Goal: Task Accomplishment & Management: Use online tool/utility

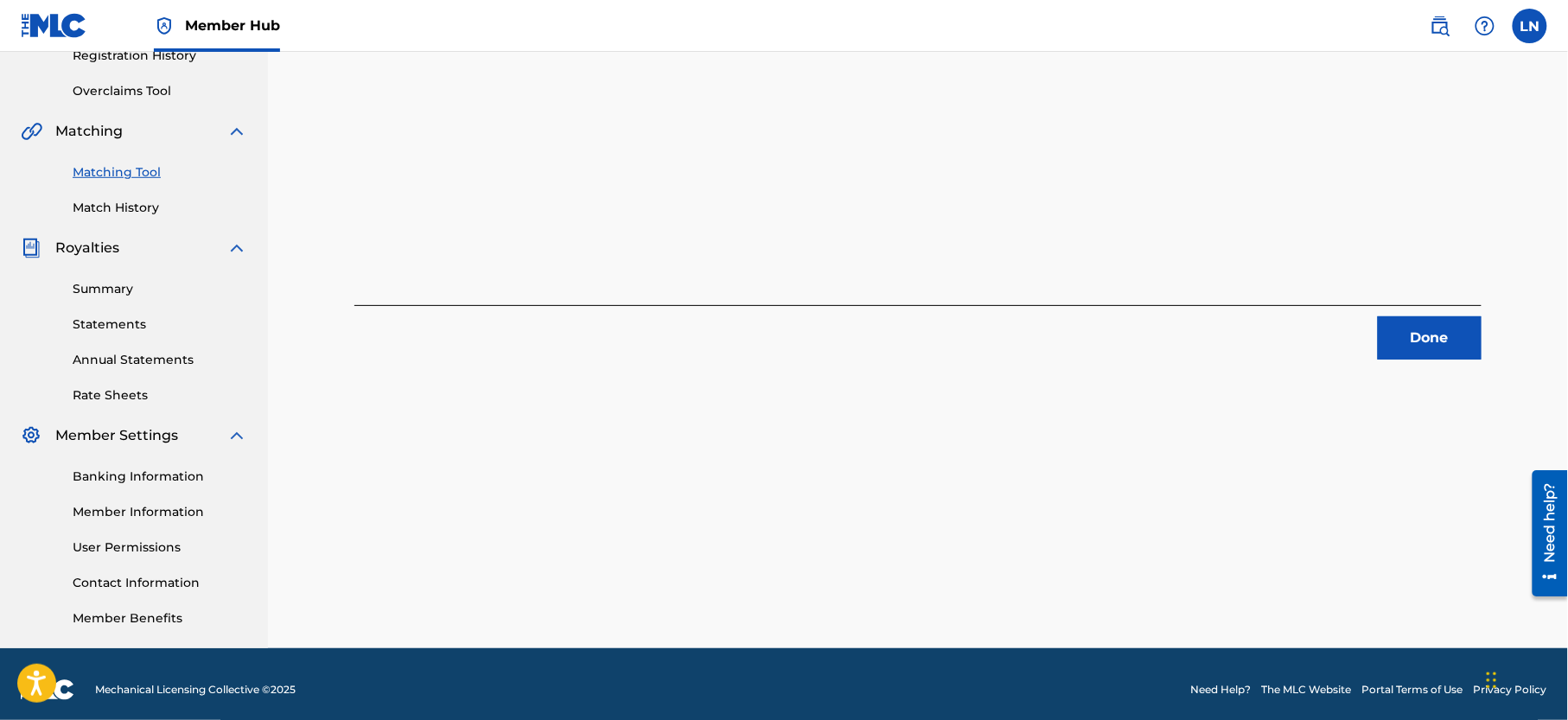
click at [970, 200] on div "1 Recording Groups are pending usage match to the work BEST OF [PERSON_NAME] MI…" at bounding box center [918, 79] width 1127 height 562
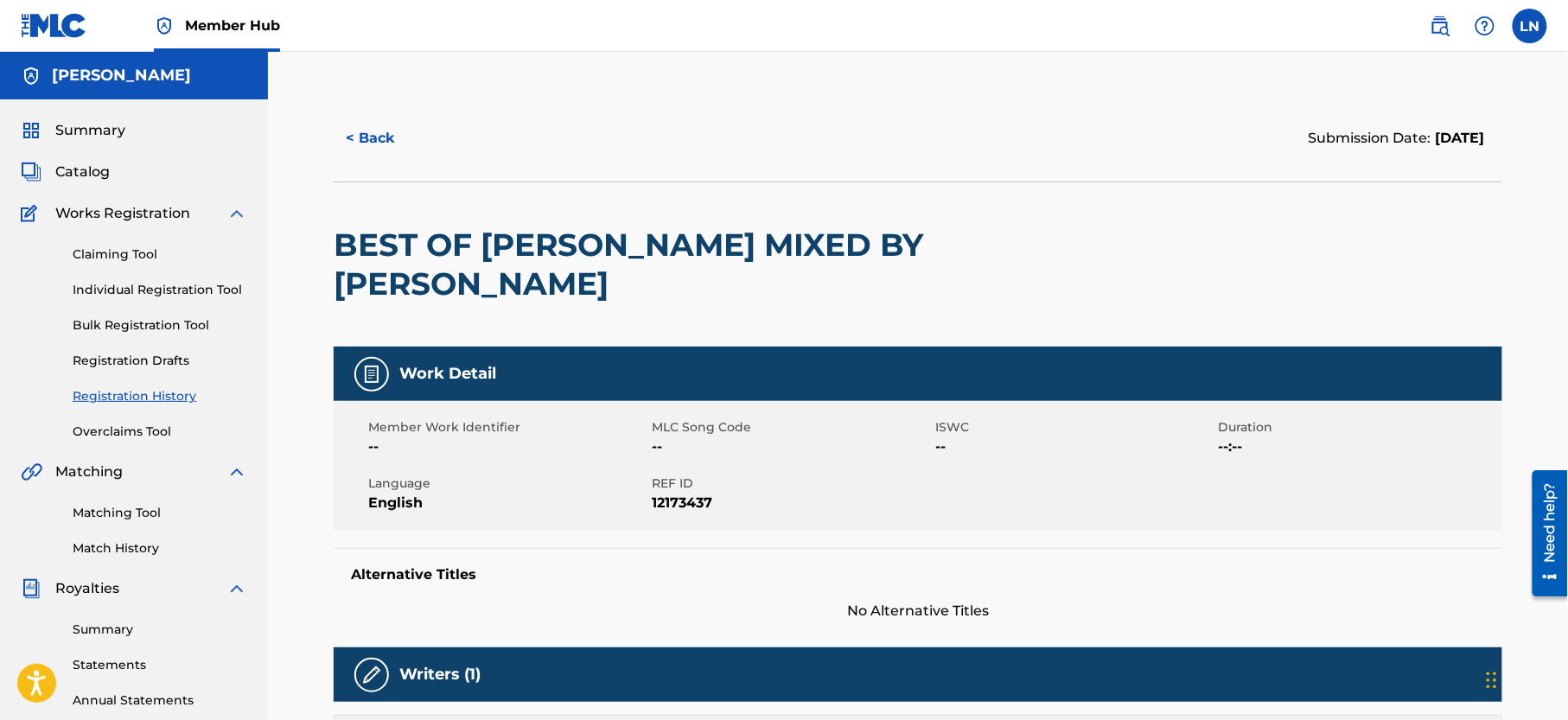
click at [100, 405] on link "Registration History" at bounding box center [160, 396] width 175 height 18
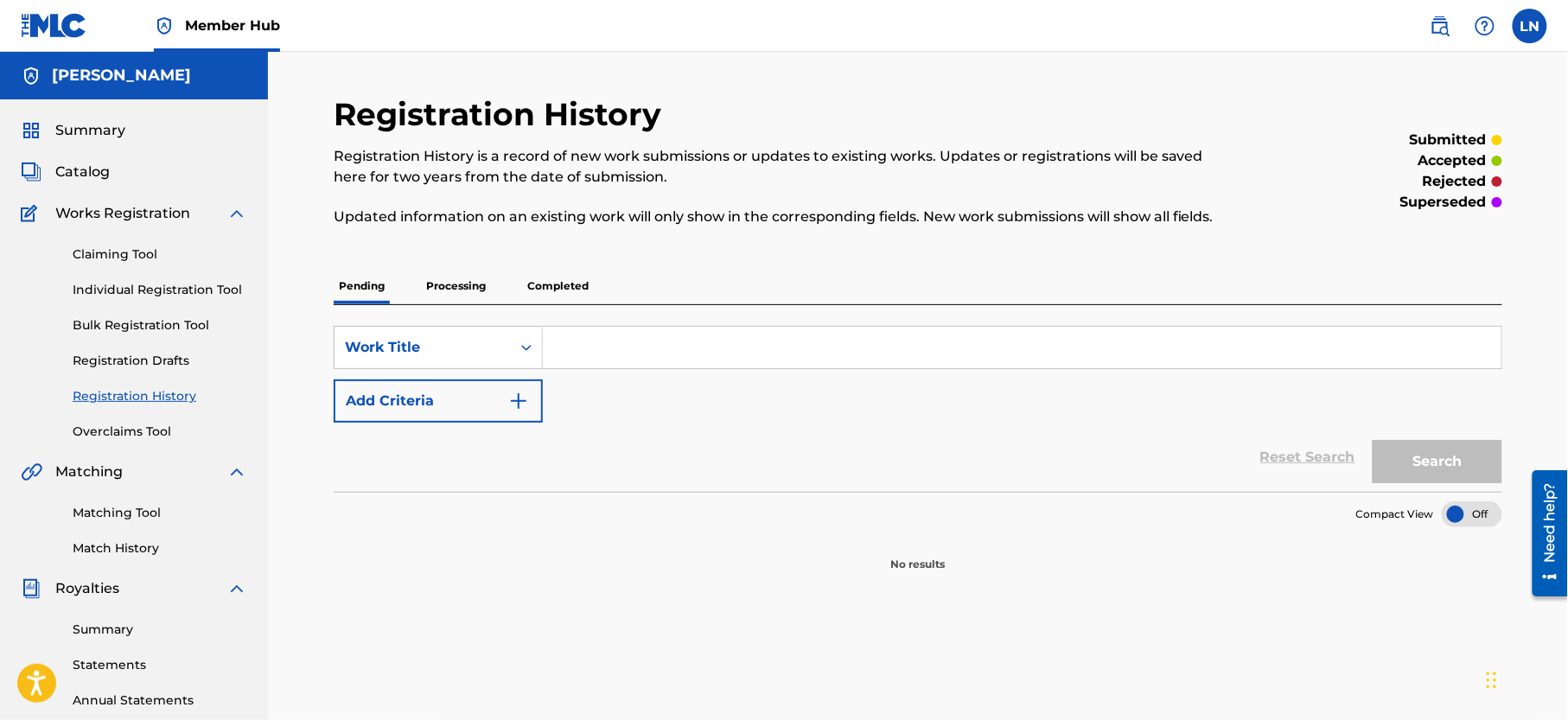
click at [426, 284] on p "Processing" at bounding box center [456, 285] width 70 height 36
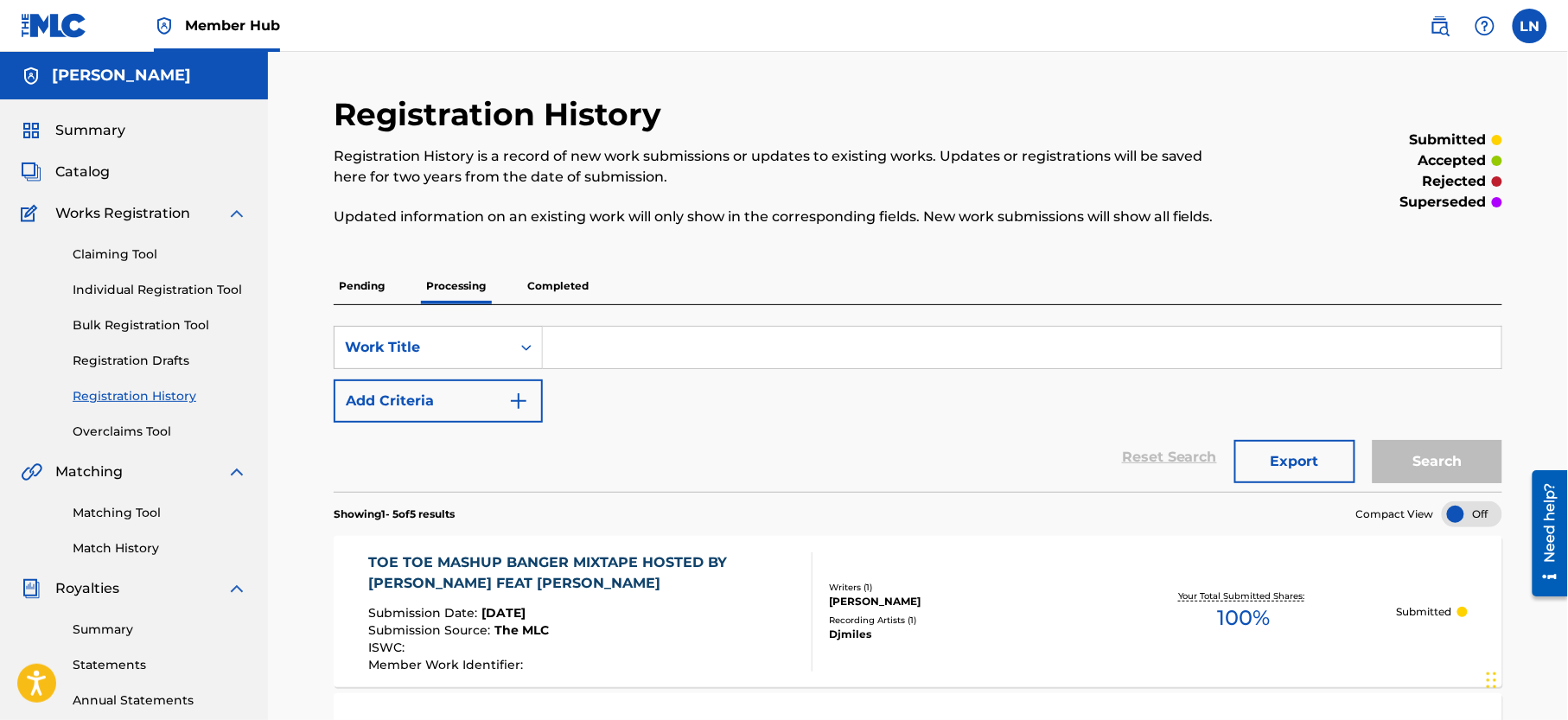
click at [551, 295] on p "Completed" at bounding box center [558, 285] width 72 height 36
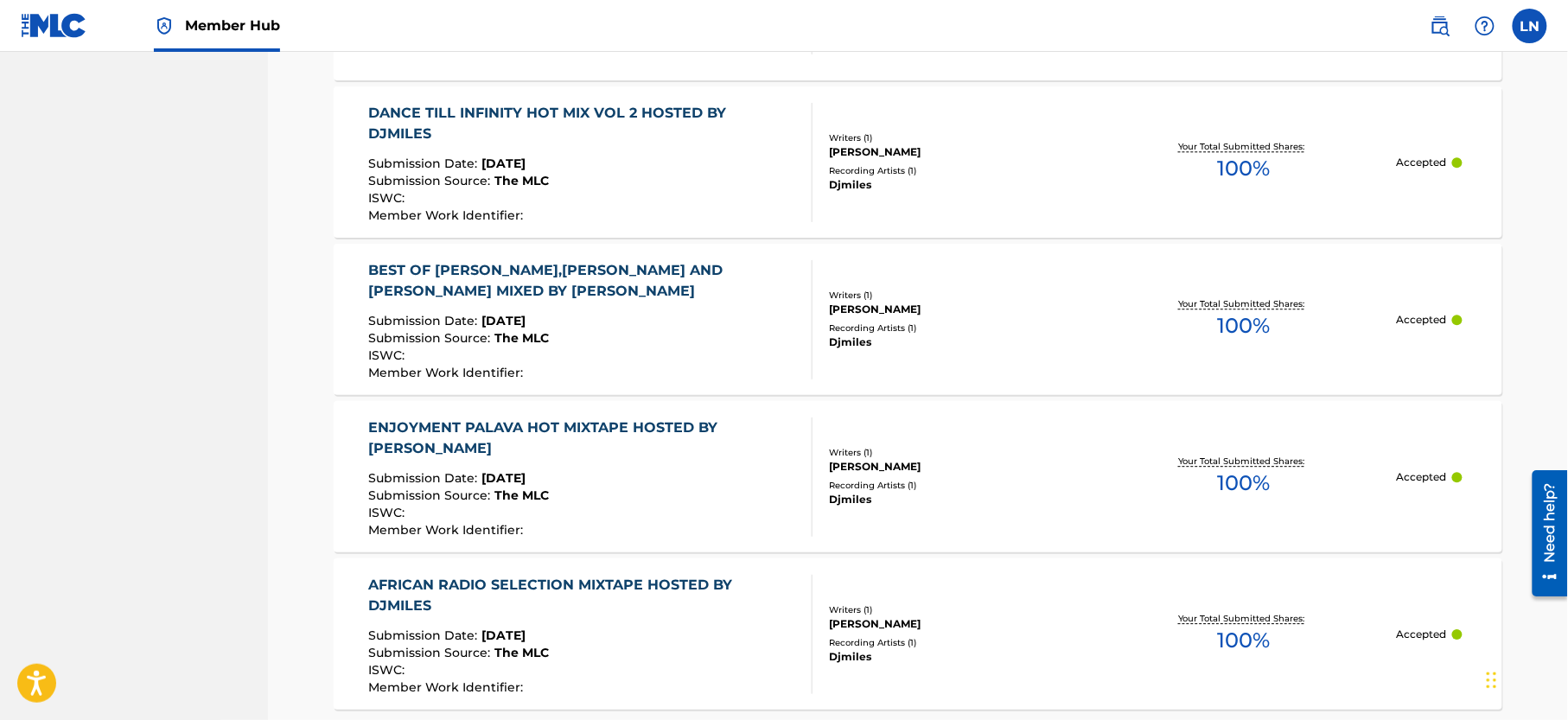
scroll to position [1653, 0]
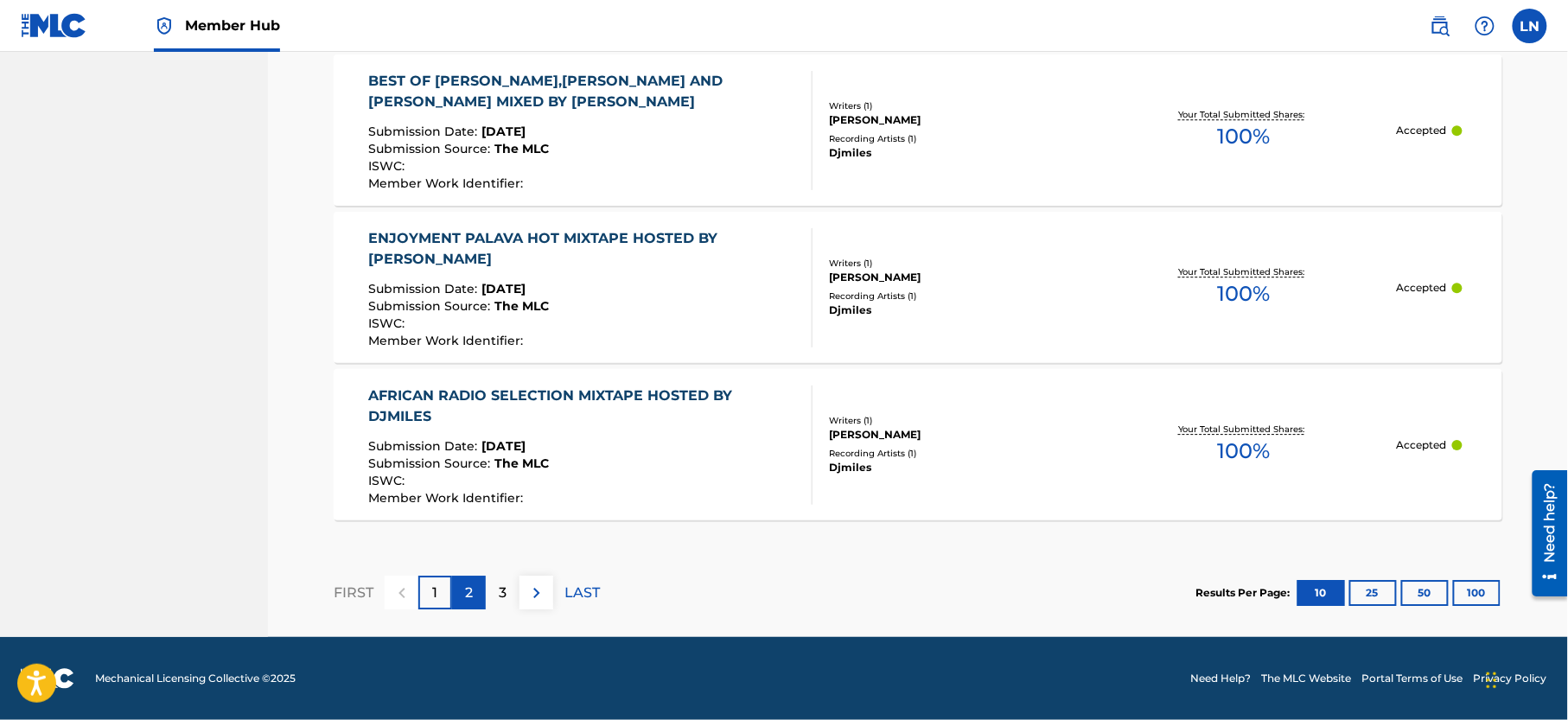
click at [461, 602] on div "2" at bounding box center [469, 592] width 34 height 34
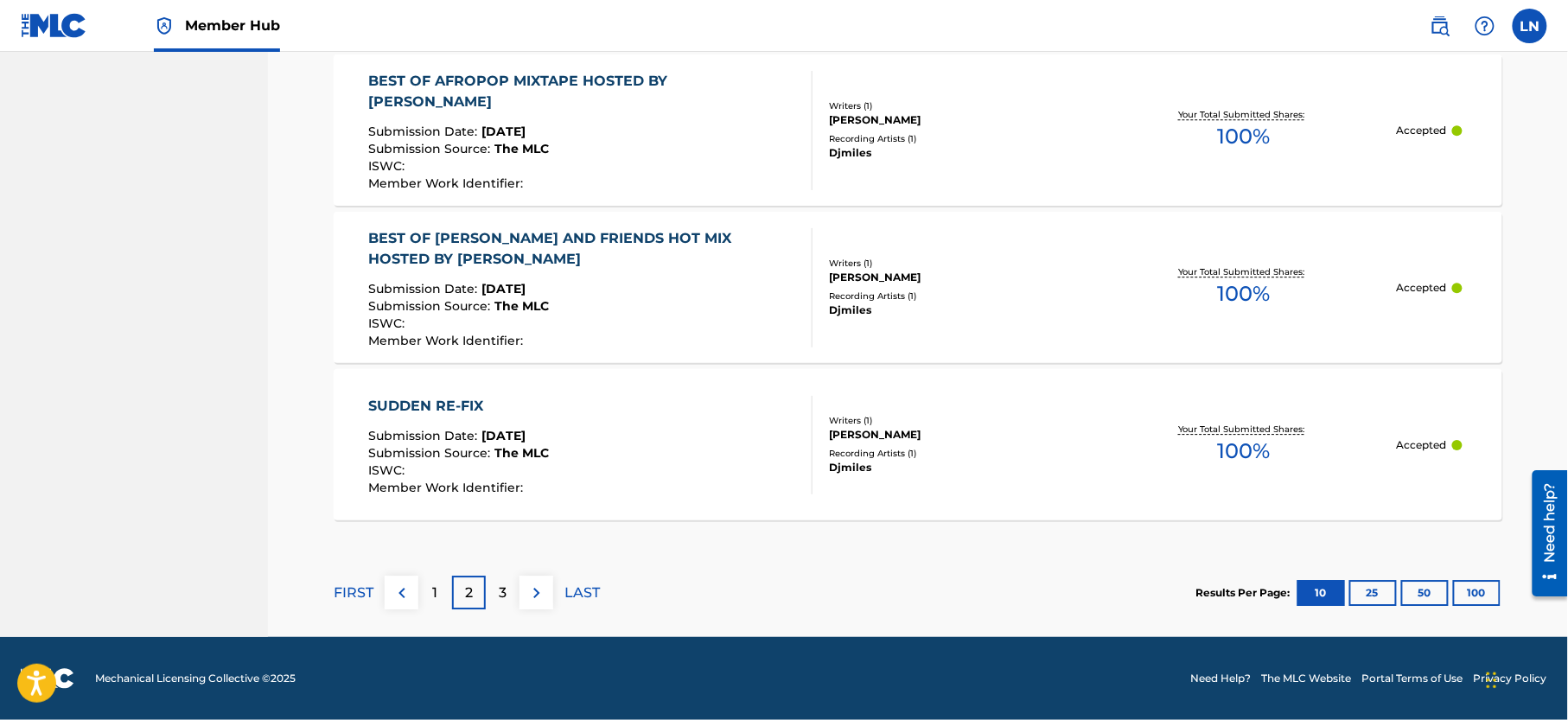
click at [427, 410] on div "SUDDEN RE-FIX" at bounding box center [459, 406] width 181 height 21
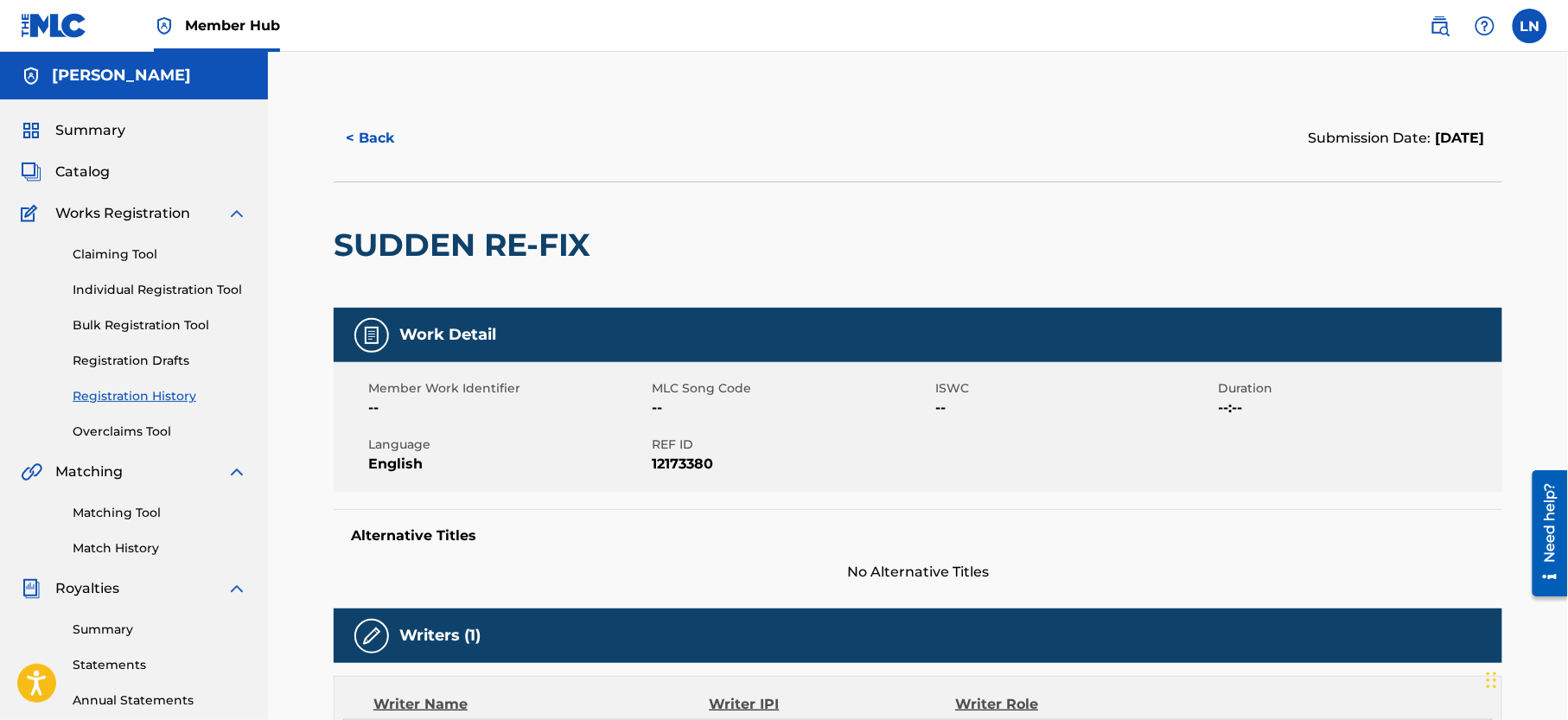
click at [424, 254] on h2 "SUDDEN RE-FIX" at bounding box center [467, 245] width 266 height 39
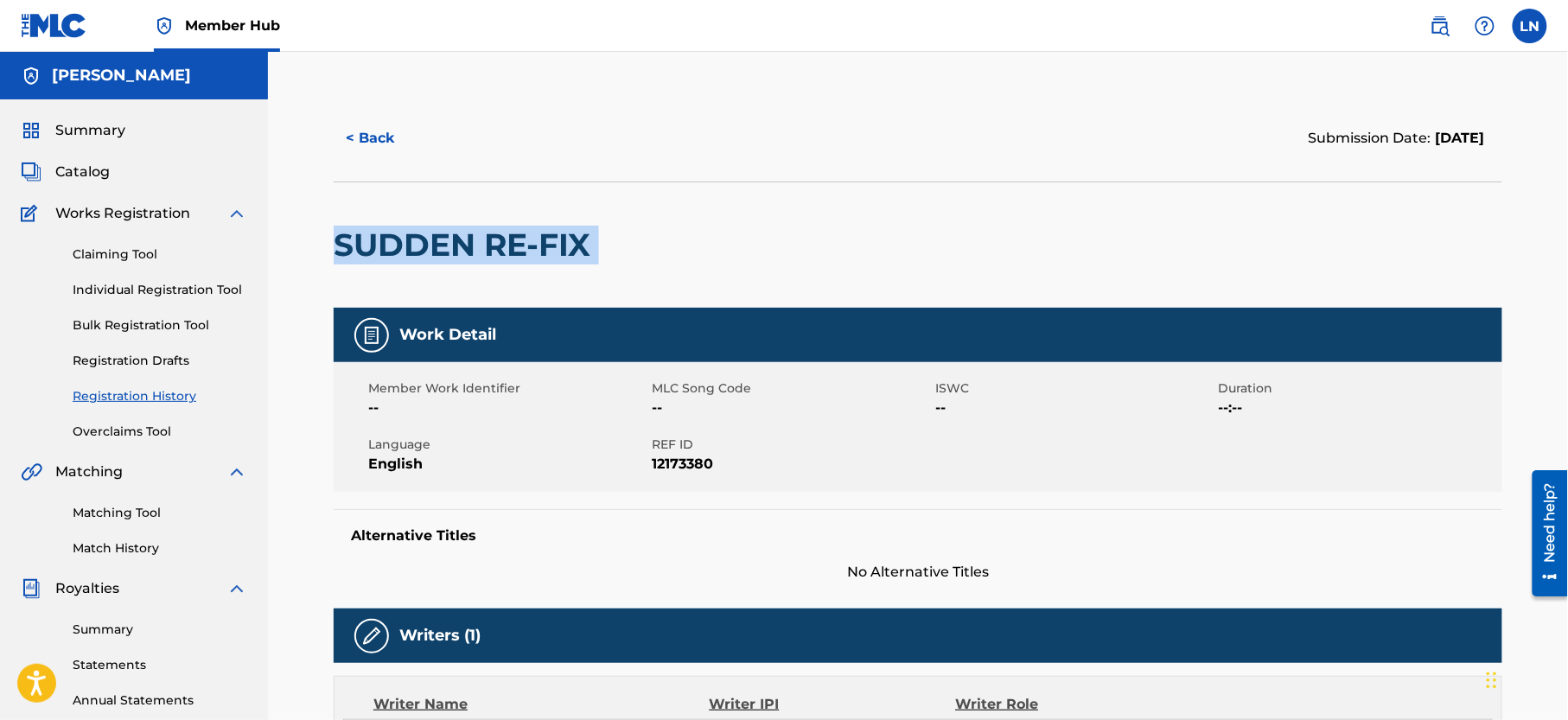
click at [424, 254] on h2 "SUDDEN RE-FIX" at bounding box center [467, 245] width 266 height 39
copy div "SUDDEN RE-FIX"
click at [152, 557] on link "Match History" at bounding box center [160, 548] width 175 height 18
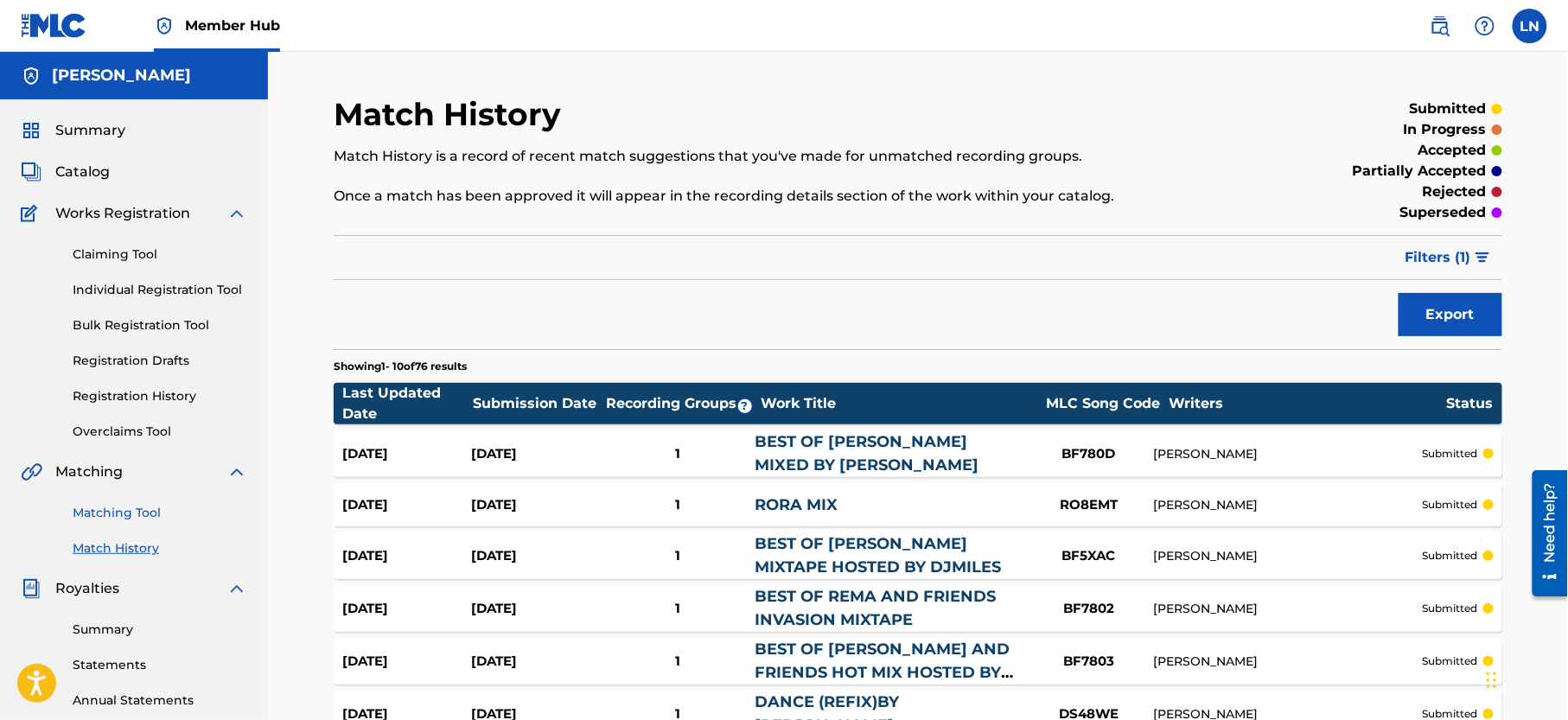
click at [122, 522] on link "Matching Tool" at bounding box center [160, 512] width 175 height 18
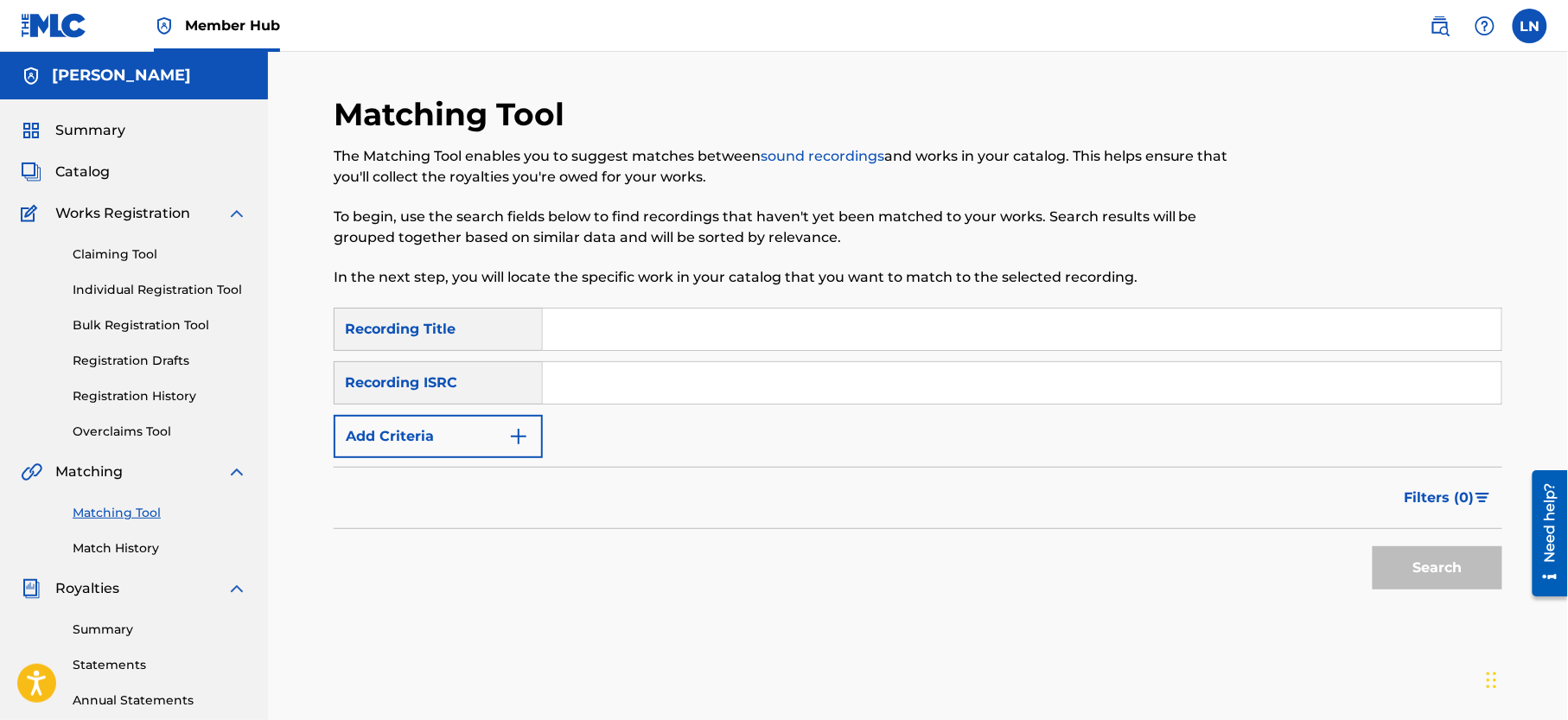
click at [589, 319] on input "Search Form" at bounding box center [1022, 329] width 959 height 41
paste input "SUDDEN RE-FIX"
type input "Sudden Re-fix"
click at [1372, 546] on button "Search" at bounding box center [1437, 568] width 130 height 43
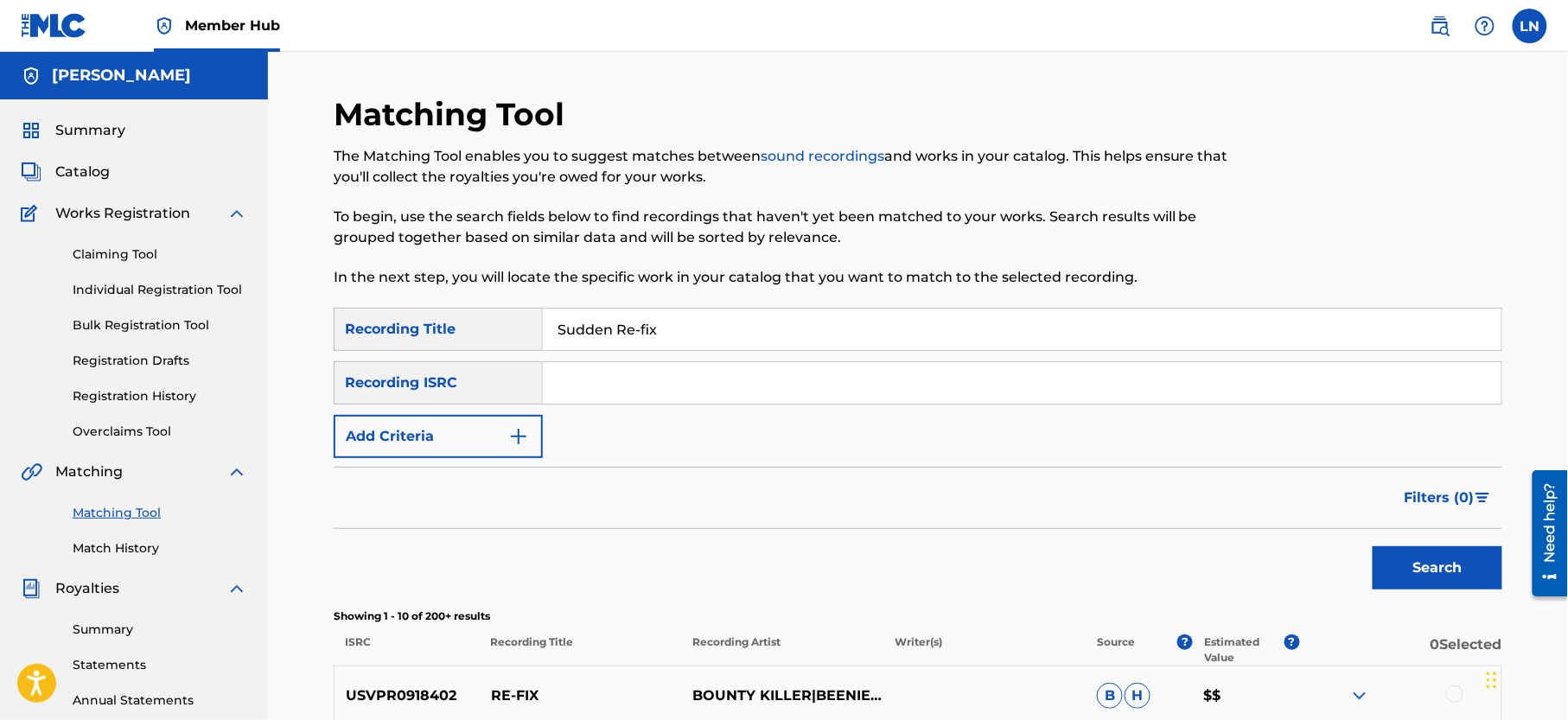
click at [709, 375] on input "Search Form" at bounding box center [1022, 382] width 959 height 41
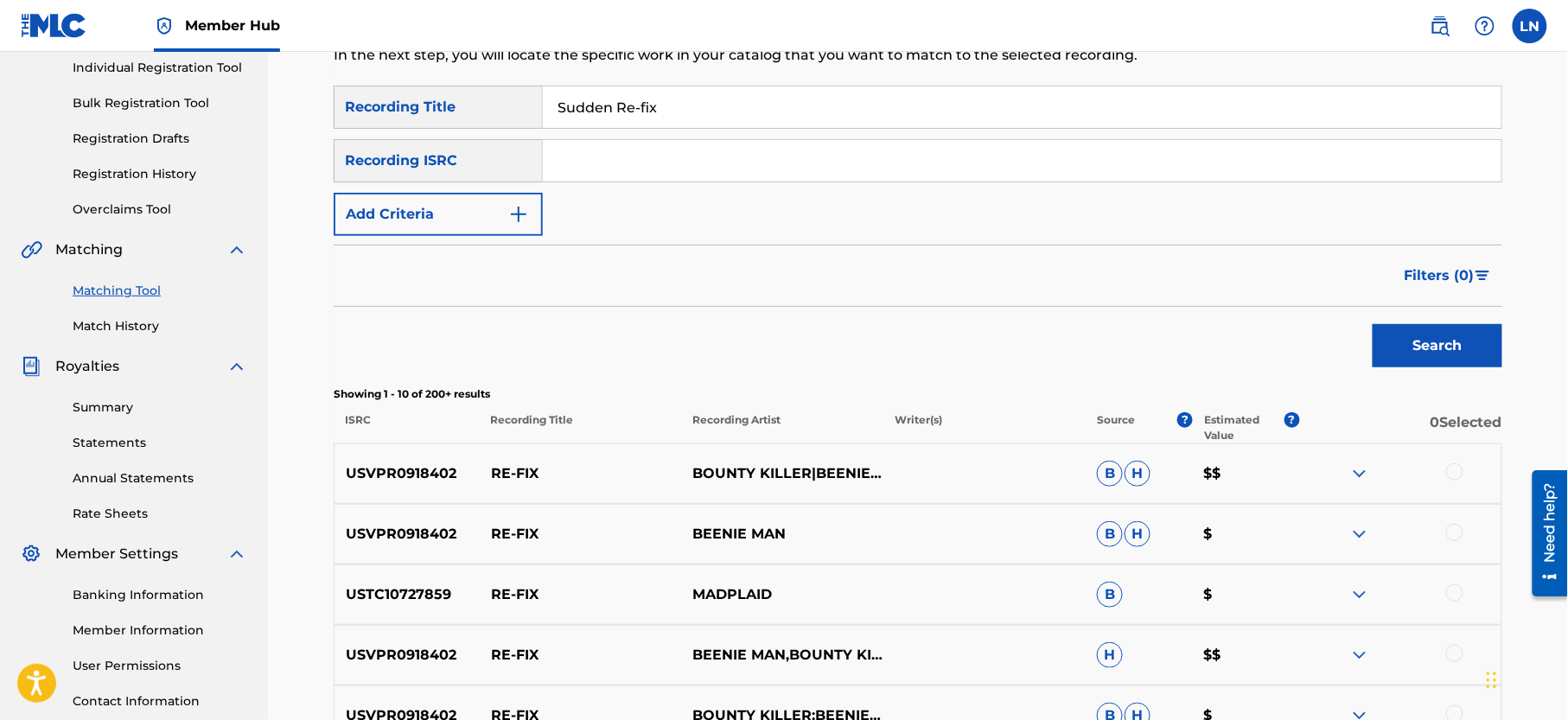
scroll to position [209, 0]
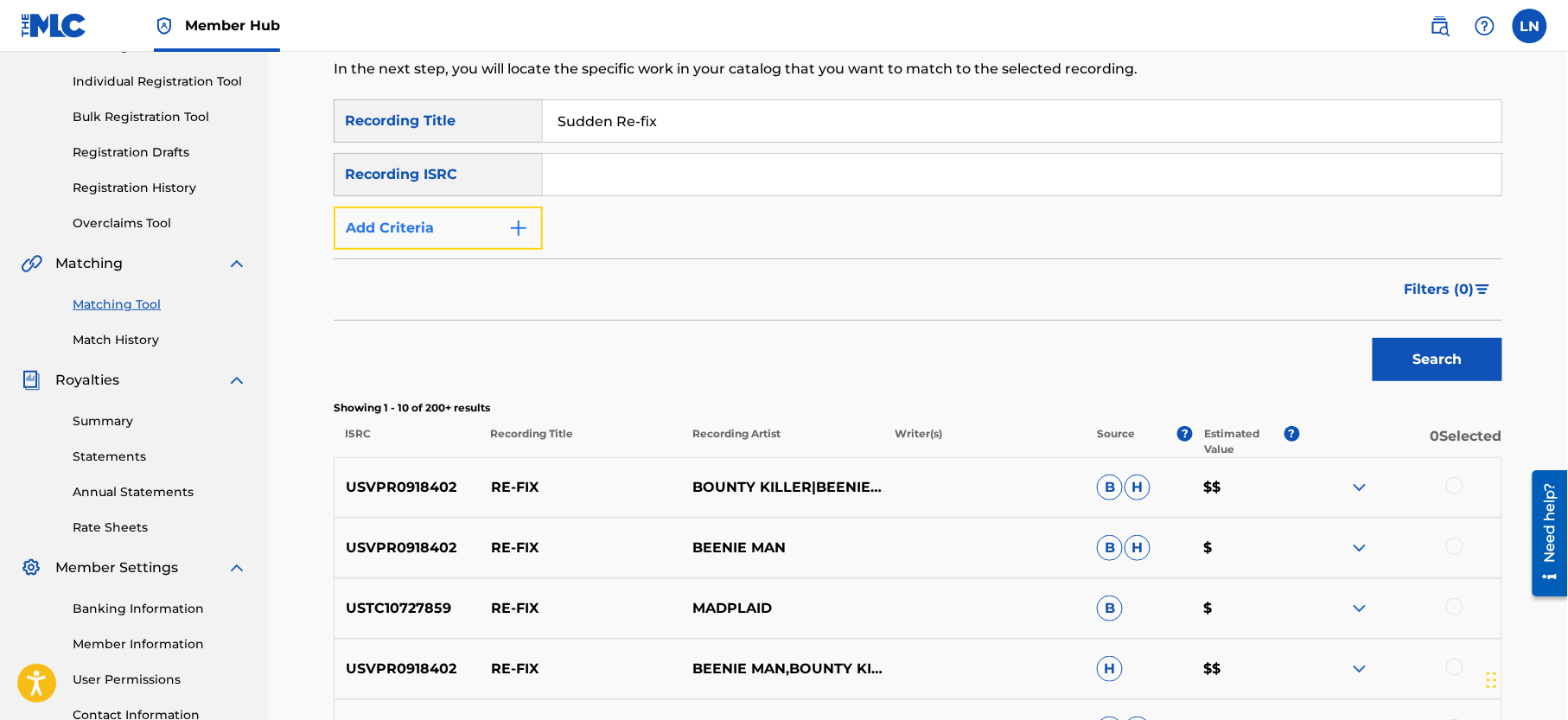
click at [430, 239] on button "Add Criteria" at bounding box center [439, 228] width 210 height 43
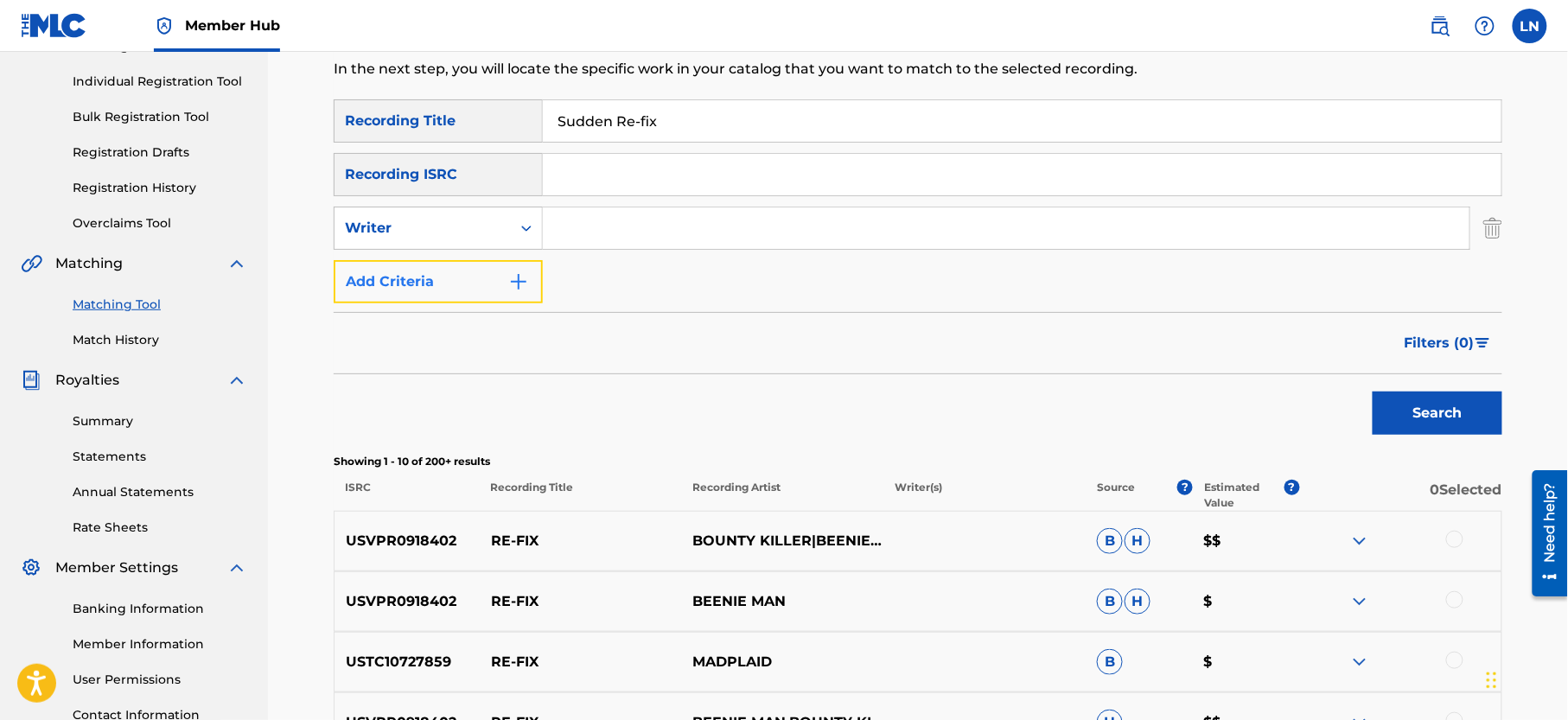
click at [463, 279] on button "Add Criteria" at bounding box center [439, 281] width 210 height 43
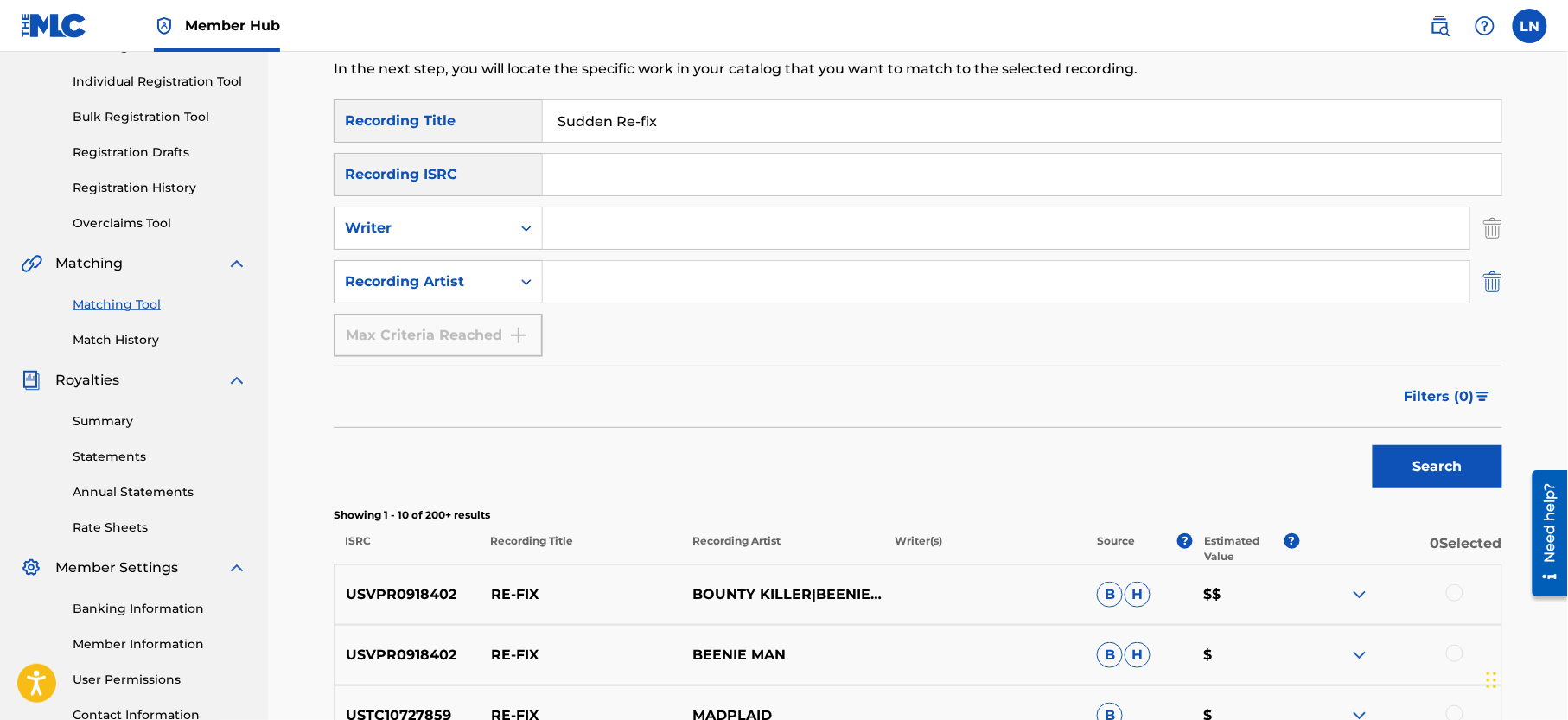
click at [1497, 288] on img "Search Form" at bounding box center [1492, 281] width 19 height 43
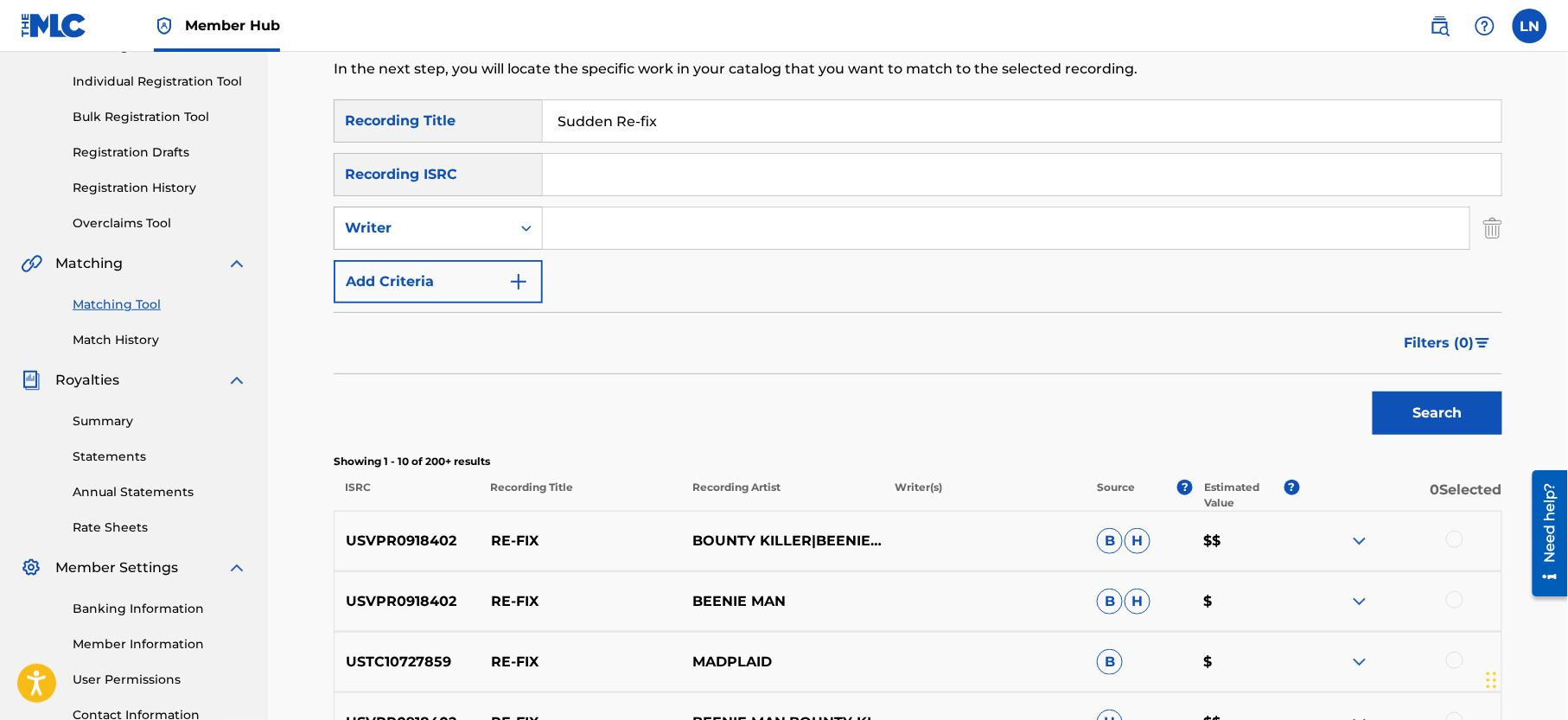
click at [447, 222] on div "Writer" at bounding box center [423, 228] width 155 height 21
click at [447, 256] on div "Recording Artist" at bounding box center [439, 271] width 208 height 43
click at [652, 208] on input "Search Form" at bounding box center [1006, 228] width 926 height 41
type input "Djmiles"
click at [1372, 392] on button "Search" at bounding box center [1437, 413] width 130 height 43
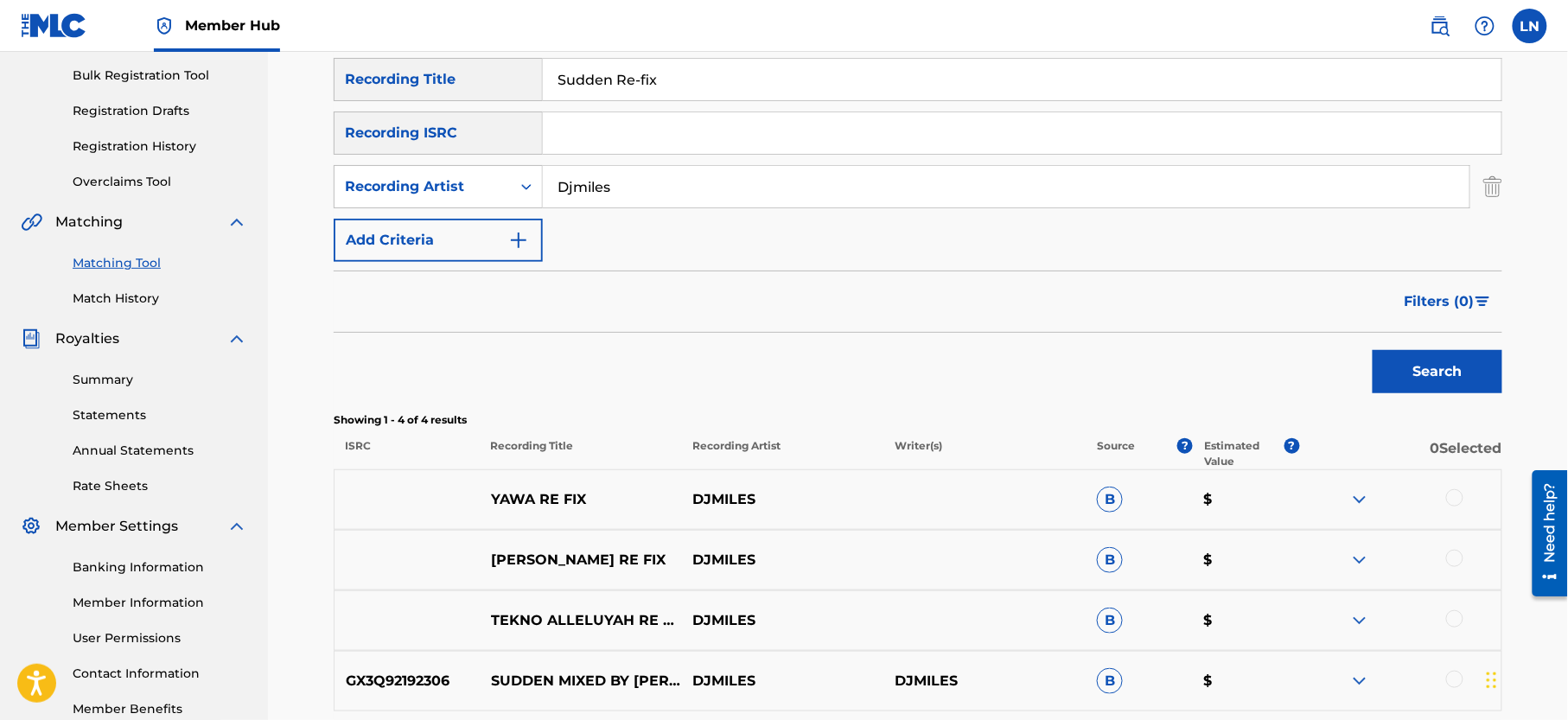
scroll to position [411, 0]
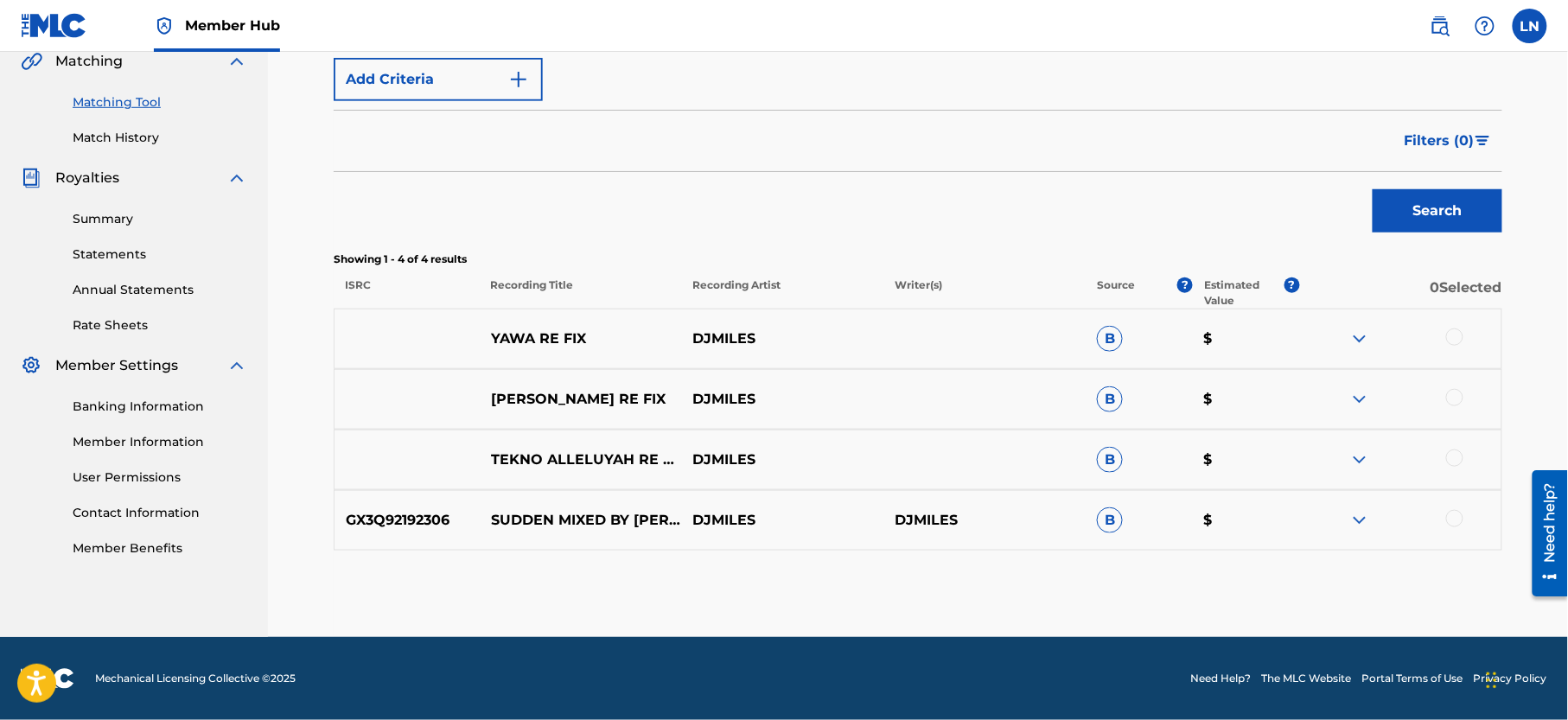
click at [1357, 526] on img at bounding box center [1359, 520] width 21 height 21
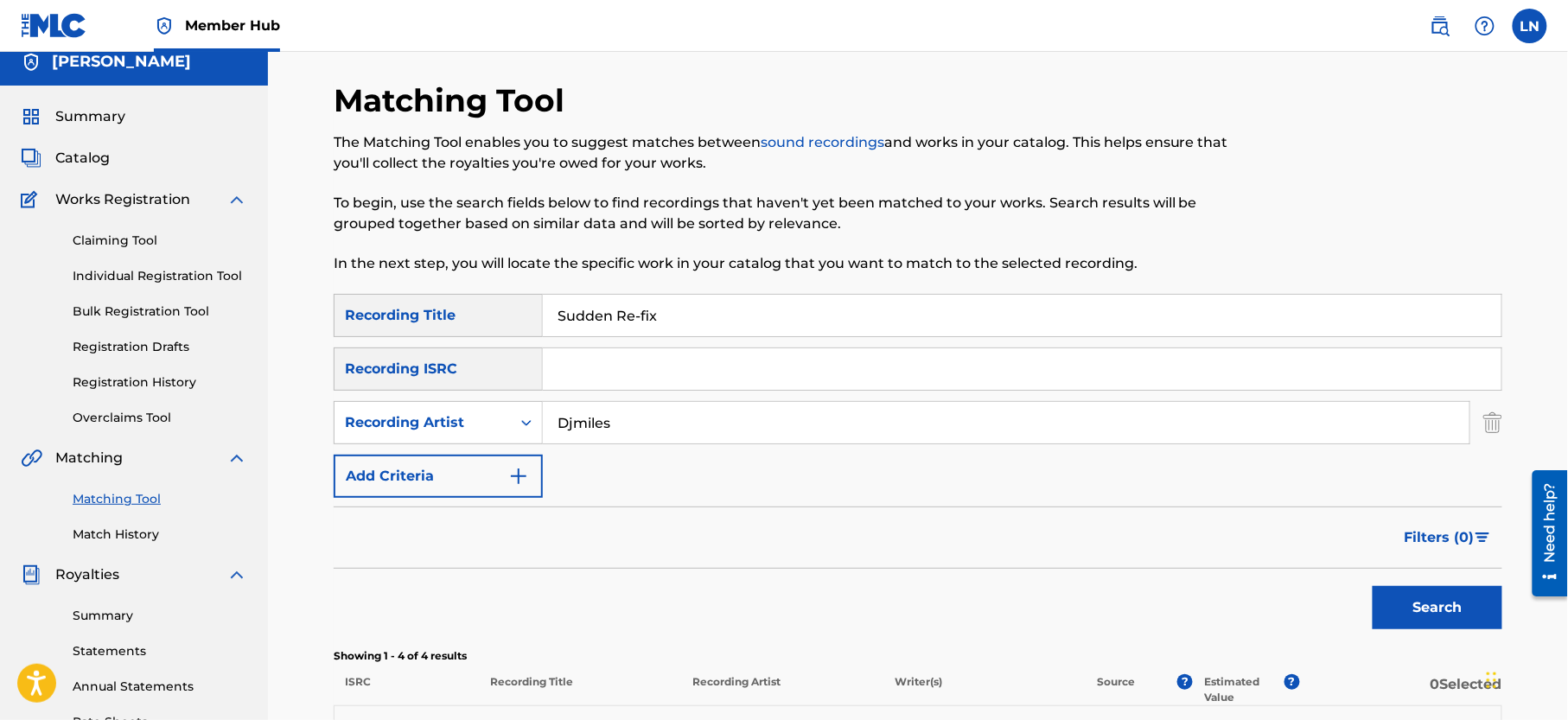
scroll to position [0, 0]
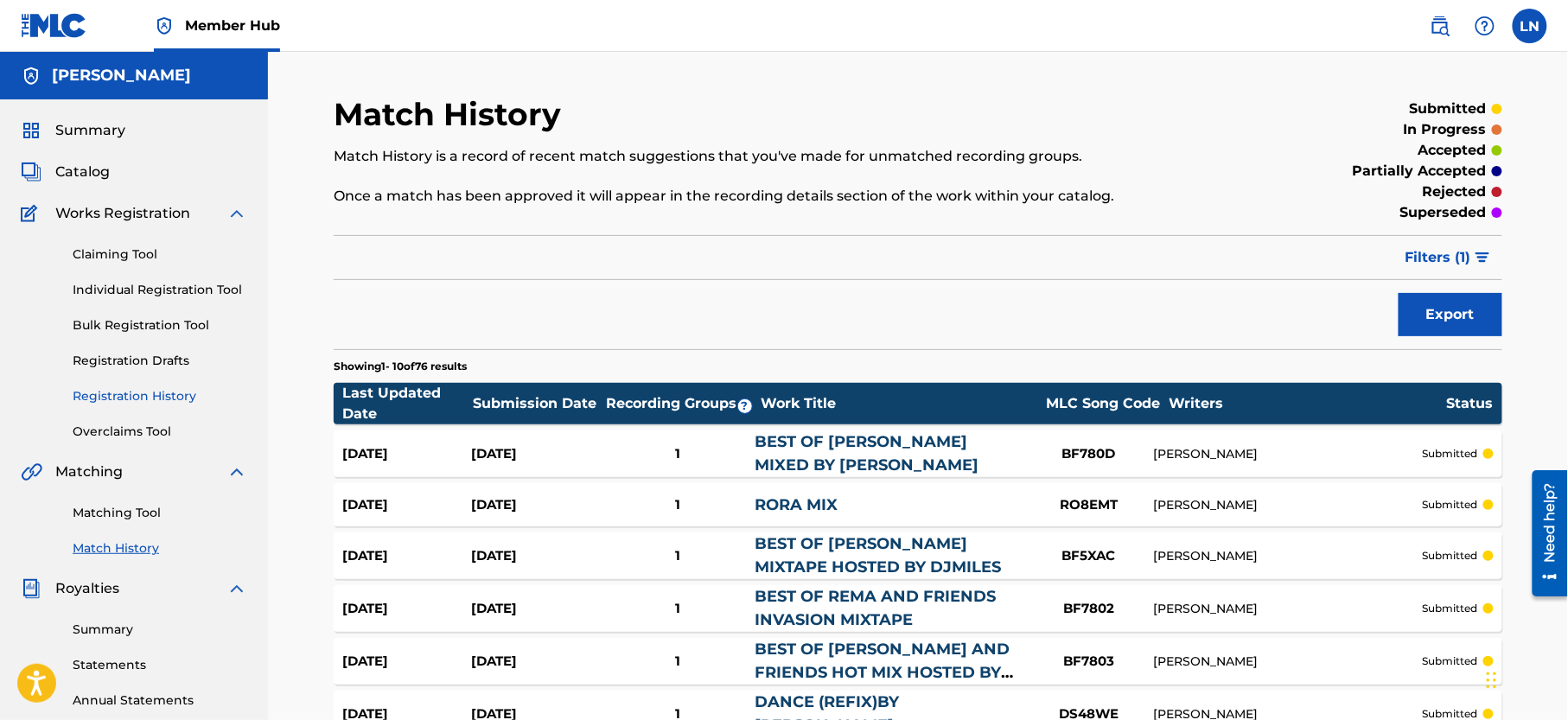
click at [149, 405] on link "Registration History" at bounding box center [160, 396] width 175 height 18
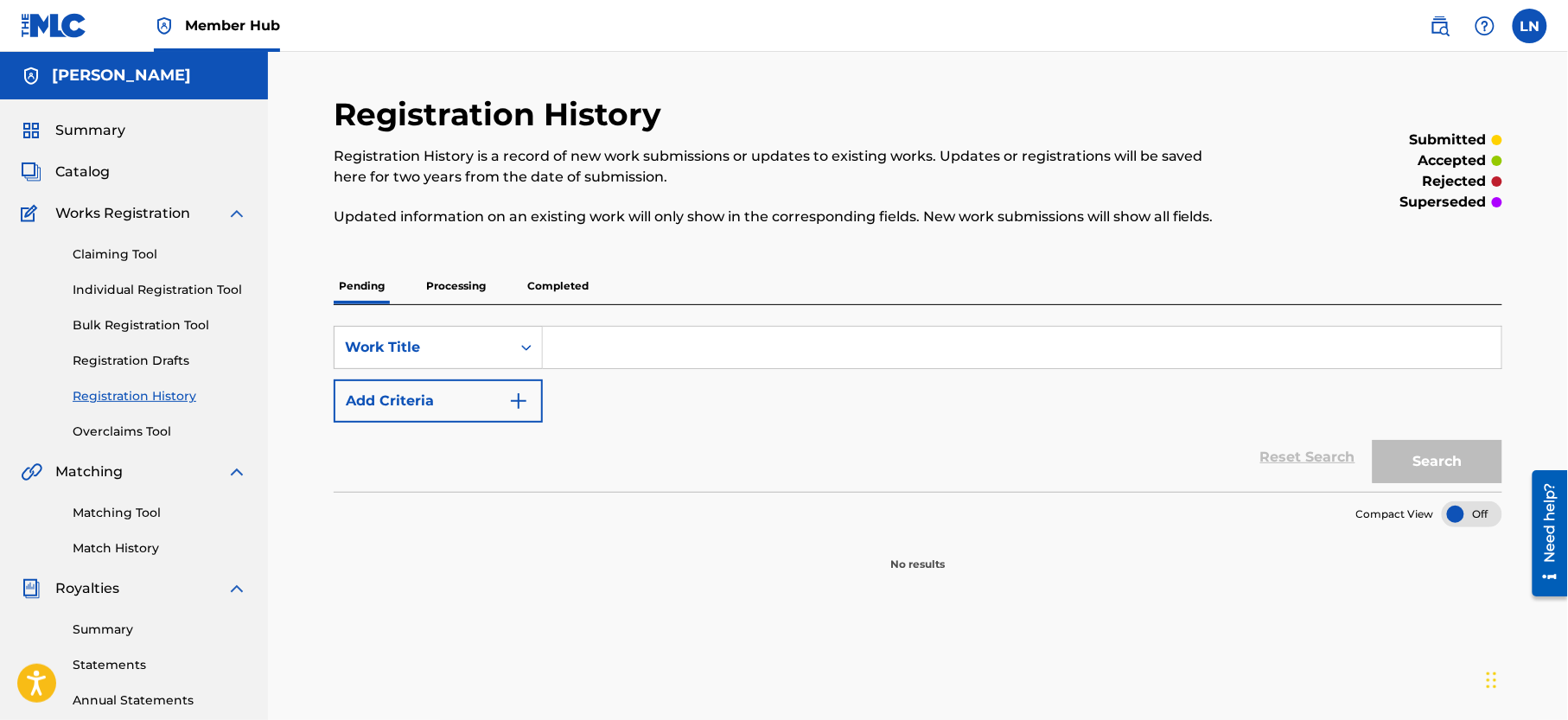
click at [544, 301] on p "Completed" at bounding box center [558, 285] width 72 height 36
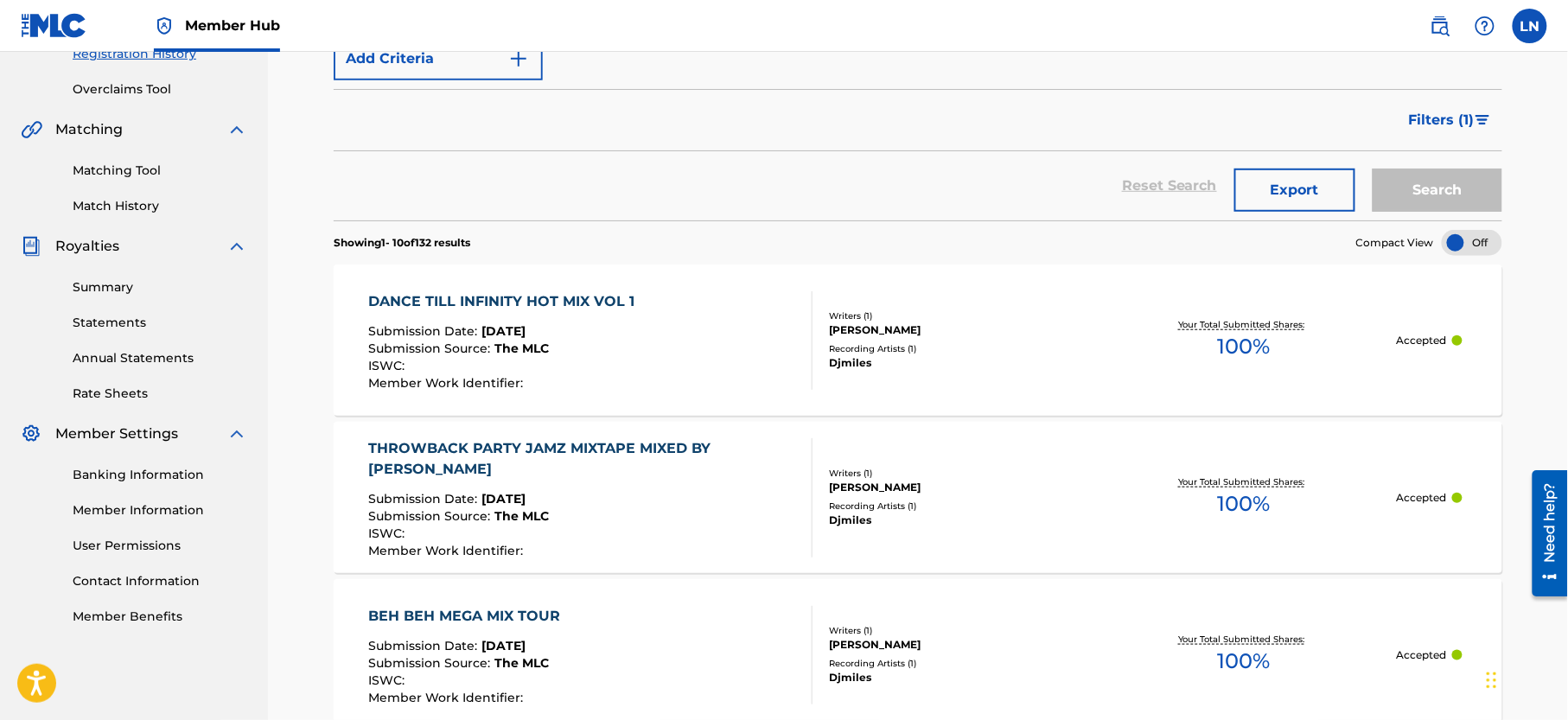
scroll to position [353, 0]
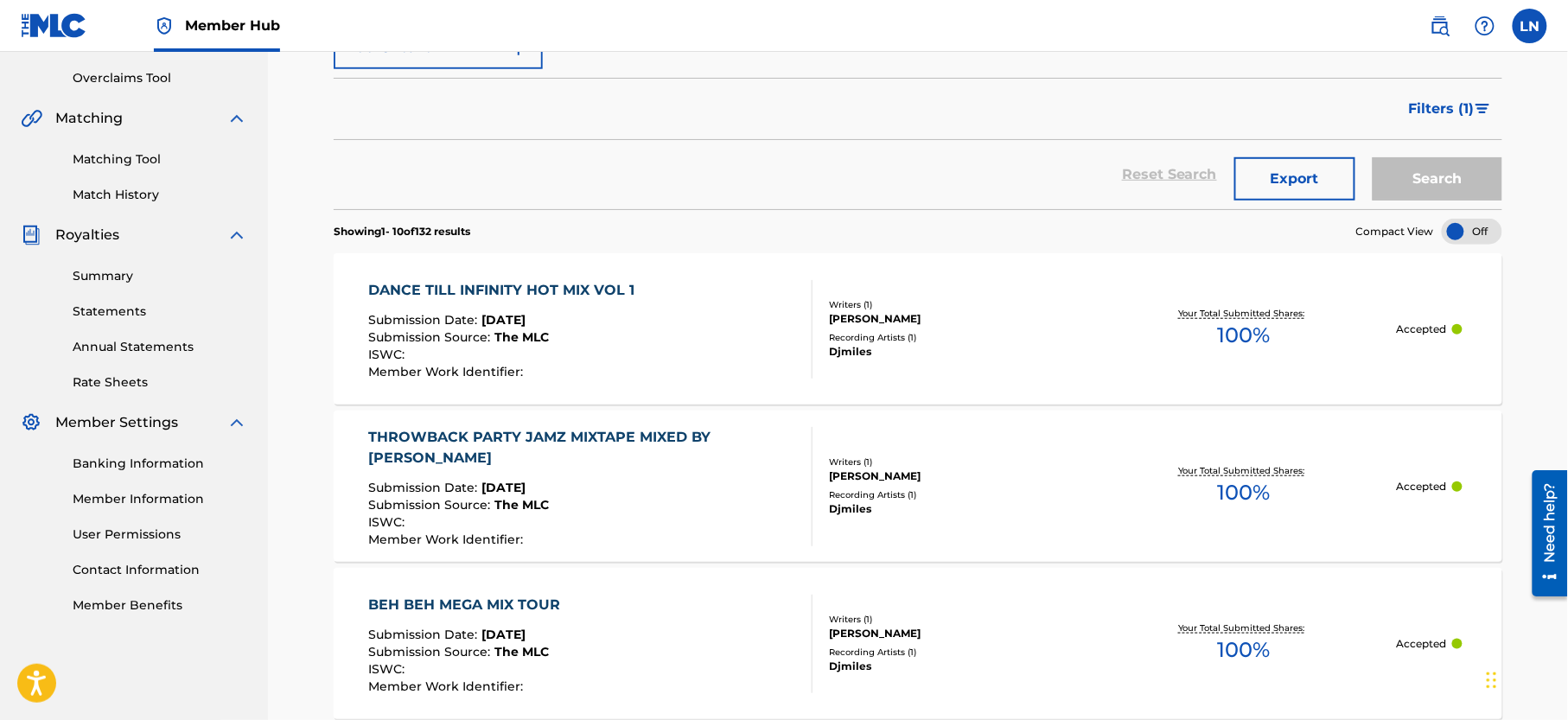
click at [573, 290] on div "DANCE TILL INFINITY HOT MIX VOL 1" at bounding box center [507, 290] width 275 height 21
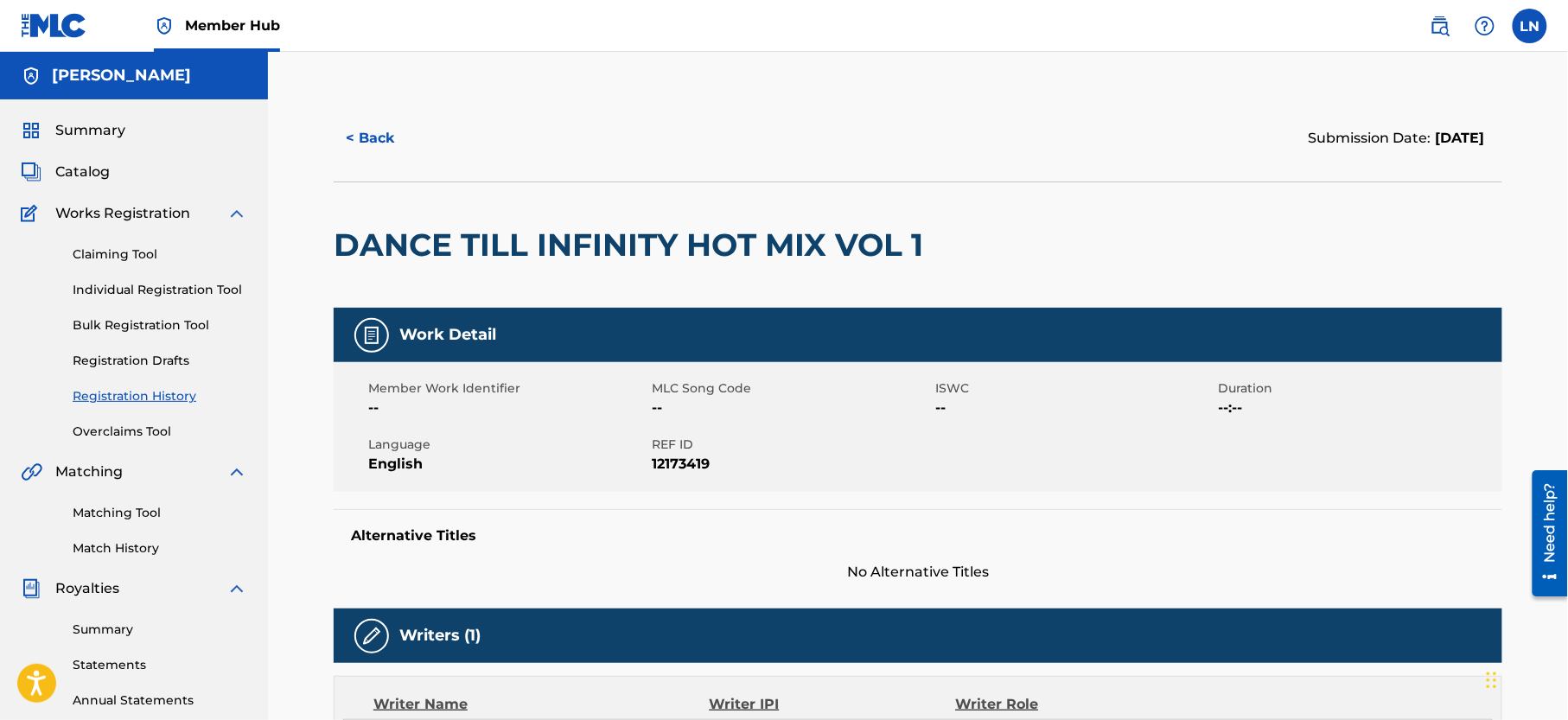
click at [551, 242] on h2 "DANCE TILL INFINITY HOT MIX VOL 1" at bounding box center [632, 245] width 598 height 39
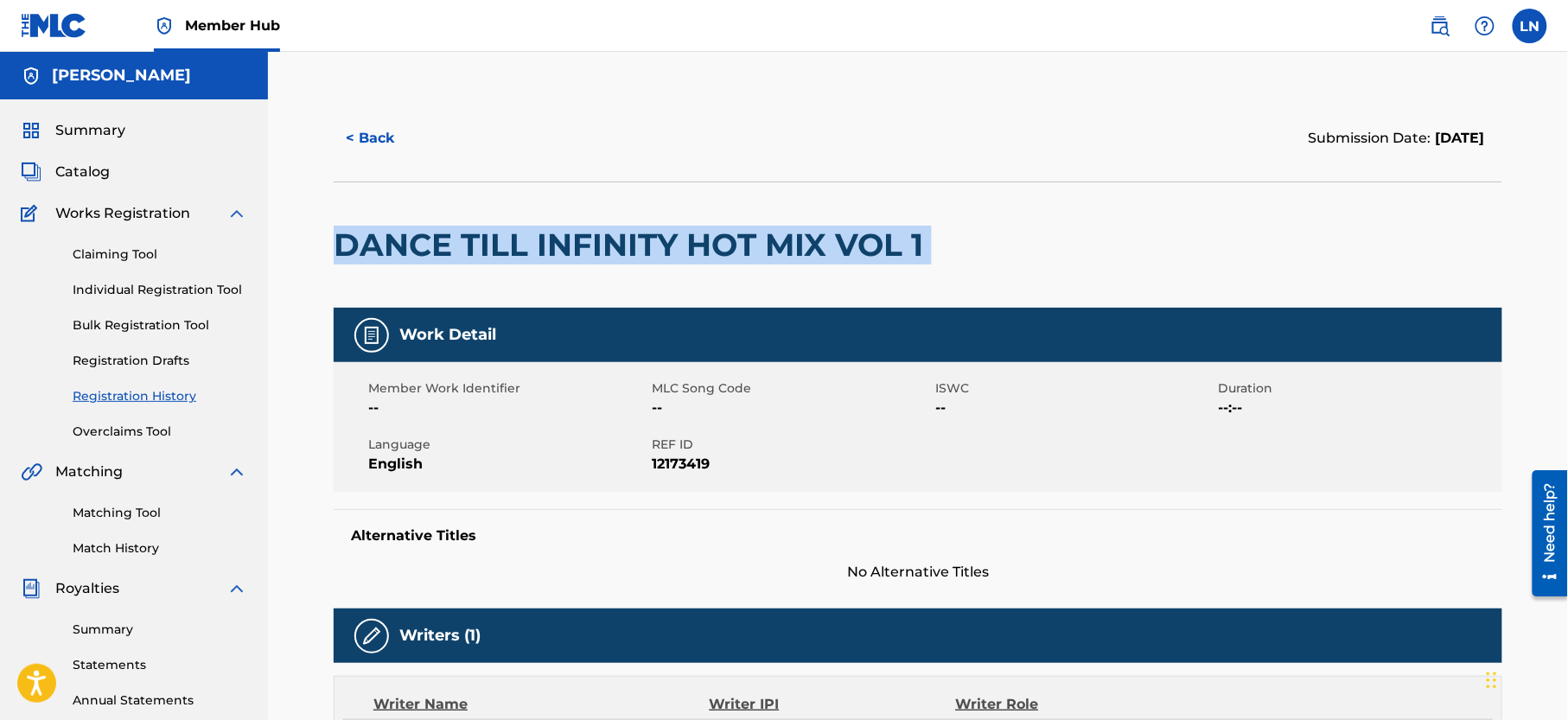
click at [551, 242] on h2 "DANCE TILL INFINITY HOT MIX VOL 1" at bounding box center [632, 245] width 598 height 39
copy div "DANCE TILL INFINITY HOT MIX VOL 1"
click at [178, 522] on link "Matching Tool" at bounding box center [160, 512] width 175 height 18
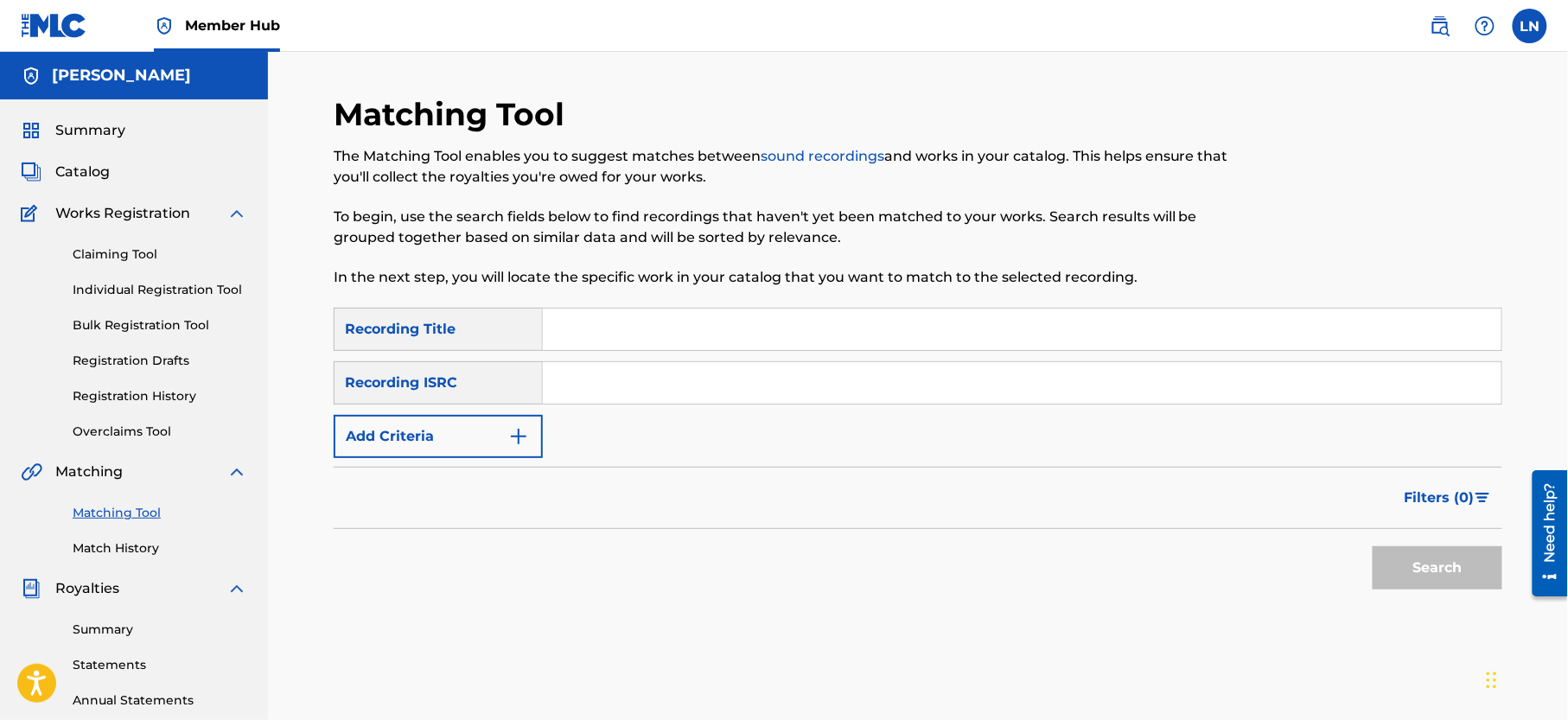
click at [723, 323] on input "Search Form" at bounding box center [1022, 329] width 959 height 41
paste input "DANCE TILL INFINITY HOT MIX VOL 1"
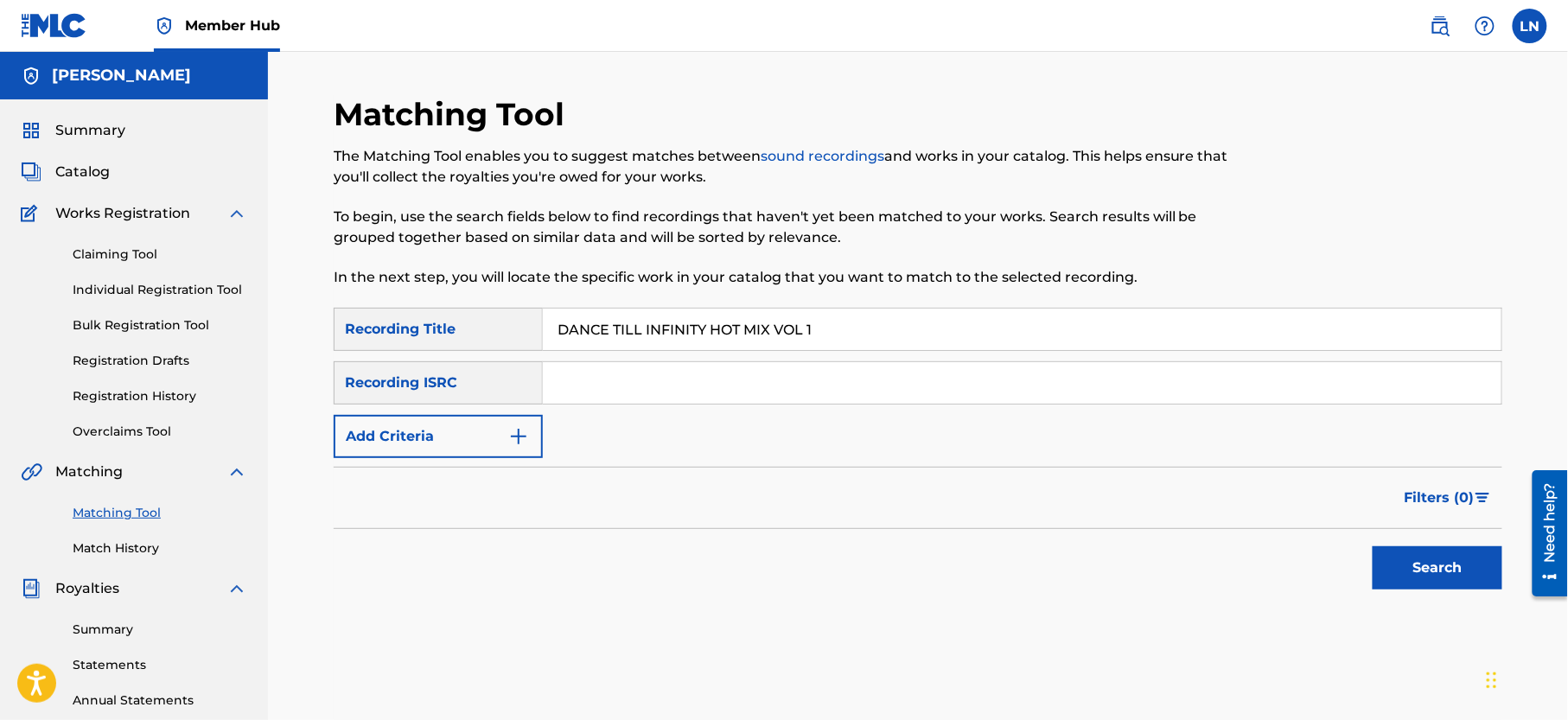
type input "DANCE TILL INFINITY HOT MIX VOL 1"
click at [1372, 546] on button "Search" at bounding box center [1437, 568] width 130 height 43
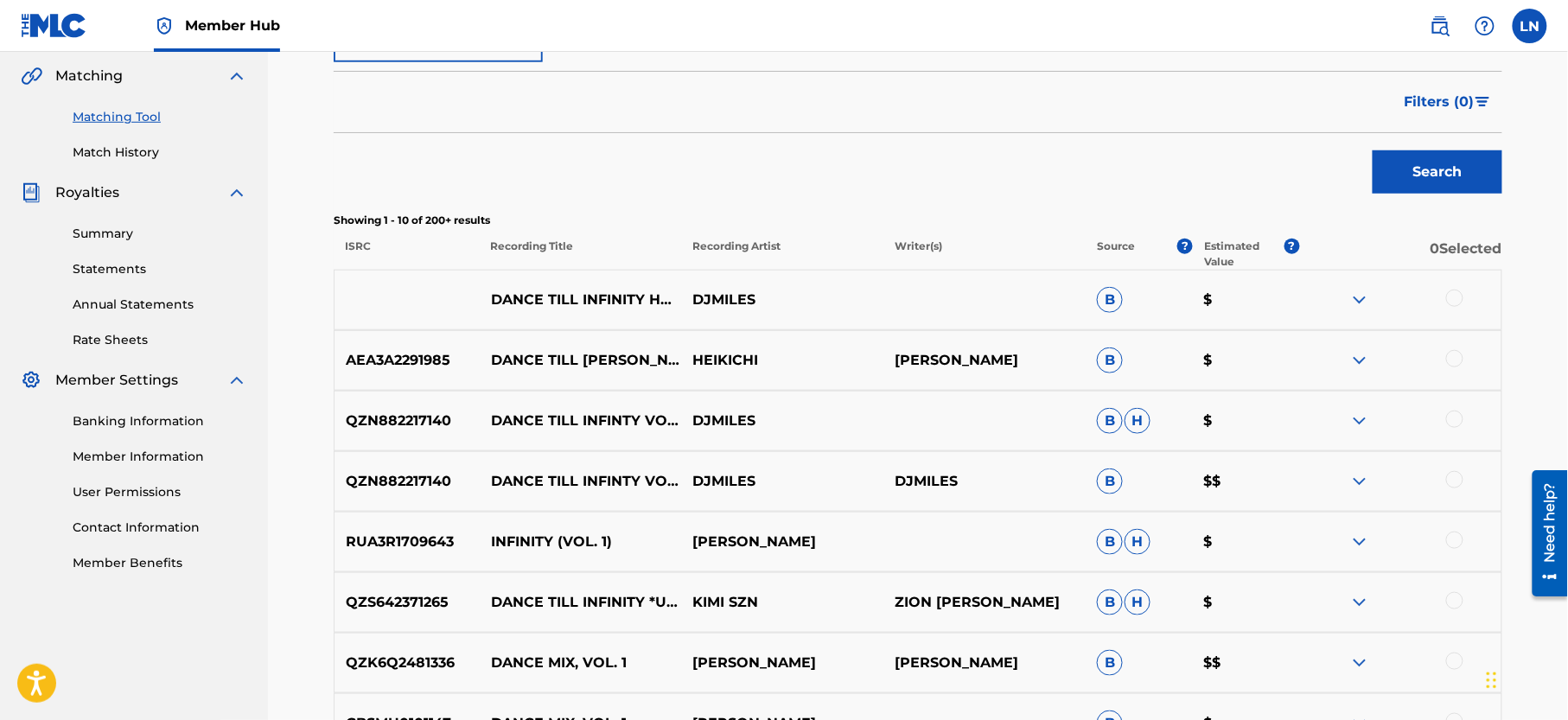
scroll to position [398, 0]
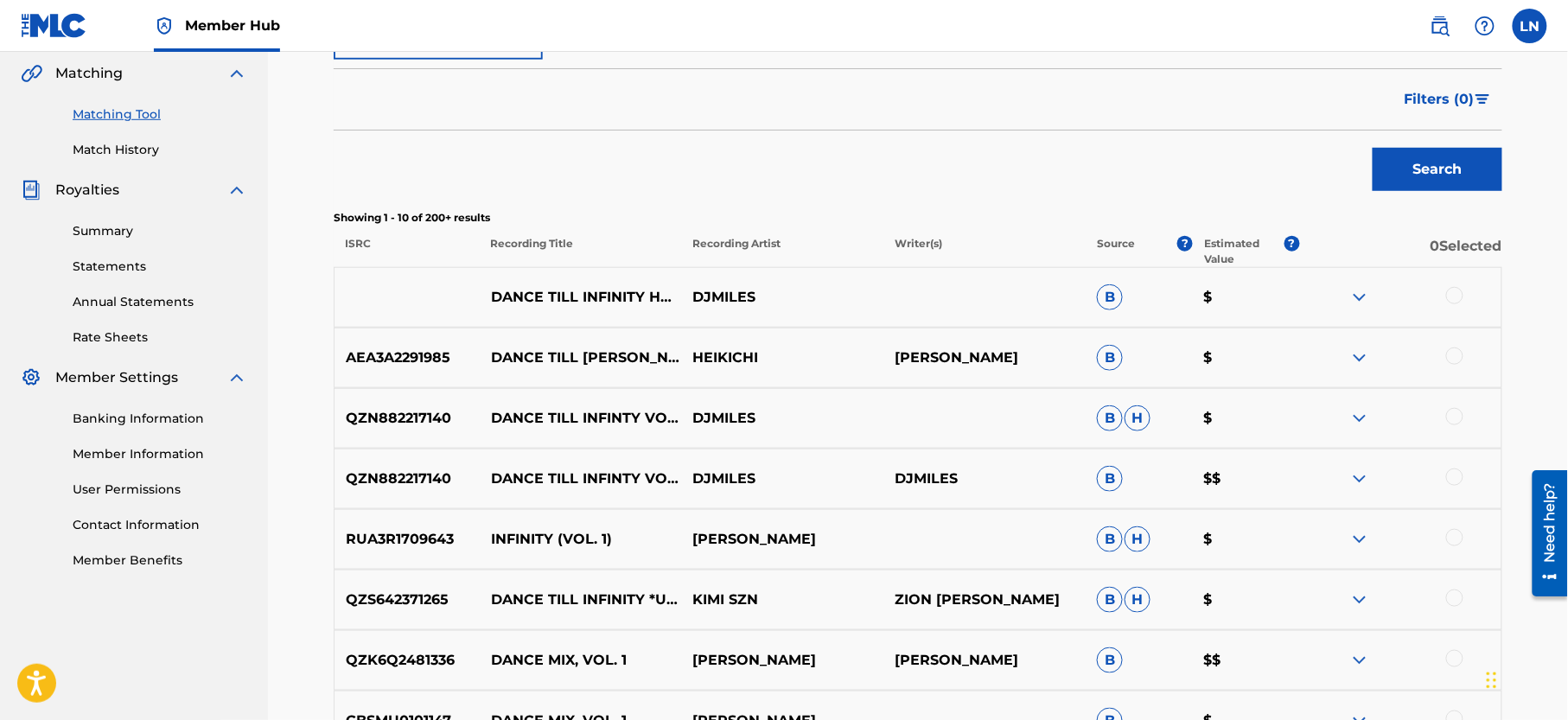
click at [1359, 484] on img at bounding box center [1359, 479] width 21 height 21
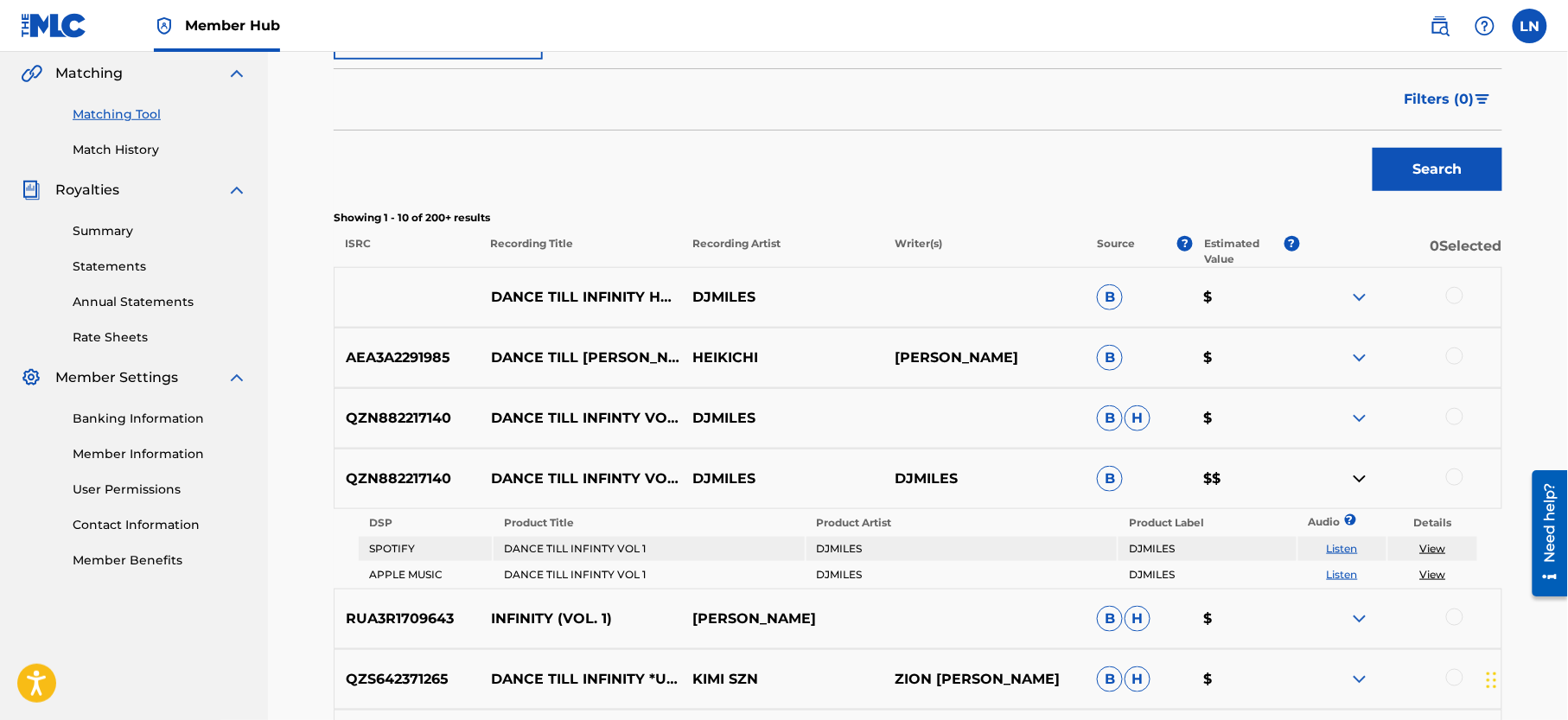
click at [1457, 298] on div at bounding box center [1455, 295] width 17 height 17
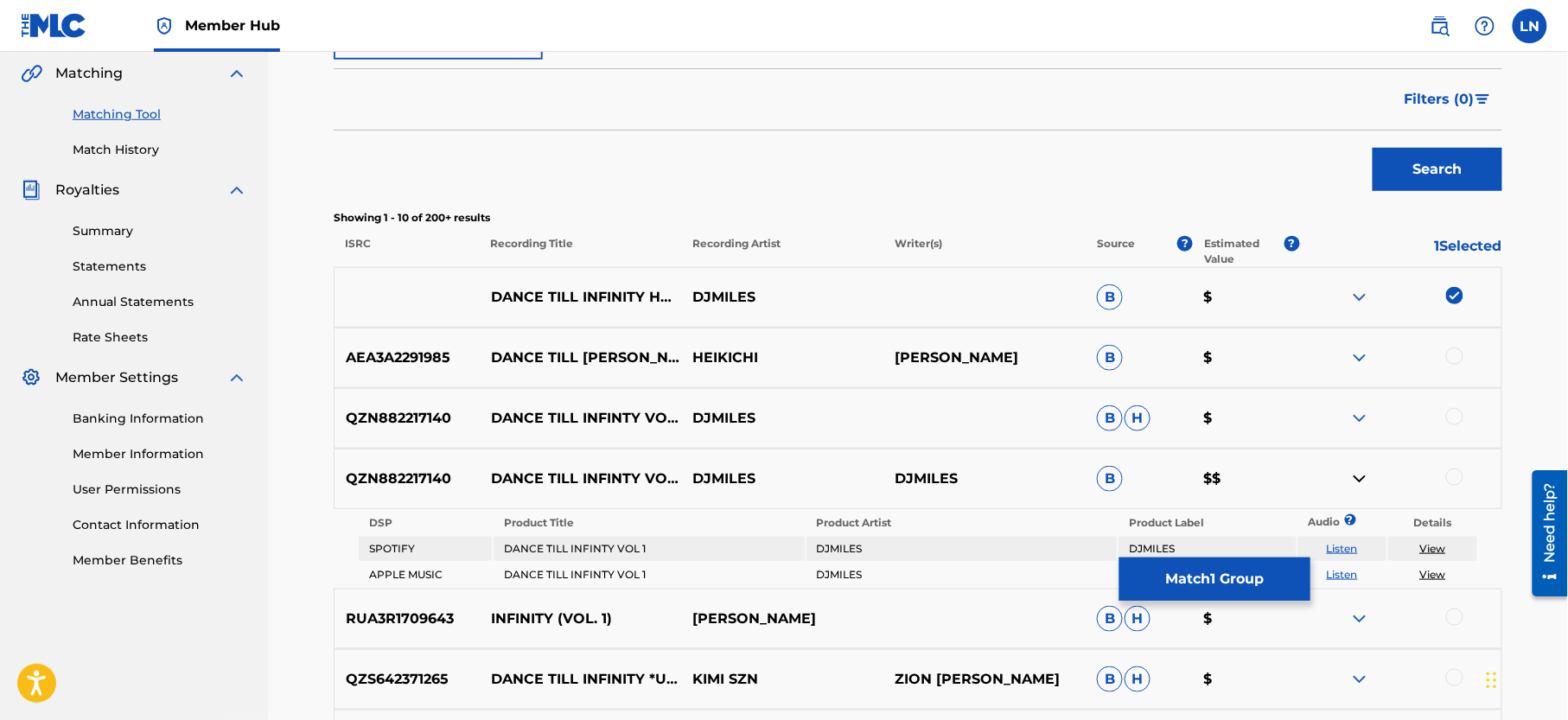
click at [1363, 298] on img at bounding box center [1359, 297] width 21 height 21
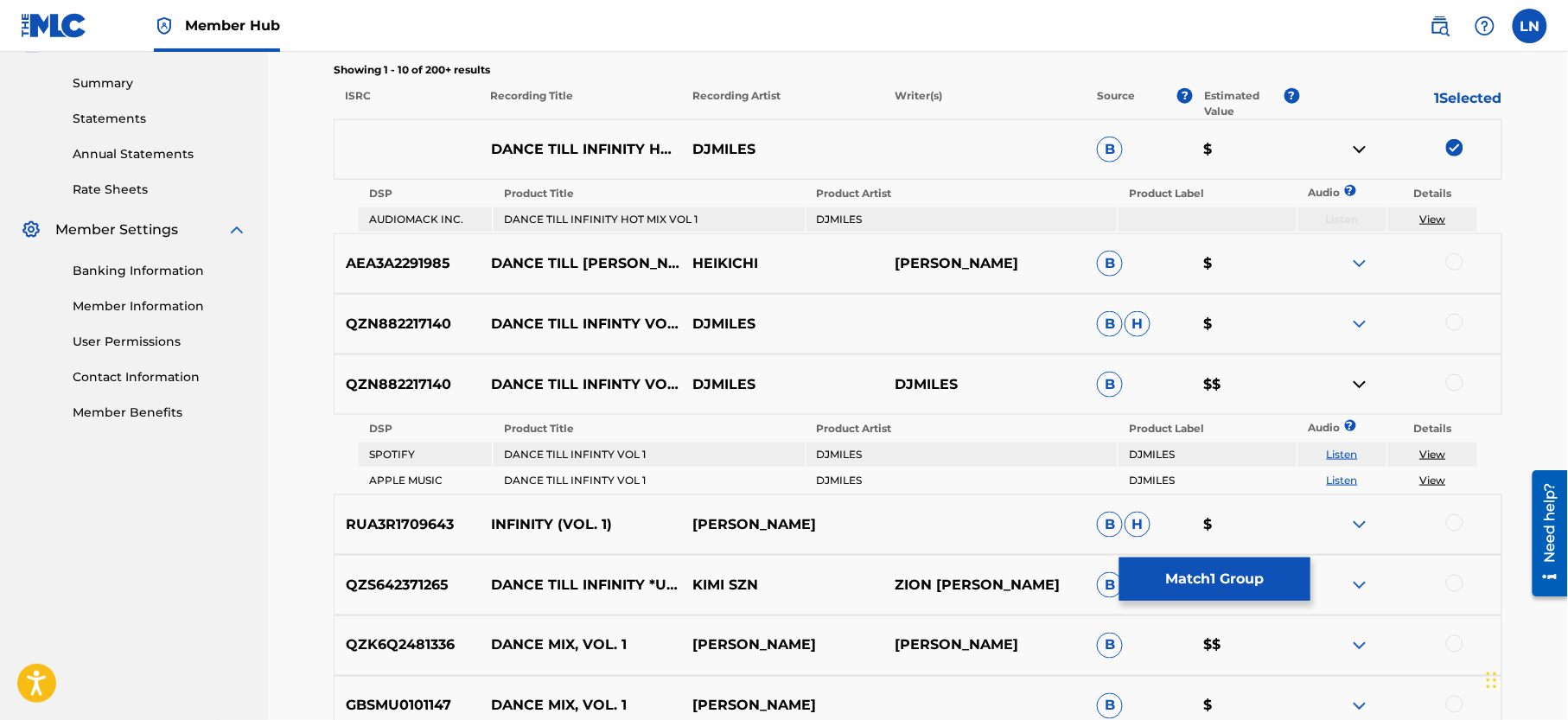
scroll to position [534, 0]
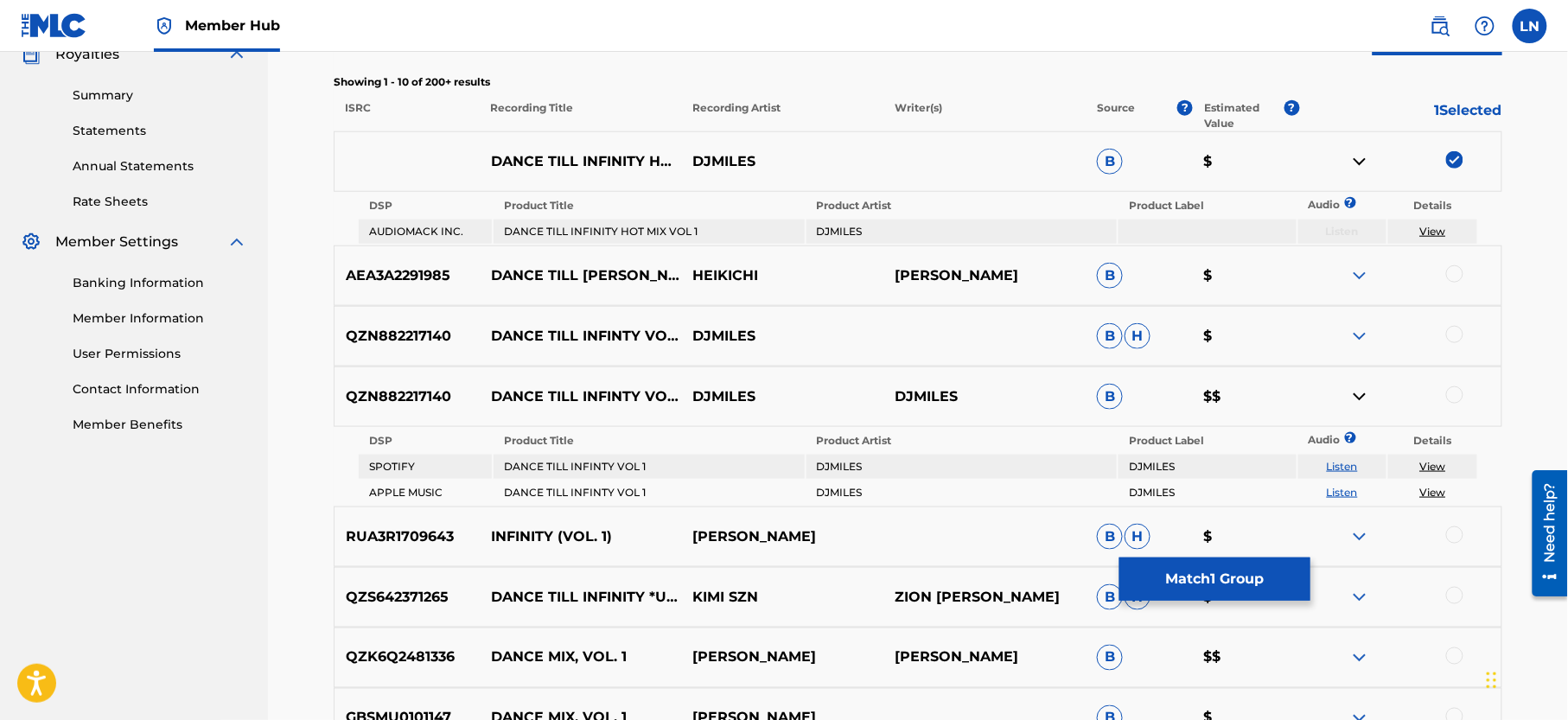
click at [1430, 233] on link "View" at bounding box center [1433, 231] width 26 height 13
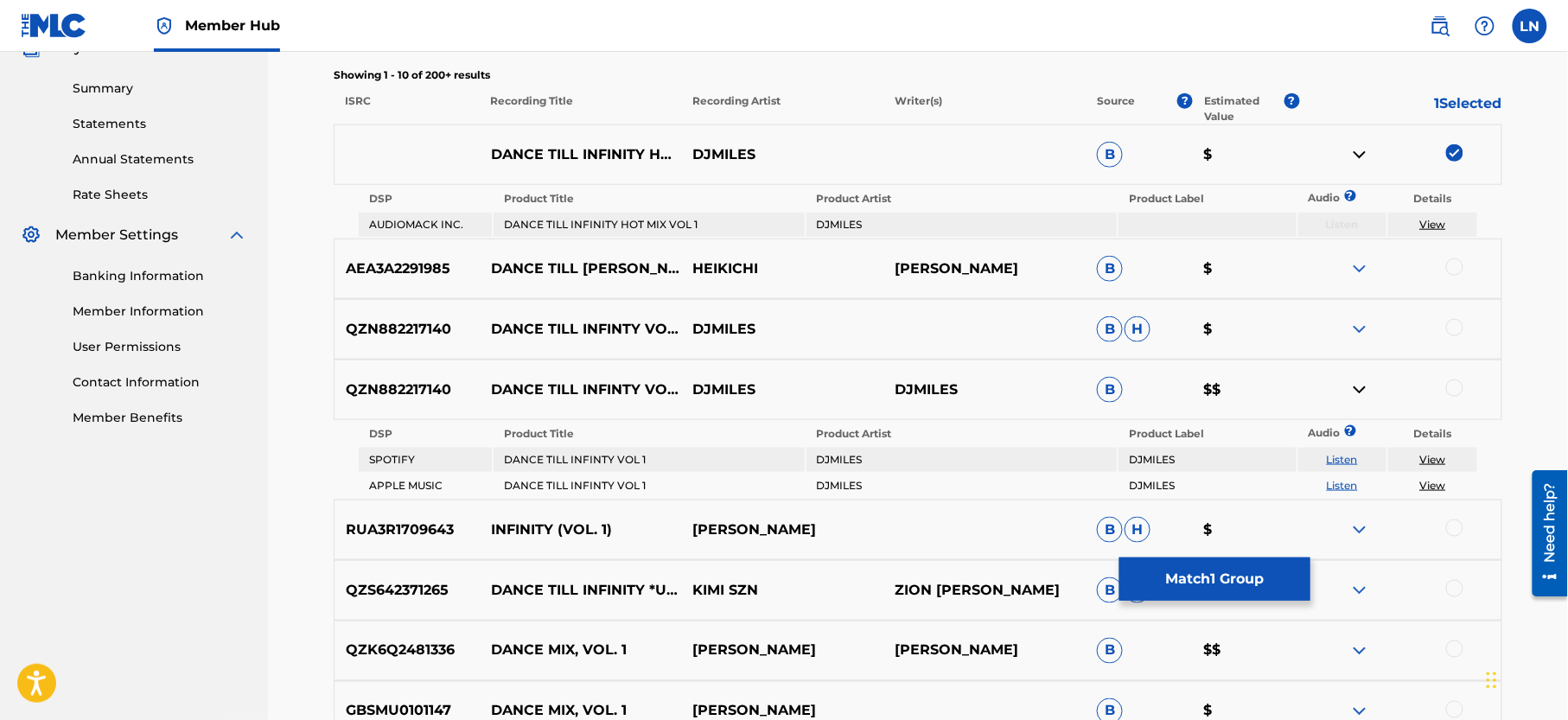
scroll to position [554, 0]
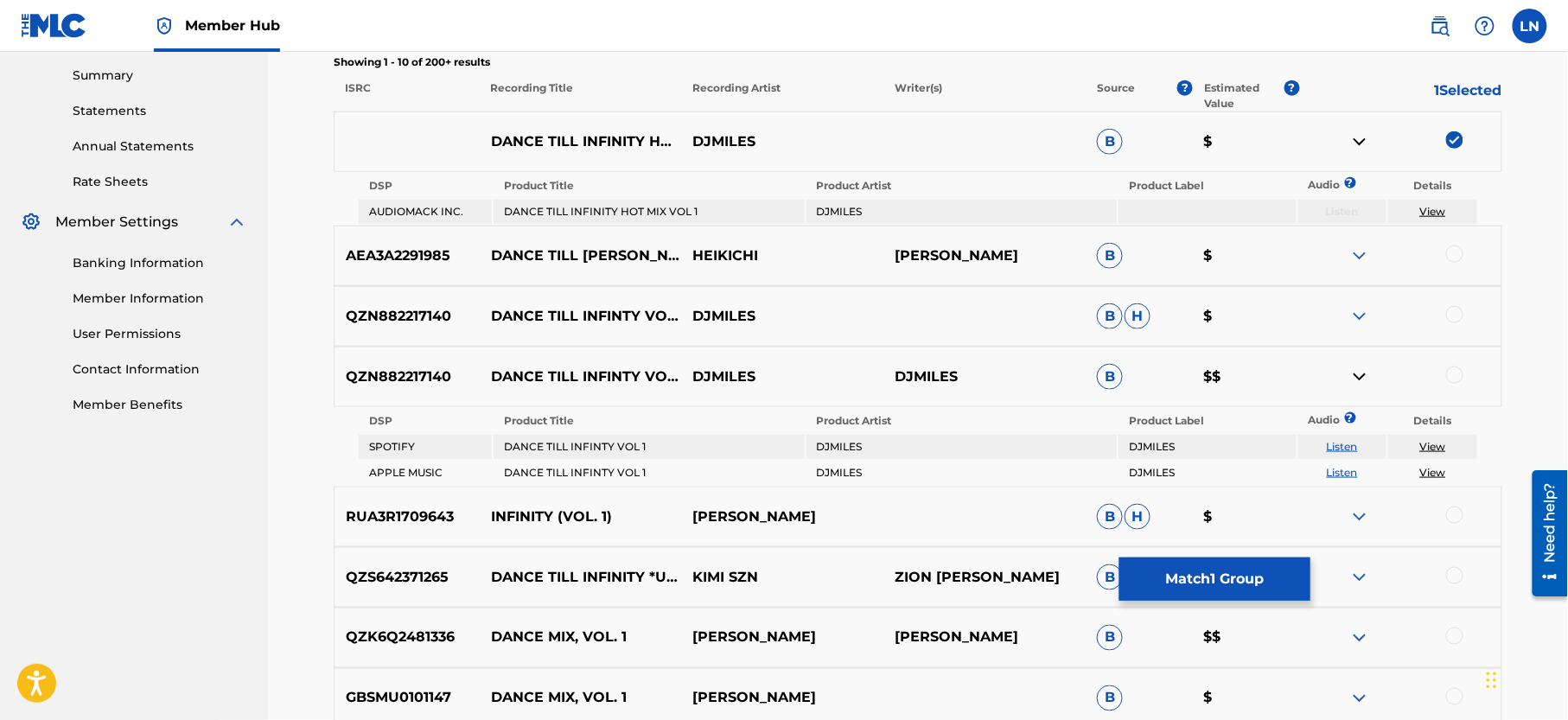
click at [1364, 314] on img at bounding box center [1359, 316] width 21 height 21
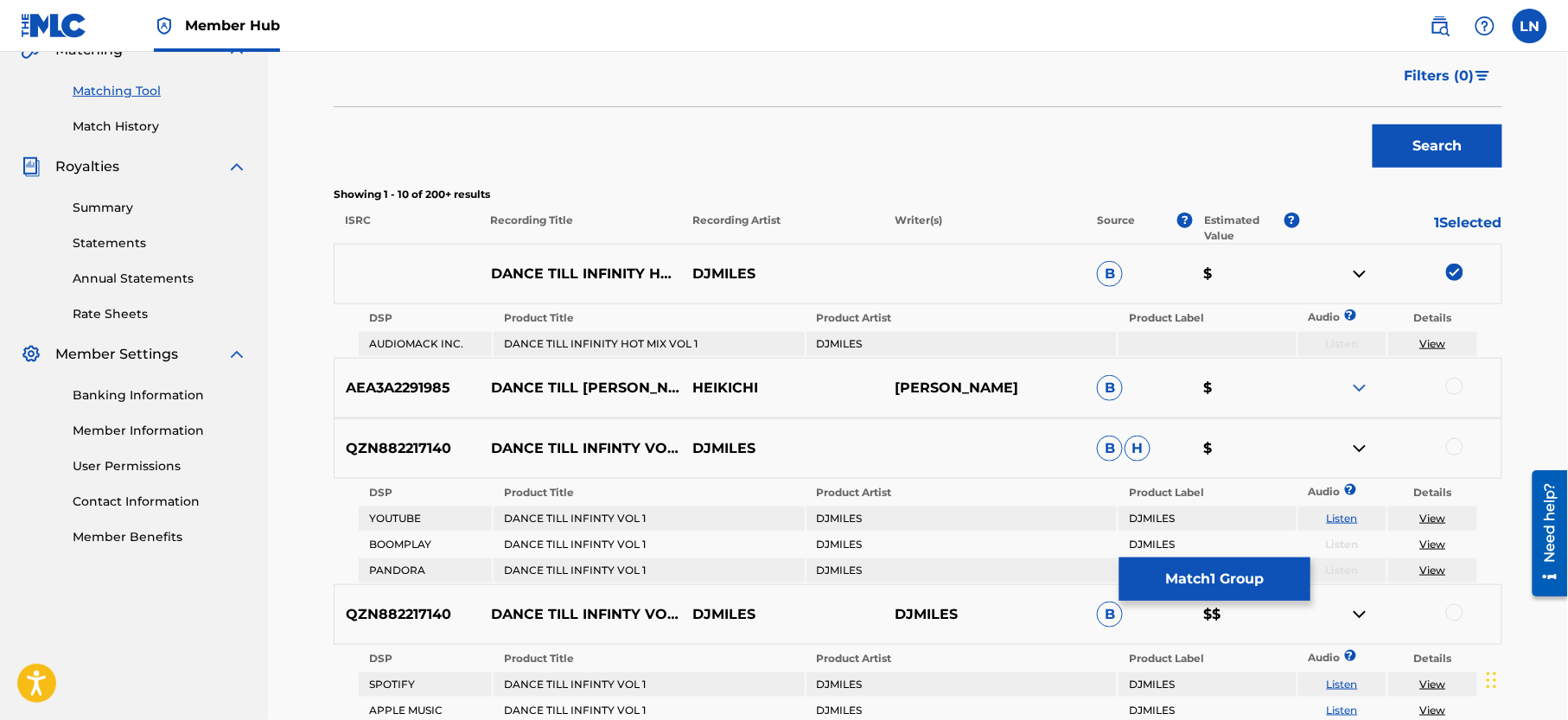
scroll to position [423, 0]
click at [1359, 453] on img at bounding box center [1359, 448] width 21 height 21
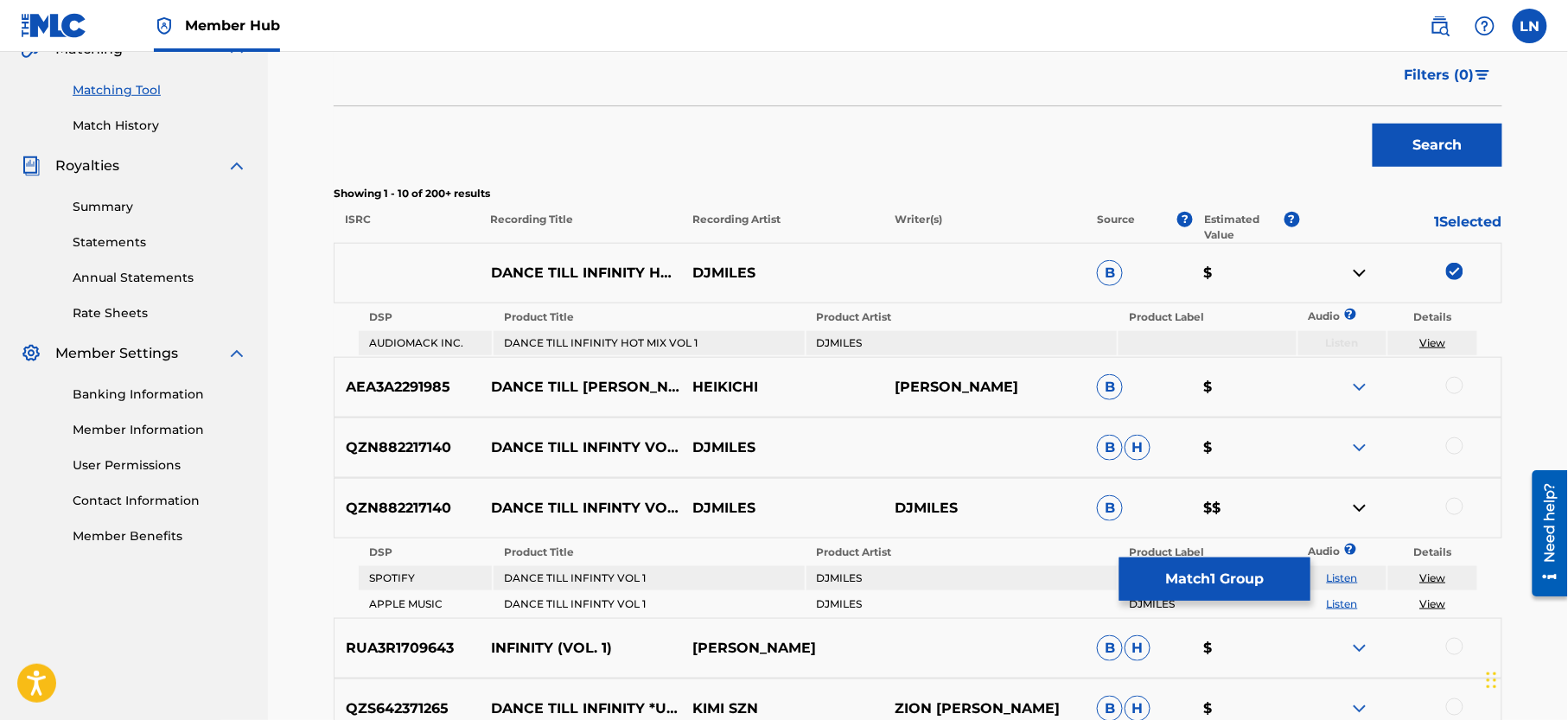
click at [1453, 450] on div at bounding box center [1455, 446] width 17 height 17
click at [1358, 511] on img at bounding box center [1359, 508] width 21 height 21
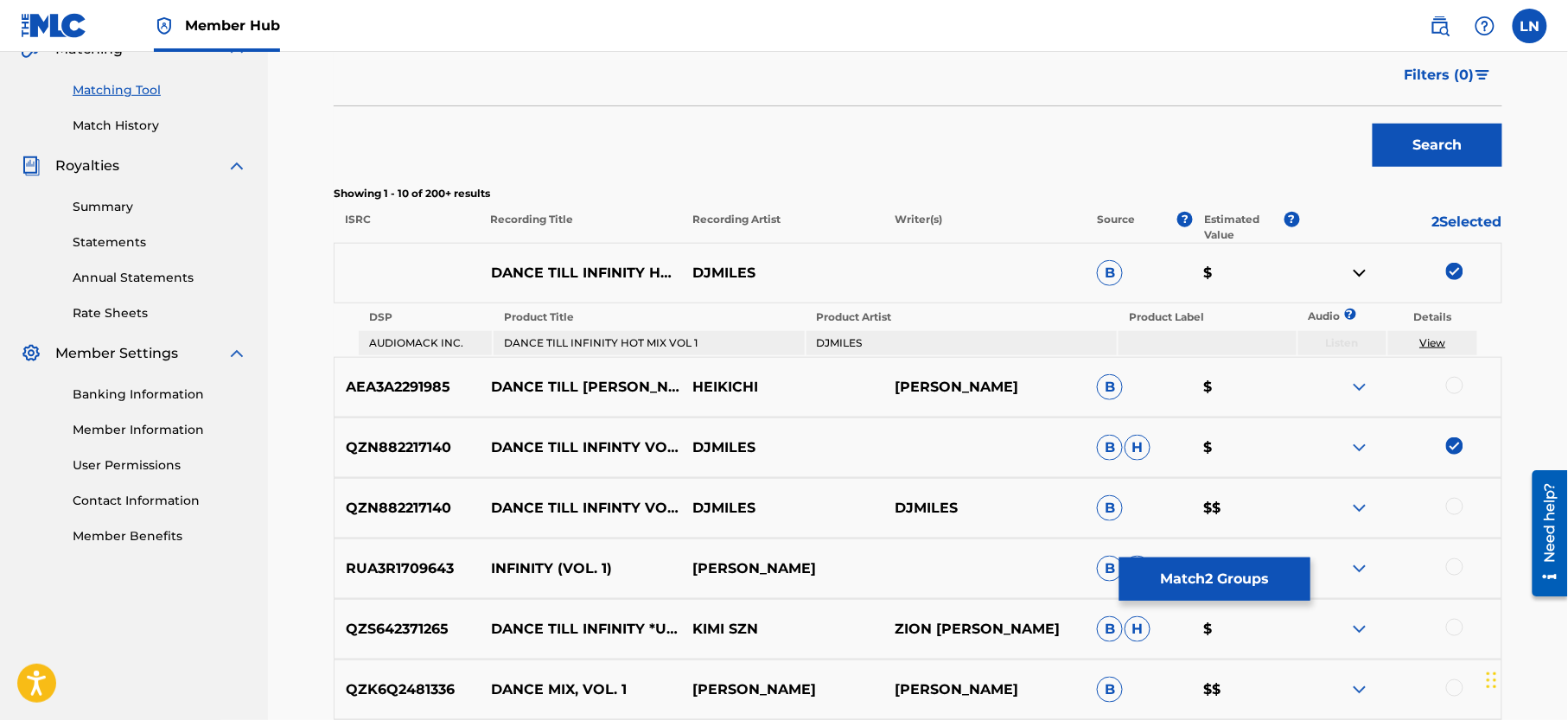
click at [1460, 505] on div at bounding box center [1455, 506] width 17 height 17
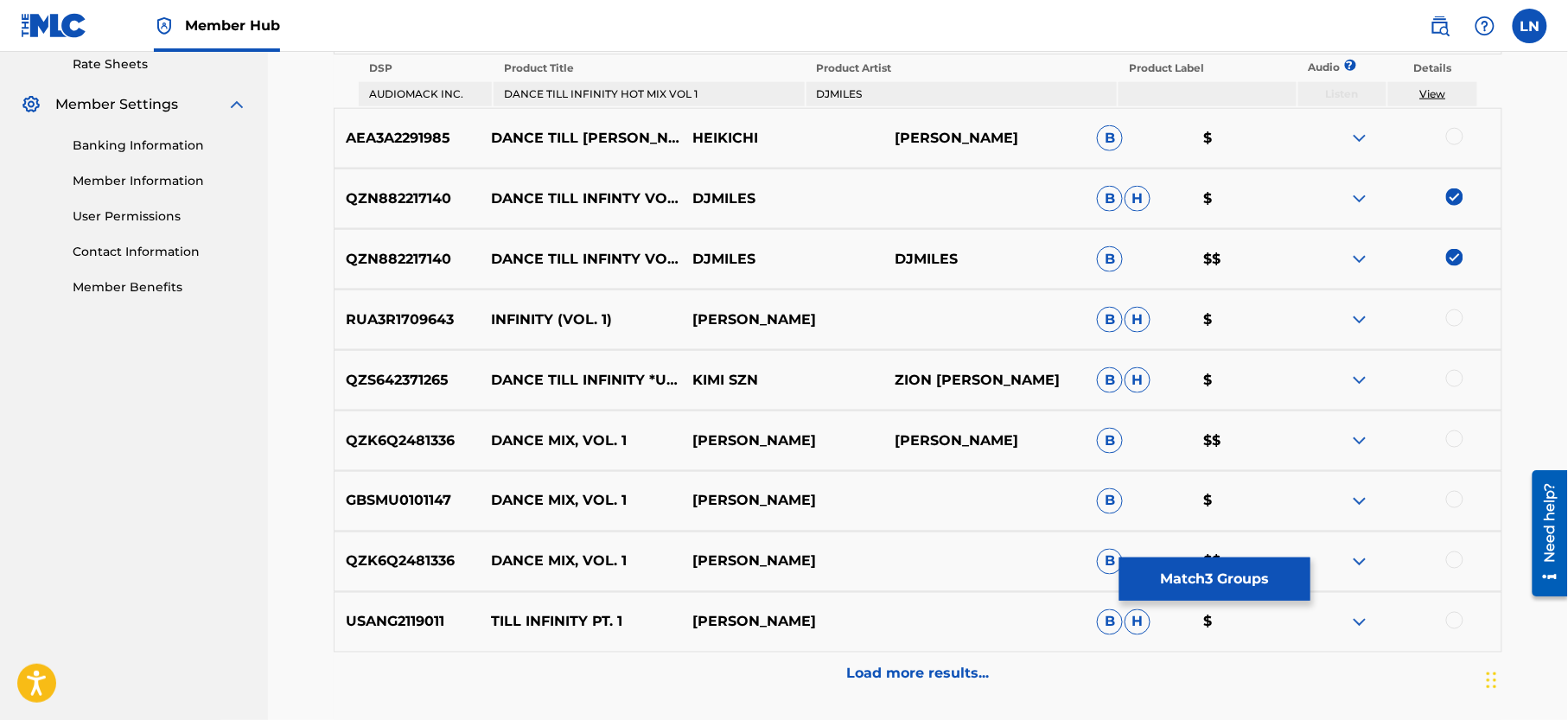
scroll to position [679, 0]
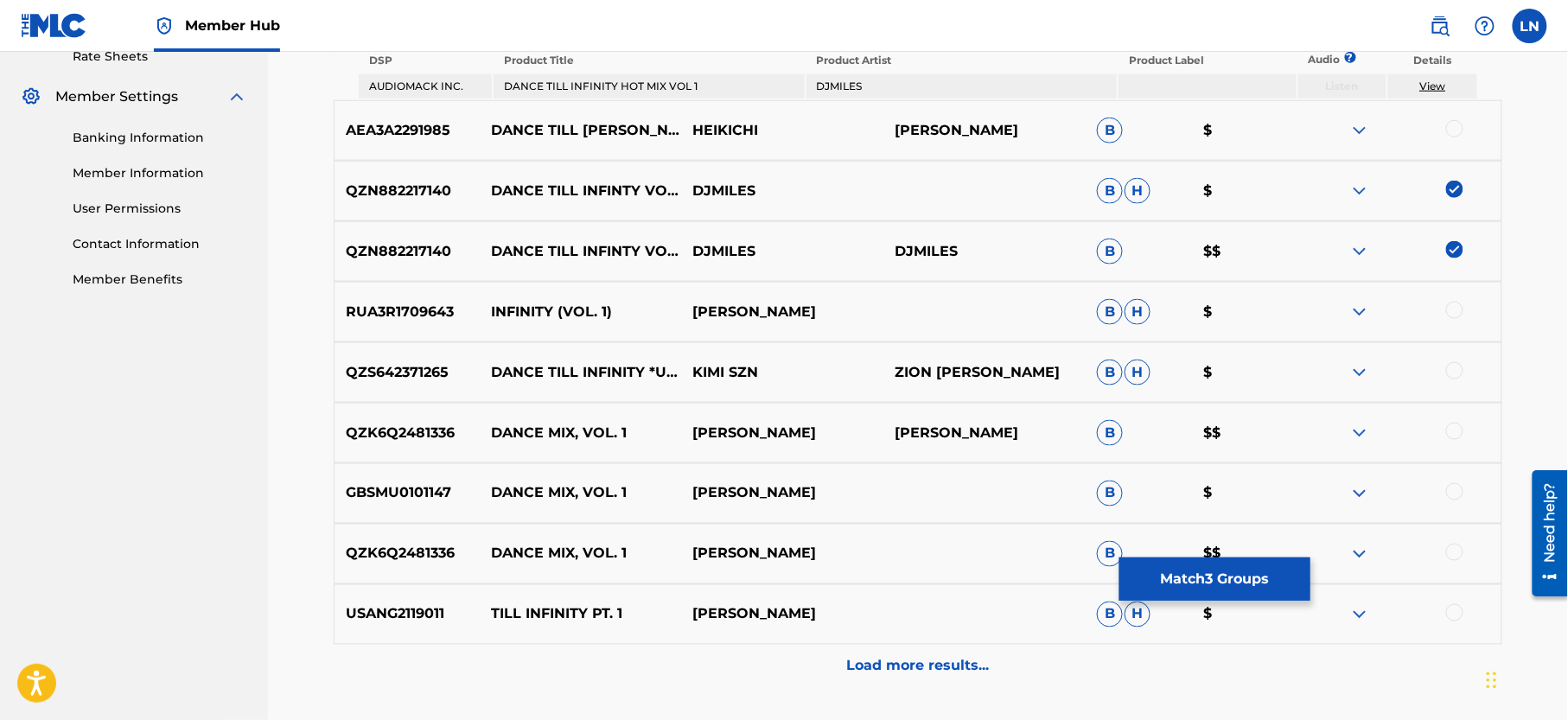
click at [1358, 436] on img at bounding box center [1359, 433] width 21 height 21
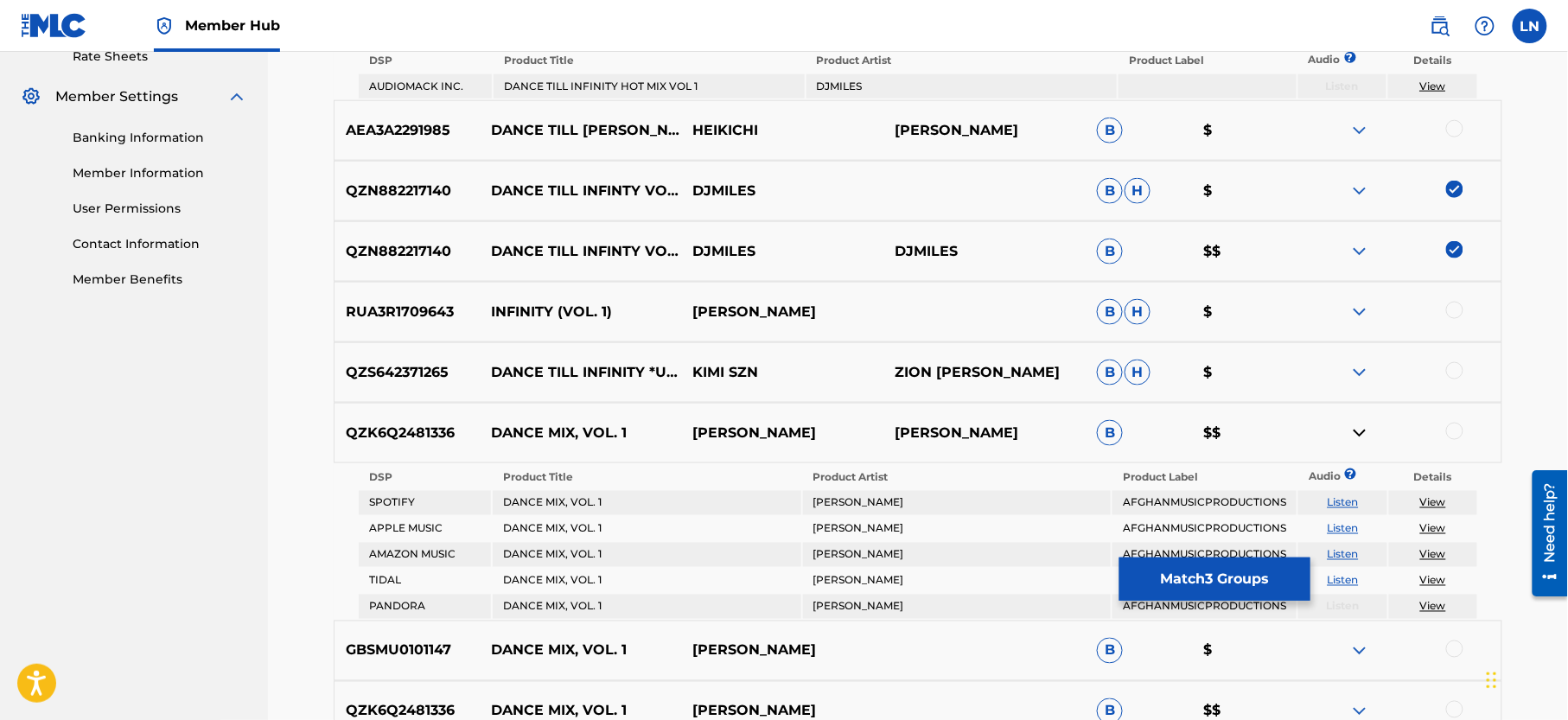
click at [1358, 436] on img at bounding box center [1359, 433] width 21 height 21
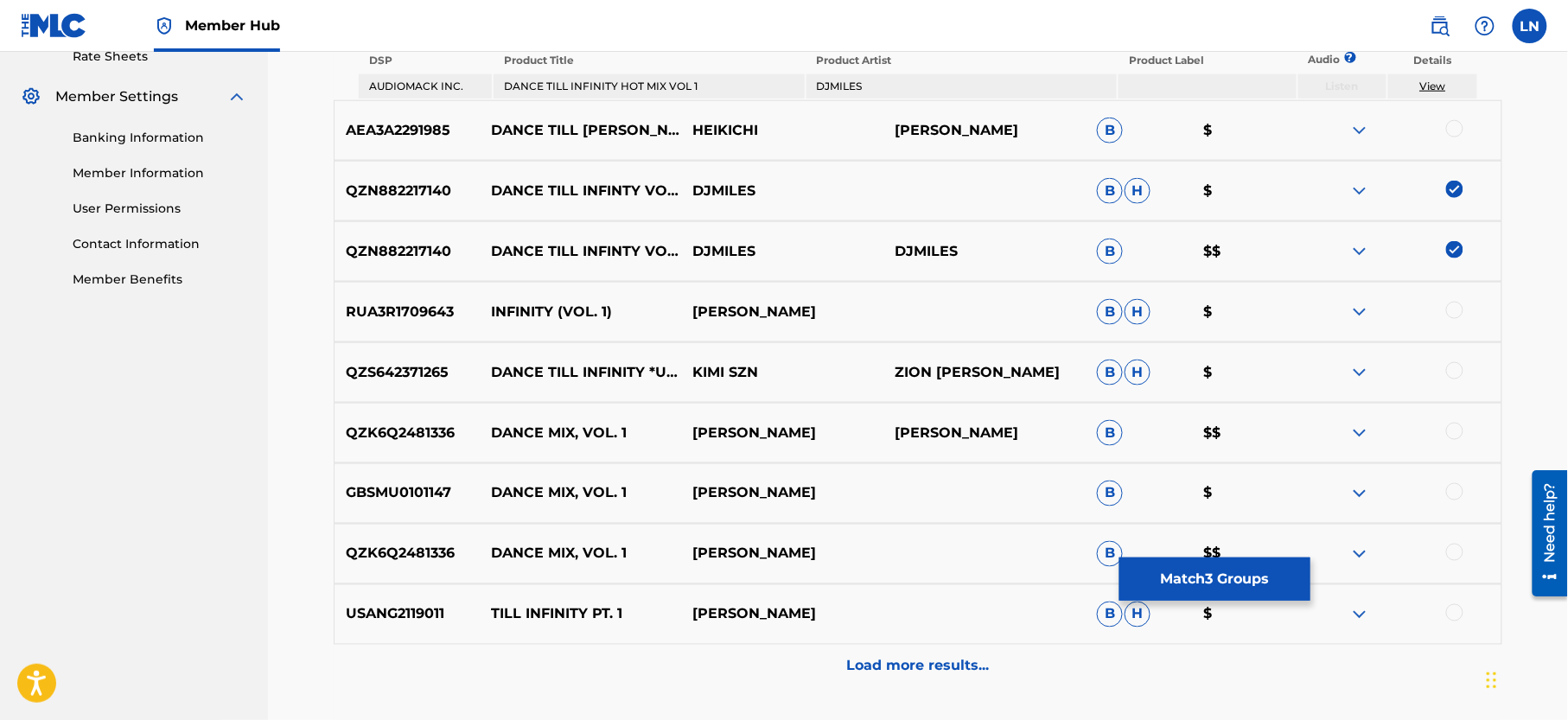
click at [1358, 436] on img at bounding box center [1359, 433] width 21 height 21
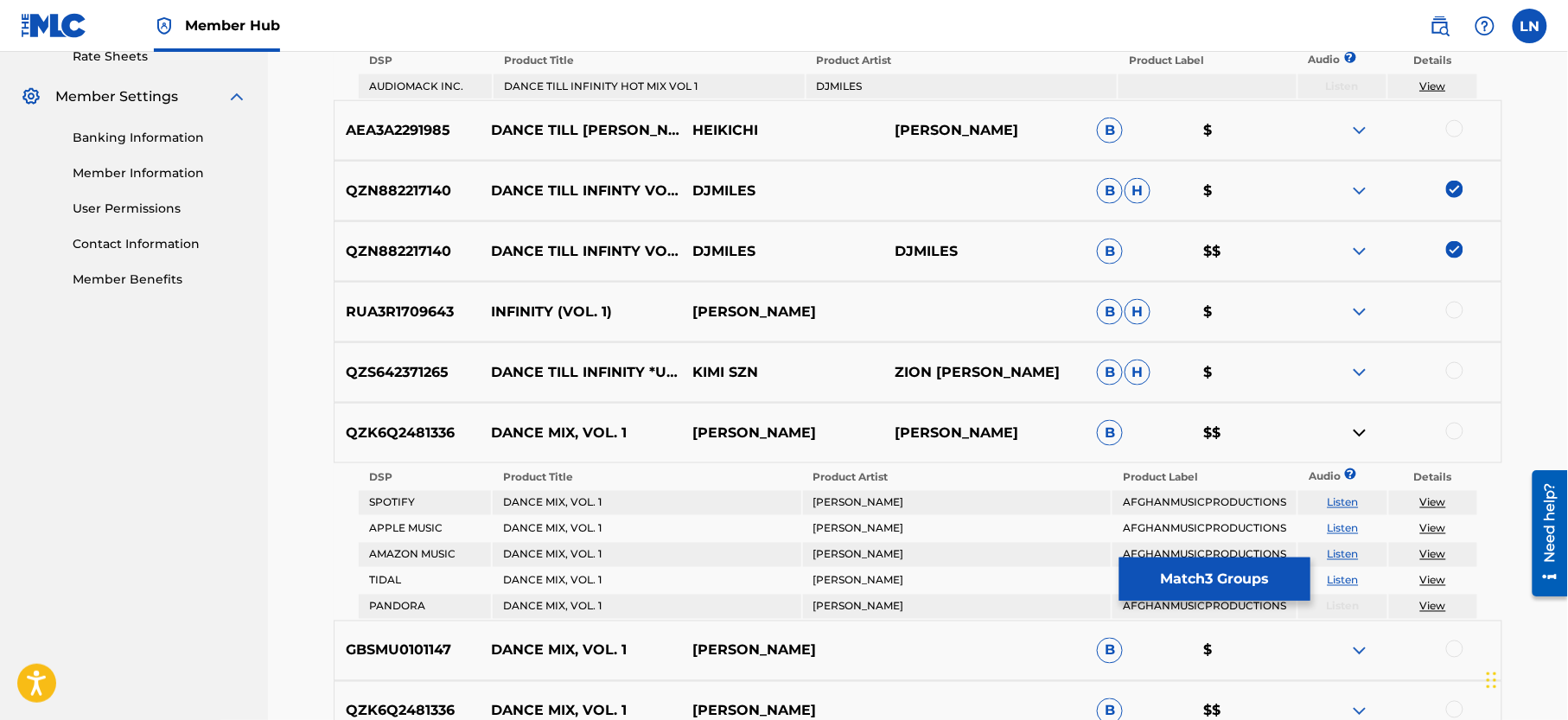
click at [1358, 436] on img at bounding box center [1359, 433] width 21 height 21
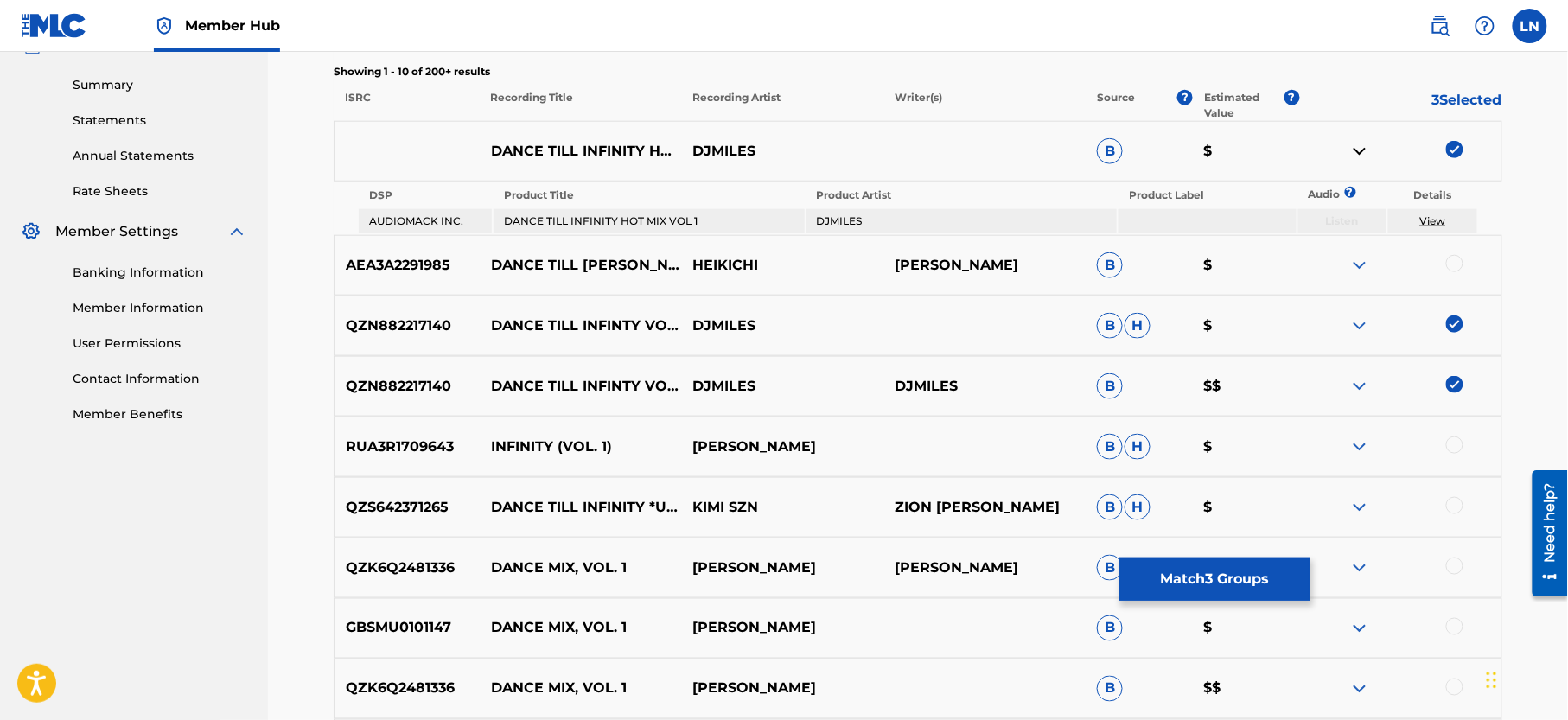
scroll to position [554, 0]
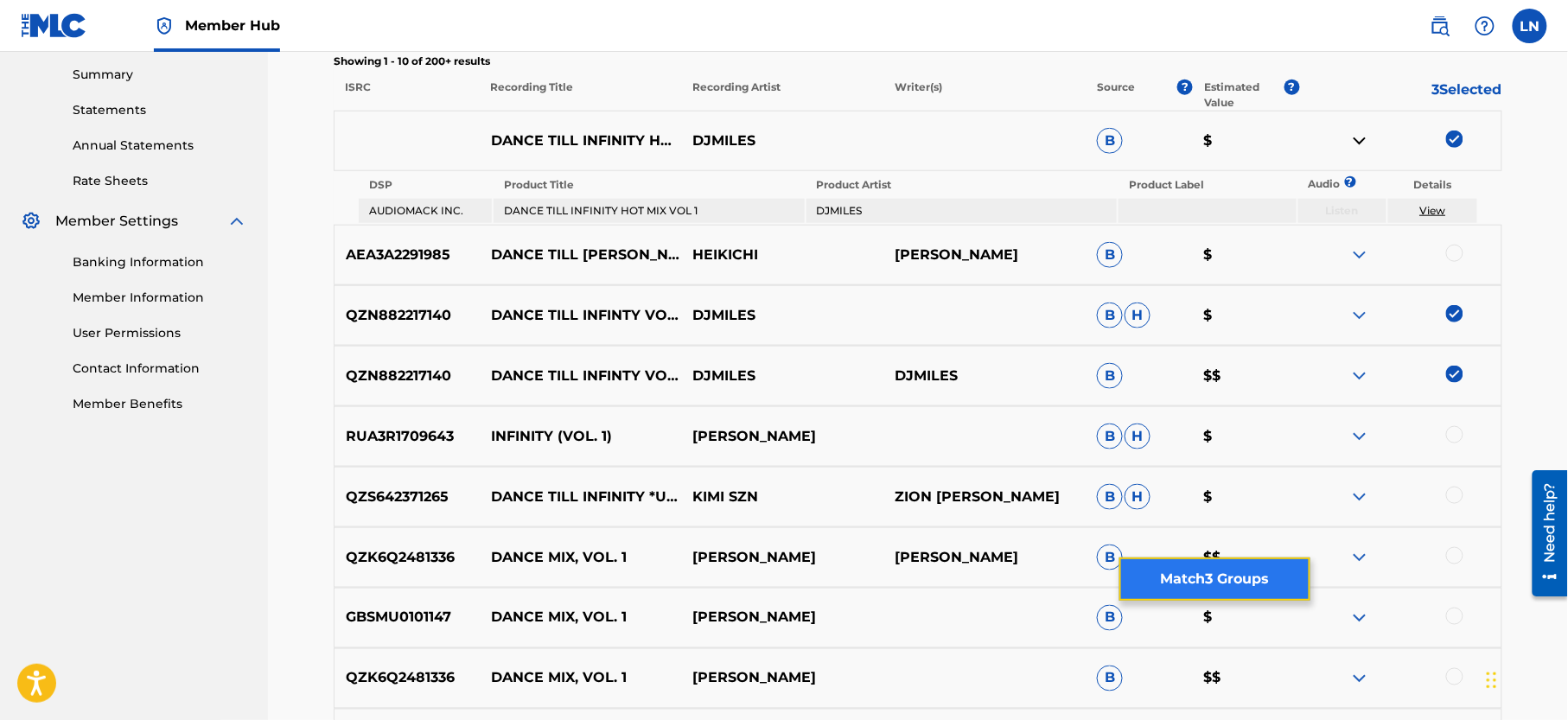
click at [1195, 570] on button "Match 3 Groups" at bounding box center [1214, 579] width 191 height 43
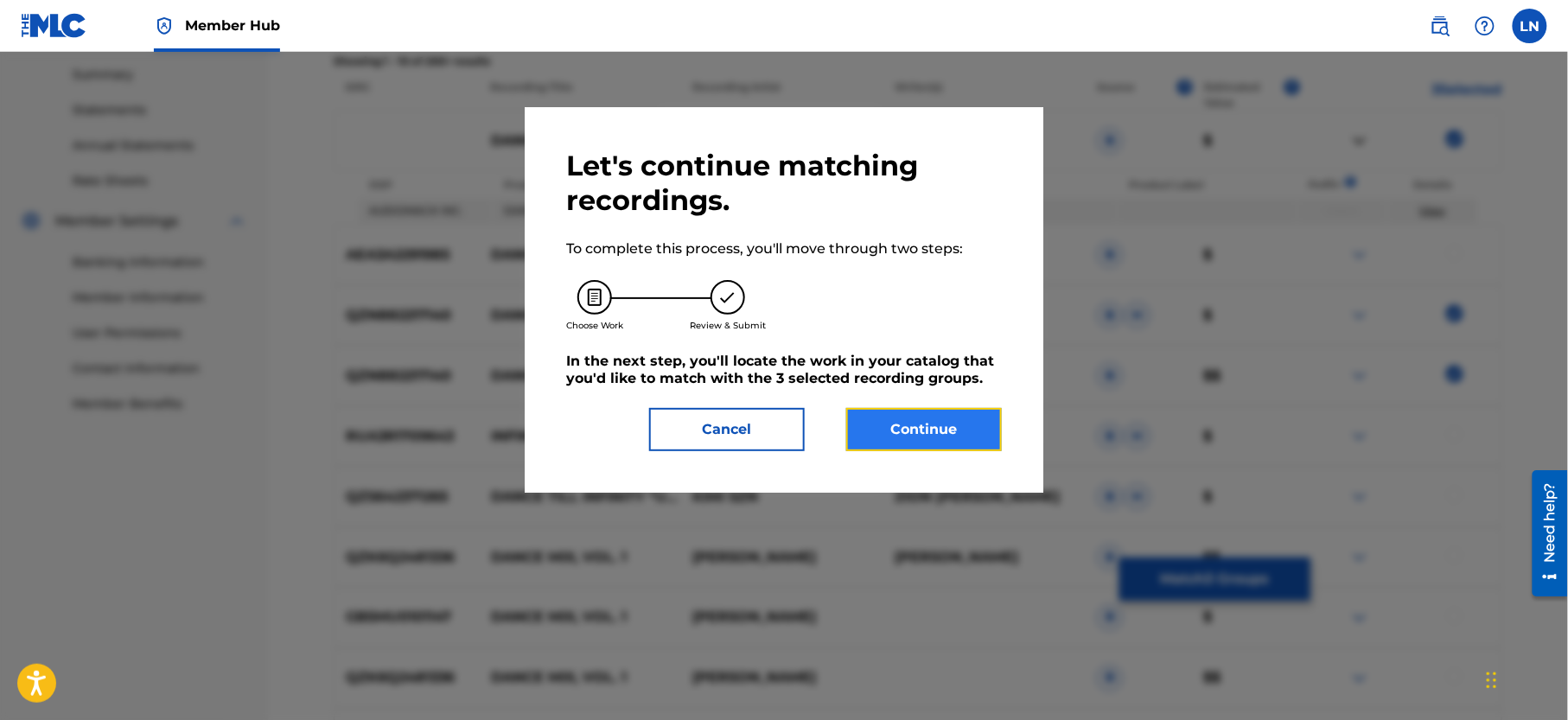
click at [946, 408] on button "Continue" at bounding box center [924, 429] width 155 height 43
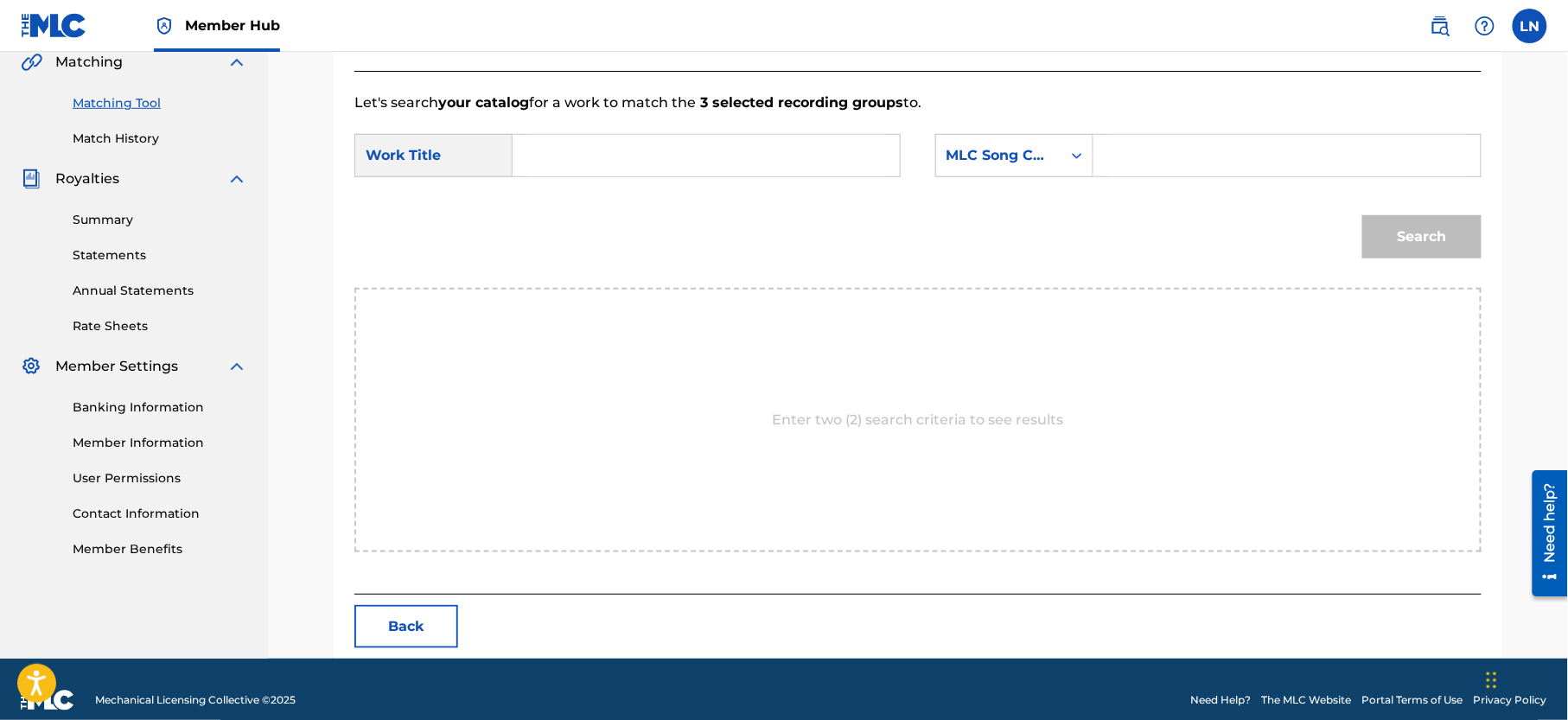
scroll to position [432, 0]
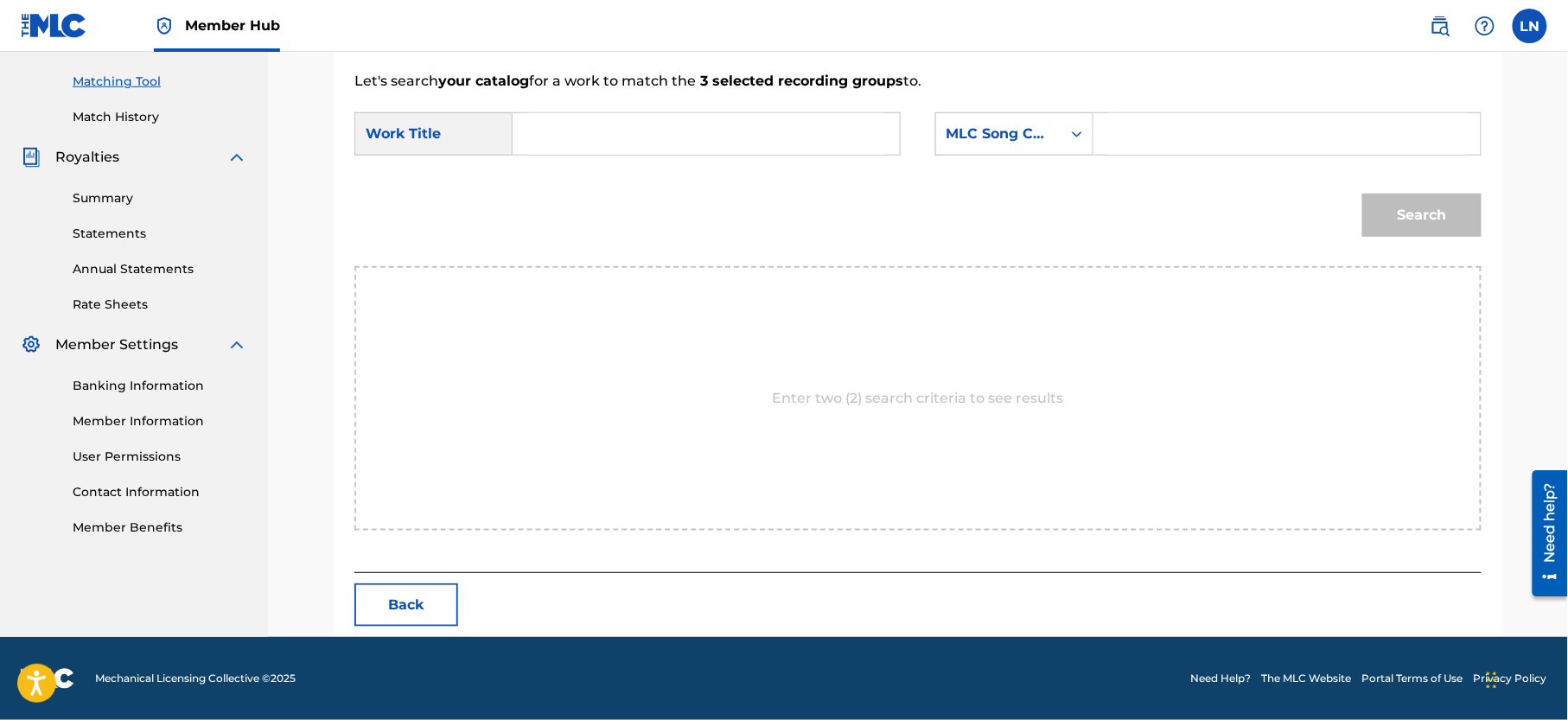
click at [710, 143] on input "Search Form" at bounding box center [706, 134] width 358 height 41
paste input "DANCE TILL INFINITY HOT MIX VOL 1"
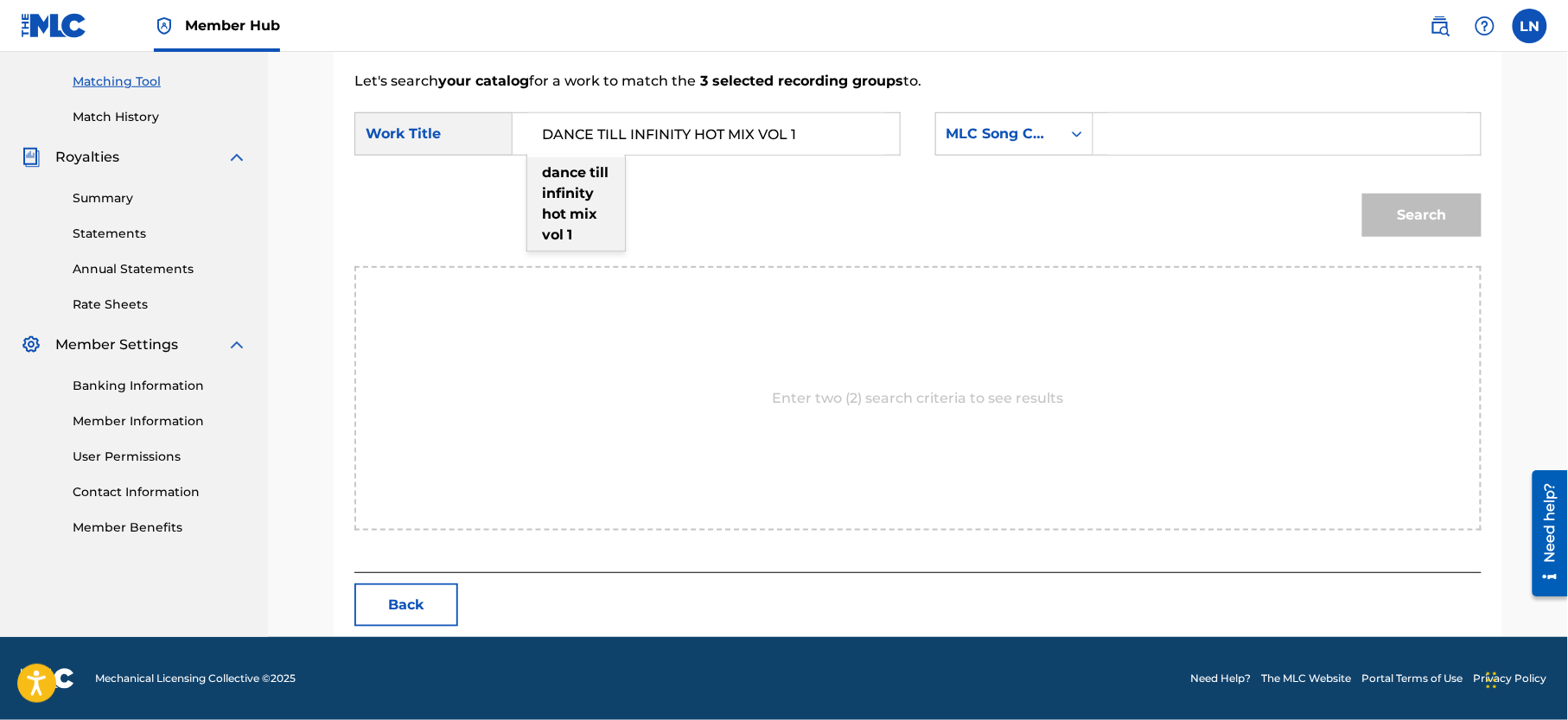
click at [560, 197] on strong "infinity" at bounding box center [567, 194] width 51 height 17
type input "dance till infinity hot mix vol 1"
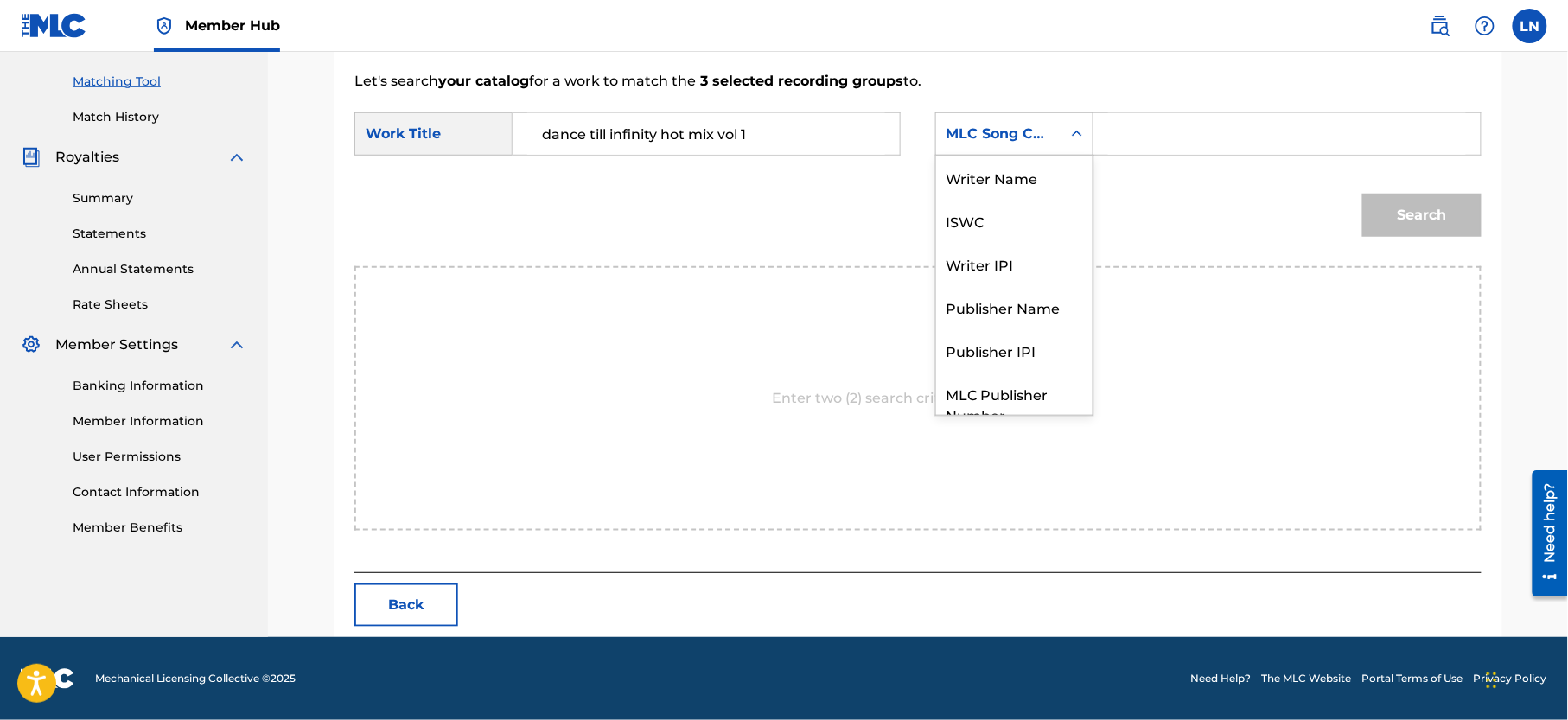
click at [1068, 130] on icon "Search Form" at bounding box center [1077, 134] width 17 height 17
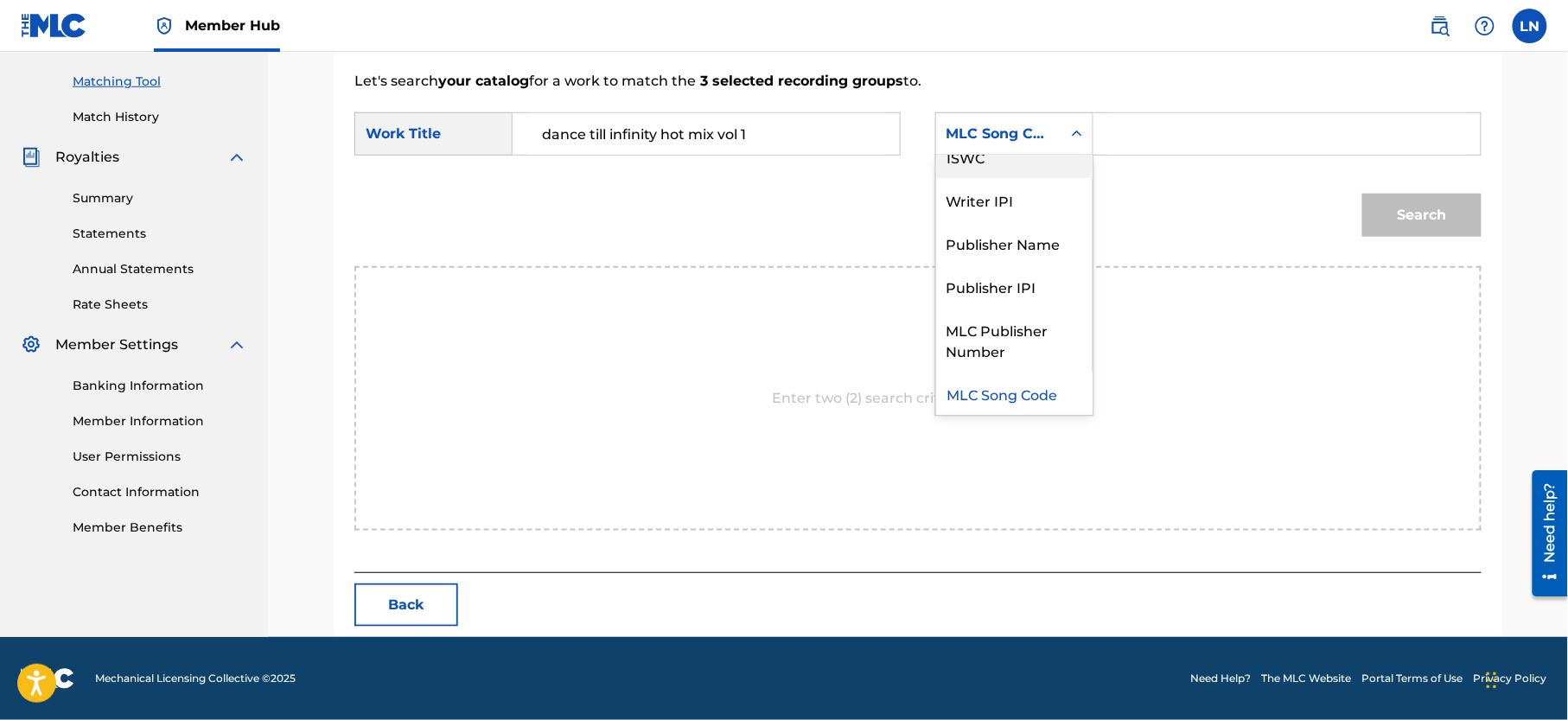
scroll to position [0, 0]
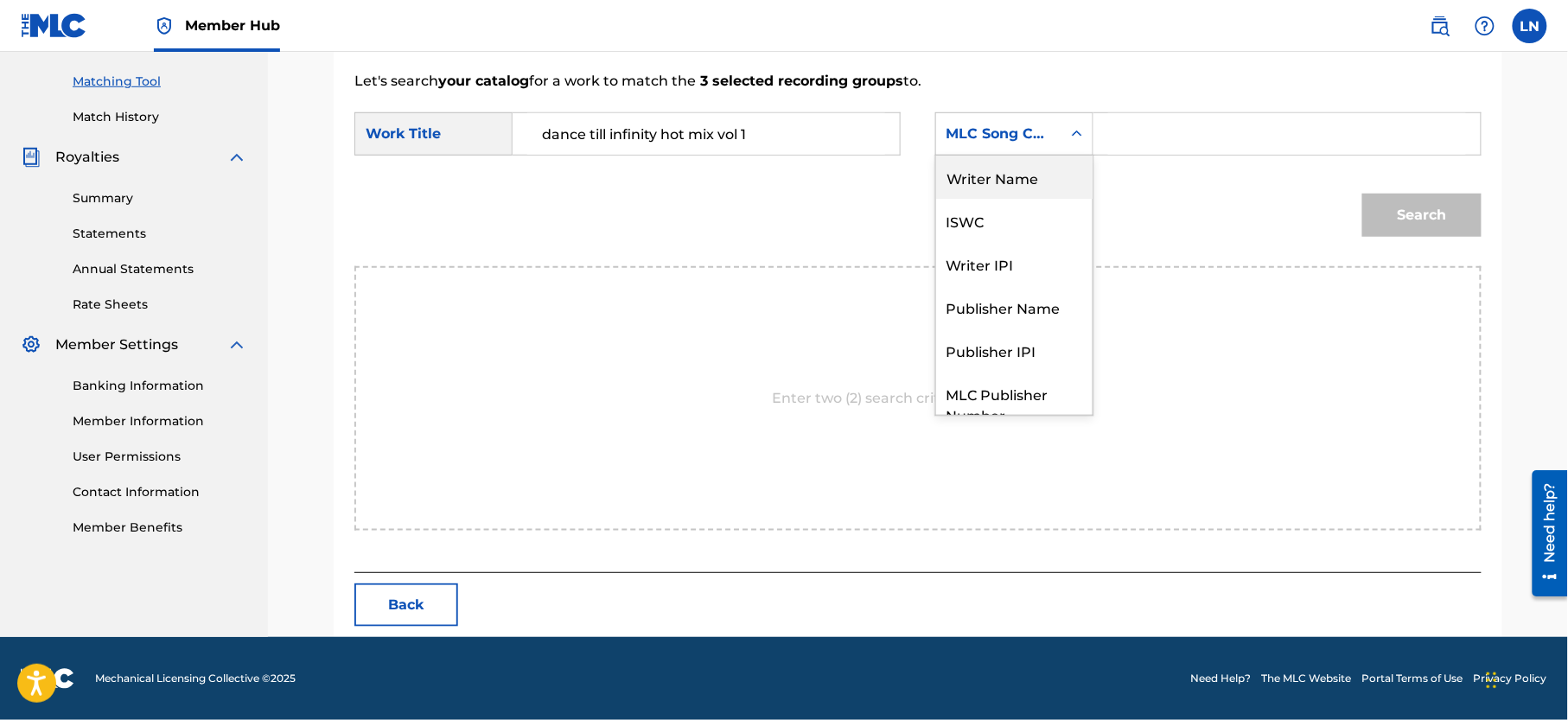
click at [1028, 171] on div "Writer Name" at bounding box center [1014, 177] width 156 height 43
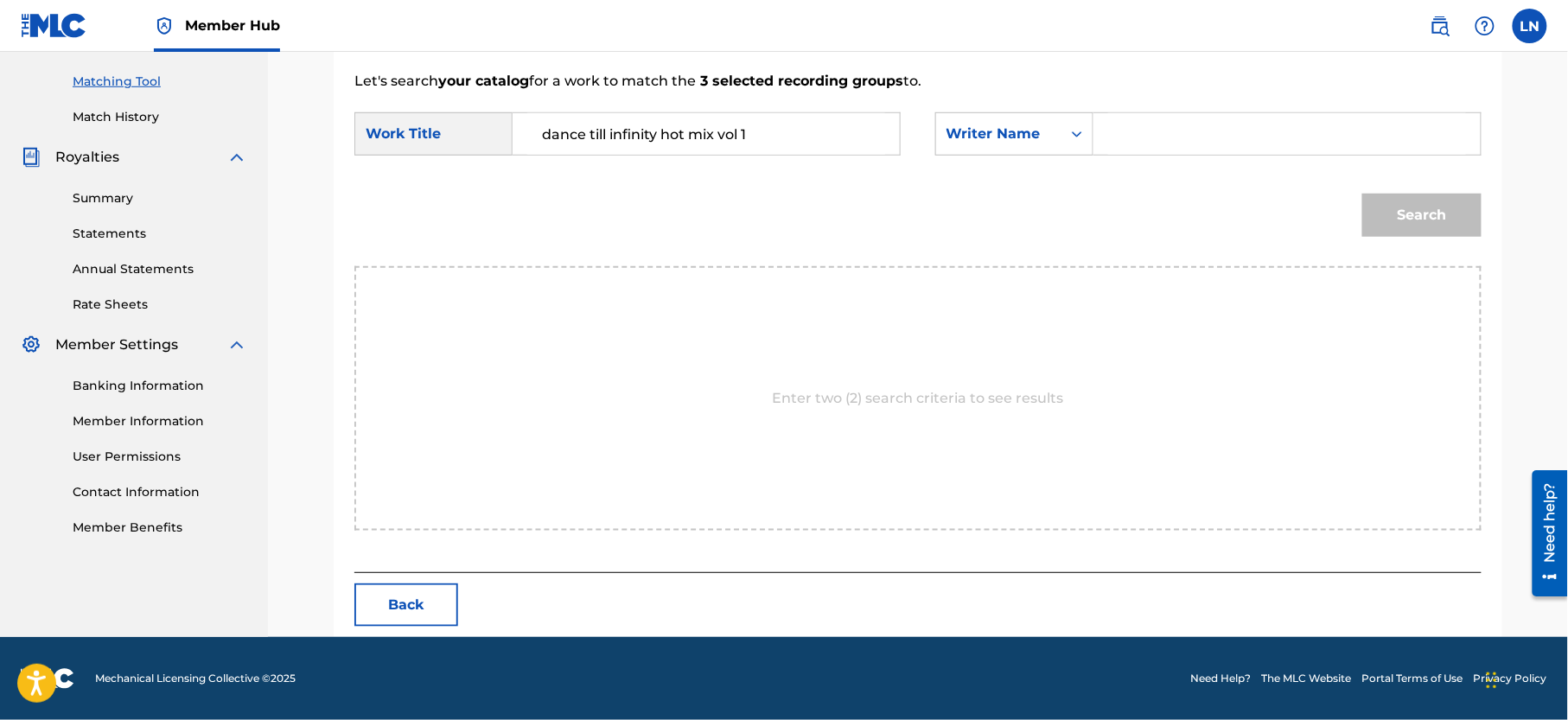
click at [1162, 136] on input "Search Form" at bounding box center [1286, 134] width 358 height 41
type input "LESLIECHIDOZIE [PERSON_NAME]"
click at [1362, 194] on button "Search" at bounding box center [1422, 215] width 120 height 43
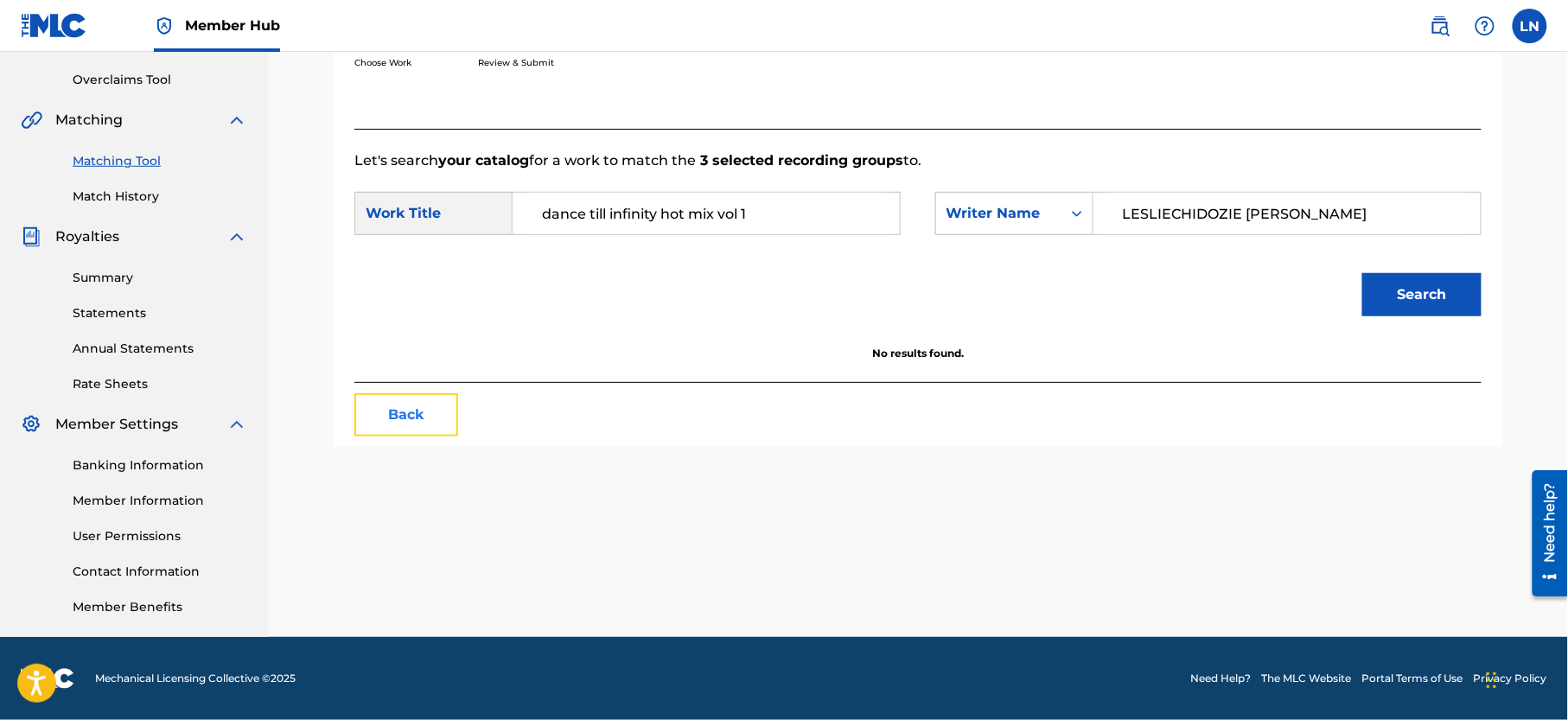
click at [410, 393] on button "Back" at bounding box center [406, 414] width 104 height 43
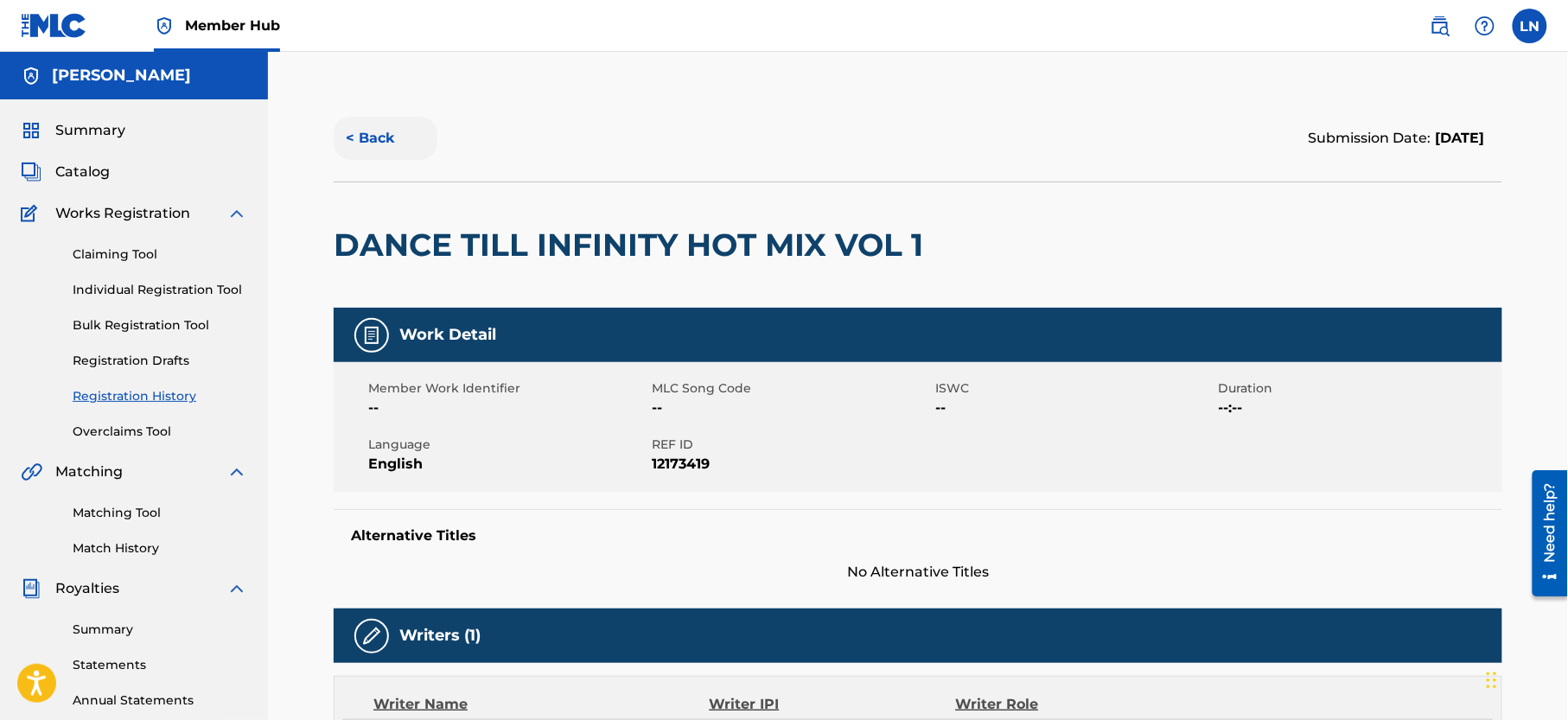
click at [360, 147] on button "< Back" at bounding box center [385, 138] width 104 height 43
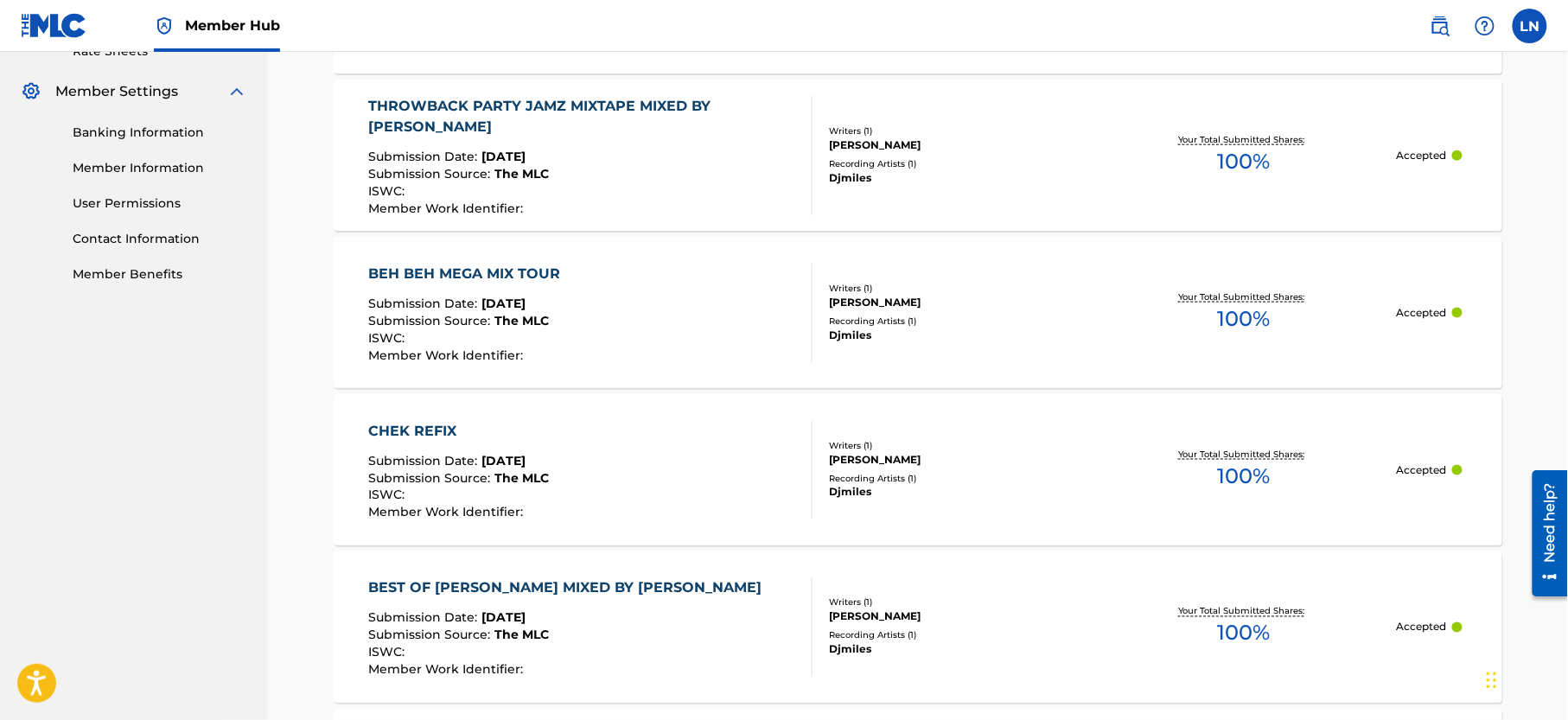
scroll to position [672, 0]
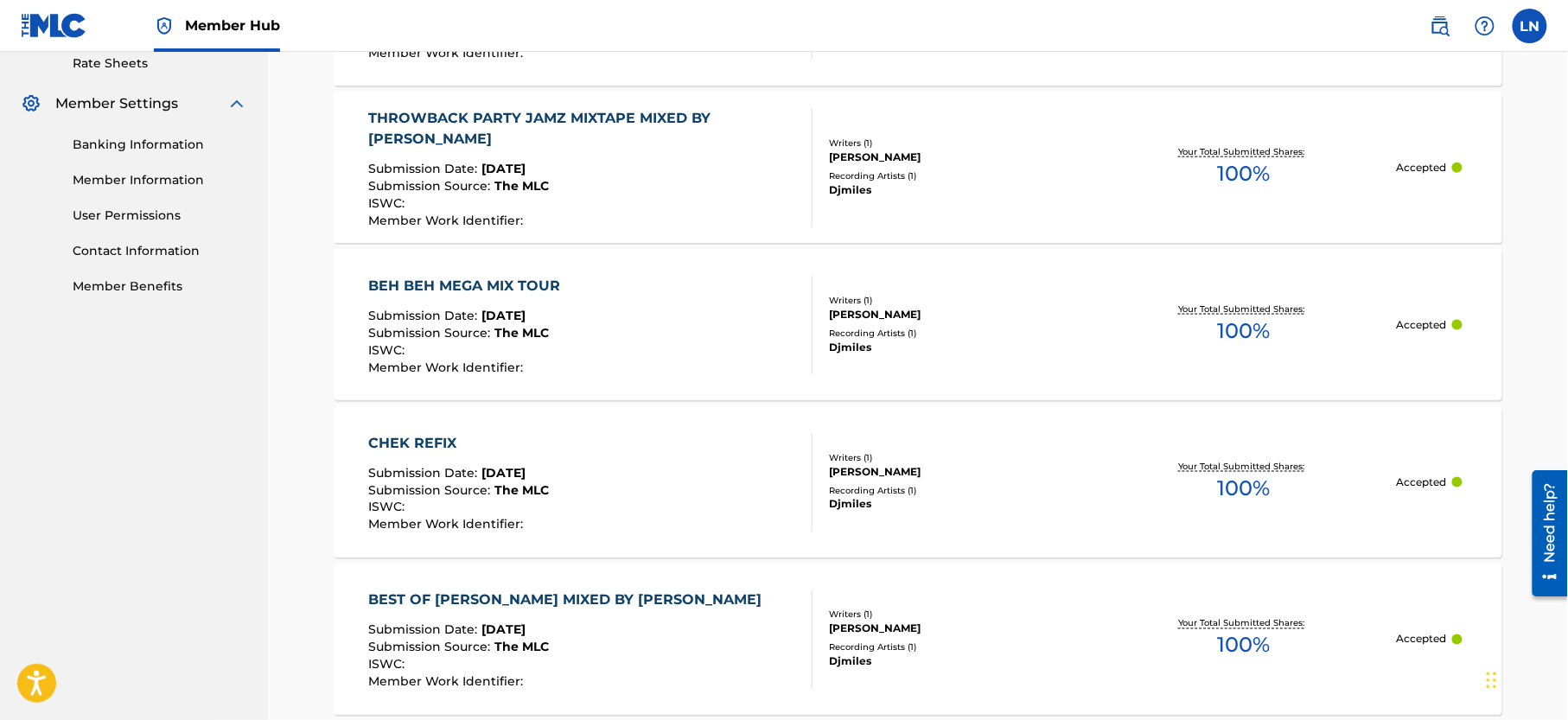
click at [738, 129] on div "THROWBACK PARTY JAMZ MIXTAPE MIXED BY [PERSON_NAME]" at bounding box center [584, 128] width 429 height 41
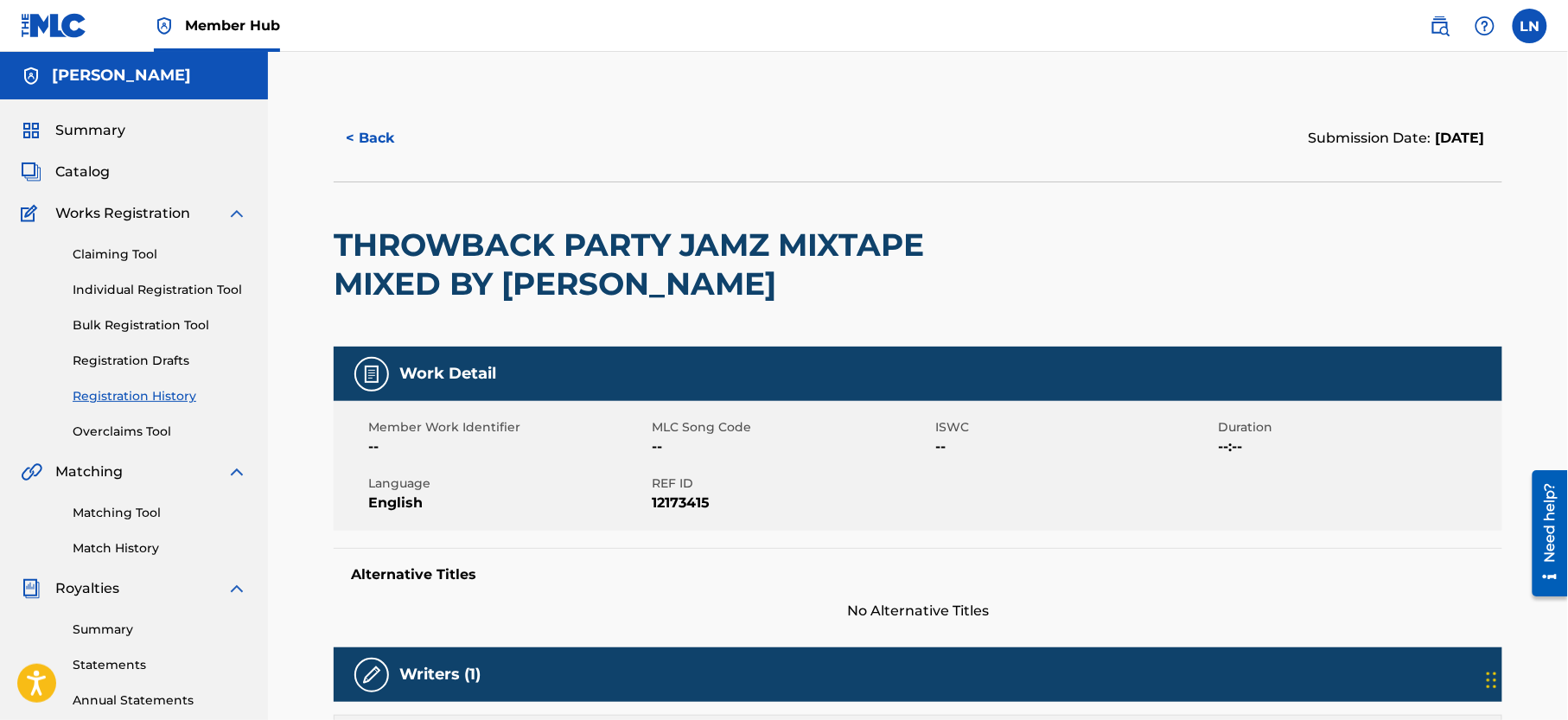
click at [612, 255] on h2 "THROWBACK PARTY JAMZ MIXTAPE MIXED BY [PERSON_NAME]" at bounding box center [684, 264] width 701 height 78
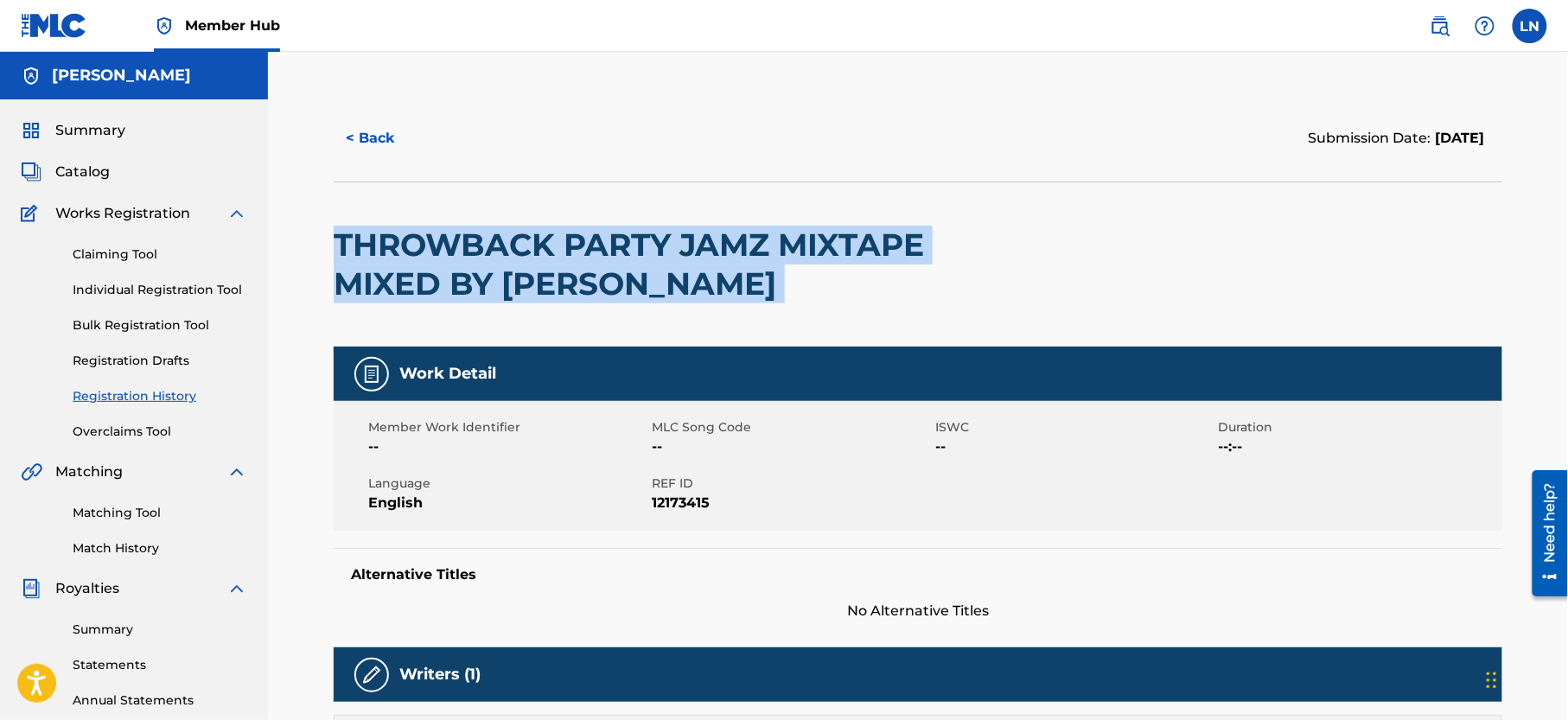
click at [612, 255] on h2 "THROWBACK PARTY JAMZ MIXTAPE MIXED BY [PERSON_NAME]" at bounding box center [684, 264] width 701 height 78
drag, startPoint x: 333, startPoint y: 239, endPoint x: 754, endPoint y: 287, distance: 423.7
click at [754, 287] on h2 "THROWBACK PARTY JAMZ MIXTAPE MIXED BY [PERSON_NAME]" at bounding box center [684, 264] width 701 height 78
copy h2 "THROWBACK PARTY JAMZ MIXTAPE MIXED BY [PERSON_NAME]"
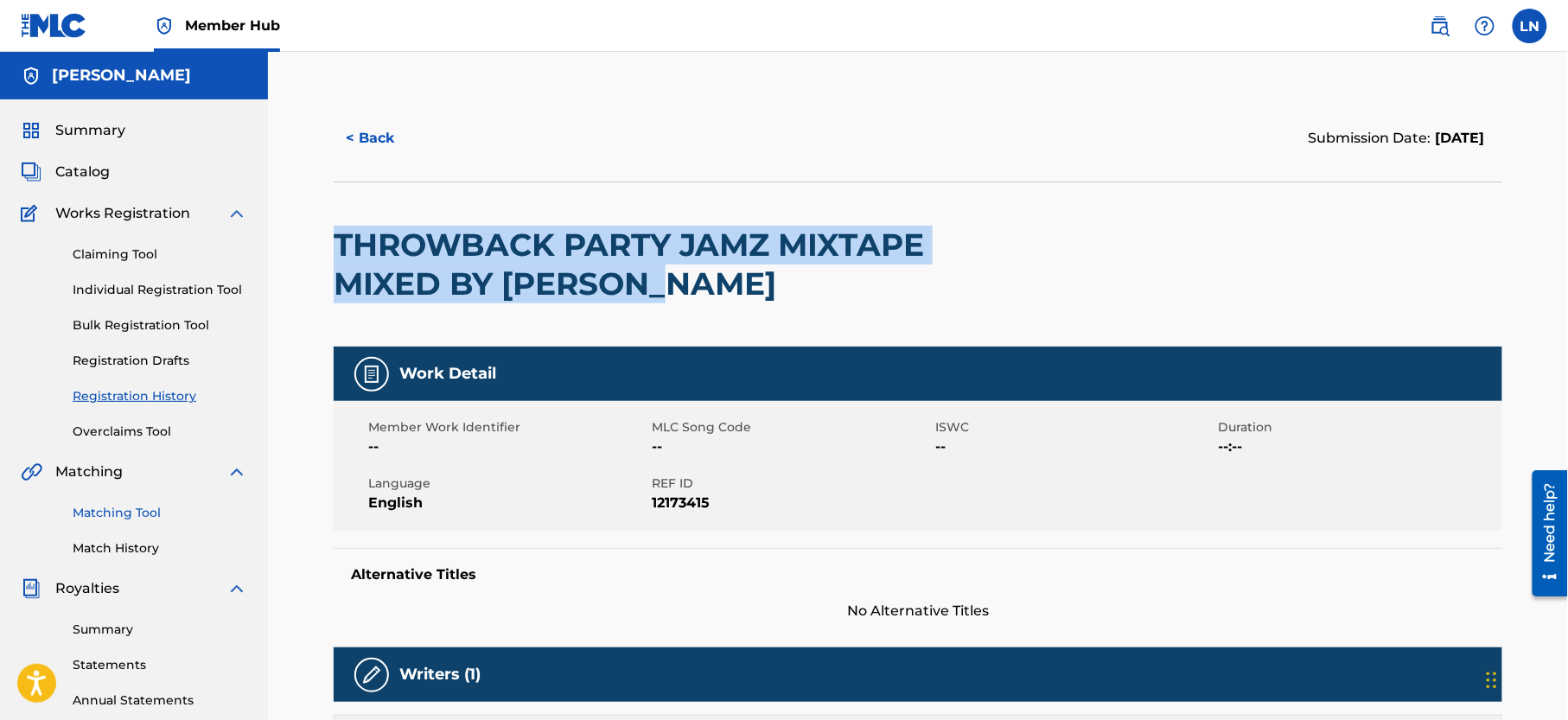
click at [123, 522] on link "Matching Tool" at bounding box center [160, 512] width 175 height 18
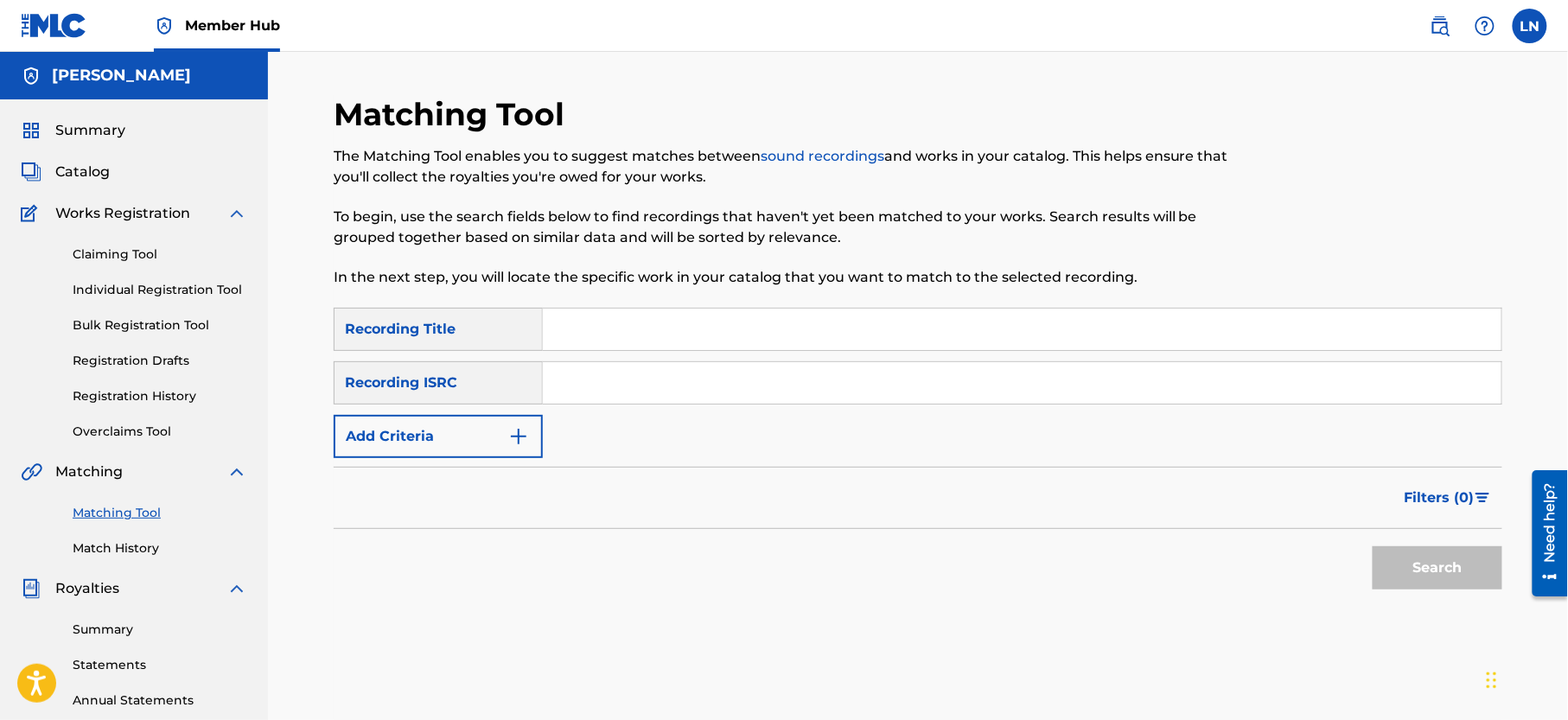
click at [705, 335] on input "Search Form" at bounding box center [1022, 329] width 959 height 41
paste input "THROWBACK PARTY JAMZ MIXTAPE MIXED BY [PERSON_NAME]"
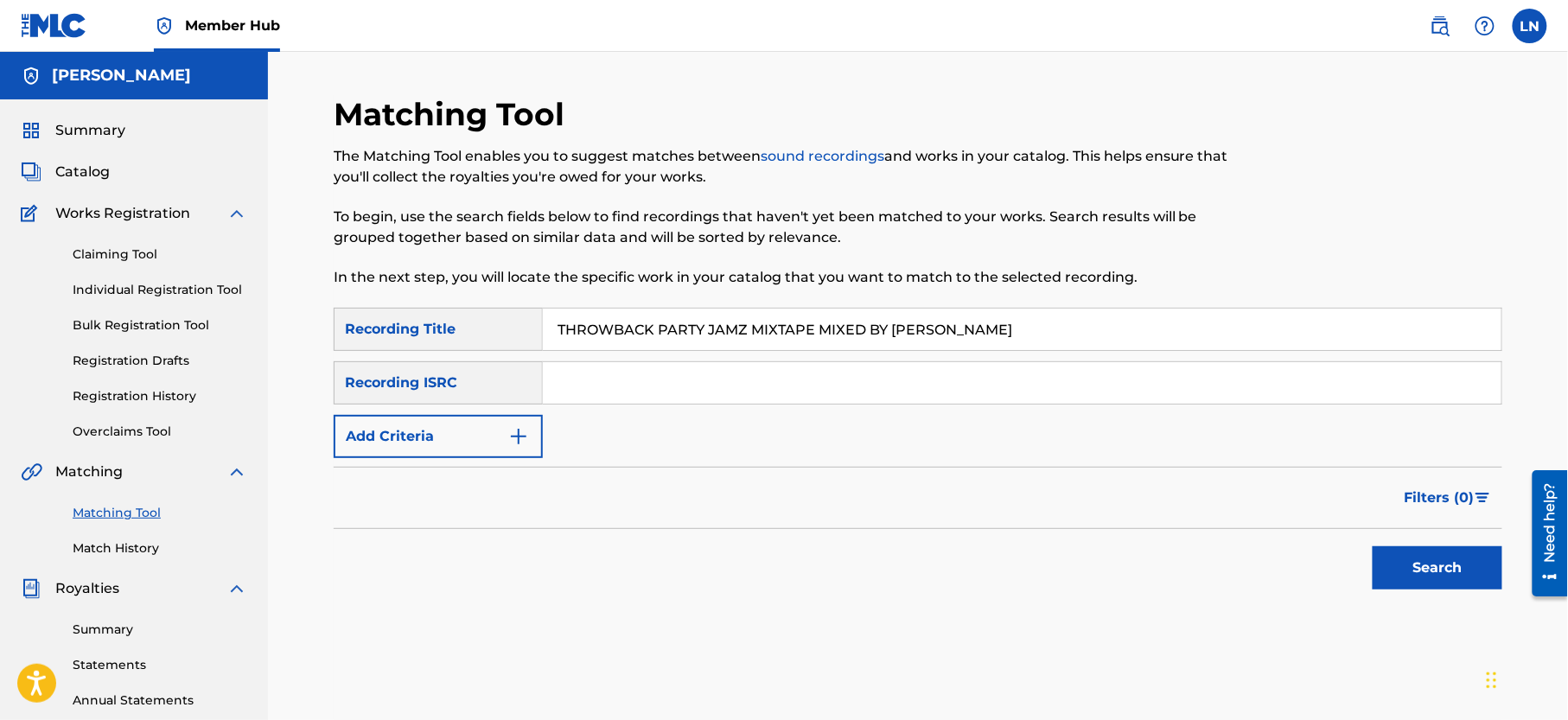
type input "THROWBACK PARTY JAMZ MIXTAPE MIXED BY [PERSON_NAME]"
click at [1372, 546] on button "Search" at bounding box center [1437, 568] width 130 height 43
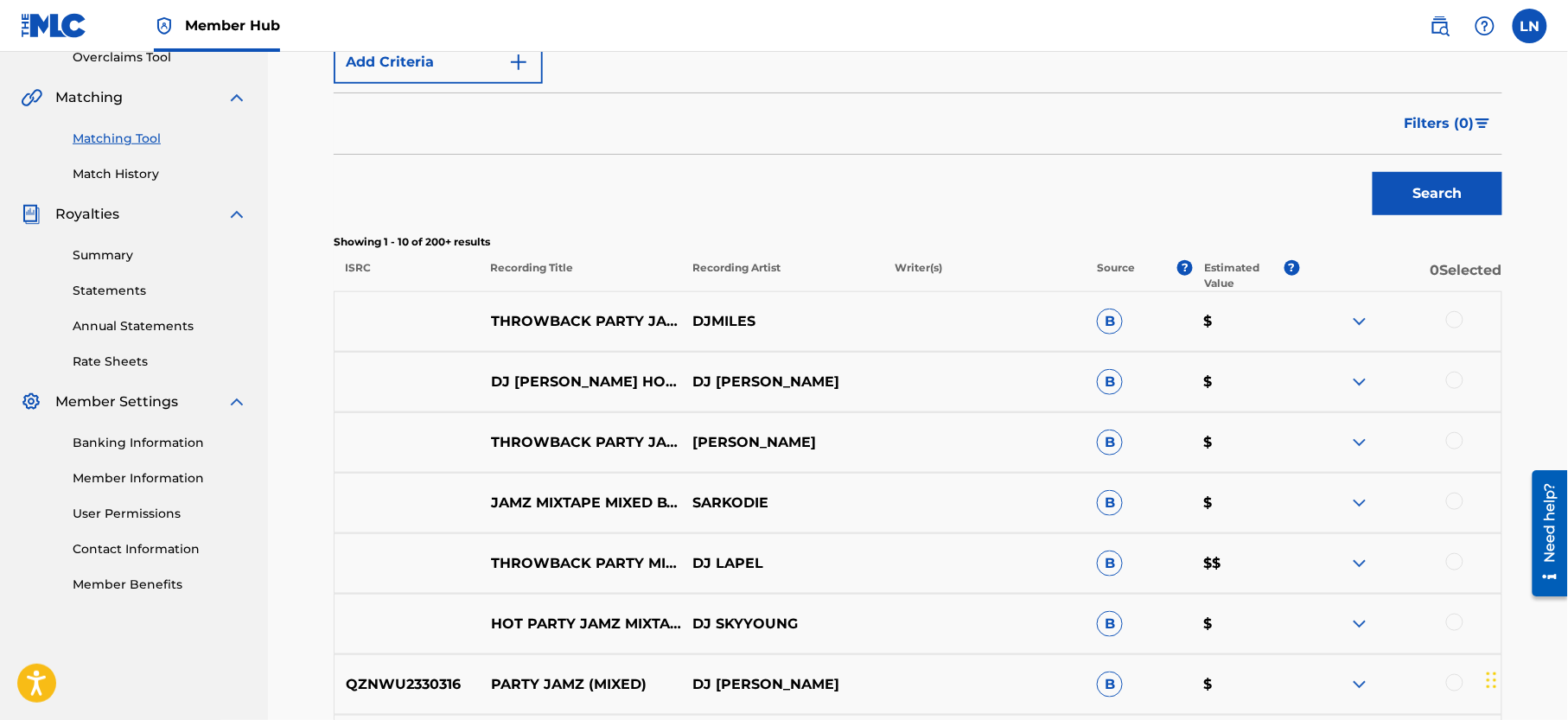
scroll to position [412, 0]
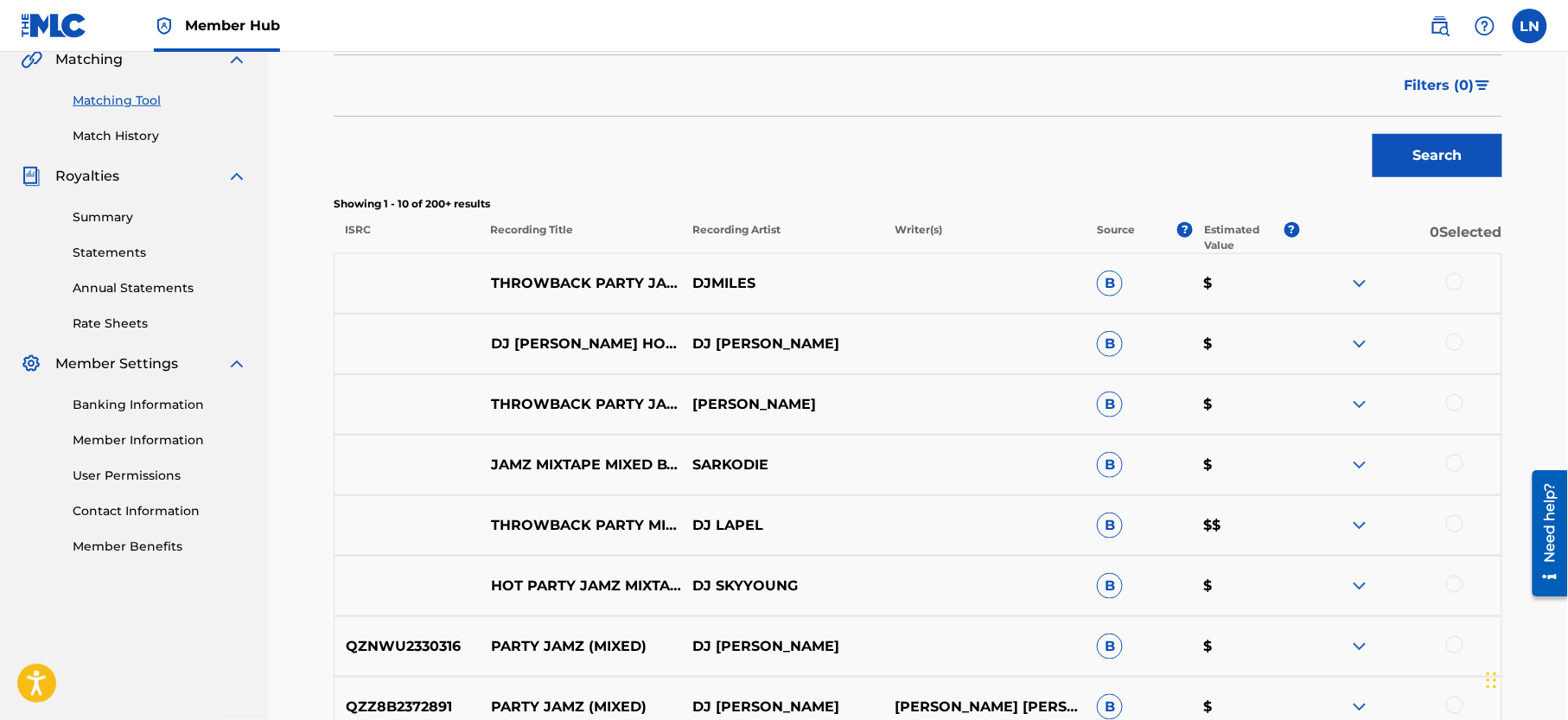
click at [1360, 534] on img at bounding box center [1359, 526] width 21 height 21
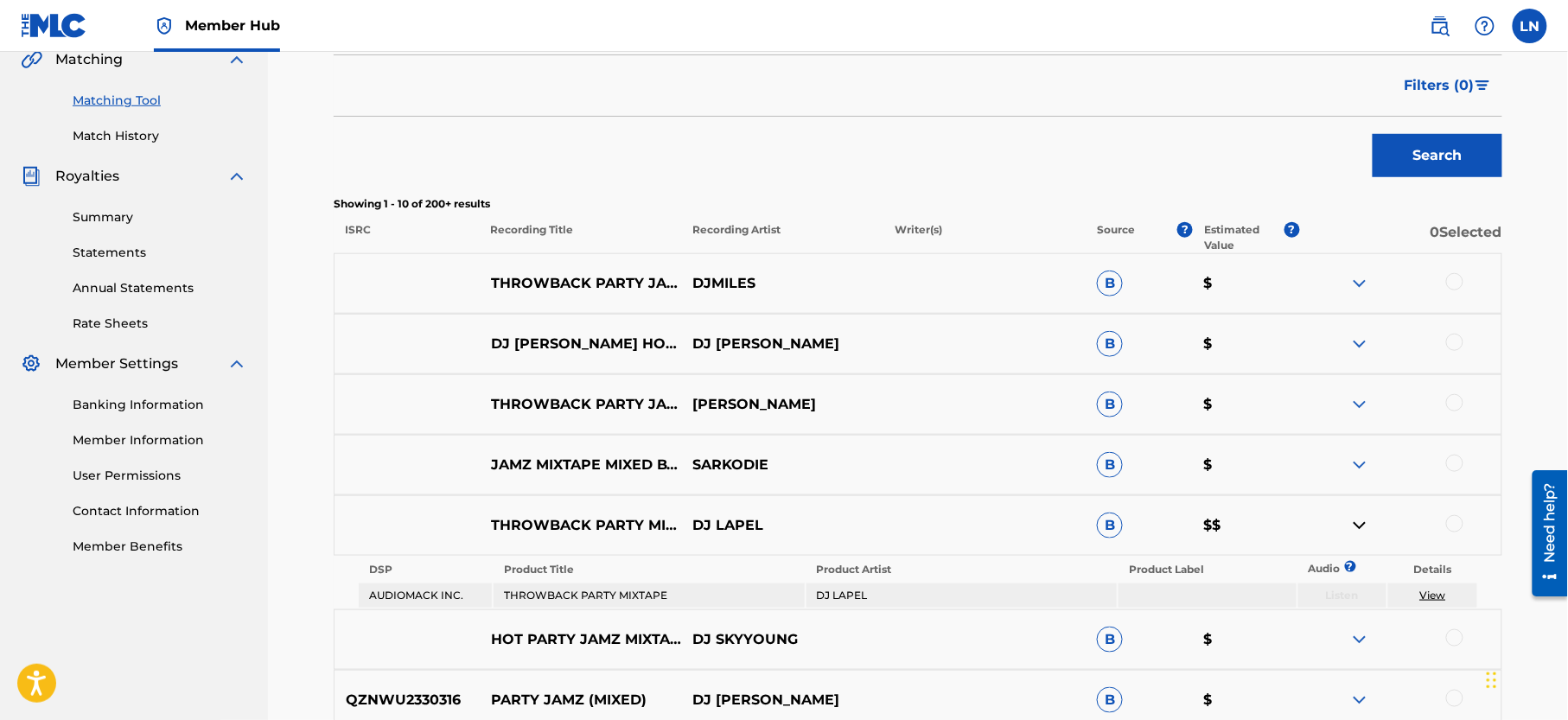
click at [1454, 280] on div at bounding box center [1455, 281] width 17 height 17
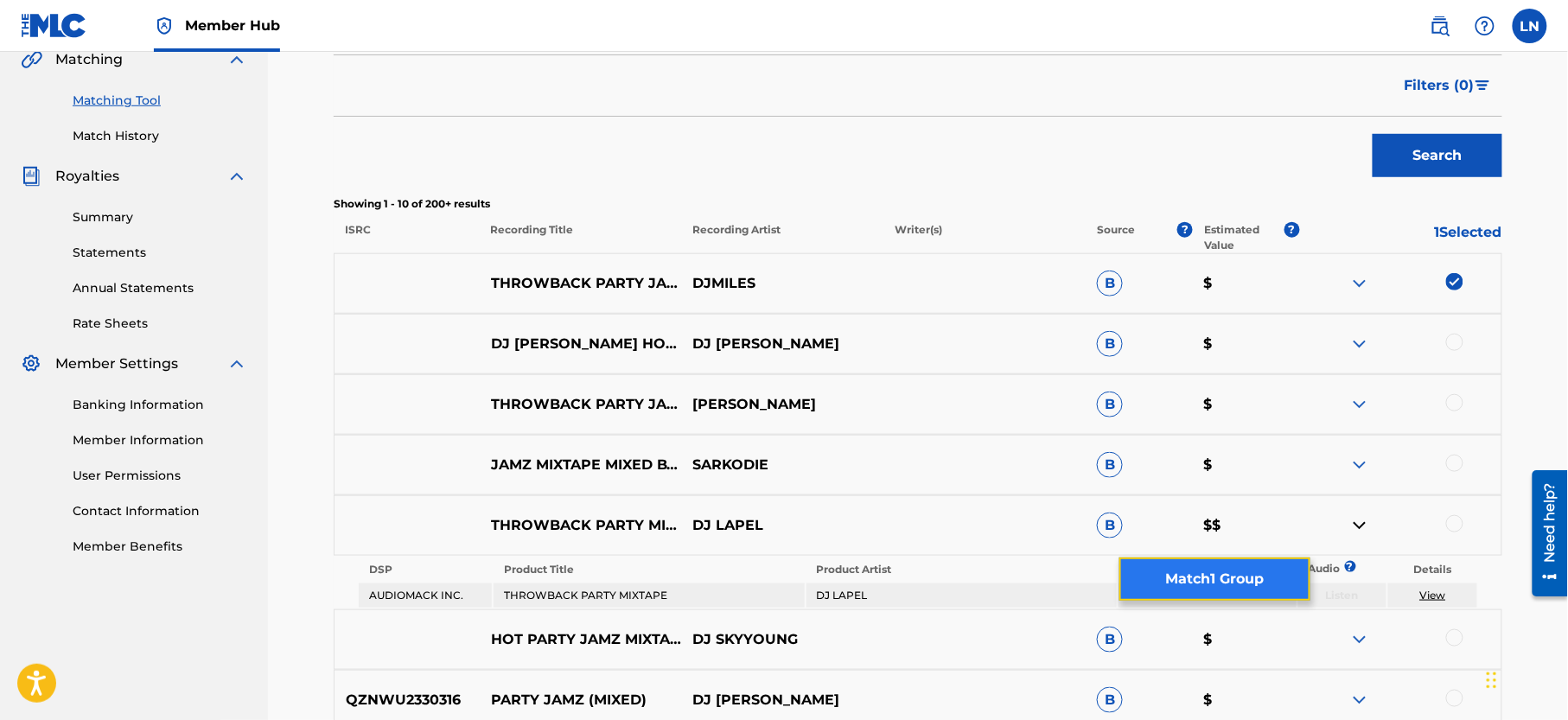
click at [1179, 572] on button "Match 1 Group" at bounding box center [1214, 579] width 191 height 43
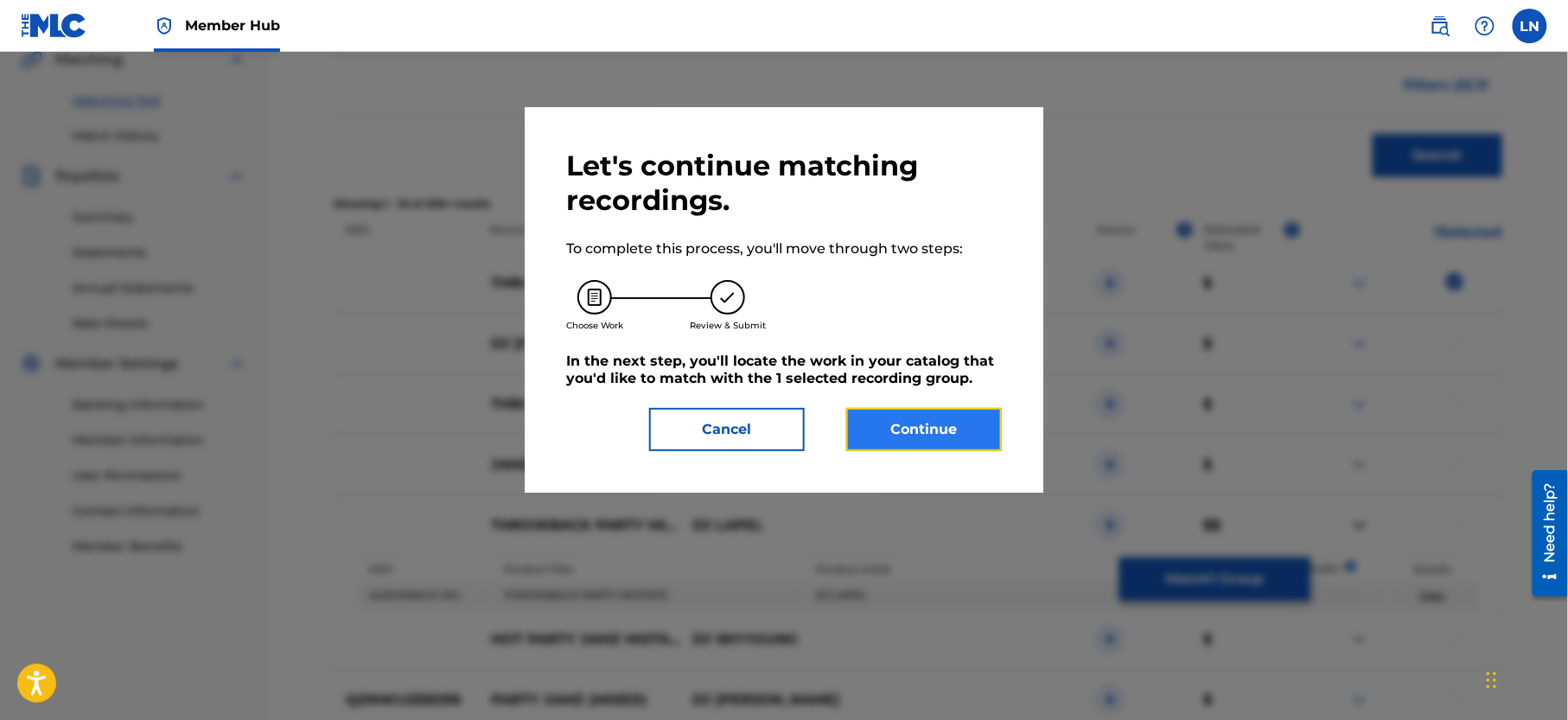
click at [940, 412] on button "Continue" at bounding box center [924, 429] width 155 height 43
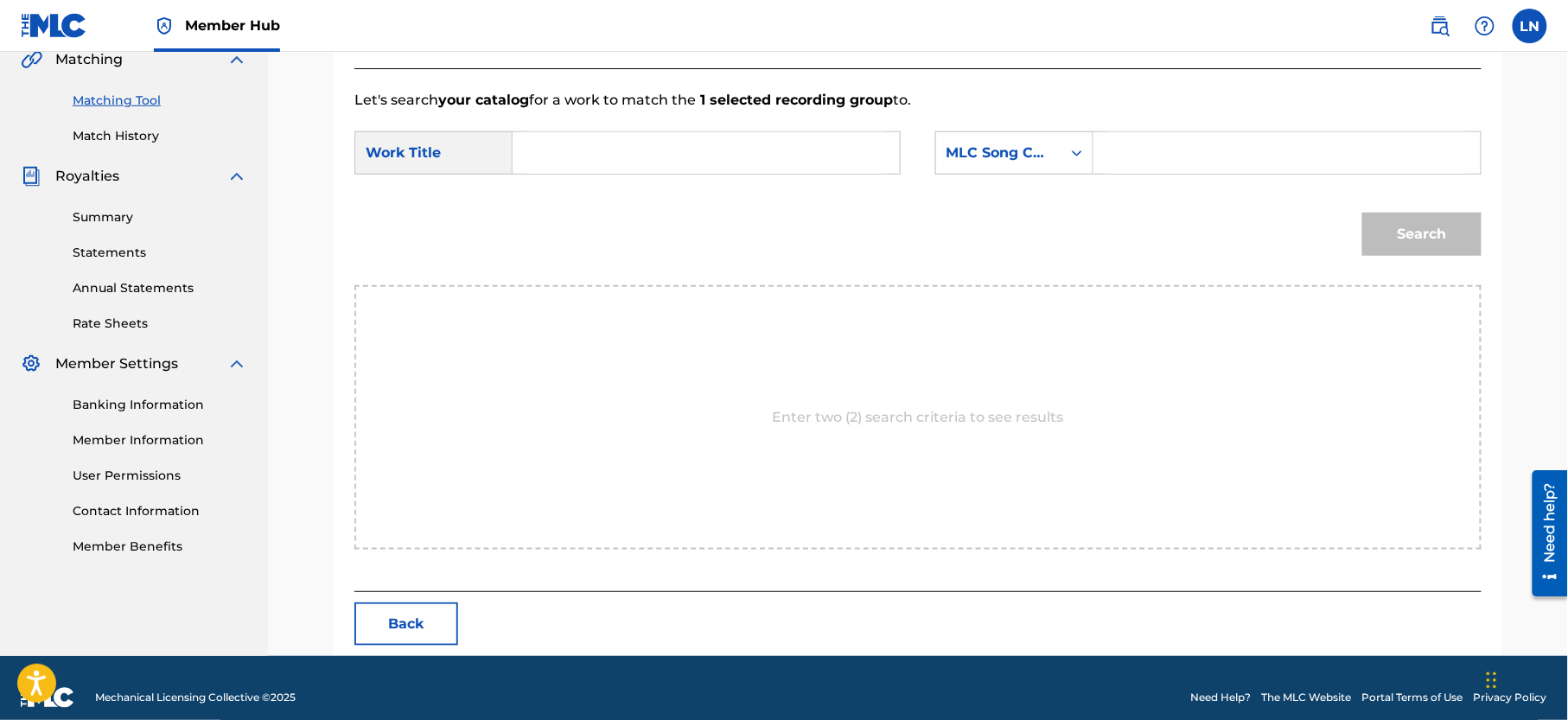
click at [702, 133] on input "Search Form" at bounding box center [706, 152] width 358 height 41
paste input "THROWBACK PARTY JAMZ MIXTAPE MIXED BY [PERSON_NAME]"
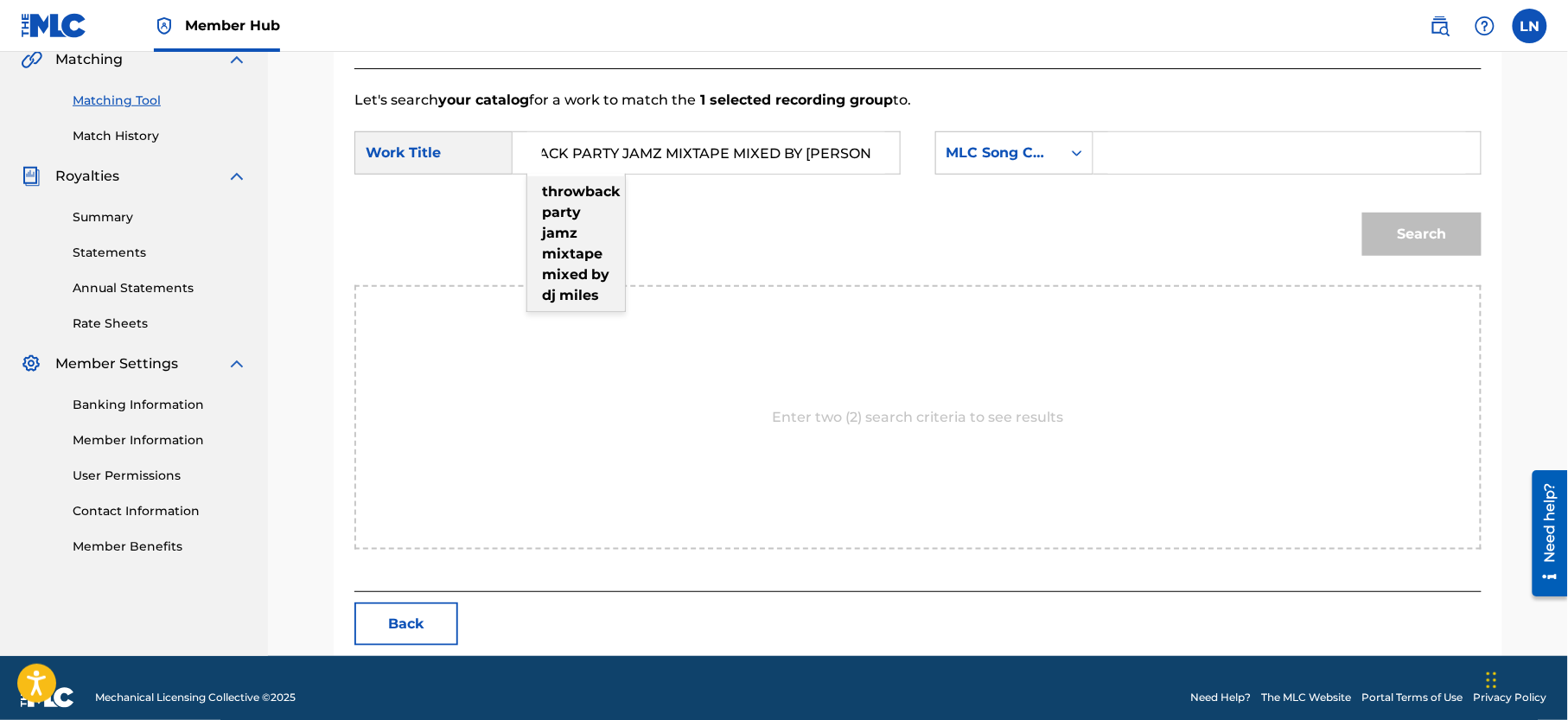
click at [602, 232] on div "throwback party jamz mixtape mixed by [PERSON_NAME]" at bounding box center [576, 243] width 97 height 135
type input "throwback party jamz mixtape mixed by [PERSON_NAME]"
click at [1146, 147] on input "Search Form" at bounding box center [1286, 152] width 358 height 41
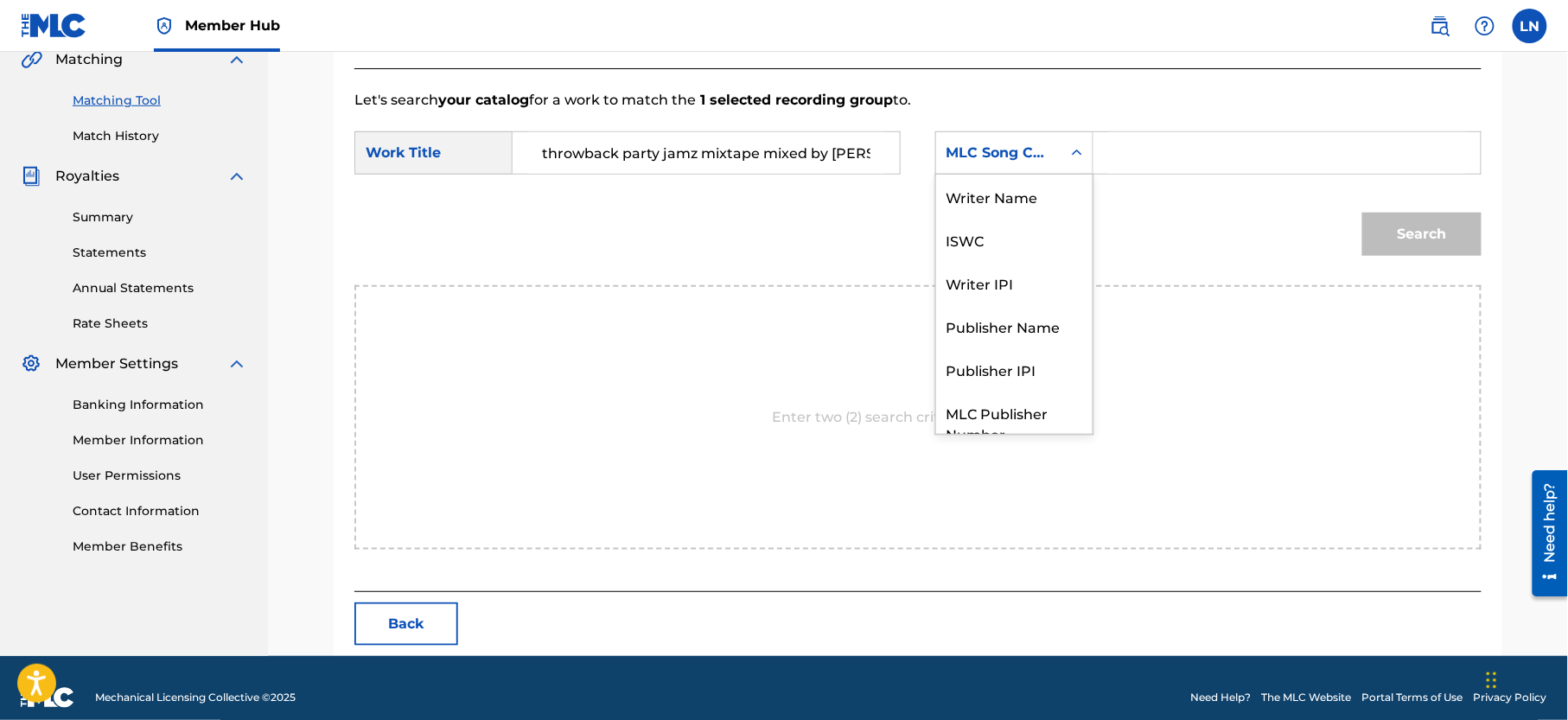
click at [1081, 142] on div "Search Form" at bounding box center [1077, 152] width 31 height 31
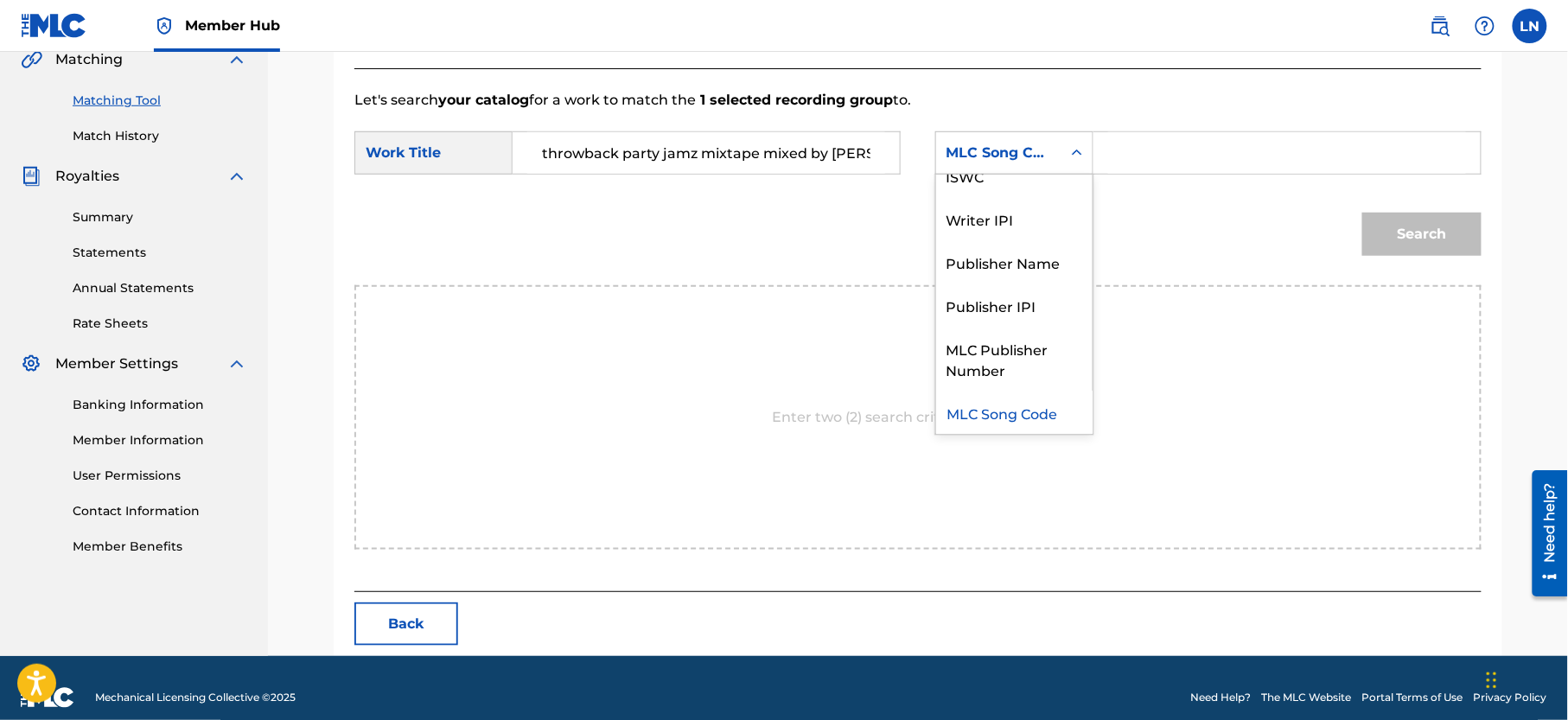
scroll to position [18, 0]
click at [1017, 181] on div "Writer Name" at bounding box center [1014, 178] width 156 height 43
click at [1127, 150] on input "Search Form" at bounding box center [1286, 152] width 358 height 41
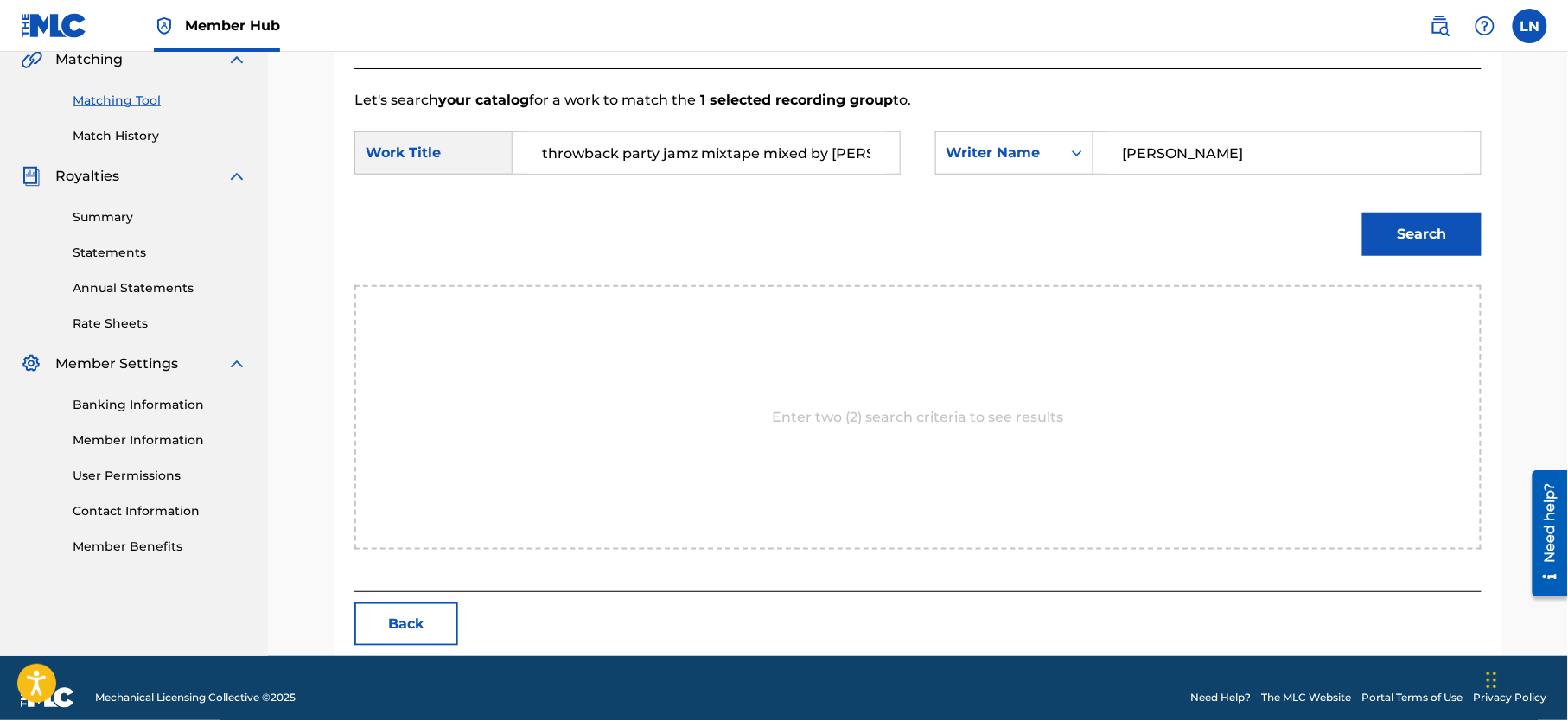
type input "[PERSON_NAME]"
click at [1362, 212] on button "Search" at bounding box center [1422, 234] width 120 height 43
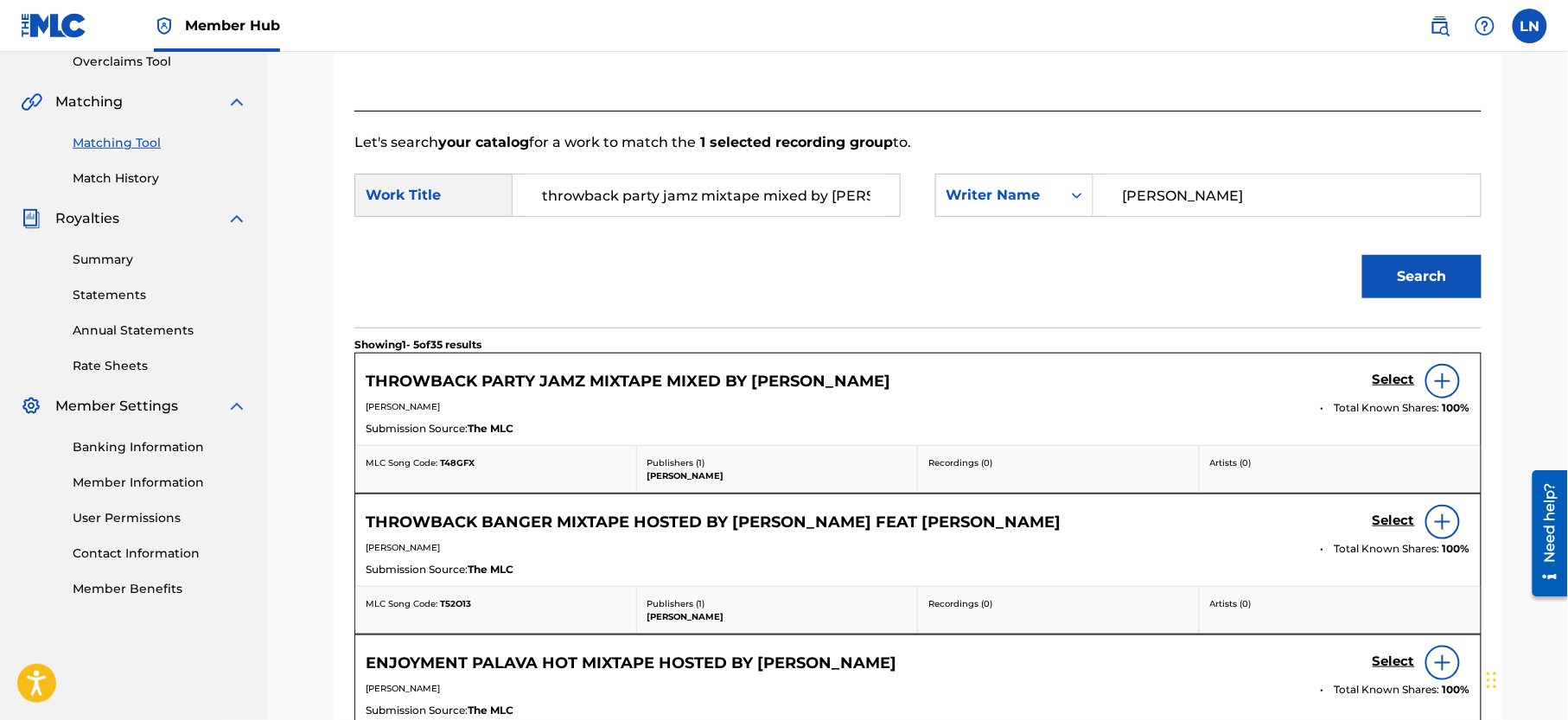
scroll to position [412, 0]
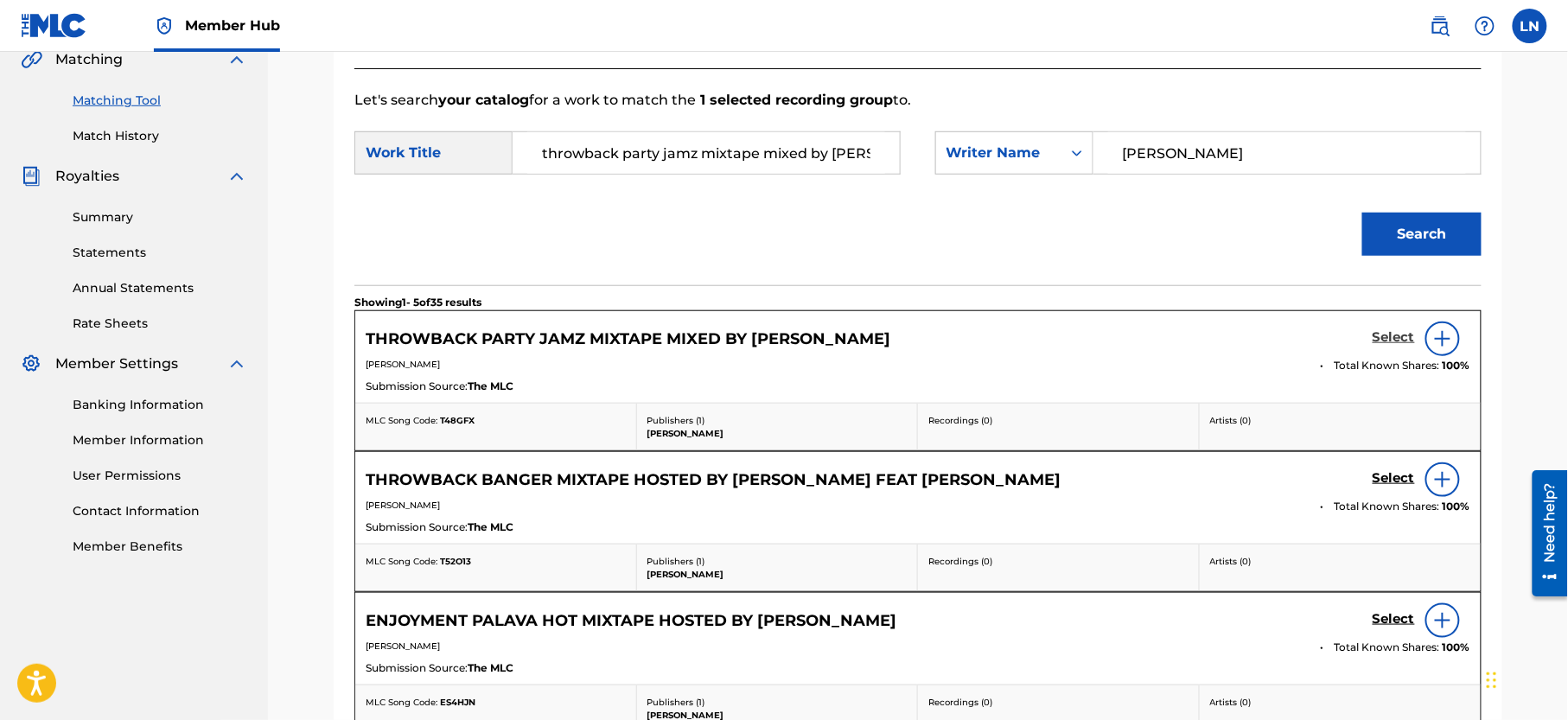
click at [1393, 332] on h5 "Select" at bounding box center [1393, 338] width 42 height 17
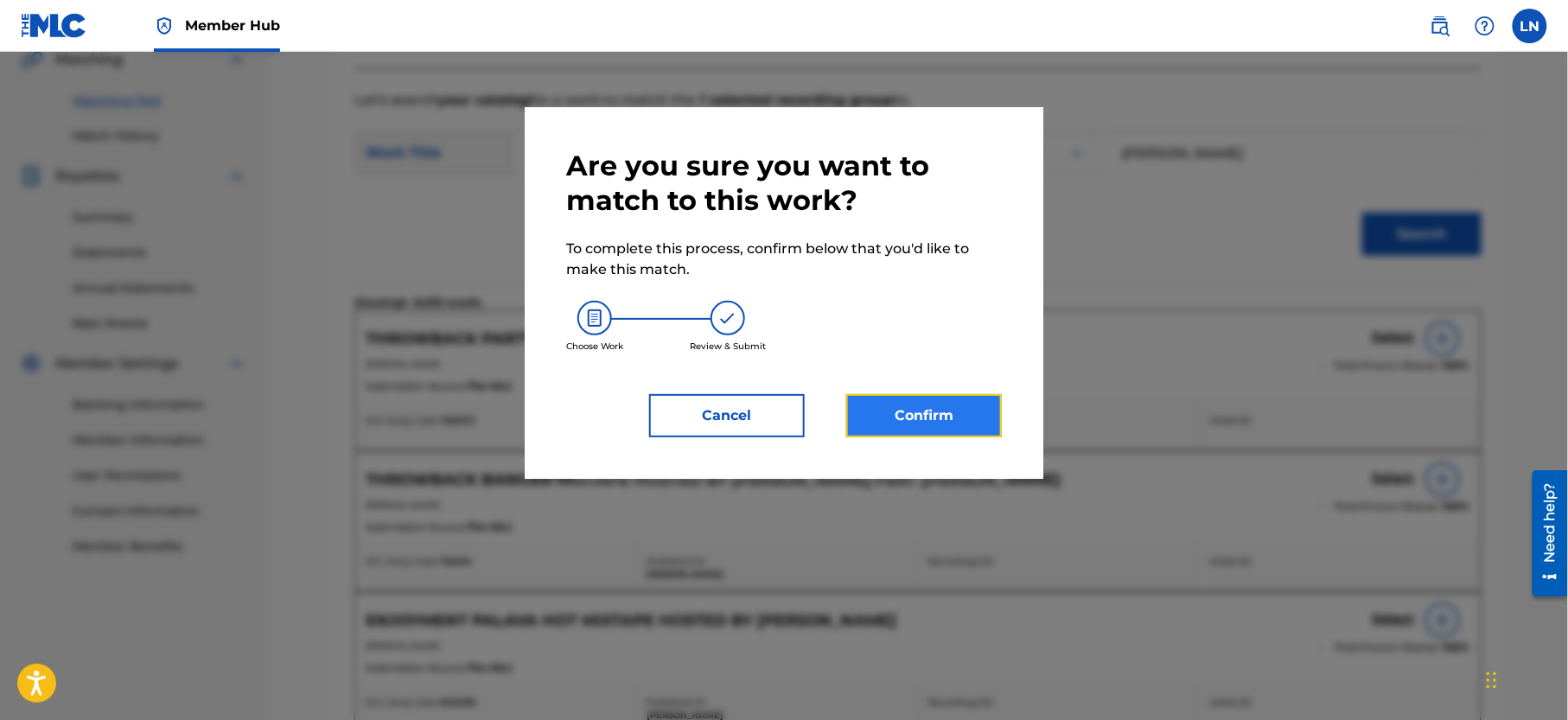
click at [960, 398] on button "Confirm" at bounding box center [924, 415] width 155 height 43
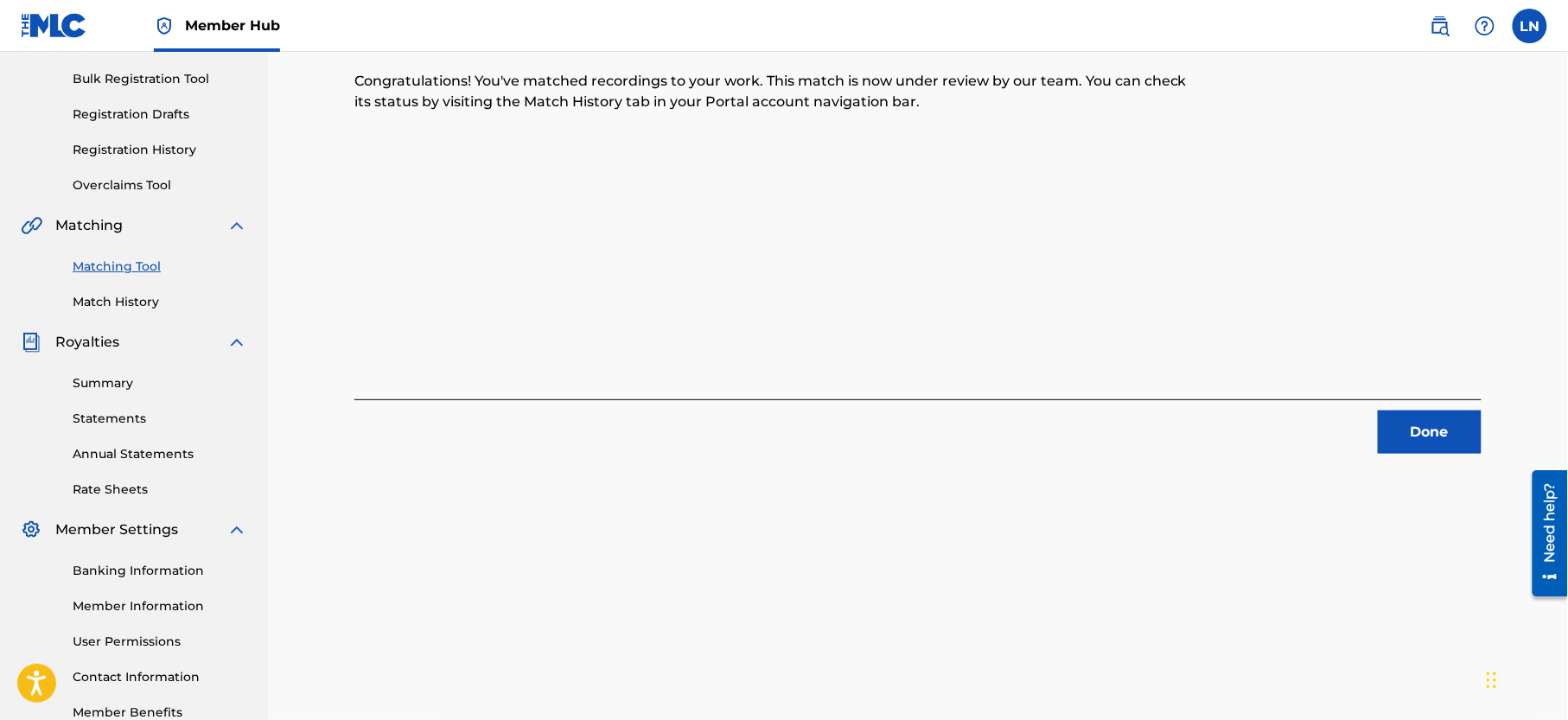
scroll to position [249, 0]
click at [1391, 418] on button "Done" at bounding box center [1430, 429] width 104 height 43
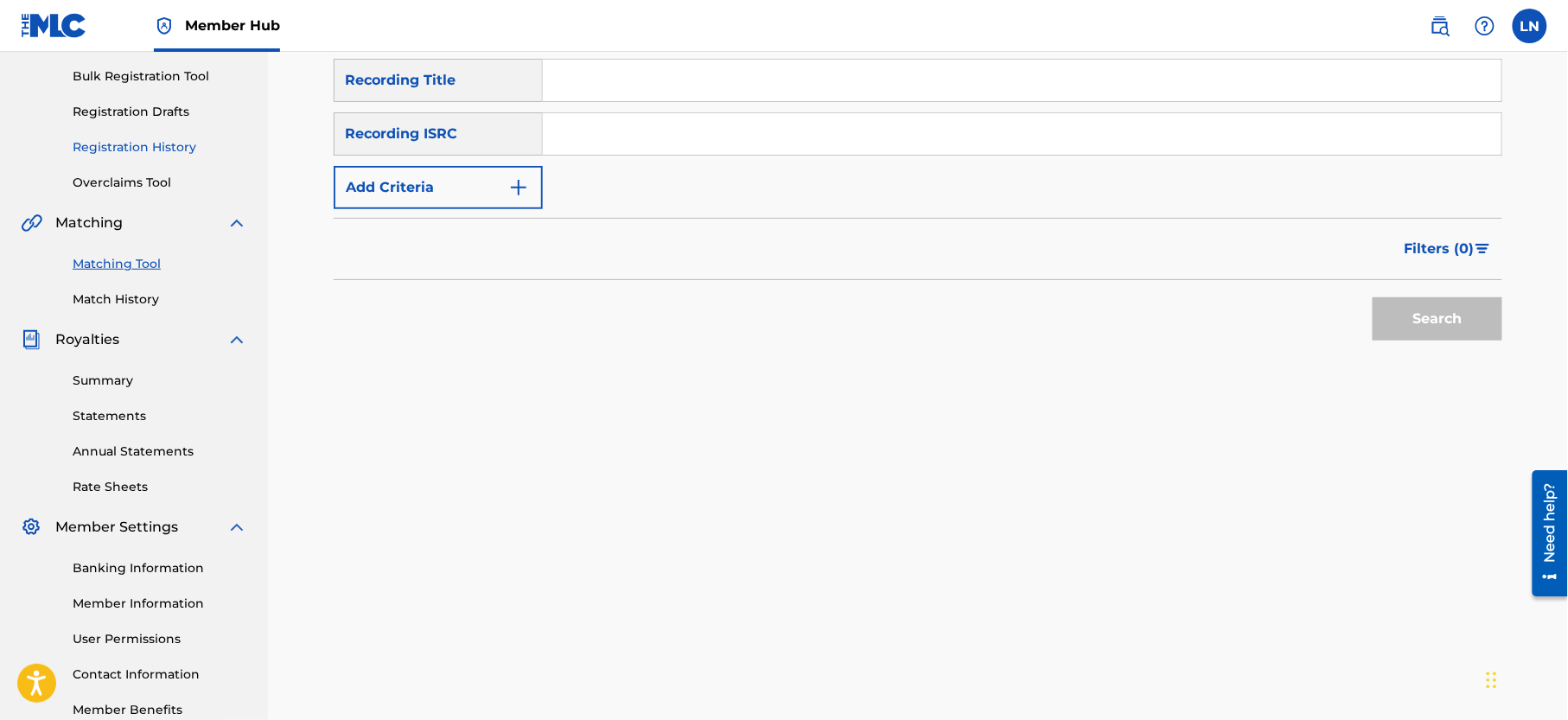
click at [155, 156] on link "Registration History" at bounding box center [160, 147] width 175 height 18
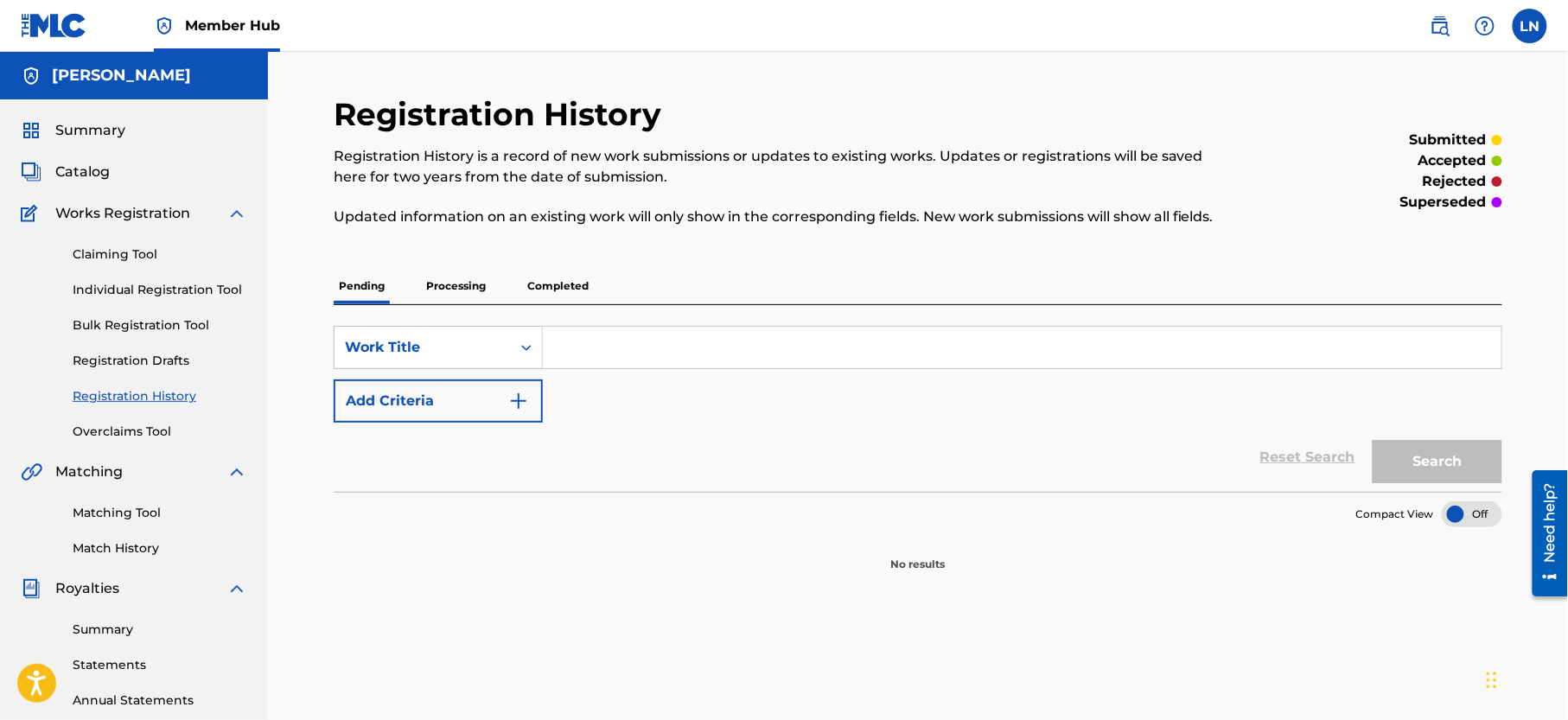
click at [544, 275] on p "Completed" at bounding box center [558, 285] width 72 height 36
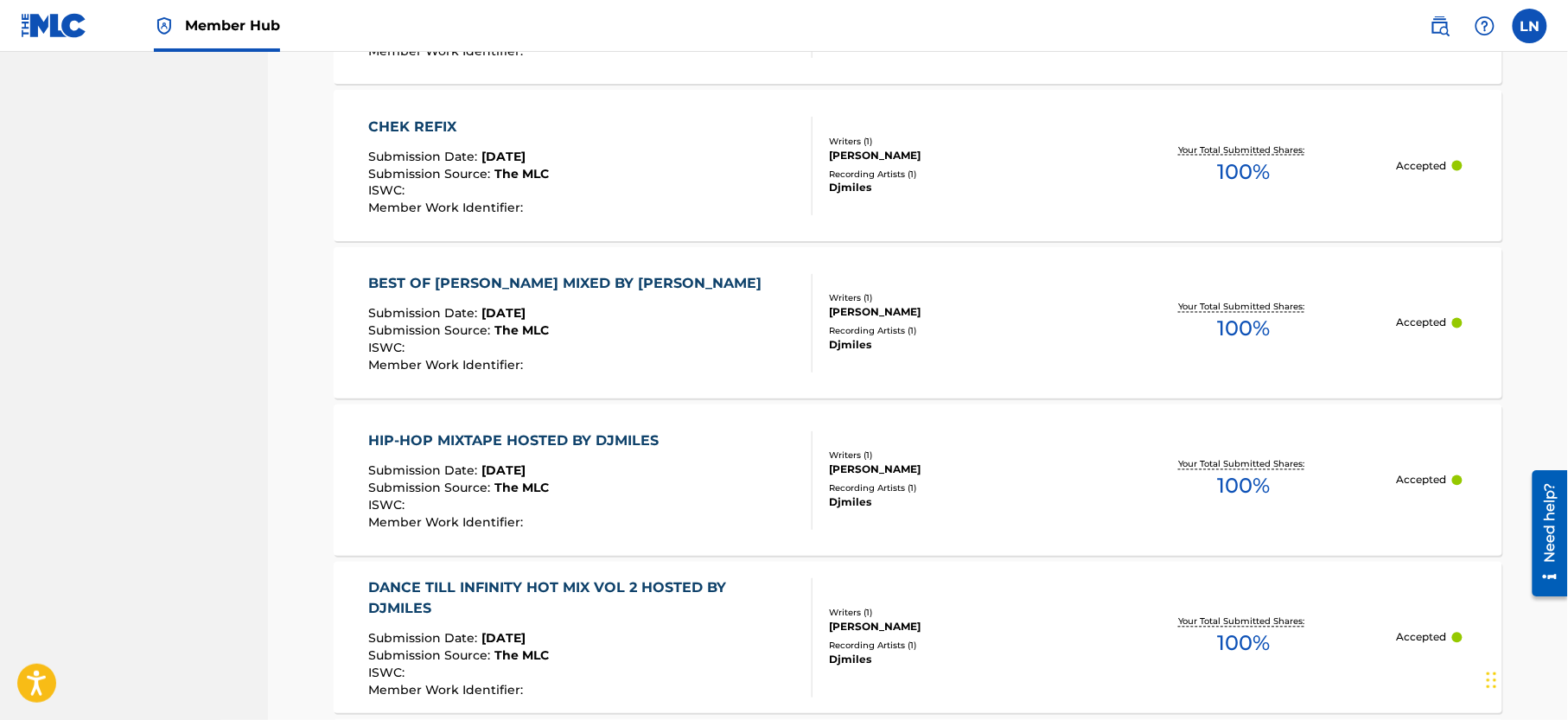
scroll to position [996, 0]
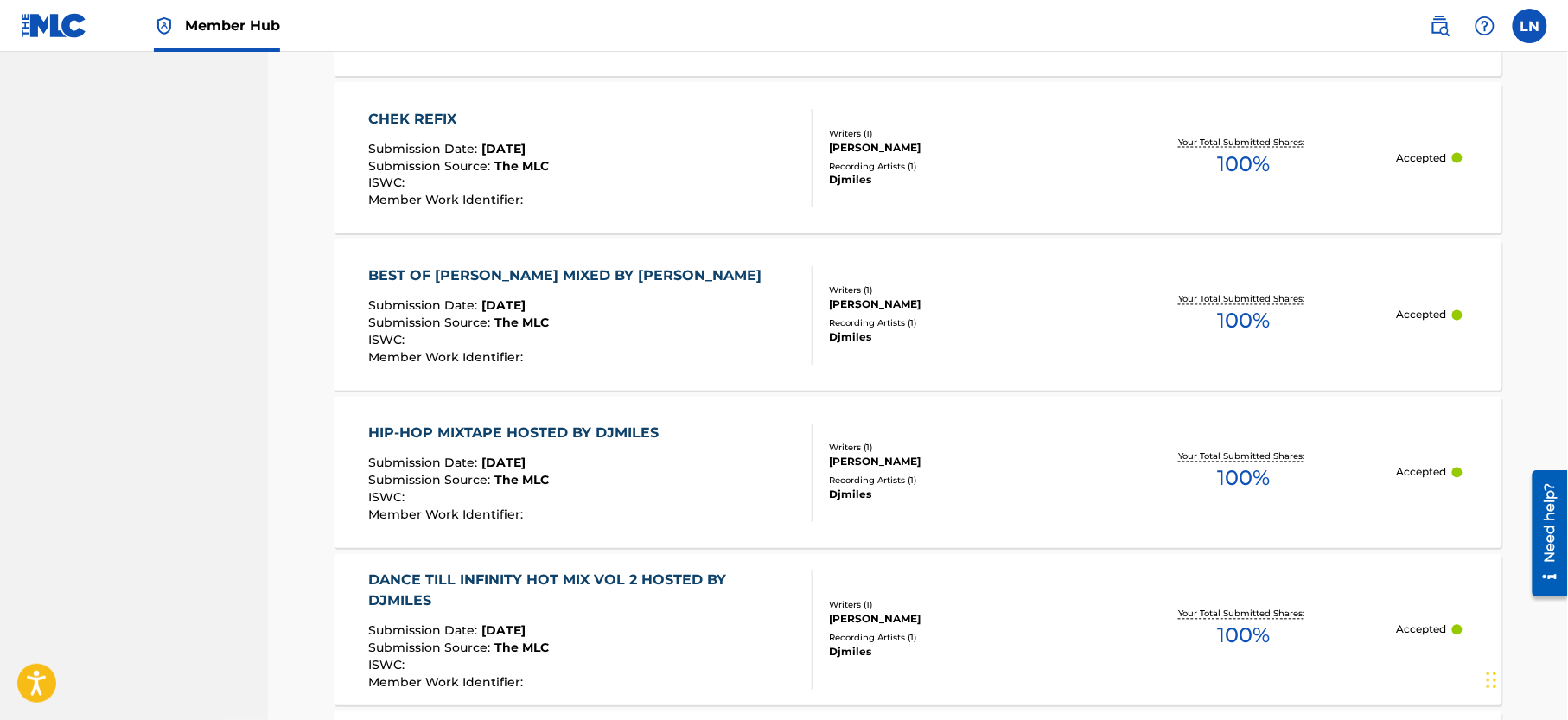
click at [416, 108] on div "CHEK REFIX Submission Date : [DATE] Submission Source : The MLC ISWC : Member W…" at bounding box center [918, 158] width 1169 height 151
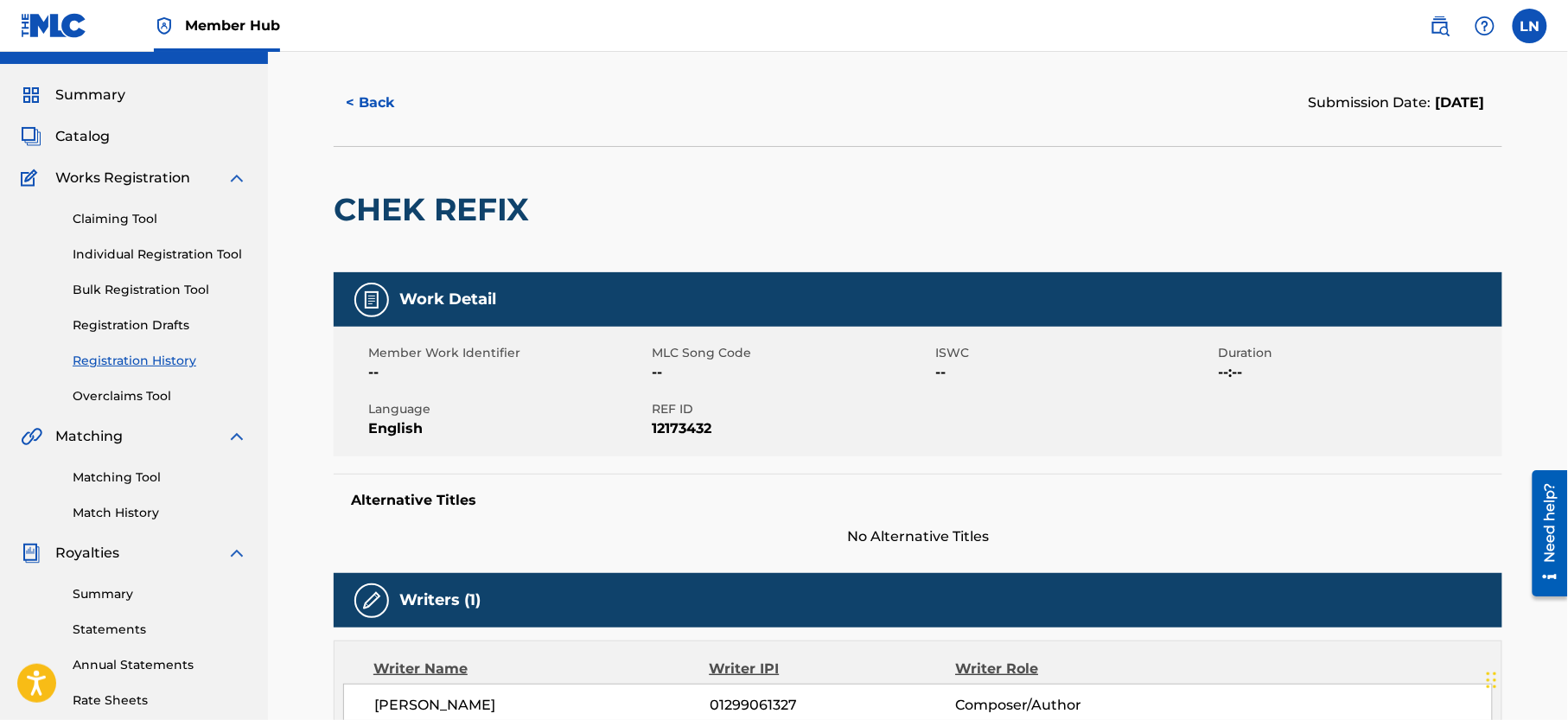
scroll to position [28, 0]
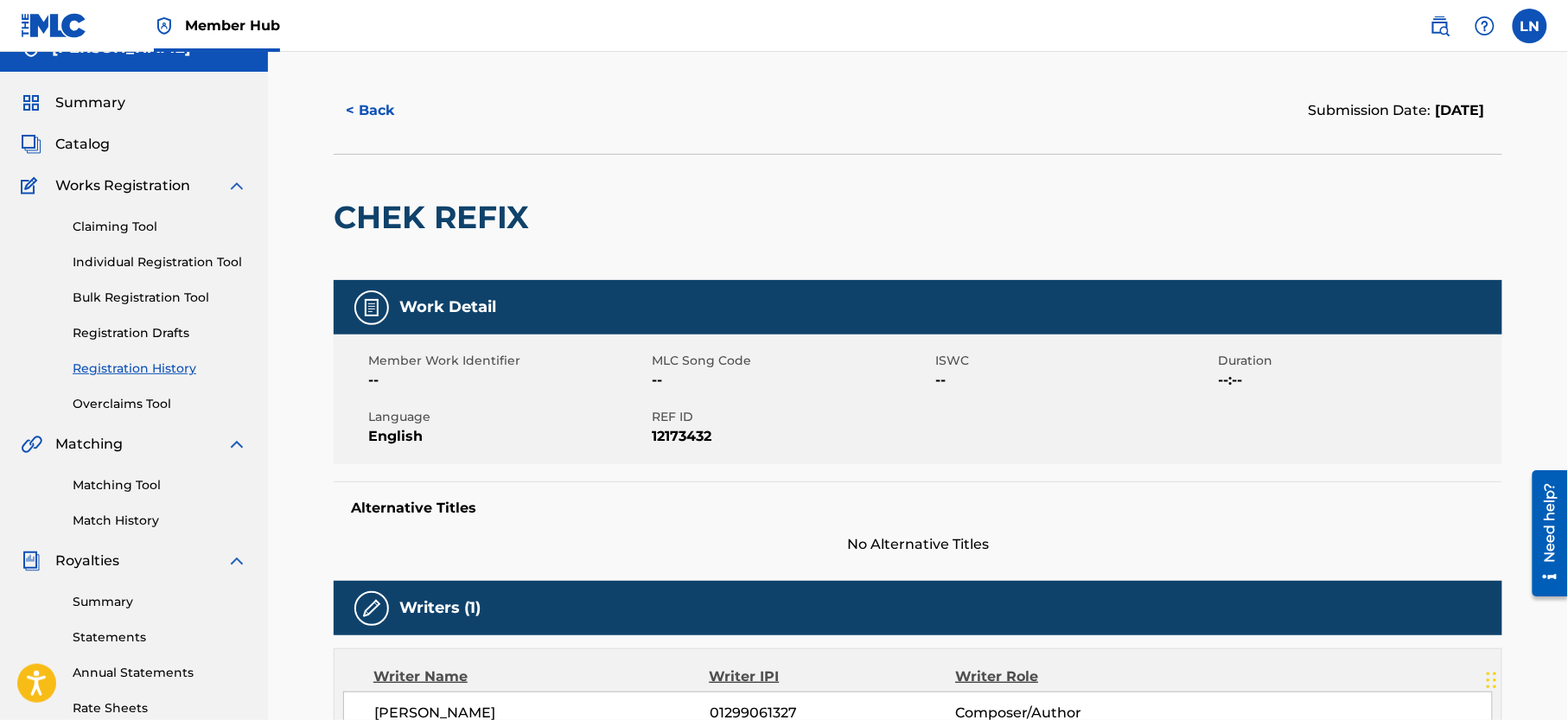
click at [403, 202] on h2 "CHEK REFIX" at bounding box center [436, 218] width 204 height 39
copy div "CHEK REFIX"
click at [110, 494] on link "Matching Tool" at bounding box center [160, 484] width 175 height 18
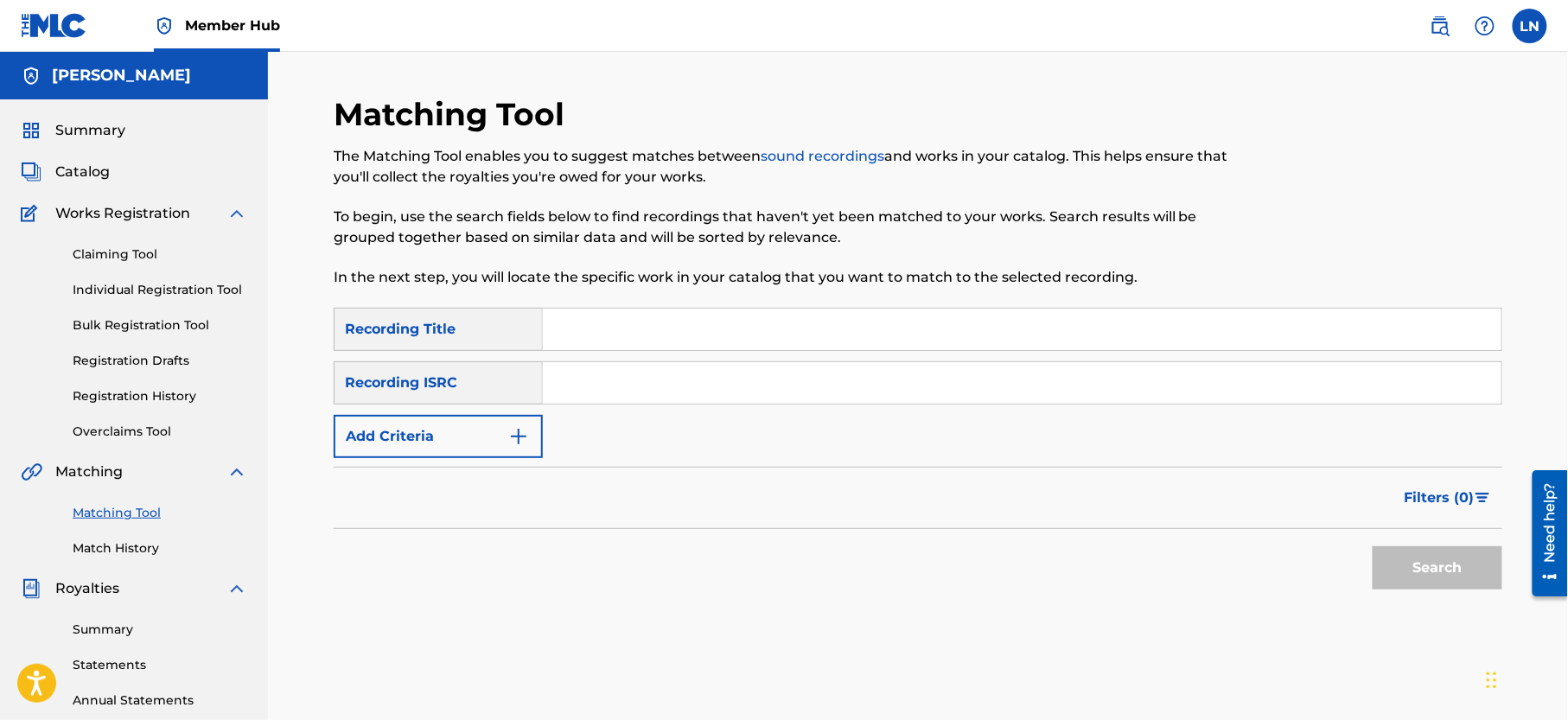
click at [756, 318] on input "Search Form" at bounding box center [1022, 329] width 959 height 41
paste input "CHEK REFIX"
type input "CHEK REFIX"
click at [1372, 546] on button "Search" at bounding box center [1437, 568] width 130 height 43
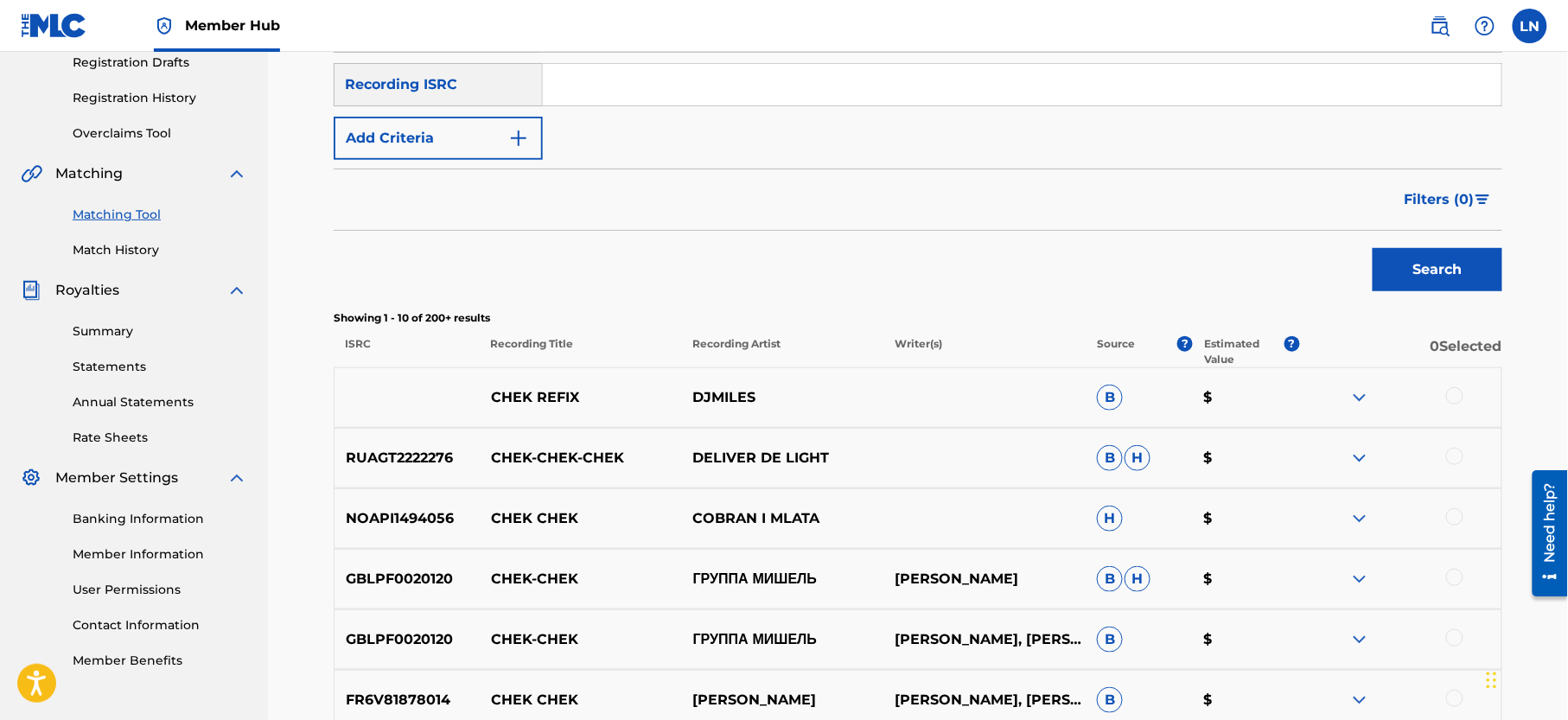
scroll to position [304, 0]
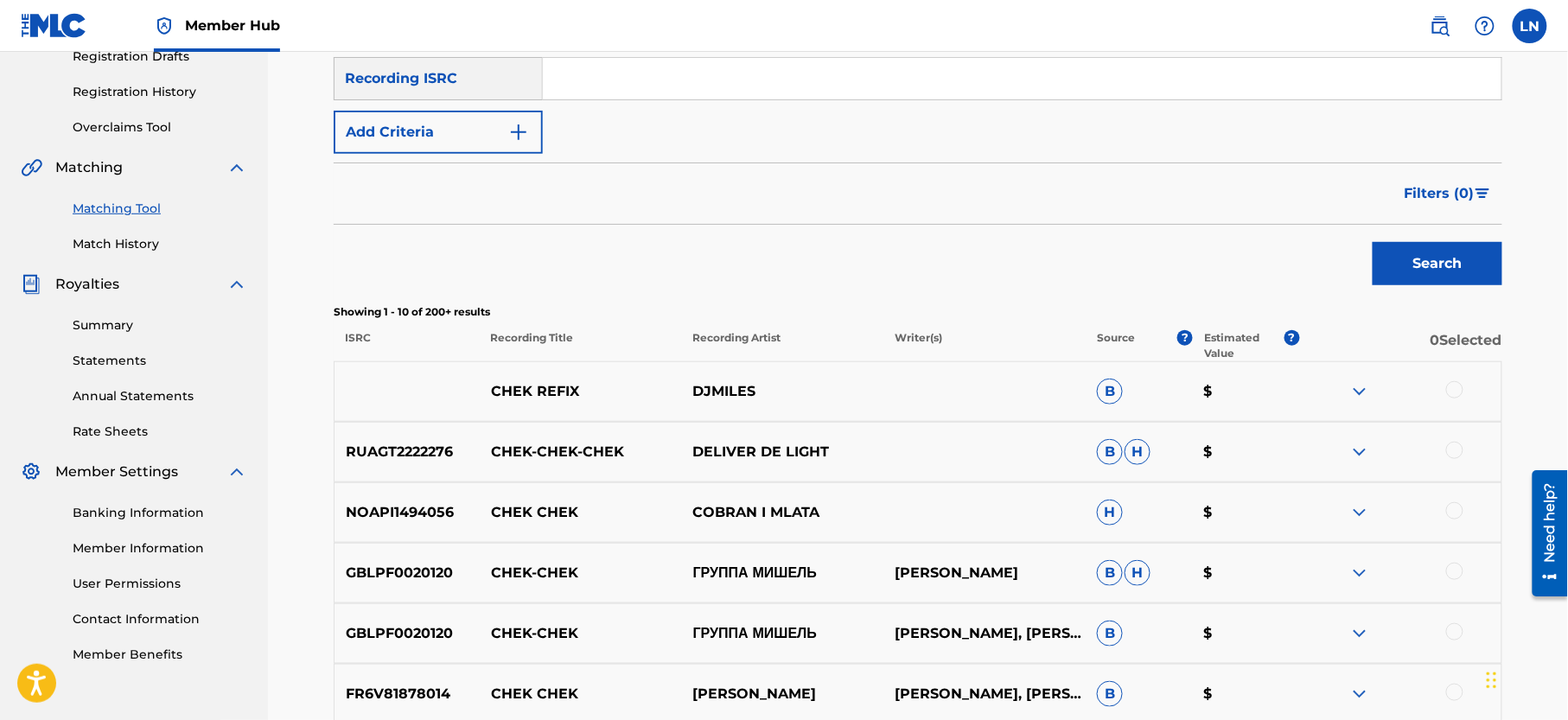
click at [1363, 384] on img at bounding box center [1359, 391] width 21 height 21
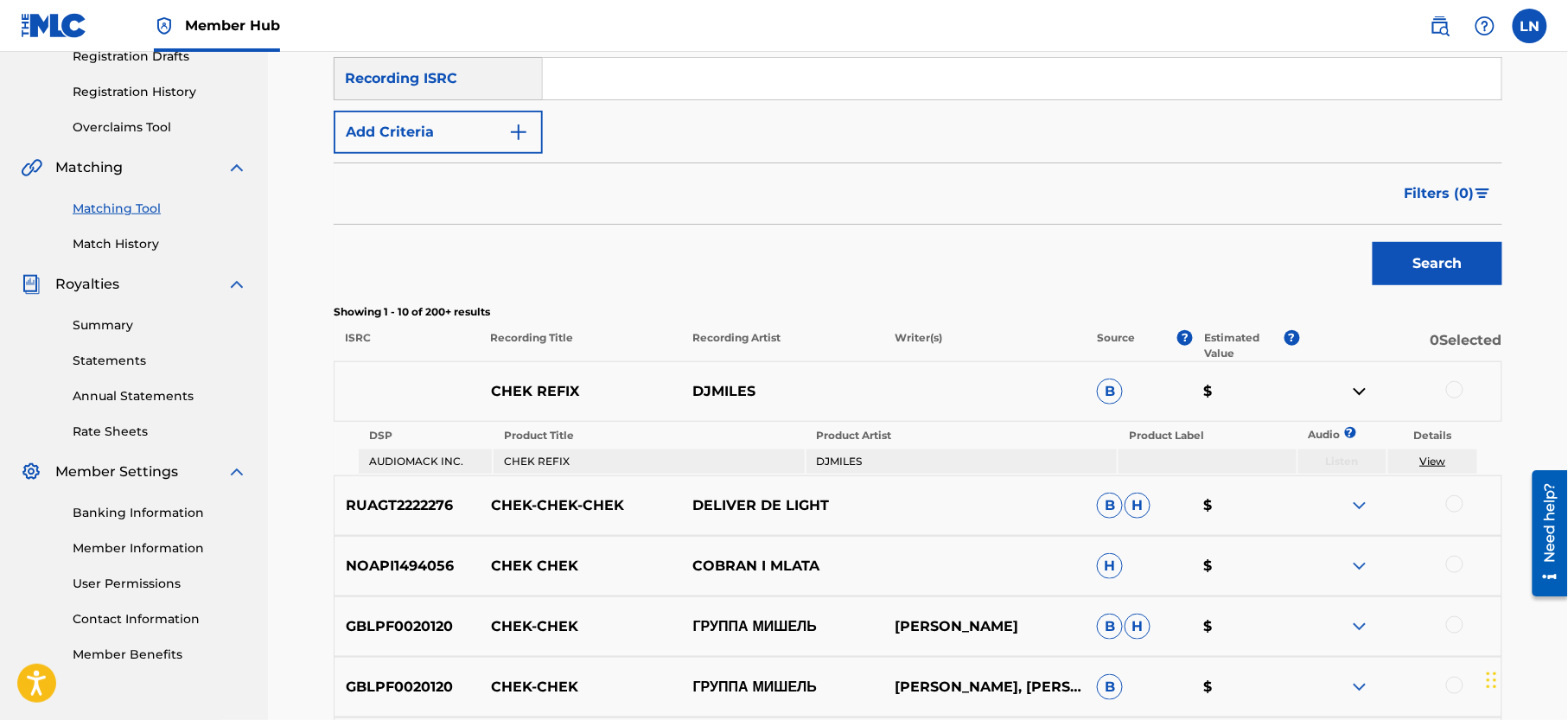
click at [1453, 394] on div at bounding box center [1455, 389] width 17 height 17
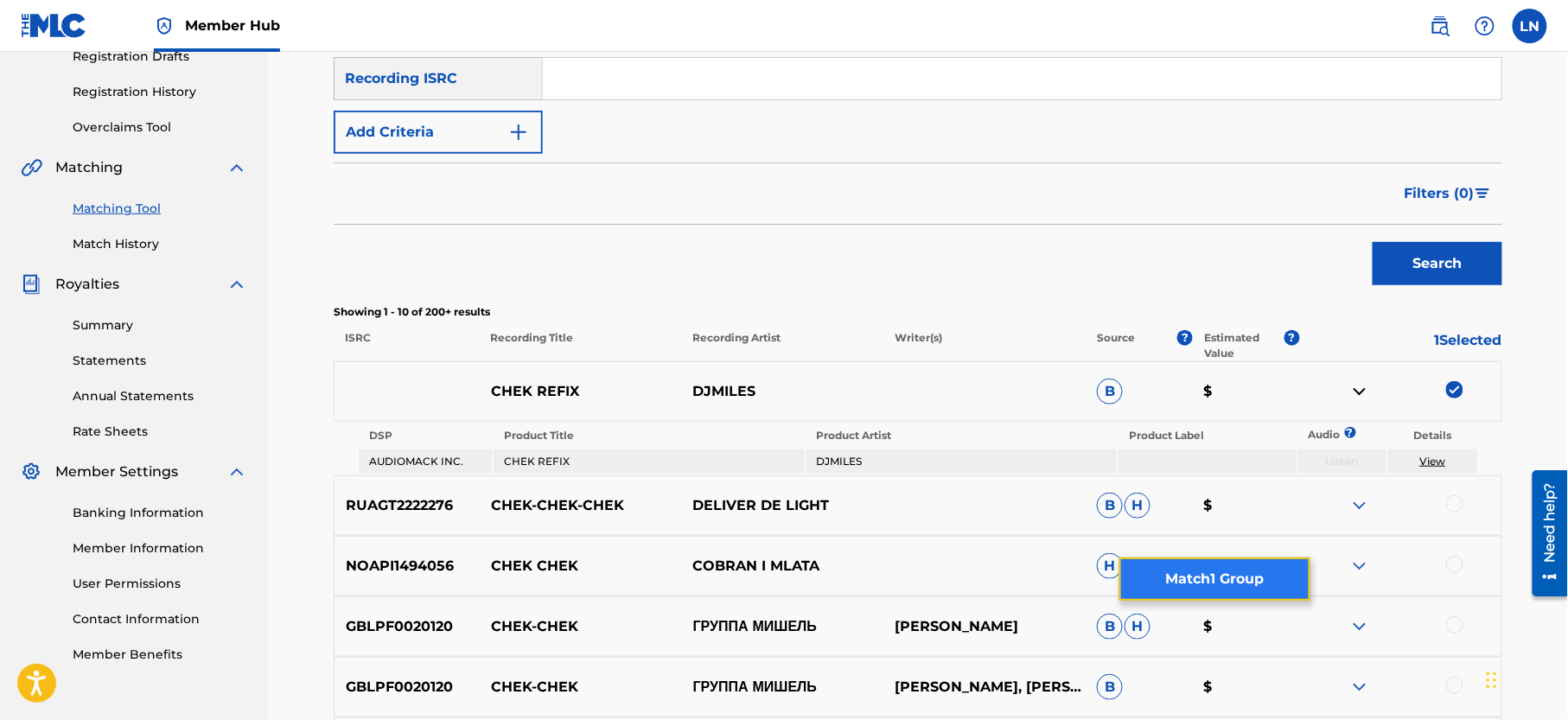
click at [1189, 575] on button "Match 1 Group" at bounding box center [1214, 579] width 191 height 43
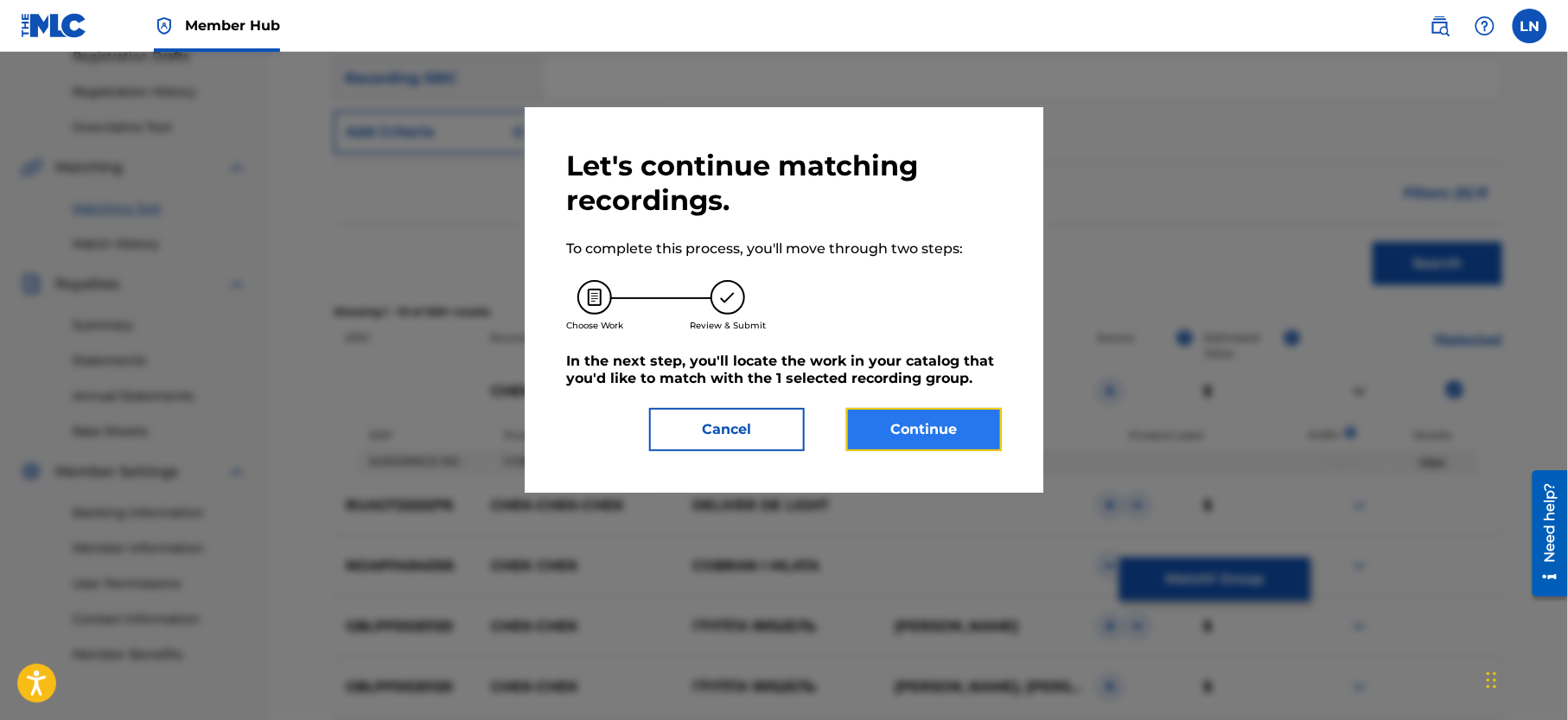
click at [924, 416] on button "Continue" at bounding box center [924, 429] width 155 height 43
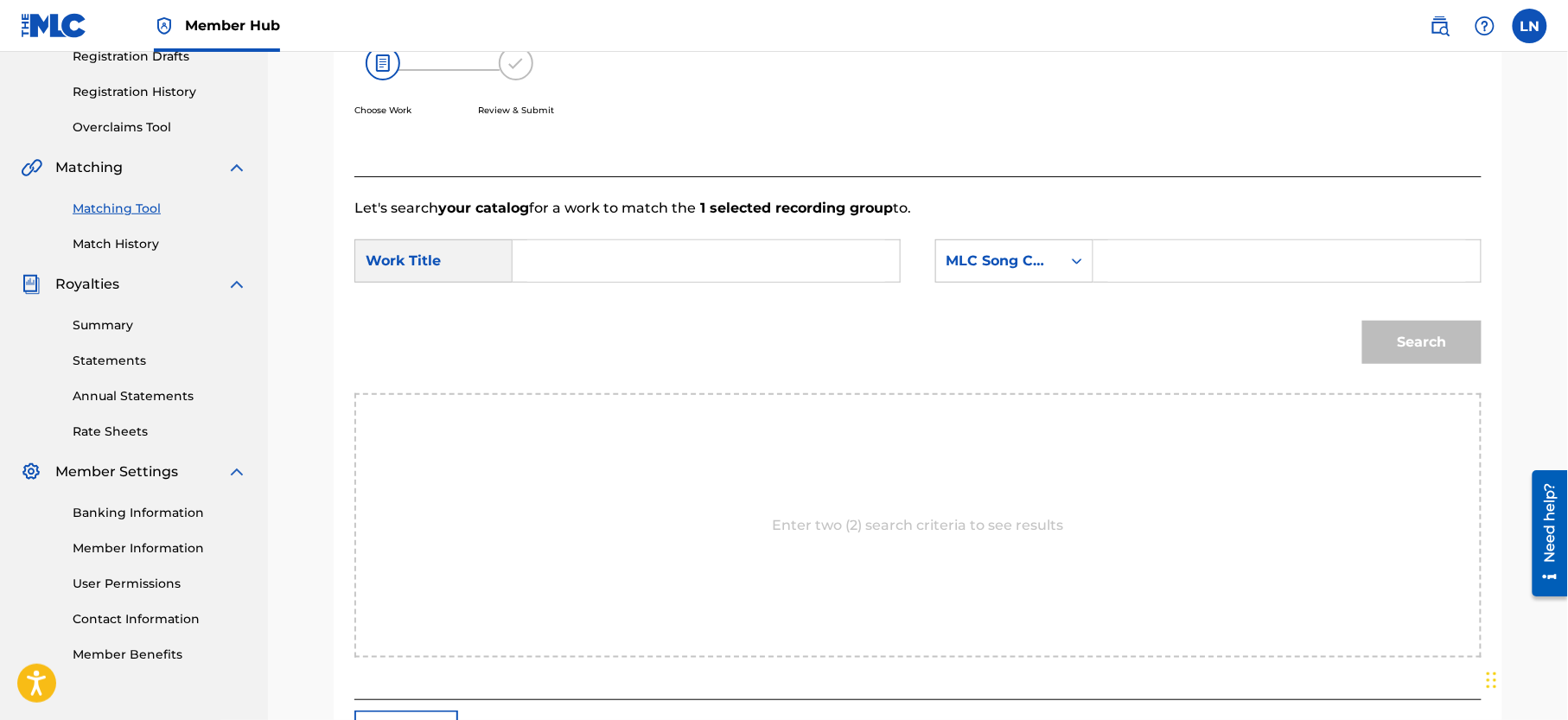
click at [668, 259] on input "Search Form" at bounding box center [706, 261] width 358 height 41
paste input "CHEK REFIX"
click at [585, 295] on div "chek refix" at bounding box center [576, 310] width 97 height 51
type input "chek refix"
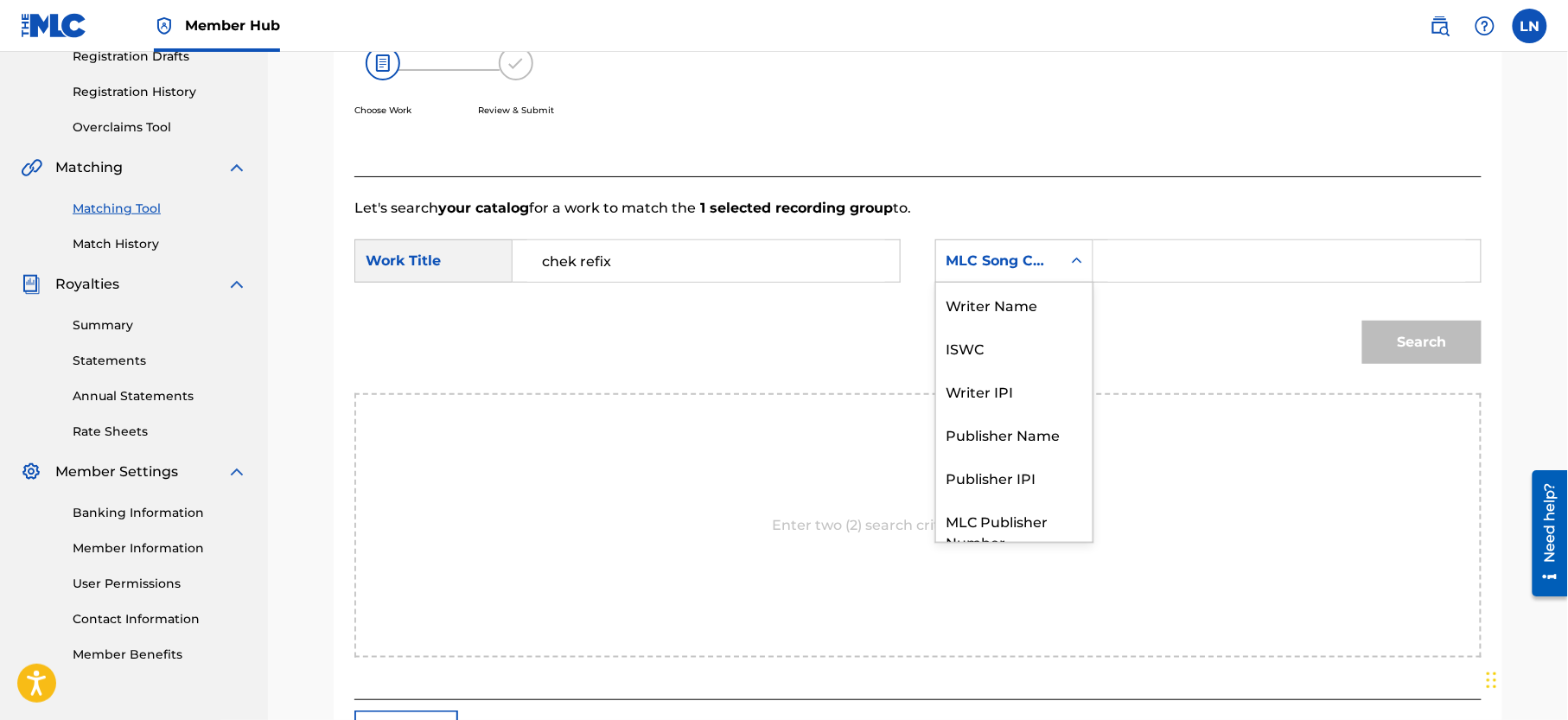
click at [995, 264] on div "MLC Song Code" at bounding box center [999, 261] width 105 height 21
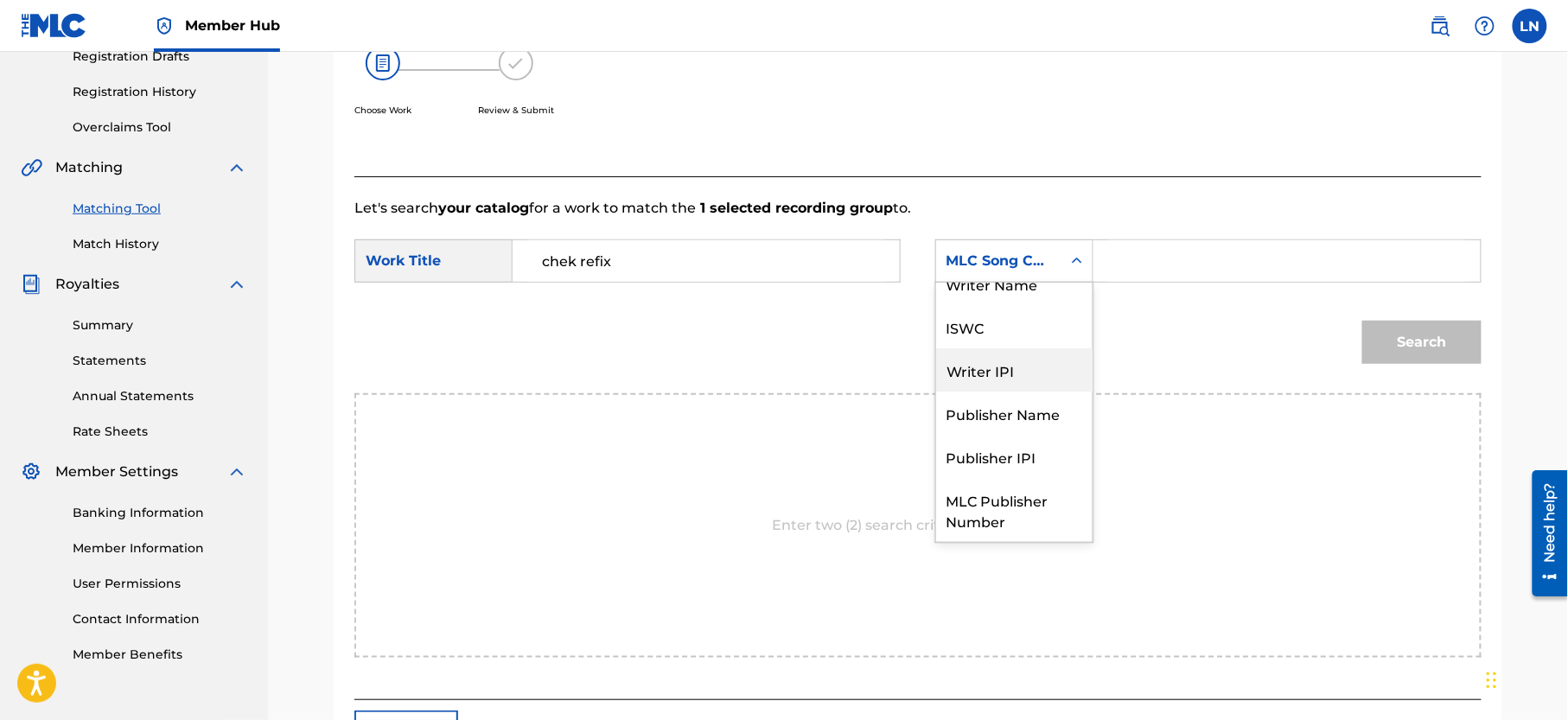
scroll to position [0, 0]
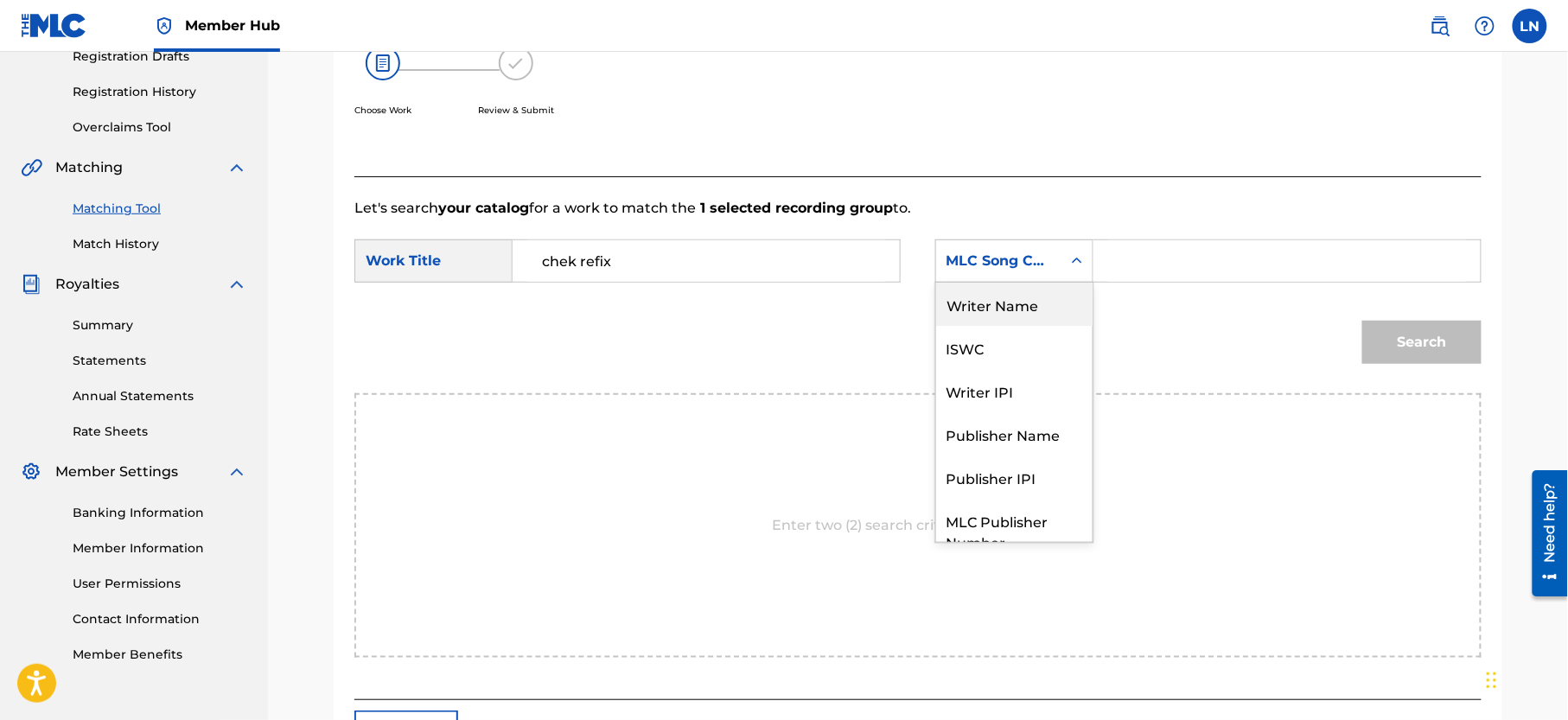
click at [1018, 299] on div "Writer Name" at bounding box center [1014, 304] width 156 height 43
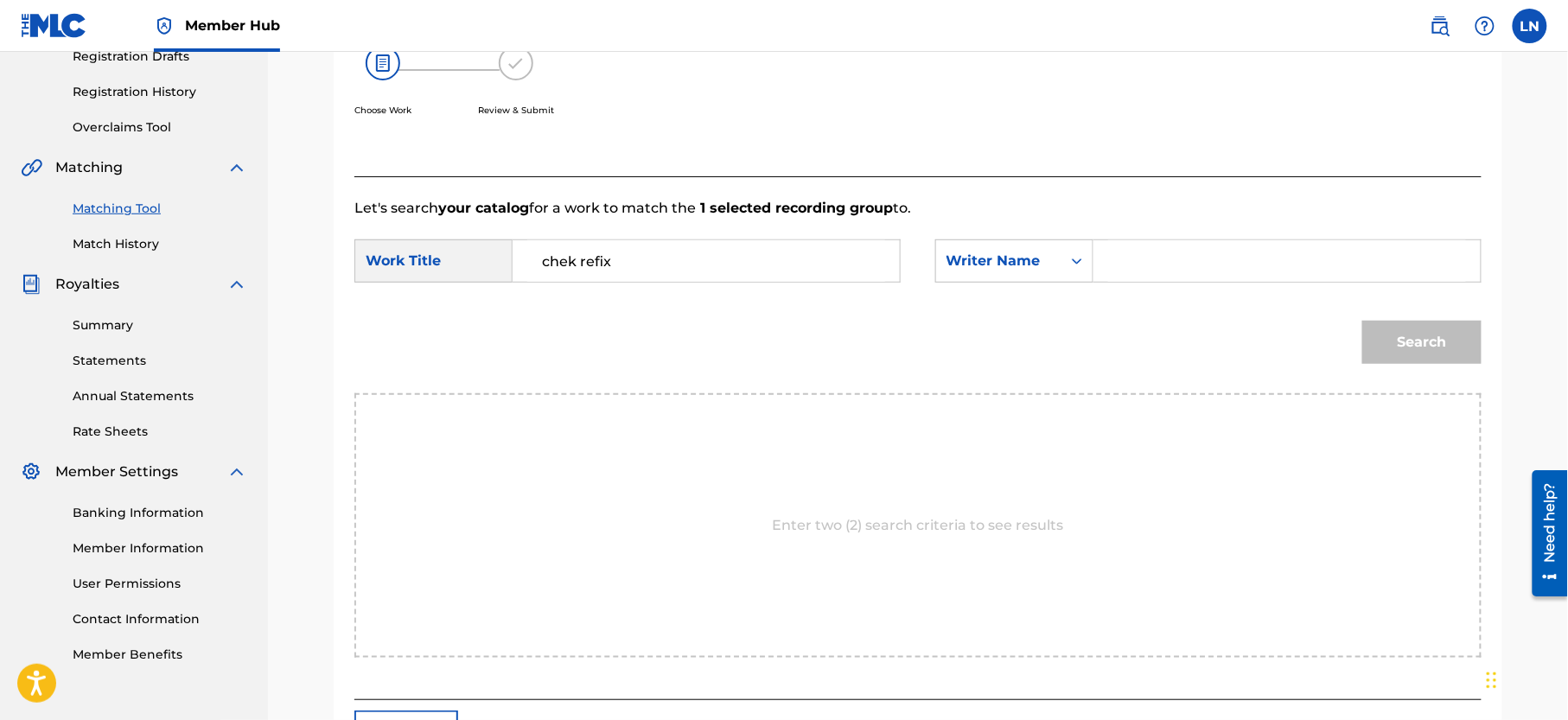
click at [1117, 274] on input "Search Form" at bounding box center [1286, 261] width 358 height 41
type input "[PERSON_NAME]"
click at [1362, 321] on button "Search" at bounding box center [1422, 342] width 120 height 43
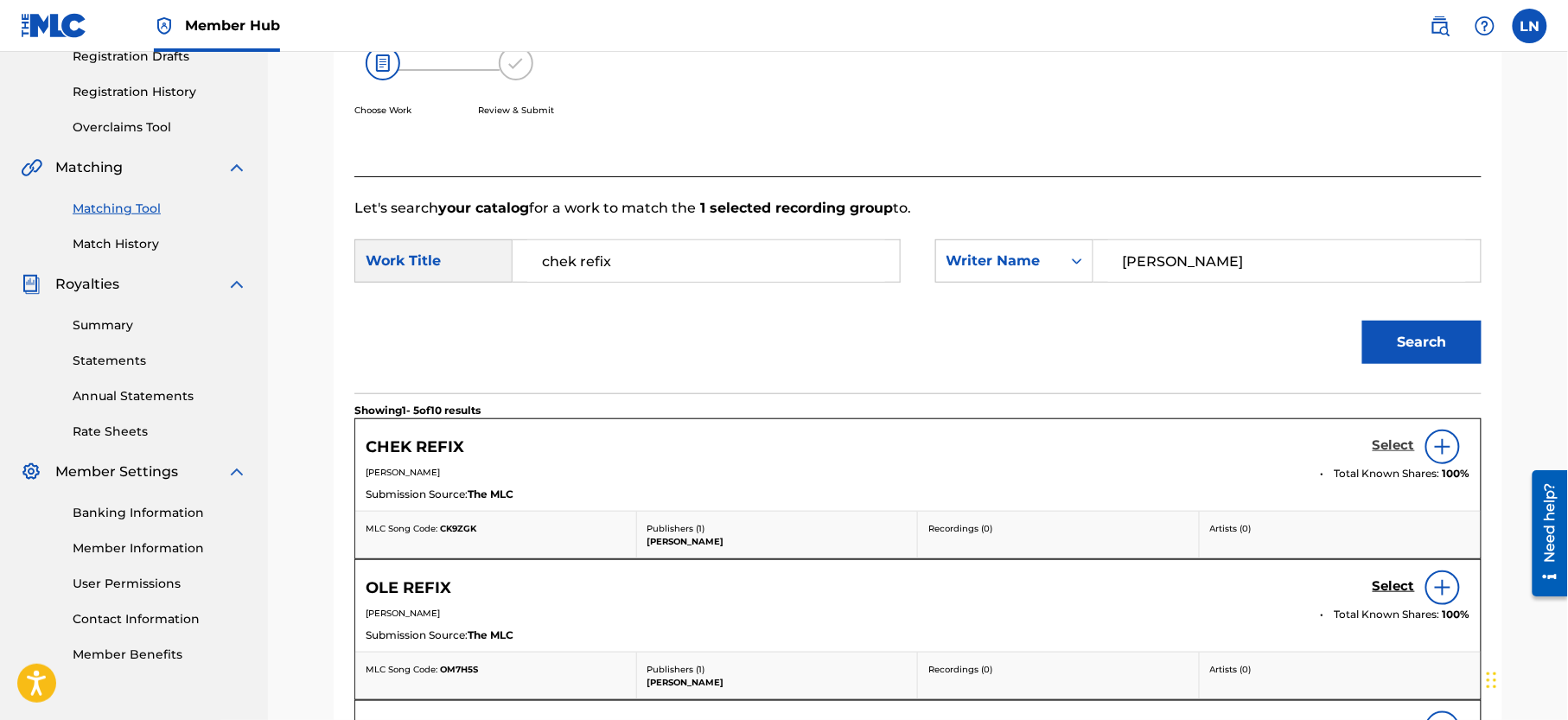
click at [1395, 440] on h5 "Select" at bounding box center [1393, 446] width 42 height 17
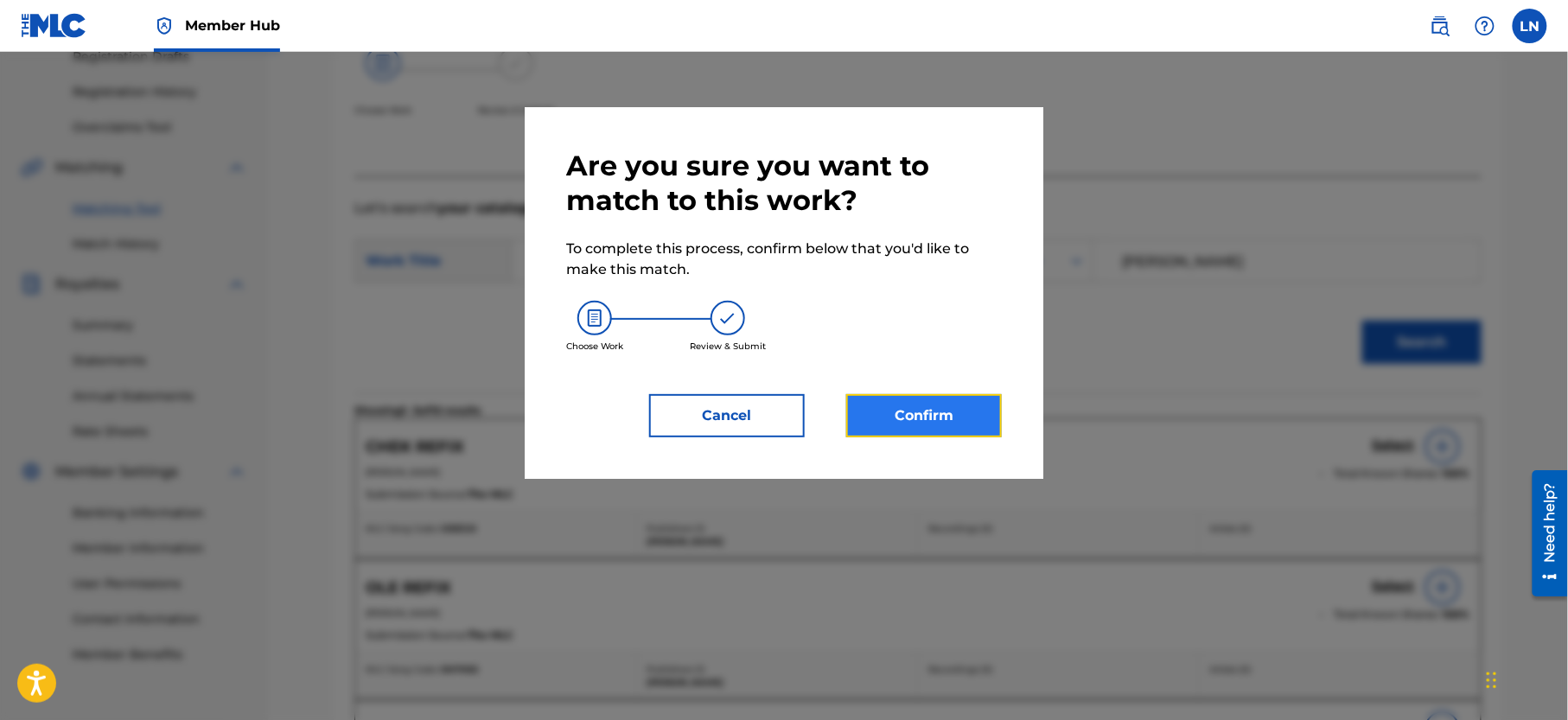
click at [965, 410] on button "Confirm" at bounding box center [924, 415] width 155 height 43
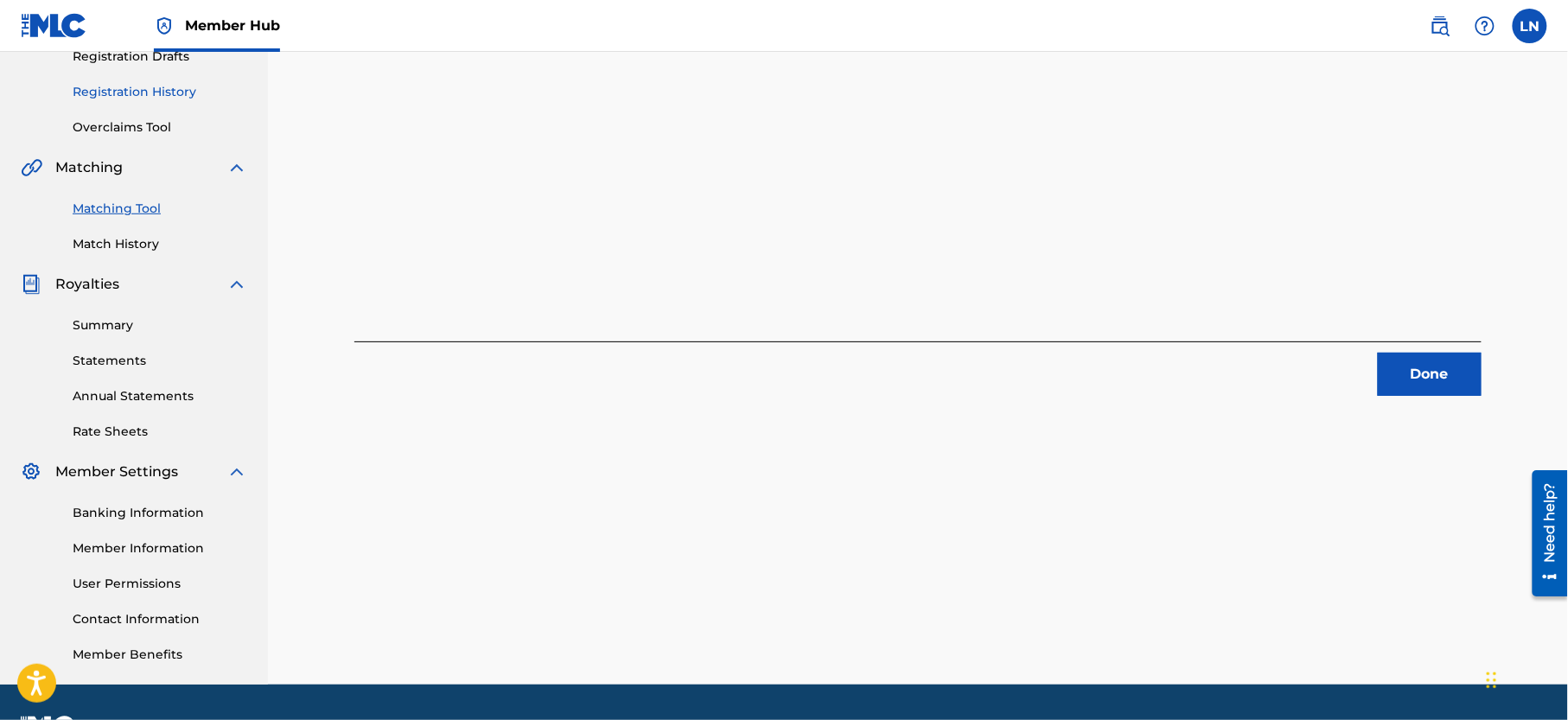
click at [169, 101] on link "Registration History" at bounding box center [160, 92] width 175 height 18
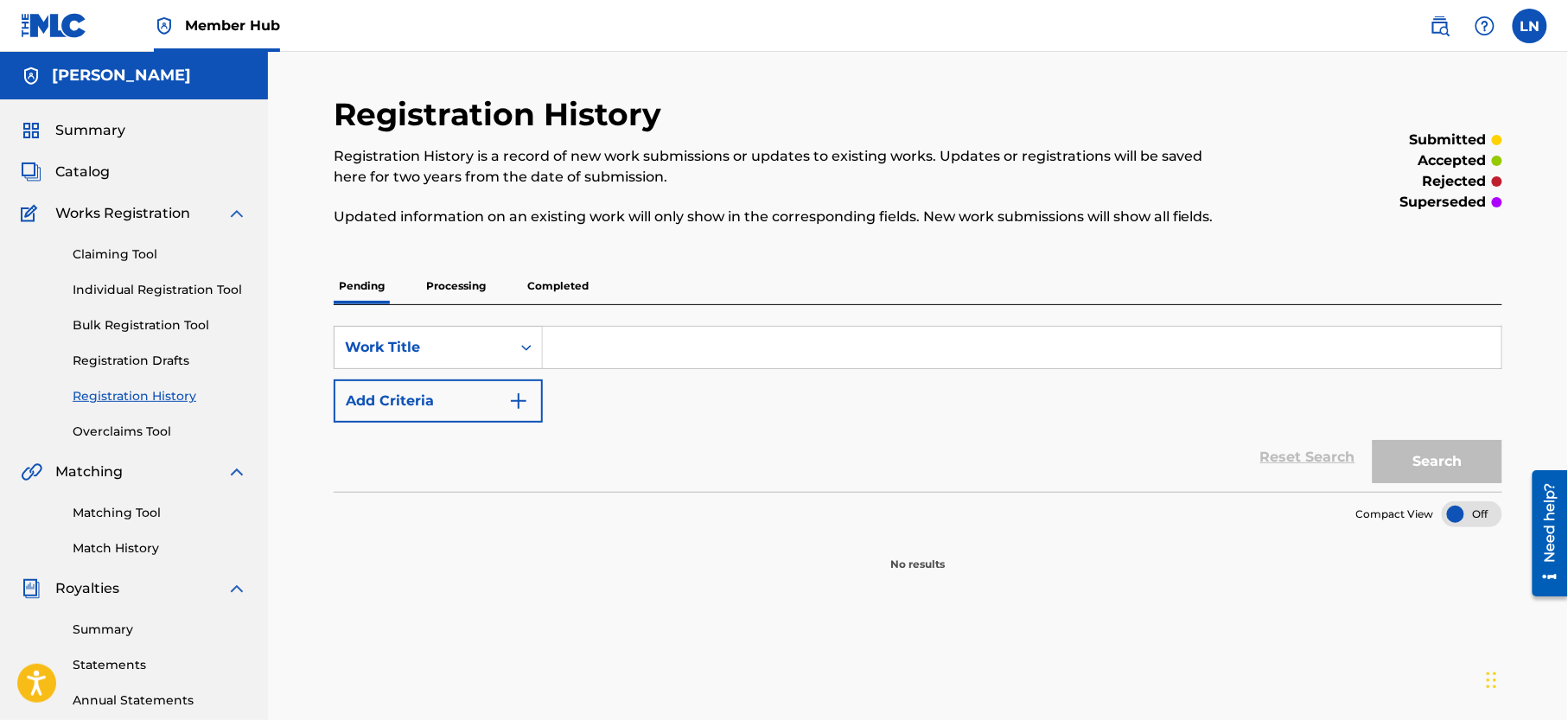
click at [591, 292] on p "Completed" at bounding box center [558, 285] width 72 height 36
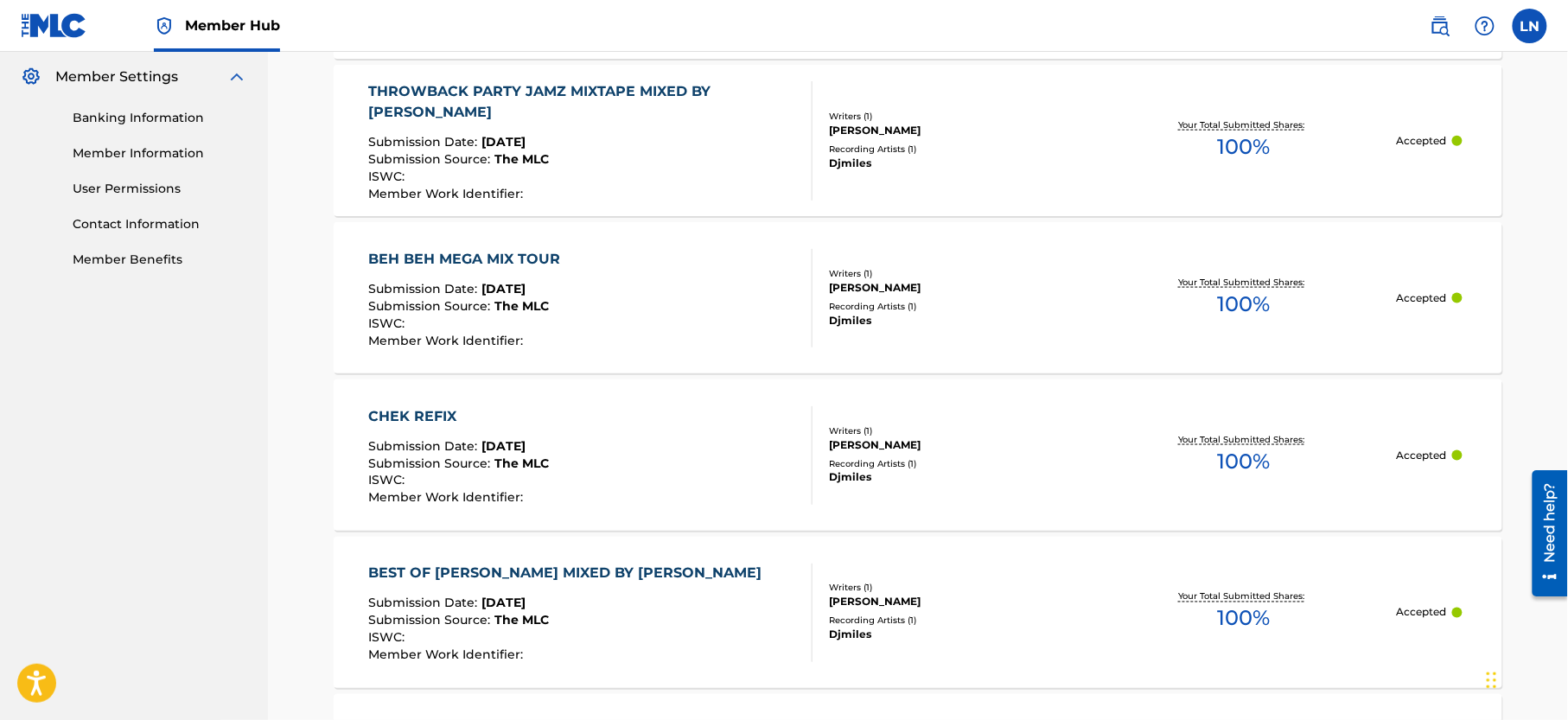
scroll to position [733, 0]
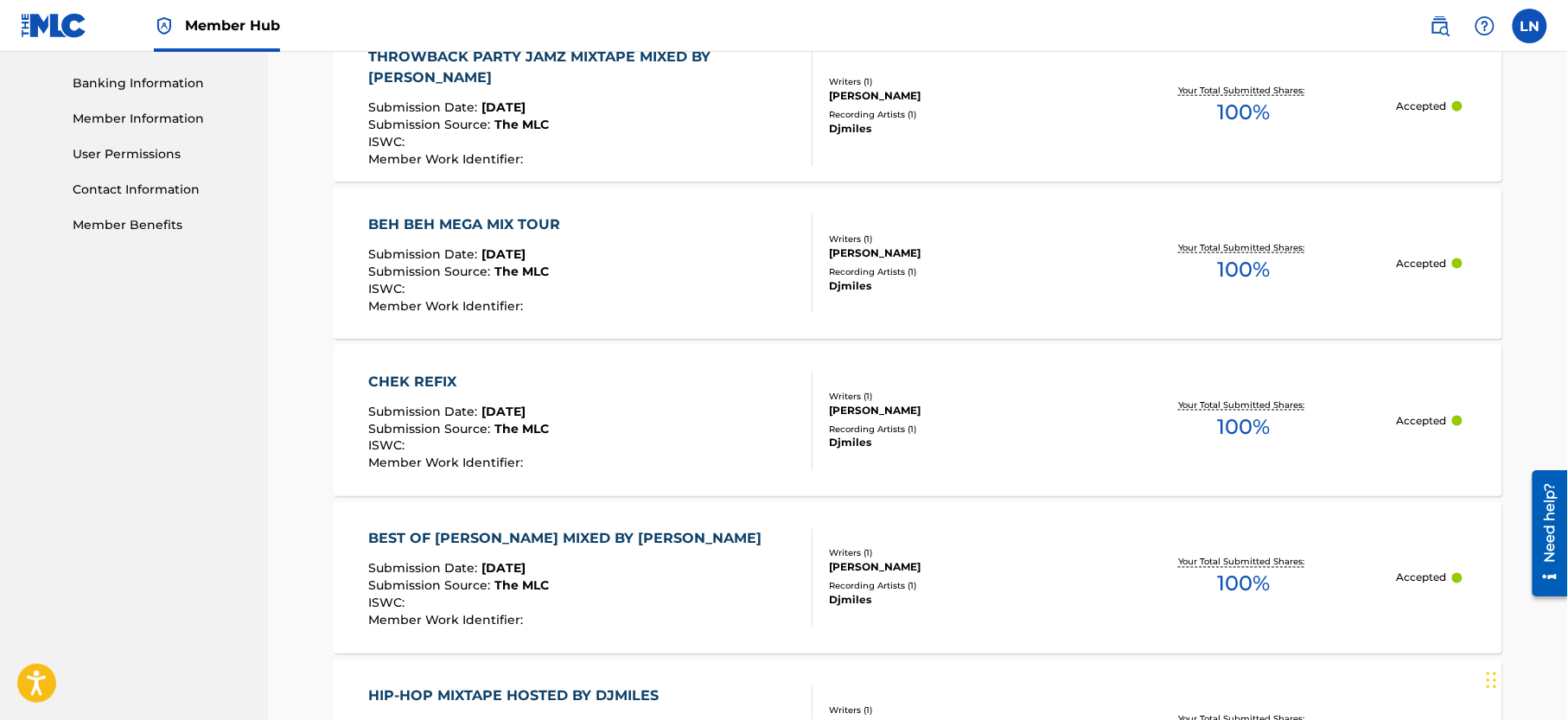
click at [430, 215] on div "BEH BEH MEGA MIX TOUR" at bounding box center [470, 224] width 200 height 21
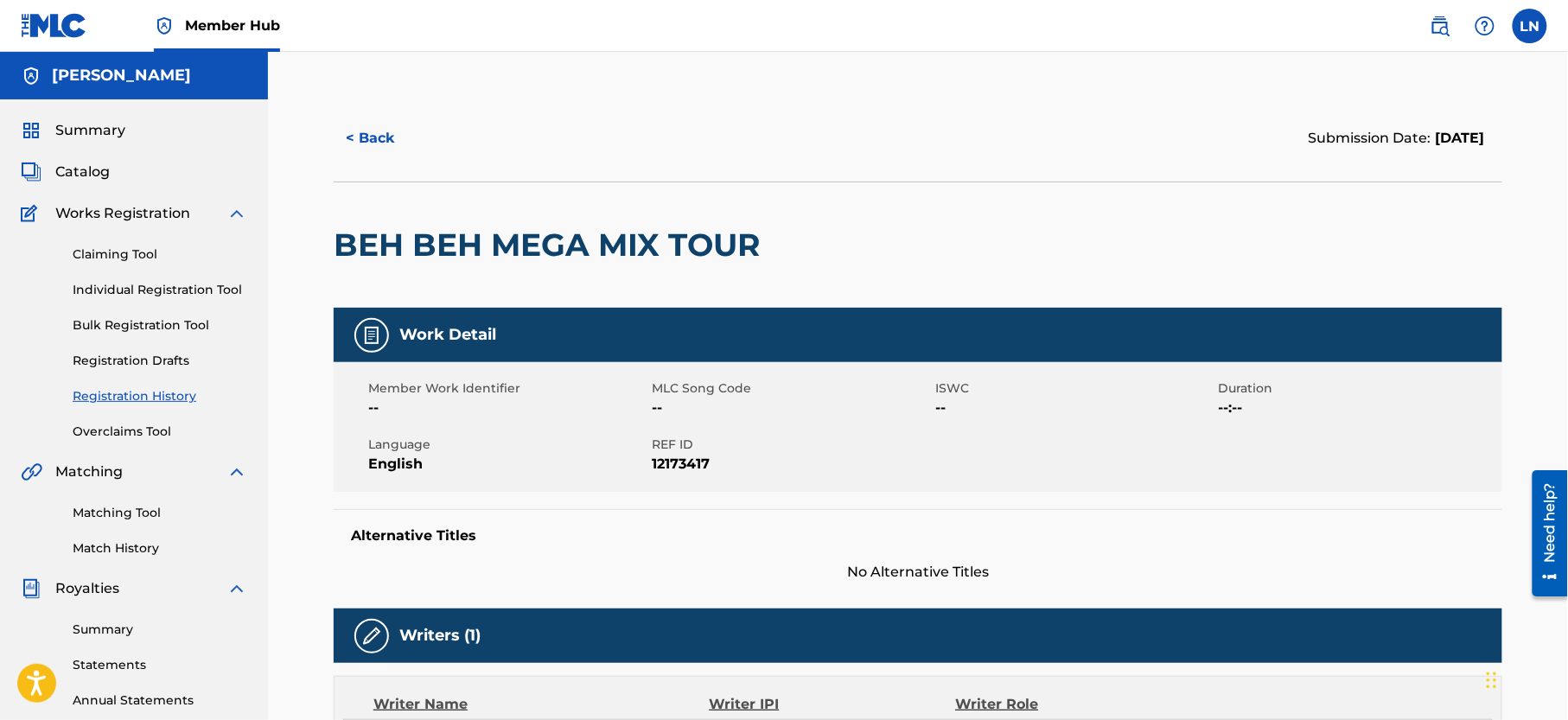
click at [391, 255] on h2 "BEH BEH MEGA MIX TOUR" at bounding box center [551, 245] width 435 height 39
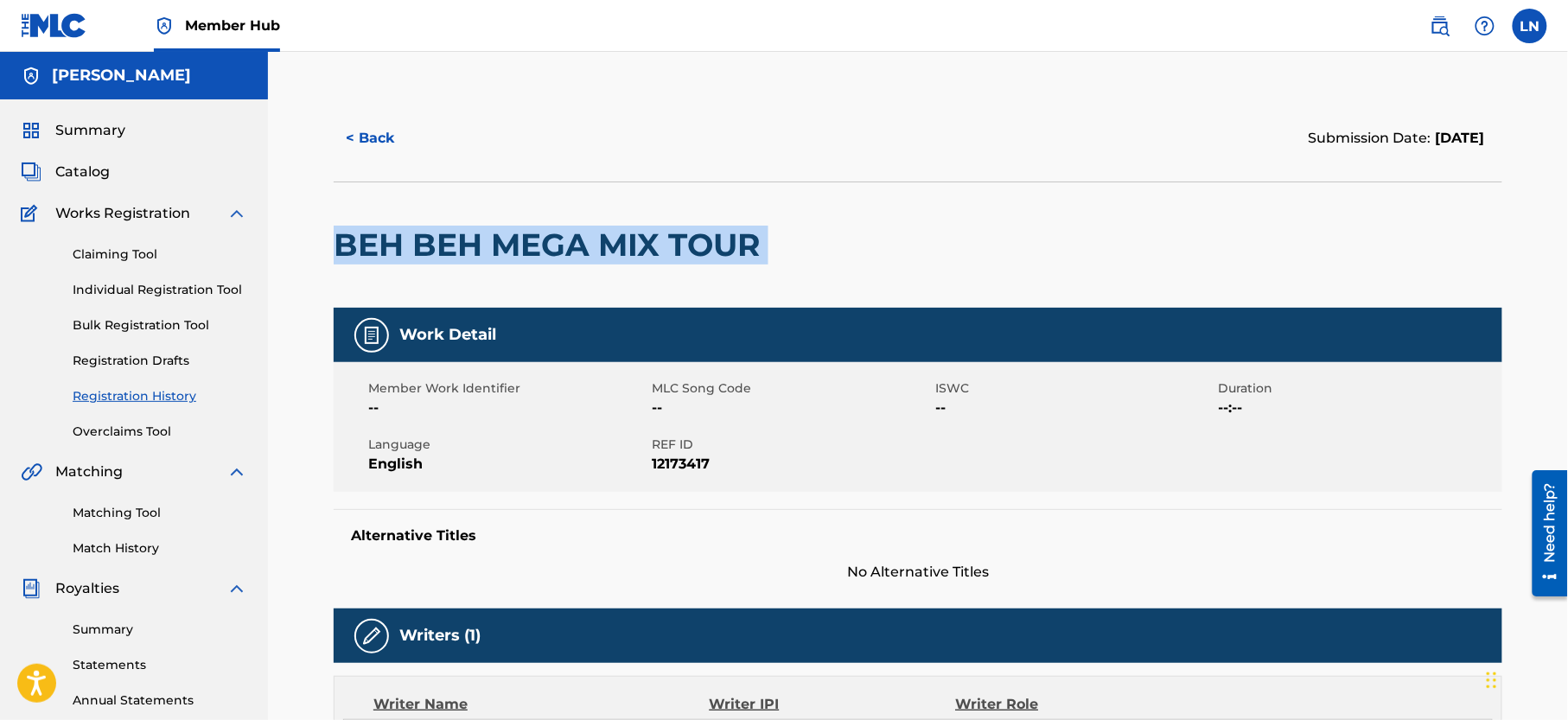
click at [391, 255] on h2 "BEH BEH MEGA MIX TOUR" at bounding box center [551, 245] width 435 height 39
copy div "BEH BEH MEGA MIX TOUR"
click at [129, 522] on link "Matching Tool" at bounding box center [160, 512] width 175 height 18
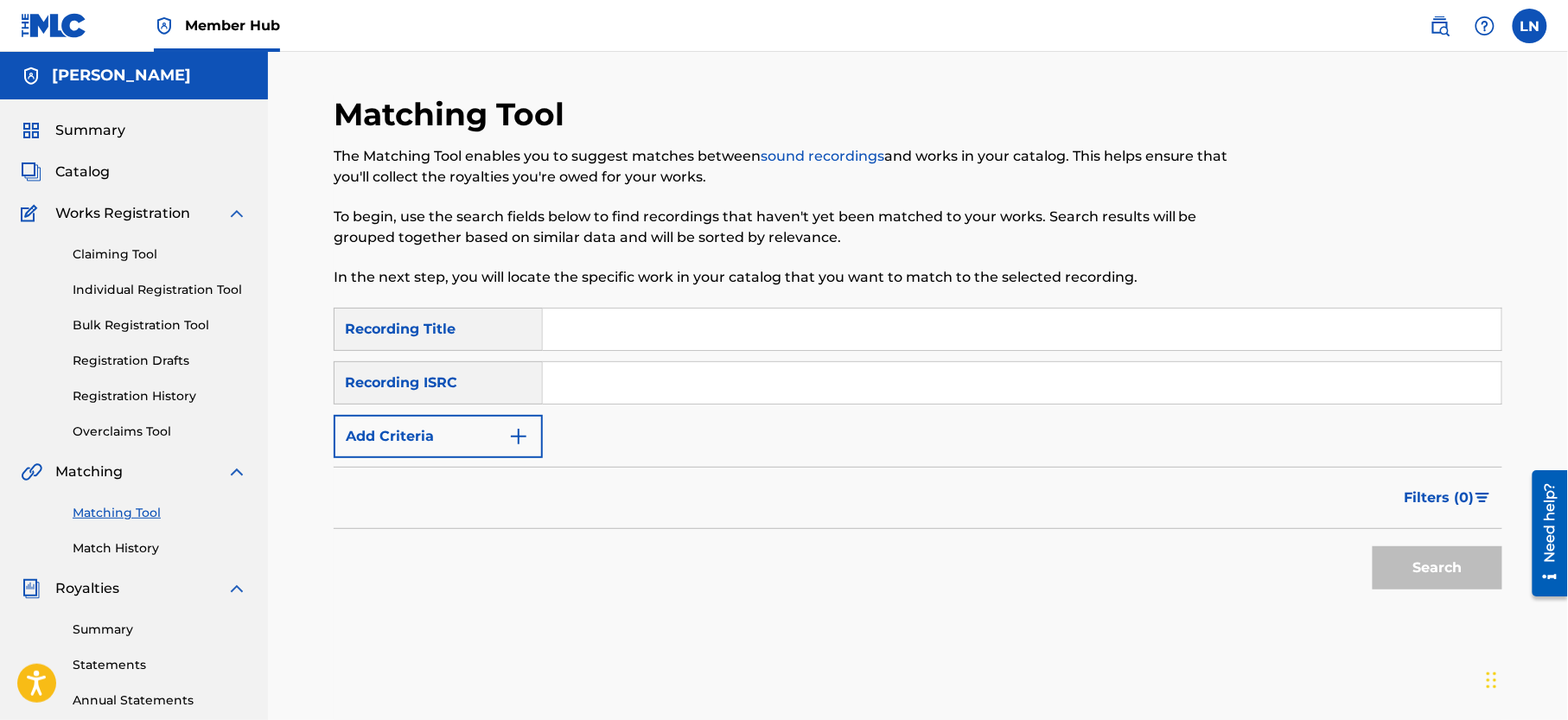
click at [595, 332] on input "Search Form" at bounding box center [1022, 329] width 959 height 41
paste input "BEH BEH MEGA MIX TOUR"
type input "BEH BEH MEGA MIX TOUR"
click at [1372, 546] on button "Search" at bounding box center [1437, 568] width 130 height 43
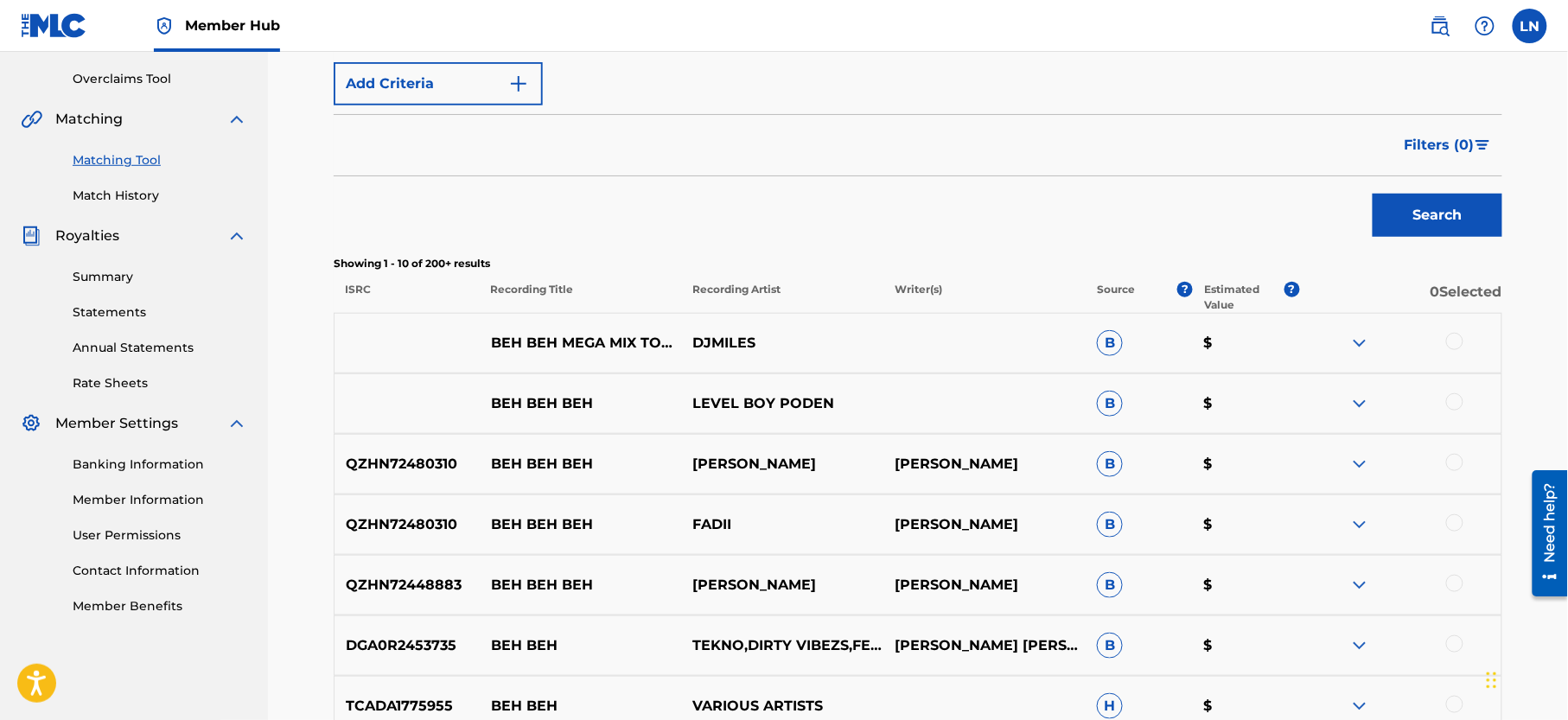
scroll to position [360, 0]
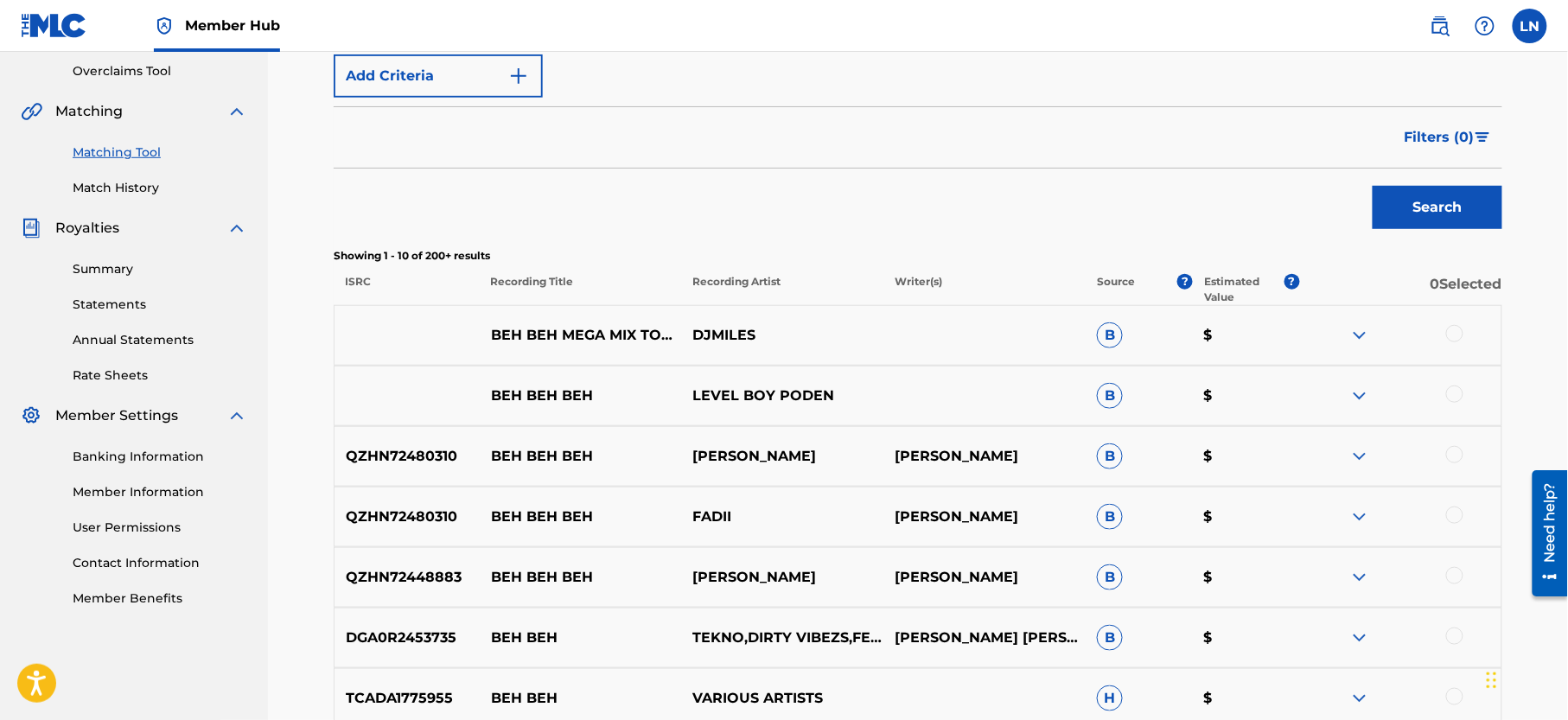
click at [1453, 333] on div at bounding box center [1455, 333] width 17 height 17
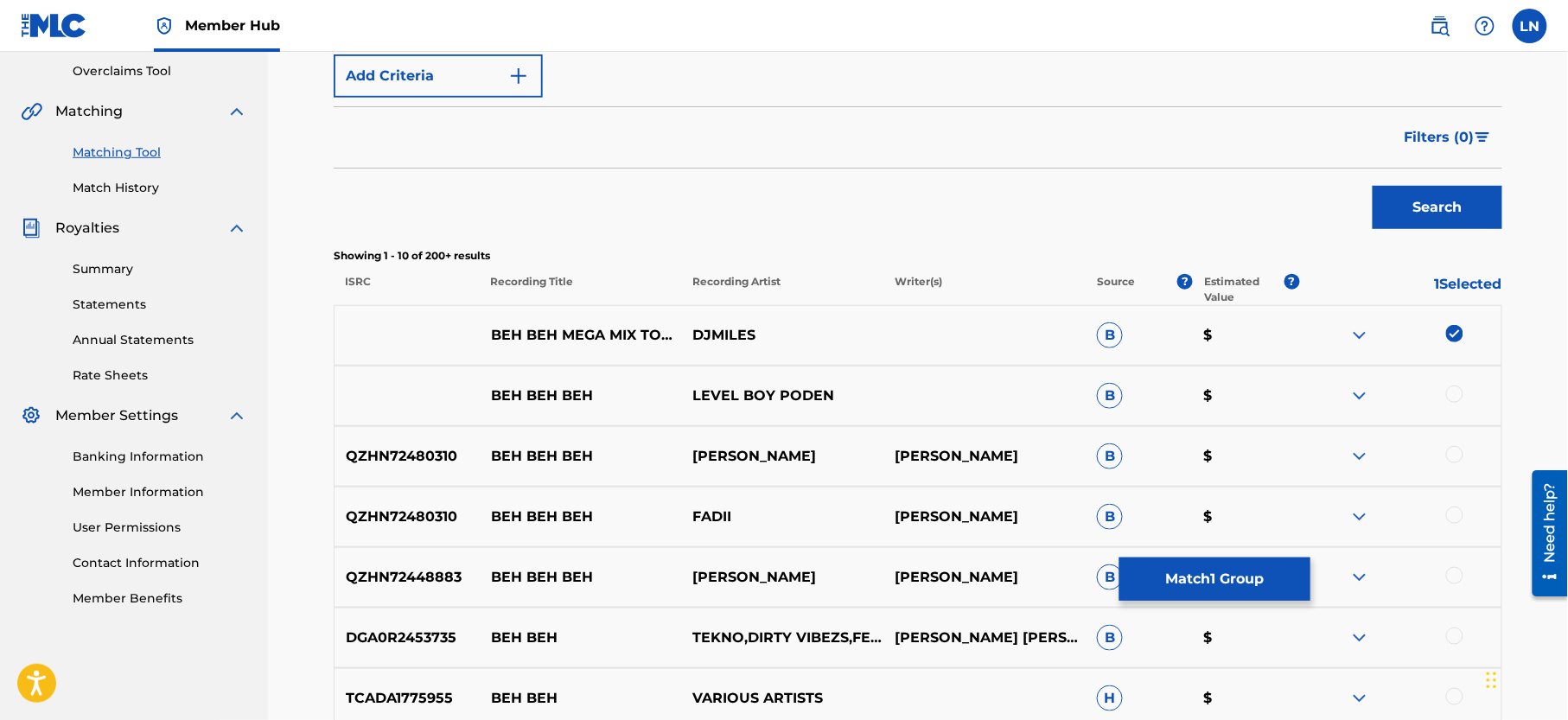
click at [1359, 335] on img at bounding box center [1359, 335] width 21 height 21
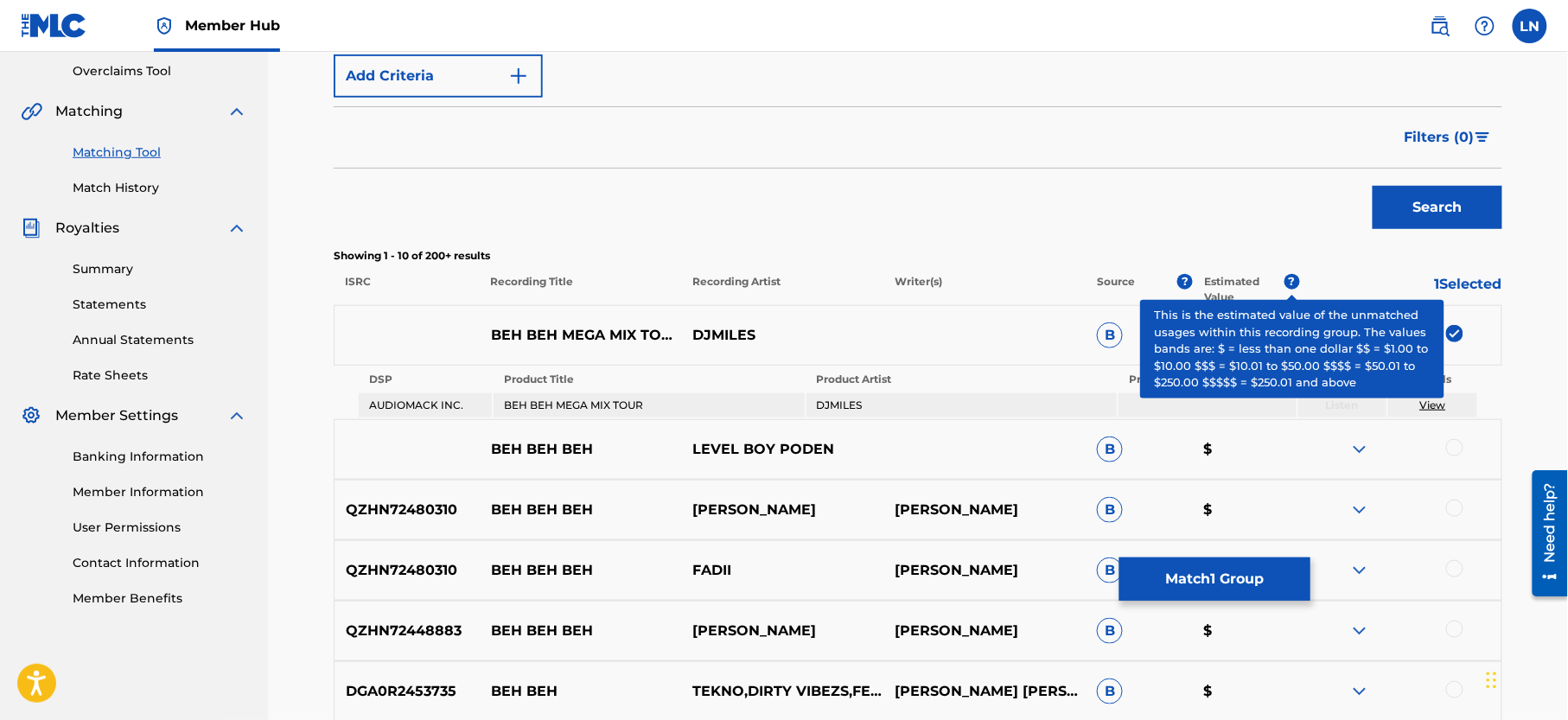
click at [1291, 280] on span "?" at bounding box center [1292, 281] width 16 height 16
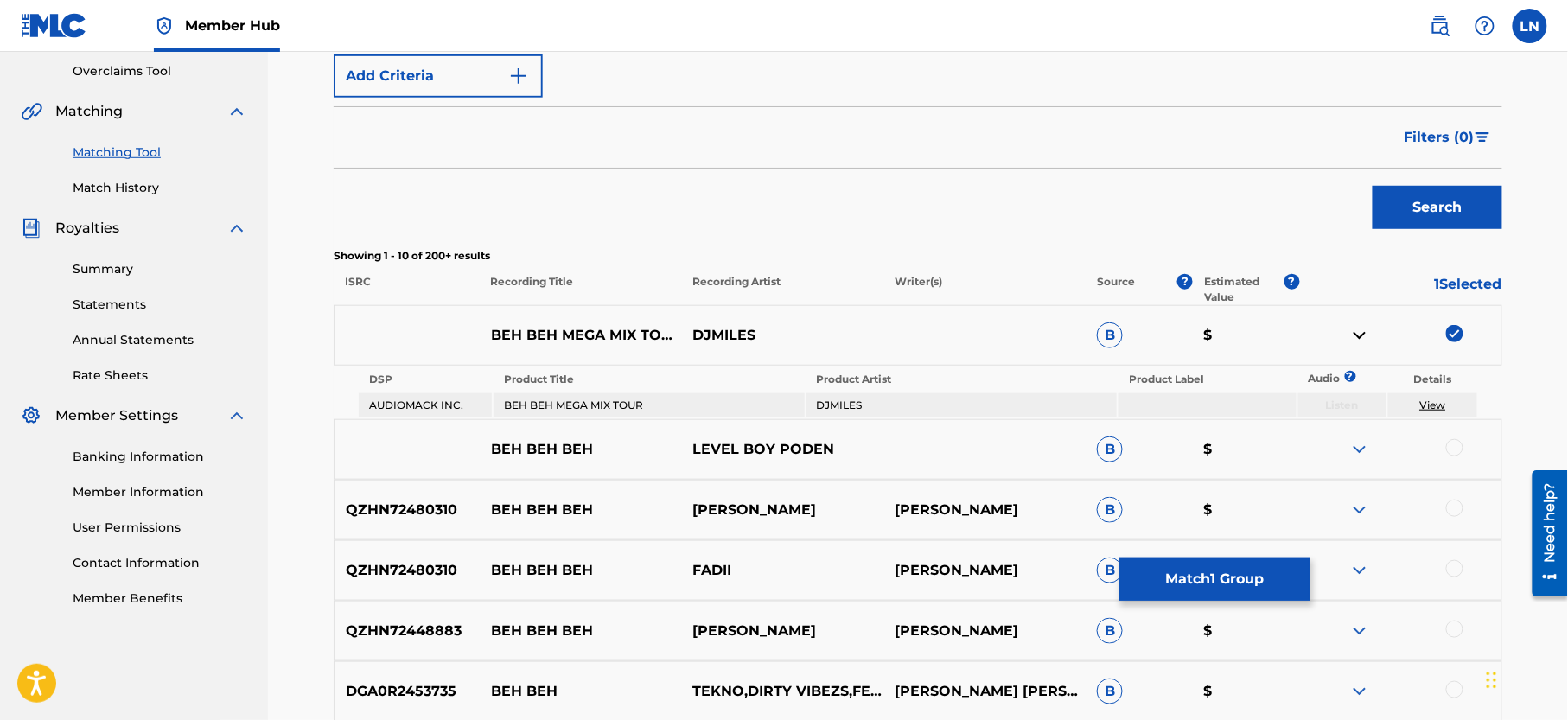
click at [1256, 240] on div "SearchWithCriteria2433964b-978d-4694-ab39-21d3e60ddf1a Recording Title BEH BEH …" at bounding box center [918, 477] width 1169 height 1059
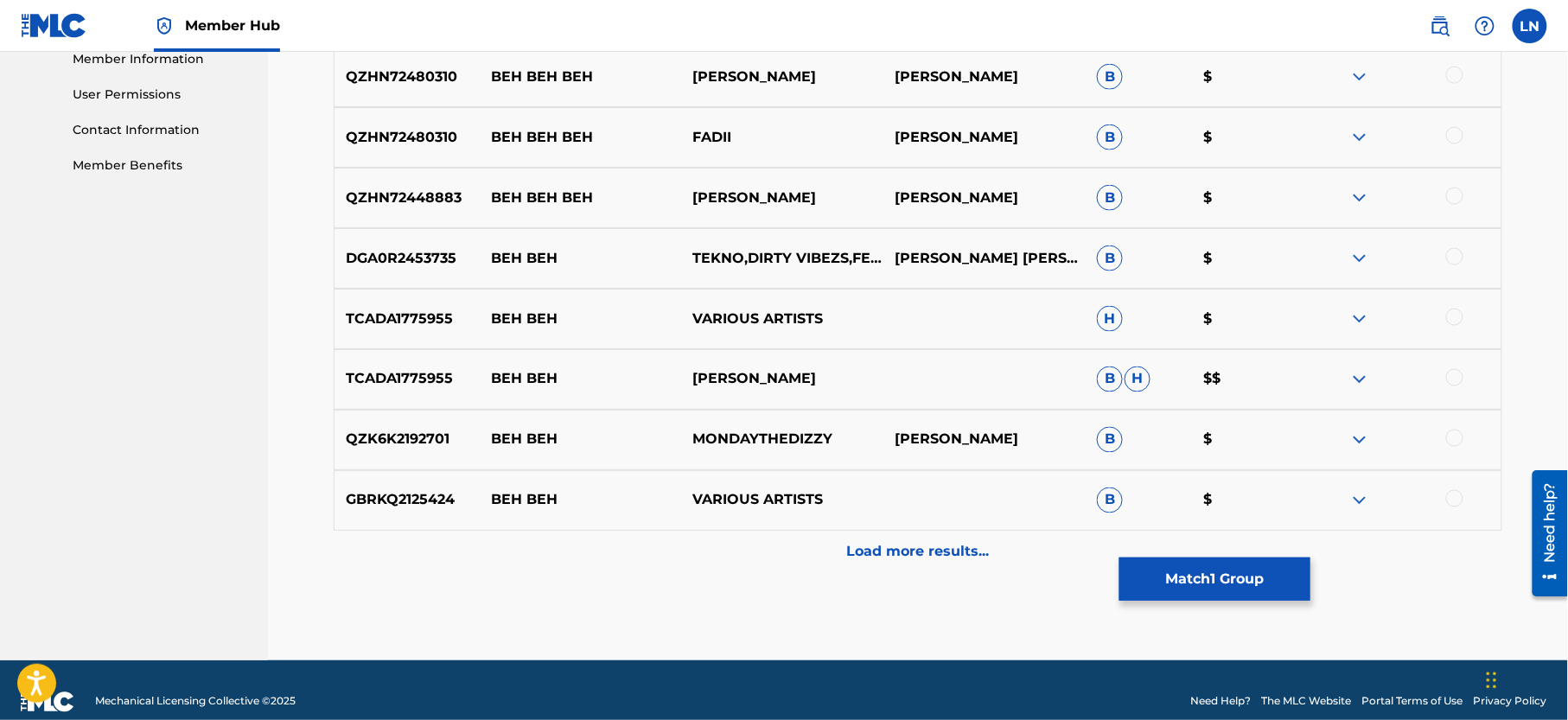
scroll to position [810, 0]
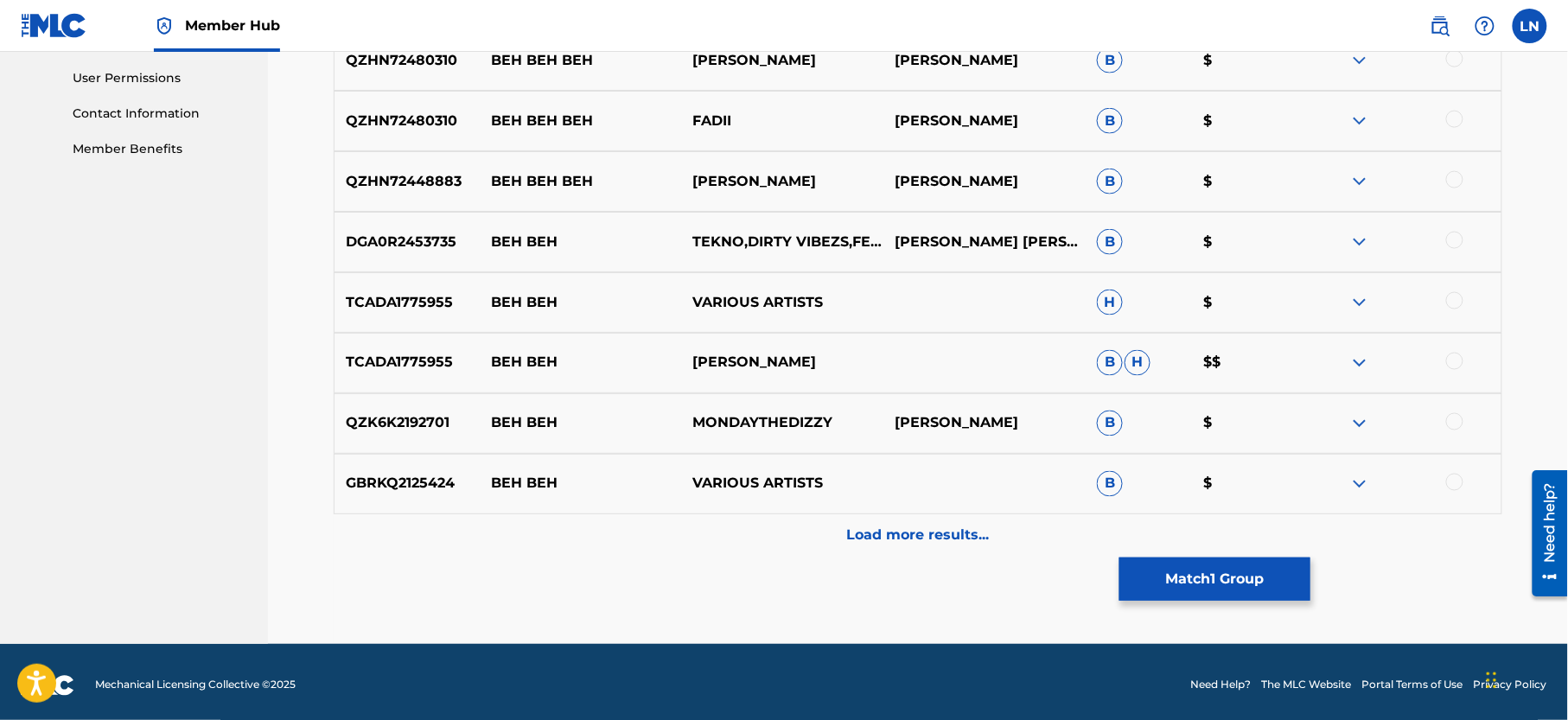
click at [1360, 360] on img at bounding box center [1359, 363] width 21 height 21
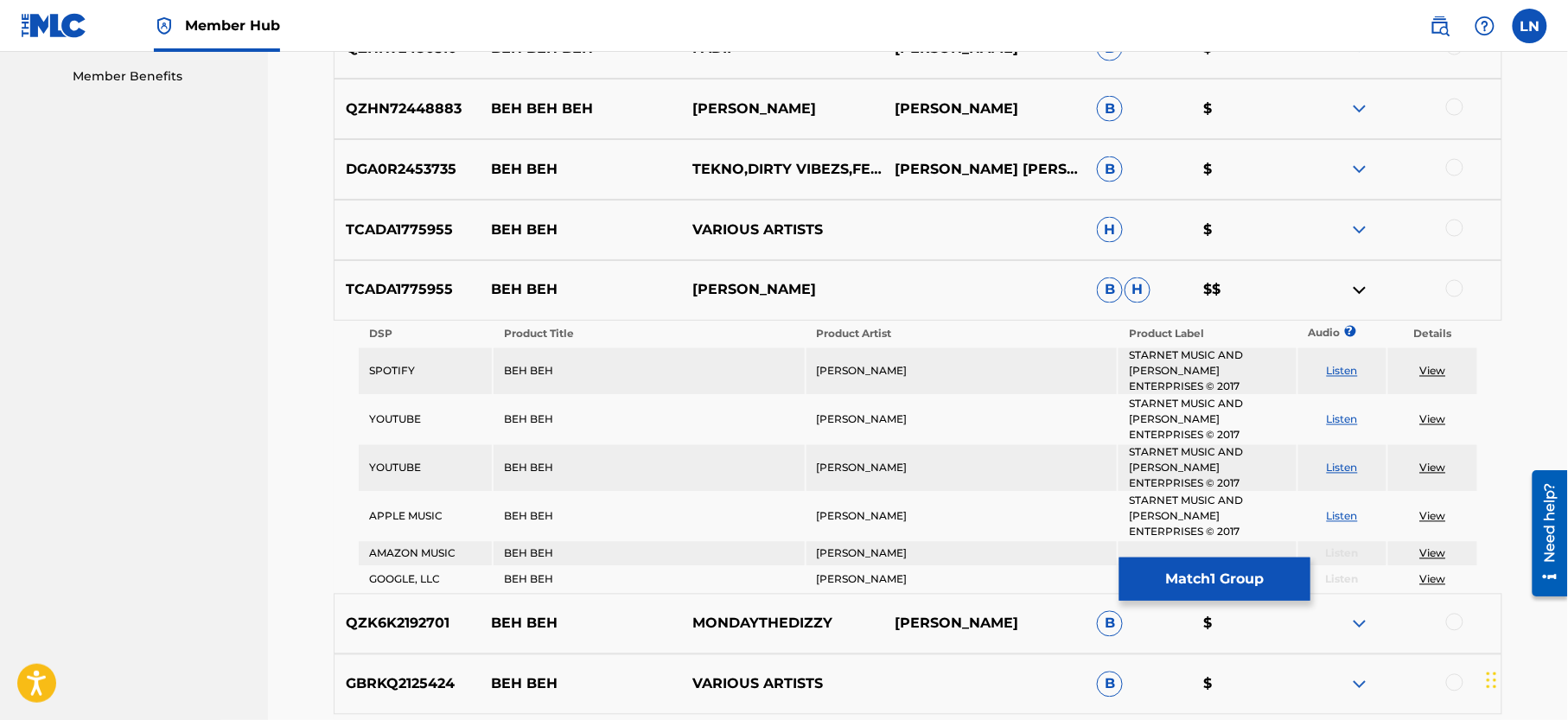
scroll to position [495, 0]
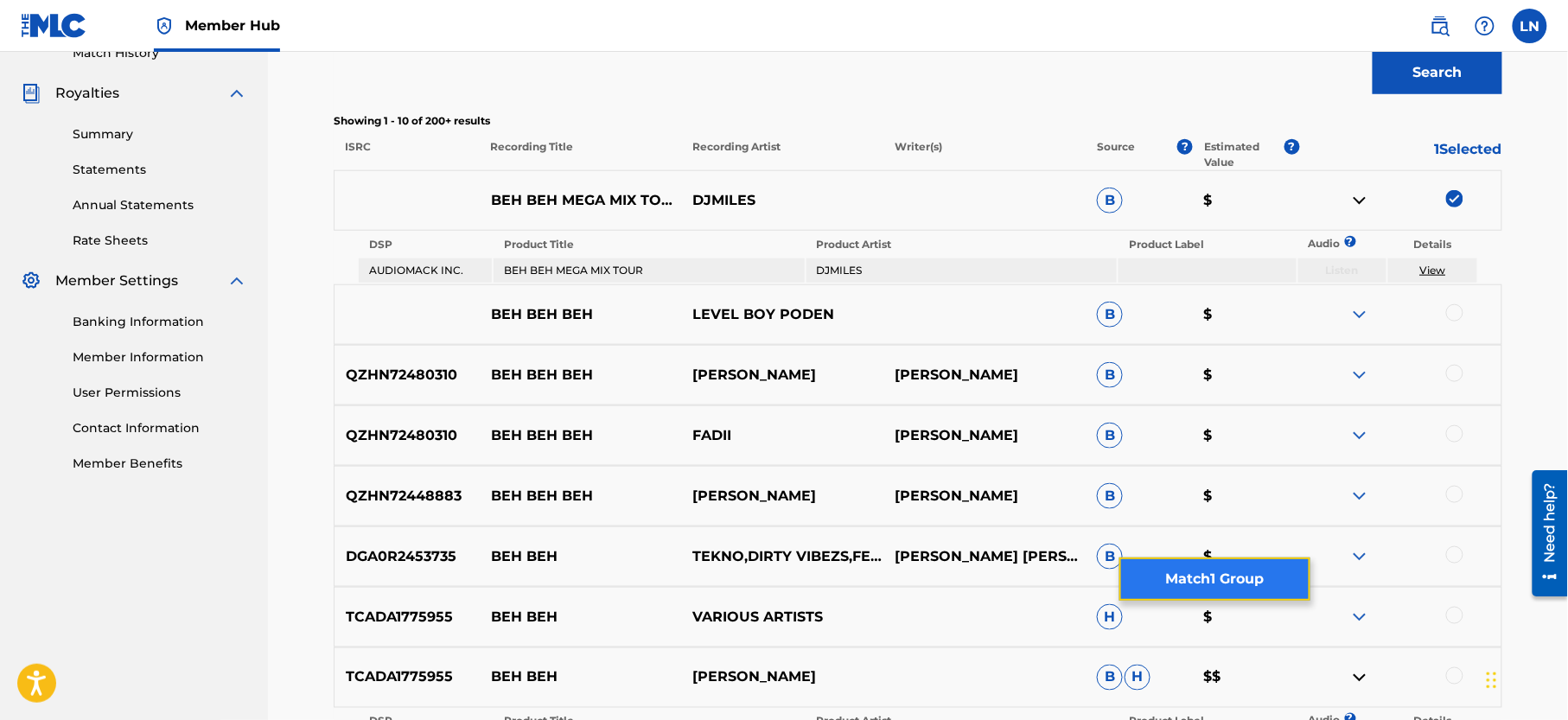
click at [1190, 567] on button "Match 1 Group" at bounding box center [1214, 579] width 191 height 43
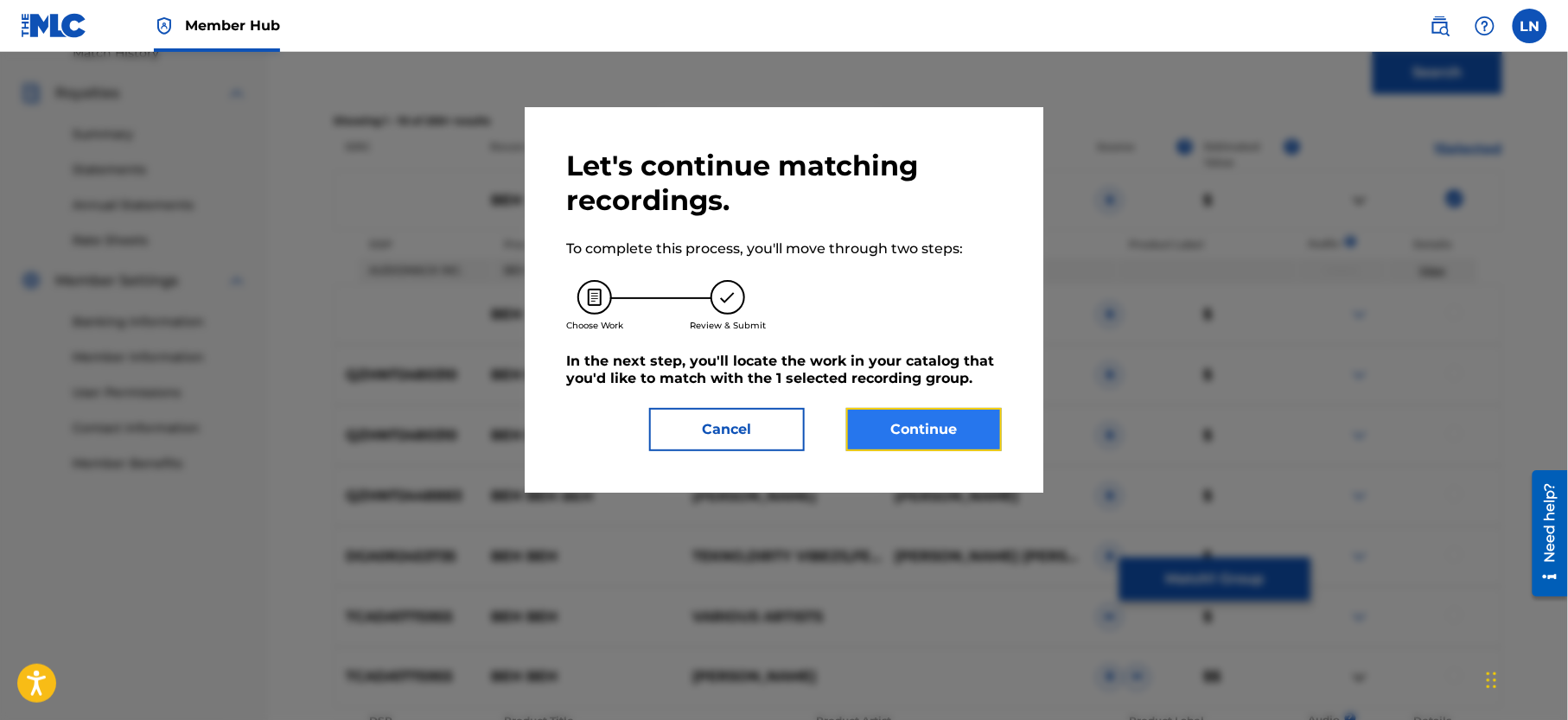
click at [952, 412] on button "Continue" at bounding box center [924, 429] width 155 height 43
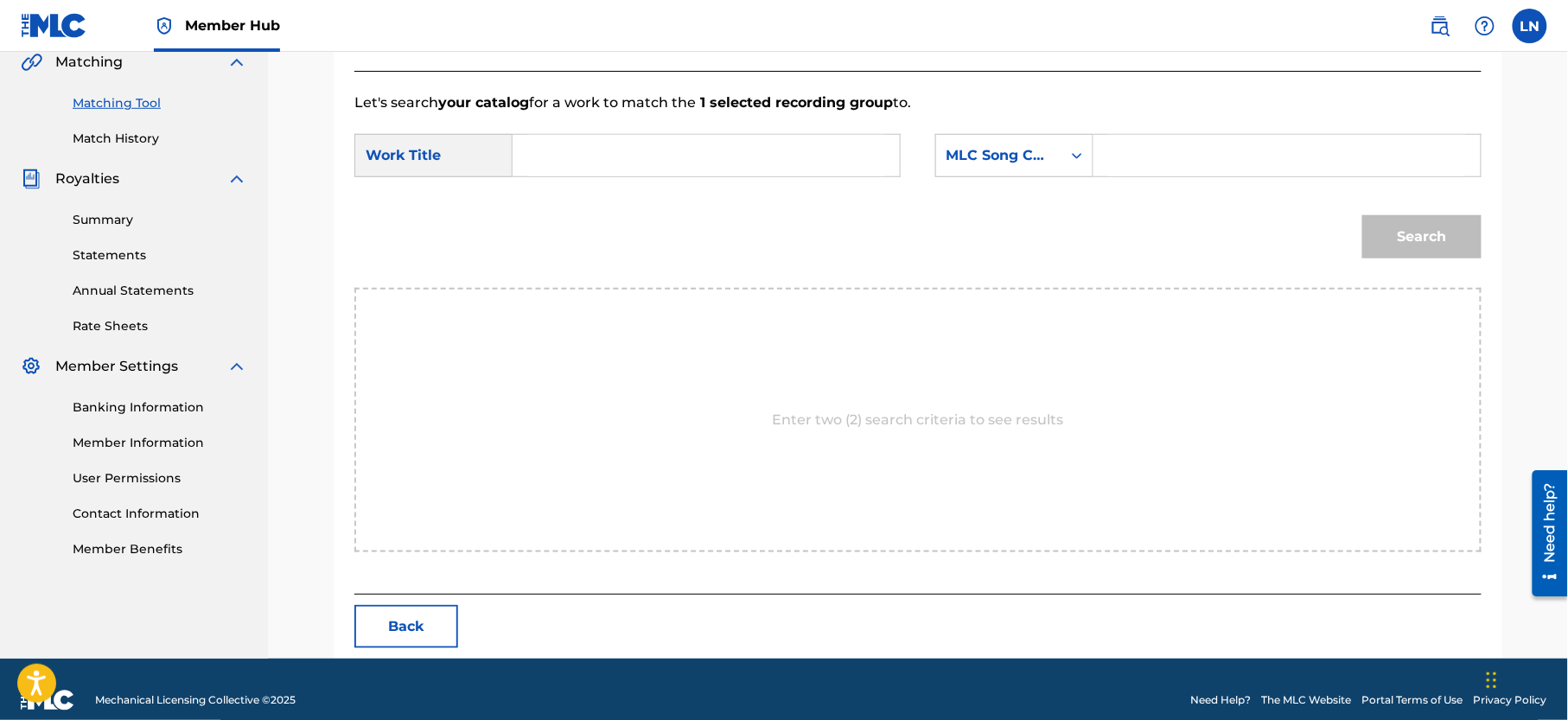
scroll to position [432, 0]
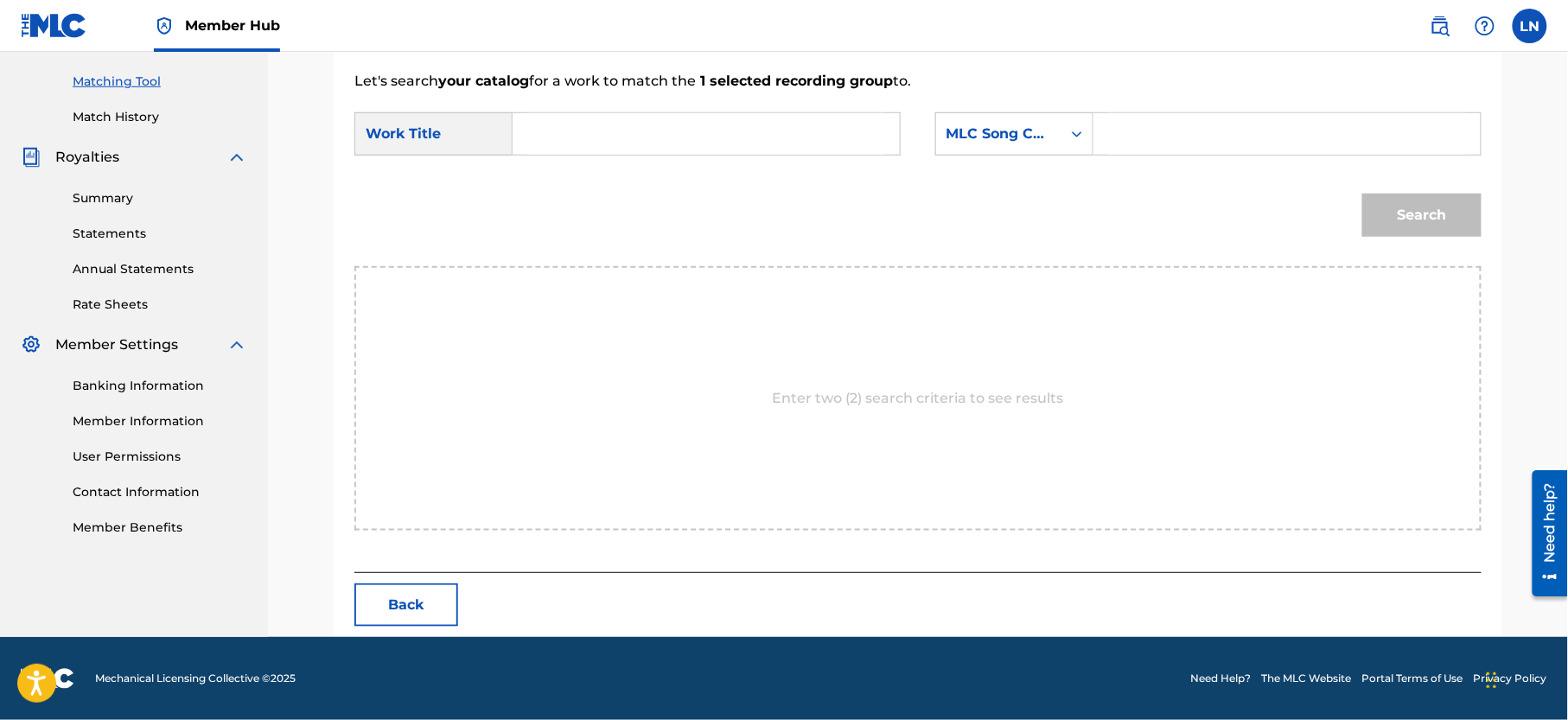
click at [677, 136] on input "Search Form" at bounding box center [706, 134] width 358 height 41
paste input "BEH BEH MEGA MIX TOUR"
type input "BEH BEH MEGA MIX TOUR"
click at [1067, 122] on div "Search Form" at bounding box center [1077, 134] width 31 height 31
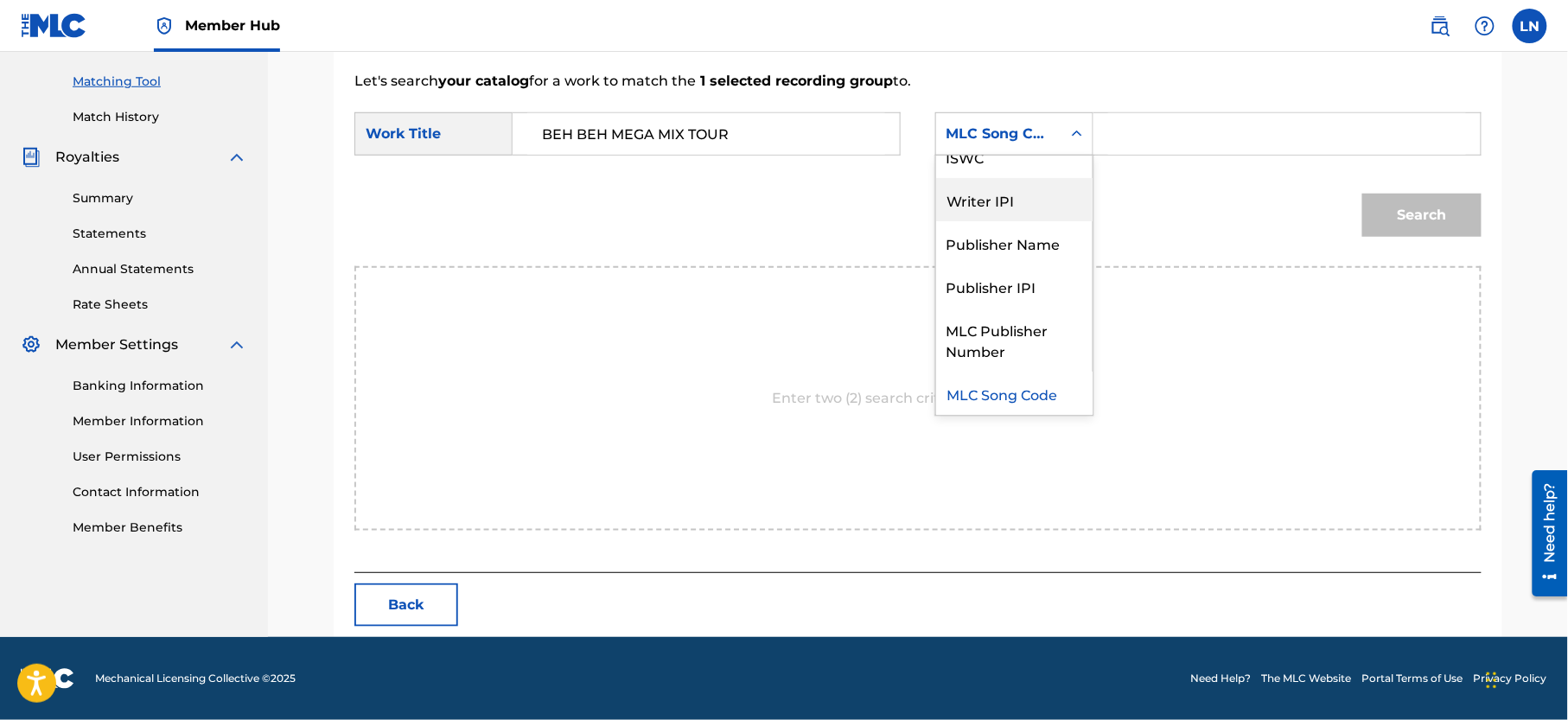
scroll to position [0, 0]
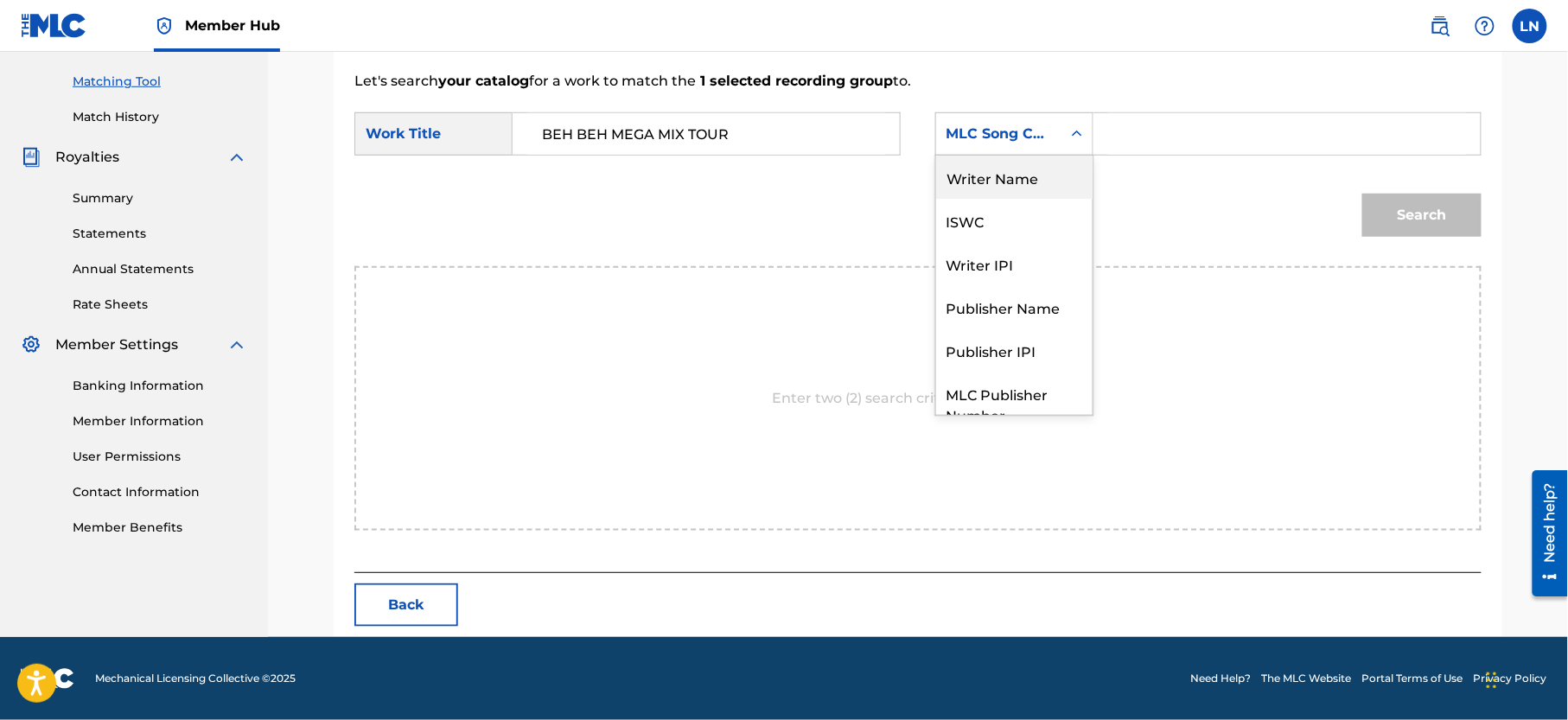
click at [1017, 190] on div "Writer Name" at bounding box center [1014, 177] width 156 height 43
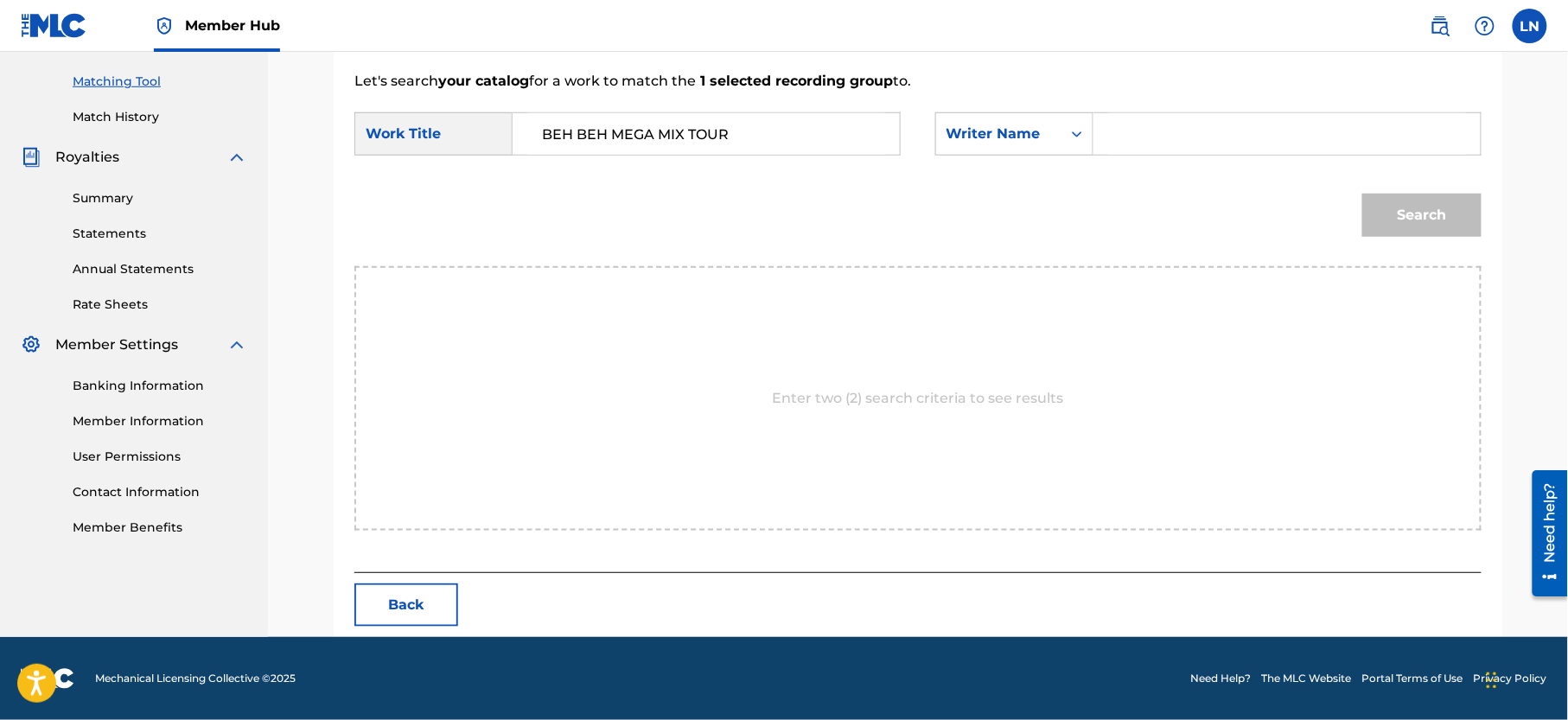
click at [1139, 139] on input "Search Form" at bounding box center [1286, 134] width 358 height 41
type input "[PERSON_NAME]"
click at [1362, 194] on button "Search" at bounding box center [1422, 215] width 120 height 43
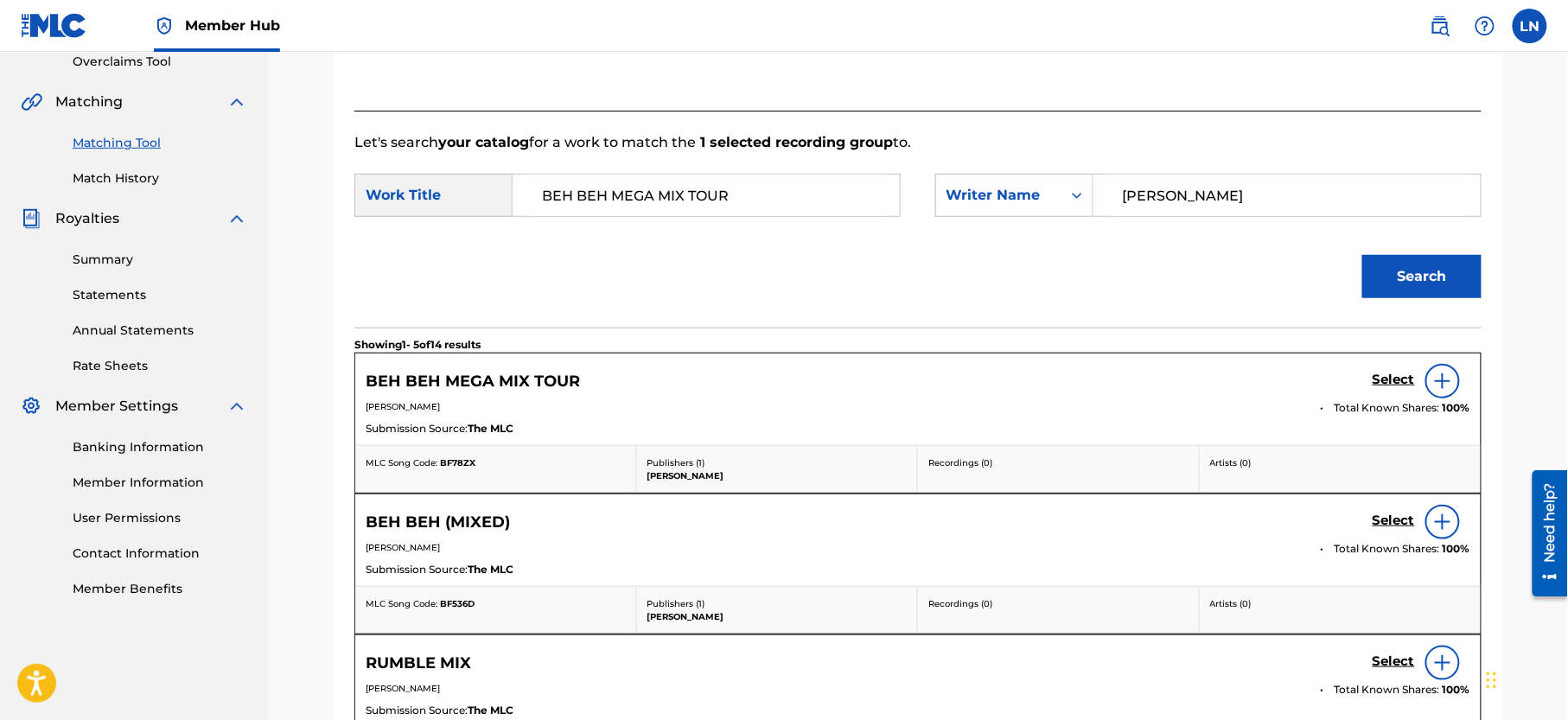
scroll to position [432, 0]
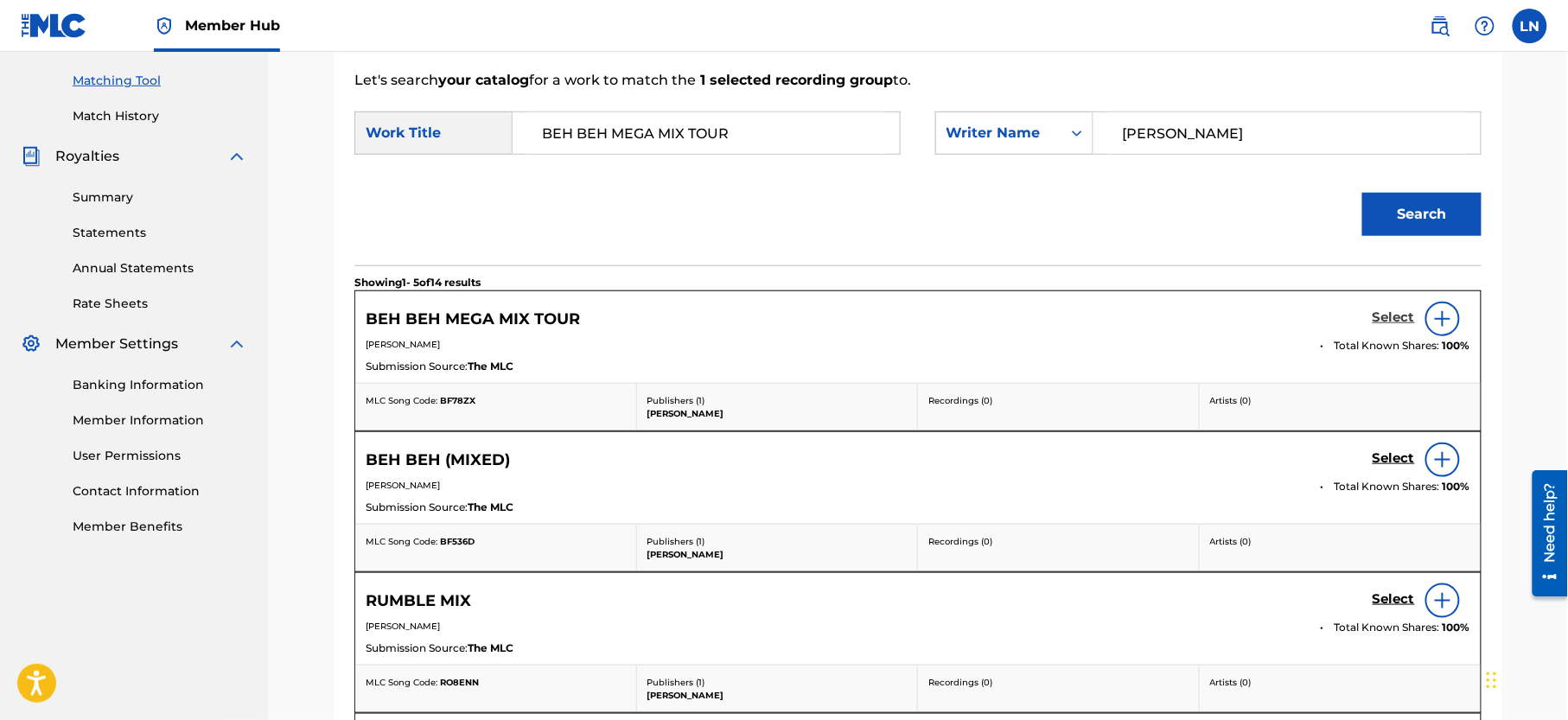
click at [1395, 312] on h5 "Select" at bounding box center [1393, 318] width 42 height 17
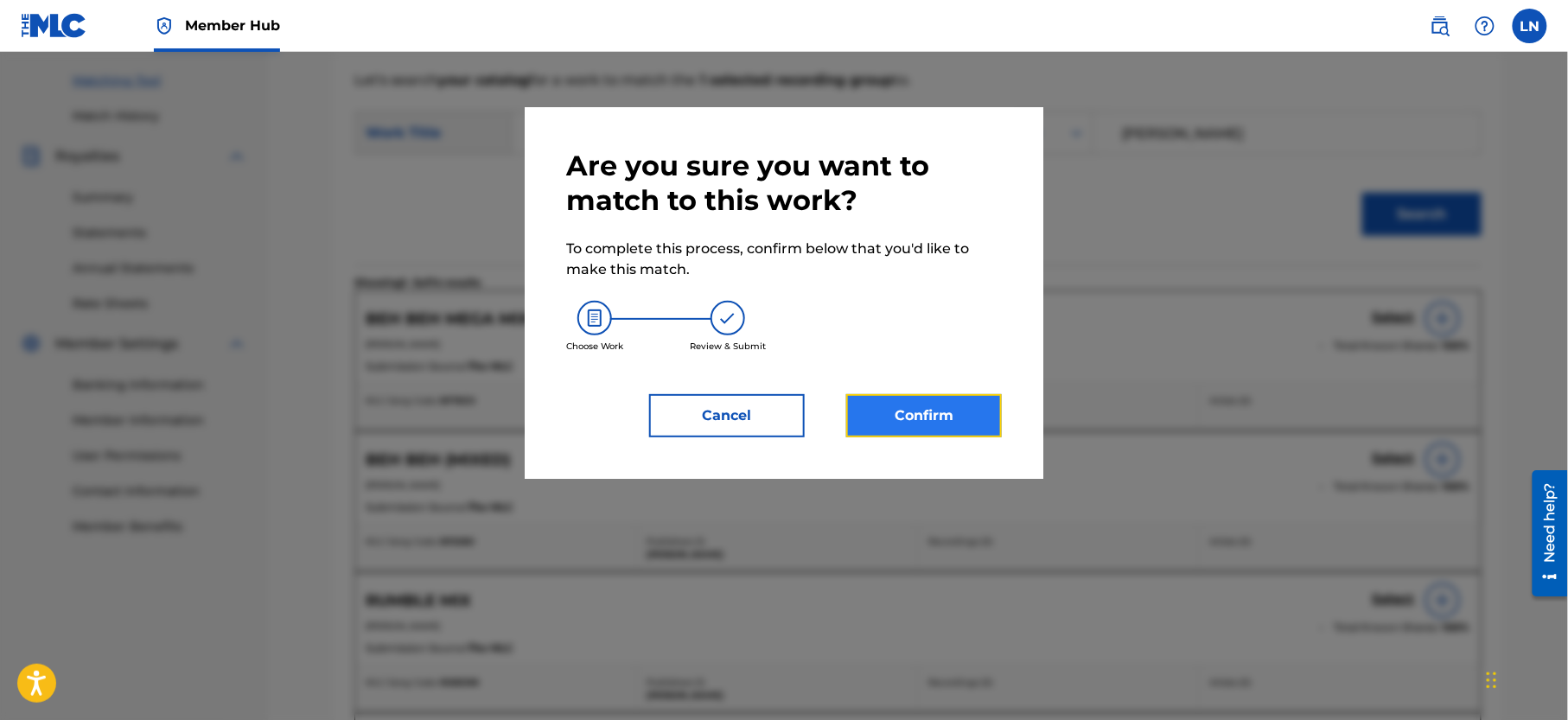
click at [920, 425] on button "Confirm" at bounding box center [924, 415] width 155 height 43
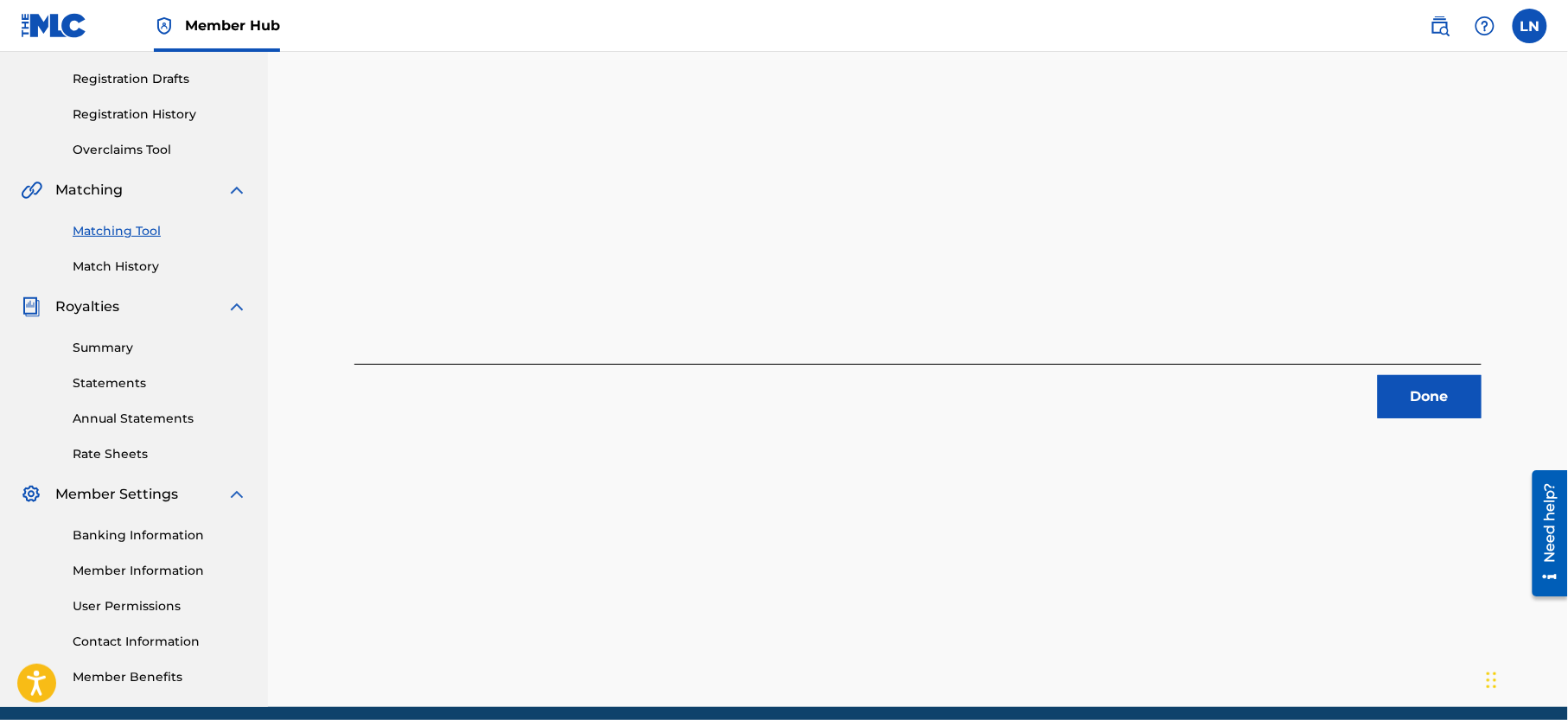
scroll to position [292, 0]
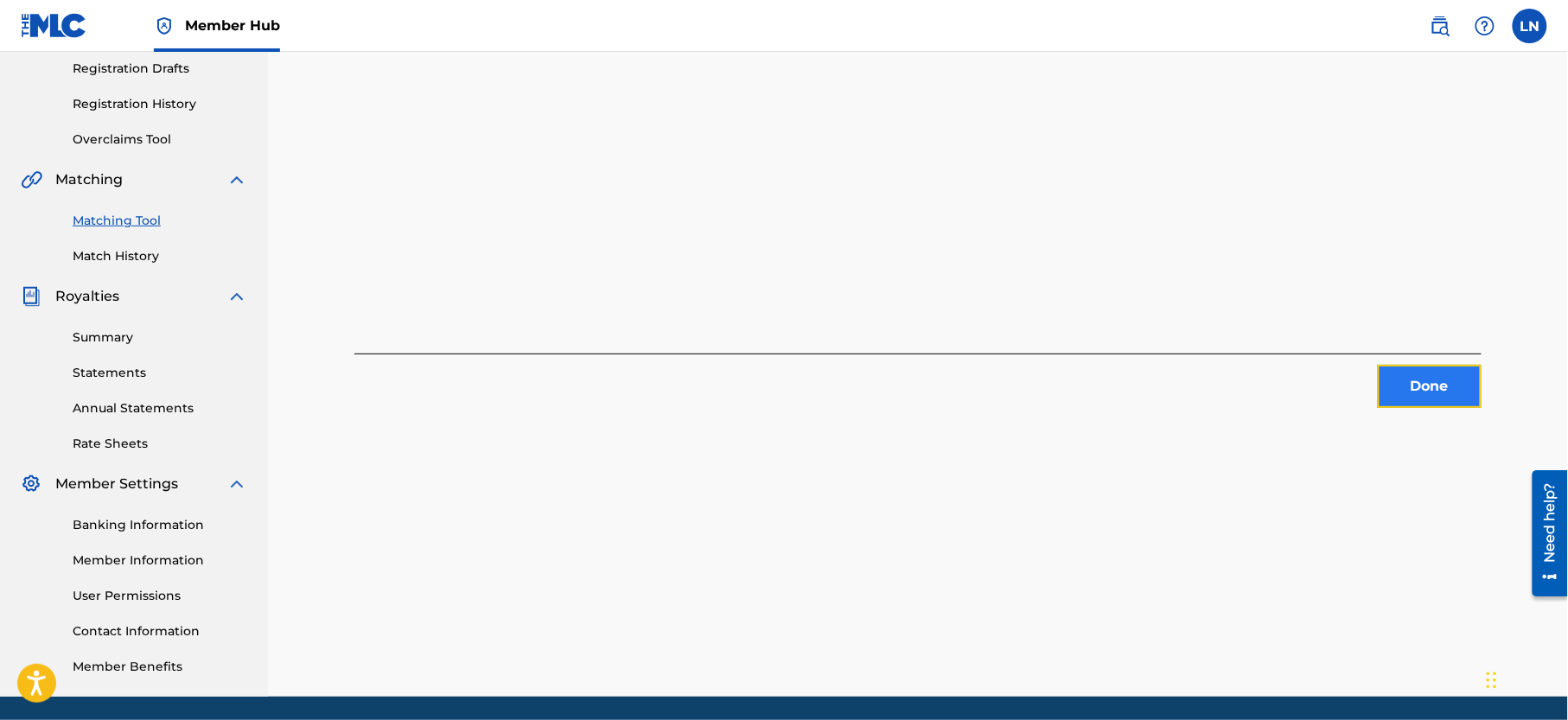
click at [1432, 392] on button "Done" at bounding box center [1430, 386] width 104 height 43
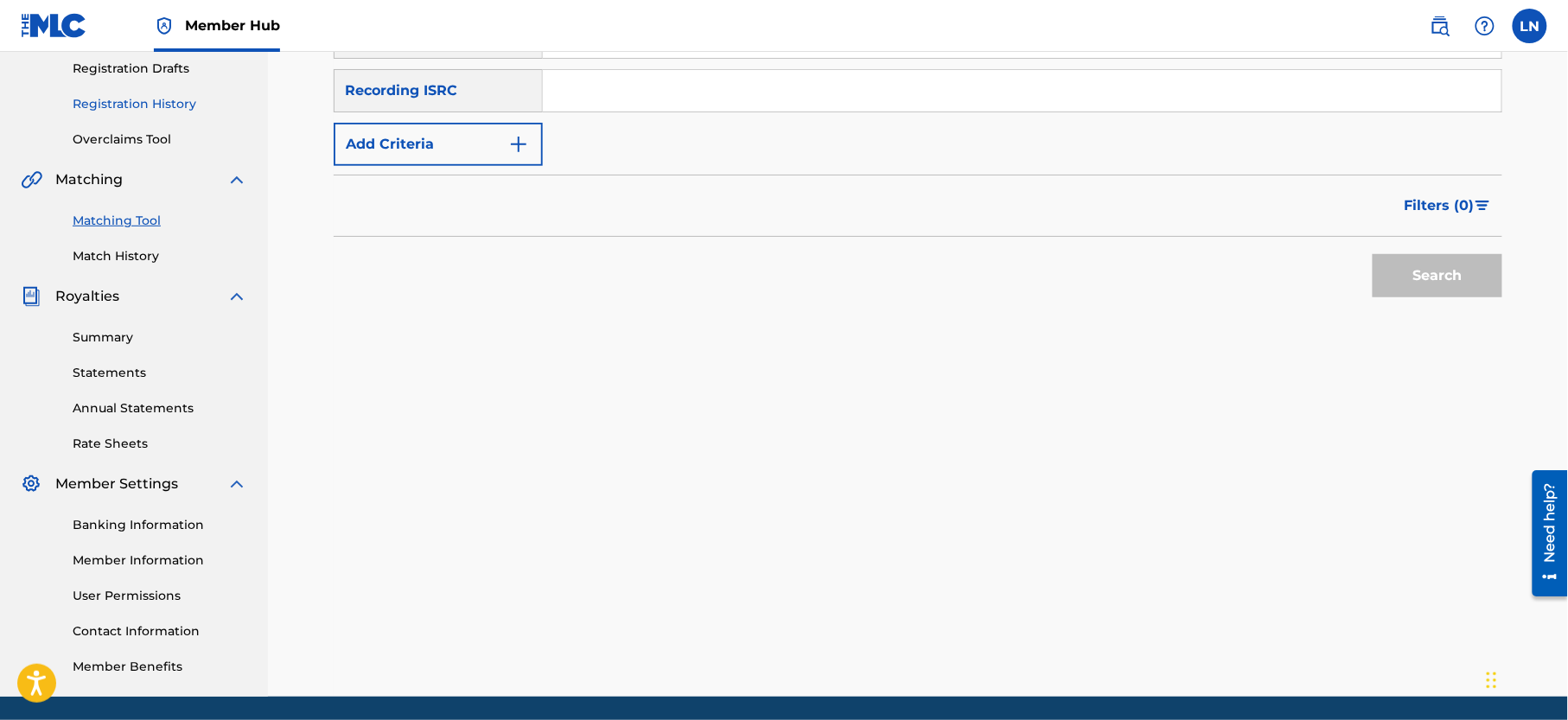
click at [155, 113] on link "Registration History" at bounding box center [160, 104] width 175 height 18
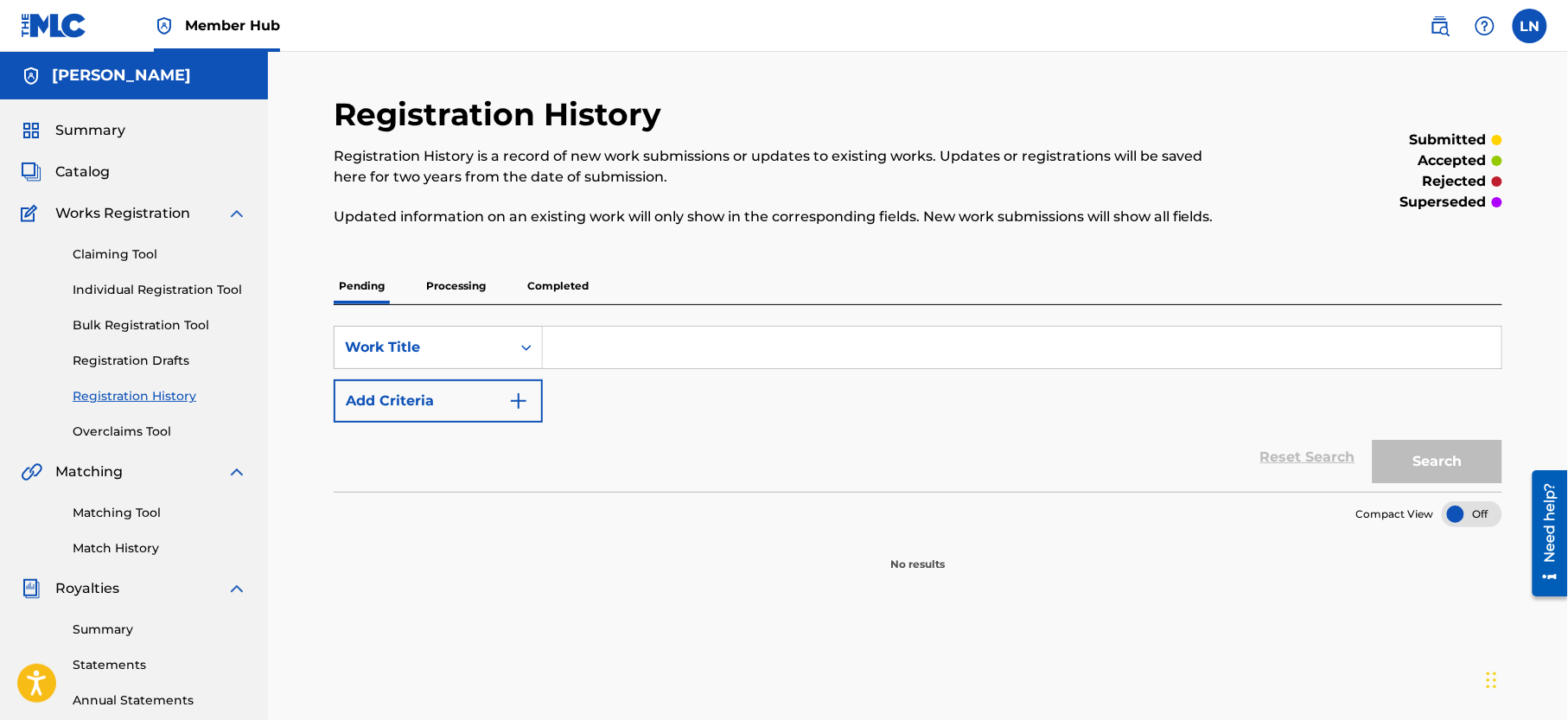
click at [573, 291] on p "Completed" at bounding box center [558, 285] width 72 height 36
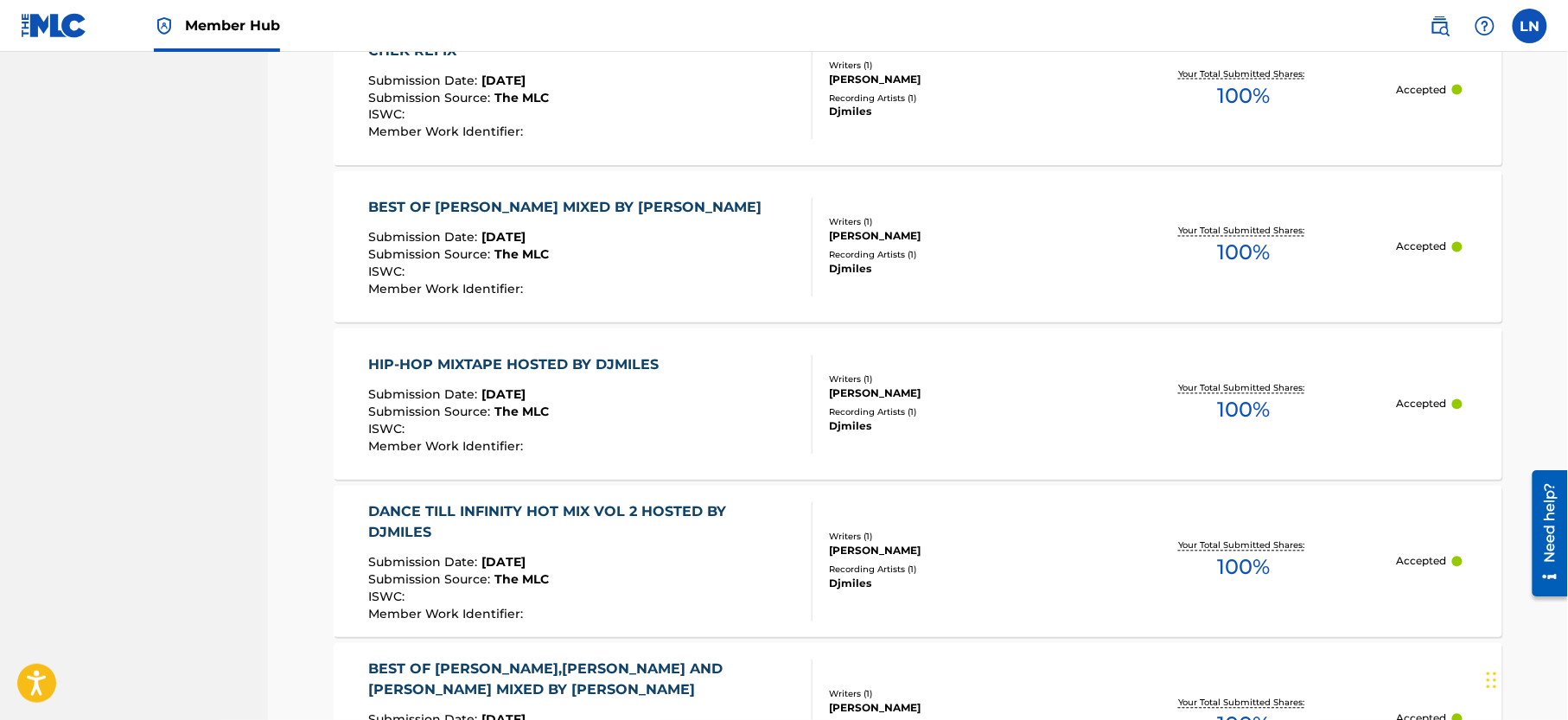
scroll to position [1069, 0]
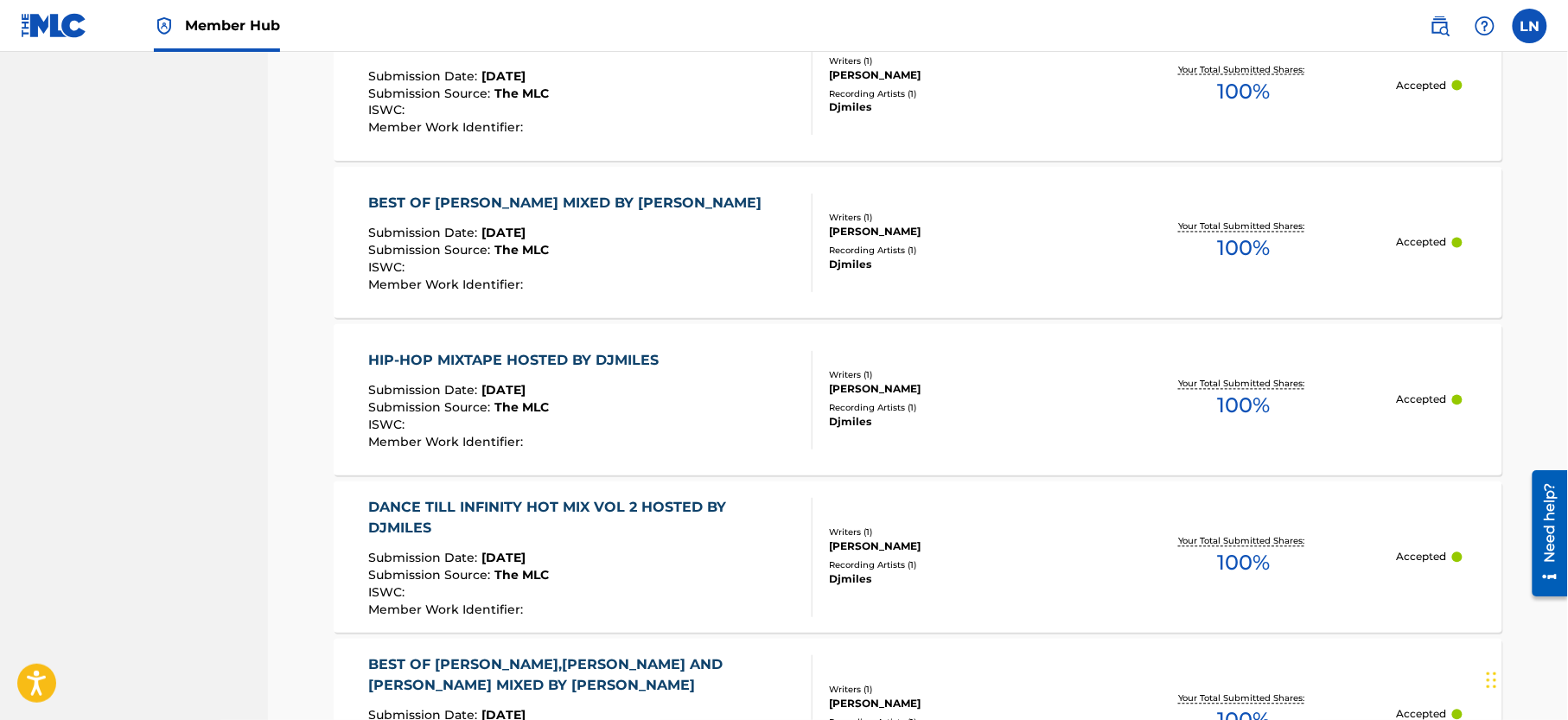
click at [579, 363] on div "HIP-HOP MIXTAPE HOSTED BY DJMILES" at bounding box center [519, 361] width 299 height 21
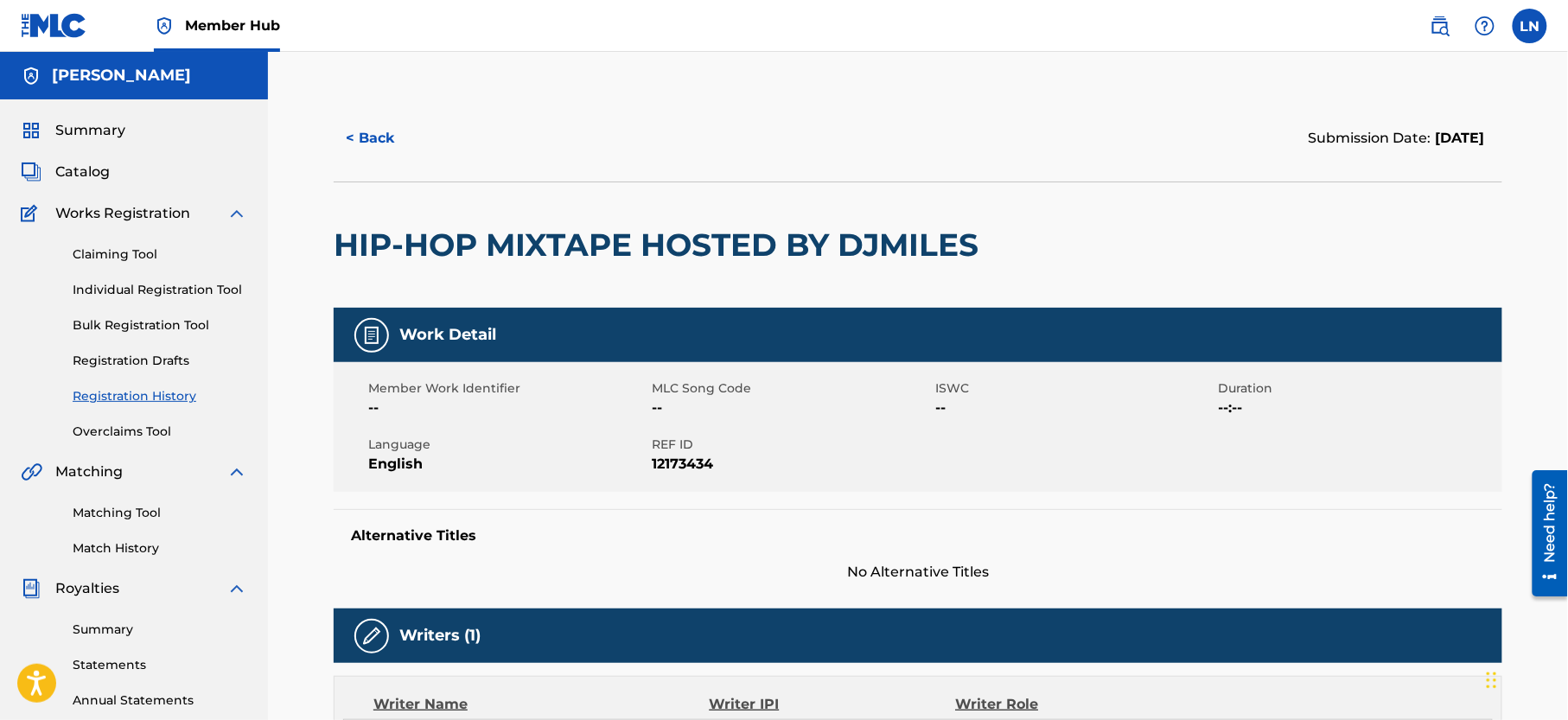
click at [472, 230] on h2 "HIP-HOP MIXTAPE HOSTED BY DJMILES" at bounding box center [661, 245] width 653 height 39
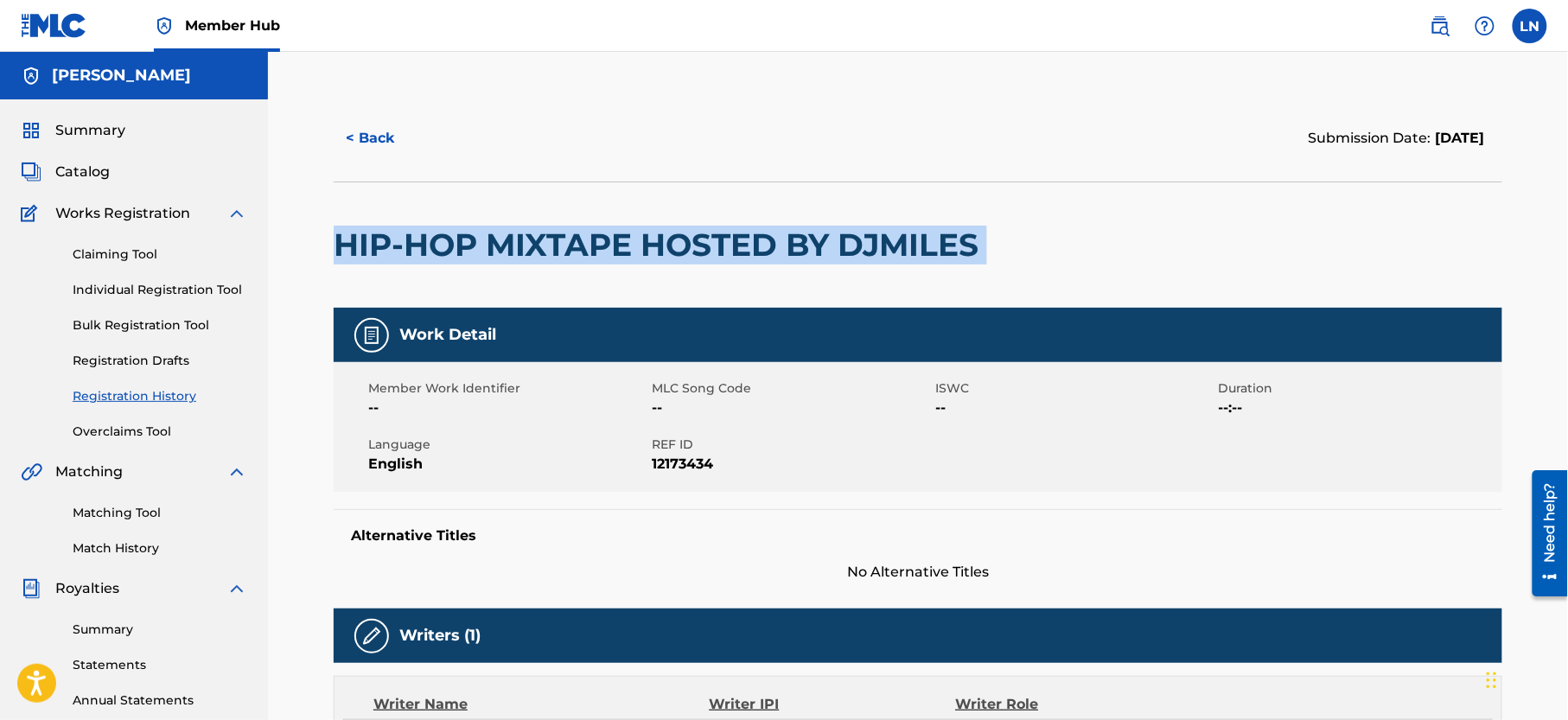
click at [472, 230] on h2 "HIP-HOP MIXTAPE HOSTED BY DJMILES" at bounding box center [661, 245] width 653 height 39
copy div "HIP-HOP MIXTAPE HOSTED BY DJMILES"
click at [121, 522] on link "Matching Tool" at bounding box center [160, 512] width 175 height 18
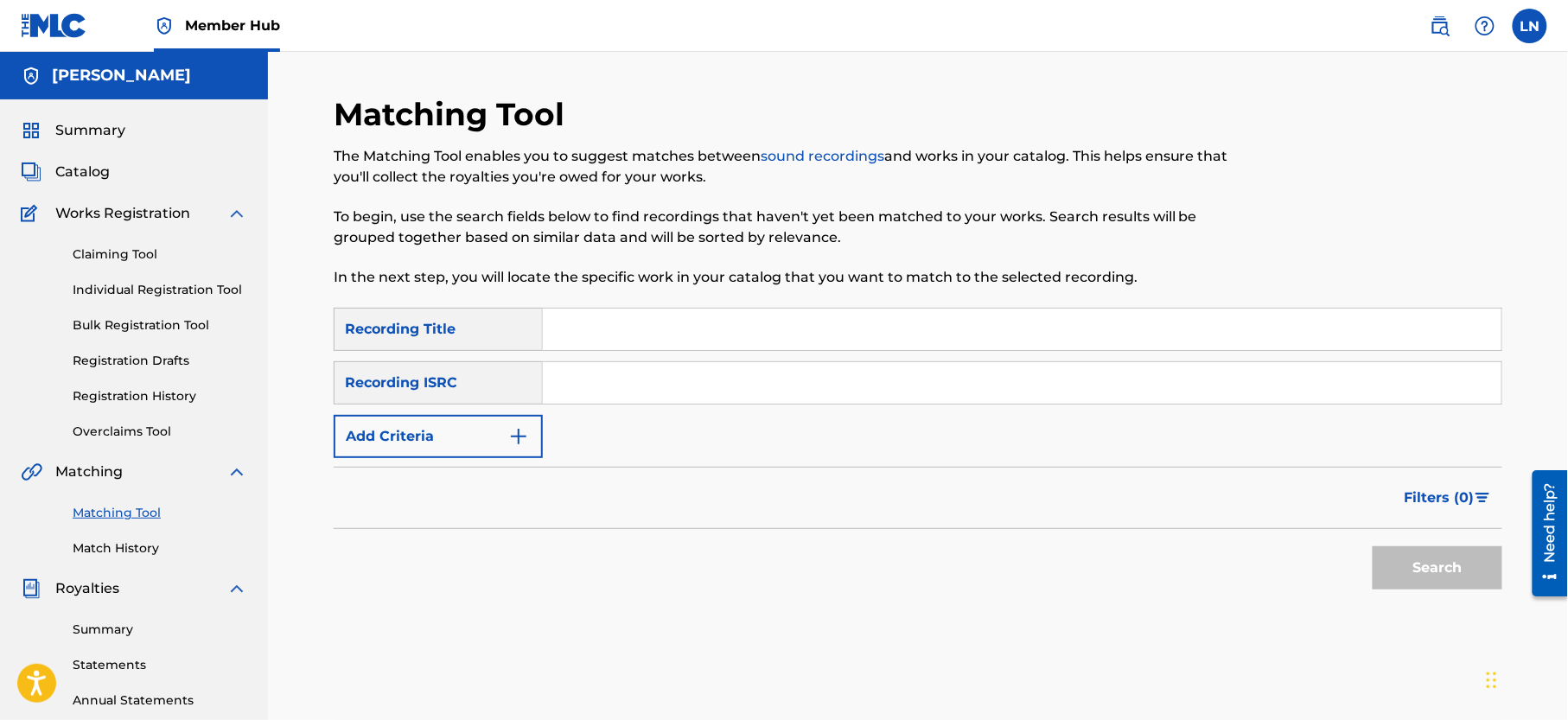
click at [655, 330] on input "Search Form" at bounding box center [1022, 329] width 959 height 41
paste input "HIP-HOP MIXTAPE HOSTED BY DJMILES"
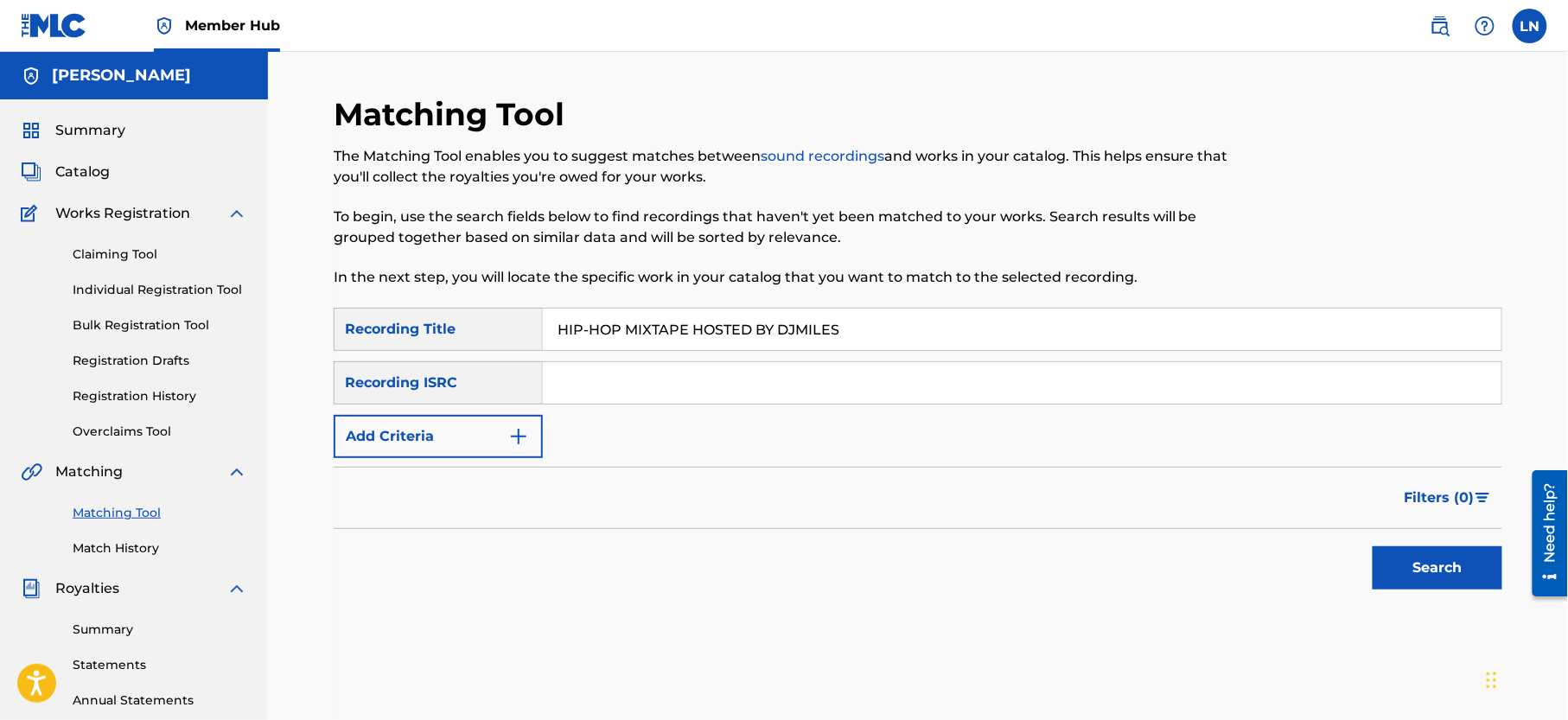
type input "HIP-HOP MIXTAPE HOSTED BY DJMILES"
click at [1372, 546] on button "Search" at bounding box center [1437, 568] width 130 height 43
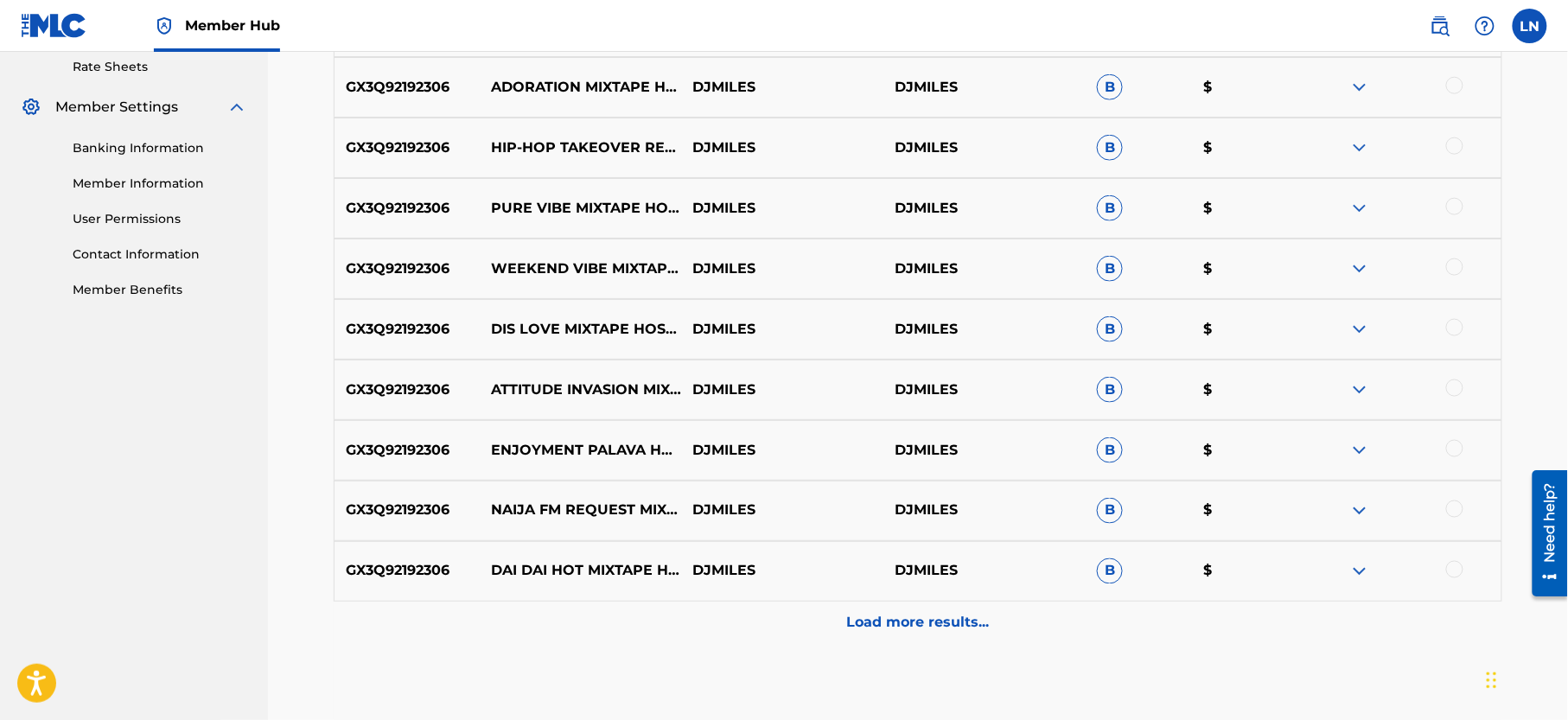
scroll to position [670, 0]
click at [1357, 511] on img at bounding box center [1359, 509] width 21 height 21
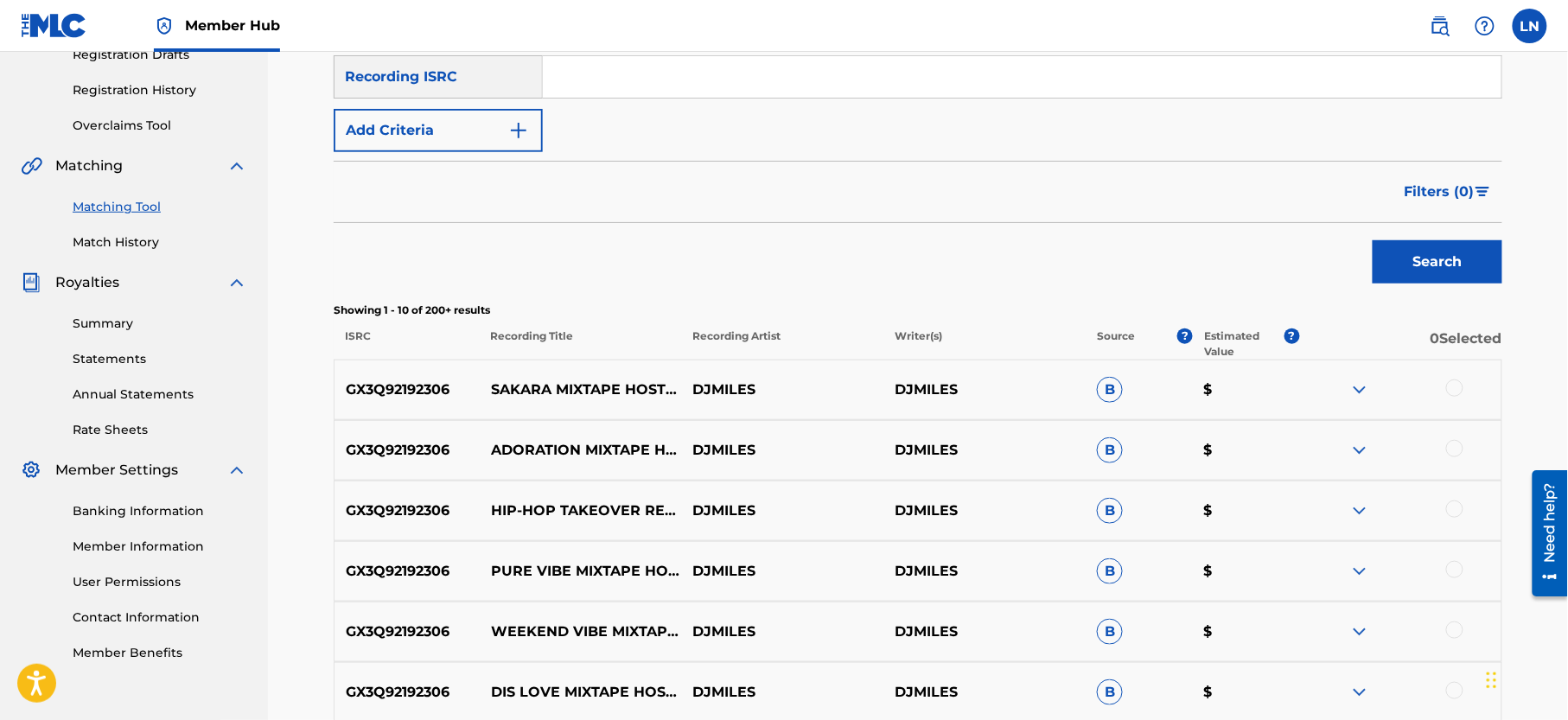
scroll to position [410, 0]
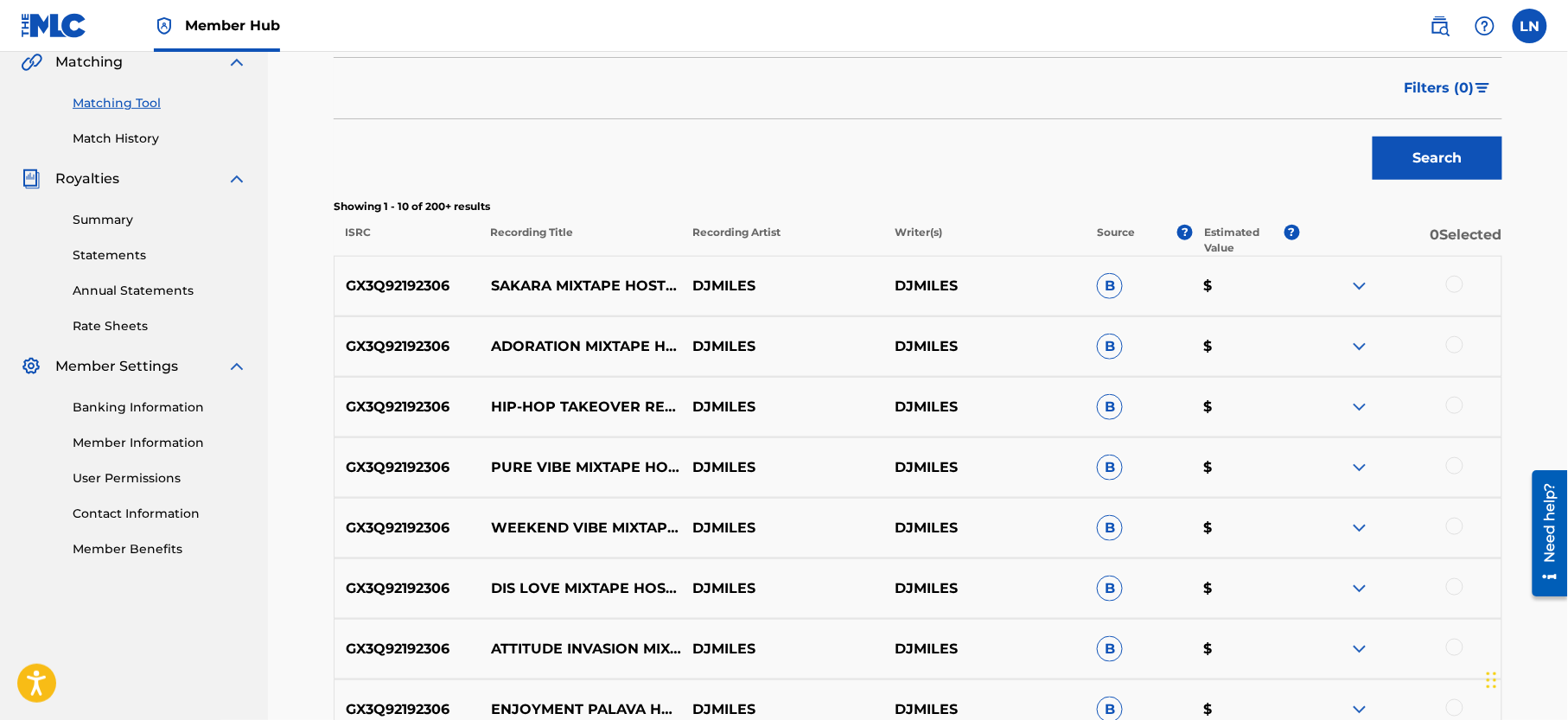
click at [1359, 406] on img at bounding box center [1359, 407] width 21 height 21
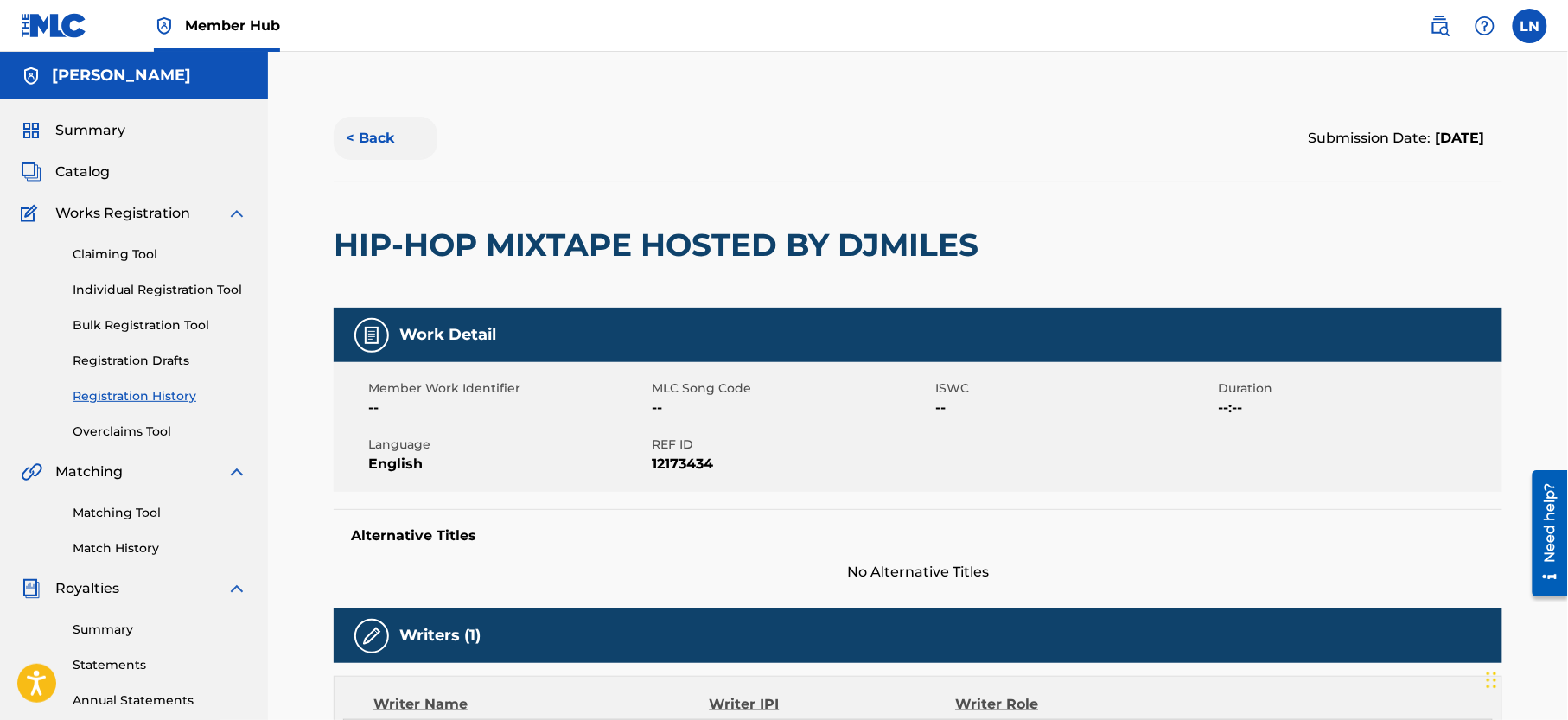
click at [381, 147] on button "< Back" at bounding box center [385, 138] width 104 height 43
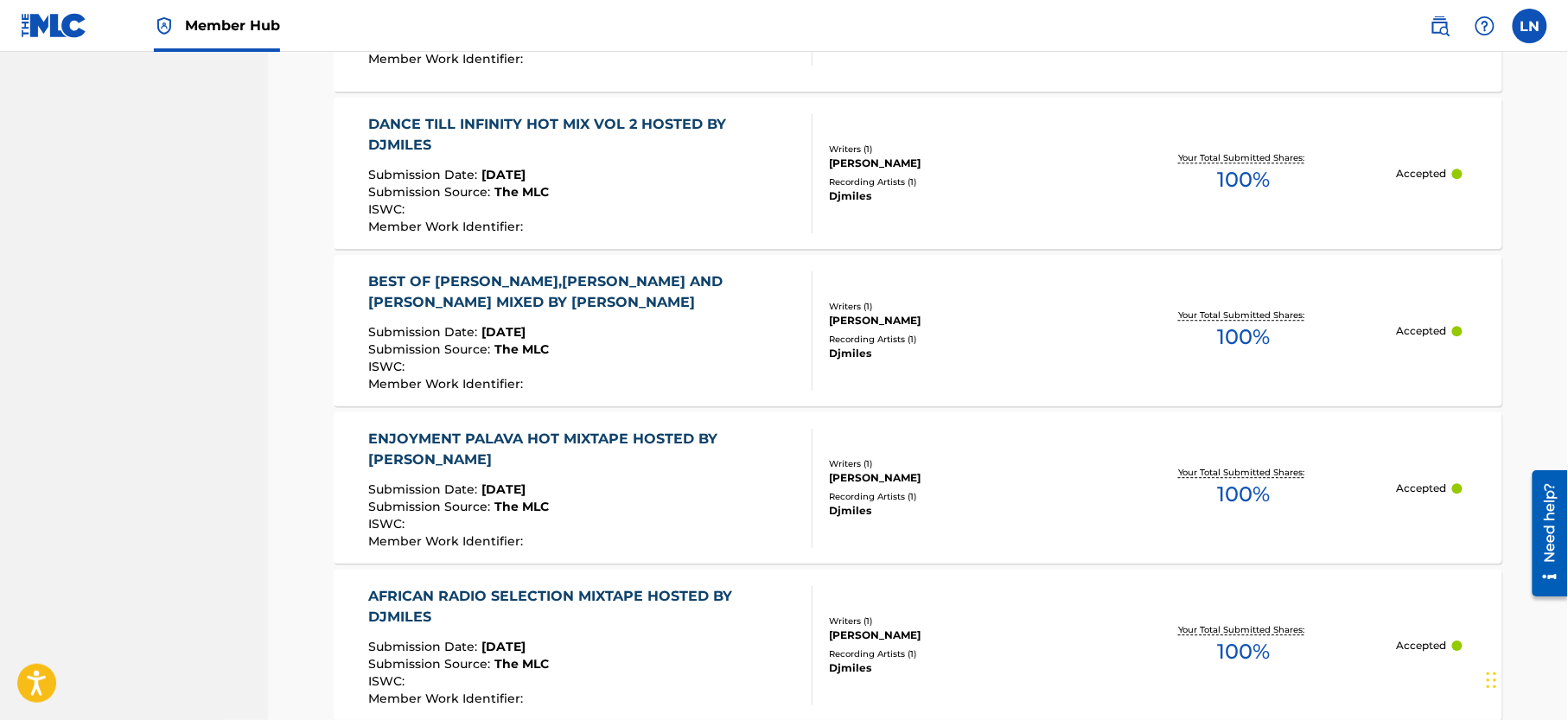
scroll to position [1536, 0]
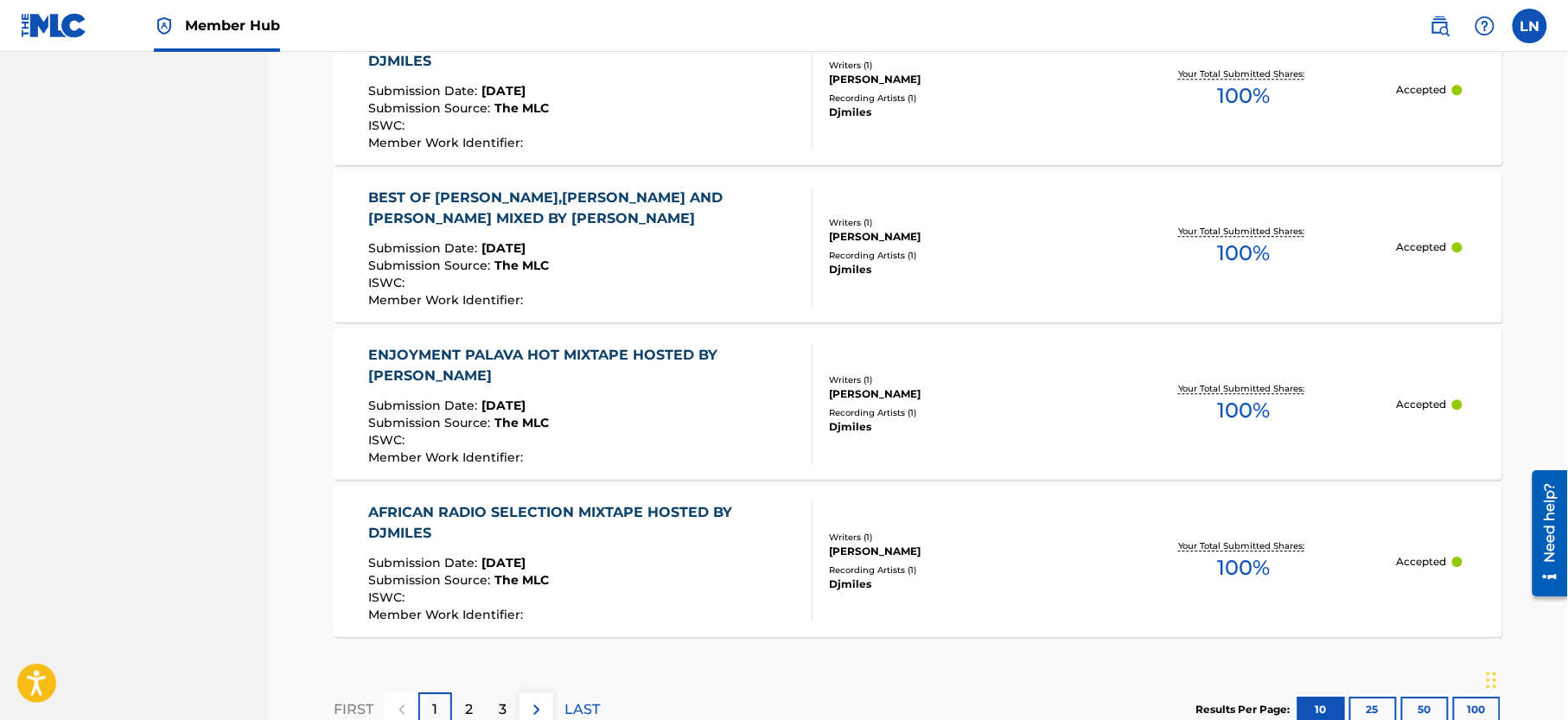
click at [683, 205] on div "BEST OF [PERSON_NAME],[PERSON_NAME] AND [PERSON_NAME] MIXED BY [PERSON_NAME]" at bounding box center [584, 208] width 429 height 41
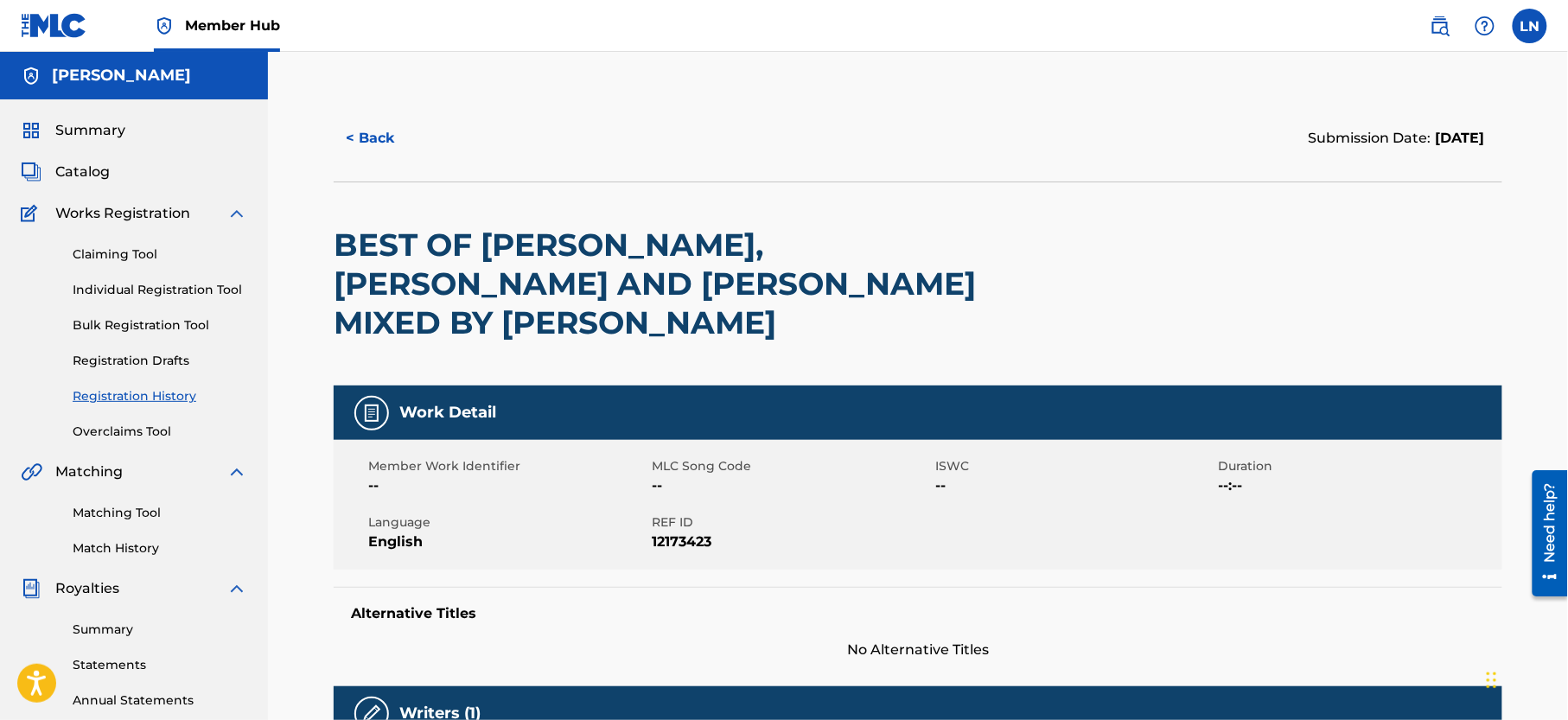
click at [683, 264] on h2 "BEST OF [PERSON_NAME],[PERSON_NAME] AND [PERSON_NAME] MIXED BY [PERSON_NAME]" at bounding box center [684, 283] width 701 height 117
click at [335, 139] on button "< Back" at bounding box center [385, 138] width 104 height 43
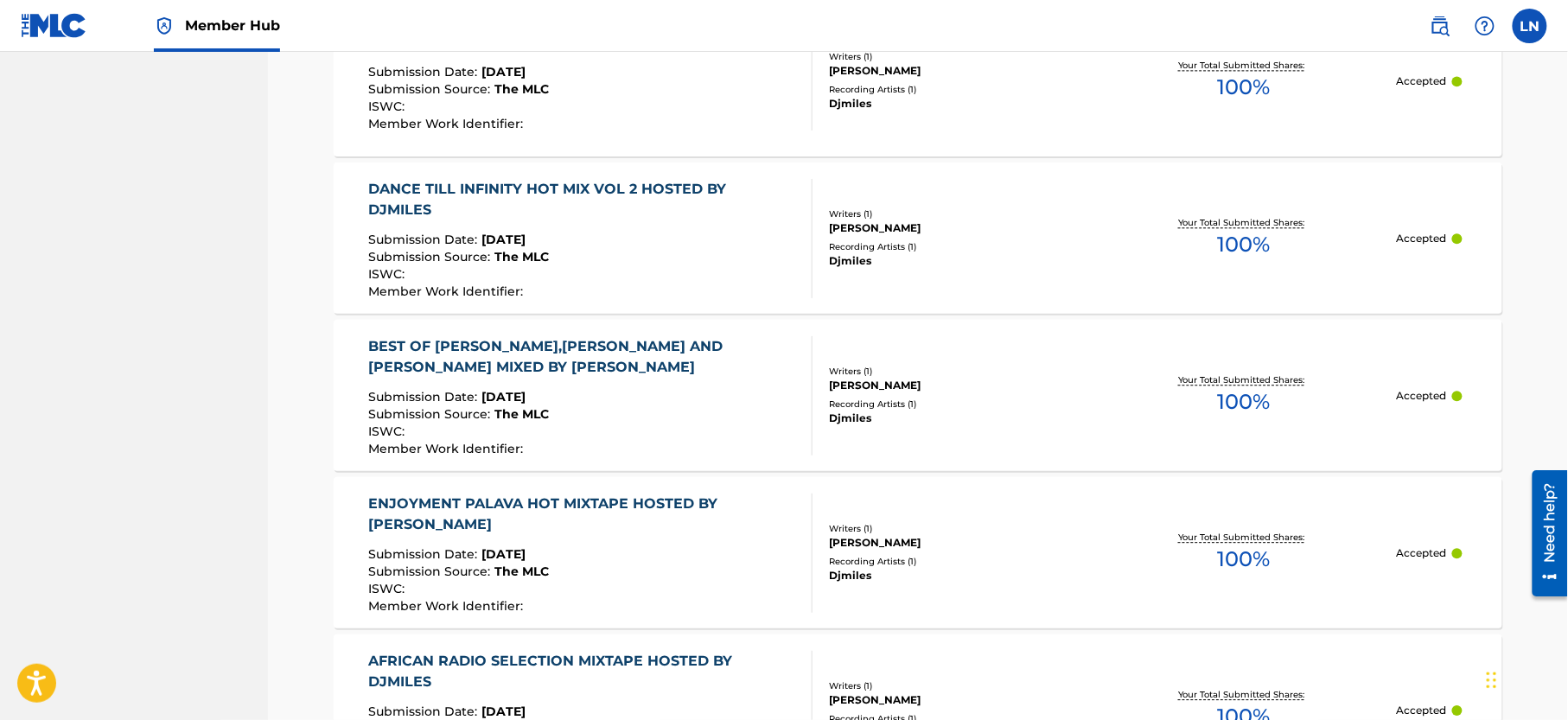
scroll to position [1391, 0]
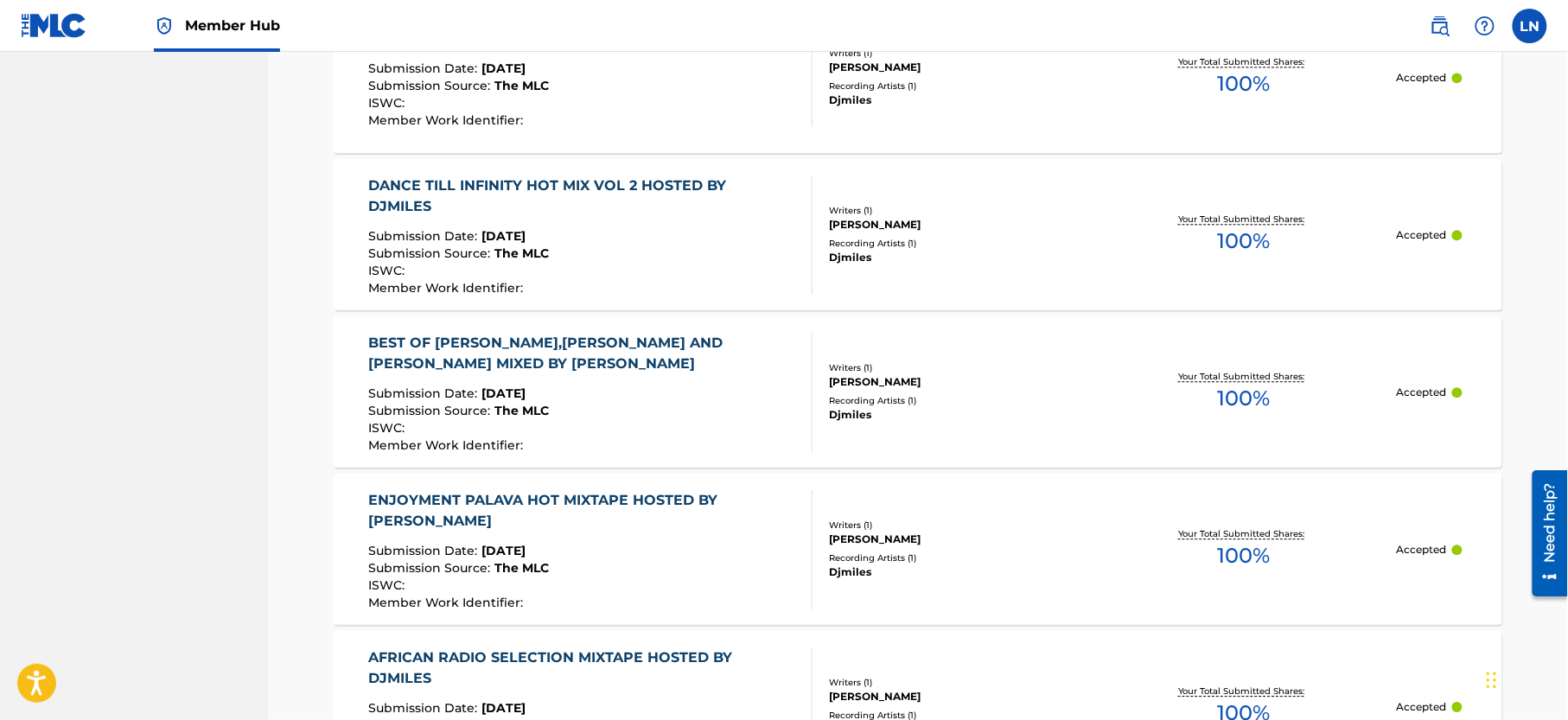
click at [678, 191] on div "DANCE TILL INFINITY HOT MIX VOL 2 HOSTED BY DJMILES" at bounding box center [584, 196] width 429 height 41
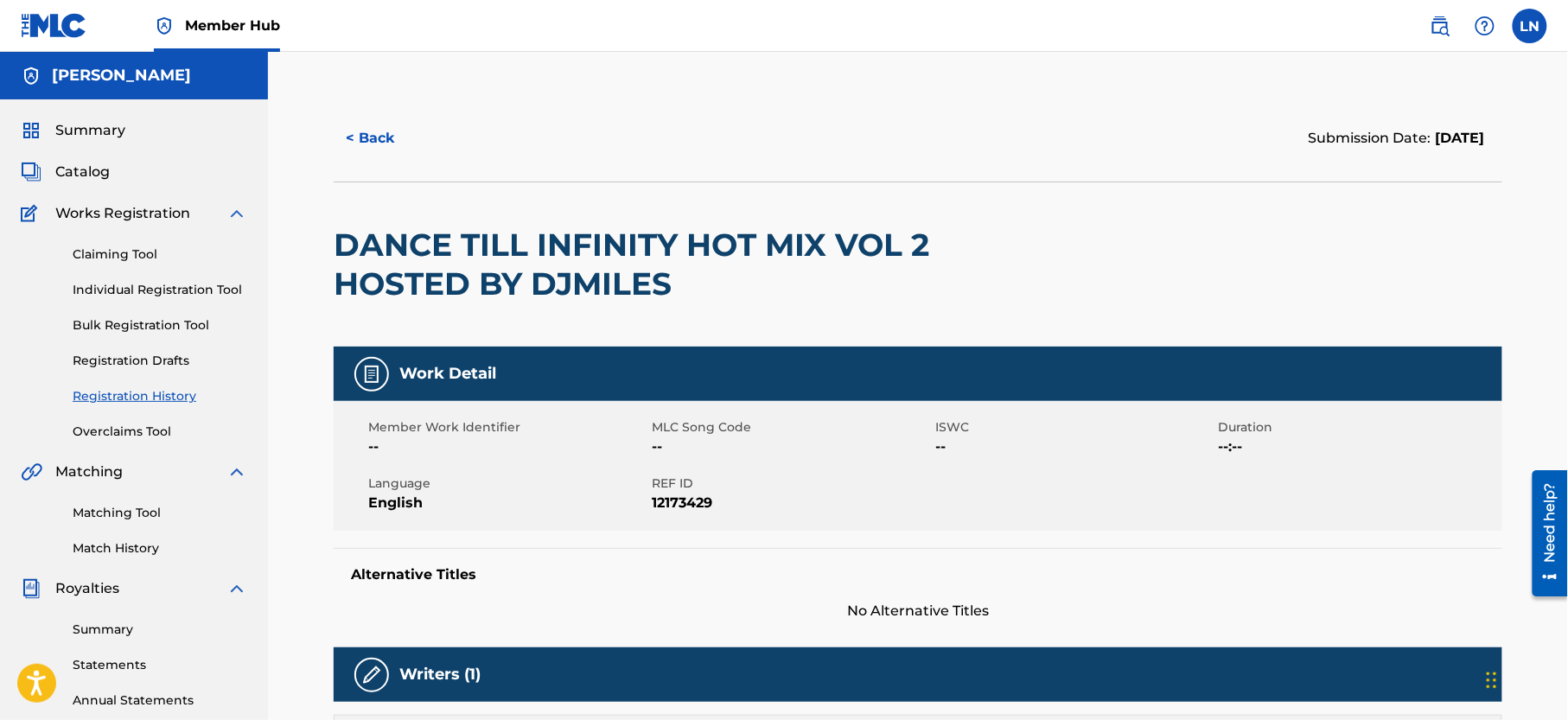
click at [546, 246] on h2 "DANCE TILL INFINITY HOT MIX VOL 2 HOSTED BY DJMILES" at bounding box center [684, 264] width 701 height 78
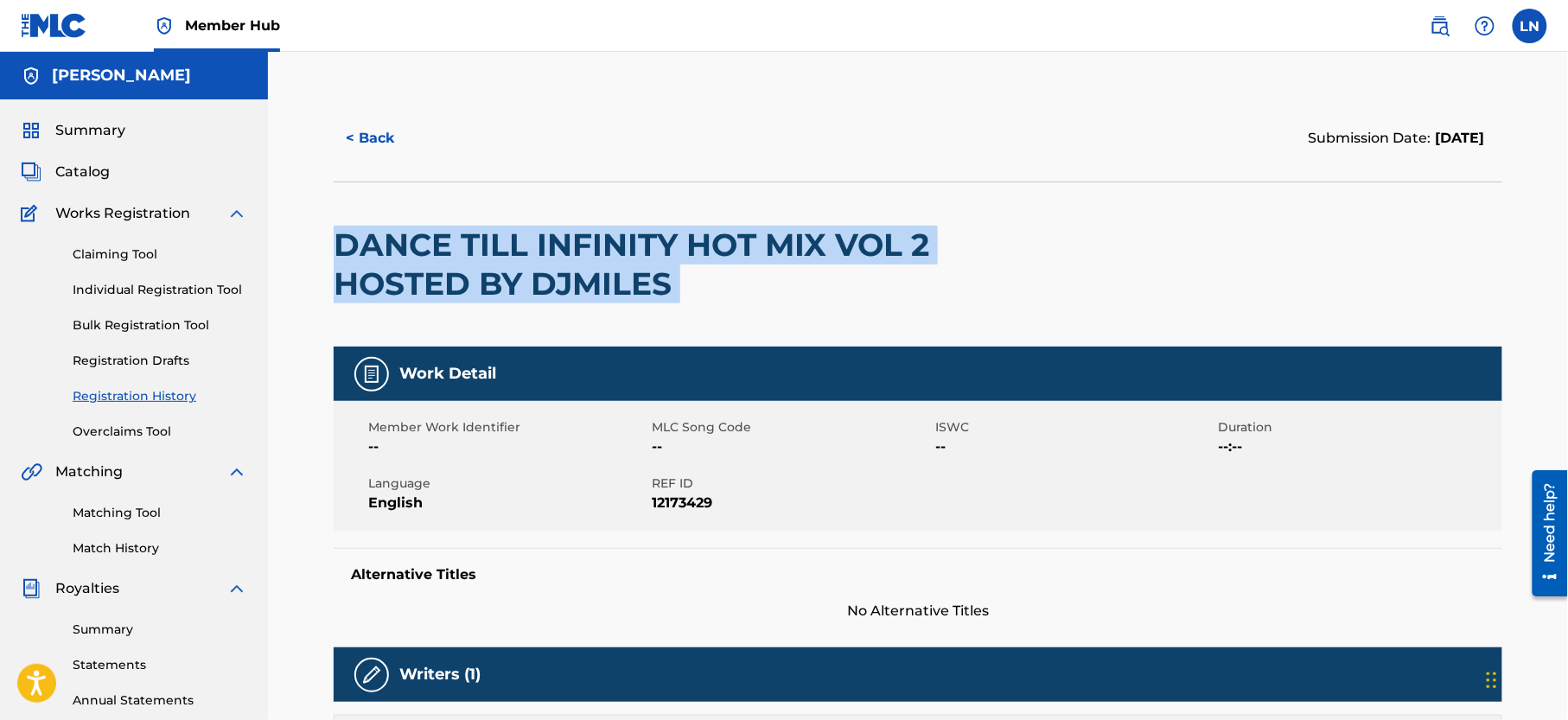
click at [546, 246] on h2 "DANCE TILL INFINITY HOT MIX VOL 2 HOSTED BY DJMILES" at bounding box center [684, 264] width 701 height 78
copy div "DANCE TILL INFINITY HOT MIX VOL 2 HOSTED BY DJMILES"
click at [370, 137] on button "< Back" at bounding box center [385, 138] width 104 height 43
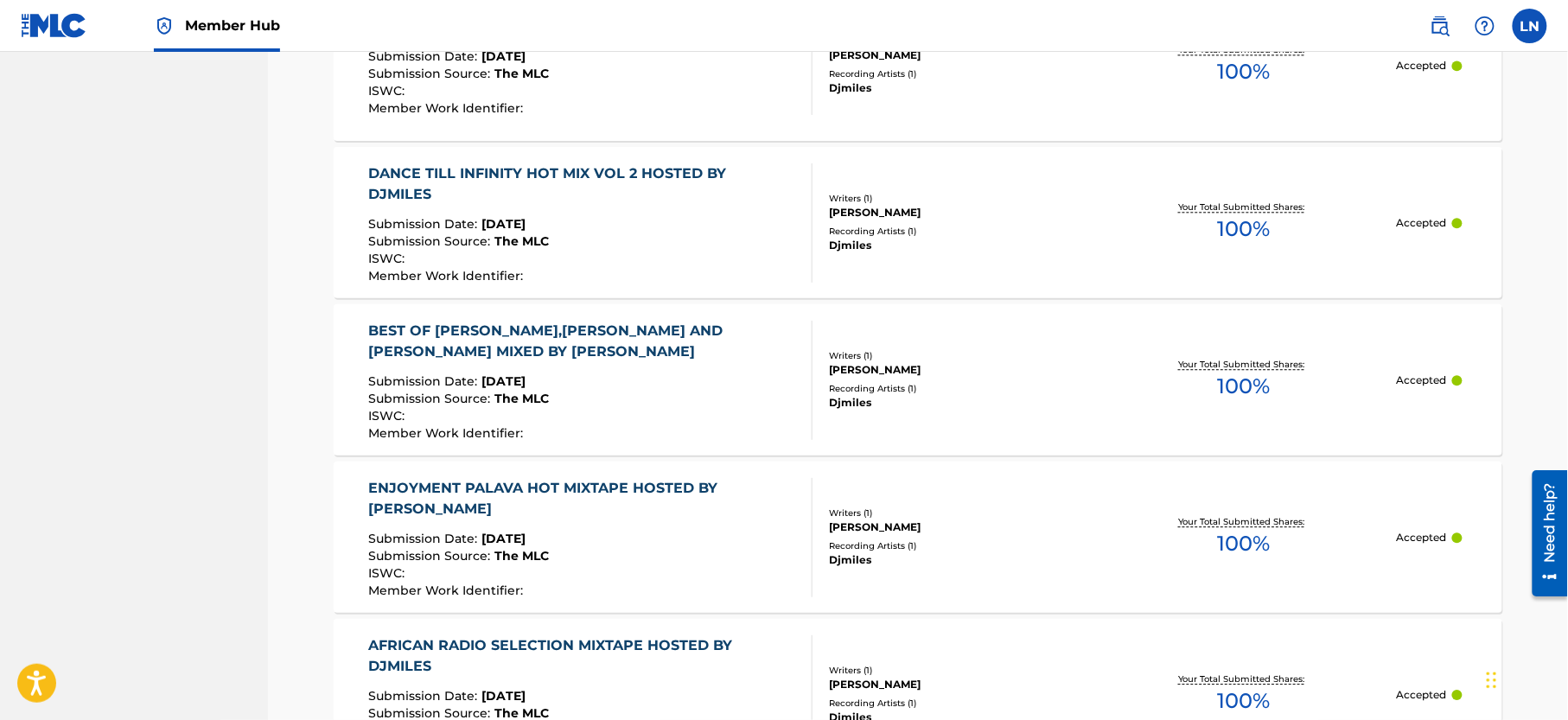
scroll to position [1653, 0]
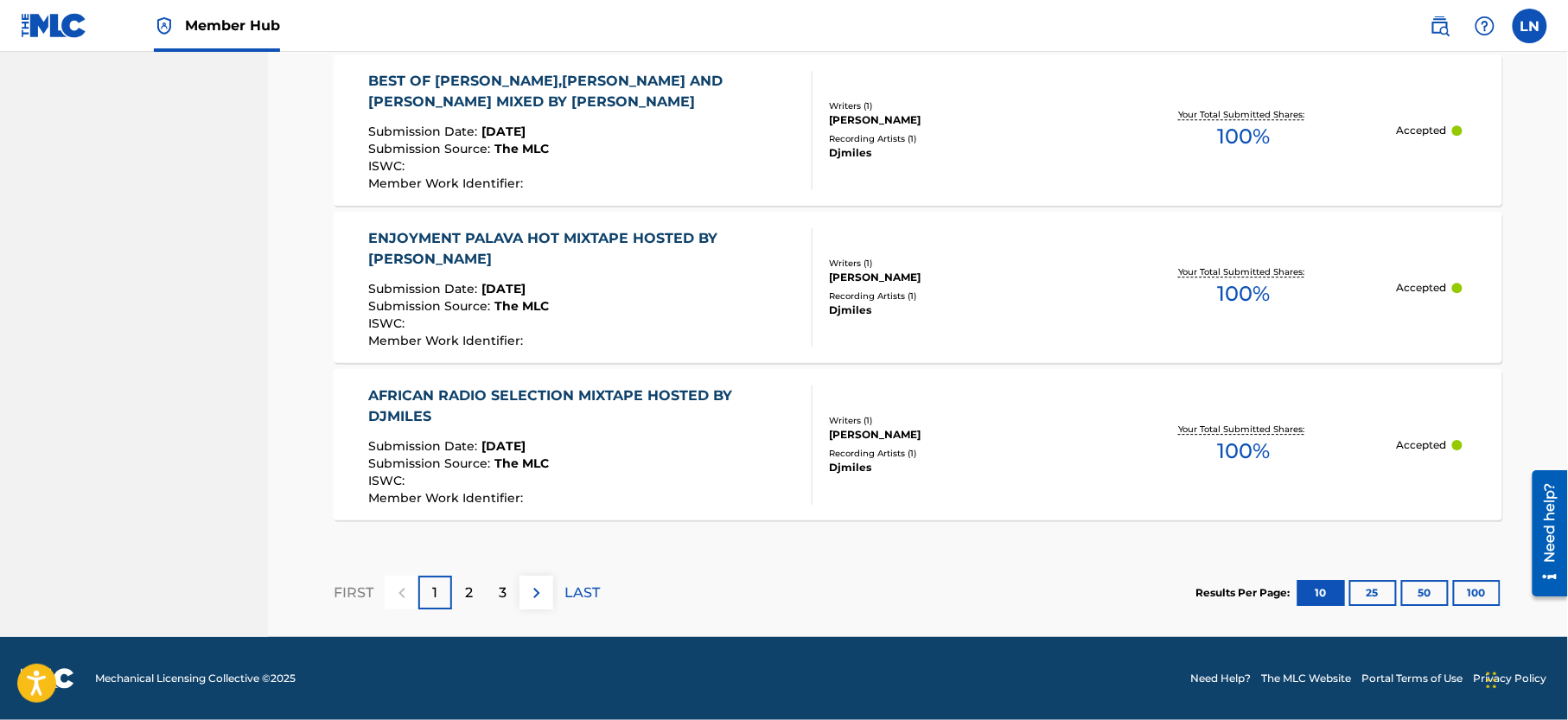
click at [573, 388] on div "AFRICAN RADIO SELECTION MIXTAPE HOSTED BY DJMILES" at bounding box center [584, 406] width 429 height 41
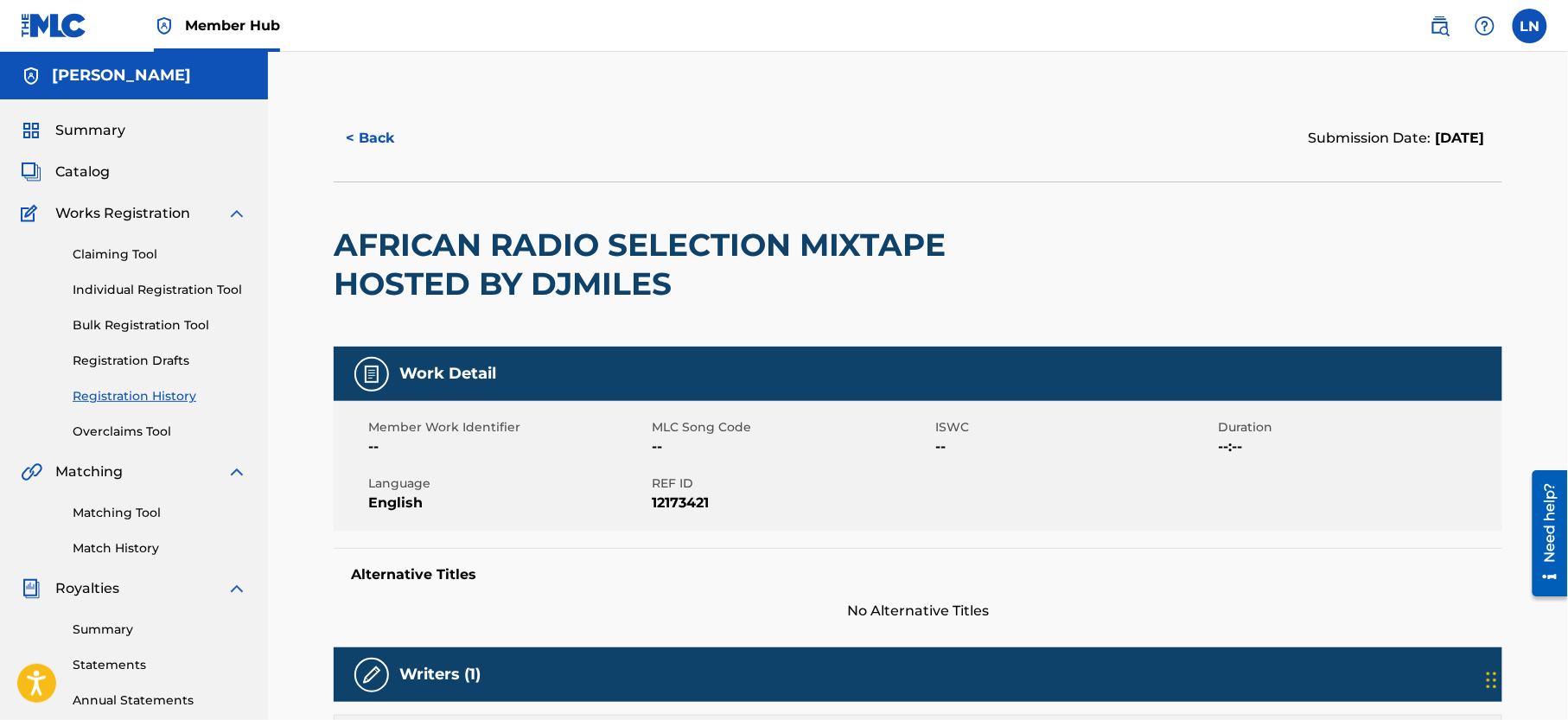
click at [464, 240] on h2 "AFRICAN RADIO SELECTION MIXTAPE HOSTED BY DJMILES" at bounding box center [684, 264] width 701 height 78
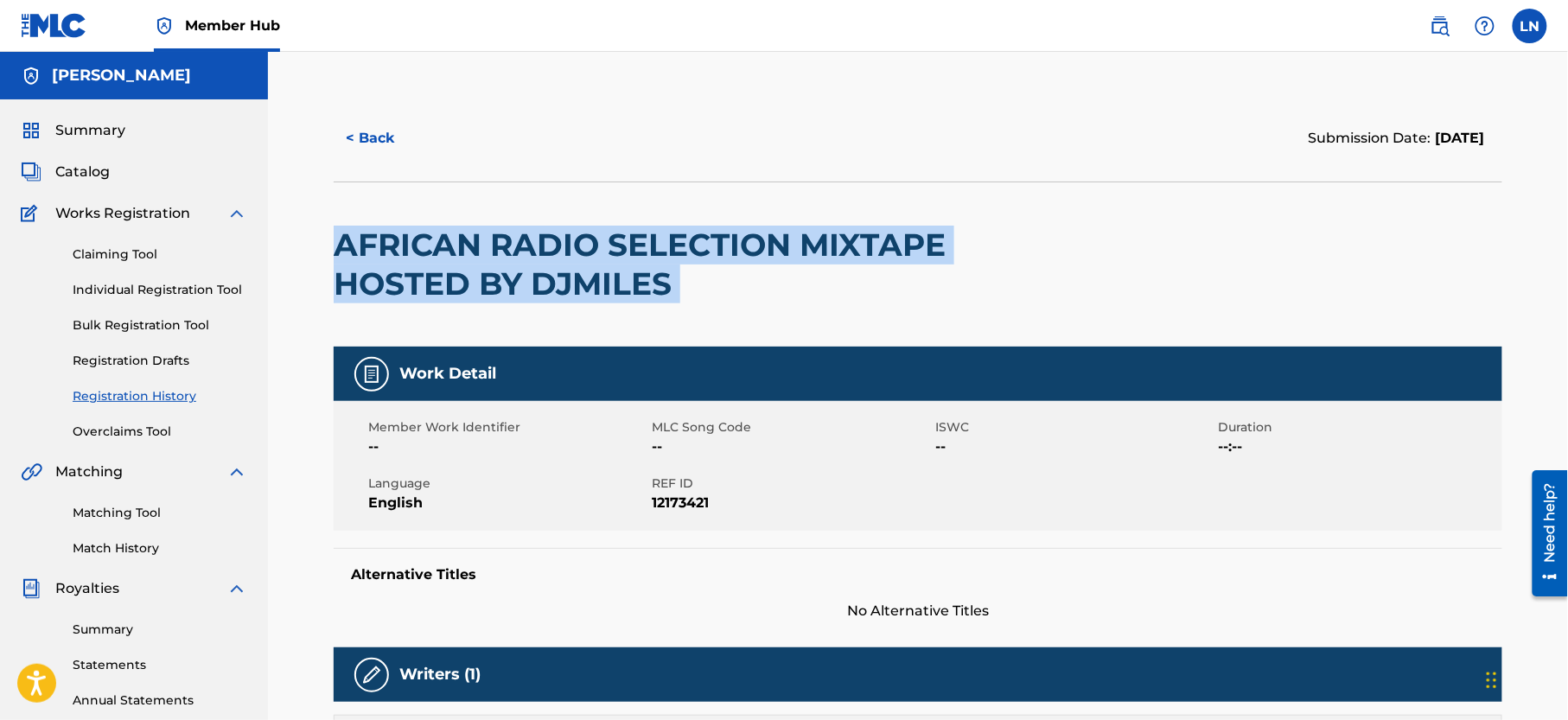
click at [464, 240] on h2 "AFRICAN RADIO SELECTION MIXTAPE HOSTED BY DJMILES" at bounding box center [684, 264] width 701 height 78
copy div "AFRICAN RADIO SELECTION MIXTAPE HOSTED BY DJMILES"
click at [108, 522] on link "Matching Tool" at bounding box center [160, 512] width 175 height 18
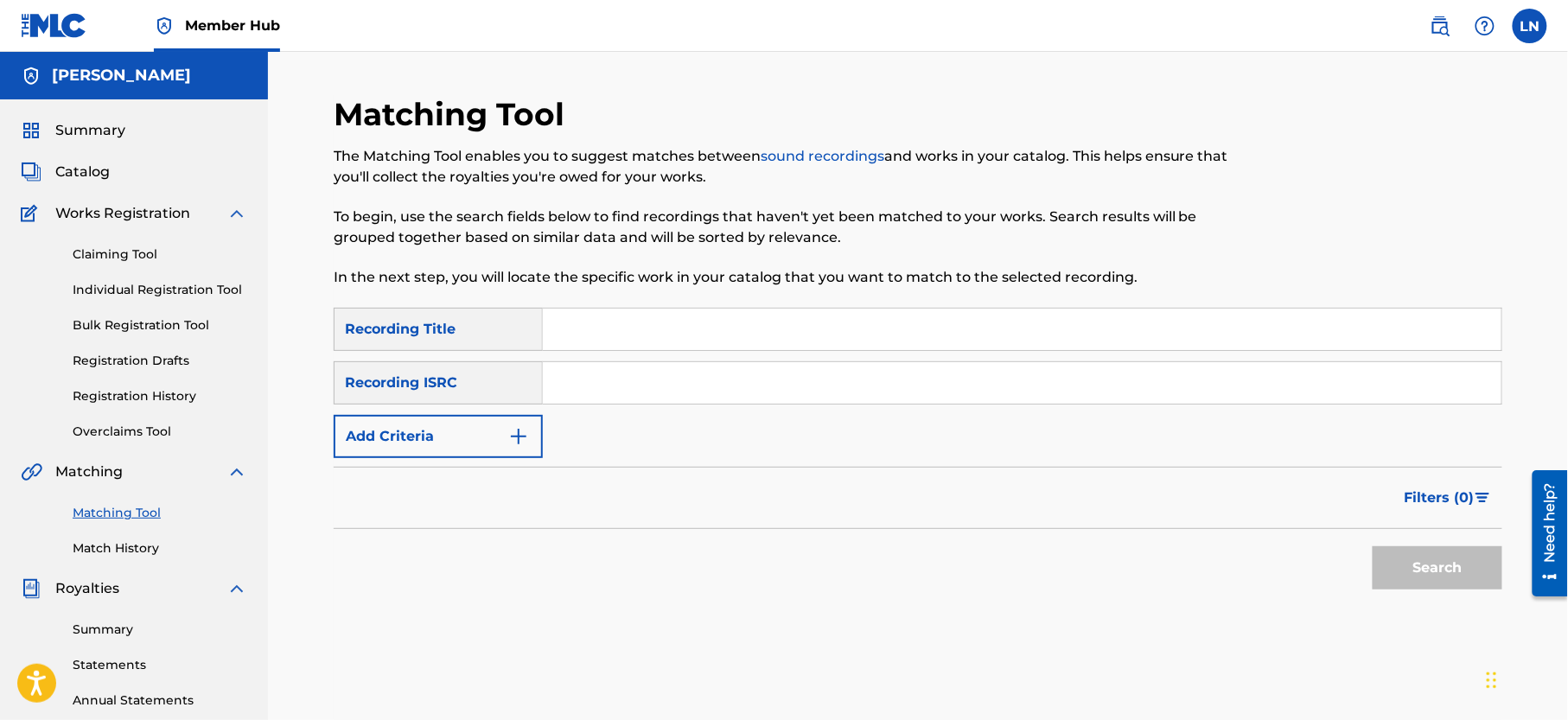
click at [642, 324] on input "Search Form" at bounding box center [1022, 329] width 959 height 41
paste input "AFRICAN RADIO SELECTION MIXTAPE HOSTED BY DJMILES"
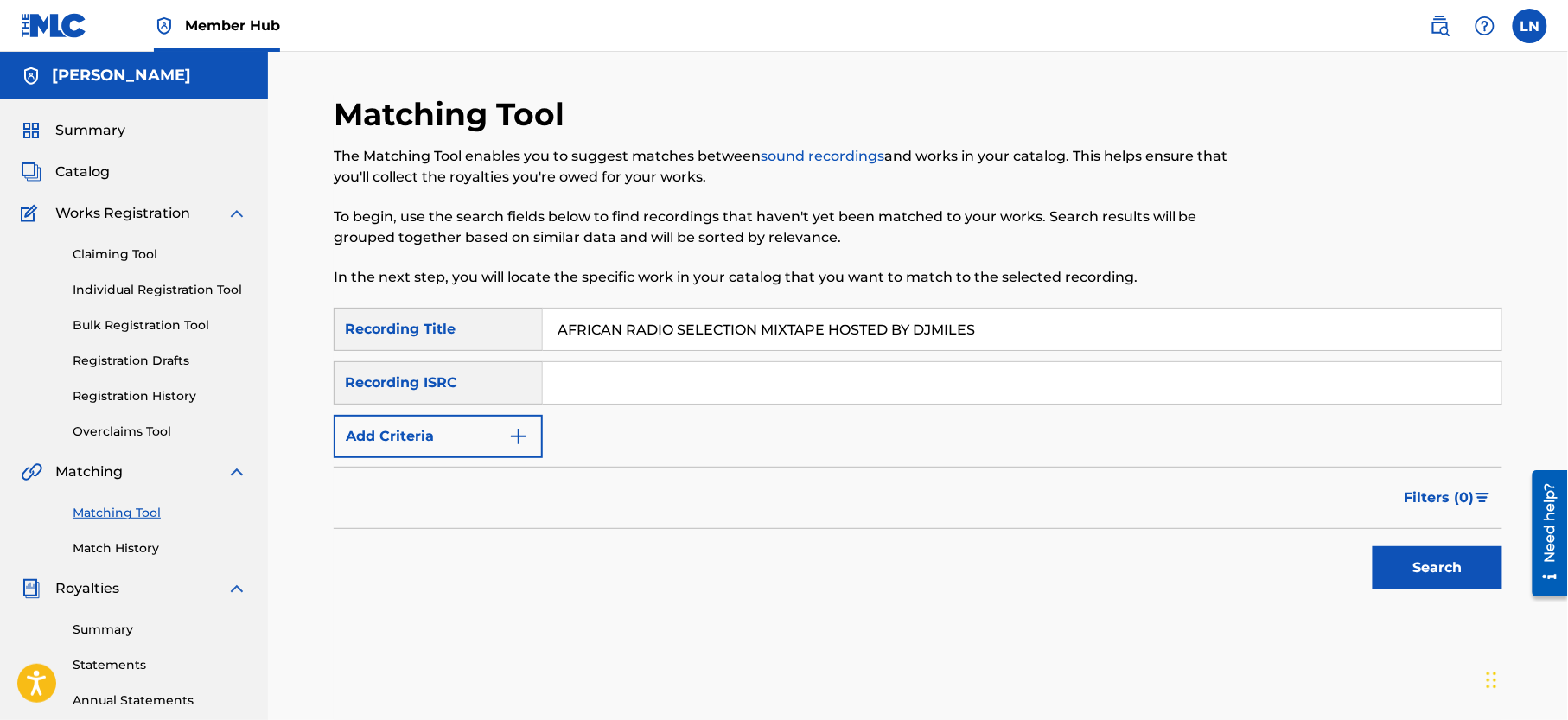
type input "AFRICAN RADIO SELECTION MIXTAPE HOSTED BY DJMILES"
click at [1372, 546] on button "Search" at bounding box center [1437, 568] width 130 height 43
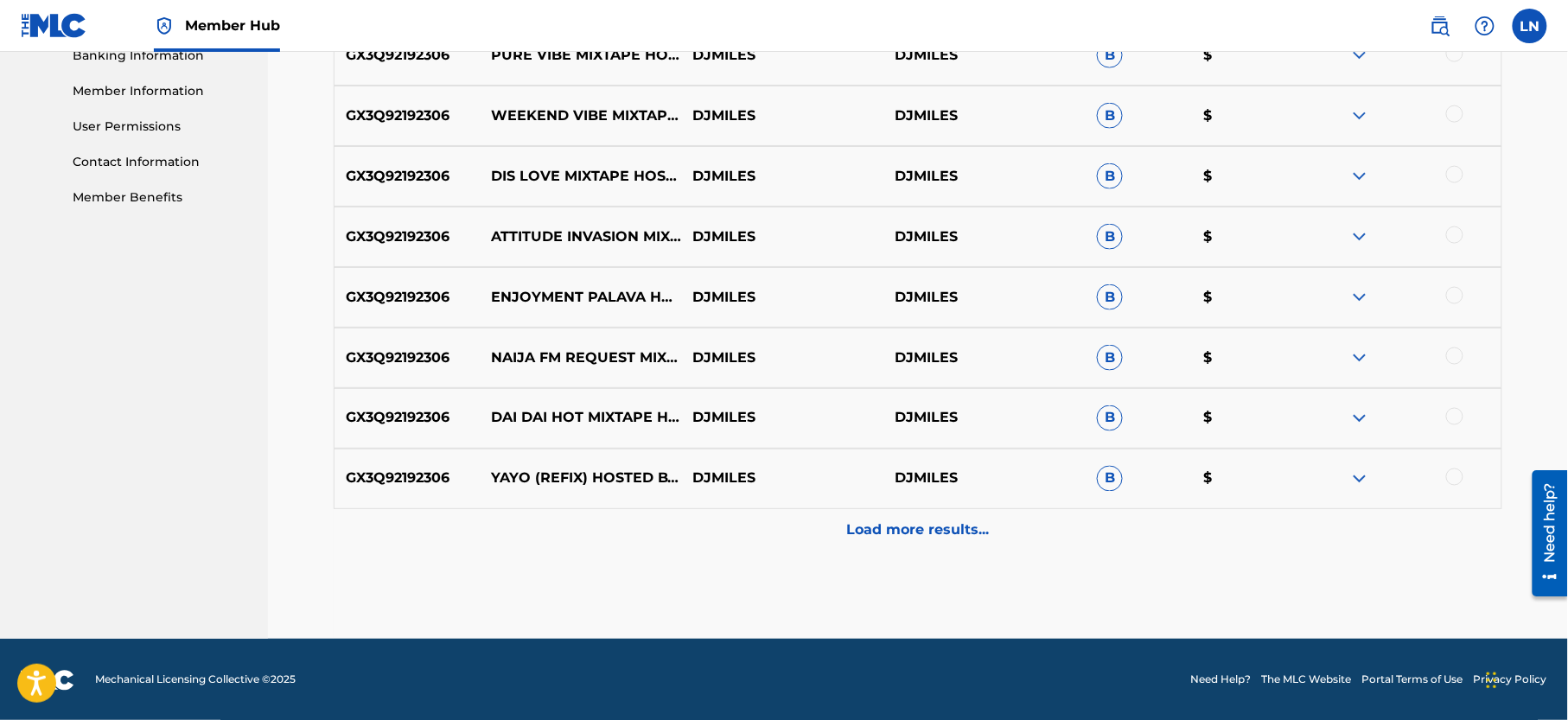
scroll to position [764, 0]
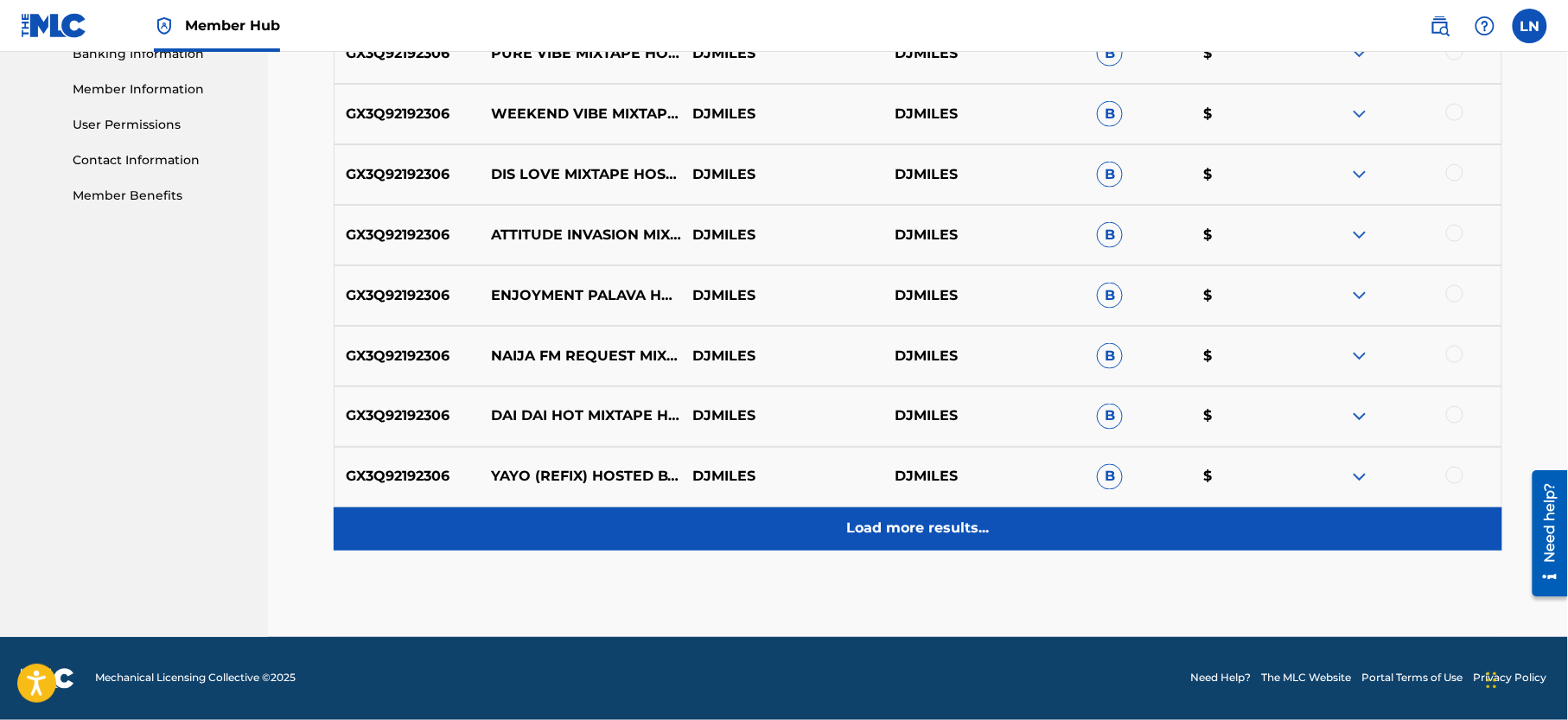
click at [882, 526] on p "Load more results..." at bounding box center [918, 528] width 142 height 21
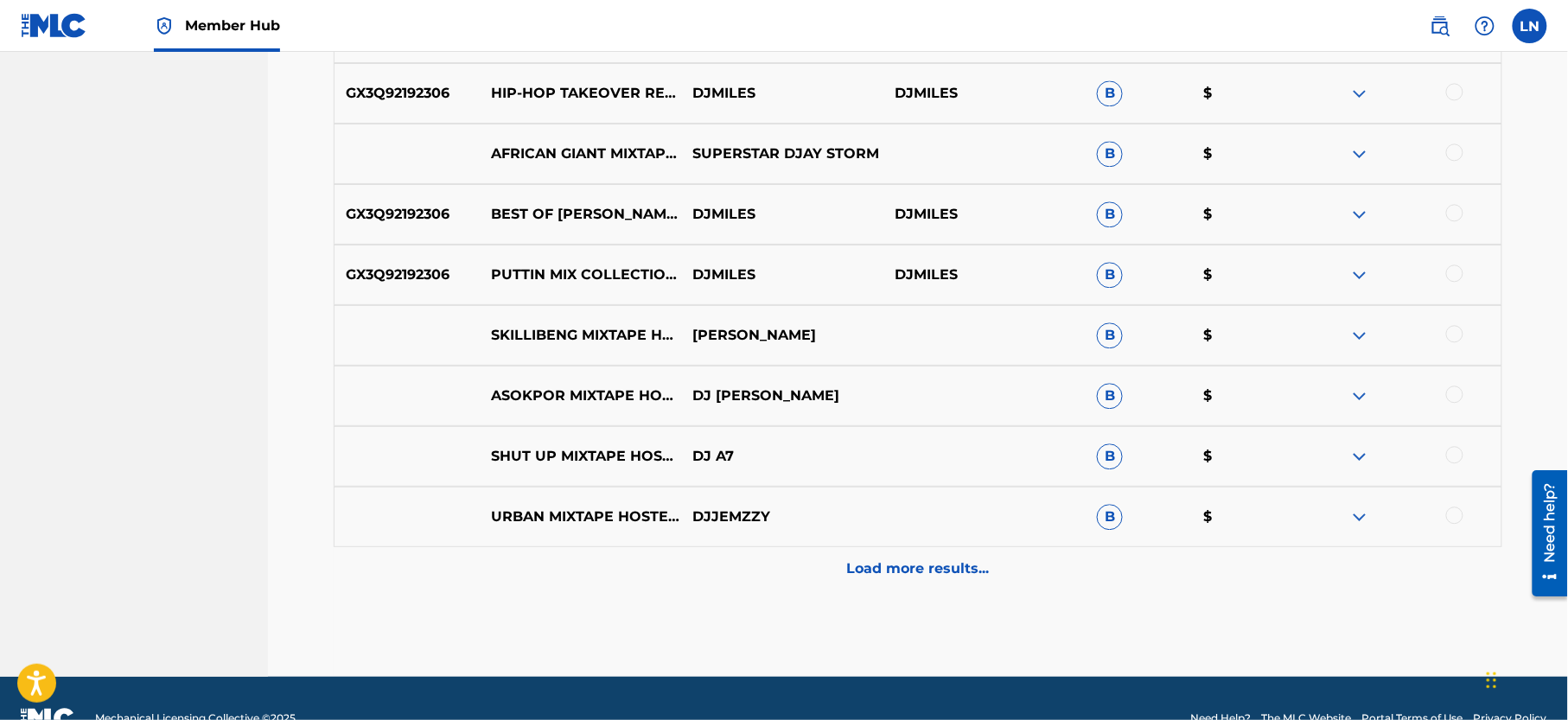
scroll to position [1369, 0]
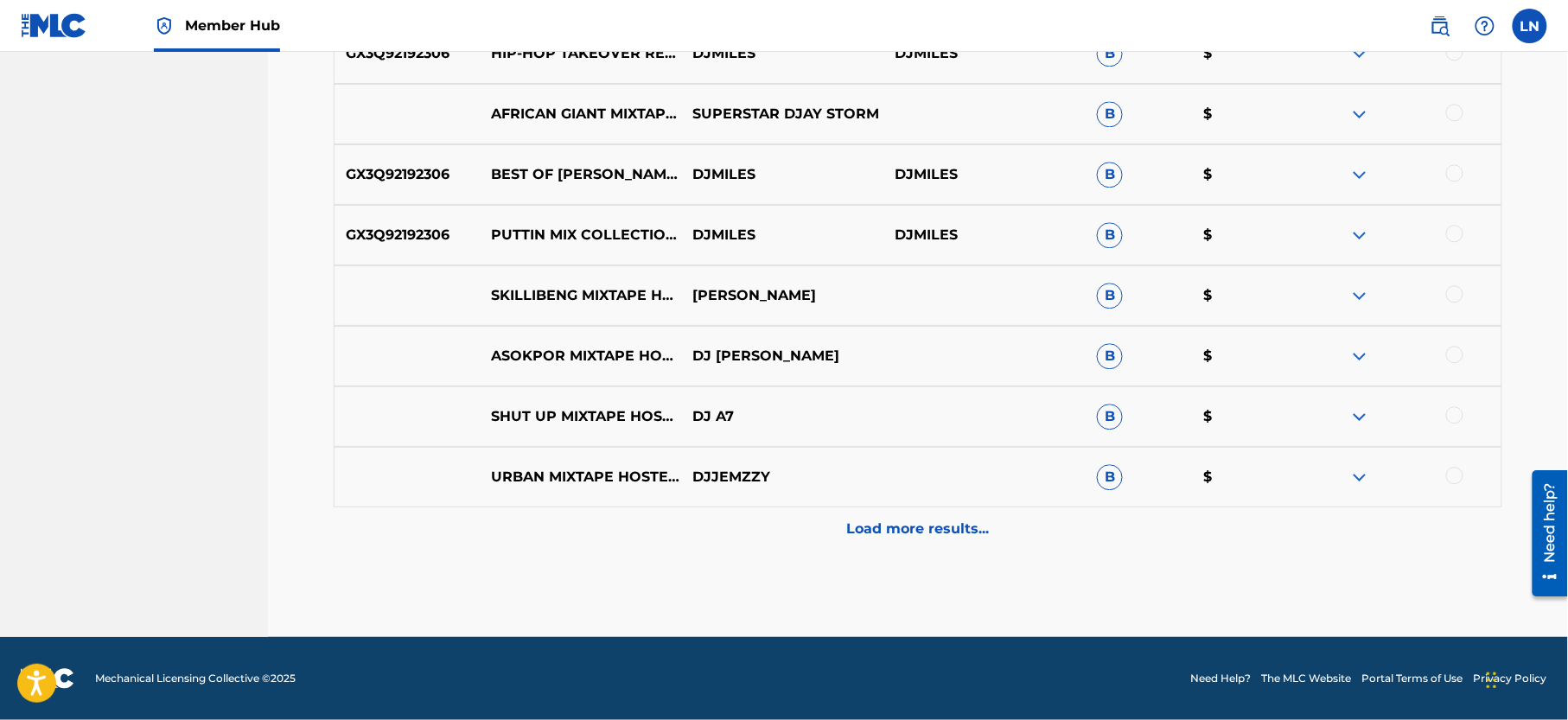
click at [1366, 482] on img at bounding box center [1359, 477] width 21 height 21
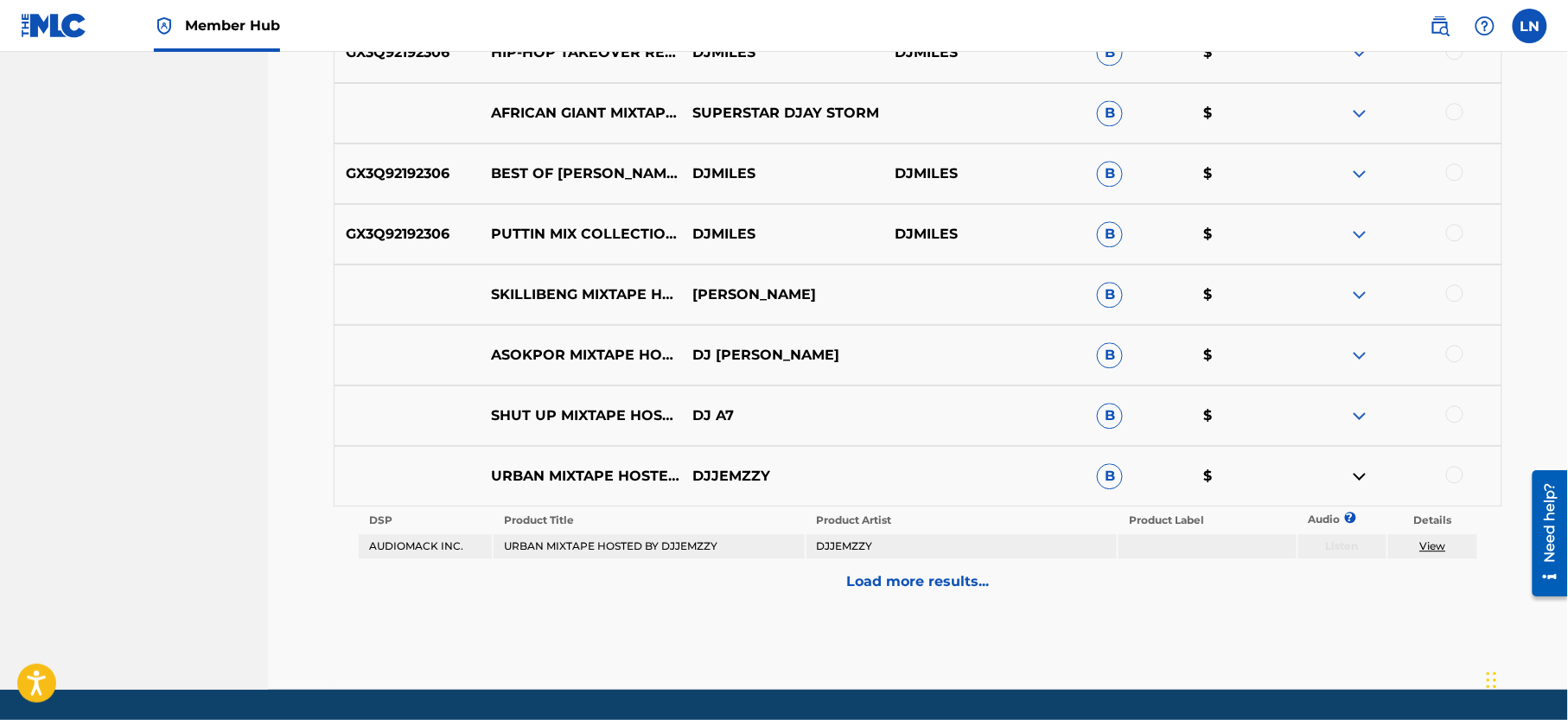
click at [1360, 411] on img at bounding box center [1359, 415] width 21 height 21
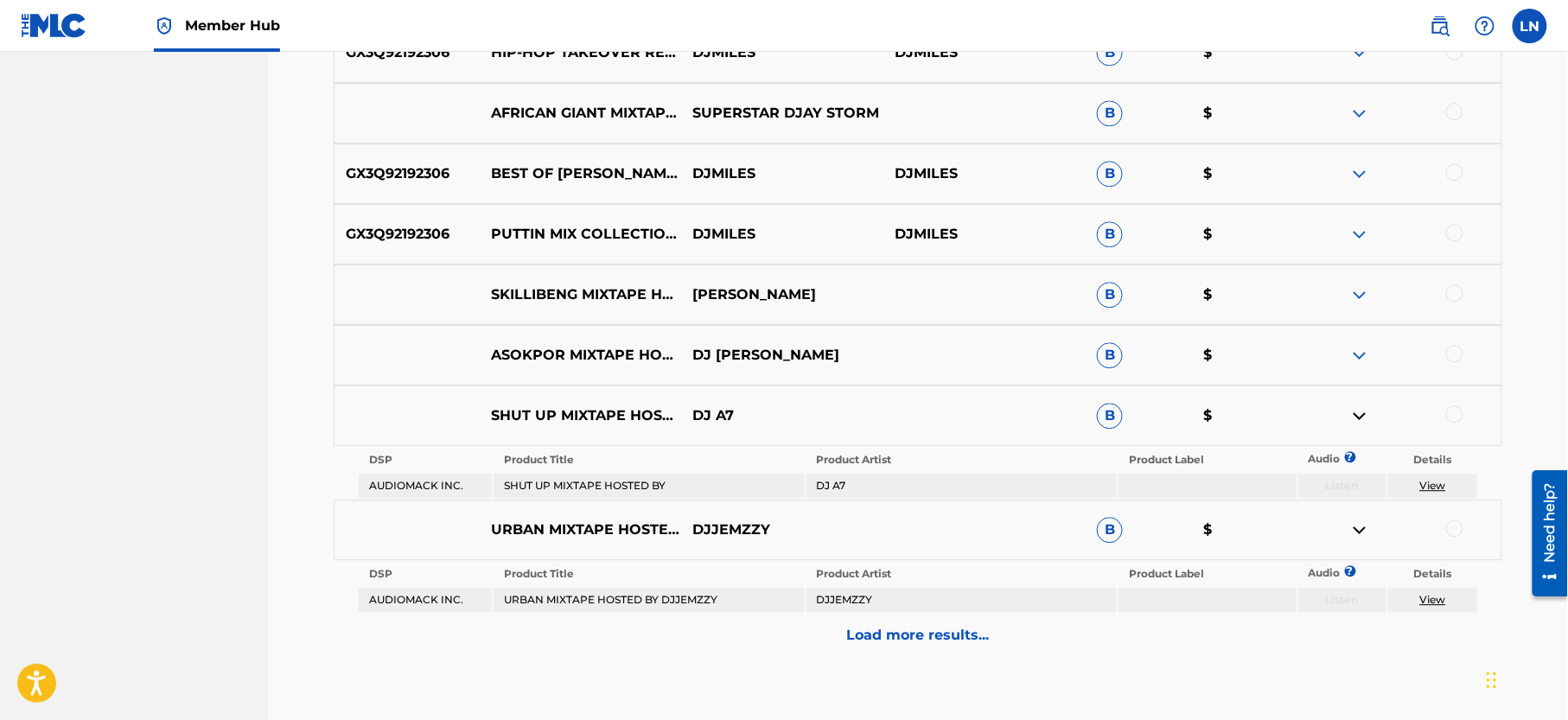
click at [1357, 229] on img at bounding box center [1359, 234] width 21 height 21
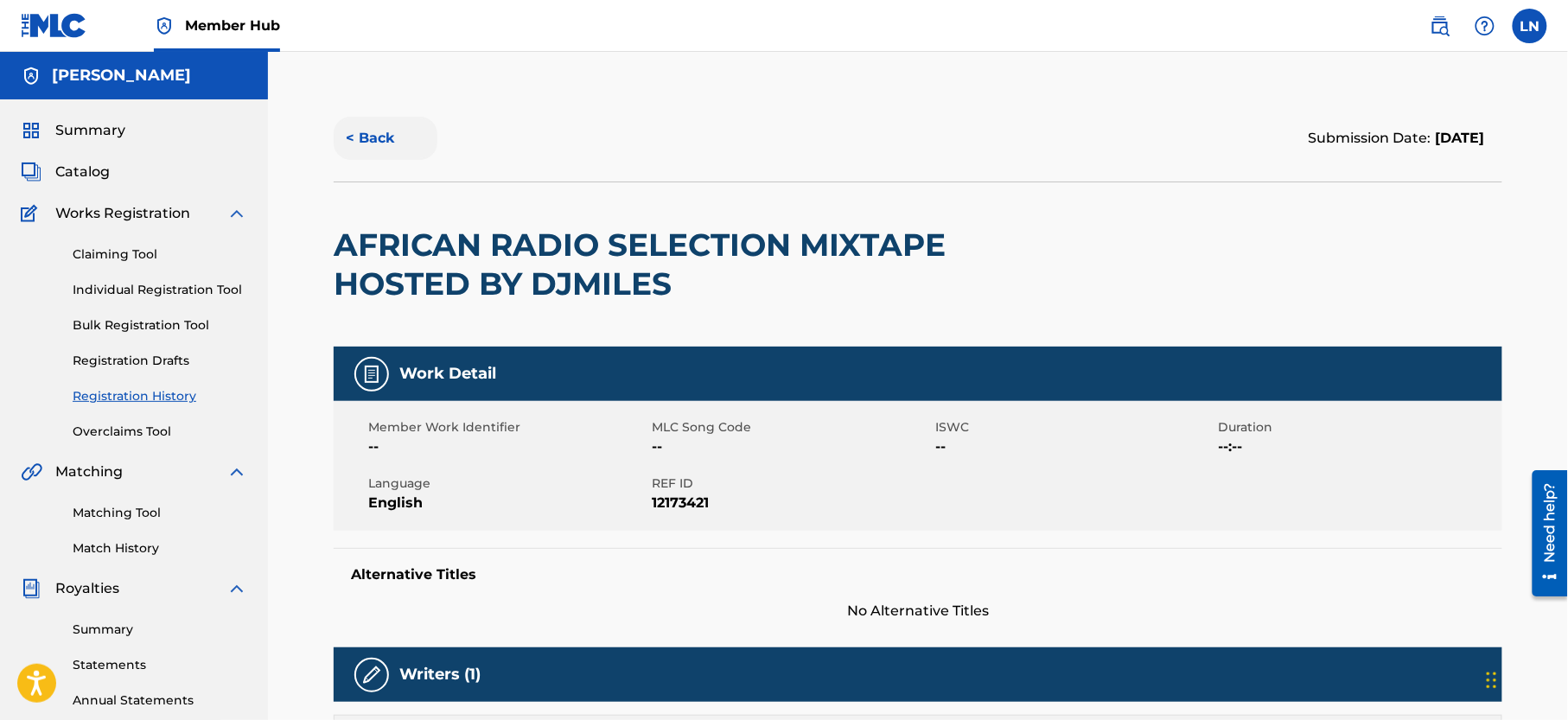
click at [378, 133] on button "< Back" at bounding box center [385, 138] width 104 height 43
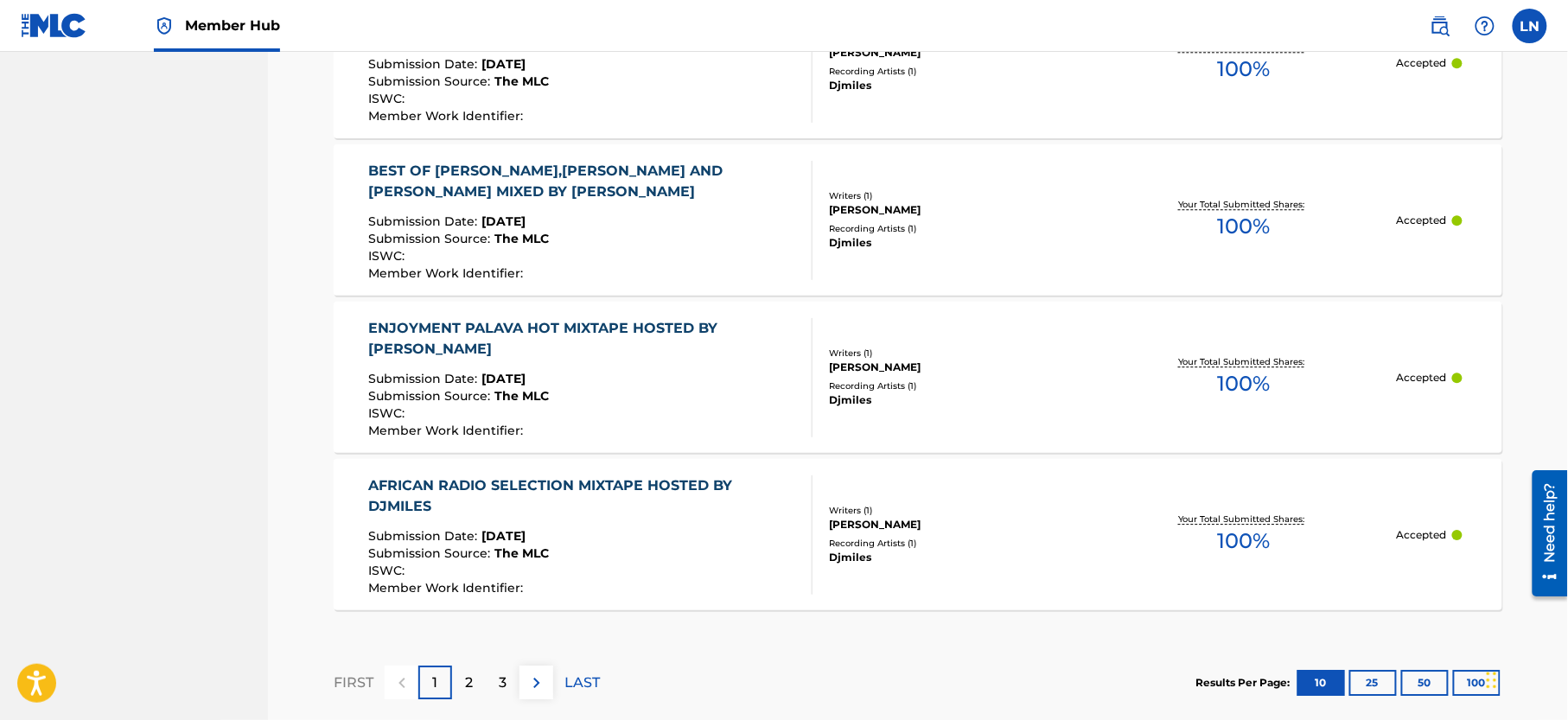
scroll to position [1653, 0]
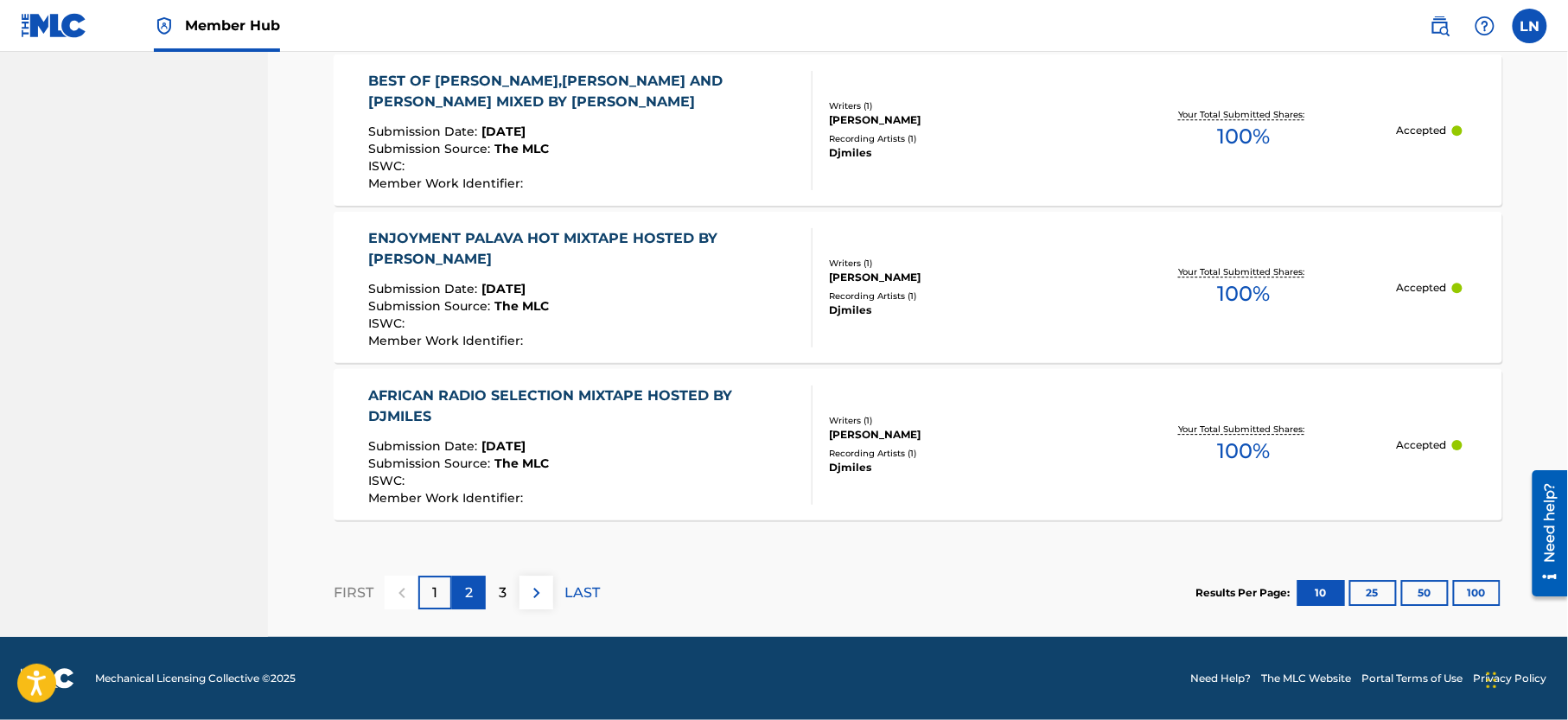
click at [460, 592] on div "2" at bounding box center [469, 592] width 34 height 34
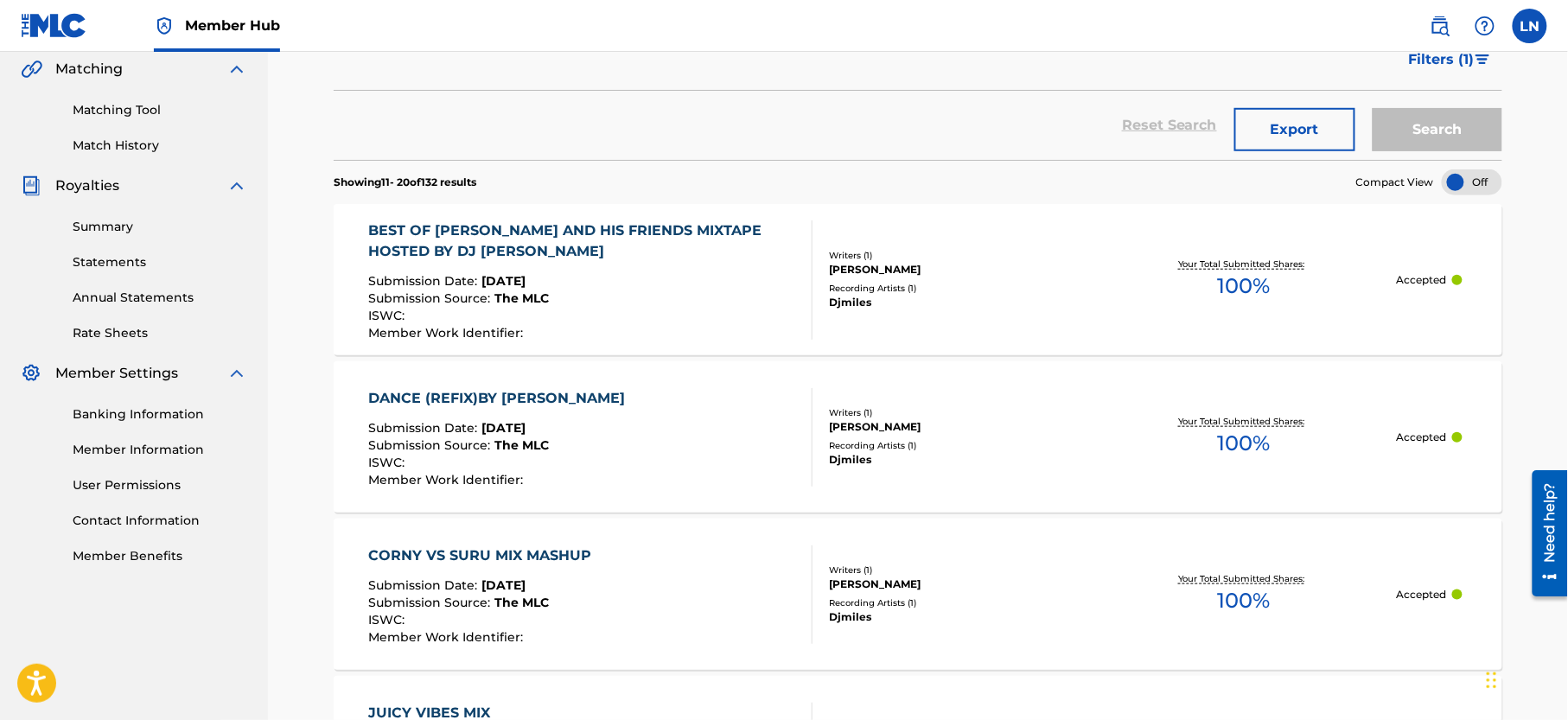
scroll to position [423, 0]
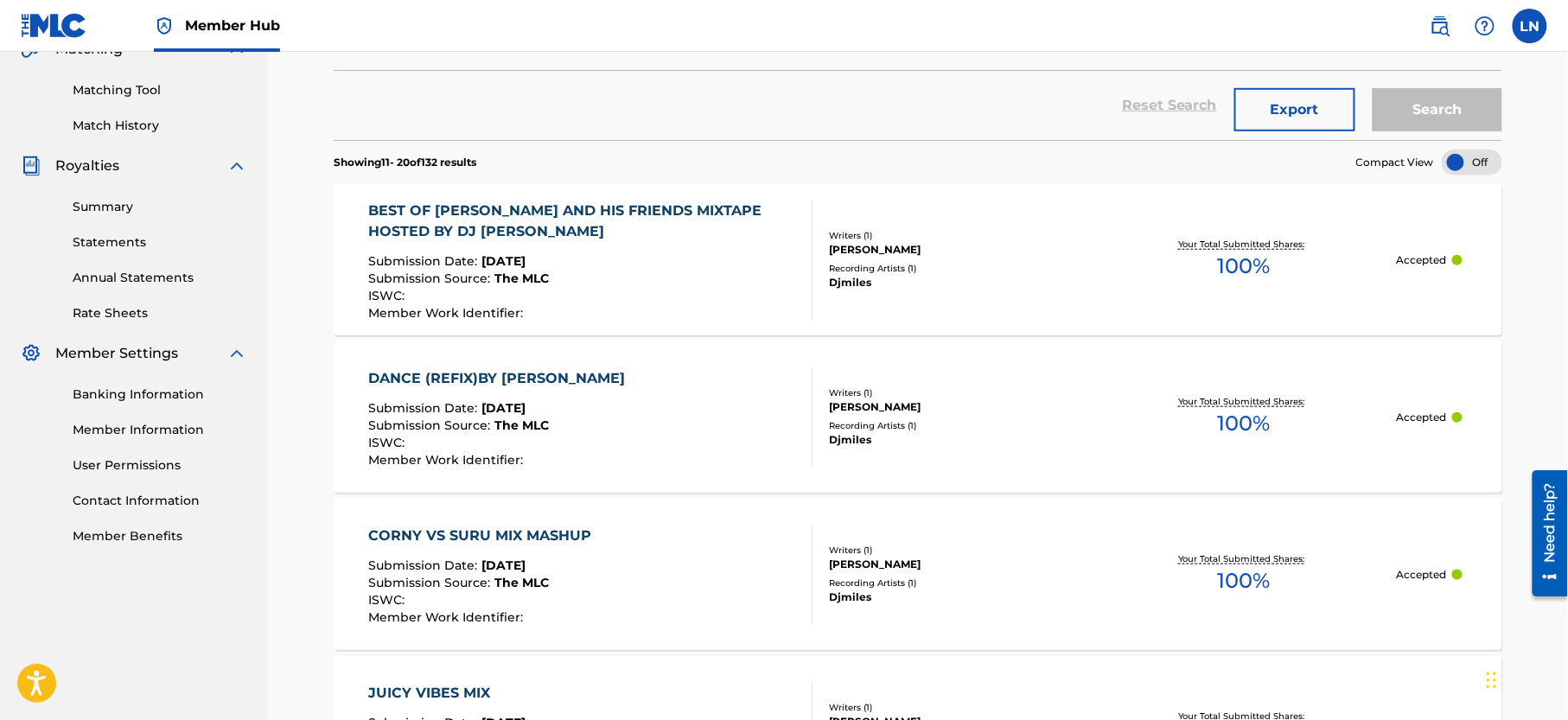
click at [533, 377] on div "DANCE (REFIX)BY [PERSON_NAME]" at bounding box center [502, 379] width 266 height 21
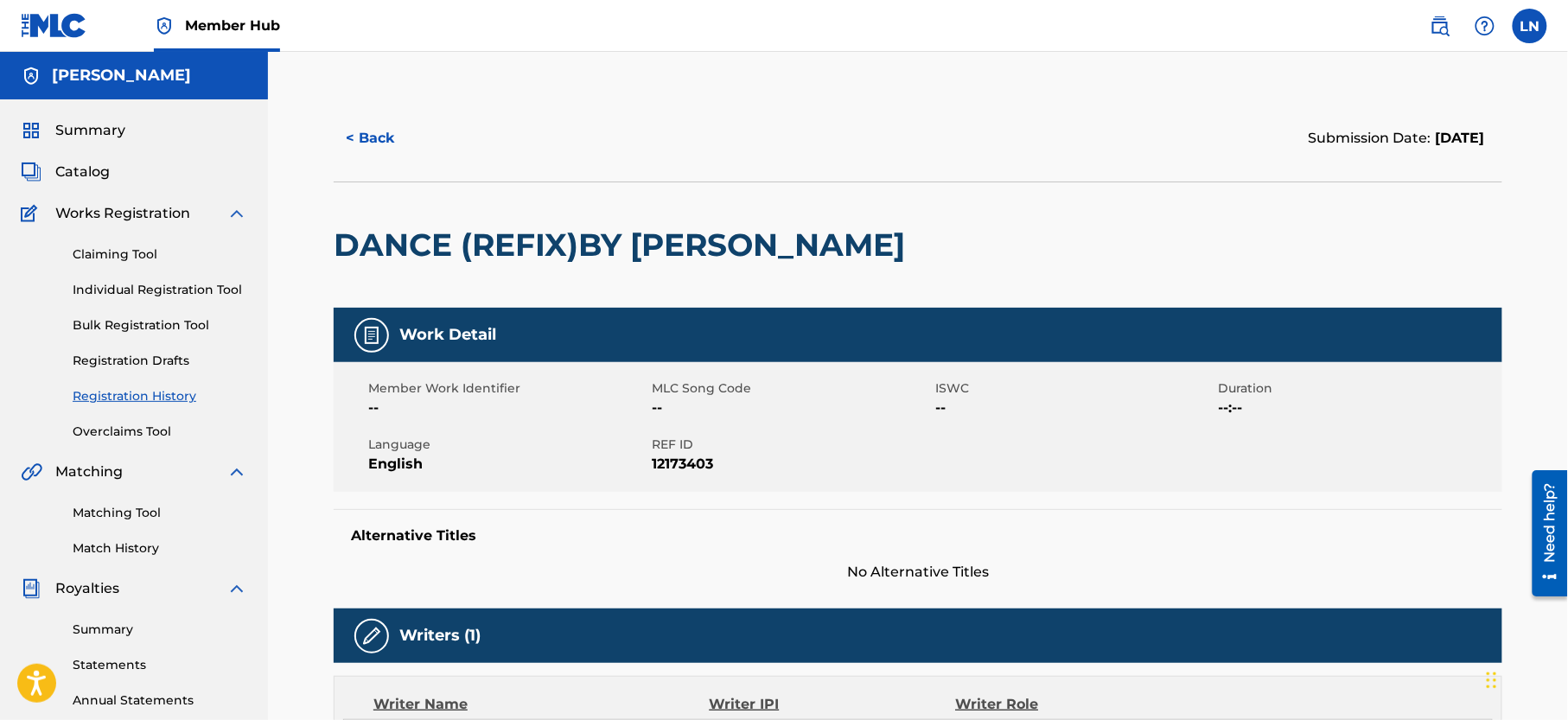
click at [501, 254] on h2 "DANCE (REFIX)BY [PERSON_NAME]" at bounding box center [624, 245] width 580 height 39
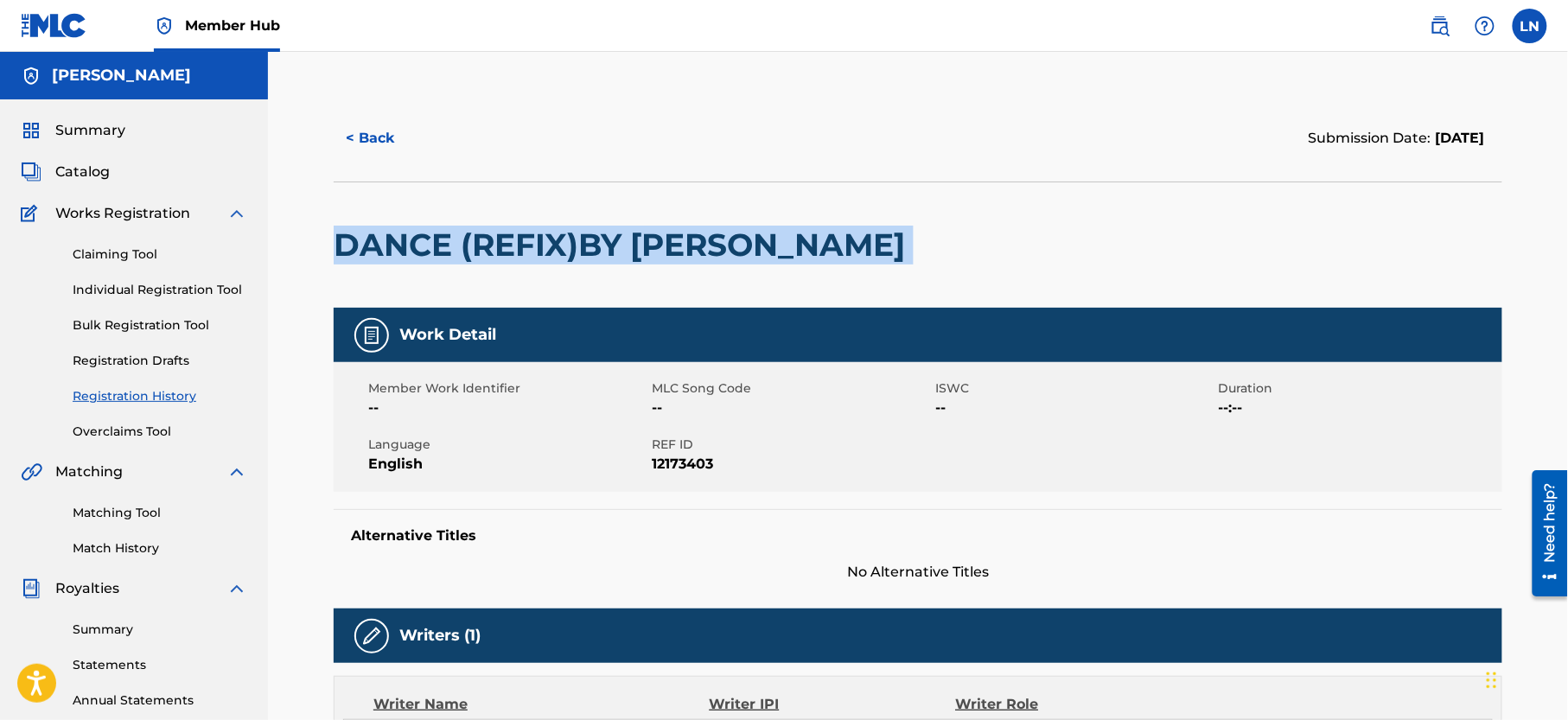
click at [501, 254] on h2 "DANCE (REFIX)BY [PERSON_NAME]" at bounding box center [624, 245] width 580 height 39
copy div "DANCE (REFIX)BY [PERSON_NAME]"
click at [116, 522] on link "Matching Tool" at bounding box center [160, 512] width 175 height 18
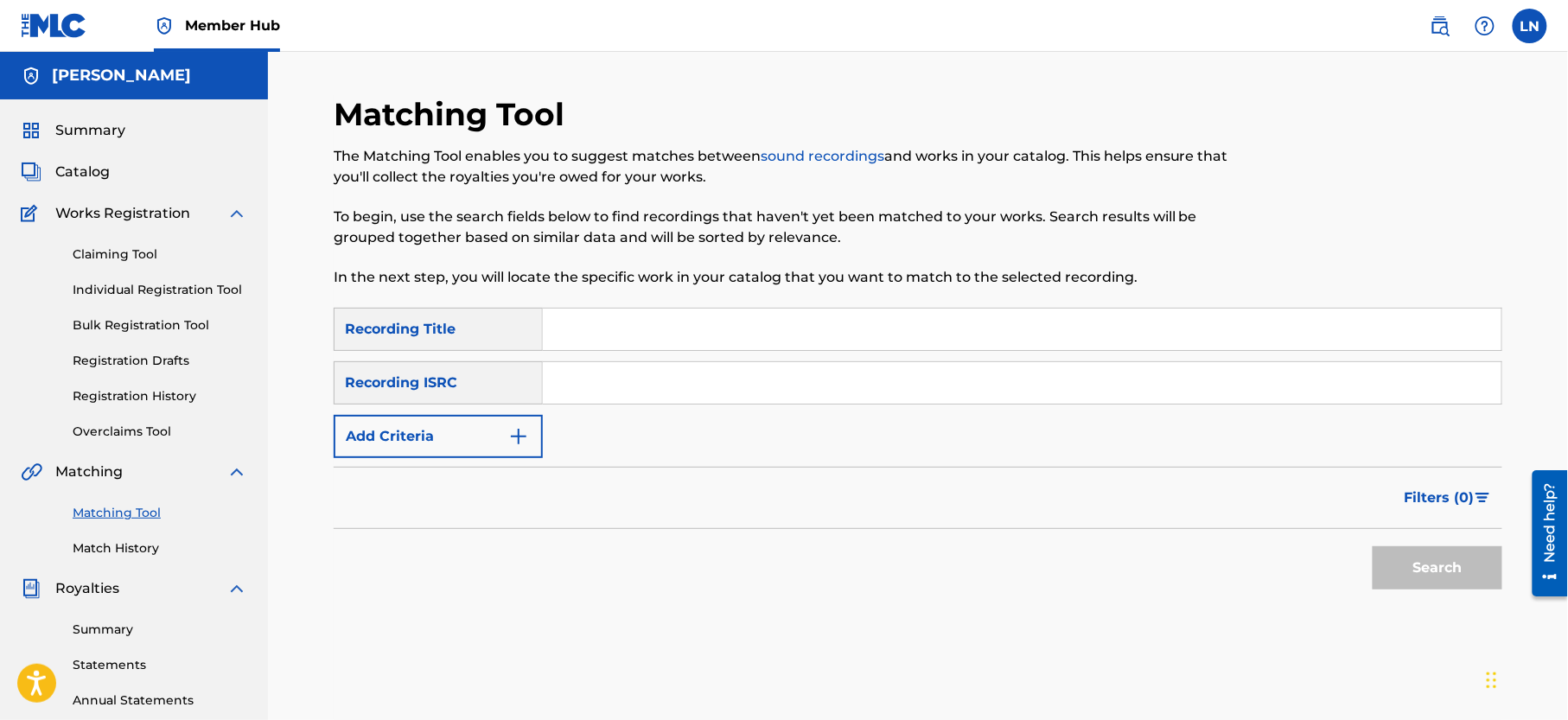
click at [645, 315] on input "Search Form" at bounding box center [1022, 329] width 959 height 41
paste input "DANCE (REFIX)BY [PERSON_NAME]"
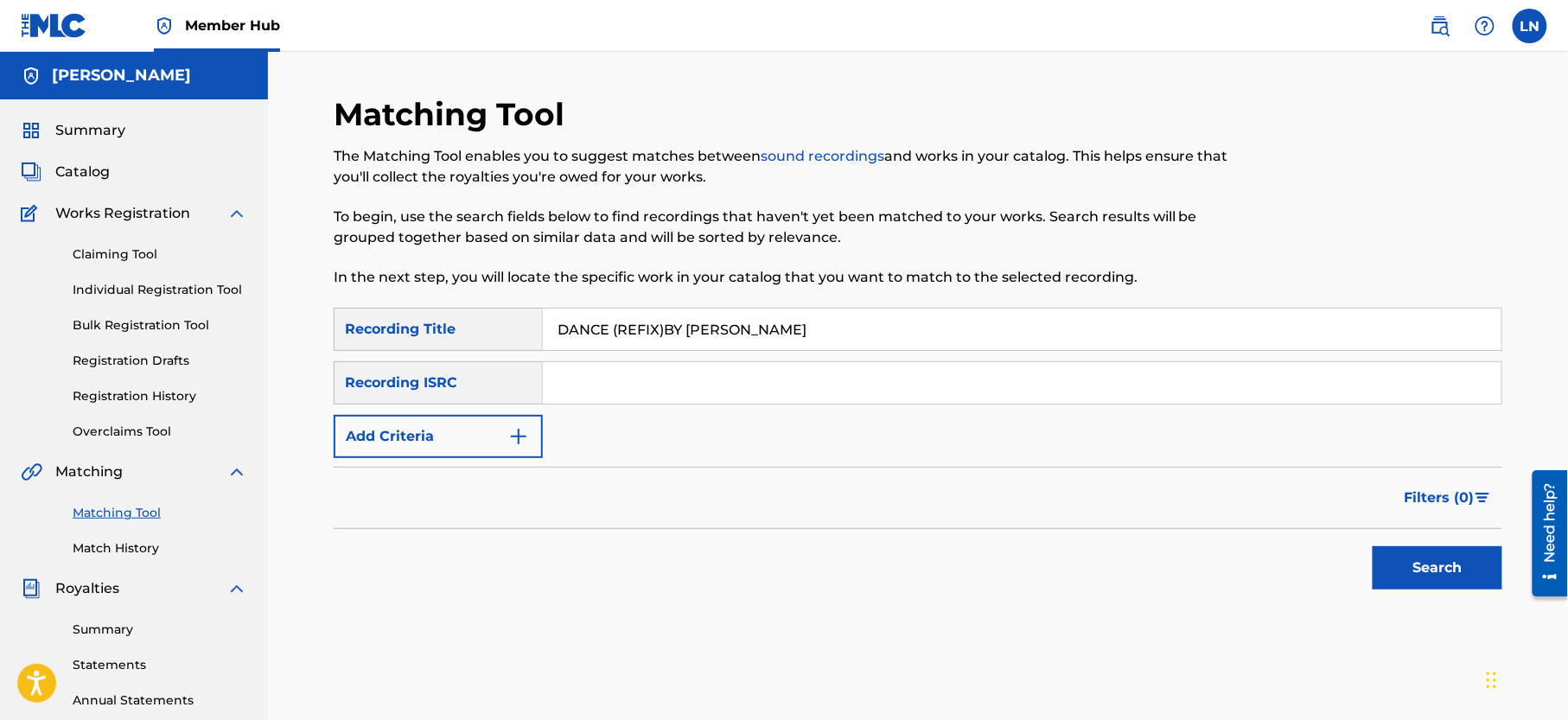
type input "DANCE (REFIX)BY [PERSON_NAME]"
click at [1372, 546] on button "Search" at bounding box center [1437, 568] width 130 height 43
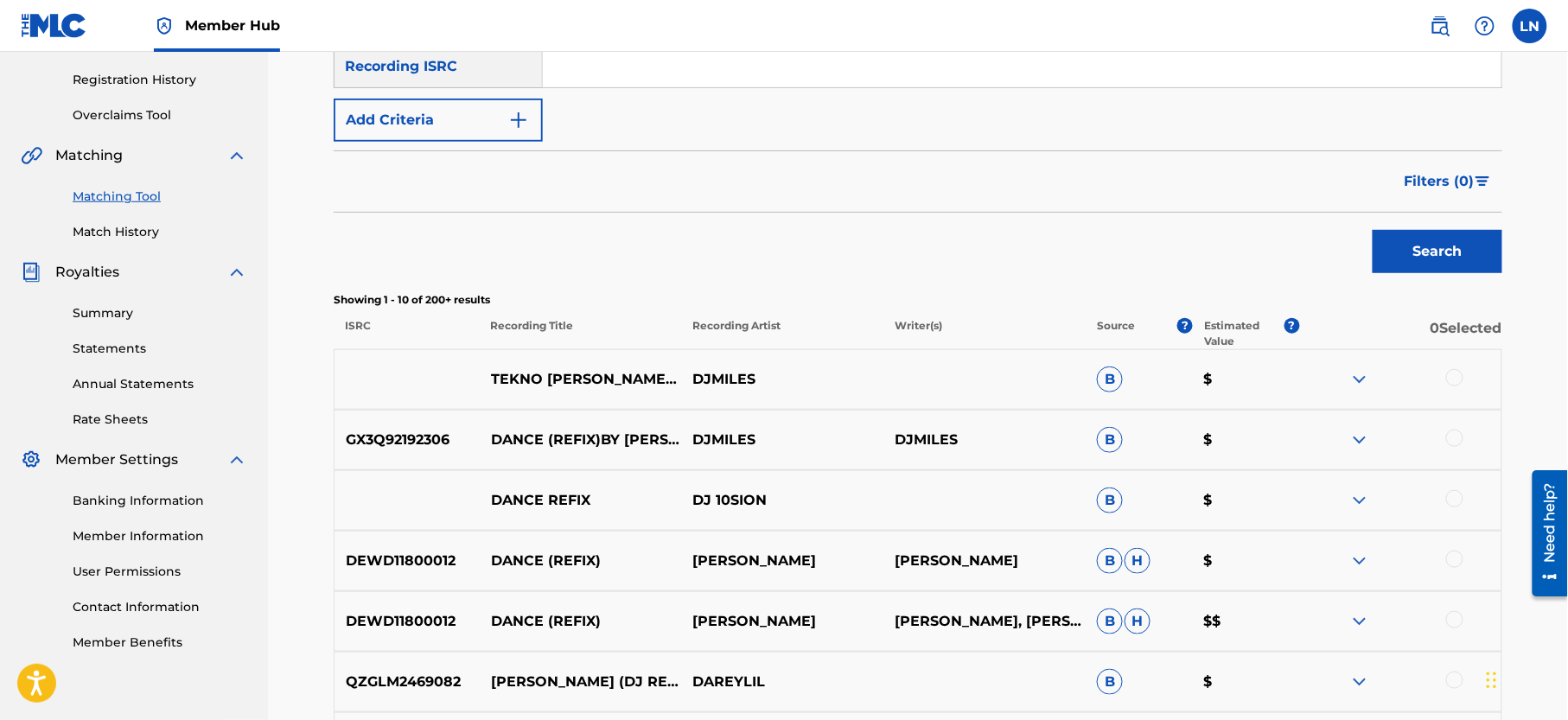
scroll to position [323, 0]
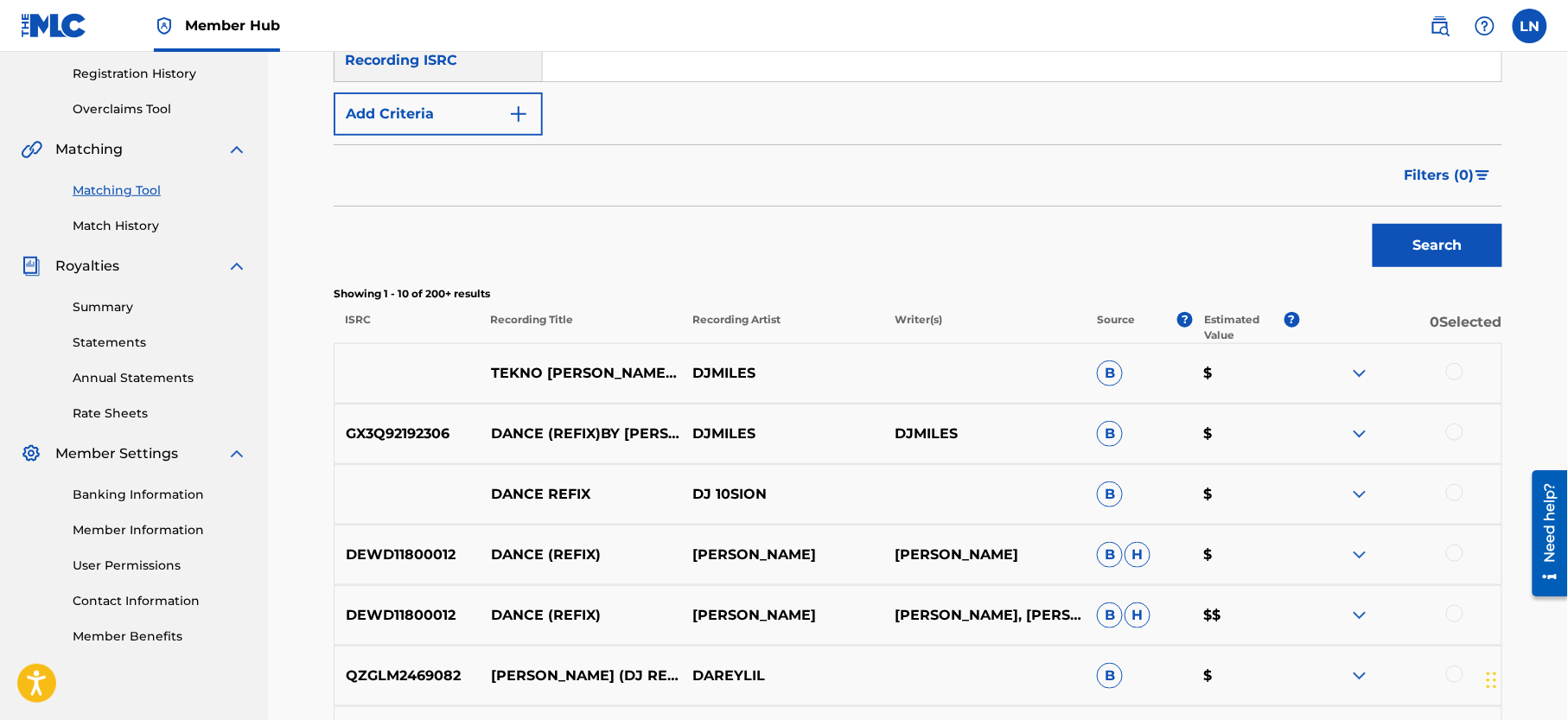
click at [1352, 433] on img at bounding box center [1359, 434] width 21 height 21
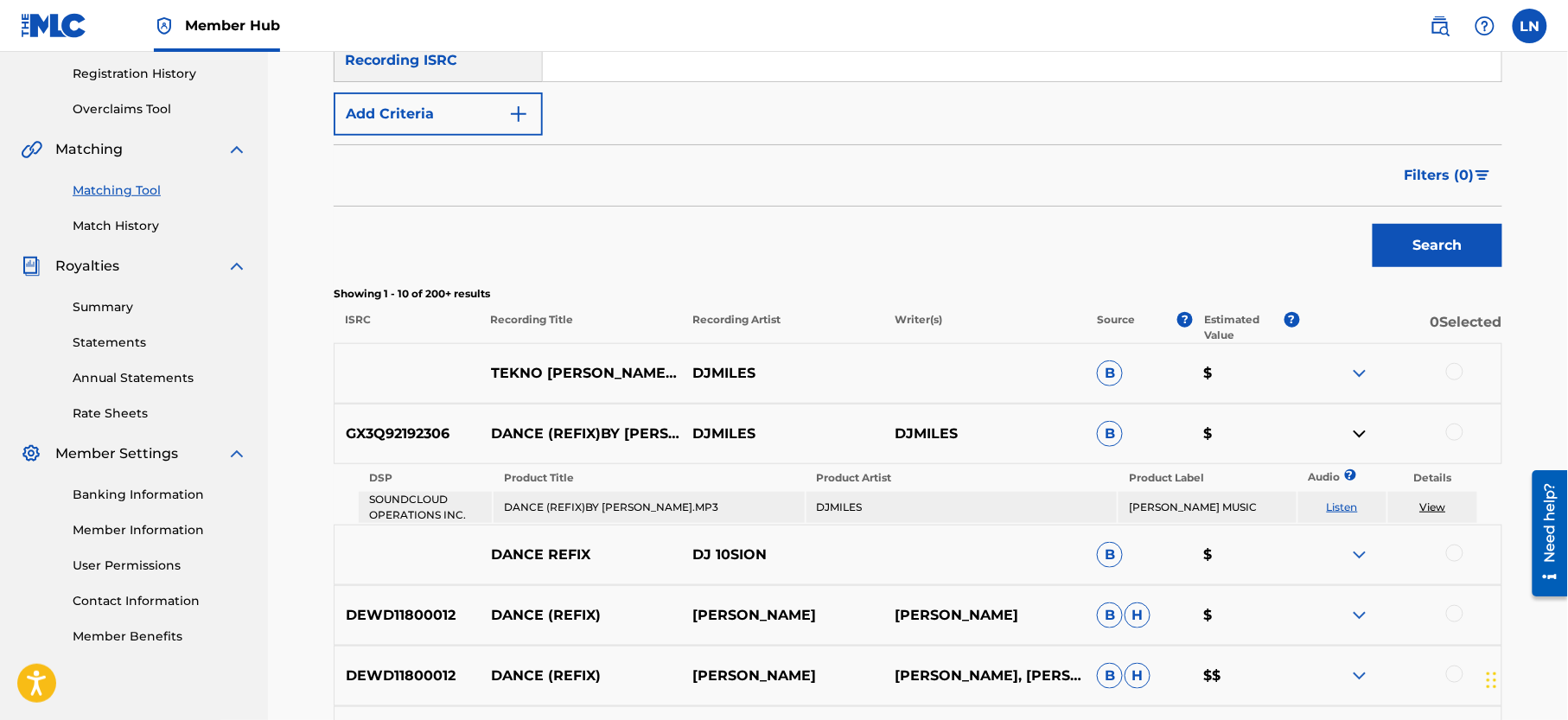
click at [1352, 433] on img at bounding box center [1359, 434] width 21 height 21
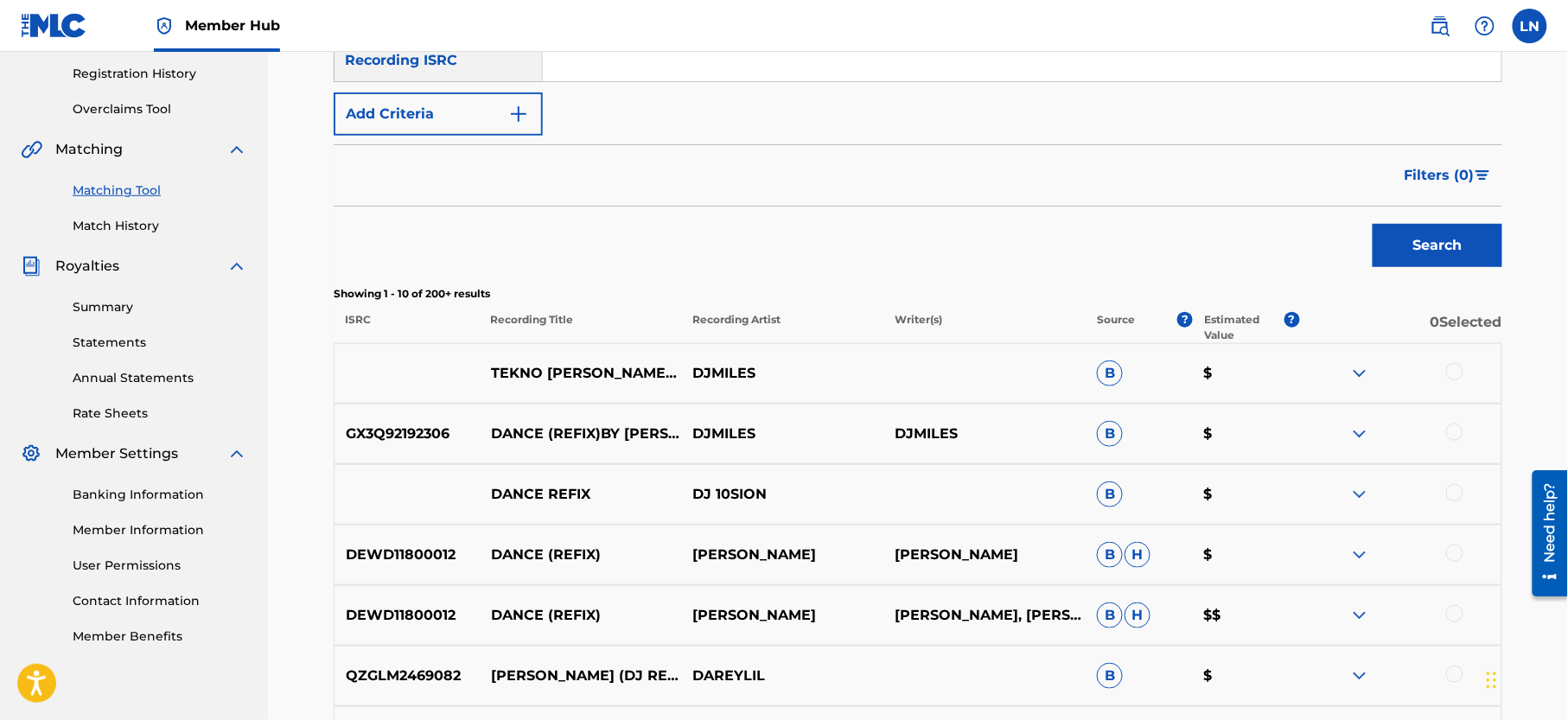
click at [1453, 430] on div at bounding box center [1455, 432] width 17 height 17
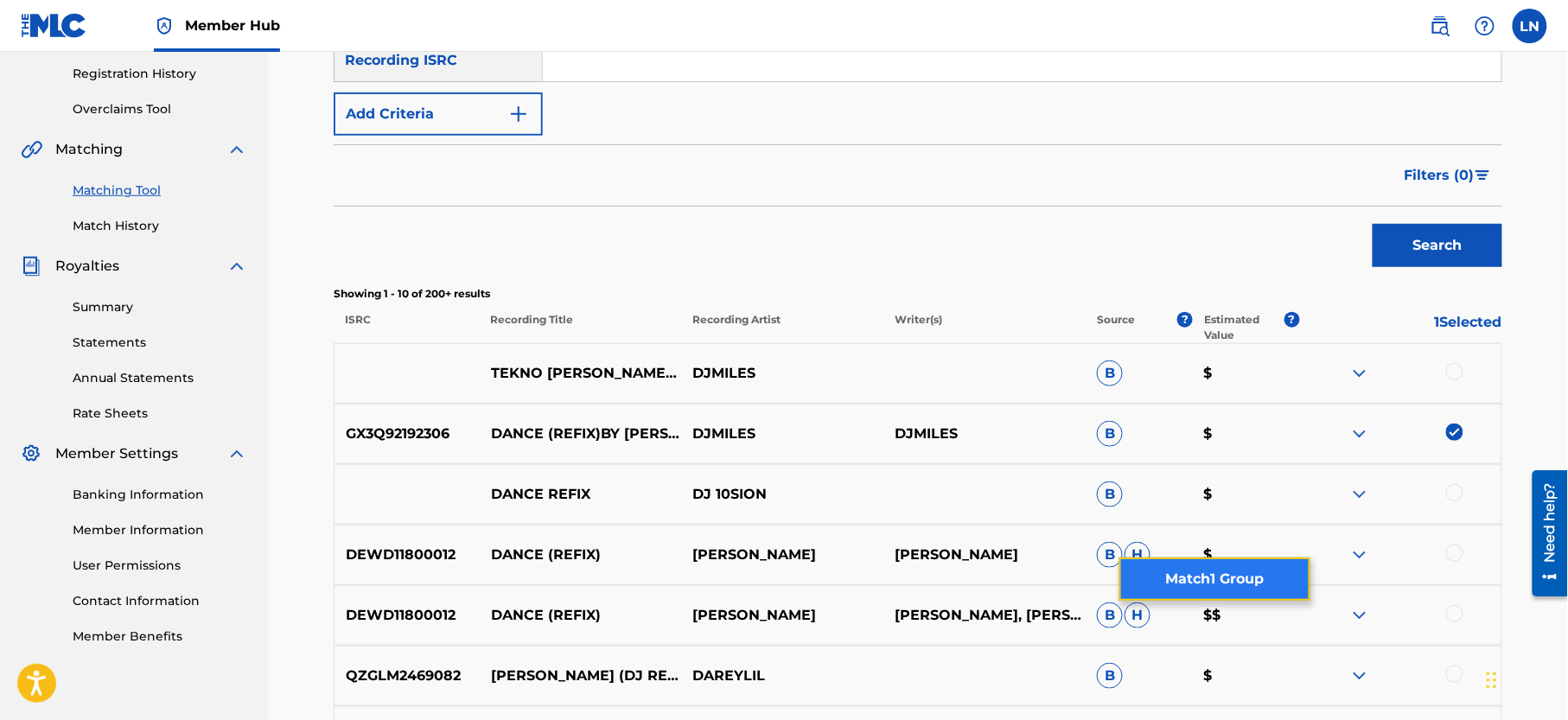
click at [1217, 573] on button "Match 1 Group" at bounding box center [1214, 579] width 191 height 43
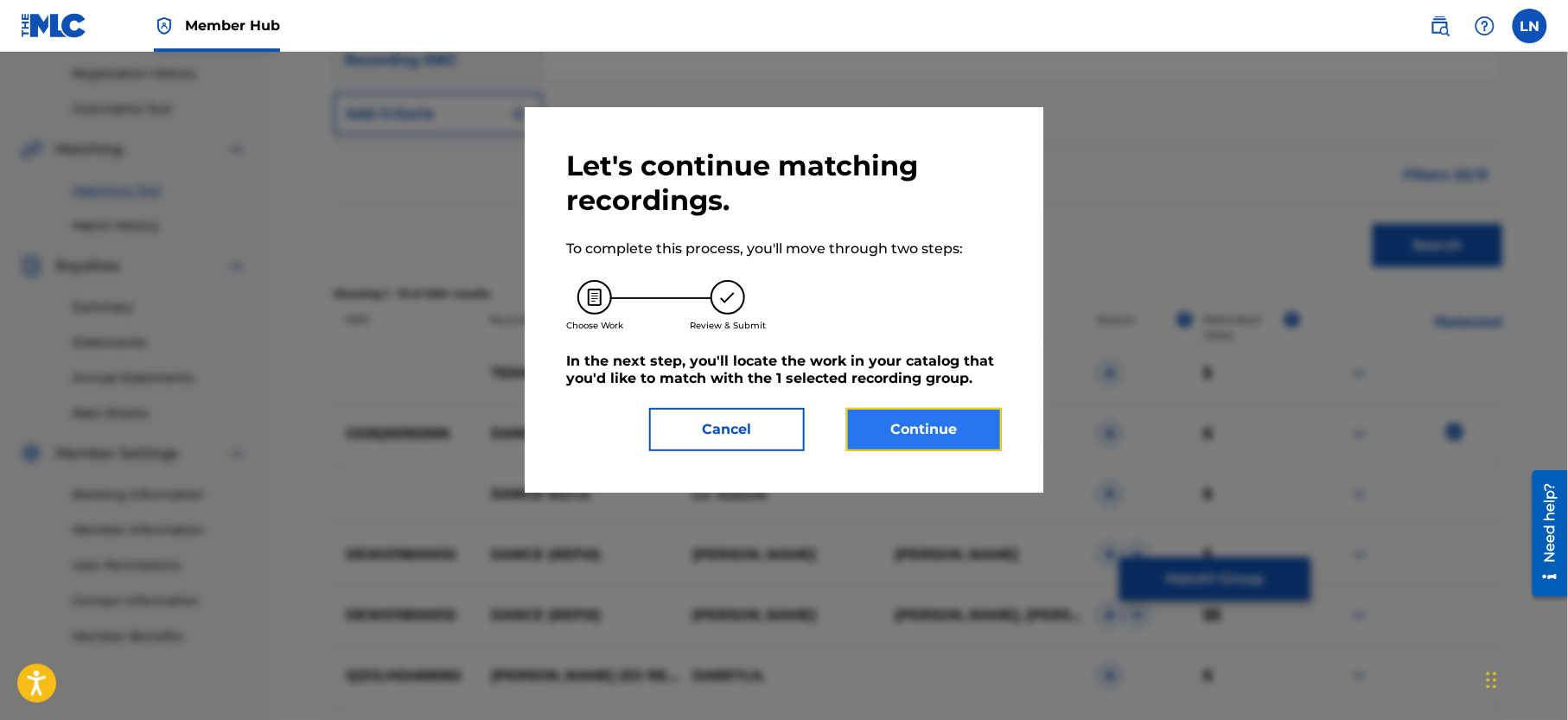
click at [965, 444] on button "Continue" at bounding box center [924, 429] width 155 height 43
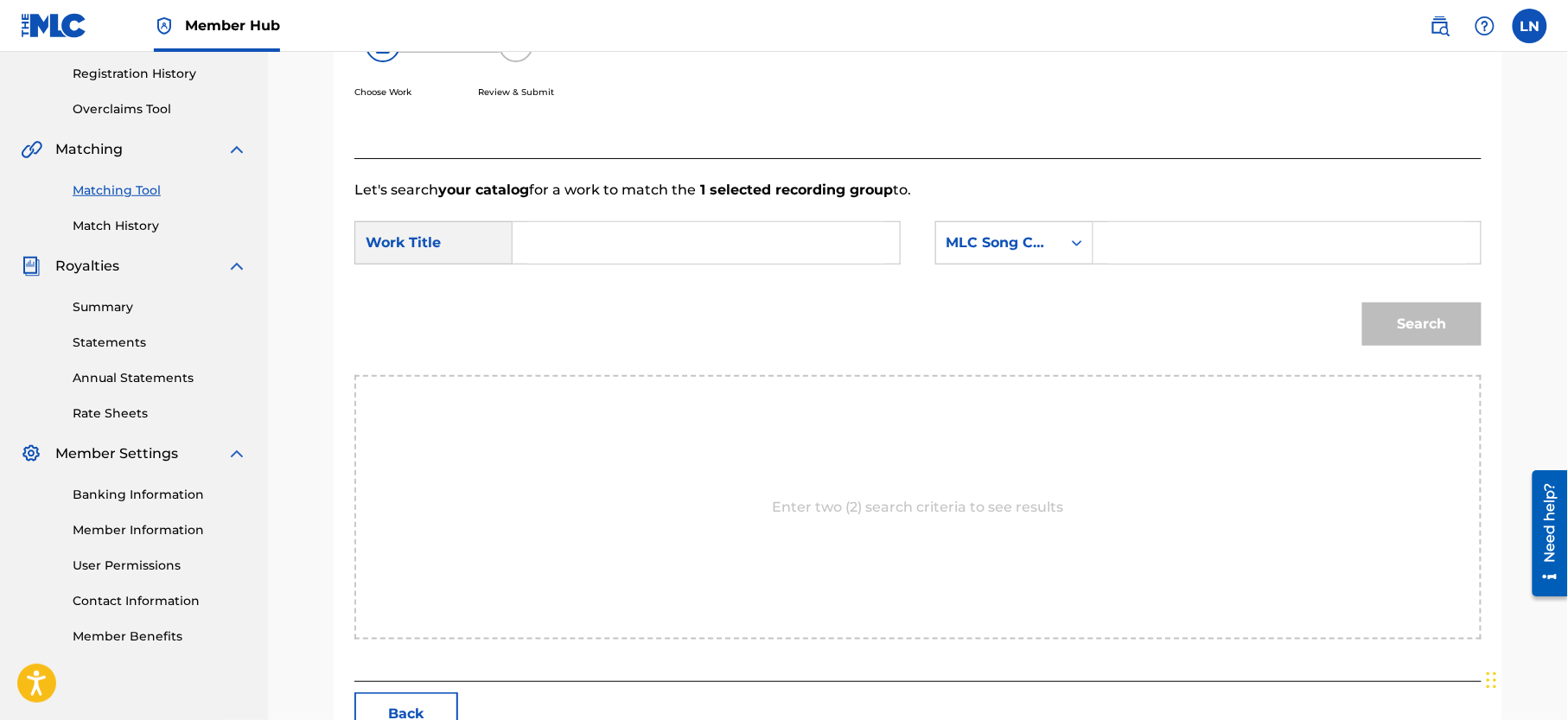
click at [693, 238] on input "Search Form" at bounding box center [706, 242] width 358 height 41
paste input "DANCE (REFIX)BY [PERSON_NAME]"
type input "DANCE (REFIX)BY [PERSON_NAME]"
click at [983, 238] on div "MLC Song Code" at bounding box center [999, 243] width 105 height 21
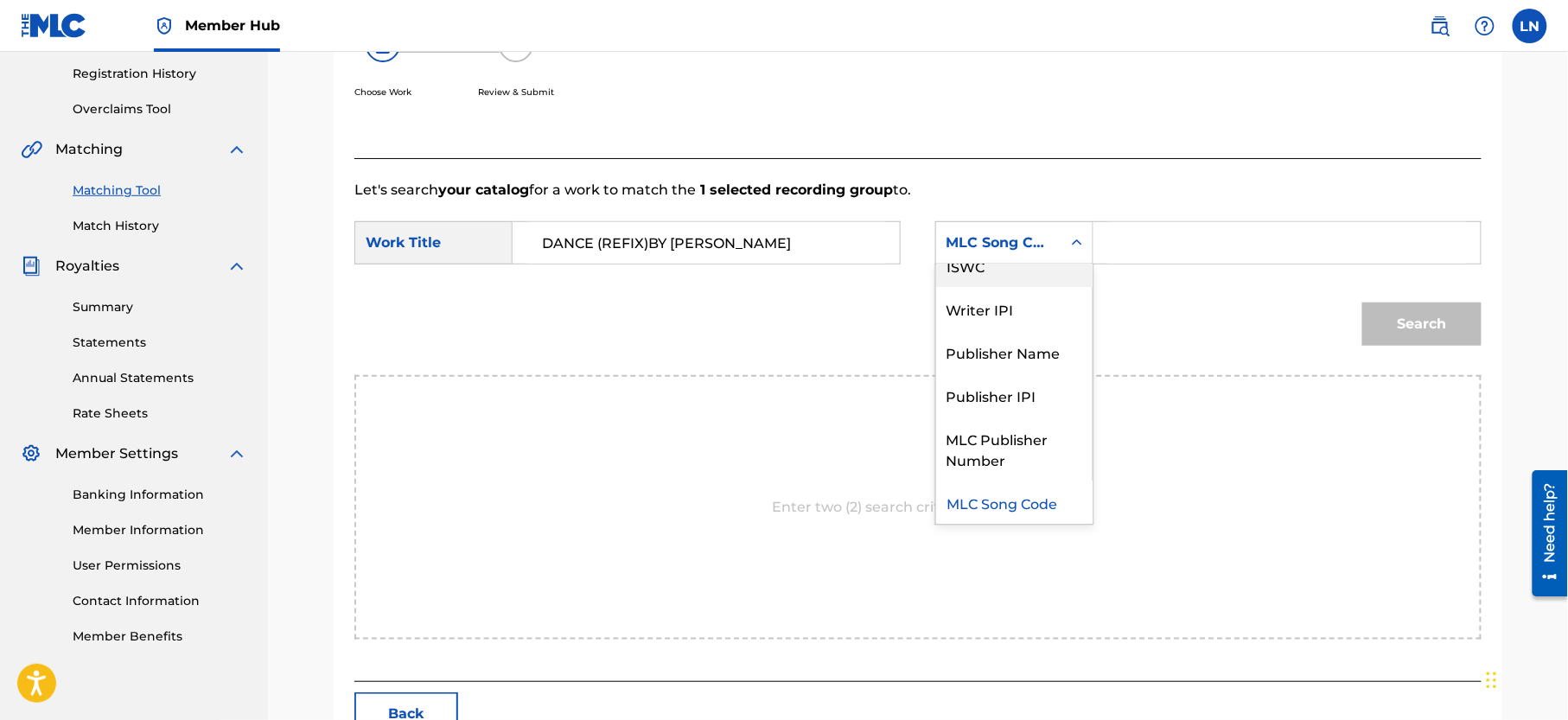
scroll to position [0, 0]
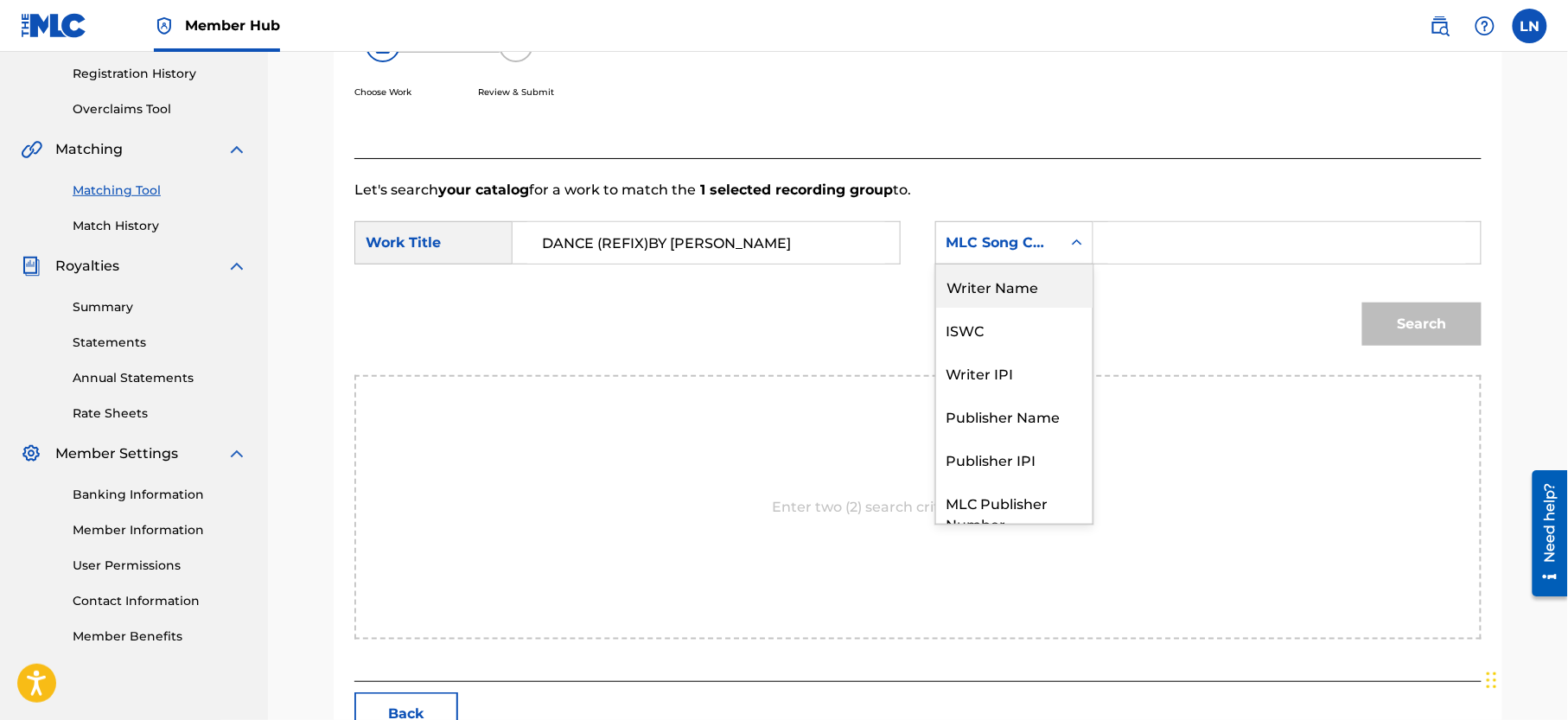
click at [1024, 277] on div "Writer Name" at bounding box center [1014, 286] width 156 height 43
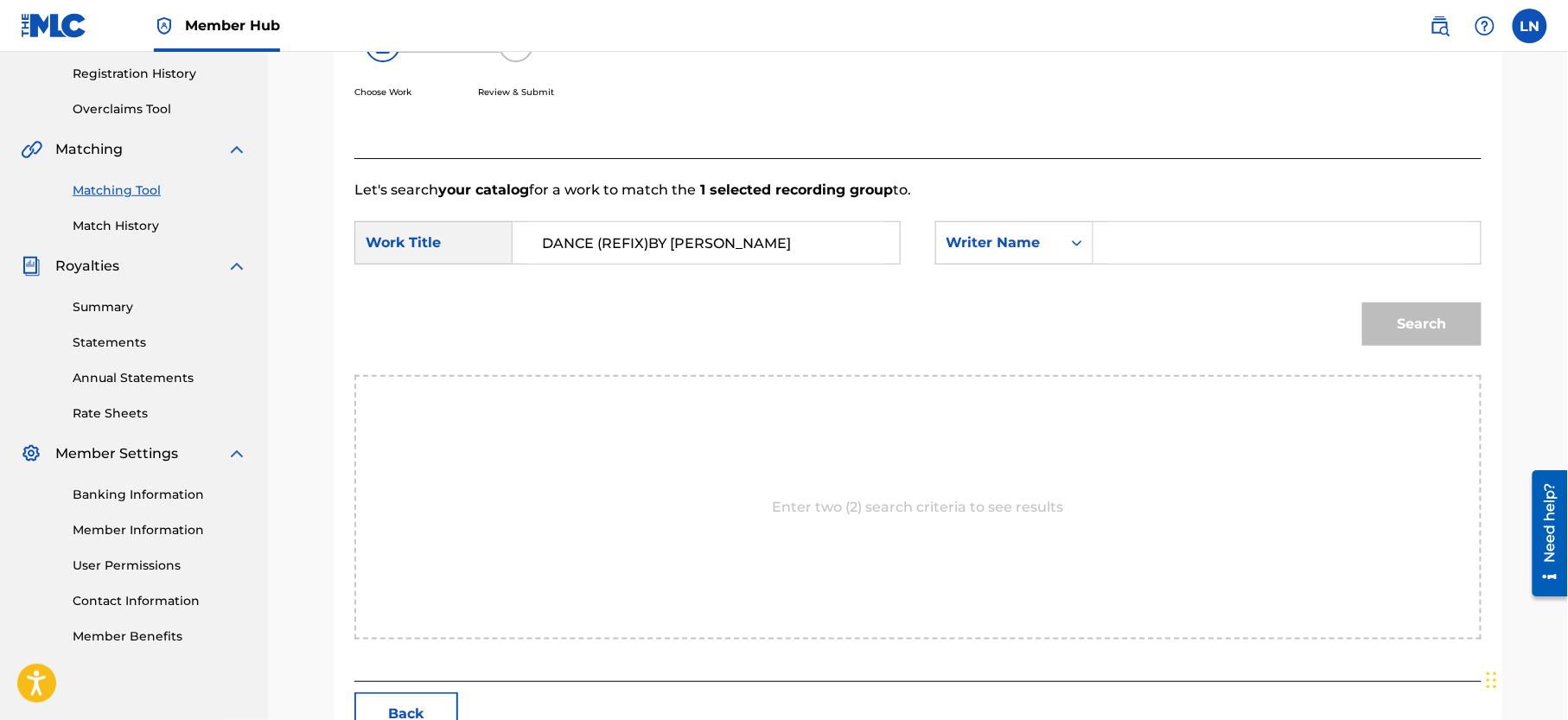
click at [1111, 247] on input "Search Form" at bounding box center [1286, 242] width 358 height 41
type input "L"
type input "[PERSON_NAME]"
click at [1362, 302] on button "Search" at bounding box center [1422, 324] width 120 height 43
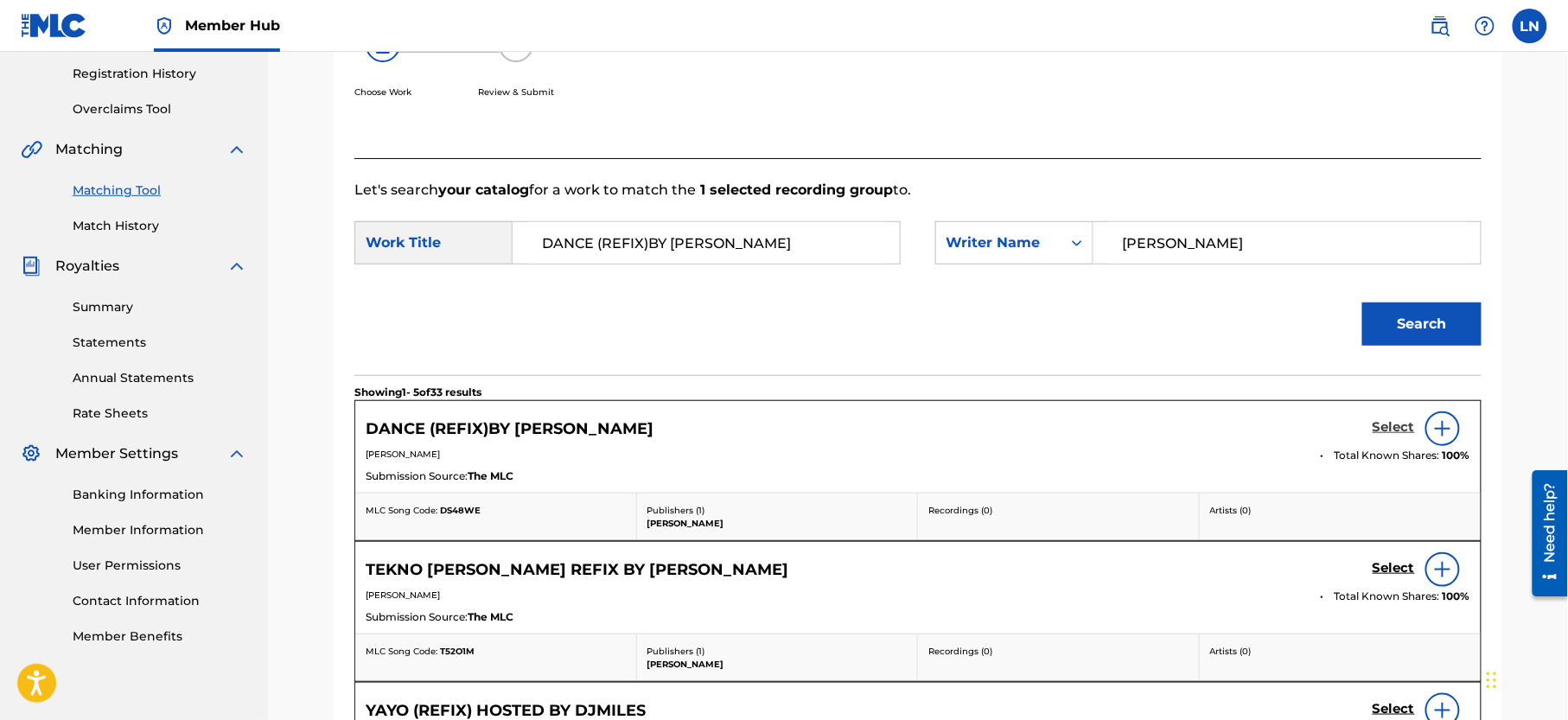
click at [1395, 434] on h5 "Select" at bounding box center [1393, 427] width 42 height 17
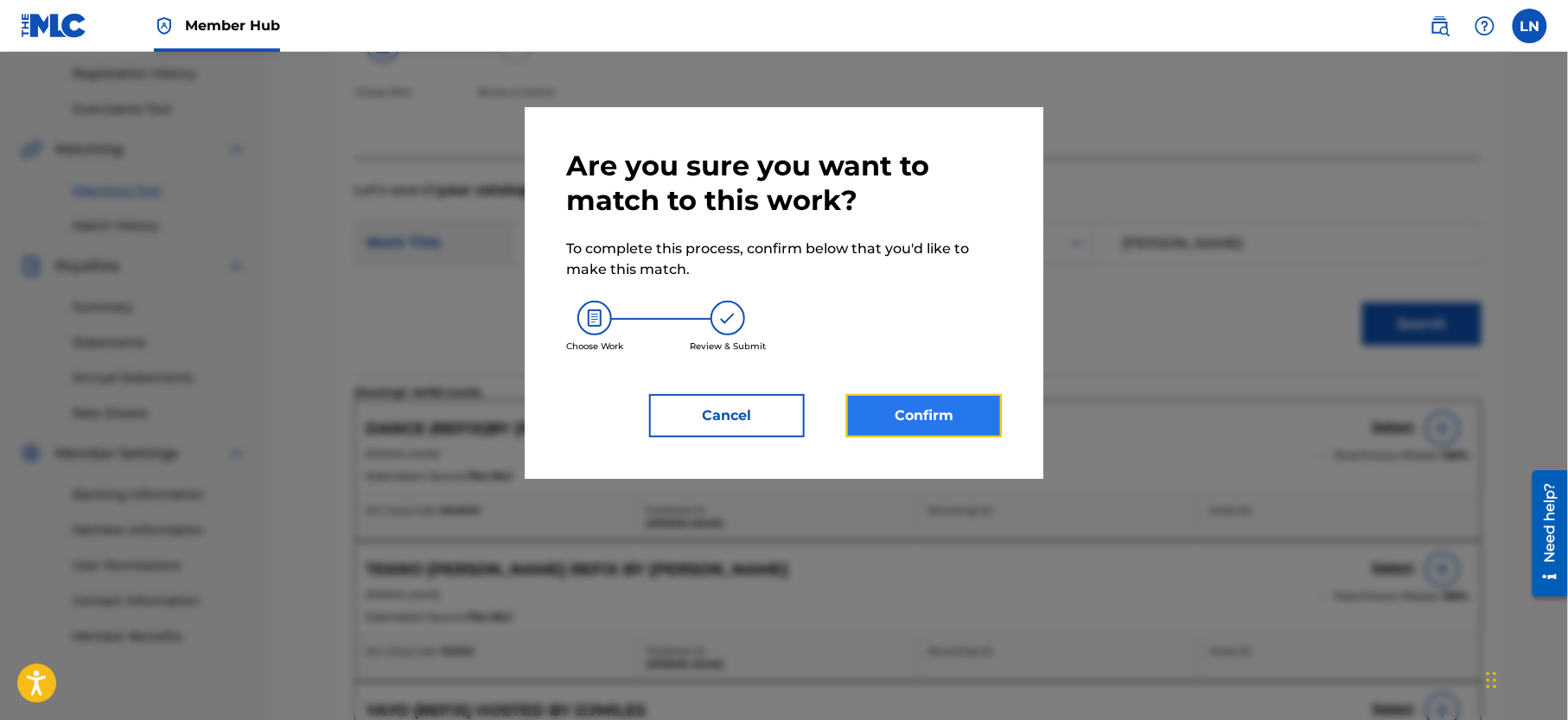
click at [956, 396] on button "Confirm" at bounding box center [924, 415] width 155 height 43
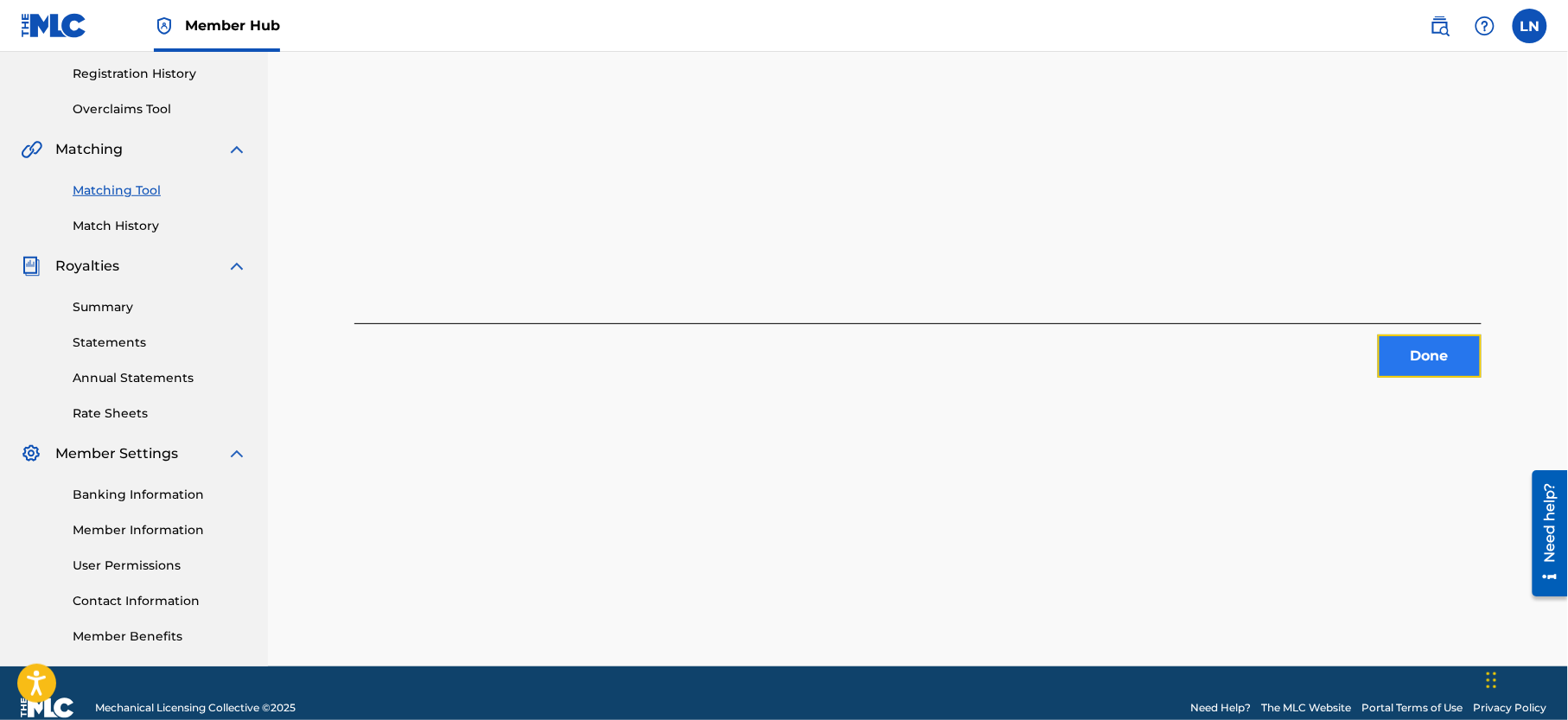
click at [1412, 340] on button "Done" at bounding box center [1430, 356] width 104 height 43
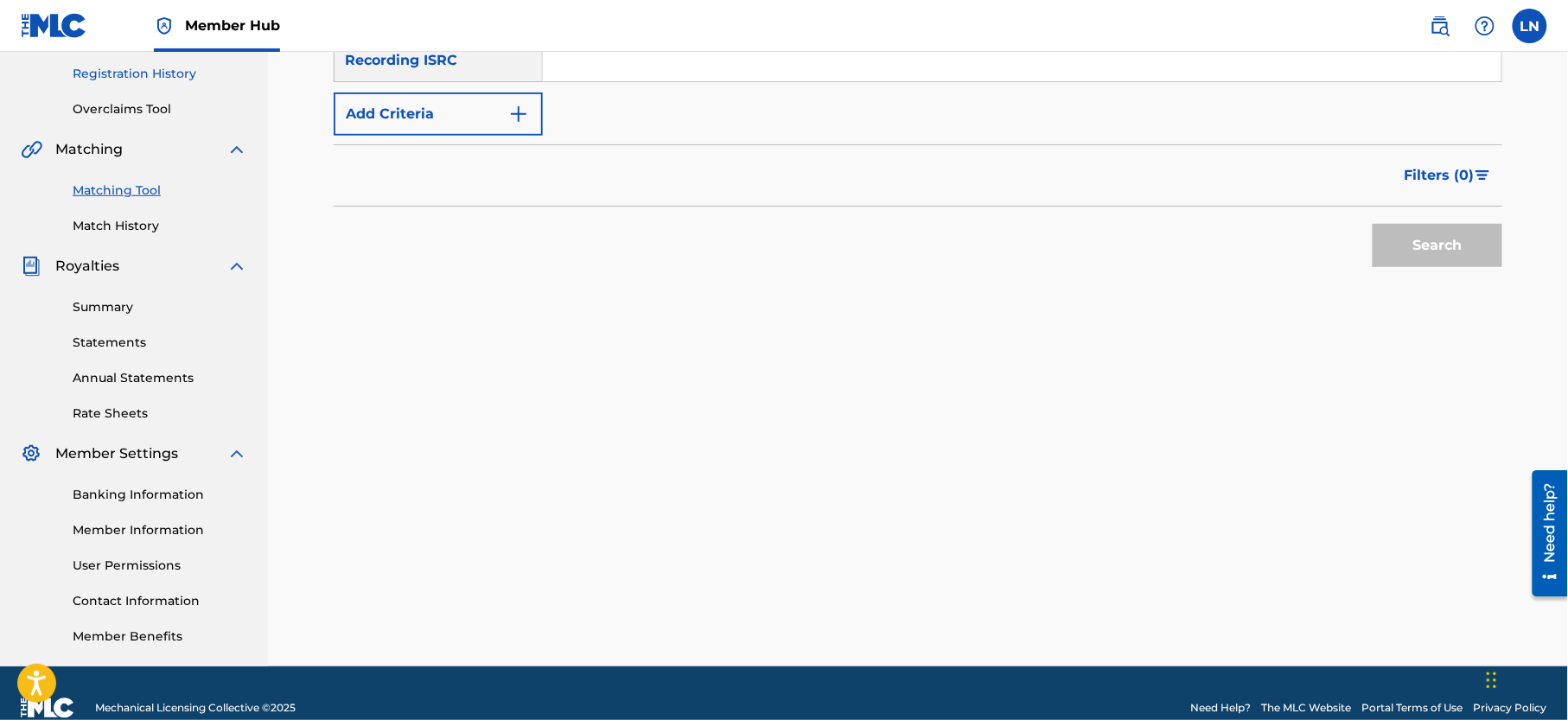
click at [150, 83] on link "Registration History" at bounding box center [160, 73] width 175 height 18
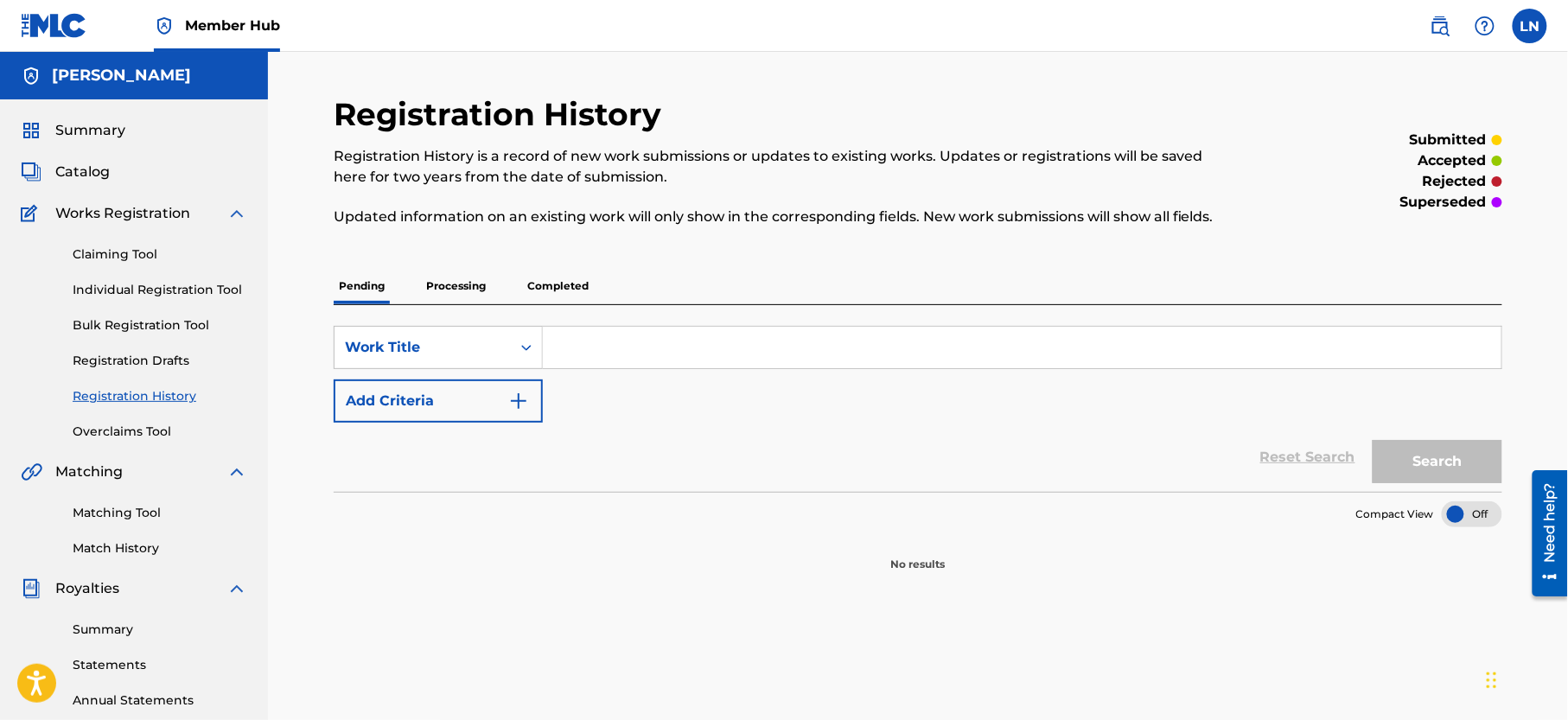
click at [554, 302] on p "Completed" at bounding box center [558, 285] width 72 height 36
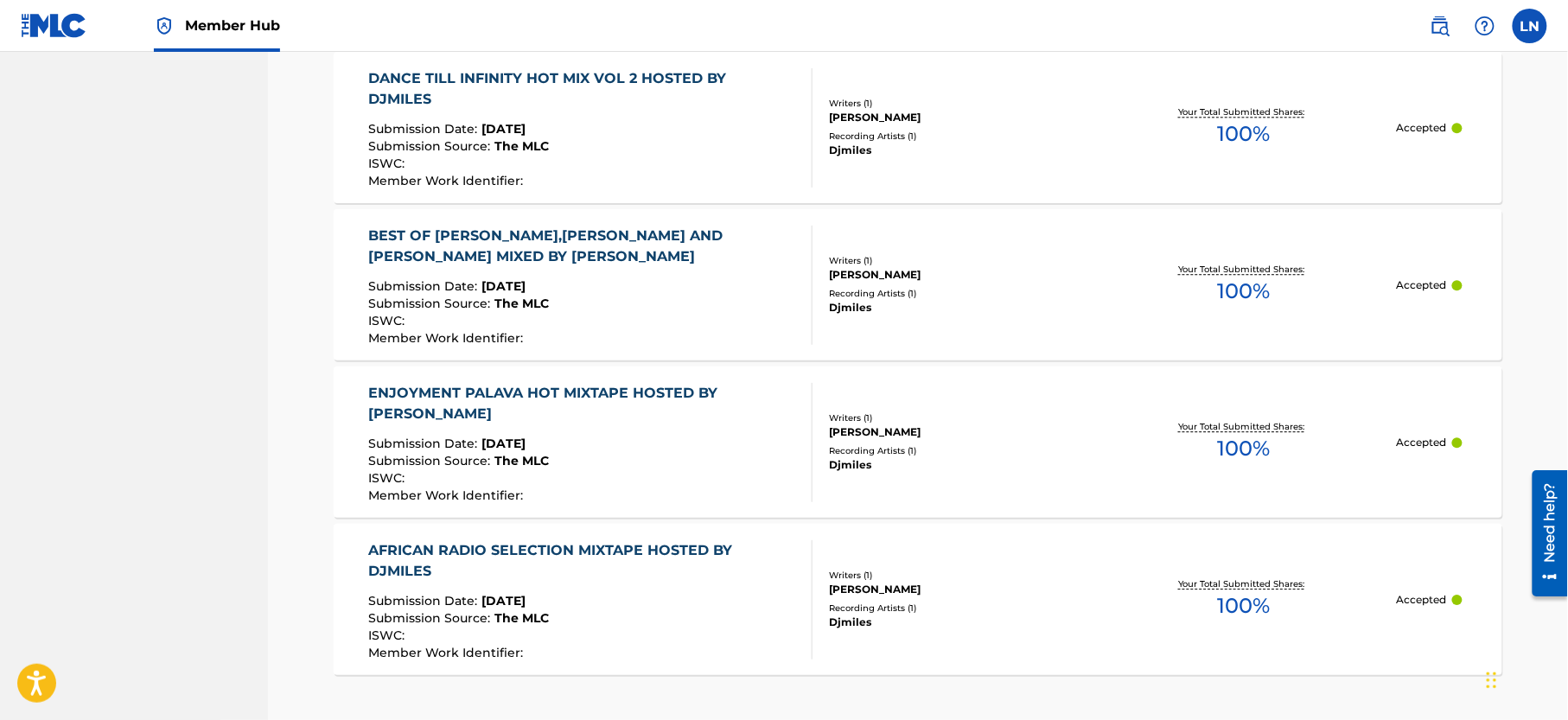
scroll to position [1653, 0]
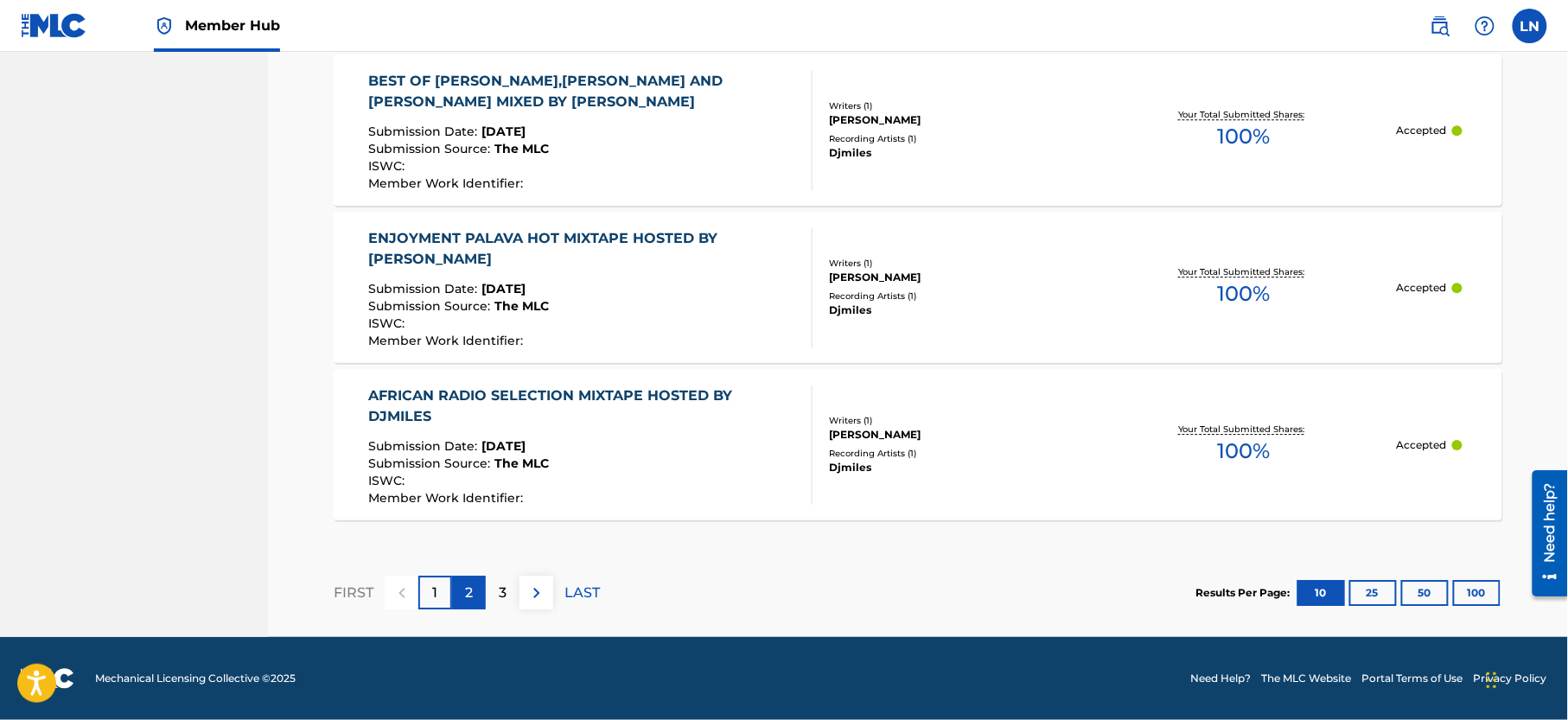
click at [464, 598] on div "2" at bounding box center [469, 592] width 34 height 34
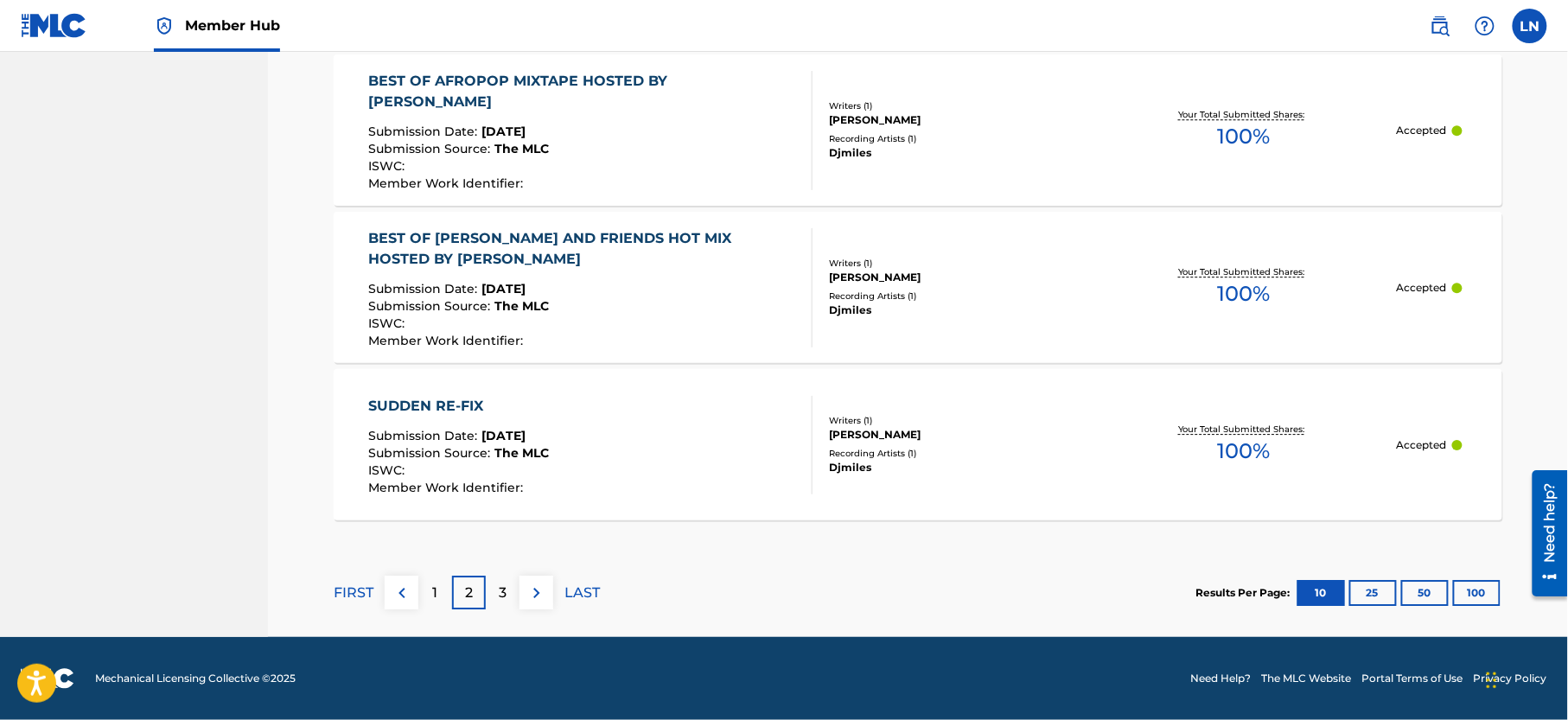
click at [464, 598] on div "2" at bounding box center [469, 592] width 34 height 34
click at [550, 236] on div "BEST OF [PERSON_NAME] AND FRIENDS HOT MIX HOSTED BY [PERSON_NAME]" at bounding box center [584, 249] width 429 height 41
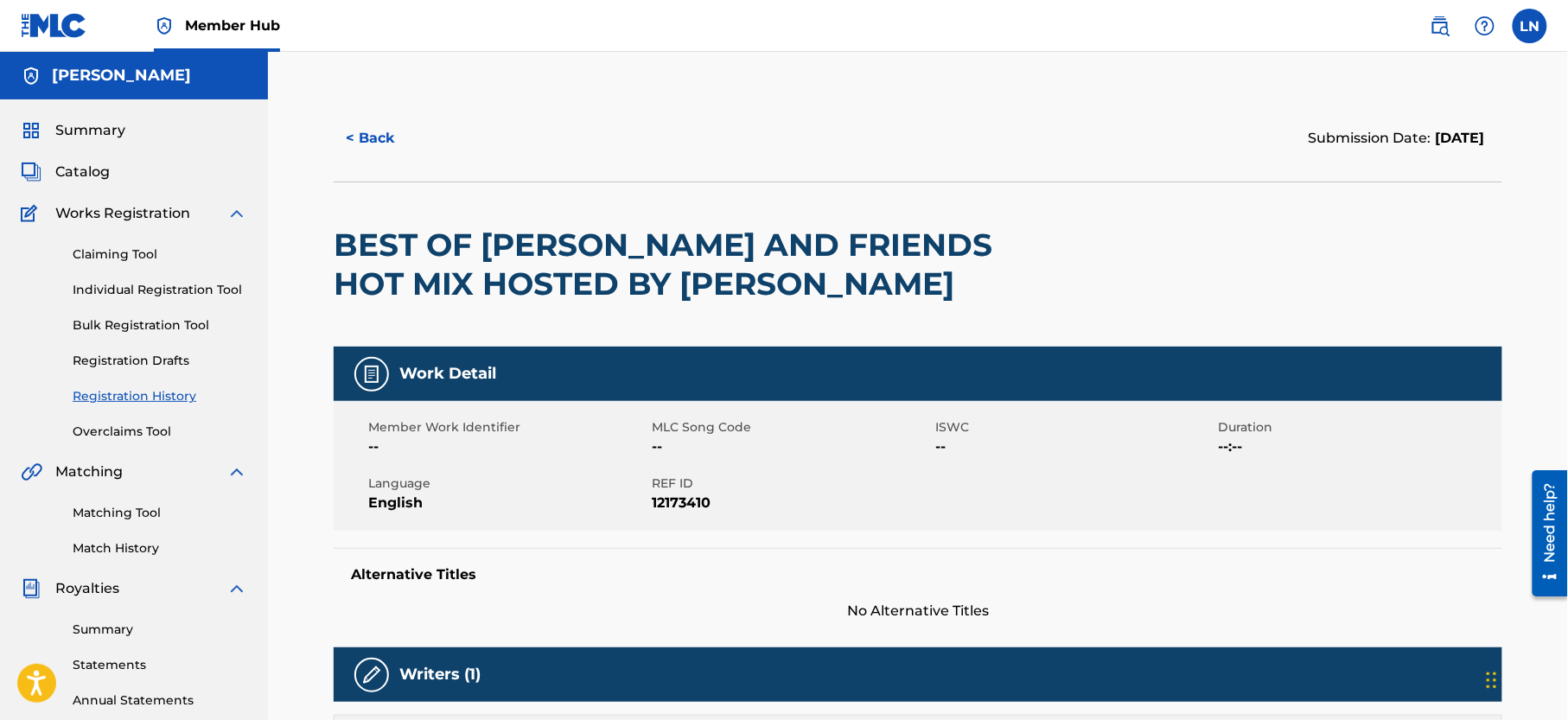
click at [550, 236] on h2 "BEST OF [PERSON_NAME] AND FRIENDS HOT MIX HOSTED BY [PERSON_NAME]" at bounding box center [684, 264] width 701 height 78
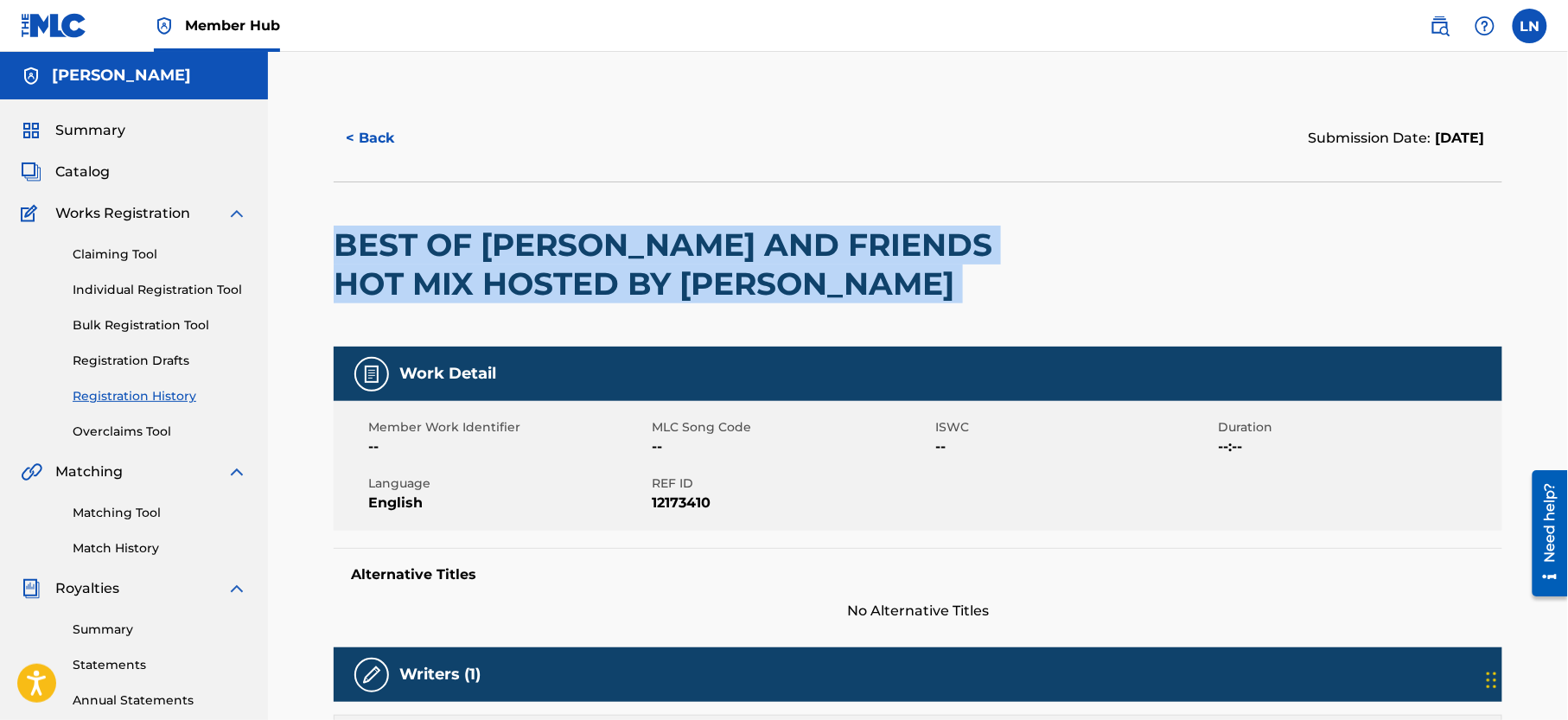
click at [550, 236] on h2 "BEST OF [PERSON_NAME] AND FRIENDS HOT MIX HOSTED BY [PERSON_NAME]" at bounding box center [684, 264] width 701 height 78
copy div "BEST OF [PERSON_NAME] AND FRIENDS HOT MIX HOSTED BY [PERSON_NAME]"
click at [111, 522] on link "Matching Tool" at bounding box center [160, 512] width 175 height 18
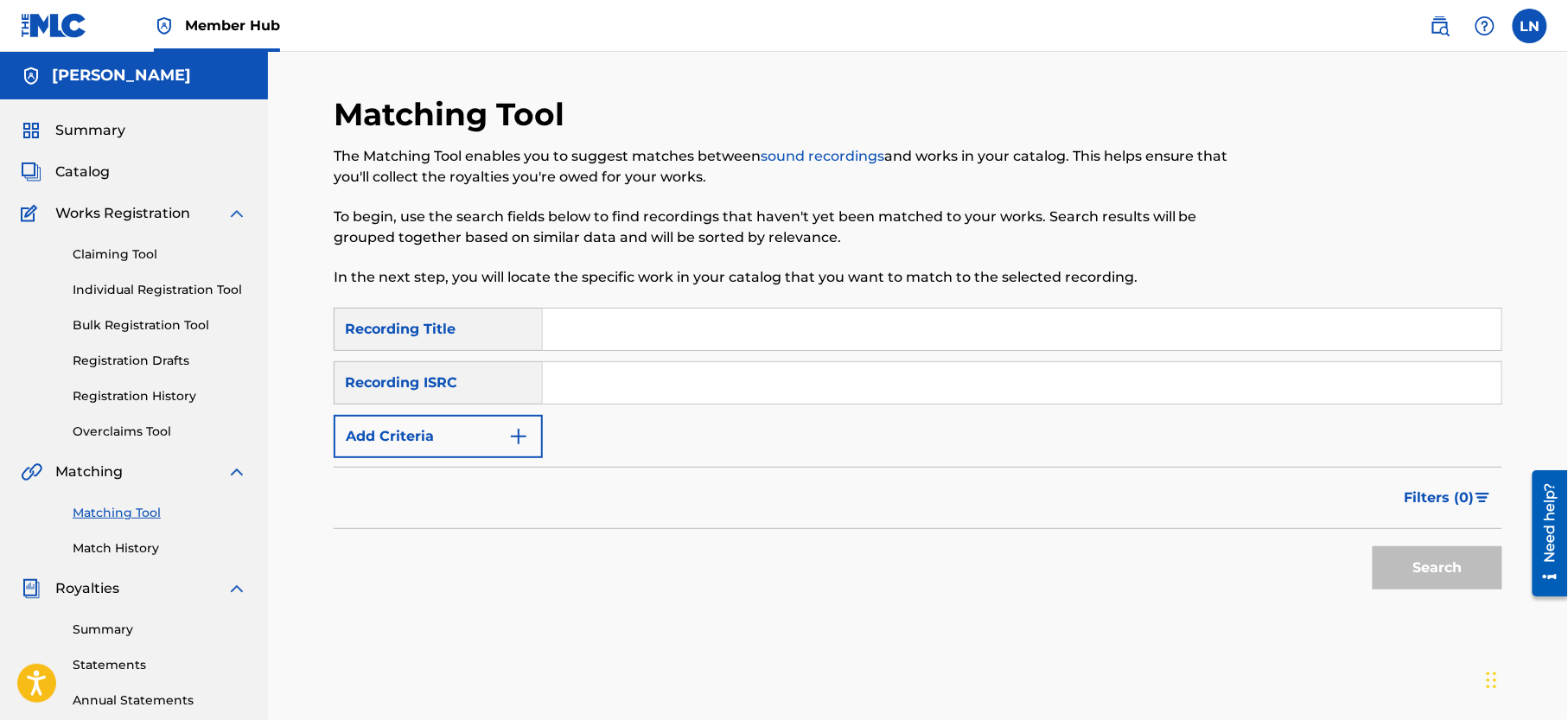
click at [713, 343] on input "Search Form" at bounding box center [1022, 329] width 959 height 41
paste input "BEST OF [PERSON_NAME] AND FRIENDS HOT MIX HOSTED BY [PERSON_NAME]"
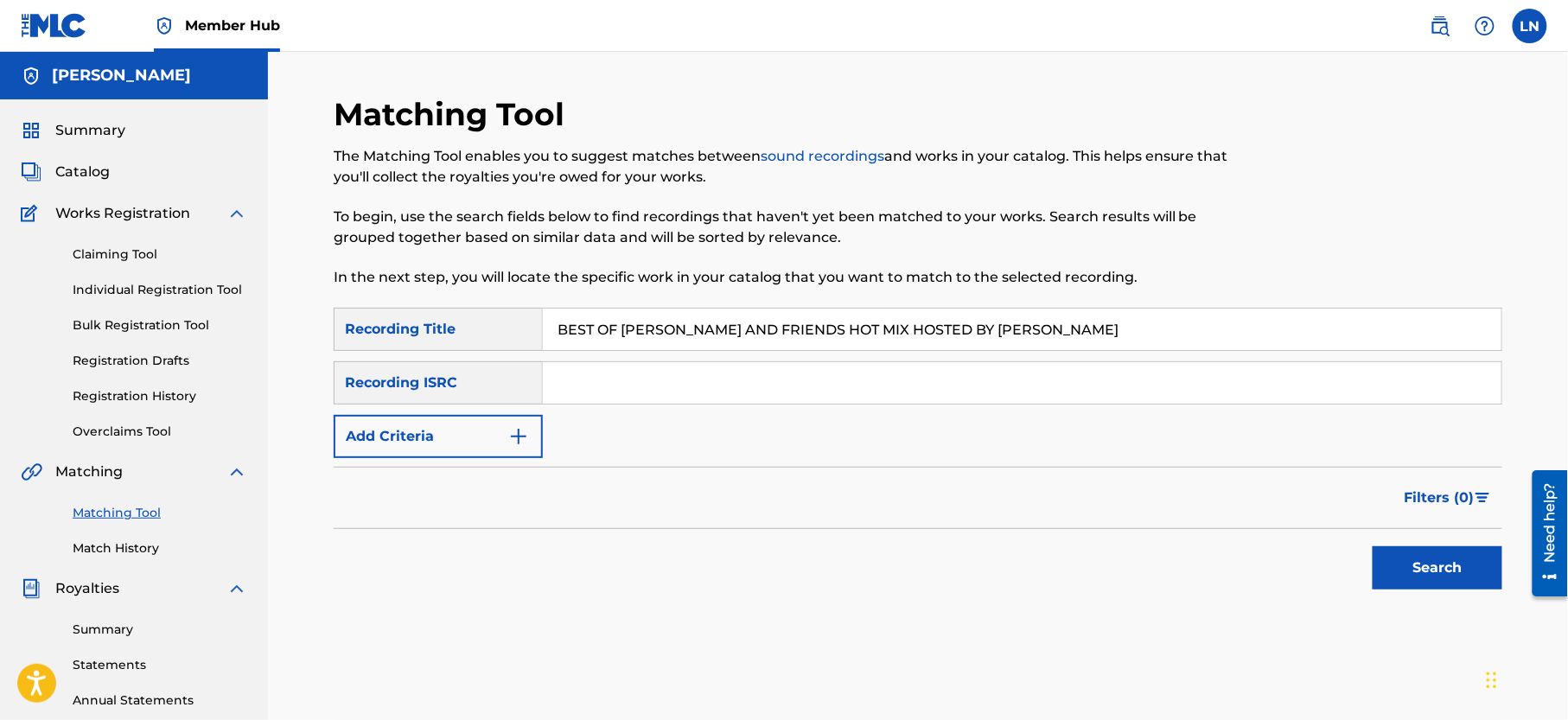
type input "BEST OF [PERSON_NAME] AND FRIENDS HOT MIX HOSTED BY [PERSON_NAME]"
click at [1372, 546] on button "Search" at bounding box center [1437, 568] width 130 height 43
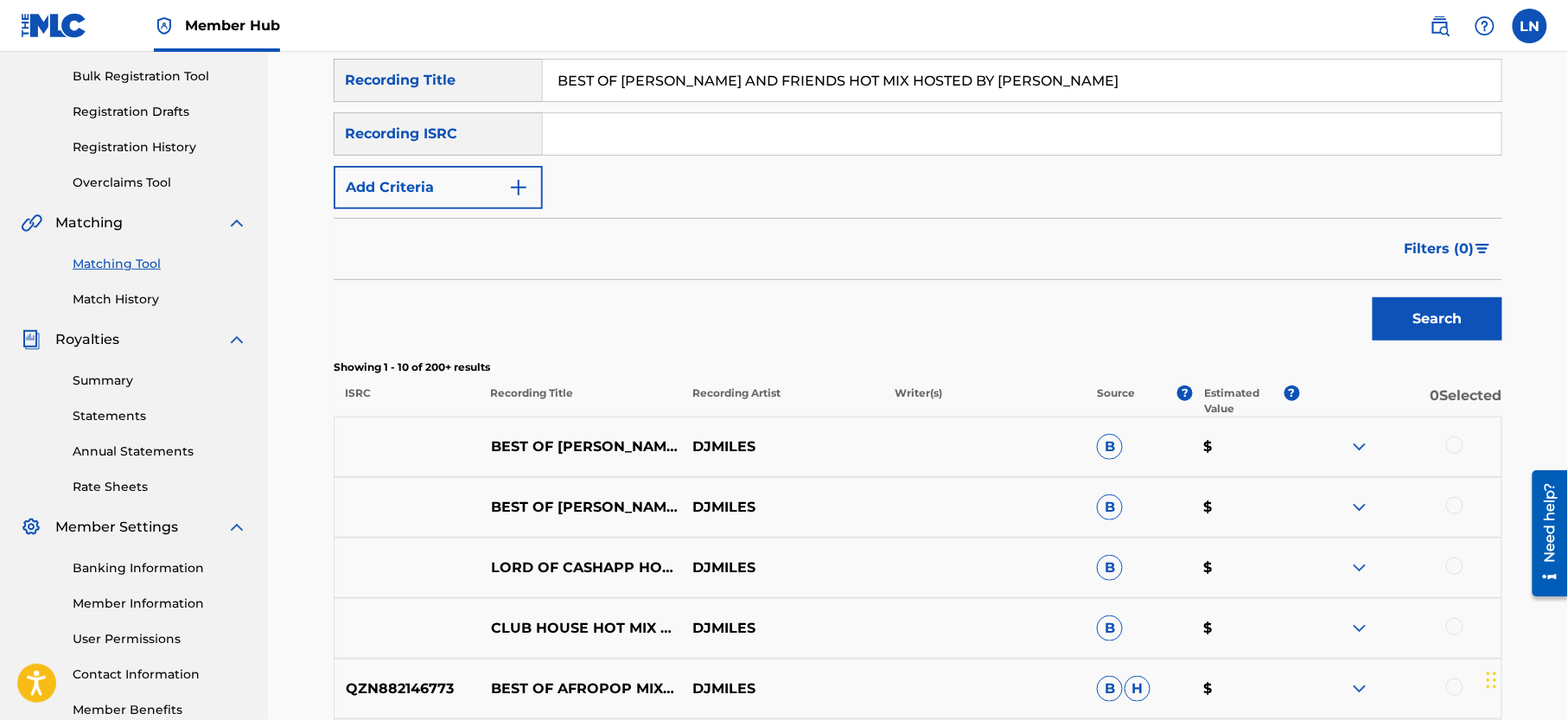
scroll to position [310, 0]
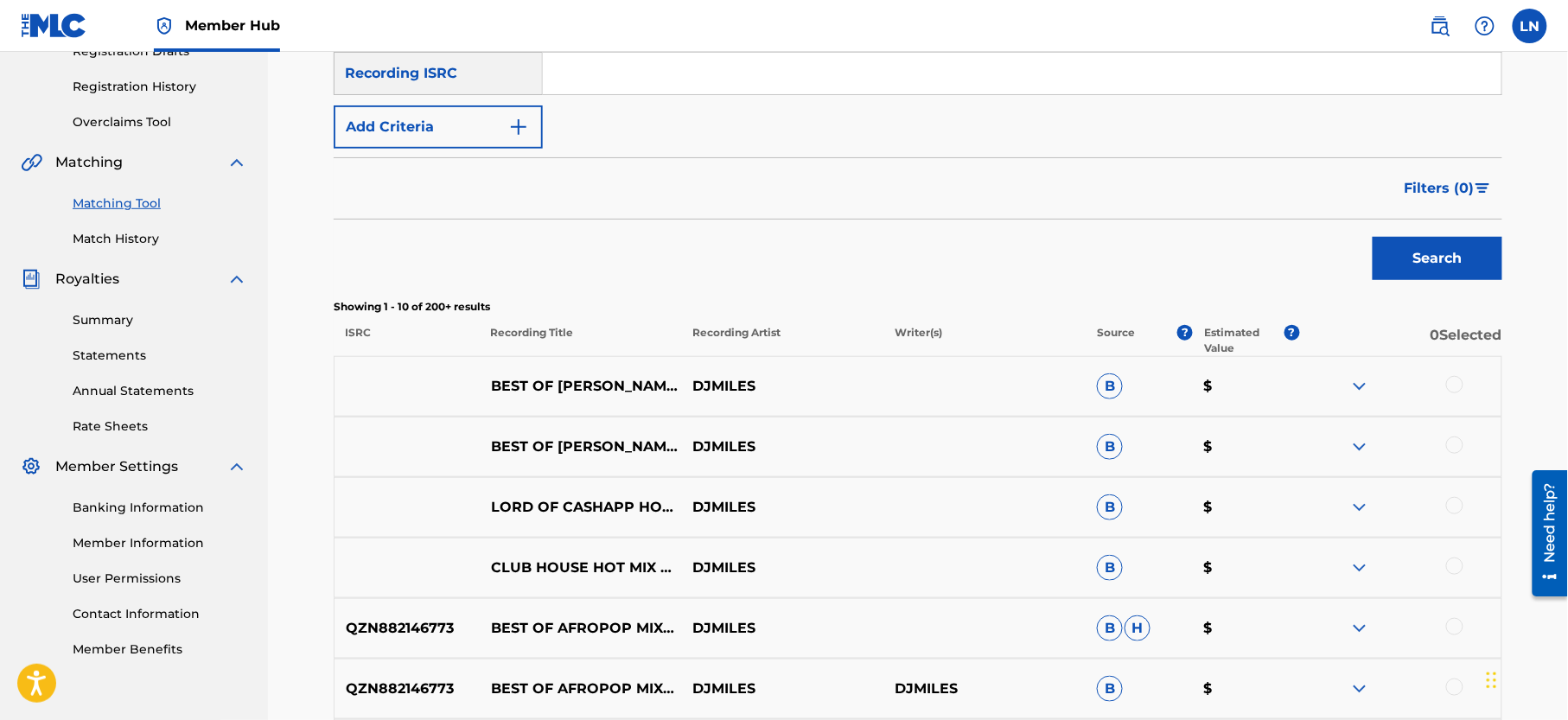
click at [1363, 381] on img at bounding box center [1359, 386] width 21 height 21
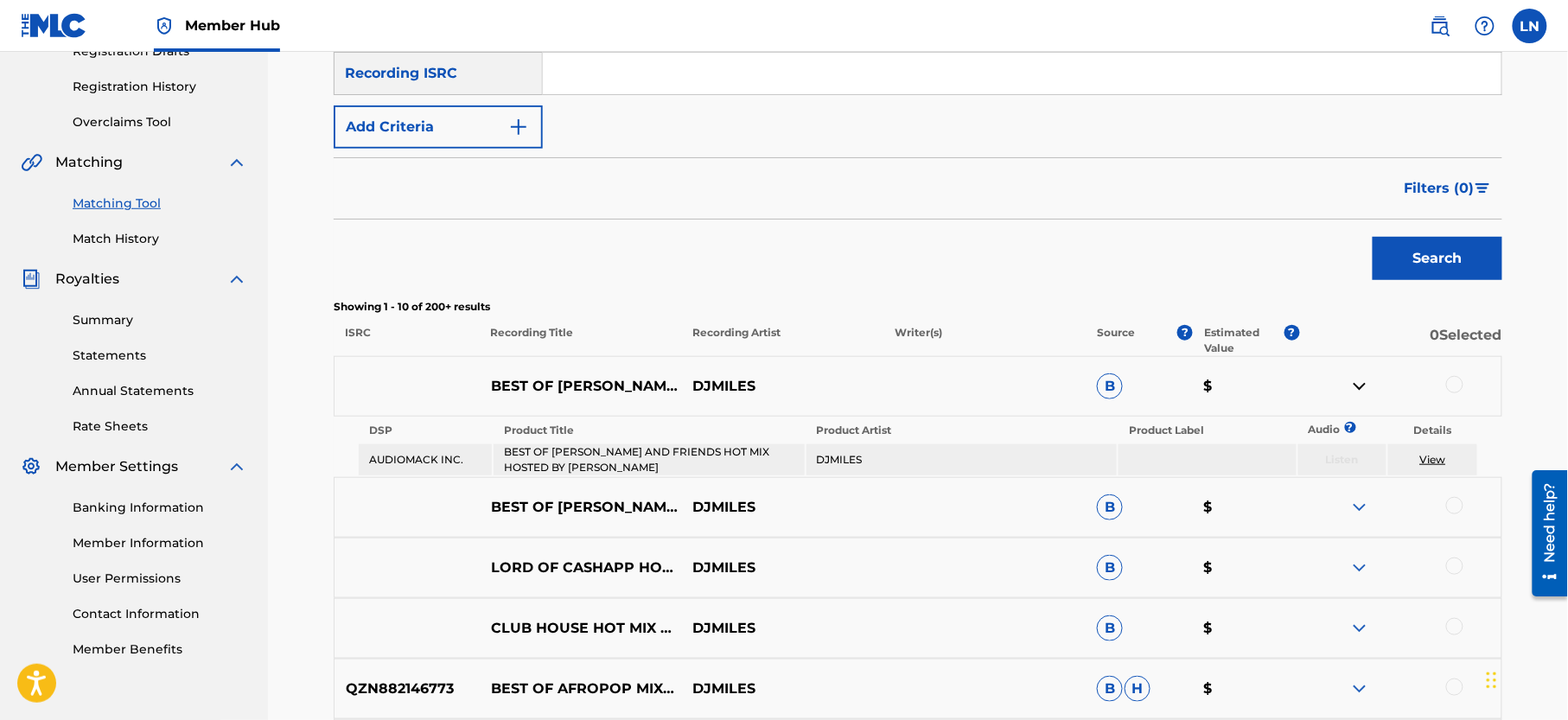
click at [1363, 381] on img at bounding box center [1359, 386] width 21 height 21
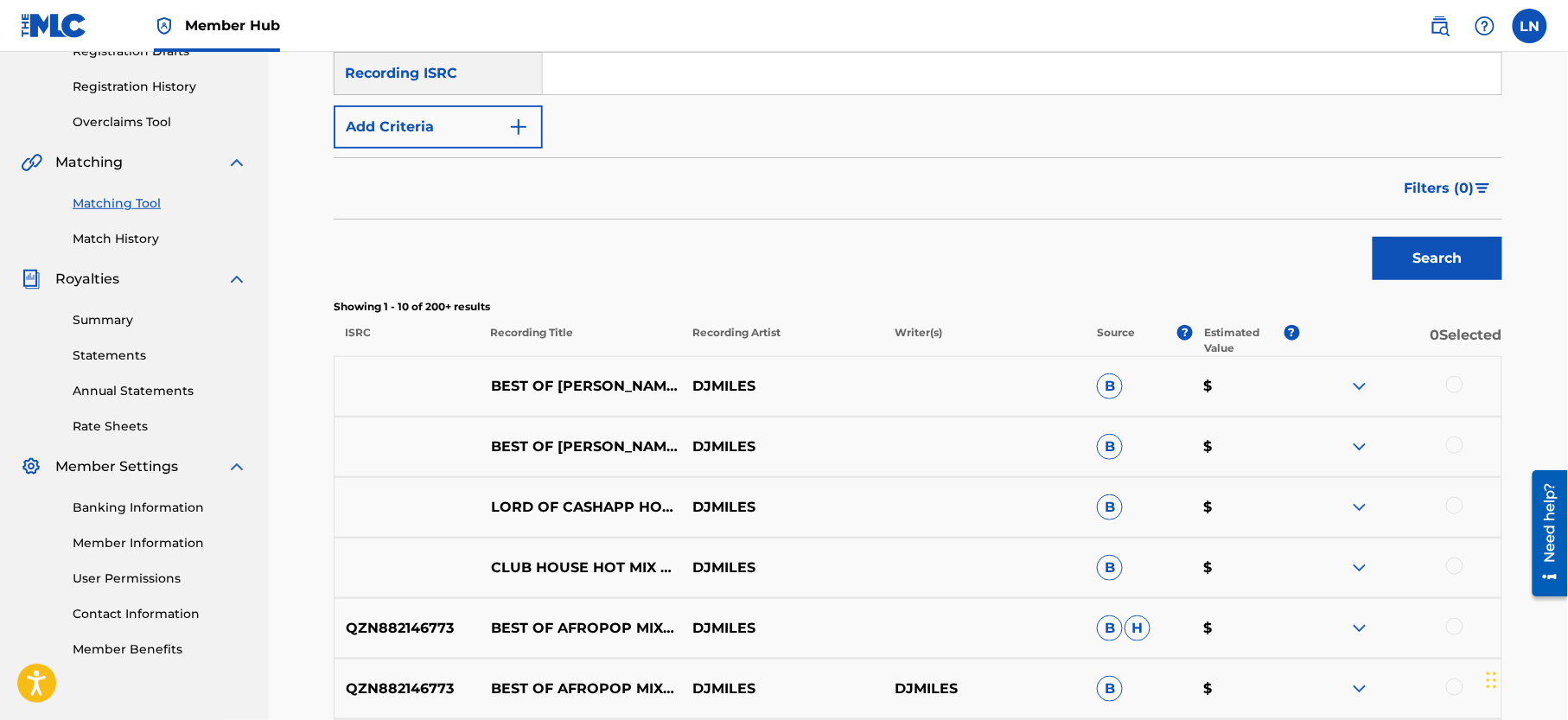
click at [1359, 443] on img at bounding box center [1359, 447] width 21 height 21
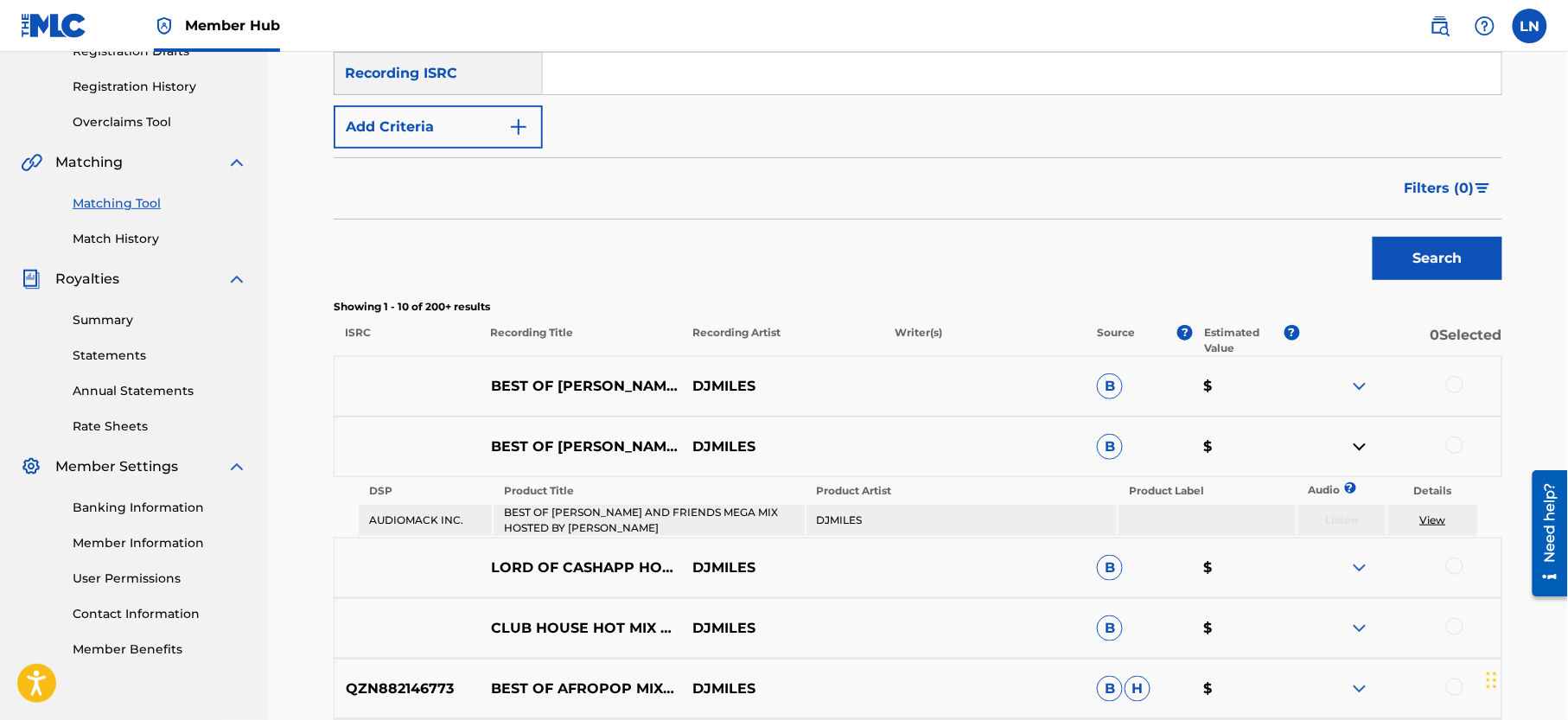
click at [1359, 443] on img at bounding box center [1359, 447] width 21 height 21
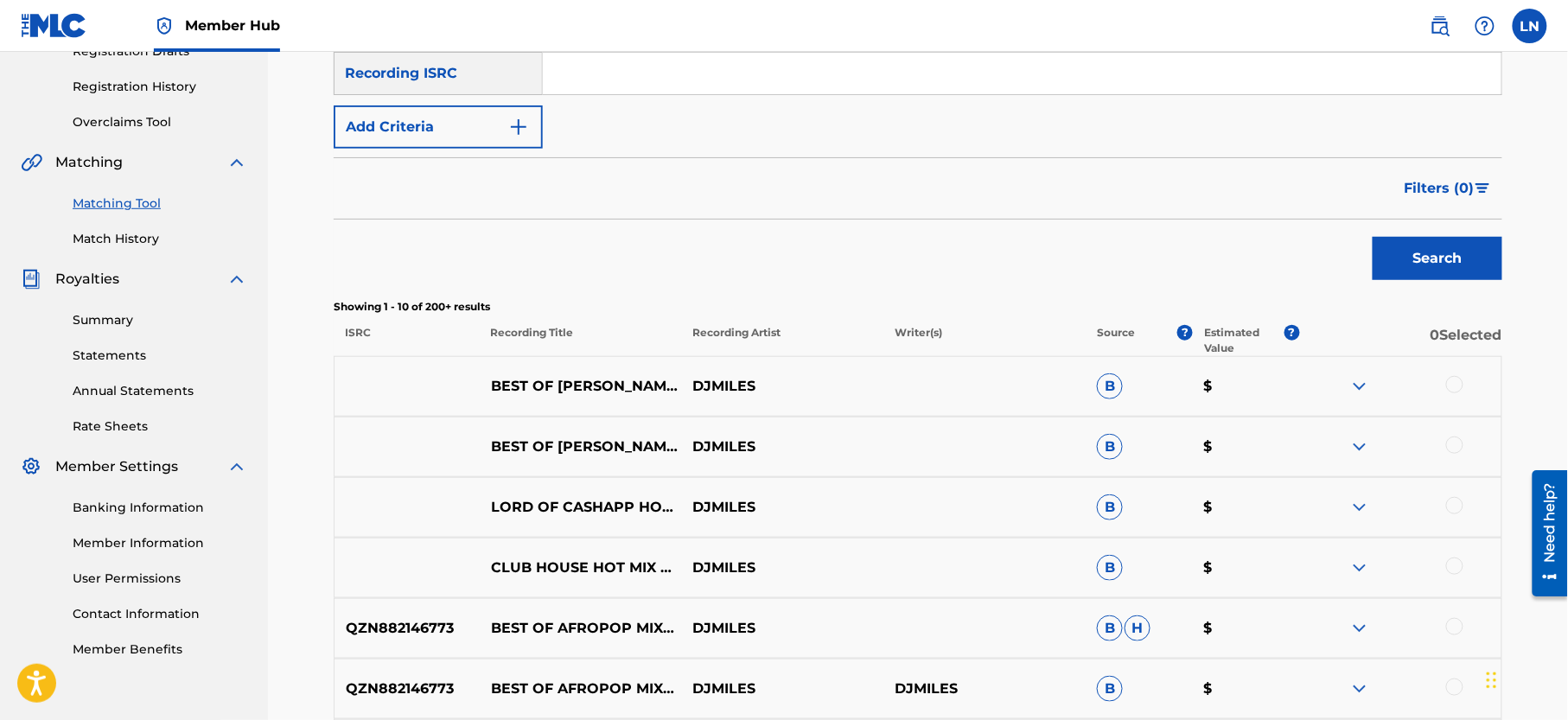
click at [1449, 387] on div at bounding box center [1455, 384] width 17 height 17
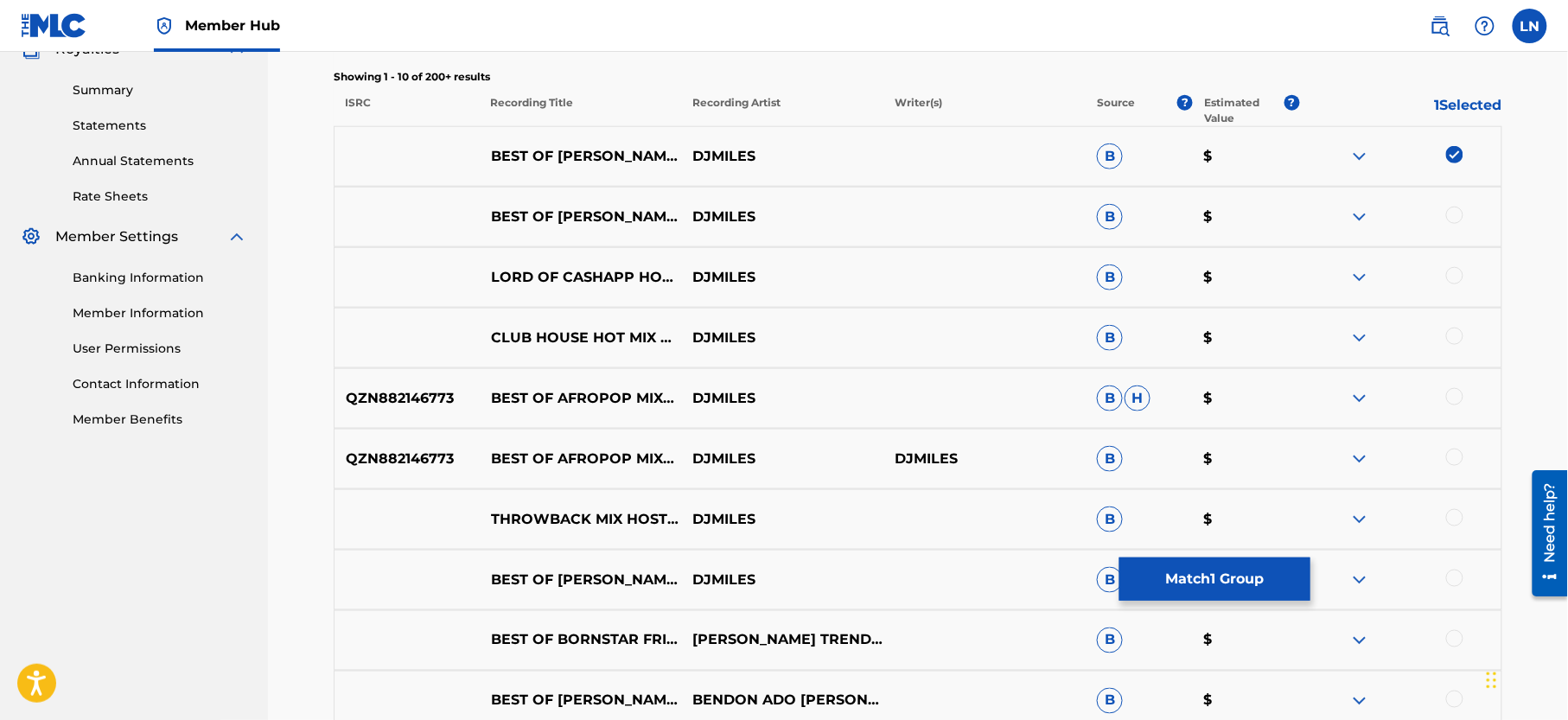
scroll to position [543, 0]
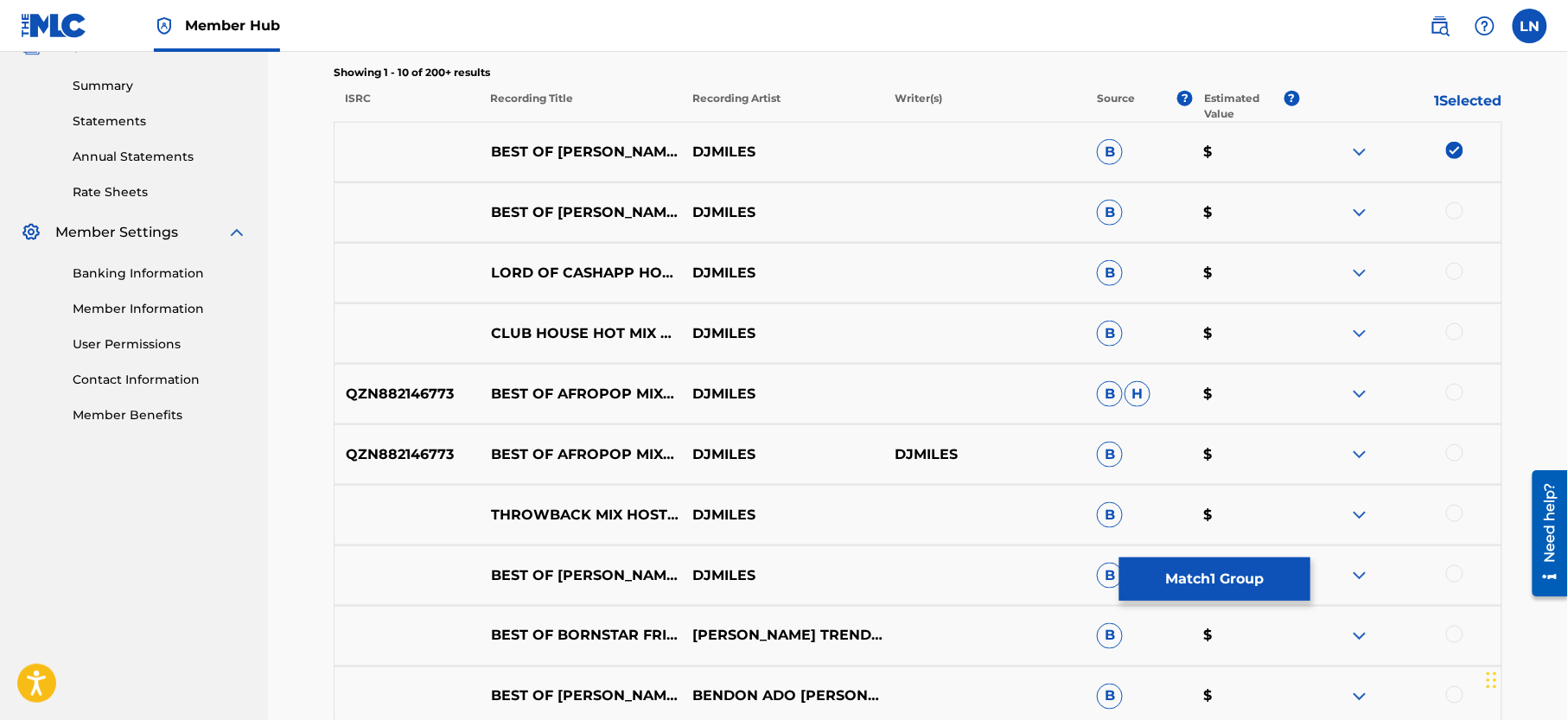
click at [1357, 392] on img at bounding box center [1359, 394] width 21 height 21
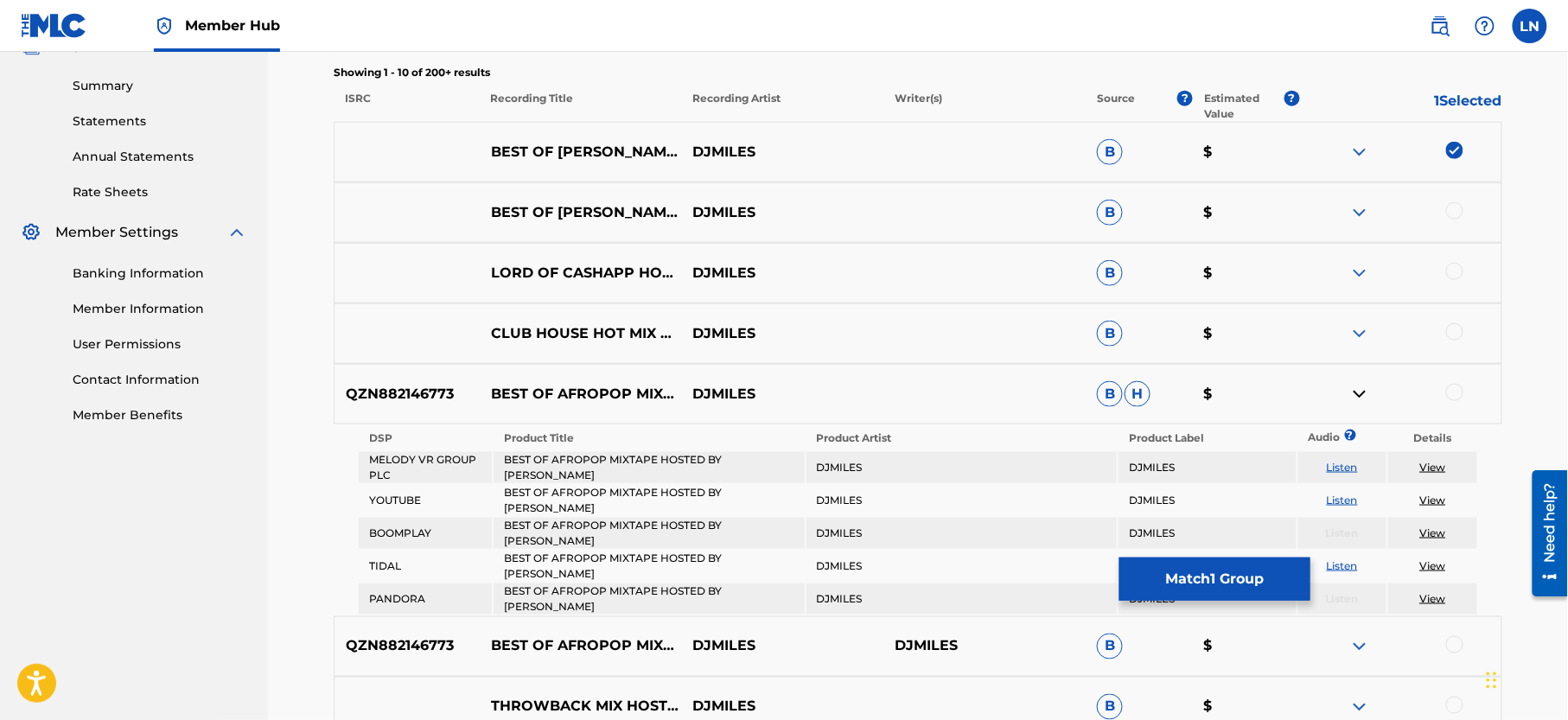
click at [1358, 333] on img at bounding box center [1359, 334] width 21 height 21
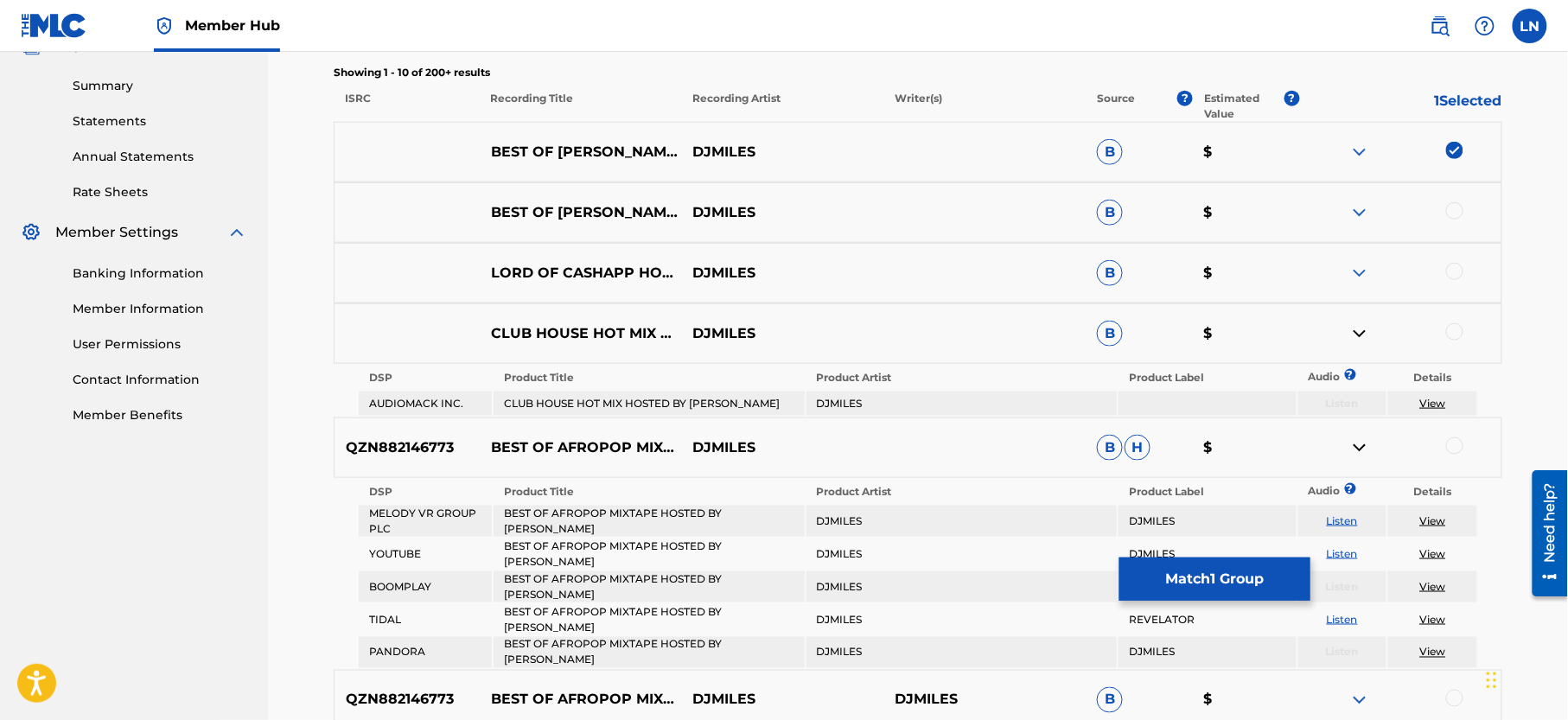
click at [1358, 333] on img at bounding box center [1359, 334] width 21 height 21
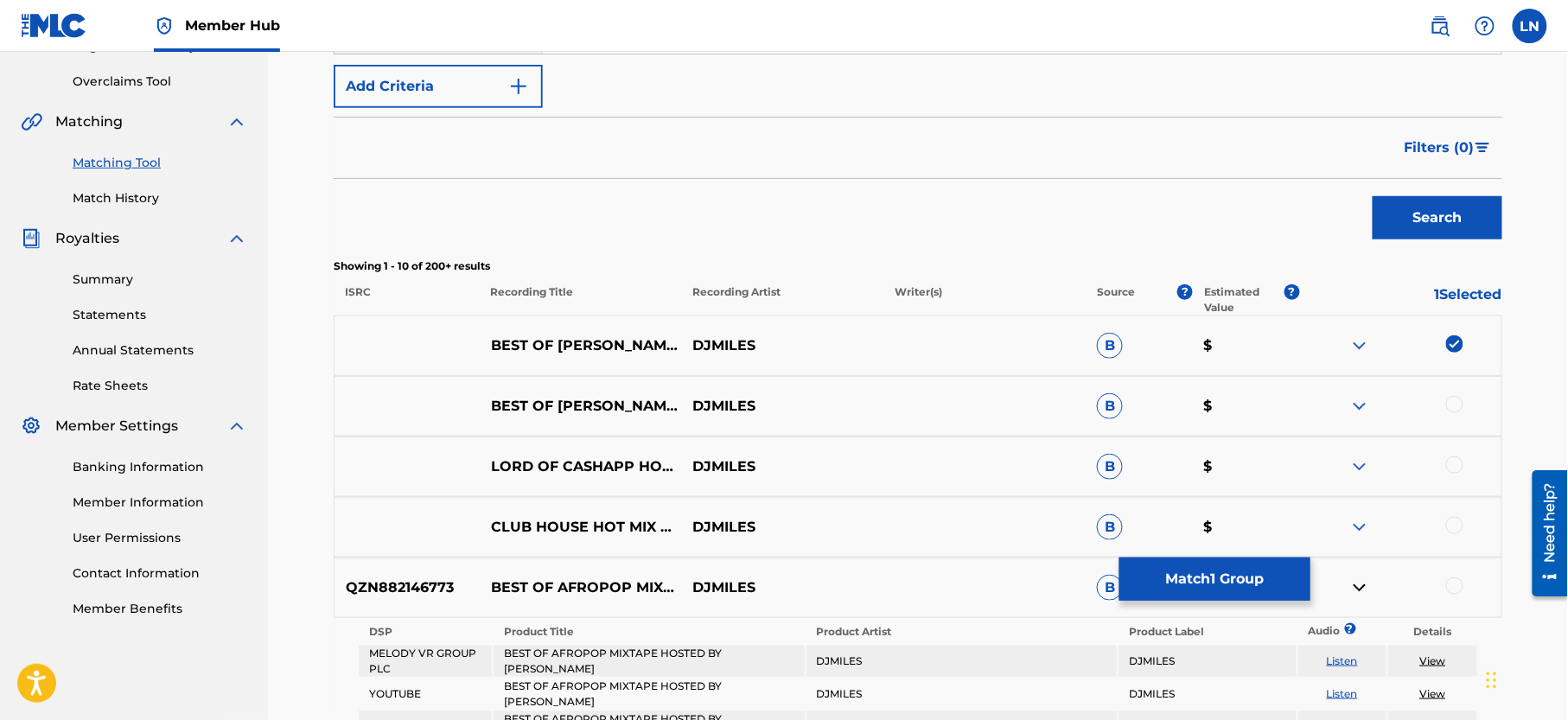
scroll to position [357, 0]
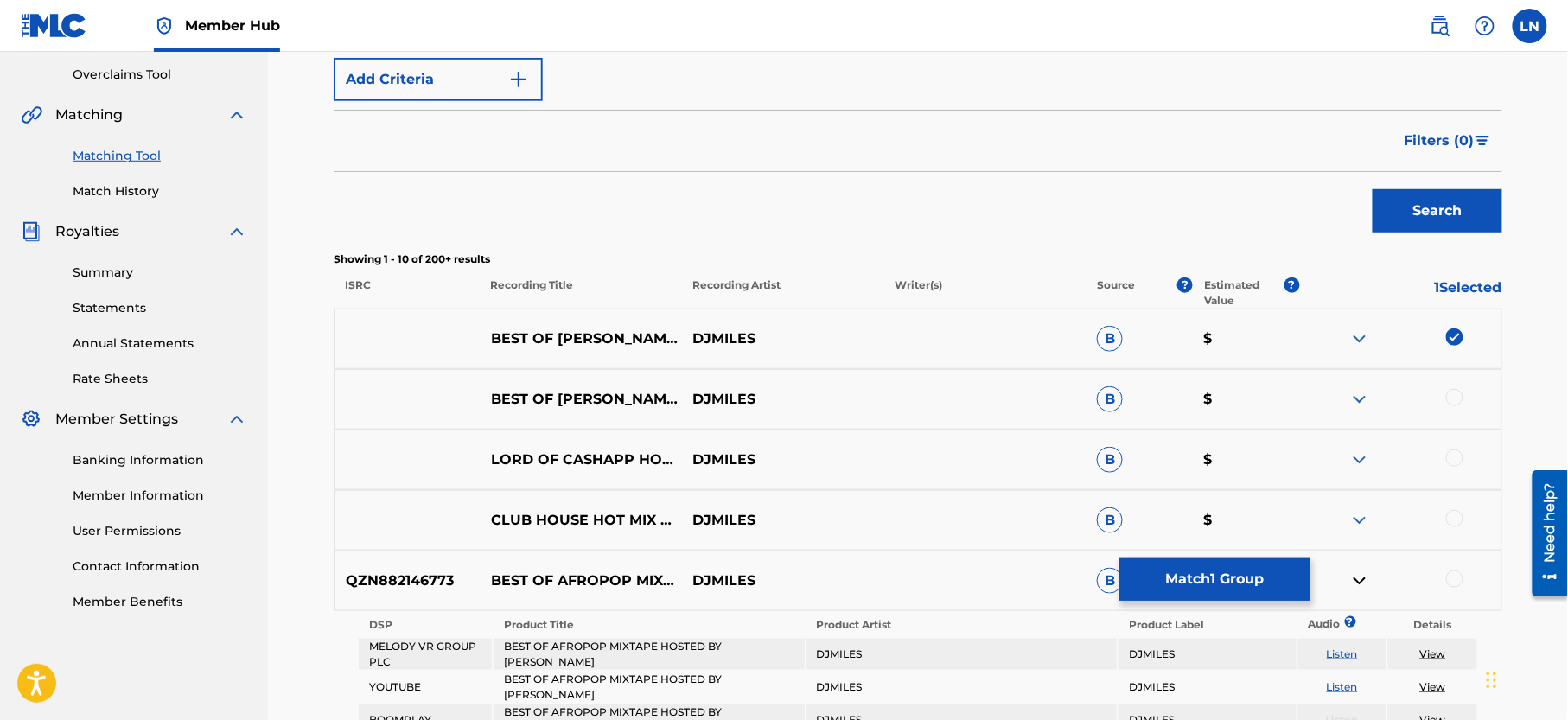
click at [1360, 334] on img at bounding box center [1359, 338] width 21 height 21
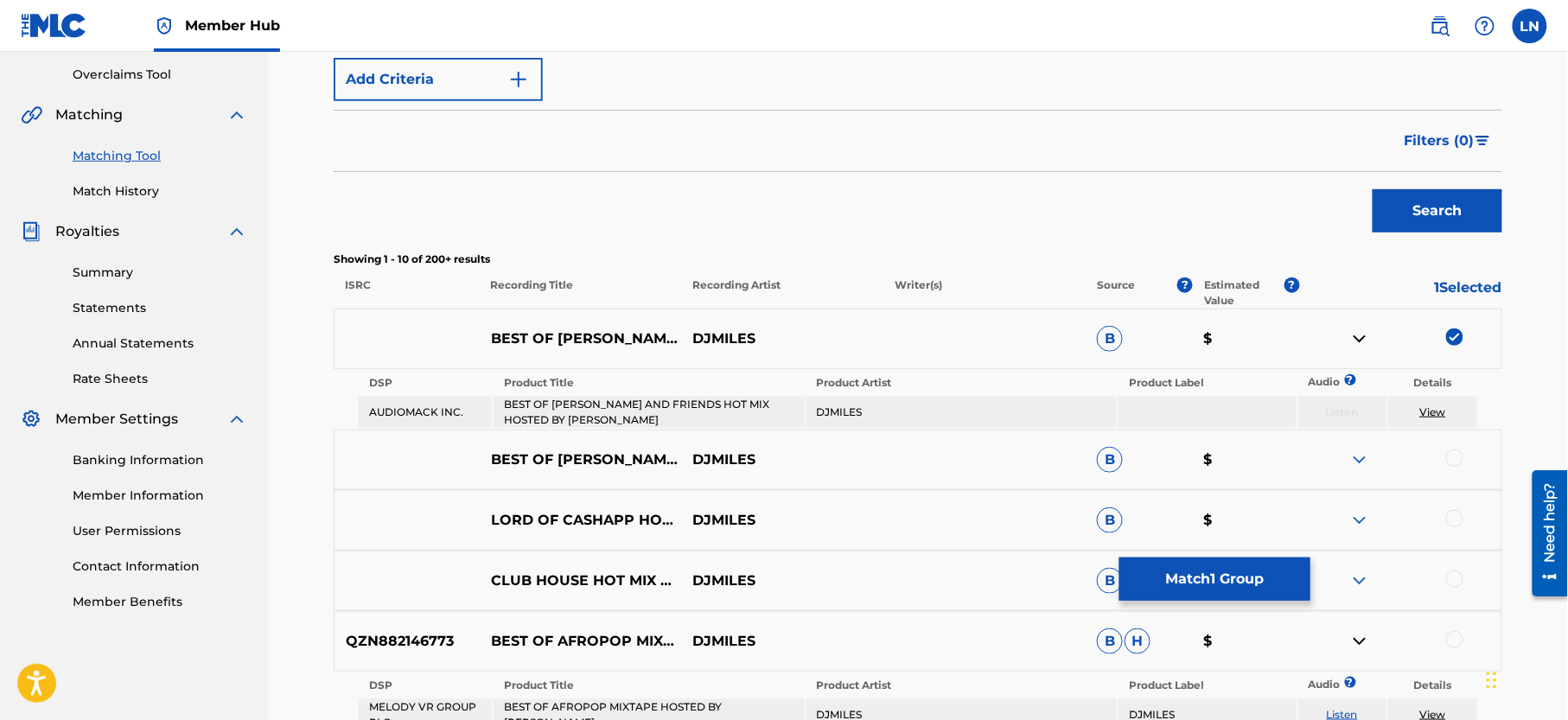
click at [1360, 334] on img at bounding box center [1359, 338] width 21 height 21
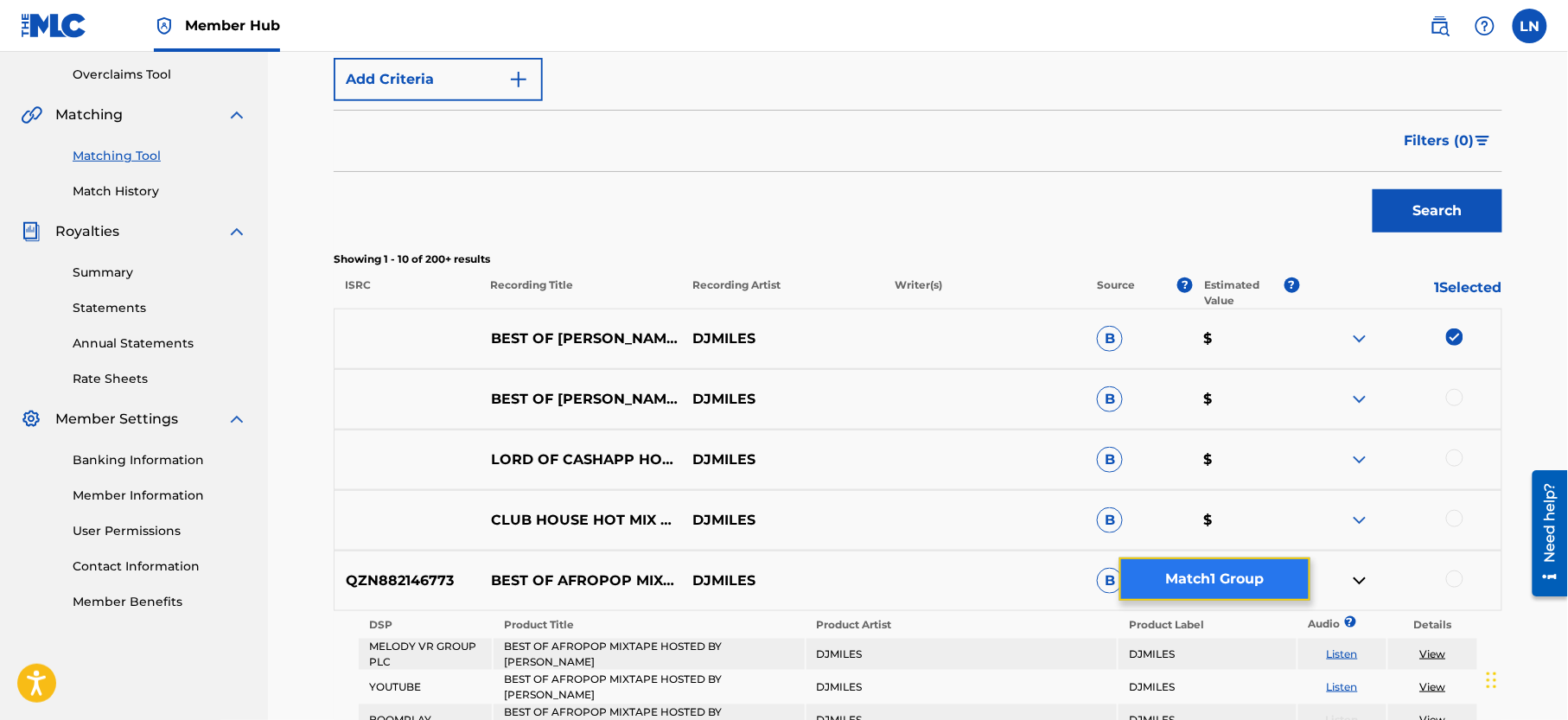
click at [1222, 570] on button "Match 1 Group" at bounding box center [1214, 579] width 191 height 43
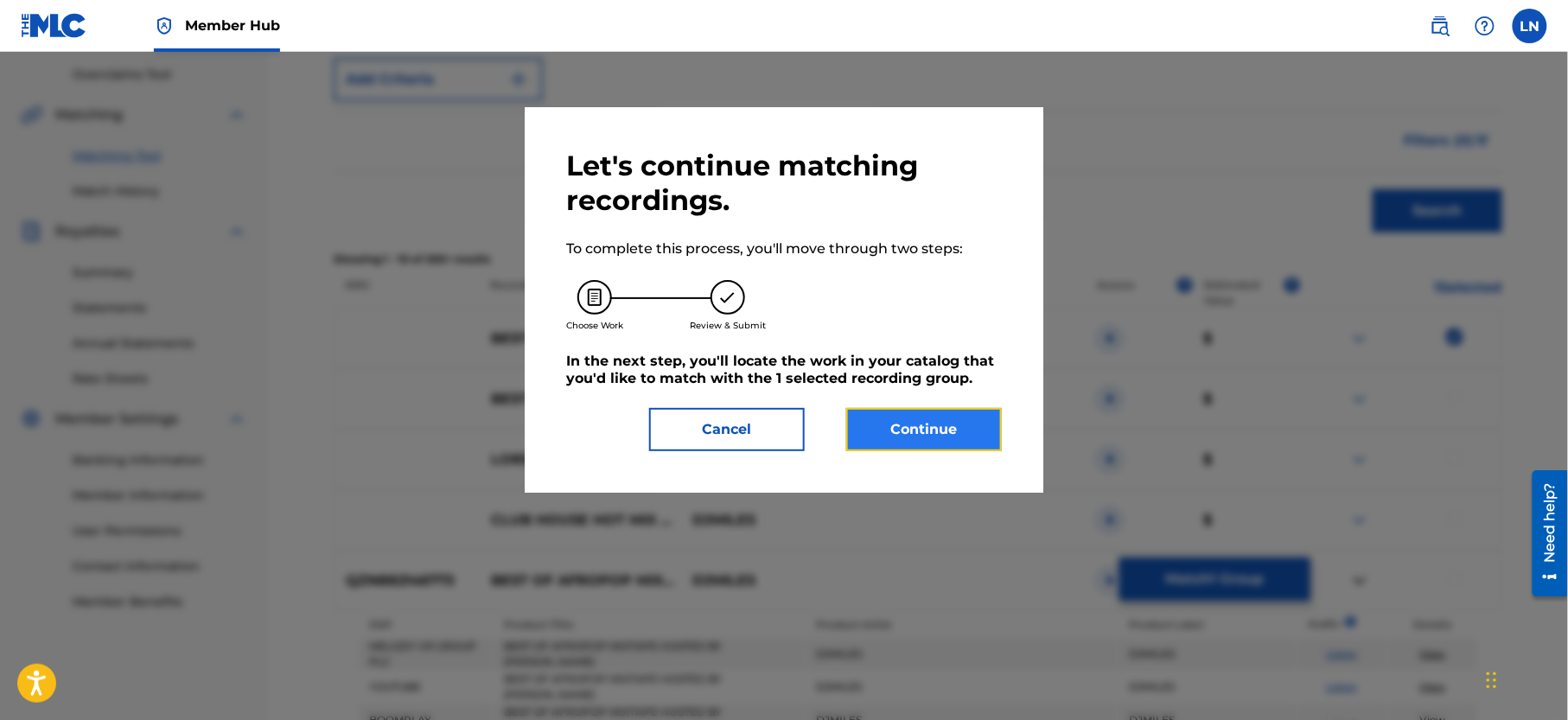
click at [932, 429] on button "Continue" at bounding box center [924, 429] width 155 height 43
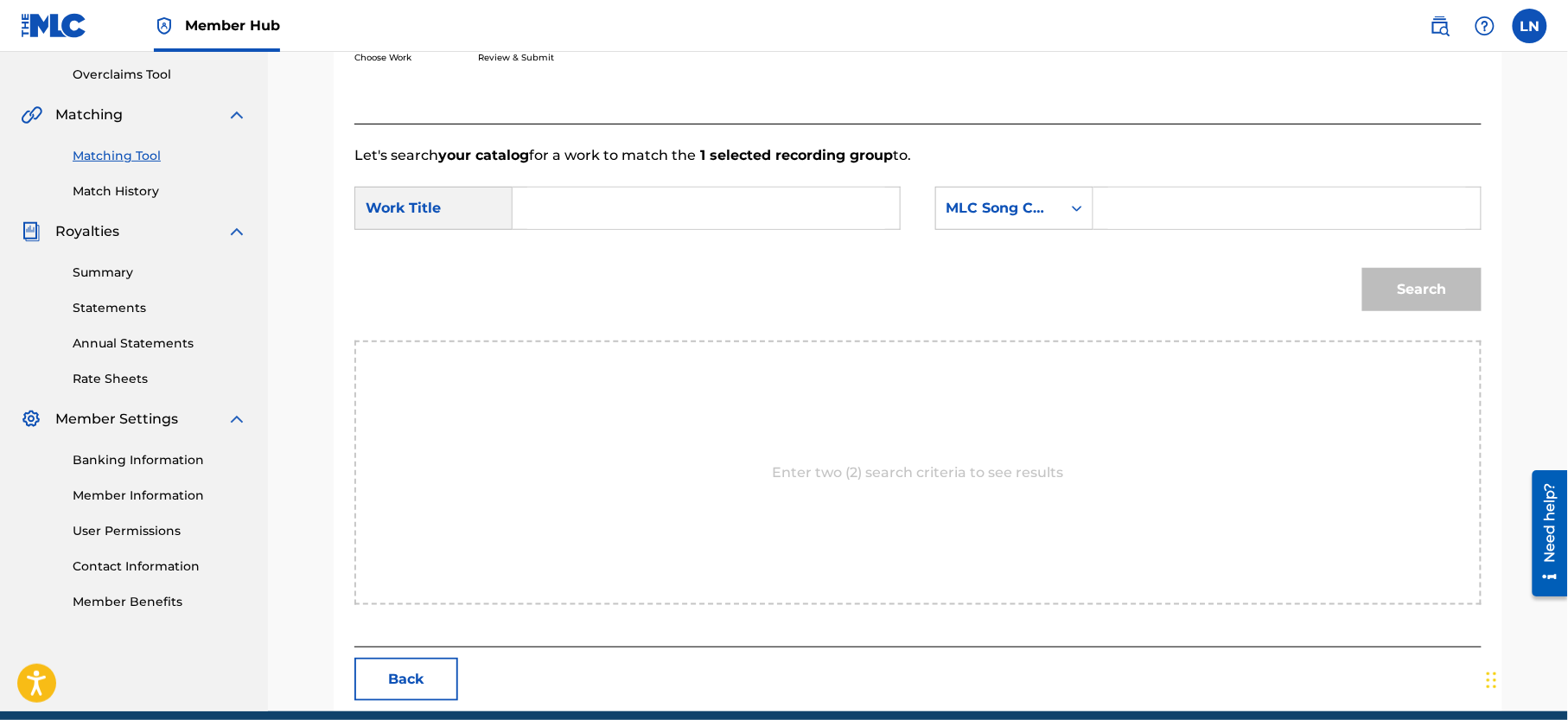
click at [643, 205] on input "Search Form" at bounding box center [706, 208] width 358 height 41
paste input "BEST OF [PERSON_NAME] AND FRIENDS HOT MIX HOSTED BY [PERSON_NAME]"
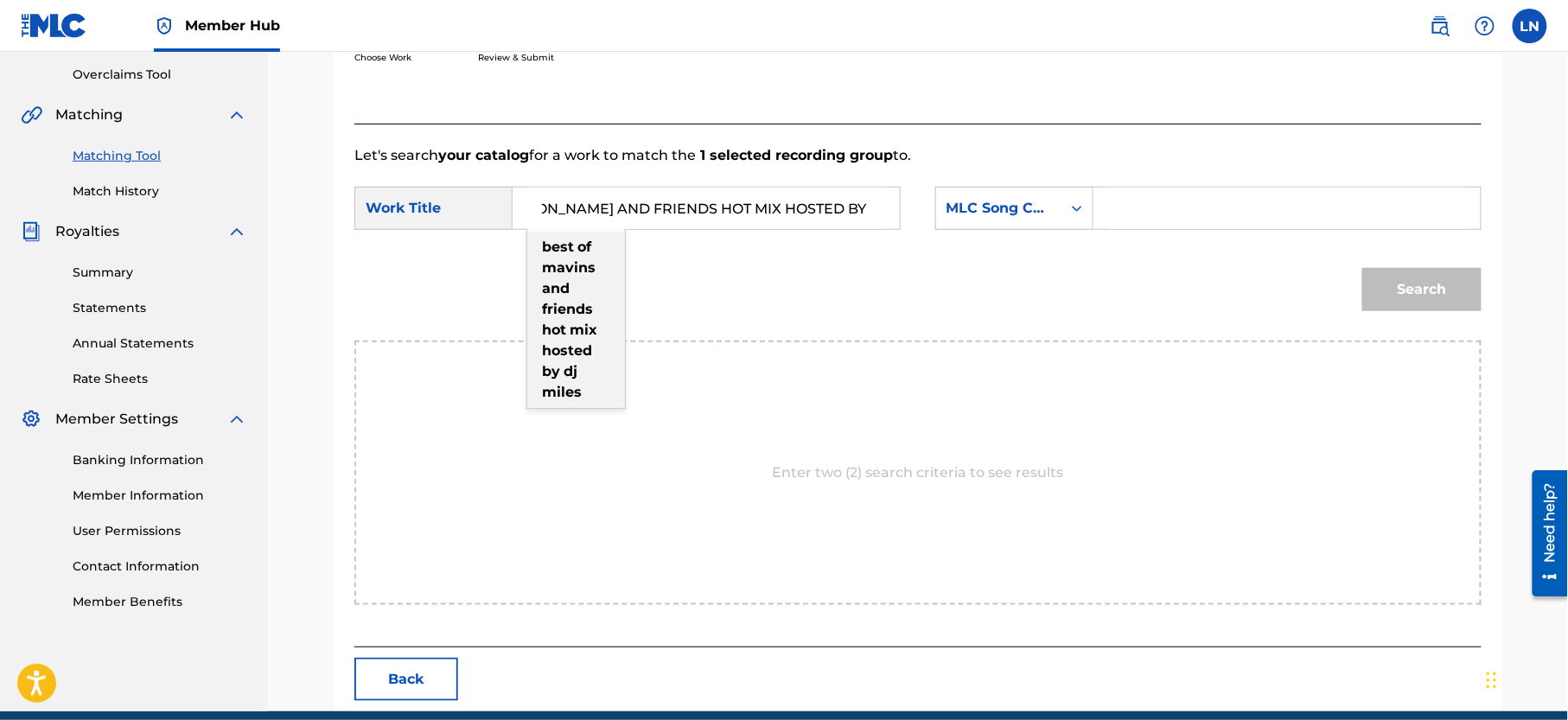
click at [563, 301] on strong "friends" at bounding box center [567, 310] width 51 height 17
type input "best of [PERSON_NAME] and friends hot mix hosted by [PERSON_NAME]"
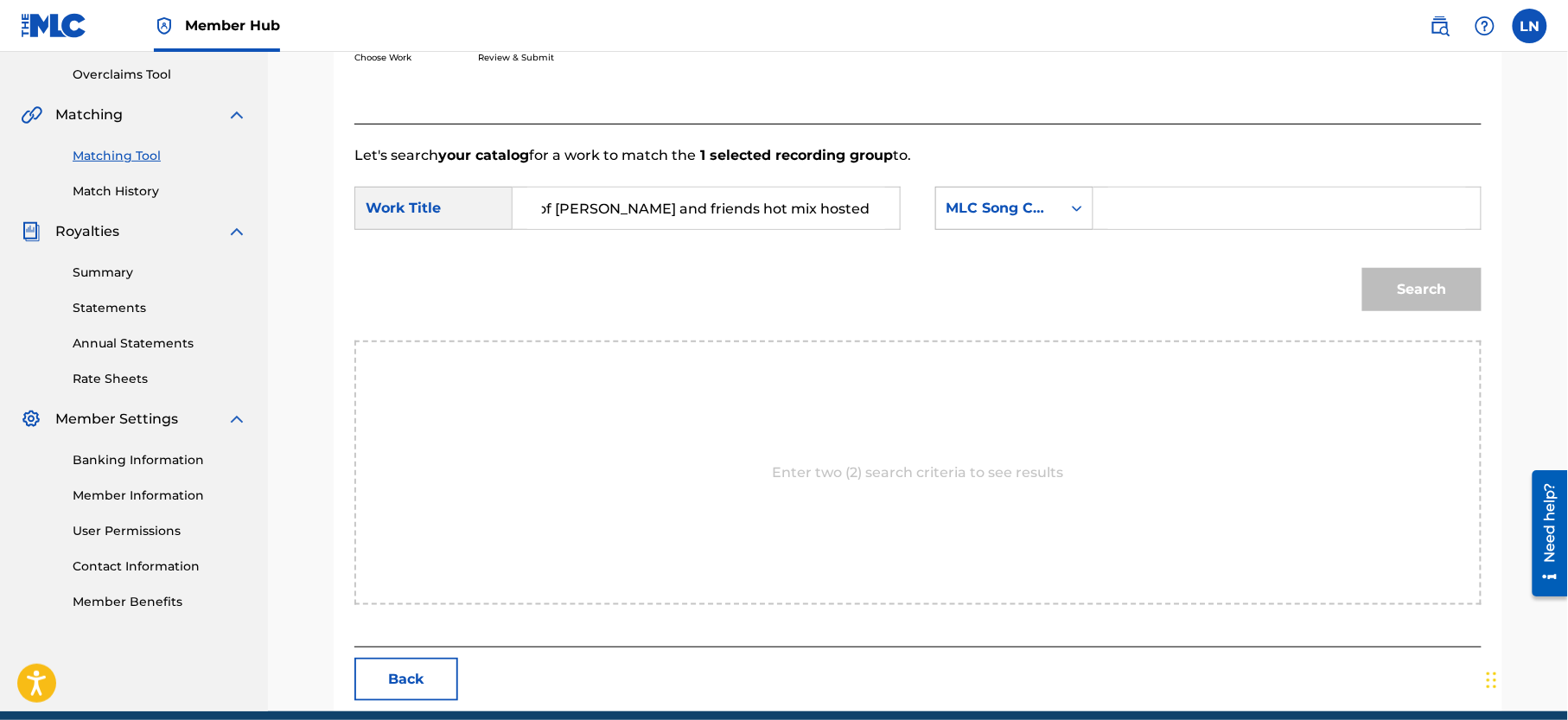
scroll to position [0, 0]
click at [1024, 210] on div "MLC Song Code" at bounding box center [999, 209] width 105 height 21
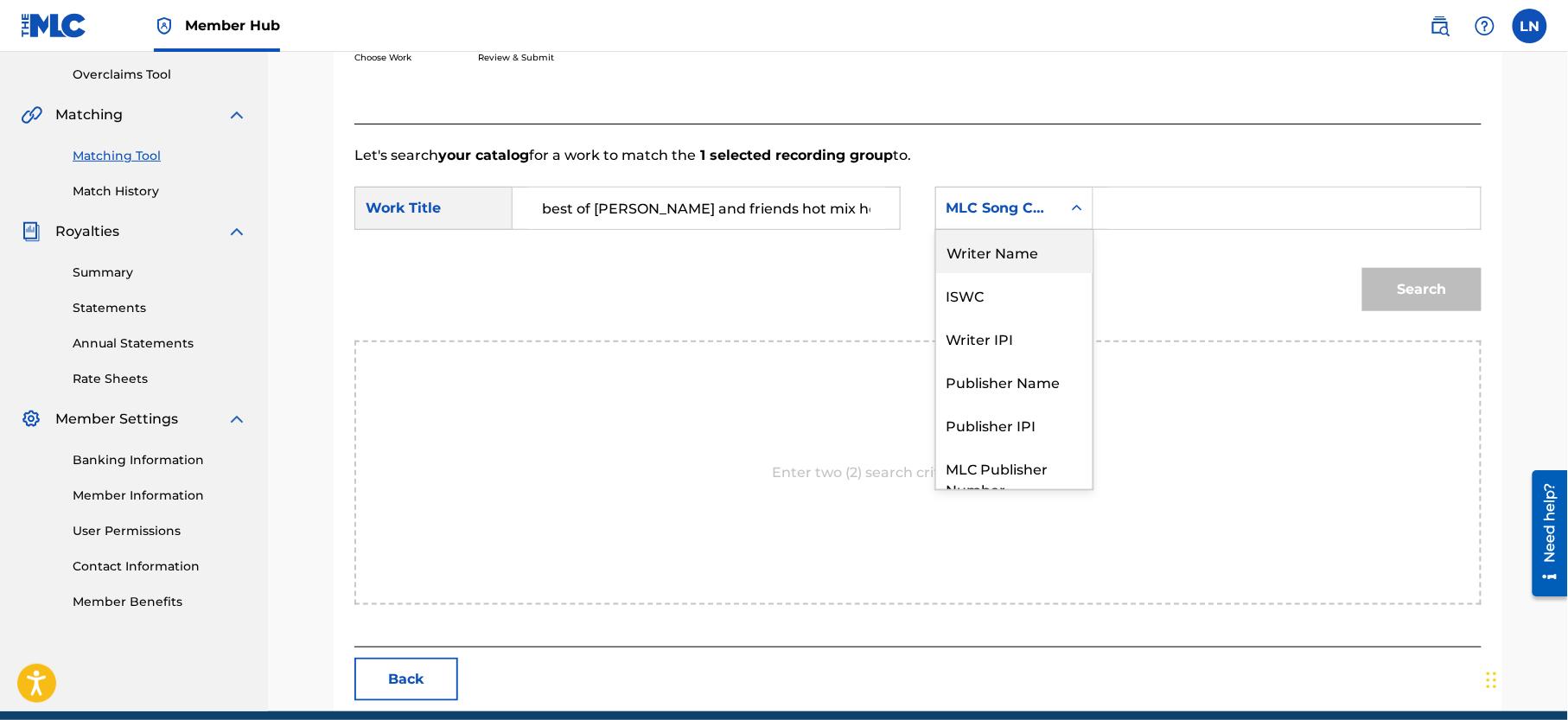
click at [1038, 252] on div "Writer Name" at bounding box center [1014, 252] width 156 height 43
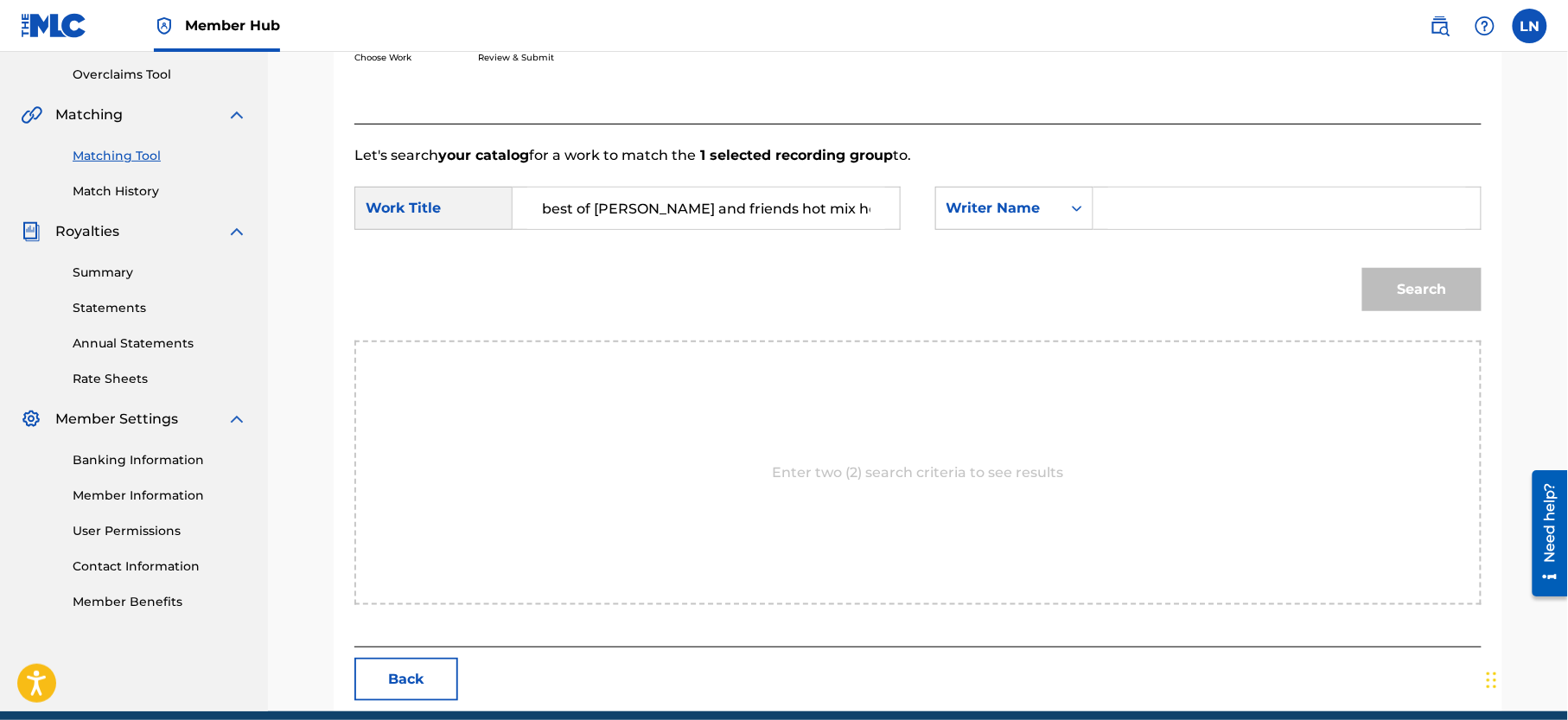
click at [1141, 222] on input "Search Form" at bounding box center [1286, 208] width 358 height 41
type input "[PERSON_NAME]"
click at [1362, 267] on button "Search" at bounding box center [1422, 289] width 120 height 43
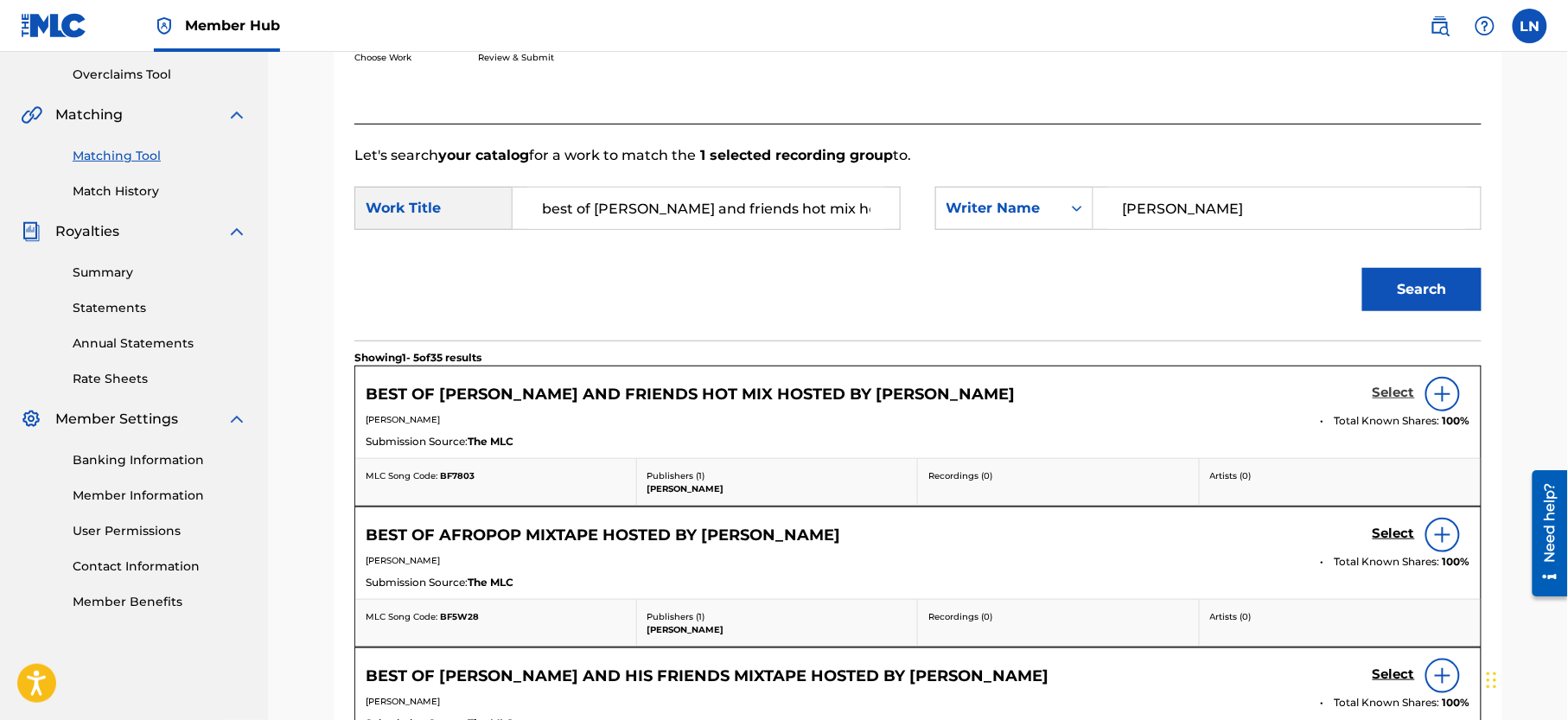
click at [1397, 391] on h5 "Select" at bounding box center [1393, 393] width 42 height 17
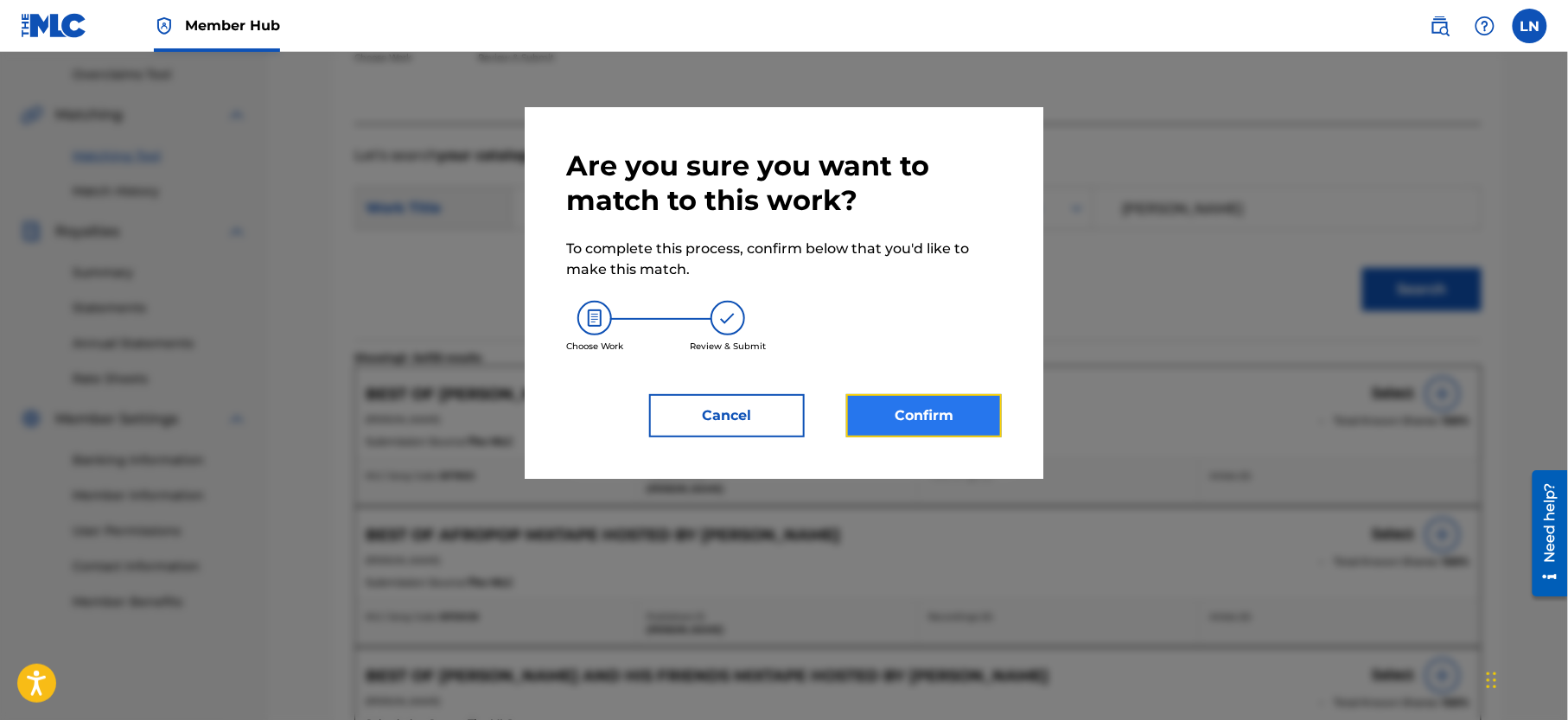
click at [960, 434] on button "Confirm" at bounding box center [924, 415] width 155 height 43
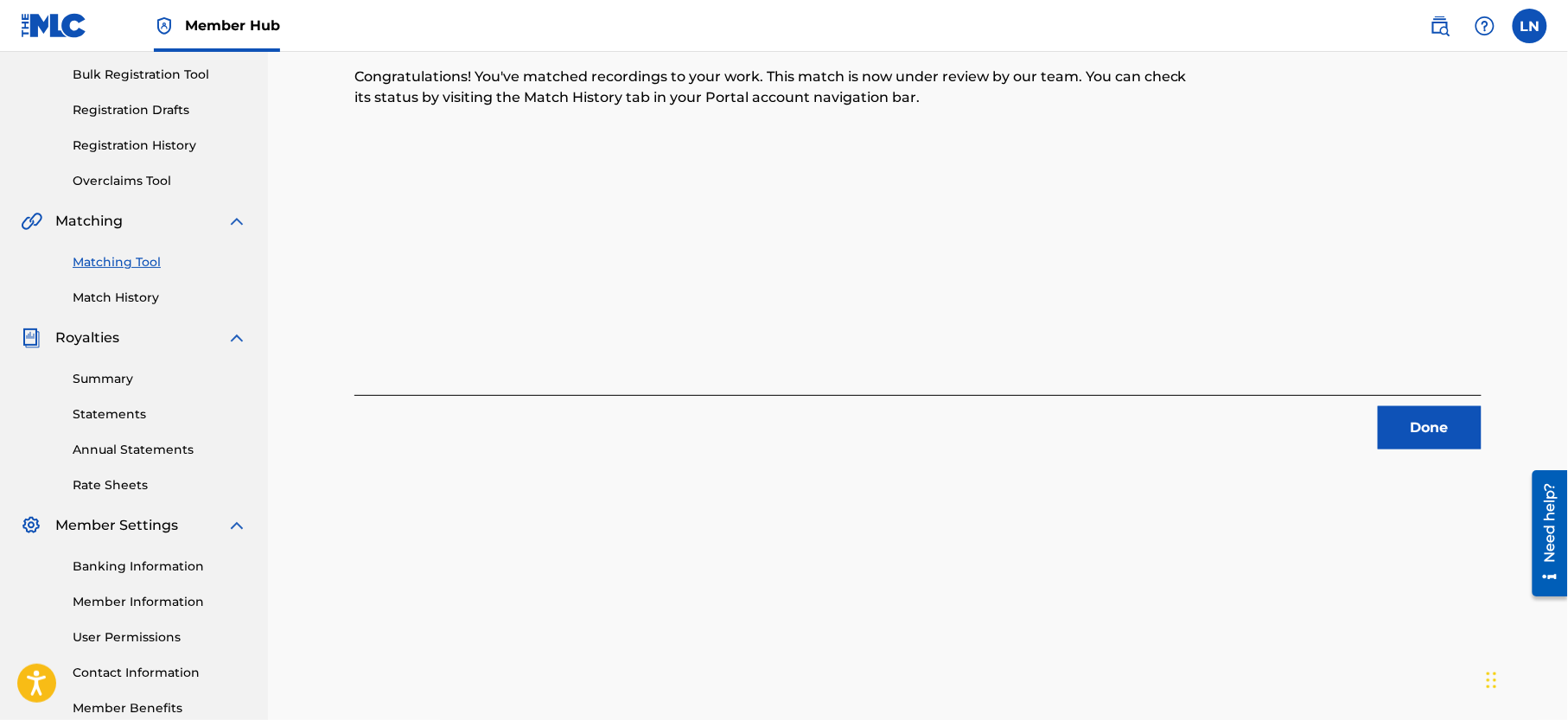
scroll to position [254, 0]
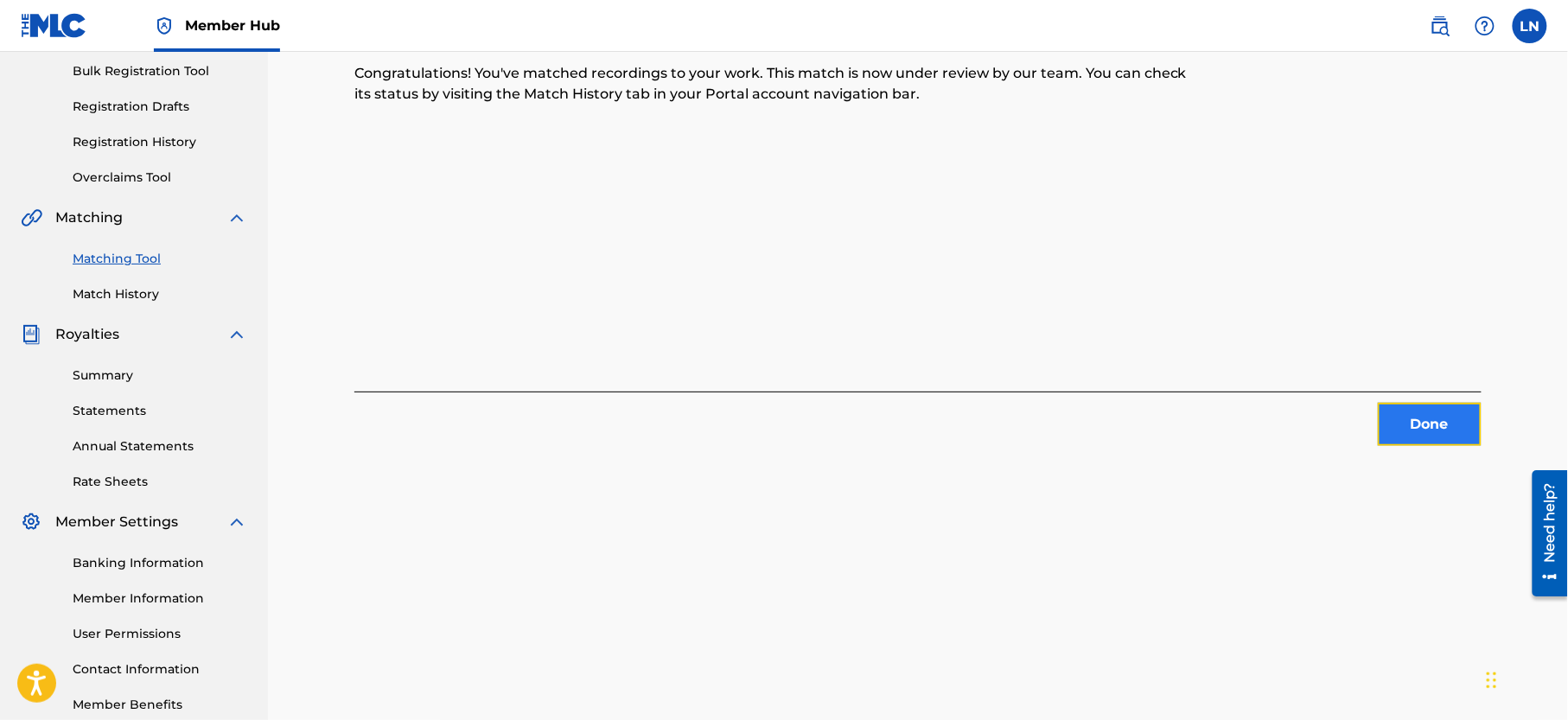
click at [1437, 422] on button "Done" at bounding box center [1430, 425] width 104 height 43
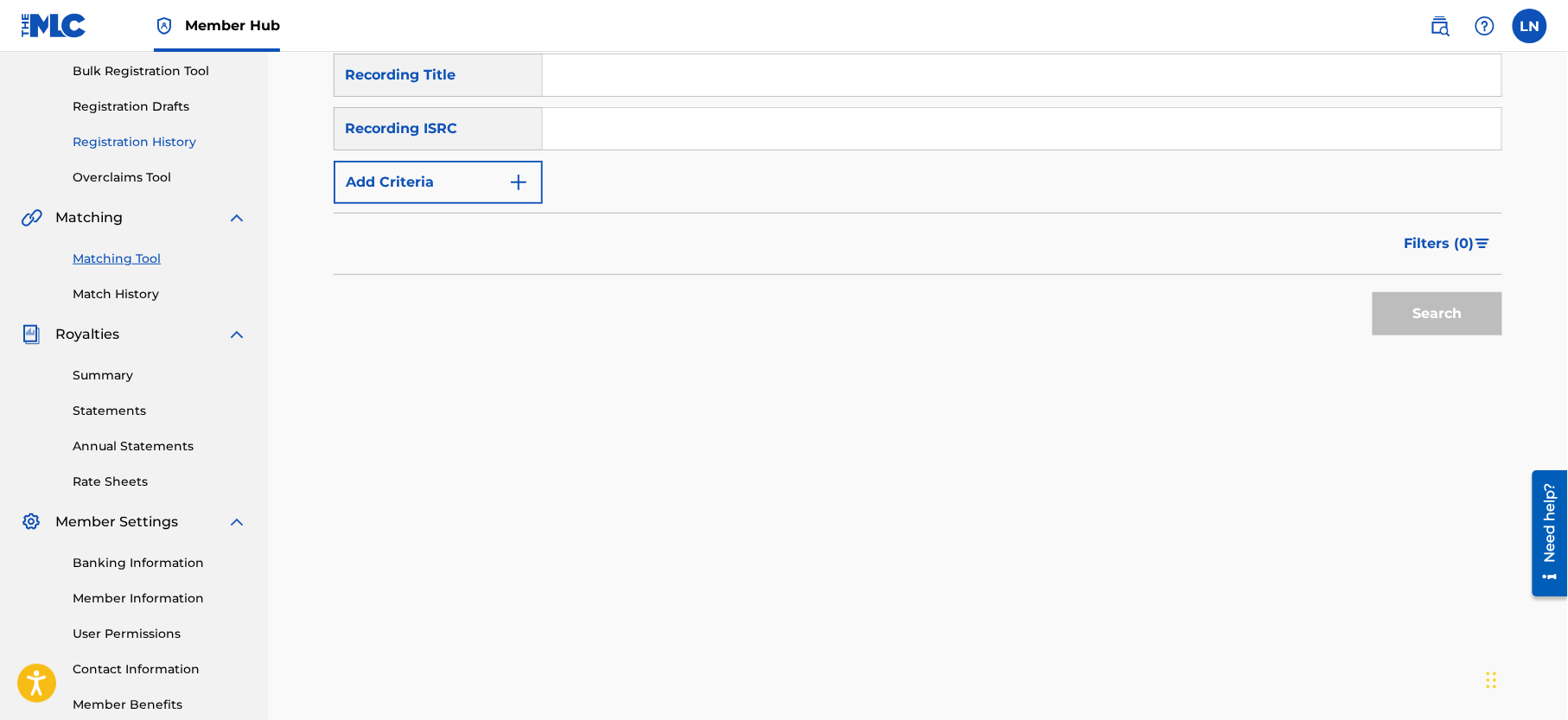
click at [169, 151] on link "Registration History" at bounding box center [160, 141] width 175 height 18
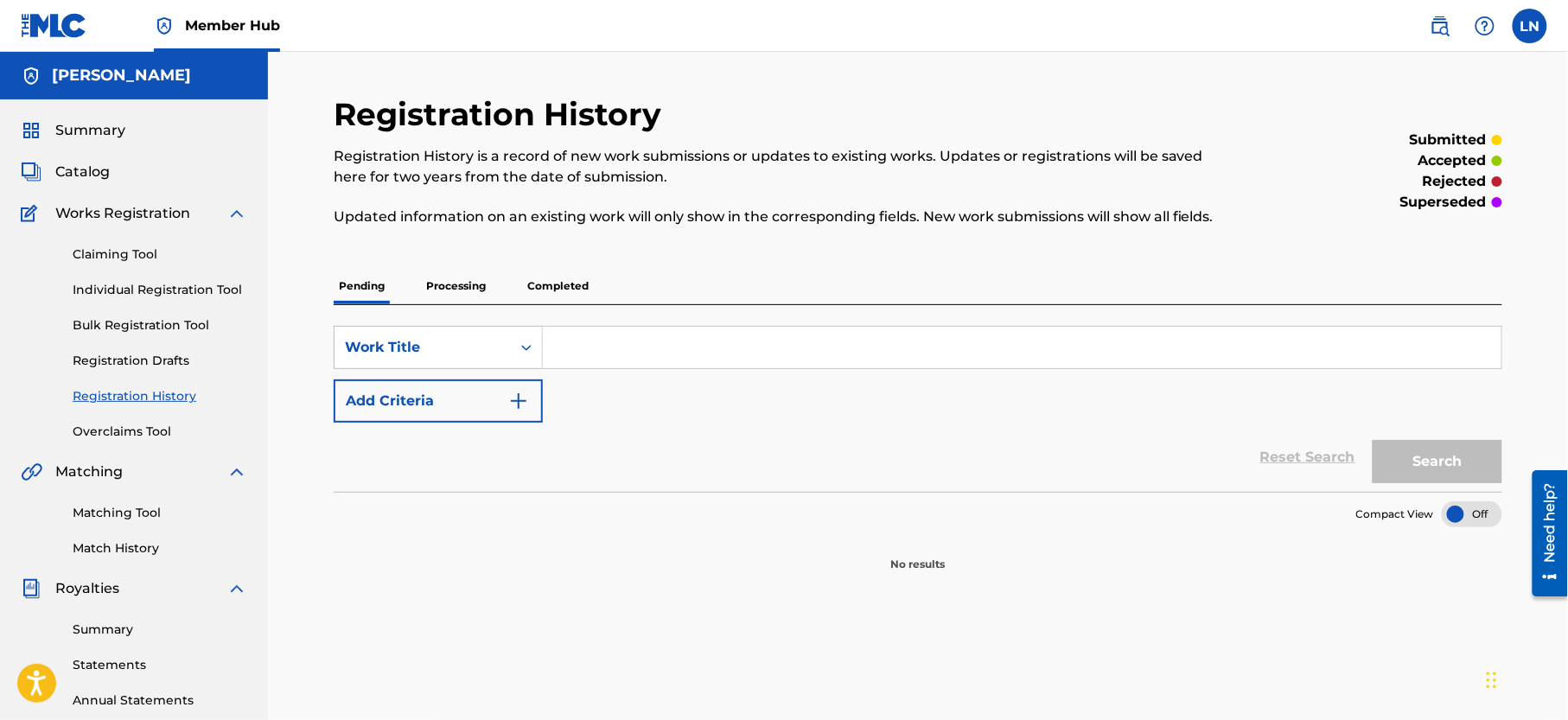
click at [585, 295] on p "Completed" at bounding box center [558, 285] width 72 height 36
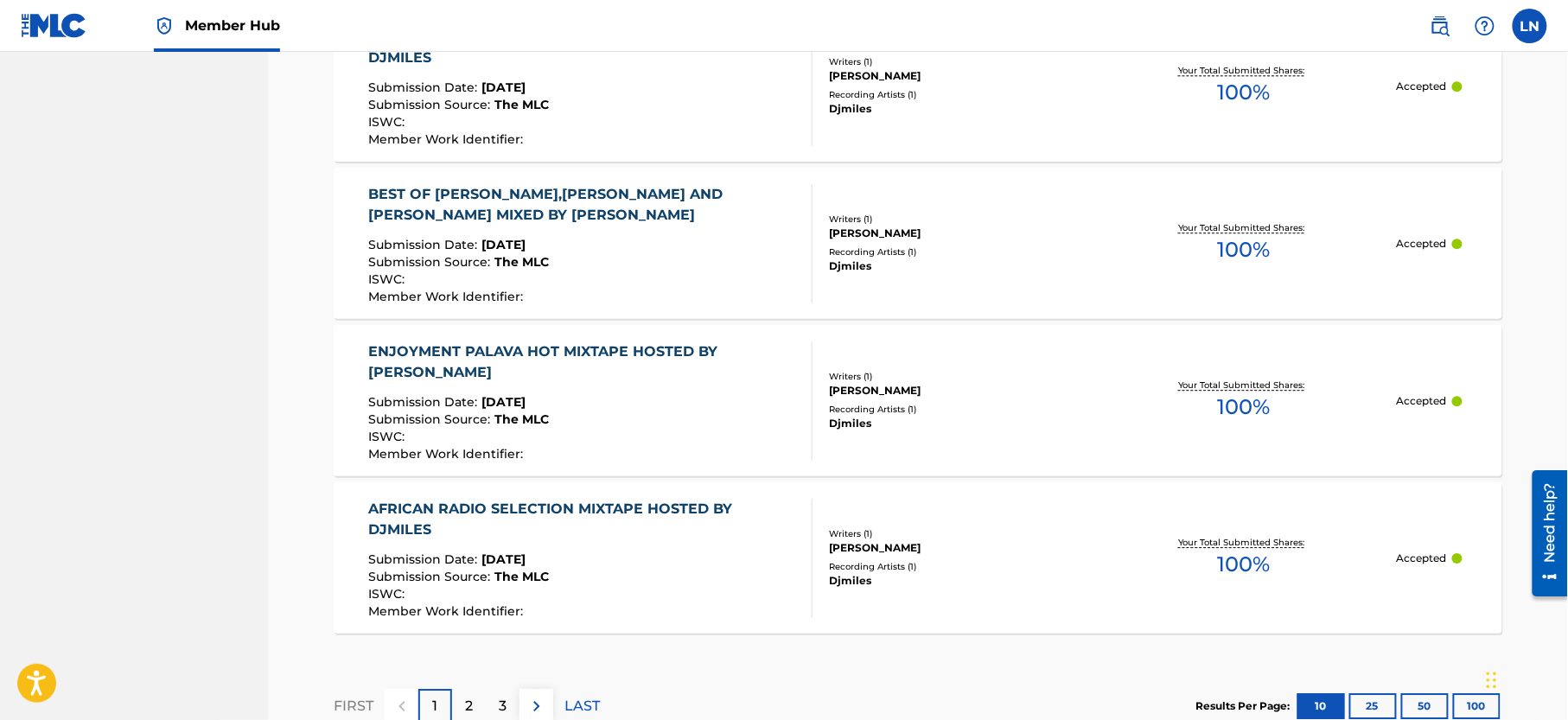
scroll to position [1653, 0]
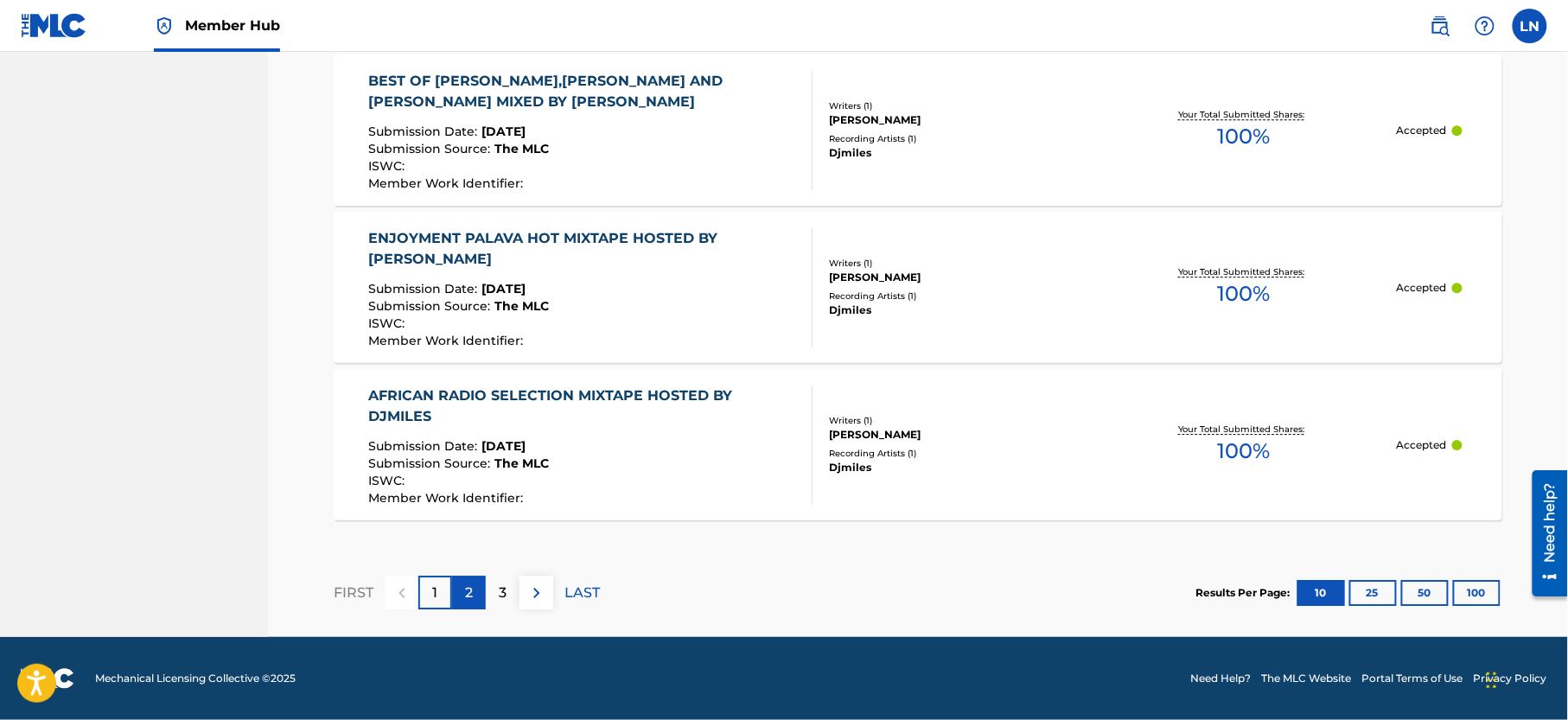
click at [482, 606] on div "2" at bounding box center [469, 592] width 34 height 34
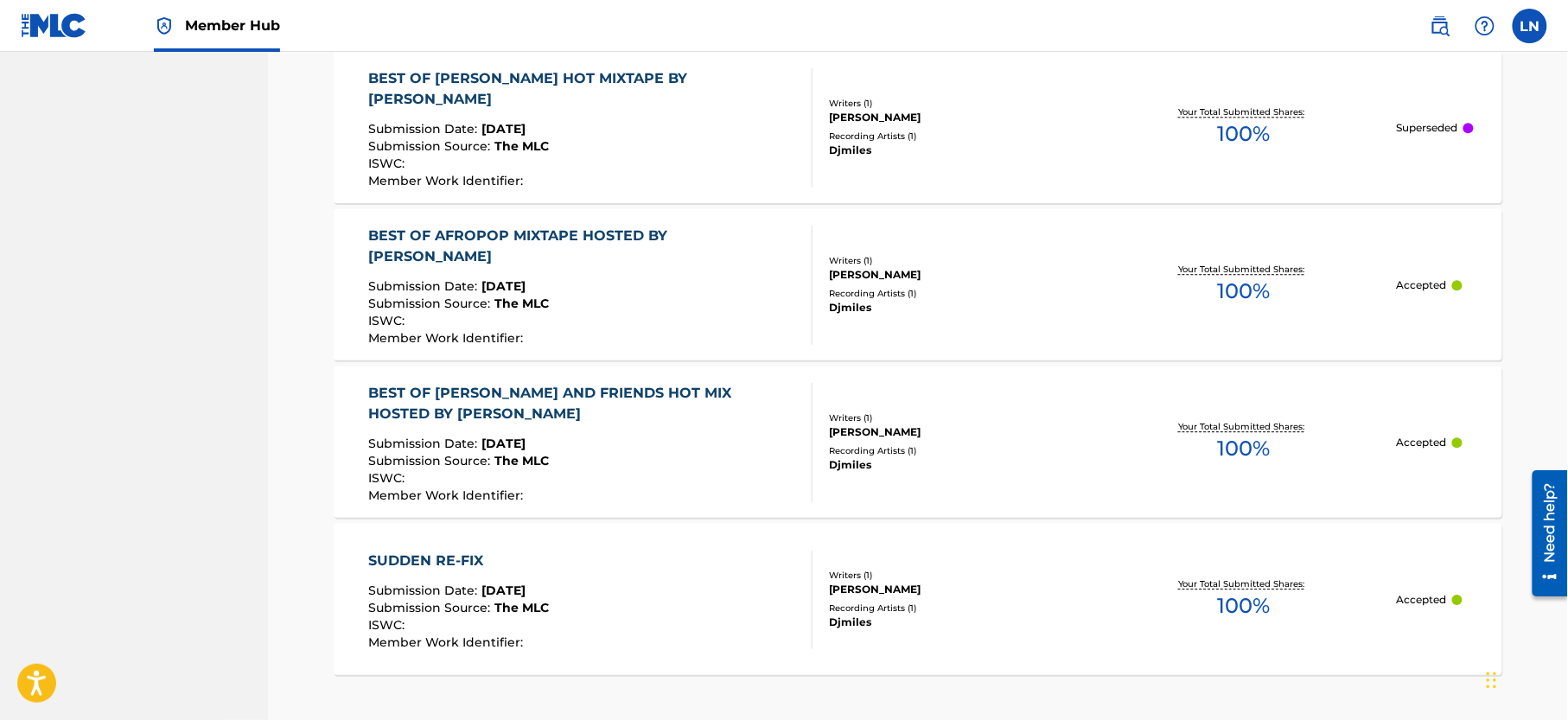
scroll to position [1487, 0]
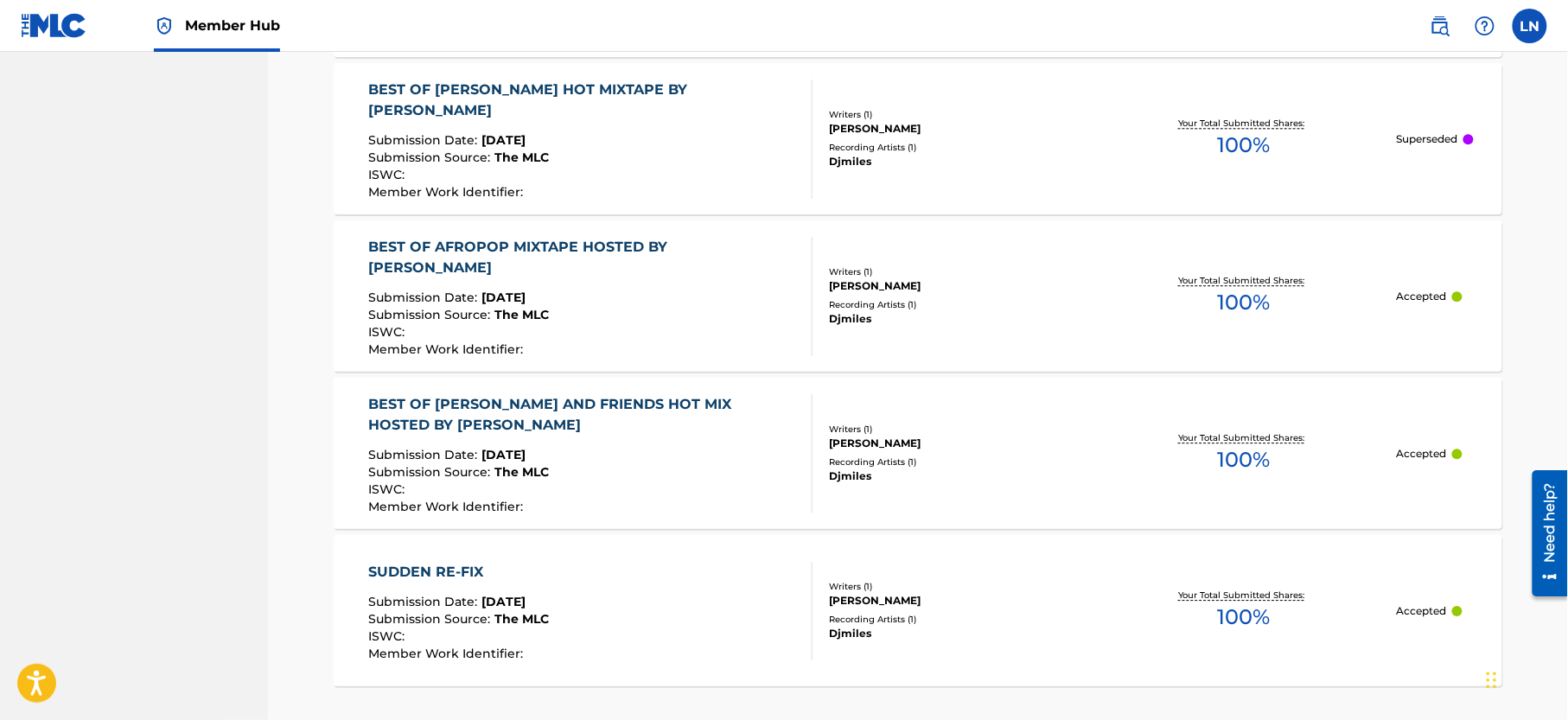
click at [608, 252] on div "BEST OF AFROPOP MIXTAPE HOSTED BY [PERSON_NAME]" at bounding box center [584, 257] width 429 height 41
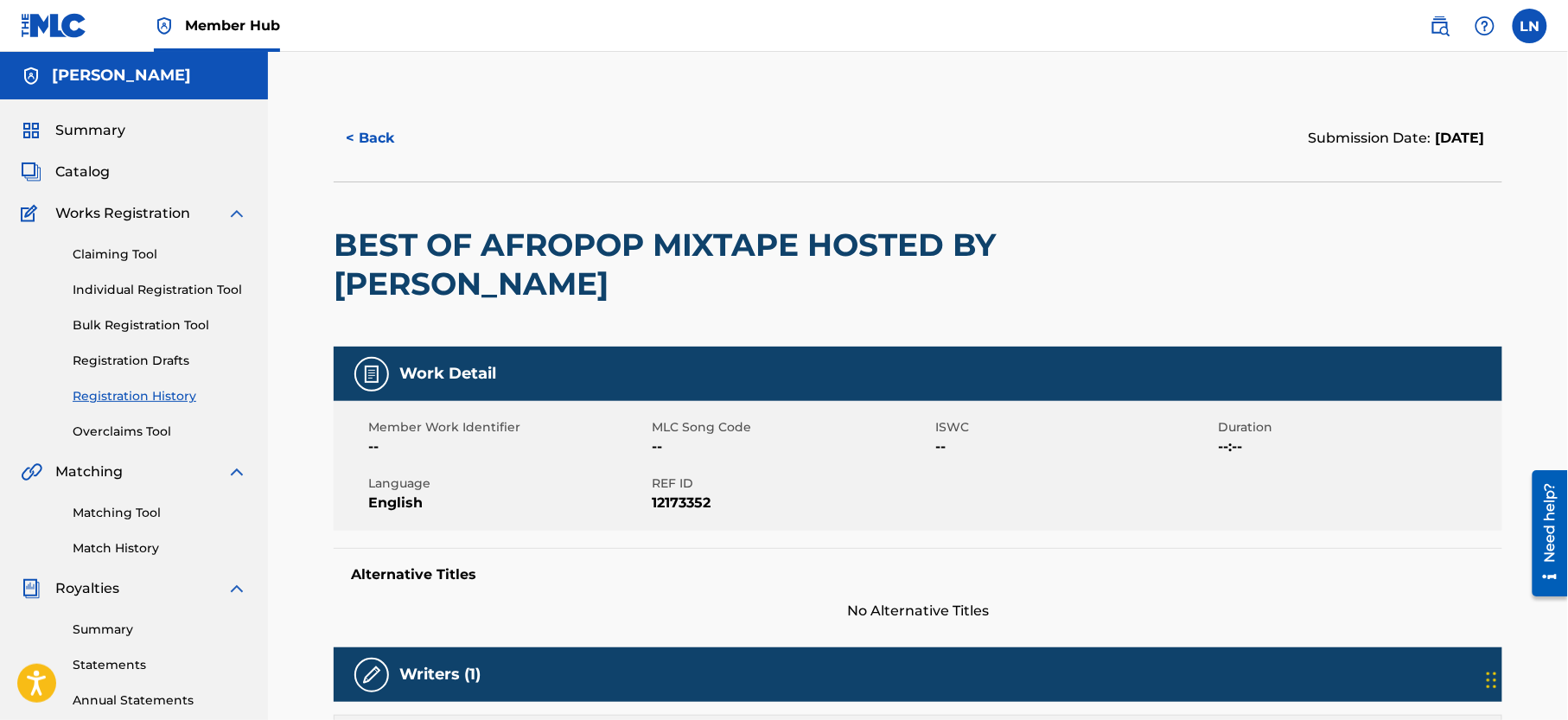
click at [558, 259] on h2 "BEST OF AFROPOP MIXTAPE HOSTED BY [PERSON_NAME]" at bounding box center [684, 264] width 701 height 78
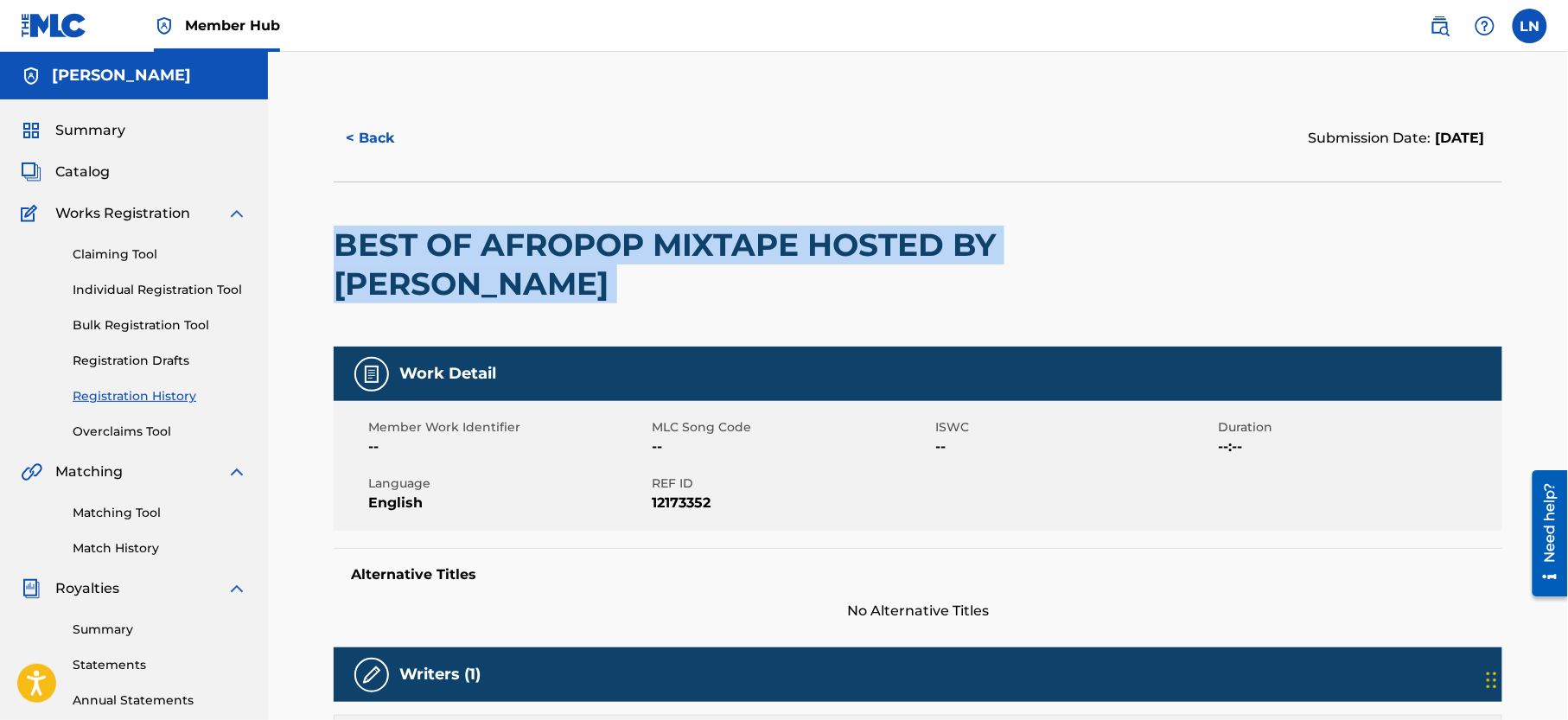
click at [558, 259] on h2 "BEST OF AFROPOP MIXTAPE HOSTED BY [PERSON_NAME]" at bounding box center [684, 264] width 701 height 78
click at [130, 522] on link "Matching Tool" at bounding box center [160, 512] width 175 height 18
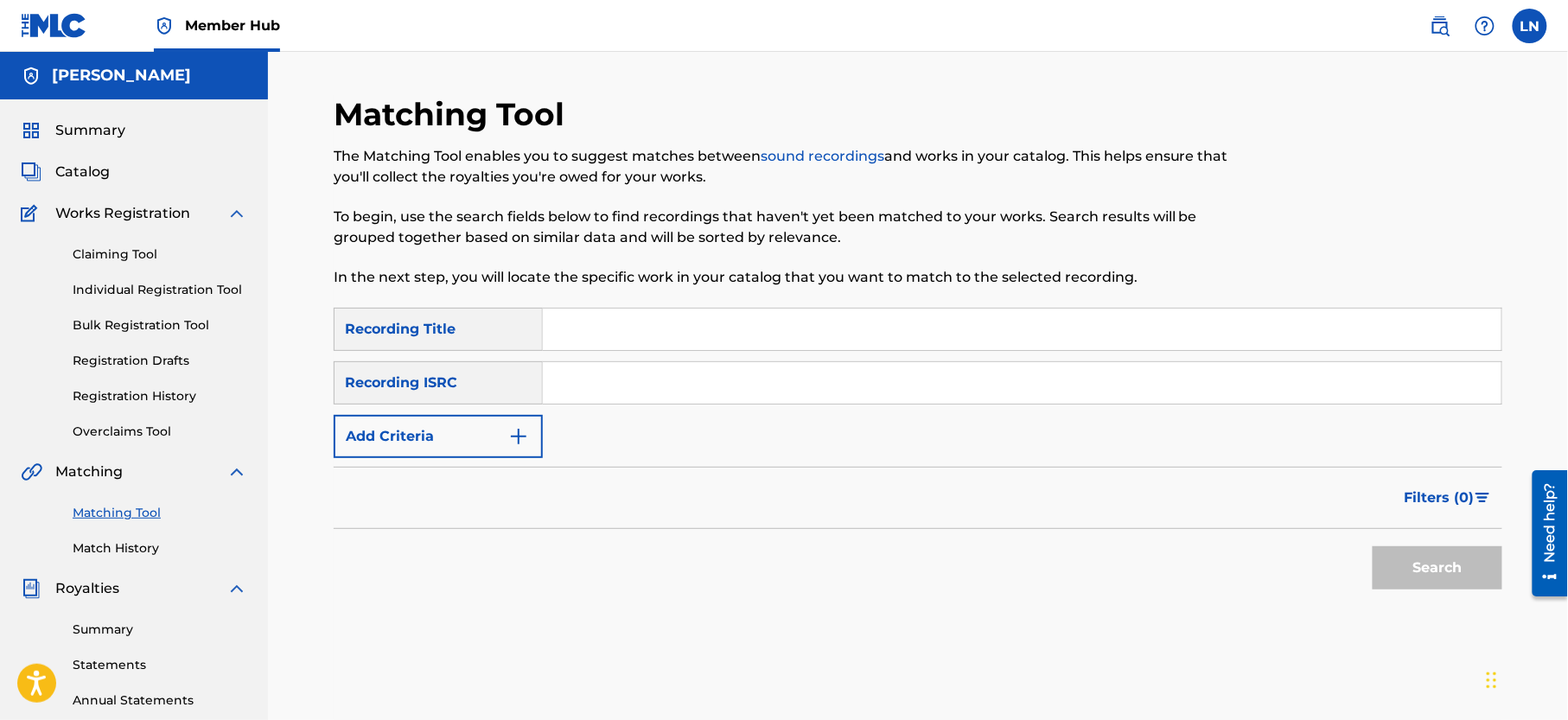
click at [709, 337] on input "Search Form" at bounding box center [1022, 329] width 959 height 41
paste input "BEST OF AFROPOP MIXTAPE HOSTED BY [PERSON_NAME]"
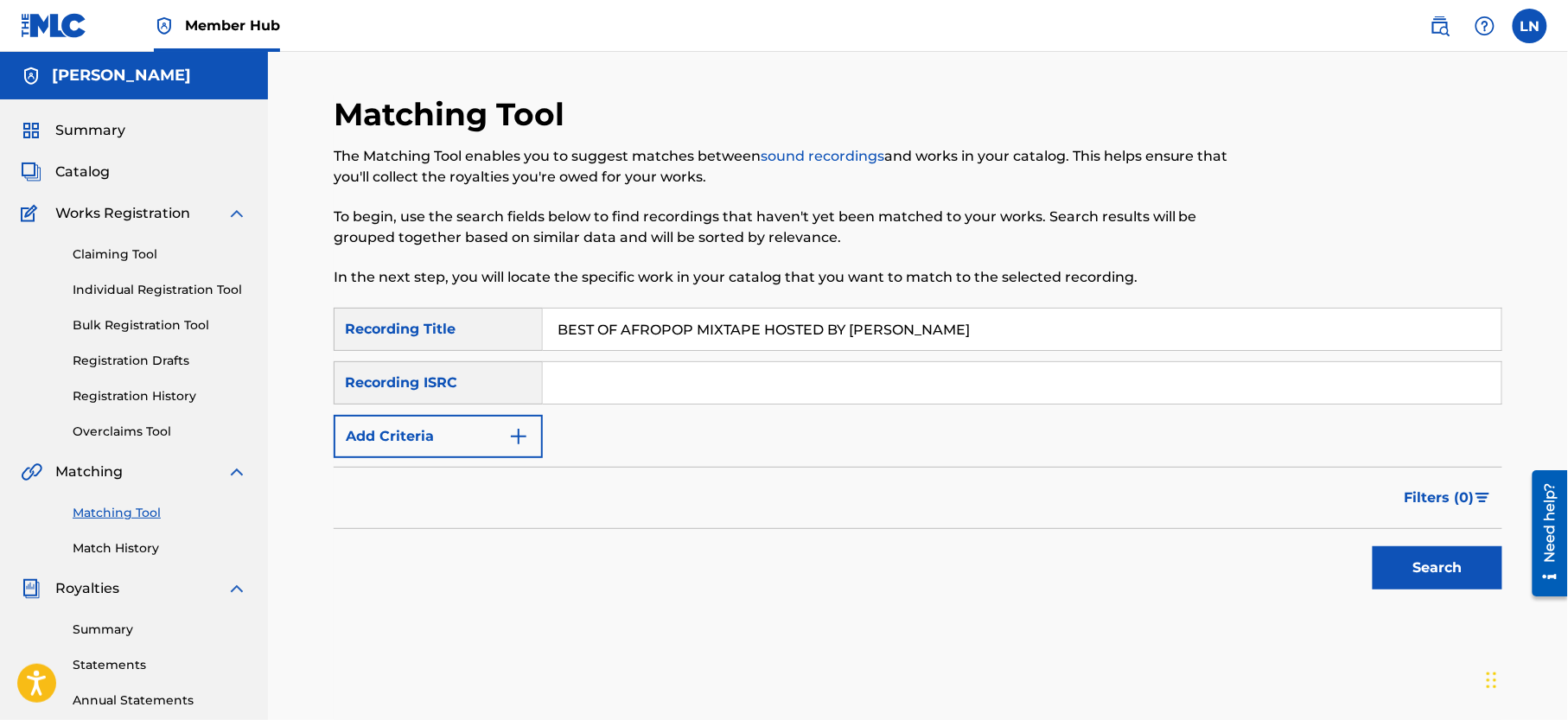
click at [709, 337] on input "BEST OF AFROPOP MIXTAPE HOSTED BY [PERSON_NAME]" at bounding box center [1022, 329] width 959 height 41
type input "BEST OF AFROPOP MIXTAPE HOSTED BY [PERSON_NAME]"
click at [1372, 546] on button "Search" at bounding box center [1437, 568] width 130 height 43
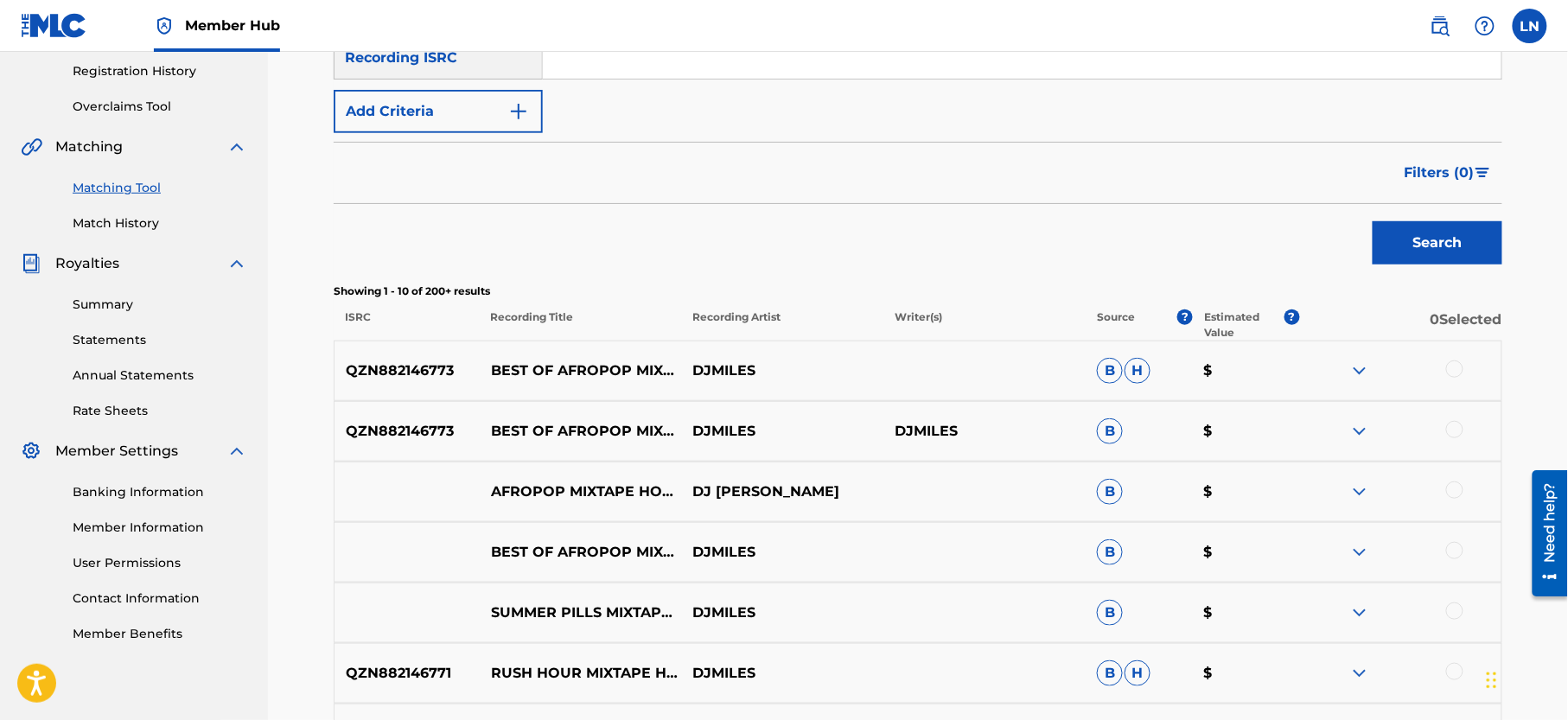
scroll to position [329, 0]
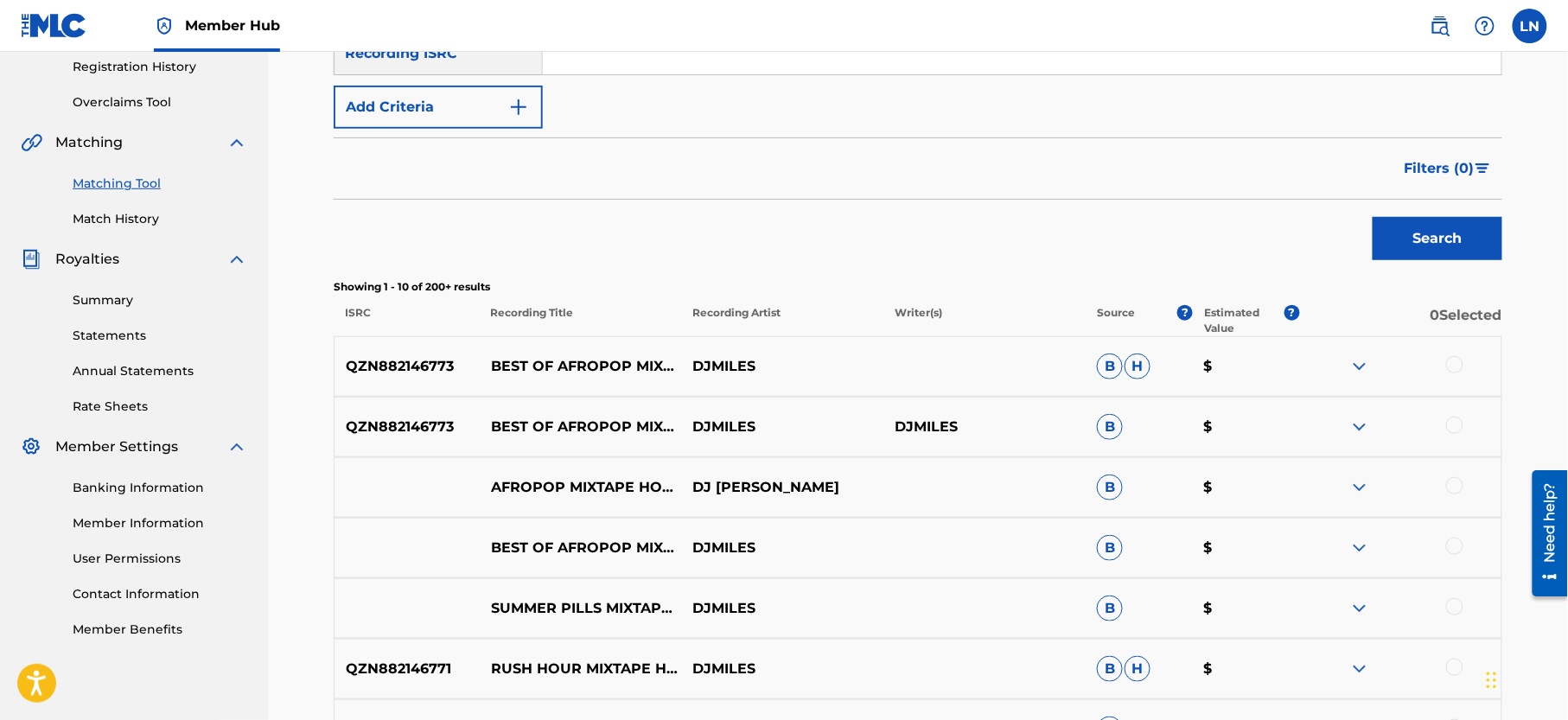
click at [1357, 423] on img at bounding box center [1359, 426] width 21 height 21
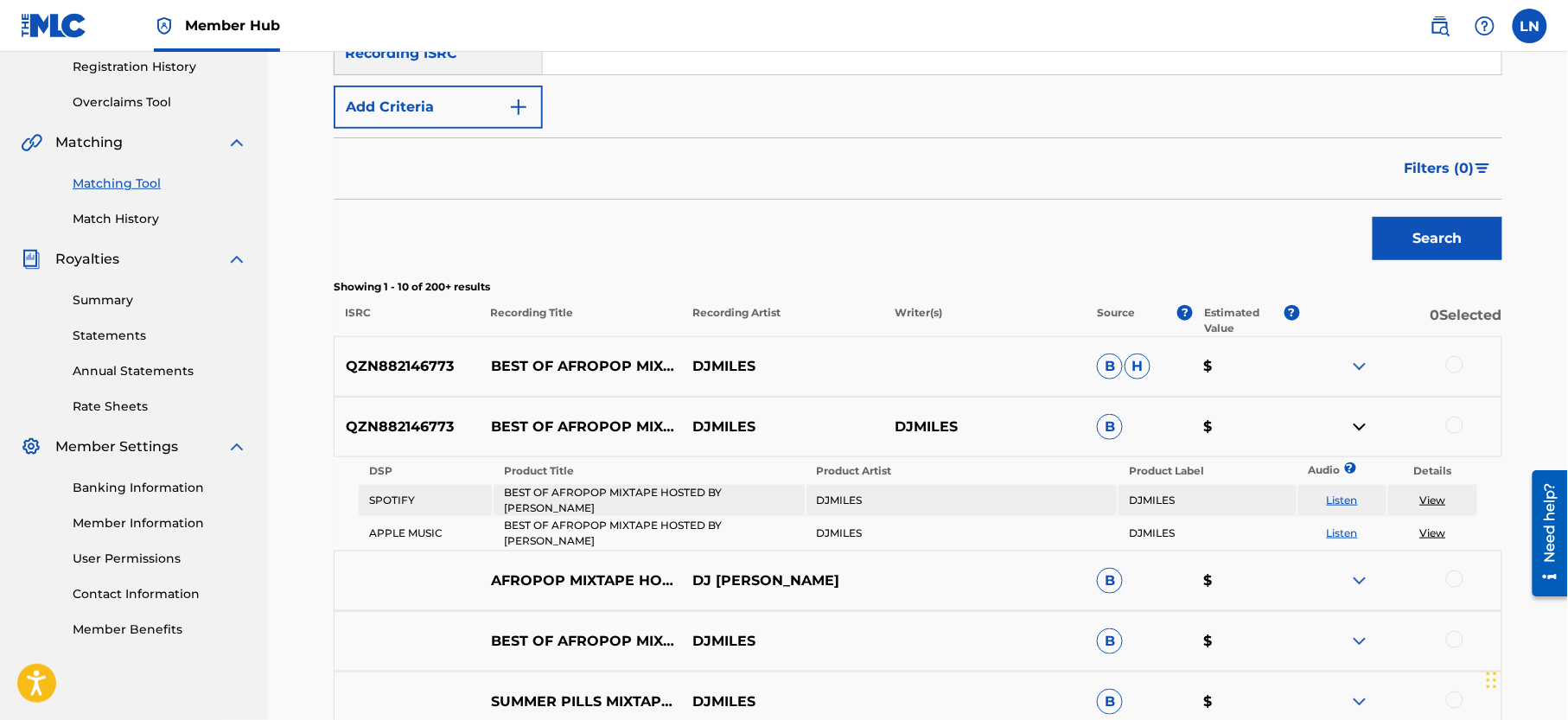
click at [1357, 423] on img at bounding box center [1359, 426] width 21 height 21
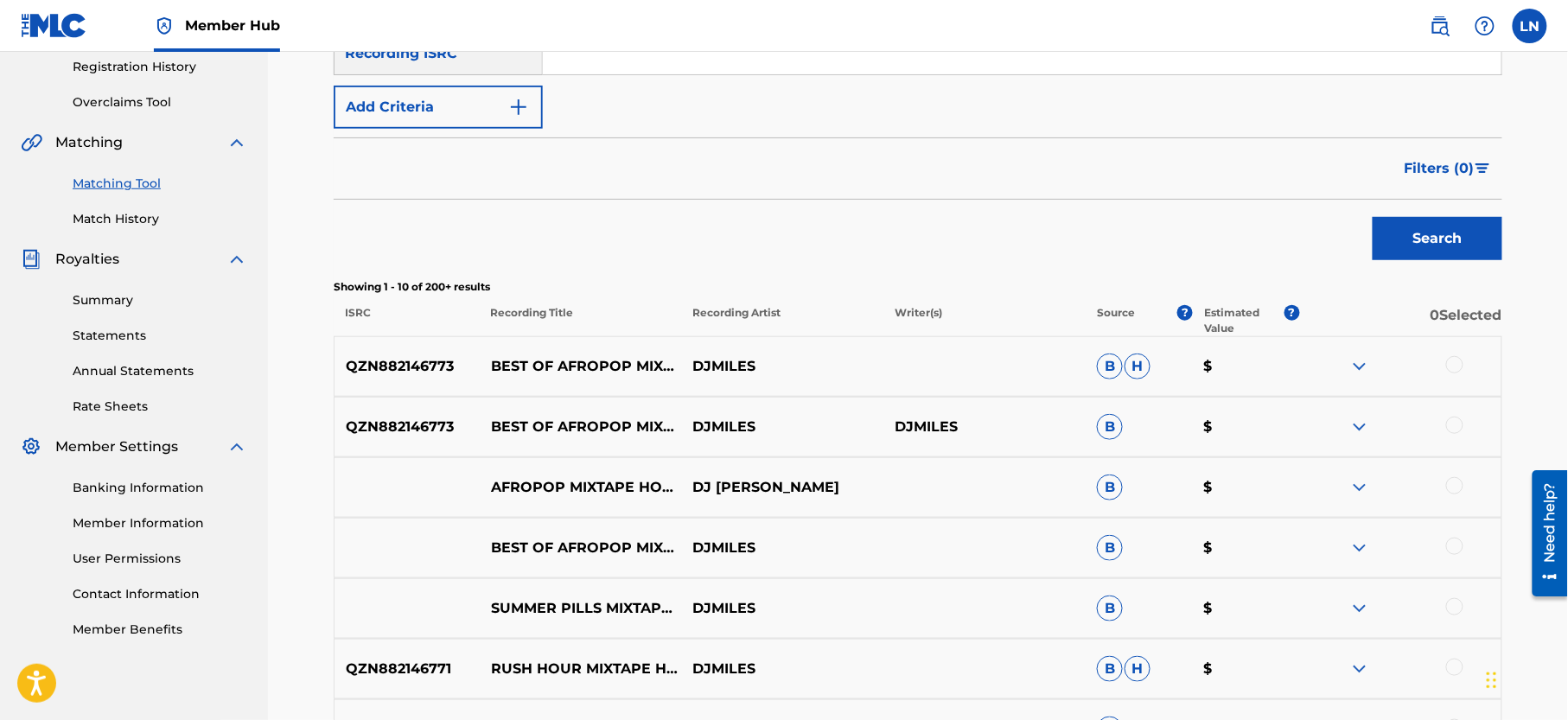
click at [1364, 360] on img at bounding box center [1359, 367] width 21 height 21
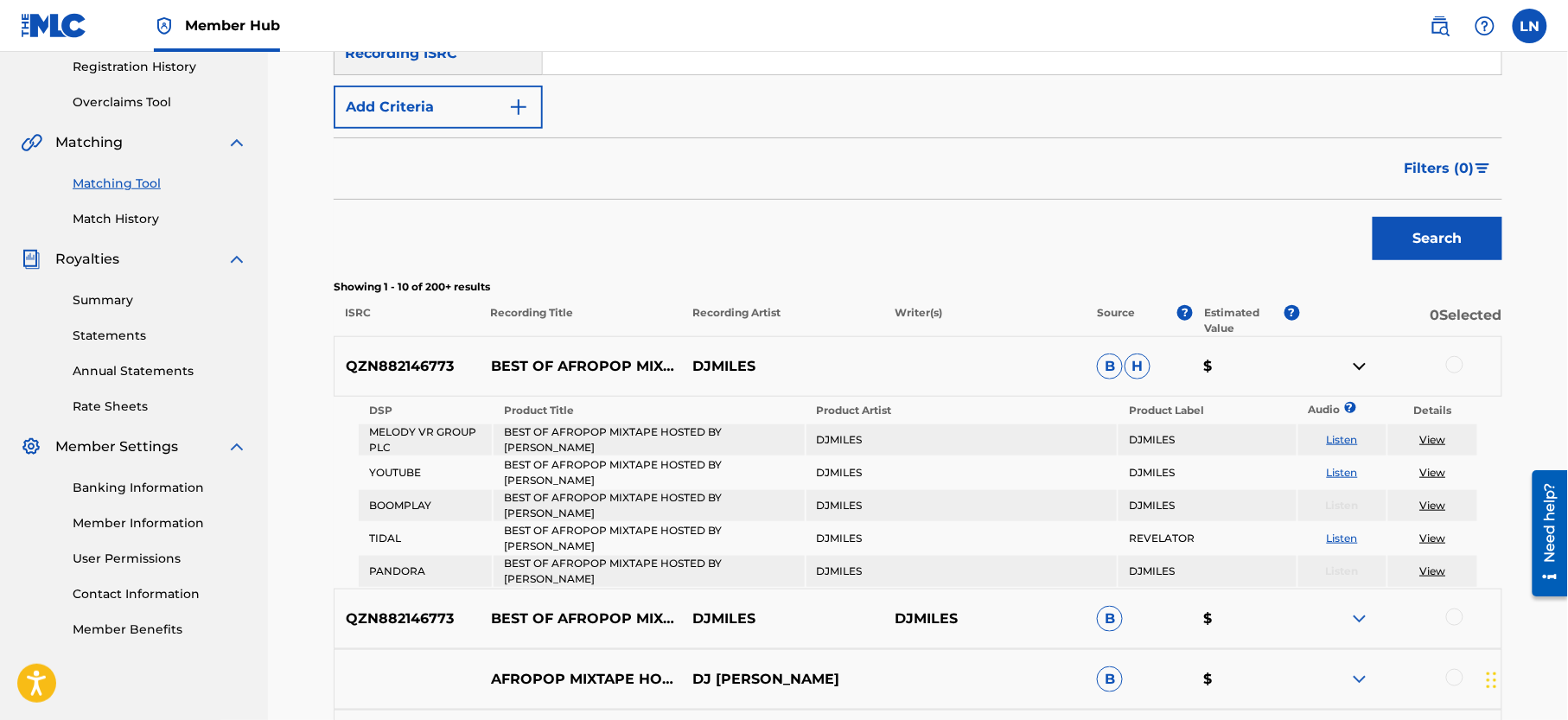
click at [1364, 360] on img at bounding box center [1359, 367] width 21 height 21
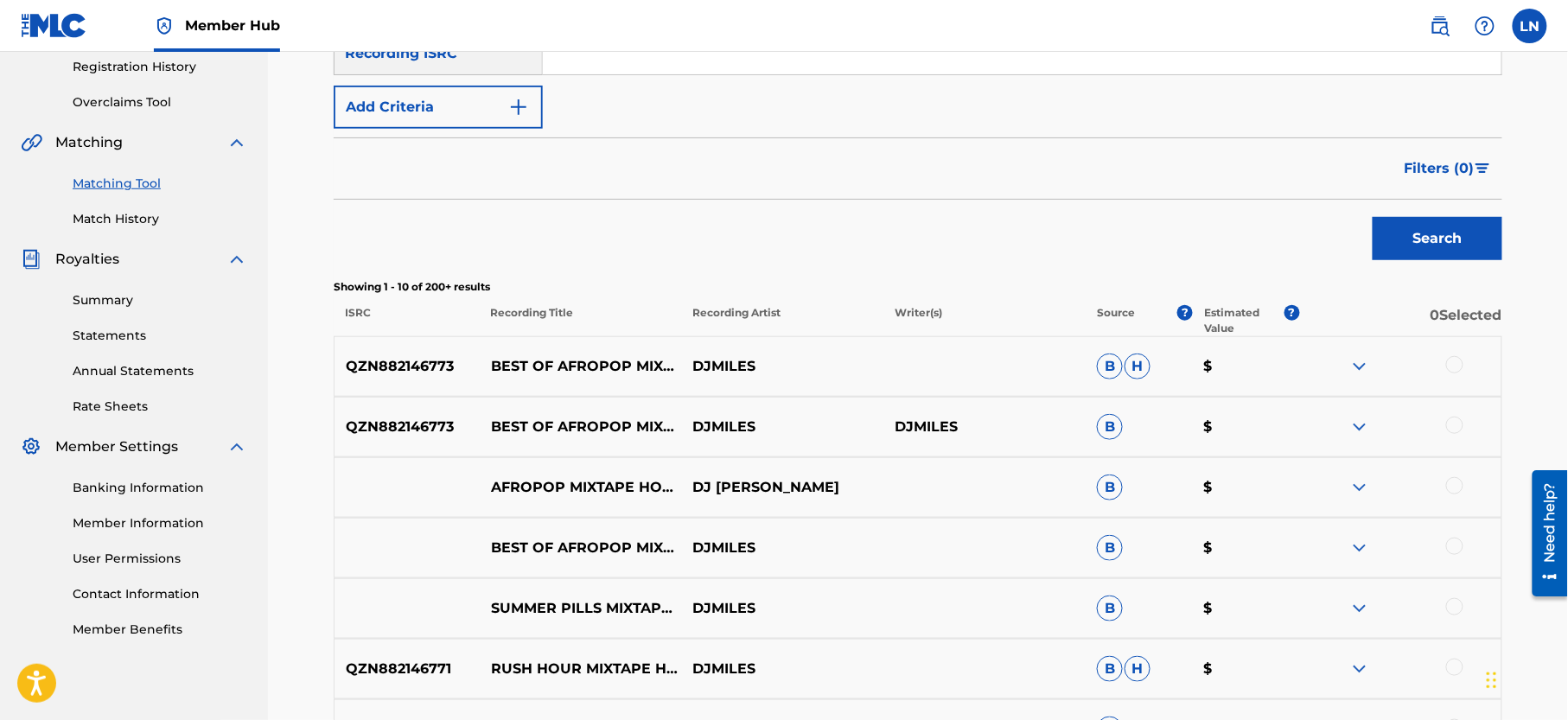
click at [1457, 364] on div at bounding box center [1455, 365] width 17 height 17
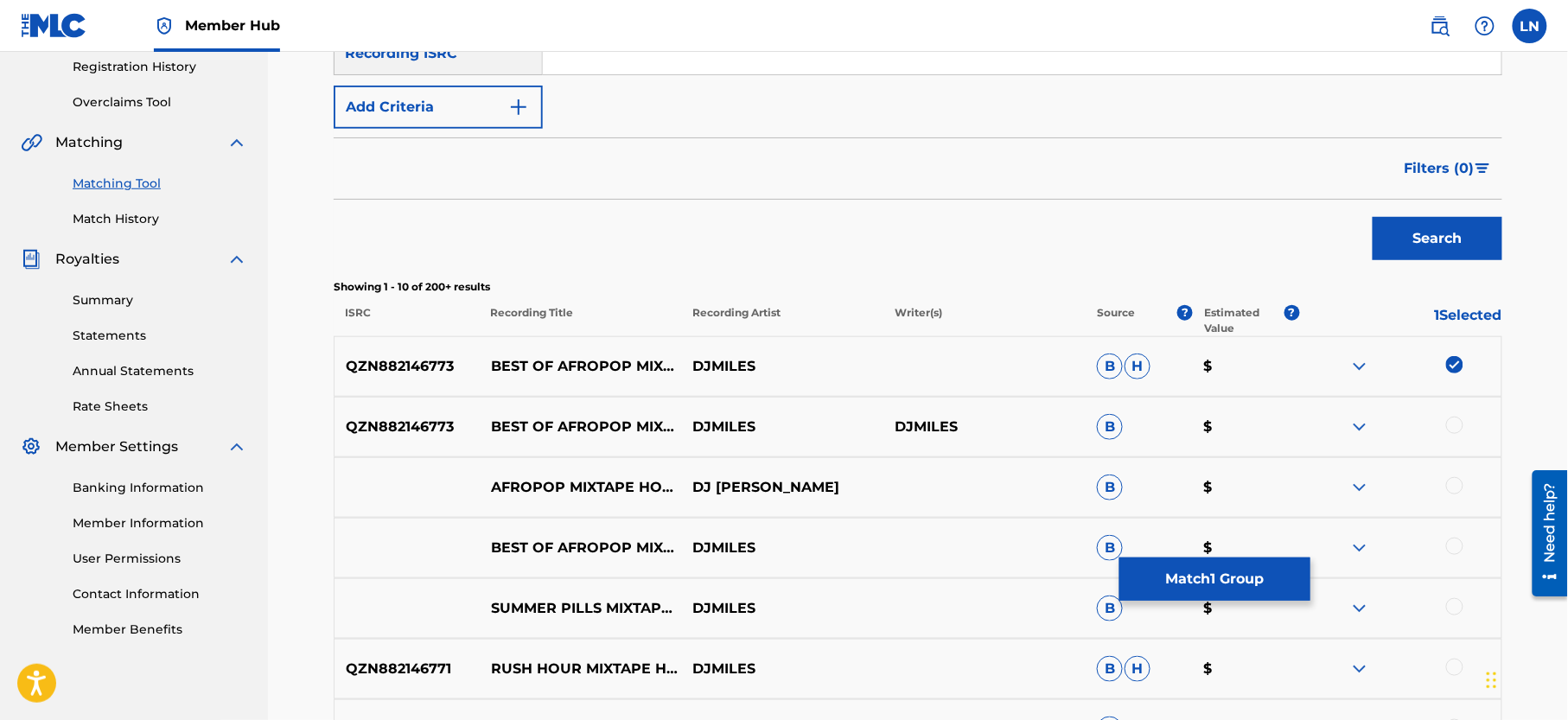
click at [1357, 430] on img at bounding box center [1359, 426] width 21 height 21
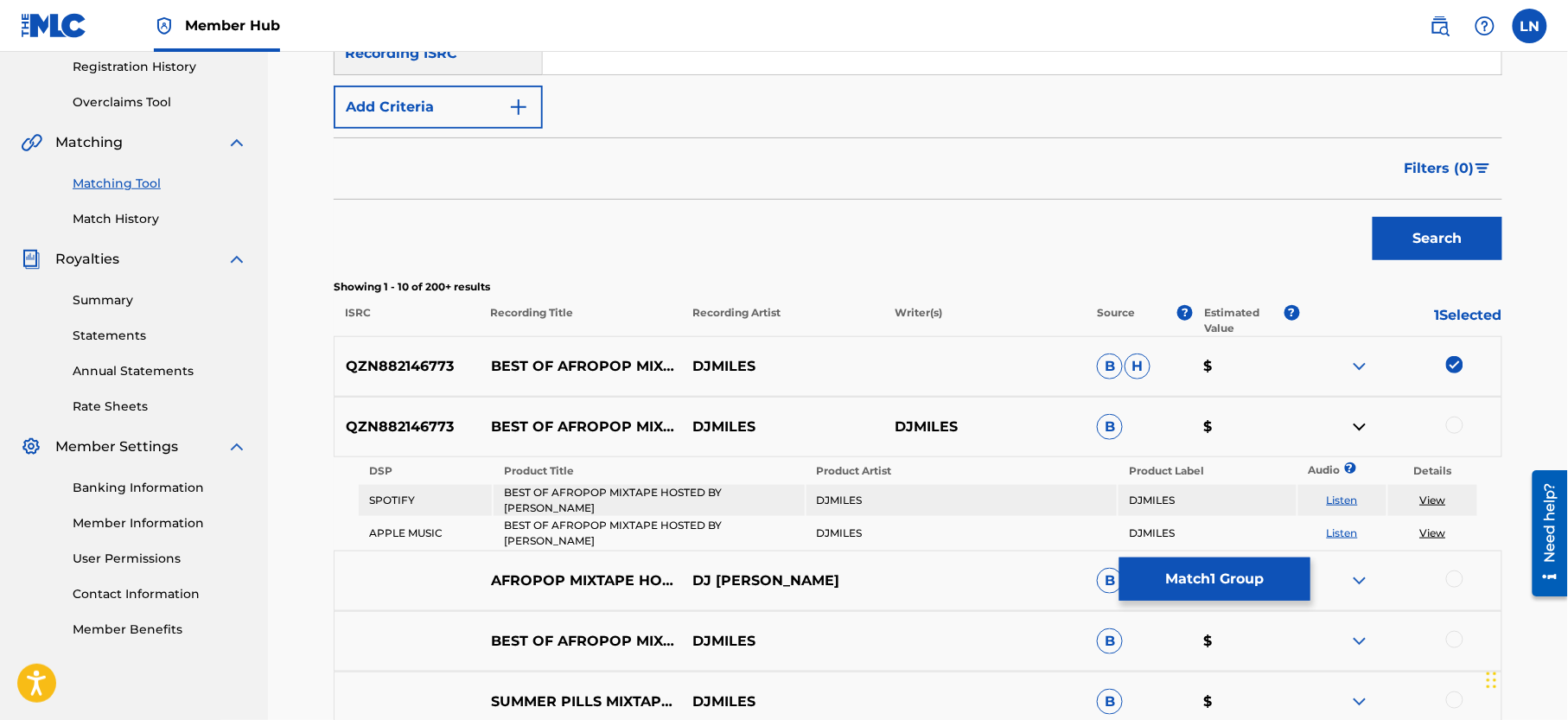
click at [1357, 430] on img at bounding box center [1359, 426] width 21 height 21
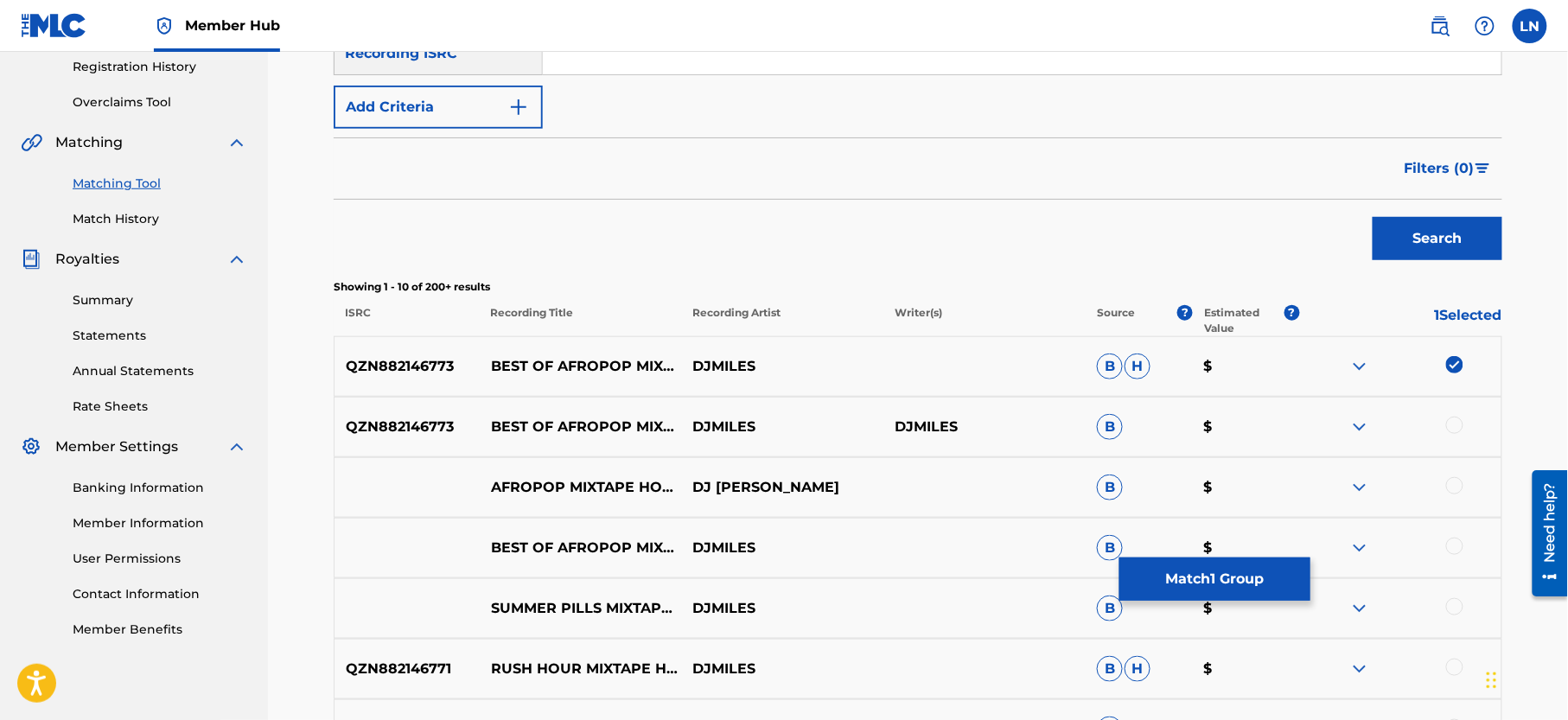
click at [1458, 423] on div at bounding box center [1455, 425] width 17 height 17
click at [1228, 565] on button "Match 2 Groups" at bounding box center [1214, 579] width 191 height 43
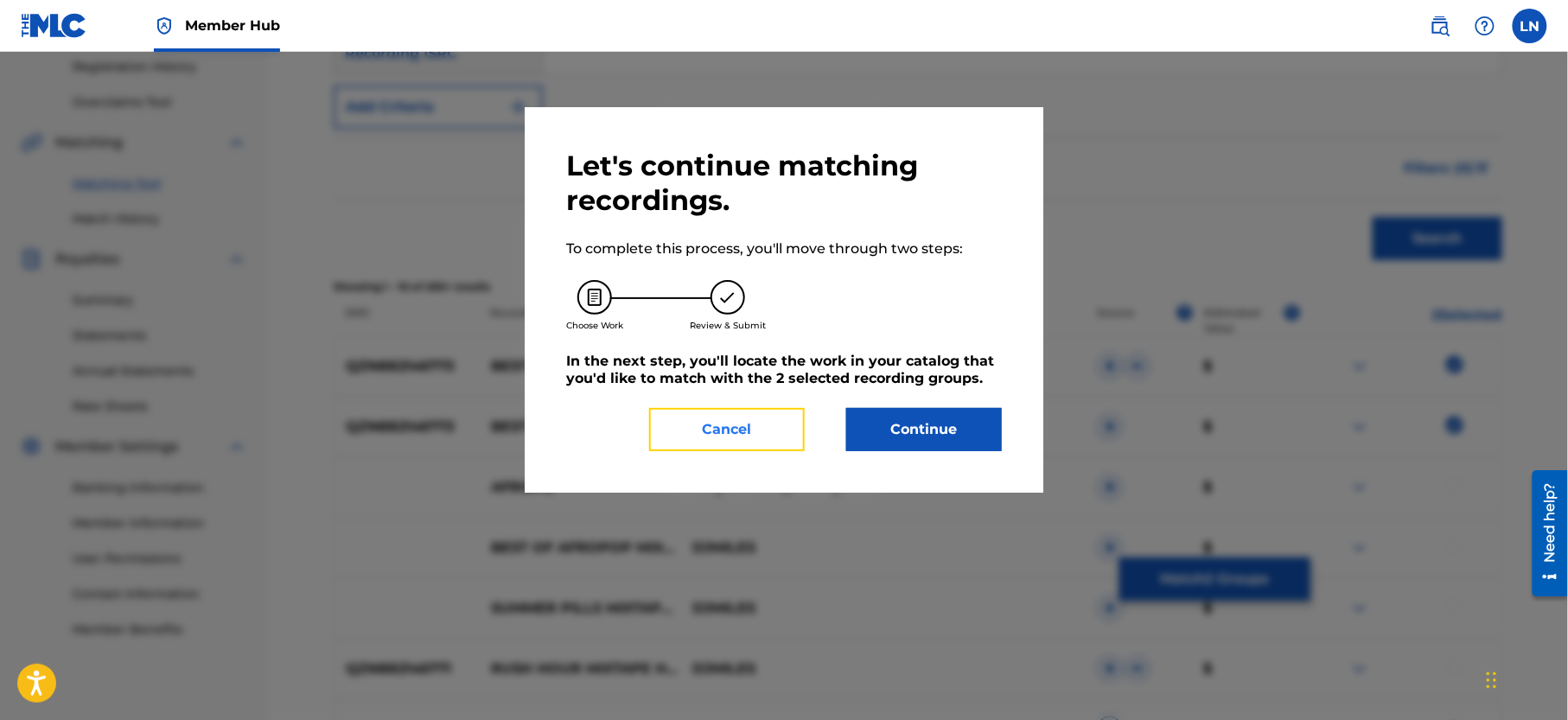
click at [750, 420] on button "Cancel" at bounding box center [727, 429] width 155 height 43
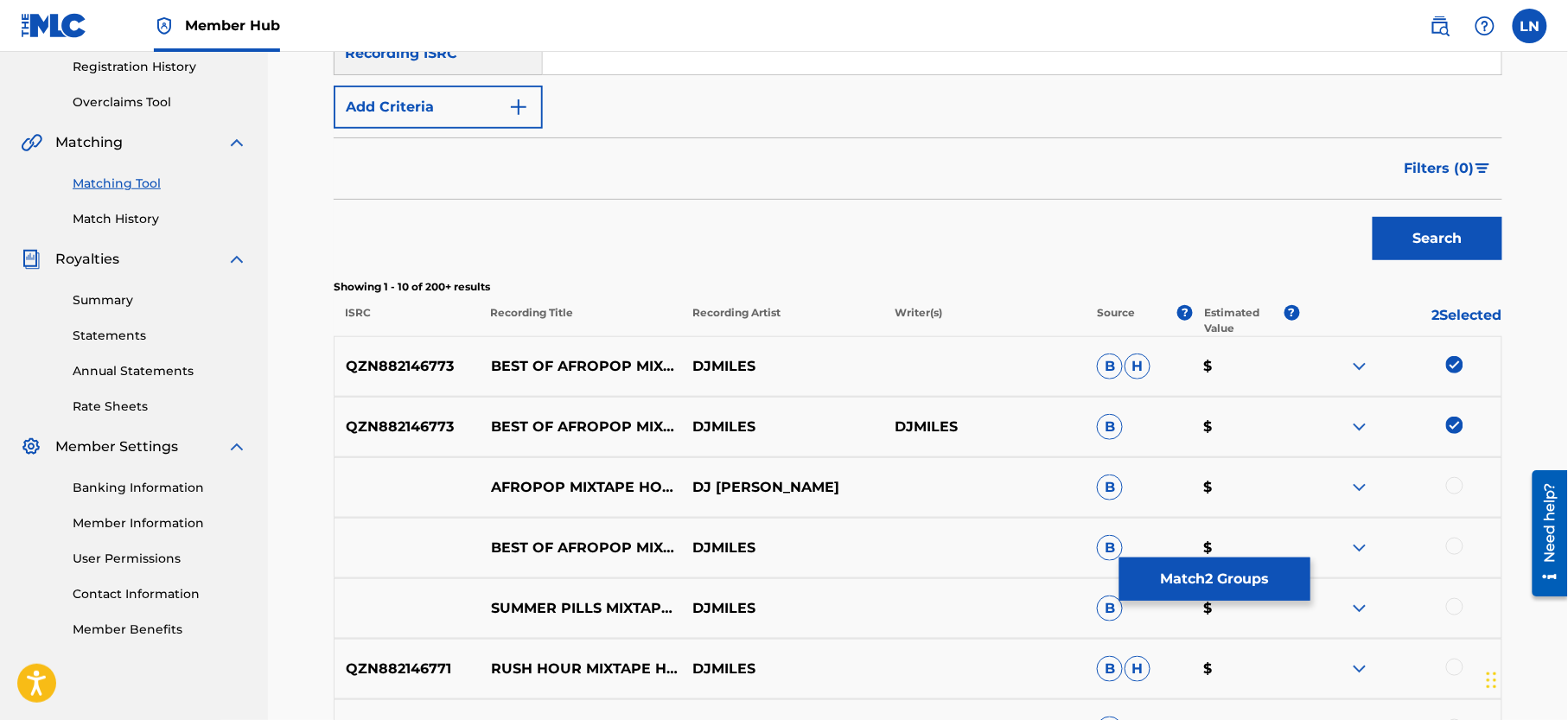
click at [1357, 548] on img at bounding box center [1359, 548] width 21 height 21
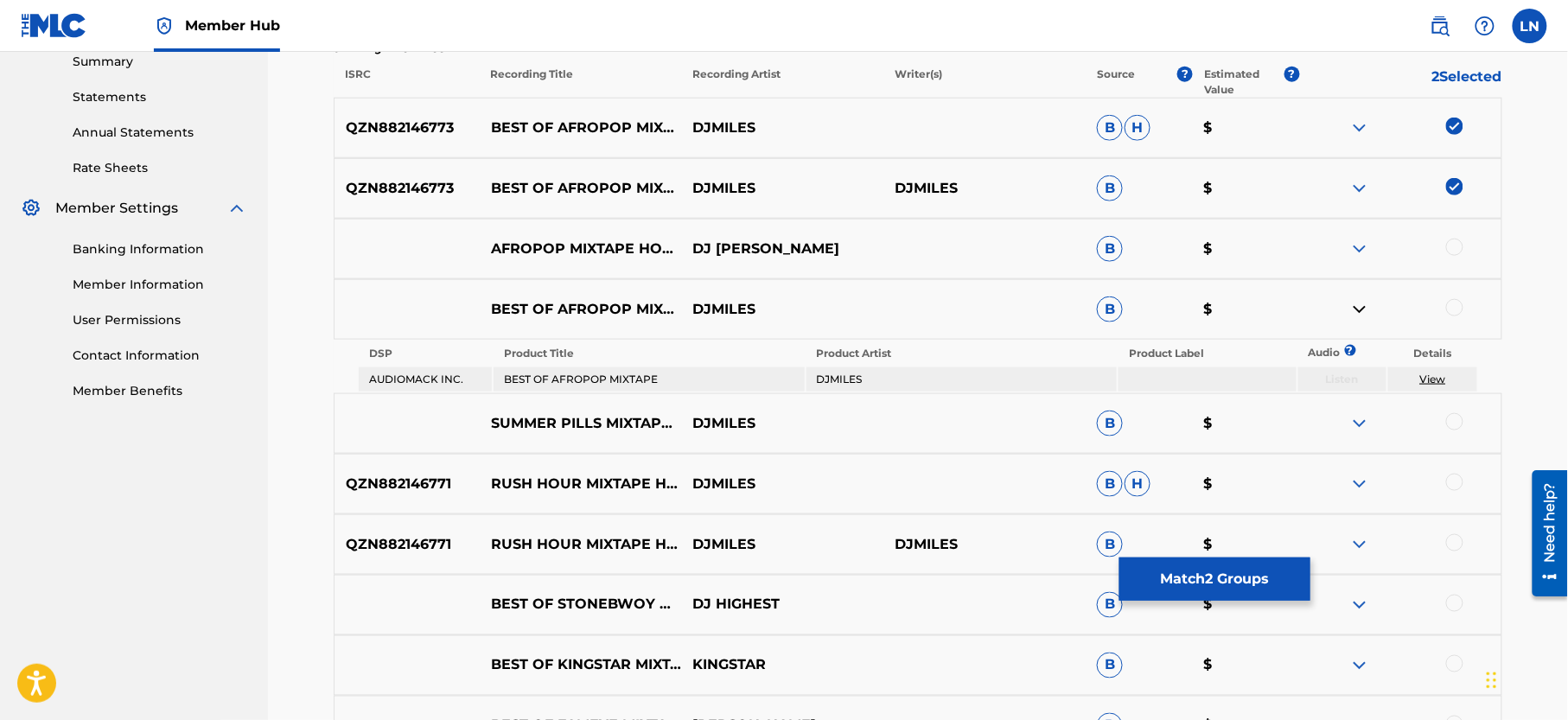
scroll to position [569, 0]
click at [608, 374] on td "BEST OF AFROPOP MIXTAPE" at bounding box center [649, 379] width 311 height 24
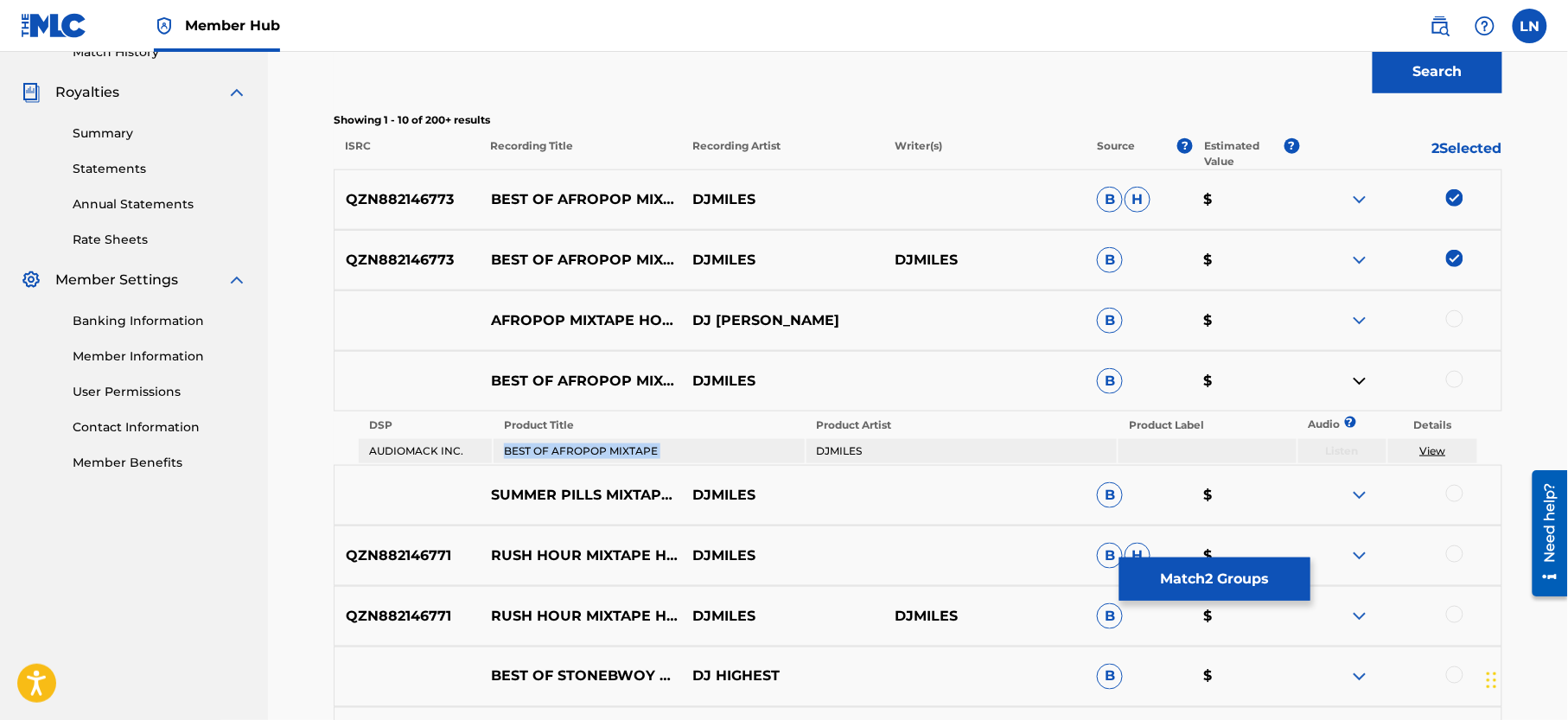
scroll to position [518, 0]
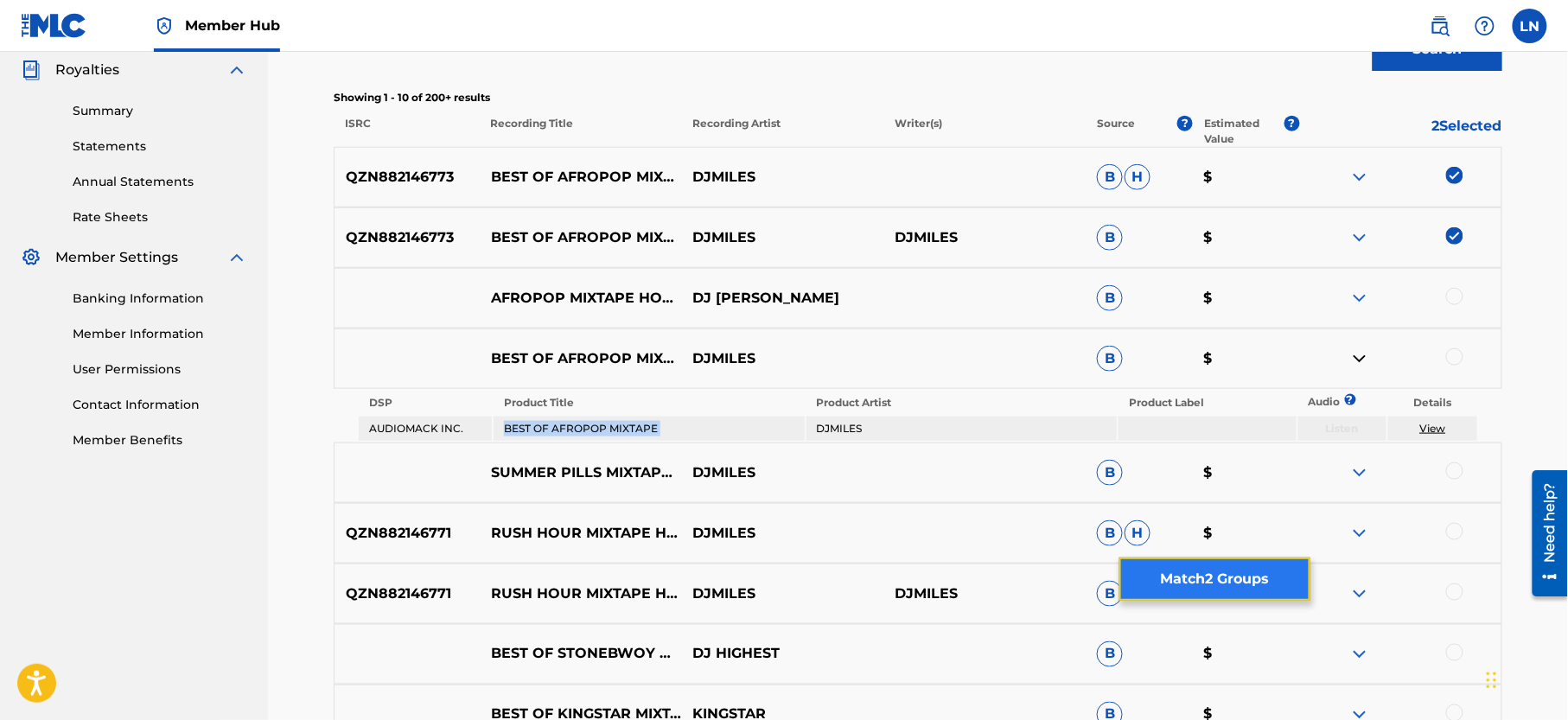
click at [1241, 565] on button "Match 2 Groups" at bounding box center [1214, 579] width 191 height 43
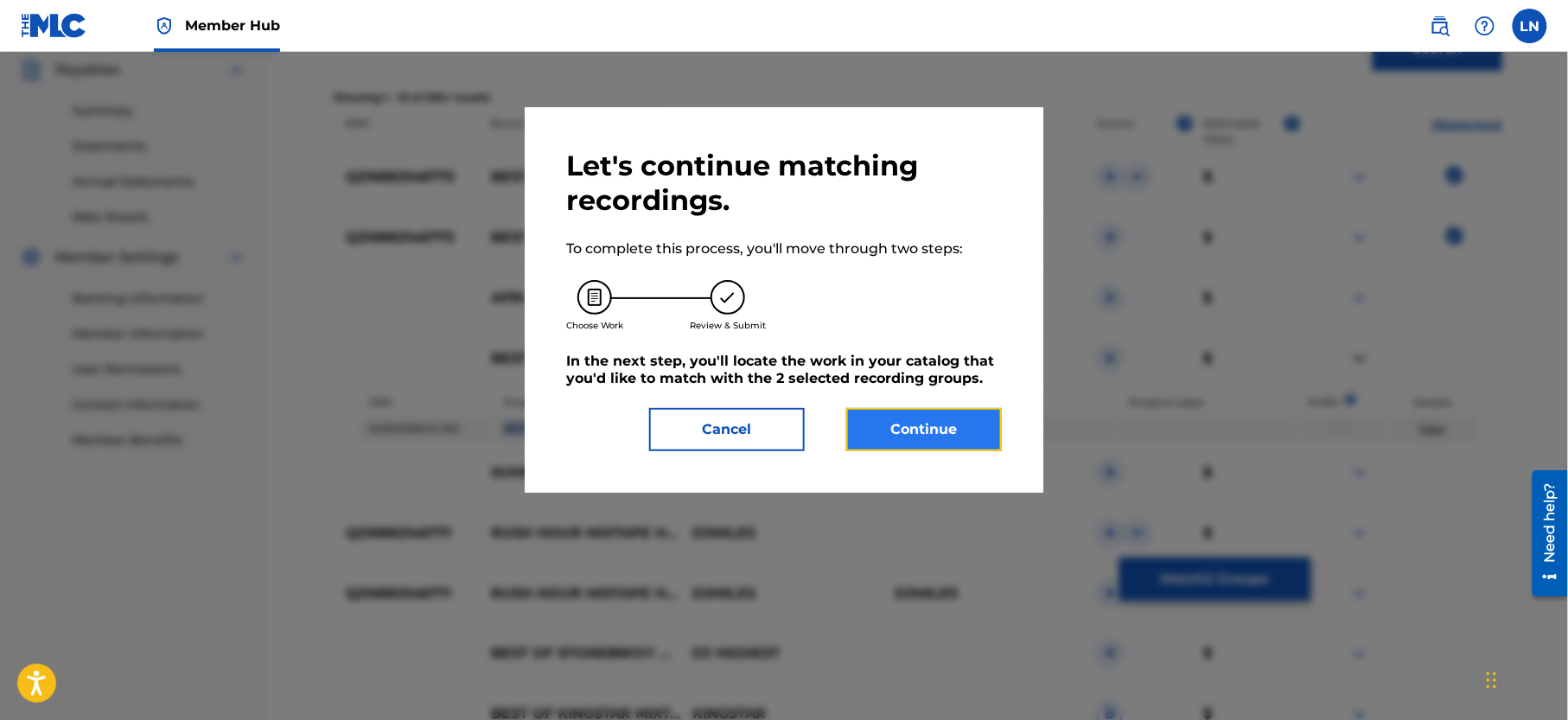
click at [946, 430] on button "Continue" at bounding box center [924, 429] width 155 height 43
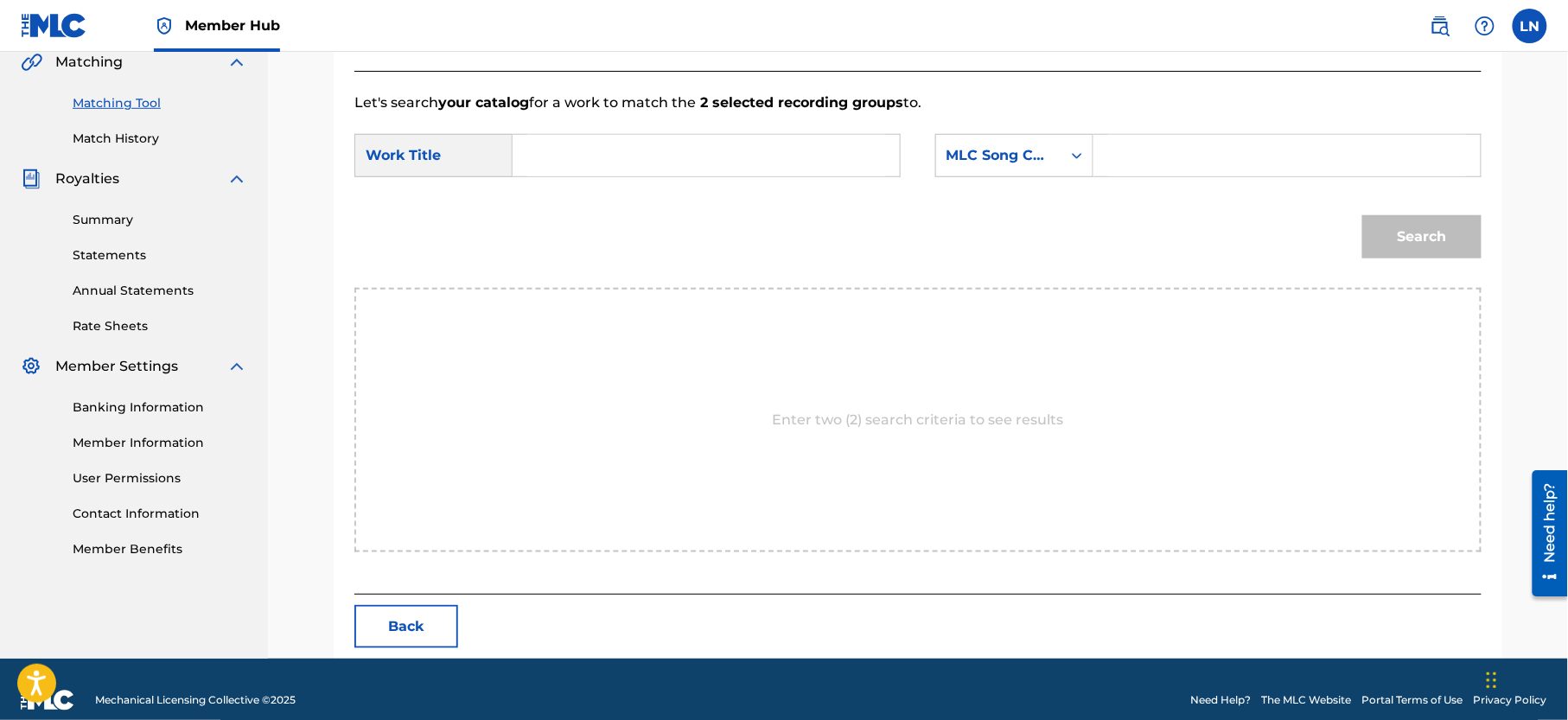
scroll to position [432, 0]
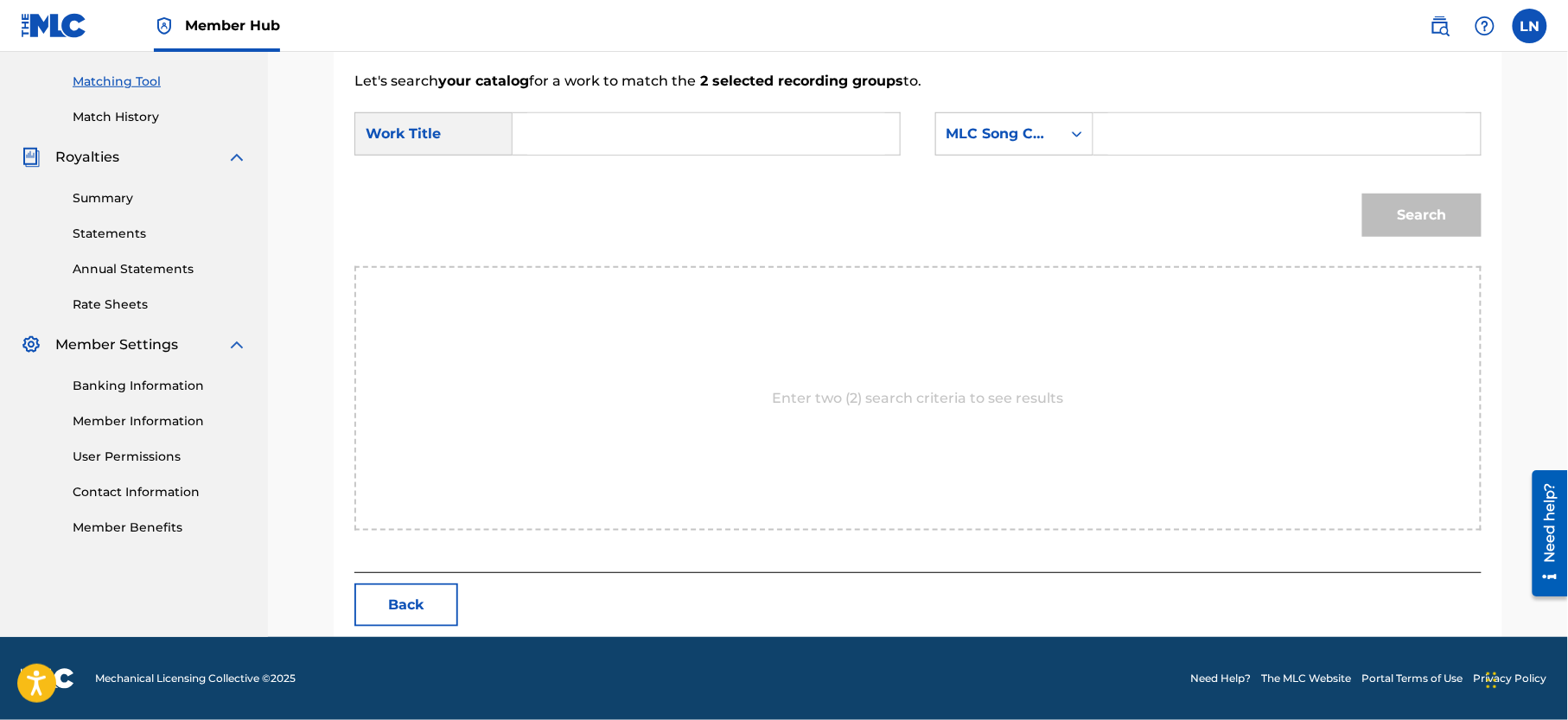
click at [687, 119] on input "Search Form" at bounding box center [706, 134] width 358 height 41
paste input "BEST OF AFROPOP MIXTAPE"
type input "BEST OF AFROPOP MIXTAPE"
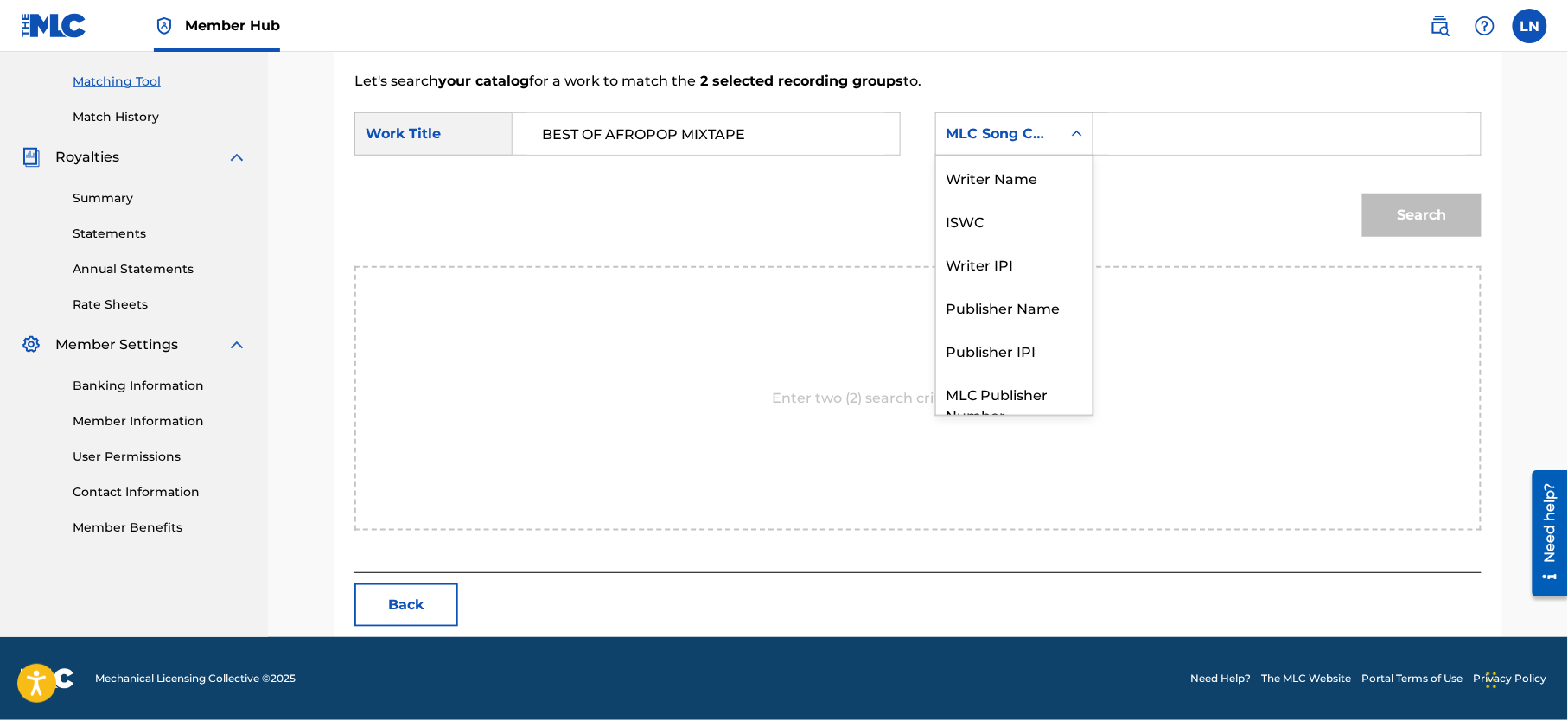
click at [1028, 112] on div "MLC Song Code" at bounding box center [1014, 134] width 158 height 43
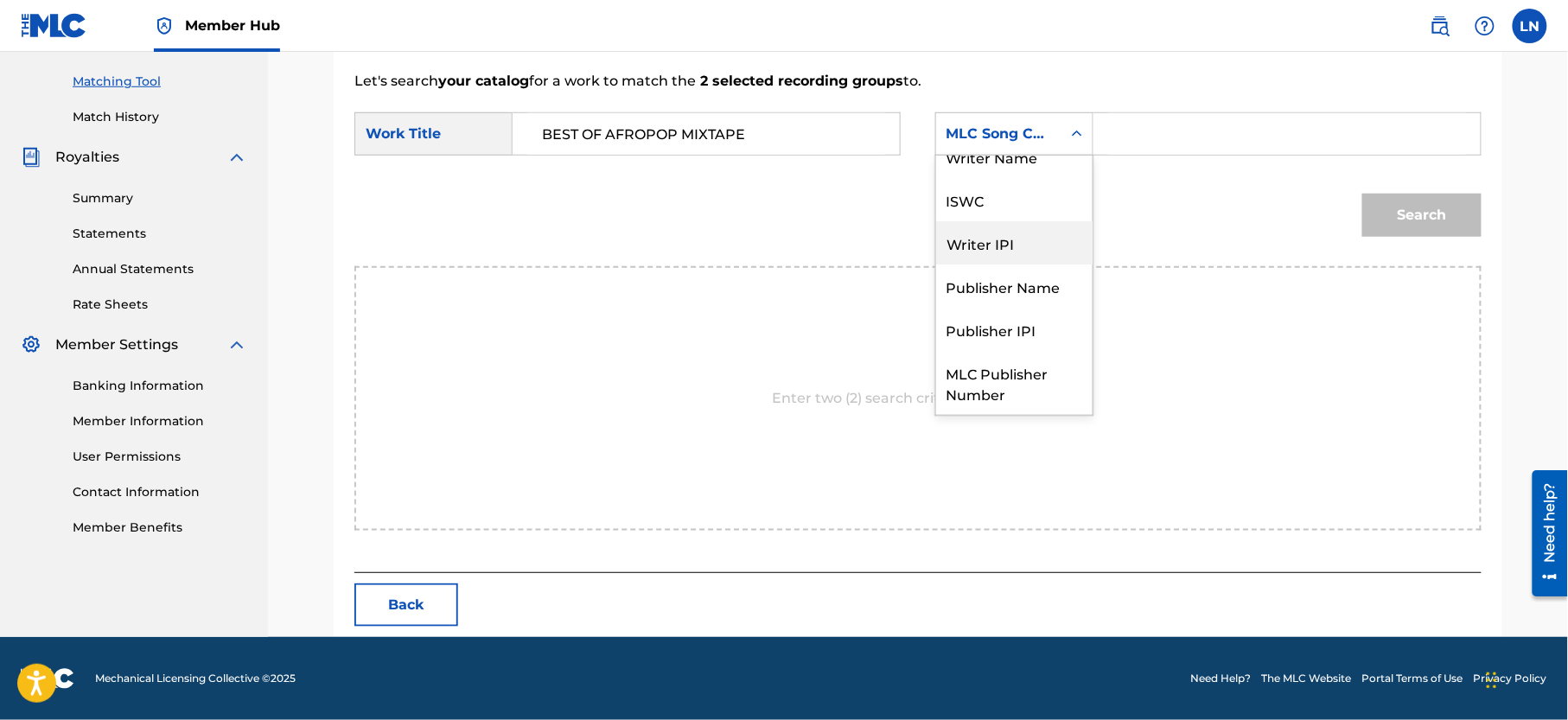
scroll to position [0, 0]
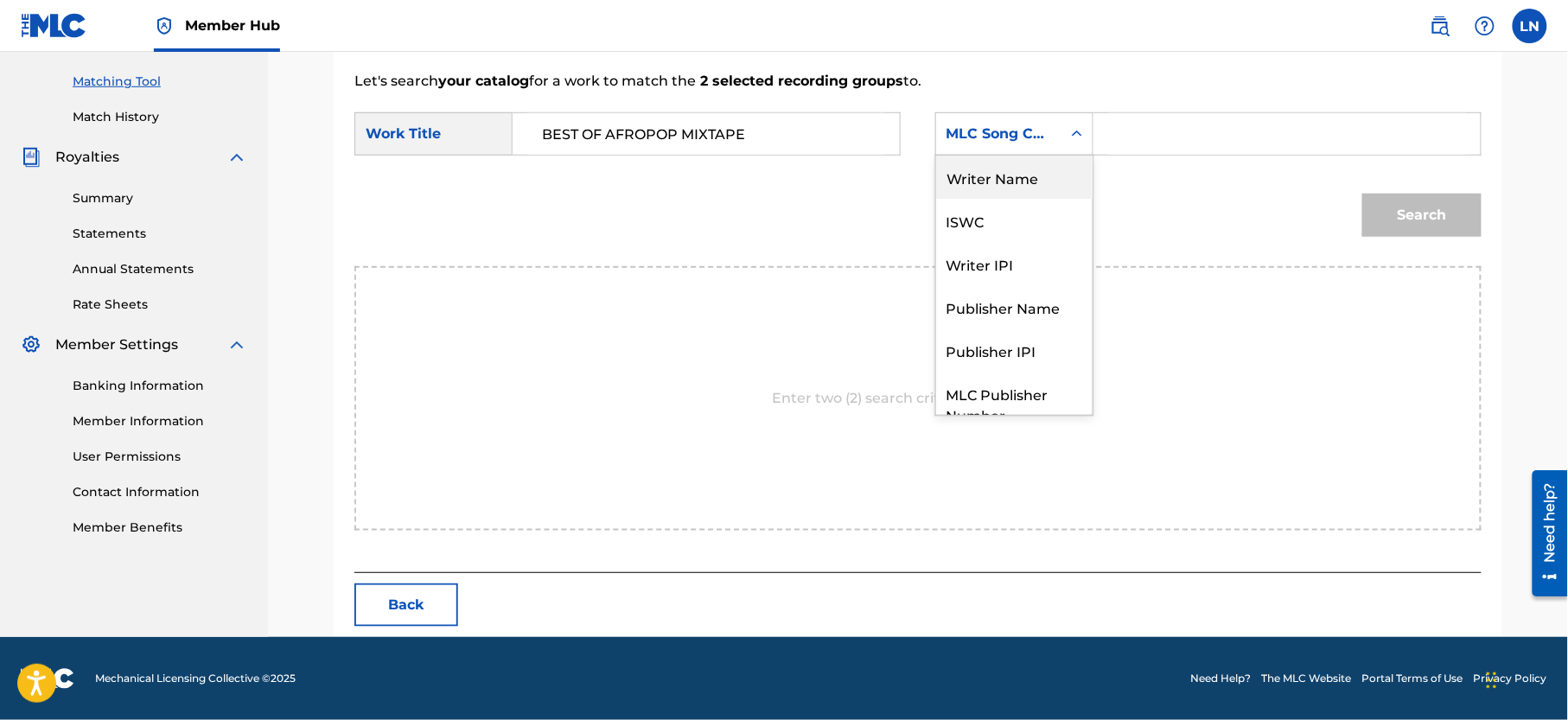
click at [1049, 169] on div "Writer Name" at bounding box center [1014, 177] width 156 height 43
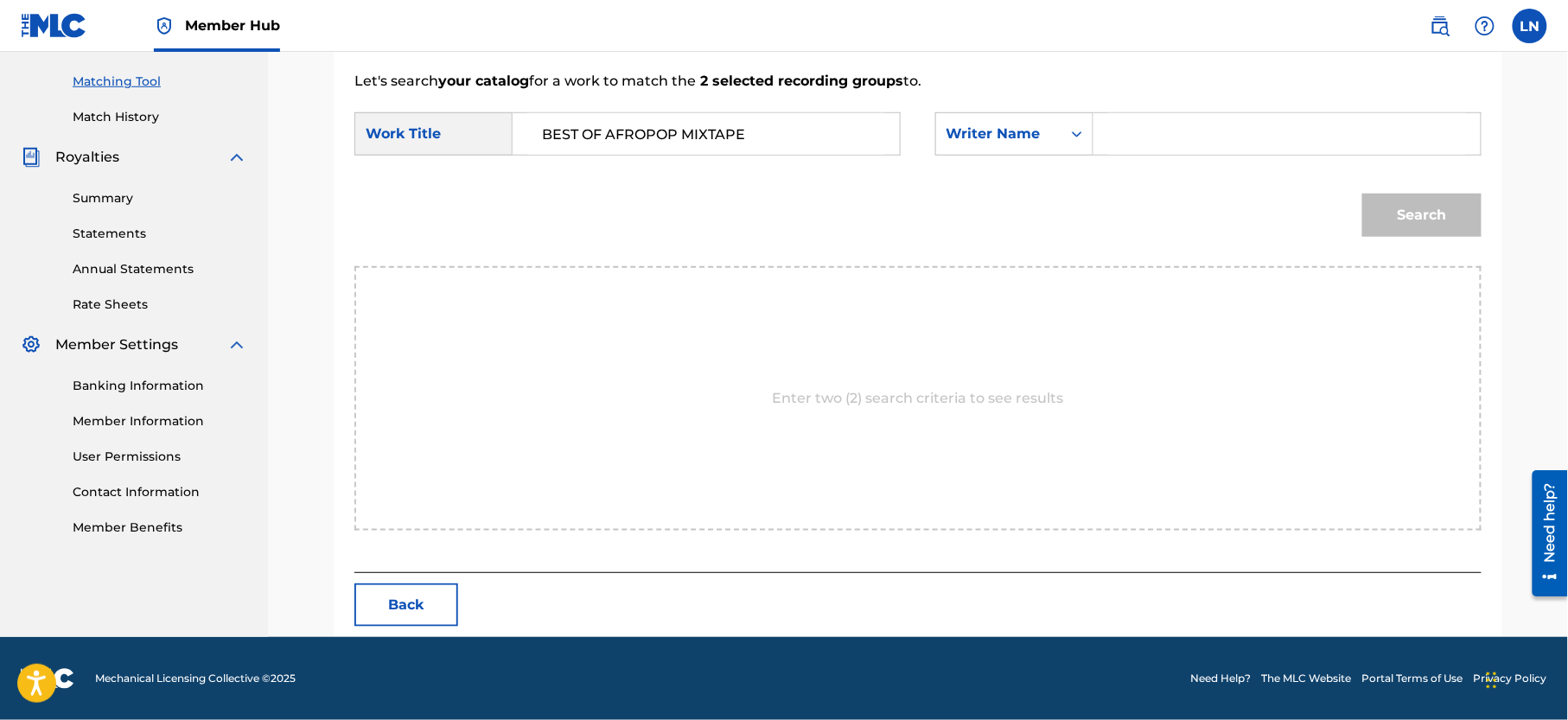
click at [1125, 136] on input "Search Form" at bounding box center [1286, 134] width 358 height 41
type input "l"
type input "[PERSON_NAME]"
click at [1362, 194] on button "Search" at bounding box center [1422, 215] width 120 height 43
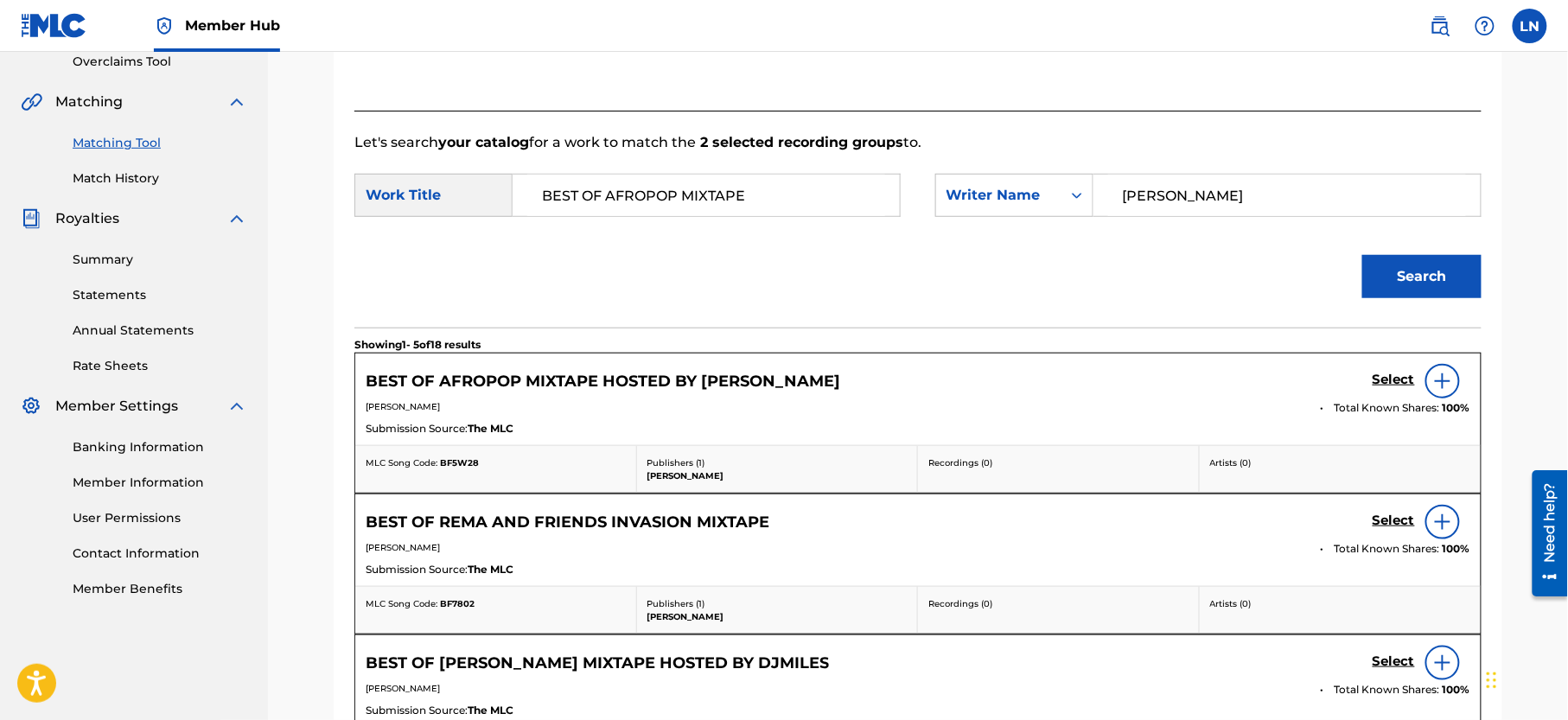
scroll to position [432, 0]
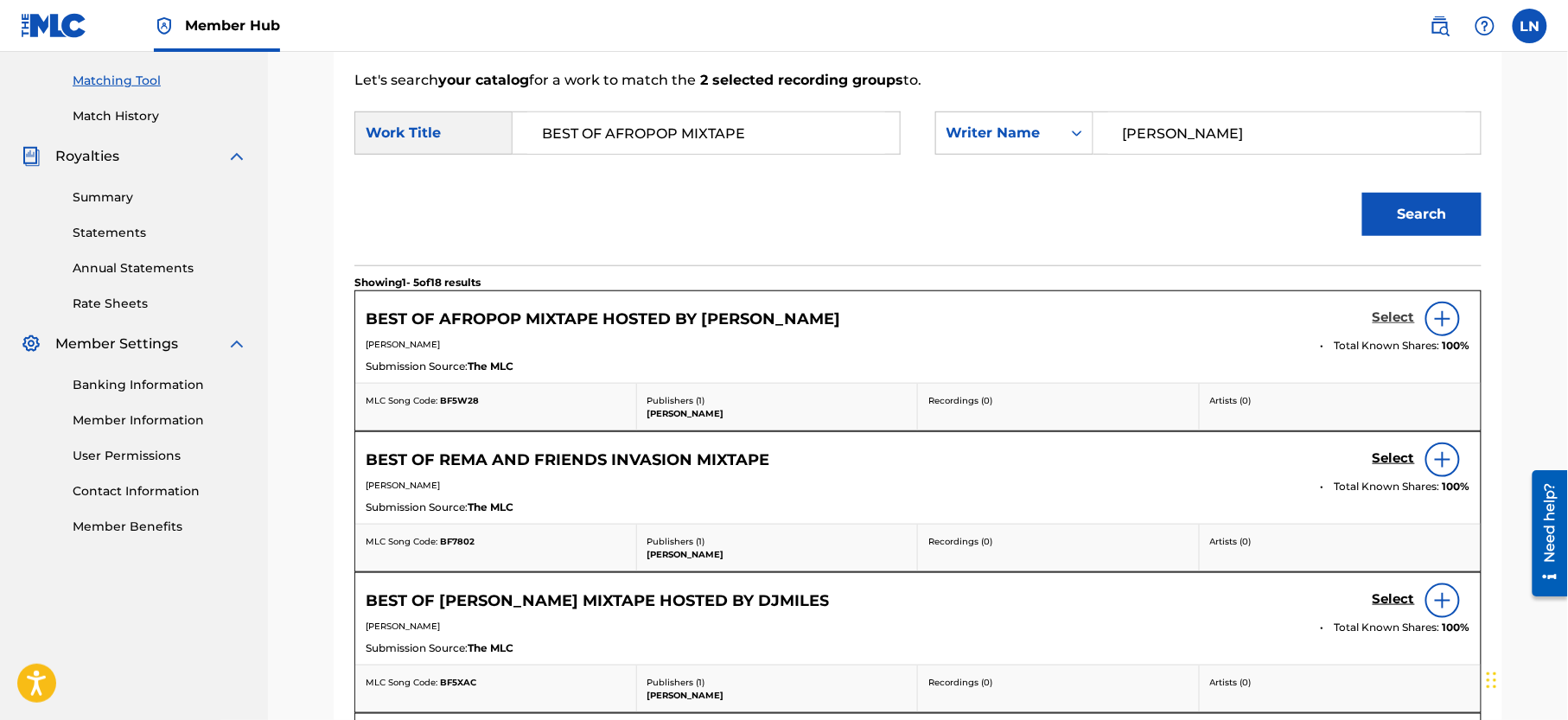
click at [1399, 314] on h5 "Select" at bounding box center [1393, 318] width 42 height 17
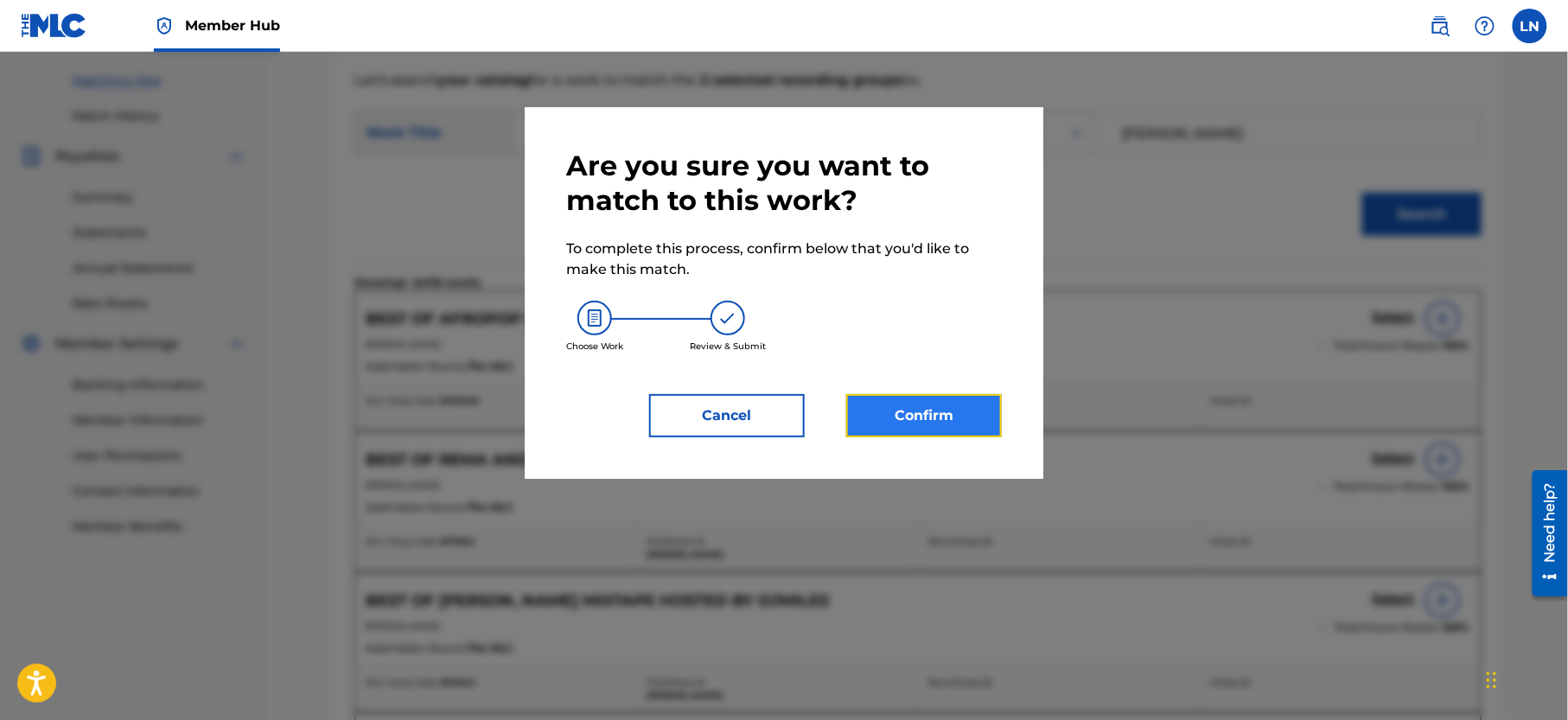
click at [949, 424] on button "Confirm" at bounding box center [924, 415] width 155 height 43
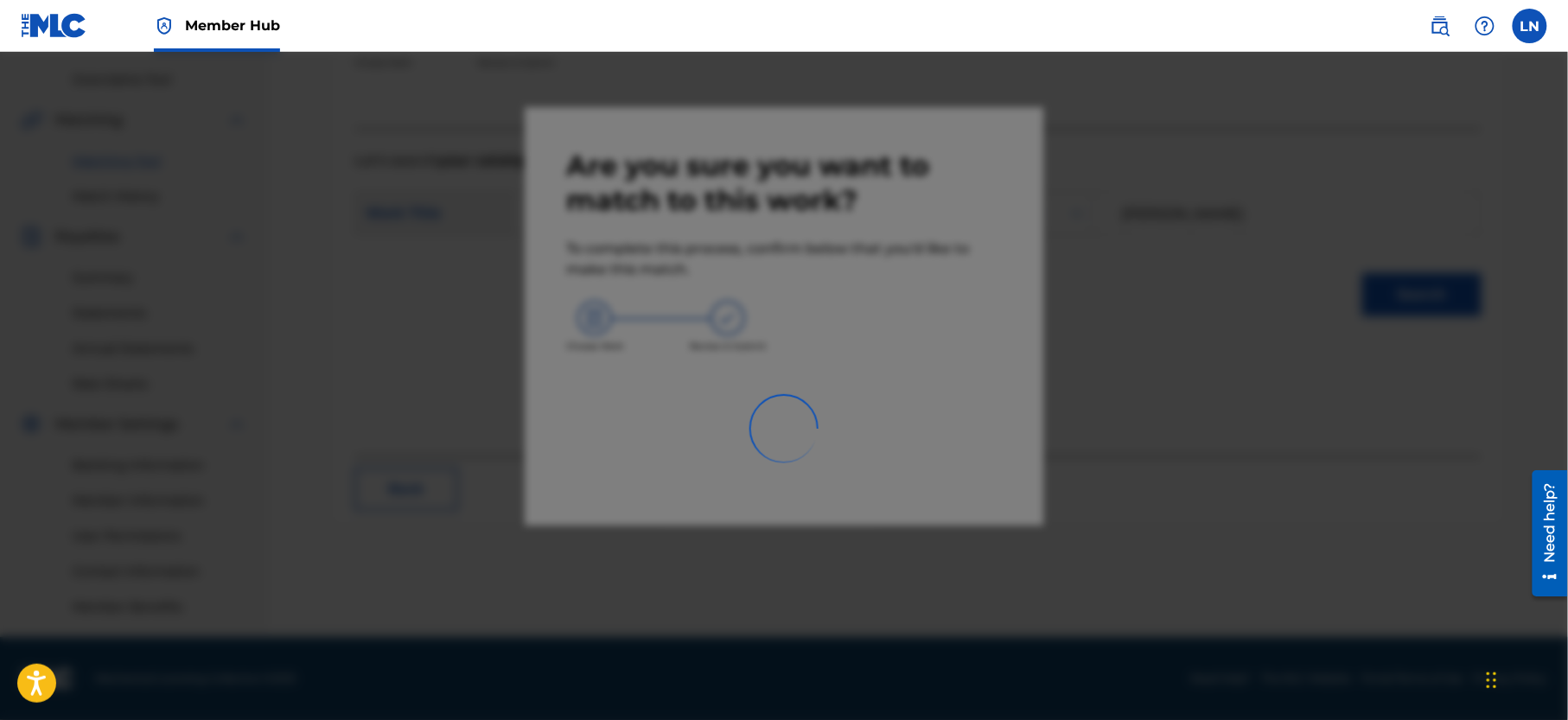
scroll to position [369, 0]
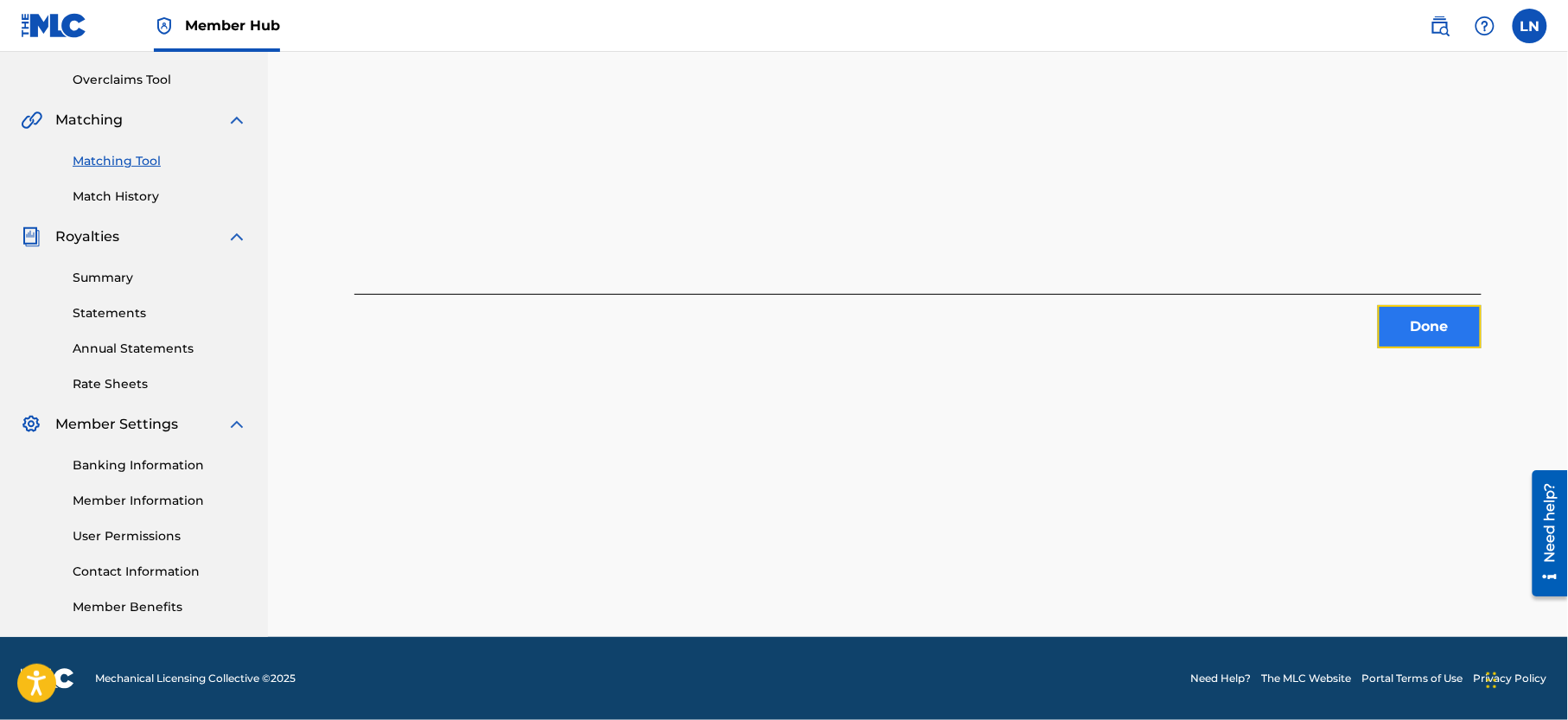
click at [1425, 309] on button "Done" at bounding box center [1430, 326] width 104 height 43
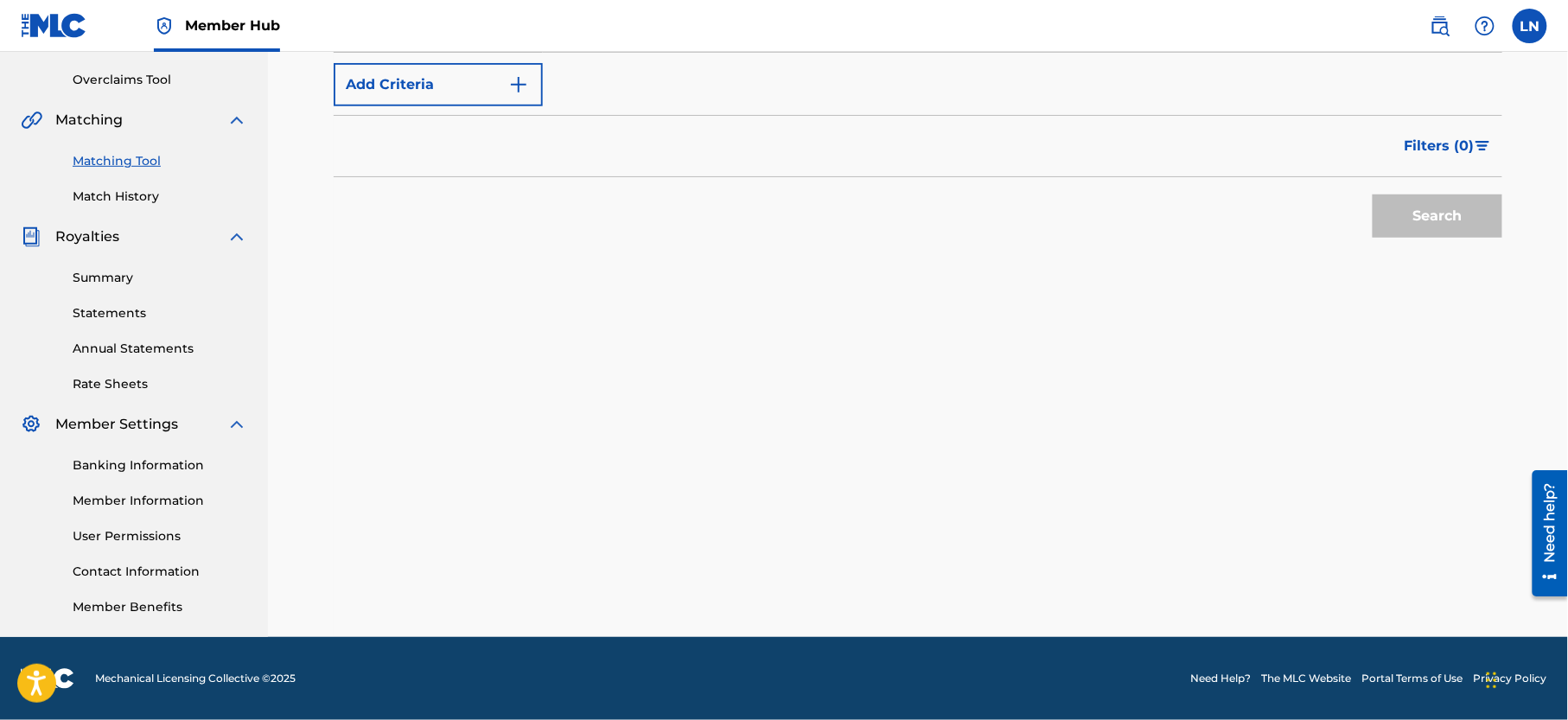
scroll to position [0, 0]
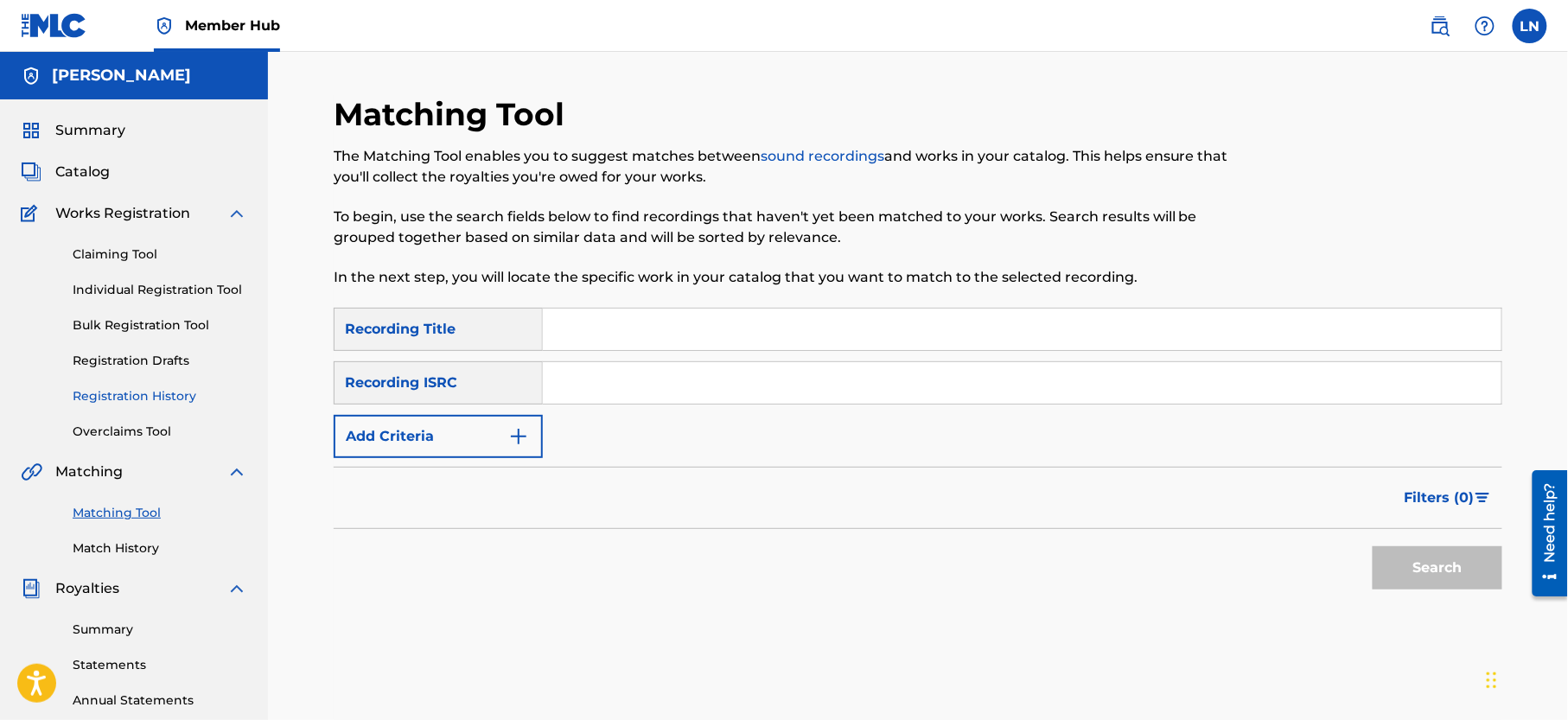
click at [167, 405] on link "Registration History" at bounding box center [160, 396] width 175 height 18
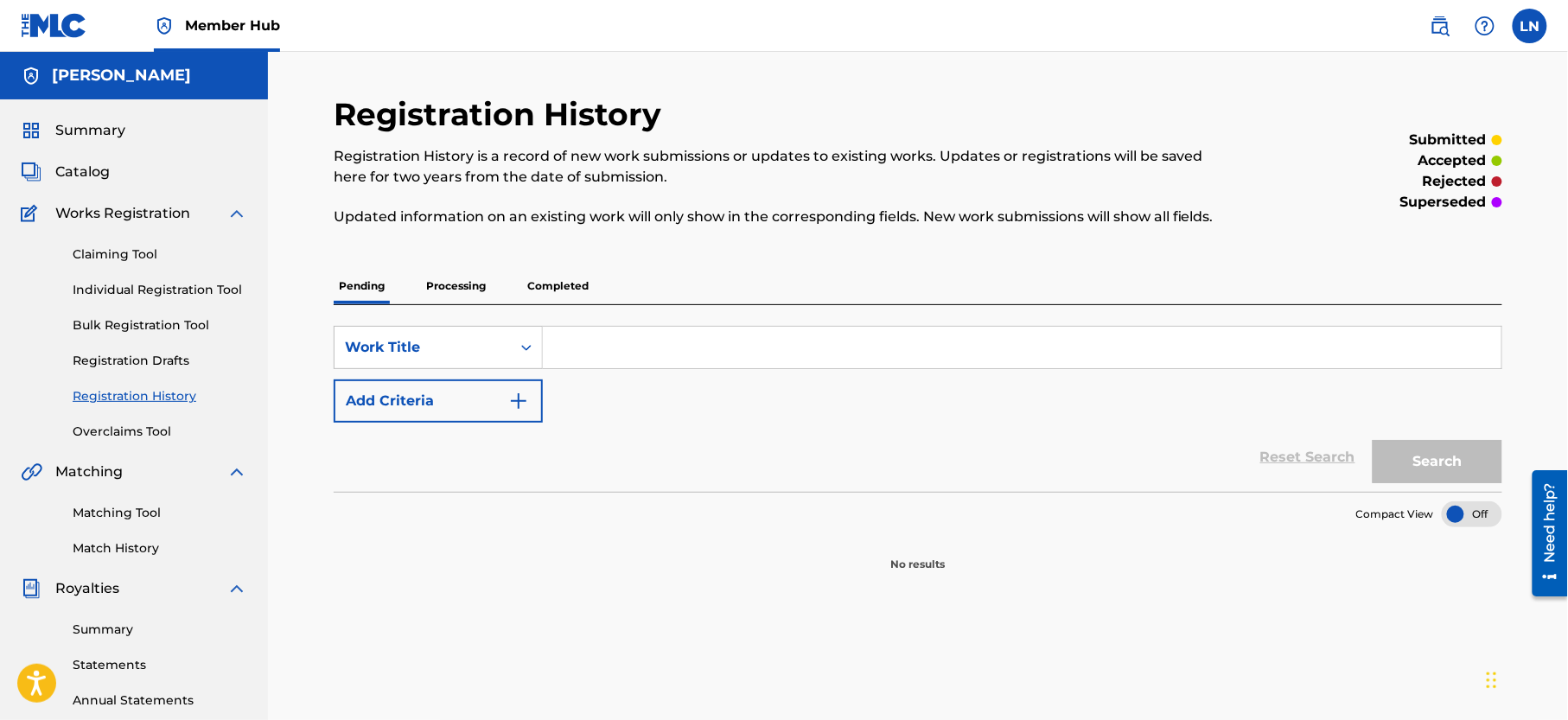
click at [528, 280] on p "Completed" at bounding box center [558, 285] width 72 height 36
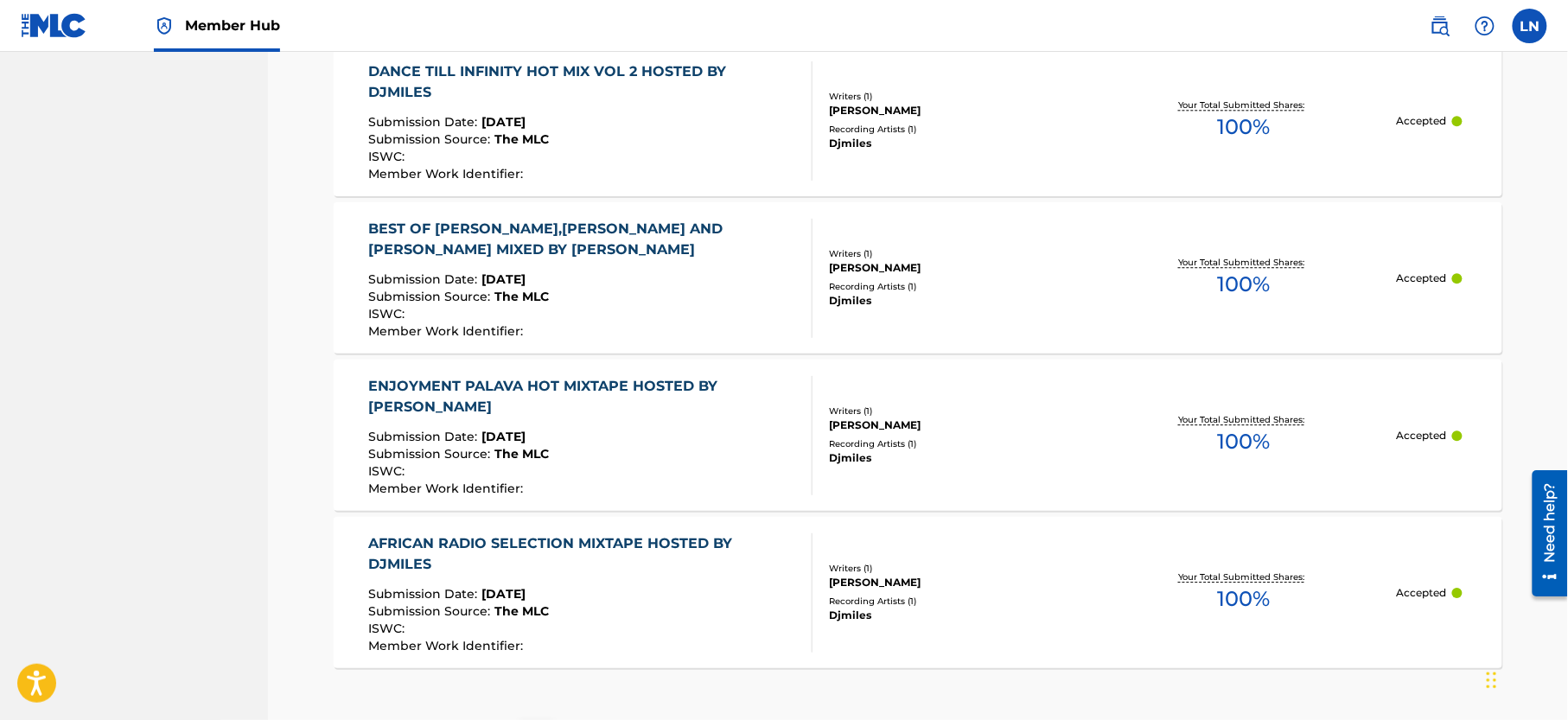
scroll to position [1653, 0]
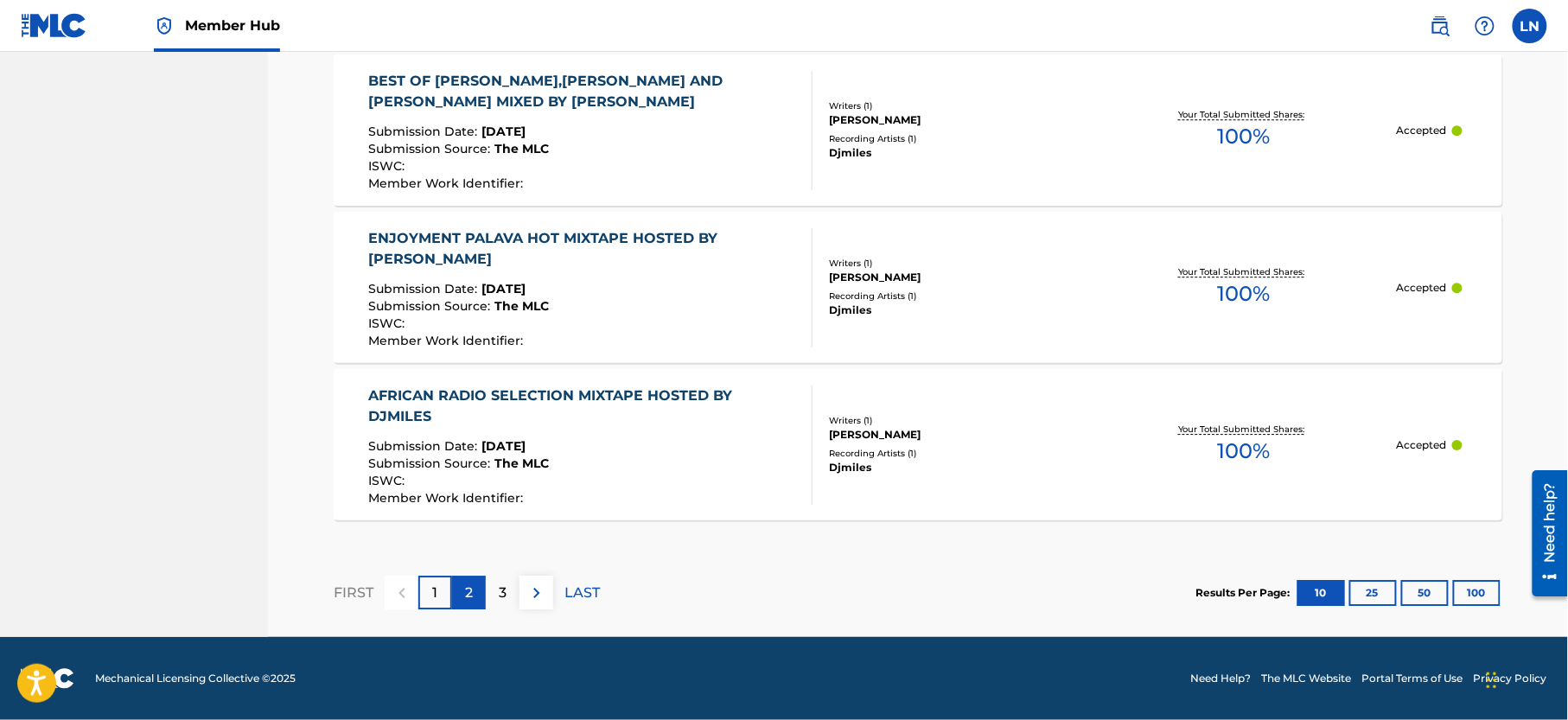
click at [478, 598] on div "2" at bounding box center [469, 592] width 34 height 34
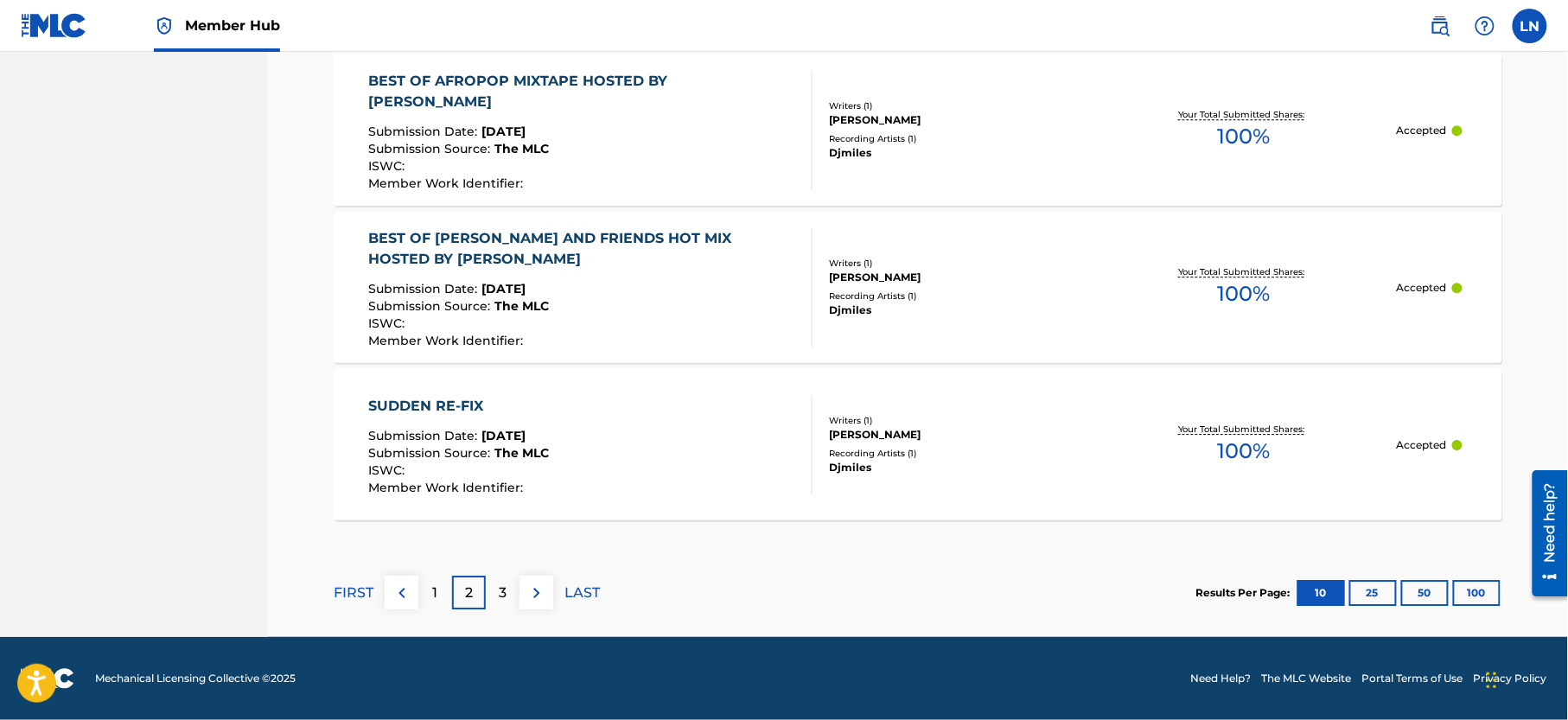
scroll to position [1024, 0]
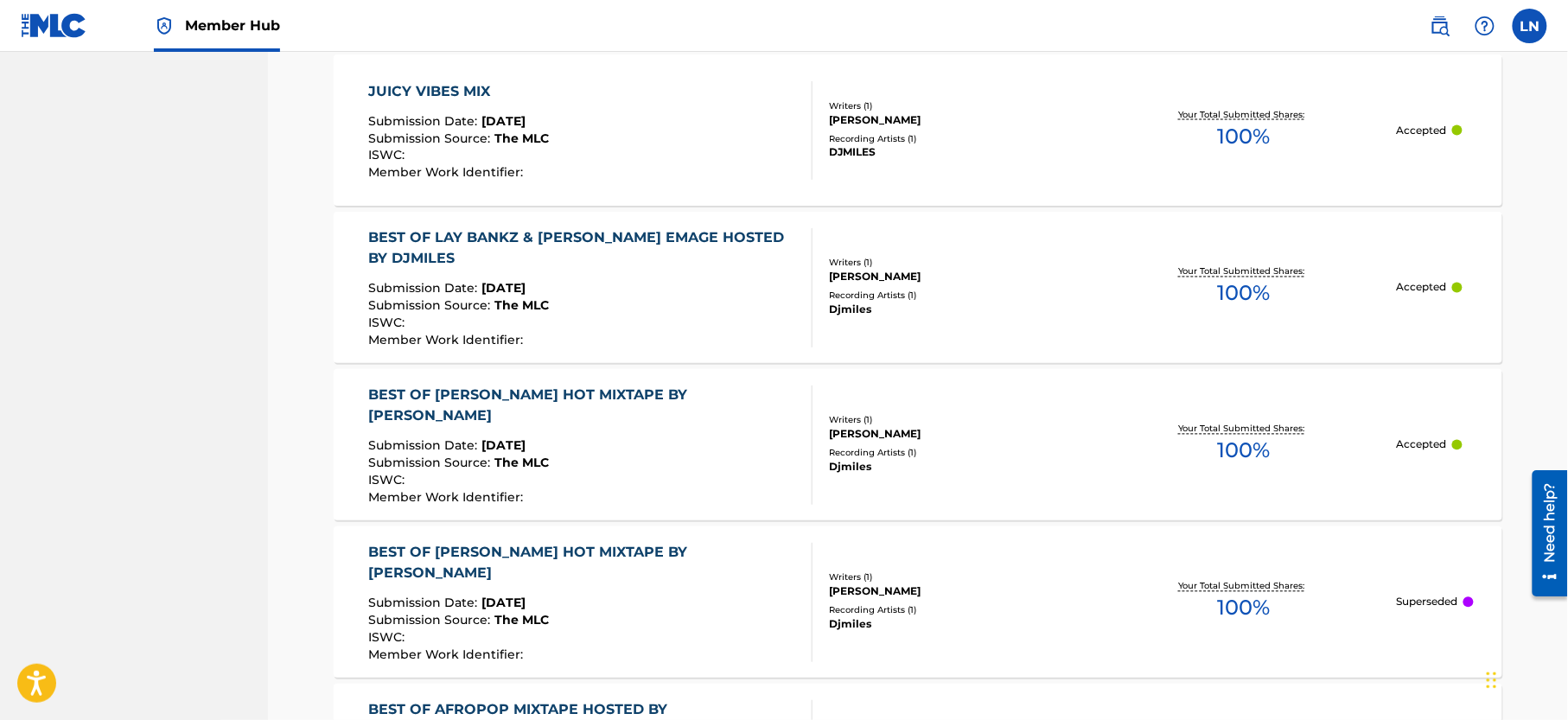
click at [433, 95] on div "JUICY VIBES MIX" at bounding box center [459, 92] width 181 height 21
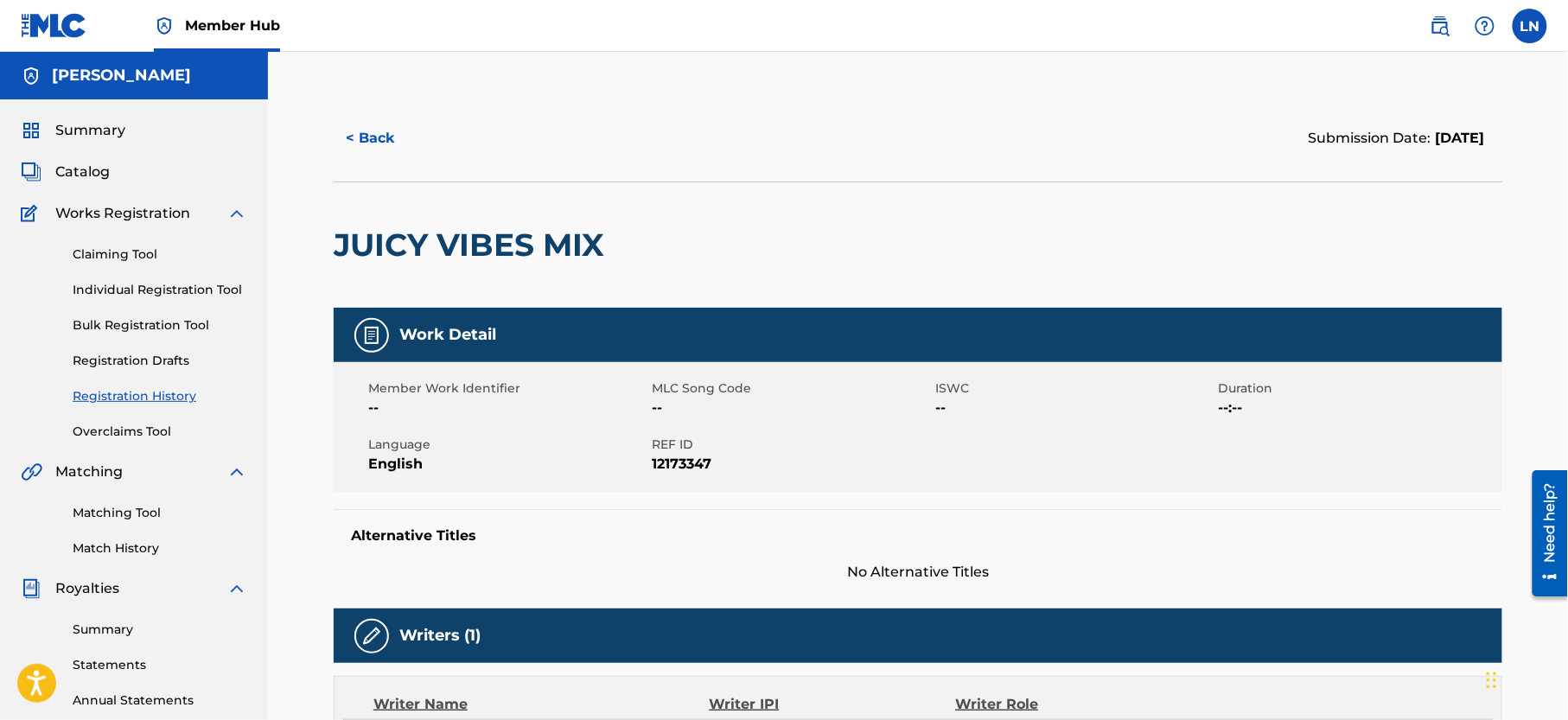
click at [444, 237] on h2 "JUICY VIBES MIX" at bounding box center [473, 245] width 279 height 39
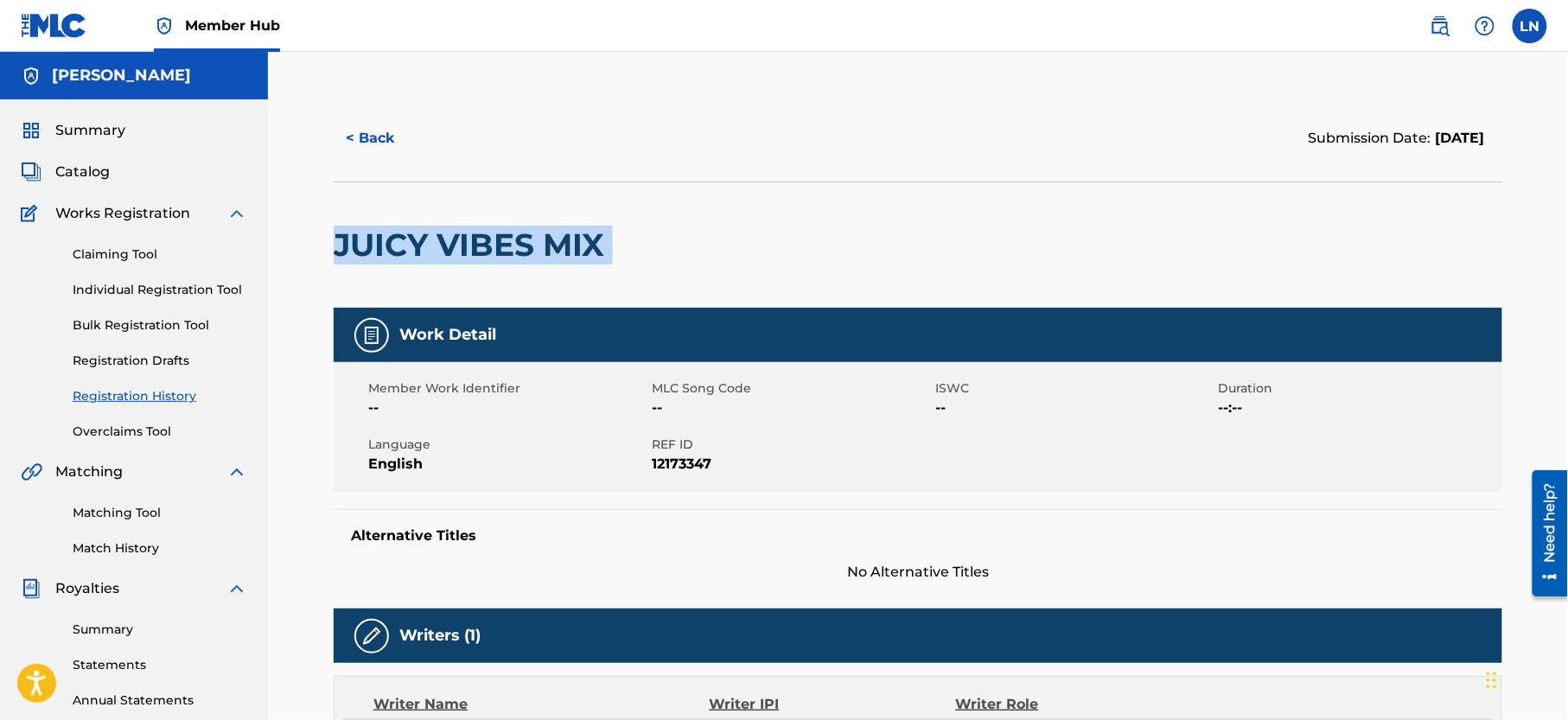
click at [444, 237] on h2 "JUICY VIBES MIX" at bounding box center [473, 245] width 279 height 39
click at [156, 522] on link "Matching Tool" at bounding box center [160, 512] width 175 height 18
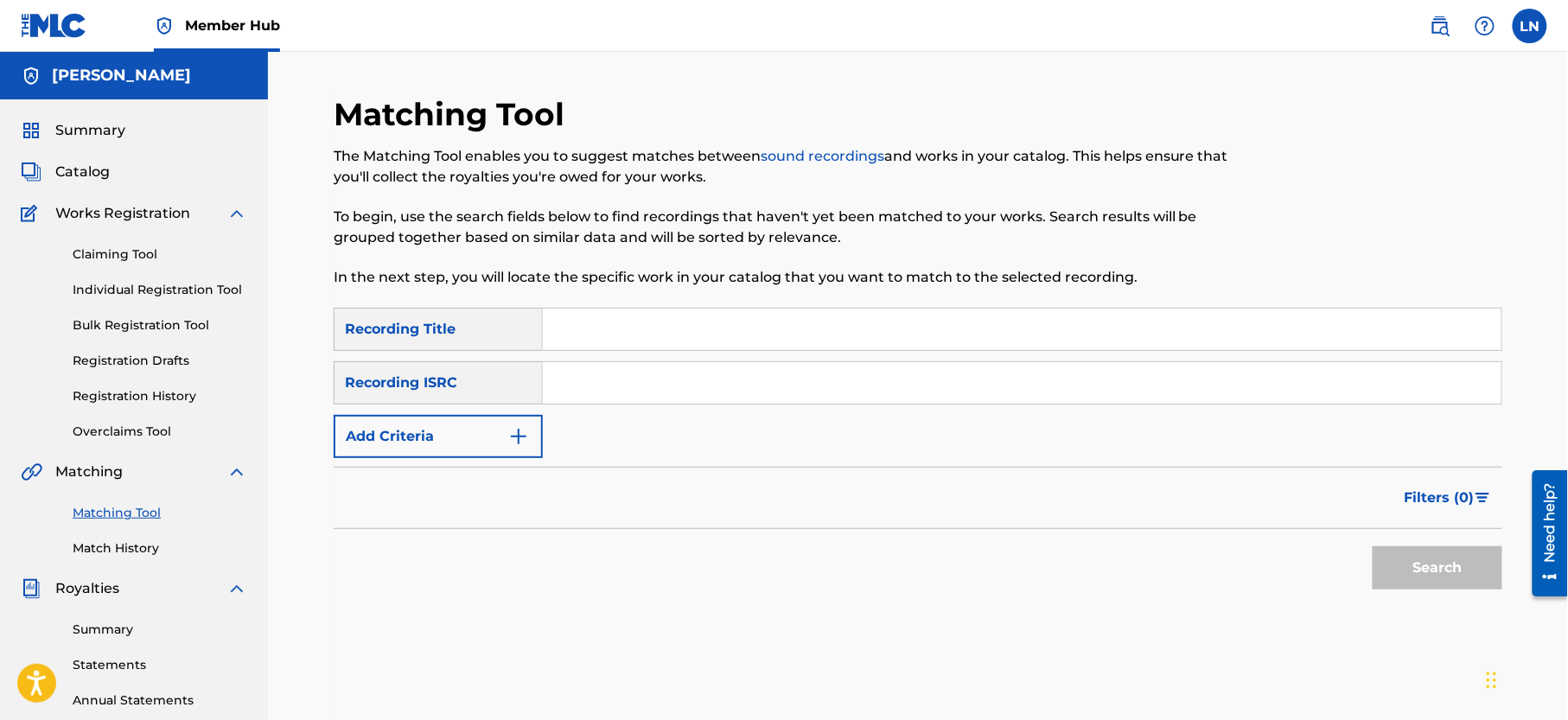
click at [641, 319] on input "Search Form" at bounding box center [1022, 329] width 959 height 41
paste input "JUICY VIBES MIX"
type input "JUICY VIBES MIX"
click at [1372, 546] on button "Search" at bounding box center [1437, 568] width 130 height 43
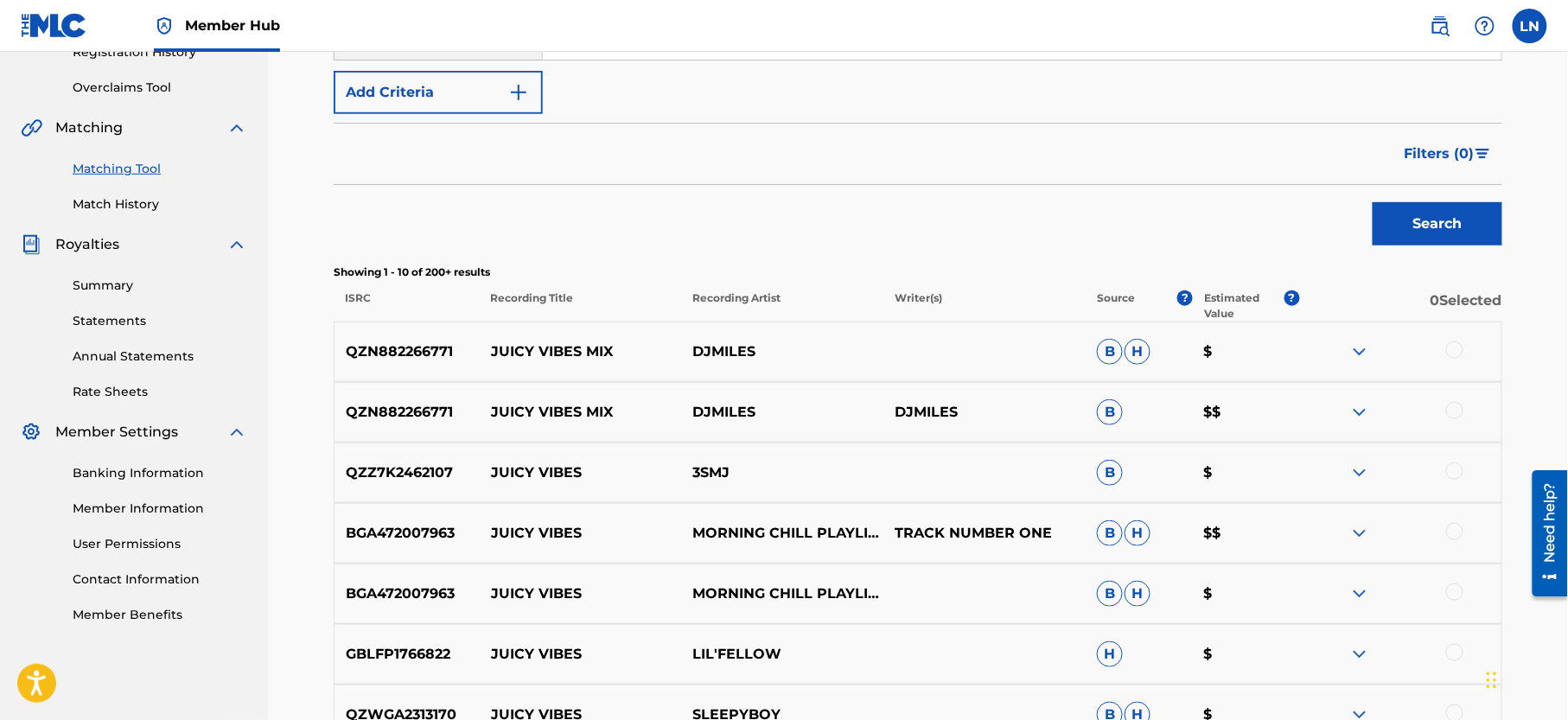
scroll to position [350, 0]
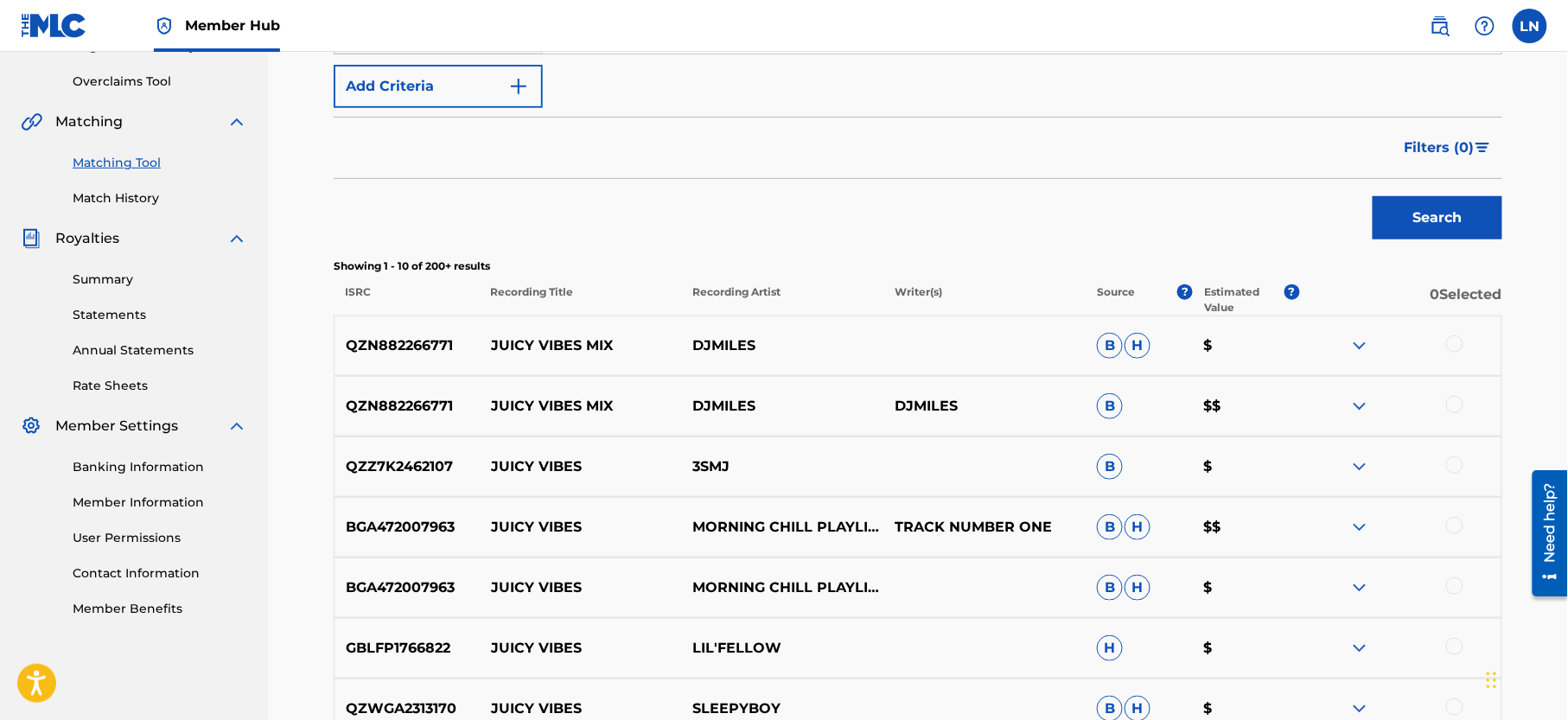
click at [1359, 401] on img at bounding box center [1359, 406] width 21 height 21
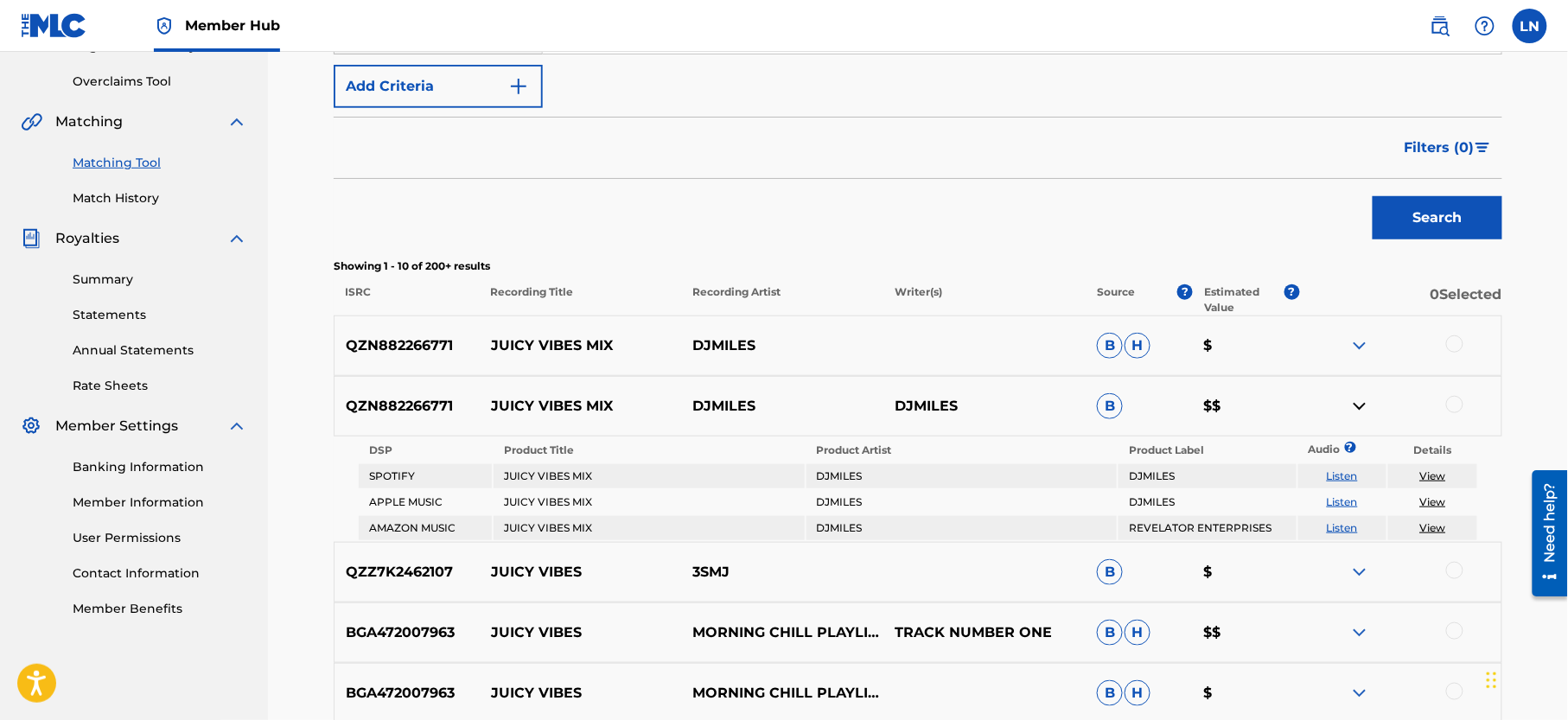
click at [1359, 401] on img at bounding box center [1359, 406] width 21 height 21
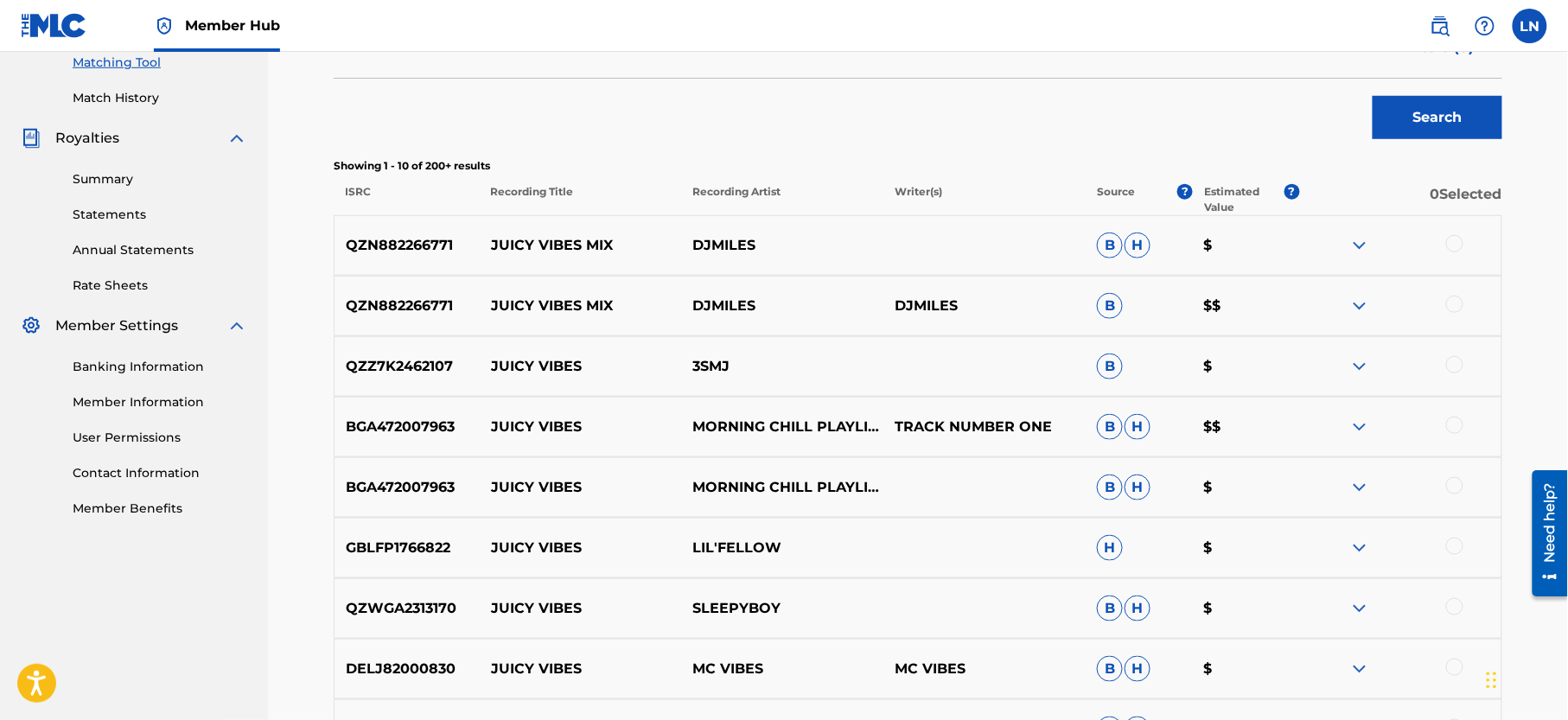
scroll to position [446, 0]
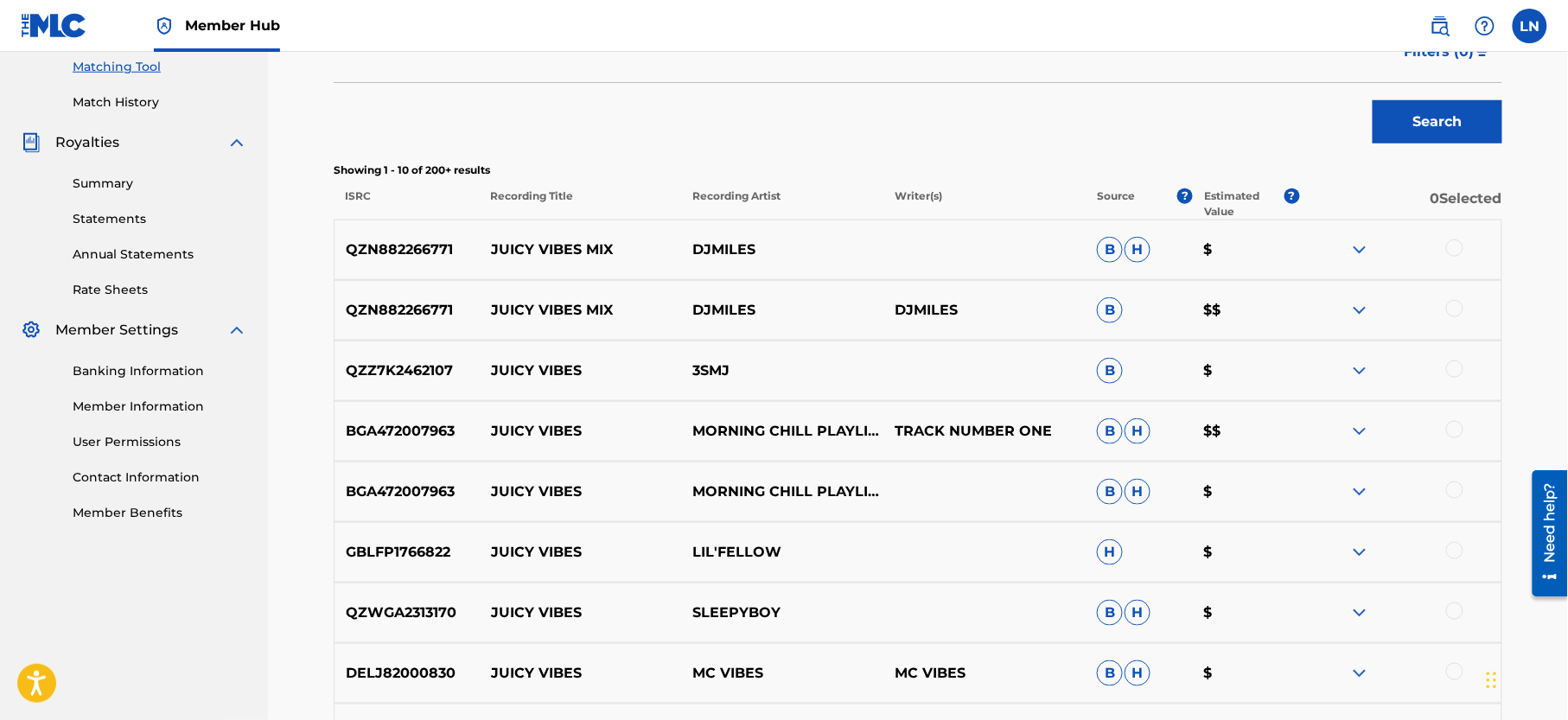
click at [1456, 249] on div at bounding box center [1455, 248] width 17 height 17
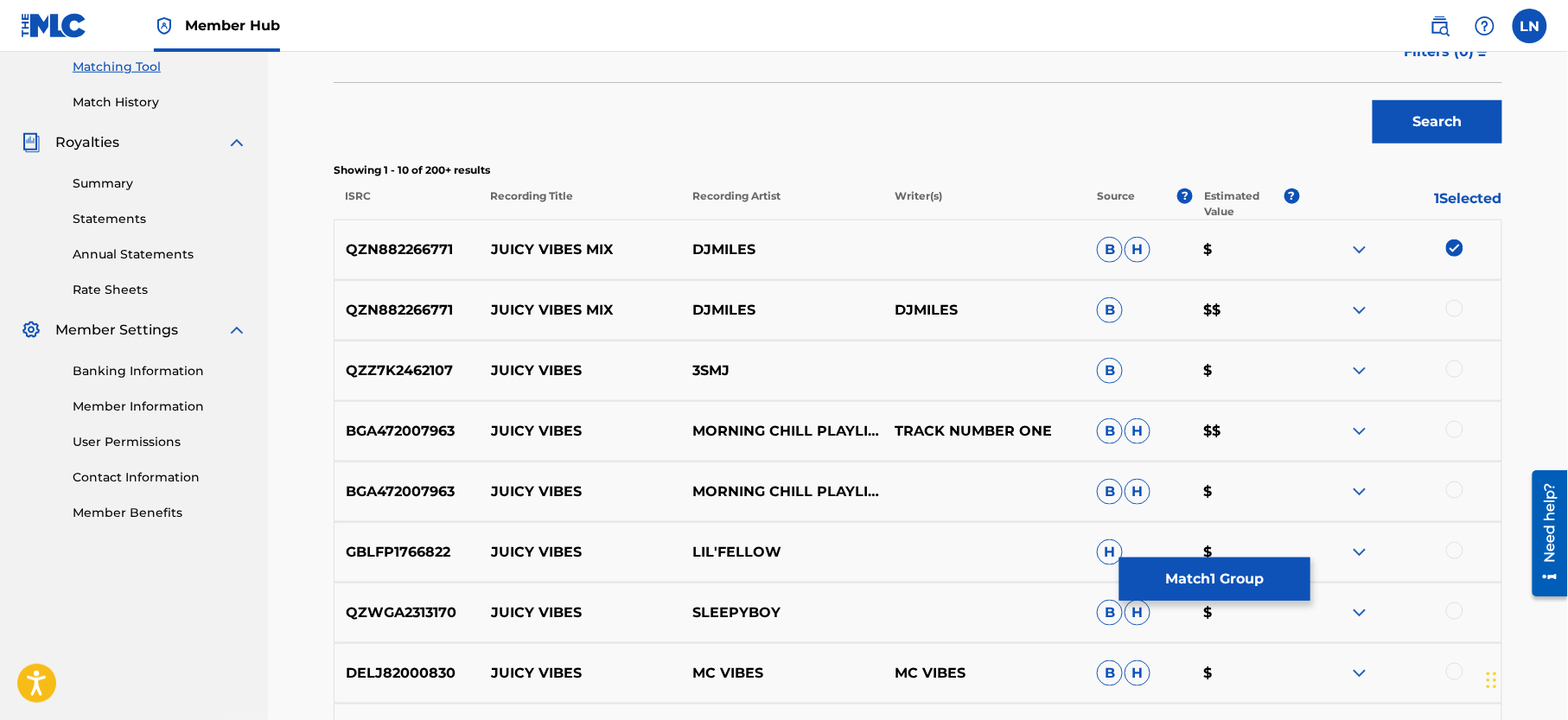
click at [1456, 304] on div at bounding box center [1455, 309] width 17 height 17
click at [1198, 582] on button "Match 2 Groups" at bounding box center [1214, 579] width 191 height 43
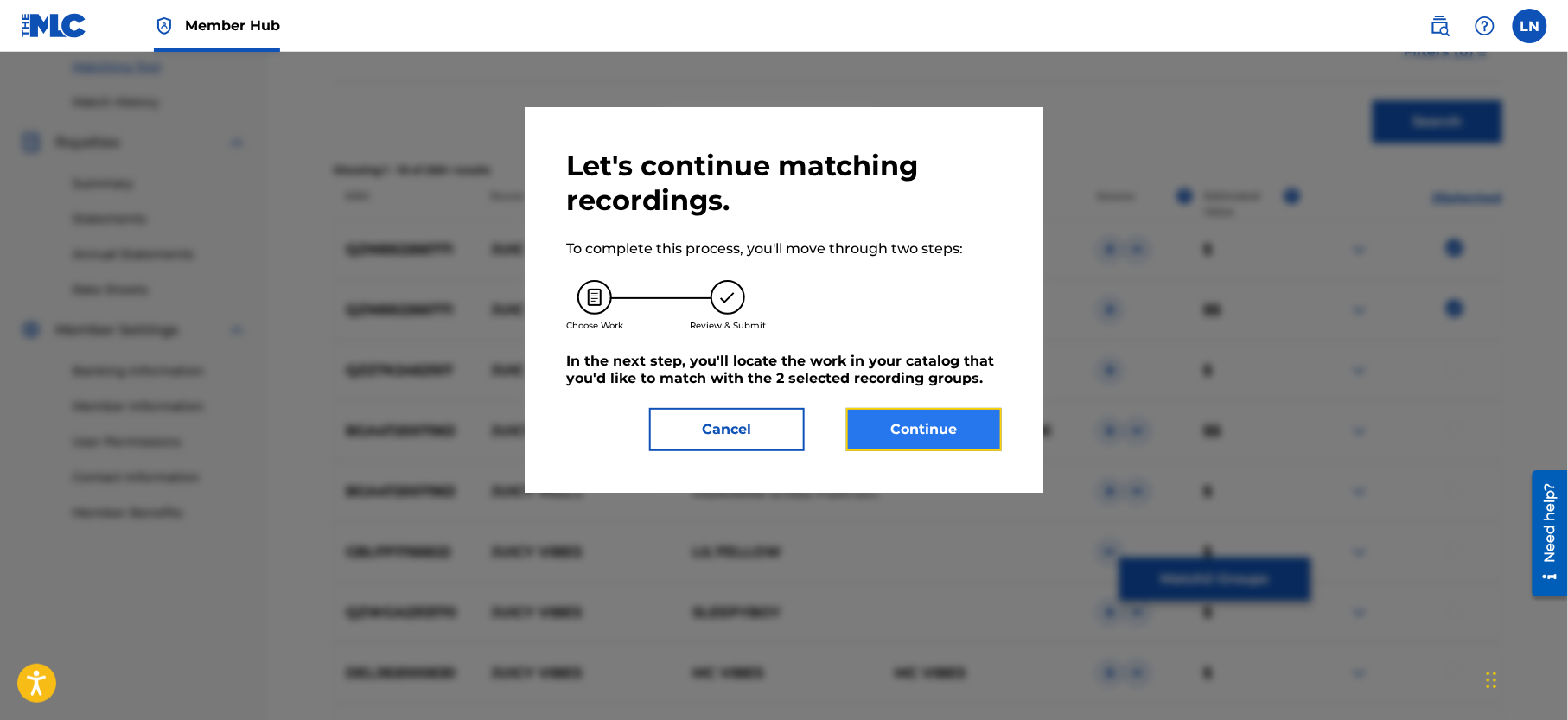
click at [944, 422] on button "Continue" at bounding box center [924, 429] width 155 height 43
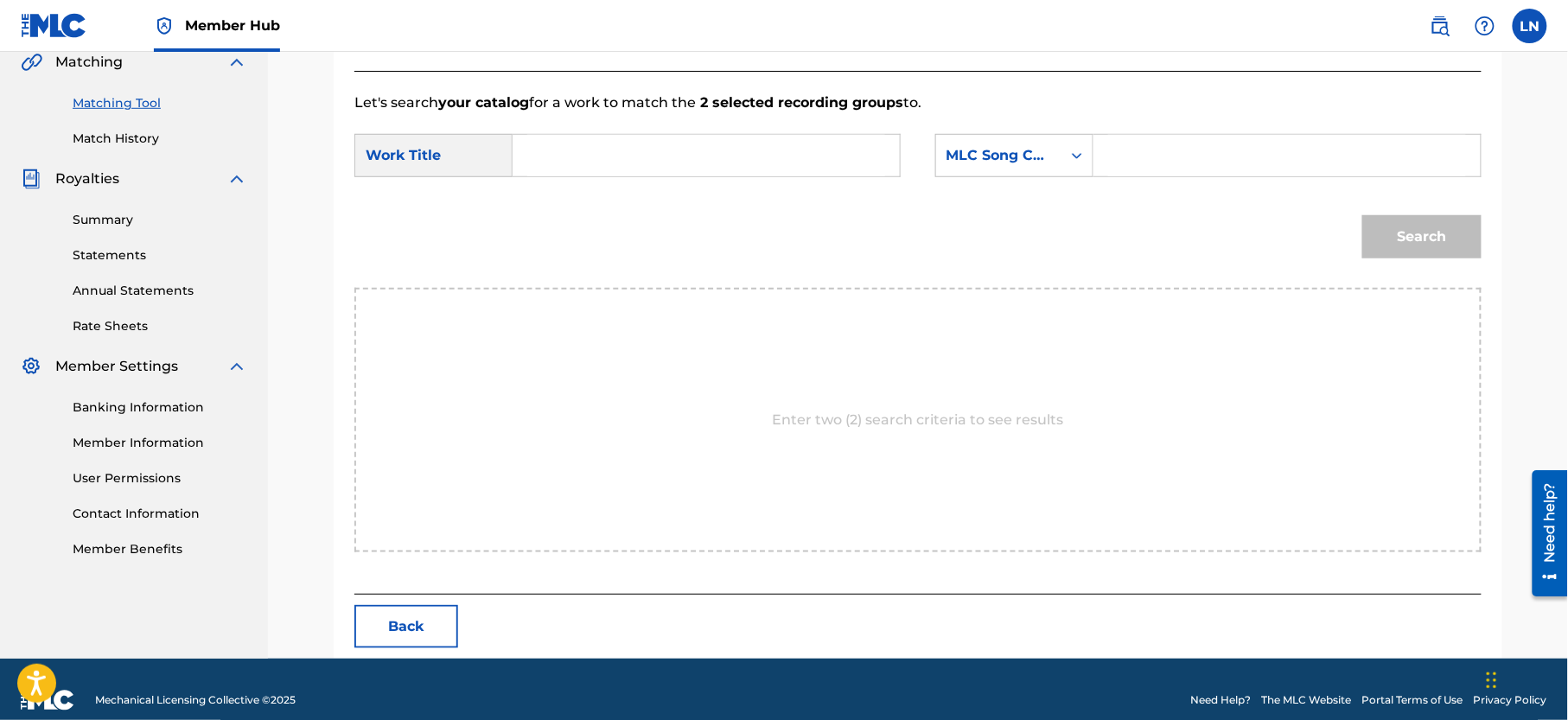
scroll to position [432, 0]
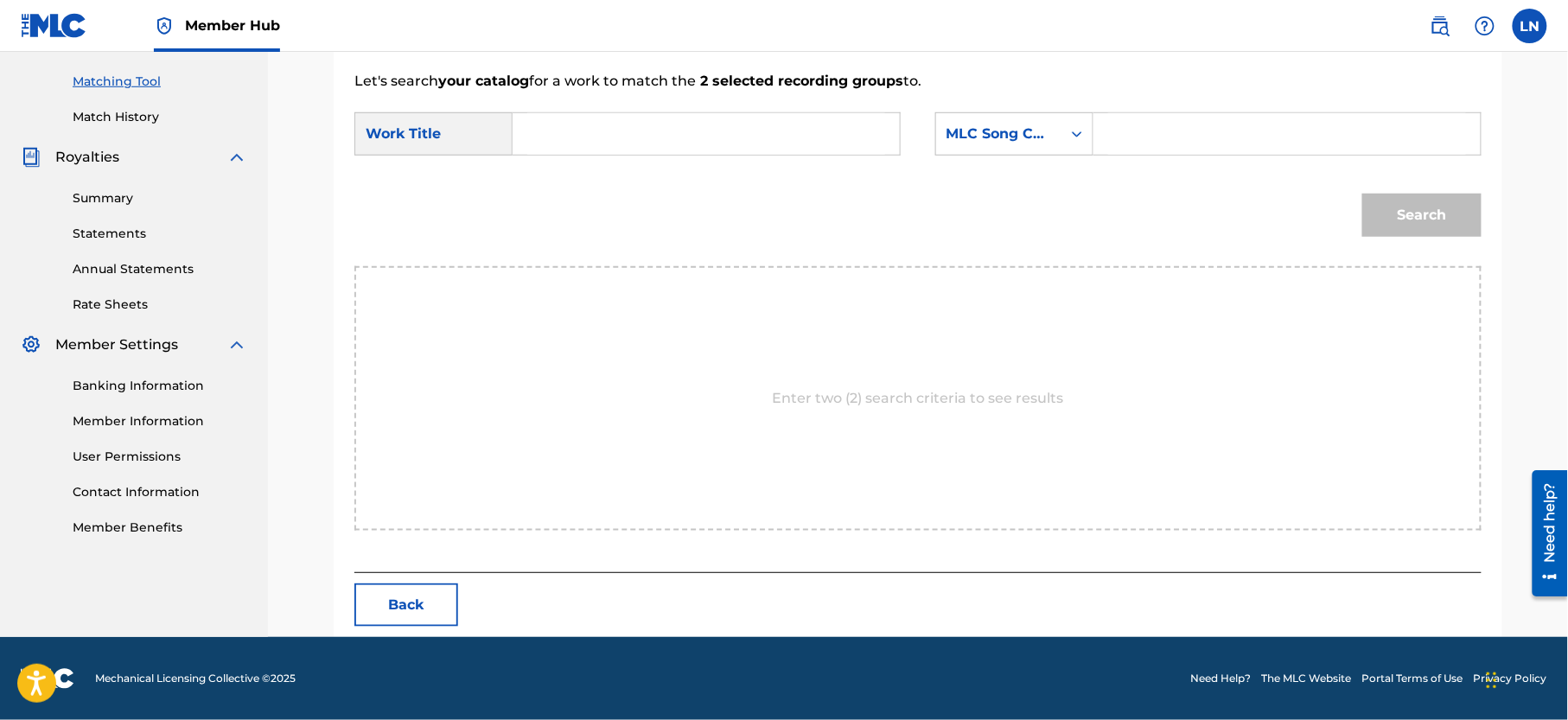
click at [726, 142] on input "Search Form" at bounding box center [706, 134] width 358 height 41
paste input "JUICY VIBES MIX"
click at [530, 194] on div "juicy vibes mix" at bounding box center [576, 194] width 97 height 73
type input "juicy vibes mix"
click at [1013, 126] on div "MLC Song Code" at bounding box center [999, 134] width 105 height 21
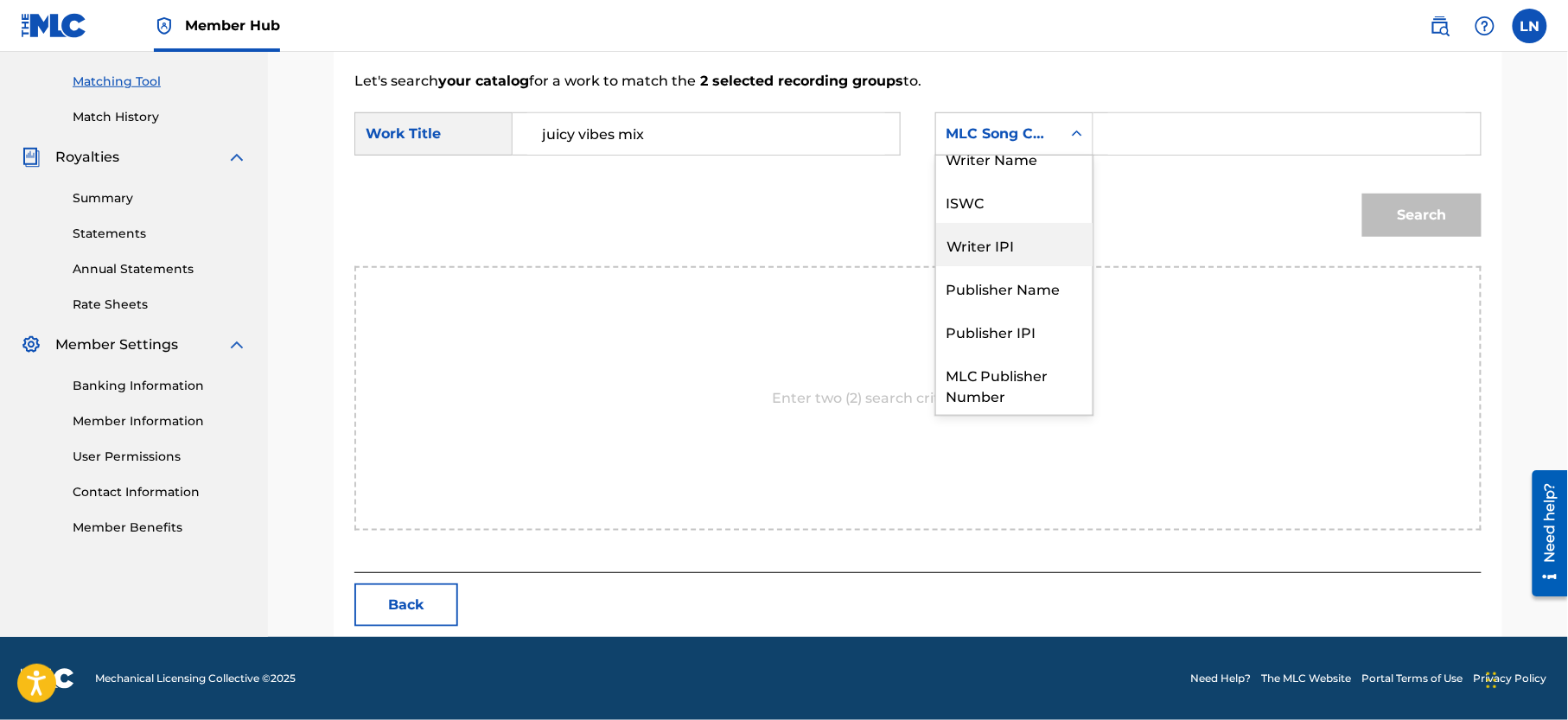
scroll to position [0, 0]
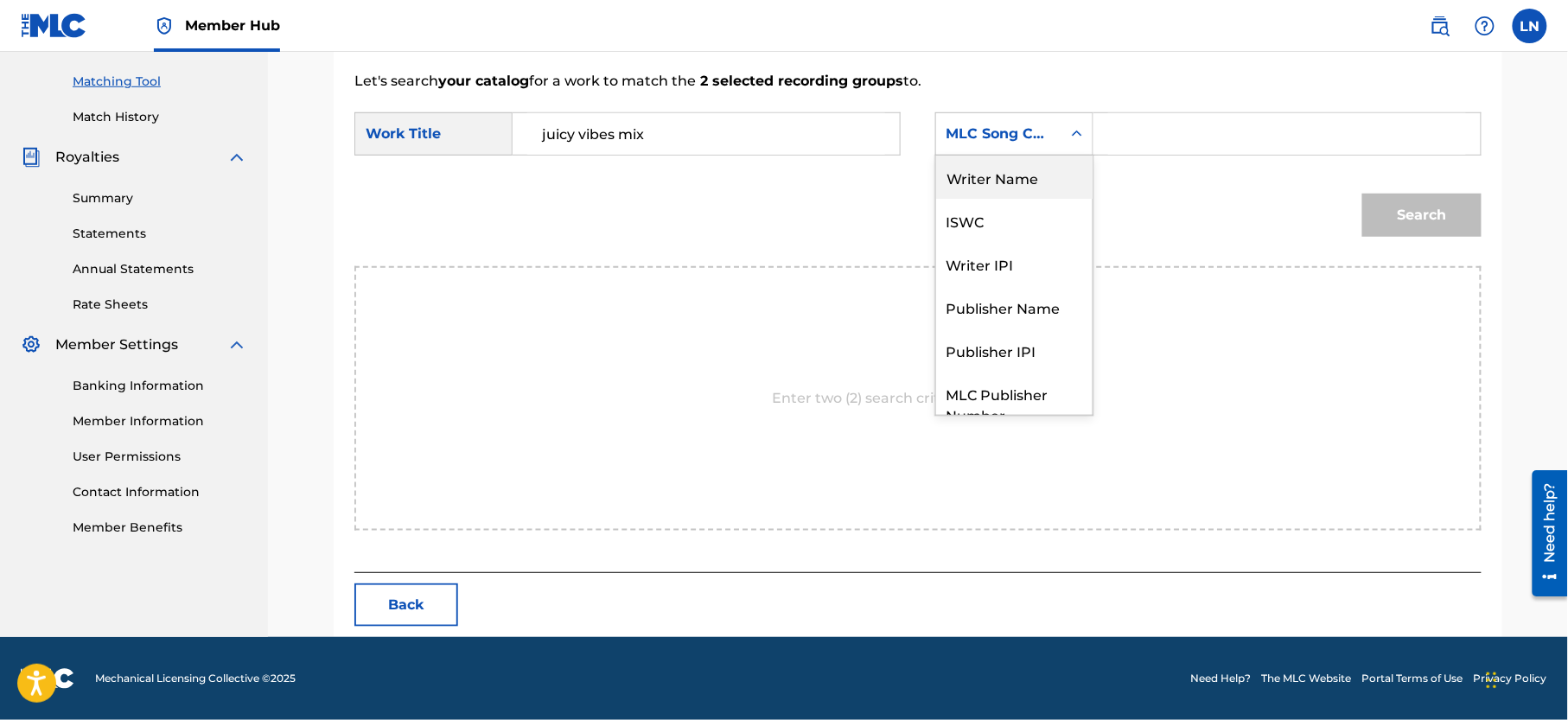
click at [1024, 187] on div "Writer Name" at bounding box center [1014, 177] width 156 height 43
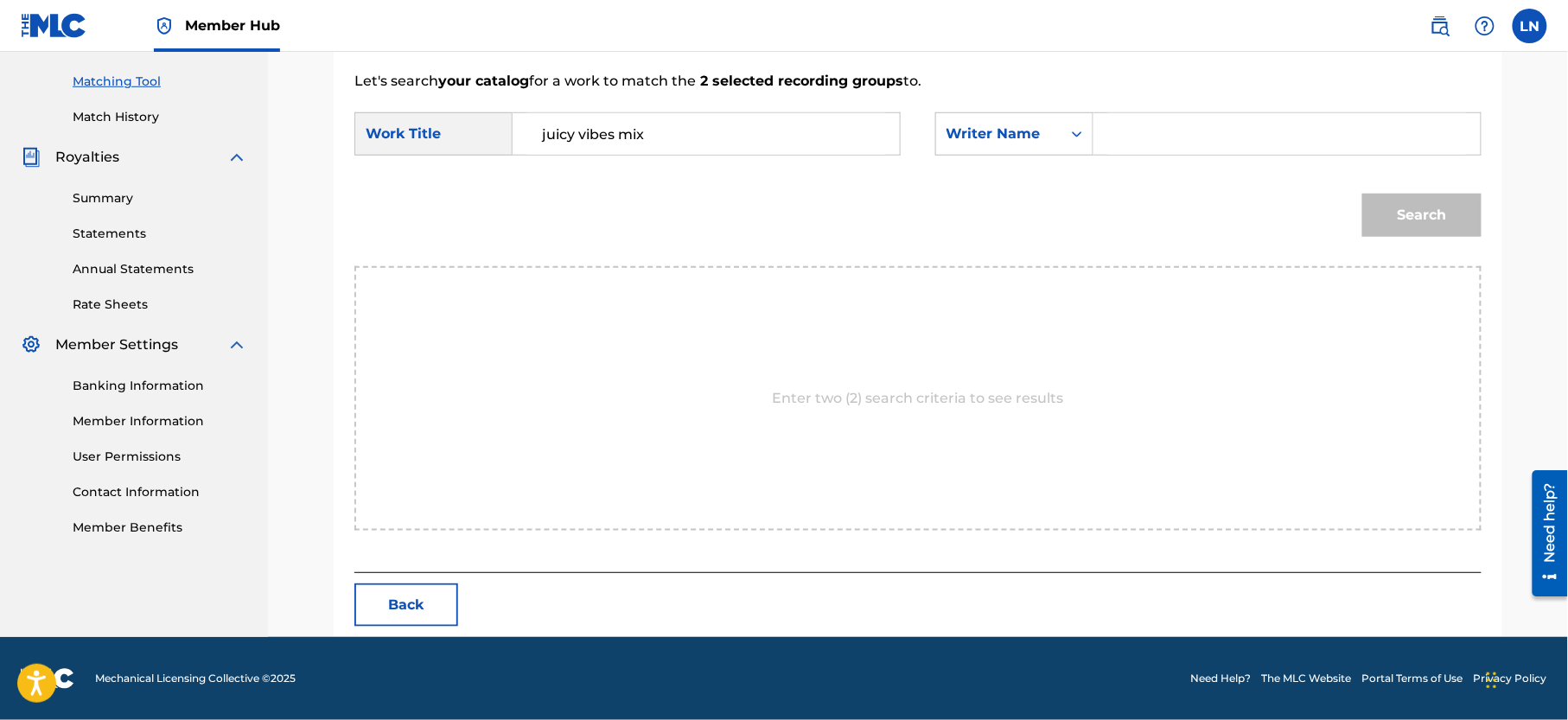
click at [1142, 145] on input "Search Form" at bounding box center [1286, 134] width 358 height 41
type input "[PERSON_NAME]"
click at [1362, 194] on button "Search" at bounding box center [1422, 215] width 120 height 43
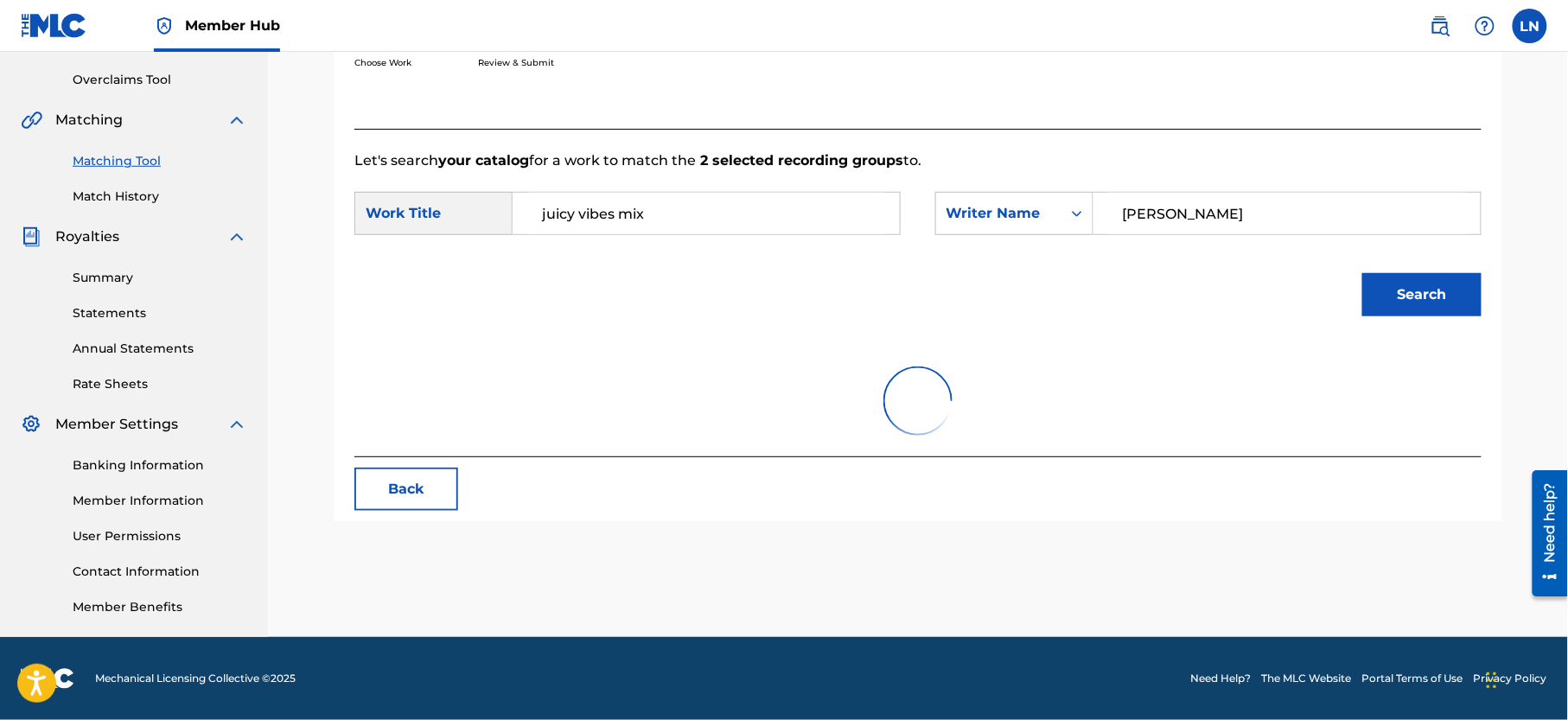
scroll to position [432, 0]
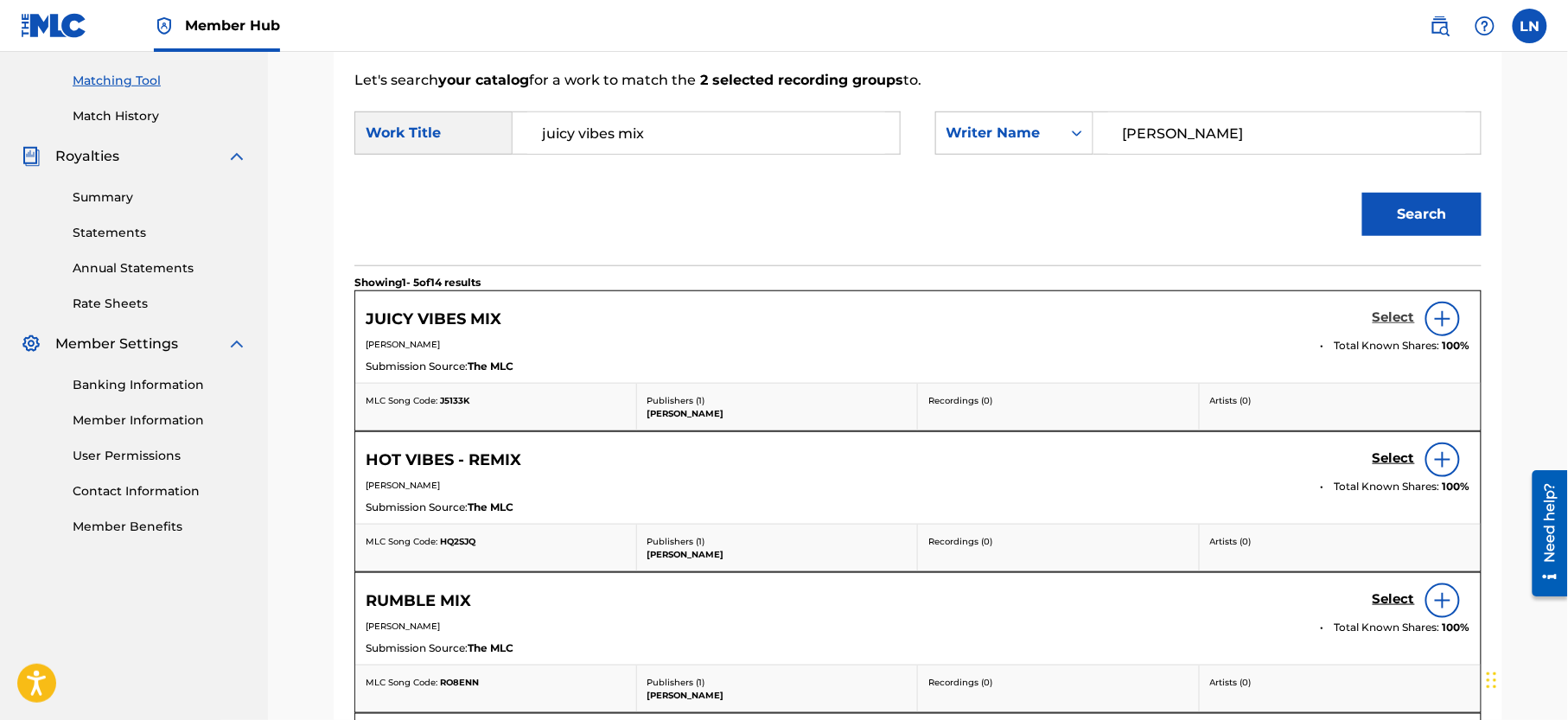
click at [1391, 320] on h5 "Select" at bounding box center [1393, 318] width 42 height 17
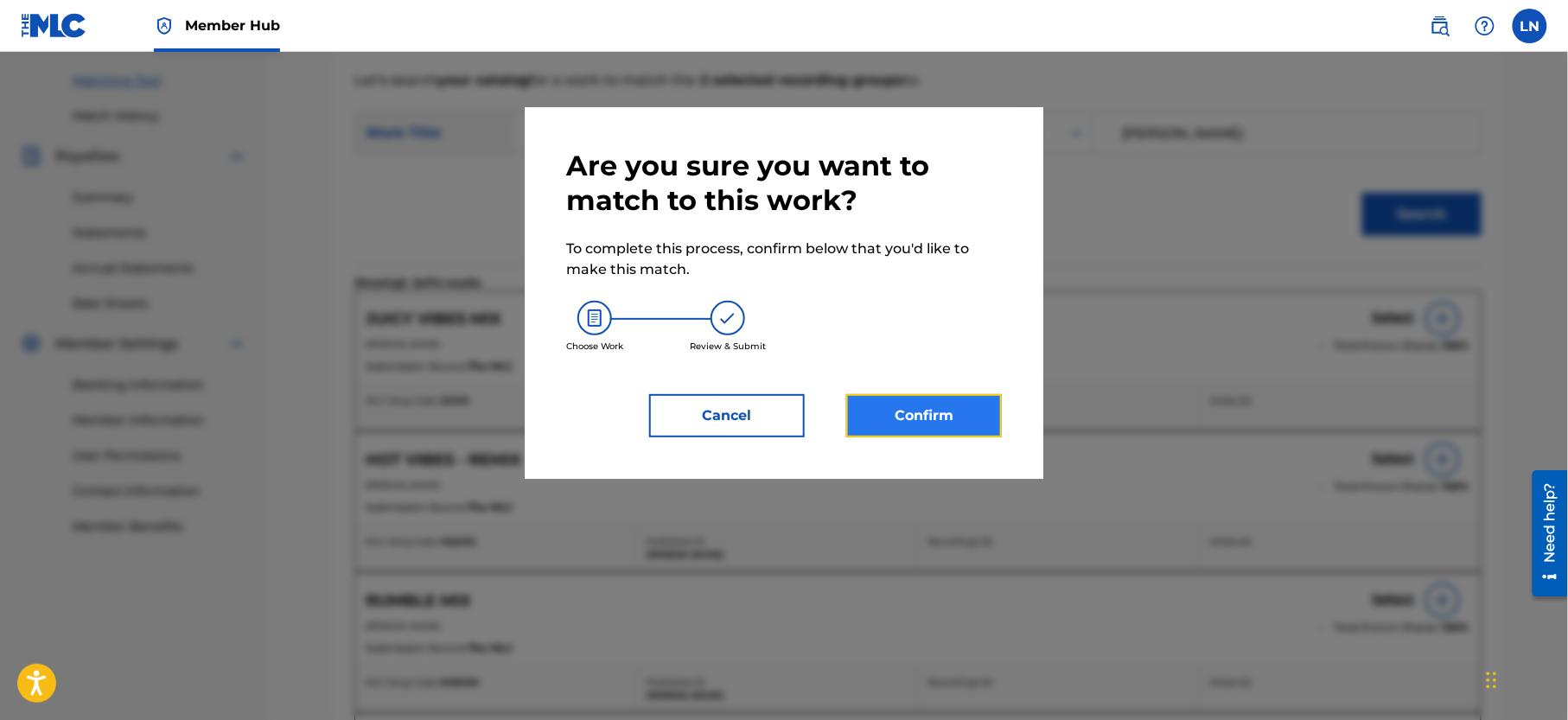
click at [900, 418] on button "Confirm" at bounding box center [924, 415] width 155 height 43
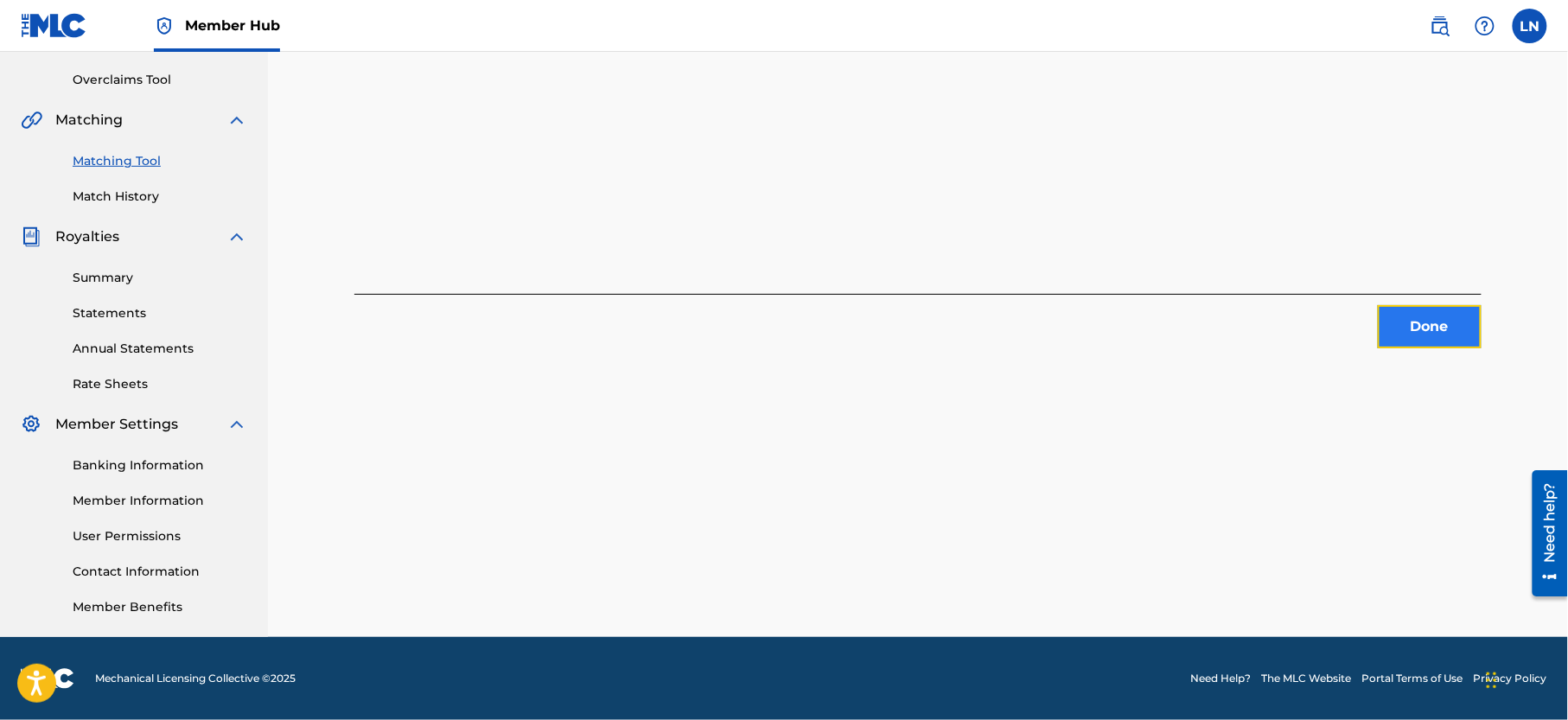
click at [1457, 305] on button "Done" at bounding box center [1430, 326] width 104 height 43
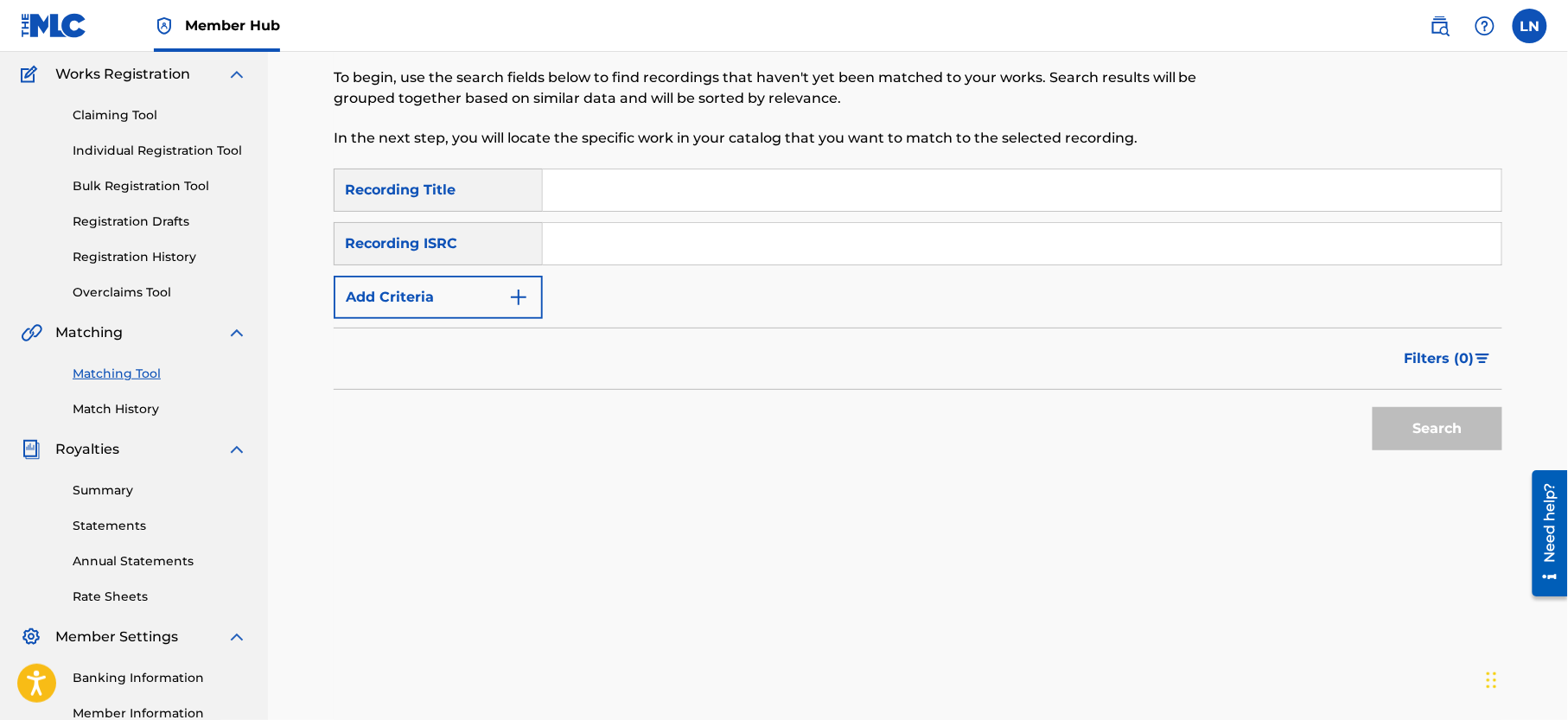
scroll to position [125, 0]
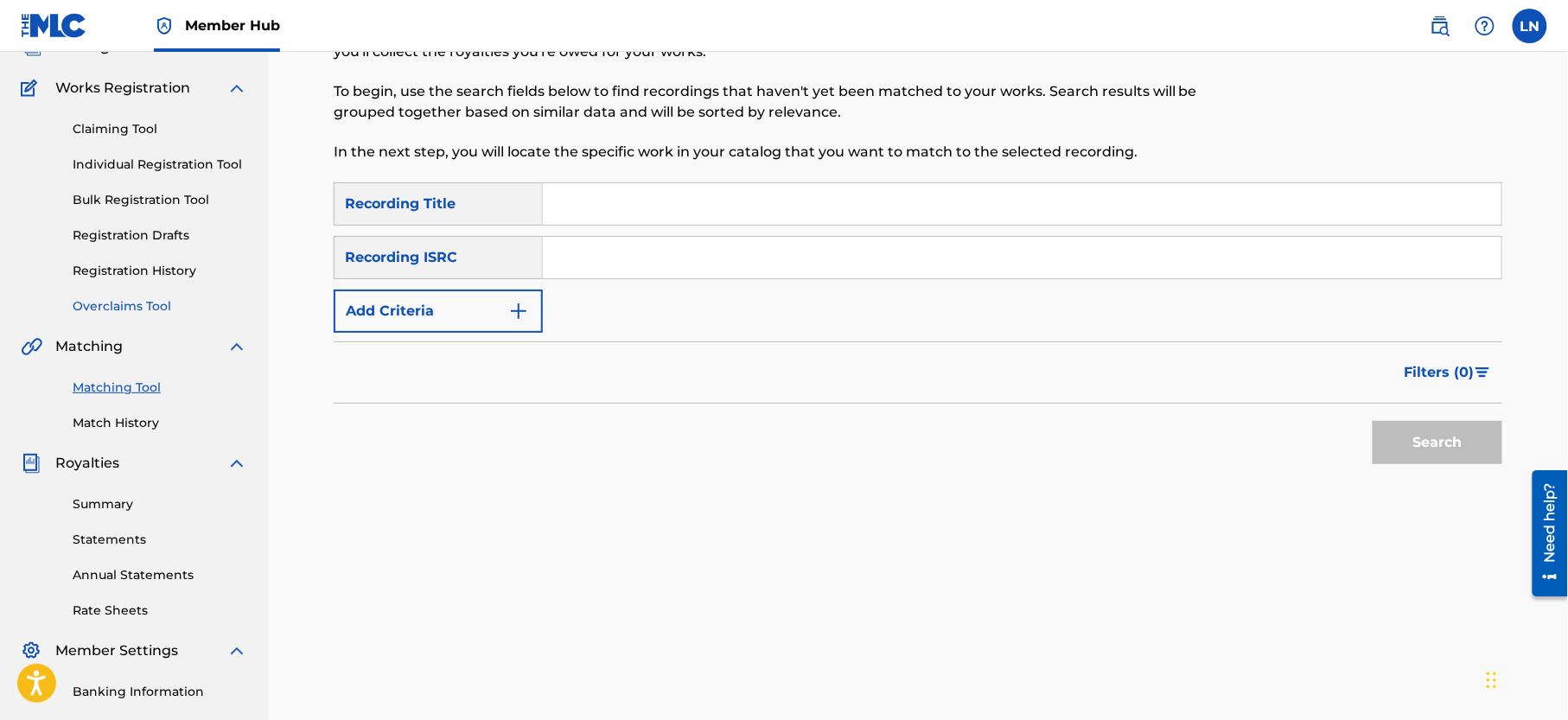
click at [151, 315] on link "Overclaims Tool" at bounding box center [160, 306] width 175 height 18
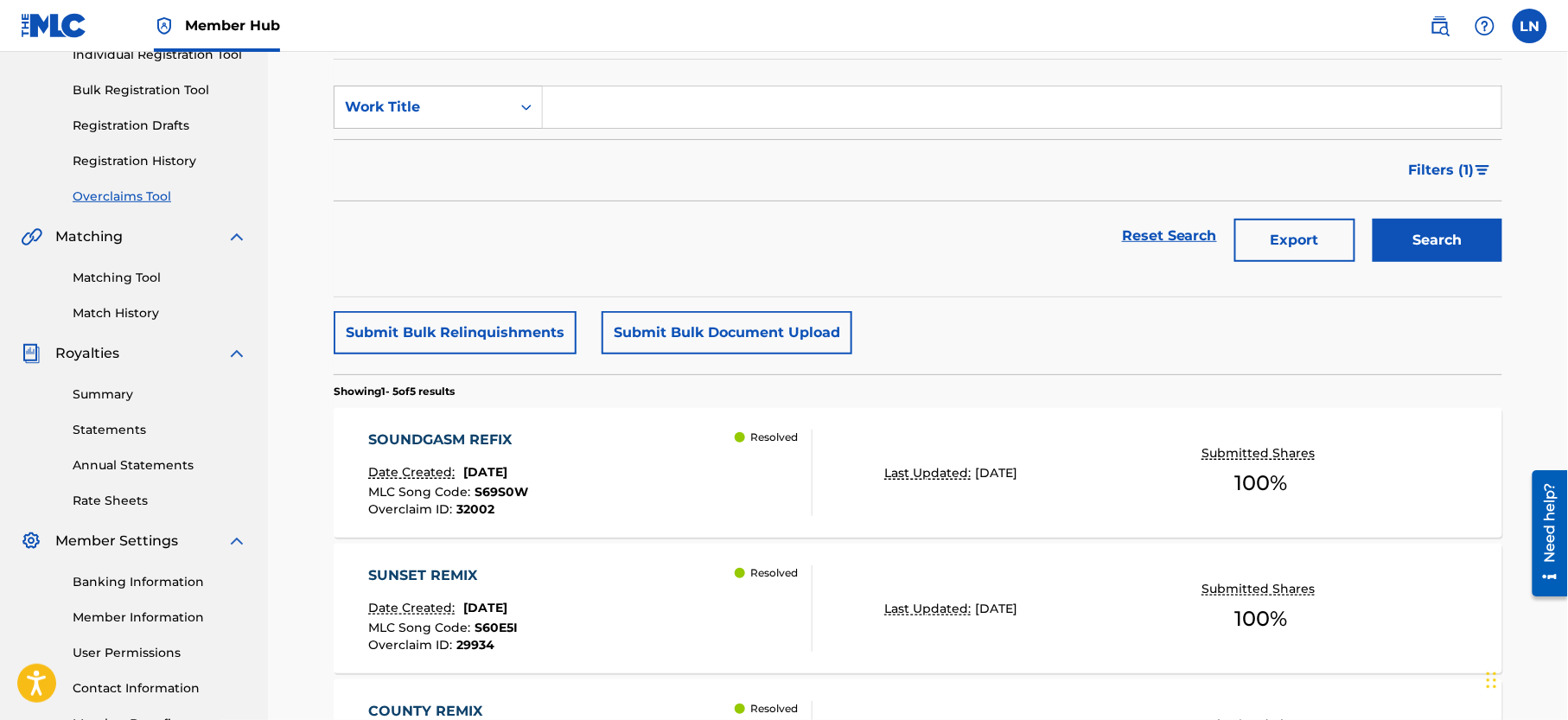
scroll to position [101, 0]
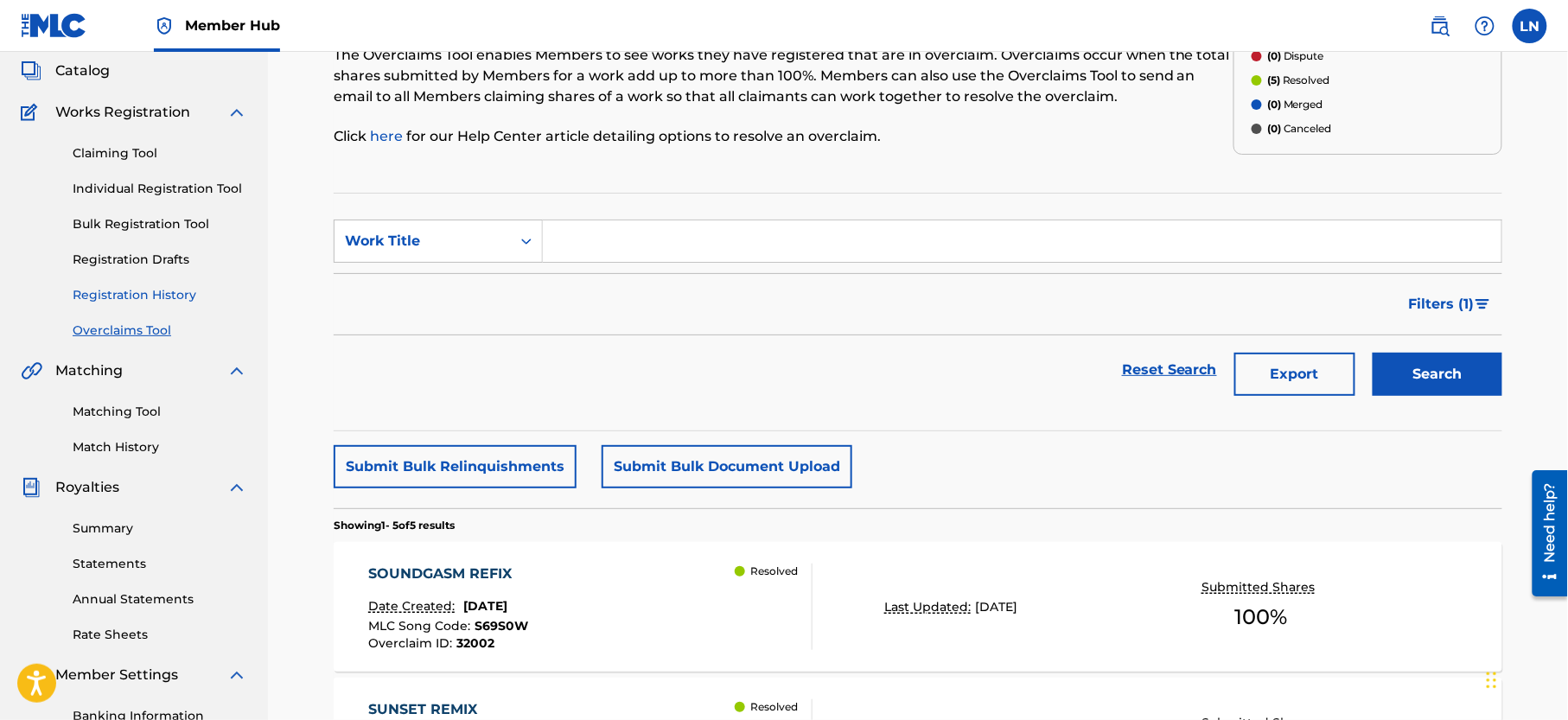
click at [160, 304] on link "Registration History" at bounding box center [160, 295] width 175 height 18
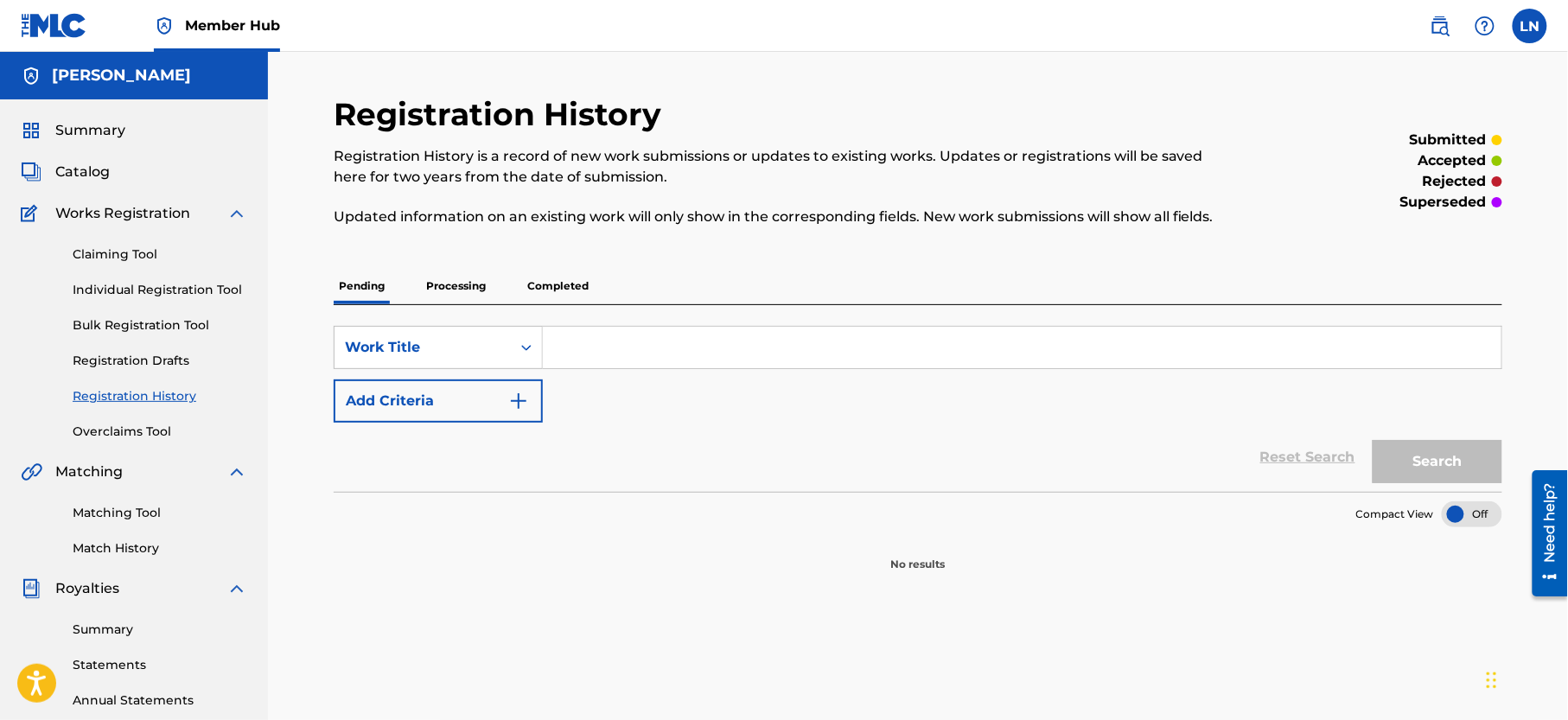
click at [578, 283] on p "Completed" at bounding box center [558, 285] width 72 height 36
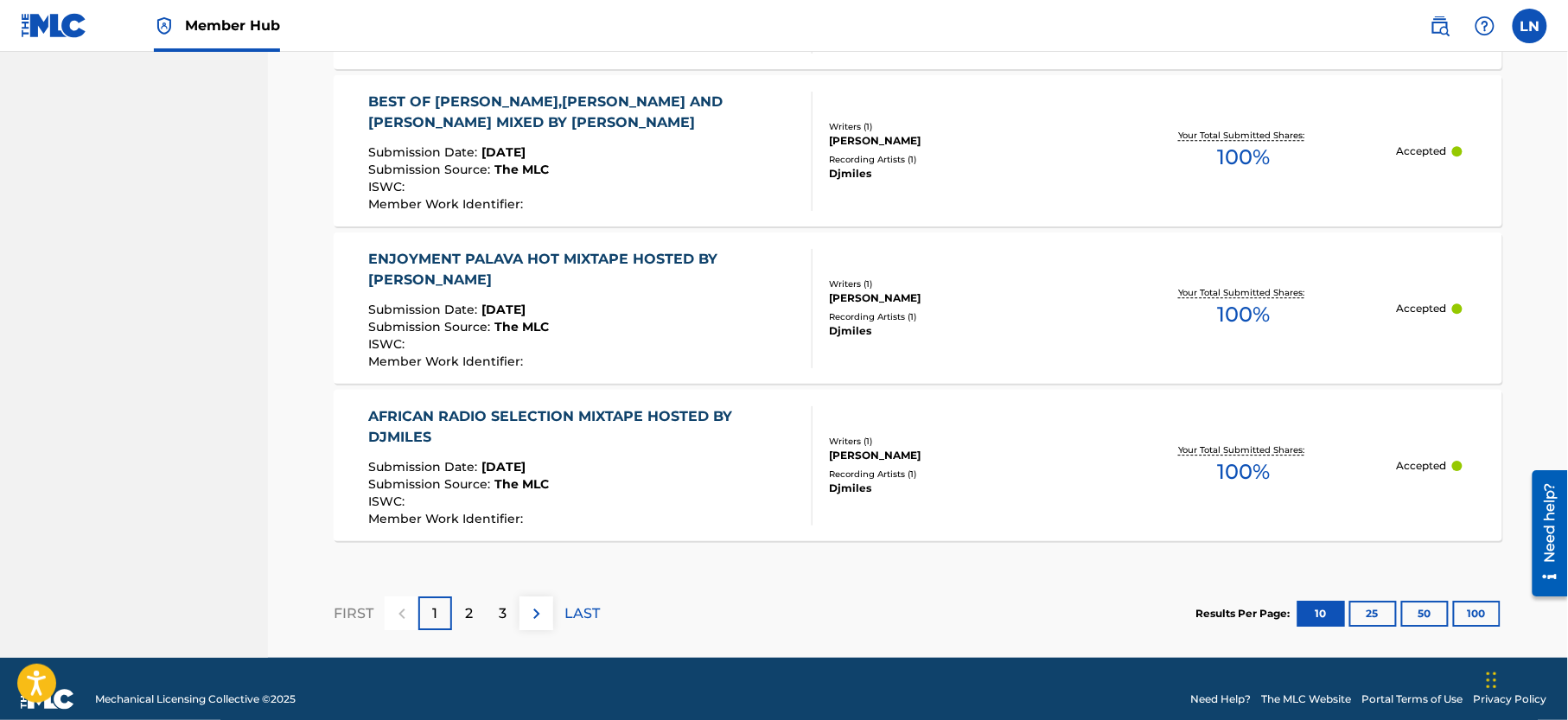
scroll to position [1653, 0]
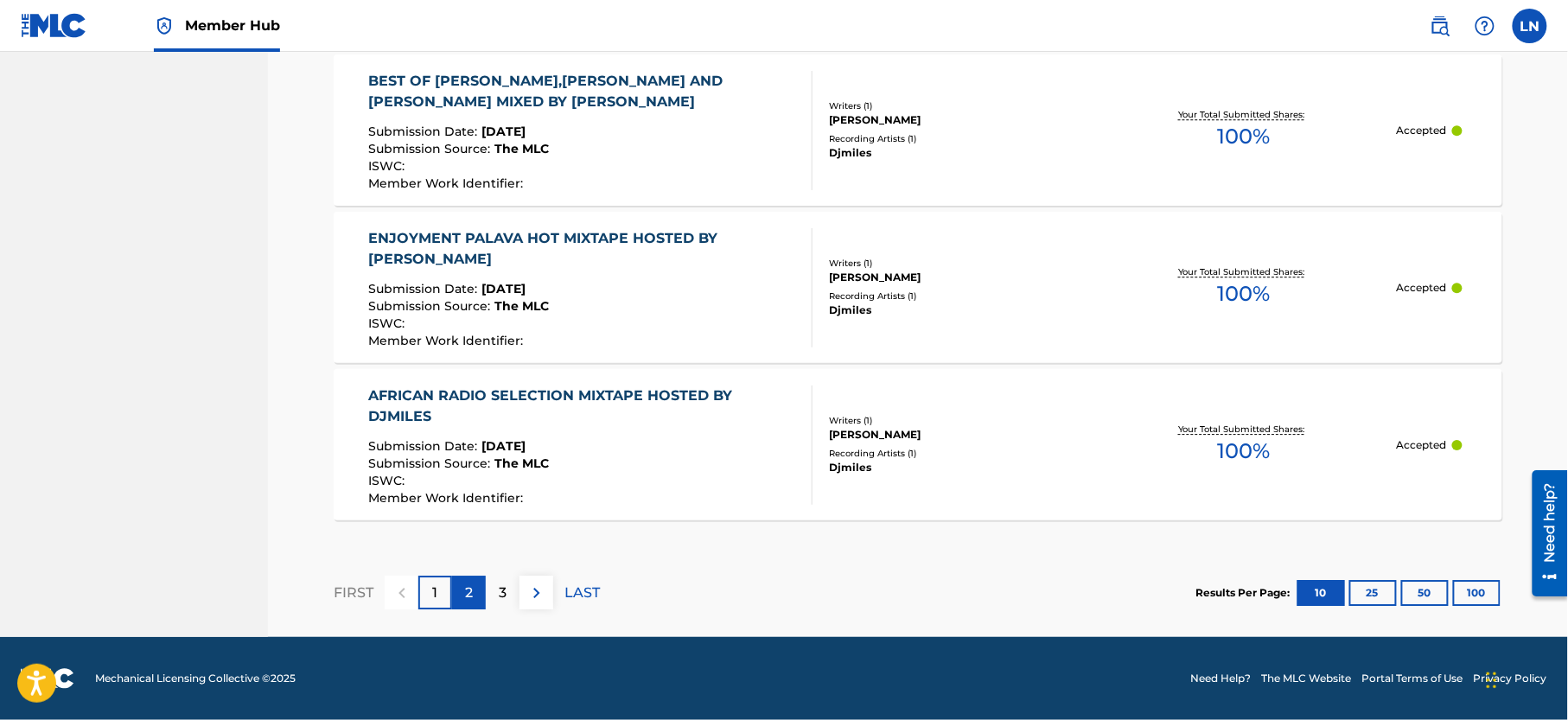
click at [481, 588] on div "2" at bounding box center [469, 592] width 34 height 34
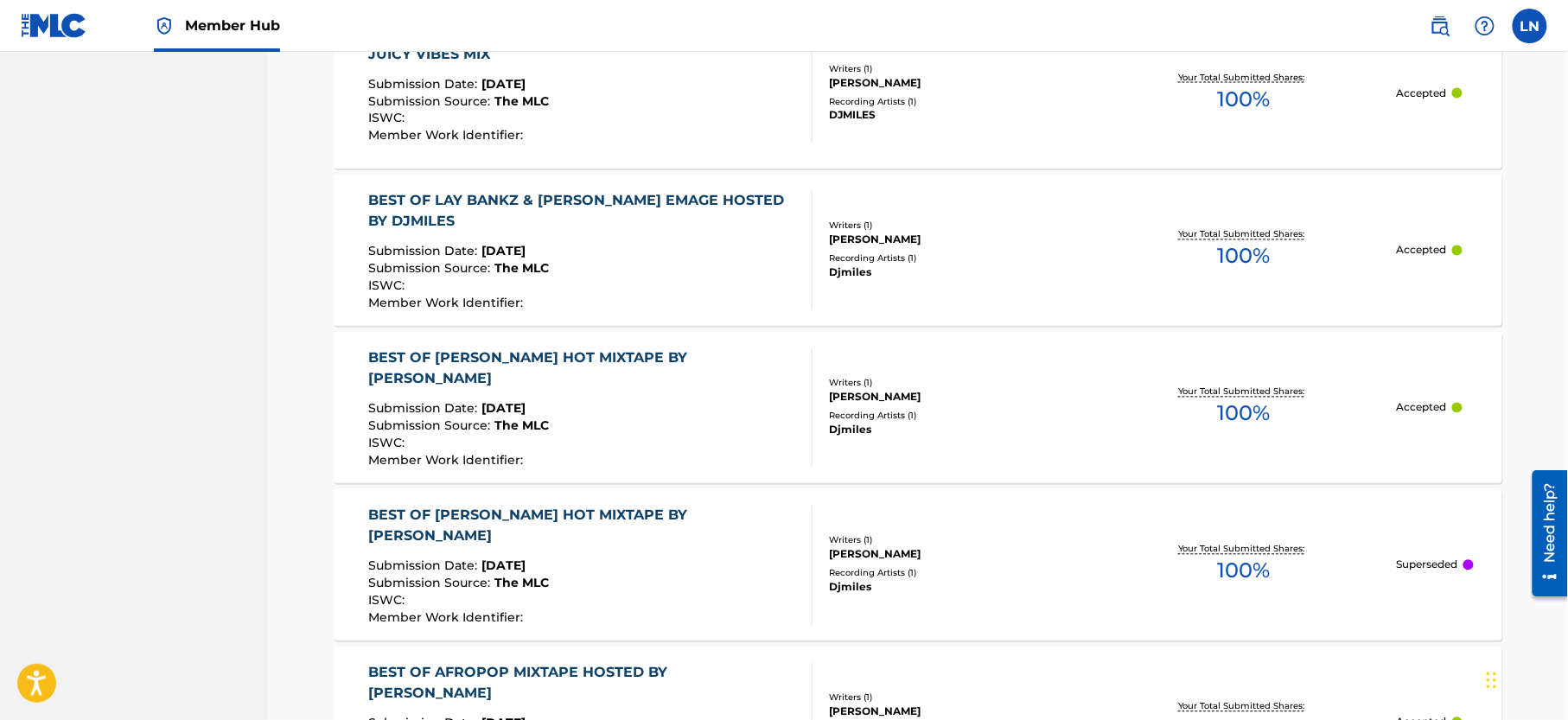
scroll to position [1076, 0]
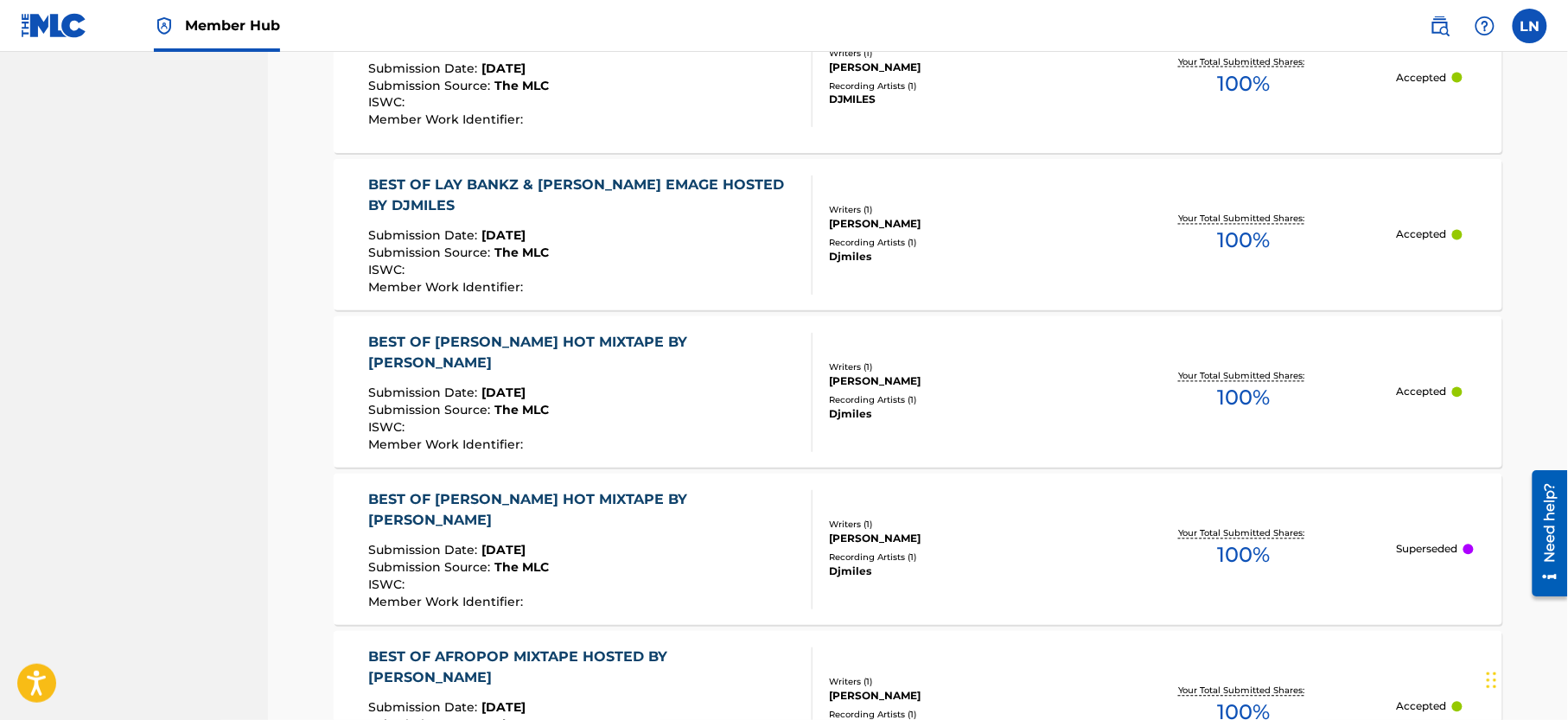
click at [561, 339] on div "BEST OF [PERSON_NAME] HOT MIXTAPE BY [PERSON_NAME] Submission Date : [DATE] Sub…" at bounding box center [918, 392] width 1169 height 151
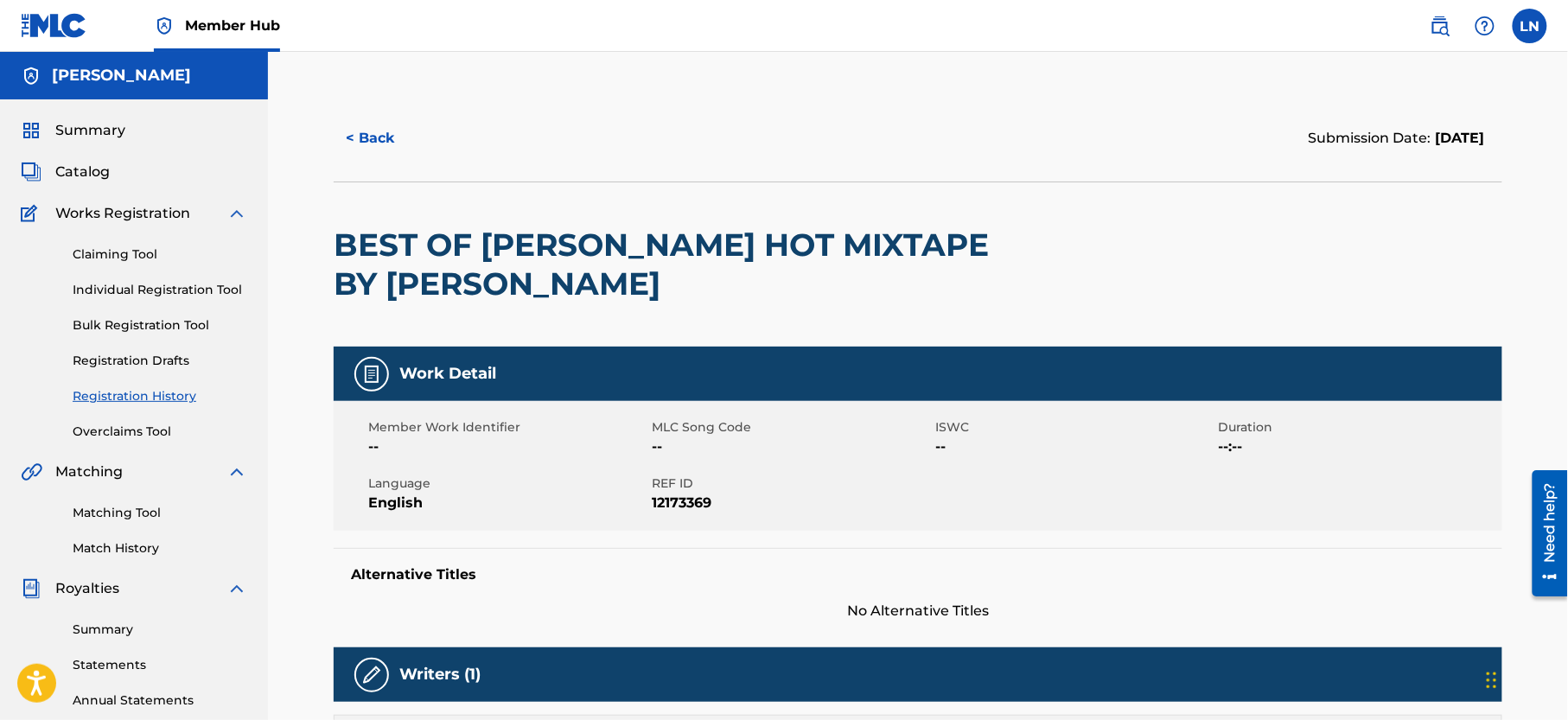
click at [493, 242] on h2 "BEST OF [PERSON_NAME] HOT MIXTAPE BY [PERSON_NAME]" at bounding box center [684, 264] width 701 height 78
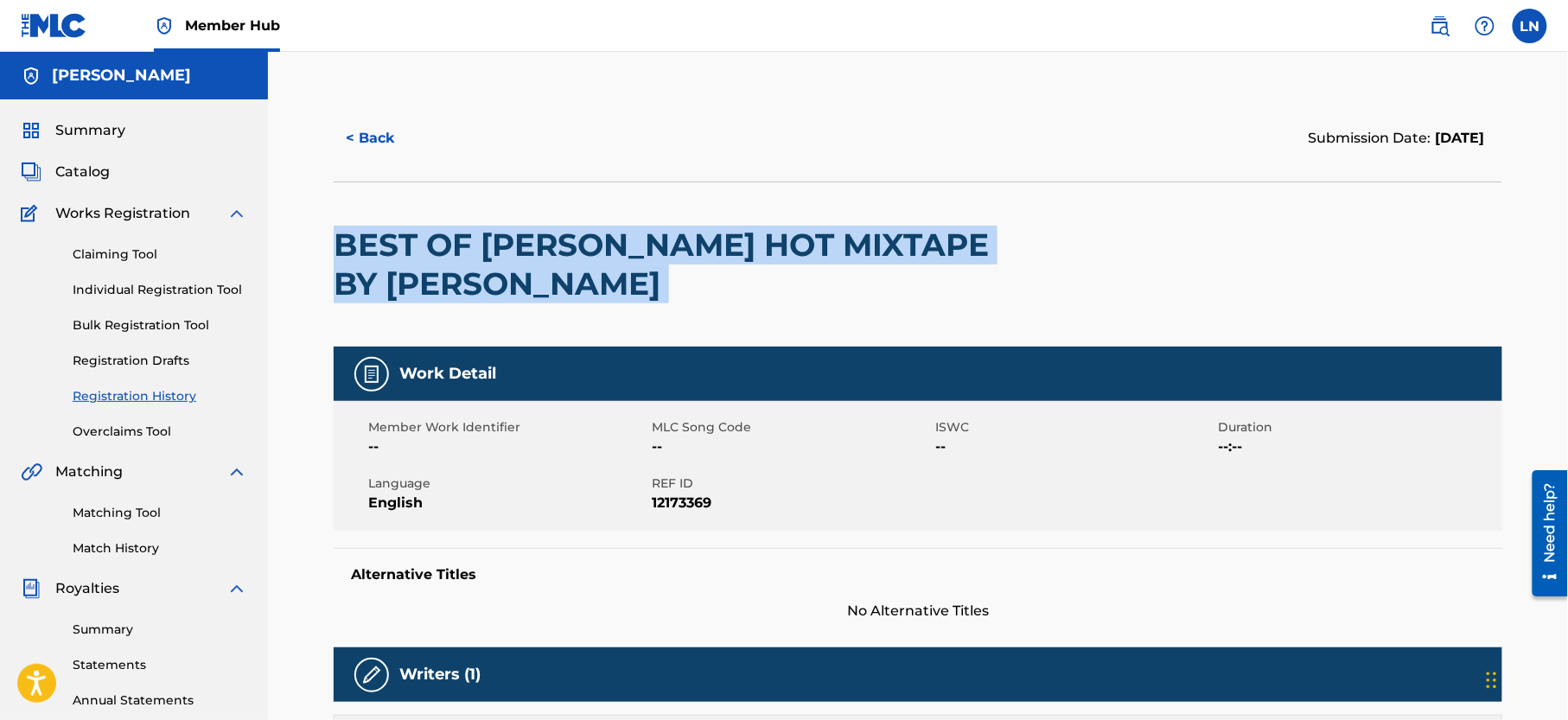
click at [493, 242] on h2 "BEST OF [PERSON_NAME] HOT MIXTAPE BY [PERSON_NAME]" at bounding box center [684, 264] width 701 height 78
click at [132, 522] on link "Matching Tool" at bounding box center [160, 512] width 175 height 18
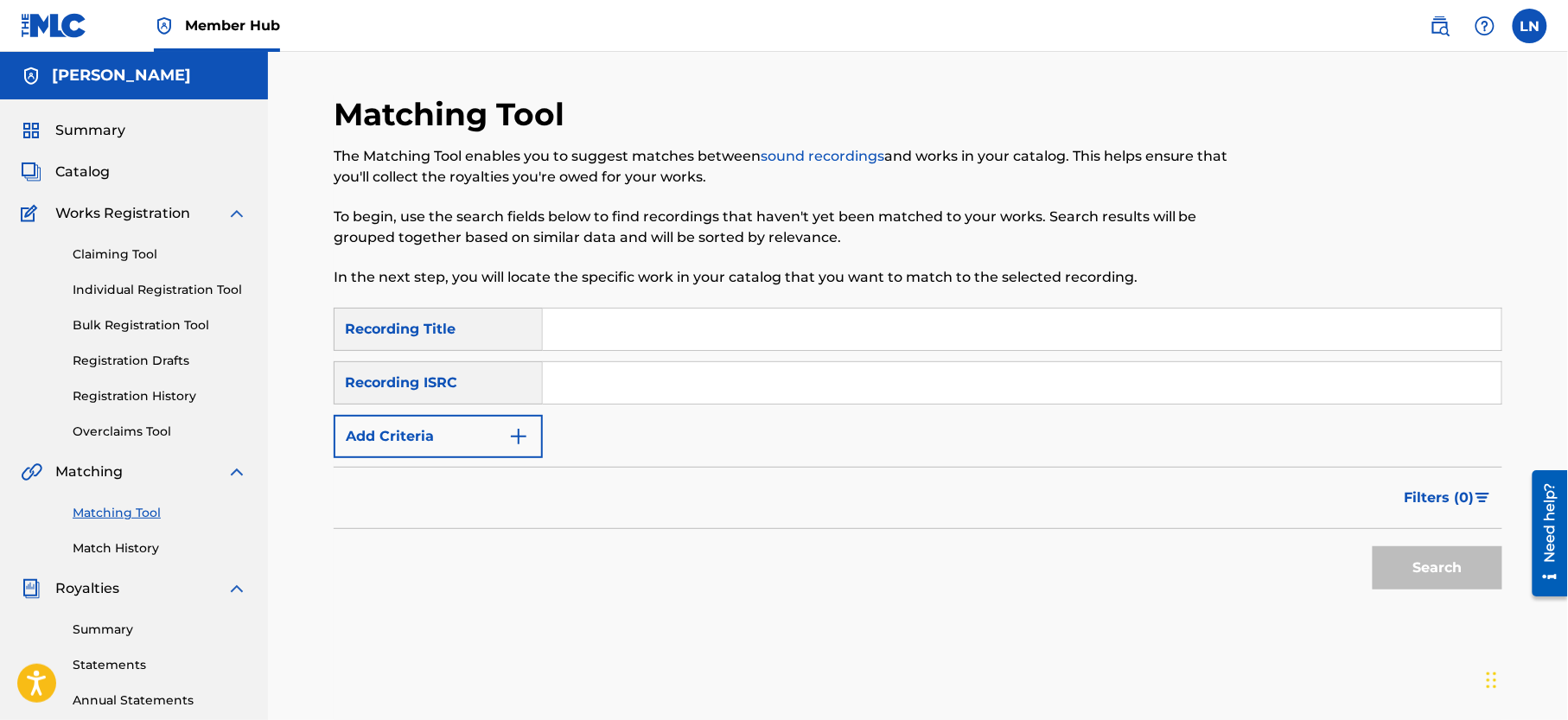
click at [675, 333] on input "Search Form" at bounding box center [1022, 329] width 959 height 41
paste input "BEST OF [PERSON_NAME] HOT MIXTAPE BY [PERSON_NAME]"
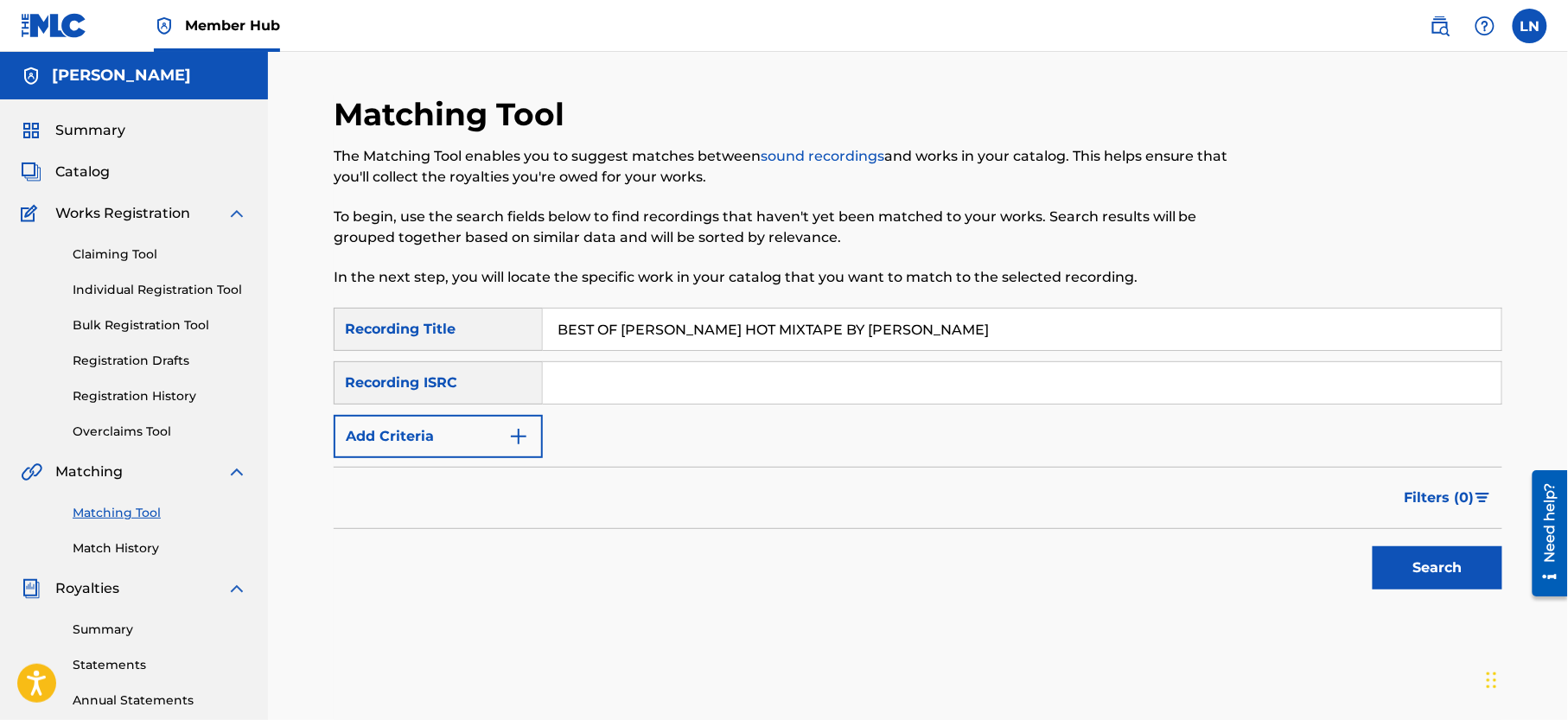
type input "BEST OF [PERSON_NAME] HOT MIXTAPE BY [PERSON_NAME]"
click at [1372, 546] on button "Search" at bounding box center [1437, 568] width 130 height 43
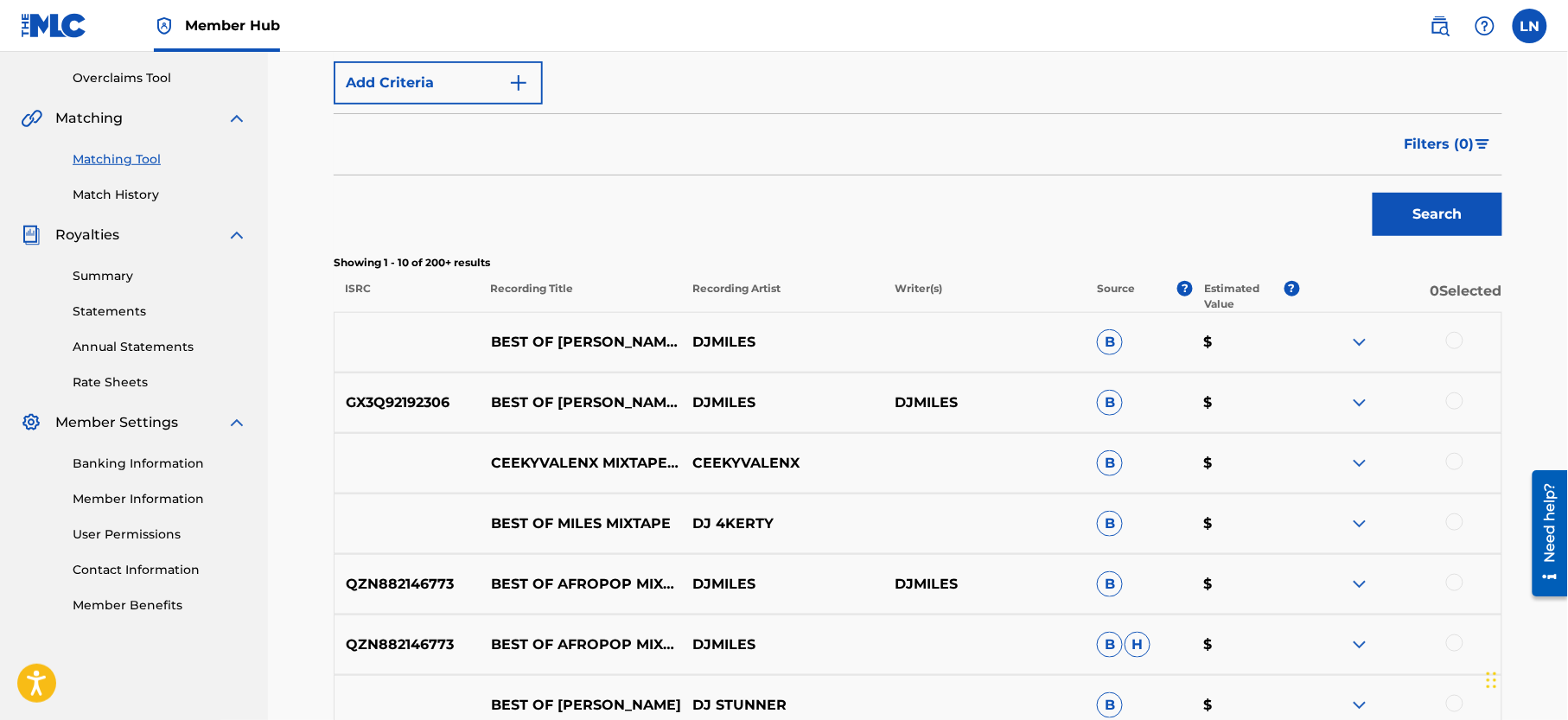
scroll to position [369, 0]
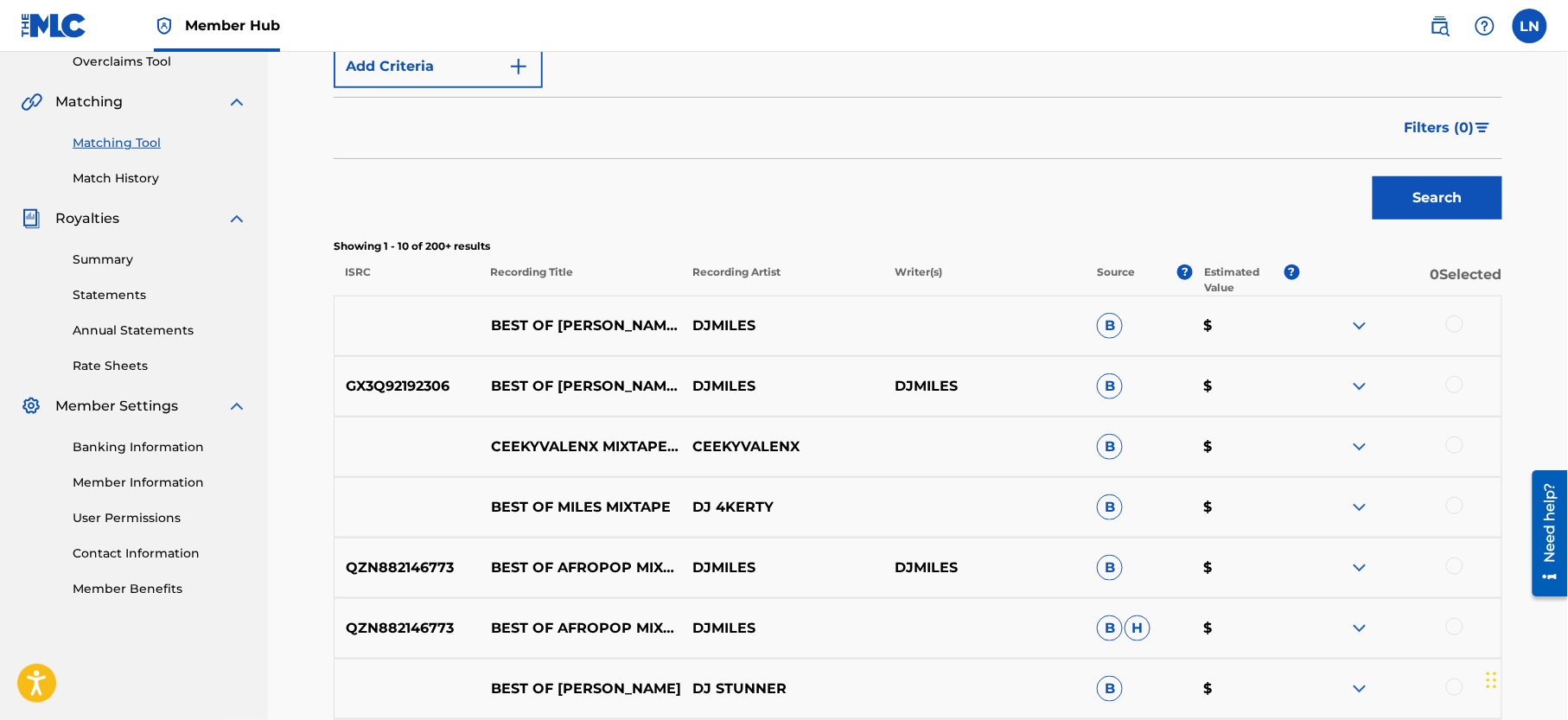
click at [1359, 385] on img at bounding box center [1359, 386] width 21 height 21
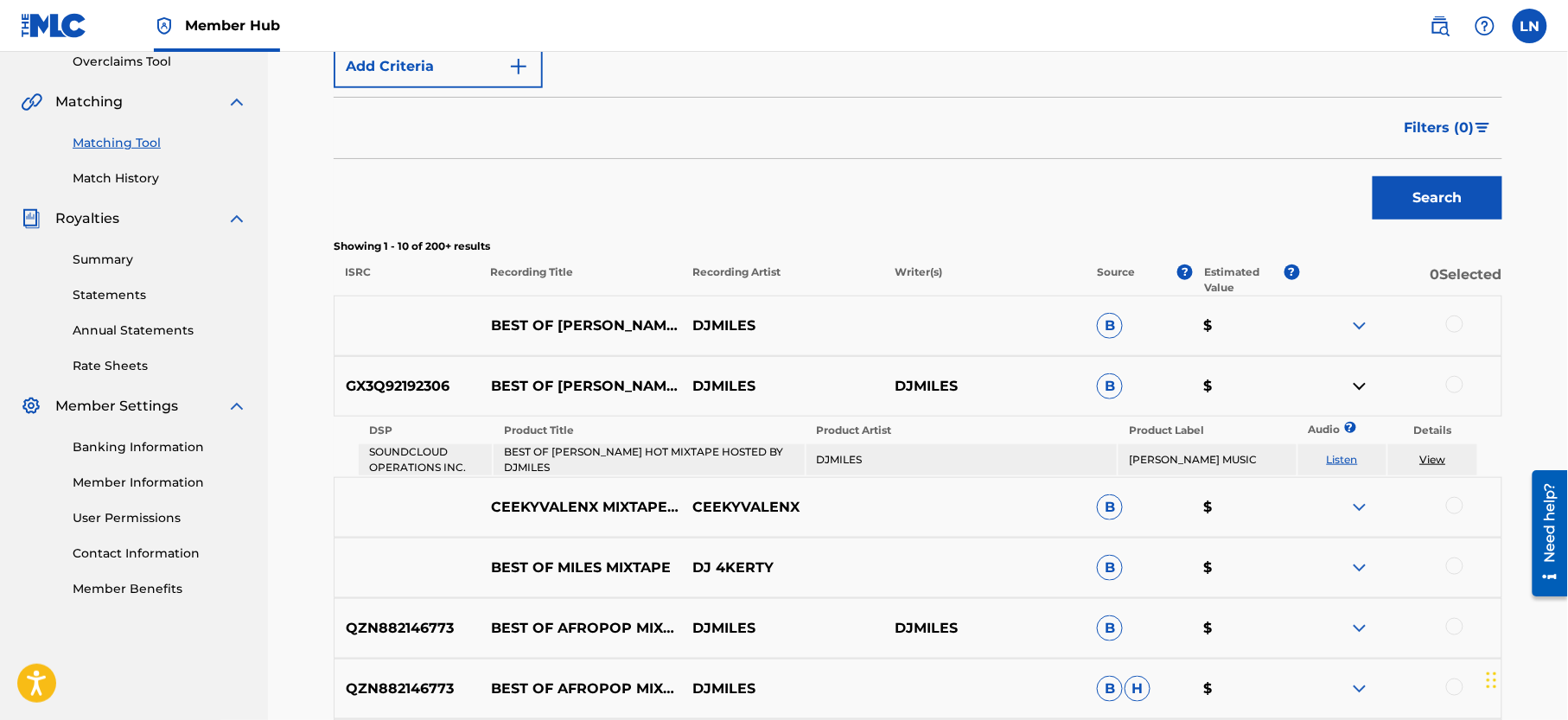
click at [1360, 325] on img at bounding box center [1359, 325] width 21 height 21
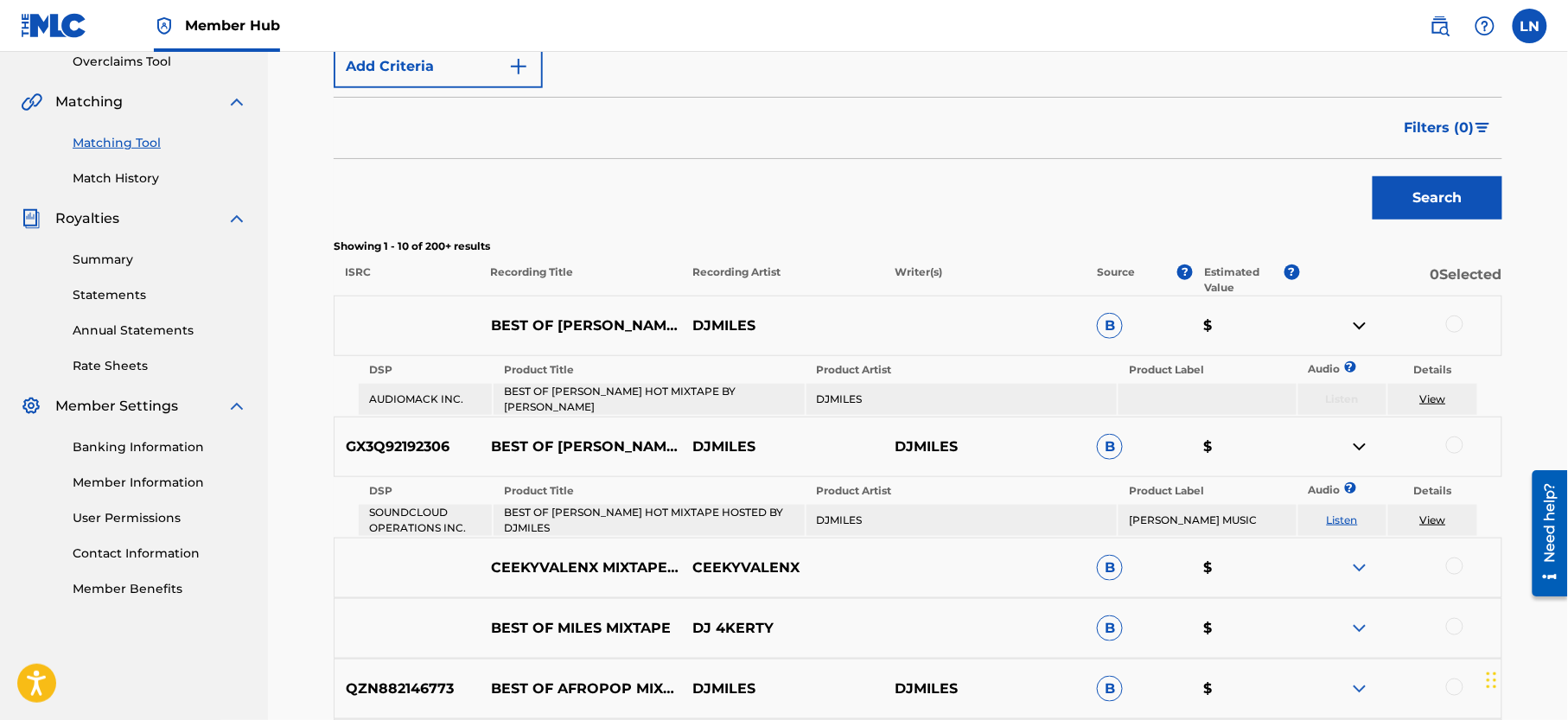
click at [1442, 316] on div at bounding box center [1401, 325] width 202 height 21
click at [1453, 322] on div at bounding box center [1455, 324] width 17 height 17
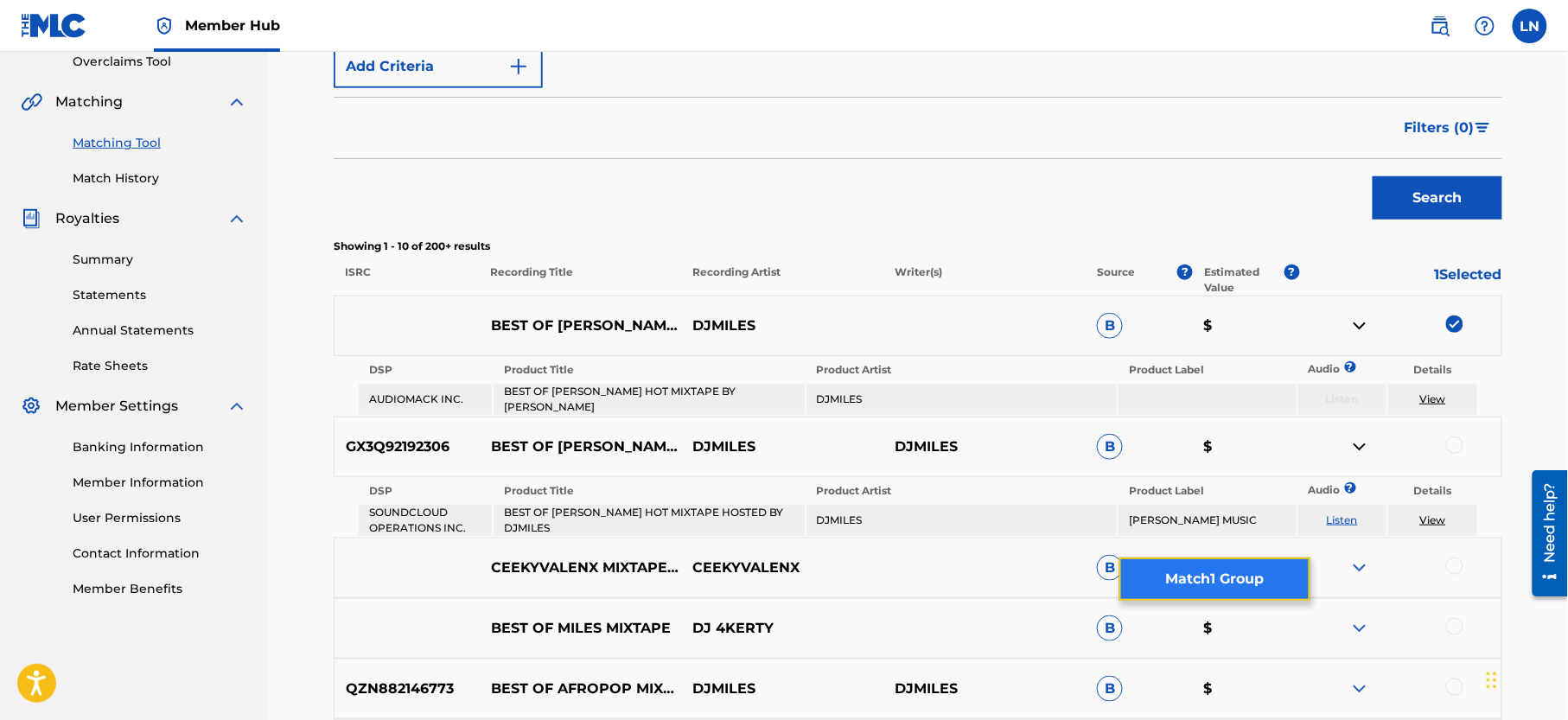
click at [1256, 577] on button "Match 1 Group" at bounding box center [1214, 579] width 191 height 43
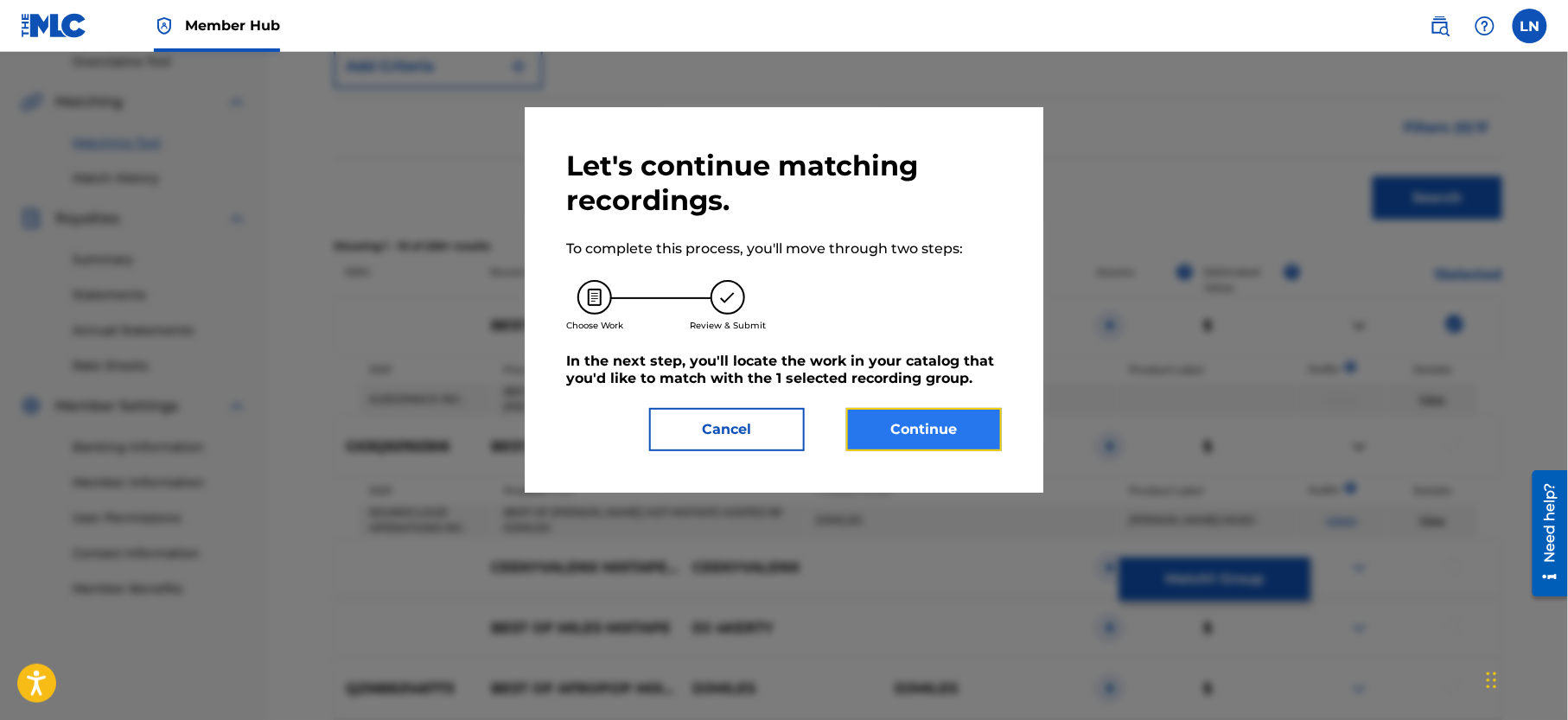
click at [948, 419] on button "Continue" at bounding box center [924, 429] width 155 height 43
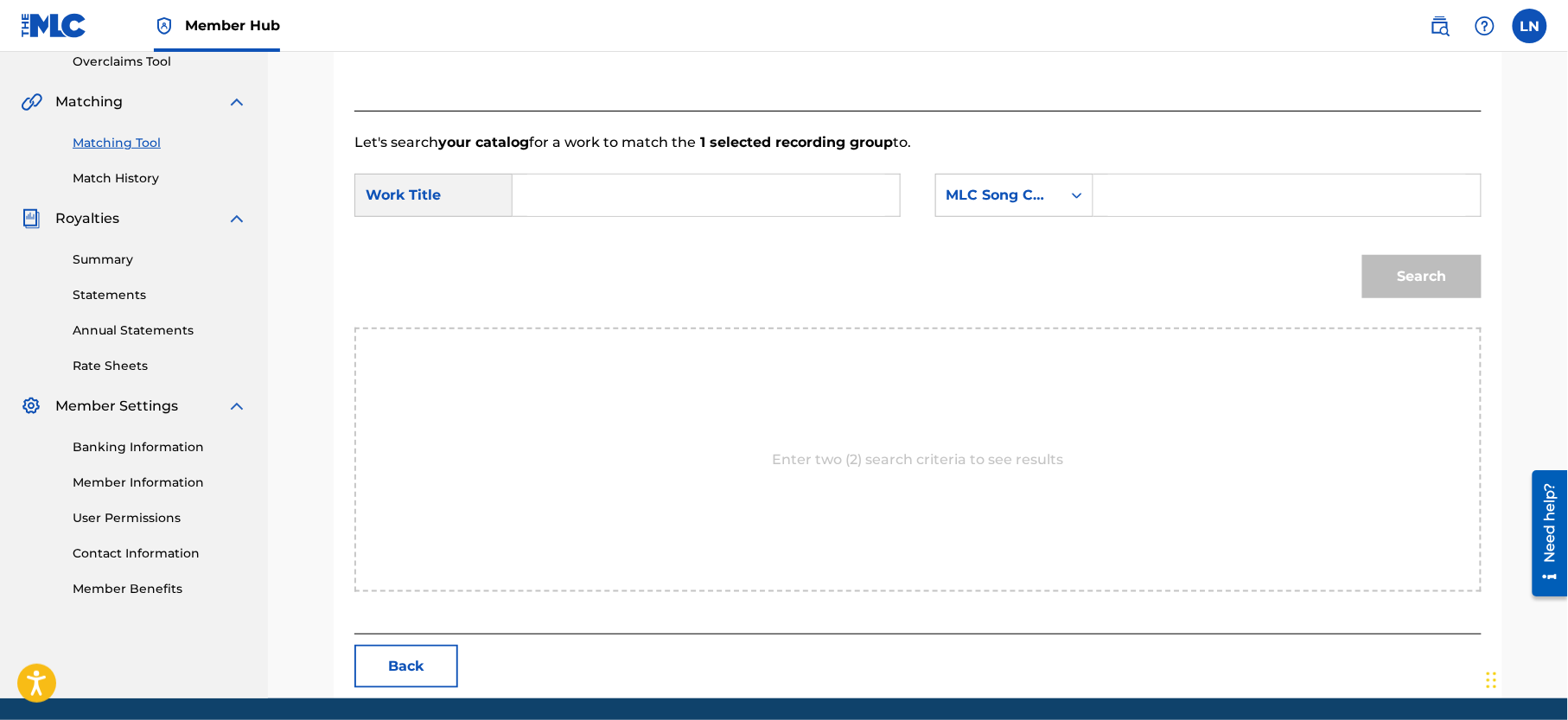
click at [678, 209] on input "Search Form" at bounding box center [706, 195] width 358 height 41
paste input "BEST OF [PERSON_NAME] HOT MIXTAPE BY [PERSON_NAME]"
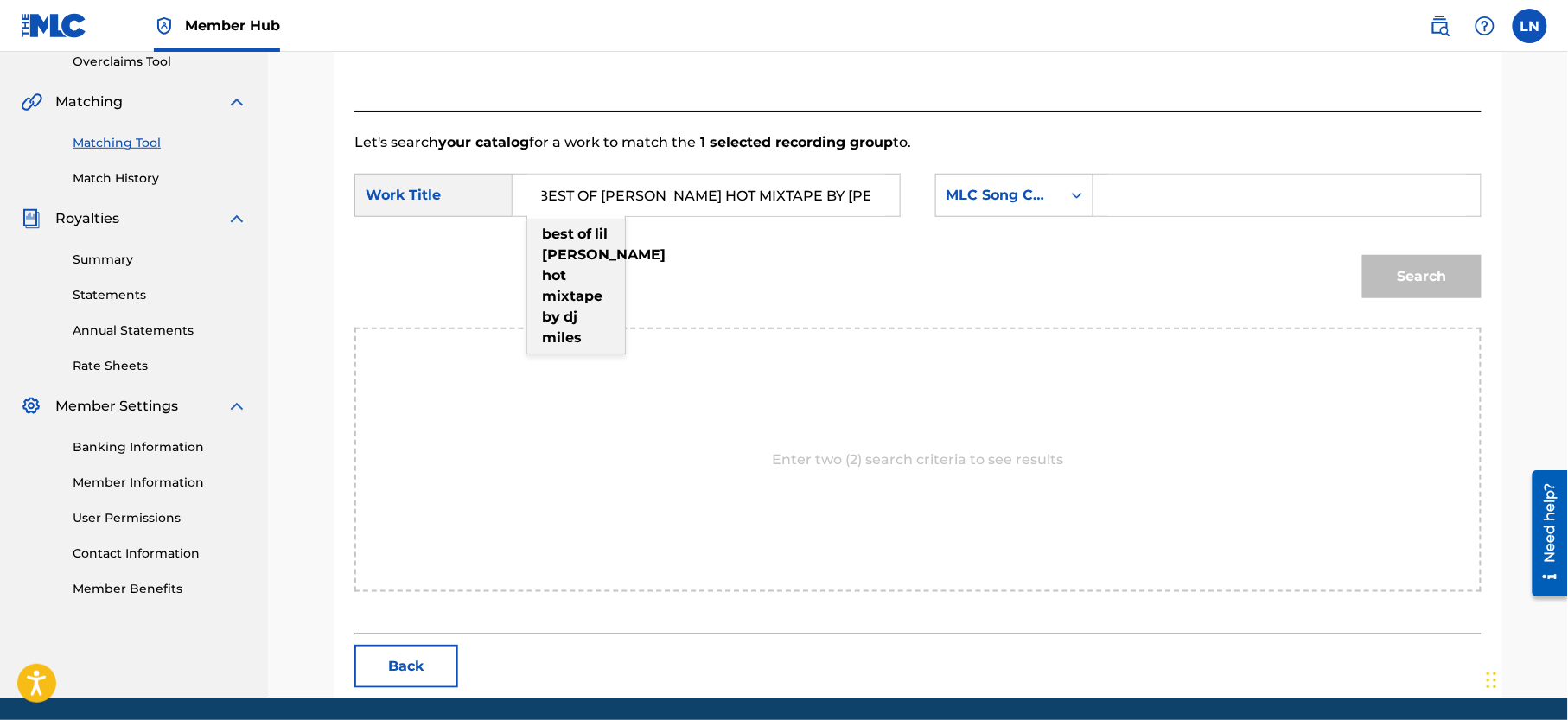
click at [607, 275] on div "best of [PERSON_NAME] hot mixtape by [PERSON_NAME]" at bounding box center [576, 286] width 97 height 135
type input "best of [PERSON_NAME] hot mixtape by [PERSON_NAME]"
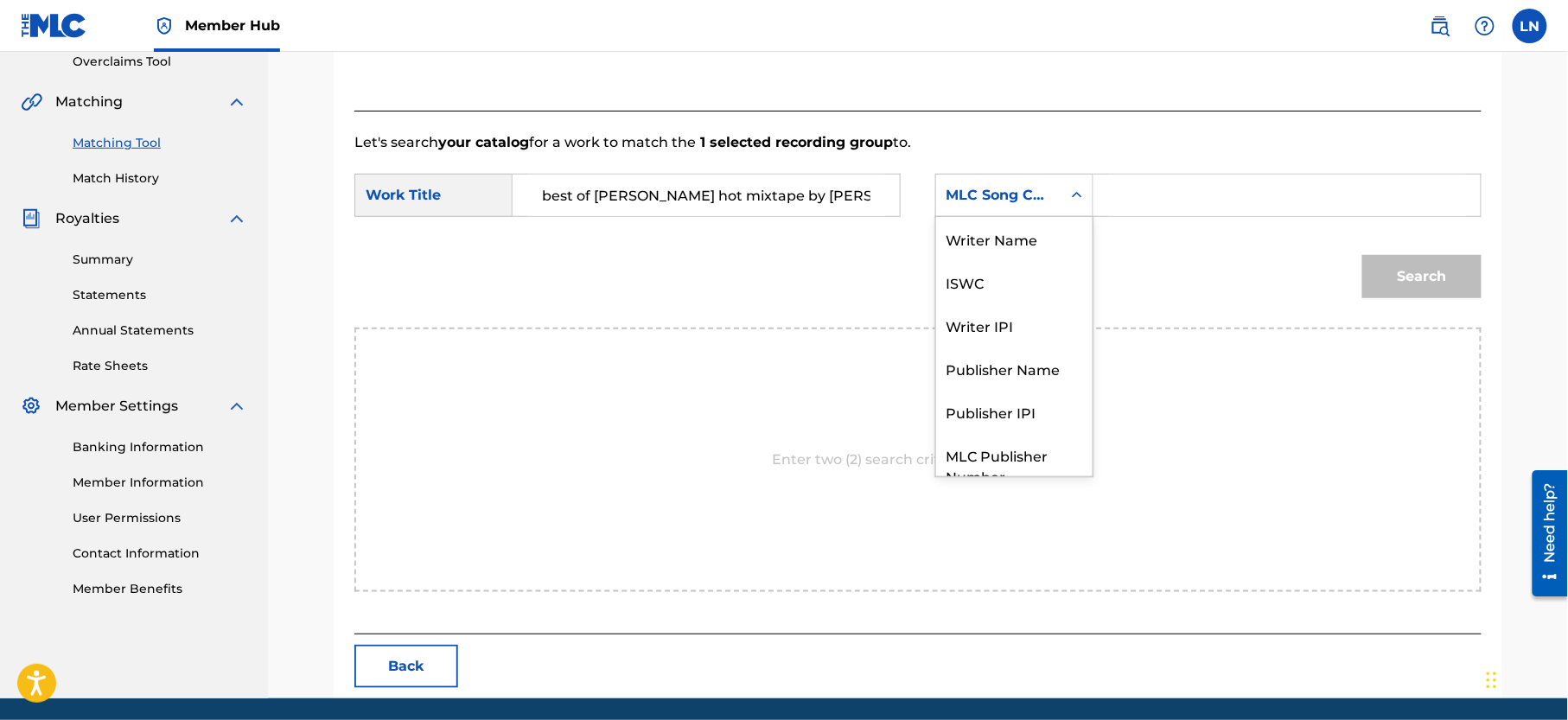
click at [987, 198] on div "MLC Song Code" at bounding box center [999, 195] width 105 height 21
click at [1041, 247] on div "Writer Name" at bounding box center [1014, 238] width 156 height 43
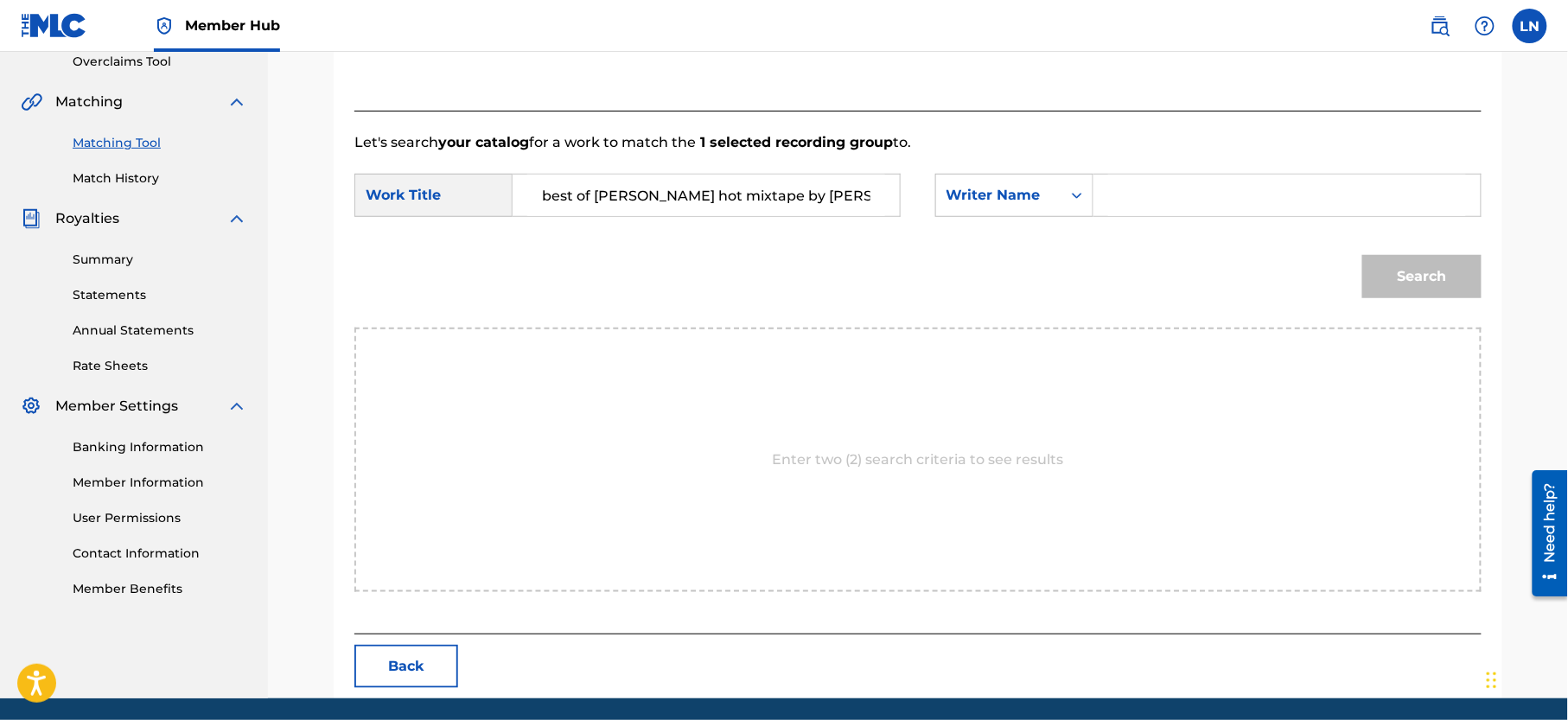
click at [1146, 201] on input "Search Form" at bounding box center [1286, 195] width 358 height 41
type input "[PERSON_NAME]"
click at [1362, 255] on button "Search" at bounding box center [1422, 277] width 120 height 43
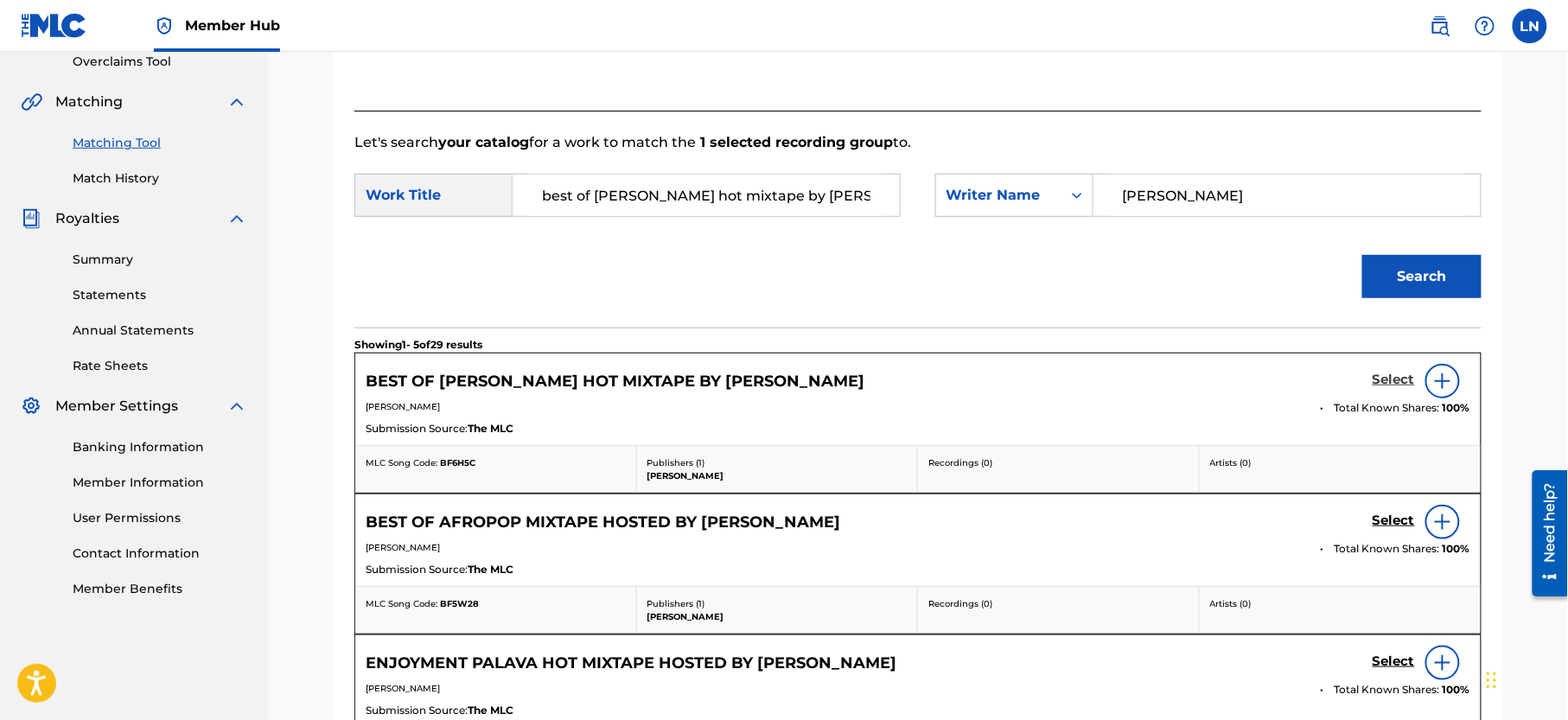
click at [1399, 383] on h5 "Select" at bounding box center [1393, 380] width 42 height 17
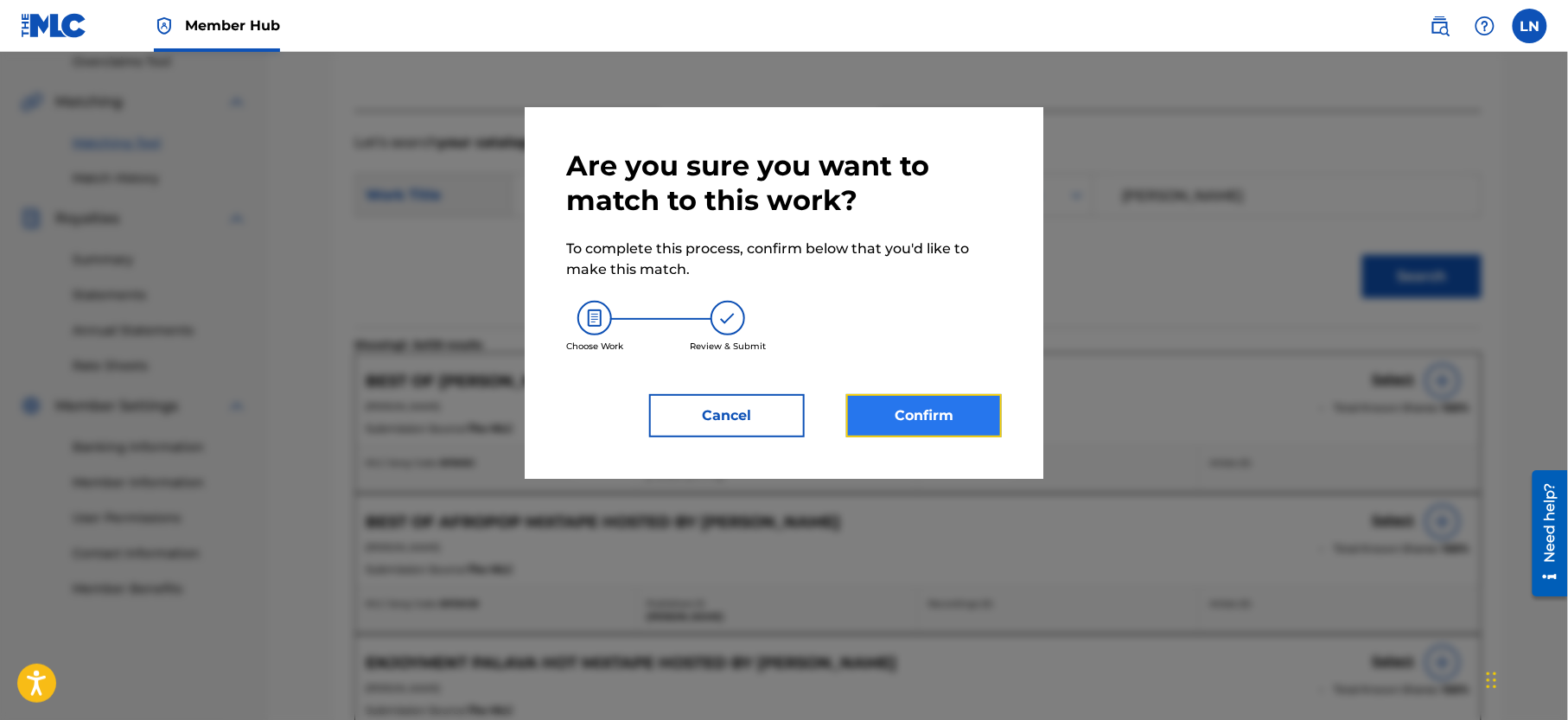
click at [993, 410] on button "Confirm" at bounding box center [924, 415] width 155 height 43
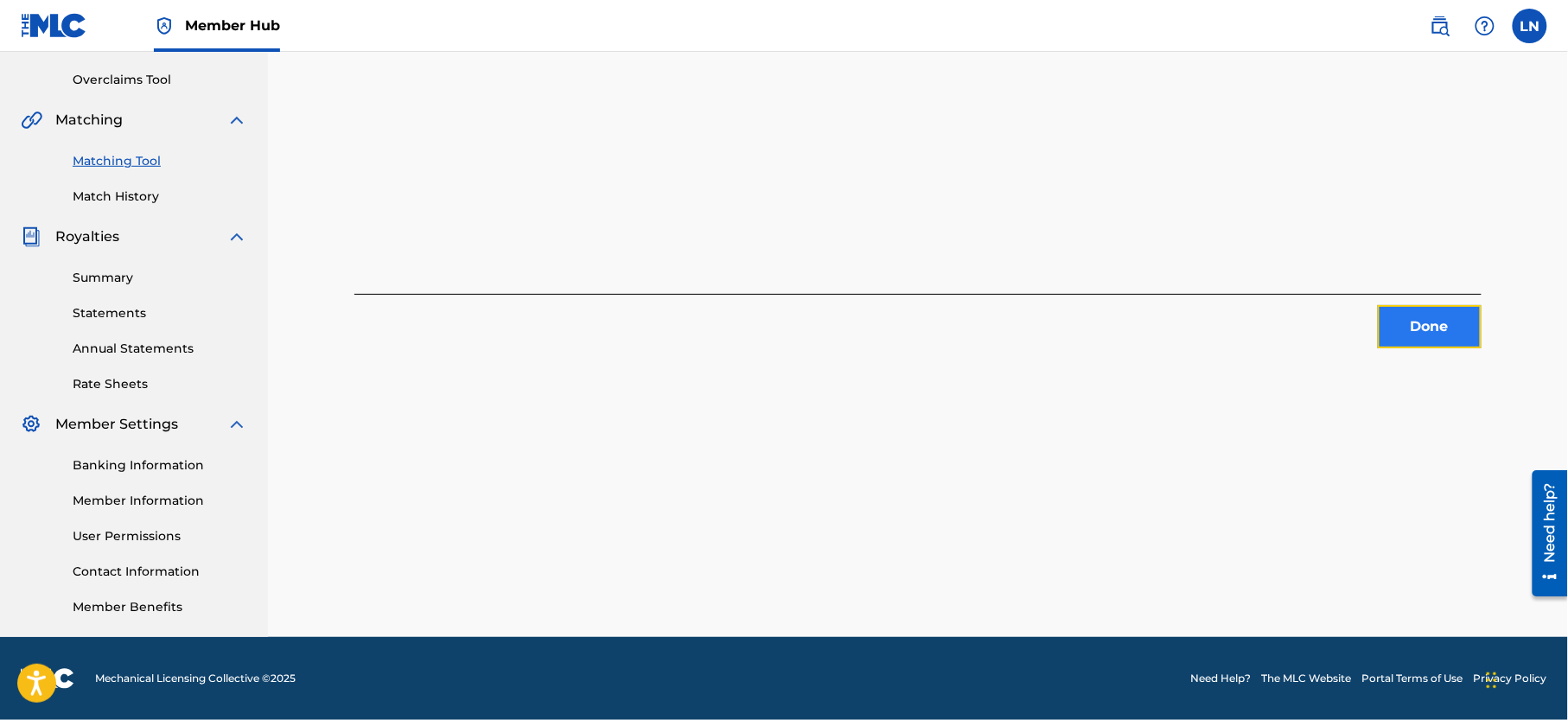
click at [1438, 323] on button "Done" at bounding box center [1430, 326] width 104 height 43
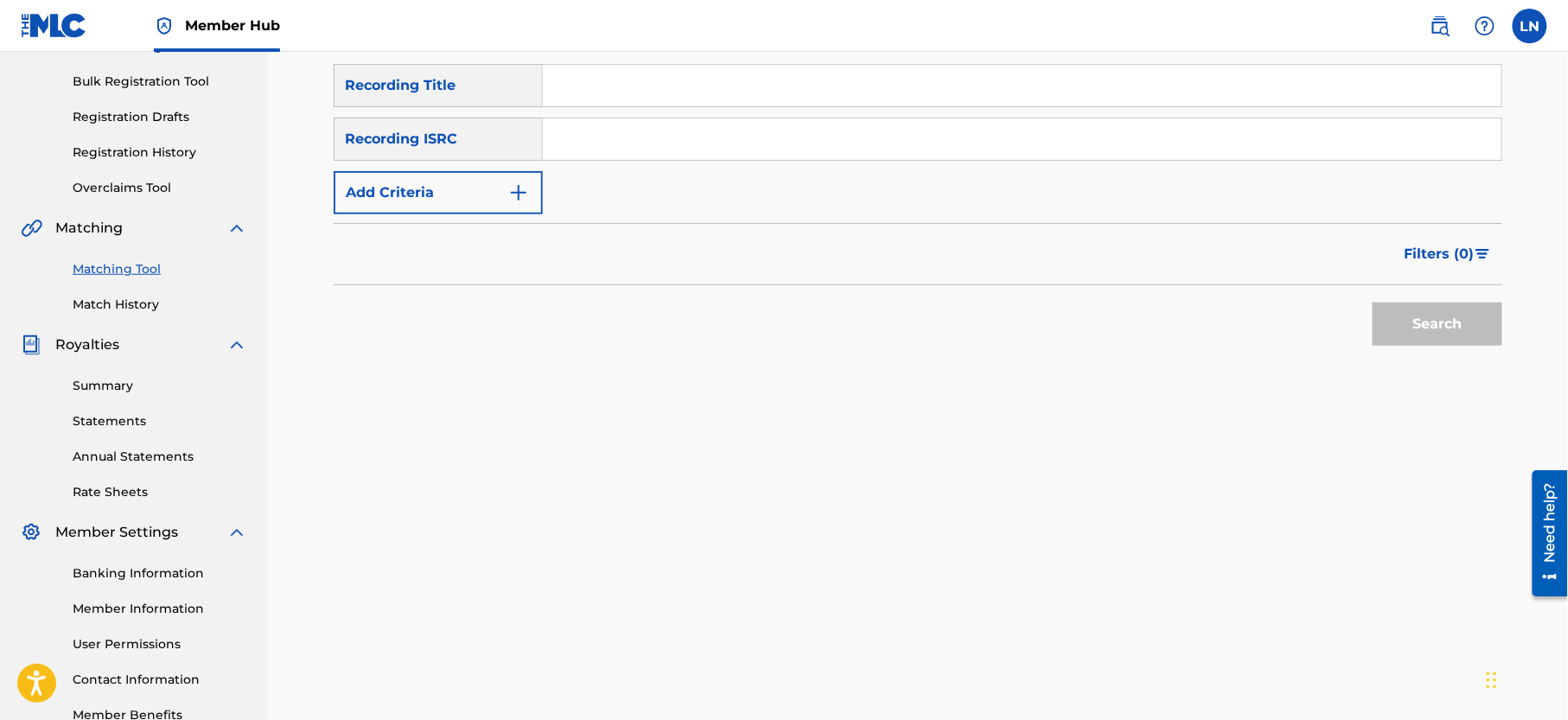
scroll to position [243, 0]
click at [161, 163] on link "Registration History" at bounding box center [160, 152] width 175 height 18
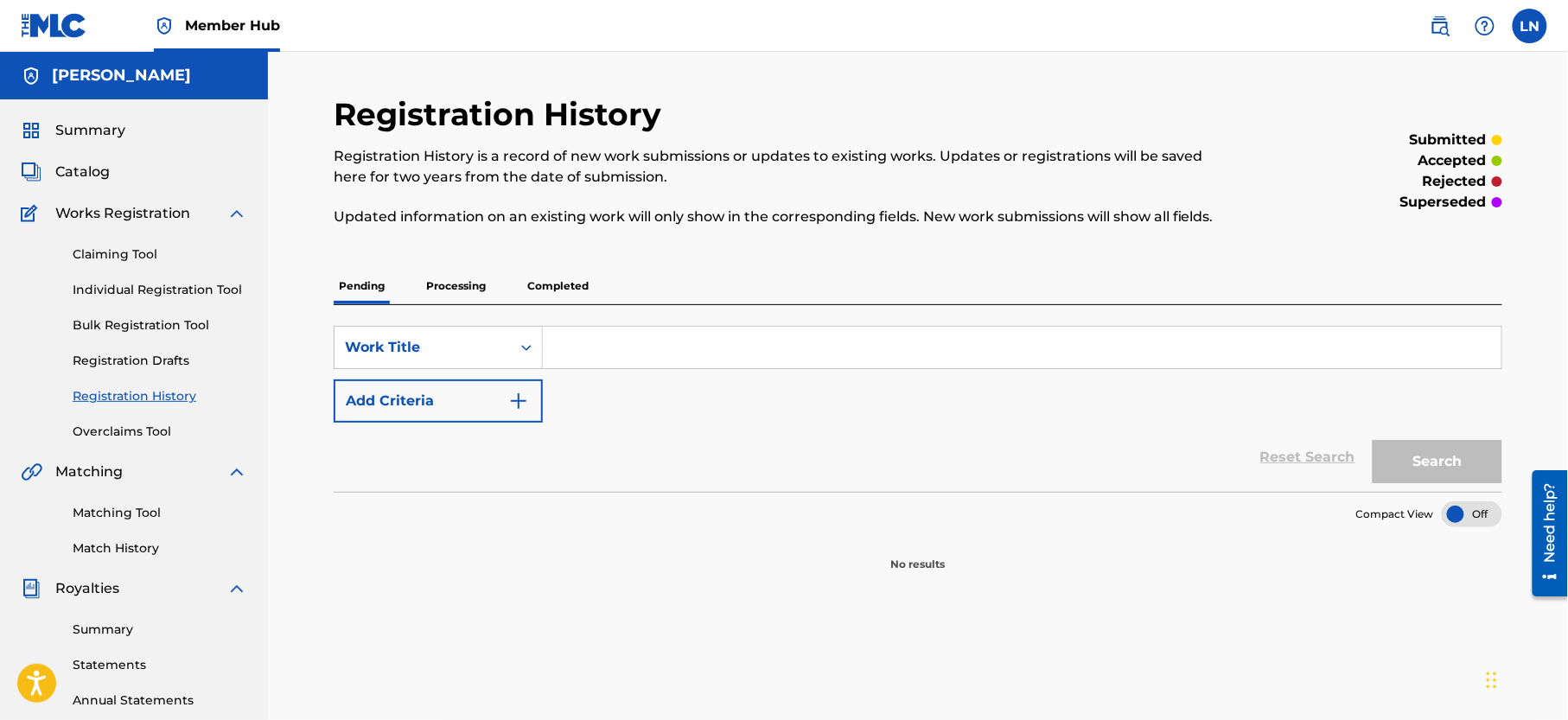
click at [553, 287] on p "Completed" at bounding box center [558, 285] width 72 height 36
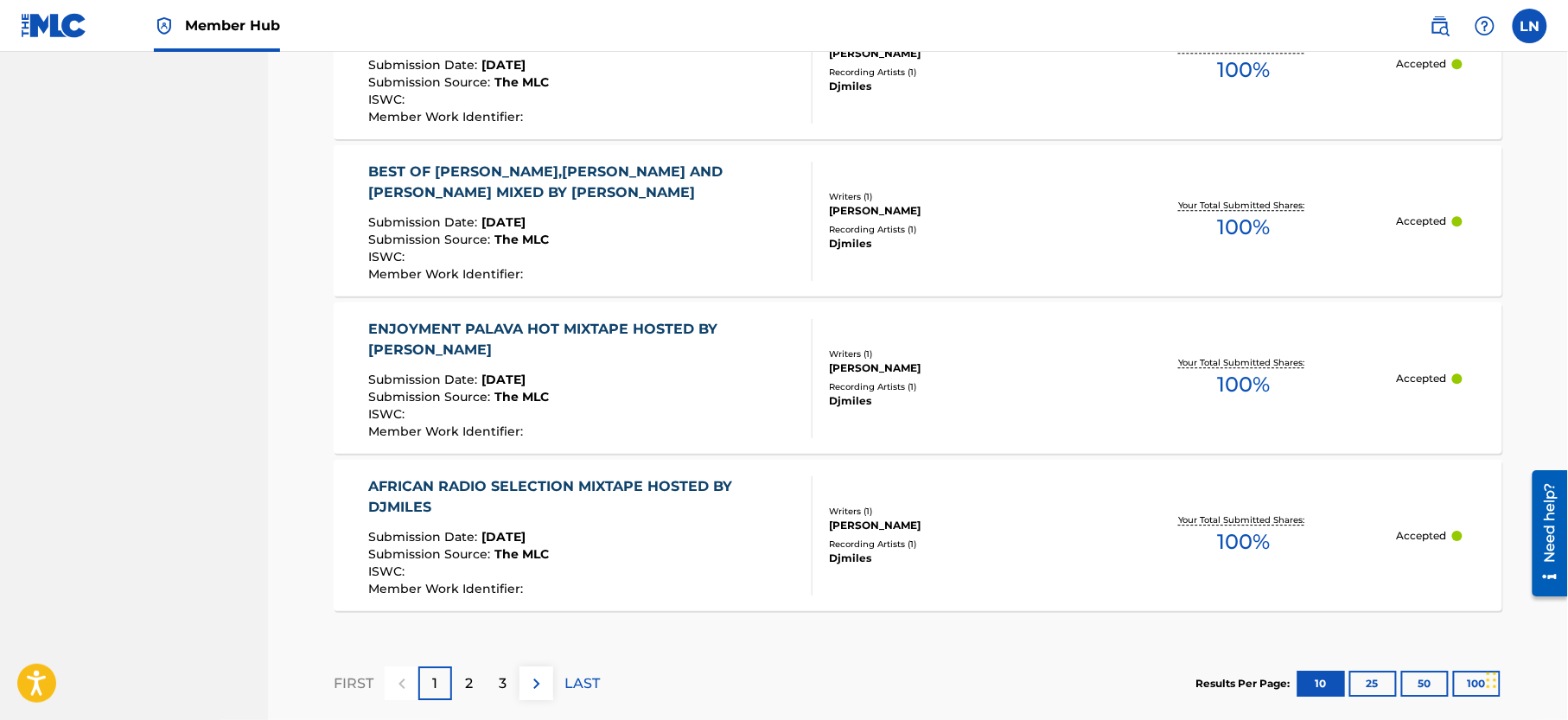
scroll to position [1653, 0]
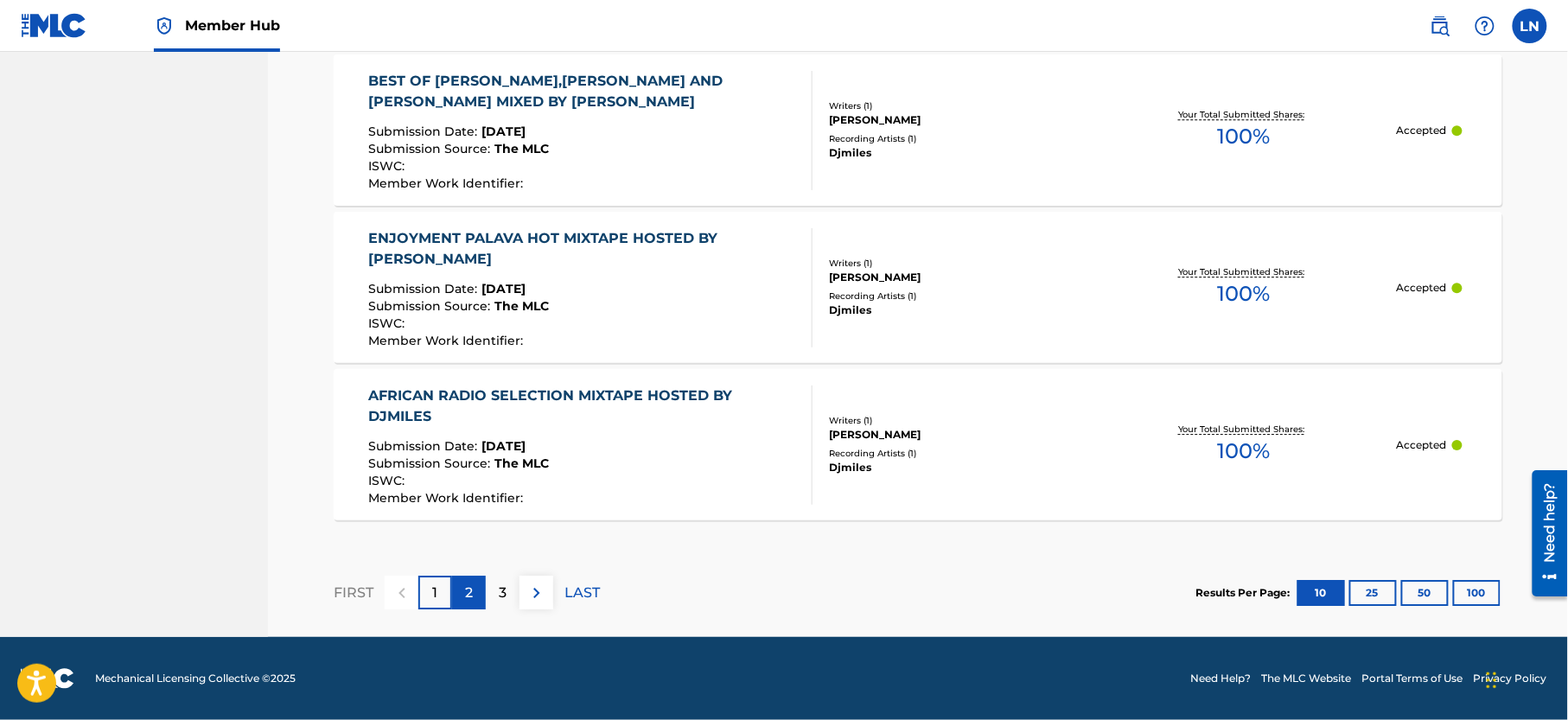
click at [471, 598] on p "2" at bounding box center [469, 593] width 7 height 21
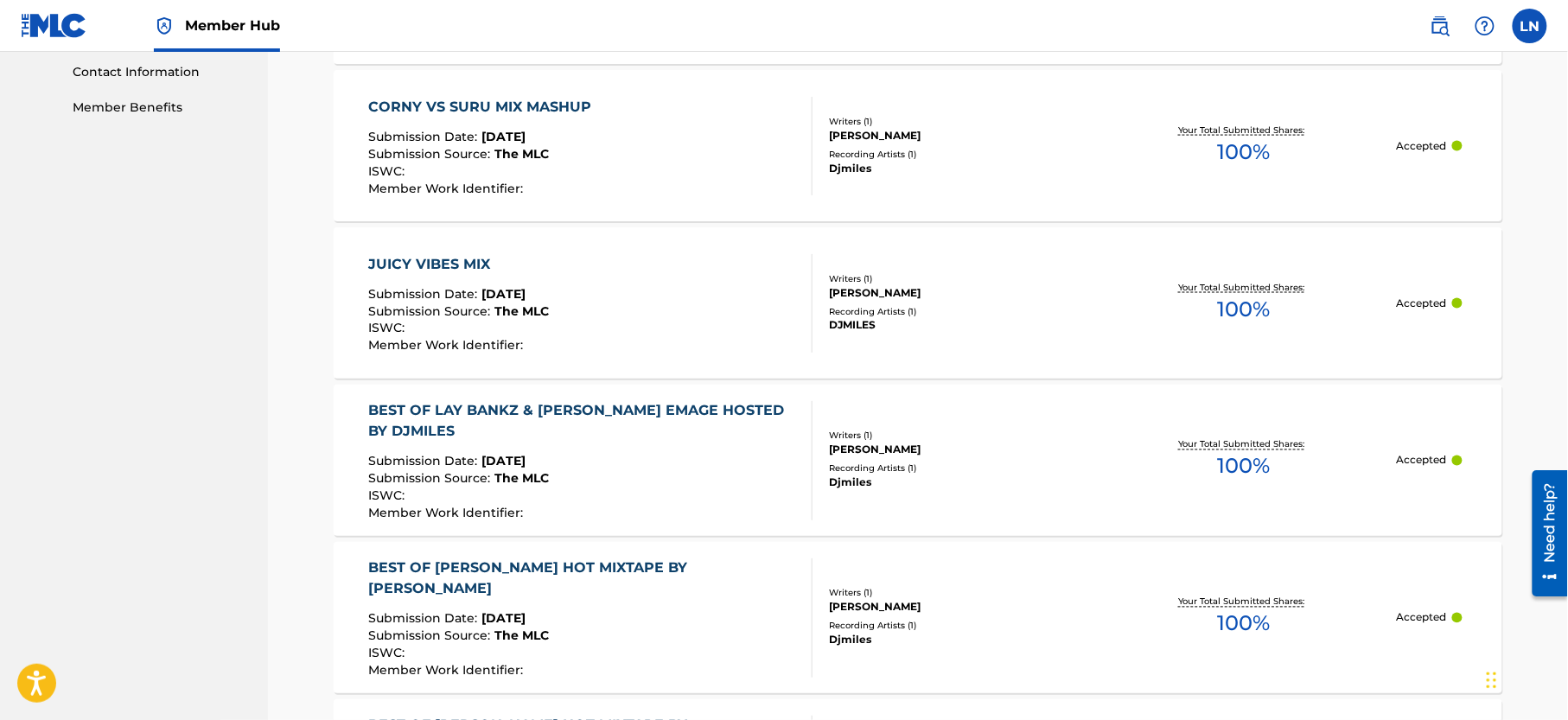
scroll to position [810, 0]
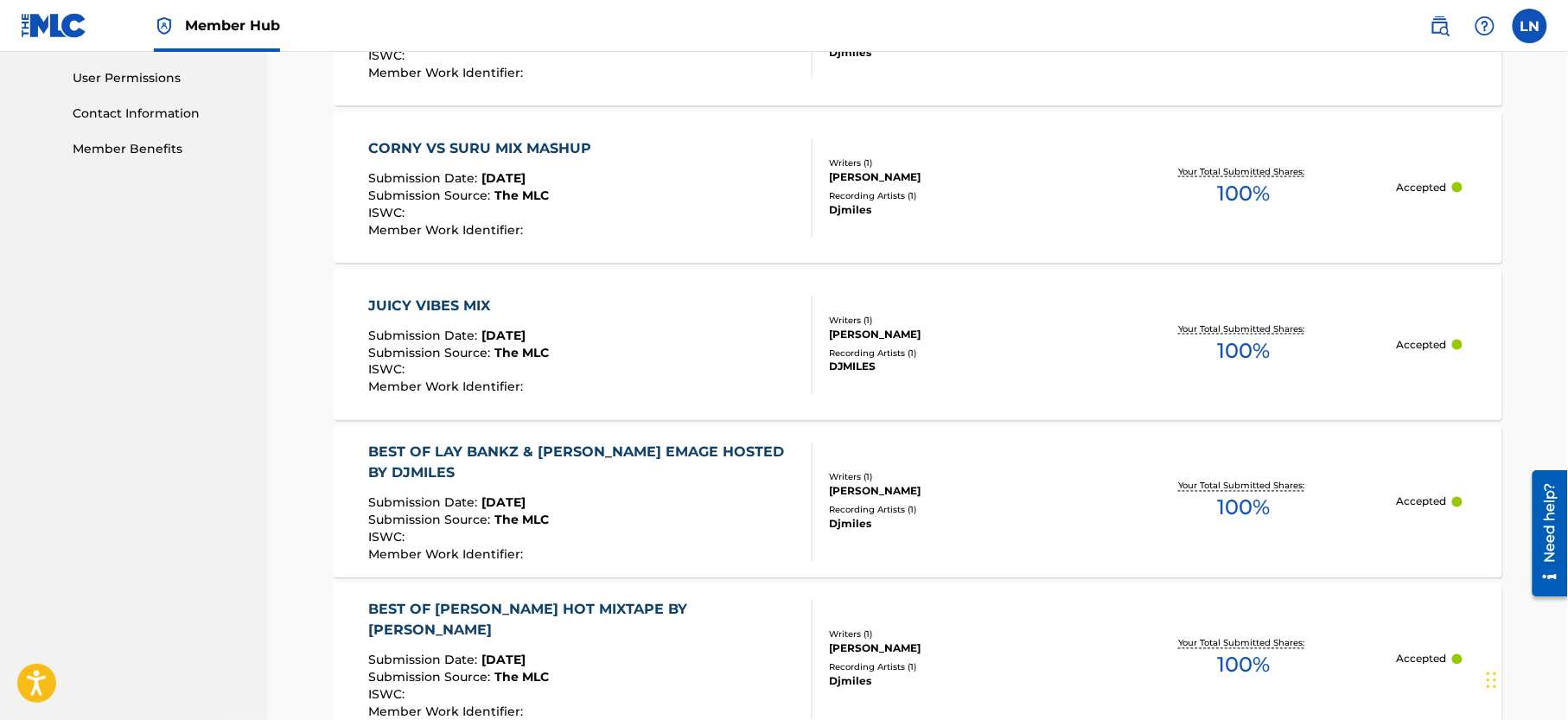
click at [569, 457] on div "BEST OF LAY BANKZ & [PERSON_NAME] EMAGE HOSTED BY DJMILES" at bounding box center [584, 463] width 429 height 41
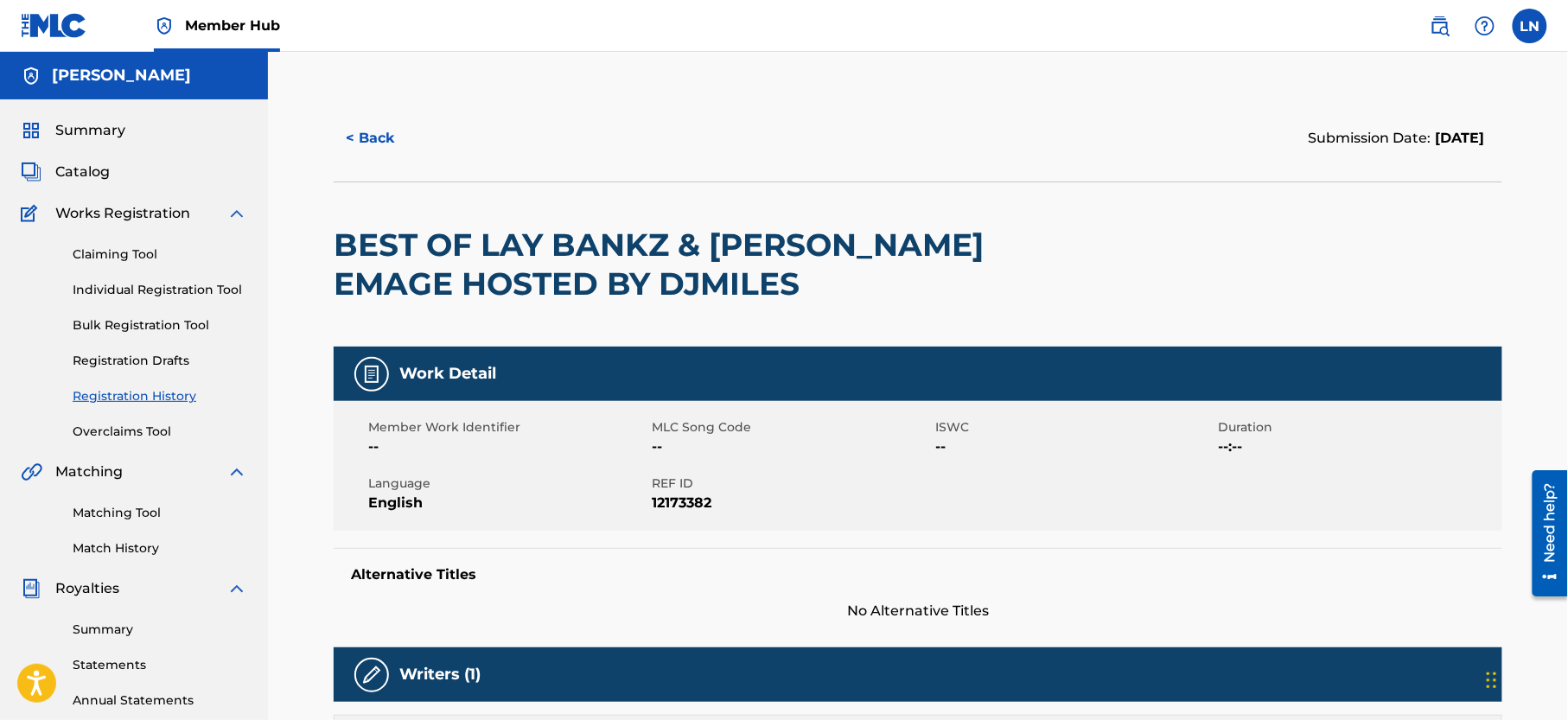
click at [467, 269] on h2 "BEST OF LAY BANKZ & [PERSON_NAME] EMAGE HOSTED BY DJMILES" at bounding box center [684, 264] width 701 height 78
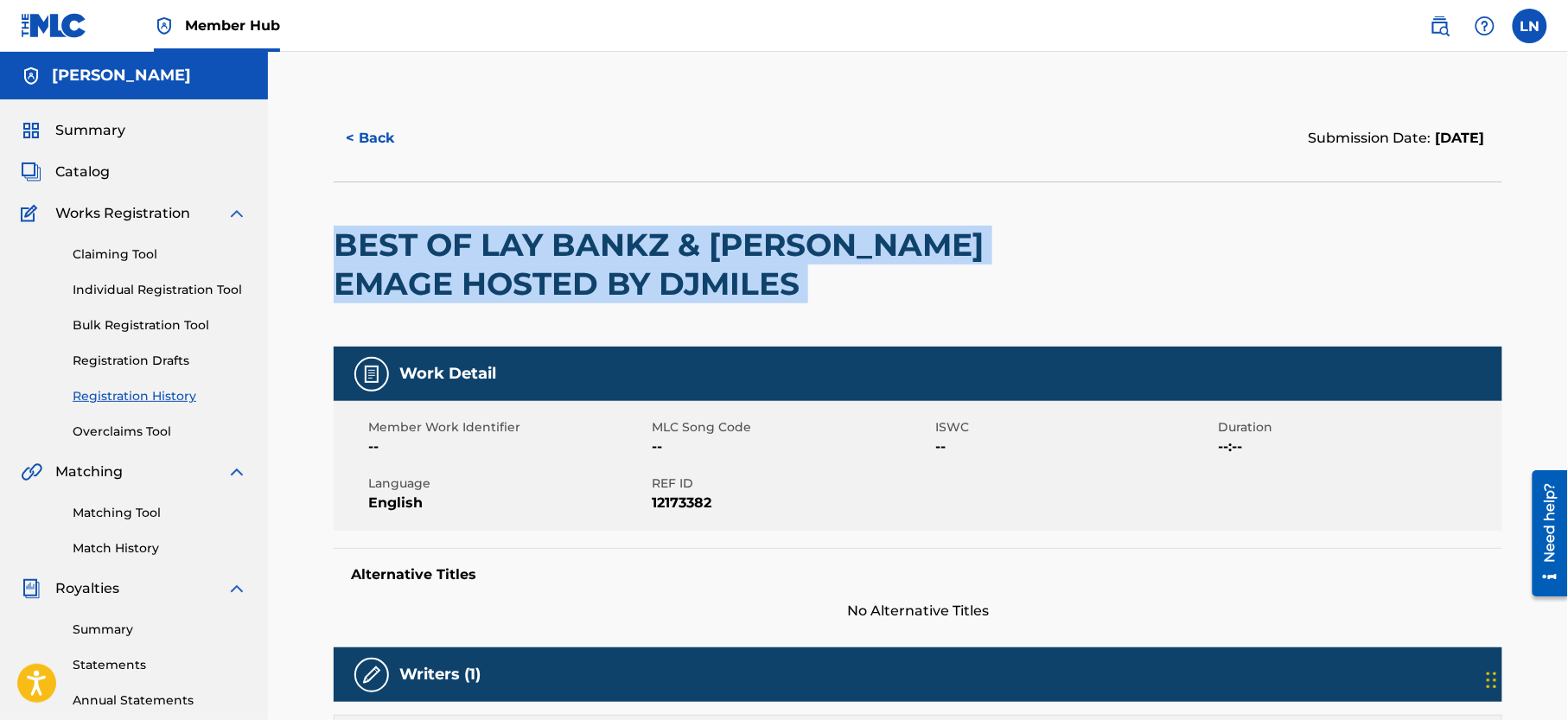
click at [467, 269] on h2 "BEST OF LAY BANKZ & [PERSON_NAME] EMAGE HOSTED BY DJMILES" at bounding box center [684, 264] width 701 height 78
click at [123, 522] on link "Matching Tool" at bounding box center [160, 512] width 175 height 18
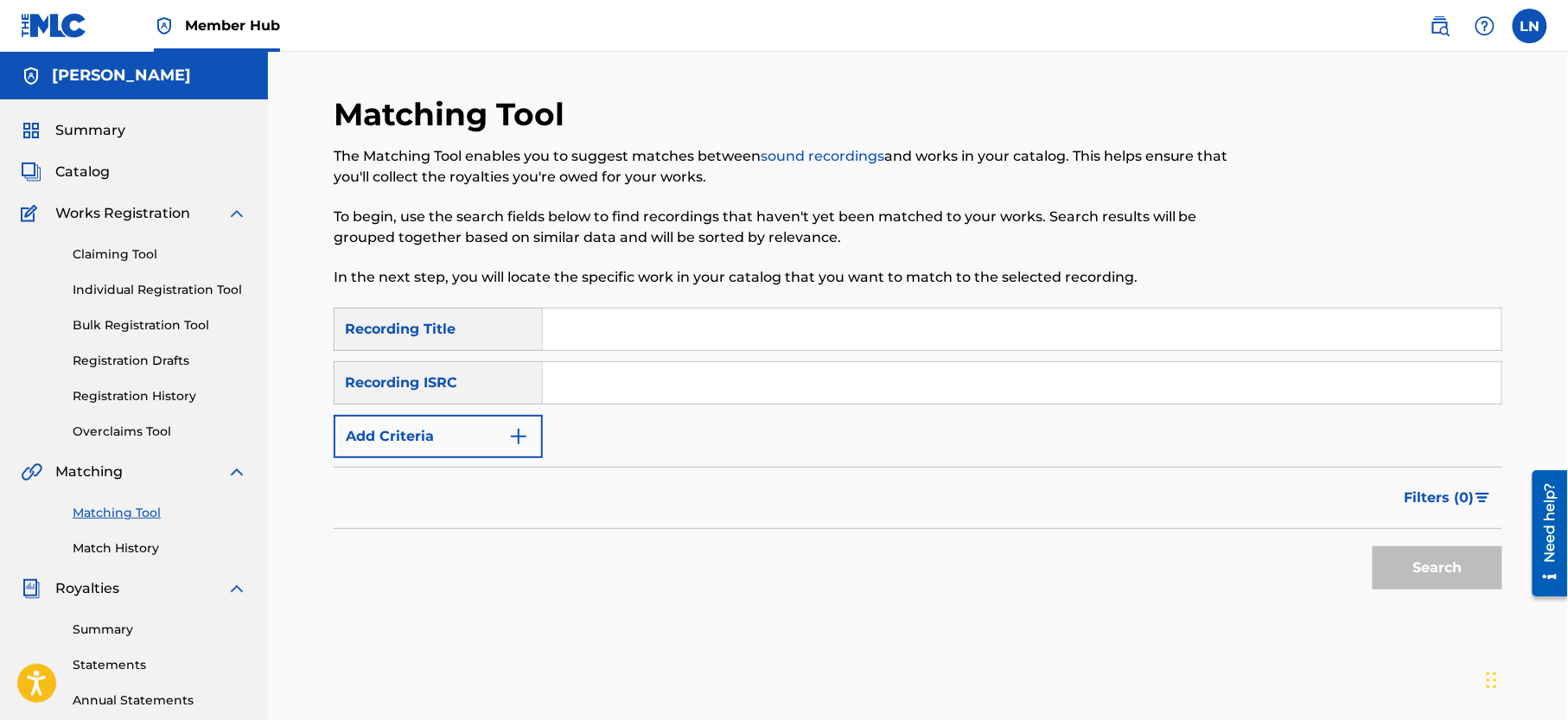
click at [613, 312] on input "Search Form" at bounding box center [1022, 329] width 959 height 41
paste input "BEST OF LAY BANKZ & [PERSON_NAME] EMAGE HOSTED BY DJMILES"
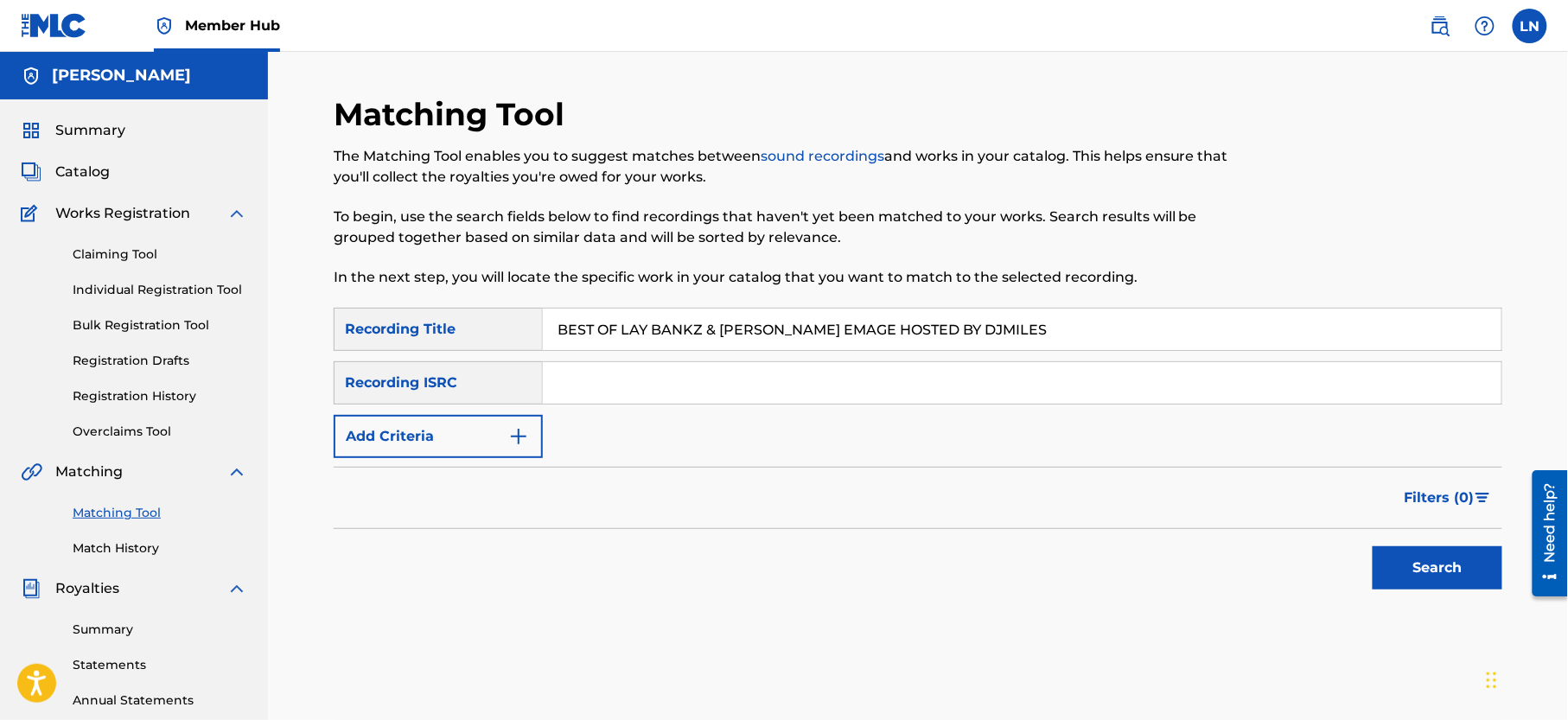
type input "BEST OF LAY BANKZ & [PERSON_NAME] EMAGE HOSTED BY DJMILES"
click at [1372, 546] on button "Search" at bounding box center [1437, 568] width 130 height 43
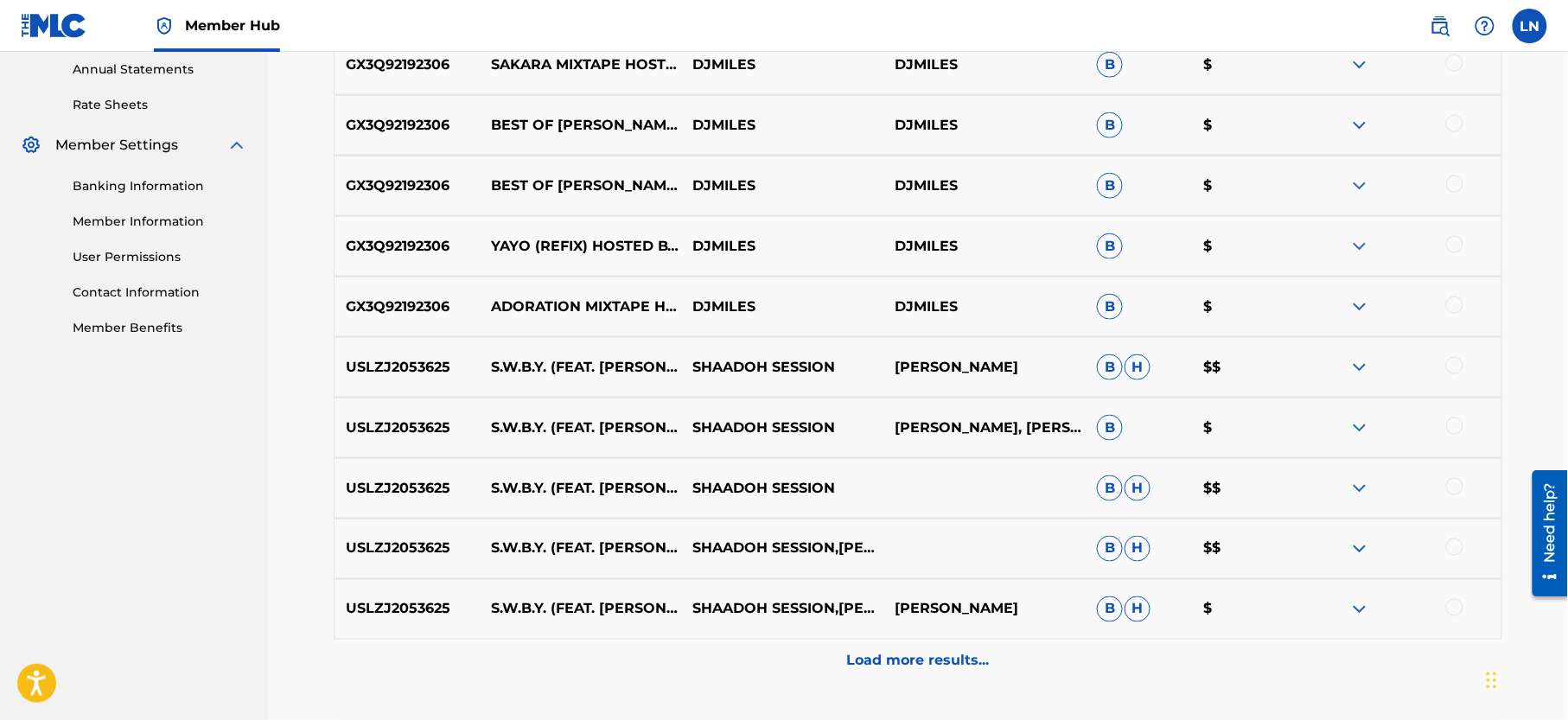
scroll to position [632, 0]
click at [1359, 360] on img at bounding box center [1359, 366] width 21 height 21
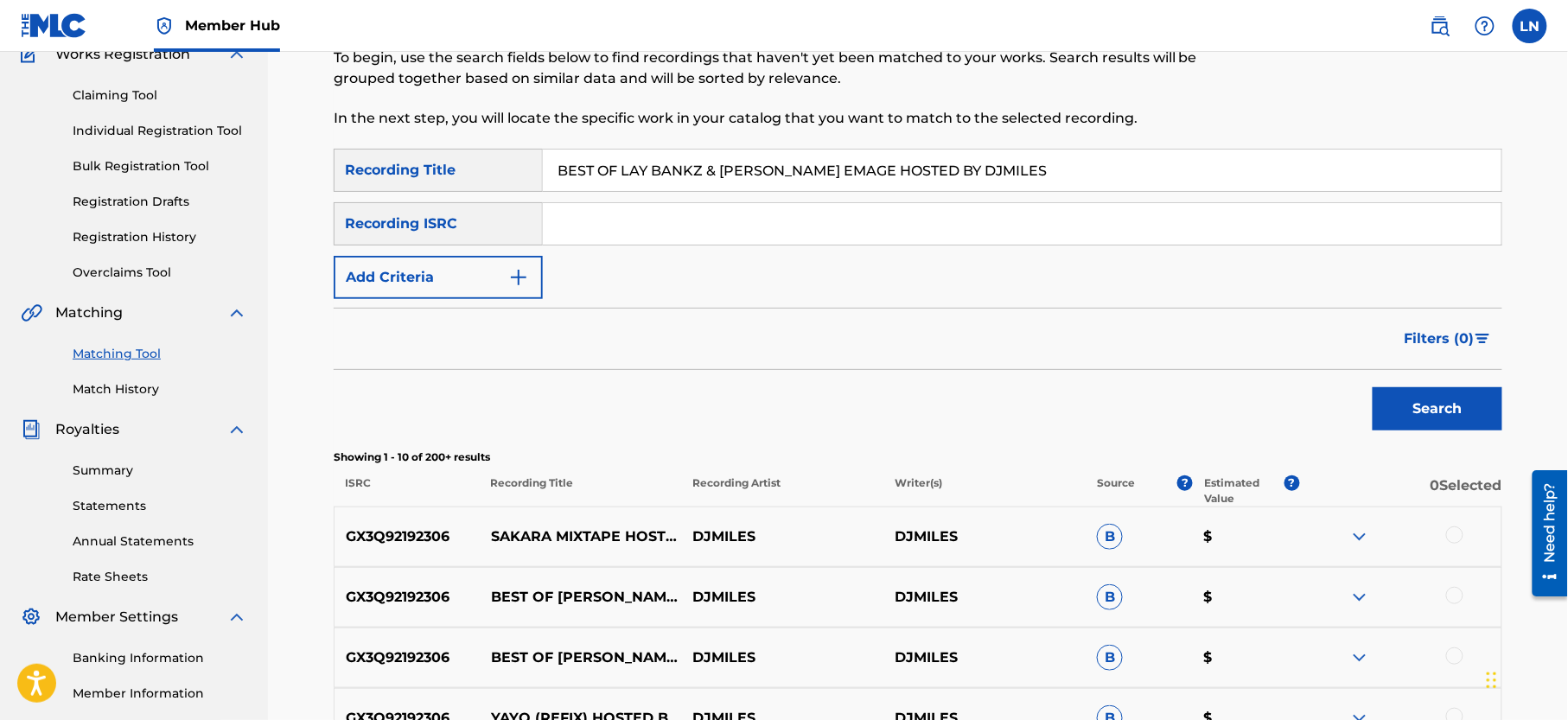
scroll to position [151, 0]
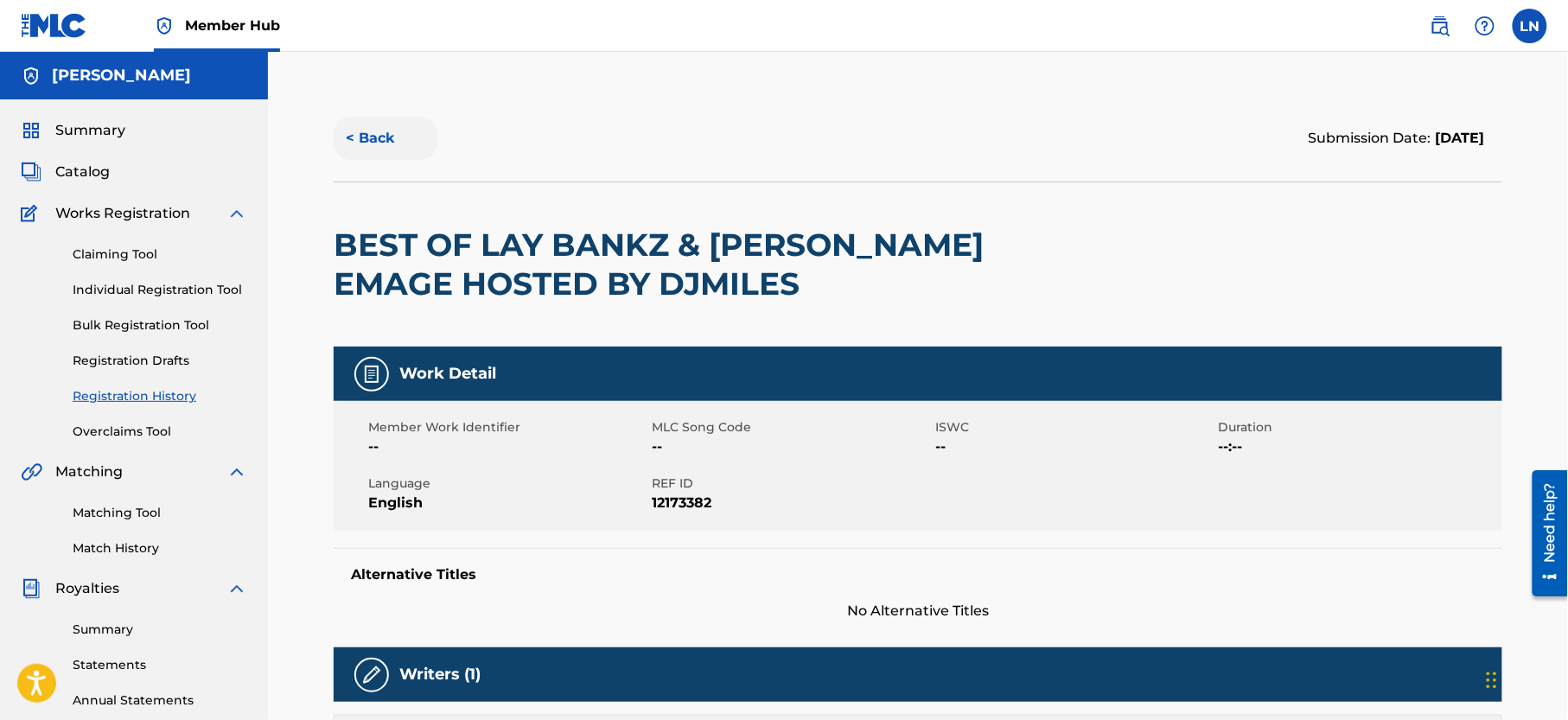
click at [399, 132] on button "< Back" at bounding box center [385, 138] width 104 height 43
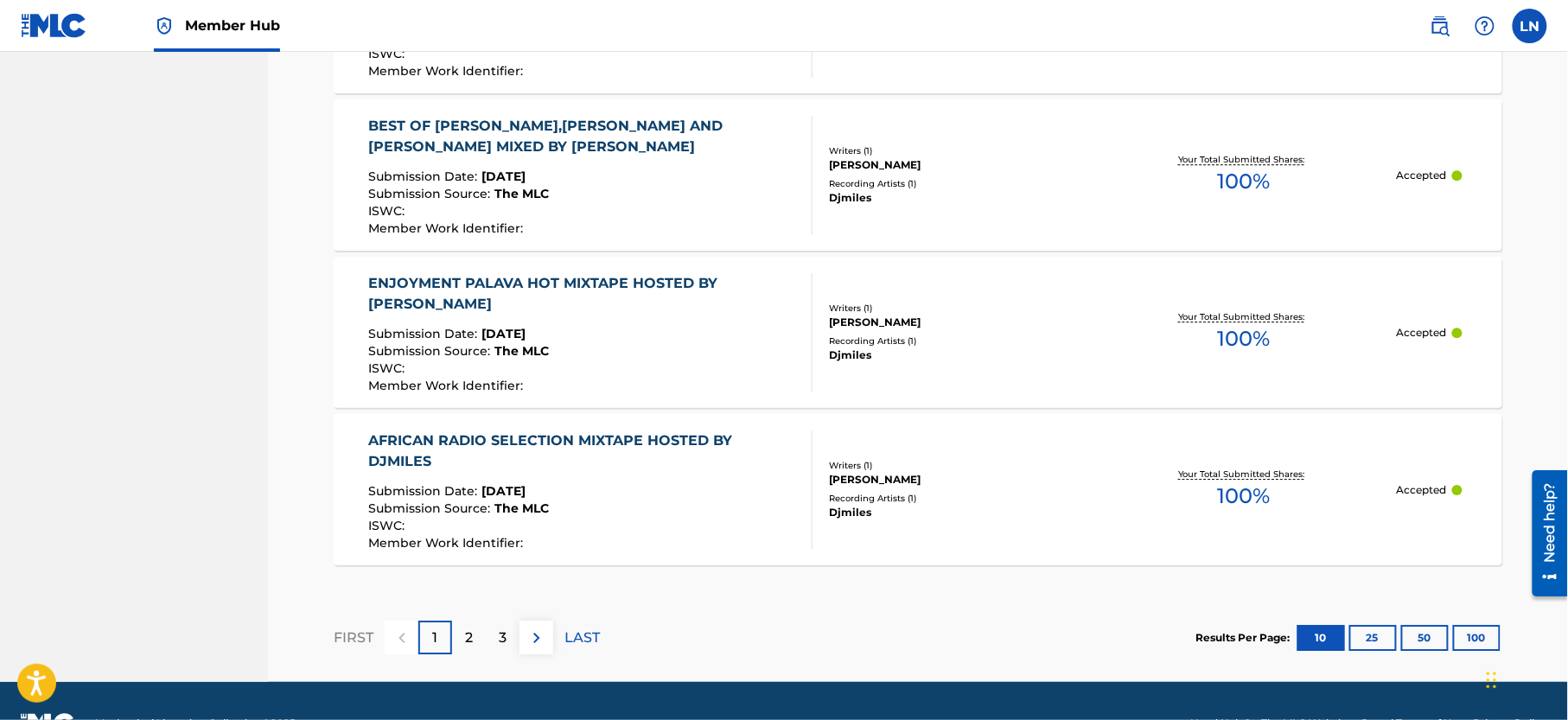
scroll to position [1653, 0]
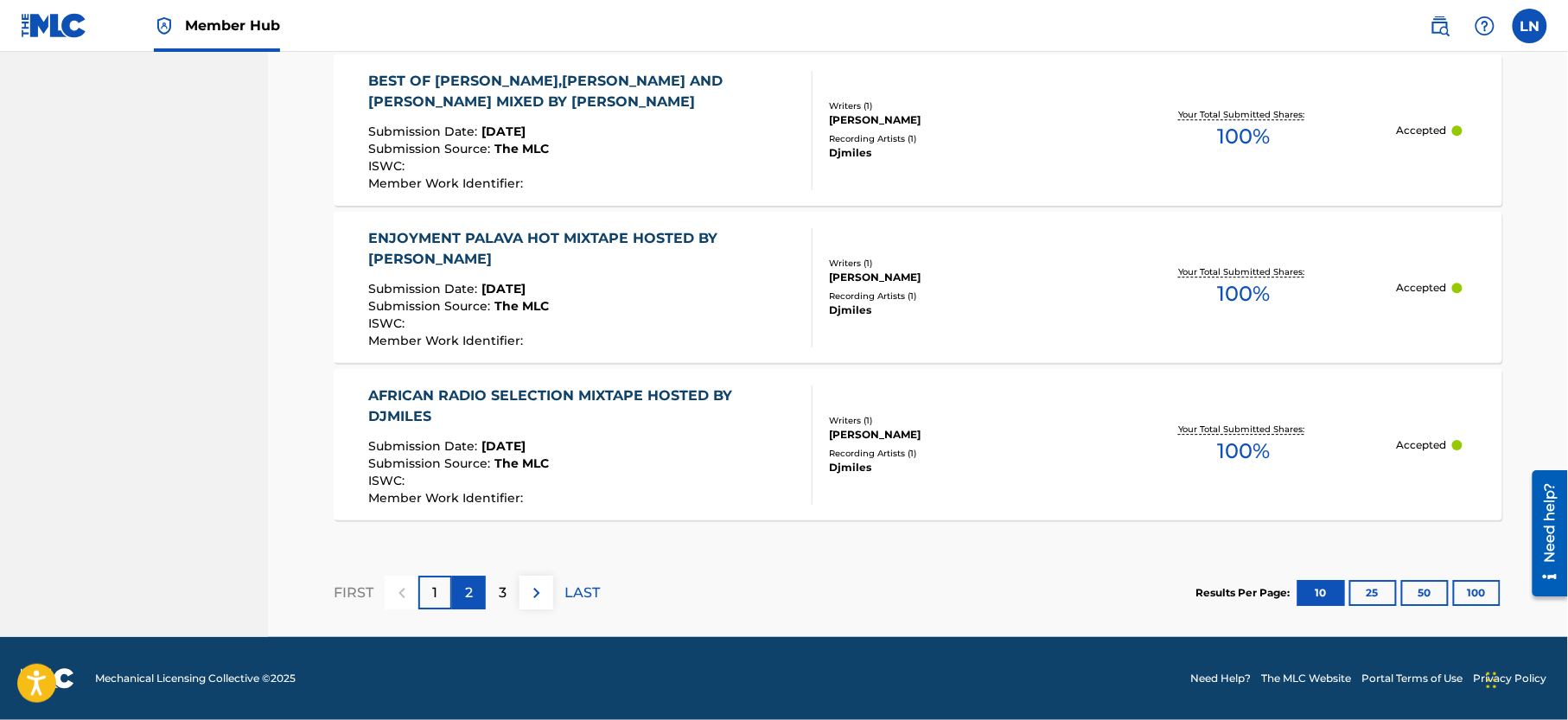
click at [461, 598] on div "2" at bounding box center [469, 592] width 34 height 34
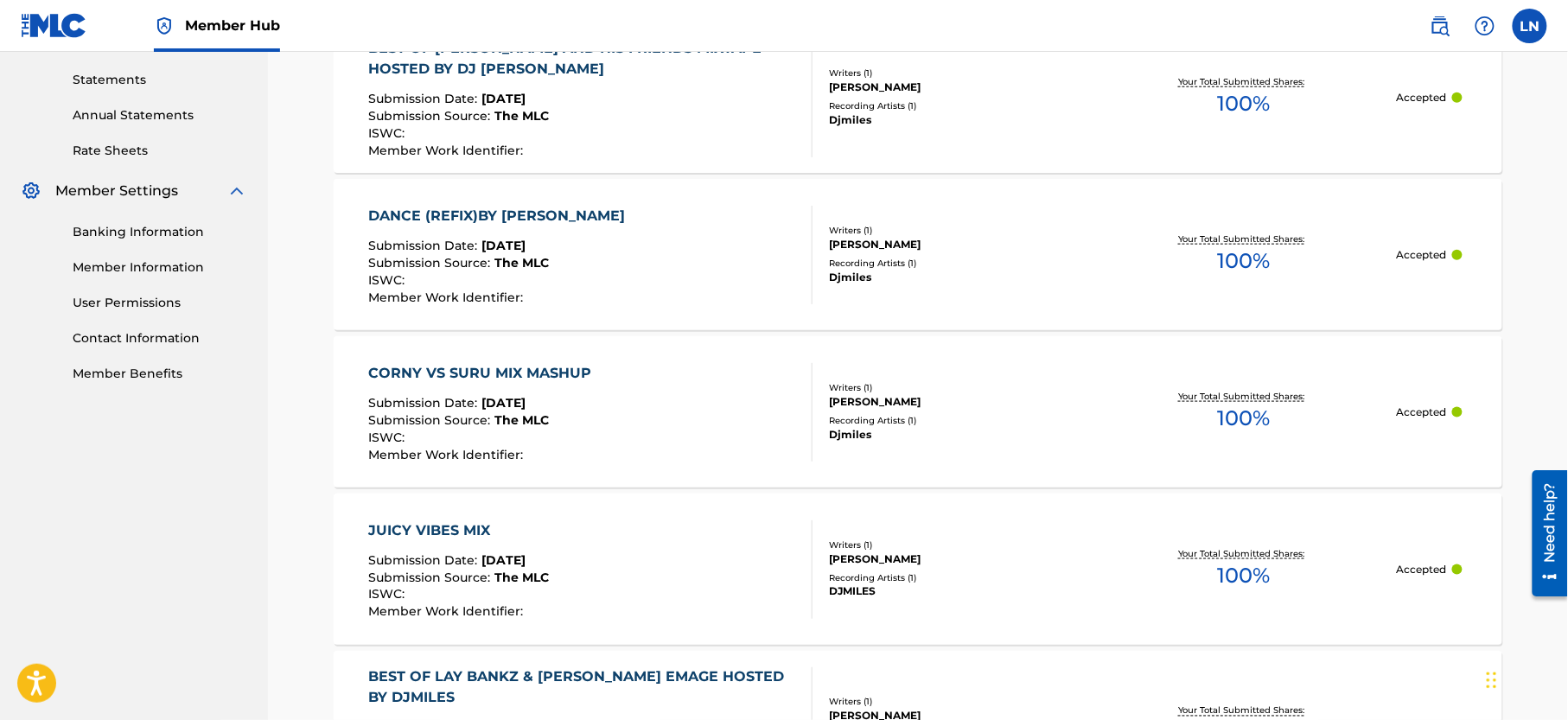
scroll to position [536, 0]
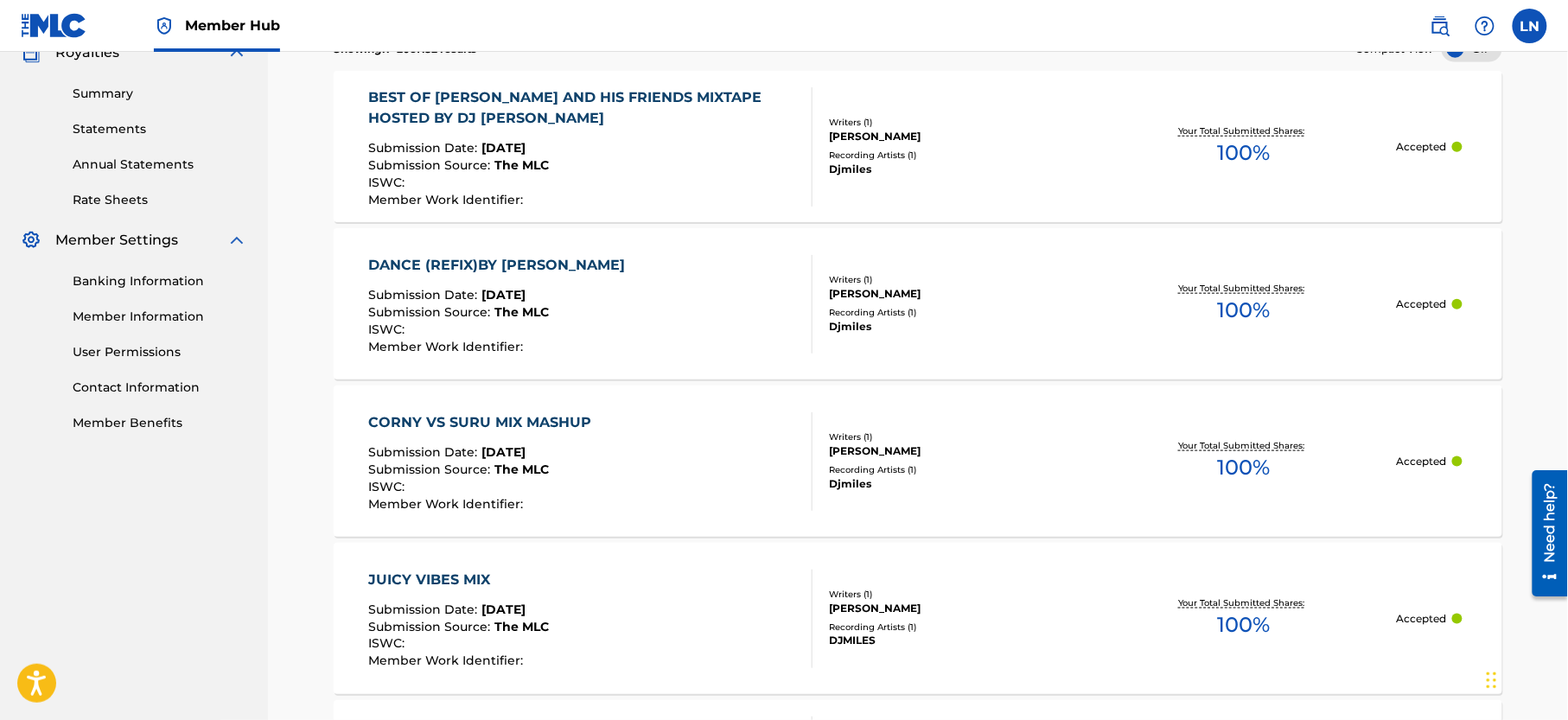
drag, startPoint x: 1564, startPoint y: 329, endPoint x: 1574, endPoint y: 275, distance: 54.9
click at [569, 106] on div "BEST OF [PERSON_NAME] AND HIS FRIENDS MIXTAPE HOSTED BY DJ [PERSON_NAME]" at bounding box center [584, 108] width 429 height 41
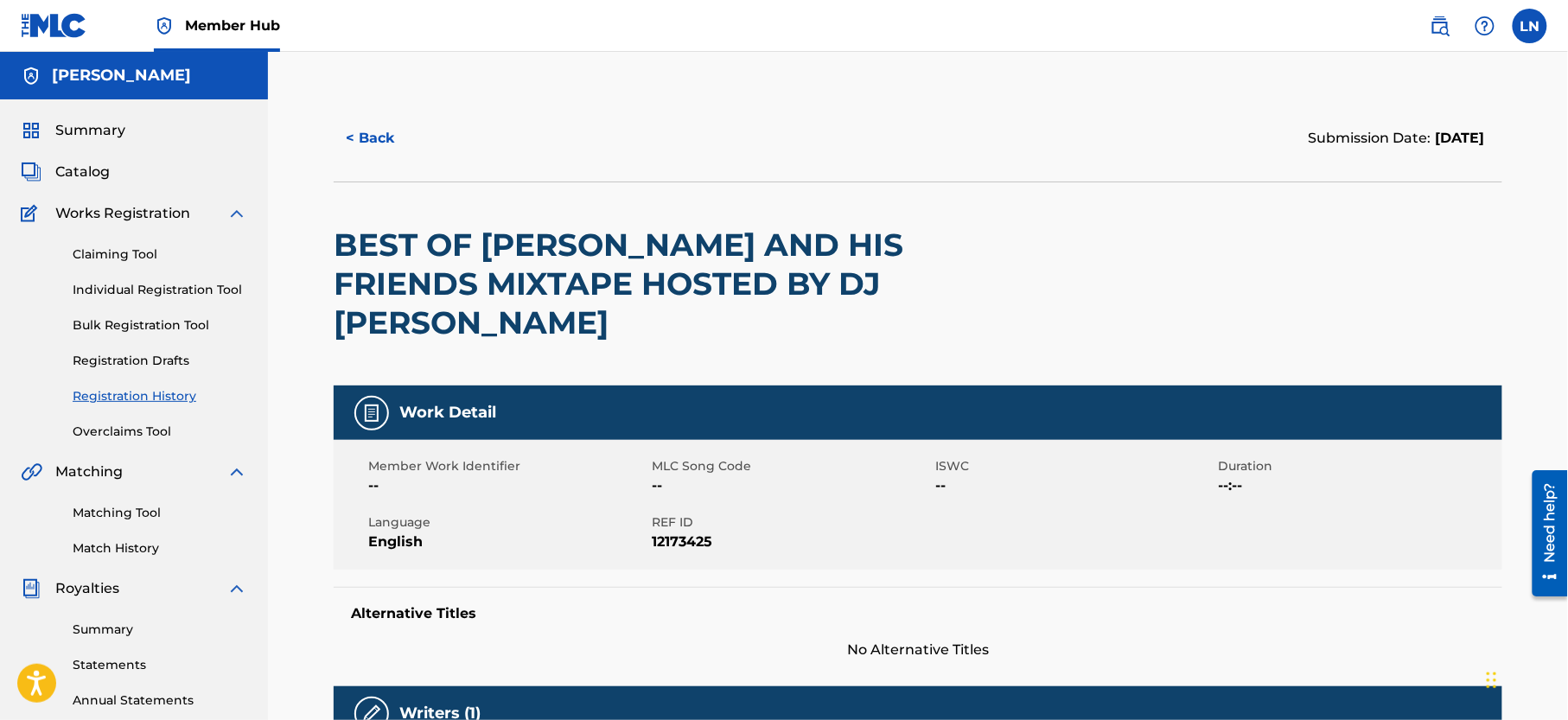
click at [605, 263] on h2 "BEST OF [PERSON_NAME] AND HIS FRIENDS MIXTAPE HOSTED BY DJ [PERSON_NAME]" at bounding box center [684, 283] width 701 height 117
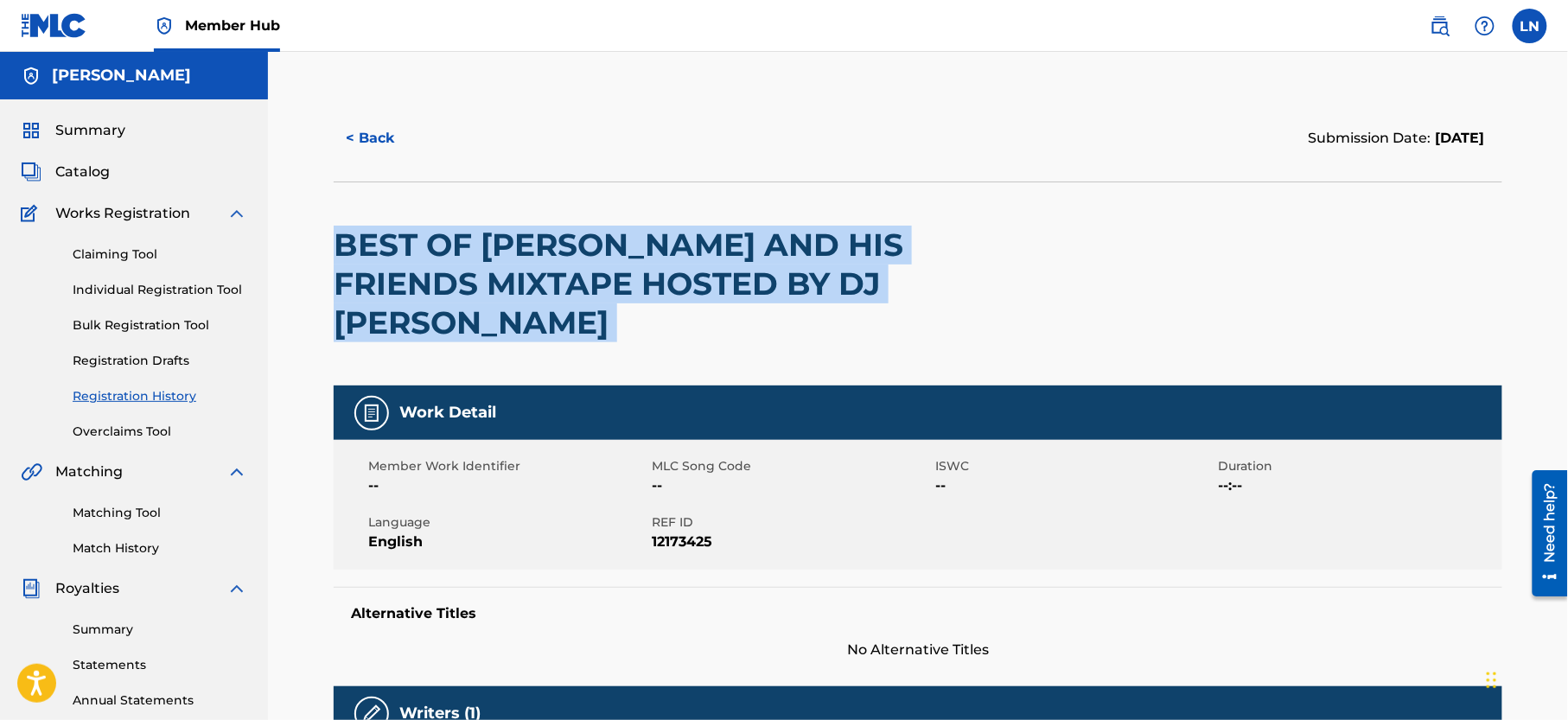
click at [605, 263] on h2 "BEST OF [PERSON_NAME] AND HIS FRIENDS MIXTAPE HOSTED BY DJ [PERSON_NAME]" at bounding box center [684, 283] width 701 height 117
click at [364, 137] on button "< Back" at bounding box center [385, 138] width 104 height 43
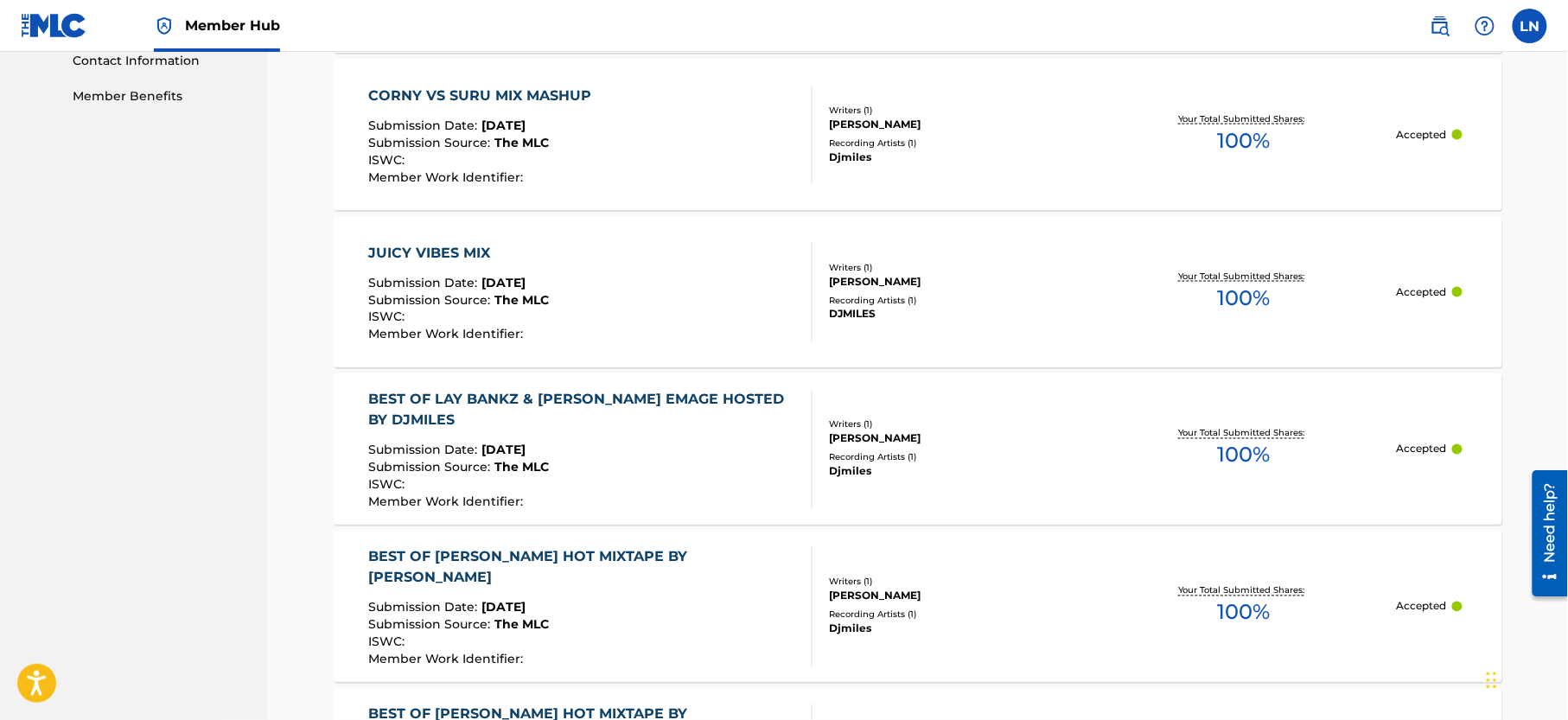
scroll to position [856, 0]
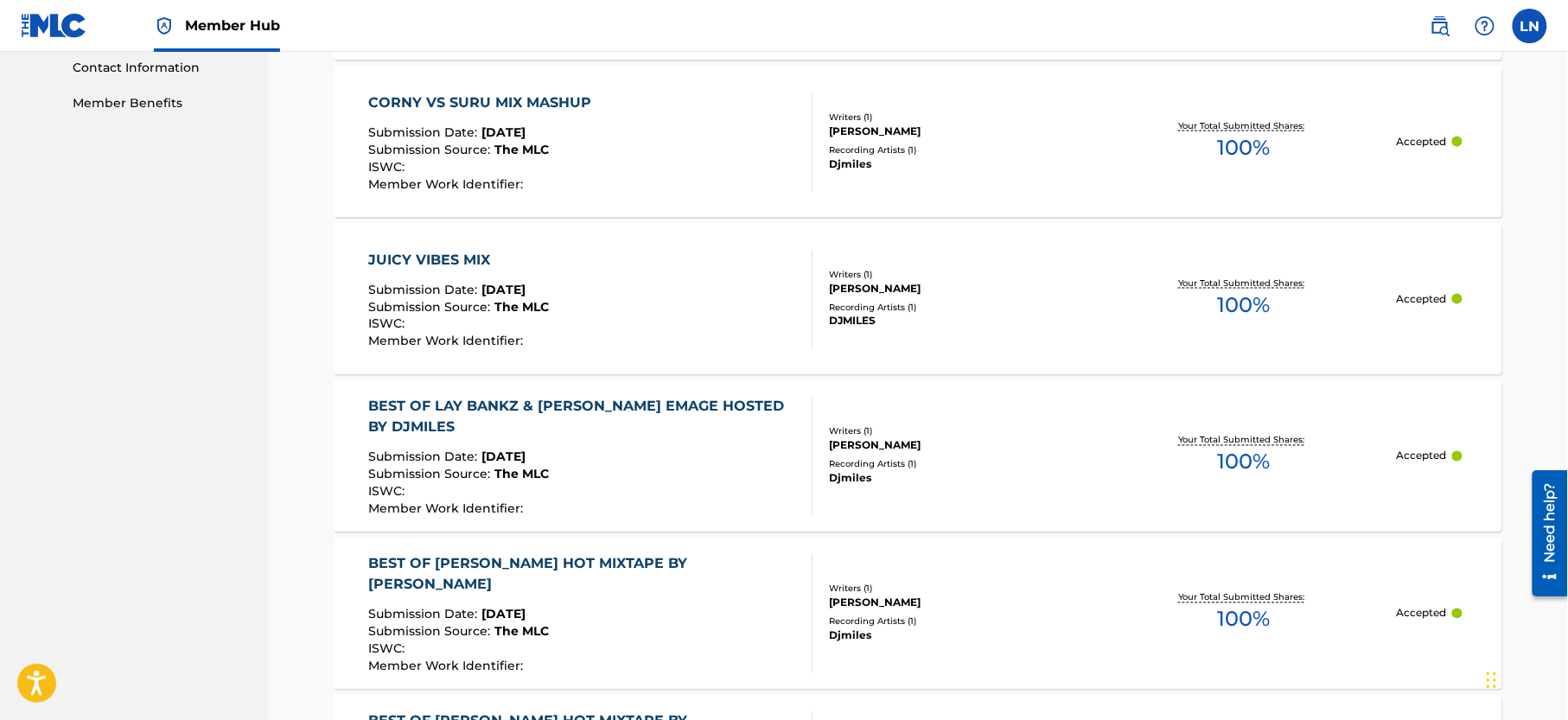
click at [543, 97] on div "CORNY VS SURU MIX MASHUP" at bounding box center [486, 103] width 232 height 21
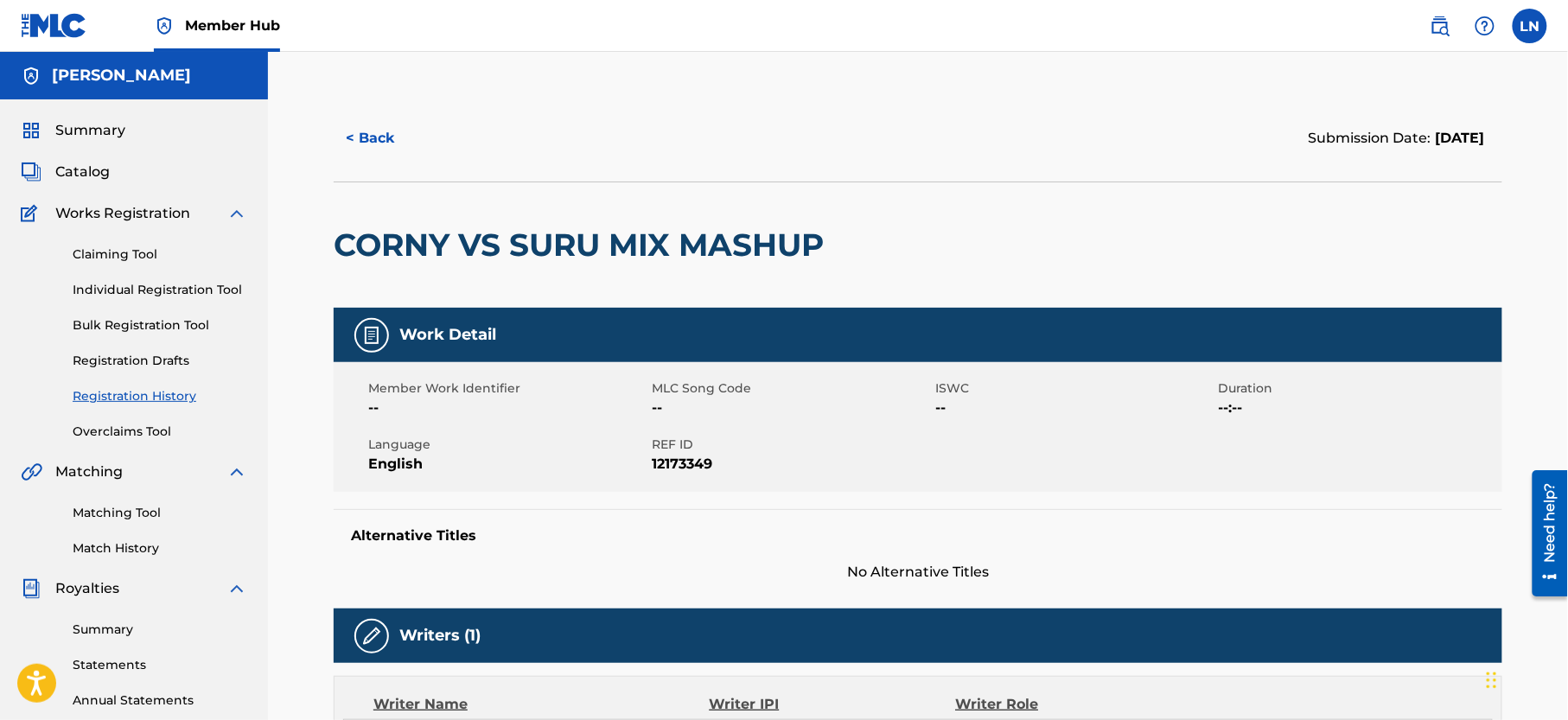
click at [540, 237] on h2 "CORNY VS SURU MIX MASHUP" at bounding box center [583, 245] width 499 height 39
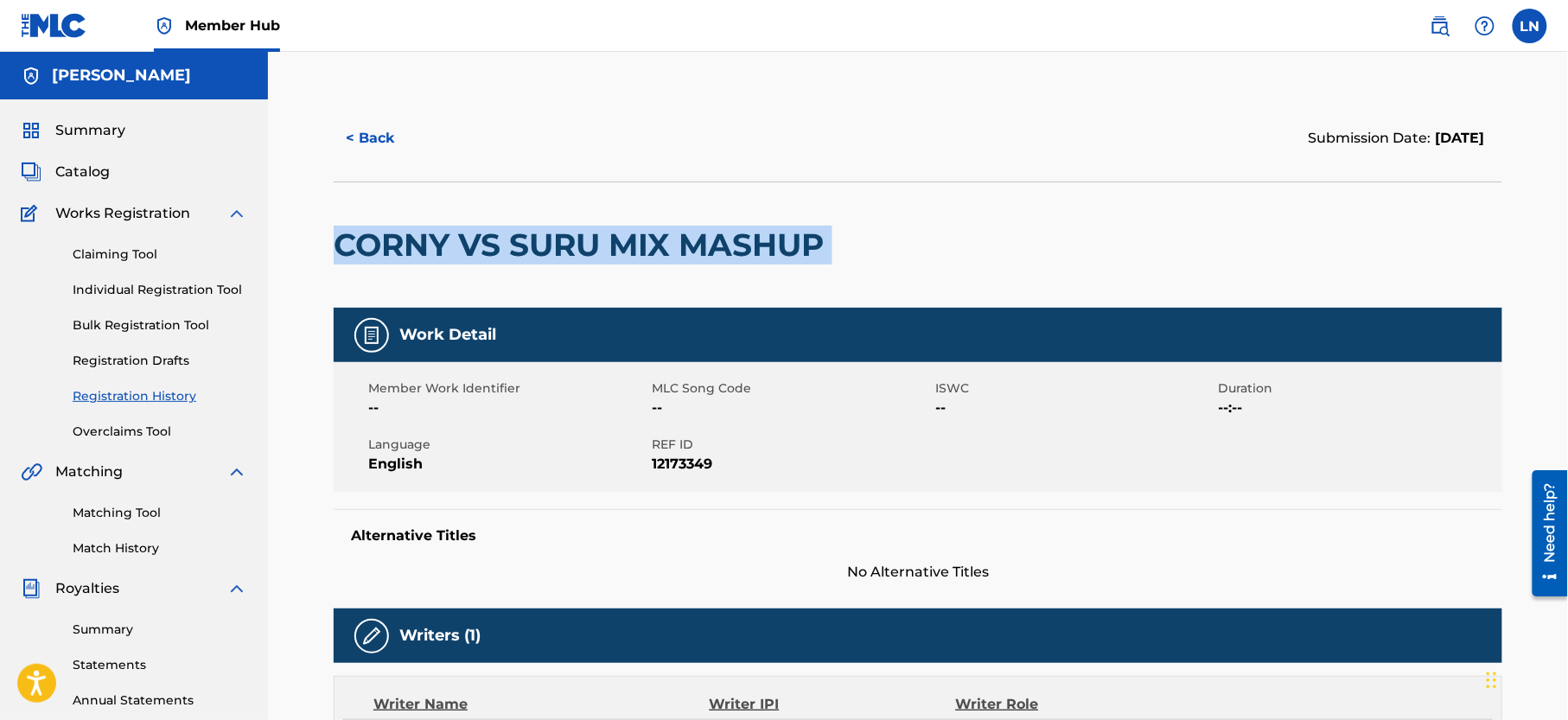
click at [540, 237] on h2 "CORNY VS SURU MIX MASHUP" at bounding box center [583, 245] width 499 height 39
click at [140, 522] on link "Matching Tool" at bounding box center [160, 512] width 175 height 18
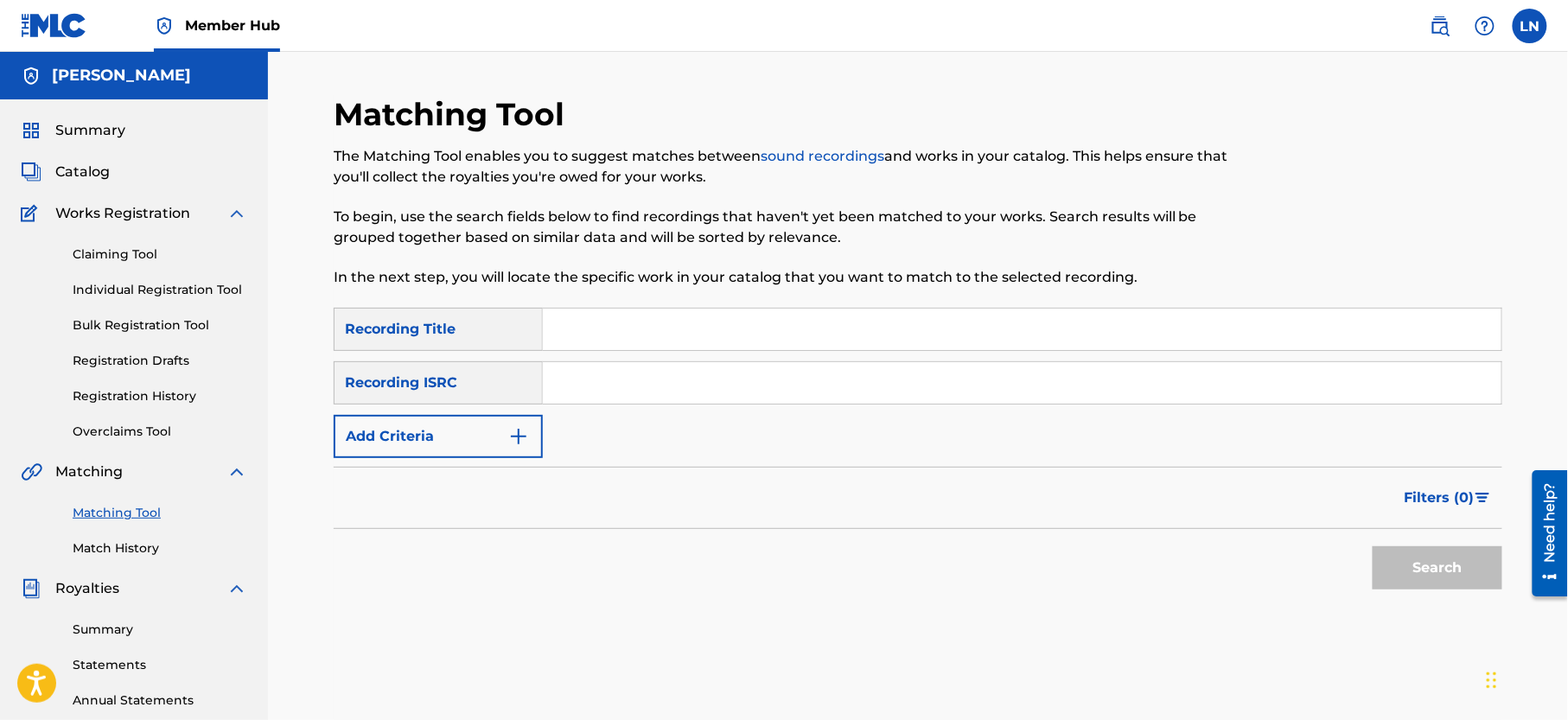
click at [646, 330] on input "Search Form" at bounding box center [1022, 329] width 959 height 41
paste input "CORNY VS SURU MIX MASHUP"
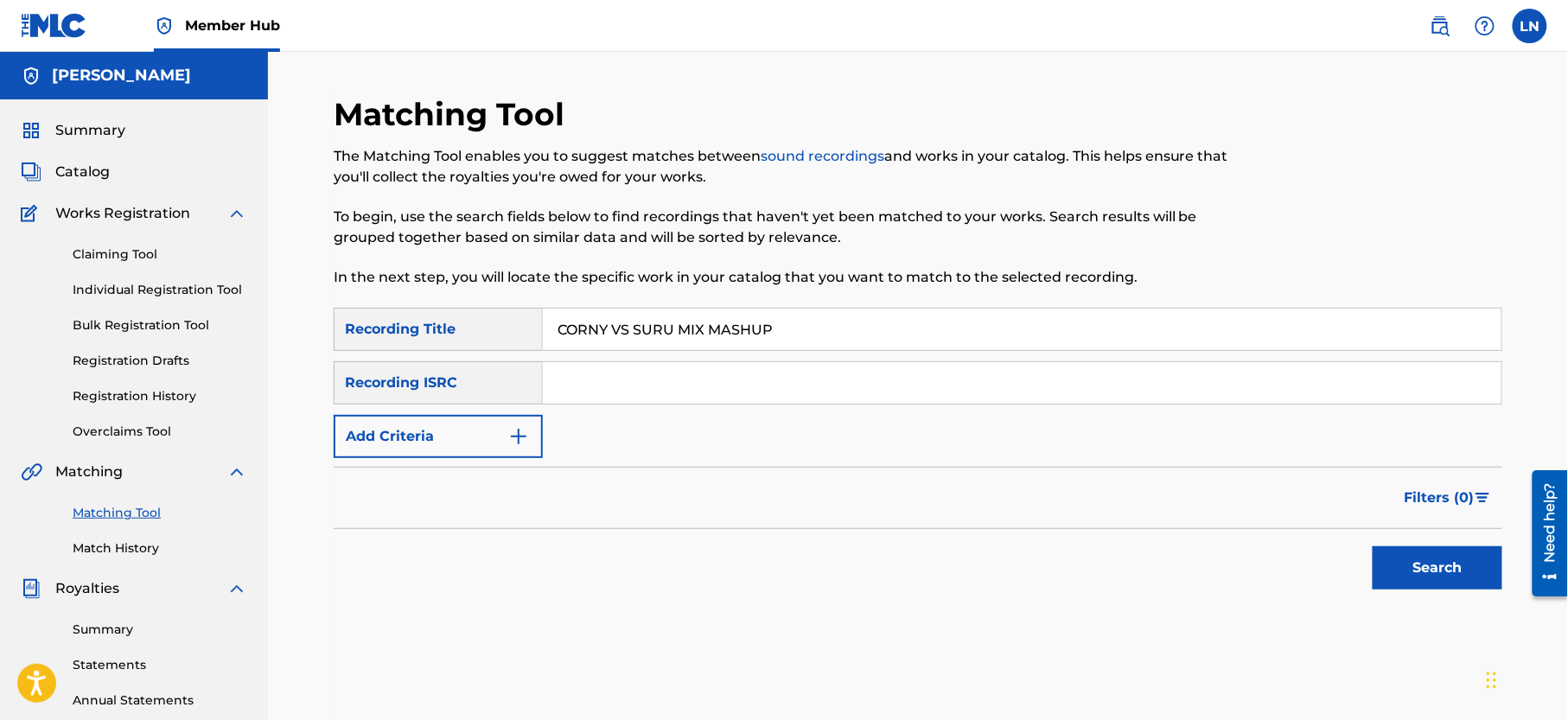
type input "CORNY VS SURU MIX MASHUP"
click at [1372, 546] on button "Search" at bounding box center [1437, 568] width 130 height 43
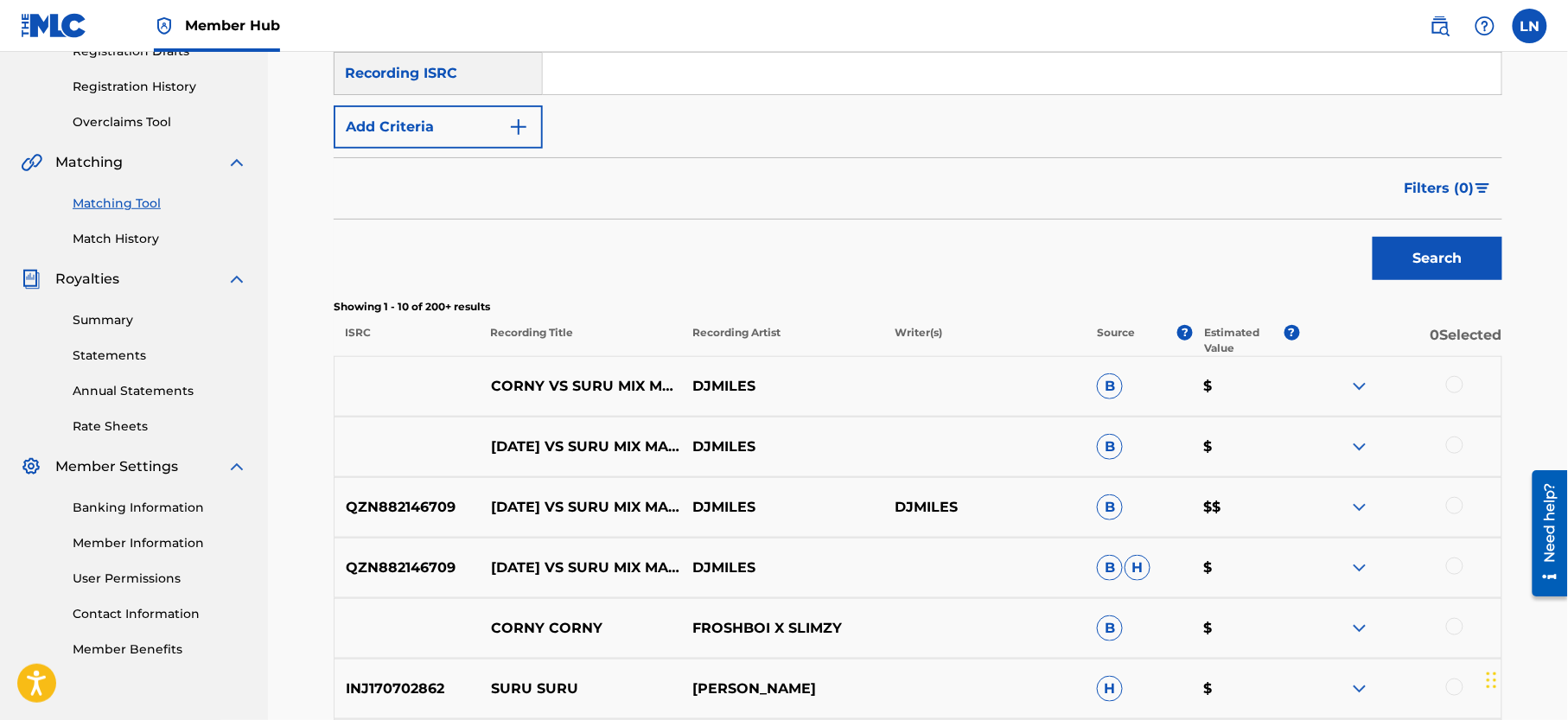
scroll to position [323, 0]
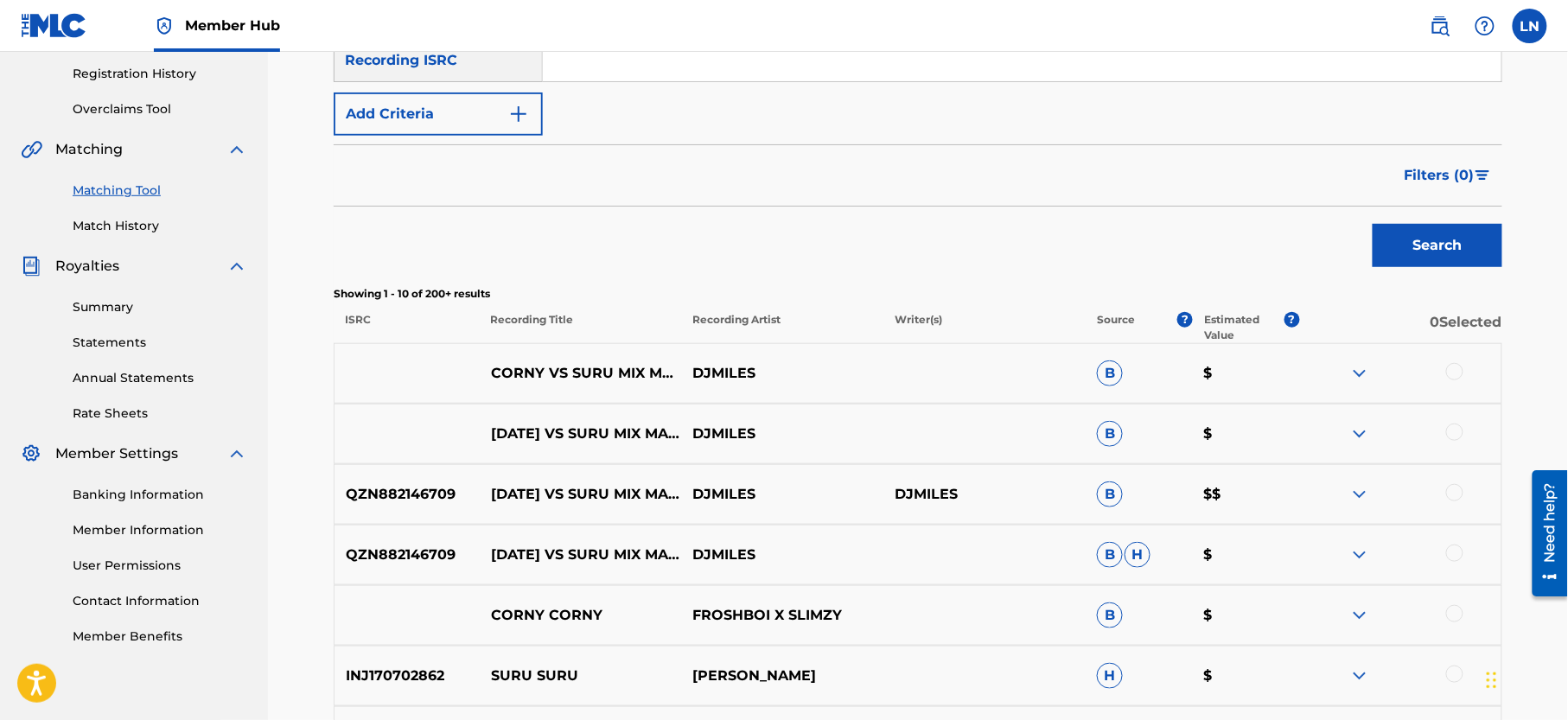
click at [1452, 384] on div "CORNY VS SURU MIX MASHUP DJMILES B $" at bounding box center [918, 373] width 1169 height 61
click at [1456, 379] on div at bounding box center [1455, 371] width 17 height 17
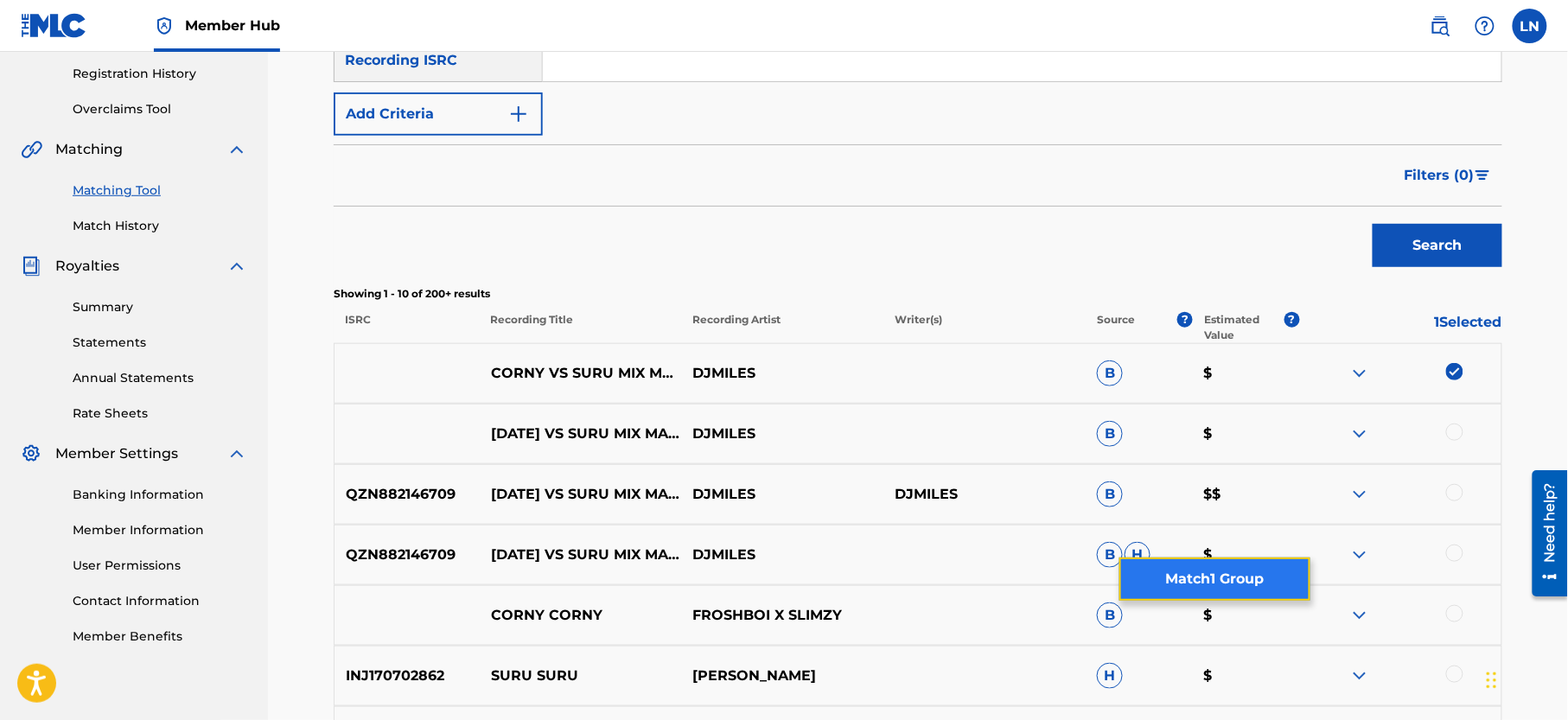
click at [1203, 570] on button "Match 1 Group" at bounding box center [1214, 579] width 191 height 43
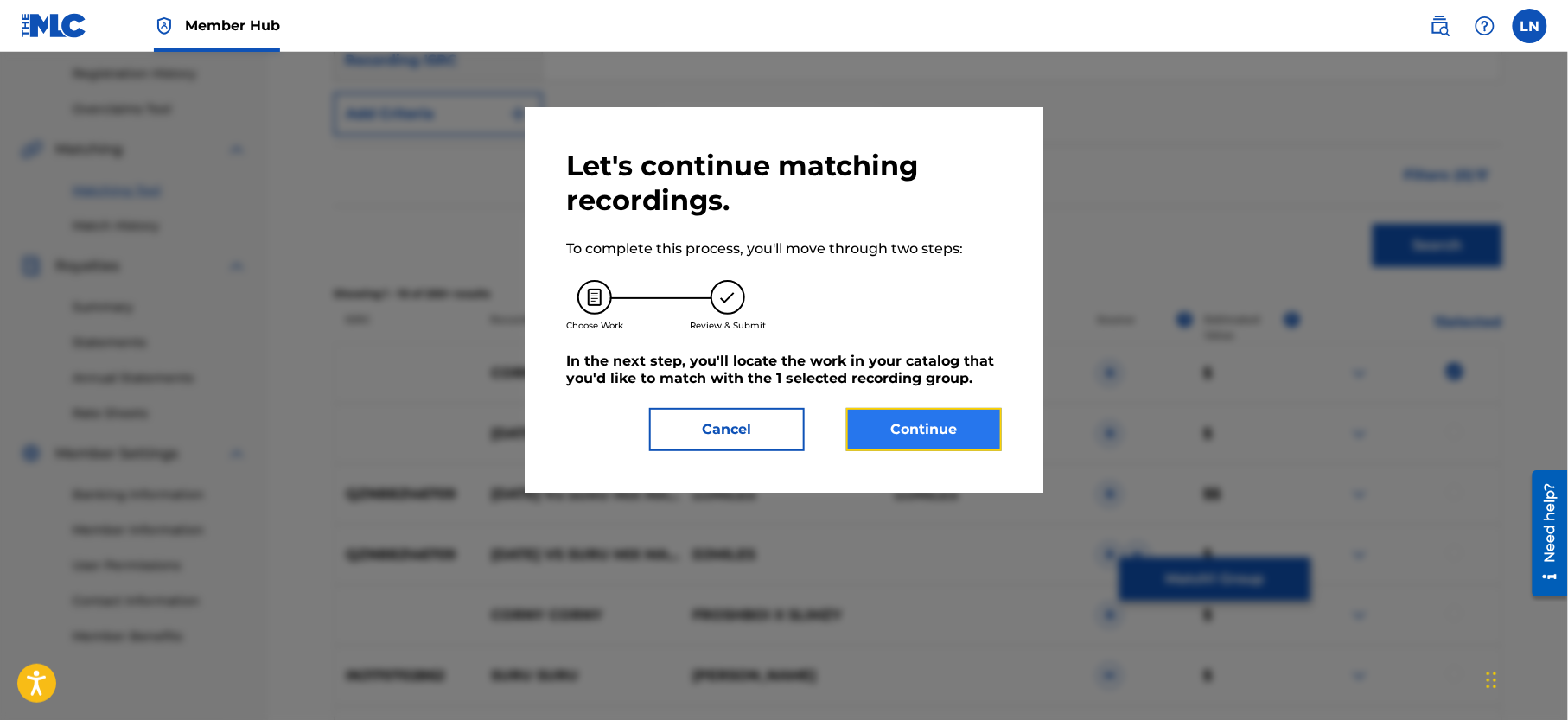
click at [893, 439] on button "Continue" at bounding box center [924, 429] width 155 height 43
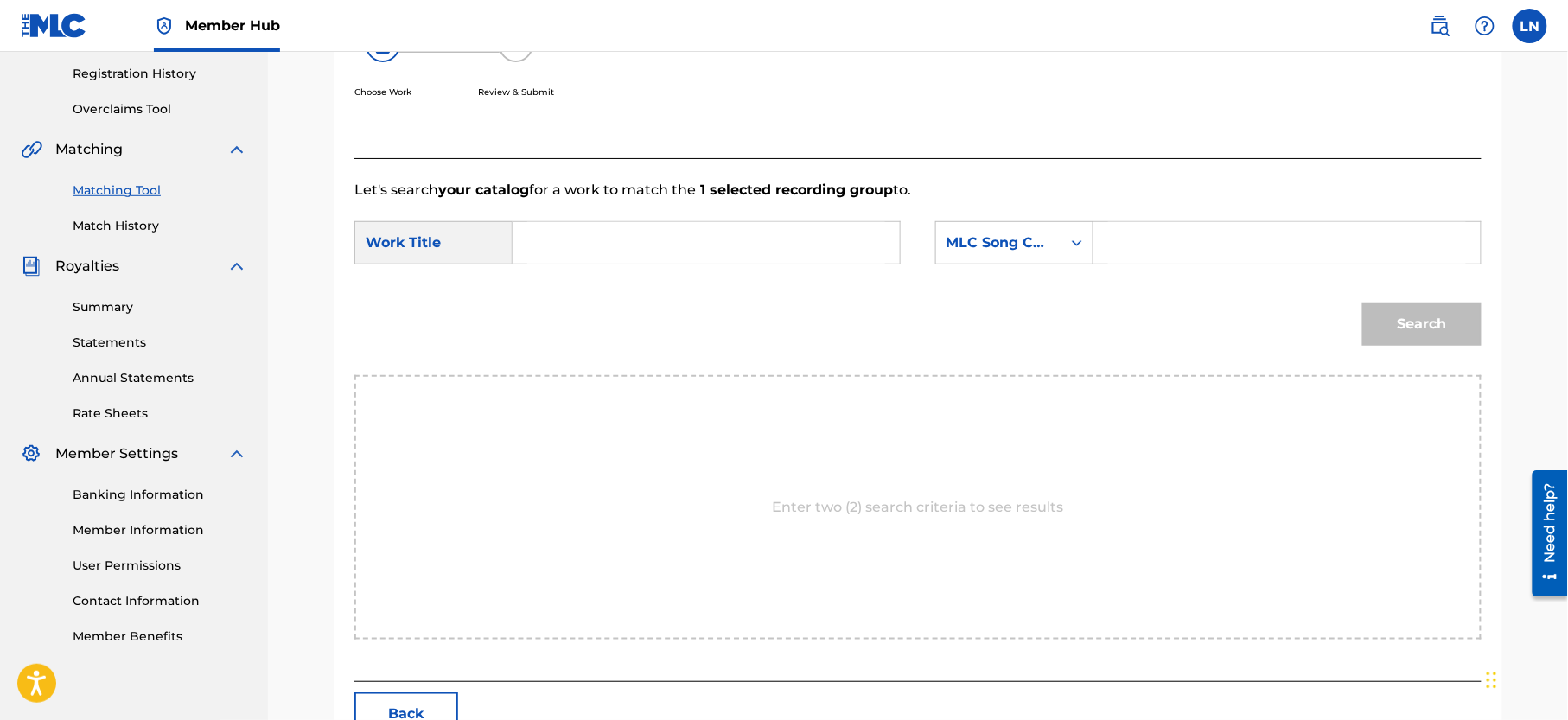
click at [728, 253] on input "Search Form" at bounding box center [706, 242] width 358 height 41
paste input "CORNY VS SURU MIX MASHUP"
click at [582, 301] on strong "mix" at bounding box center [592, 302] width 28 height 17
type input "corny vs suru mix mashup"
click at [1009, 256] on div "MLC Song Code" at bounding box center [999, 242] width 125 height 33
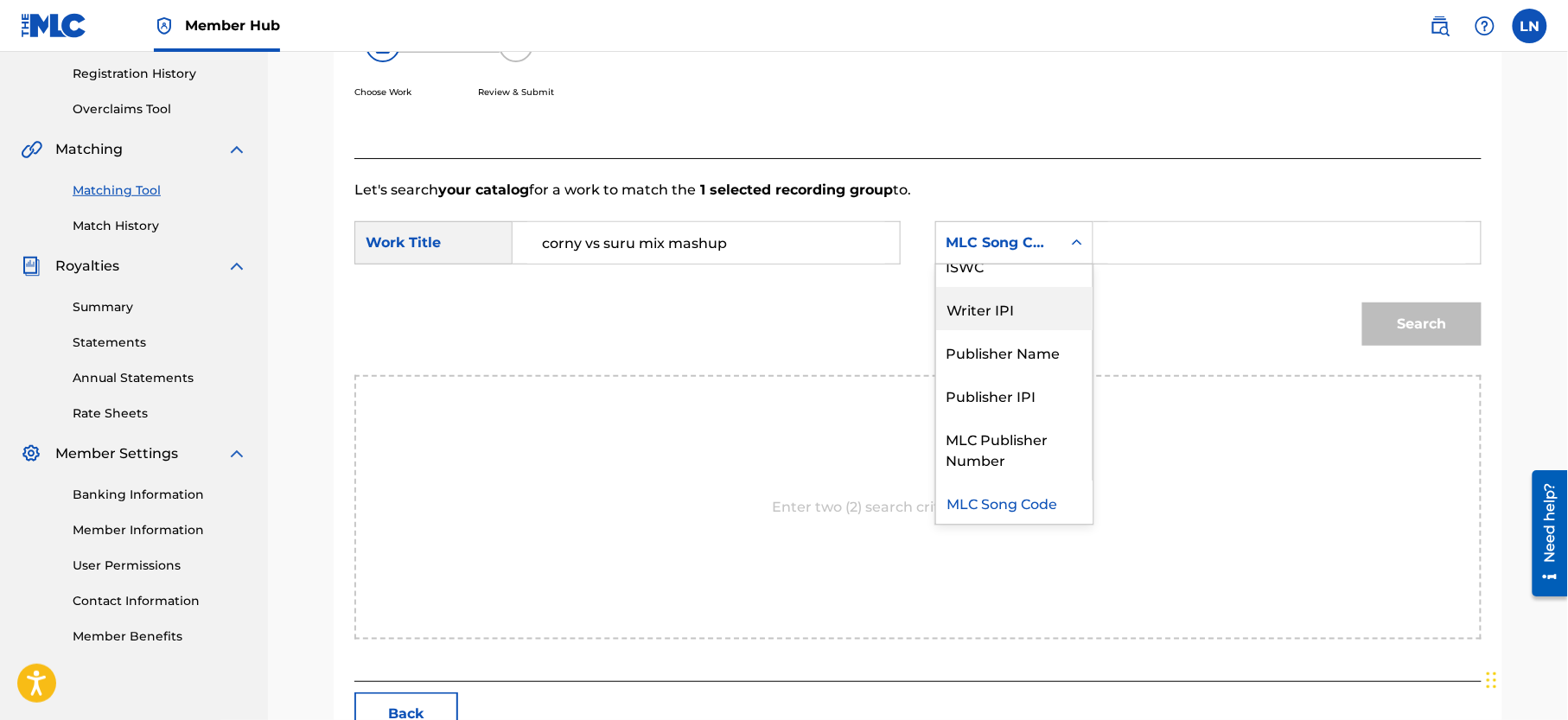
scroll to position [0, 0]
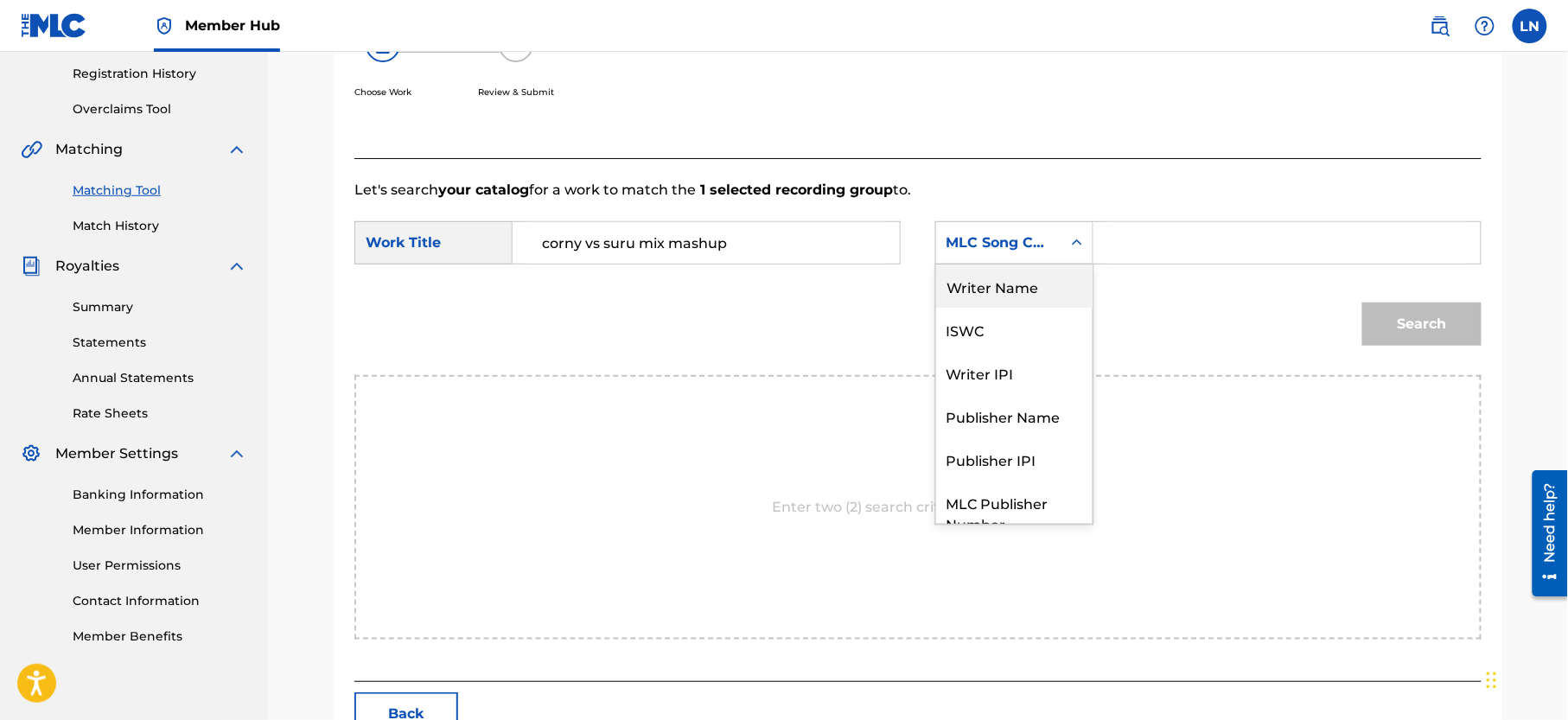
click at [1024, 294] on div "Writer Name" at bounding box center [1014, 286] width 156 height 43
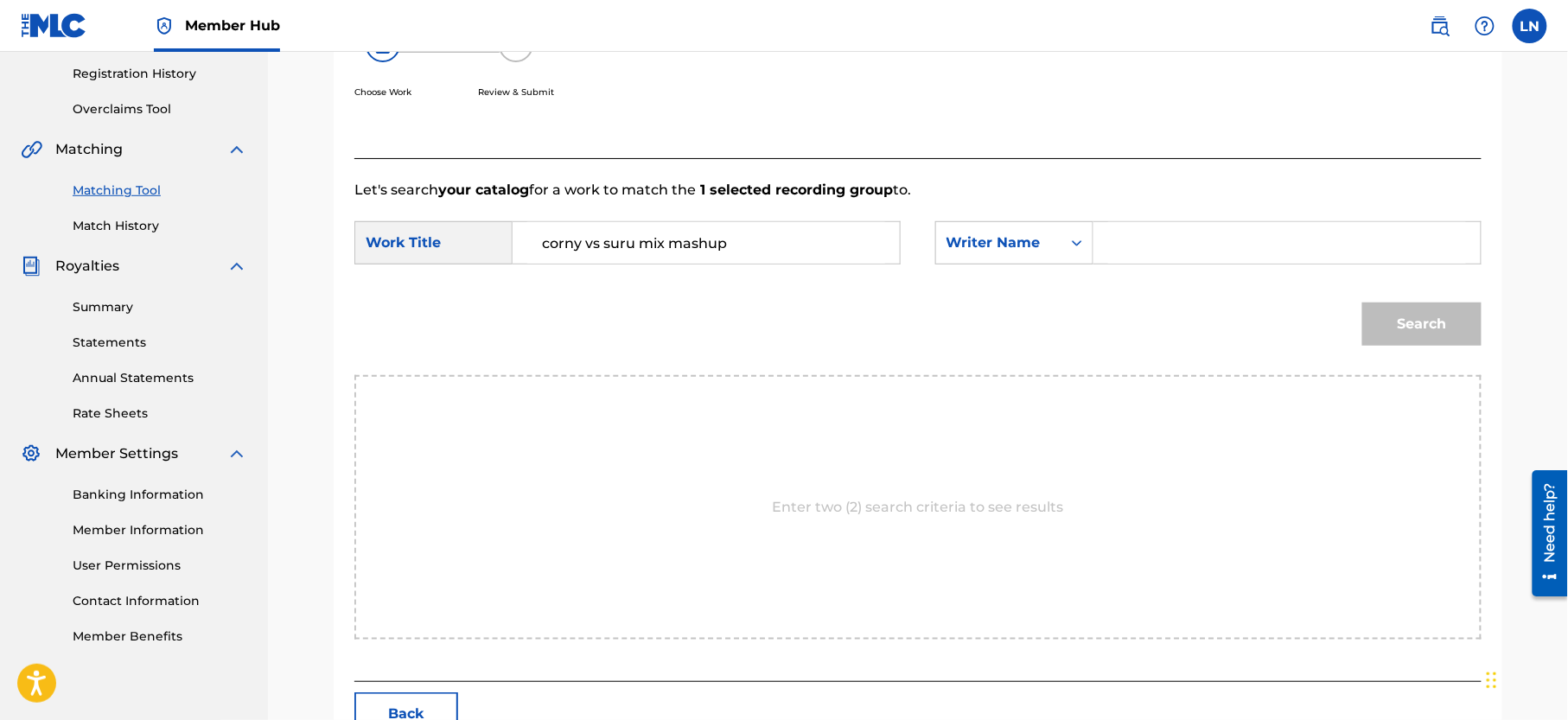
click at [1165, 256] on input "Search Form" at bounding box center [1286, 242] width 358 height 41
type input "[PERSON_NAME]"
click at [1362, 302] on button "Search" at bounding box center [1422, 324] width 120 height 43
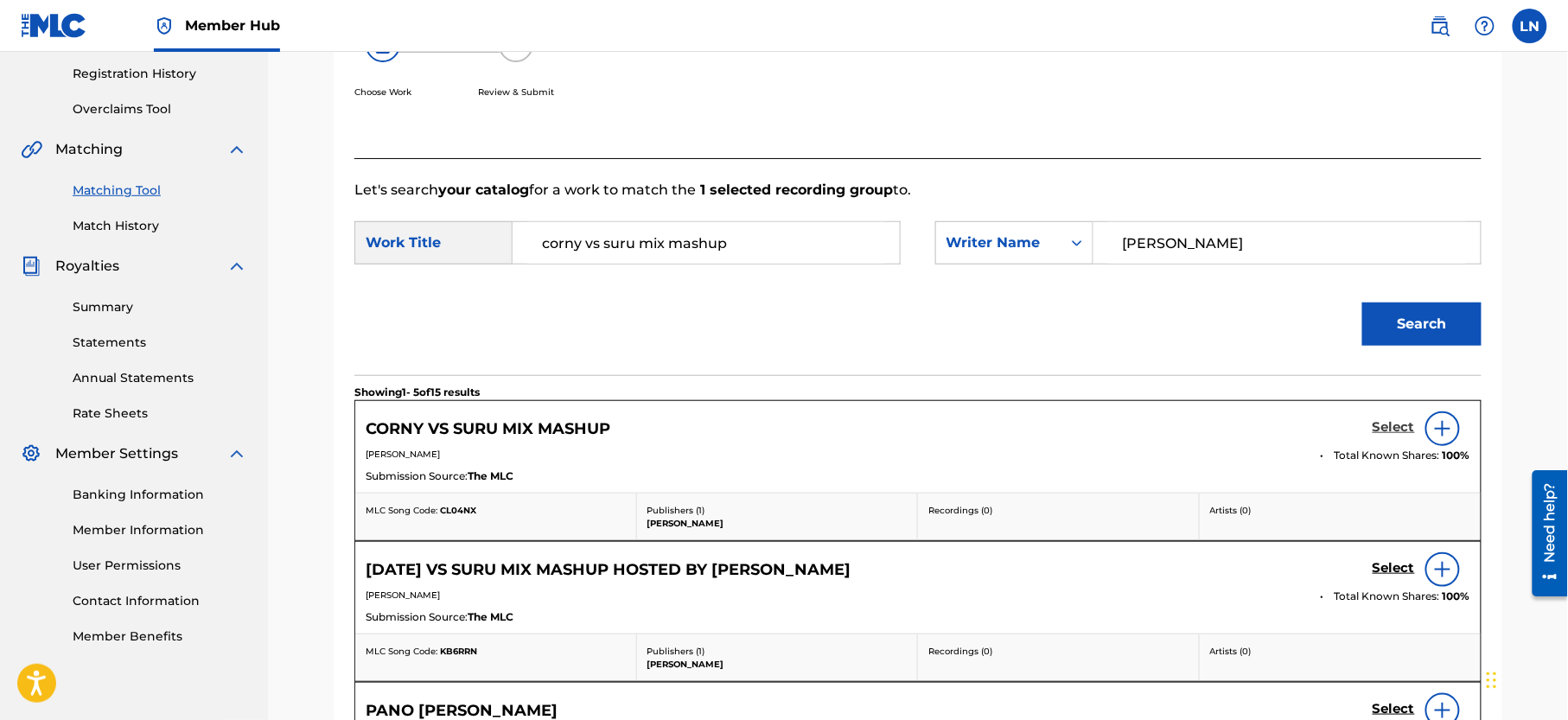
click at [1393, 424] on h5 "Select" at bounding box center [1393, 427] width 42 height 17
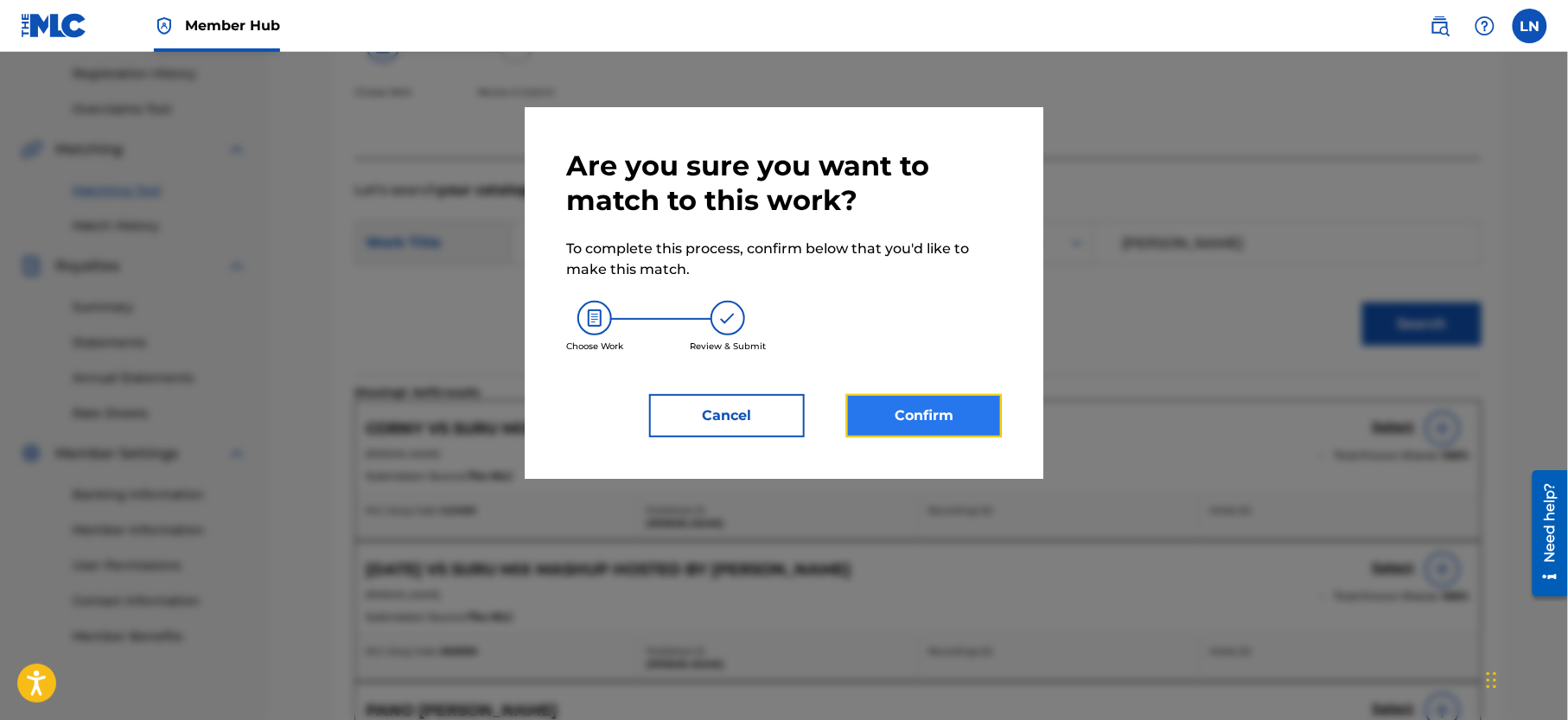
click at [956, 414] on button "Confirm" at bounding box center [924, 415] width 155 height 43
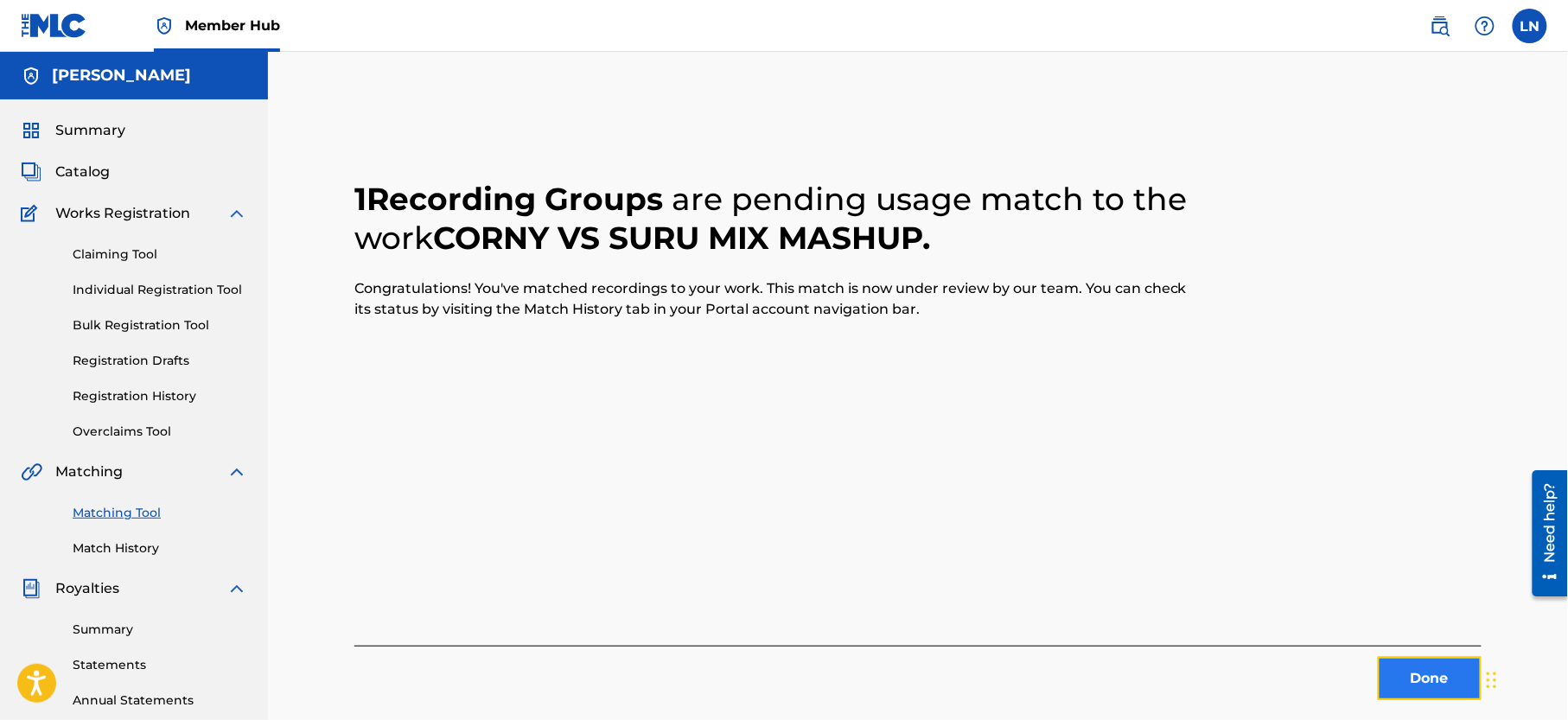
click at [1449, 691] on button "Done" at bounding box center [1430, 678] width 104 height 43
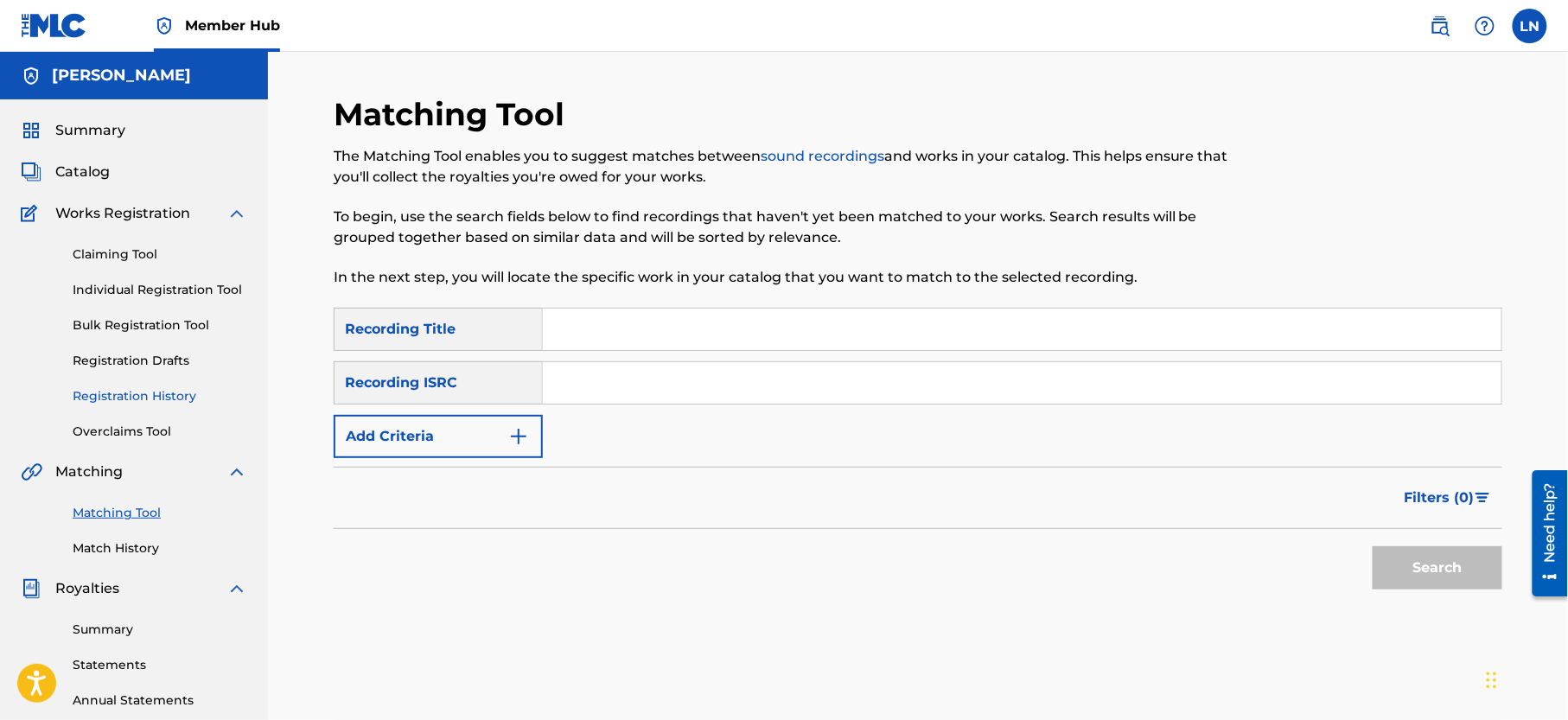
click at [178, 405] on link "Registration History" at bounding box center [160, 396] width 175 height 18
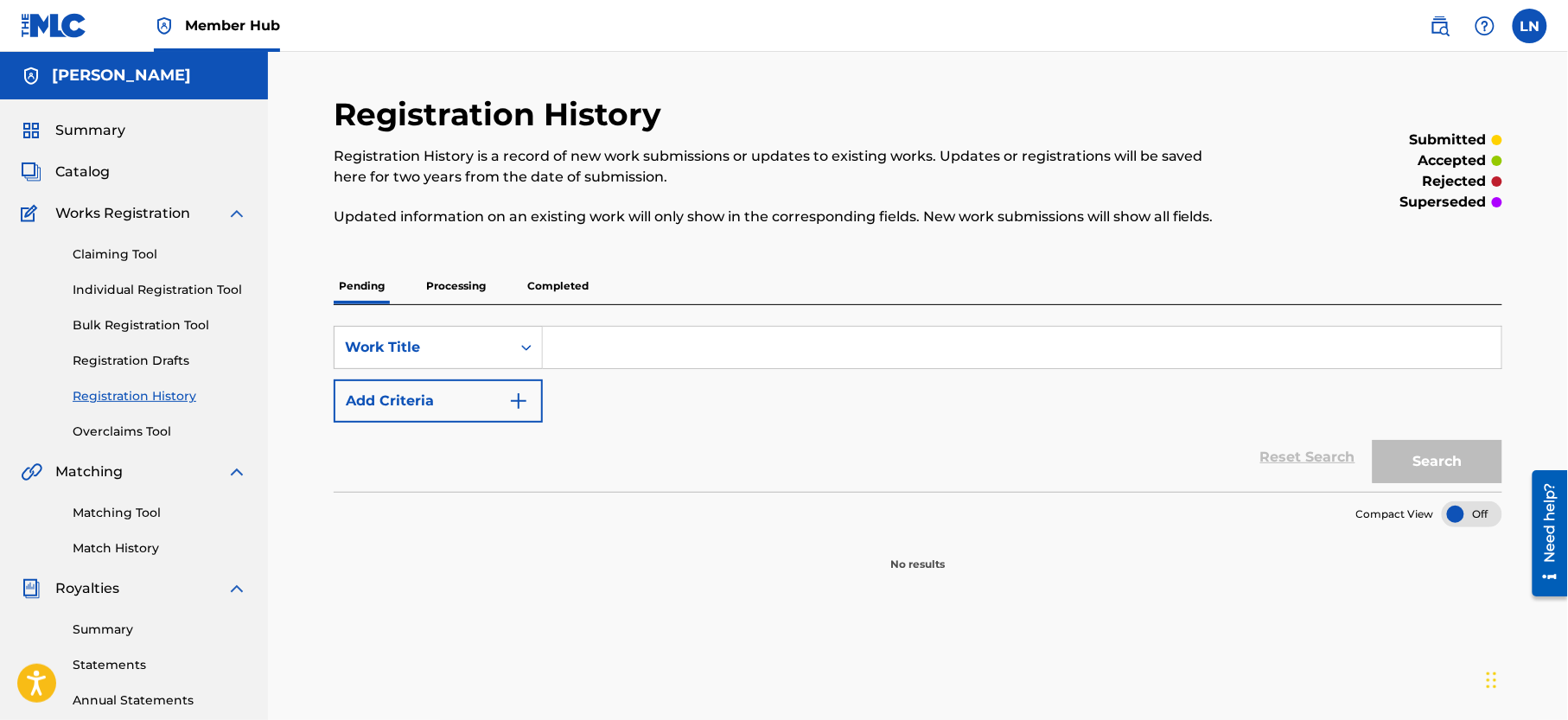
click at [561, 287] on p "Completed" at bounding box center [558, 285] width 72 height 36
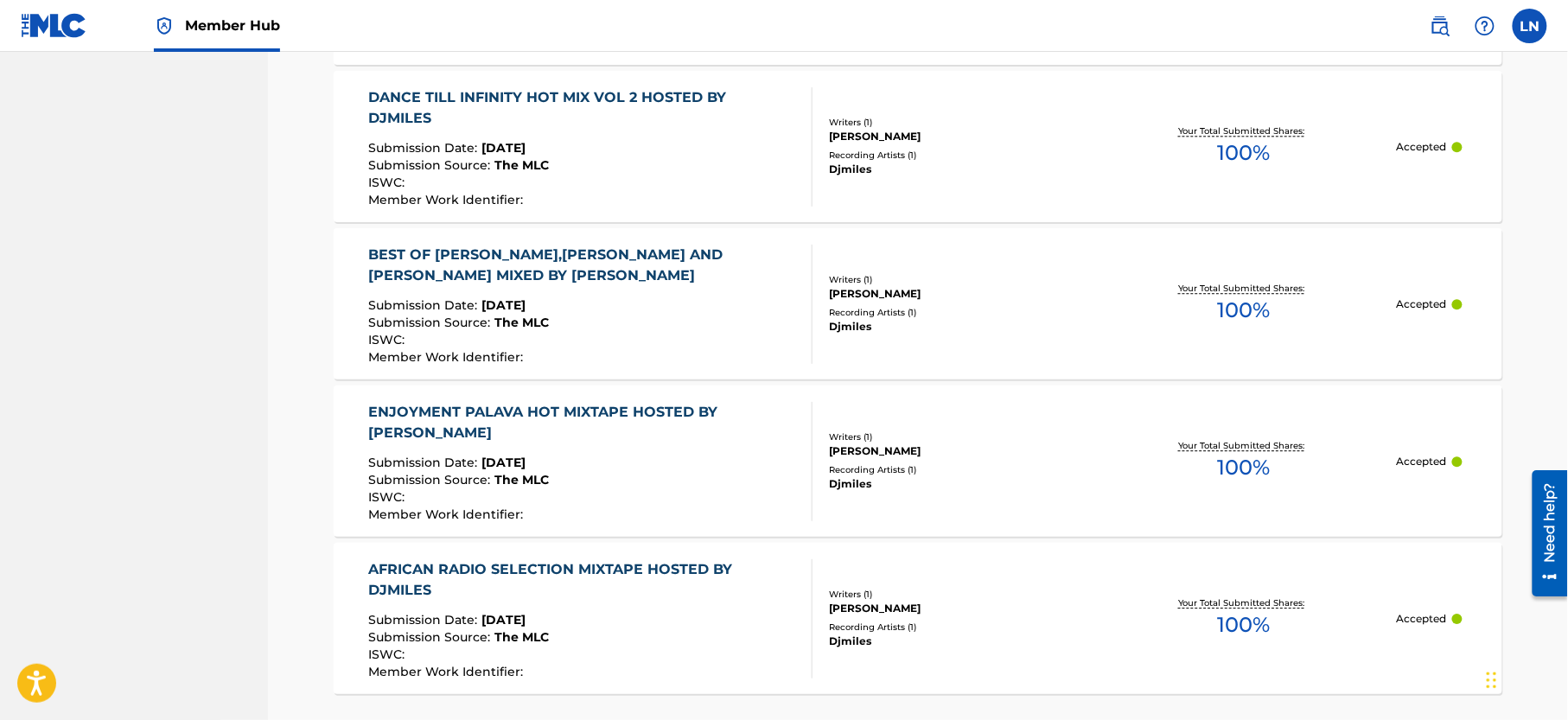
scroll to position [1653, 0]
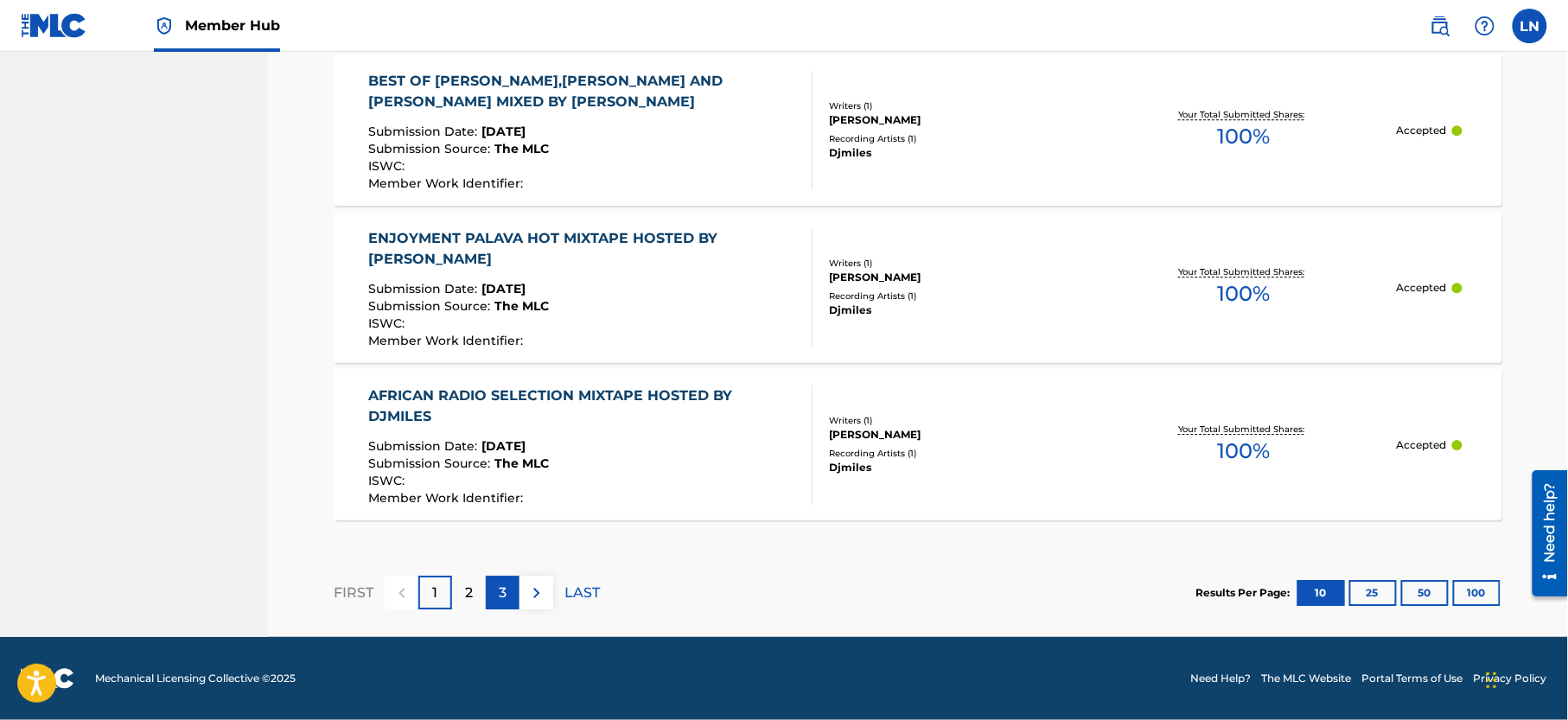
click at [493, 598] on div "3" at bounding box center [502, 592] width 34 height 34
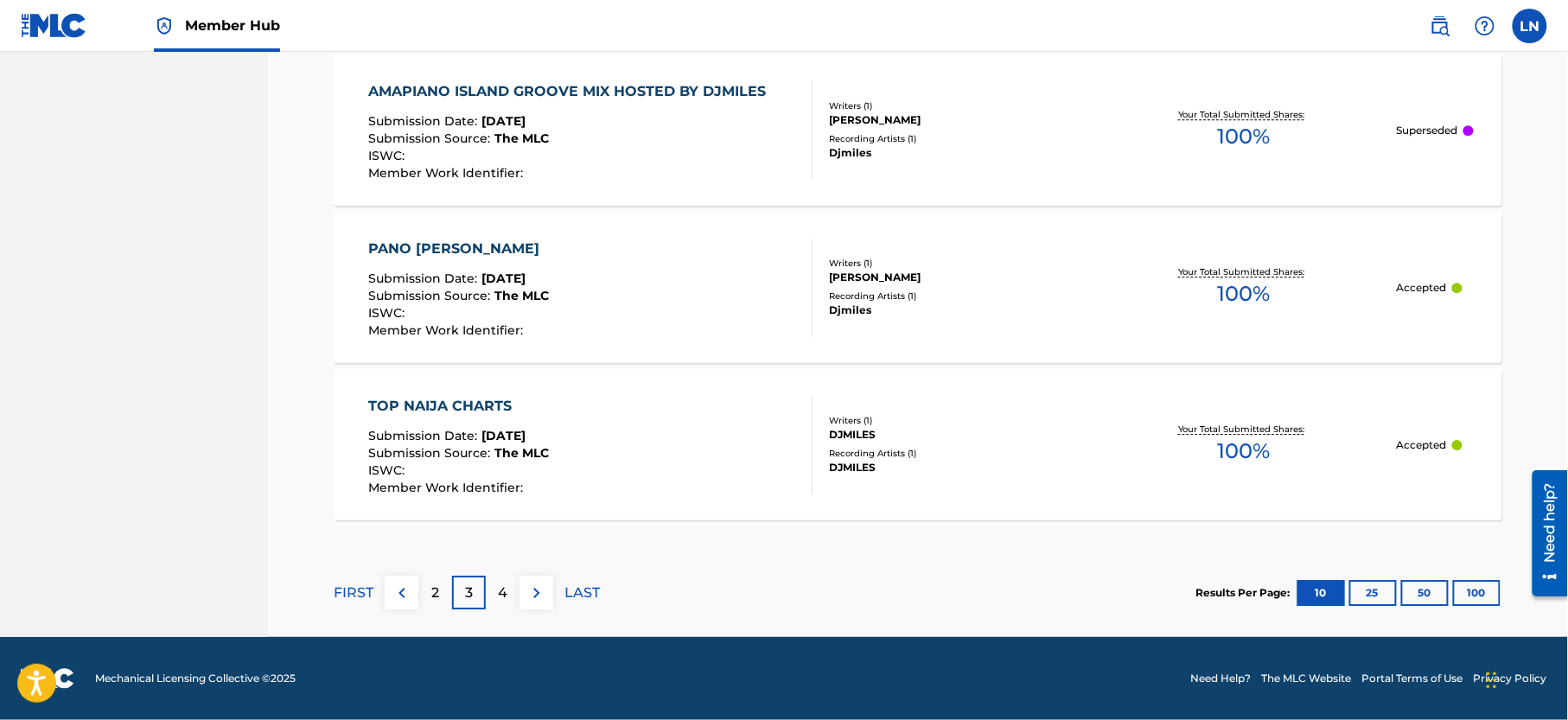
click at [550, 255] on div "PANO [PERSON_NAME]" at bounding box center [459, 249] width 181 height 21
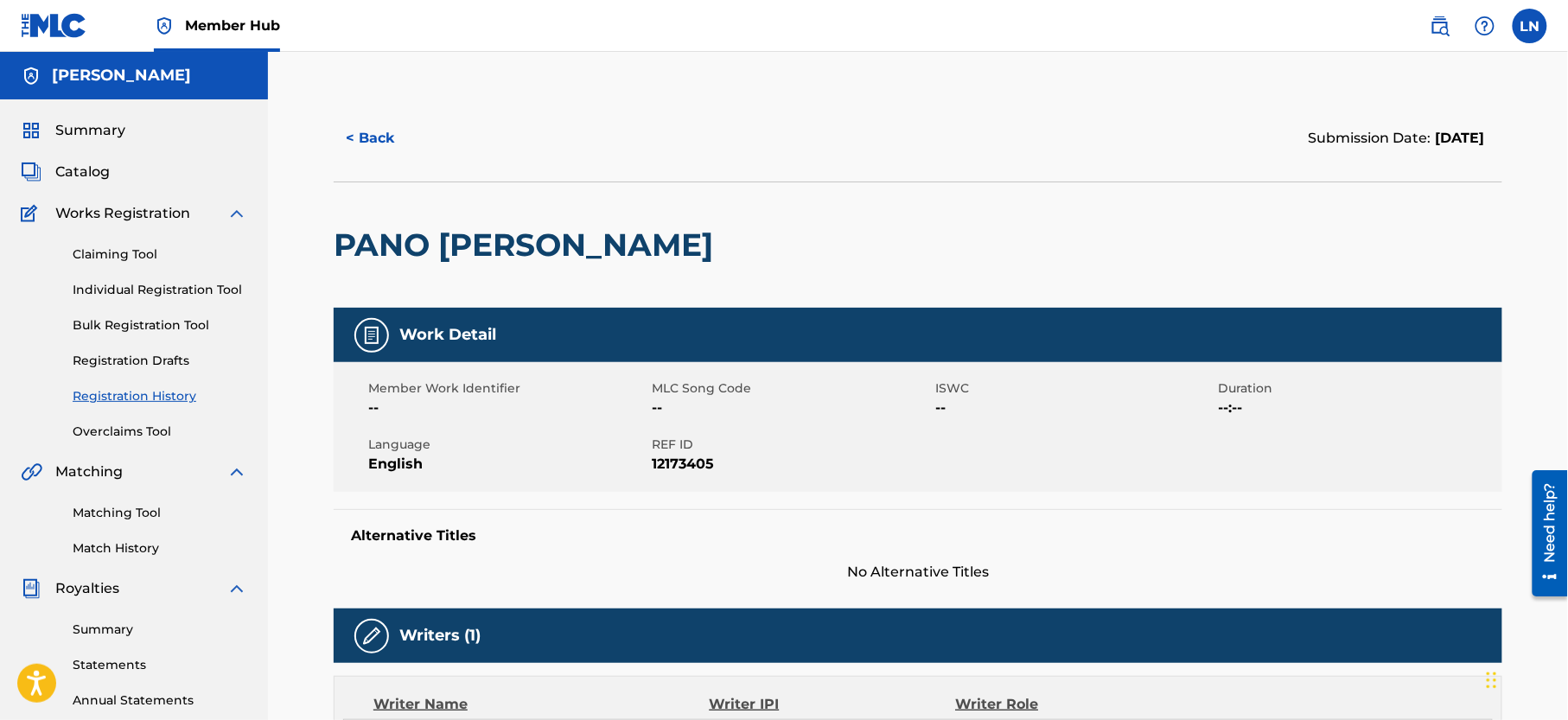
click at [550, 255] on h2 "PANO [PERSON_NAME]" at bounding box center [528, 245] width 388 height 39
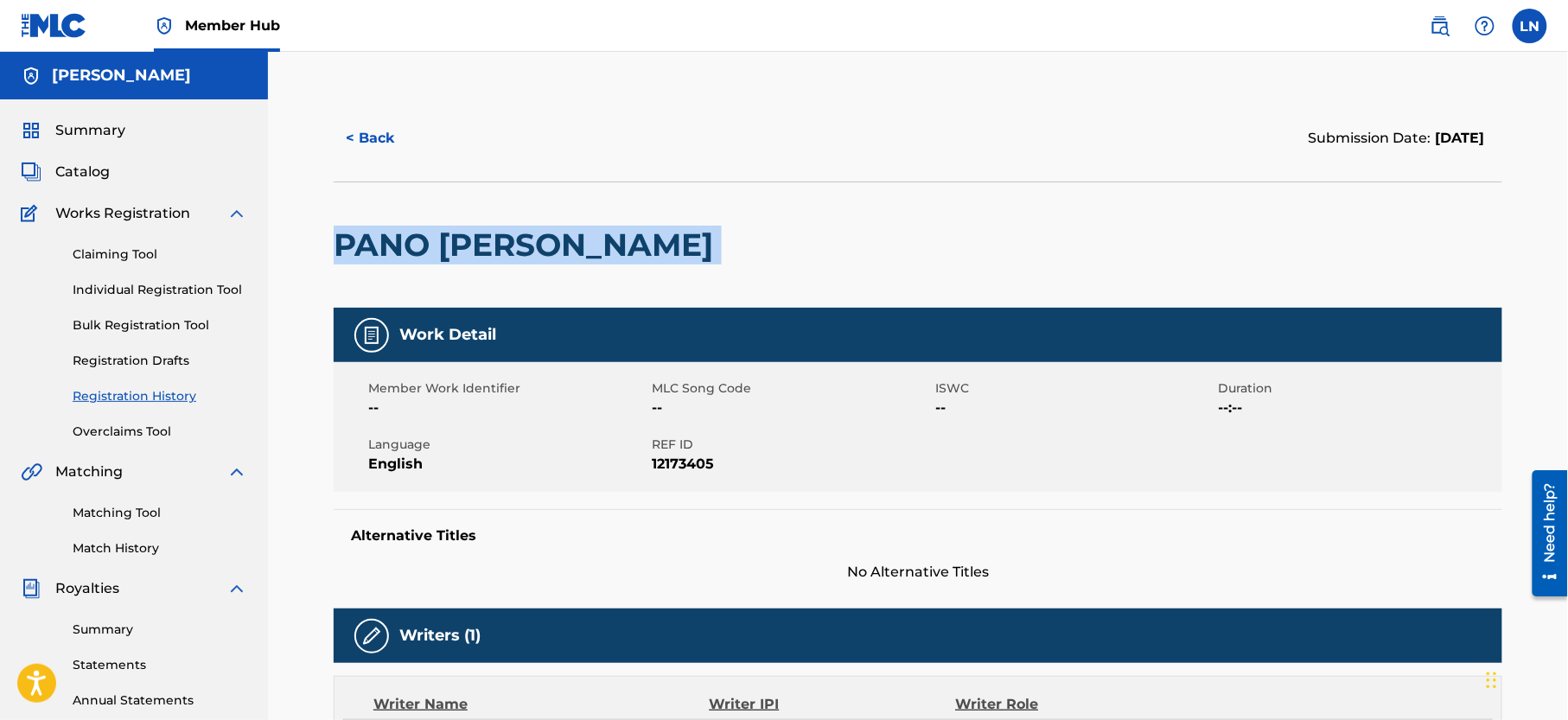
click at [550, 255] on h2 "PANO [PERSON_NAME]" at bounding box center [528, 245] width 388 height 39
click at [115, 522] on link "Matching Tool" at bounding box center [160, 512] width 175 height 18
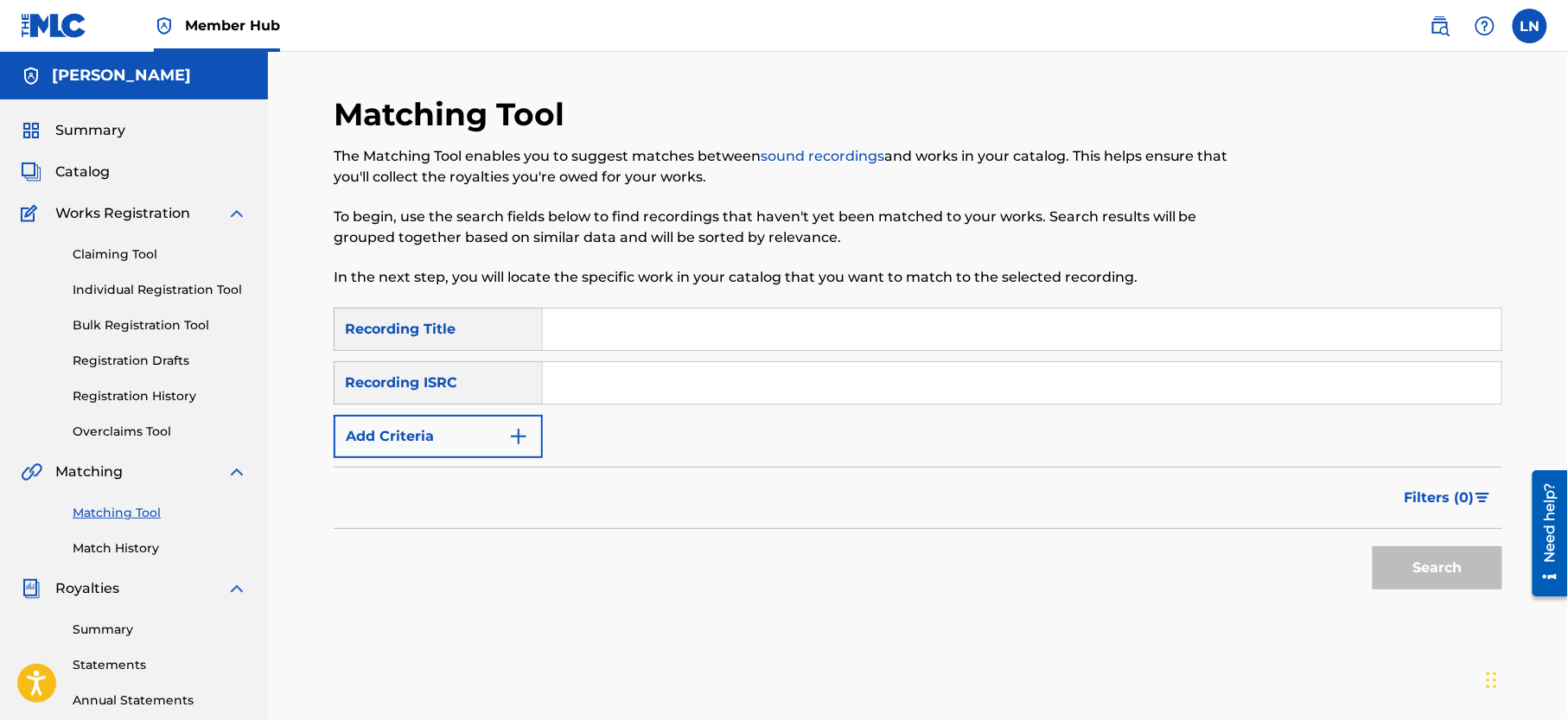
click at [619, 339] on input "Search Form" at bounding box center [1022, 329] width 959 height 41
paste input "PANO [PERSON_NAME]"
type input "PANO [PERSON_NAME]"
click at [1372, 546] on button "Search" at bounding box center [1437, 568] width 130 height 43
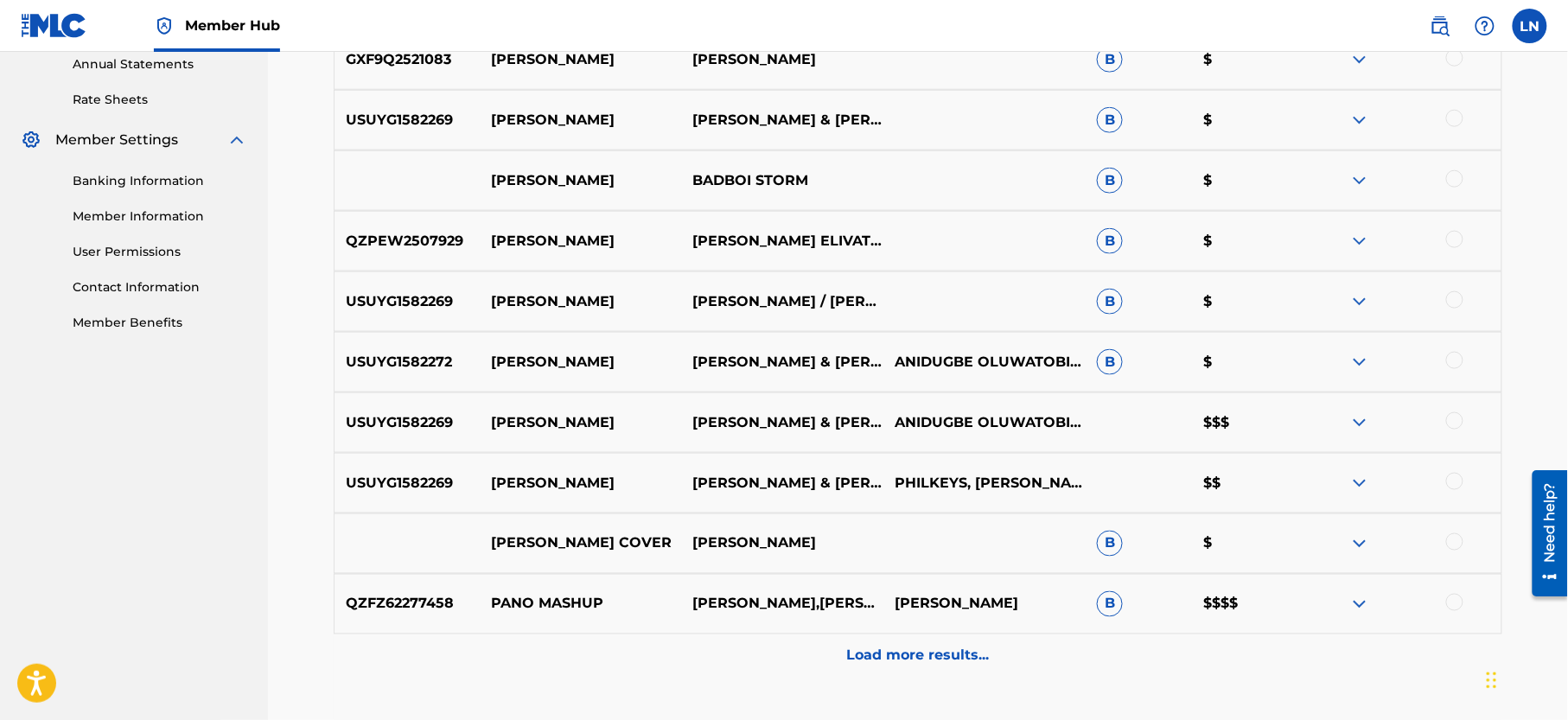
scroll to position [630, 0]
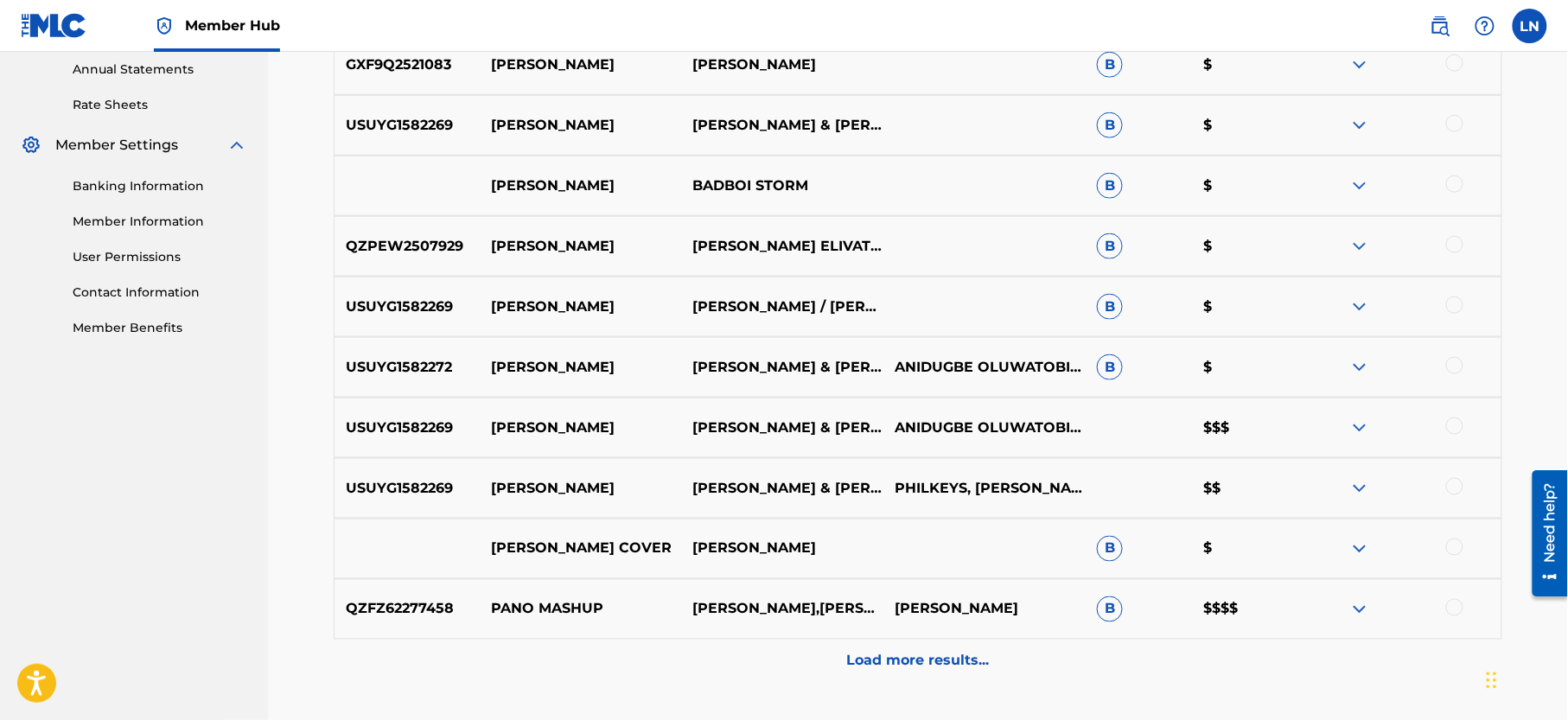
click at [1358, 422] on img at bounding box center [1359, 427] width 21 height 21
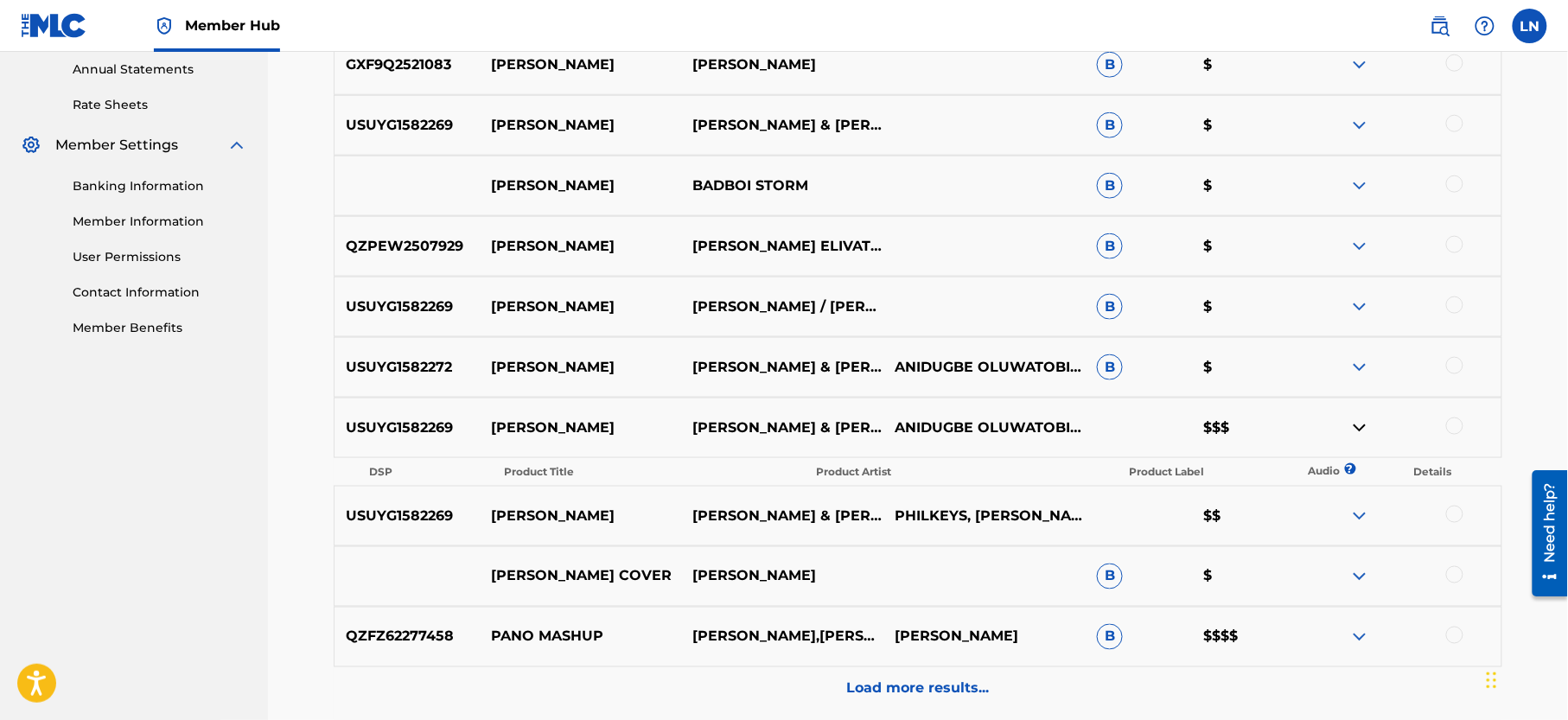
click at [1358, 358] on img at bounding box center [1359, 367] width 21 height 21
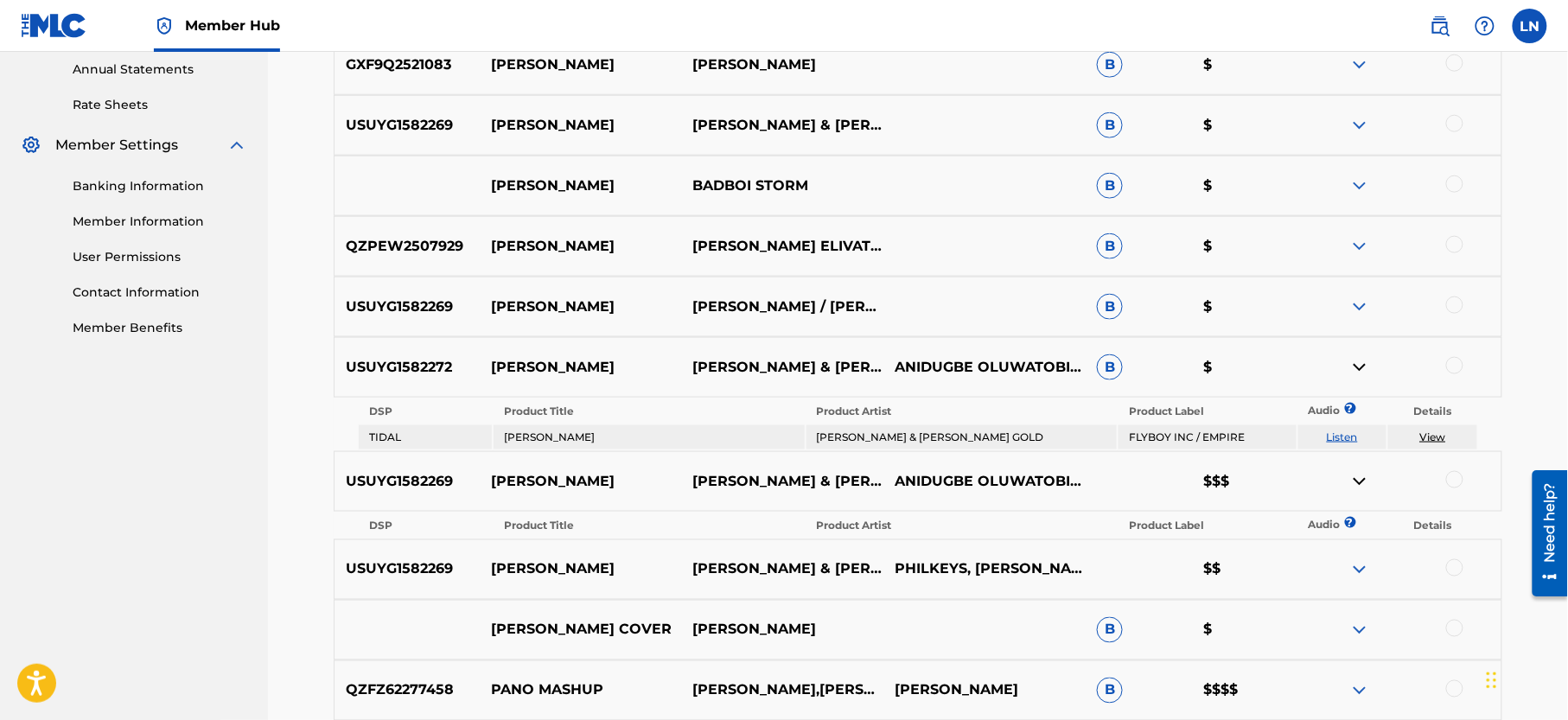
click at [1368, 298] on img at bounding box center [1359, 307] width 21 height 21
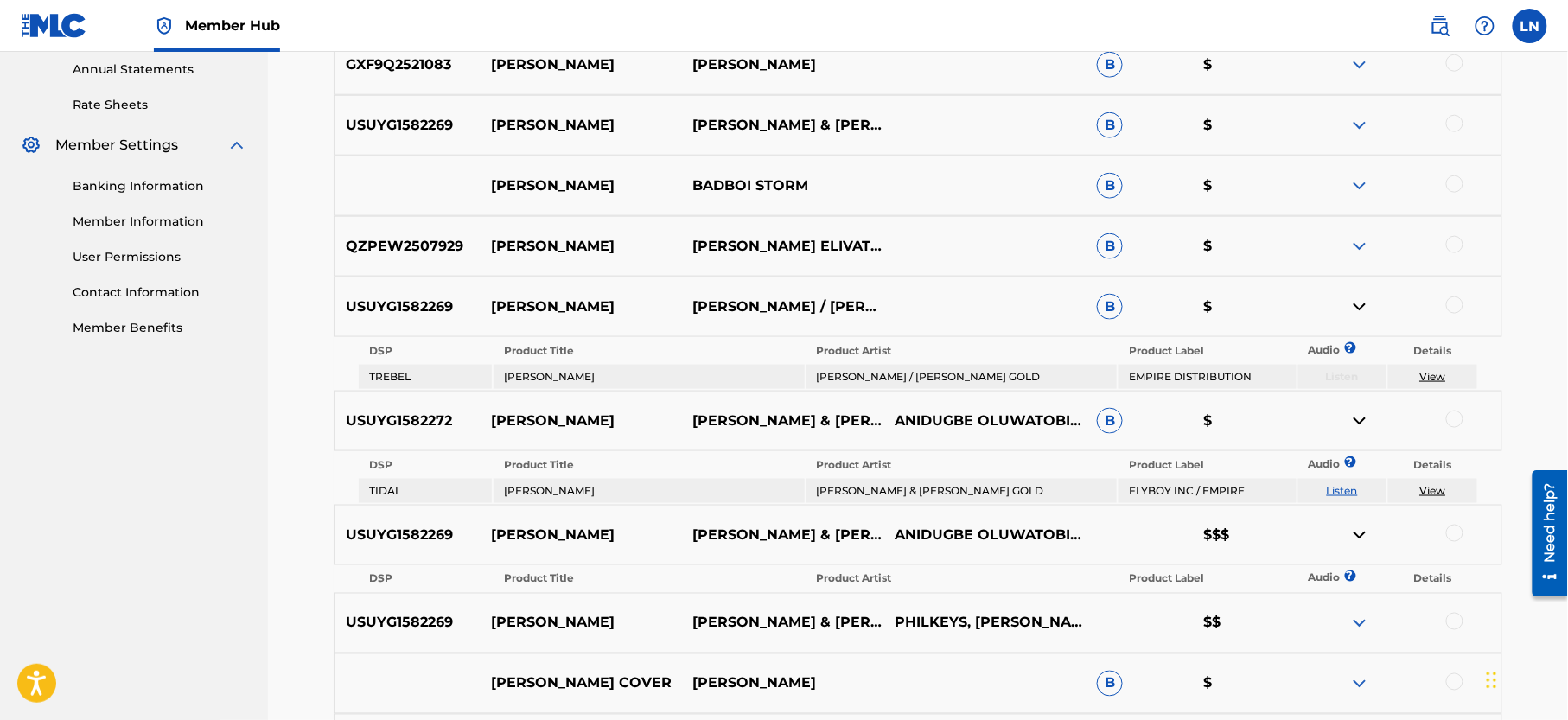
click at [1356, 242] on img at bounding box center [1359, 246] width 21 height 21
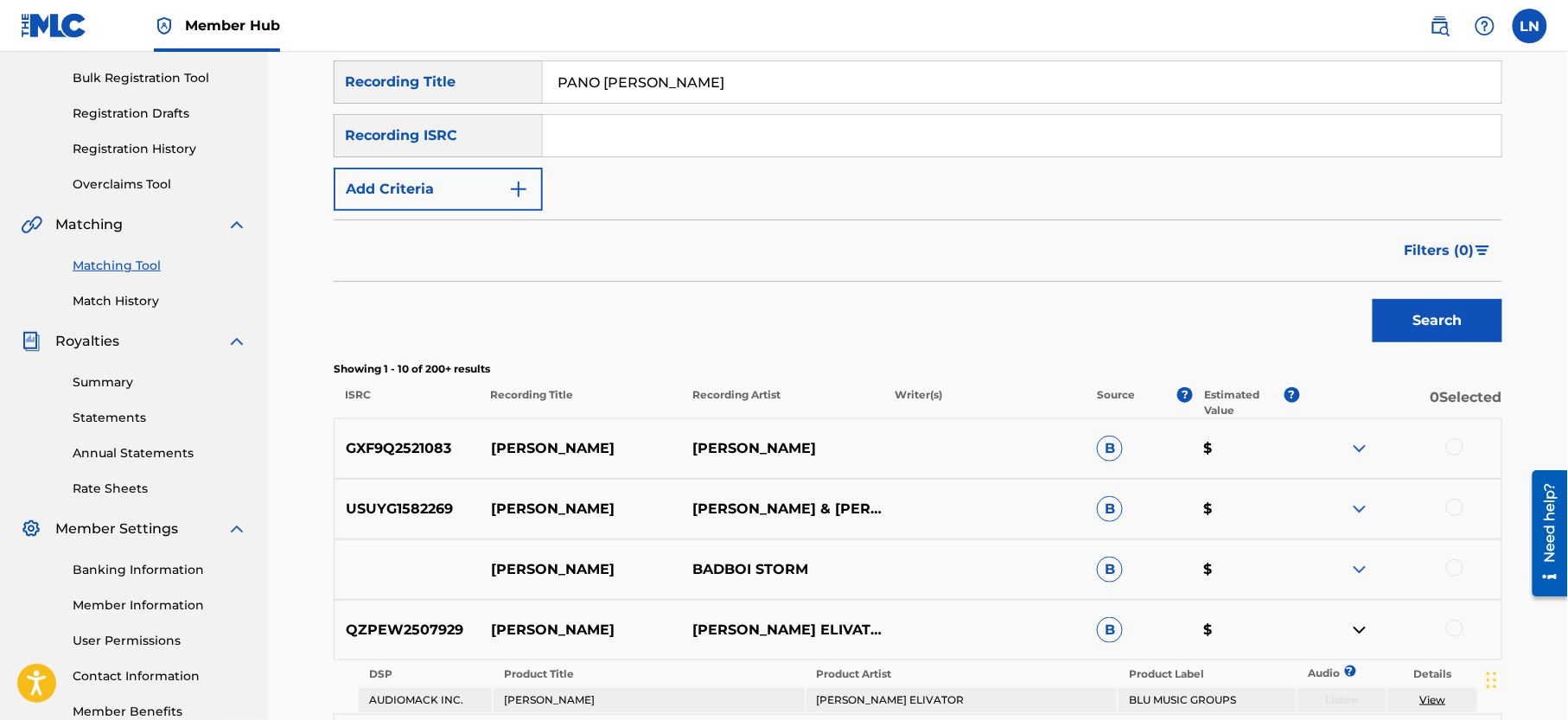
scroll to position [0, 0]
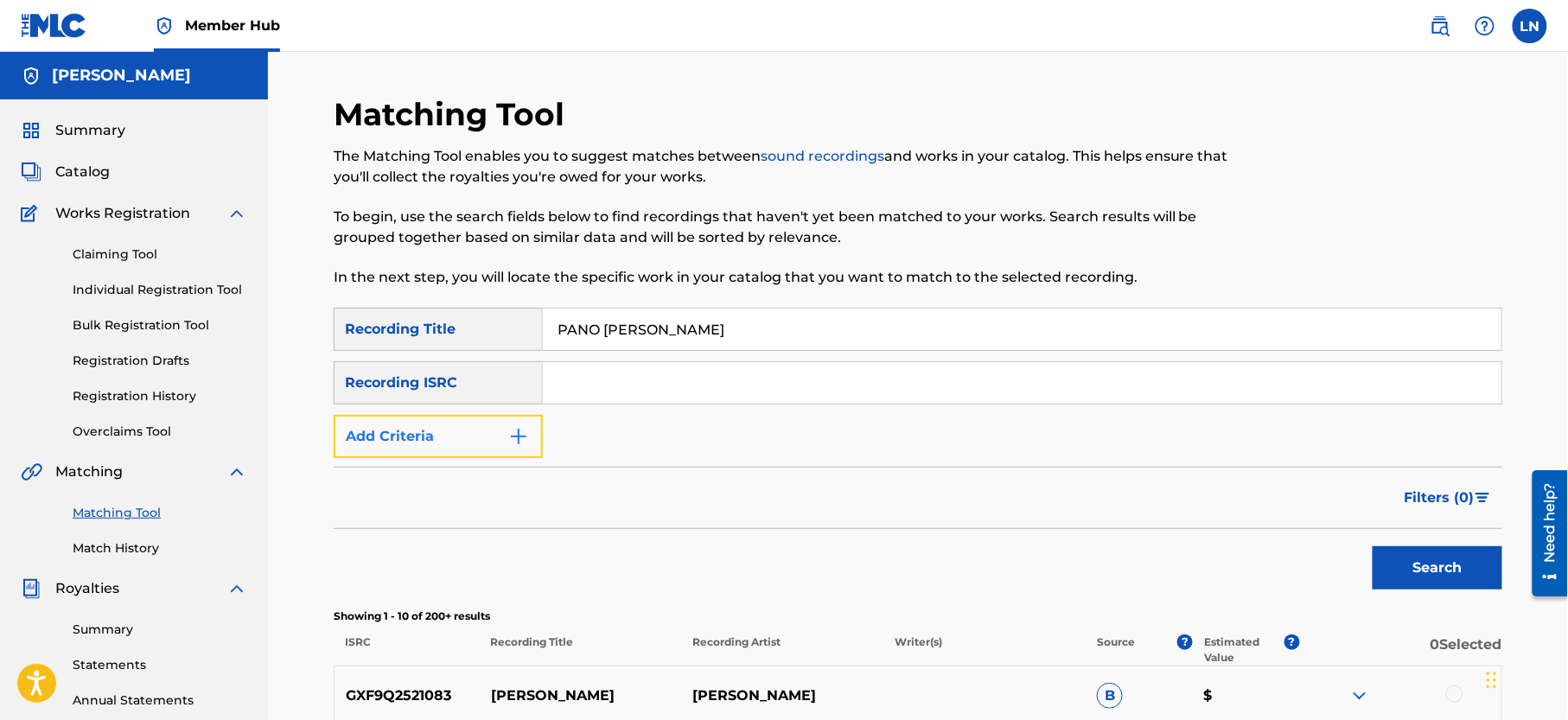
click at [478, 428] on button "Add Criteria" at bounding box center [439, 436] width 210 height 43
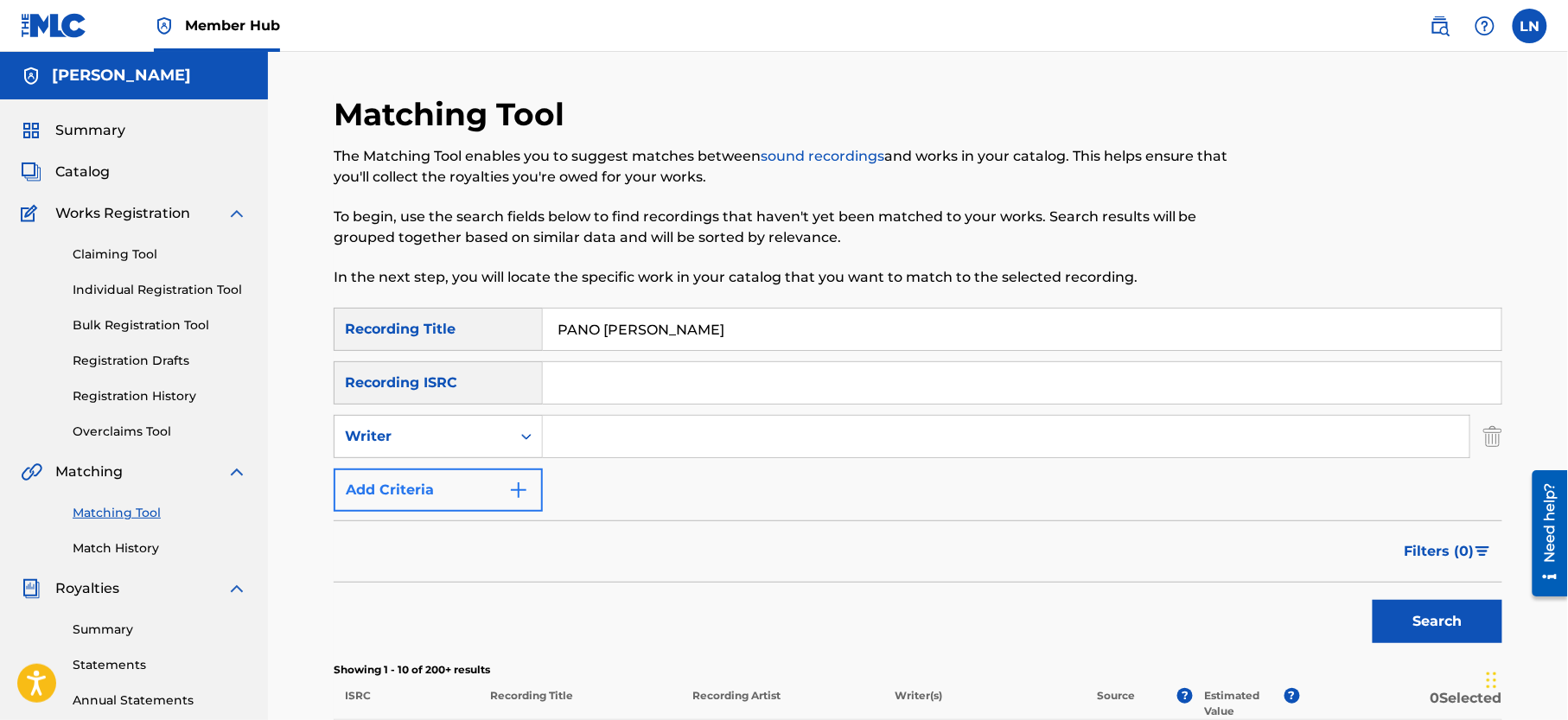
click at [478, 428] on div "Writer" at bounding box center [423, 436] width 155 height 21
click at [443, 478] on div "Recording Artist" at bounding box center [439, 480] width 208 height 43
click at [603, 438] on input "Search Form" at bounding box center [1006, 436] width 926 height 41
type input "Djmiles"
click at [1372, 599] on button "Search" at bounding box center [1437, 621] width 130 height 43
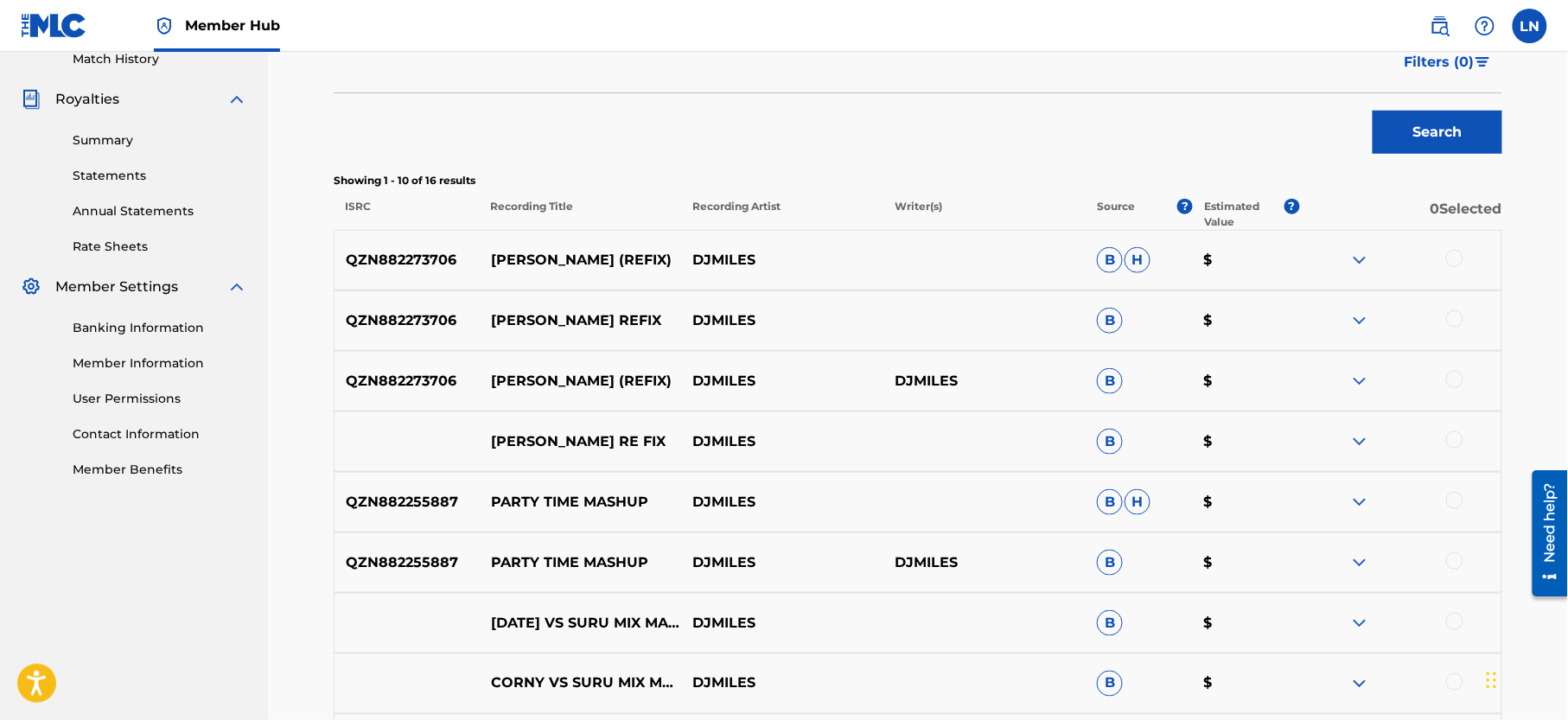
scroll to position [528, 0]
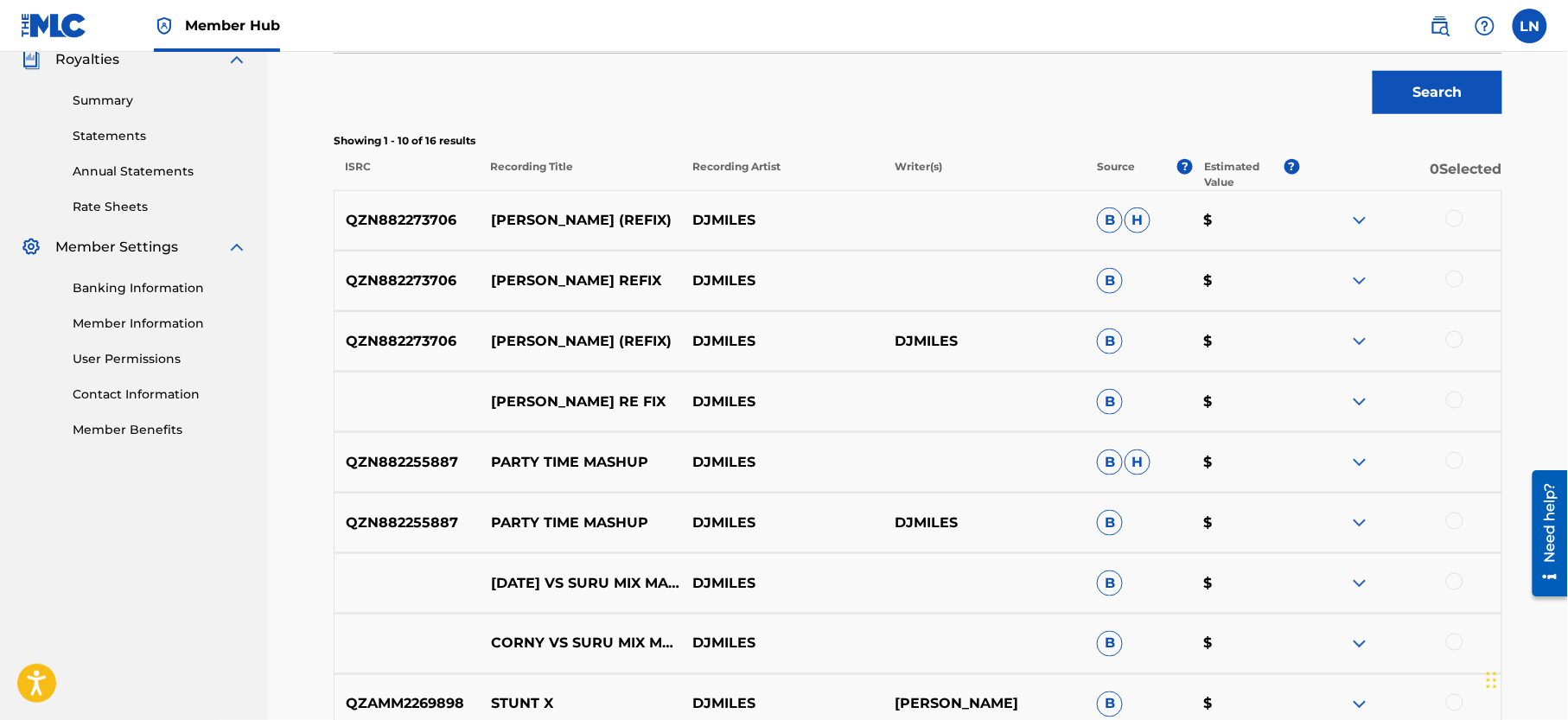
click at [1567, 116] on div "Matching Tool The Matching Tool enables you to suggest matches between sound re…" at bounding box center [918, 223] width 1300 height 1402
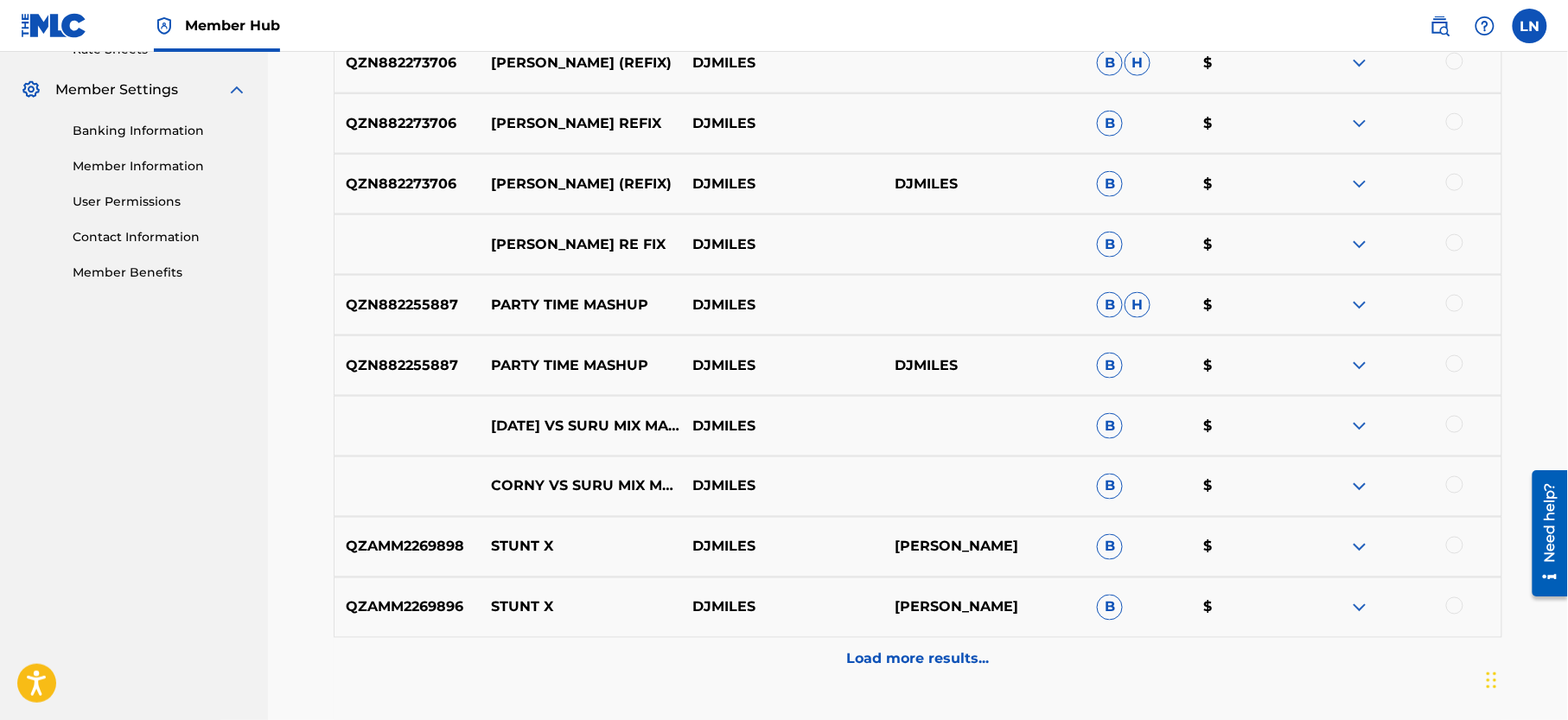
scroll to position [706, 0]
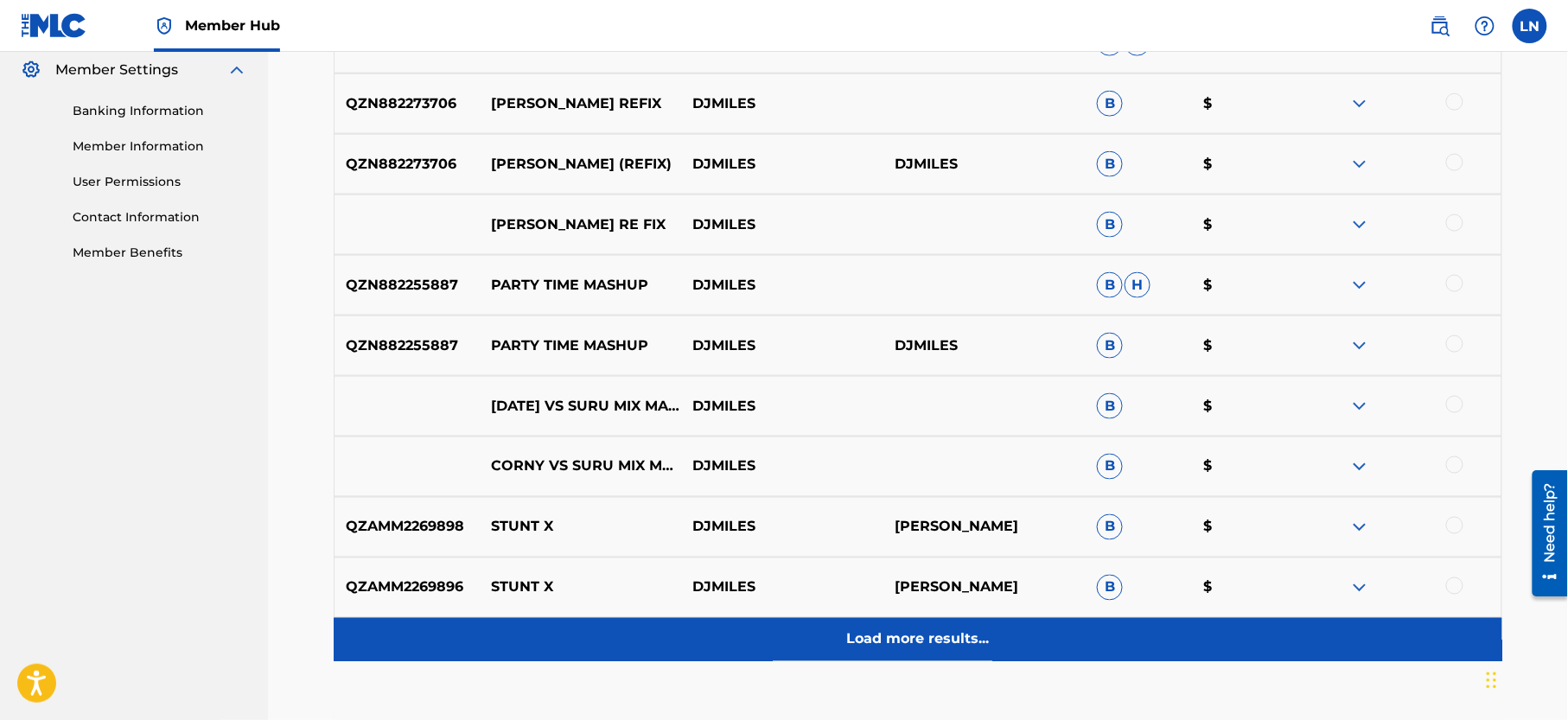
click at [987, 642] on p "Load more results..." at bounding box center [918, 640] width 142 height 21
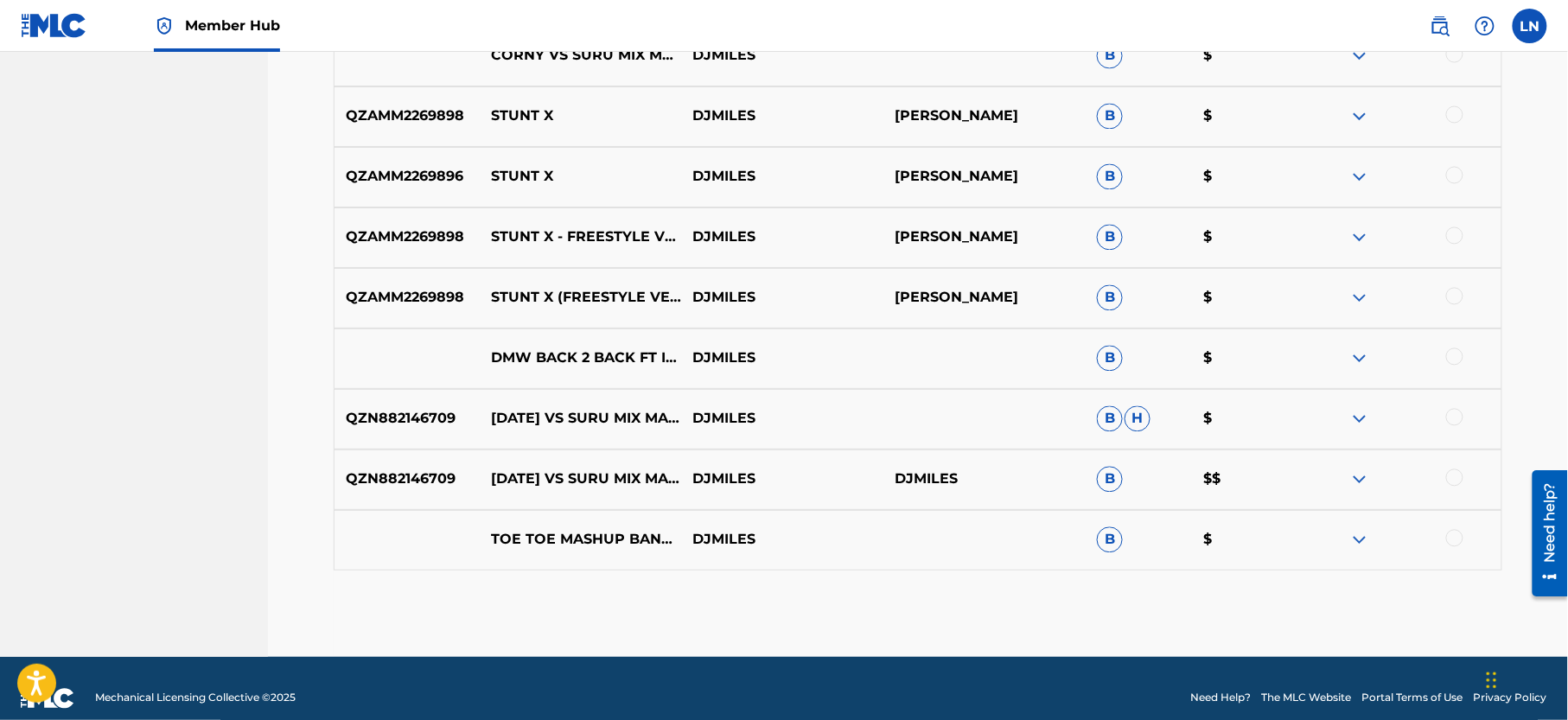
scroll to position [1134, 0]
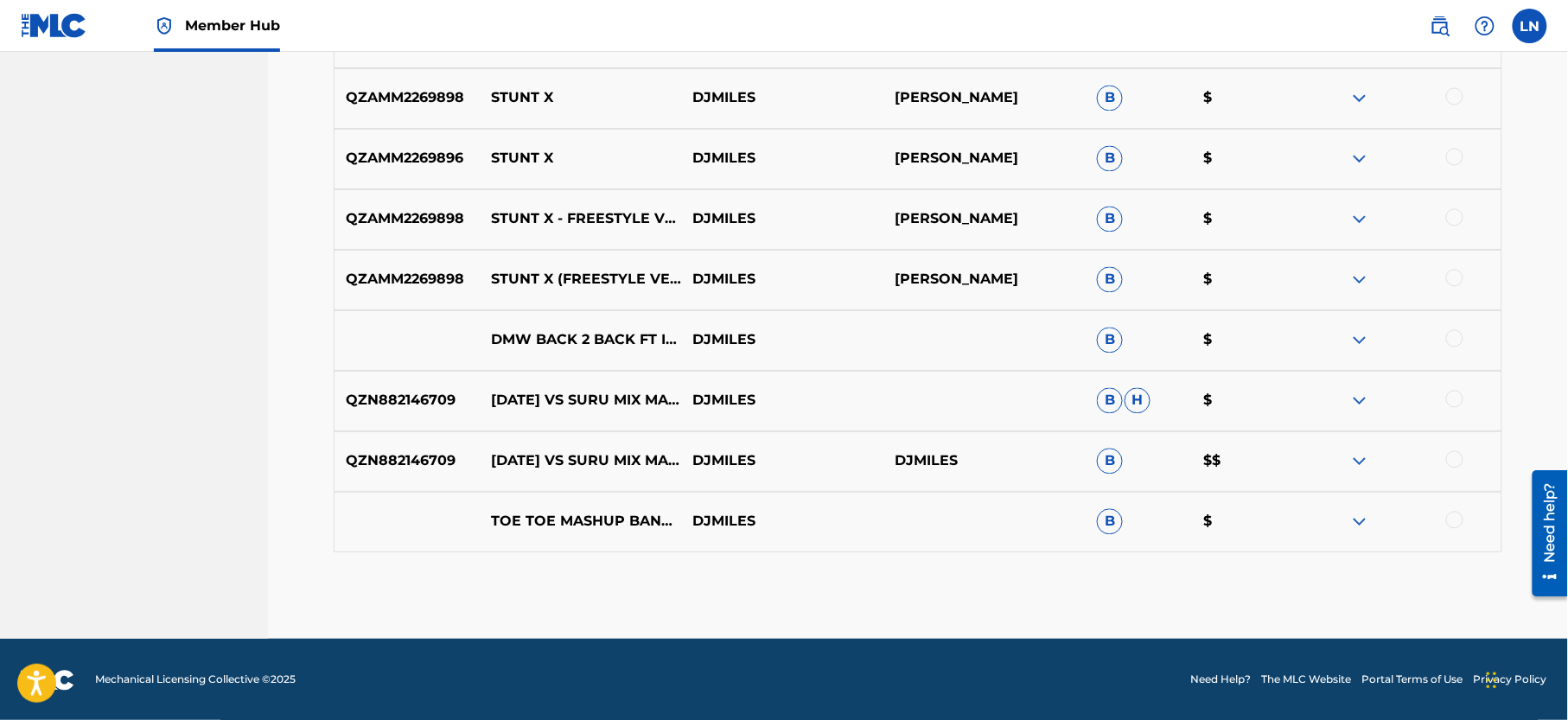
click at [1356, 530] on img at bounding box center [1359, 522] width 21 height 21
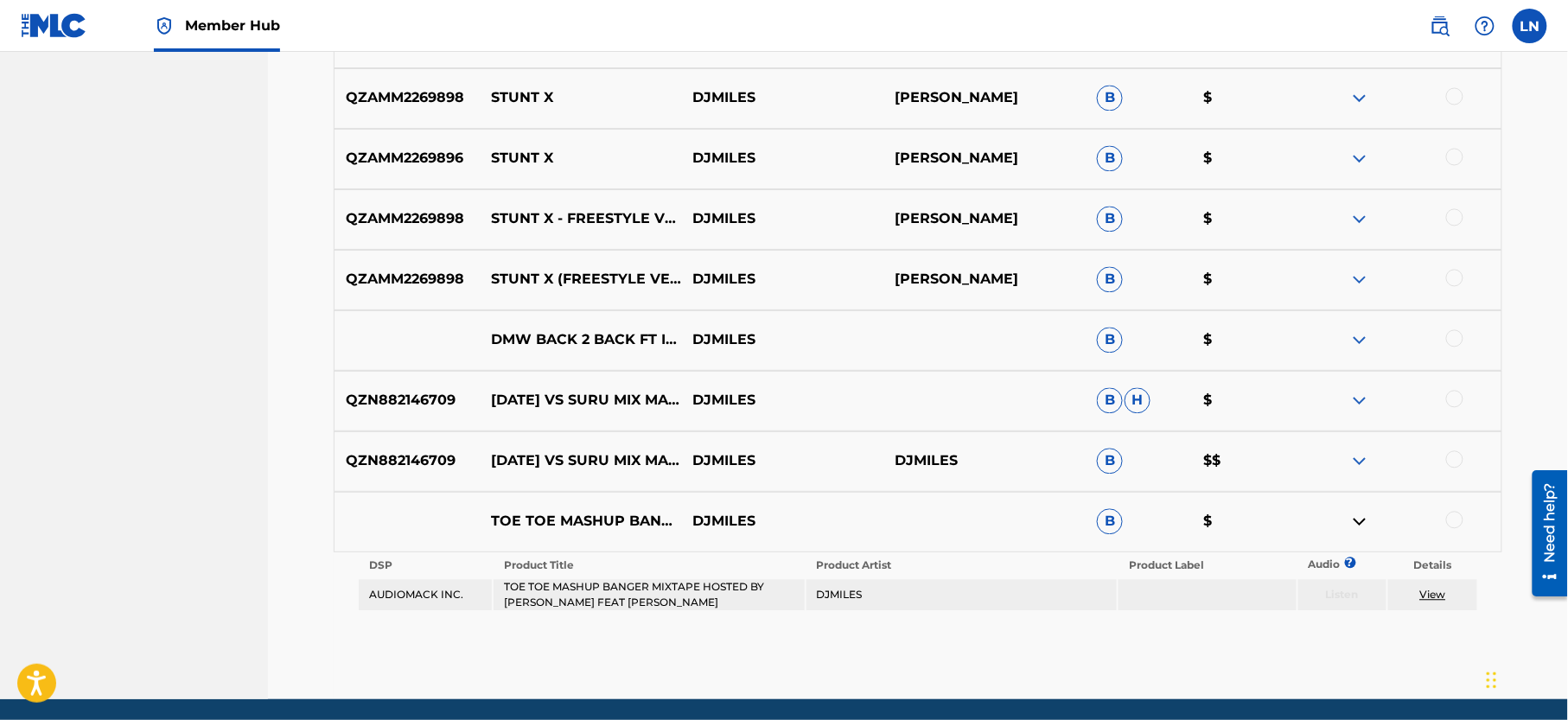
click at [1356, 530] on img at bounding box center [1359, 522] width 21 height 21
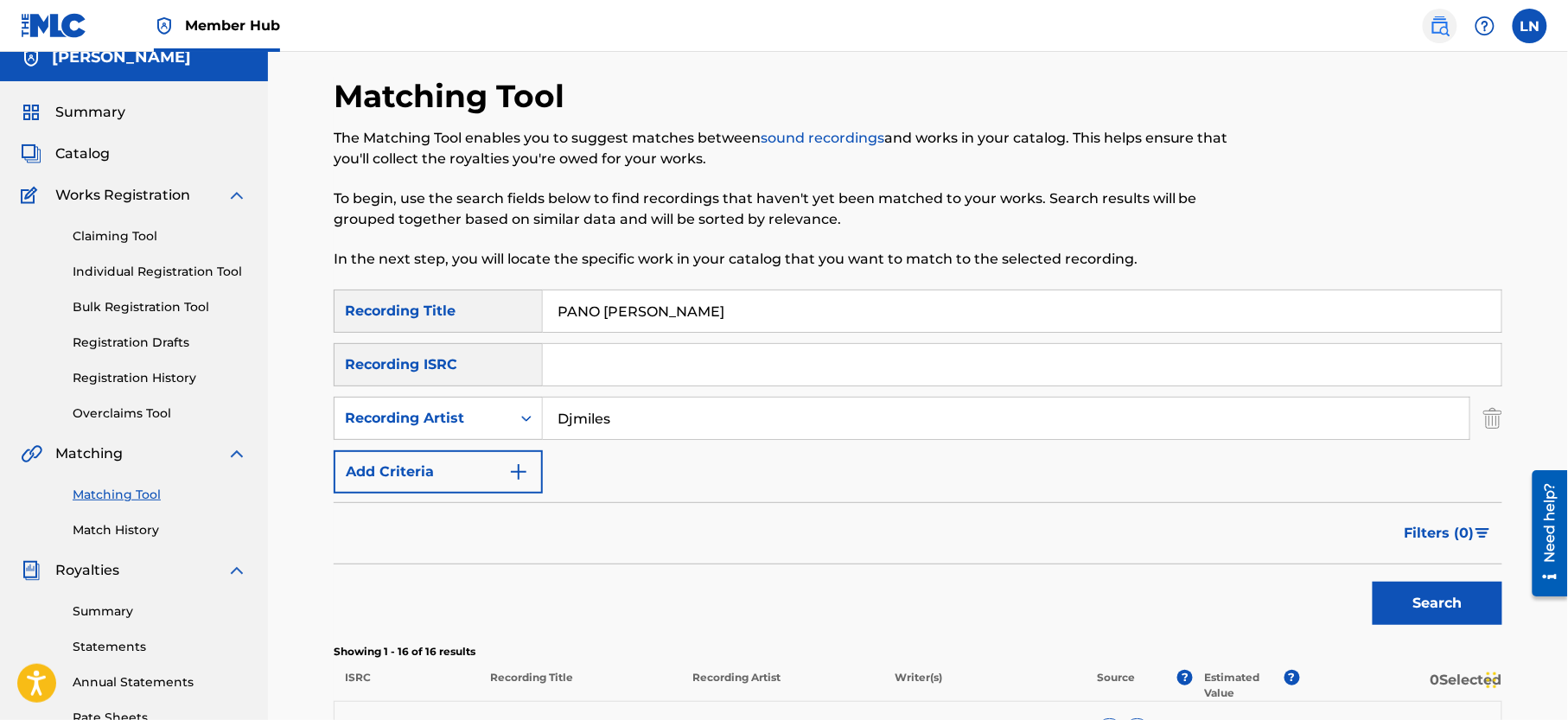
scroll to position [0, 0]
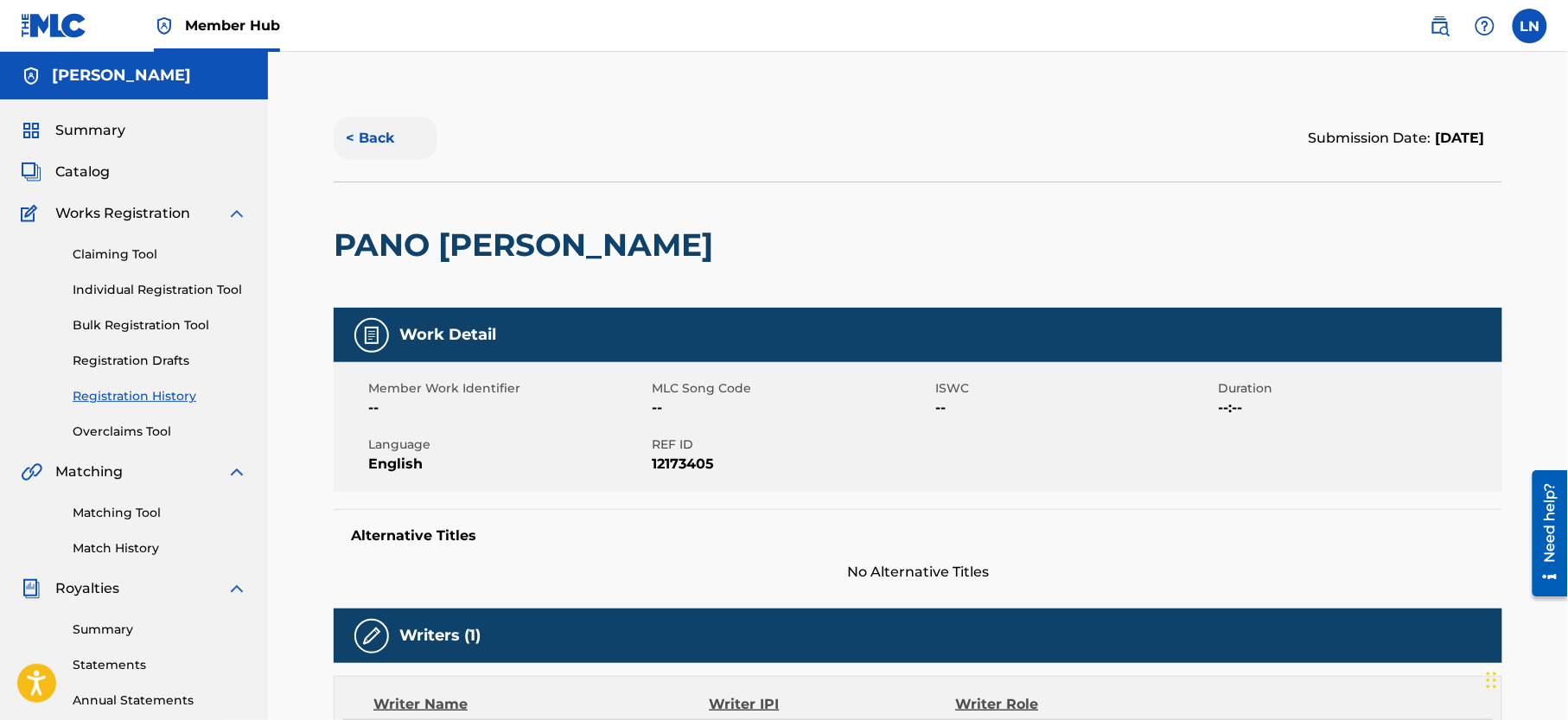
click at [349, 138] on button "< Back" at bounding box center [385, 138] width 104 height 43
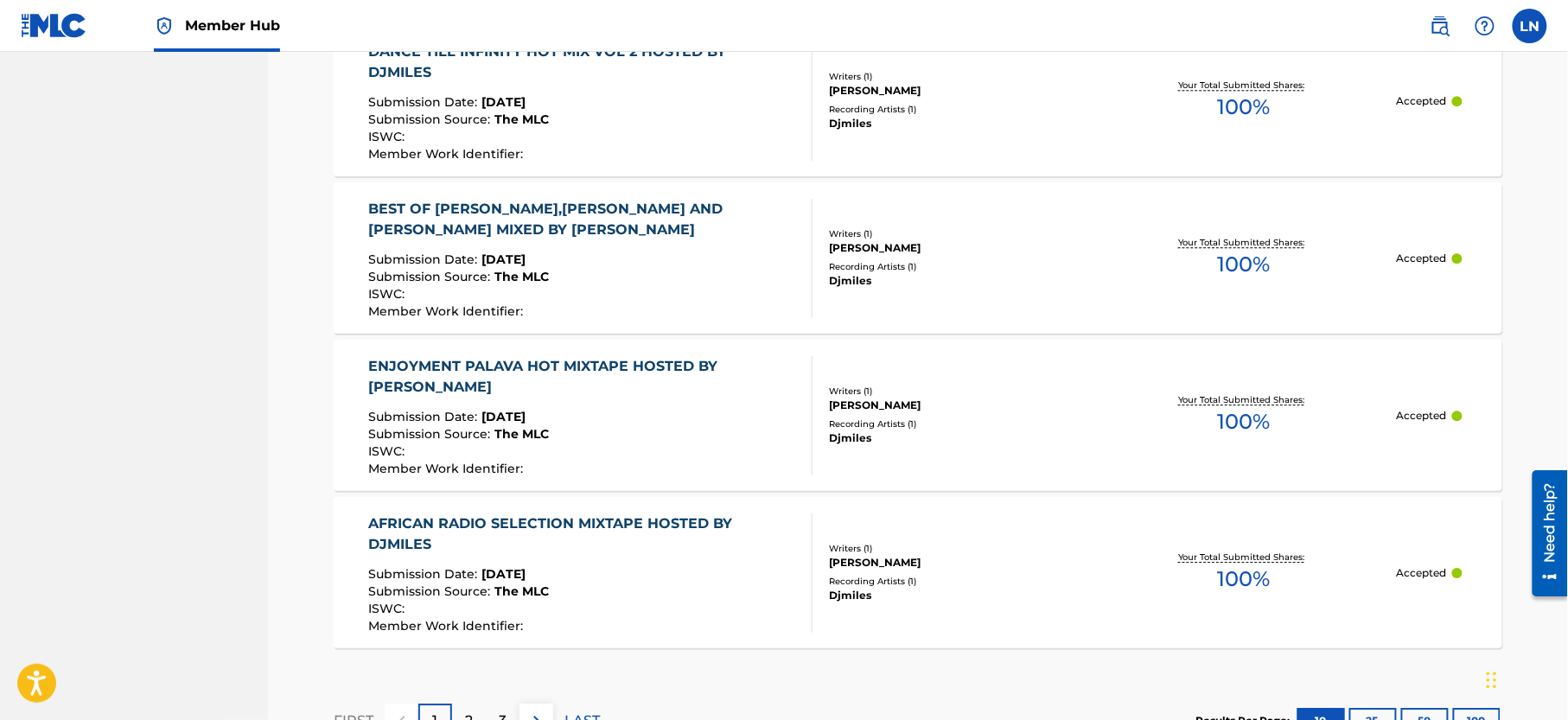
scroll to position [1653, 0]
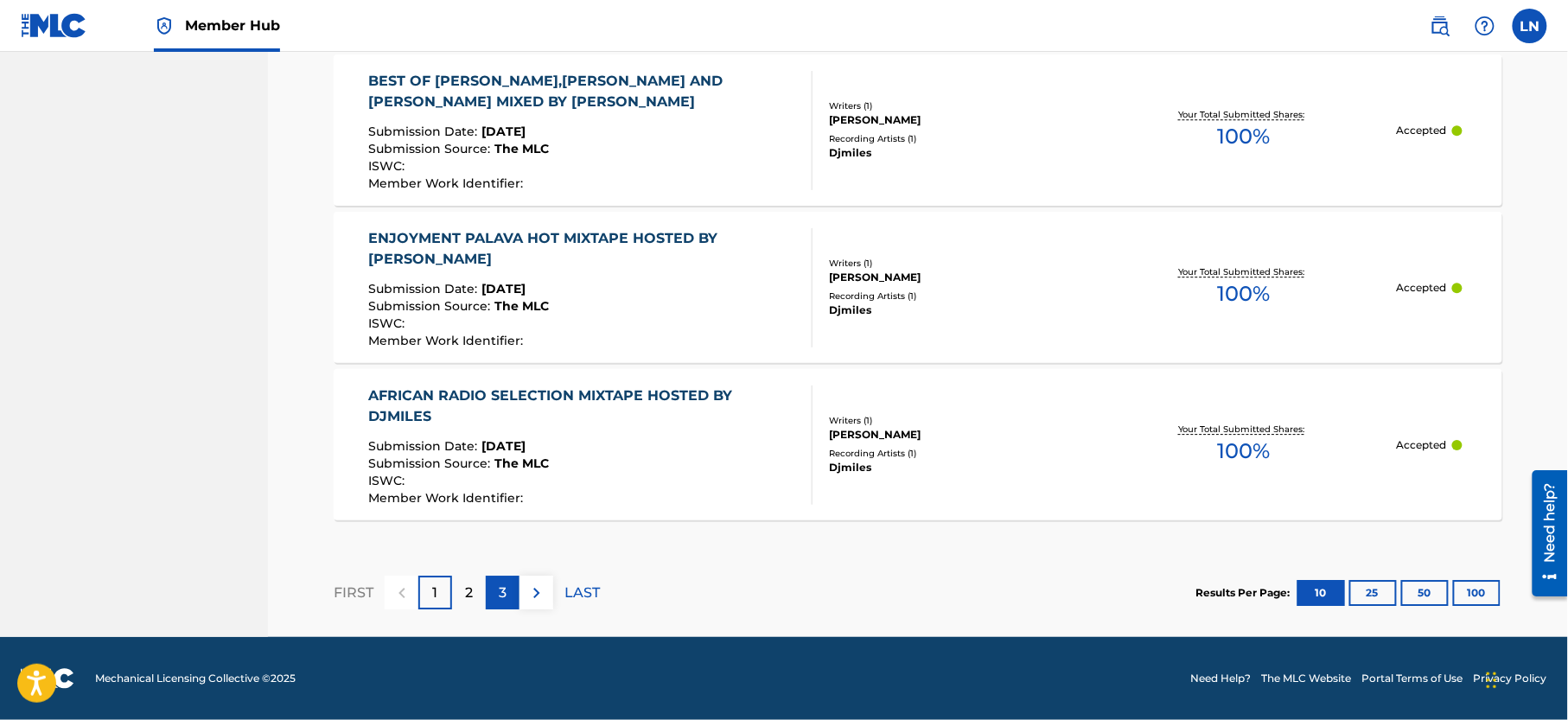
click at [495, 597] on div "3" at bounding box center [502, 592] width 34 height 34
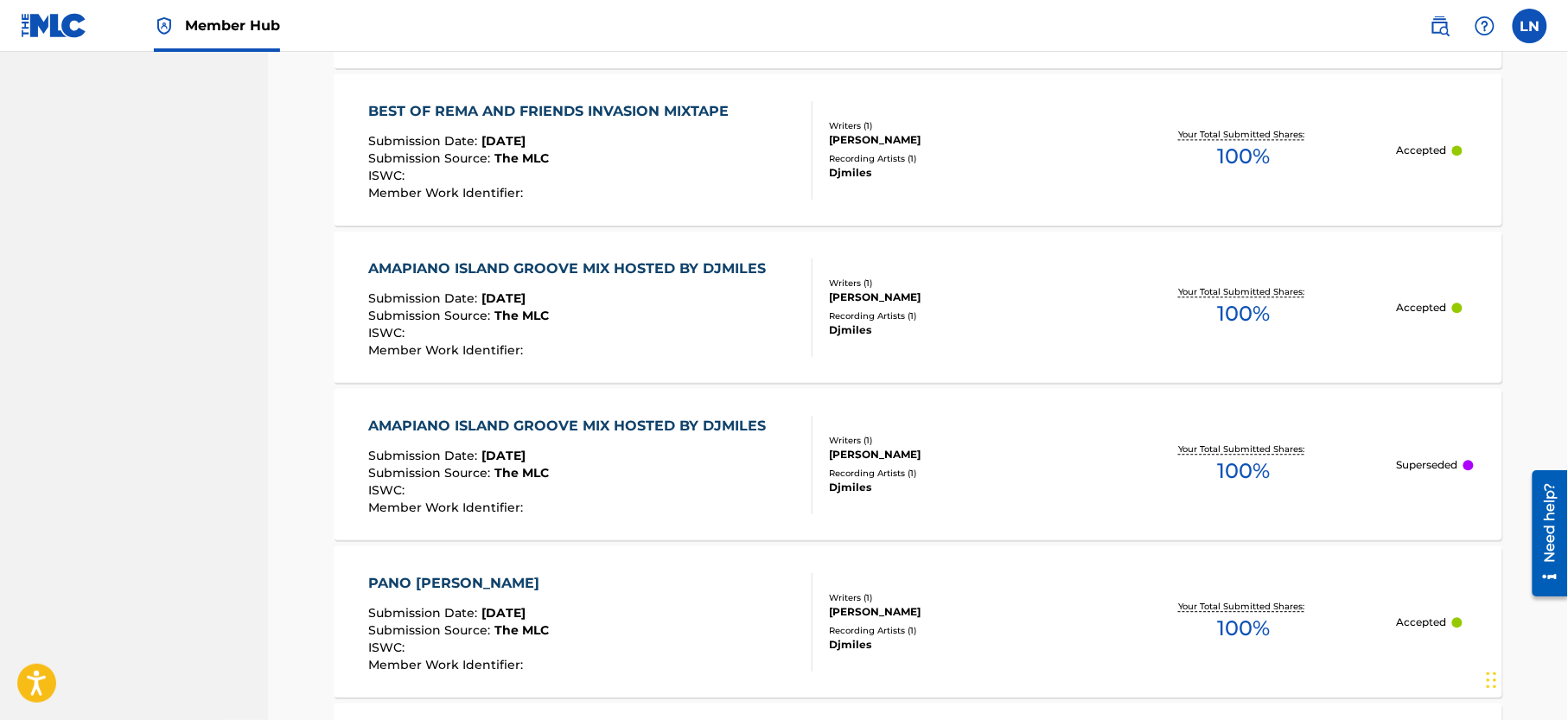
scroll to position [985, 0]
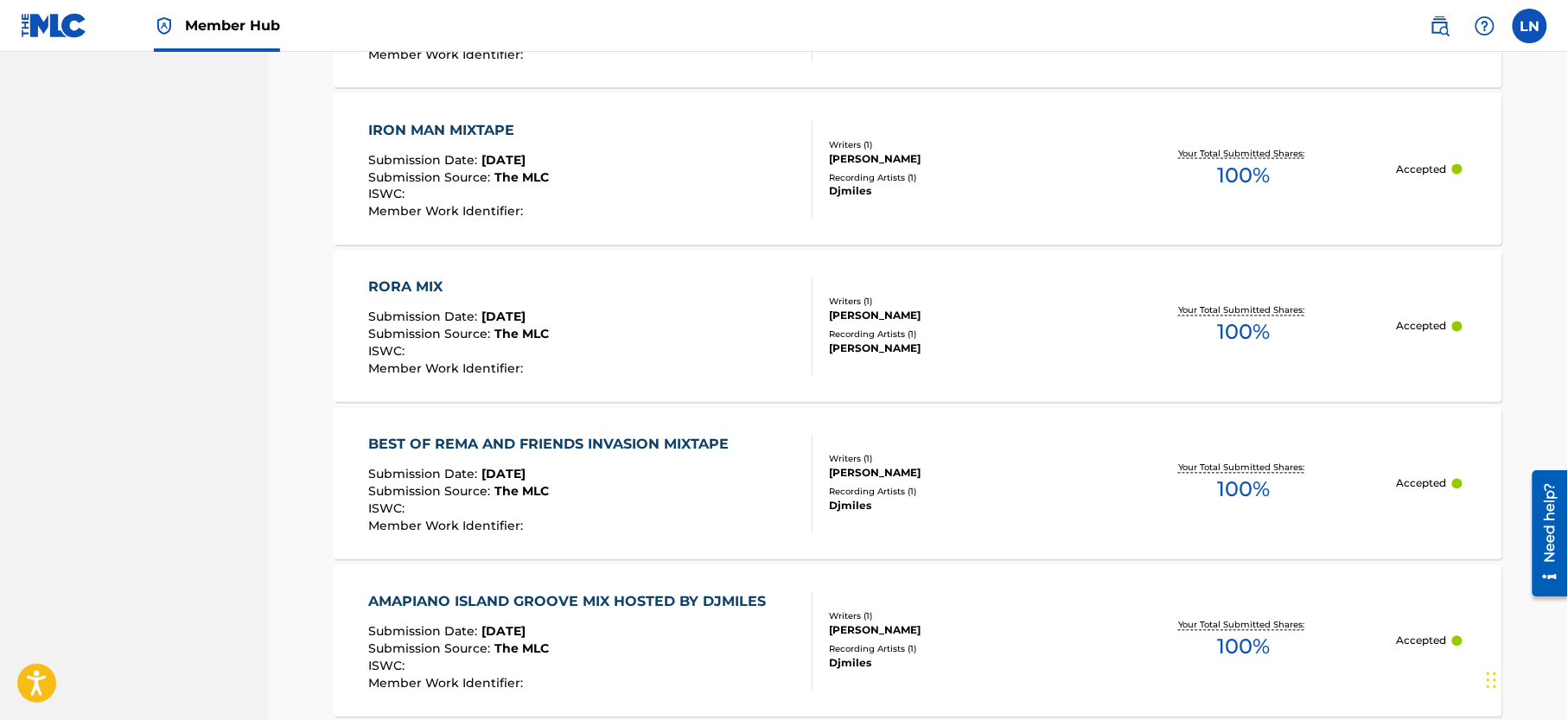
click at [538, 444] on div "BEST OF REMA AND FRIENDS INVASION MIXTAPE" at bounding box center [554, 445] width 370 height 21
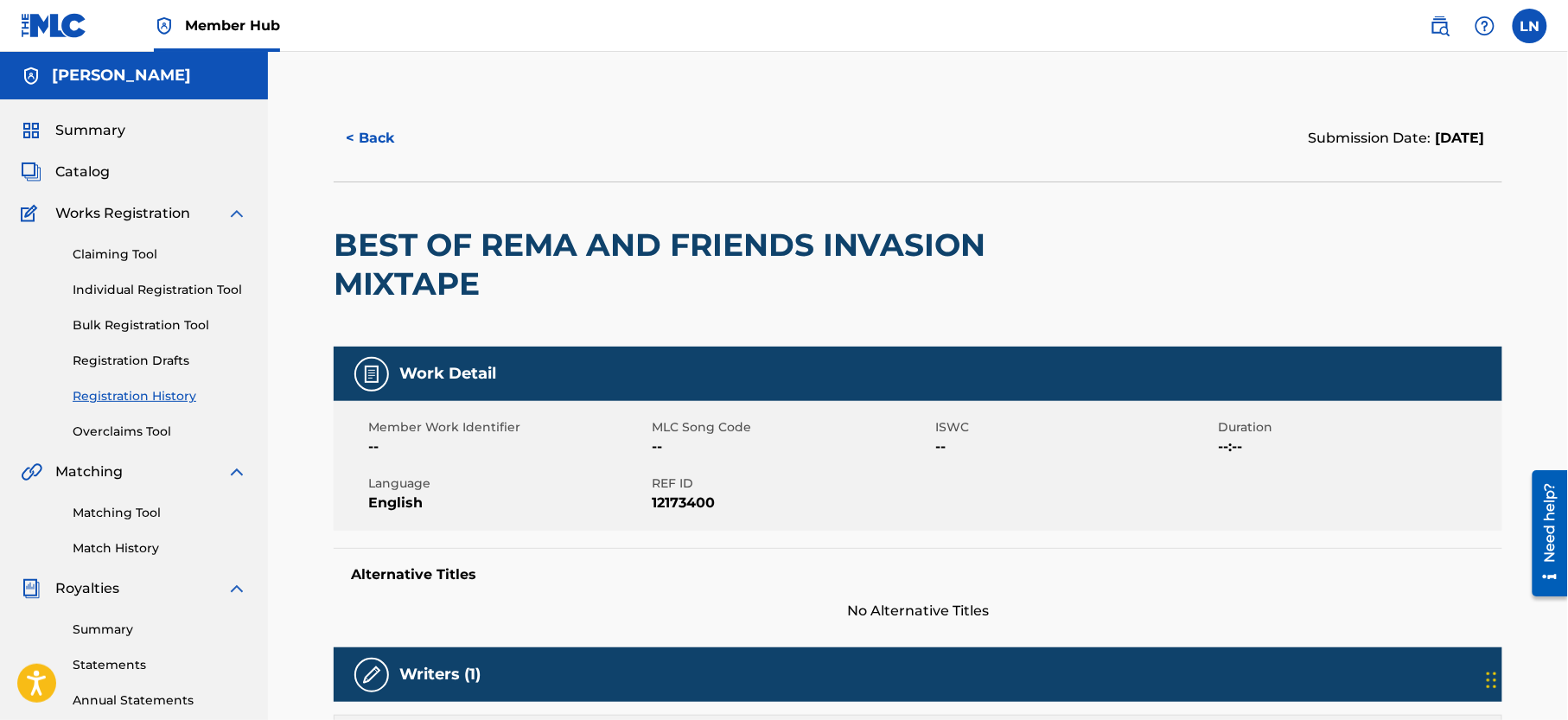
click at [588, 254] on h2 "BEST OF REMA AND FRIENDS INVASION MIXTAPE" at bounding box center [684, 264] width 701 height 78
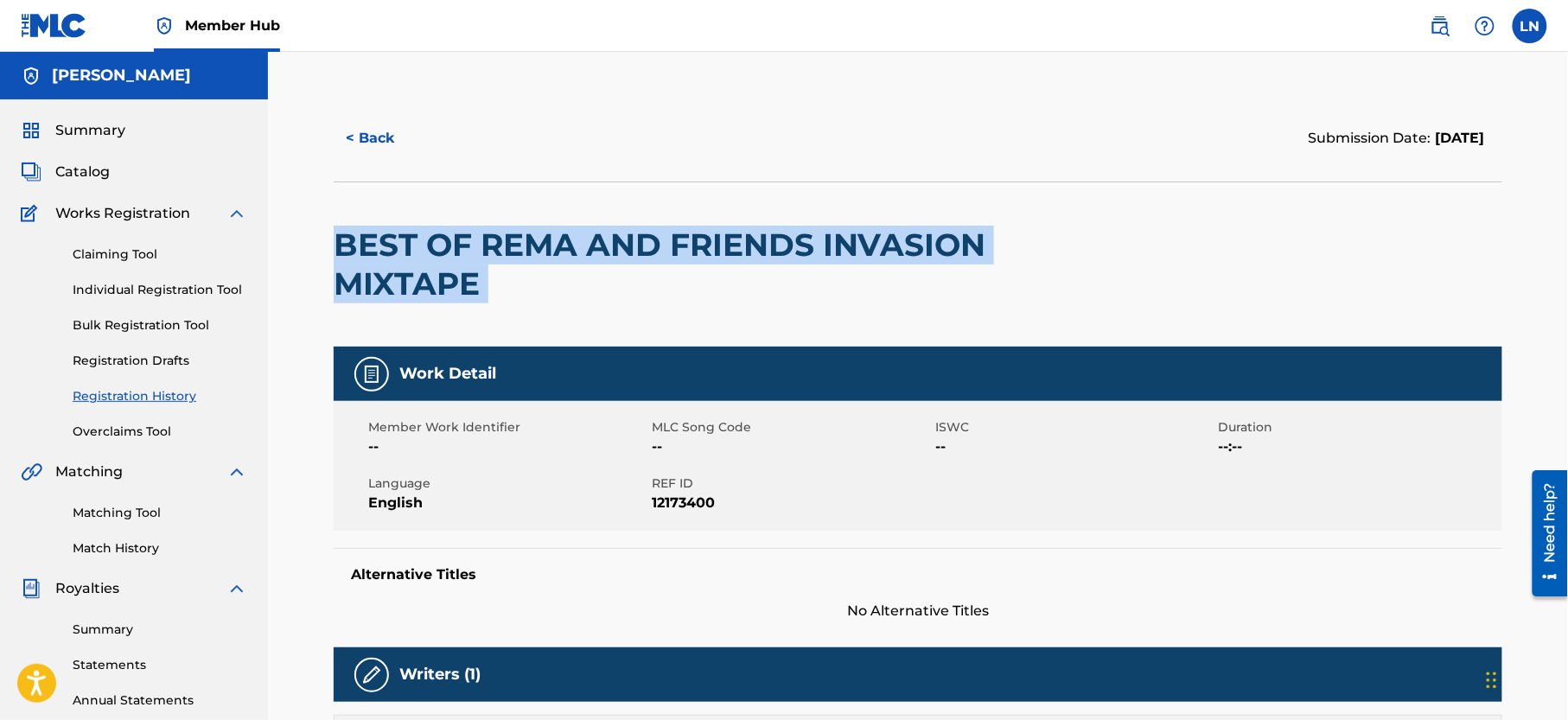
click at [588, 254] on h2 "BEST OF REMA AND FRIENDS INVASION MIXTAPE" at bounding box center [684, 264] width 701 height 78
click at [149, 522] on link "Matching Tool" at bounding box center [160, 512] width 175 height 18
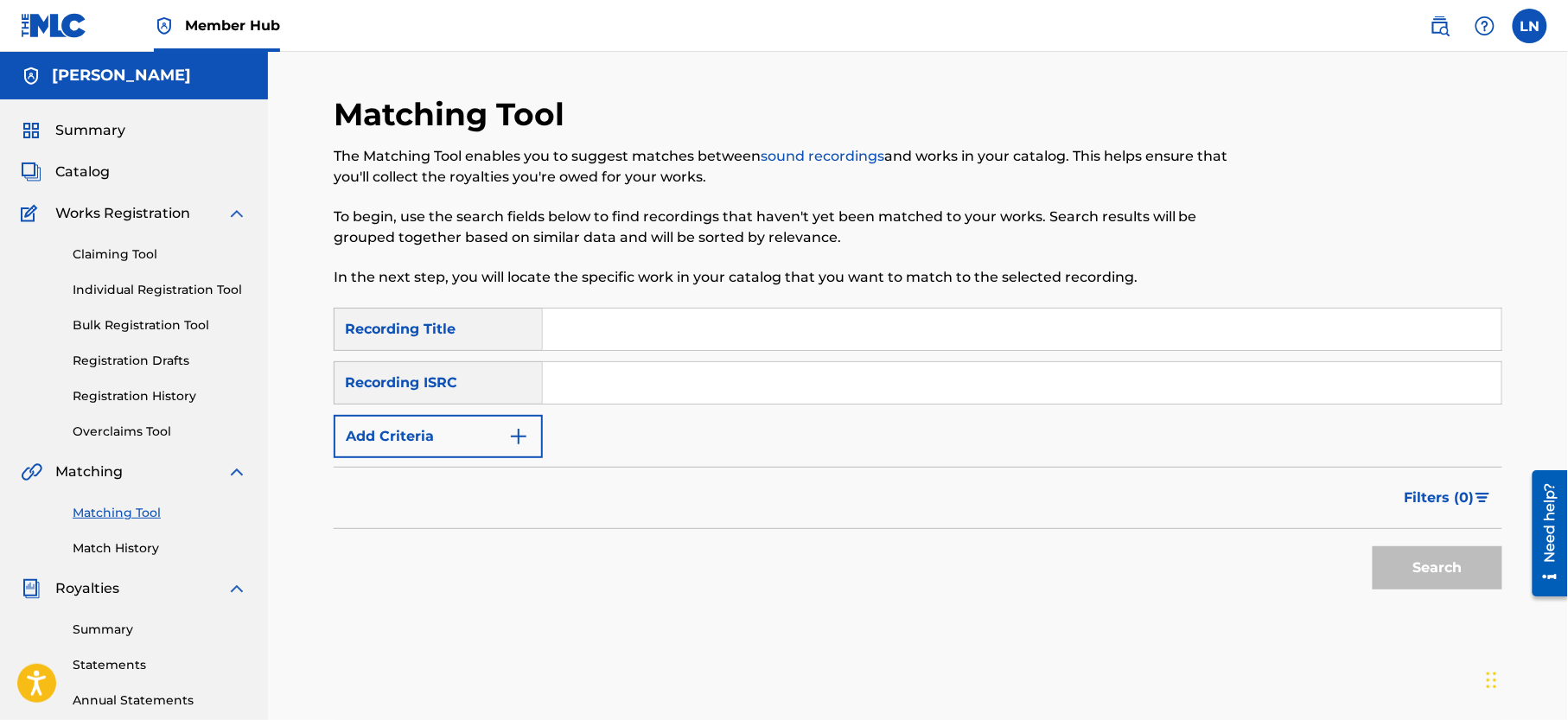
click at [595, 329] on input "Search Form" at bounding box center [1022, 329] width 959 height 41
paste input "BEST OF REMA AND FRIENDS INVASION MIXTAPE"
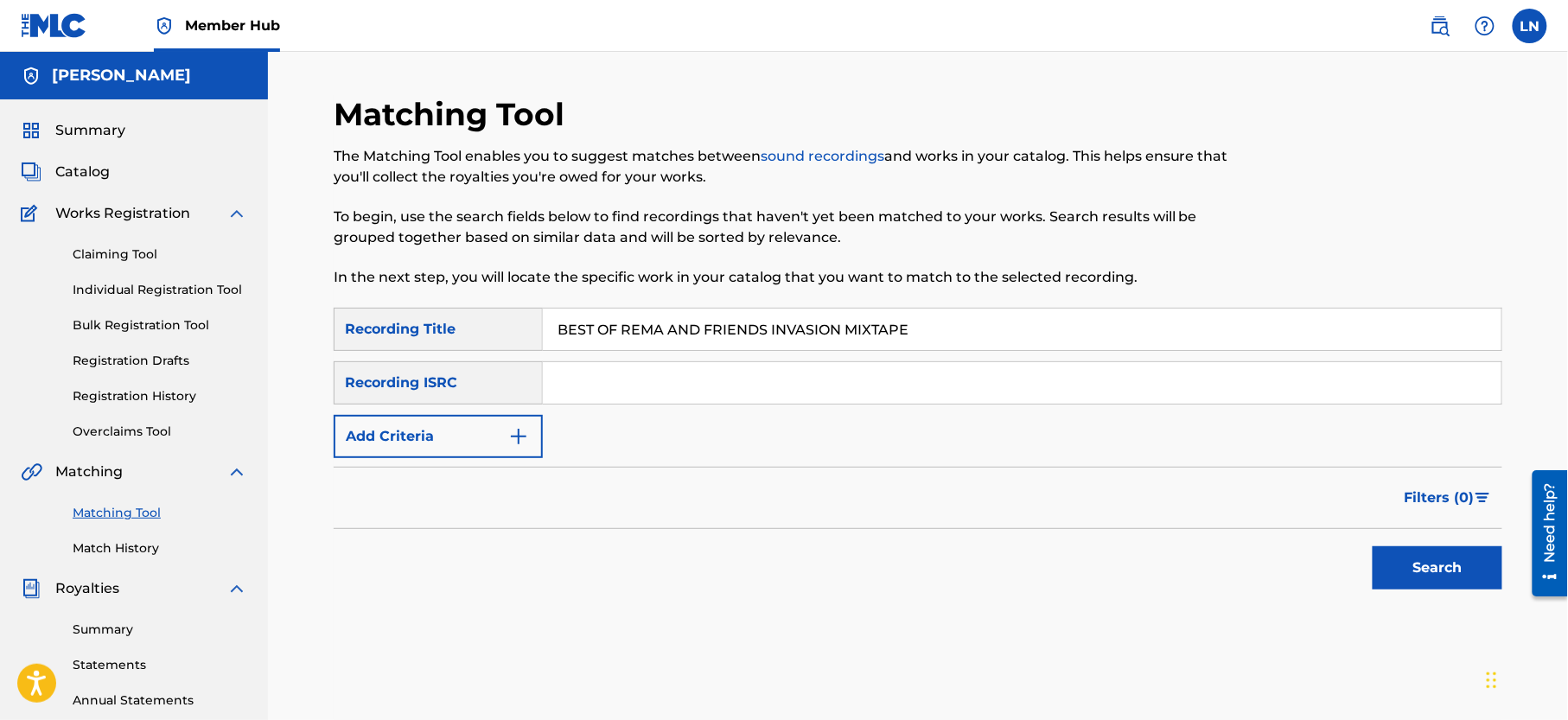
type input "BEST OF REMA AND FRIENDS INVASION MIXTAPE"
click at [1372, 546] on button "Search" at bounding box center [1437, 568] width 130 height 43
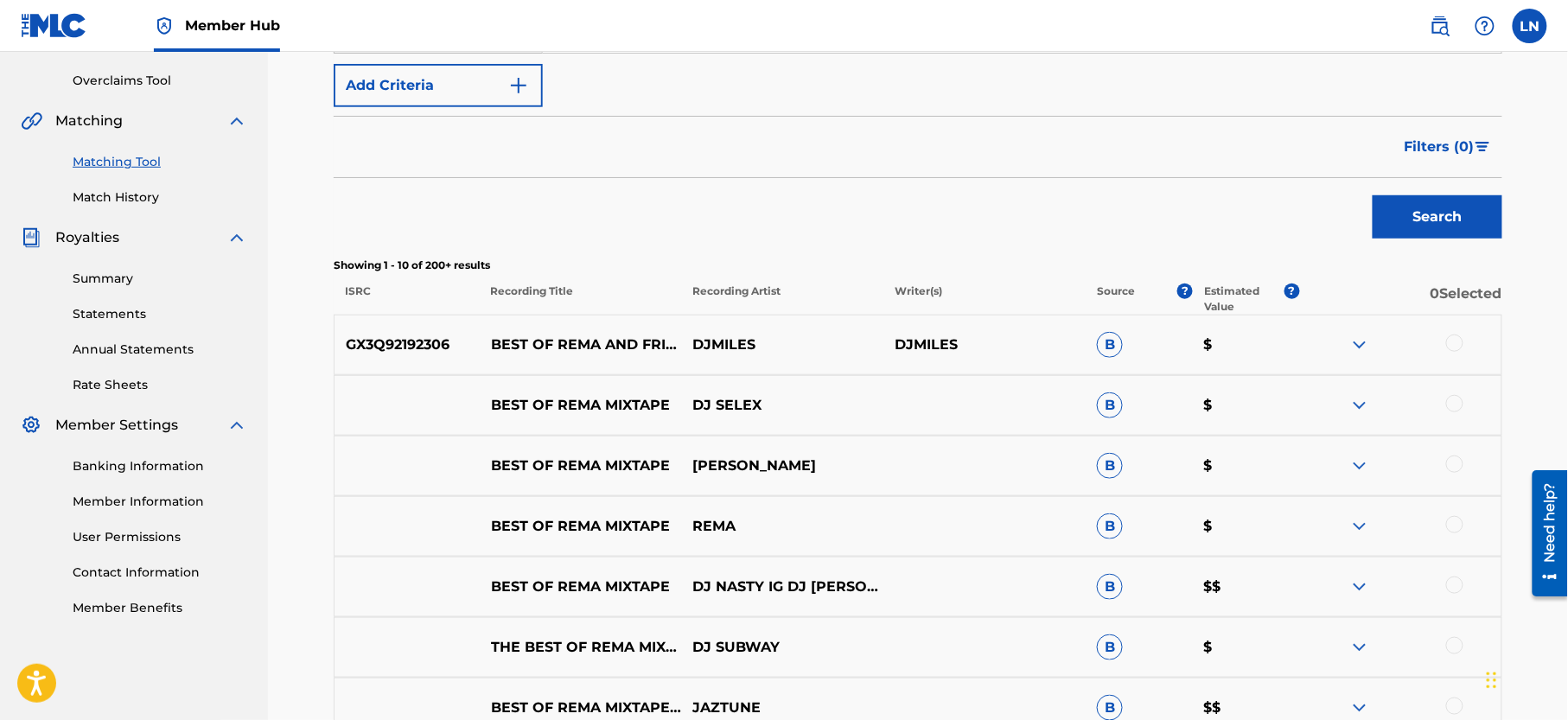
scroll to position [353, 0]
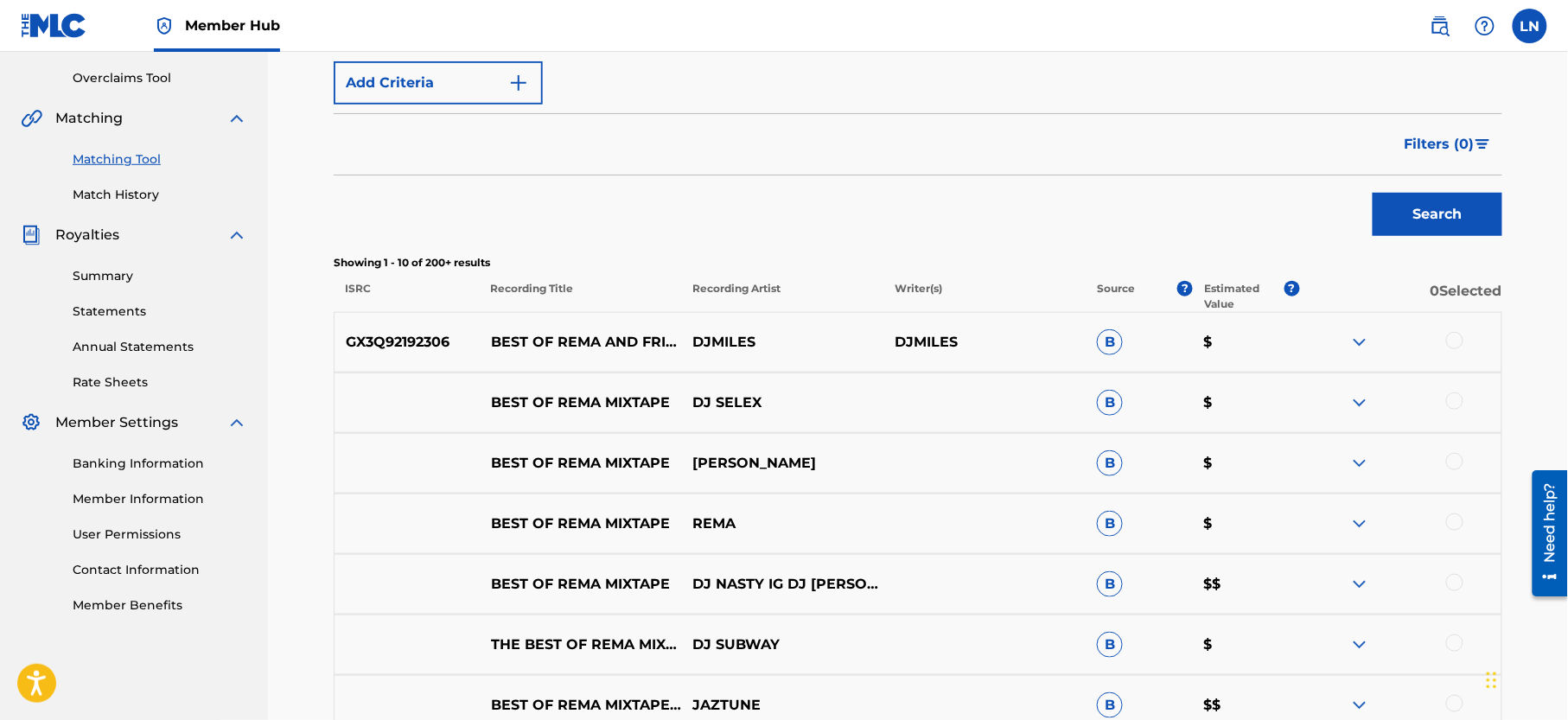
click at [1363, 337] on img at bounding box center [1359, 342] width 21 height 21
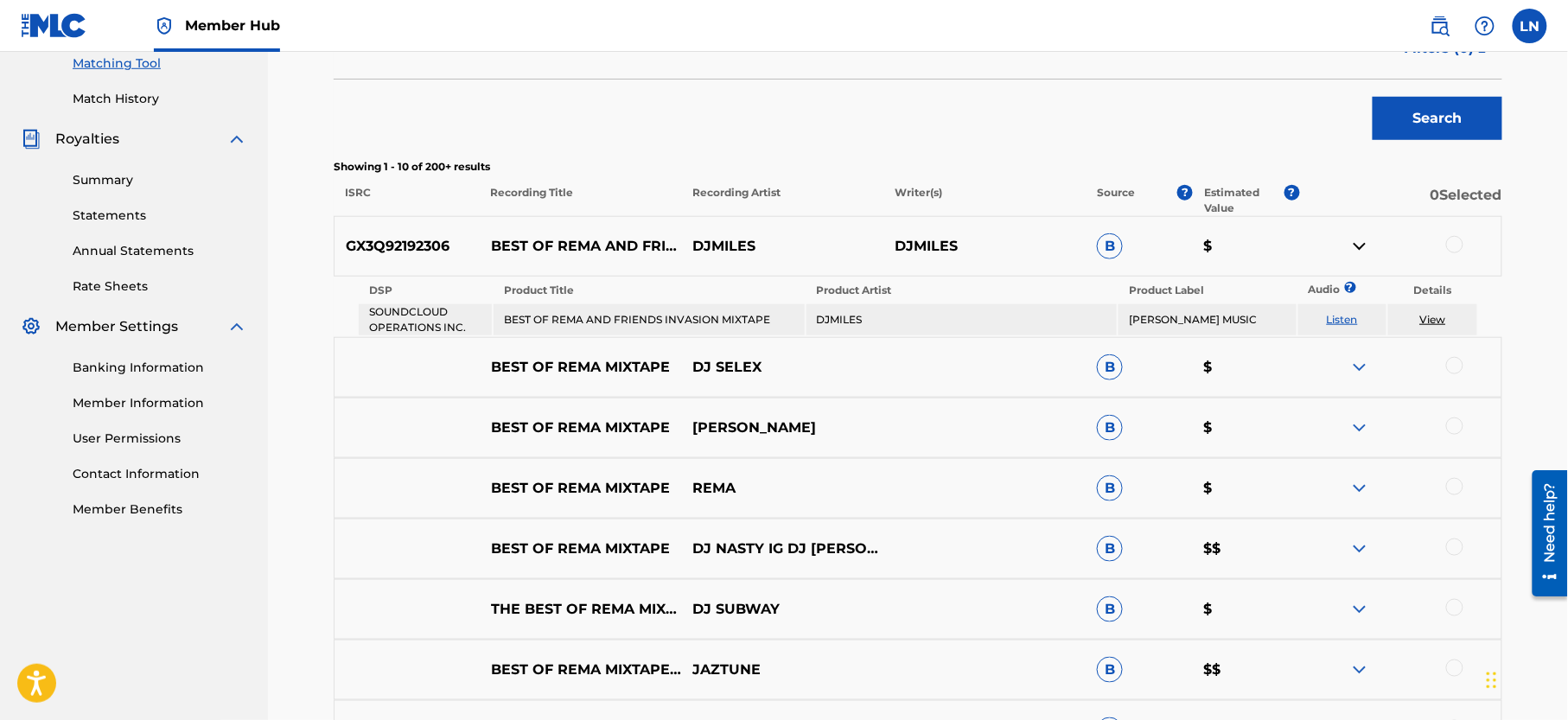
scroll to position [479, 0]
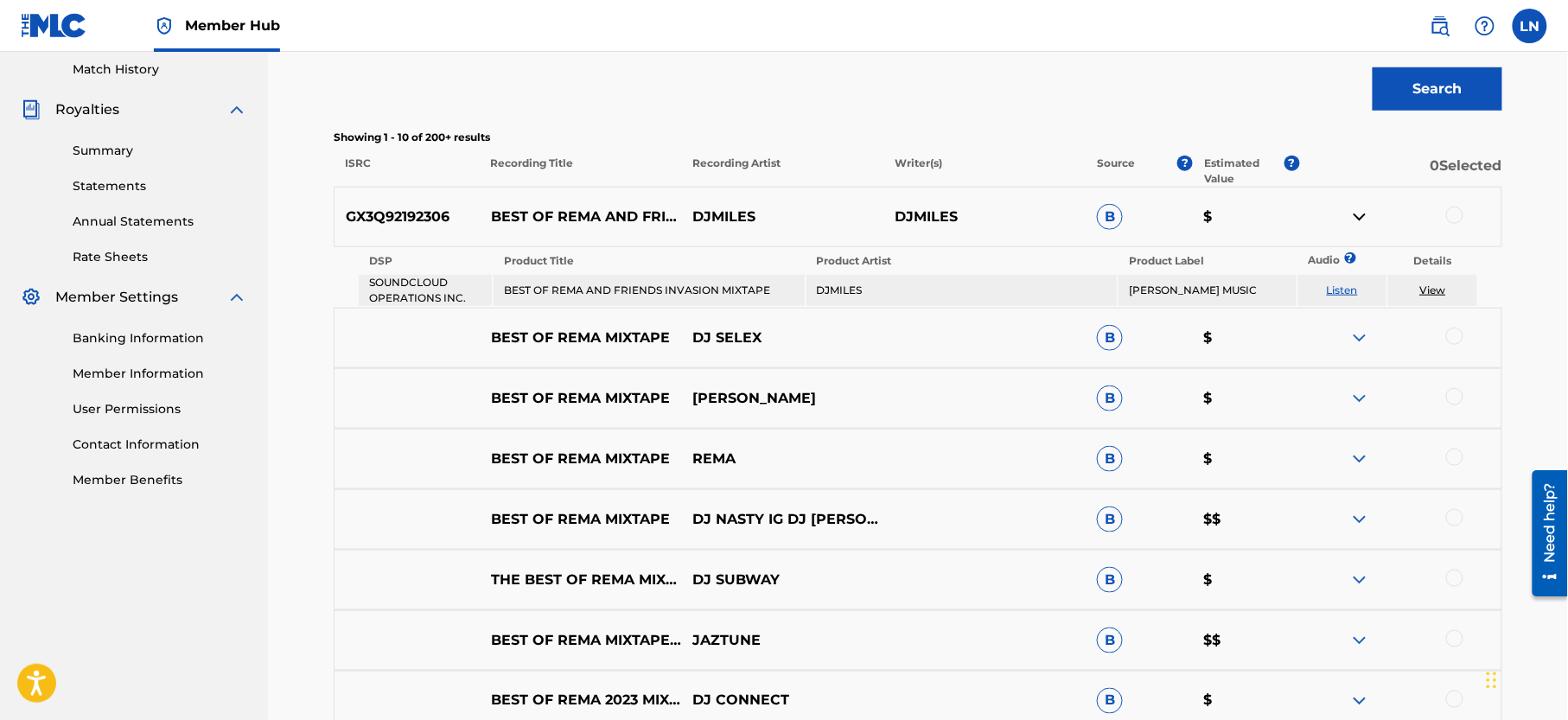
click at [1350, 346] on div "BEST OF REMA MIXTAPE DJ SELEX B $" at bounding box center [918, 338] width 1169 height 61
click at [1364, 329] on img at bounding box center [1359, 338] width 21 height 21
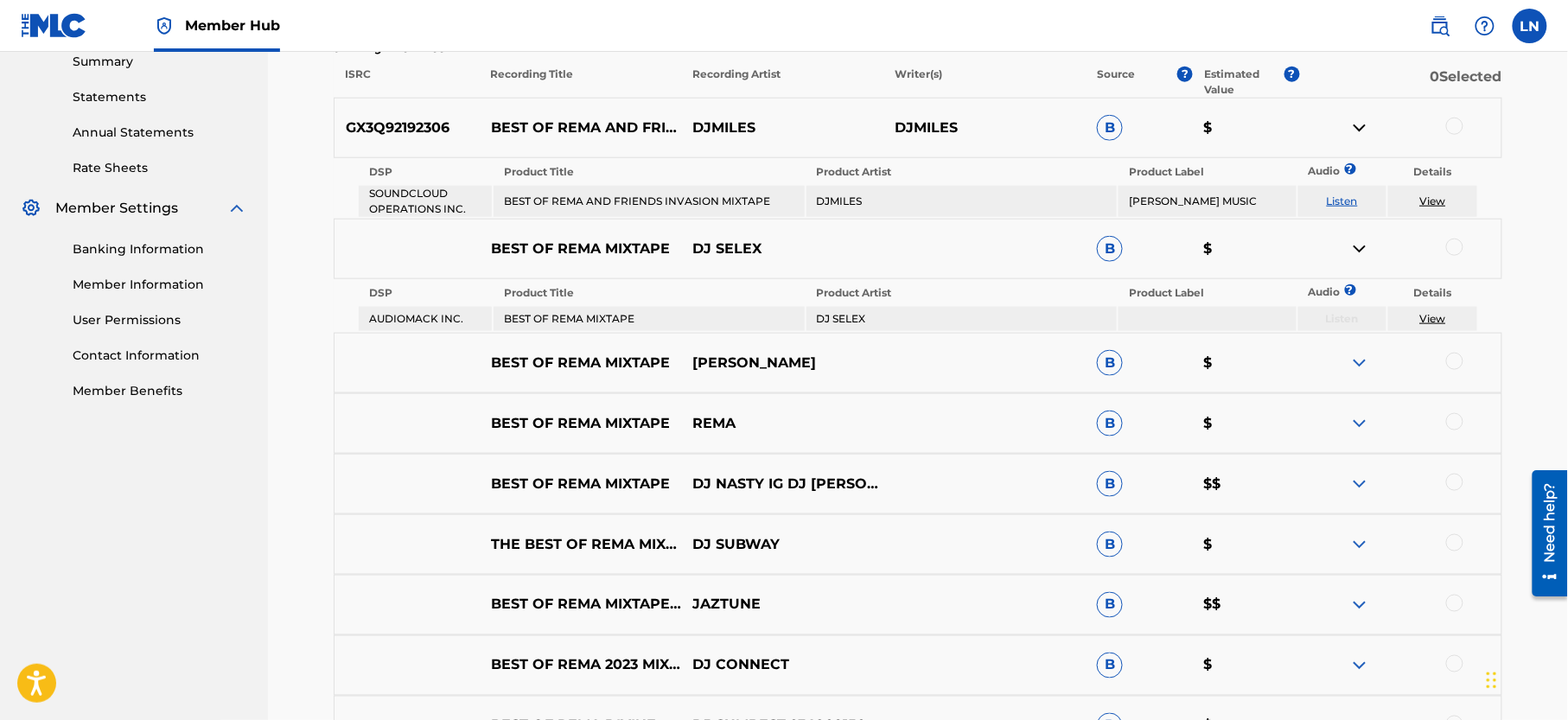
scroll to position [665, 0]
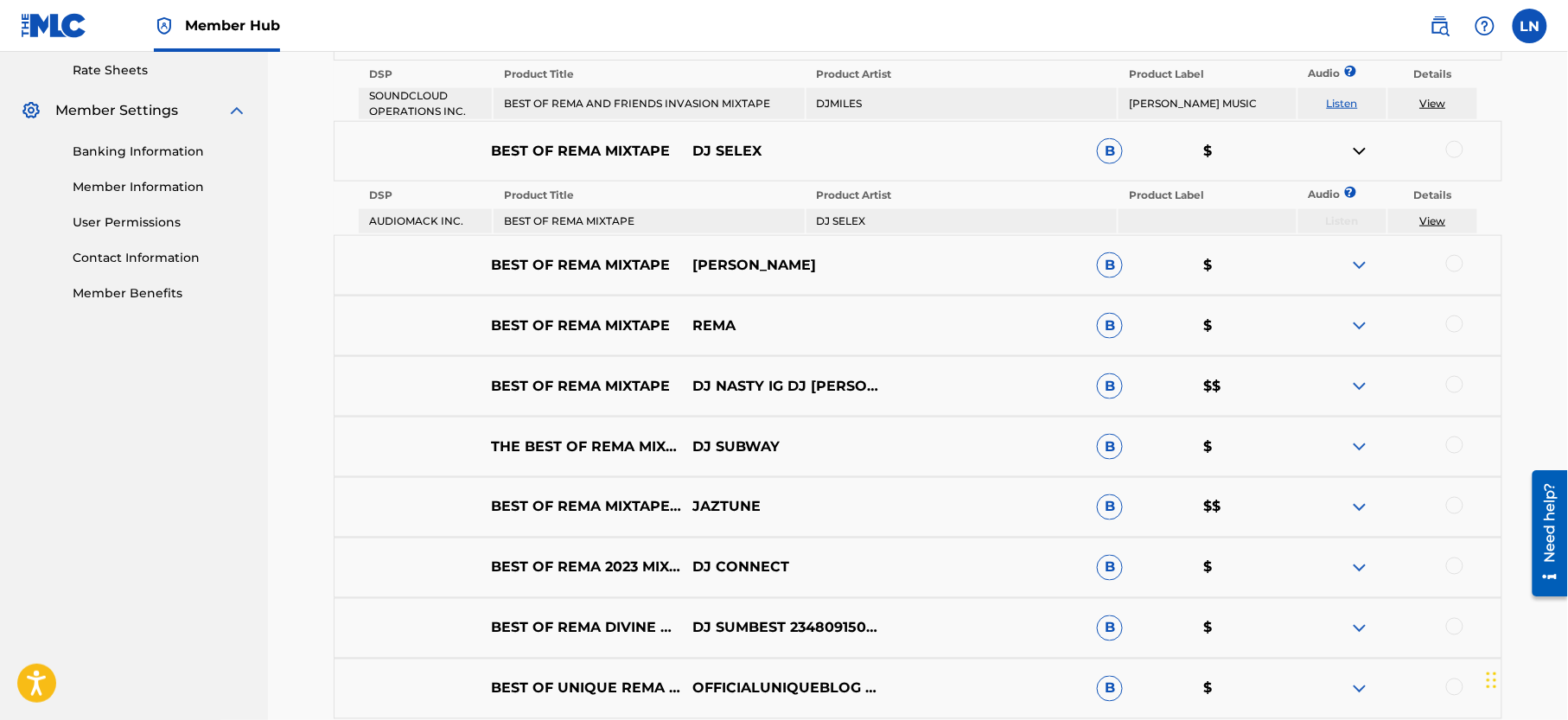
click at [1357, 324] on img at bounding box center [1359, 325] width 21 height 21
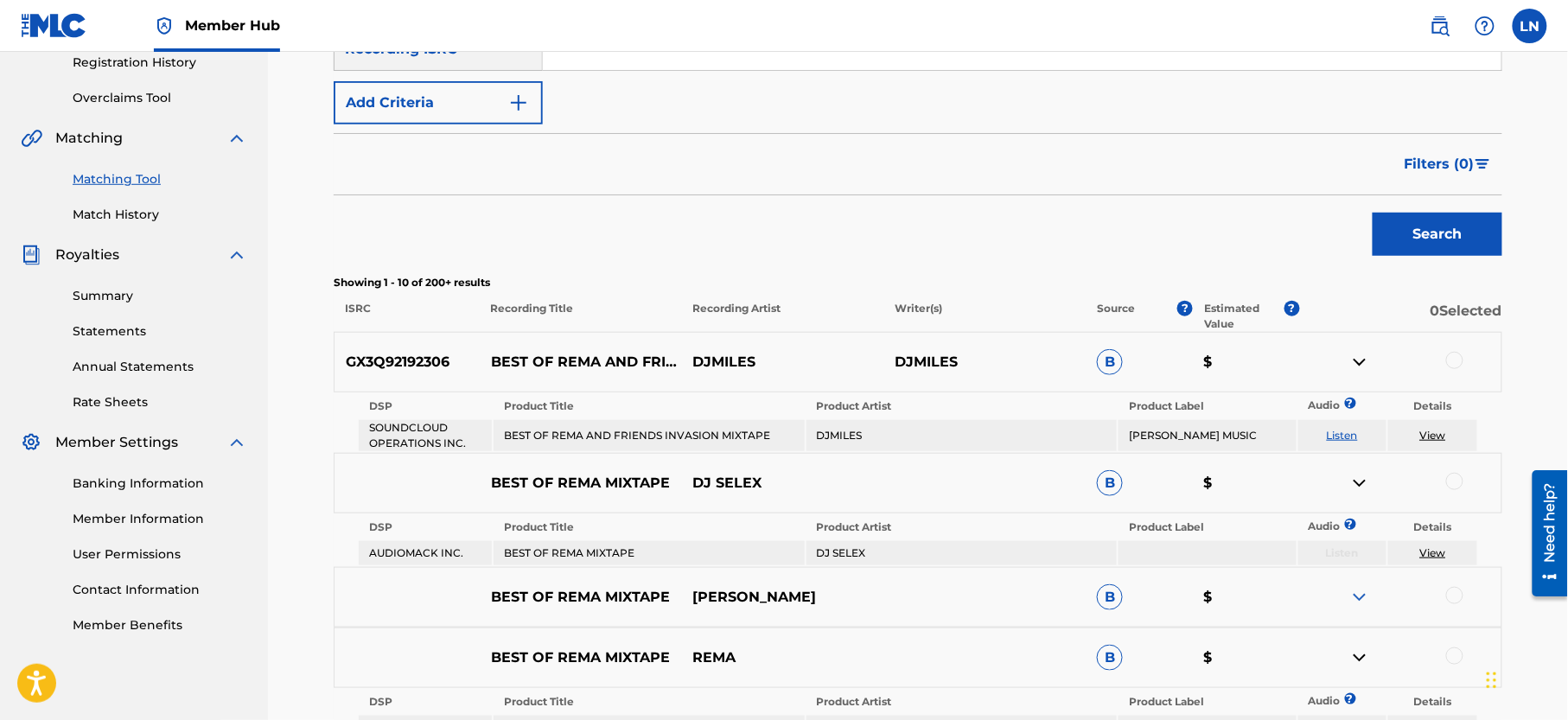
scroll to position [335, 0]
click at [1454, 356] on div at bounding box center [1455, 358] width 17 height 17
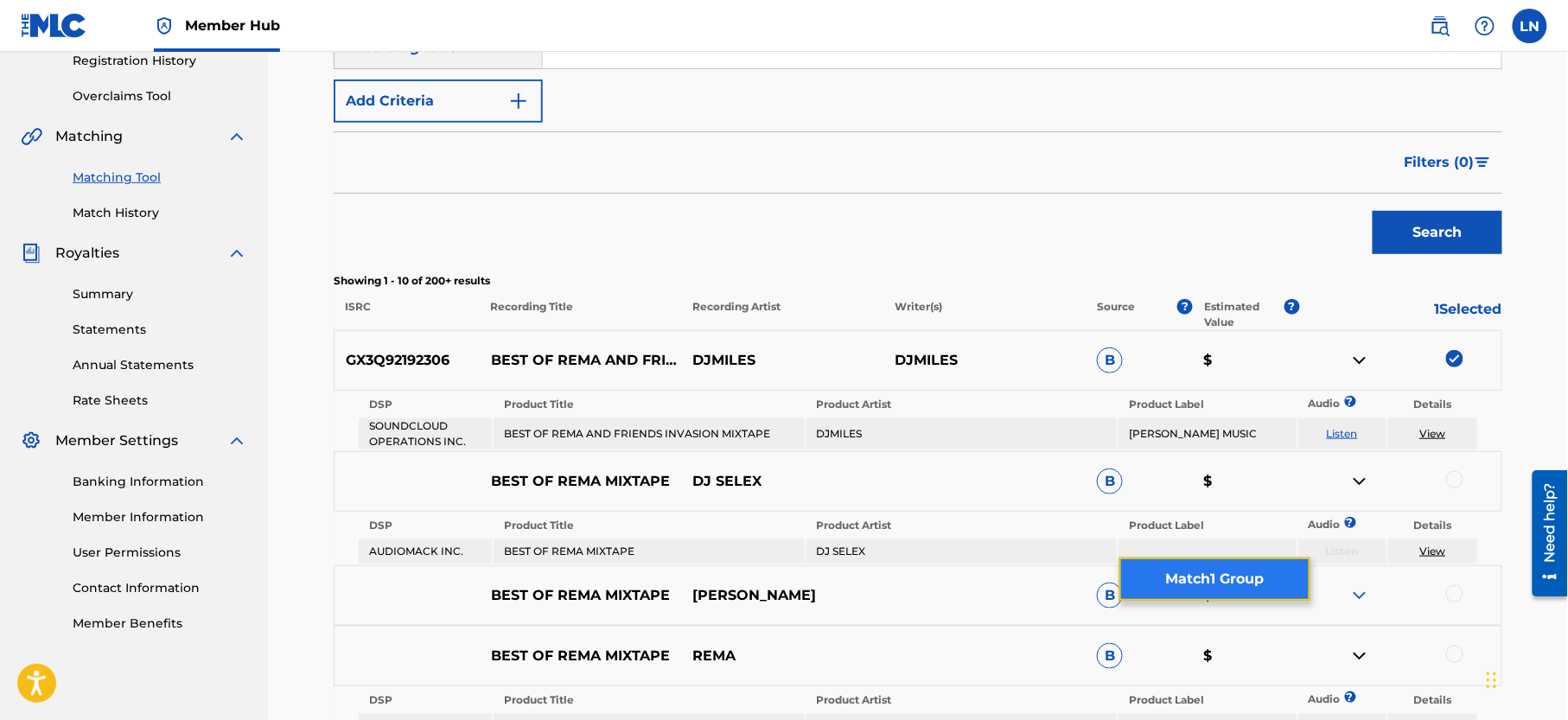
click at [1222, 563] on button "Match 1 Group" at bounding box center [1214, 579] width 191 height 43
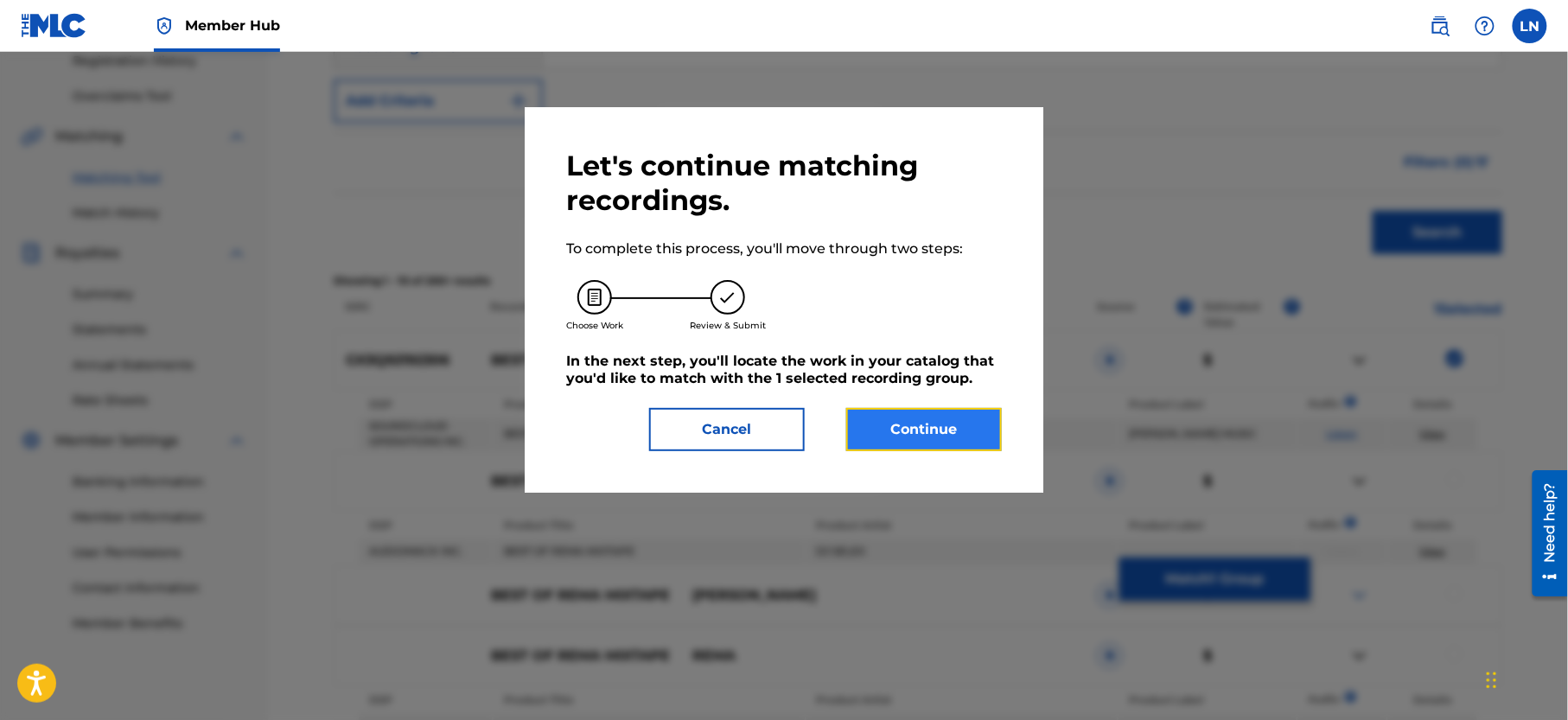
click at [948, 425] on button "Continue" at bounding box center [924, 429] width 155 height 43
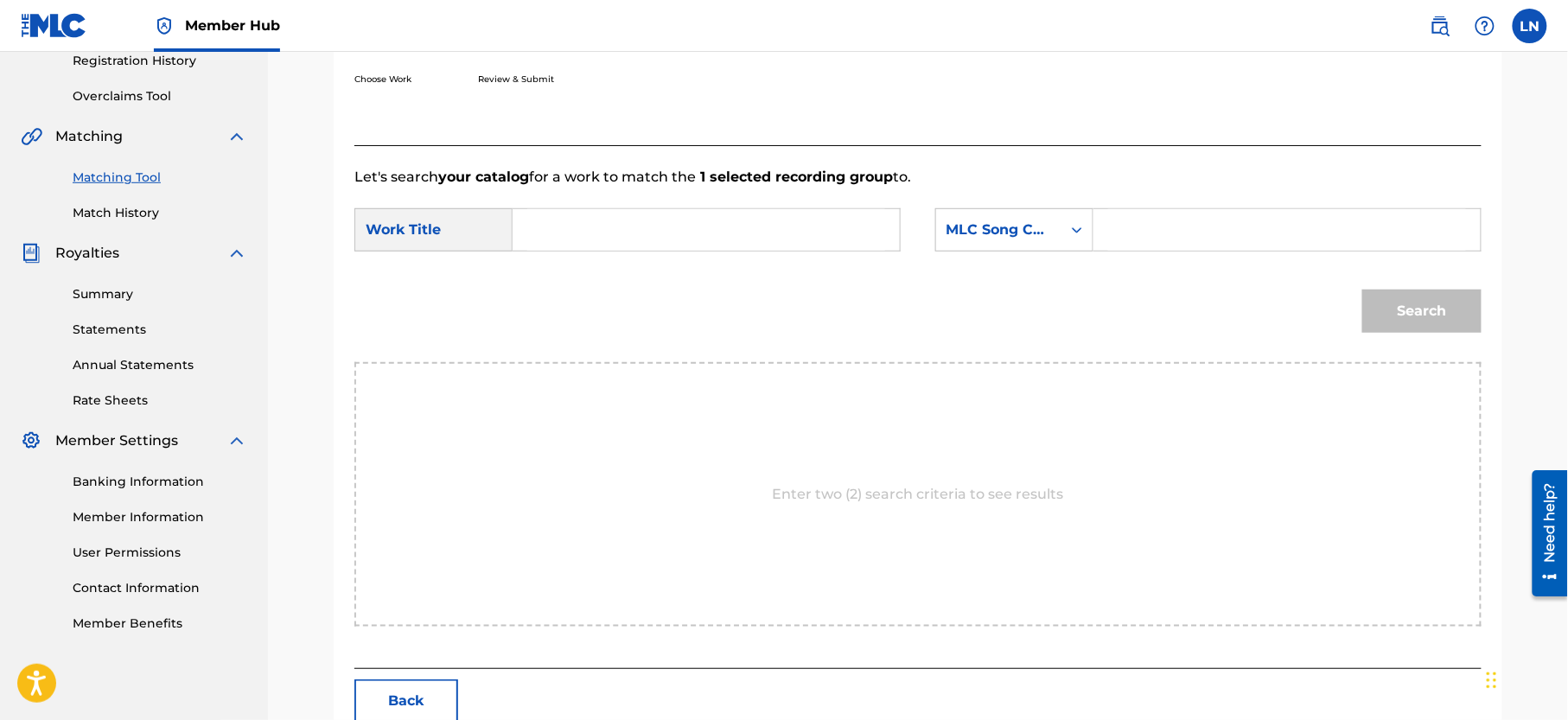
click at [723, 224] on input "Search Form" at bounding box center [706, 230] width 358 height 41
paste input "BEST OF REMA AND FRIENDS INVASION MIXTAPE"
type input "BEST OF REMA AND FRIENDS INVASION MIXTAPE"
click at [1052, 220] on div "MLC Song Code" at bounding box center [999, 229] width 125 height 33
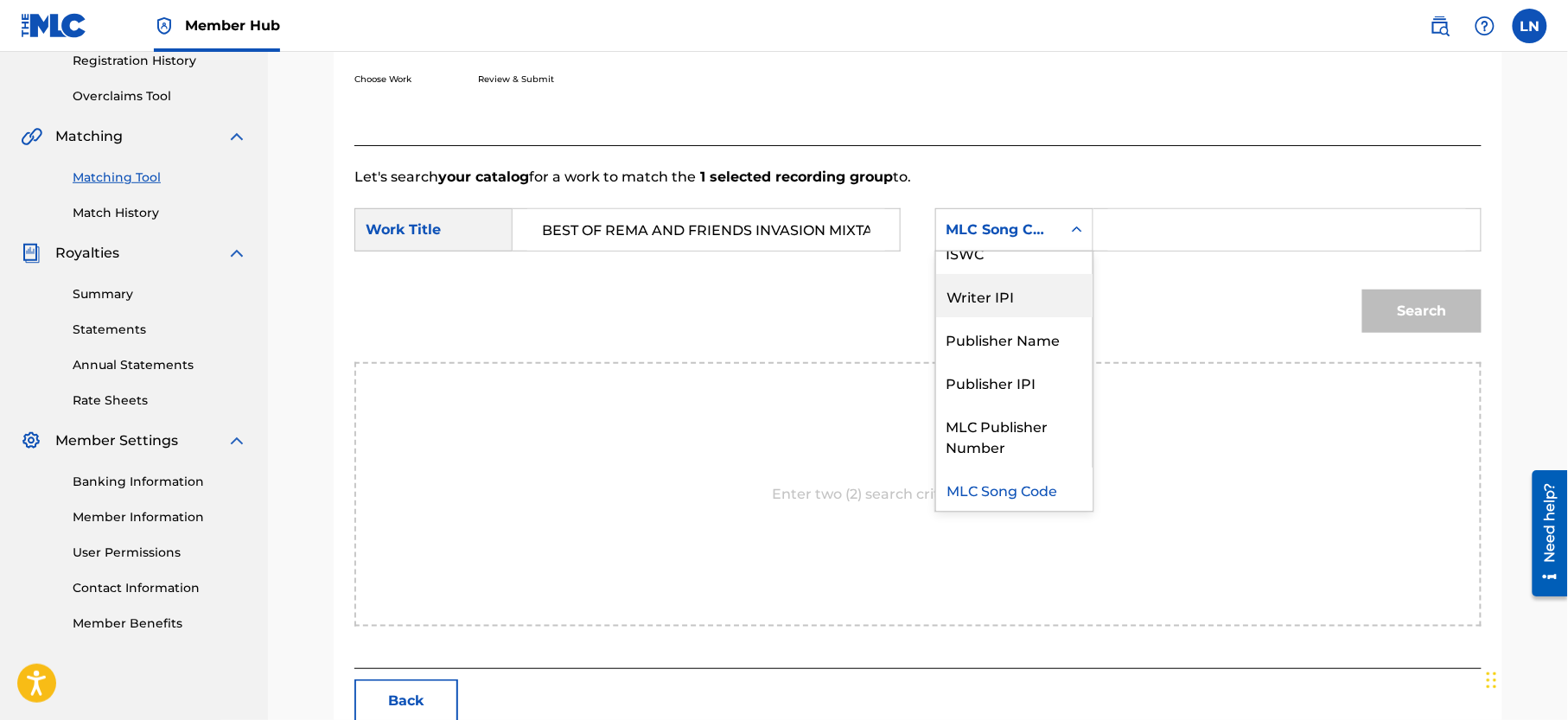
scroll to position [0, 0]
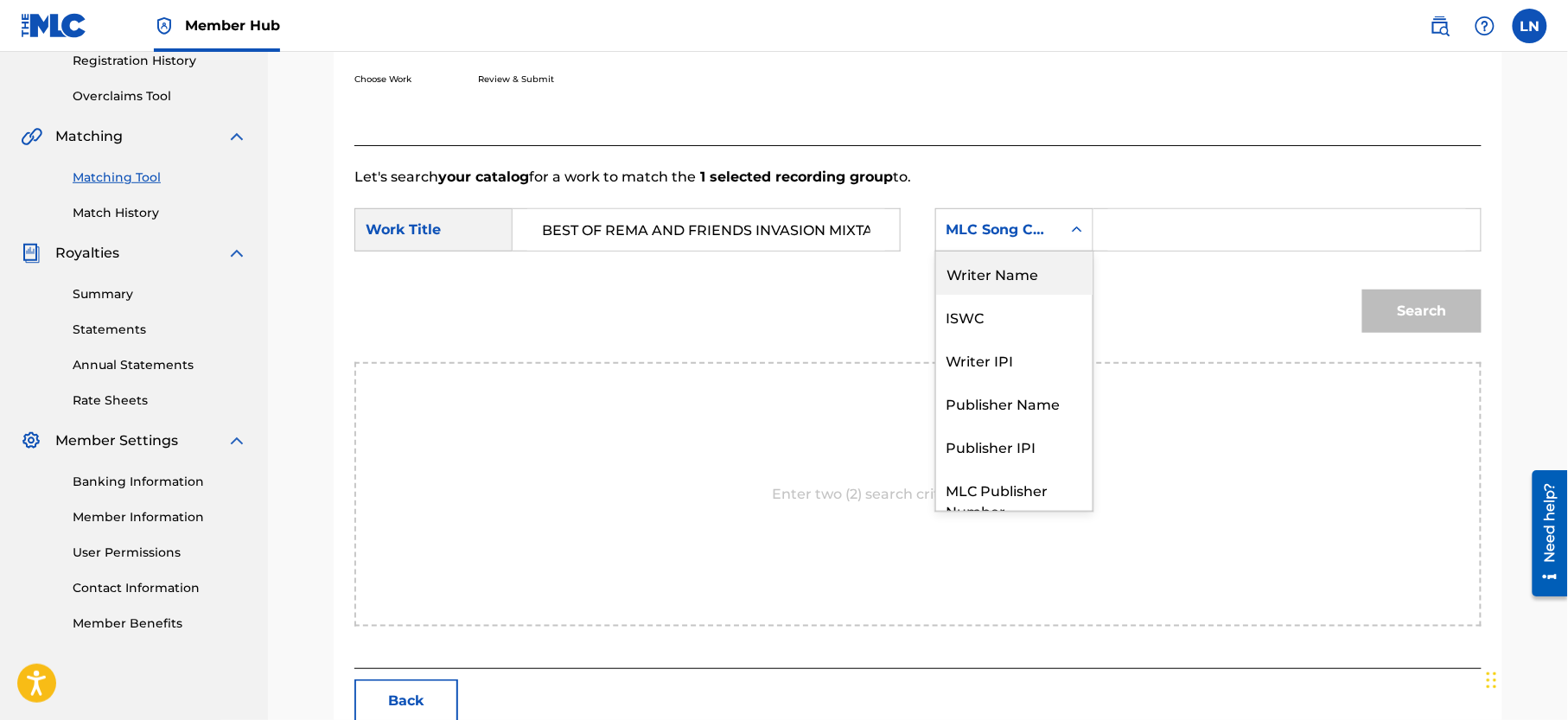
click at [1036, 288] on div "Writer Name" at bounding box center [1014, 273] width 156 height 43
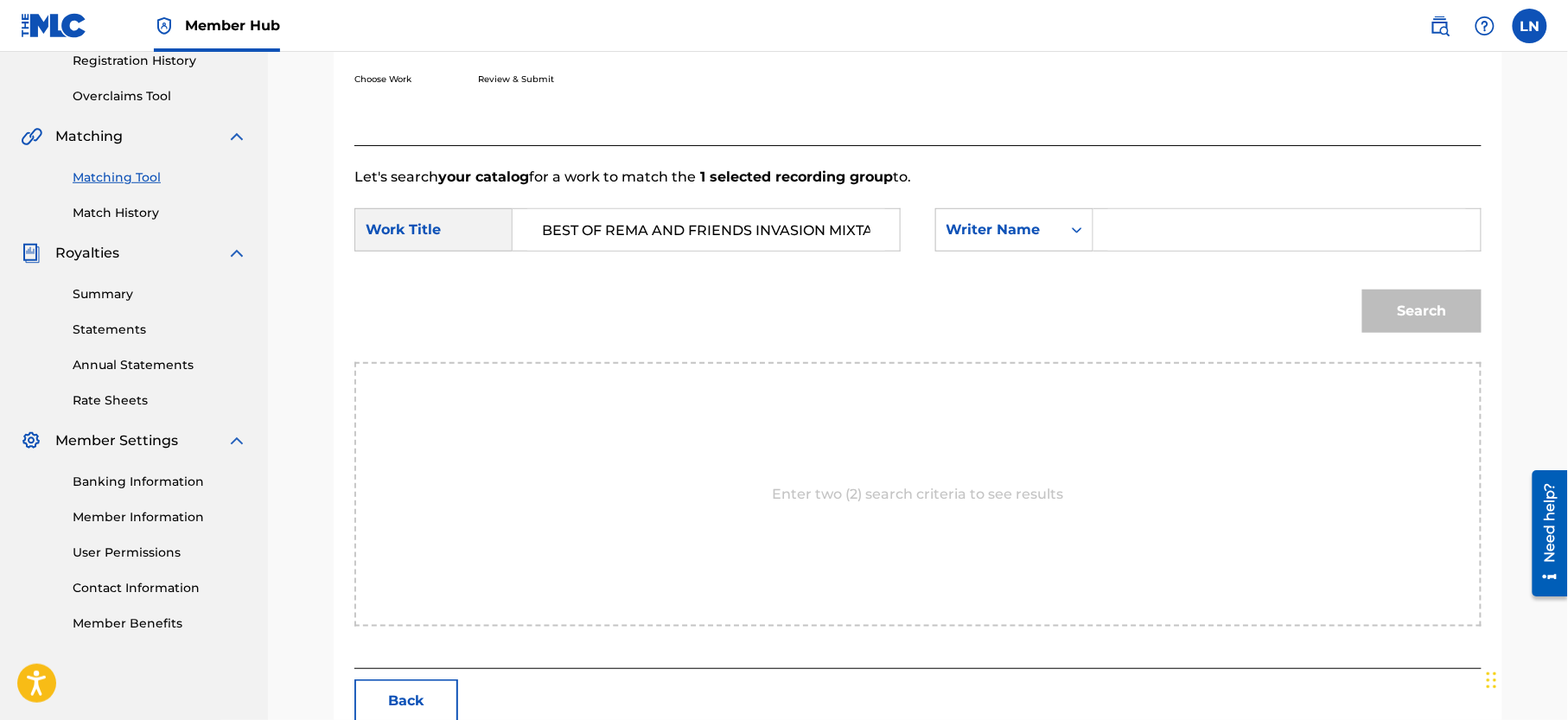
click at [1141, 224] on input "Search Form" at bounding box center [1286, 230] width 358 height 41
type input "[PERSON_NAME]"
click at [1362, 290] on button "Search" at bounding box center [1422, 311] width 120 height 43
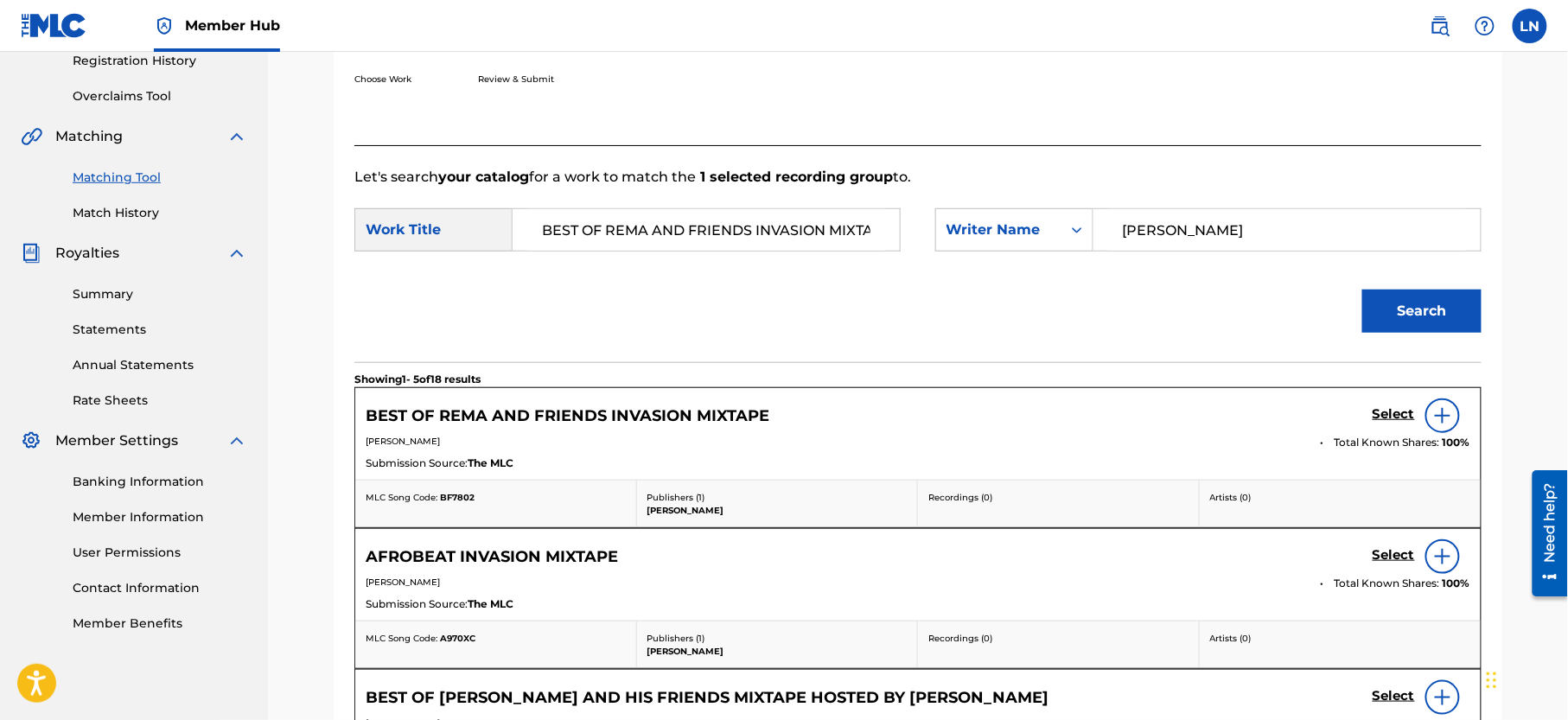
click at [1378, 404] on div "Select" at bounding box center [1421, 415] width 97 height 35
click at [1387, 418] on h5 "Select" at bounding box center [1393, 414] width 42 height 17
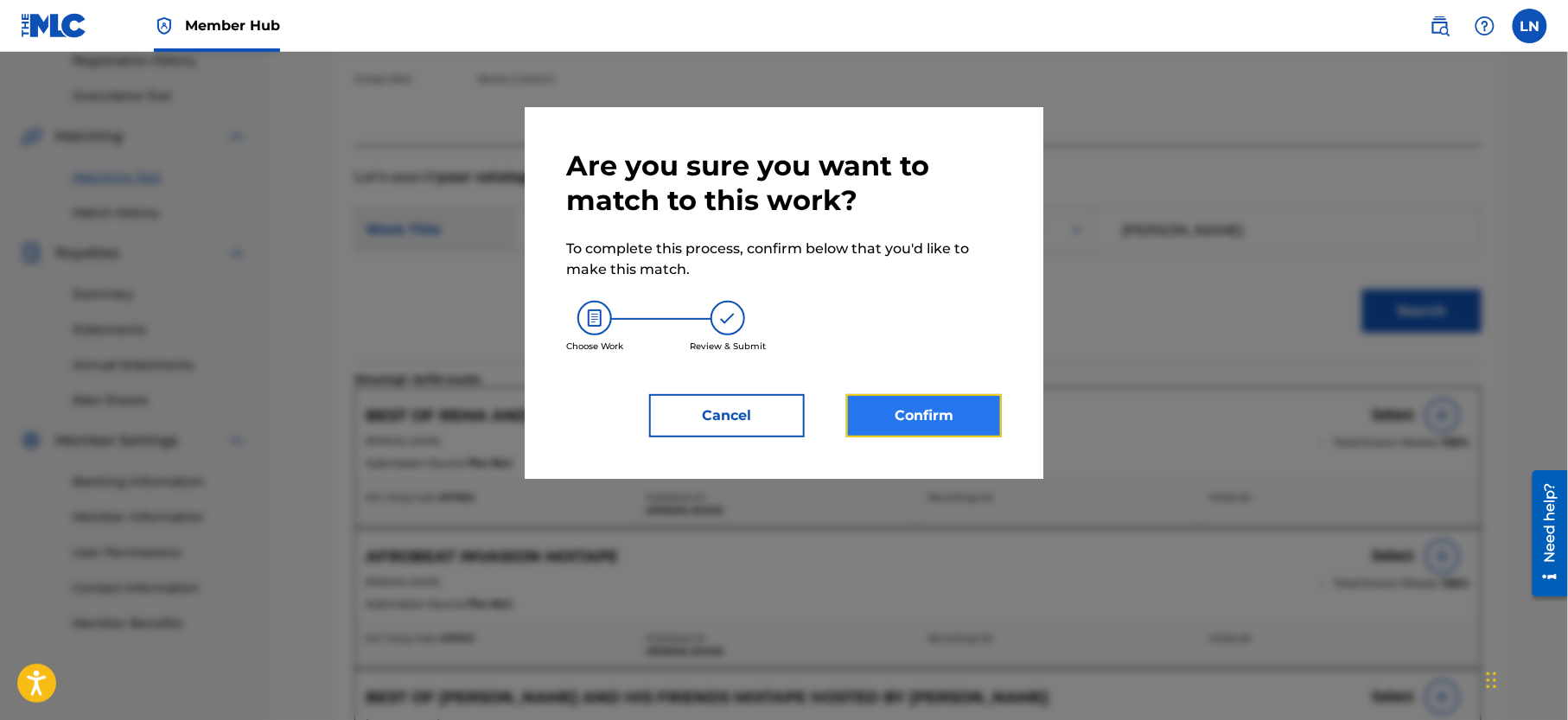
click at [916, 418] on button "Confirm" at bounding box center [924, 415] width 155 height 43
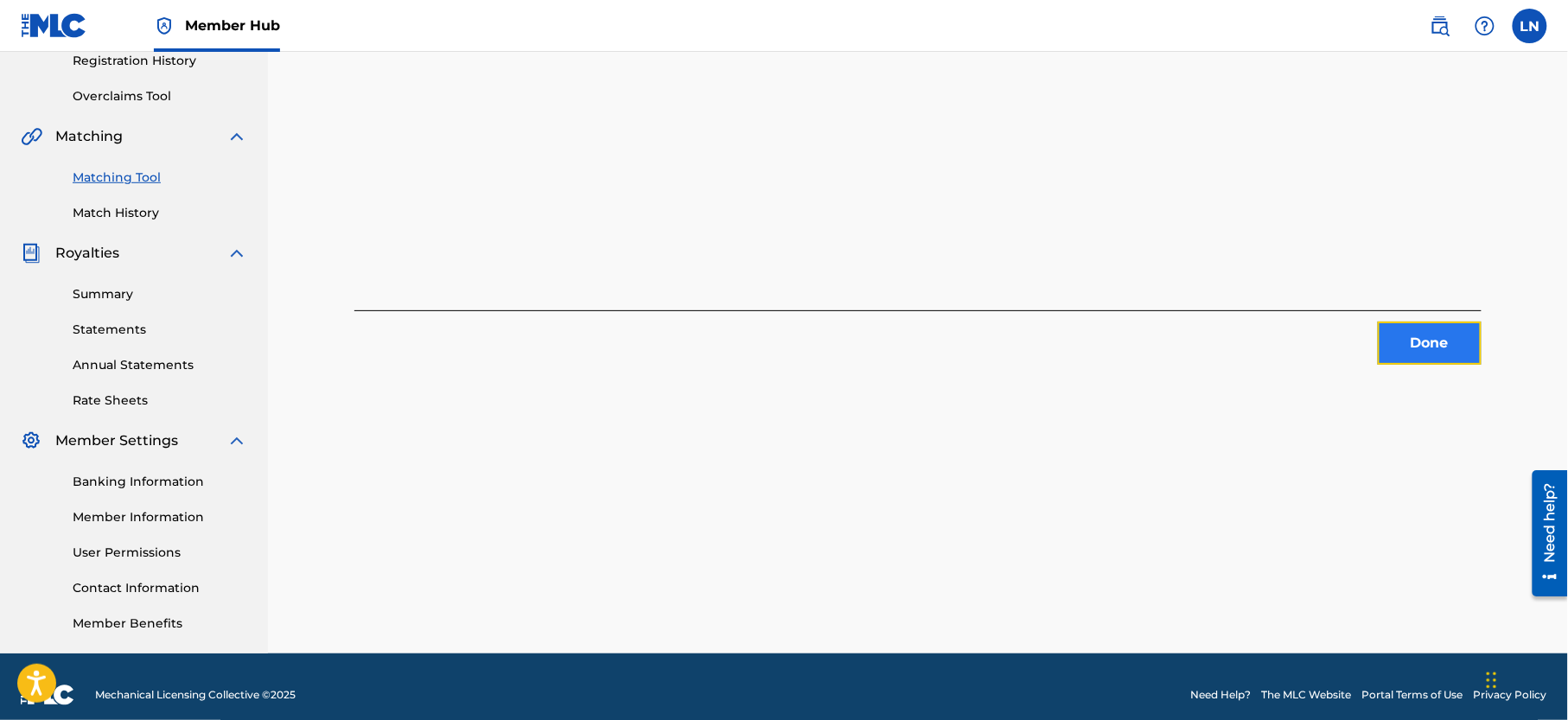
click at [1453, 325] on button "Done" at bounding box center [1430, 343] width 104 height 43
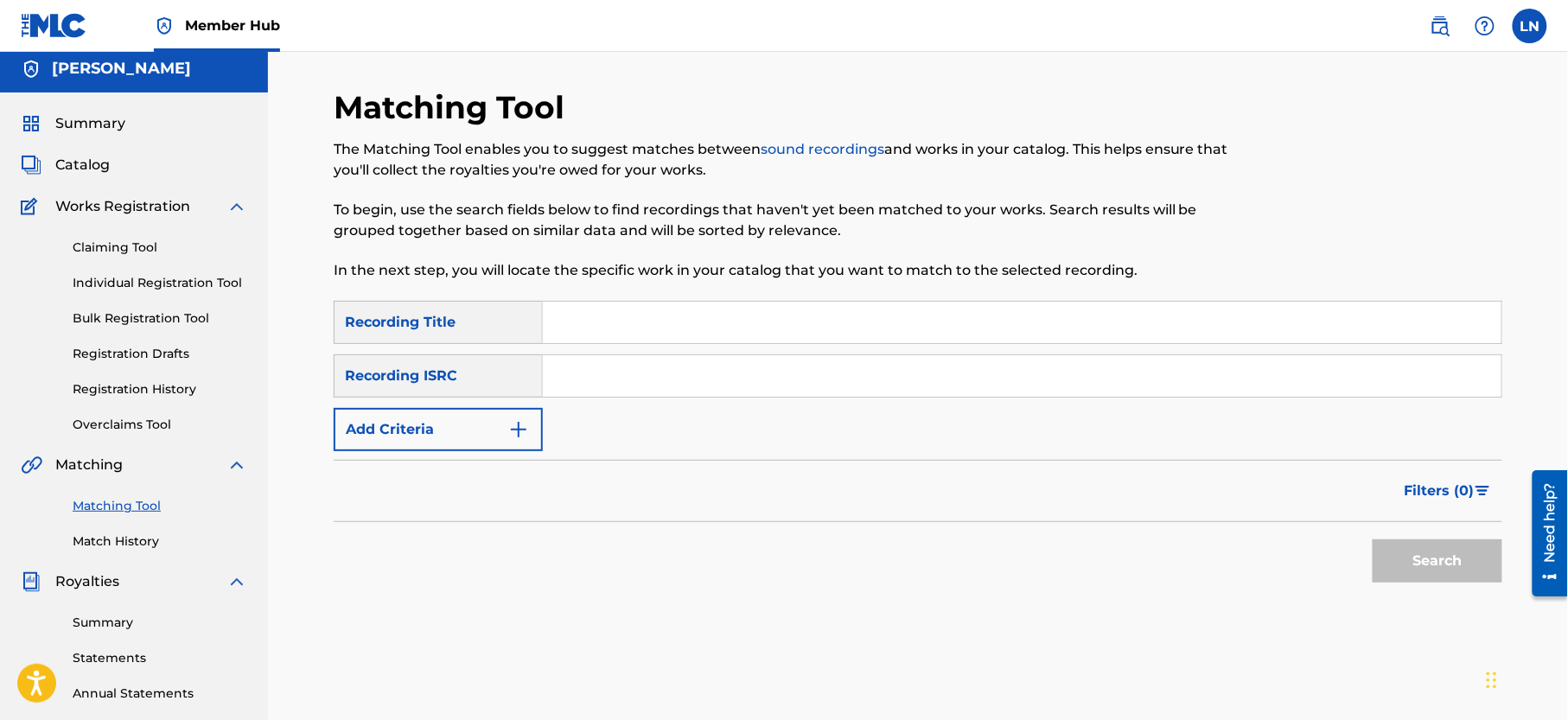
scroll to position [4, 0]
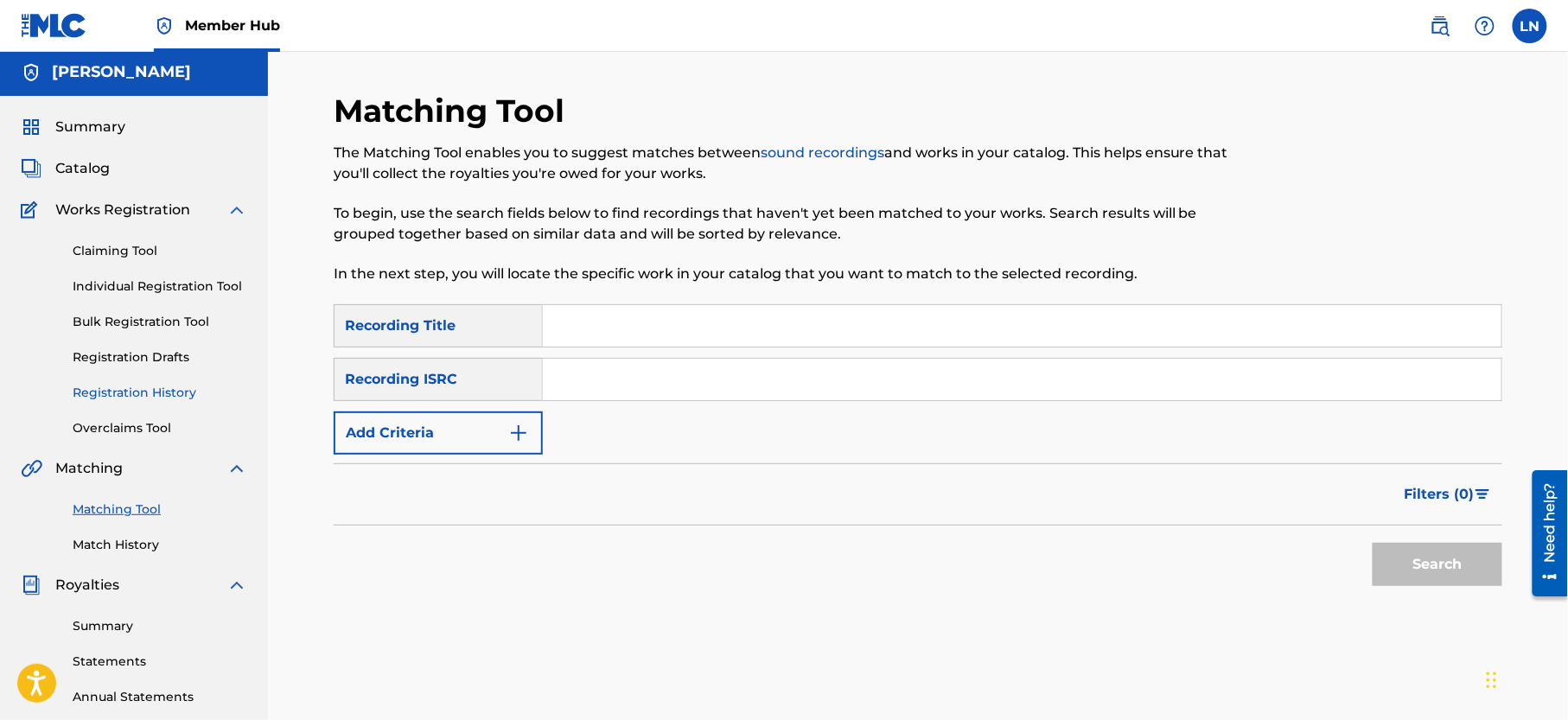
click at [165, 402] on link "Registration History" at bounding box center [160, 392] width 175 height 18
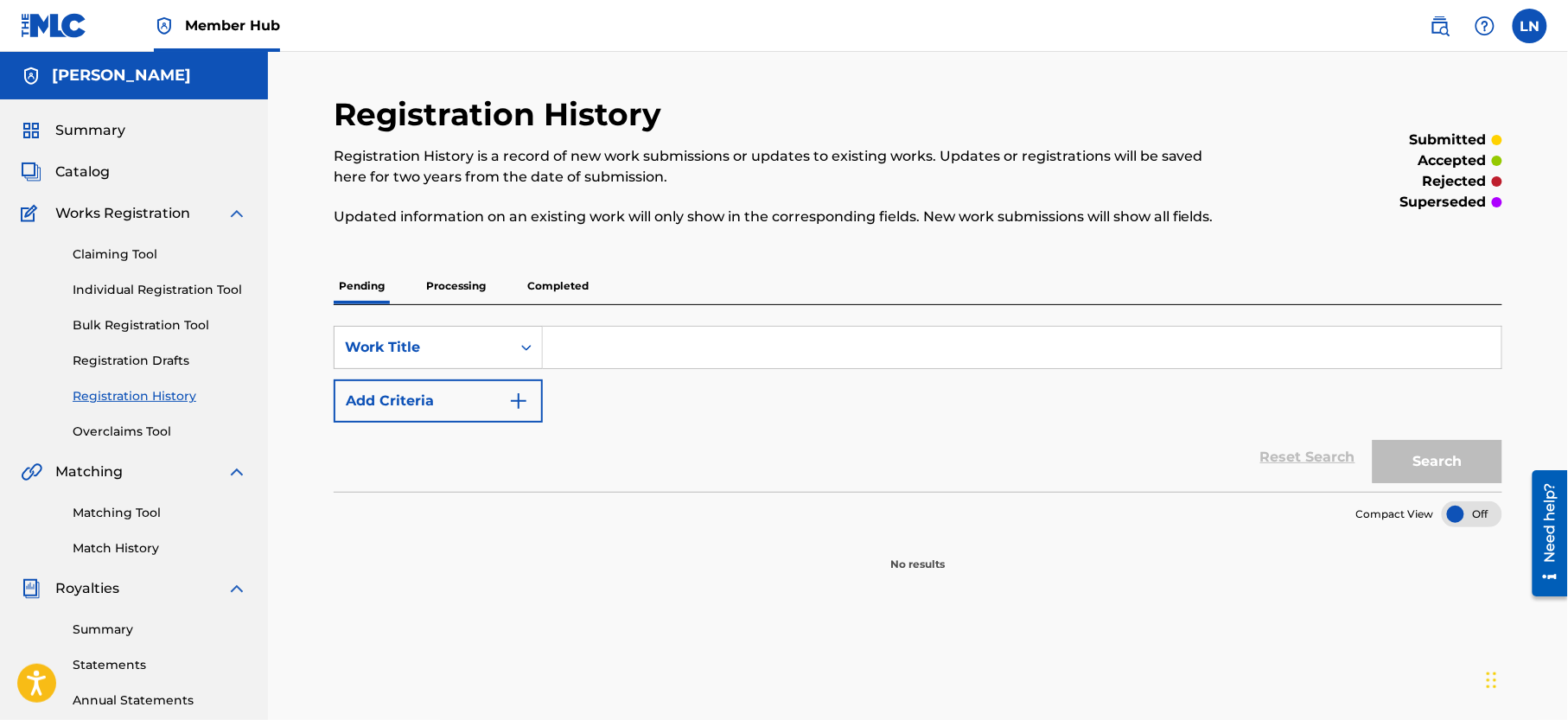
click at [548, 288] on p "Completed" at bounding box center [558, 285] width 72 height 36
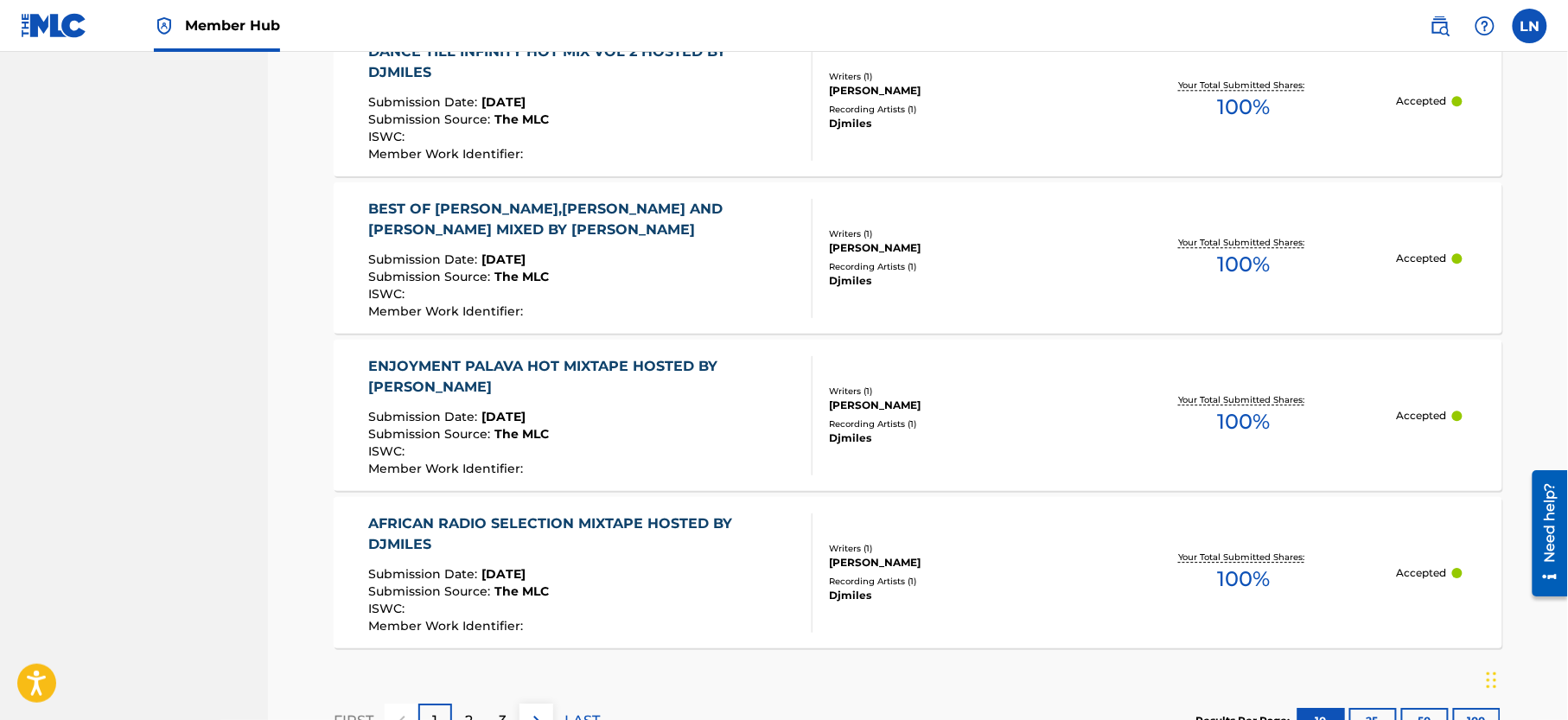
scroll to position [1653, 0]
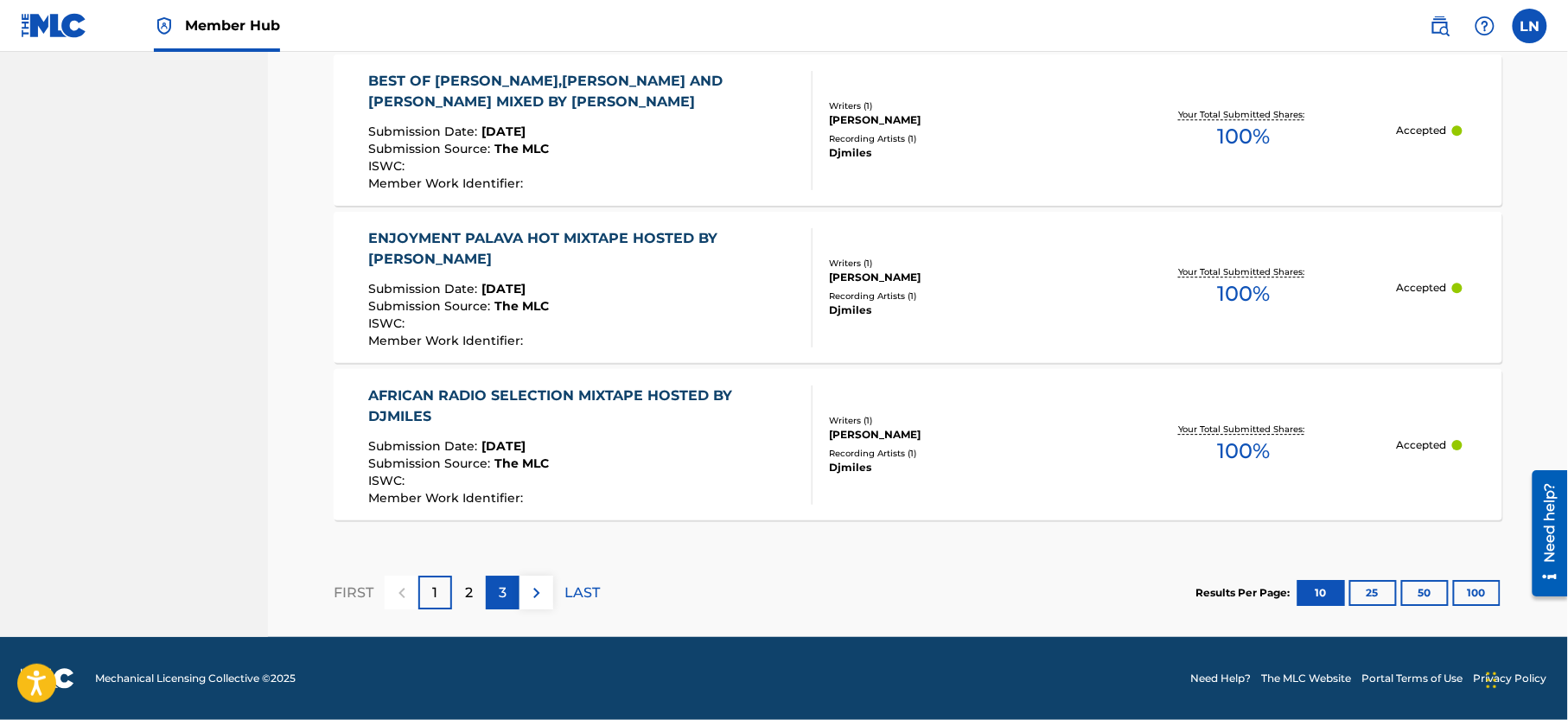
click at [503, 591] on p "3" at bounding box center [502, 593] width 7 height 21
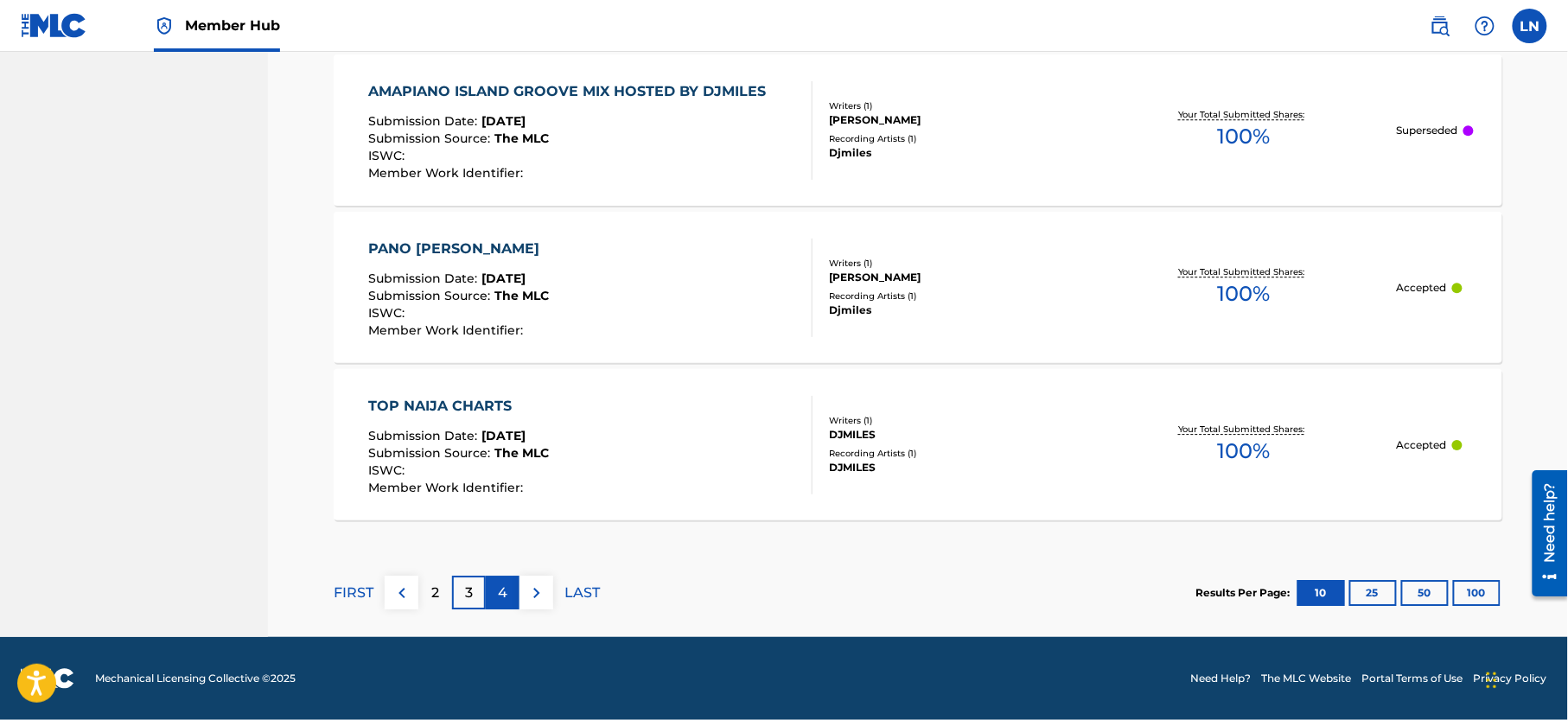
click at [495, 575] on div "4" at bounding box center [502, 592] width 34 height 34
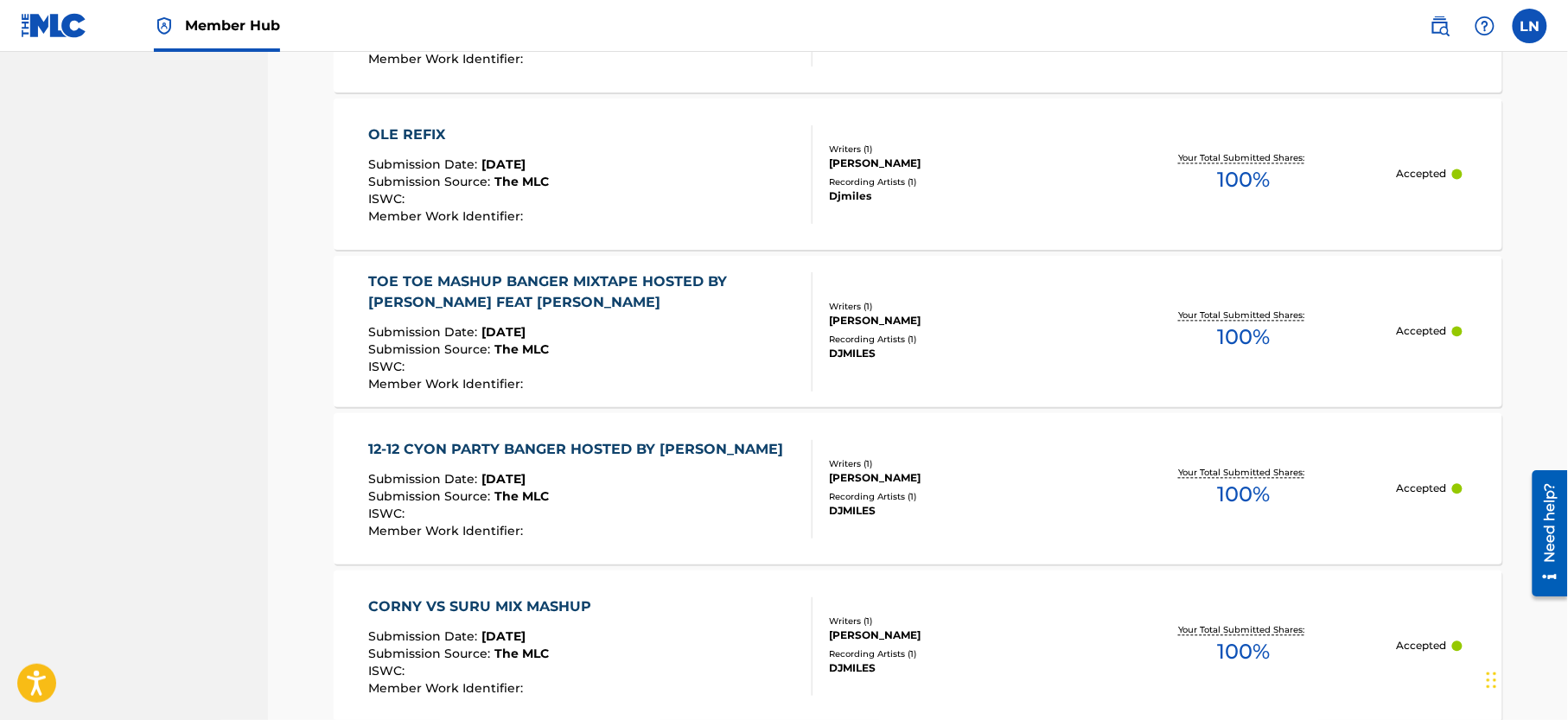
scroll to position [1141, 0]
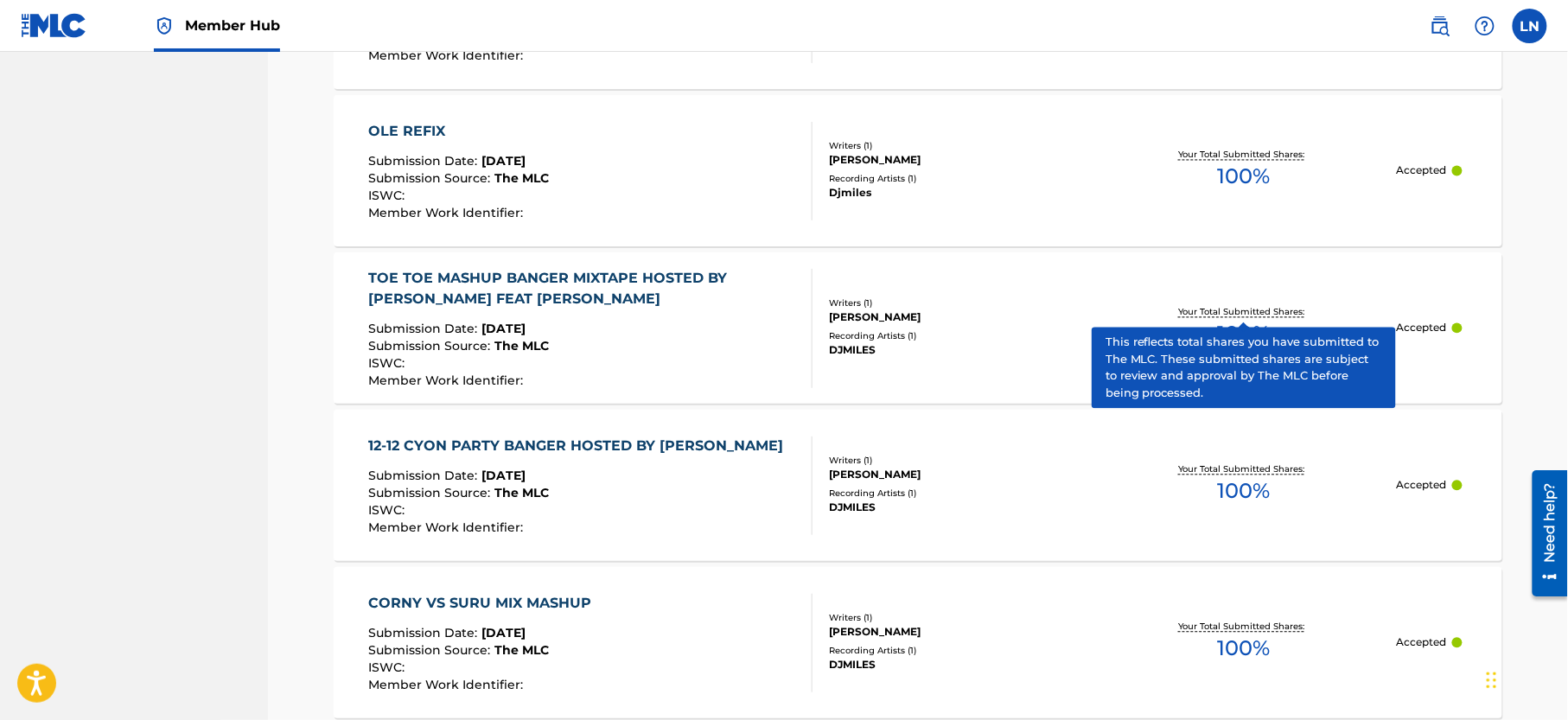
click at [591, 458] on div "12-12 CYON PARTY BANGER HOSTED BY [PERSON_NAME] Submission Date : [DATE] Submis…" at bounding box center [581, 485] width 424 height 98
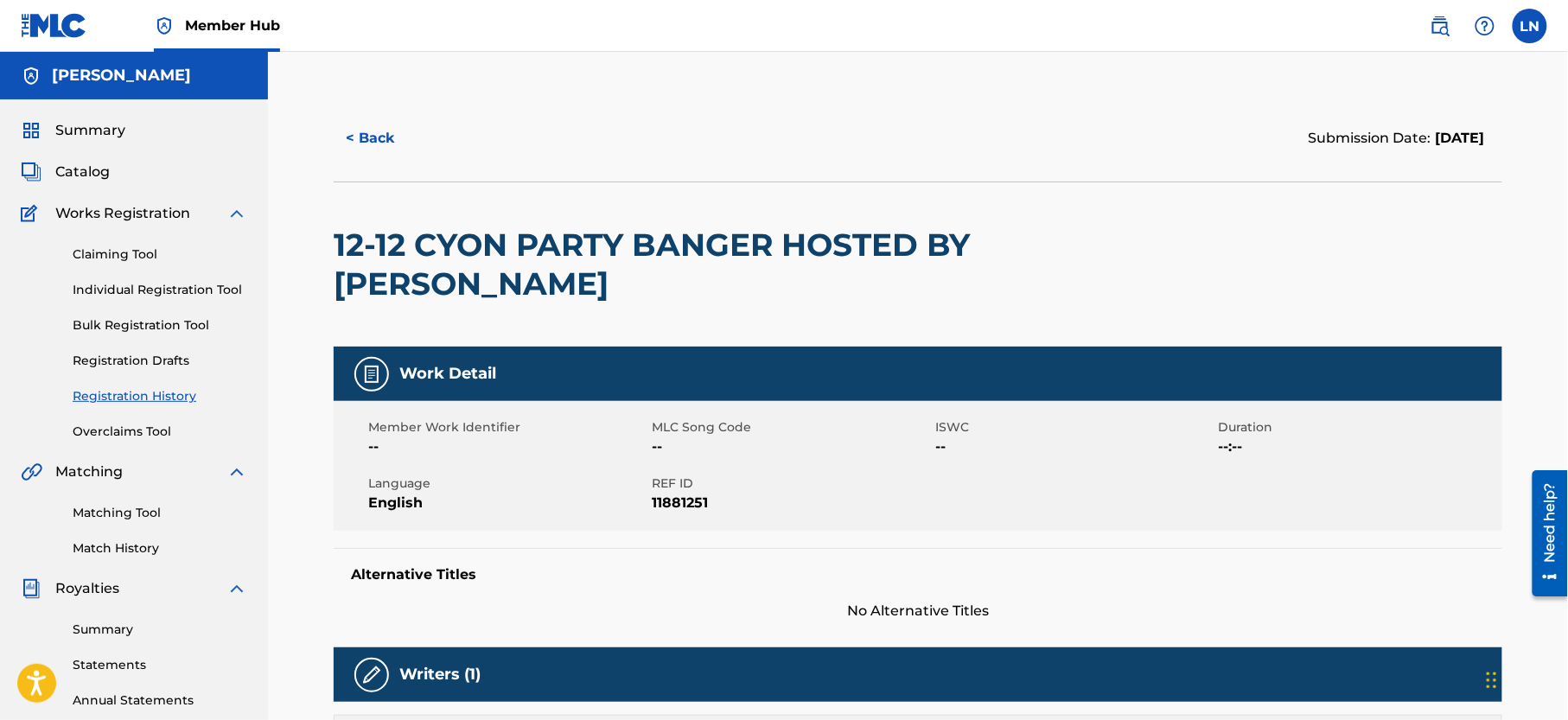
click at [444, 256] on h2 "12-12 CYON PARTY BANGER HOSTED BY [PERSON_NAME]" at bounding box center [684, 264] width 701 height 78
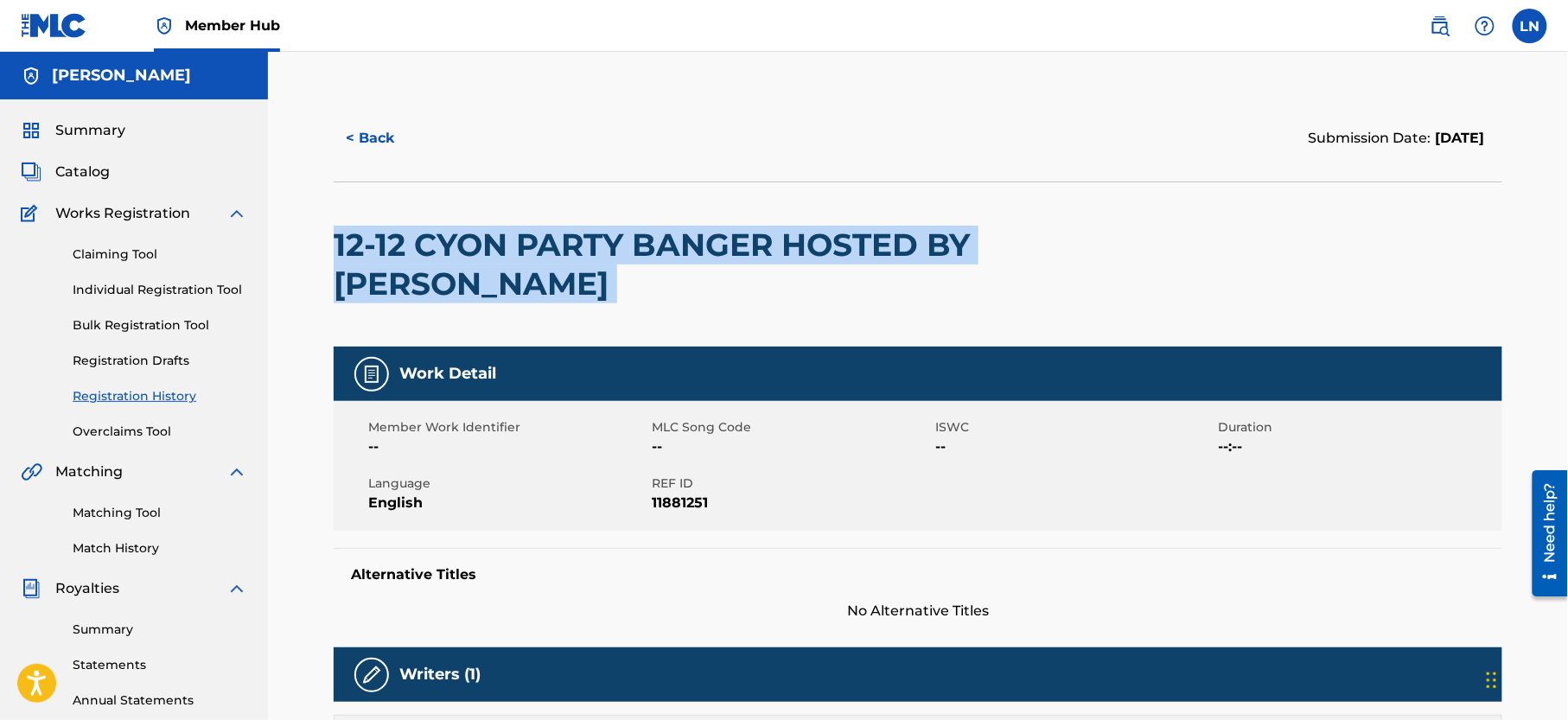
click at [444, 256] on h2 "12-12 CYON PARTY BANGER HOSTED BY [PERSON_NAME]" at bounding box center [684, 264] width 701 height 78
click at [108, 522] on link "Matching Tool" at bounding box center [160, 512] width 175 height 18
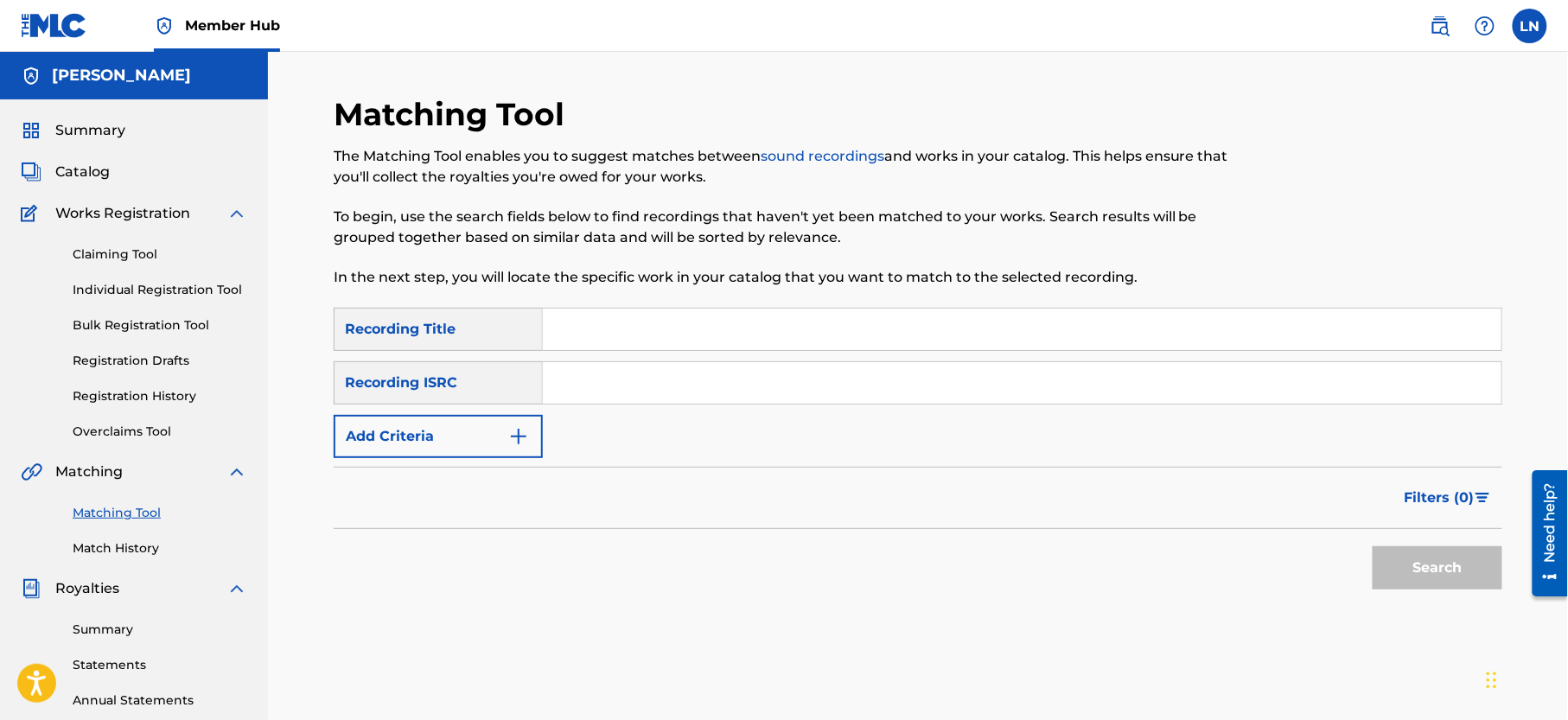
click at [651, 312] on input "Search Form" at bounding box center [1022, 329] width 959 height 41
paste input "12-12 CYON PARTY BANGER HOSTED BY [PERSON_NAME]"
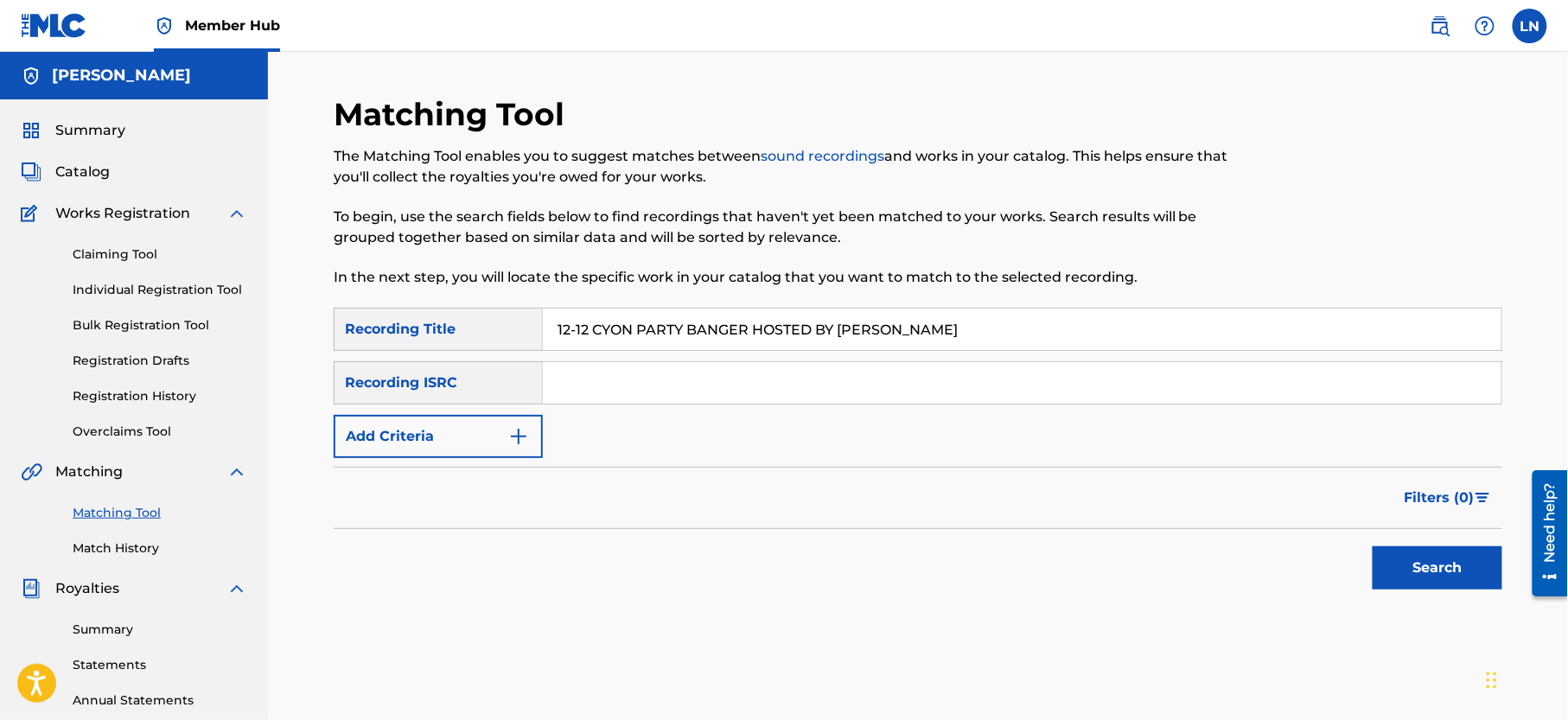
type input "12-12 CYON PARTY BANGER HOSTED BY [PERSON_NAME]"
click at [1372, 546] on button "Search" at bounding box center [1437, 568] width 130 height 43
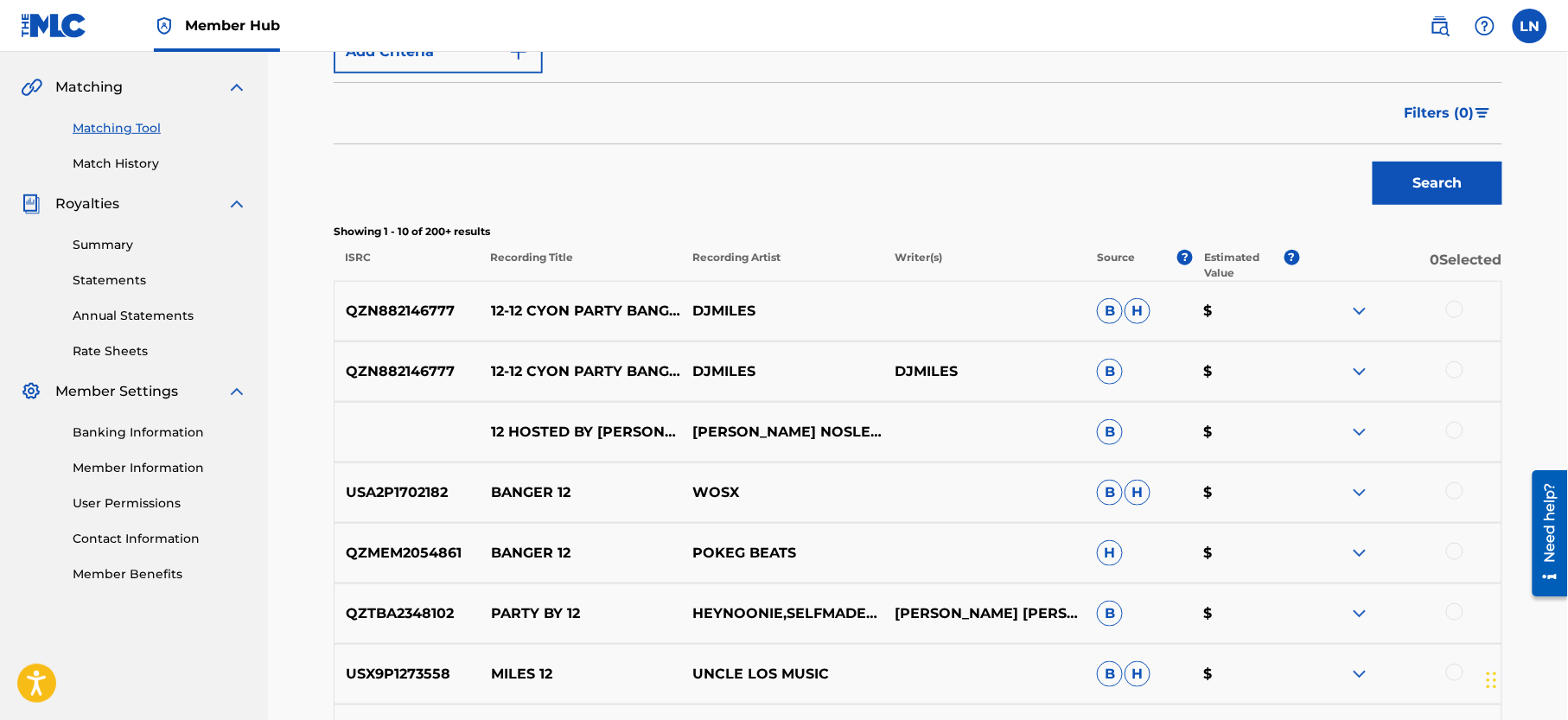
scroll to position [392, 0]
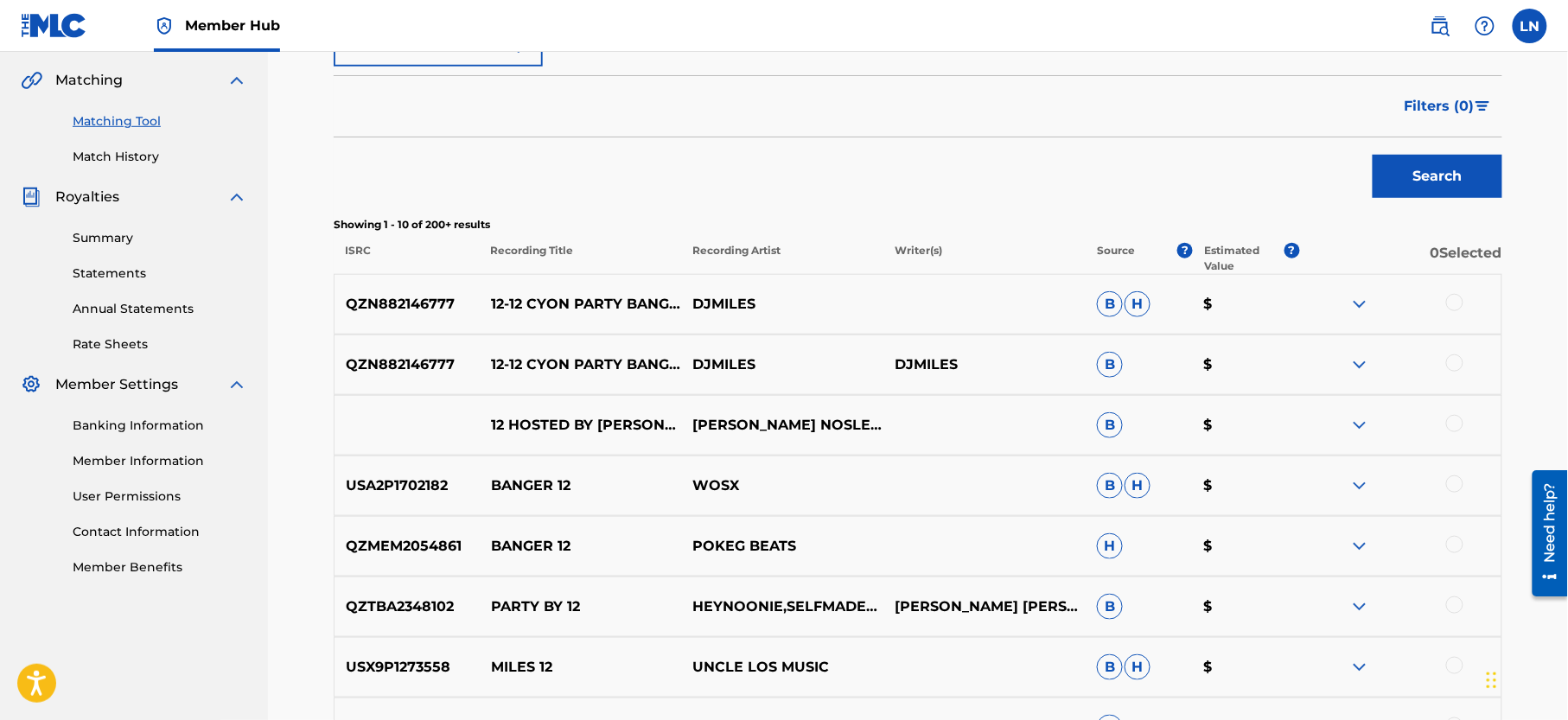
click at [1354, 301] on img at bounding box center [1359, 304] width 21 height 21
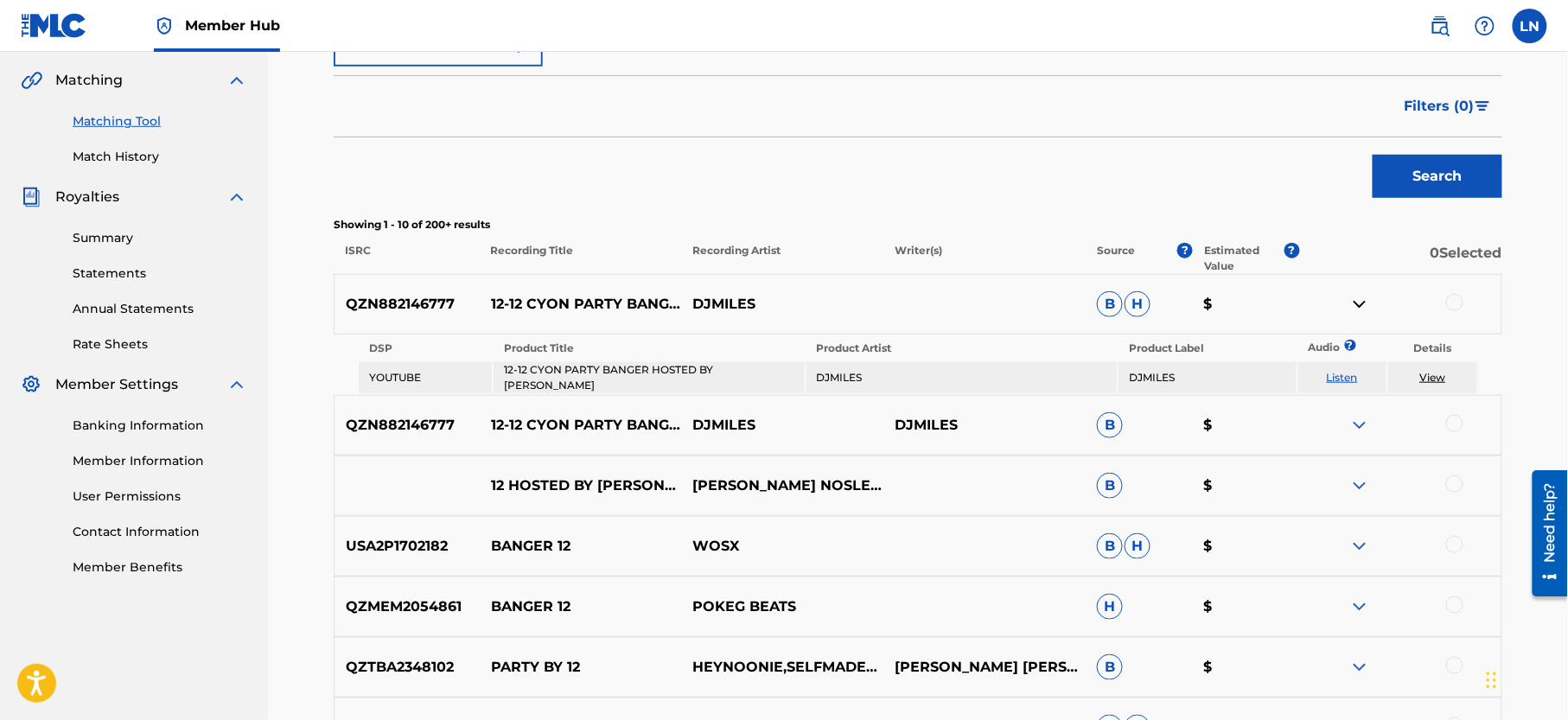
click at [1354, 301] on img at bounding box center [1359, 304] width 21 height 21
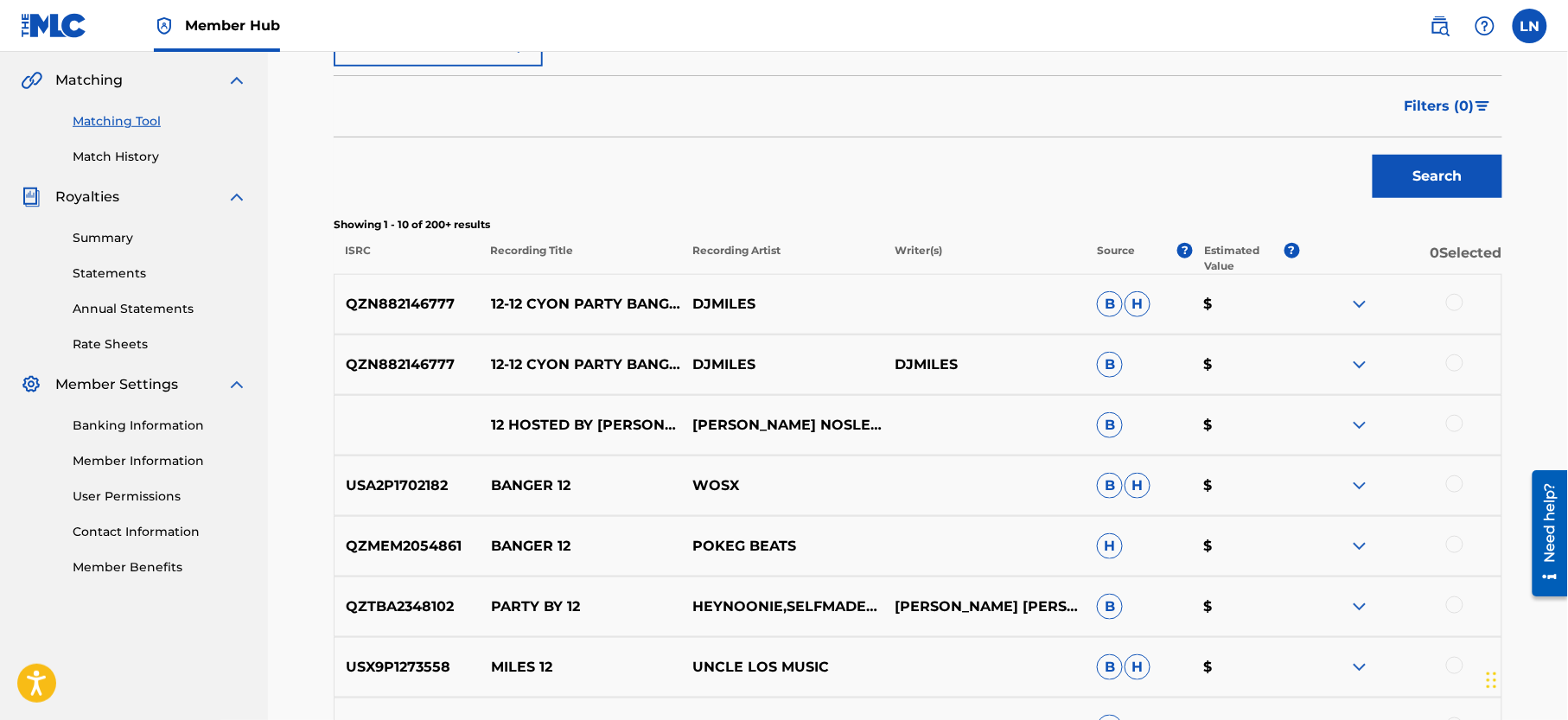
click at [1454, 308] on div at bounding box center [1455, 302] width 17 height 17
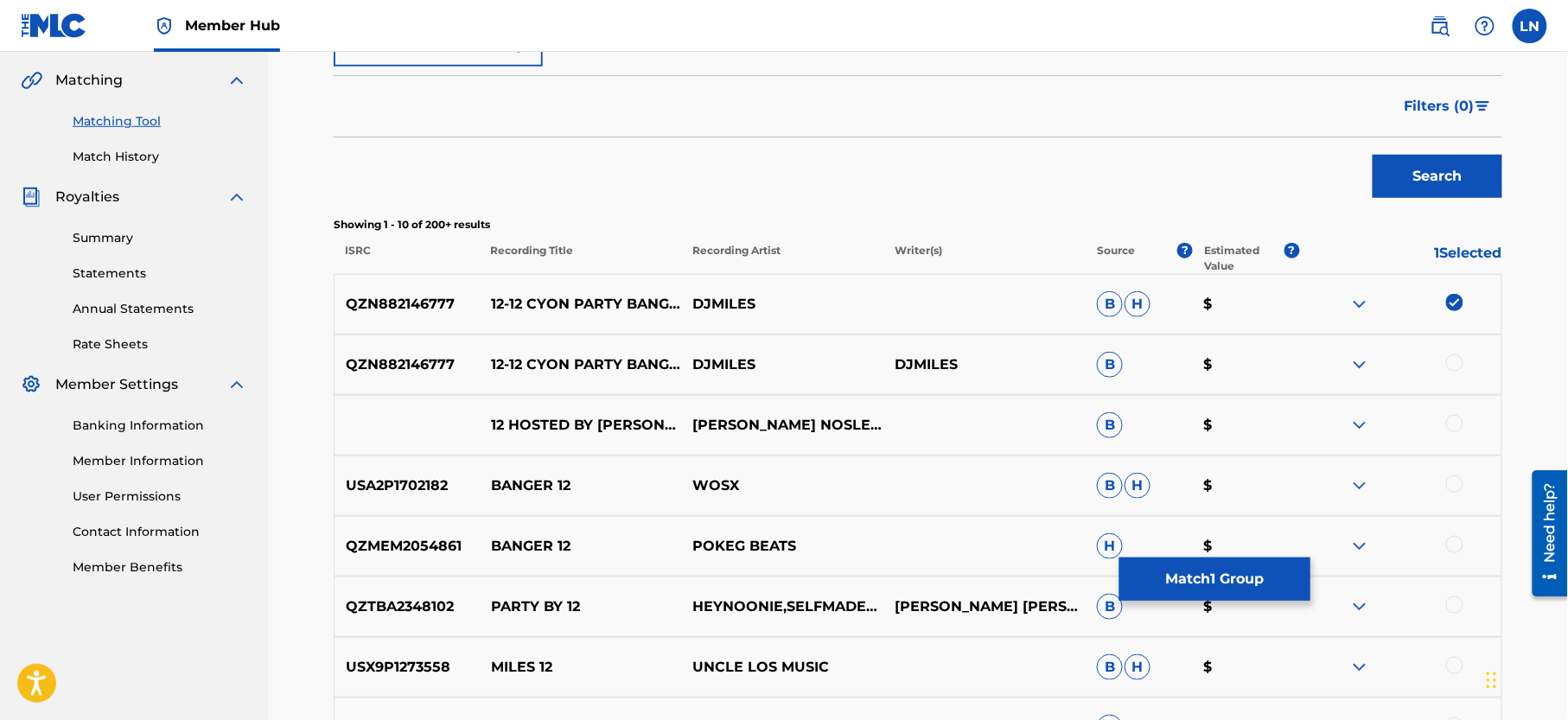
click at [1454, 370] on div at bounding box center [1455, 363] width 17 height 17
click at [1366, 367] on img at bounding box center [1359, 365] width 21 height 21
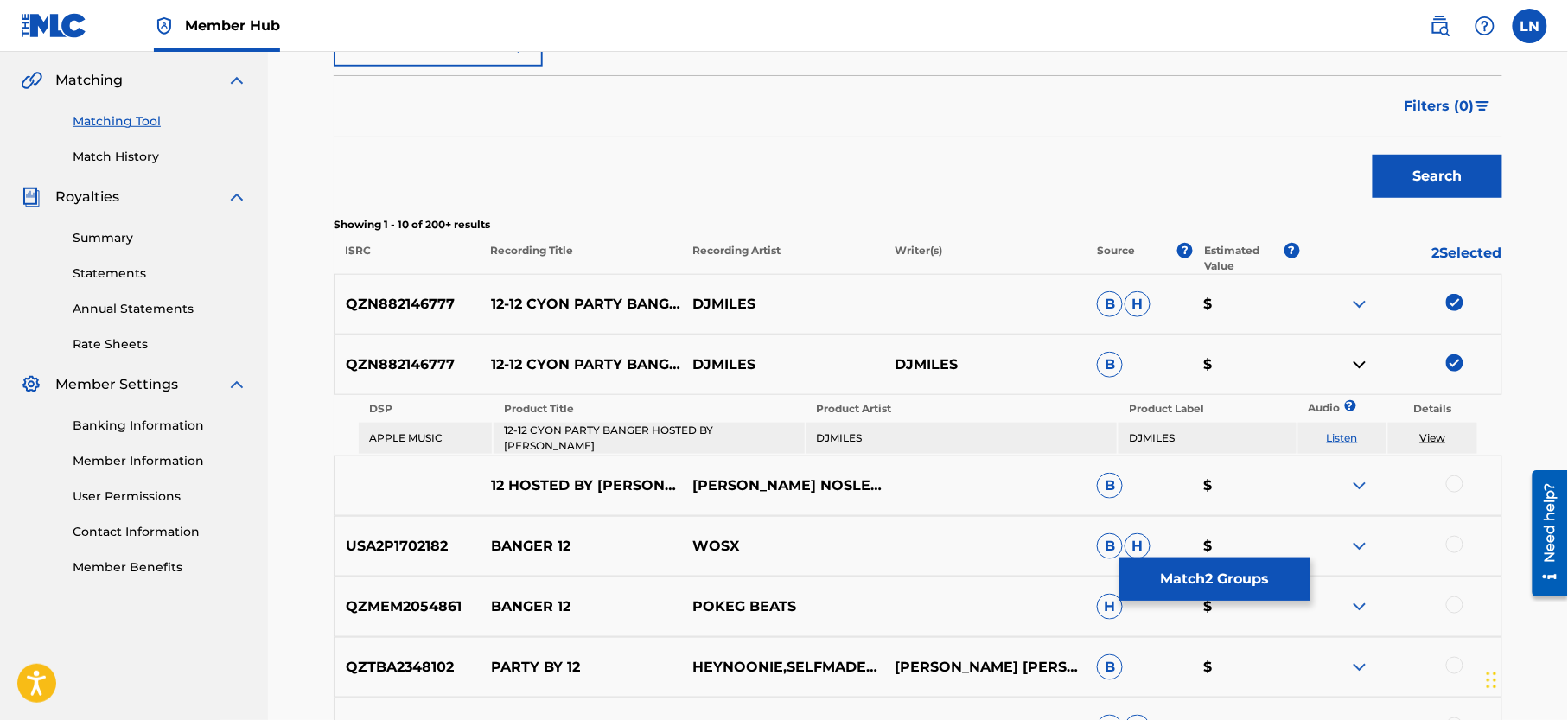
click at [1366, 367] on img at bounding box center [1359, 365] width 21 height 21
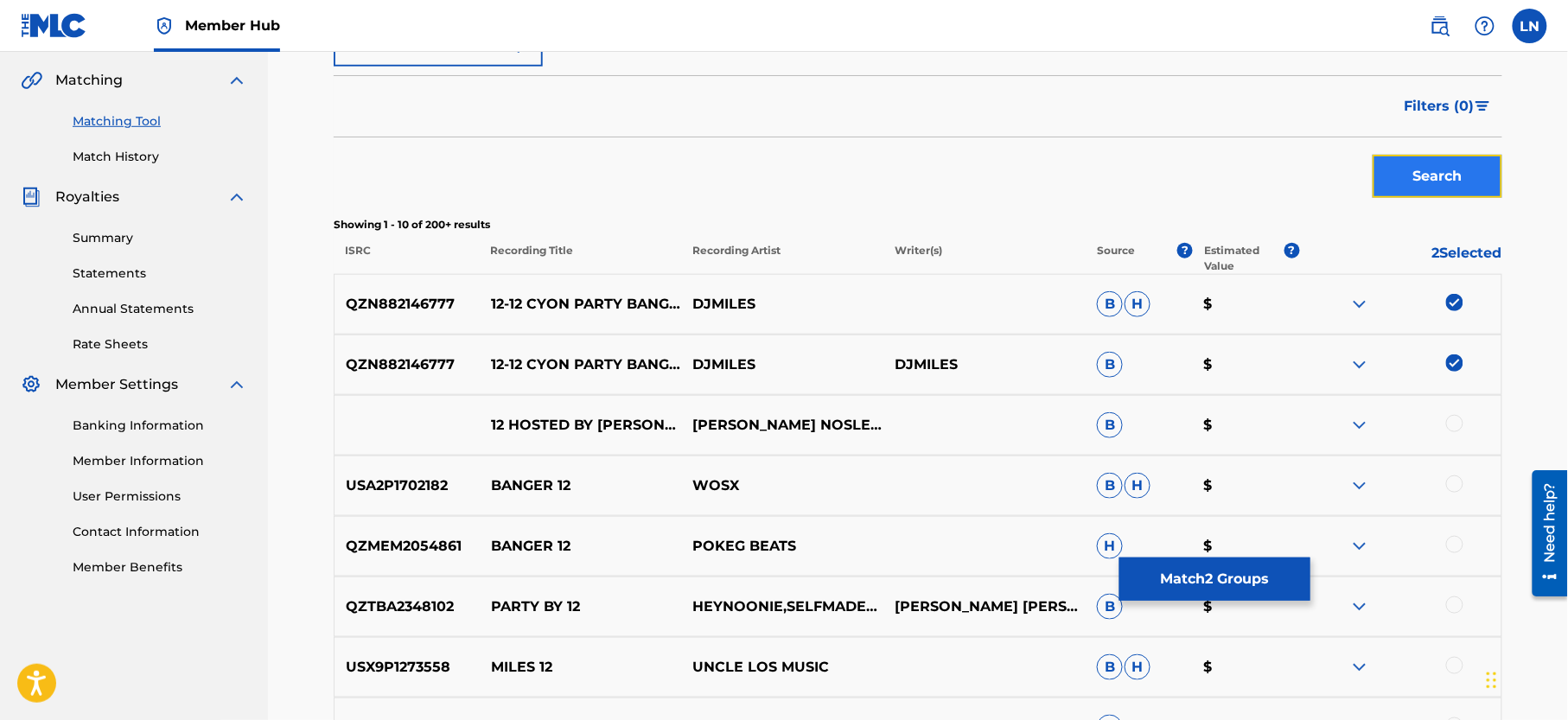
click at [1426, 180] on button "Search" at bounding box center [1437, 176] width 130 height 43
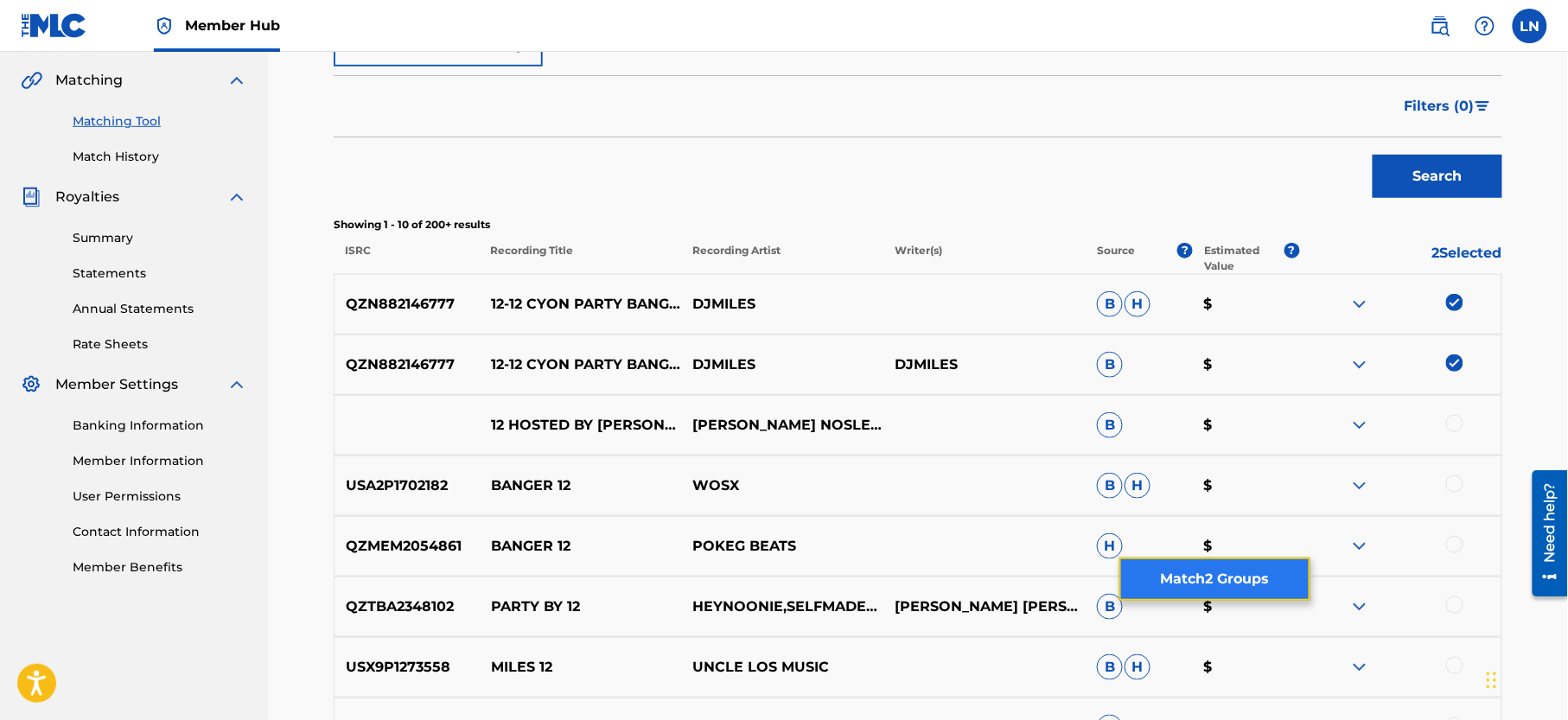
click at [1228, 568] on button "Match 2 Groups" at bounding box center [1214, 579] width 191 height 43
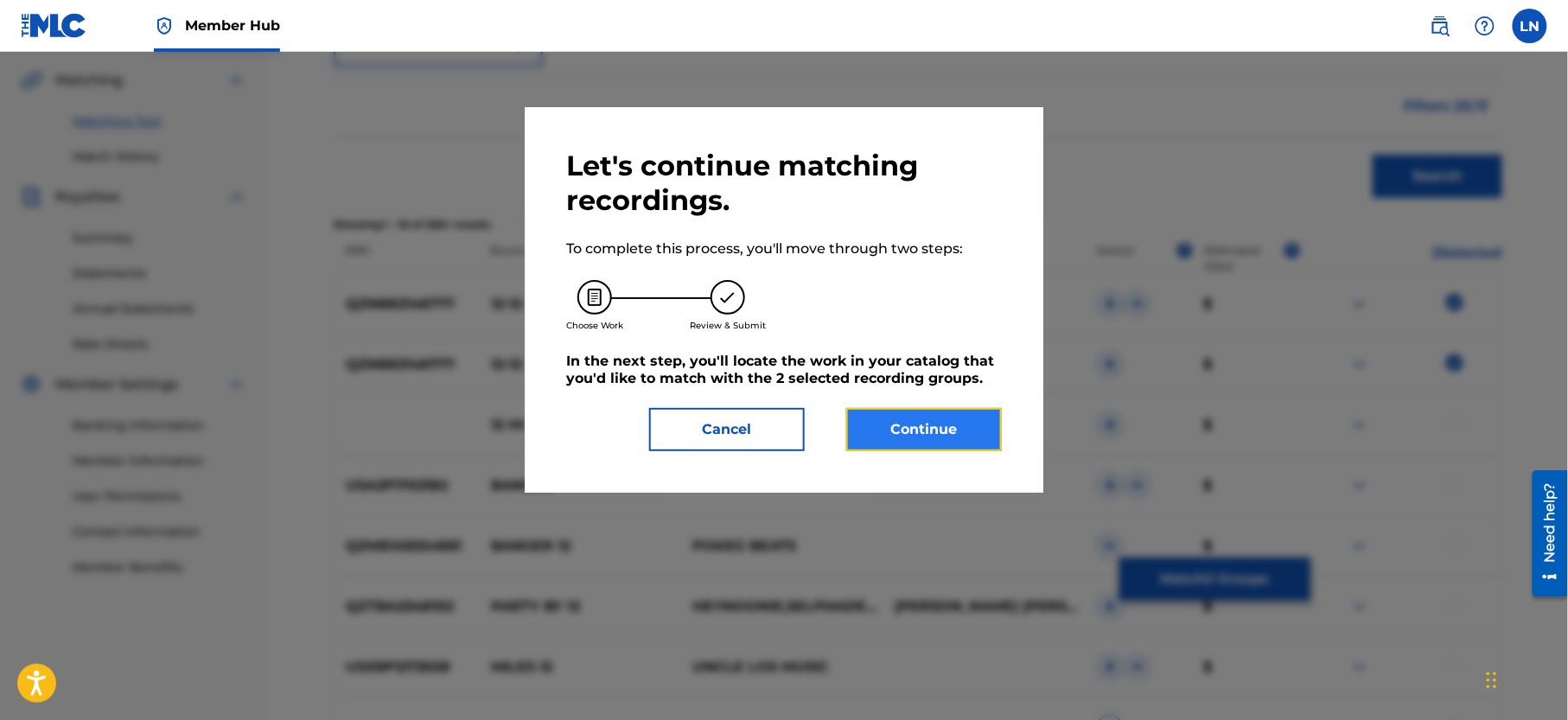
click at [877, 420] on button "Continue" at bounding box center [924, 429] width 155 height 43
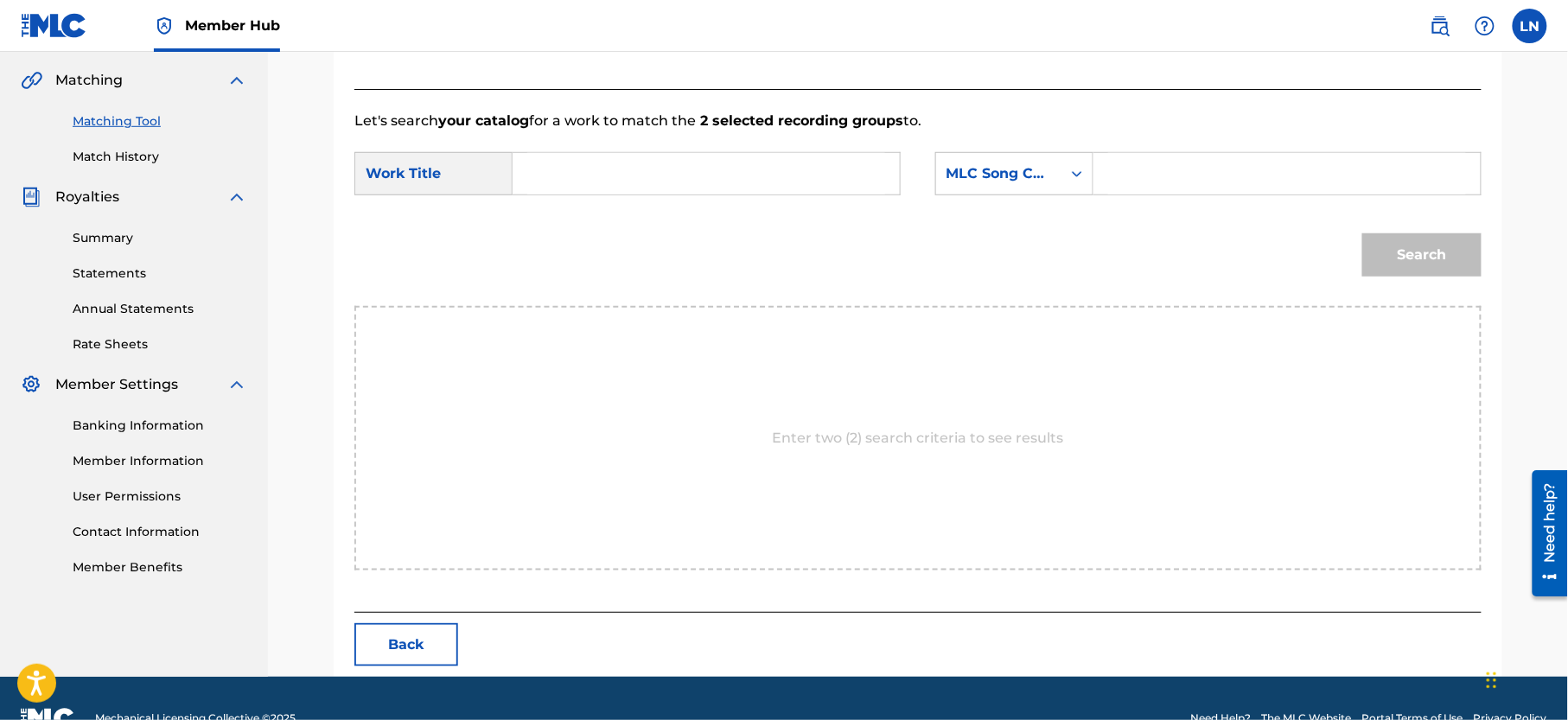
click at [632, 153] on input "Search Form" at bounding box center [706, 174] width 358 height 41
paste input "12-12 CYON PARTY BANGER HOSTED BY [PERSON_NAME]"
type input "12-12 CYON PARTY BANGER HOSTED BY [PERSON_NAME]"
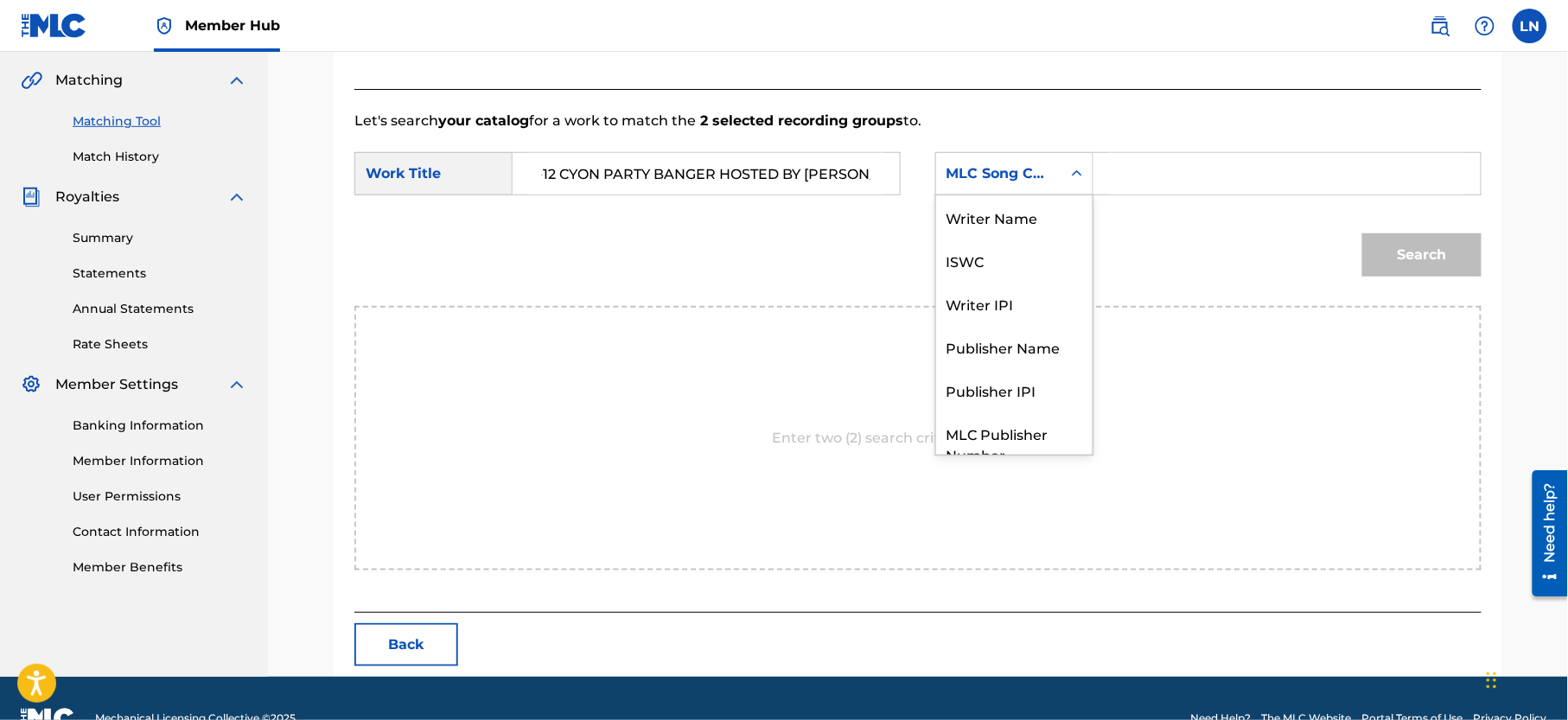
click at [1013, 173] on div "MLC Song Code" at bounding box center [999, 174] width 105 height 21
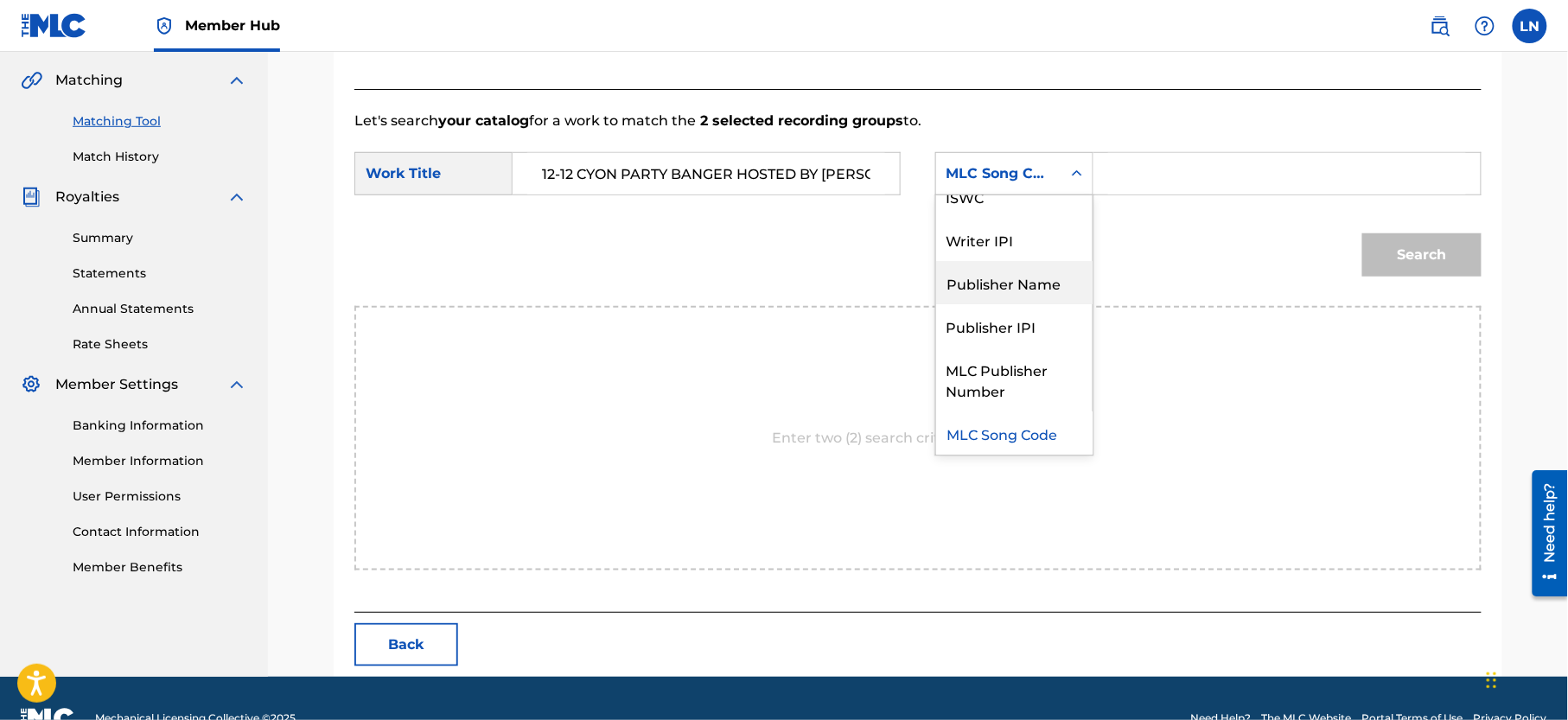
scroll to position [0, 0]
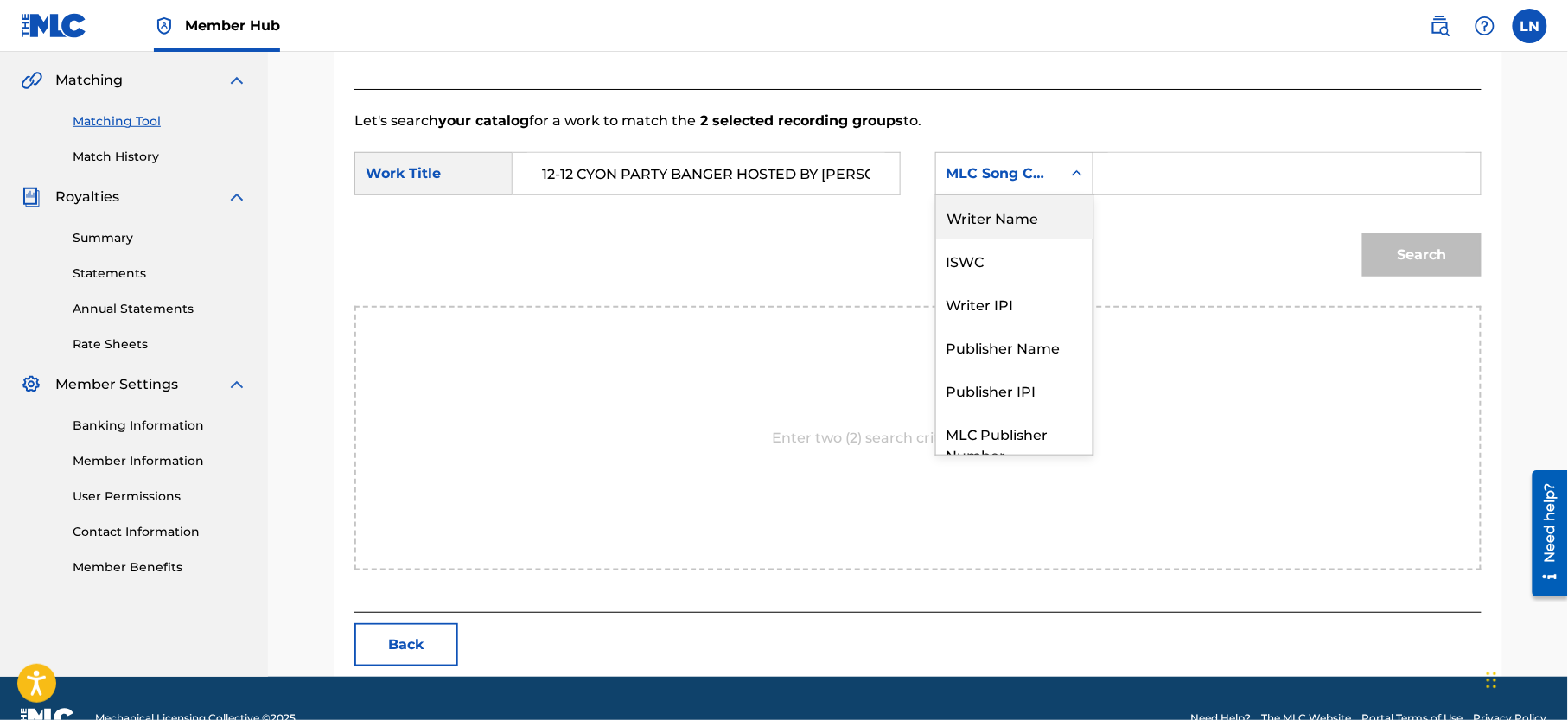
click at [1000, 216] on div "Writer Name" at bounding box center [1014, 217] width 156 height 43
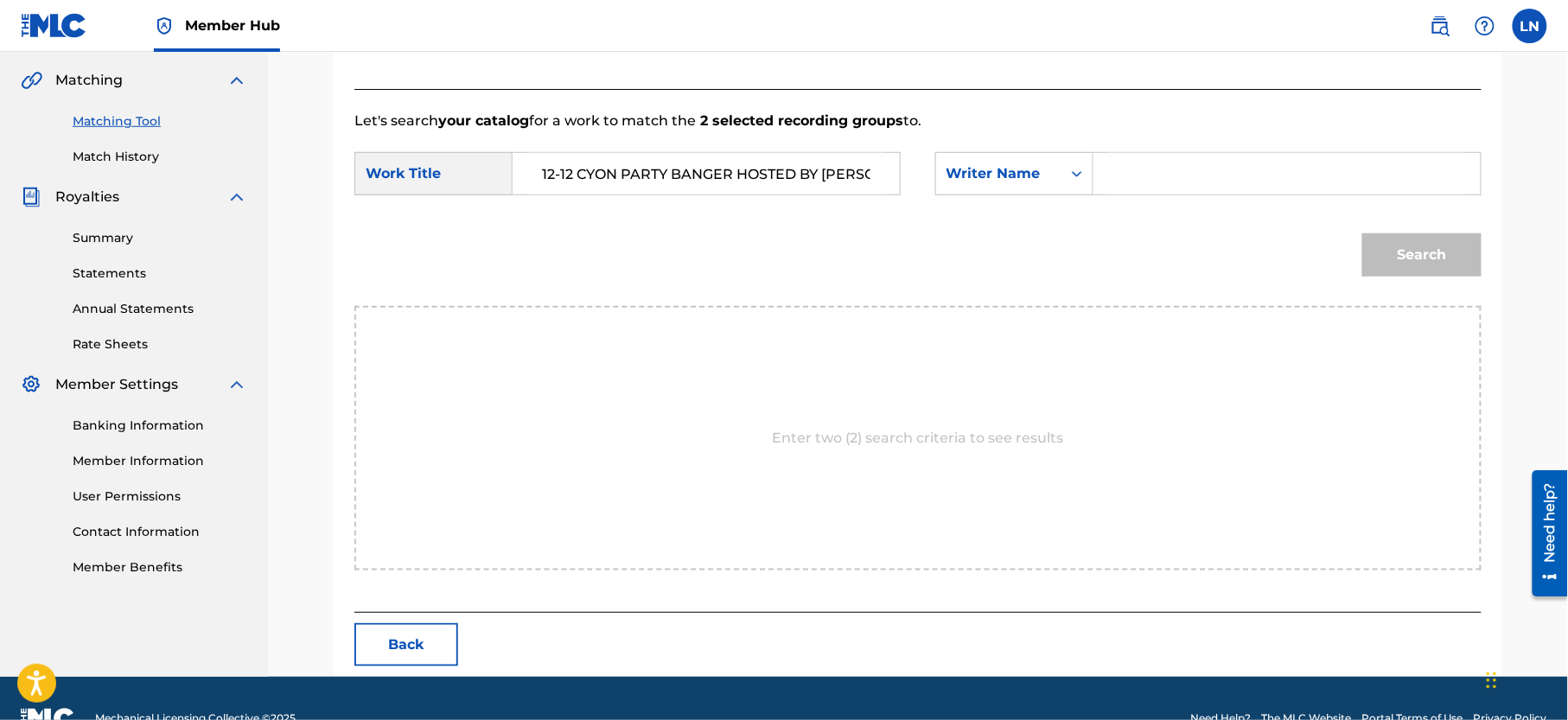
click at [1160, 175] on input "Search Form" at bounding box center [1286, 174] width 358 height 41
type input "[PERSON_NAME]"
click at [1362, 233] on button "Search" at bounding box center [1422, 254] width 120 height 43
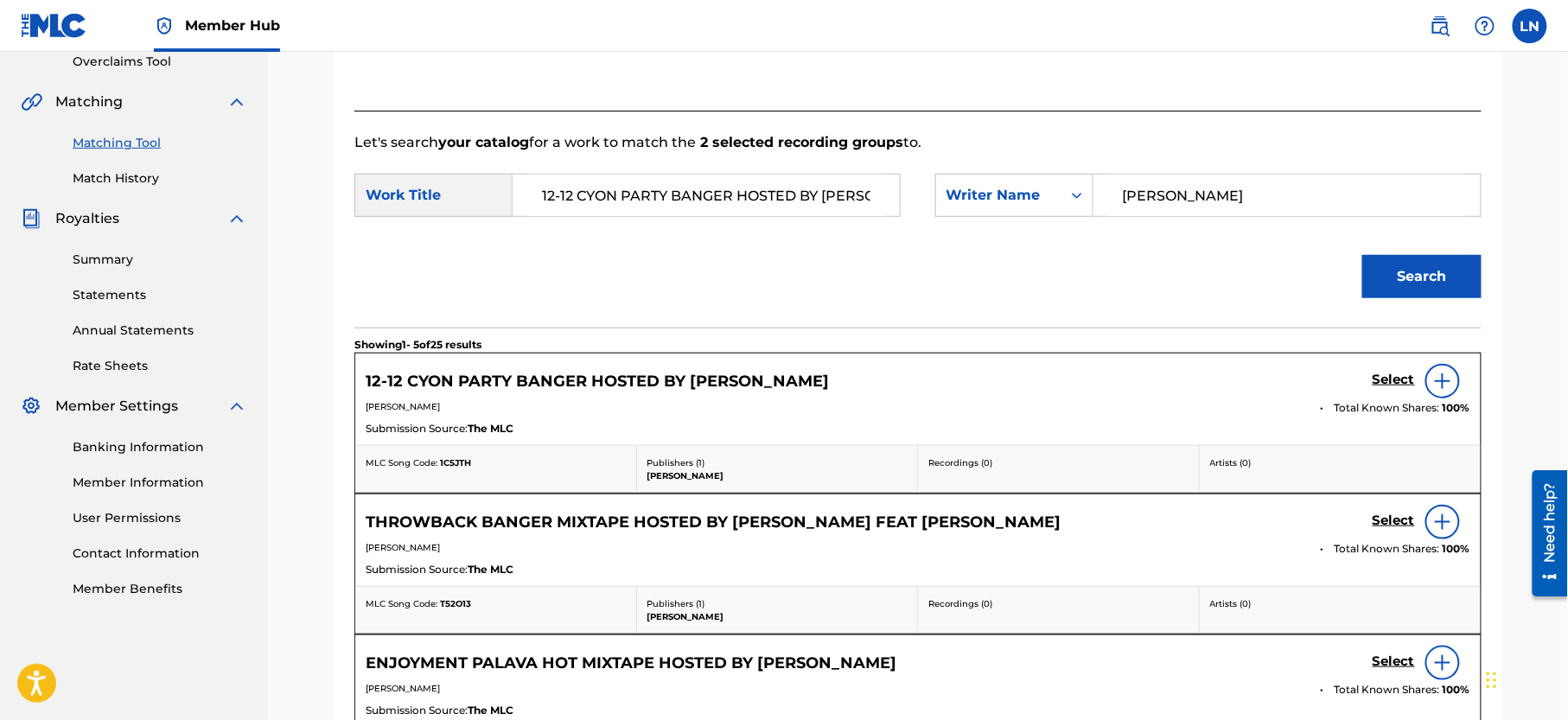
scroll to position [392, 0]
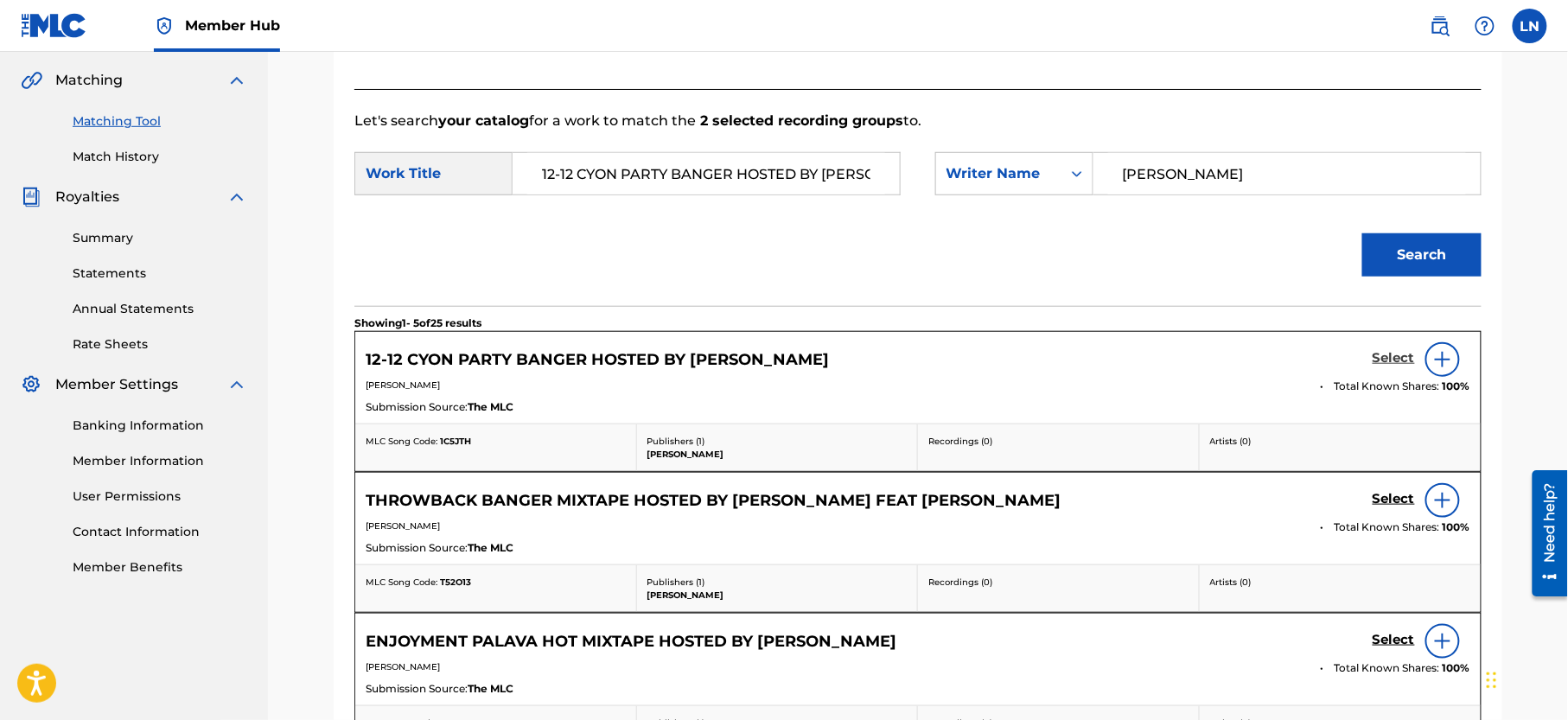
click at [1384, 361] on h5 "Select" at bounding box center [1393, 358] width 42 height 17
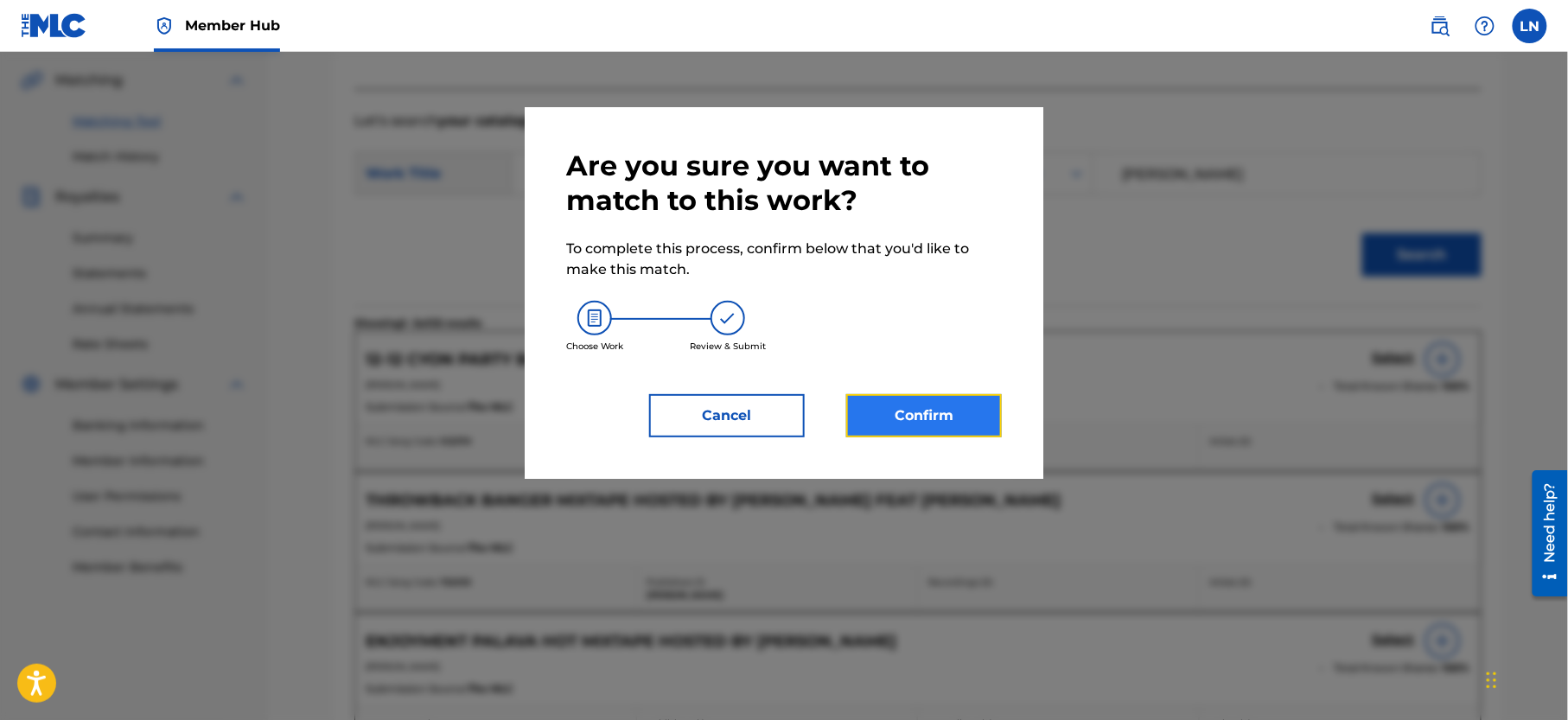
click at [892, 404] on button "Confirm" at bounding box center [924, 415] width 155 height 43
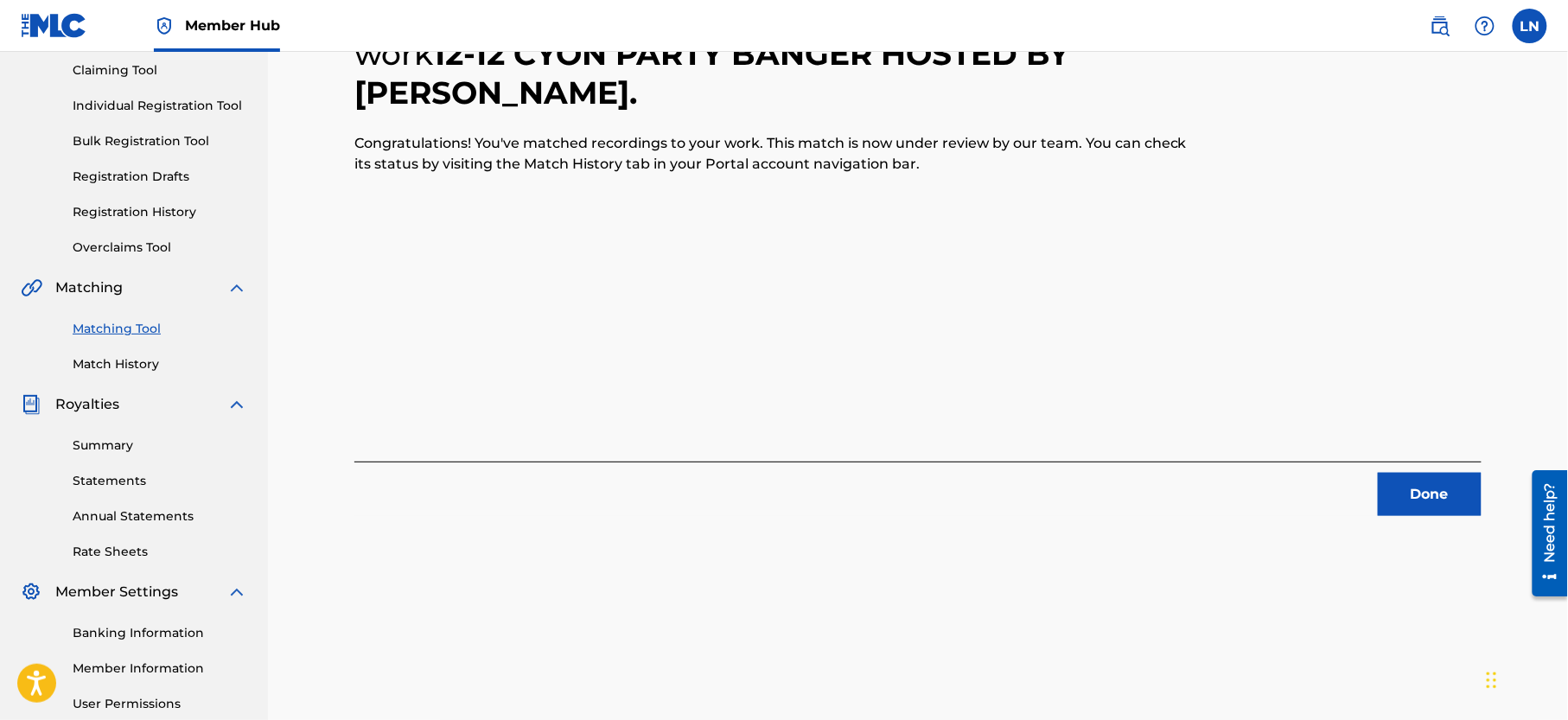
scroll to position [166, 0]
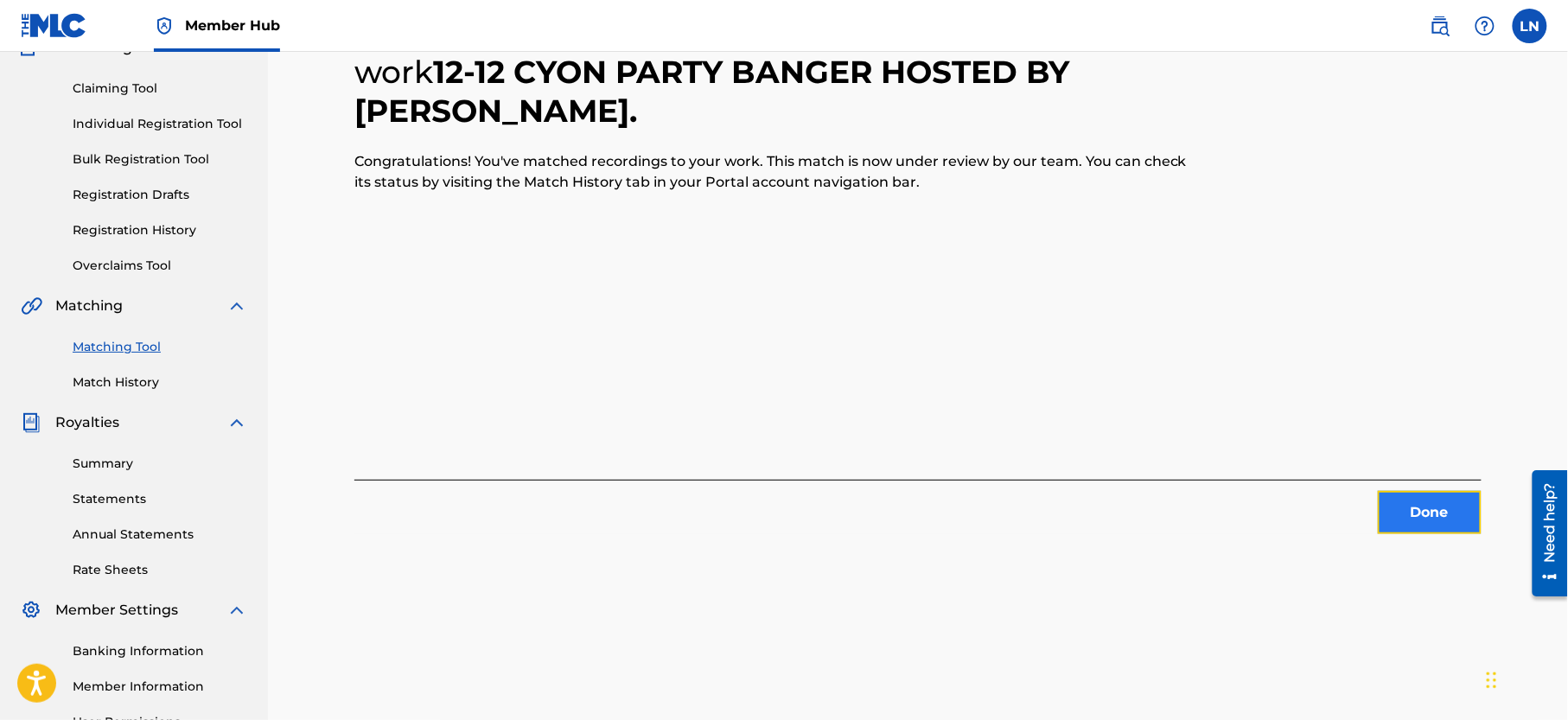
click at [1425, 517] on button "Done" at bounding box center [1430, 512] width 104 height 43
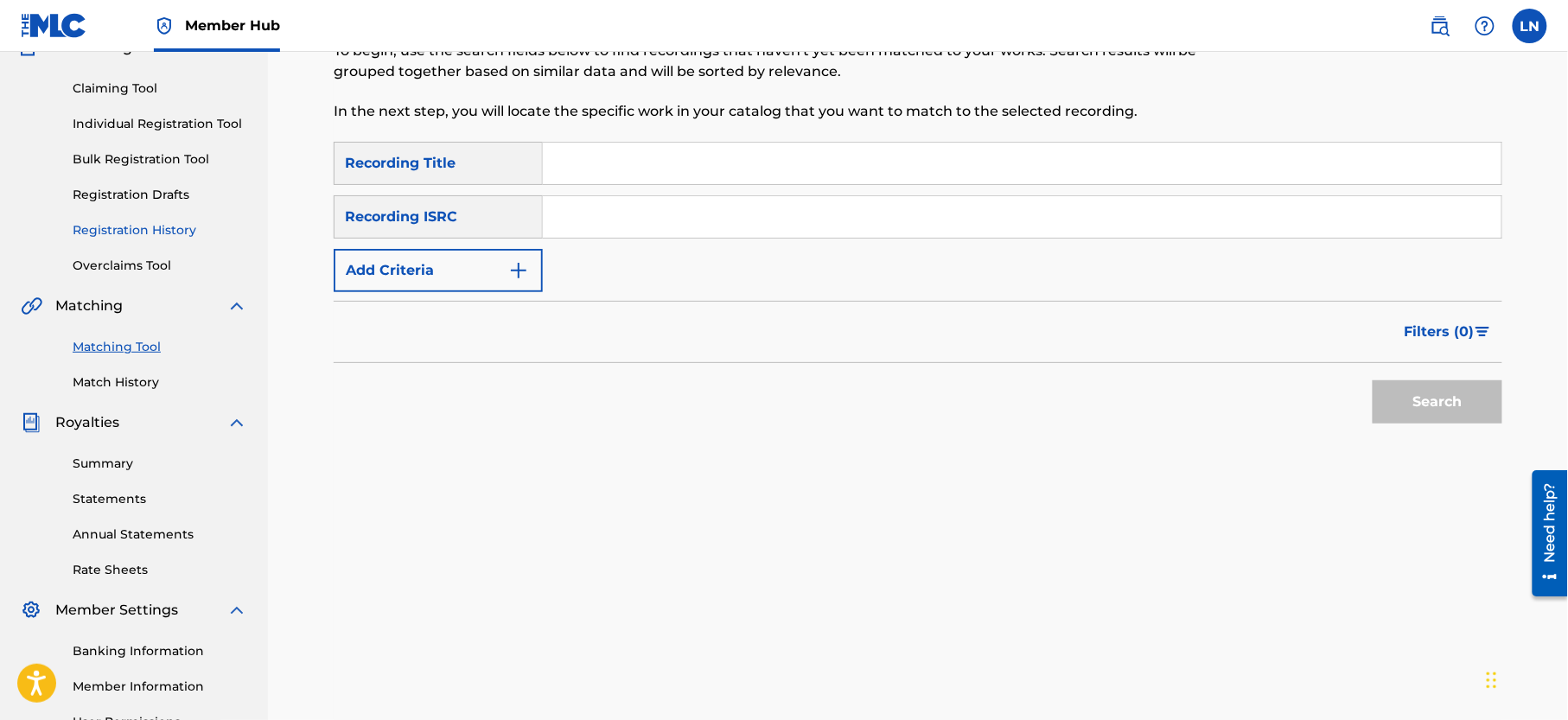
click at [159, 239] on link "Registration History" at bounding box center [160, 230] width 175 height 18
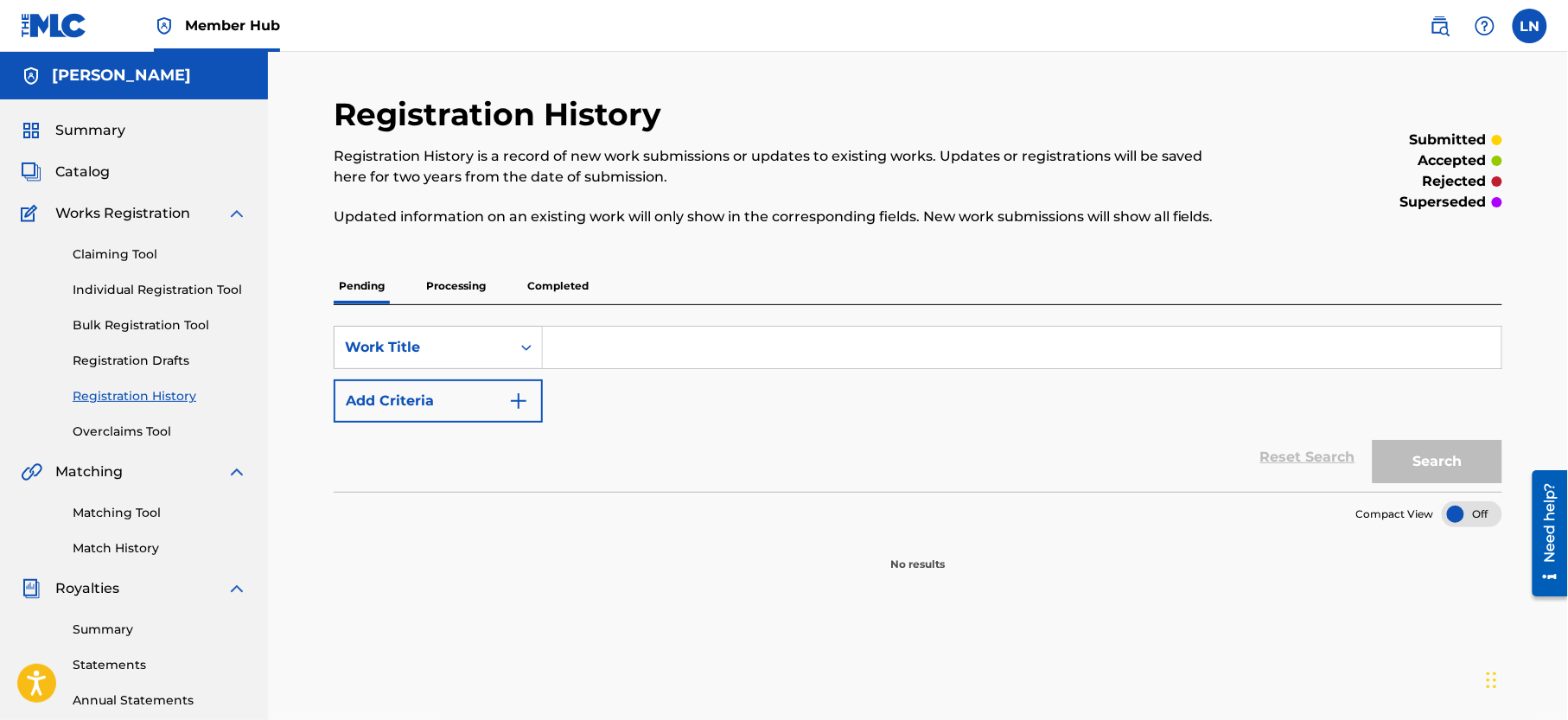
click at [569, 292] on p "Completed" at bounding box center [558, 285] width 72 height 36
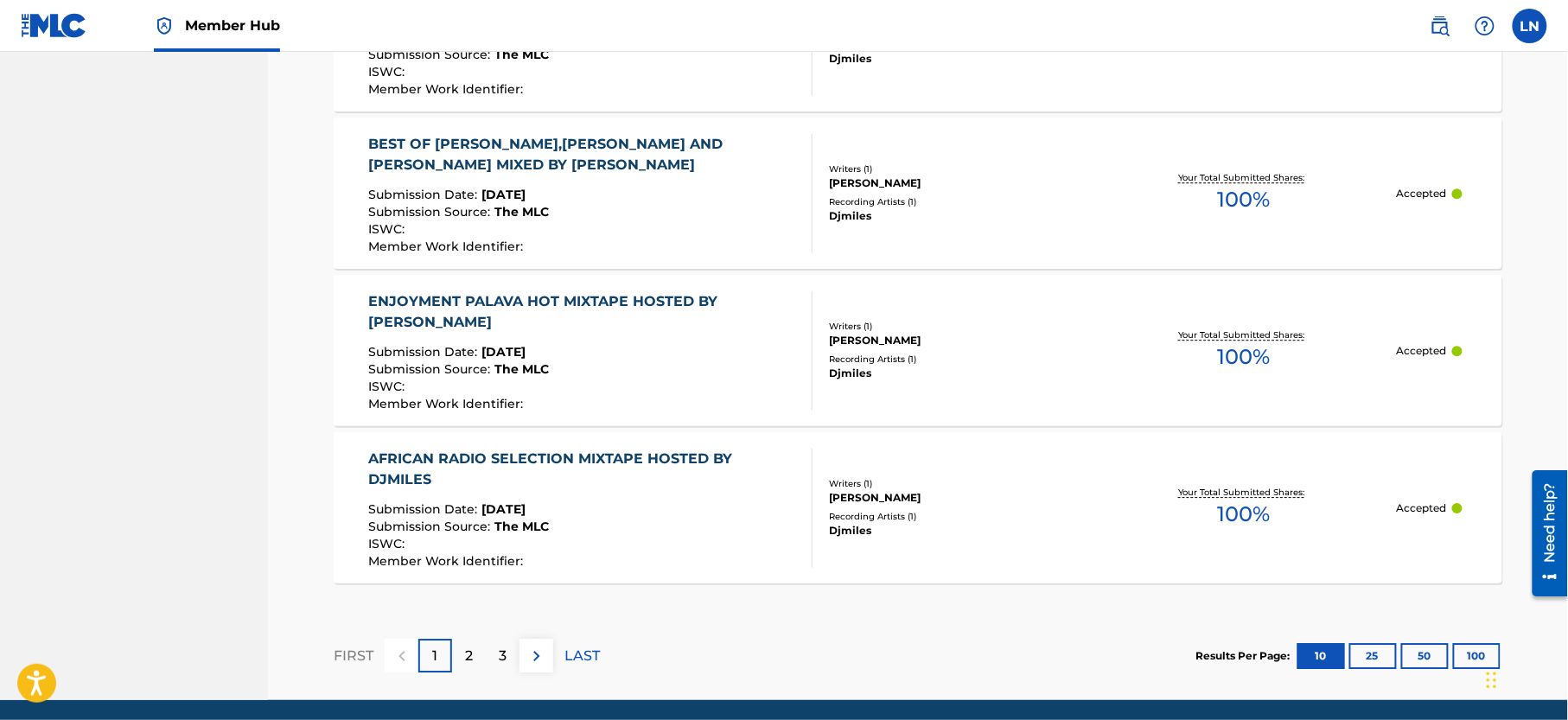
scroll to position [1653, 0]
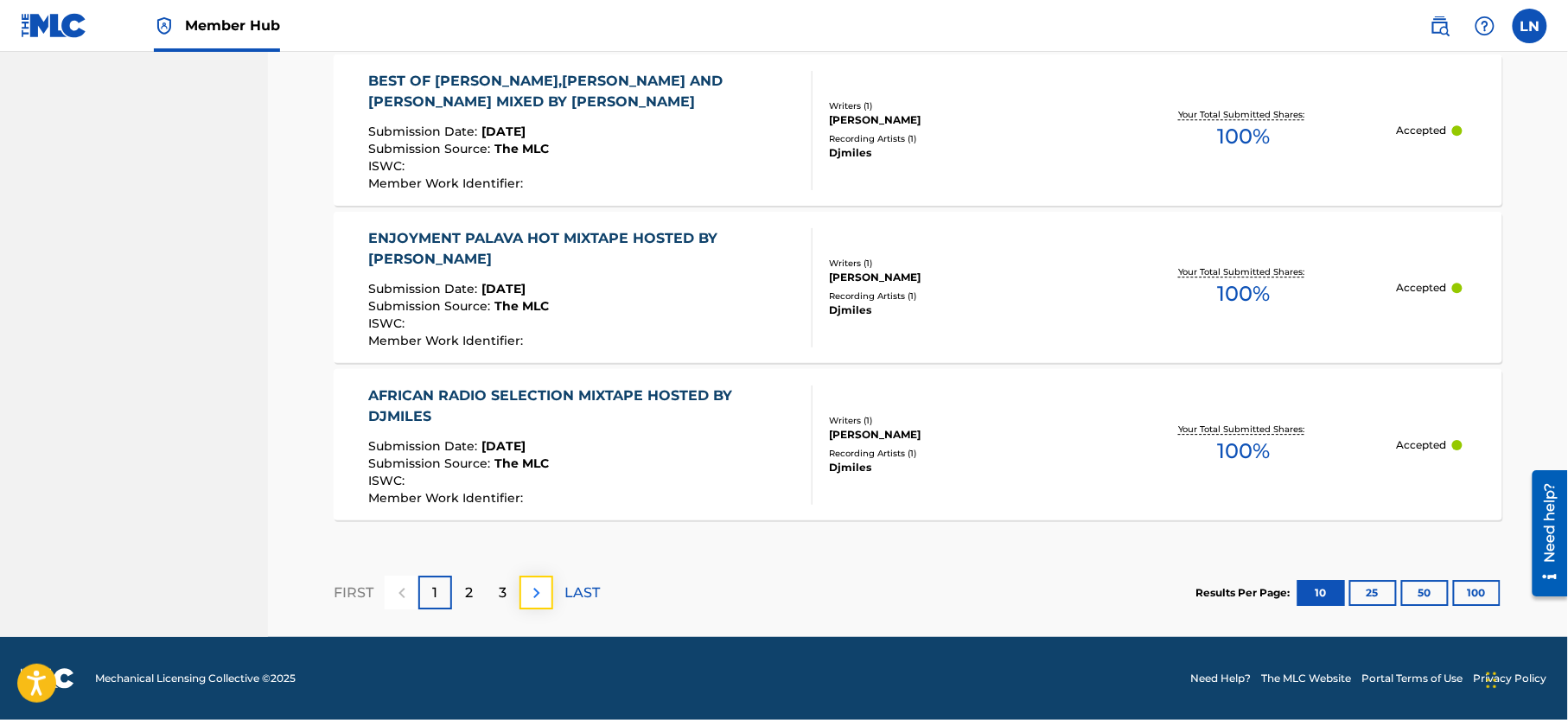
click at [547, 598] on img at bounding box center [537, 593] width 21 height 21
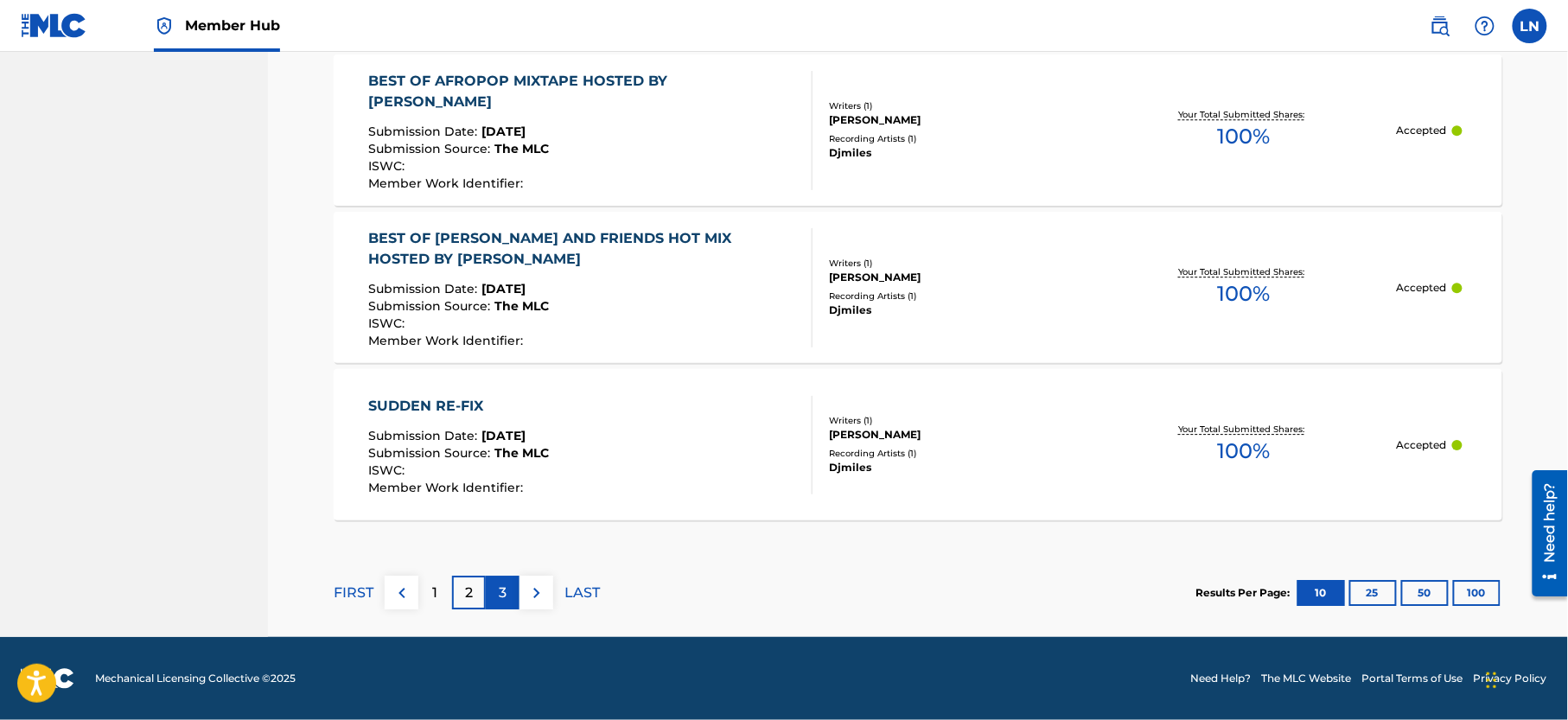
click at [509, 592] on div "3" at bounding box center [502, 592] width 34 height 34
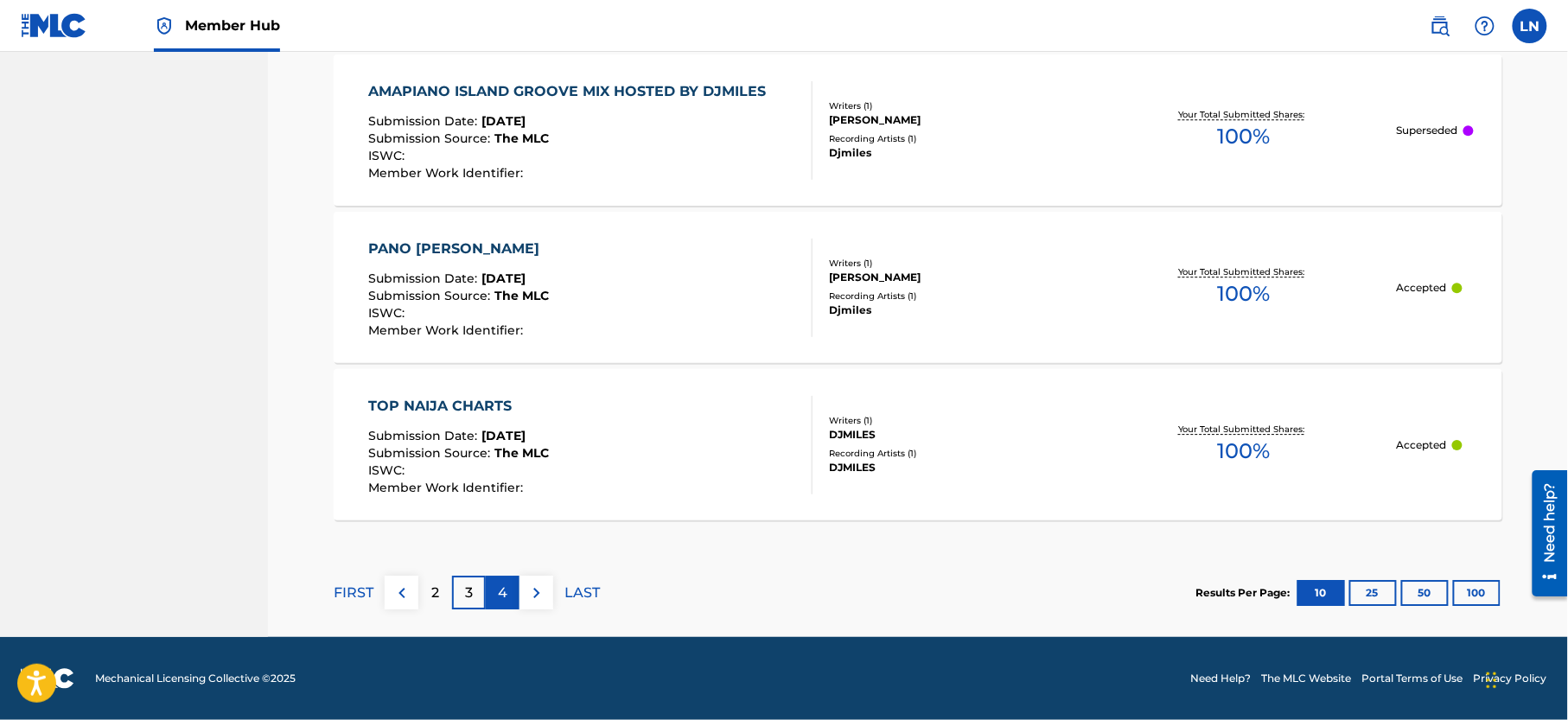
click at [495, 595] on div "4" at bounding box center [502, 592] width 34 height 34
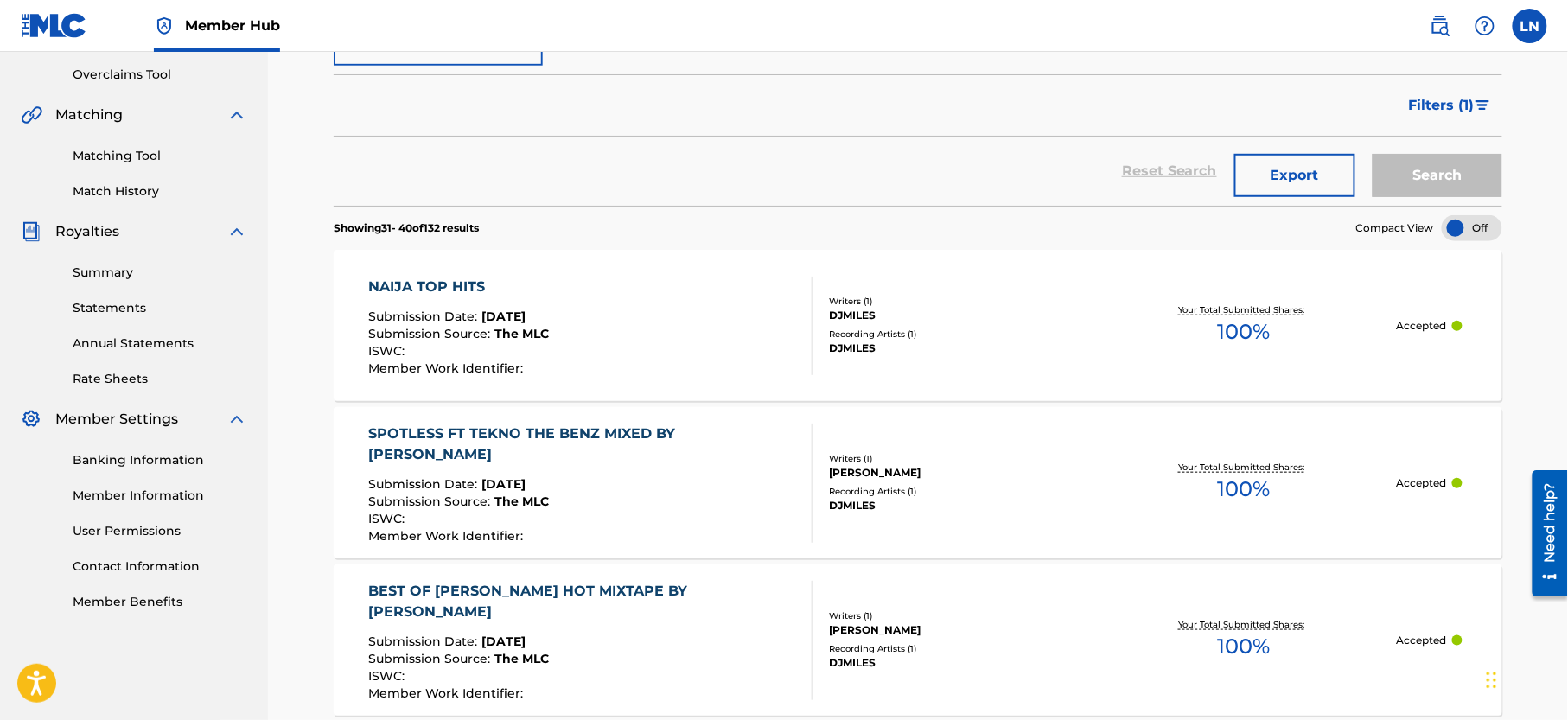
scroll to position [361, 0]
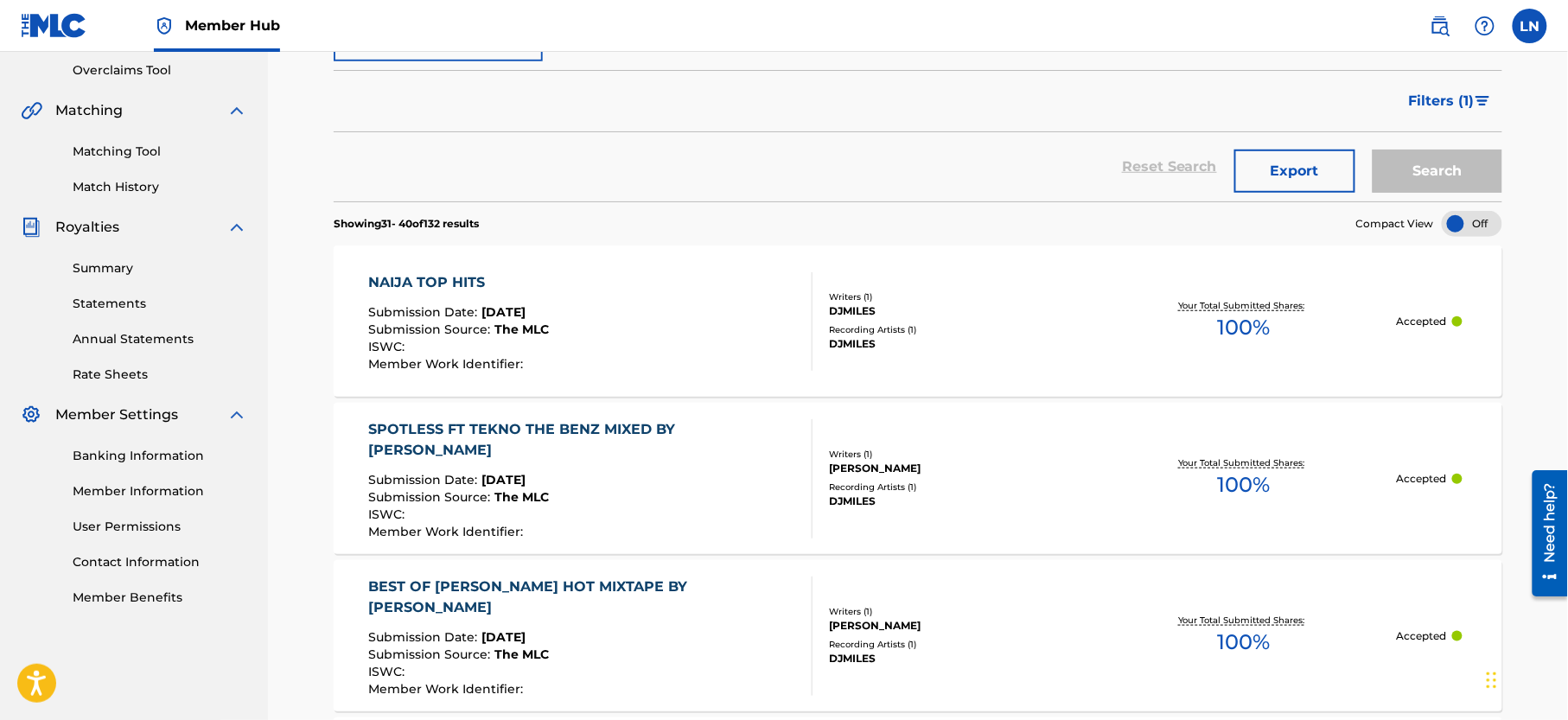
click at [433, 278] on div "NAIJA TOP HITS" at bounding box center [459, 282] width 181 height 21
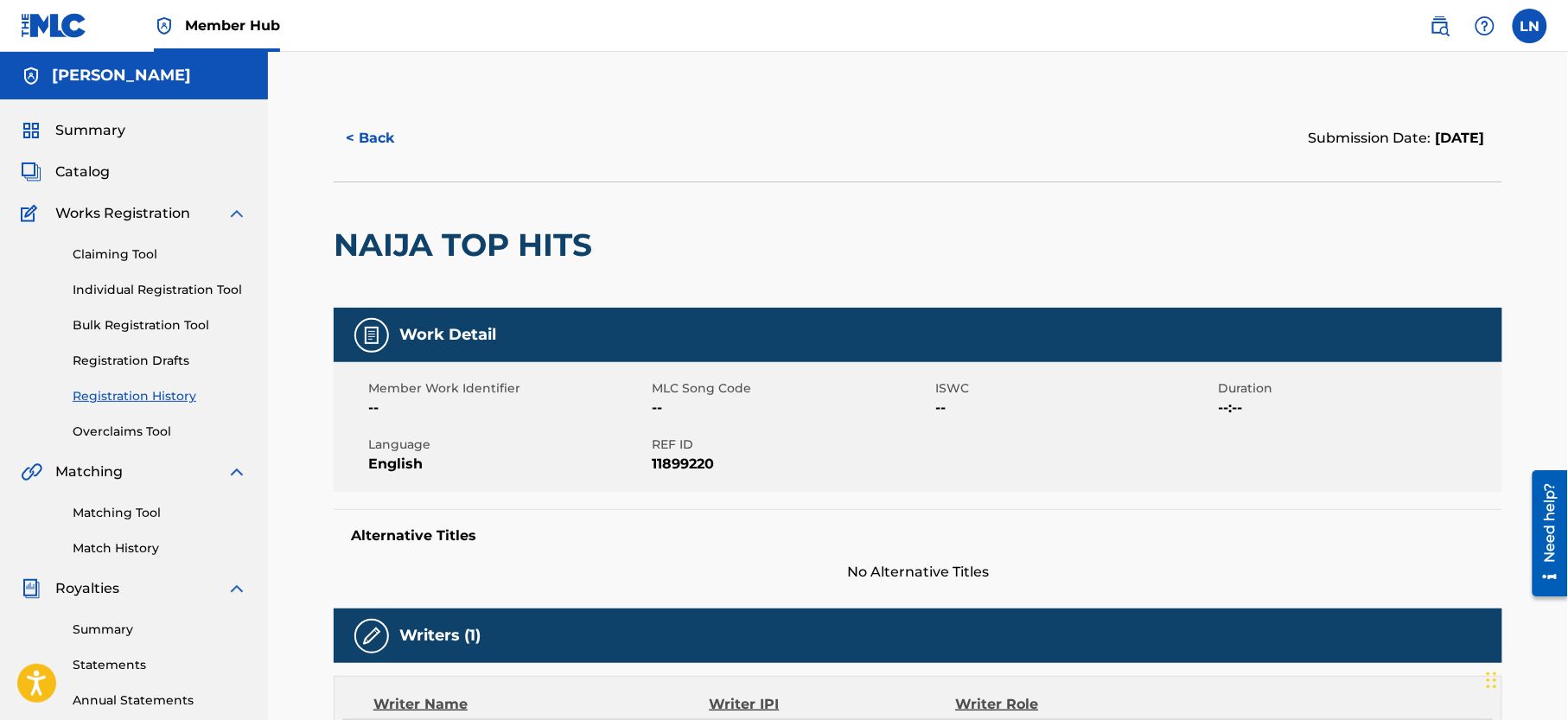
click at [430, 247] on h2 "NAIJA TOP HITS" at bounding box center [467, 245] width 267 height 39
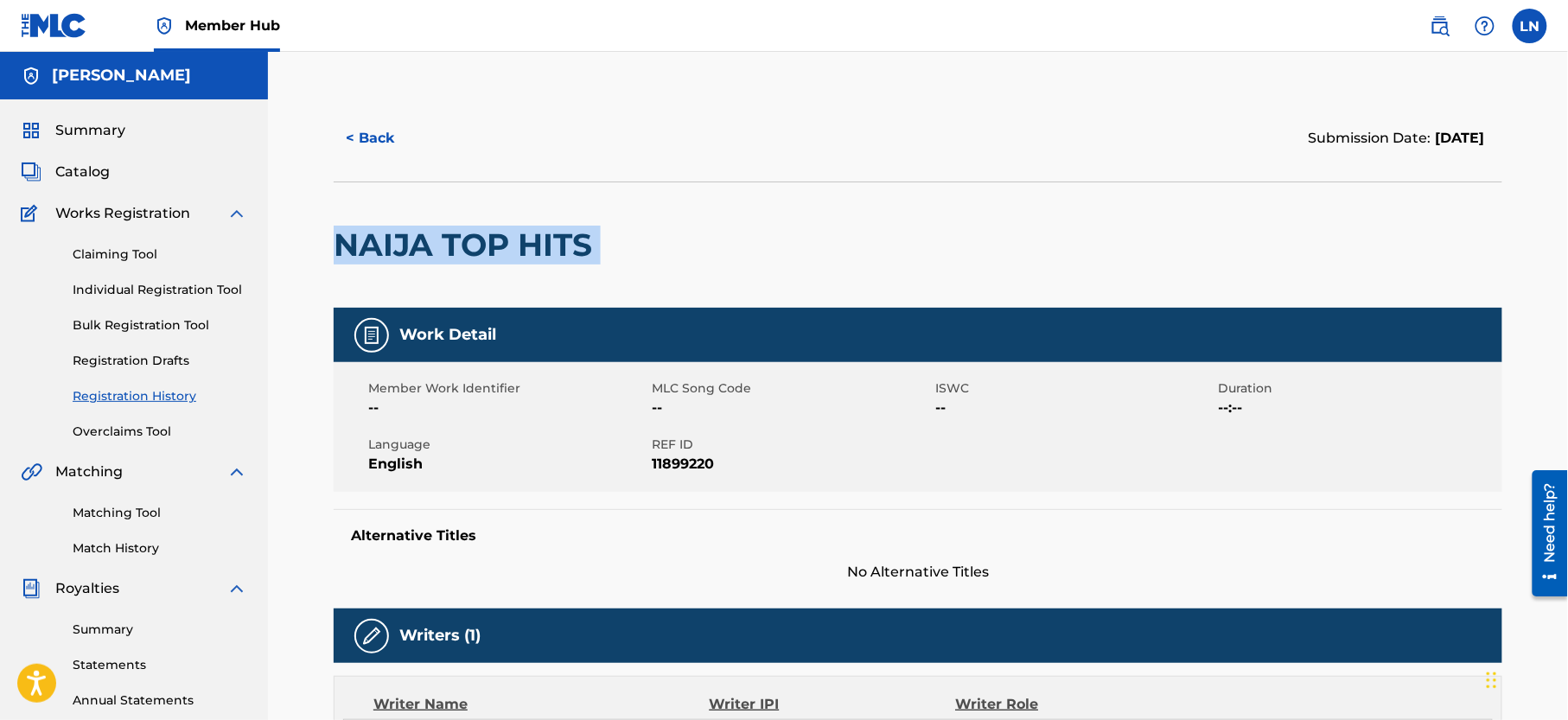
click at [430, 247] on h2 "NAIJA TOP HITS" at bounding box center [467, 245] width 267 height 39
click at [181, 522] on link "Matching Tool" at bounding box center [160, 512] width 175 height 18
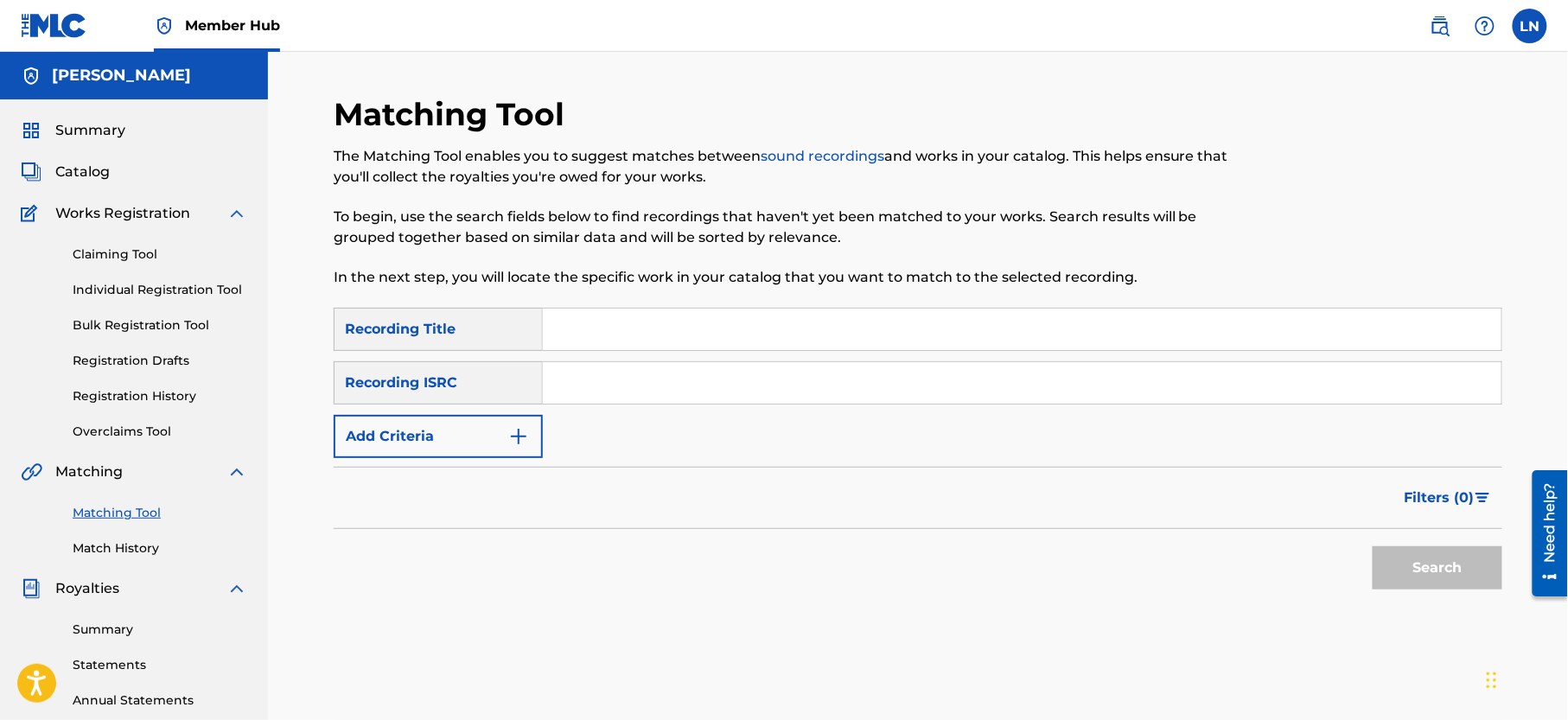
click at [662, 340] on input "Search Form" at bounding box center [1022, 329] width 959 height 41
paste input "NAIJA TOP HITS"
type input "NAIJA TOP HITS"
click at [1372, 546] on button "Search" at bounding box center [1437, 568] width 130 height 43
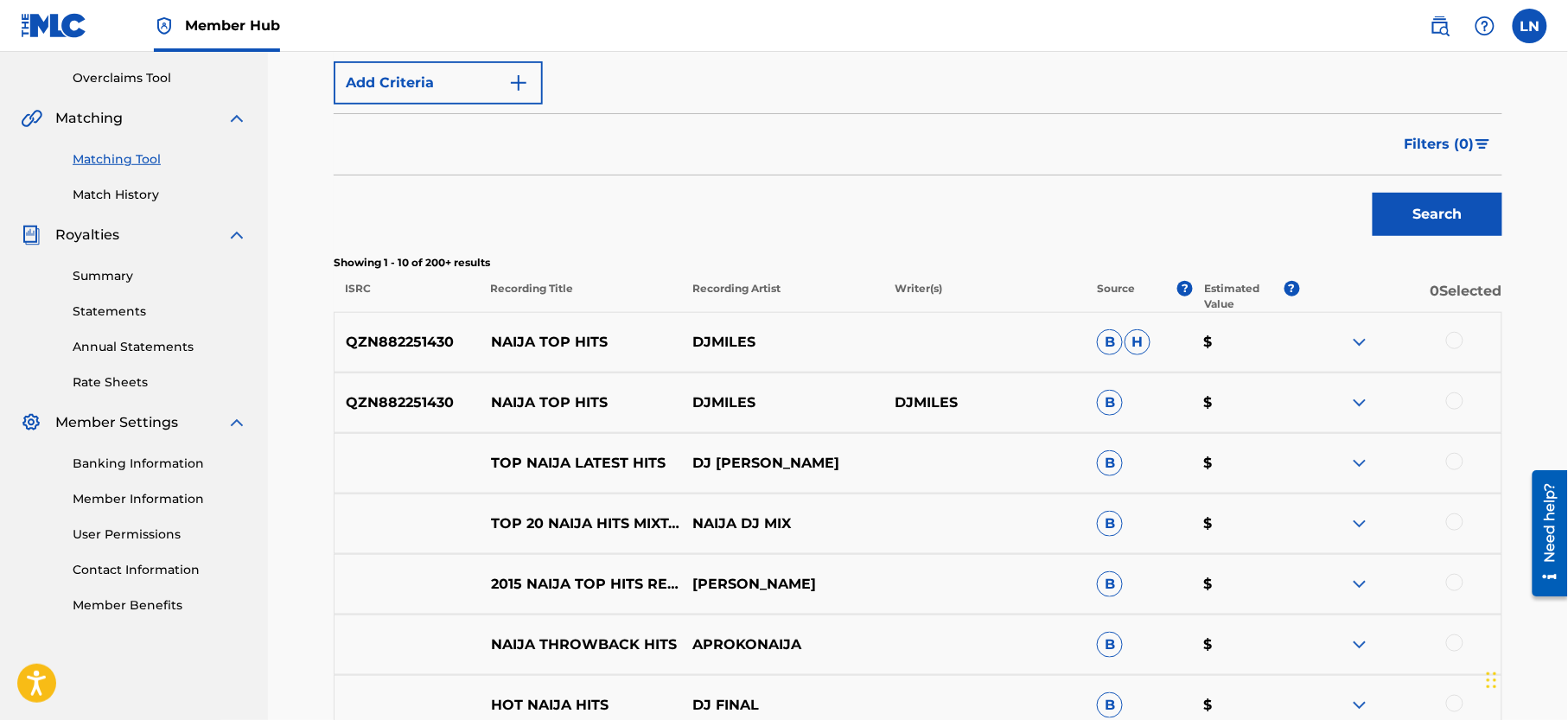
scroll to position [363, 0]
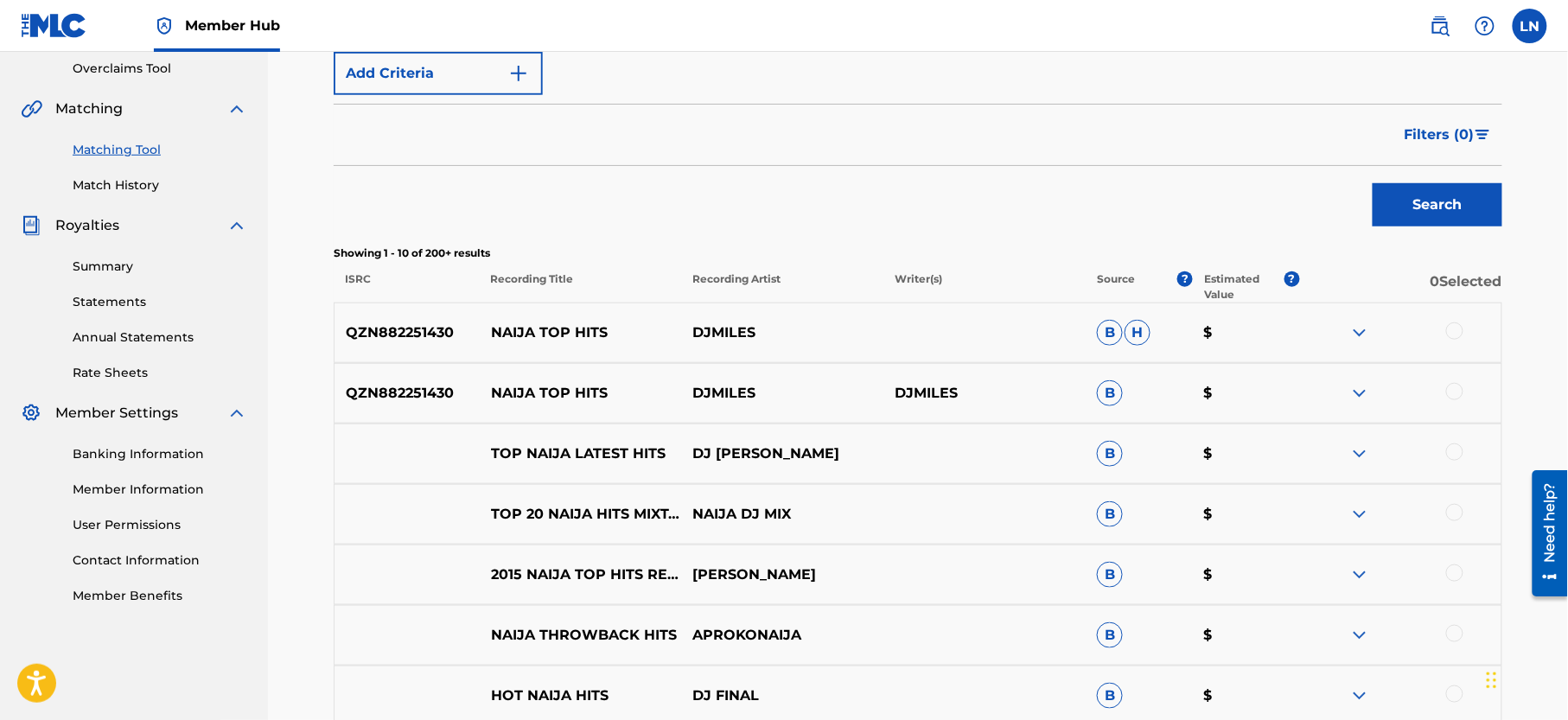
click at [1360, 326] on img at bounding box center [1359, 333] width 21 height 21
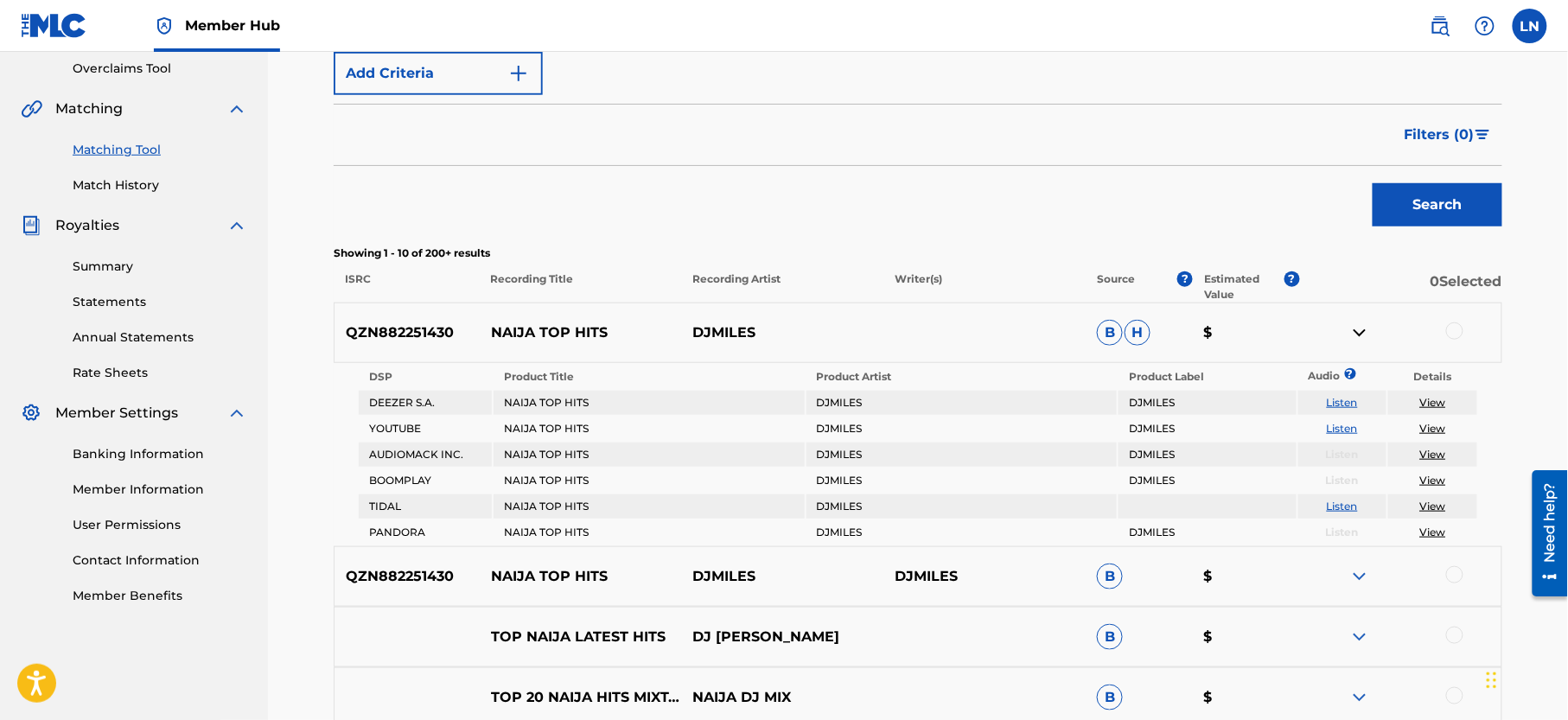
click at [1360, 326] on img at bounding box center [1359, 333] width 21 height 21
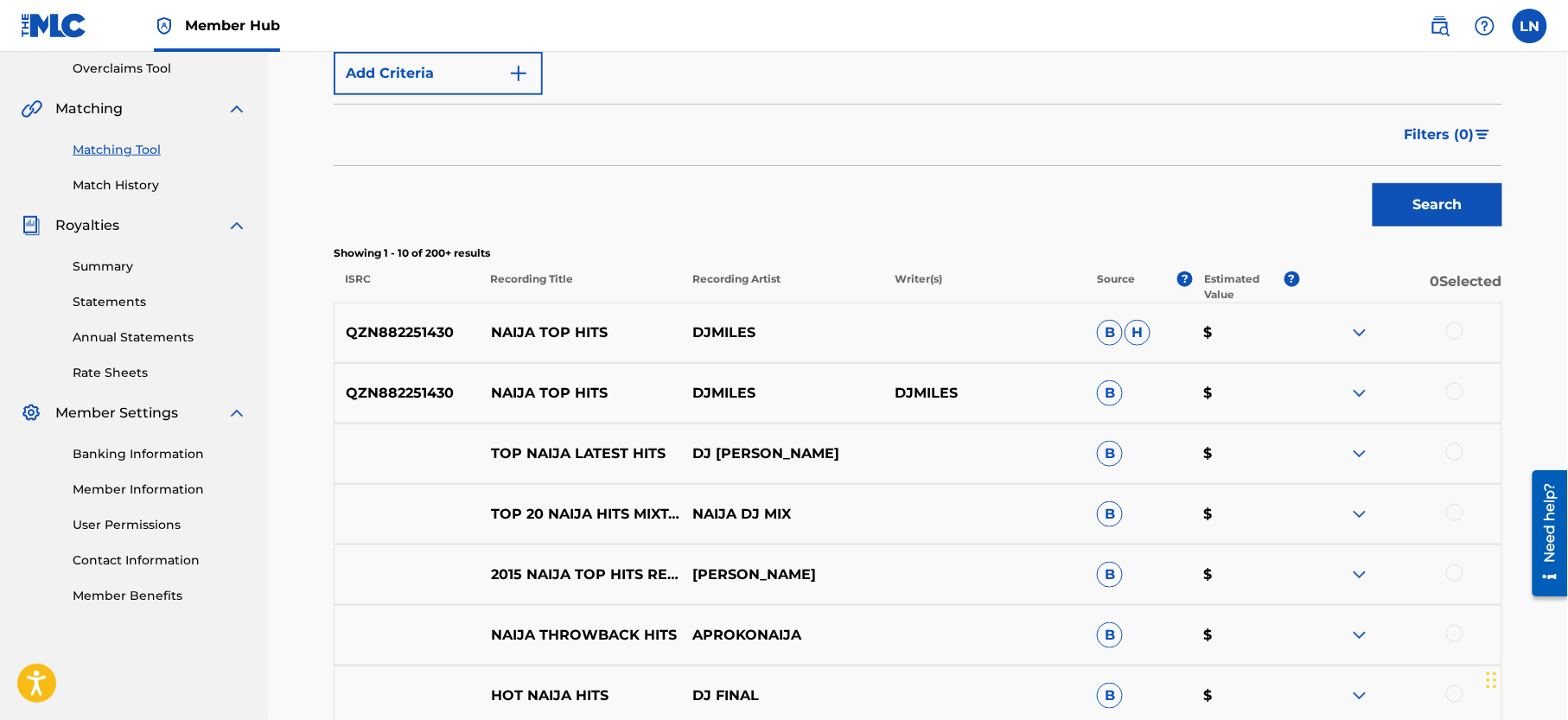
click at [1360, 398] on img at bounding box center [1359, 393] width 21 height 21
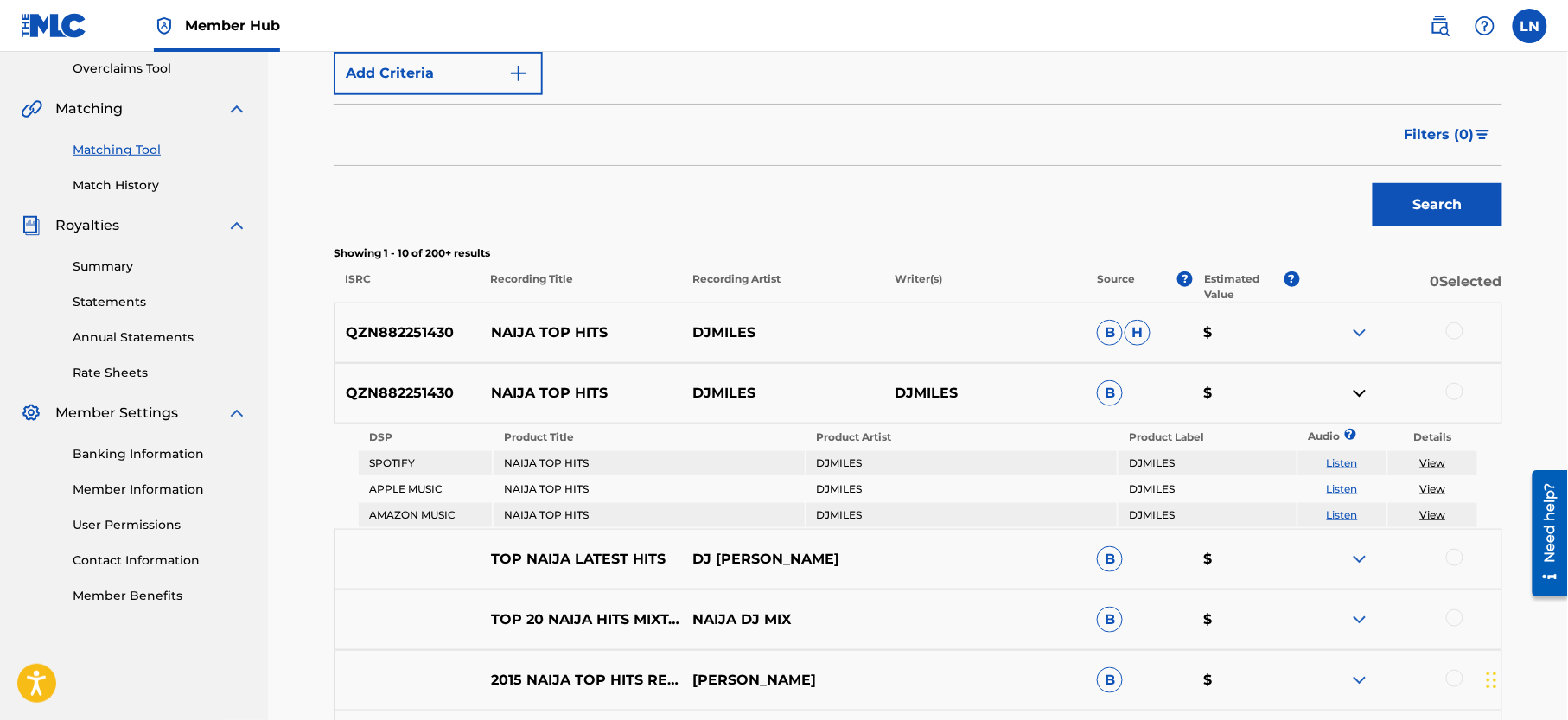
click at [1360, 398] on img at bounding box center [1359, 393] width 21 height 21
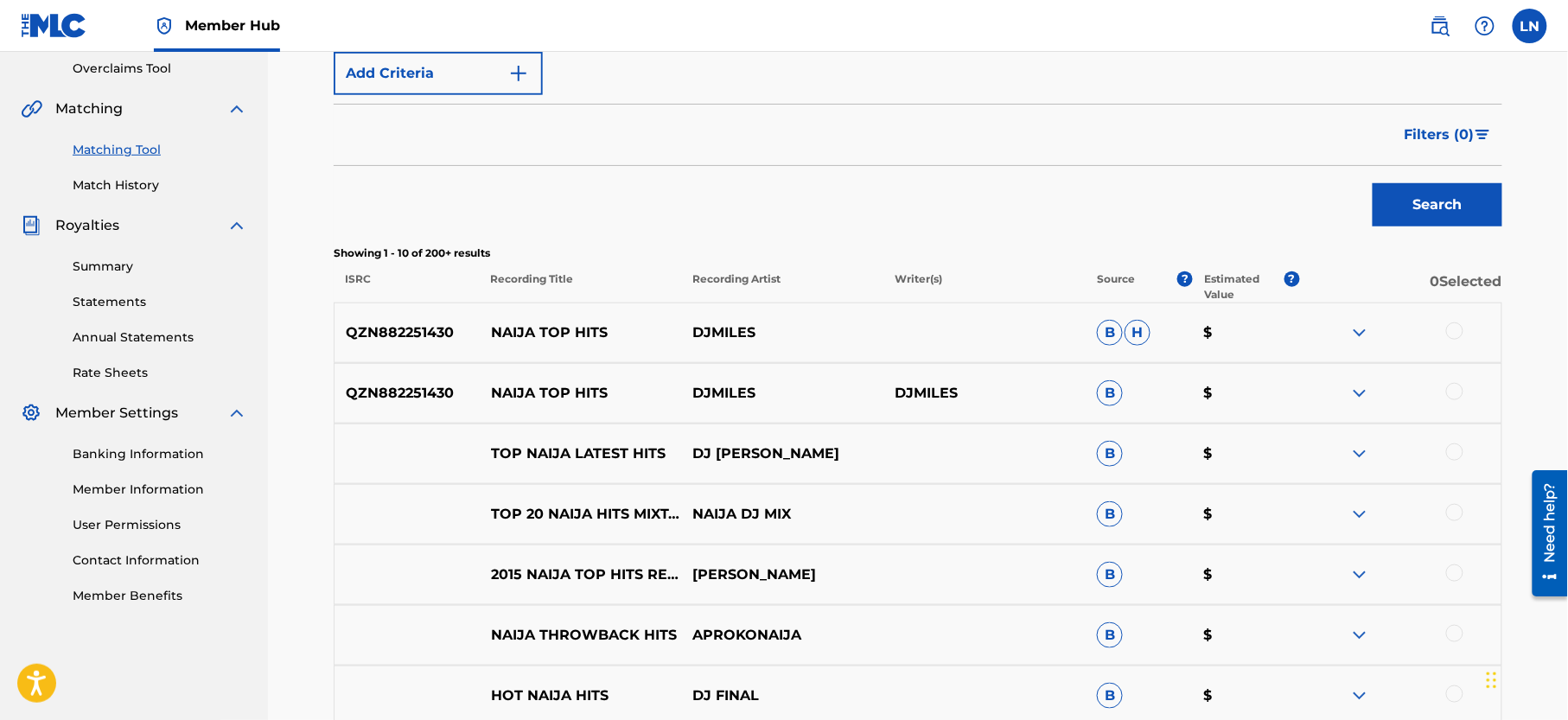
click at [1454, 334] on div at bounding box center [1455, 331] width 17 height 17
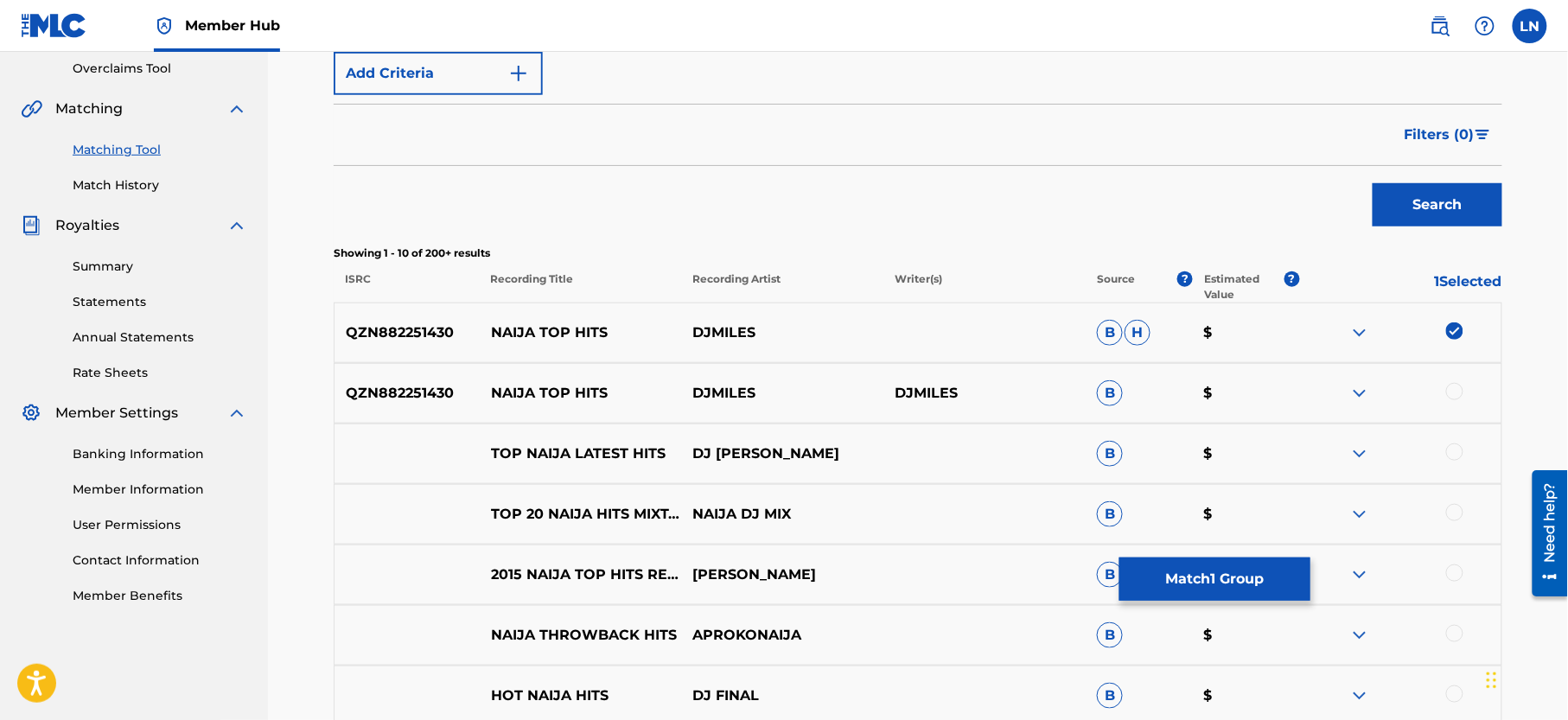
click at [1454, 395] on div at bounding box center [1455, 391] width 17 height 17
click at [1224, 591] on button "Match 2 Groups" at bounding box center [1214, 579] width 191 height 43
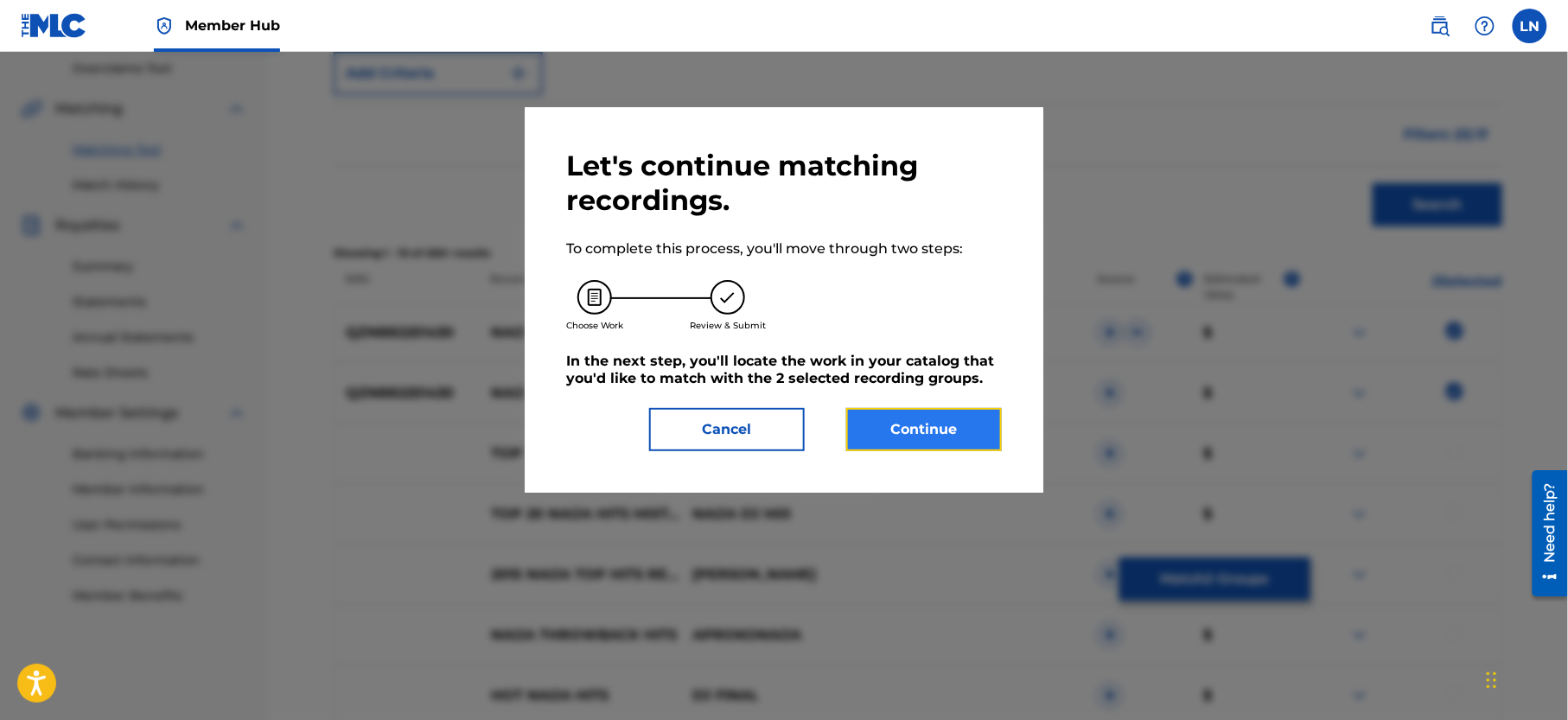
click at [909, 432] on button "Continue" at bounding box center [924, 429] width 155 height 43
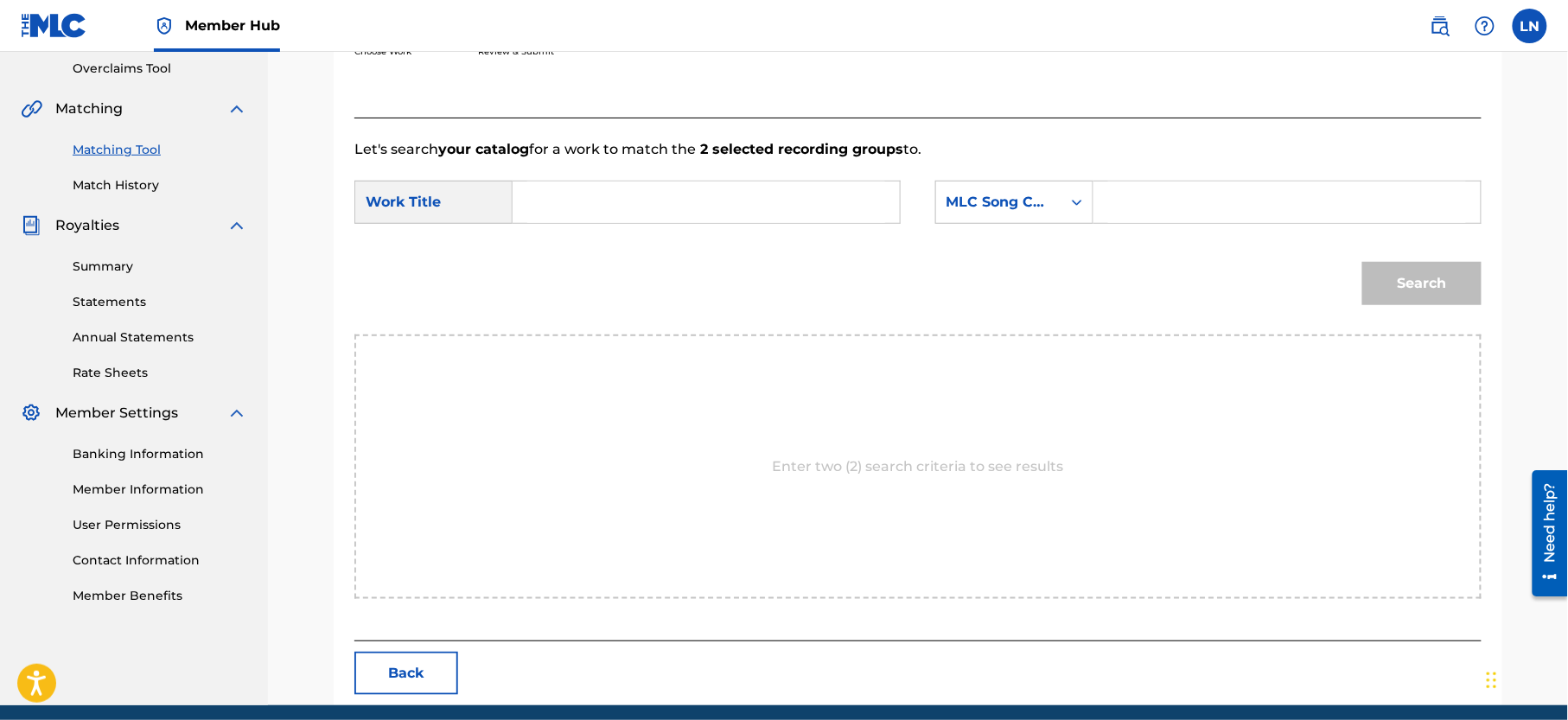
click at [737, 210] on input "Search Form" at bounding box center [706, 202] width 358 height 41
paste input "NAIJA TOP HITS"
click at [599, 233] on strong "top" at bounding box center [593, 241] width 24 height 17
type input "naija top hits"
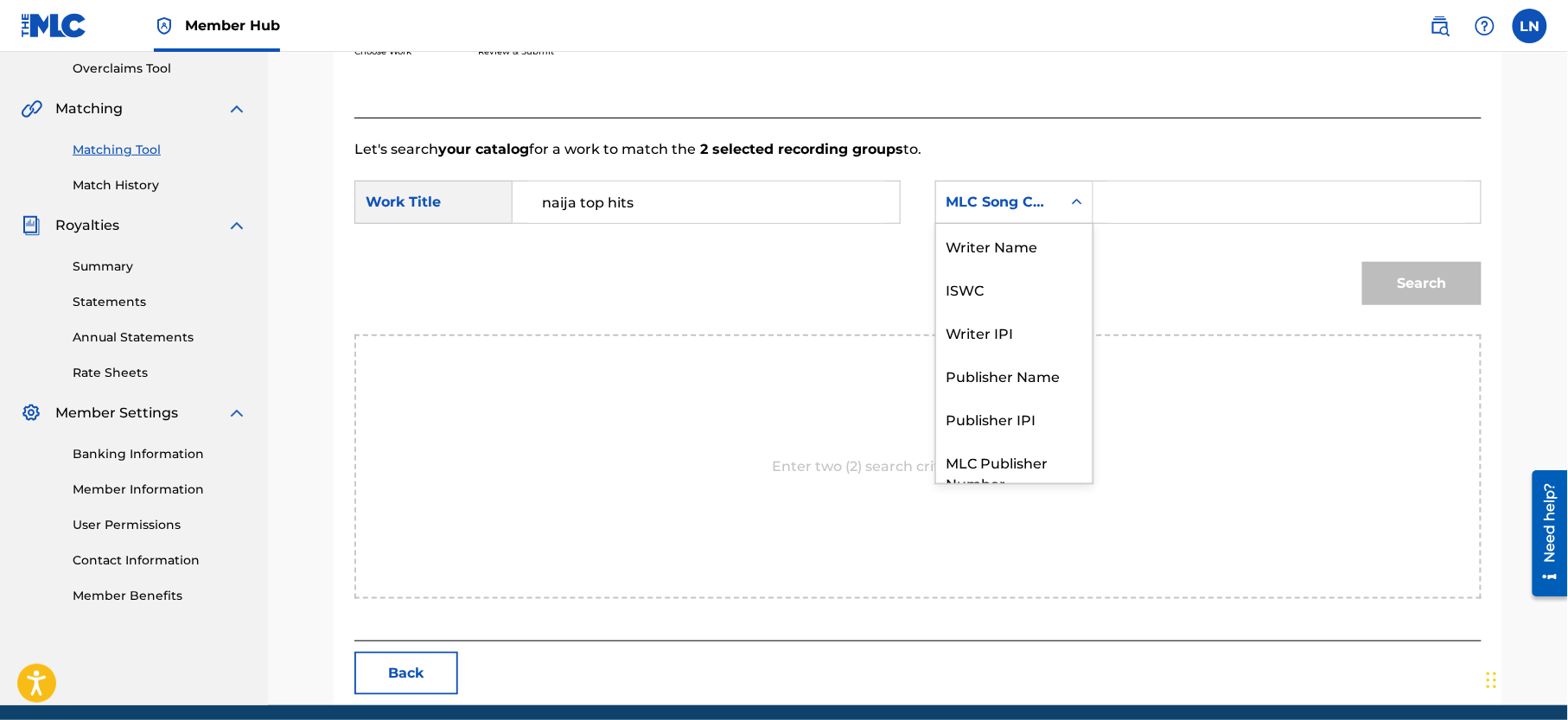
click at [975, 205] on div "MLC Song Code" at bounding box center [999, 202] width 105 height 21
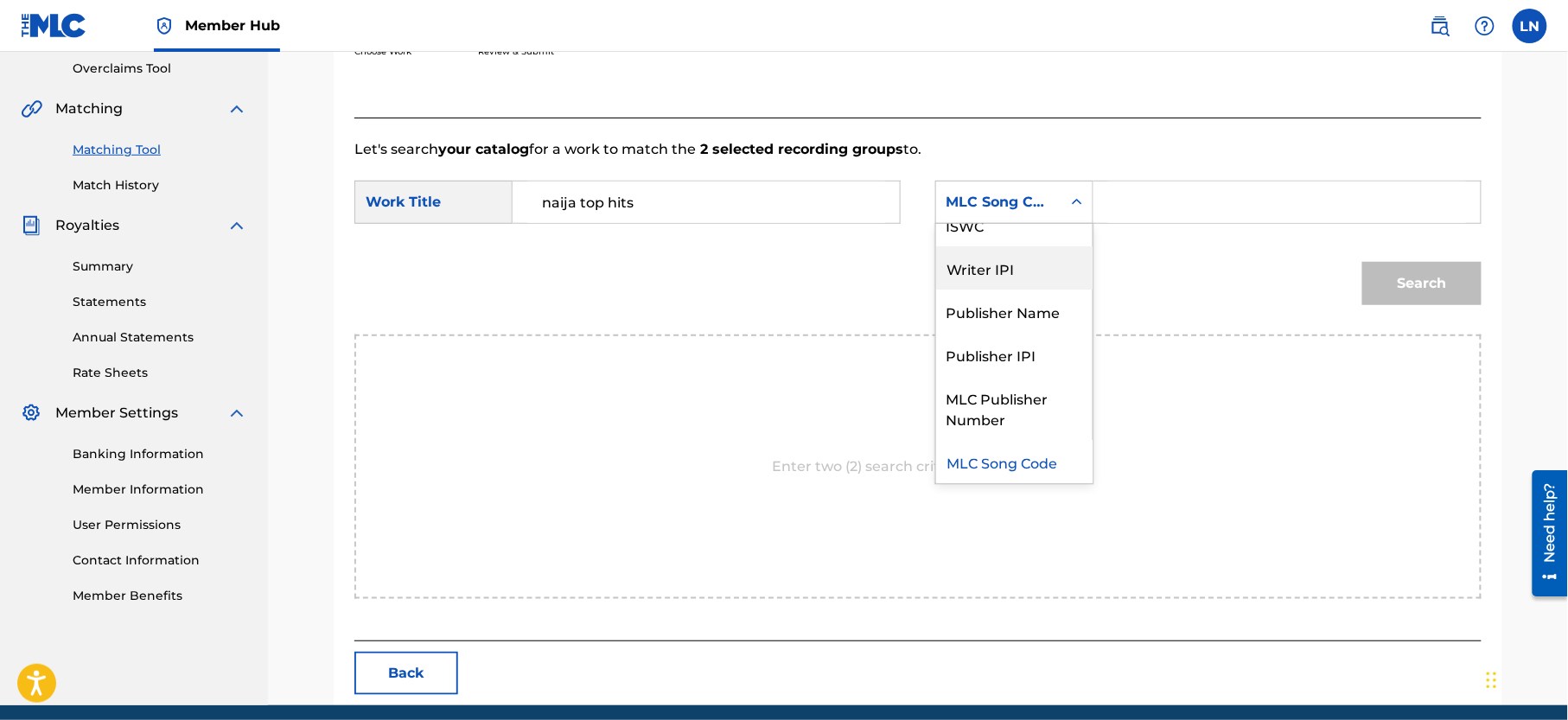
scroll to position [0, 0]
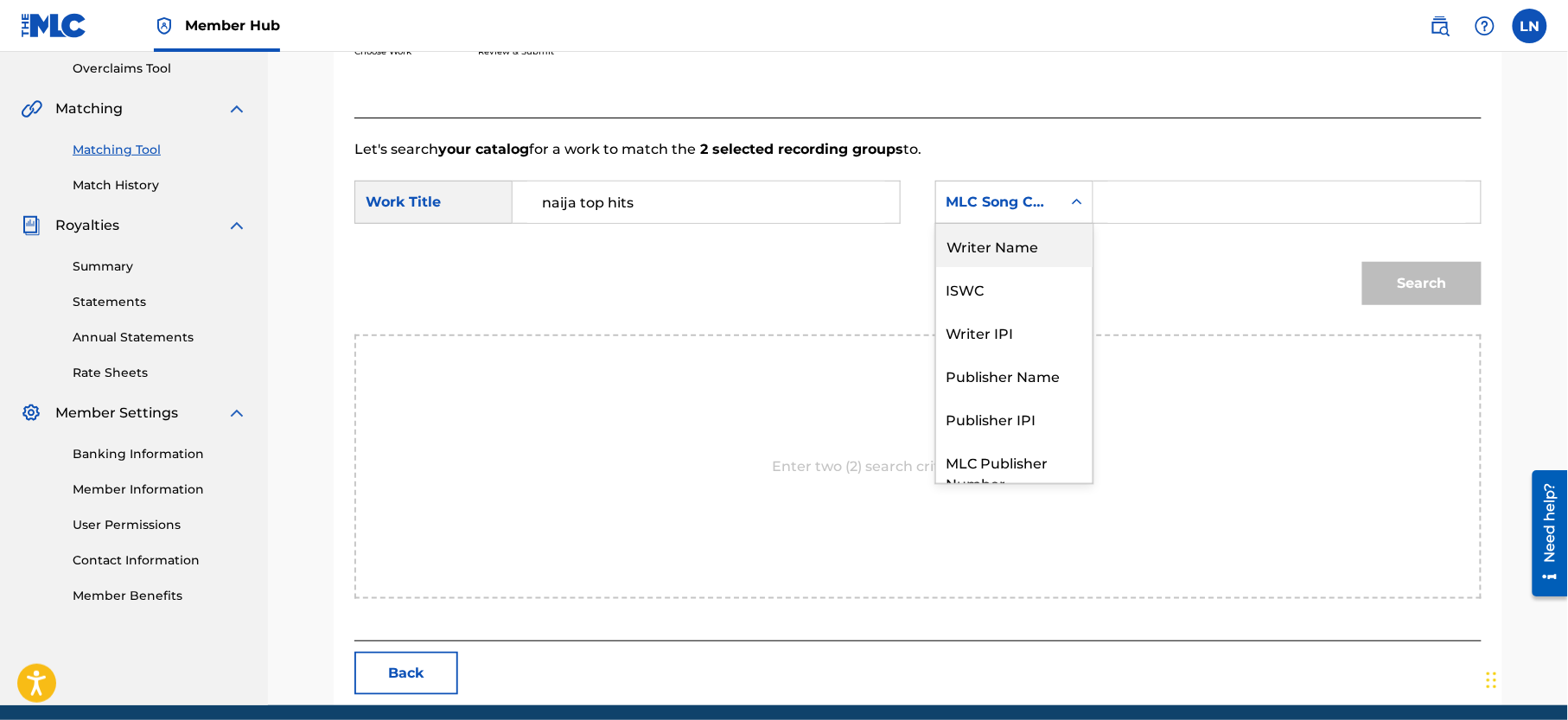
click at [1010, 251] on div "Writer Name" at bounding box center [1014, 245] width 156 height 43
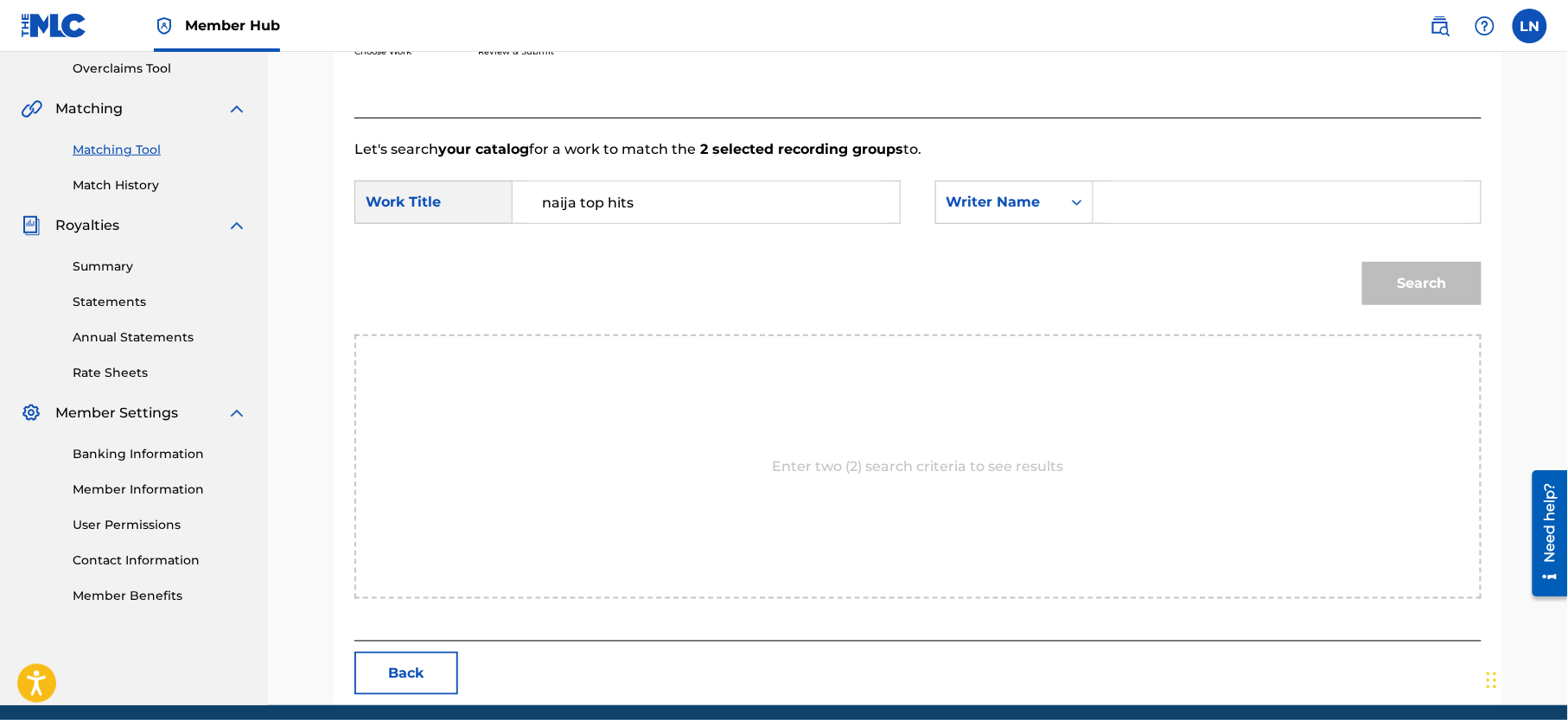
click at [1149, 209] on input "Search Form" at bounding box center [1286, 202] width 358 height 41
type input "[PERSON_NAME]"
click at [1362, 262] on button "Search" at bounding box center [1422, 283] width 120 height 43
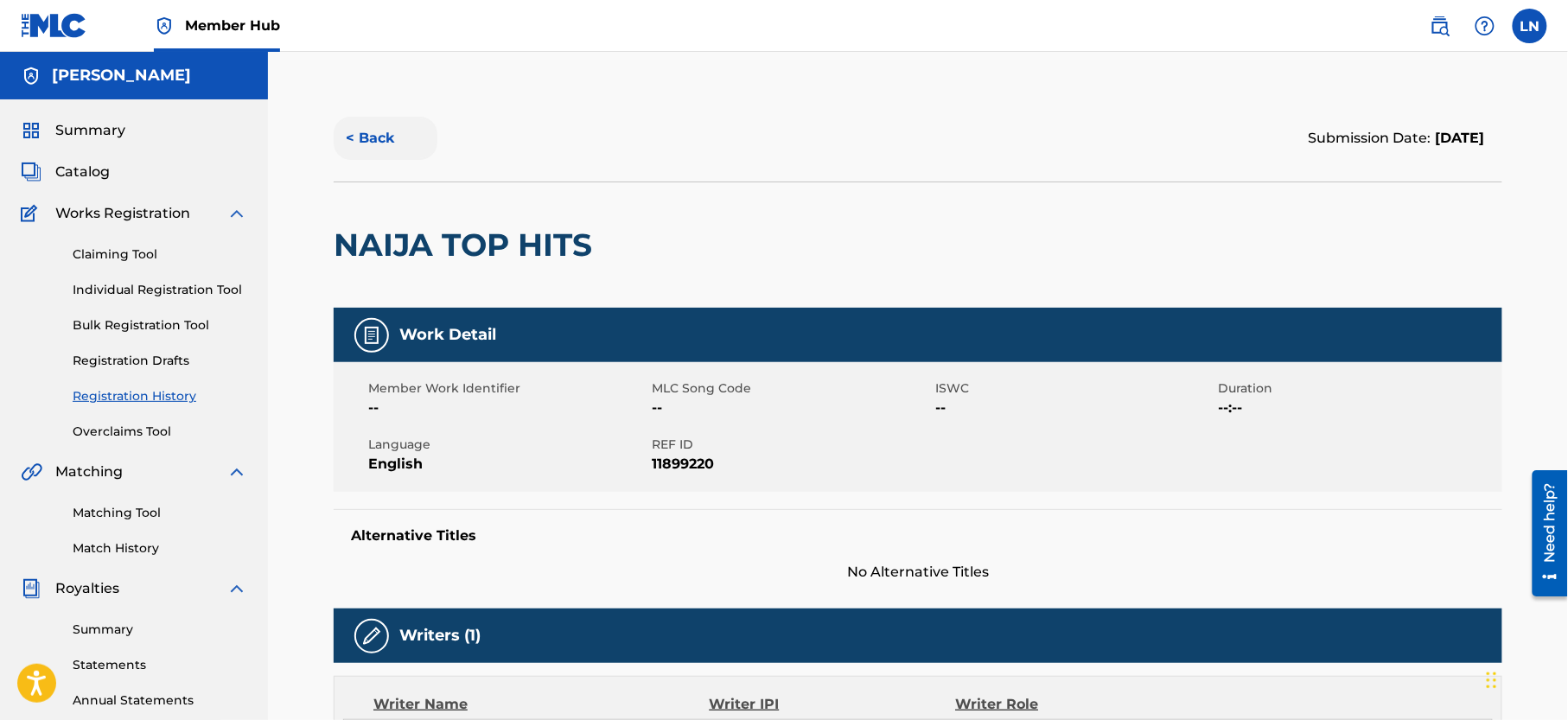
click at [370, 145] on button "< Back" at bounding box center [385, 138] width 104 height 43
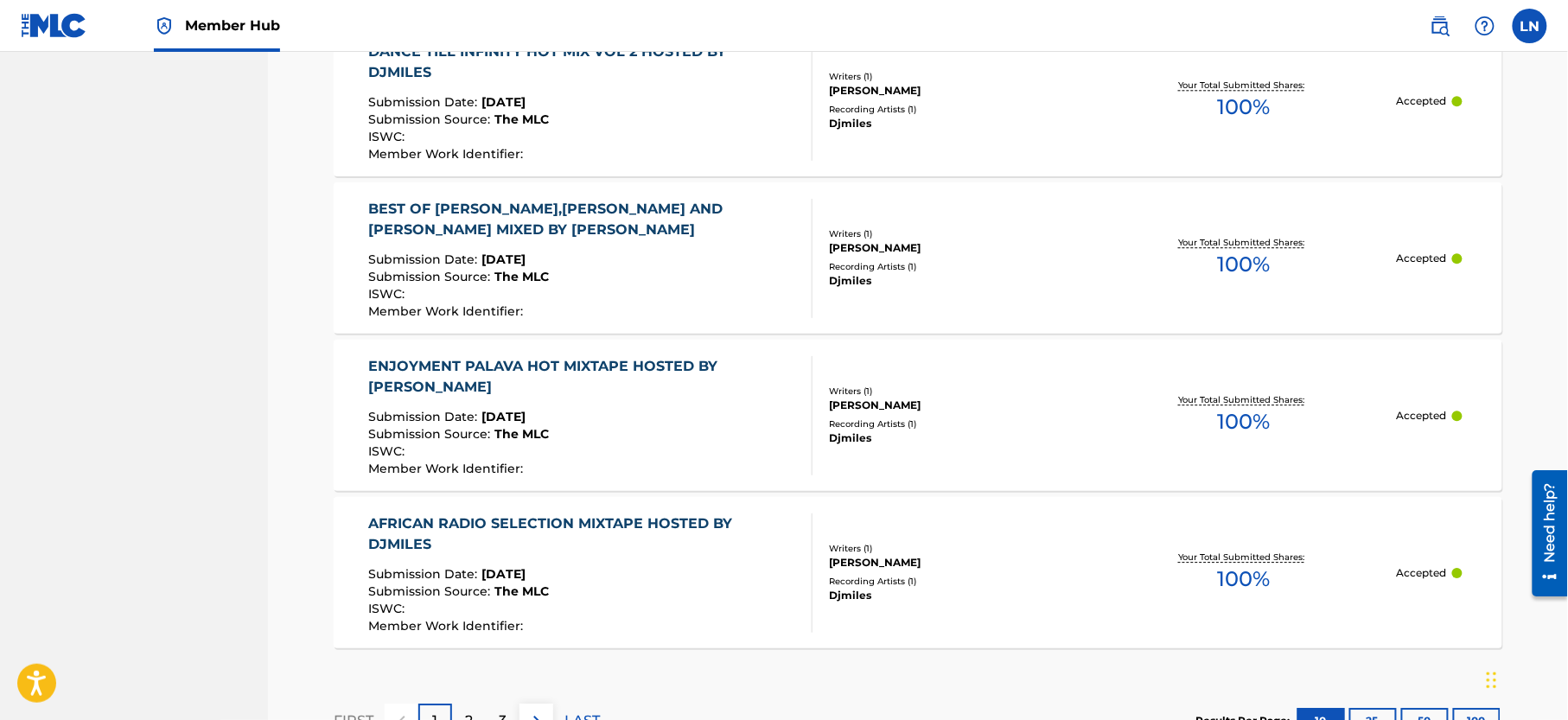
scroll to position [1653, 0]
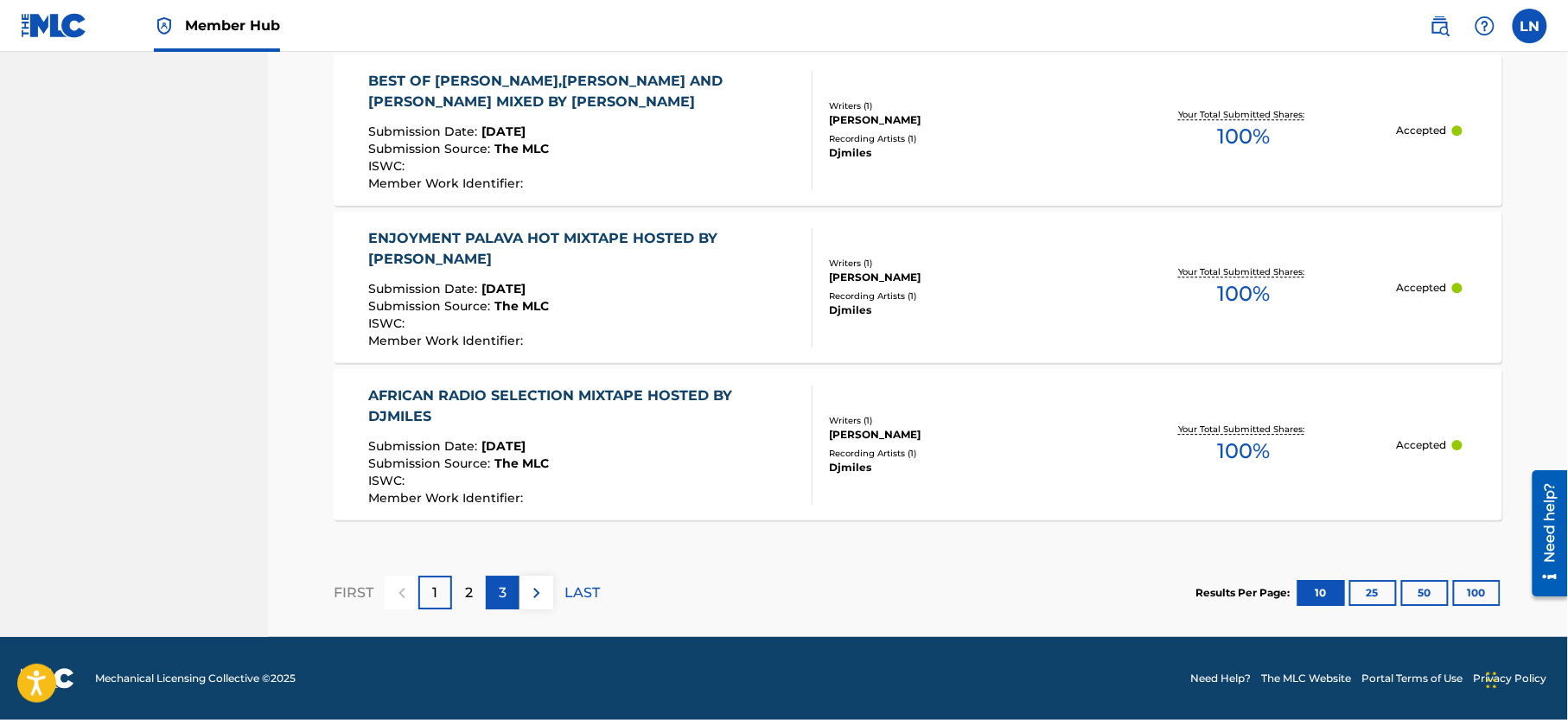
click at [509, 585] on div "3" at bounding box center [502, 592] width 34 height 34
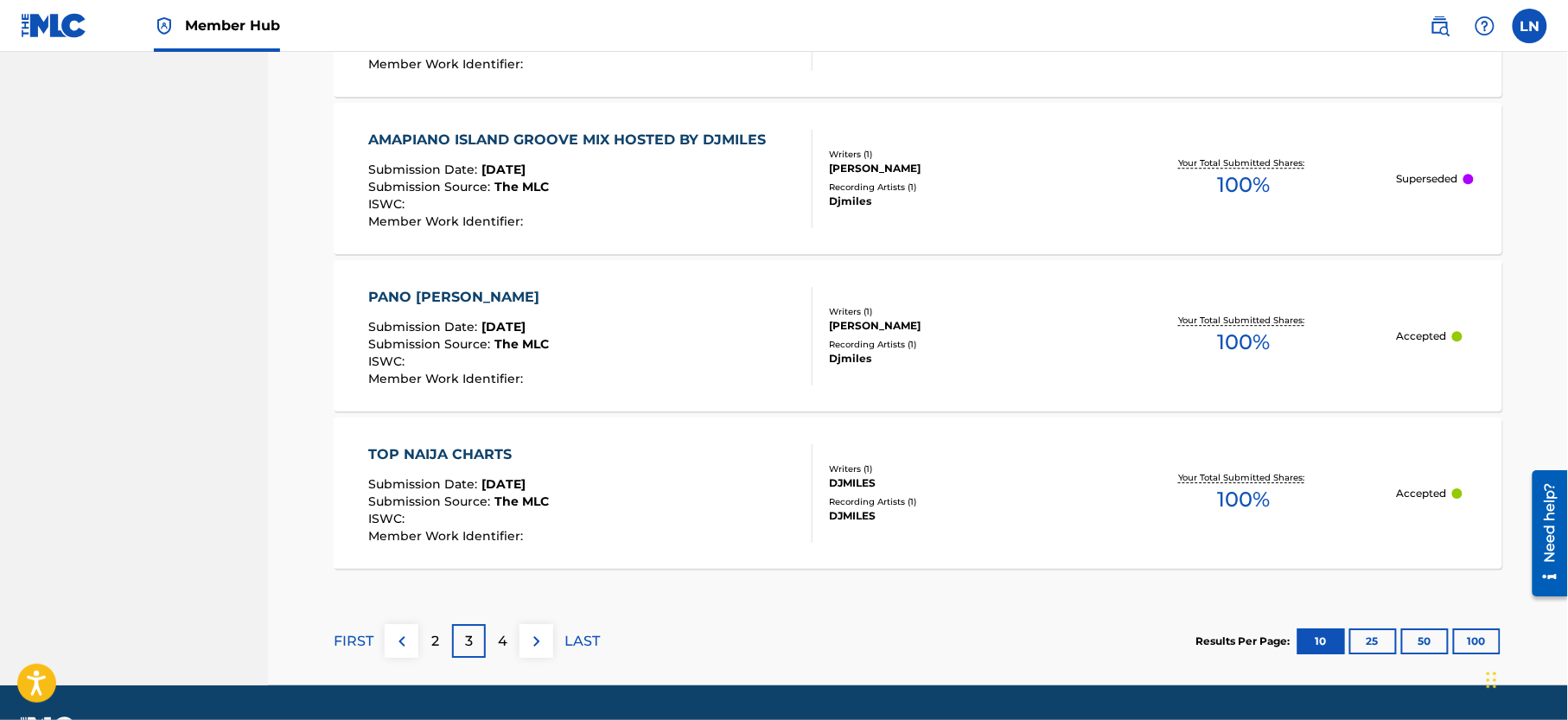
scroll to position [1593, 0]
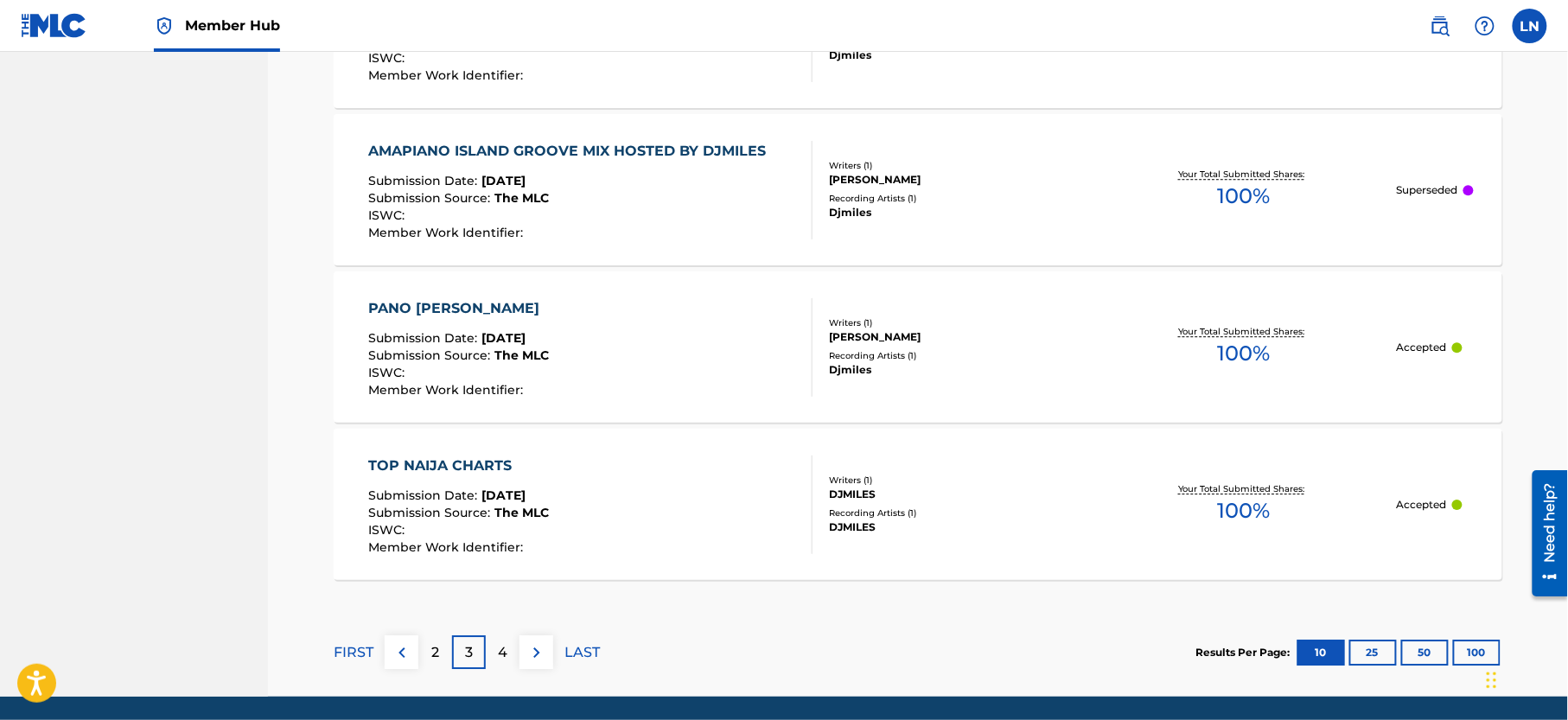
click at [437, 468] on div "TOP NAIJA CHARTS" at bounding box center [459, 466] width 181 height 21
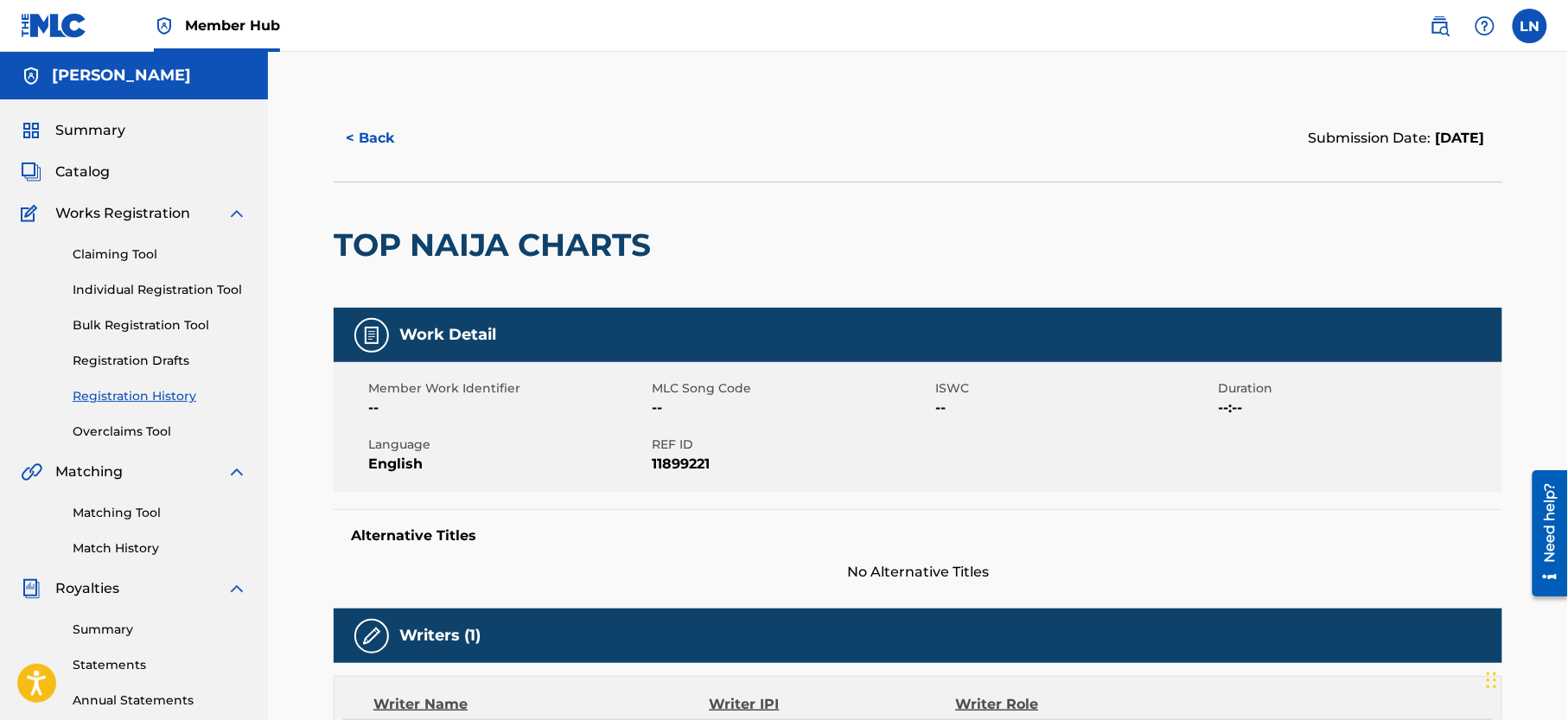
click at [460, 236] on h2 "TOP NAIJA CHARTS" at bounding box center [497, 245] width 326 height 39
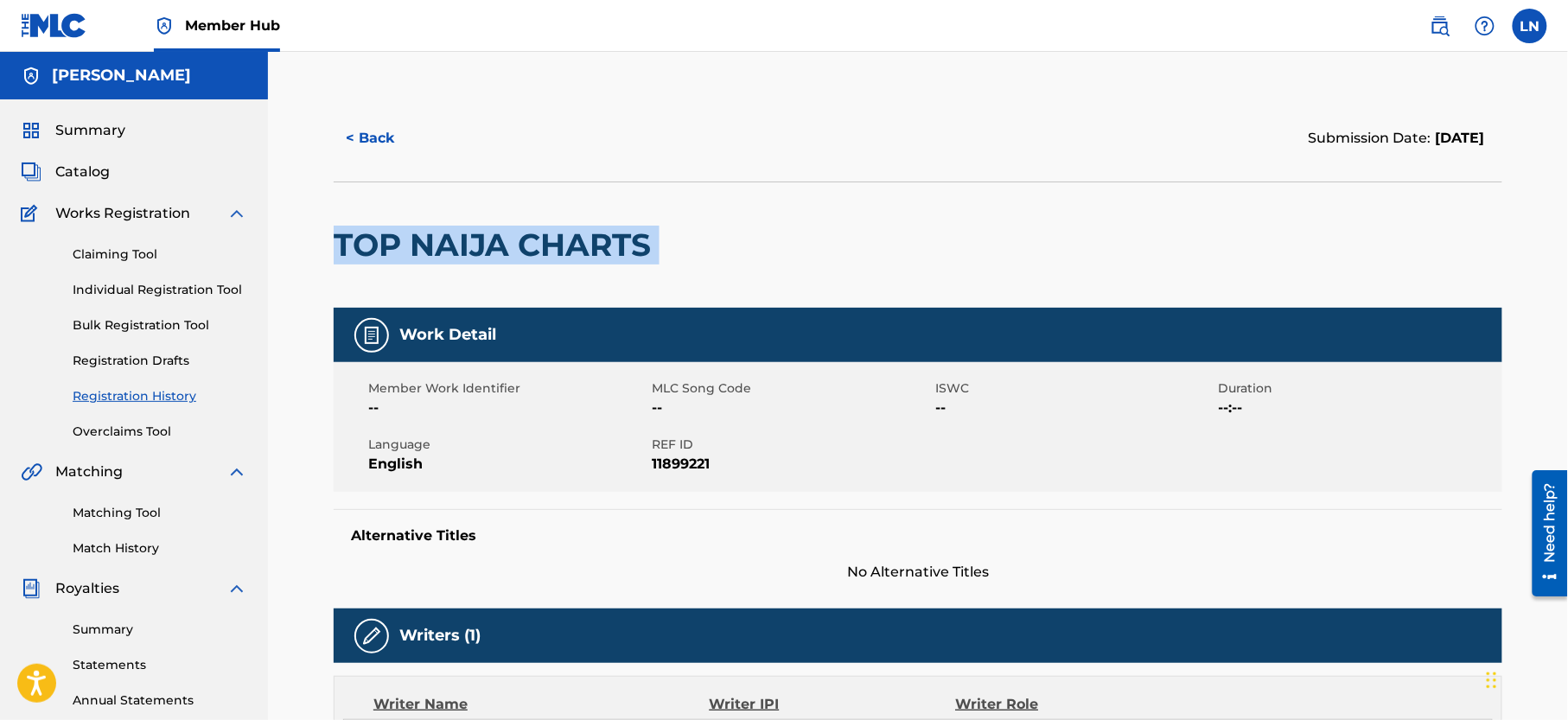
click at [460, 236] on h2 "TOP NAIJA CHARTS" at bounding box center [497, 245] width 326 height 39
click at [120, 522] on link "Matching Tool" at bounding box center [160, 512] width 175 height 18
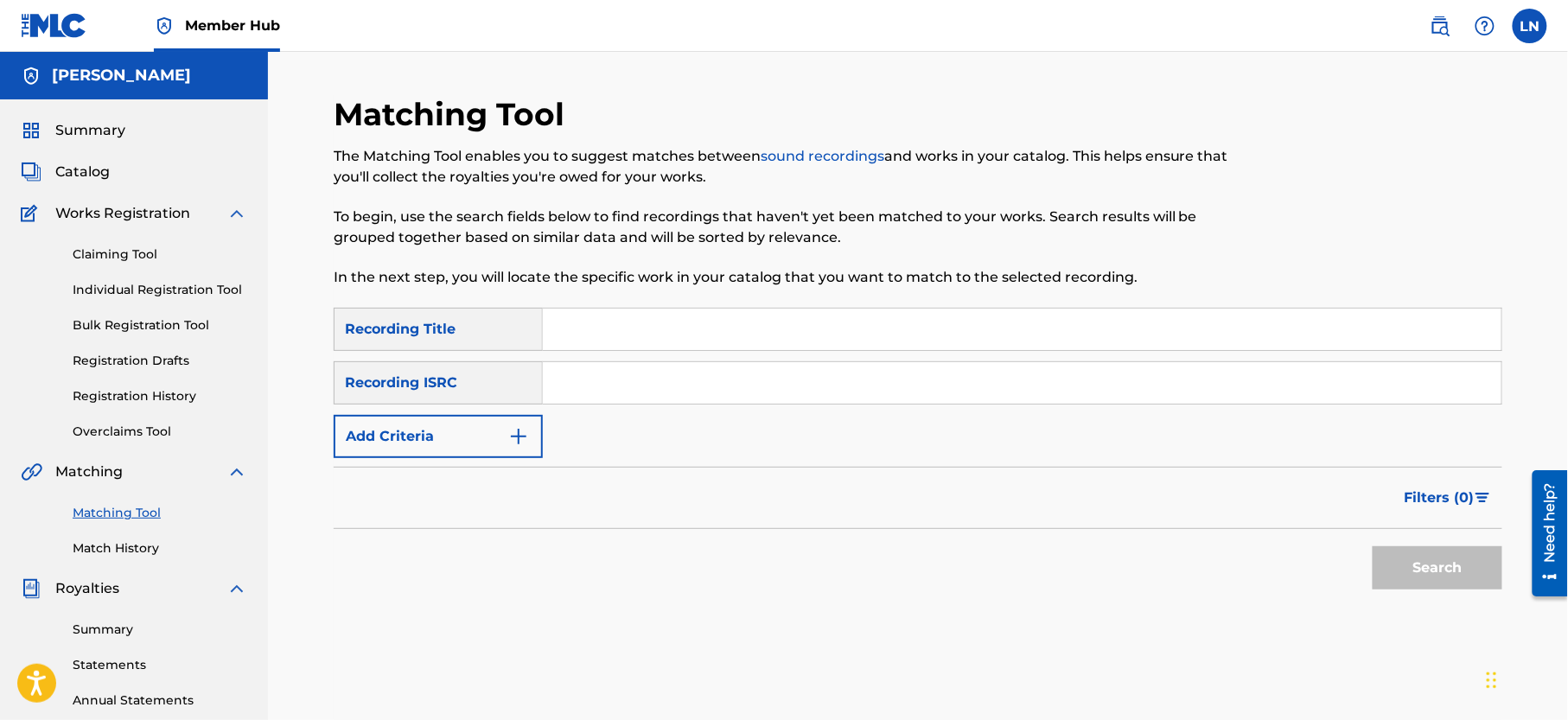
click at [575, 335] on input "Search Form" at bounding box center [1022, 329] width 959 height 41
paste input "TOP NAIJA CHARTS"
type input "TOP NAIJA CHARTS"
click at [1372, 546] on button "Search" at bounding box center [1437, 568] width 130 height 43
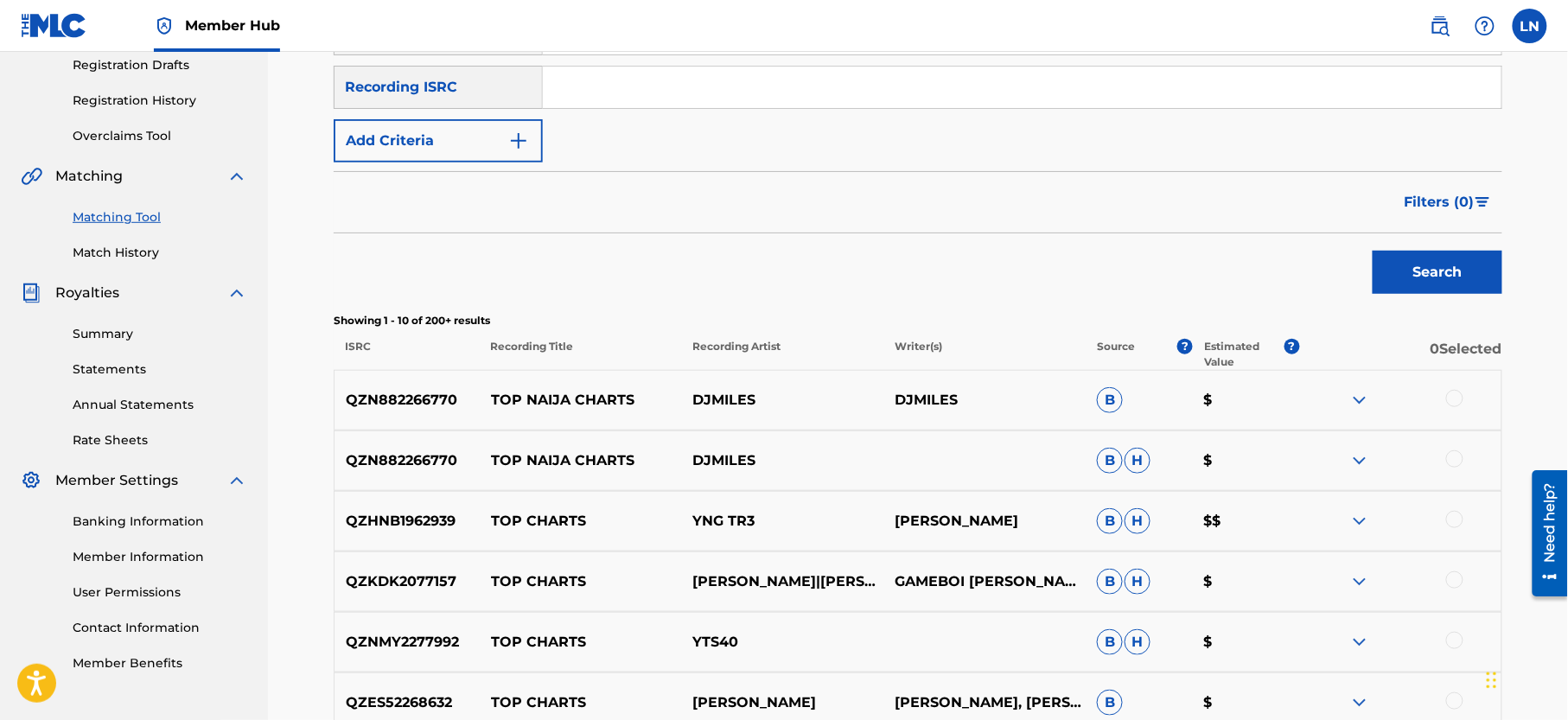
scroll to position [302, 0]
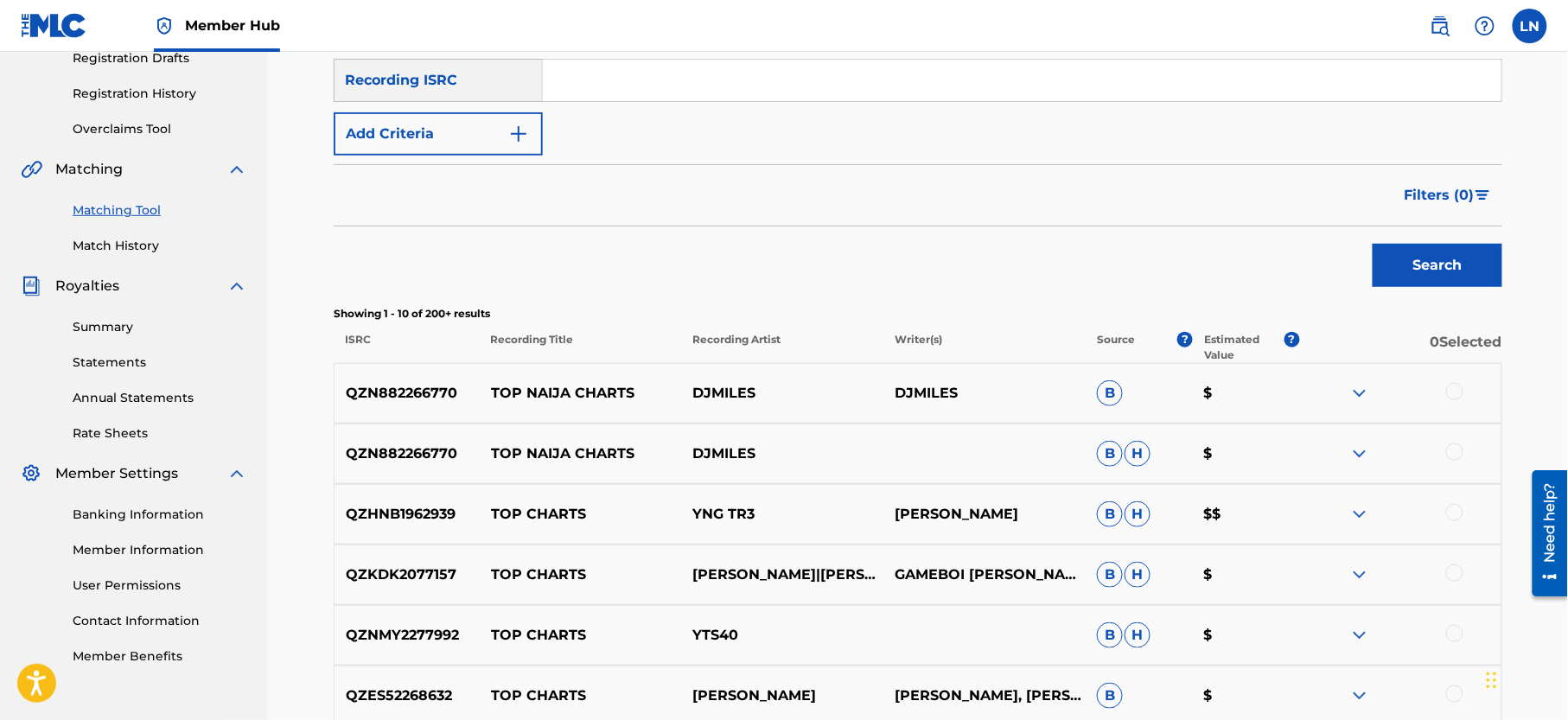
click at [1359, 515] on img at bounding box center [1359, 514] width 21 height 21
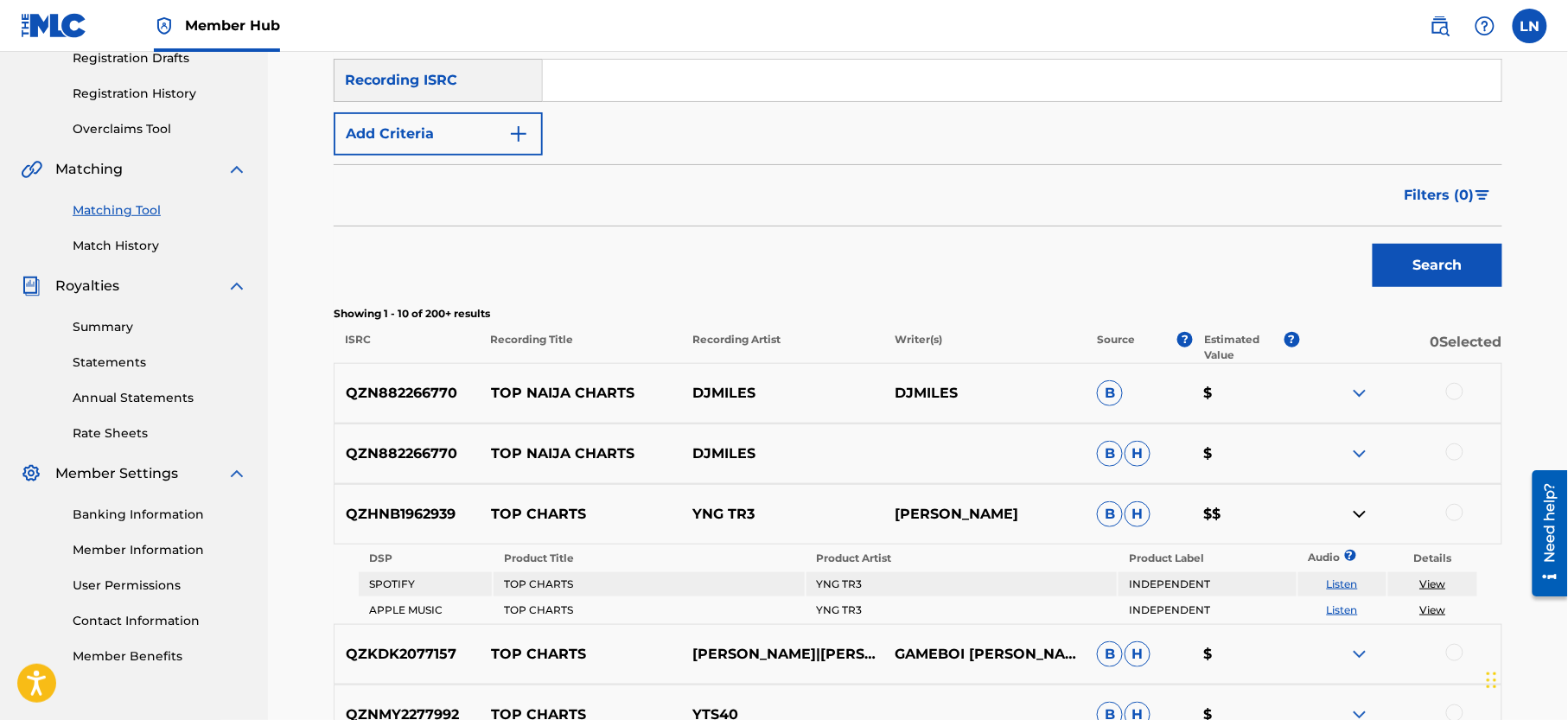
click at [1359, 515] on img at bounding box center [1359, 514] width 21 height 21
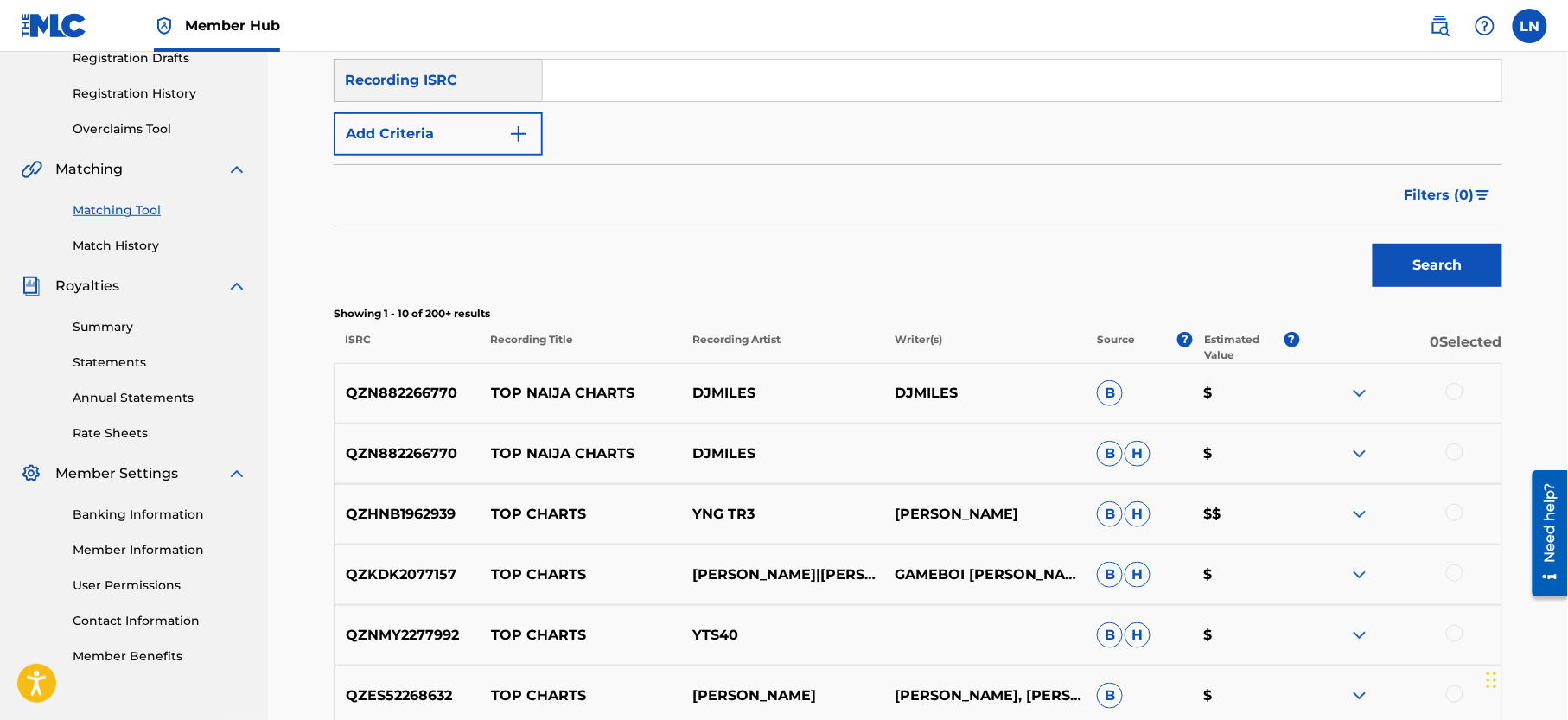
click at [1452, 387] on div at bounding box center [1455, 391] width 17 height 17
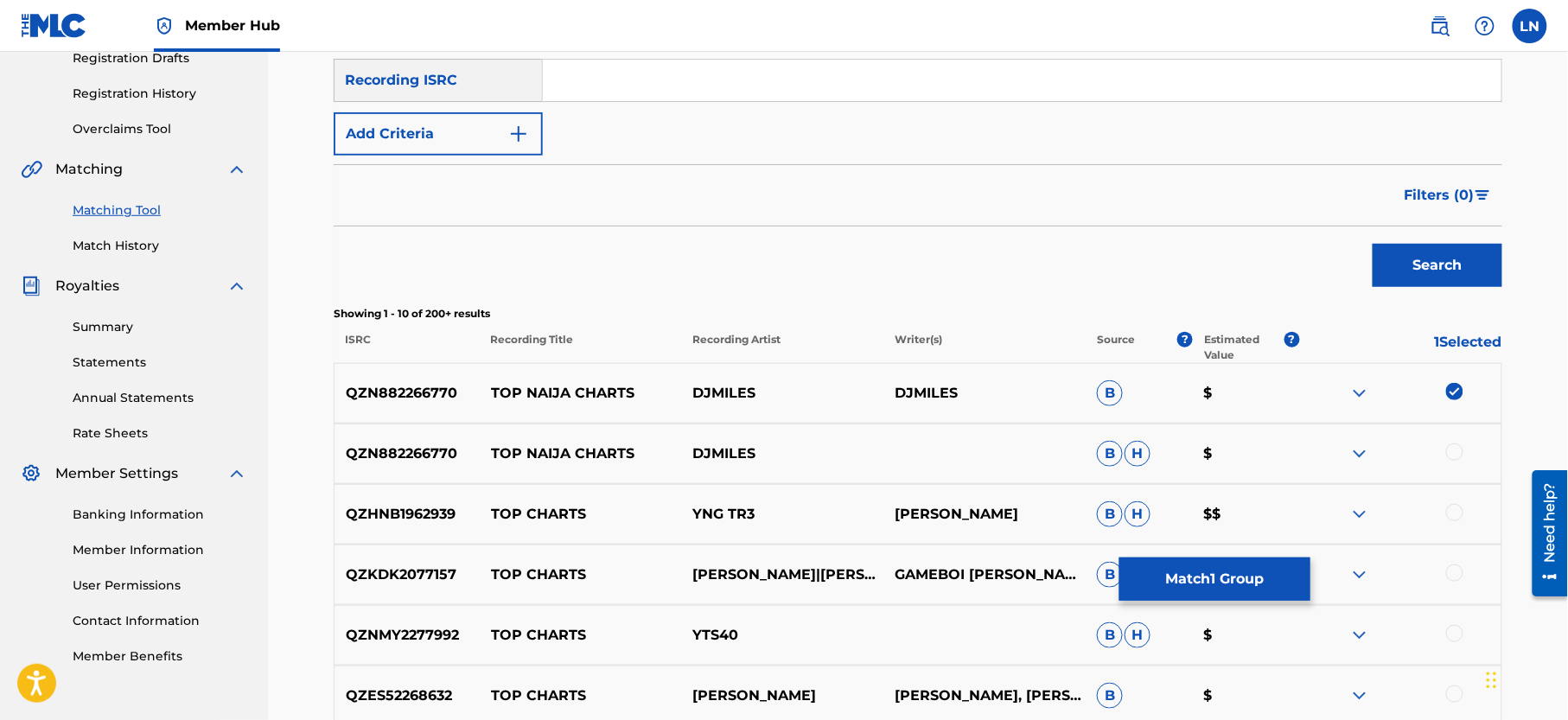
click at [1462, 454] on div at bounding box center [1455, 452] width 17 height 17
click at [1368, 454] on img at bounding box center [1359, 454] width 21 height 21
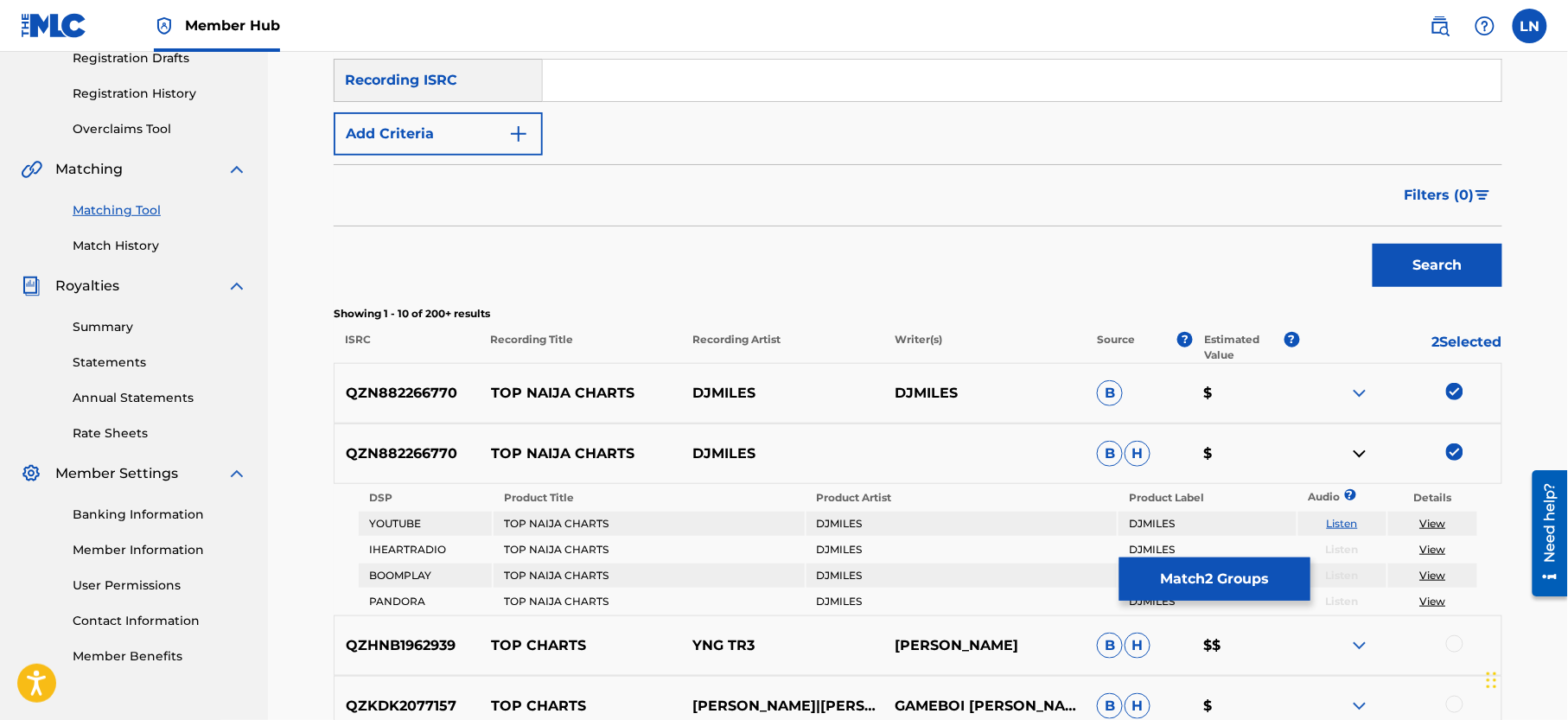
click at [1368, 454] on img at bounding box center [1359, 454] width 21 height 21
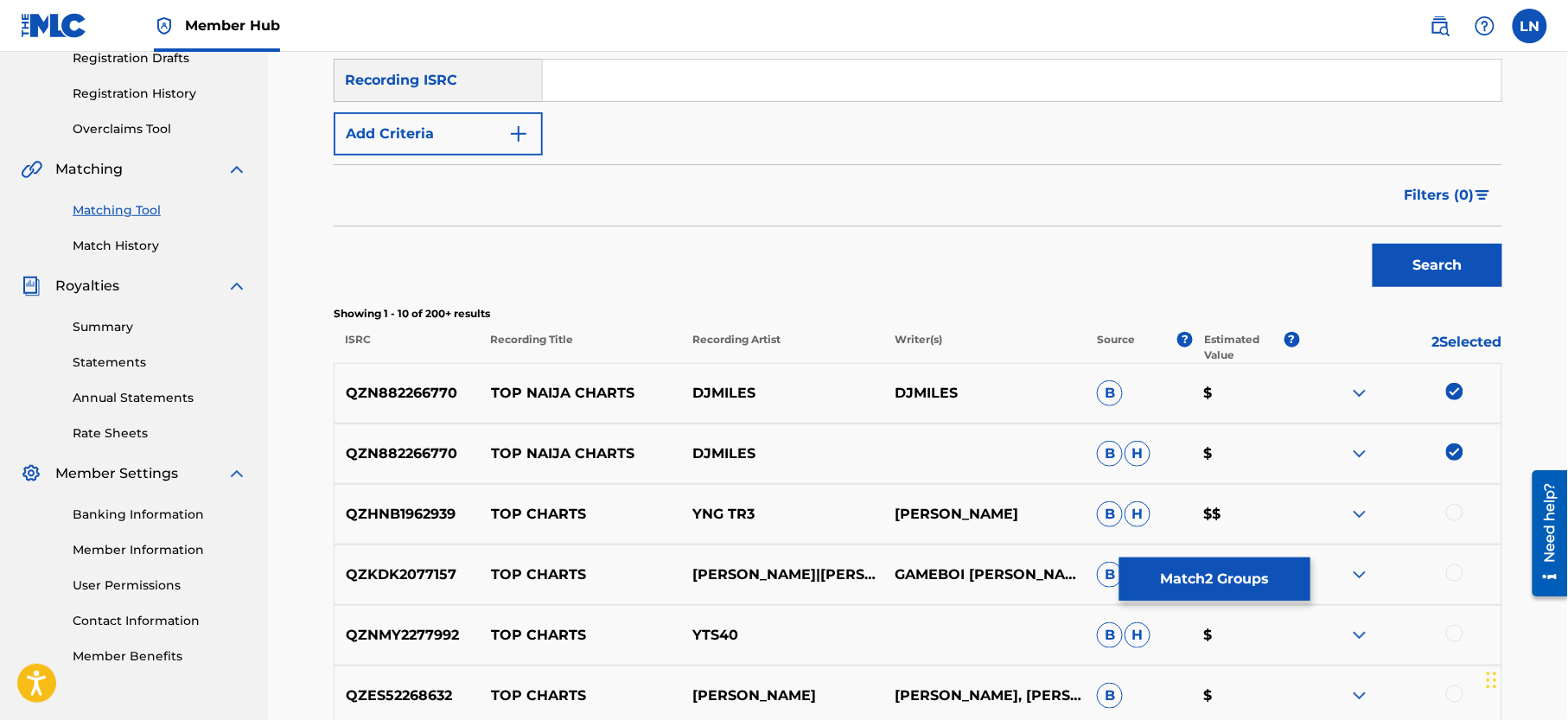
click at [1368, 454] on img at bounding box center [1359, 454] width 21 height 21
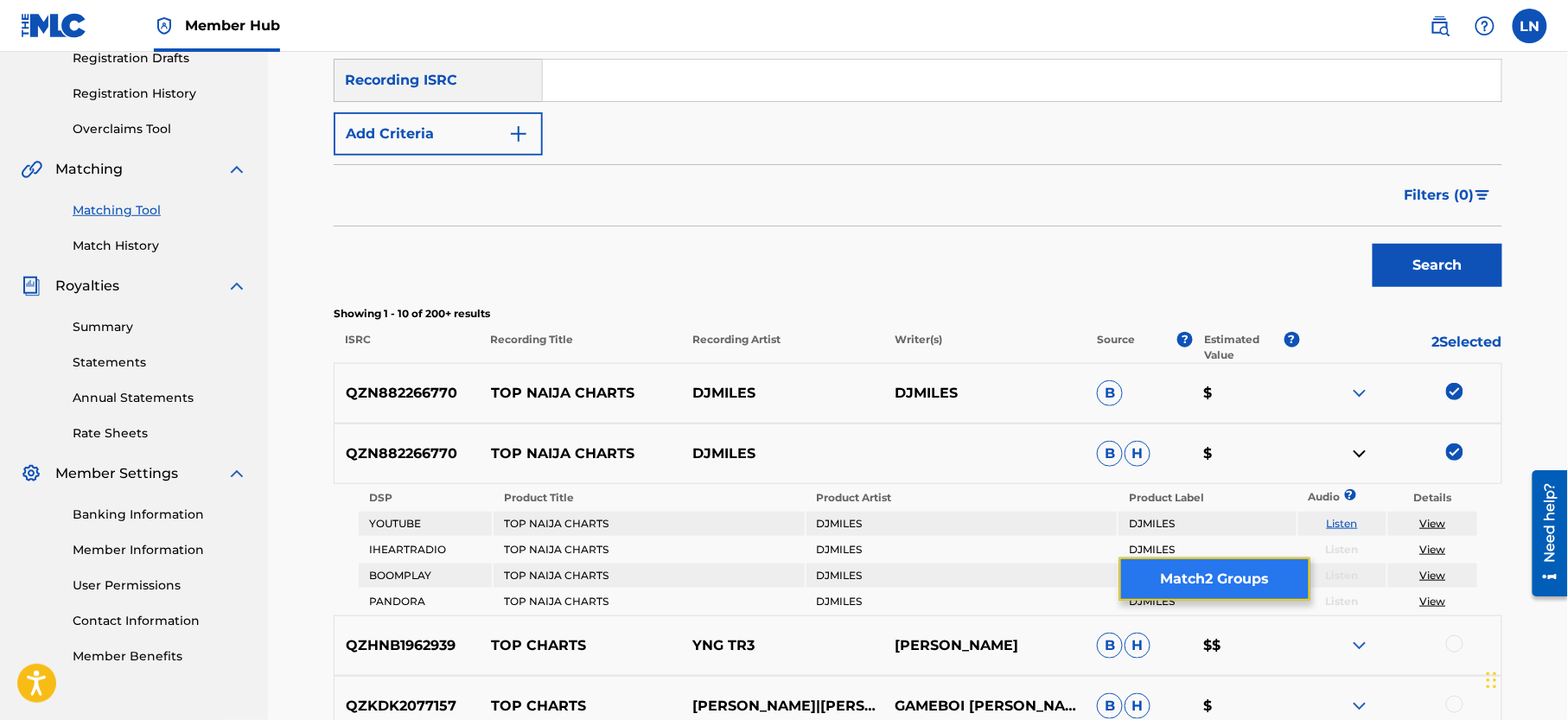
click at [1217, 571] on button "Match 2 Groups" at bounding box center [1214, 579] width 191 height 43
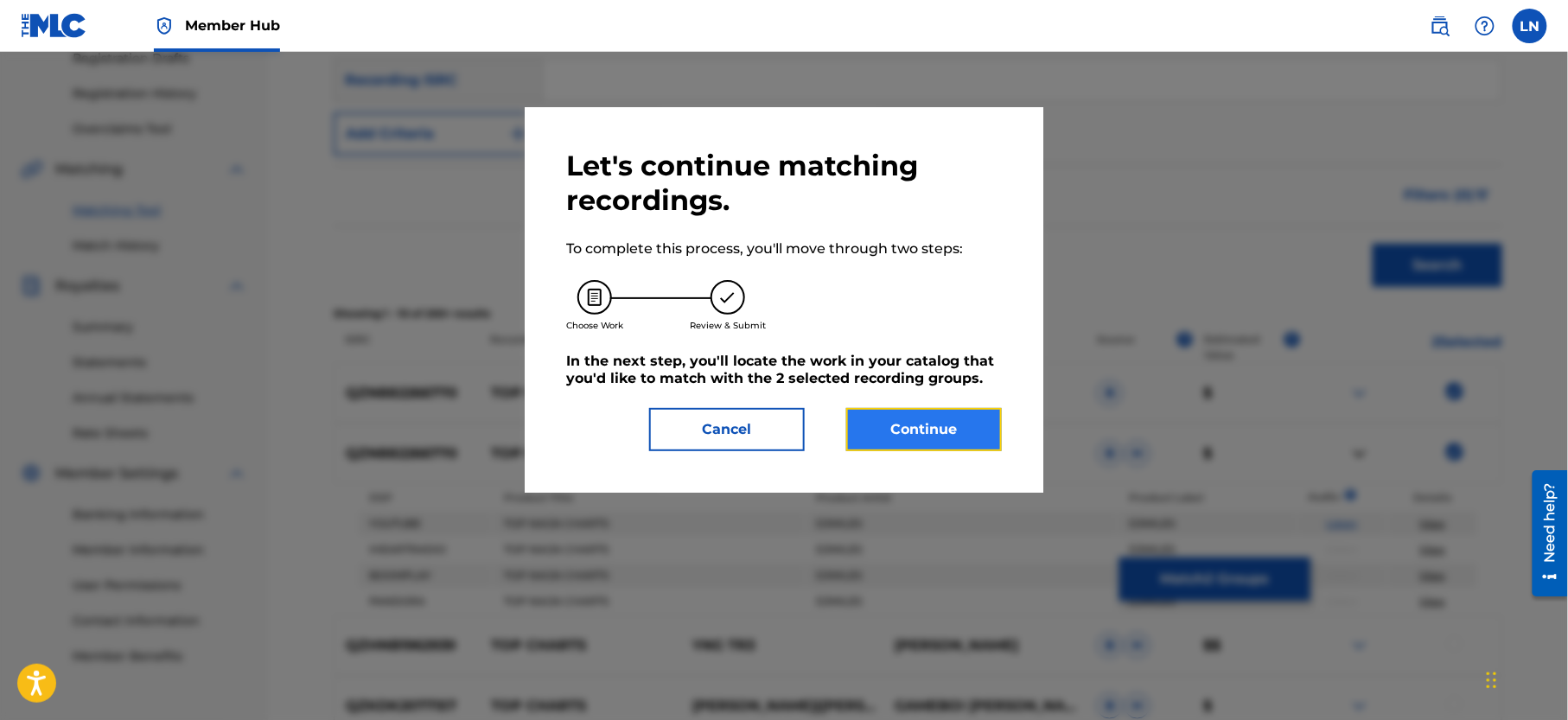
click at [945, 437] on button "Continue" at bounding box center [924, 429] width 155 height 43
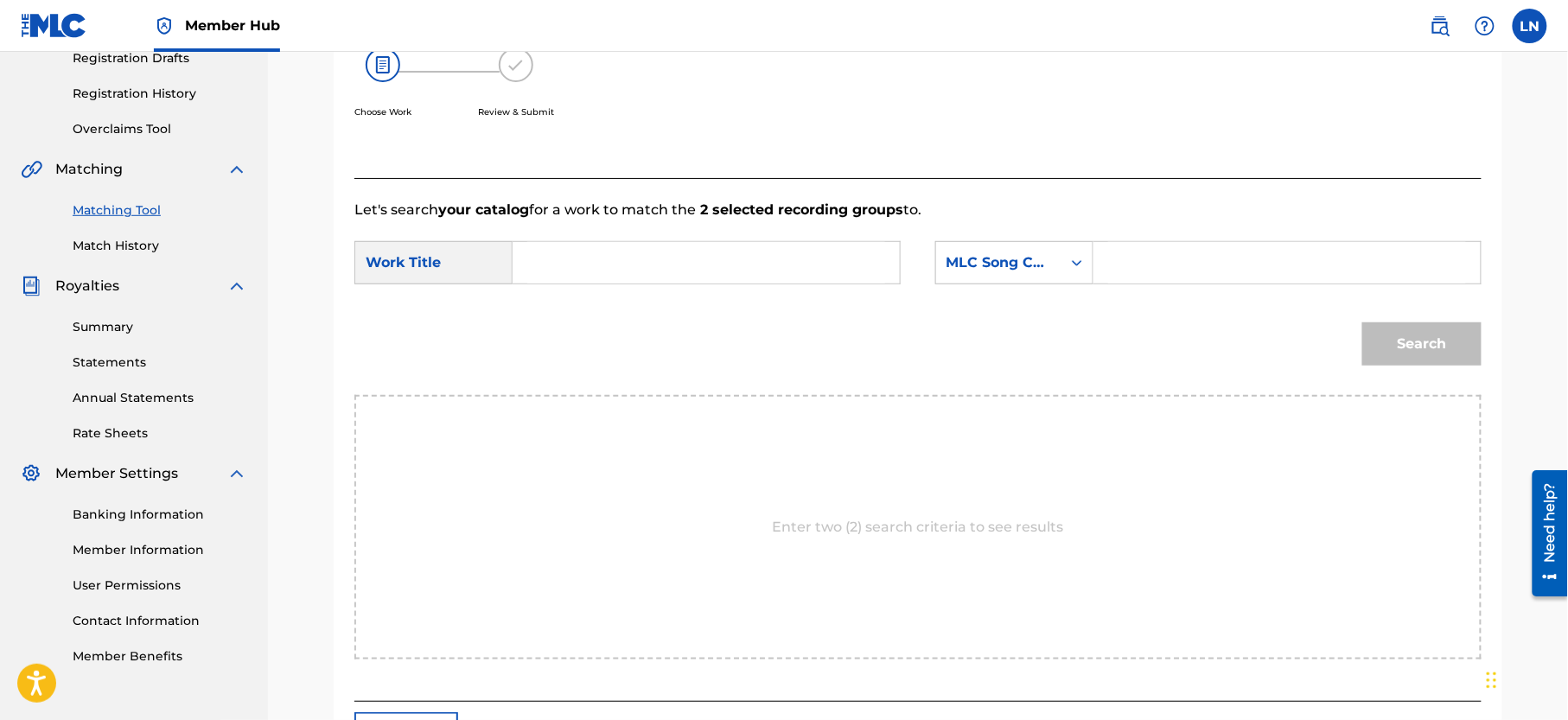
click at [781, 259] on input "Search Form" at bounding box center [706, 263] width 358 height 41
paste input "TOP NAIJA CHARTS"
click at [550, 305] on strong "top" at bounding box center [554, 301] width 24 height 17
type input "top naija charts"
click at [997, 270] on div "MLC Song Code" at bounding box center [999, 263] width 105 height 21
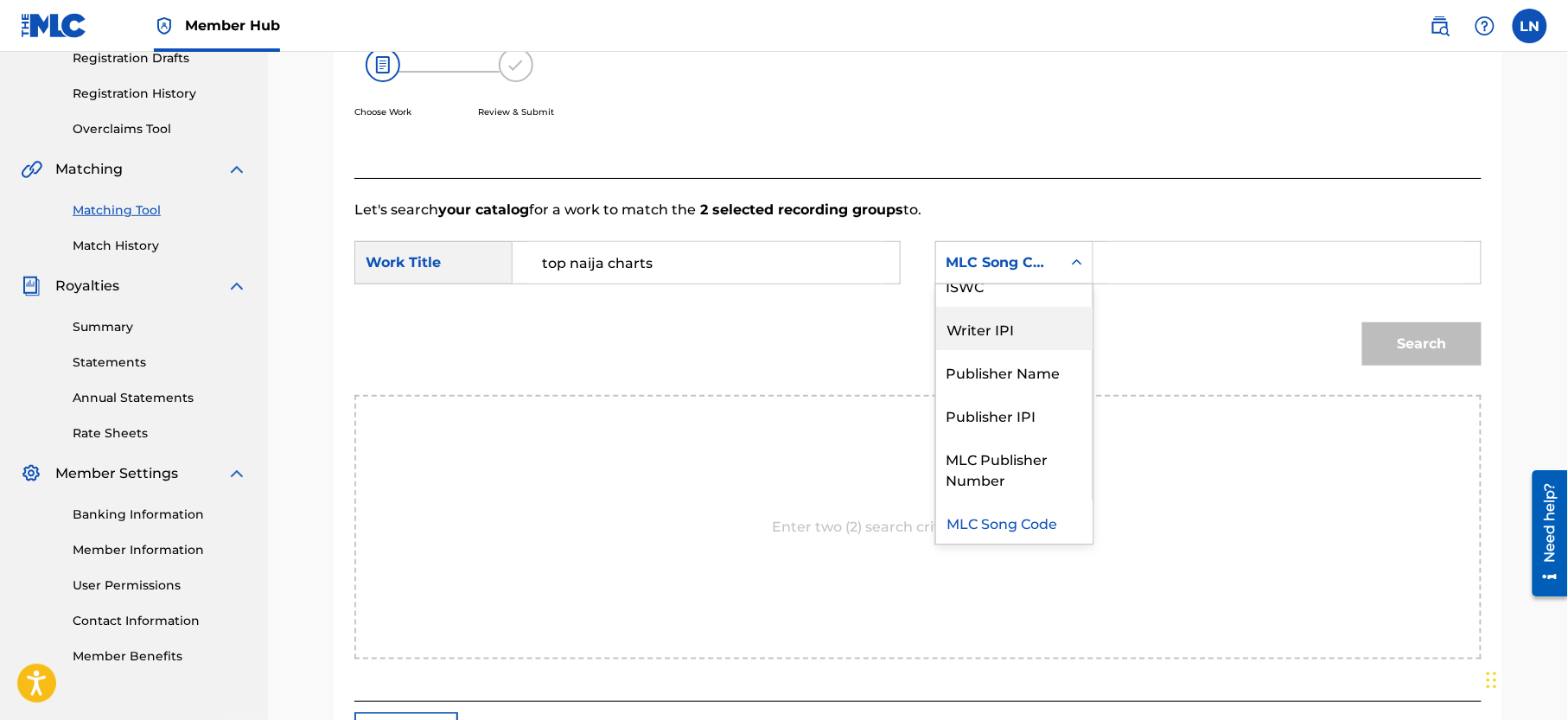
scroll to position [0, 0]
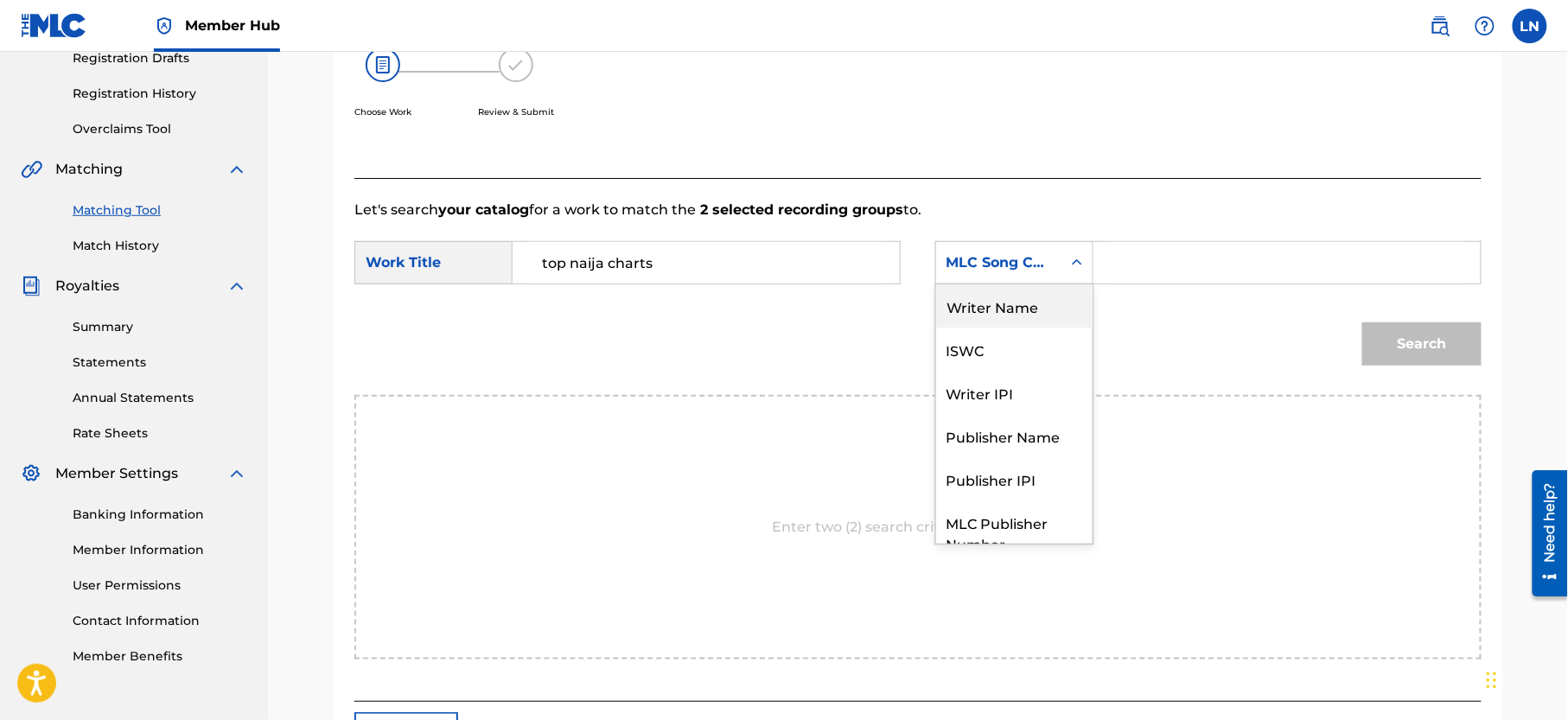
click at [1024, 308] on div "Writer Name" at bounding box center [1014, 306] width 156 height 43
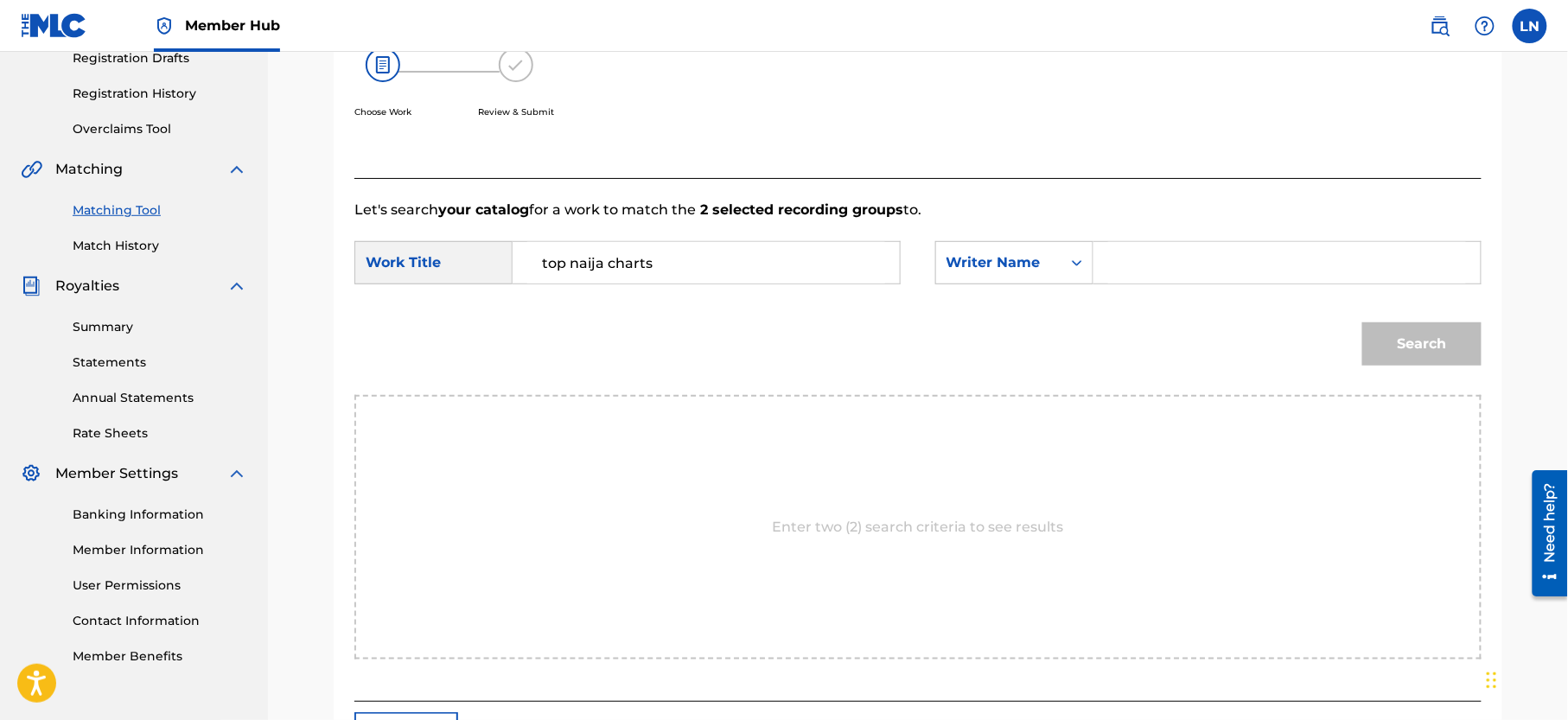
click at [1169, 275] on input "Search Form" at bounding box center [1286, 263] width 358 height 41
type input "[PERSON_NAME]"
click at [1362, 323] on button "Search" at bounding box center [1422, 344] width 120 height 43
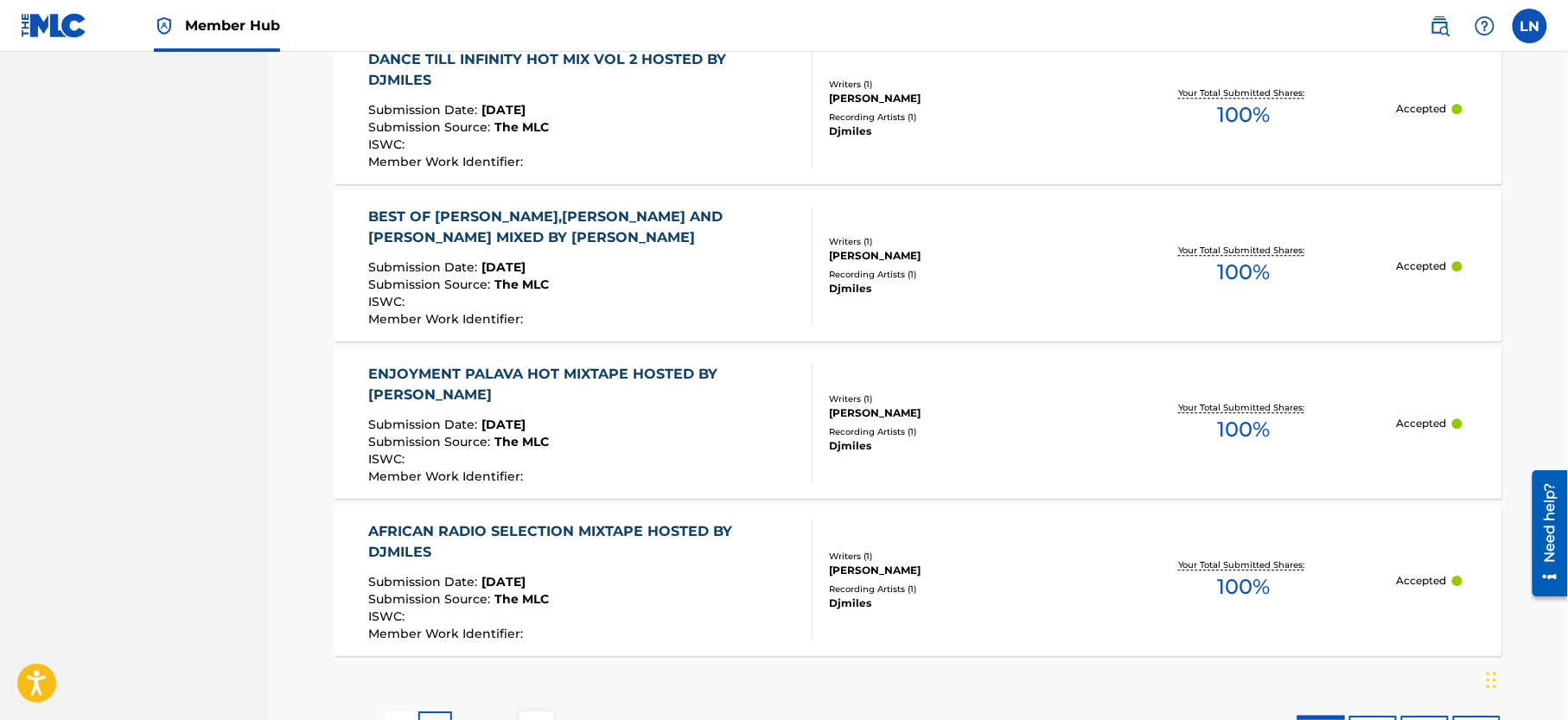
scroll to position [1653, 0]
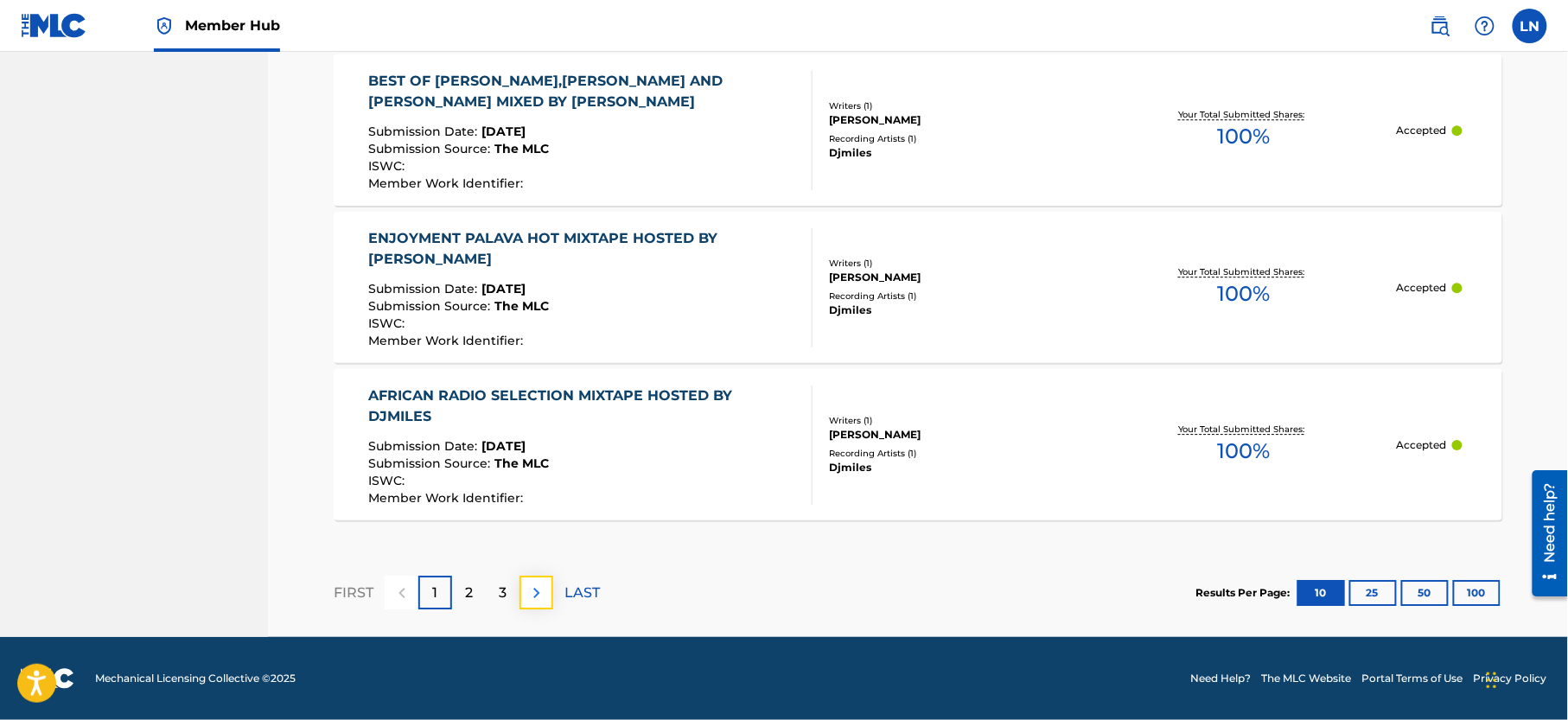
click at [540, 601] on img at bounding box center [537, 593] width 21 height 21
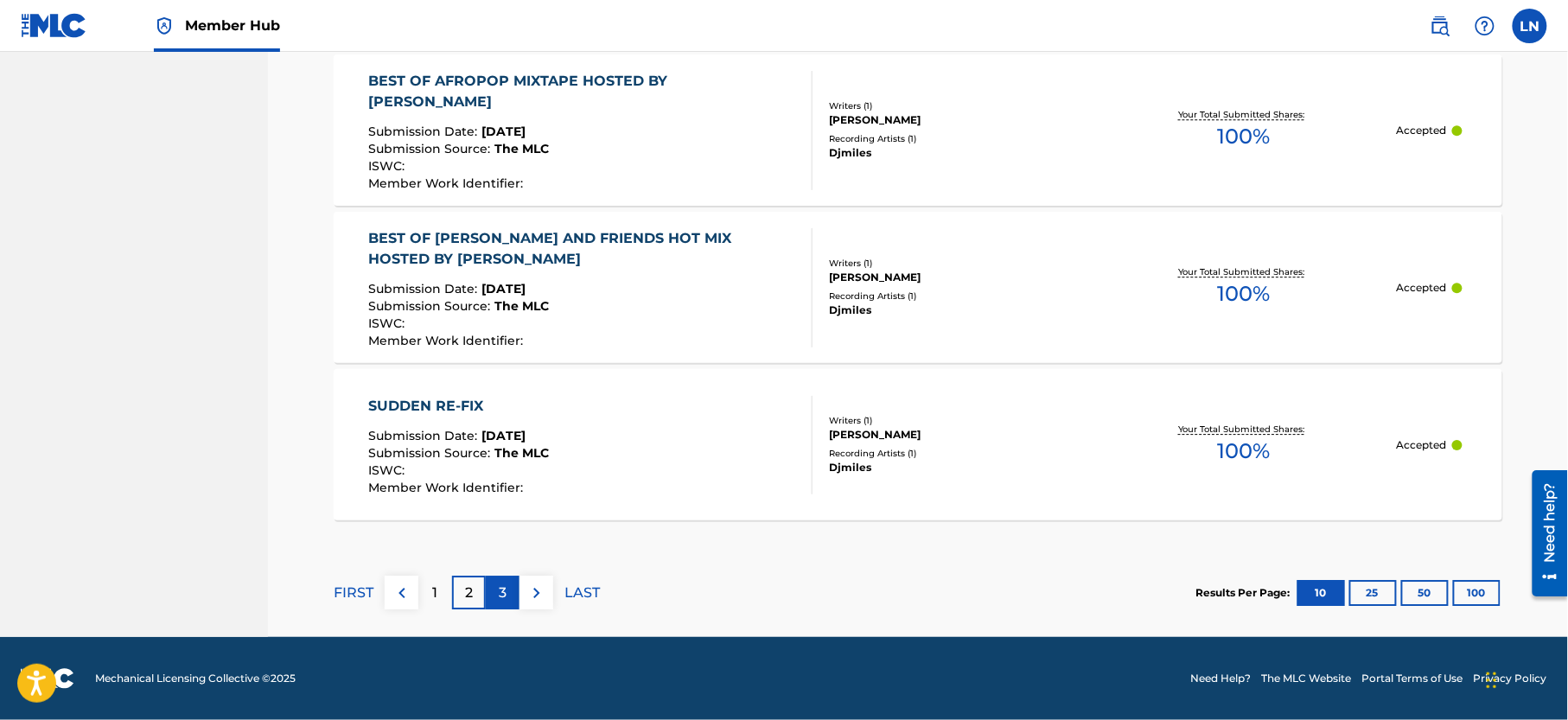
click at [514, 596] on div "3" at bounding box center [502, 592] width 34 height 34
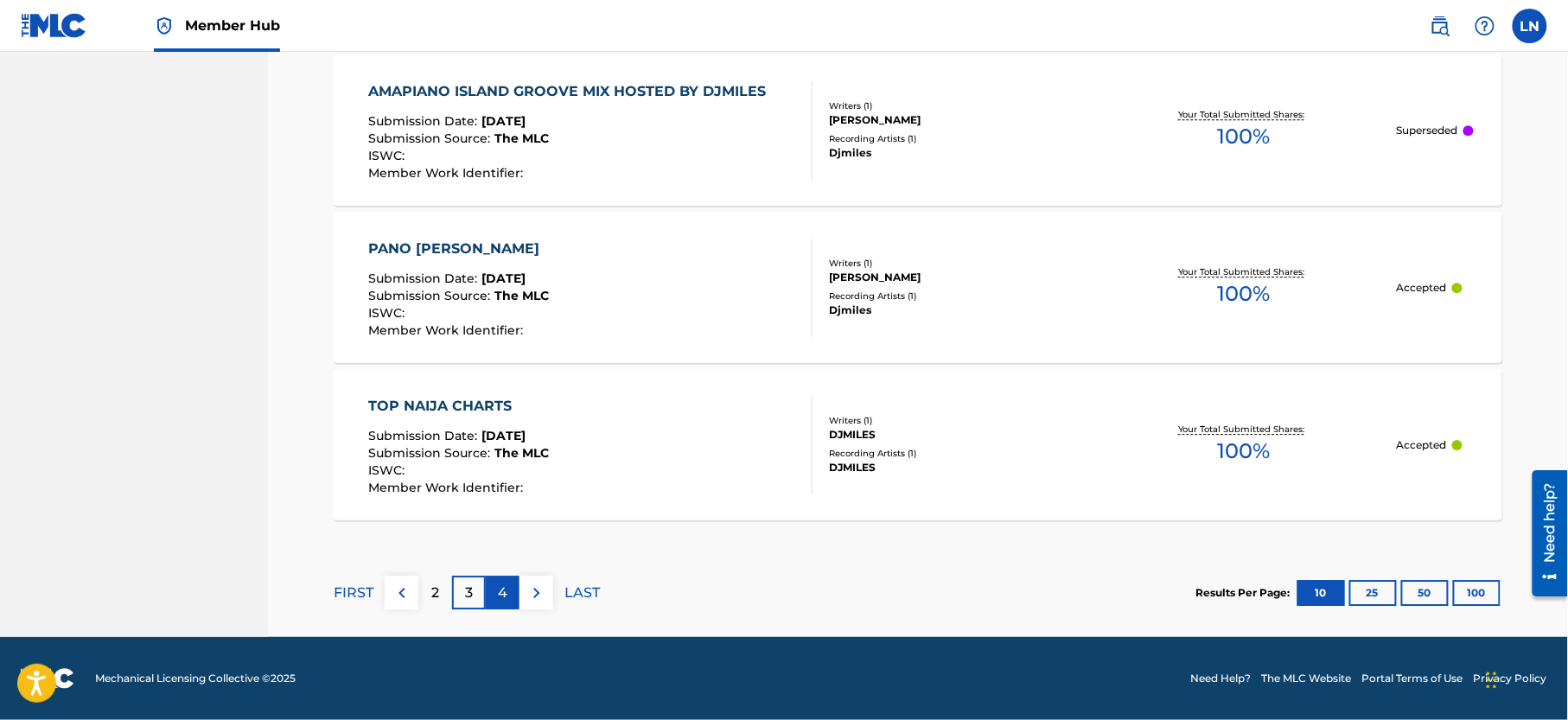
click at [509, 592] on div "4" at bounding box center [502, 592] width 34 height 34
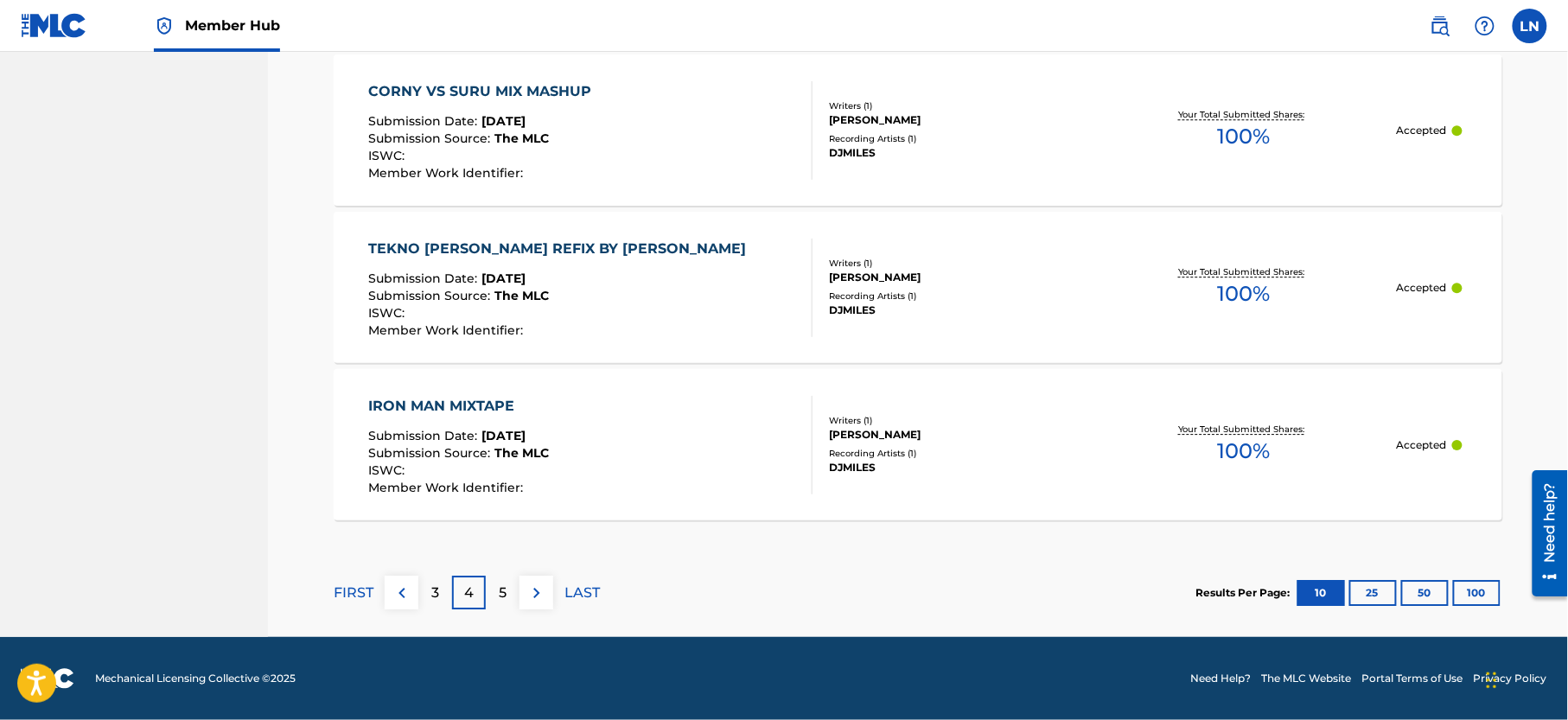
click at [517, 409] on div "IRON MAN MIXTAPE" at bounding box center [459, 406] width 181 height 21
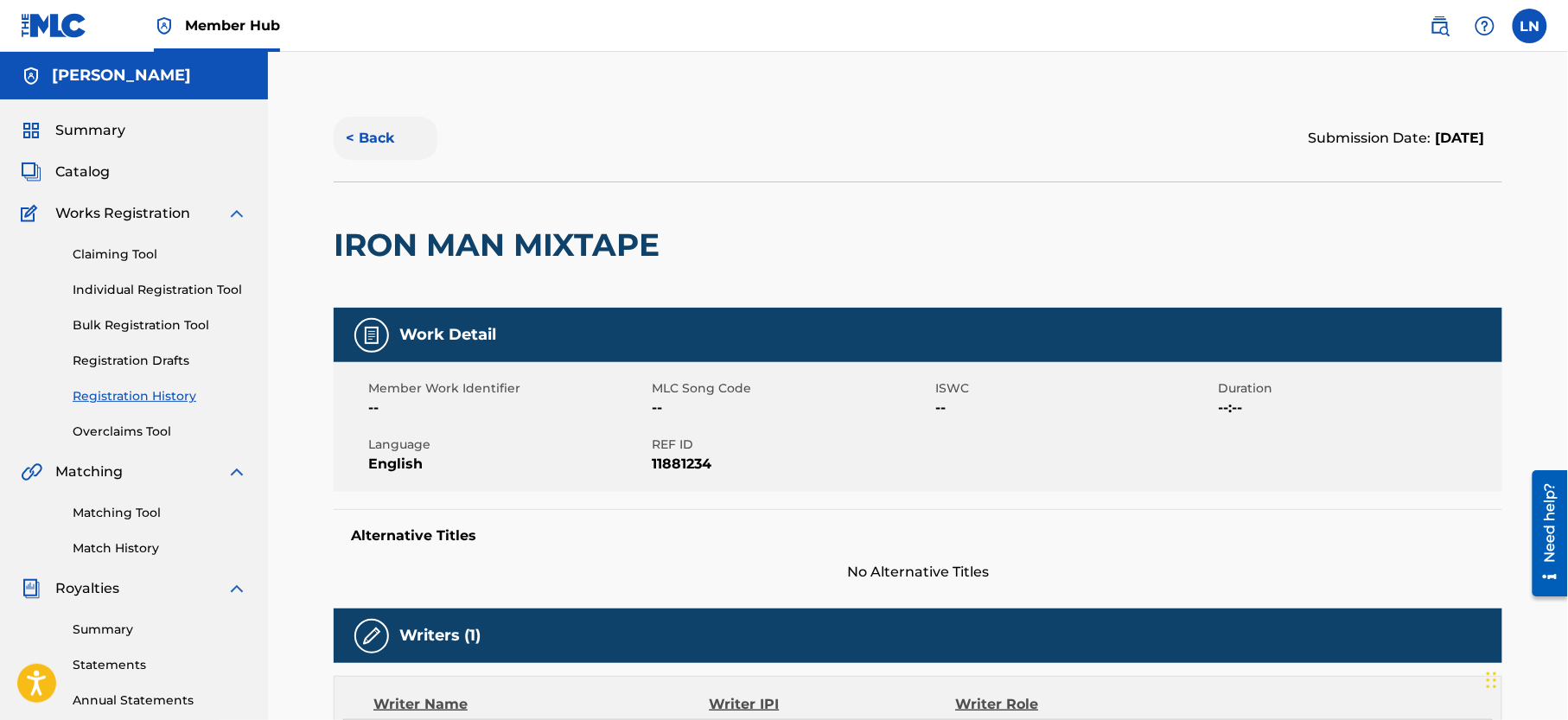
click at [358, 147] on button "< Back" at bounding box center [385, 138] width 104 height 43
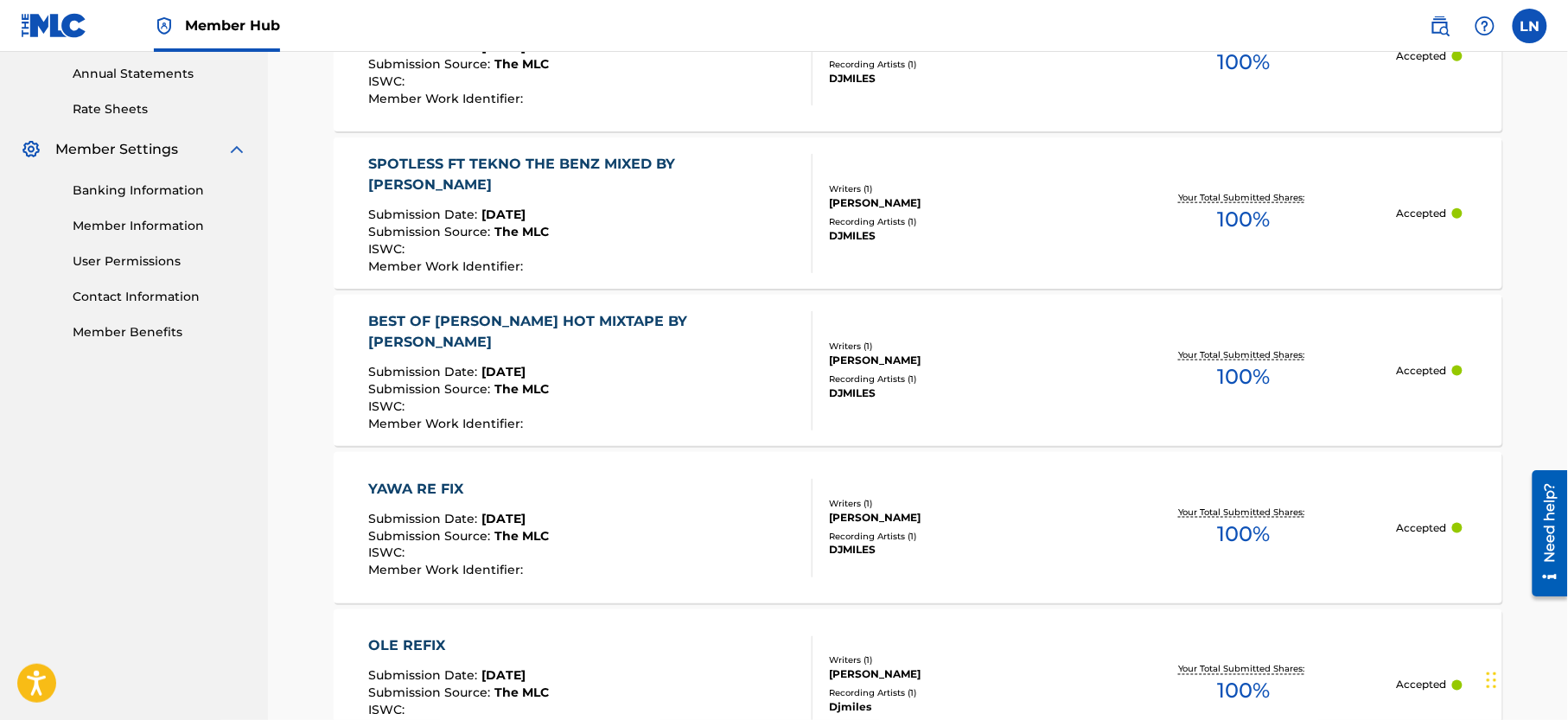
scroll to position [654, 0]
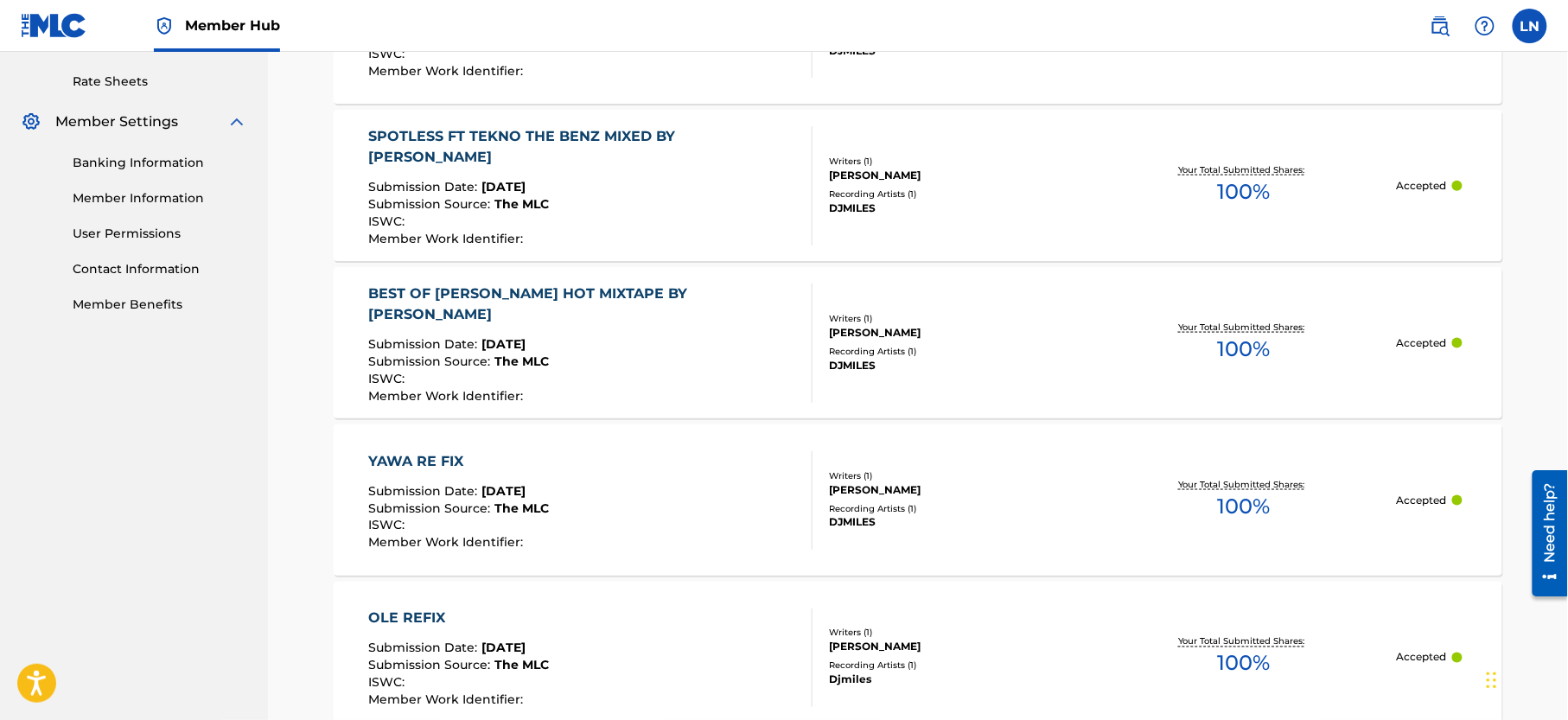
click at [624, 138] on div "SPOTLESS FT TEKNO THE BENZ MIXED BY [PERSON_NAME]" at bounding box center [584, 147] width 429 height 41
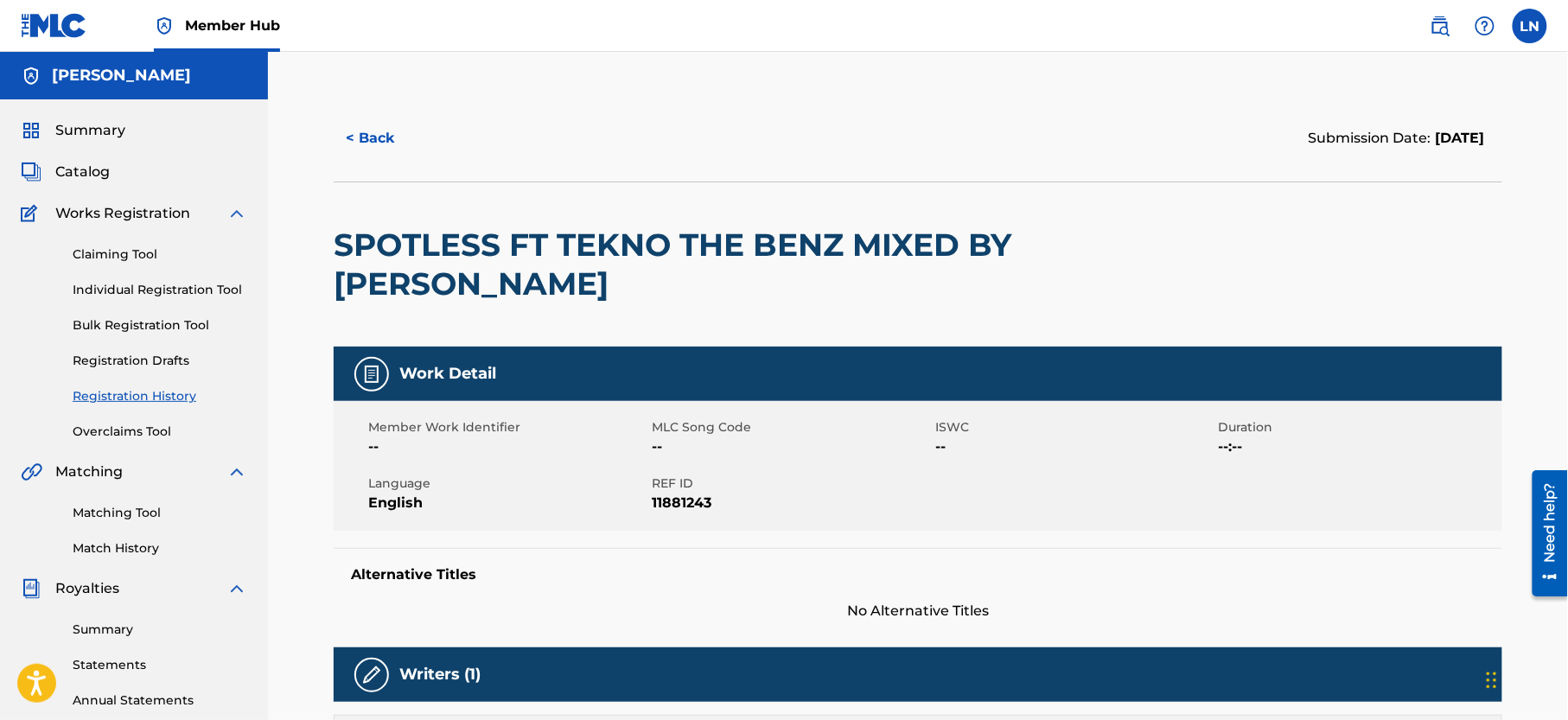
click at [520, 249] on h2 "SPOTLESS FT TEKNO THE BENZ MIXED BY [PERSON_NAME]" at bounding box center [684, 264] width 701 height 78
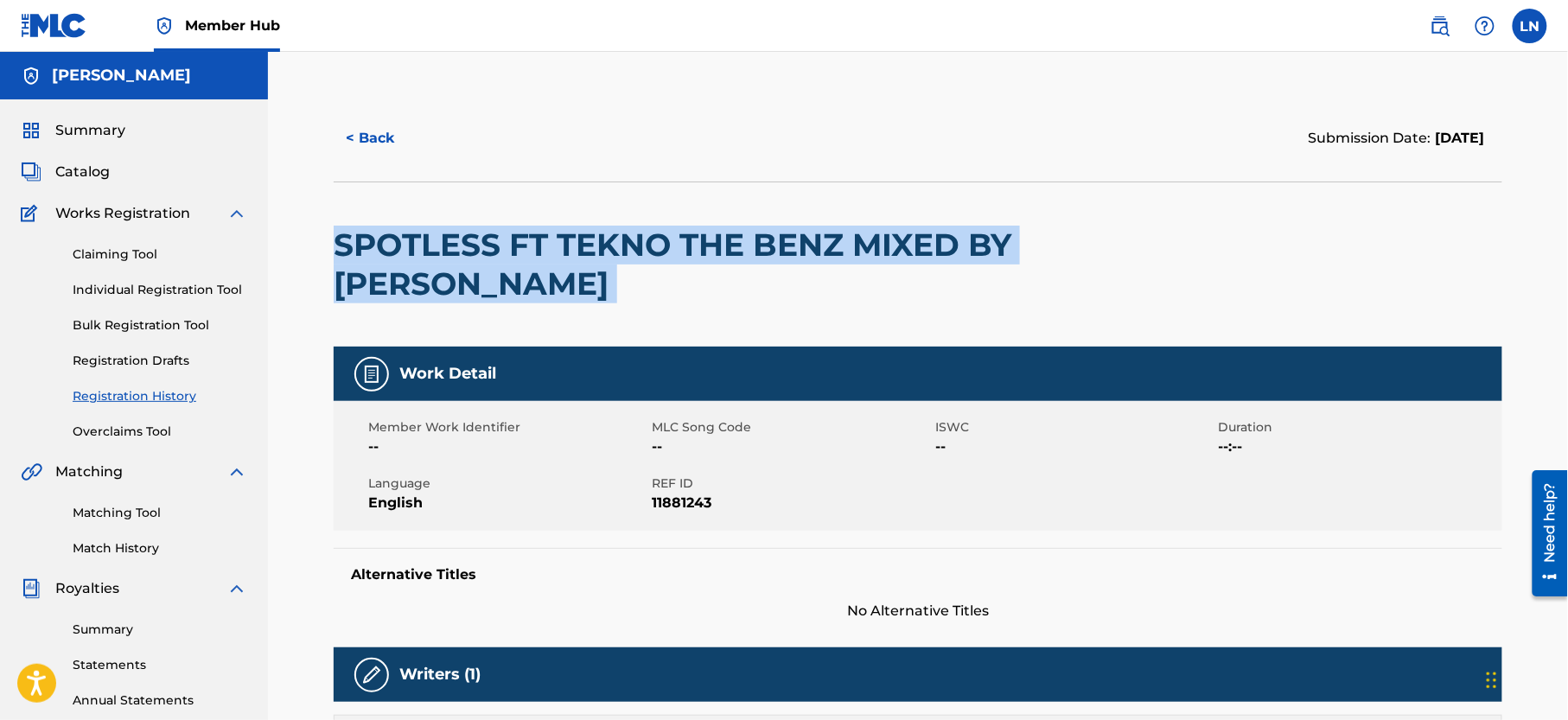
click at [520, 249] on h2 "SPOTLESS FT TEKNO THE BENZ MIXED BY [PERSON_NAME]" at bounding box center [684, 264] width 701 height 78
click at [105, 522] on link "Matching Tool" at bounding box center [160, 512] width 175 height 18
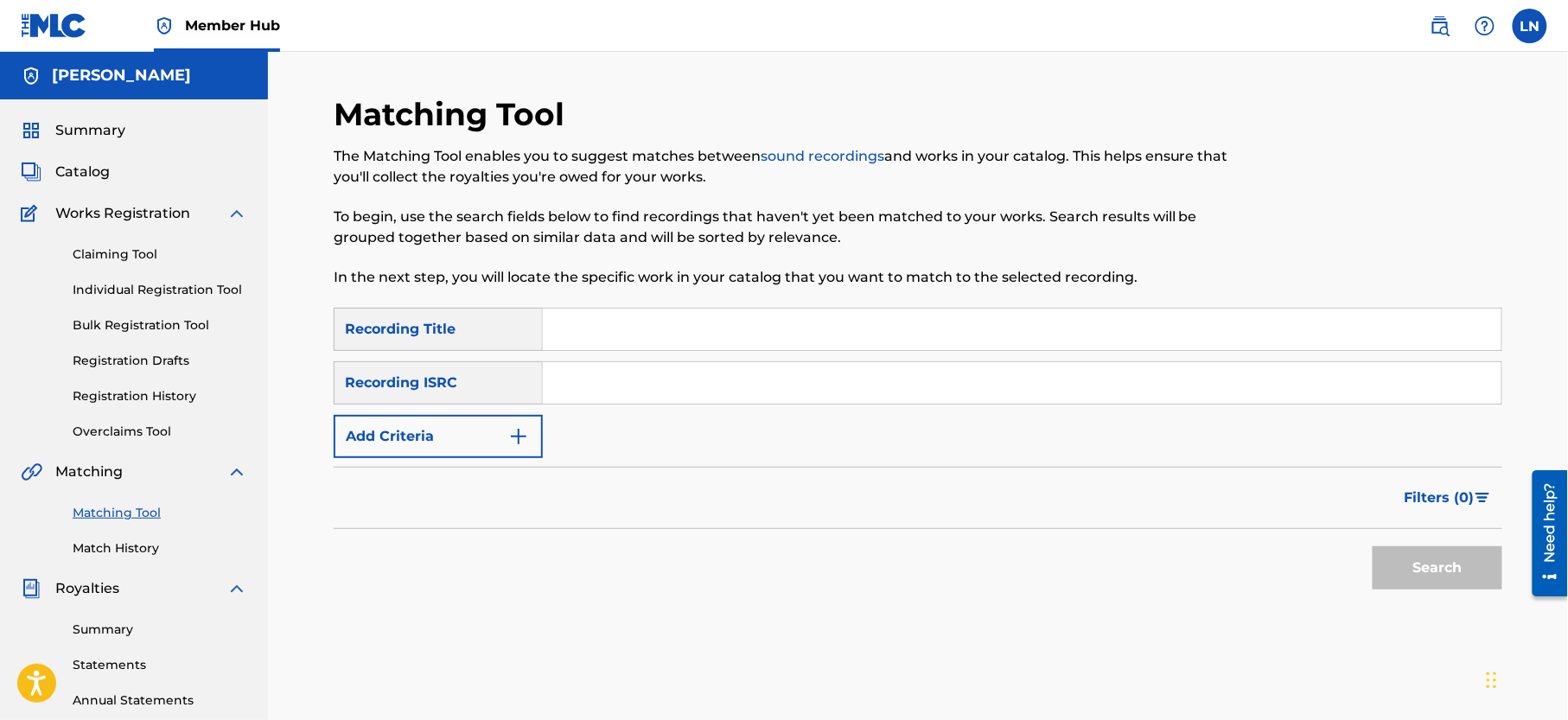
click at [647, 332] on input "Search Form" at bounding box center [1022, 329] width 959 height 41
paste input "SPOTLESS FT TEKNO THE BENZ MIXED BY [PERSON_NAME]"
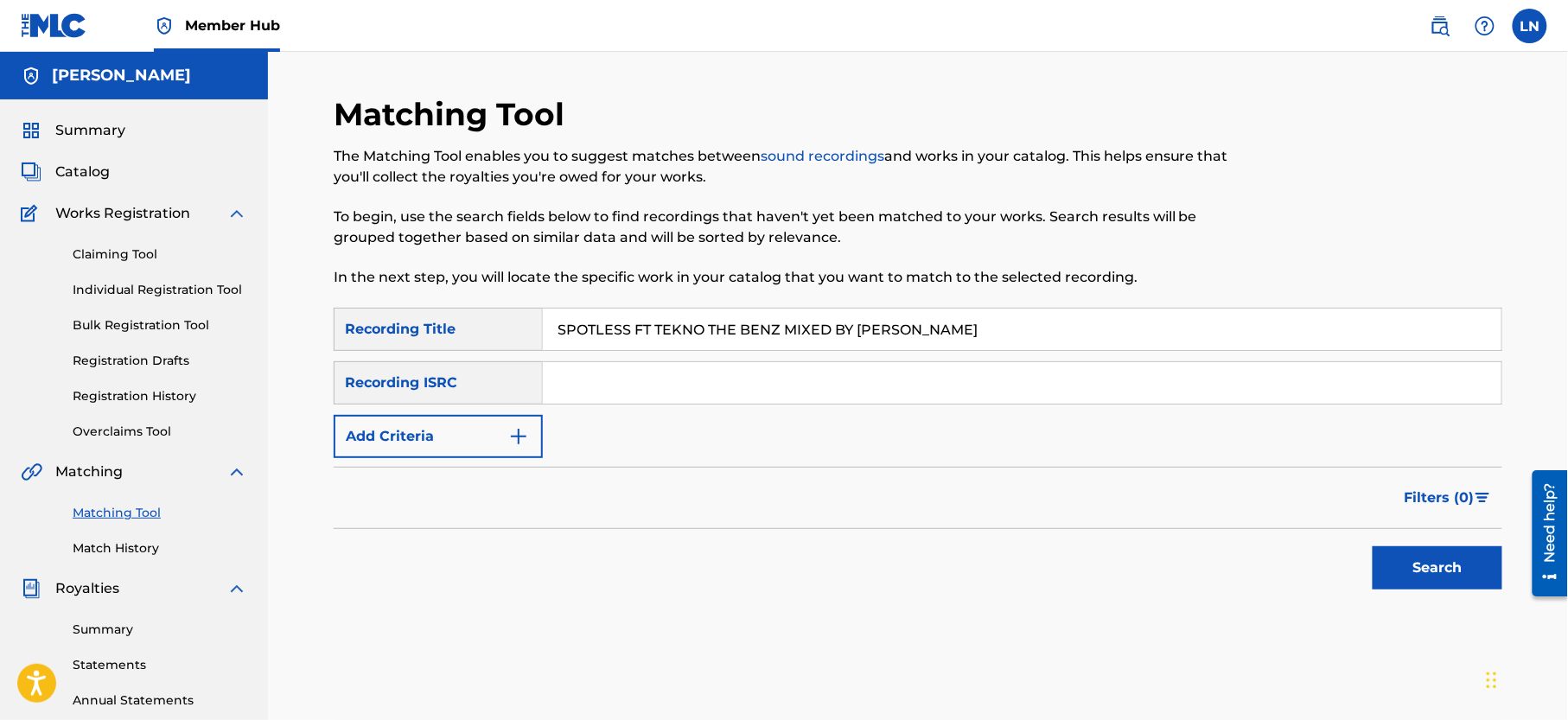
type input "SPOTLESS FT TEKNO THE BENZ MIXED BY [PERSON_NAME]"
click at [1372, 546] on button "Search" at bounding box center [1437, 568] width 130 height 43
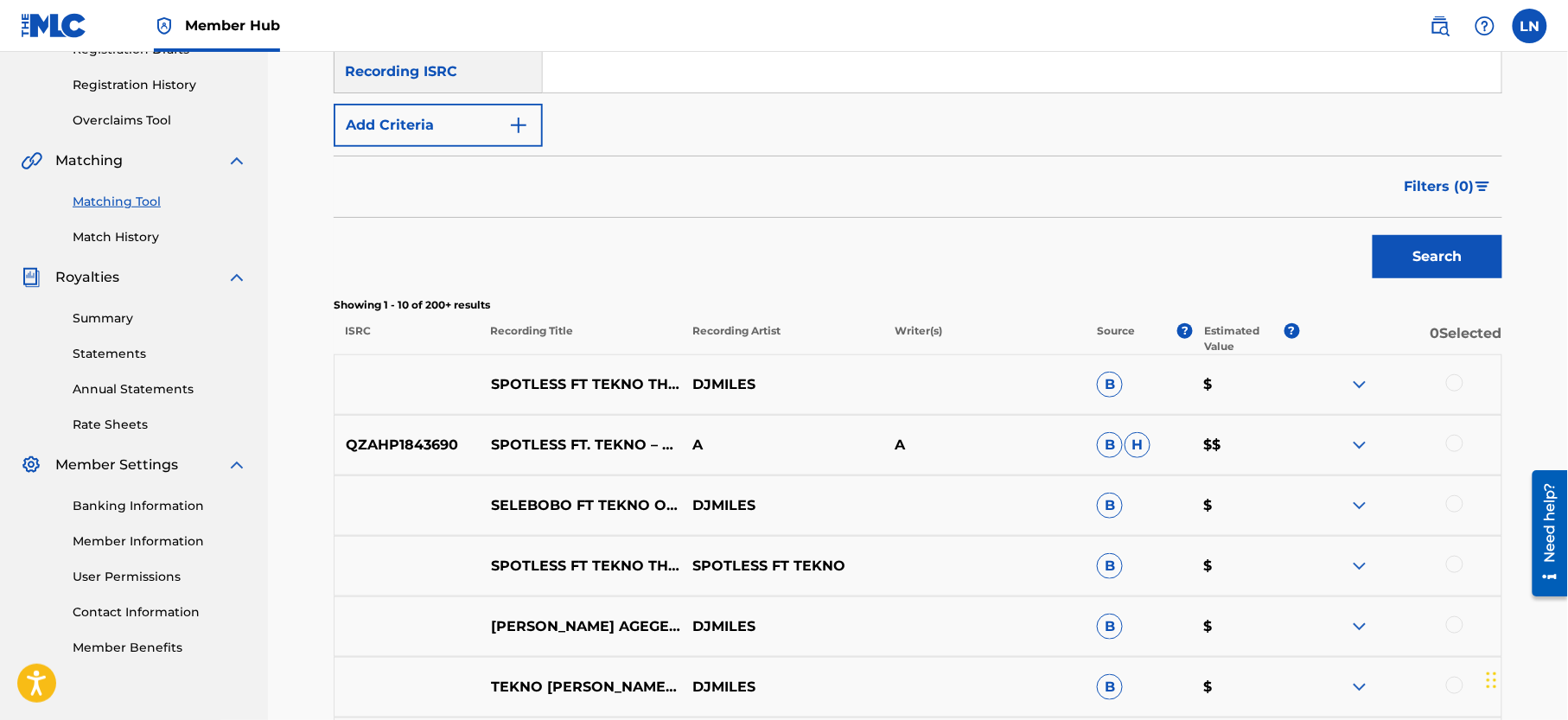
scroll to position [312, 0]
click at [1363, 439] on img at bounding box center [1359, 443] width 21 height 21
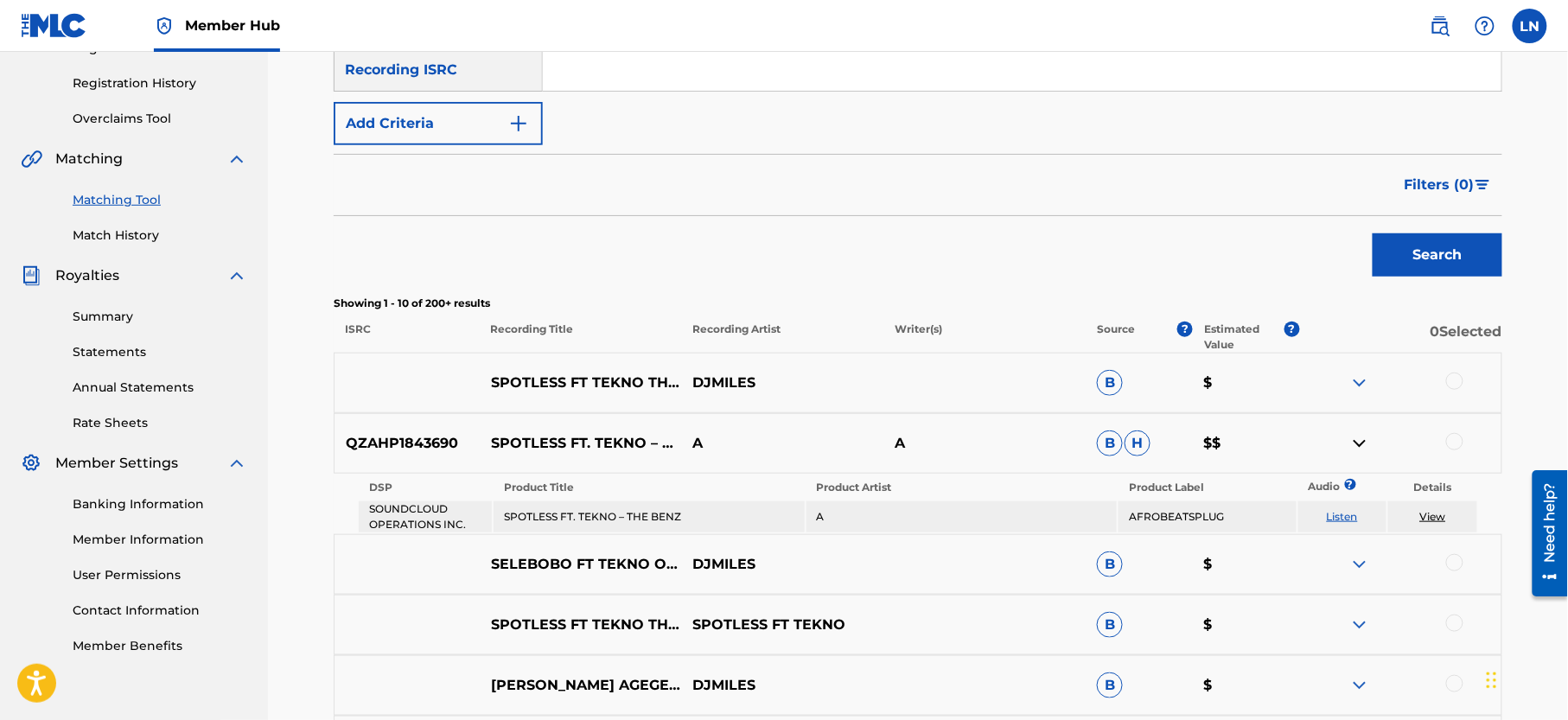
click at [1359, 389] on img at bounding box center [1359, 382] width 21 height 21
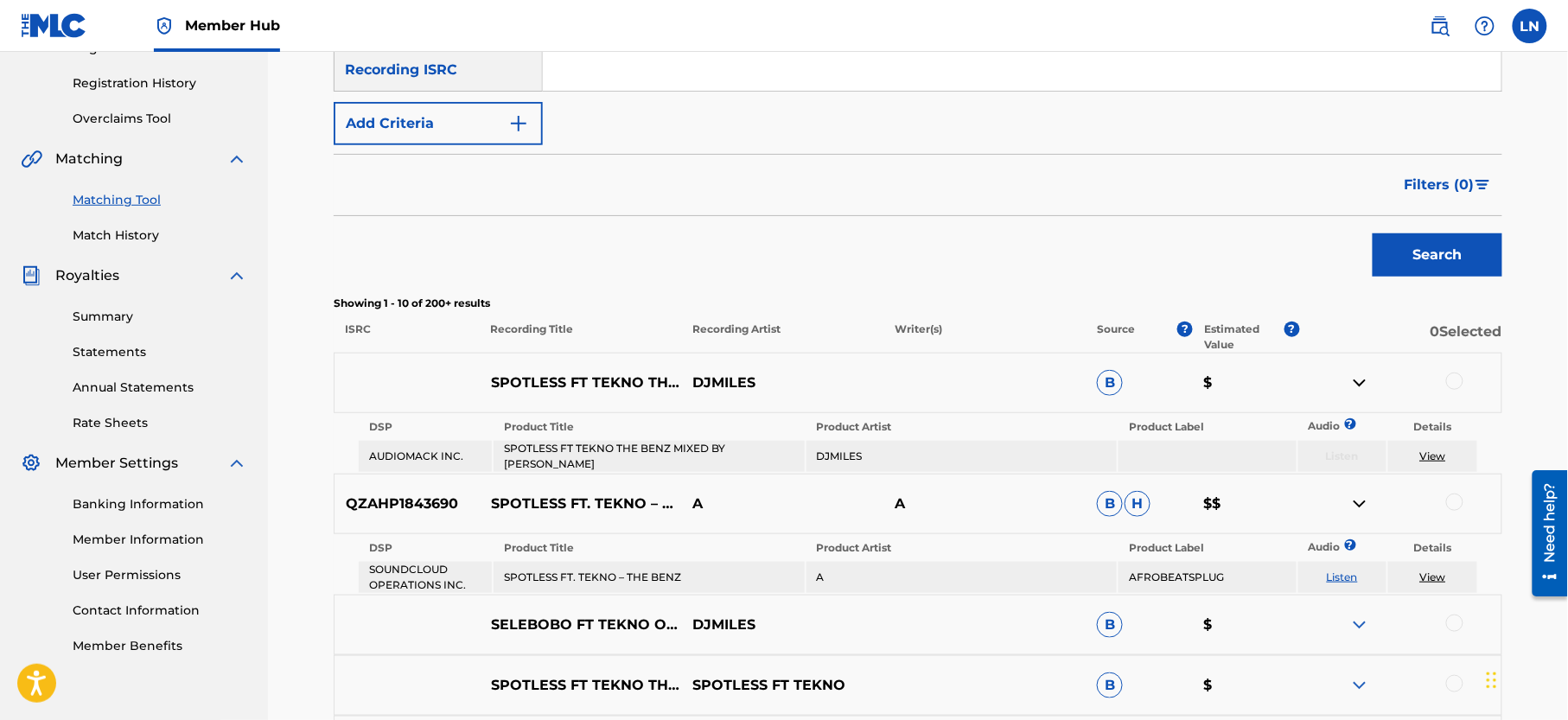
click at [1457, 388] on div at bounding box center [1455, 381] width 17 height 17
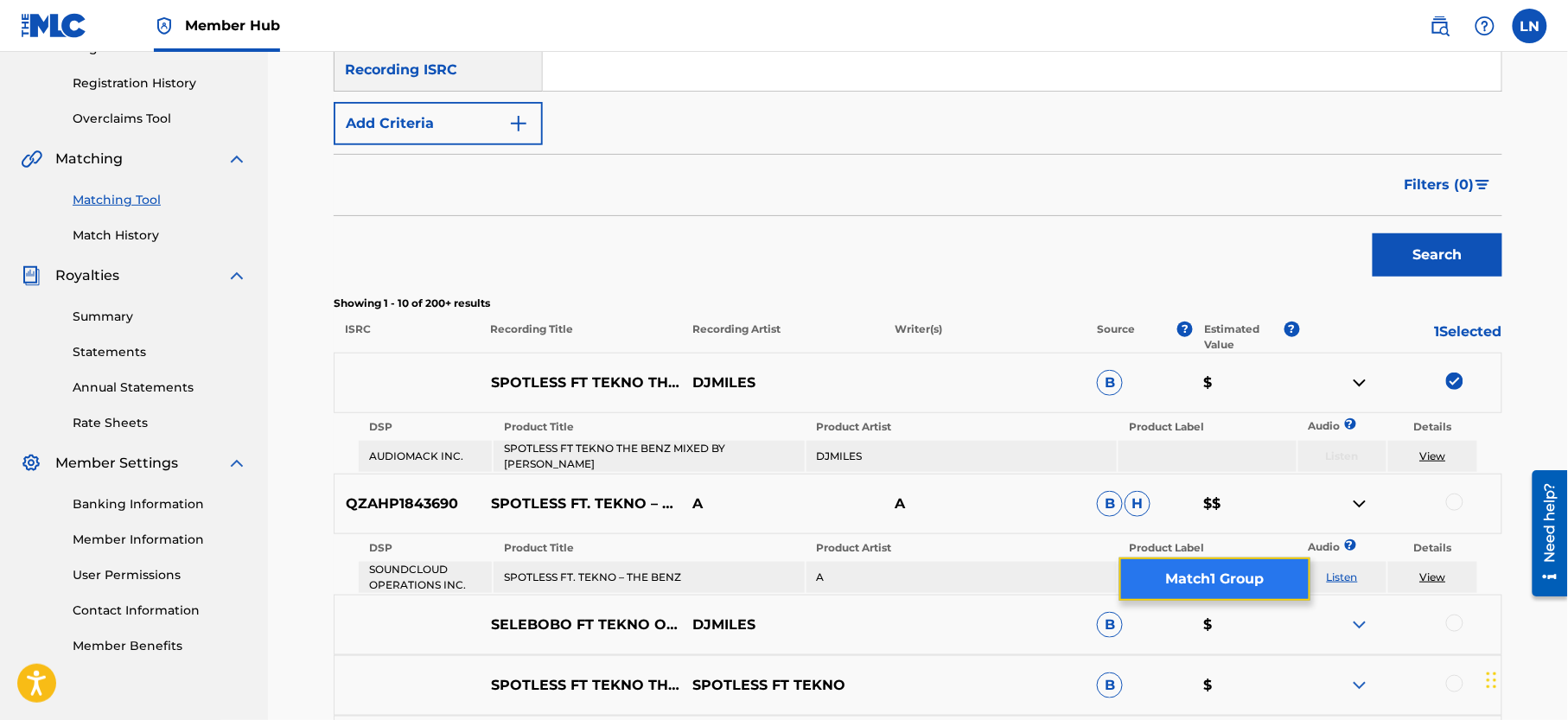
click at [1131, 573] on button "Match 1 Group" at bounding box center [1214, 579] width 191 height 43
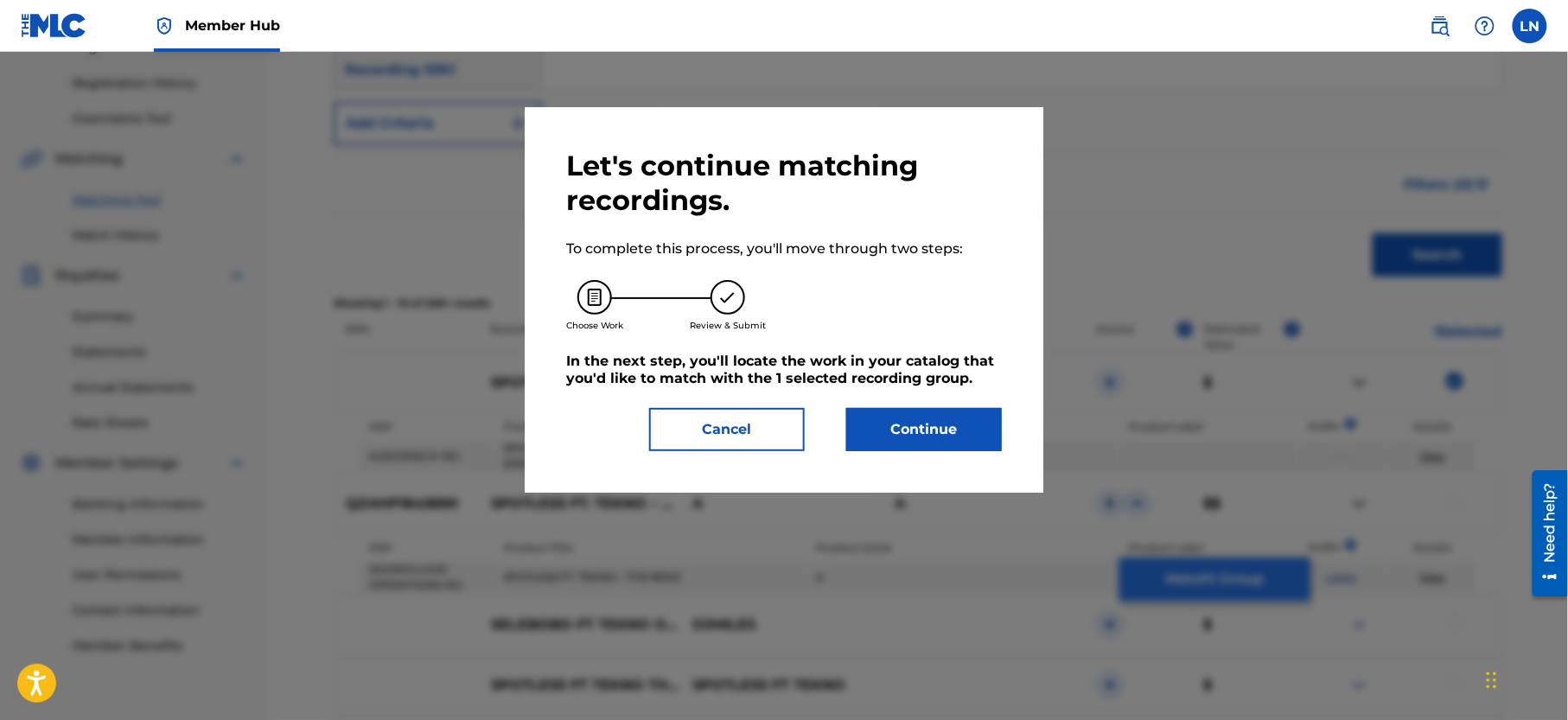
click at [1131, 573] on div at bounding box center [784, 411] width 1568 height 720
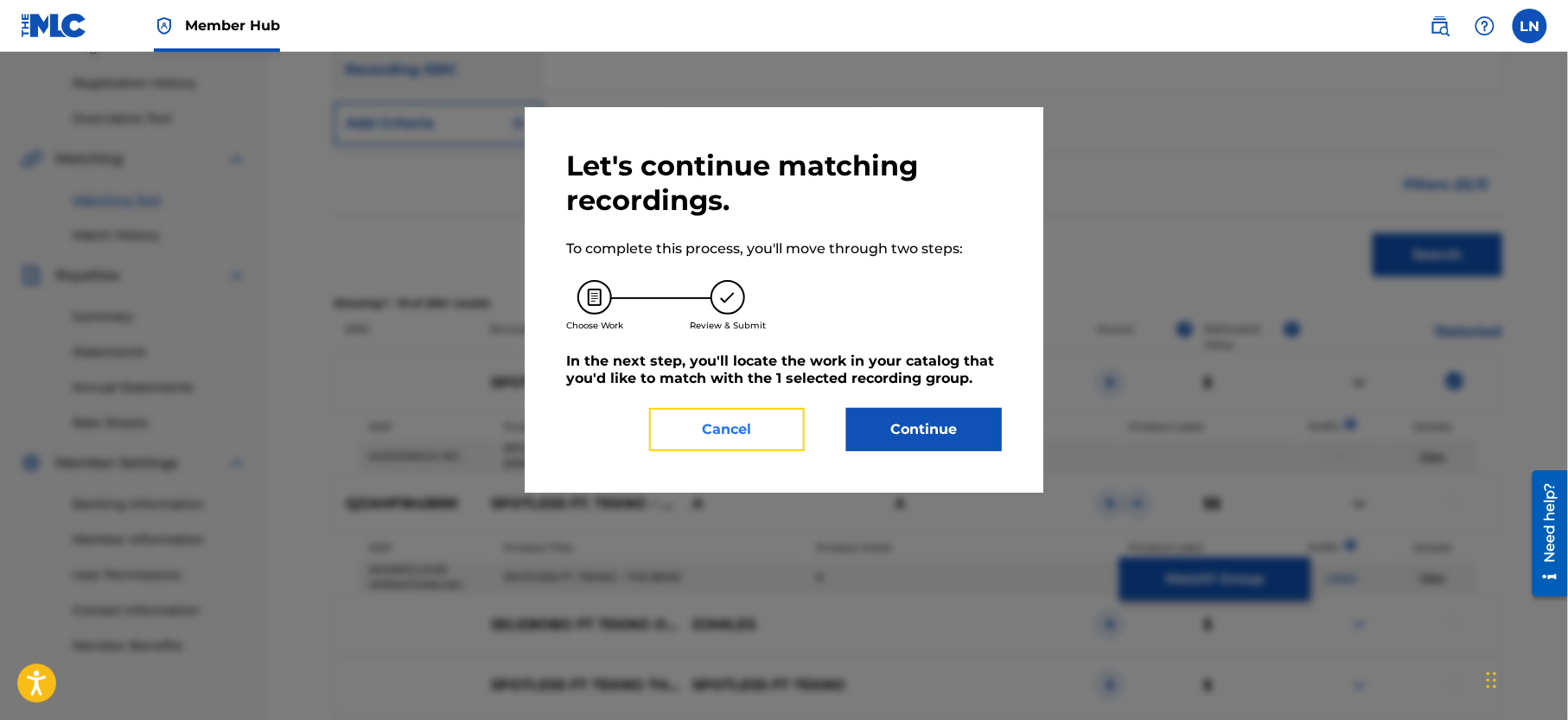
click at [732, 428] on button "Cancel" at bounding box center [727, 429] width 155 height 43
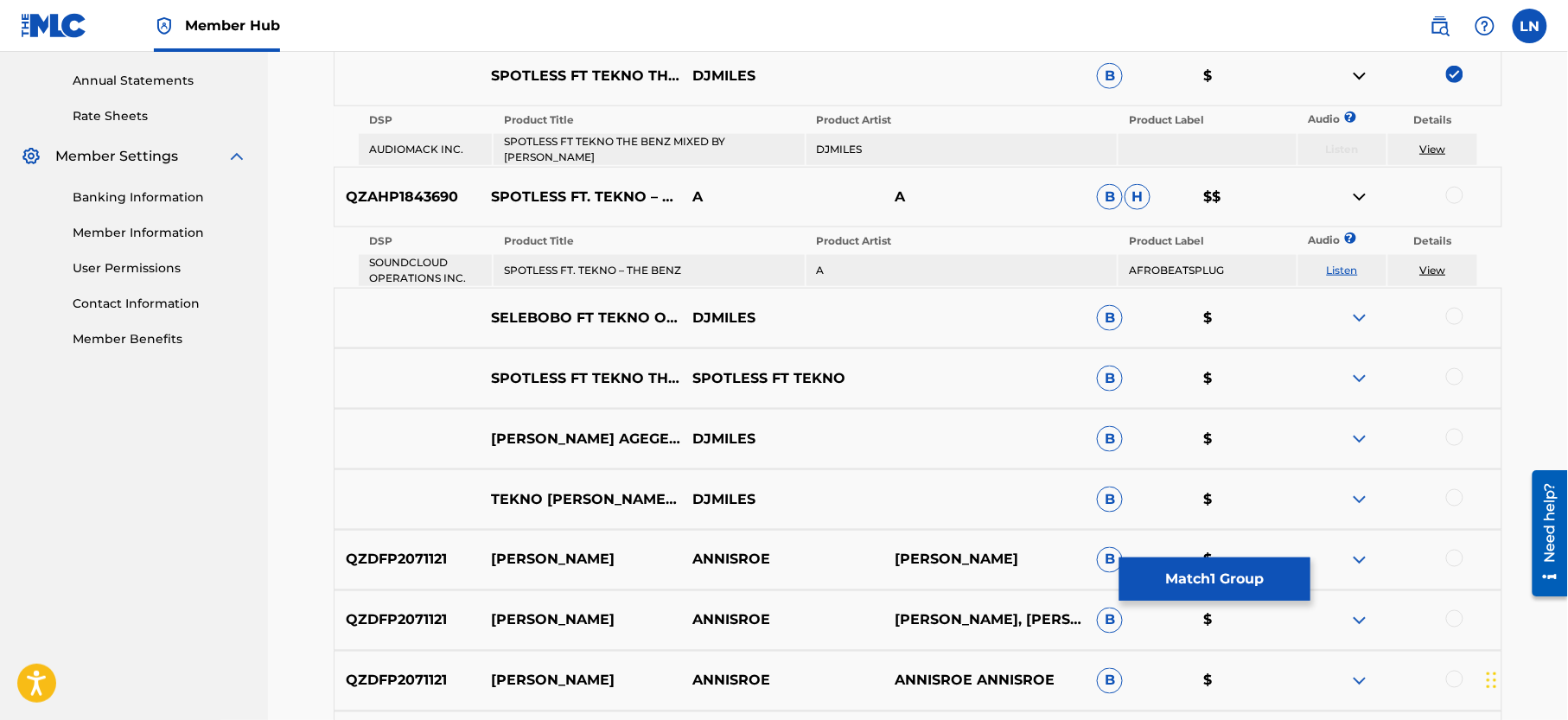
scroll to position [642, 0]
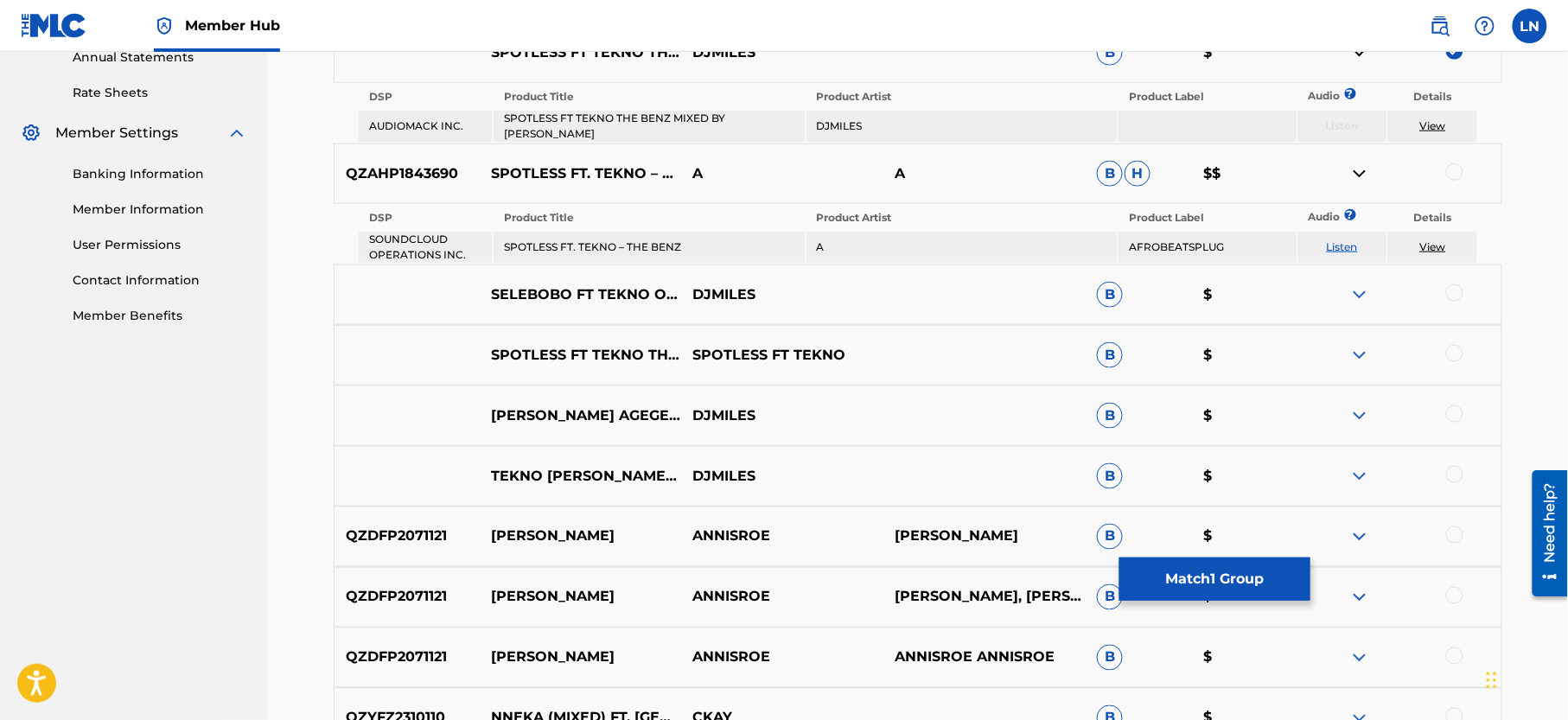
click at [1360, 350] on img at bounding box center [1359, 355] width 21 height 21
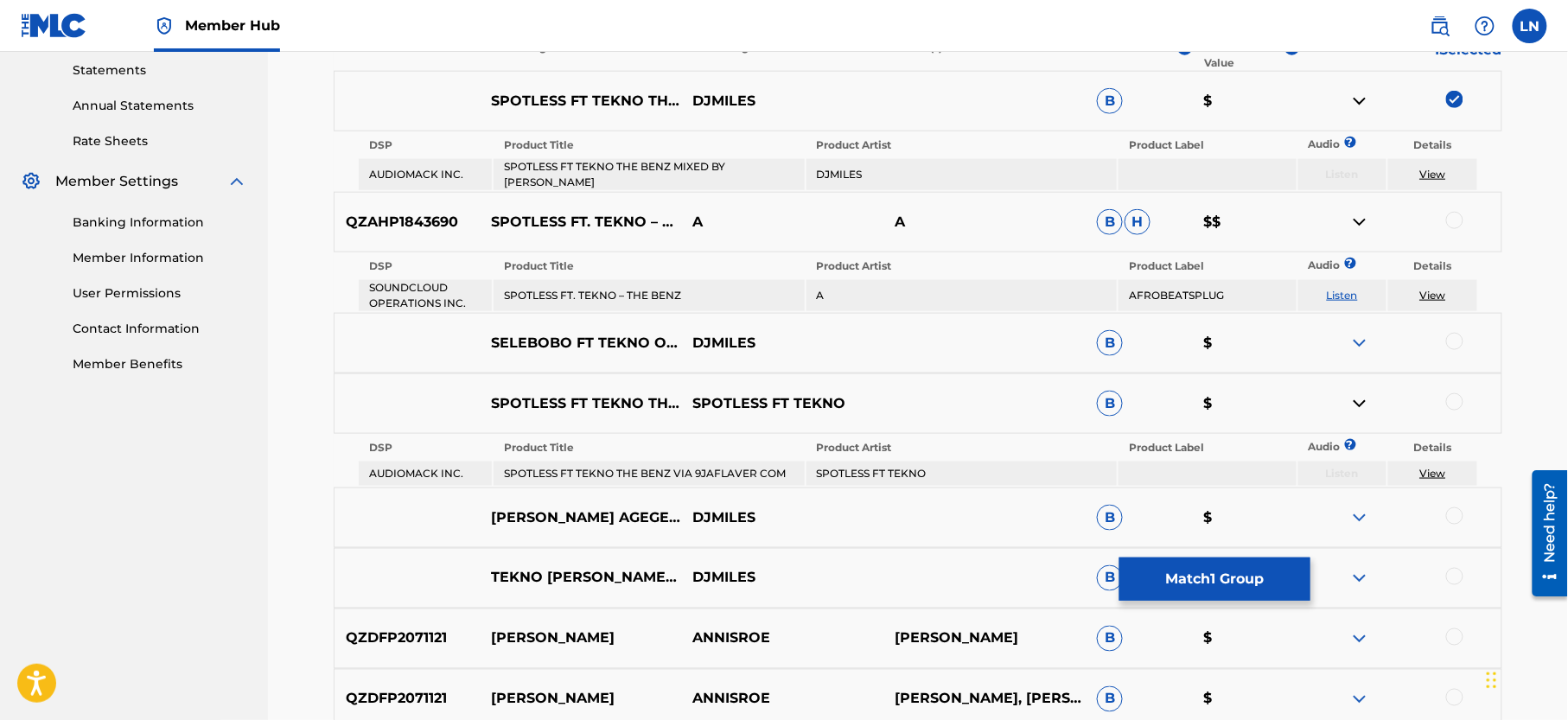
scroll to position [584, 0]
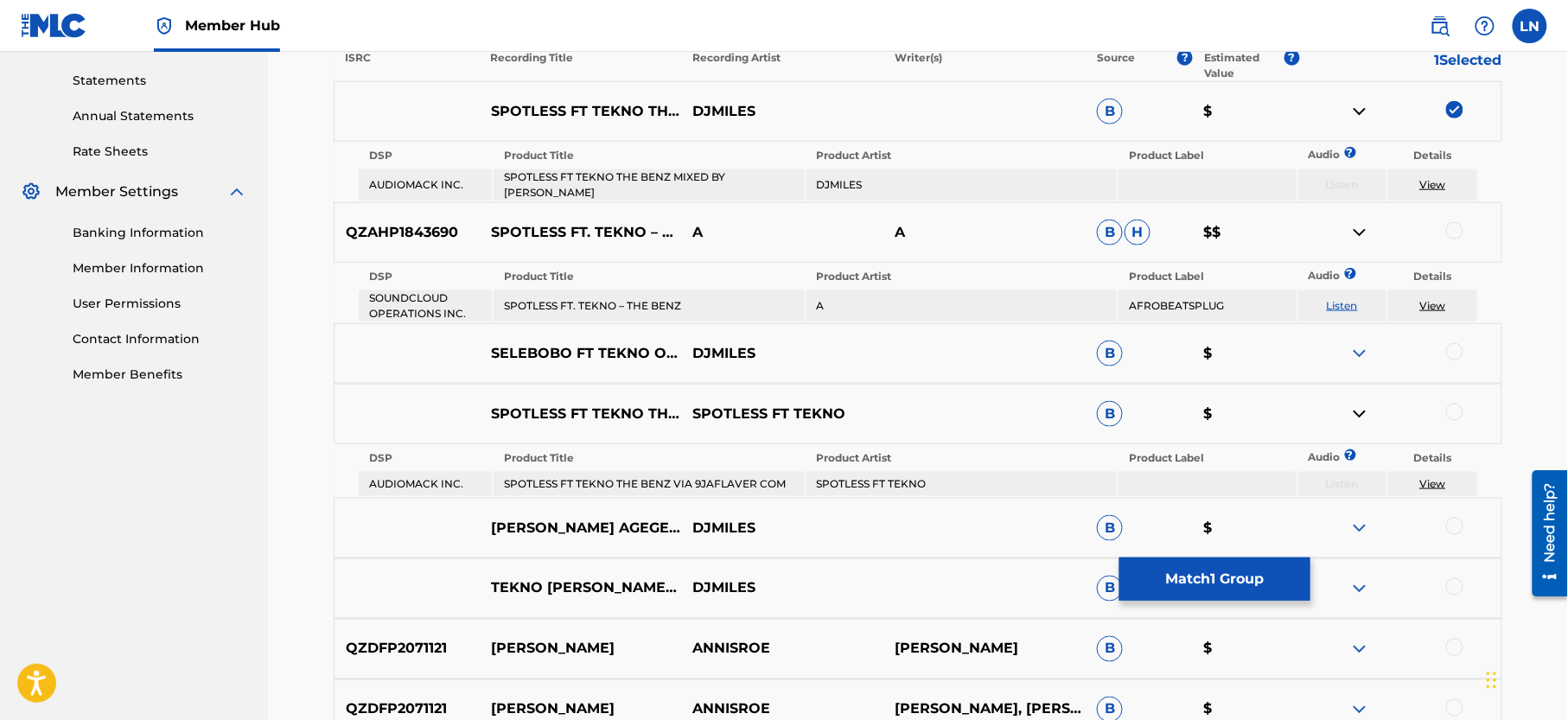
click at [1363, 343] on img at bounding box center [1359, 353] width 21 height 21
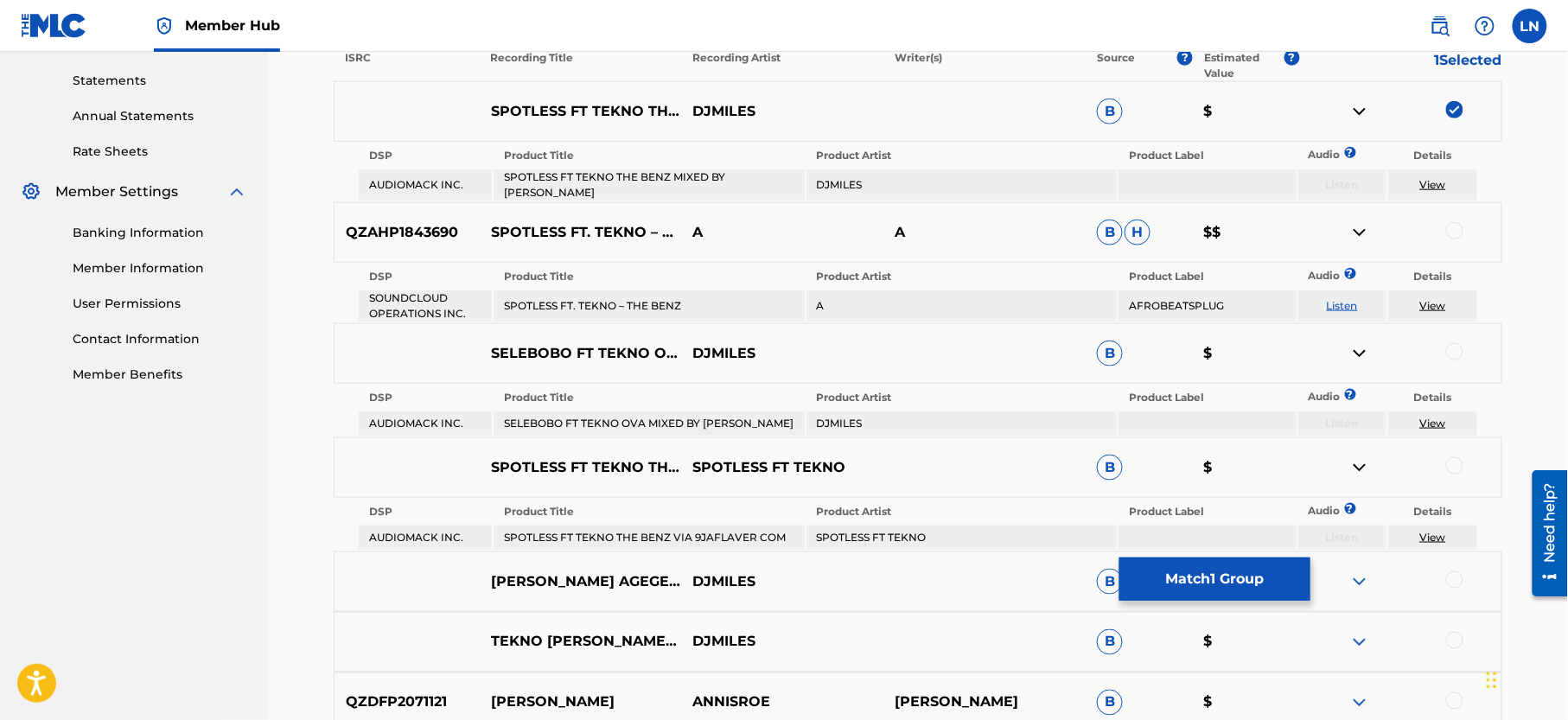
scroll to position [577, 0]
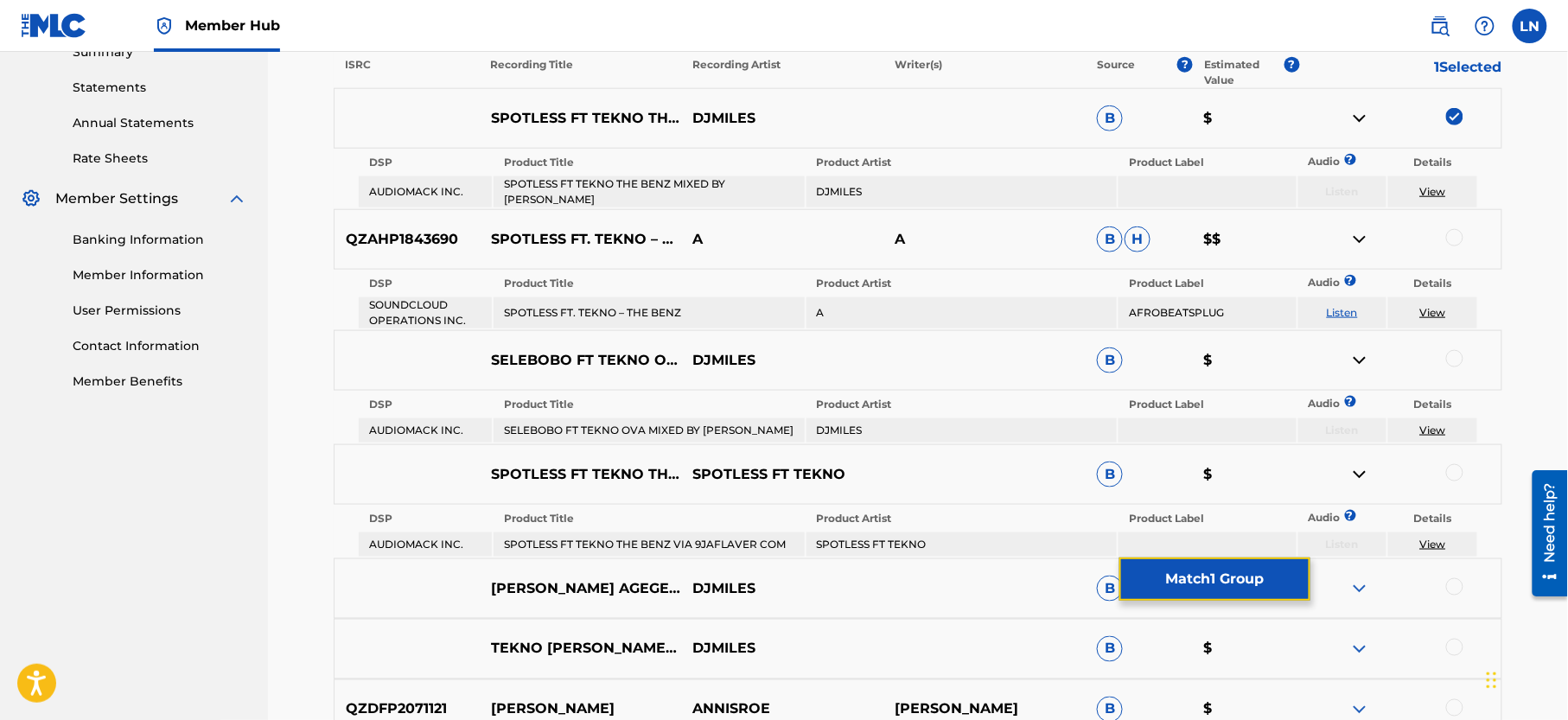
click at [1229, 574] on button "Match 1 Group" at bounding box center [1214, 579] width 191 height 43
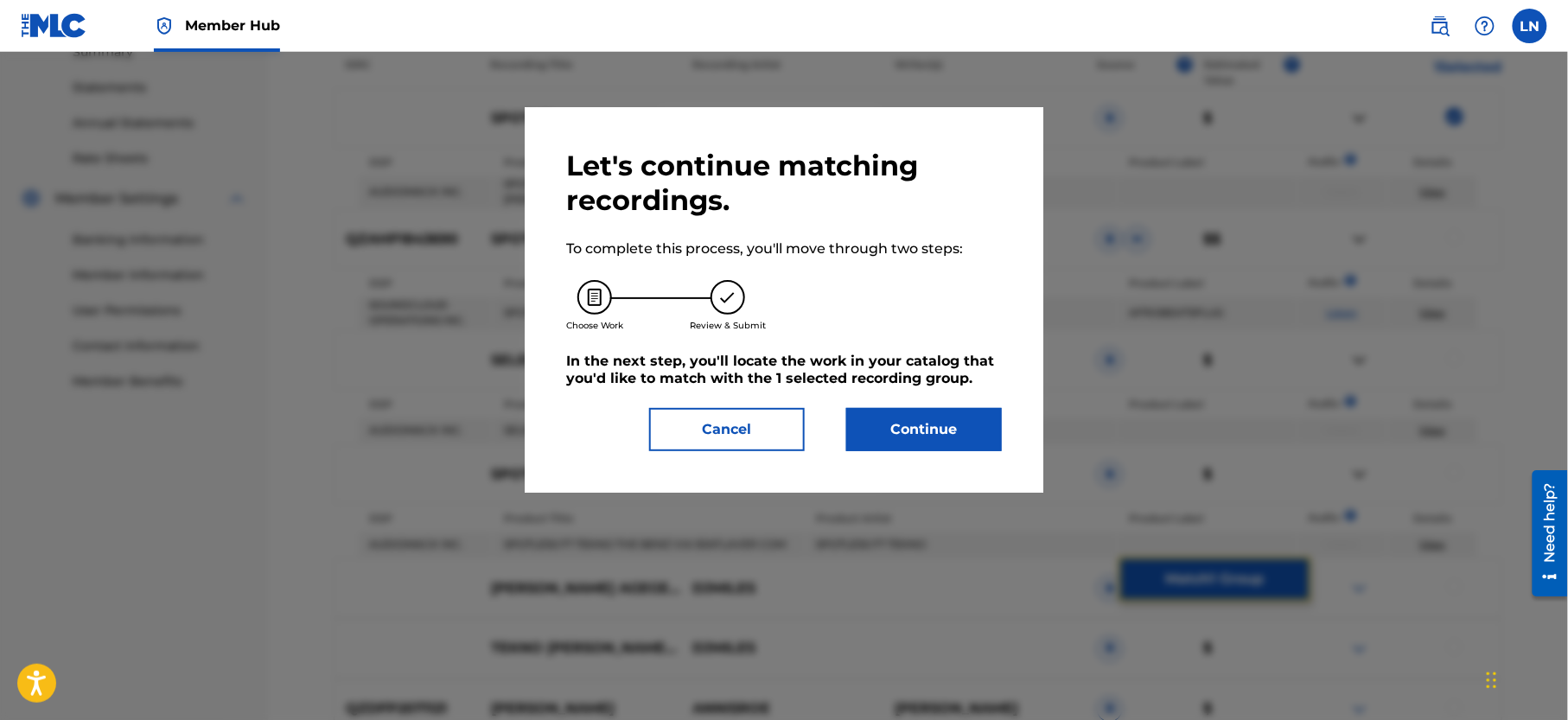
scroll to position [292, 0]
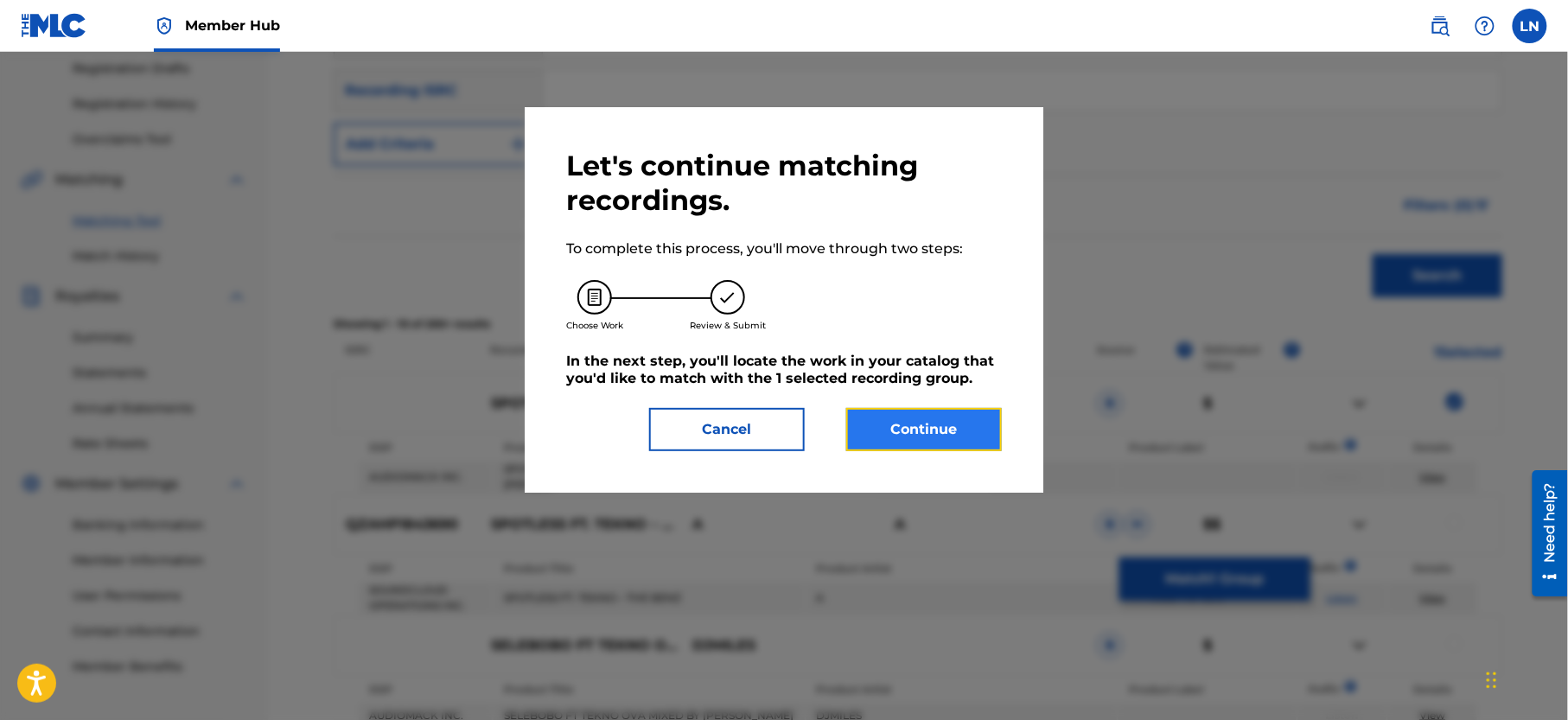
click at [937, 429] on button "Continue" at bounding box center [924, 429] width 155 height 43
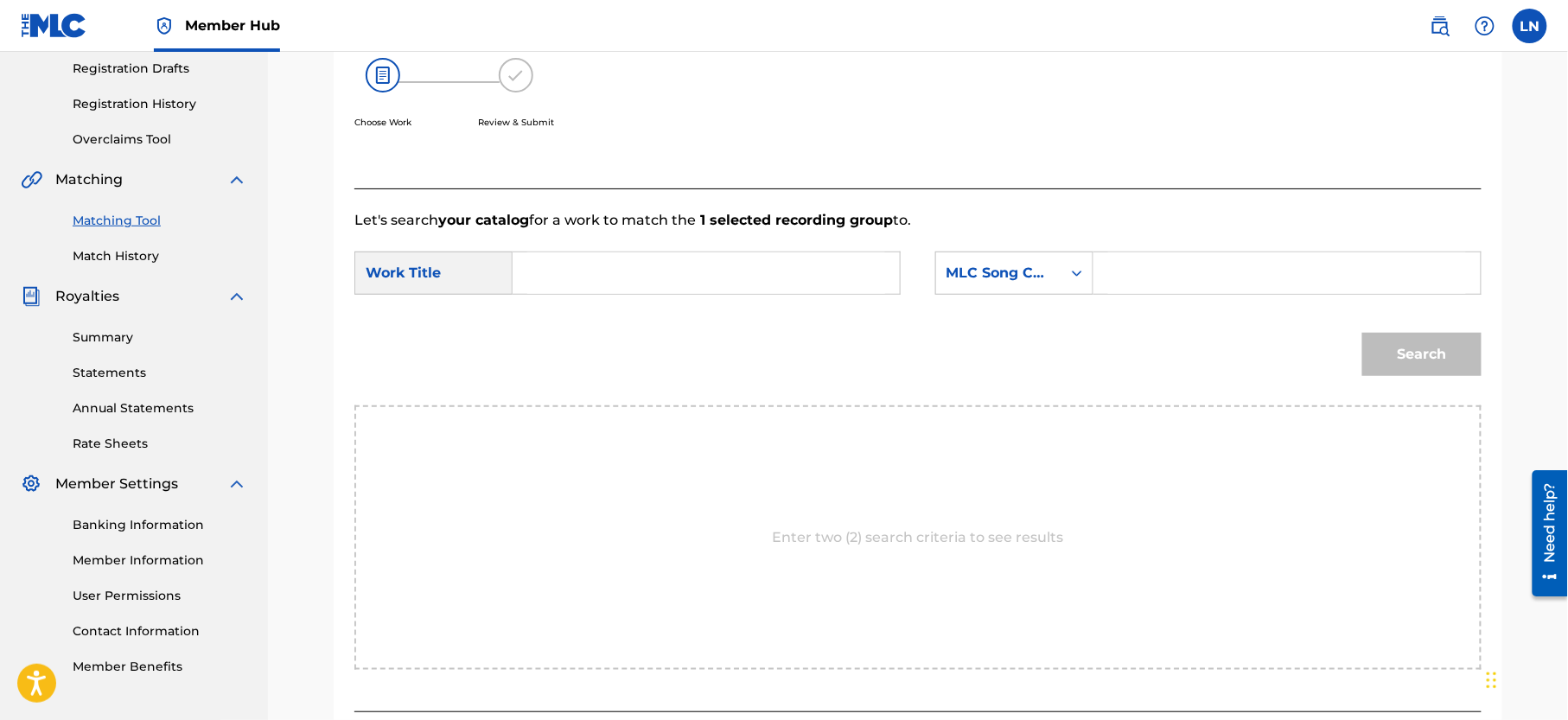
click at [755, 278] on input "Search Form" at bounding box center [706, 273] width 358 height 41
paste input "SPOTLESS FT TEKNO THE BENZ MIXED BY [PERSON_NAME]"
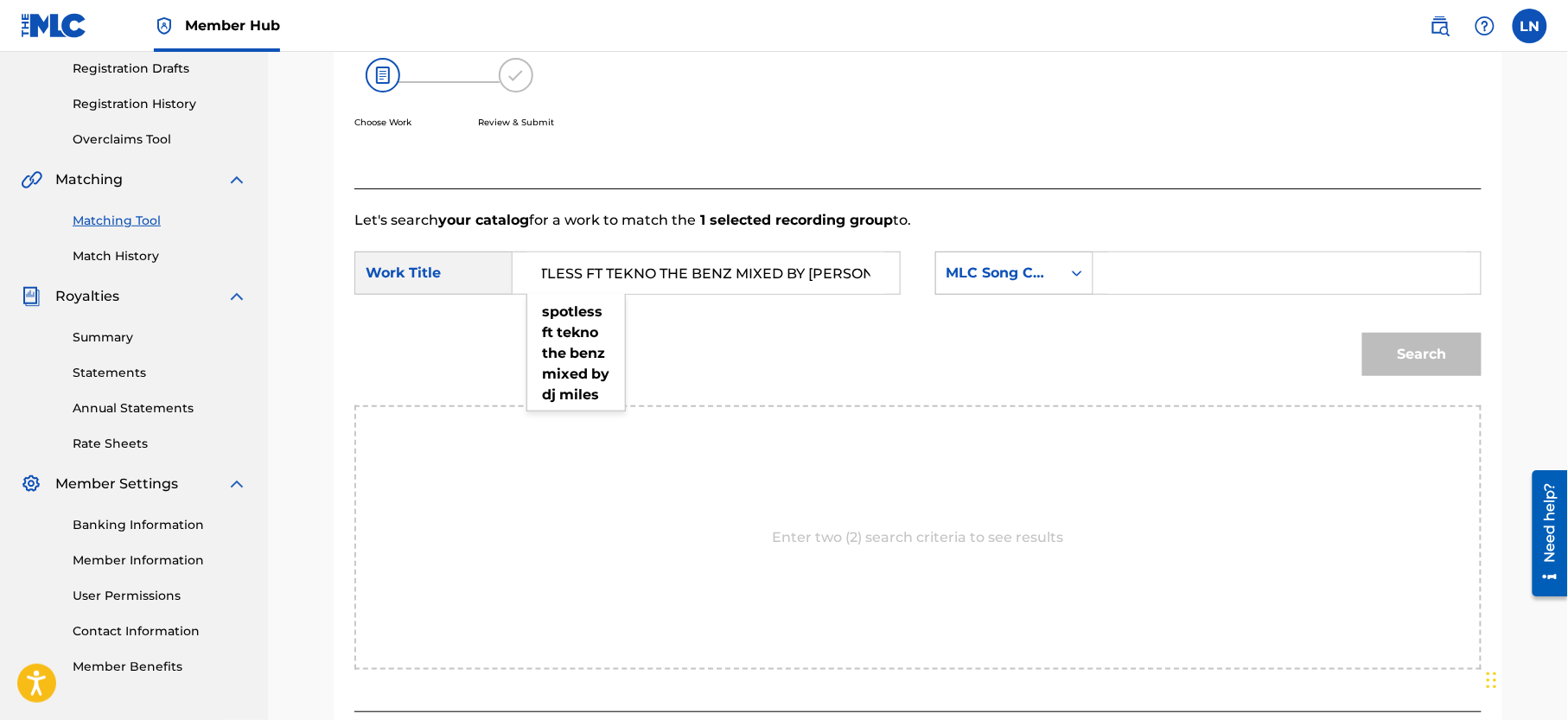
click at [997, 283] on div "MLC Song Code" at bounding box center [999, 272] width 125 height 33
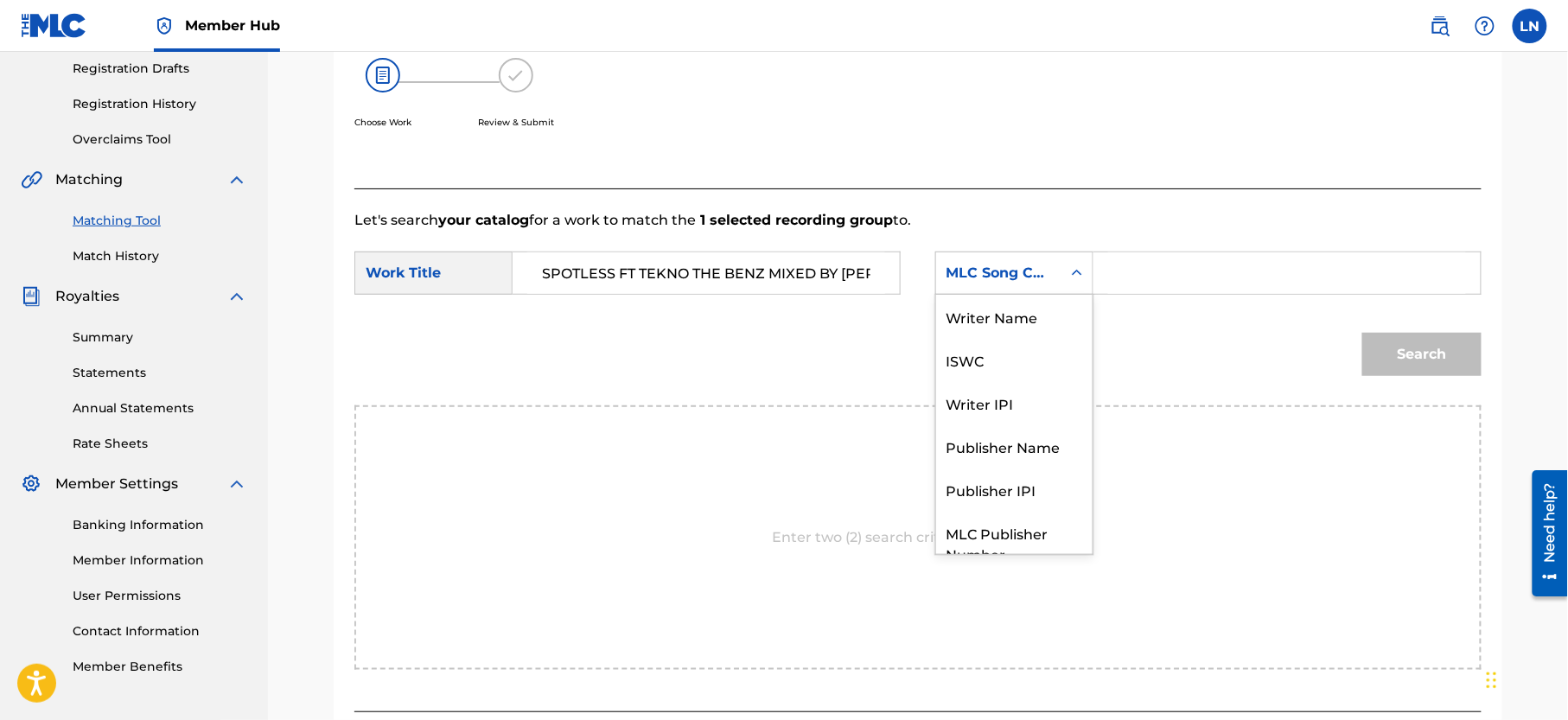
scroll to position [64, 0]
click at [767, 242] on form "SearchWithCriteria19730885-6101-4de4-95cf-23ffacb57c06 Work Title SPOTLESS FT T…" at bounding box center [918, 318] width 1127 height 175
click at [771, 277] on input "SPOTLESS FT TEKNO THE BENZ MIXED BY [PERSON_NAME]" at bounding box center [706, 273] width 358 height 41
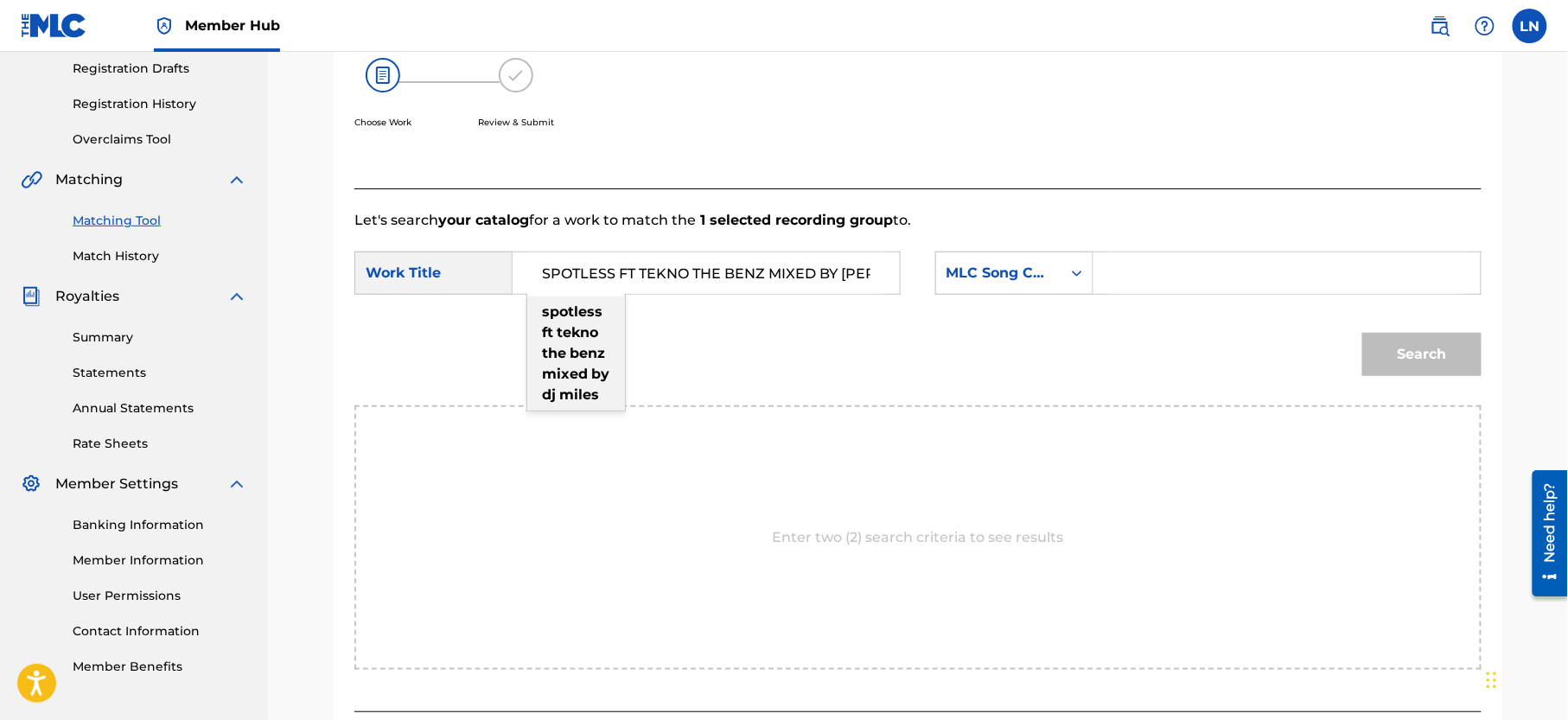
click at [597, 346] on strong "benz" at bounding box center [588, 353] width 36 height 17
type input "spotless ft tekno the benz mixed by [PERSON_NAME]"
click at [1010, 263] on div "MLC Song Code" at bounding box center [999, 273] width 105 height 21
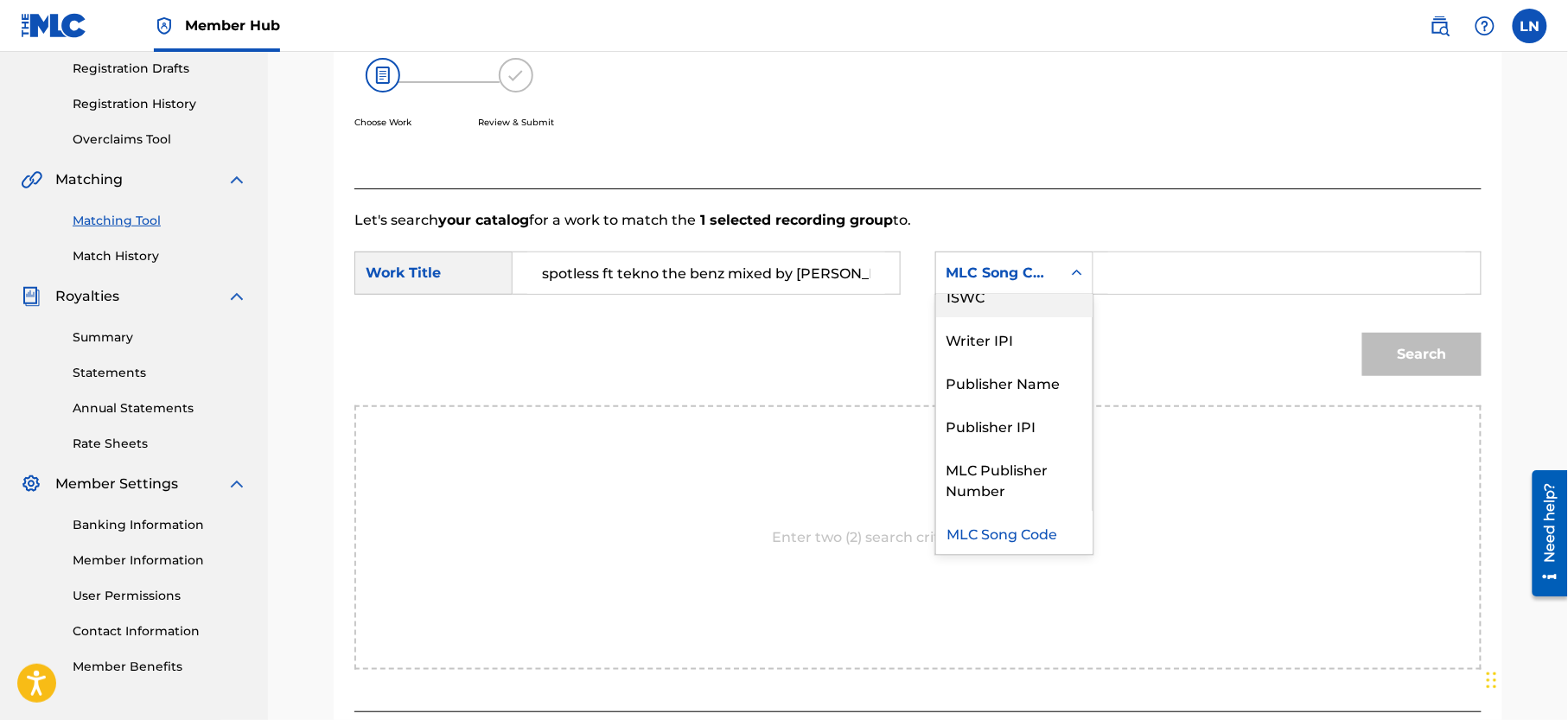
scroll to position [0, 0]
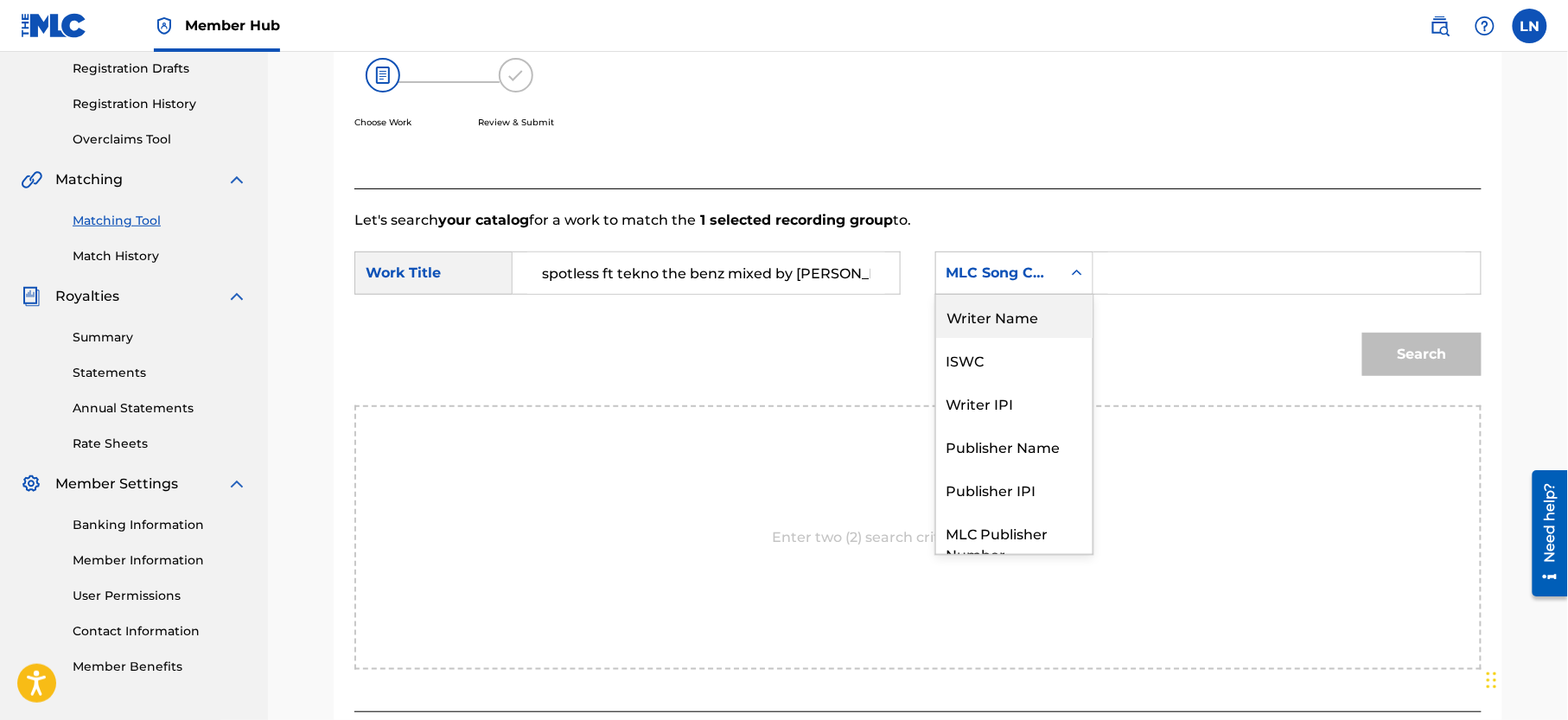
click at [1035, 322] on div "Writer Name" at bounding box center [1014, 316] width 156 height 43
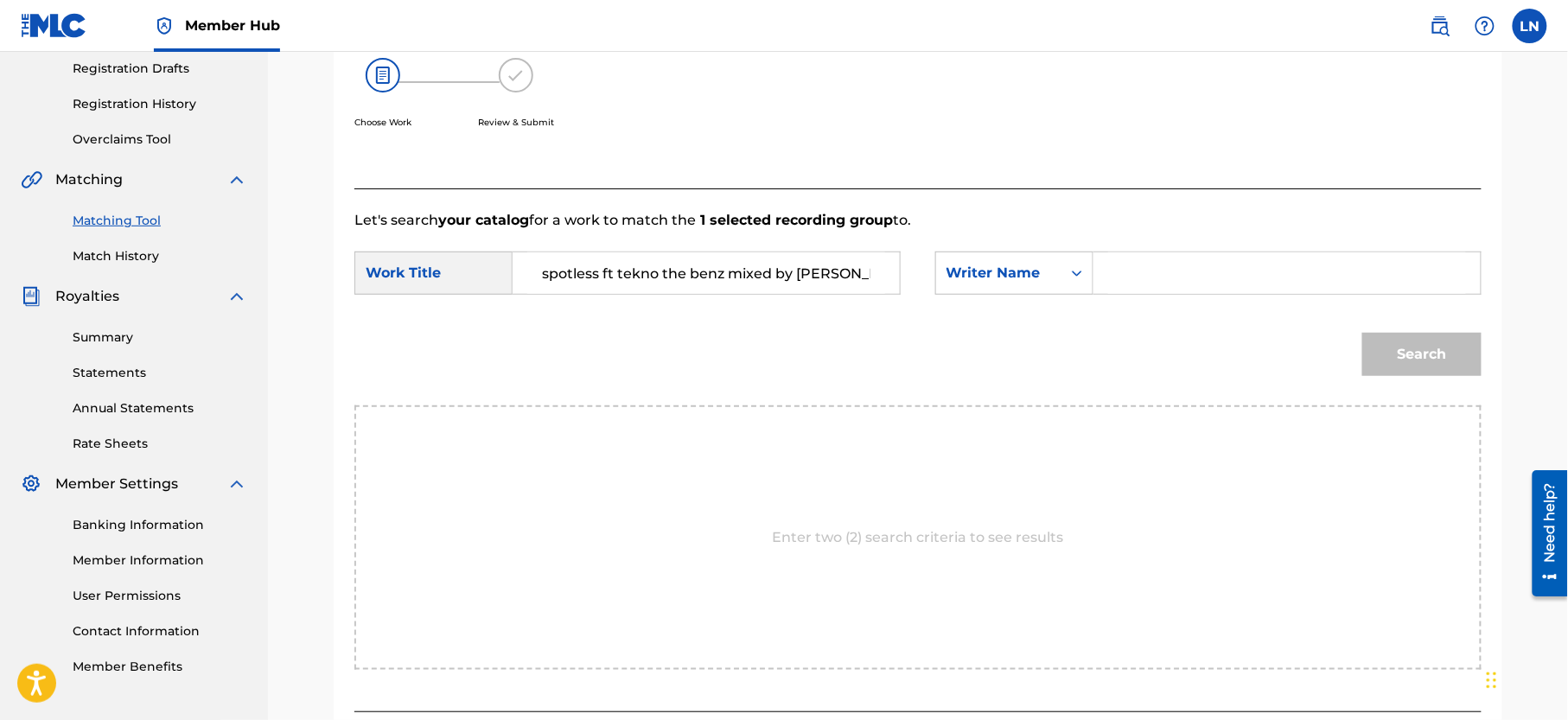
click at [1160, 260] on input "Search Form" at bounding box center [1286, 273] width 358 height 41
type input "[PERSON_NAME]"
click at [1362, 333] on button "Search" at bounding box center [1422, 354] width 120 height 43
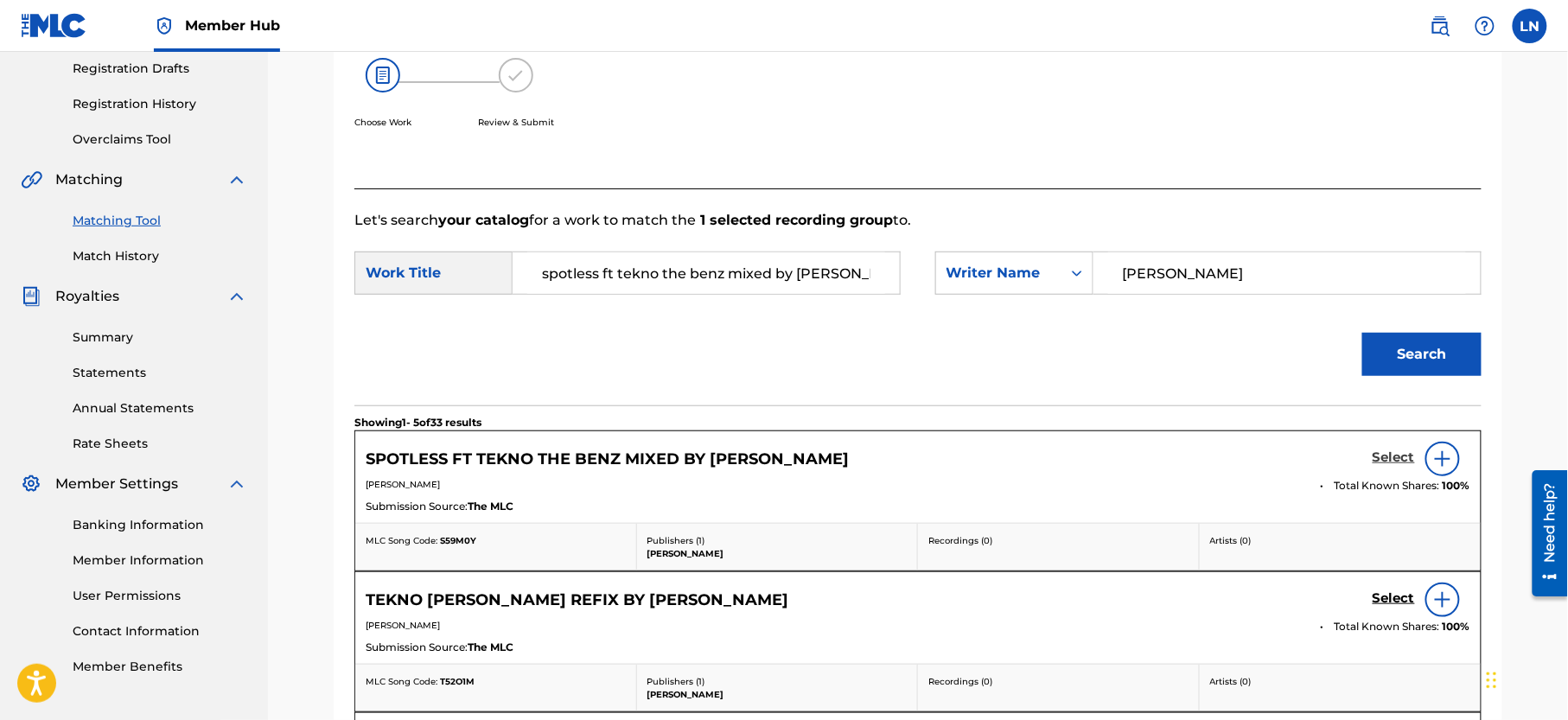
click at [1394, 450] on h5 "Select" at bounding box center [1393, 457] width 42 height 17
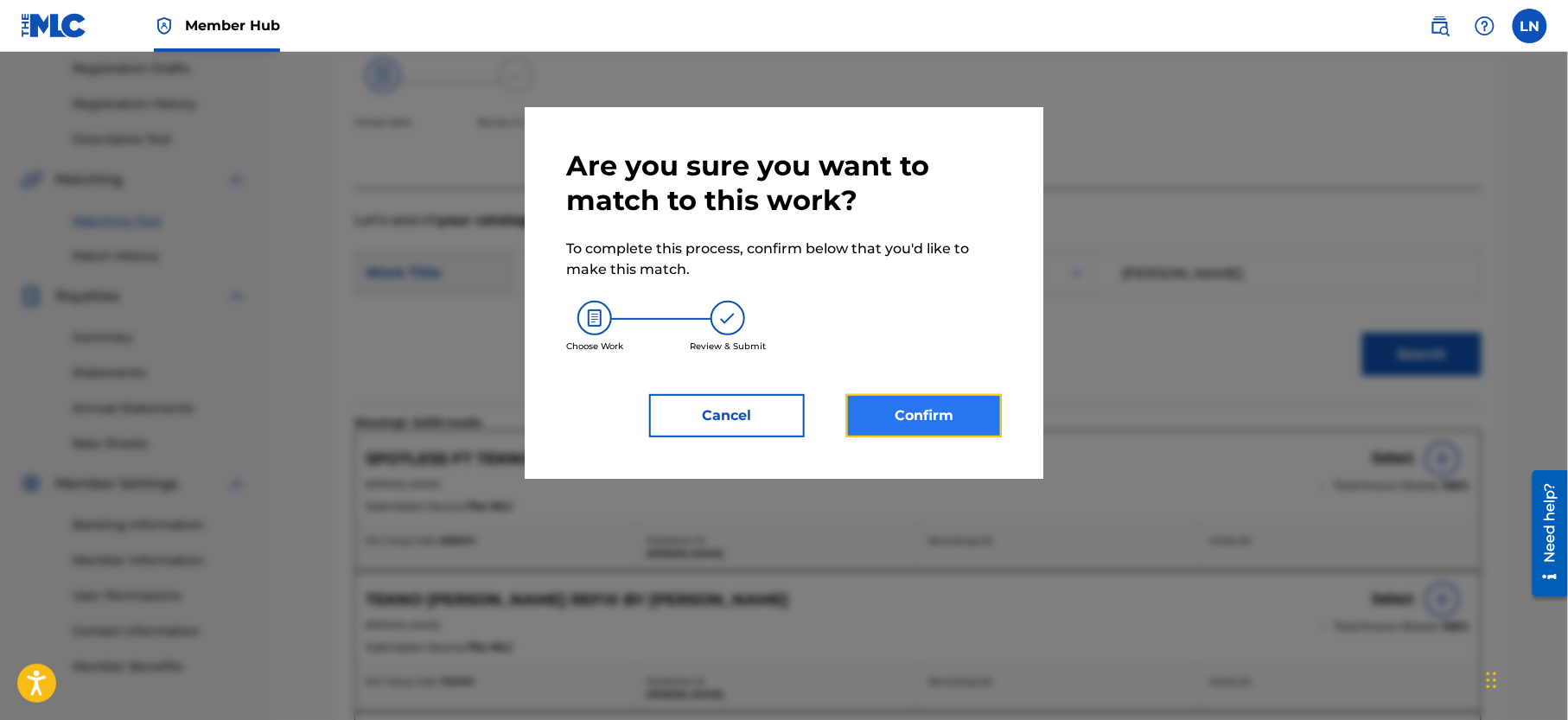
click at [923, 430] on button "Confirm" at bounding box center [924, 415] width 155 height 43
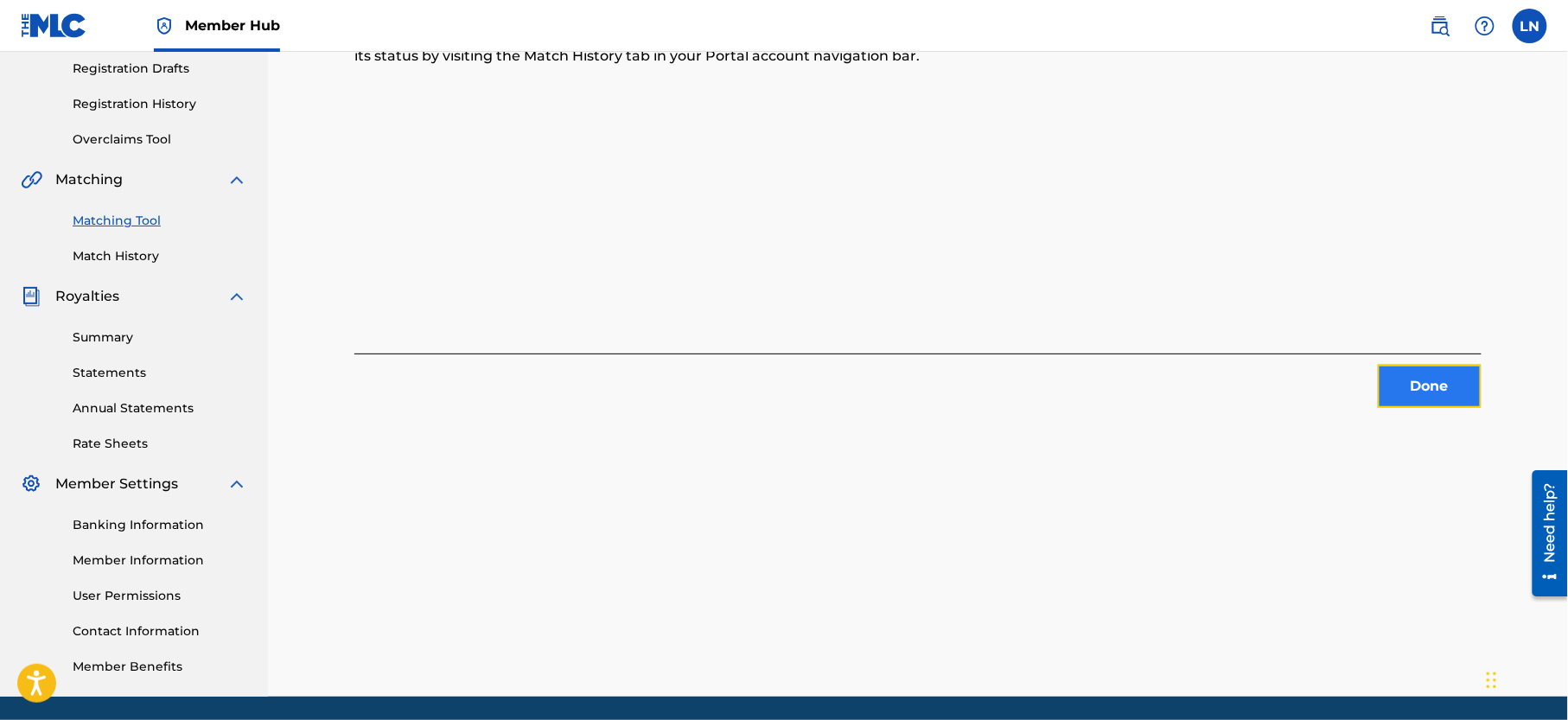
click at [1426, 369] on button "Done" at bounding box center [1430, 386] width 104 height 43
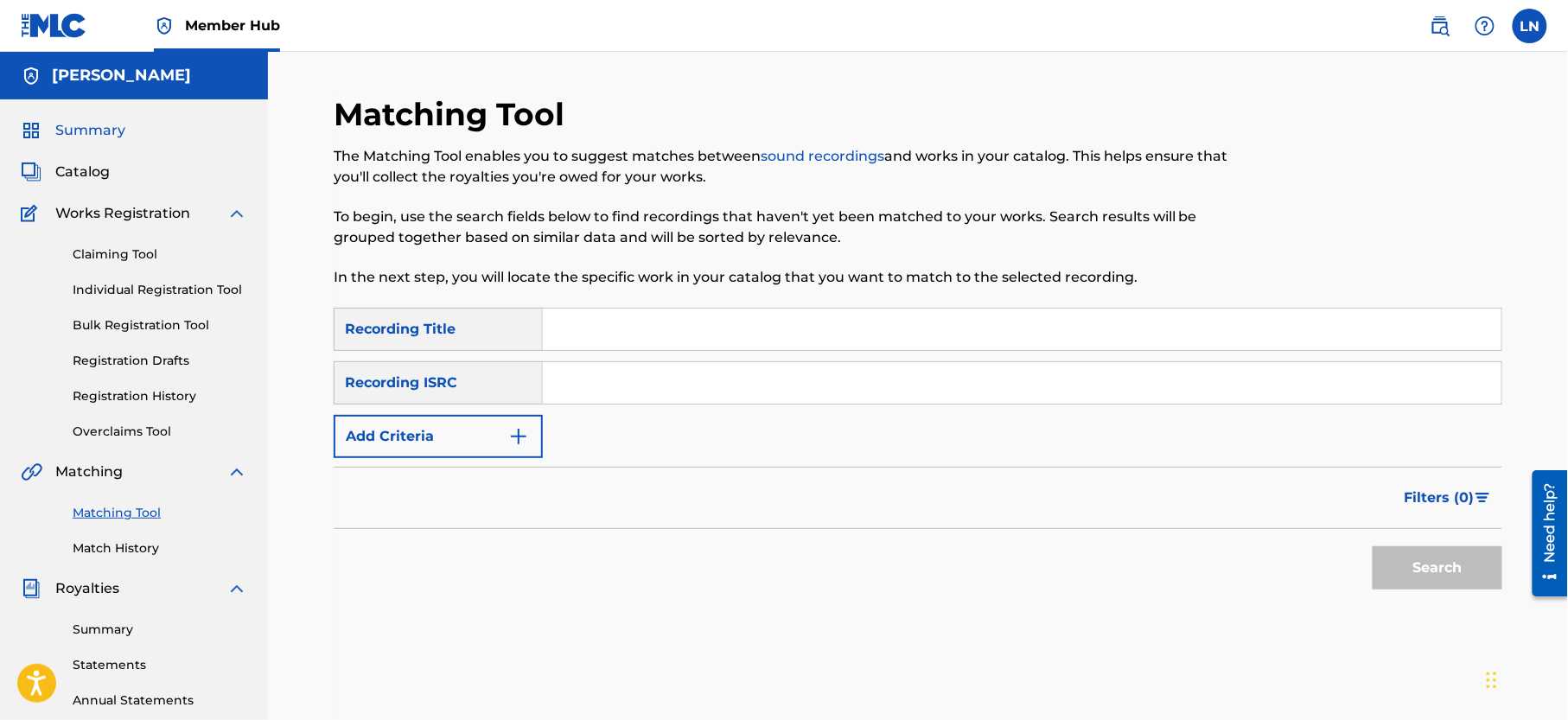
click at [111, 120] on span "Summary" at bounding box center [90, 130] width 70 height 21
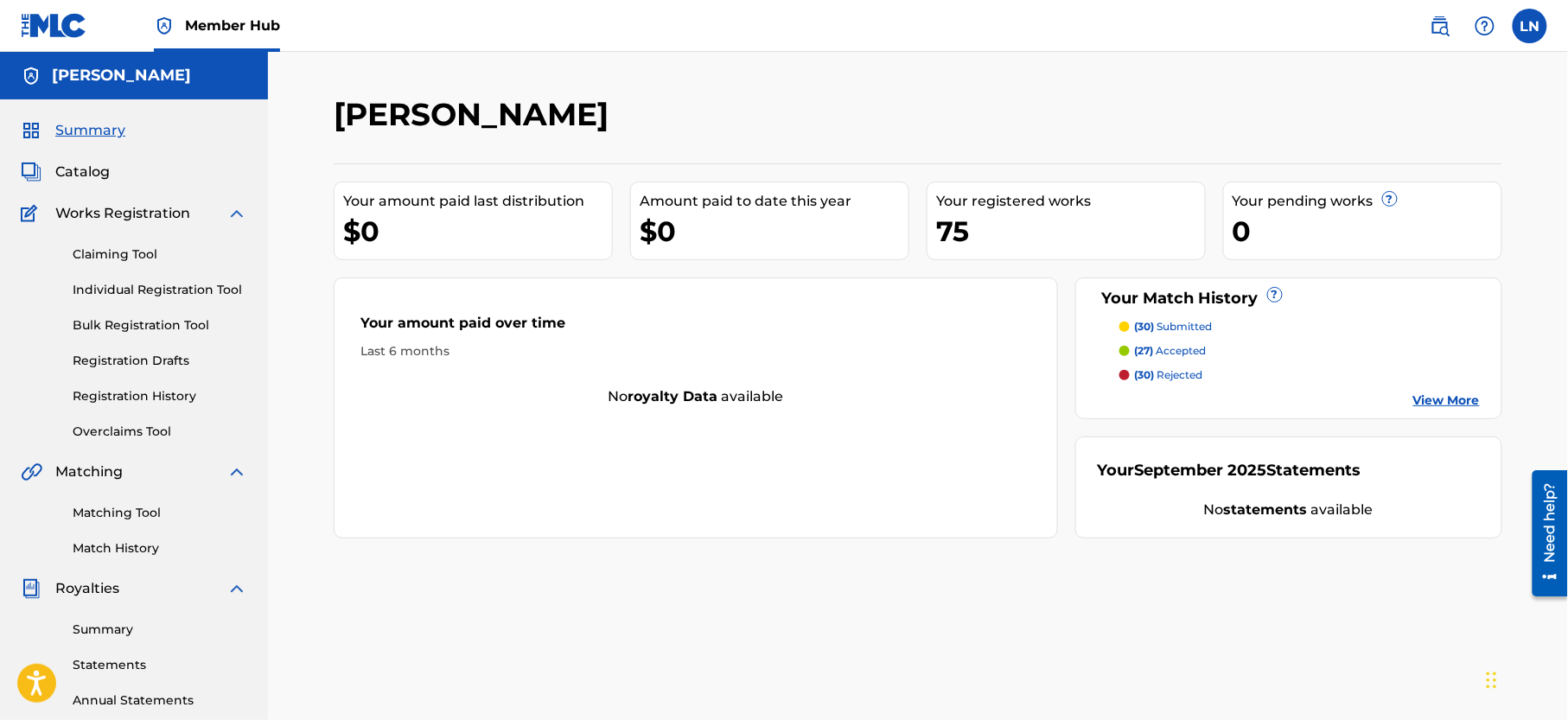
click at [1169, 350] on p "(27) accepted" at bounding box center [1170, 351] width 72 height 16
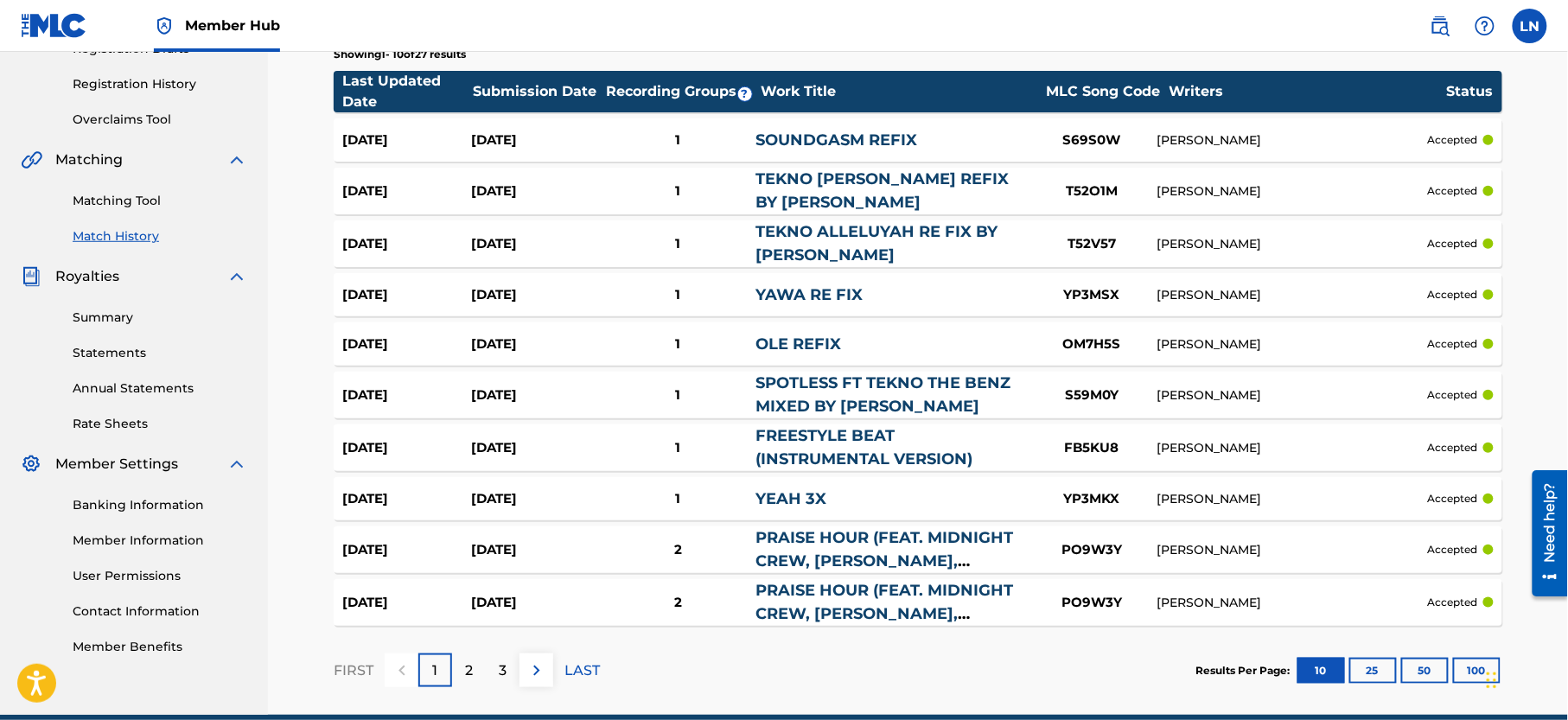
scroll to position [391, 0]
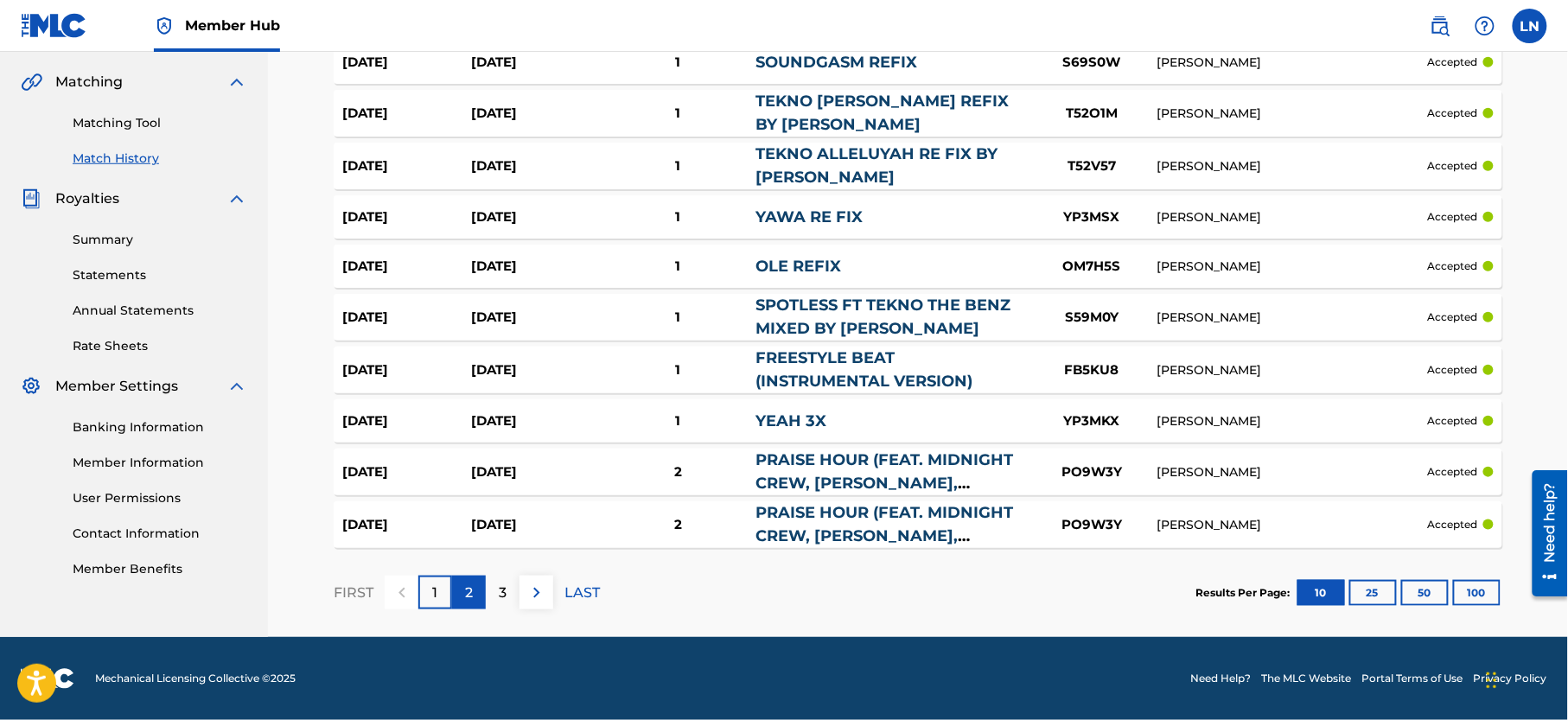
click at [474, 588] on div "2" at bounding box center [469, 592] width 34 height 34
click at [503, 588] on p "3" at bounding box center [502, 593] width 7 height 21
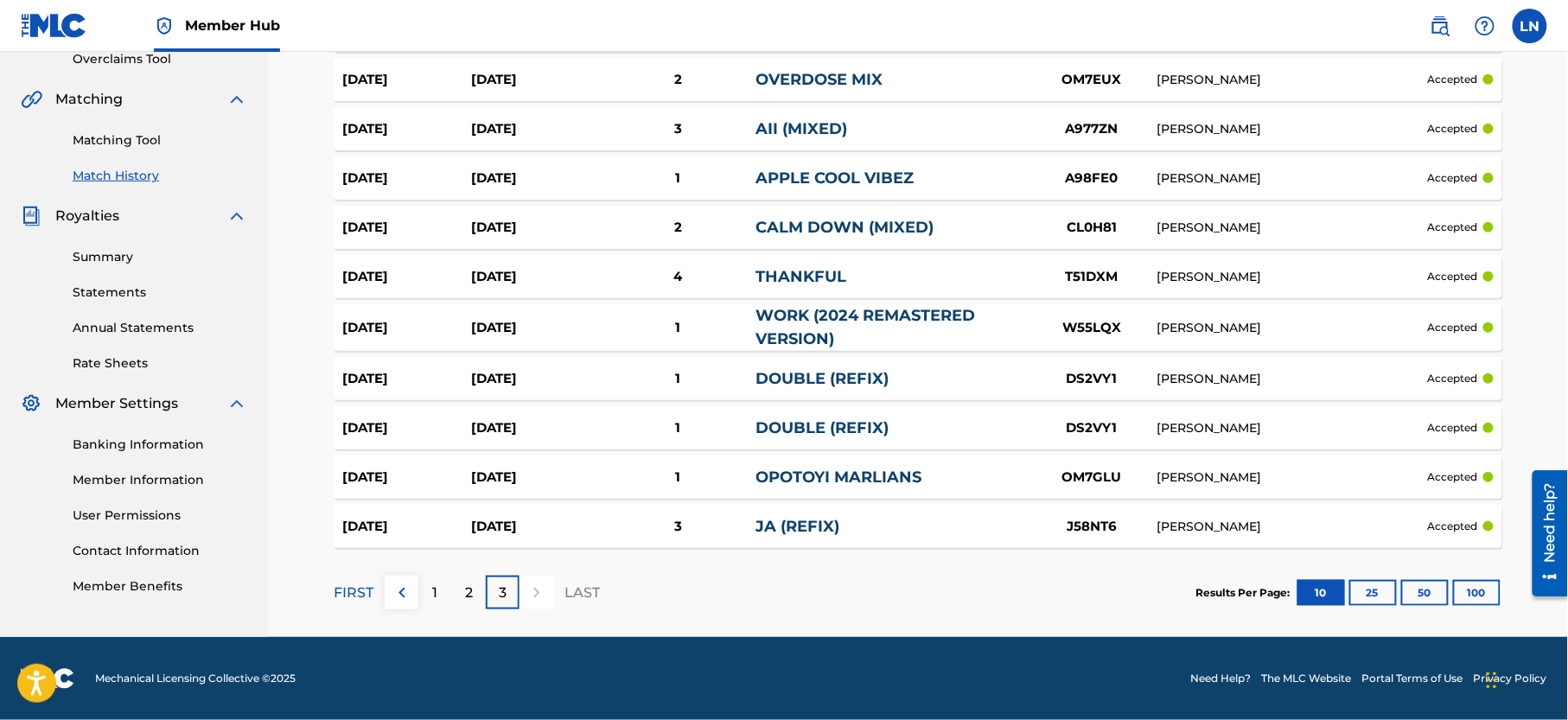
scroll to position [0, 0]
